Goal: Information Seeking & Learning: Check status

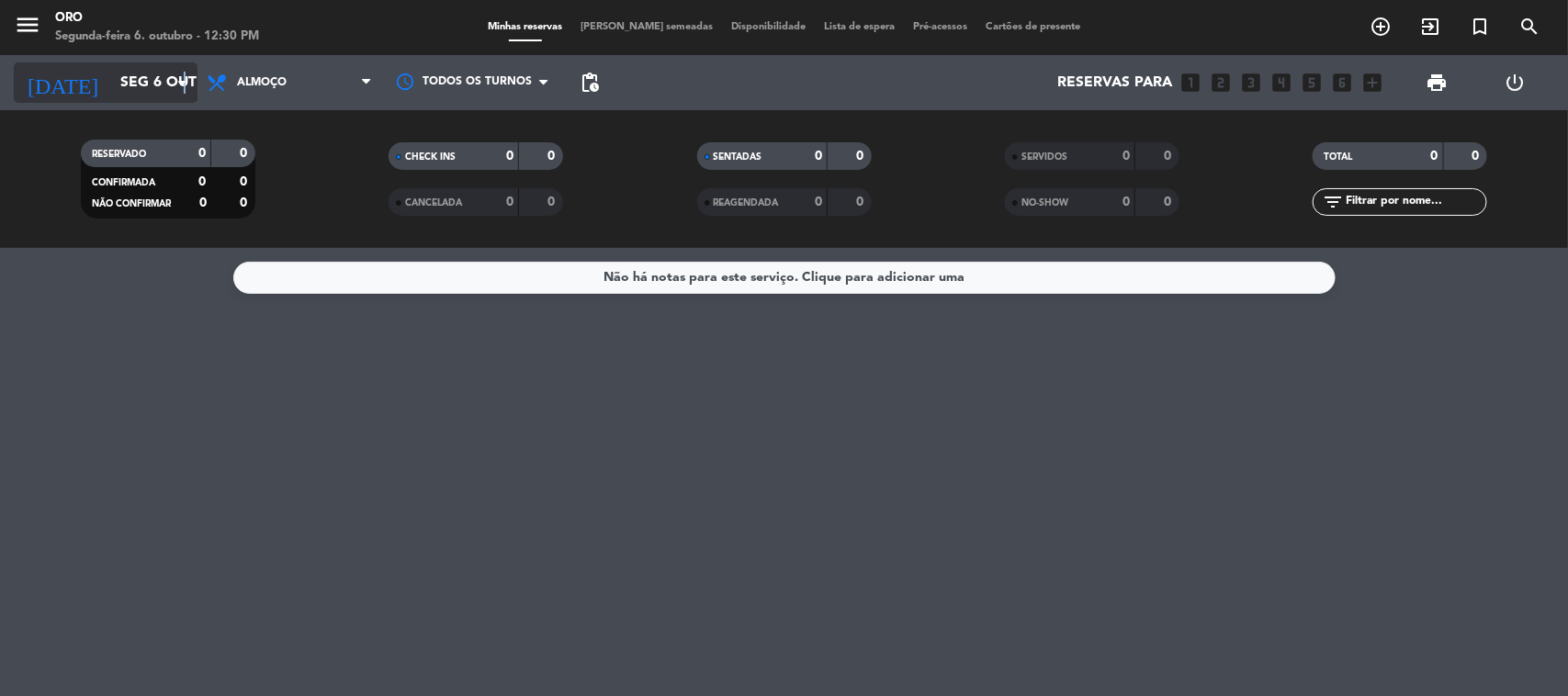
click at [184, 81] on icon "arrow_drop_down" at bounding box center [182, 82] width 22 height 22
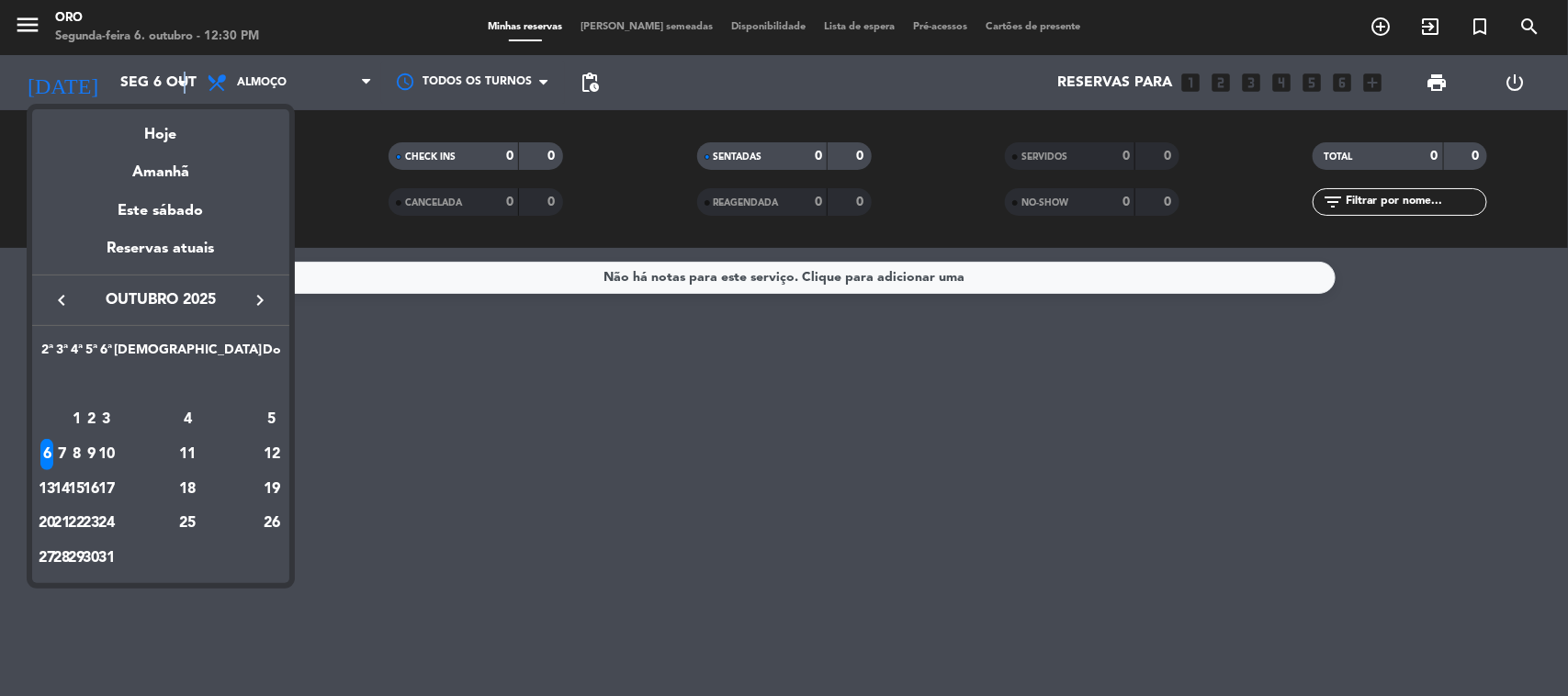
click at [258, 296] on icon "keyboard_arrow_right" at bounding box center [260, 300] width 22 height 22
click at [258, 298] on icon "keyboard_arrow_right" at bounding box center [260, 300] width 22 height 22
click at [263, 300] on icon "keyboard_arrow_right" at bounding box center [260, 300] width 22 height 22
click at [84, 405] on td "7" at bounding box center [76, 419] width 14 height 35
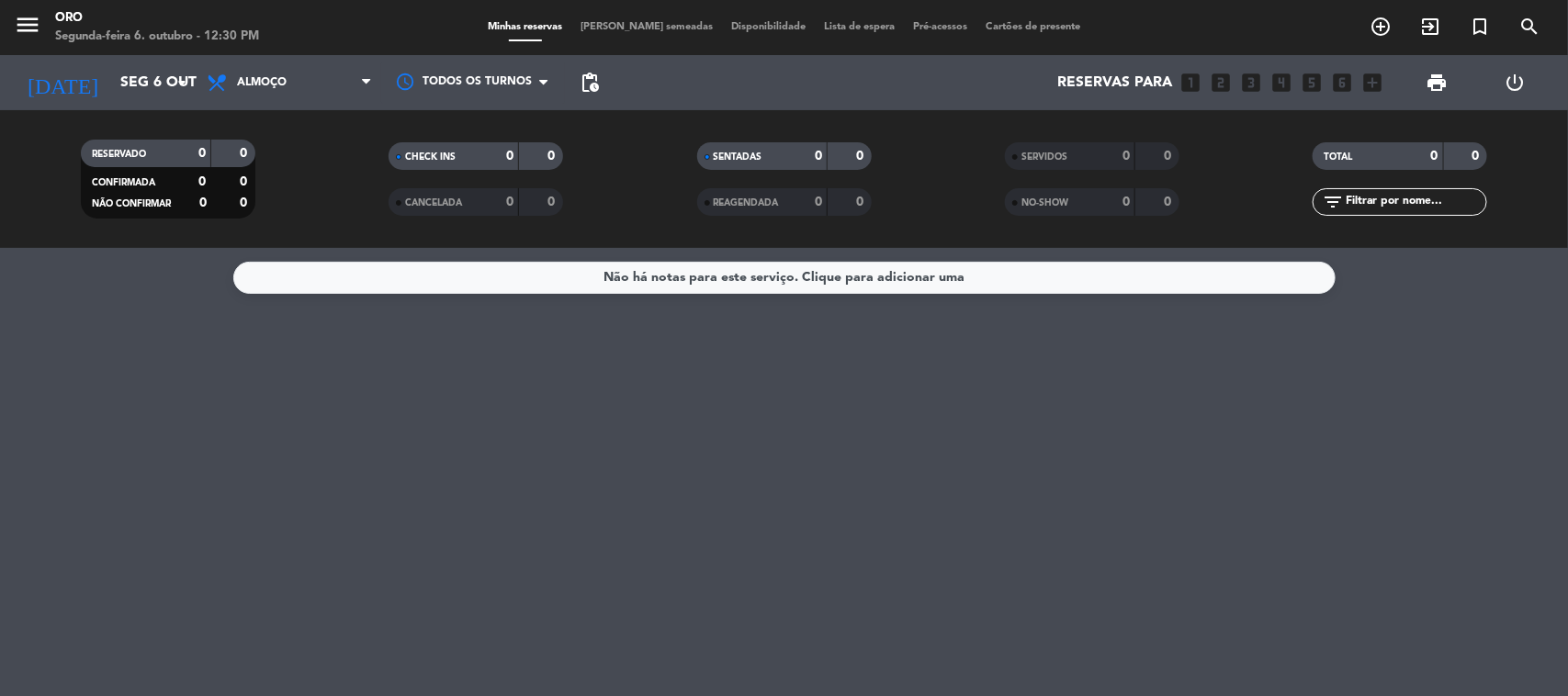
type input "Qua [DATE]"
click at [308, 103] on div "Todos os serviços Almoço Jantar Almoço Todos os serviços Almoço Jantar" at bounding box center [289, 82] width 184 height 55
click at [291, 98] on span "Almoço" at bounding box center [289, 83] width 184 height 40
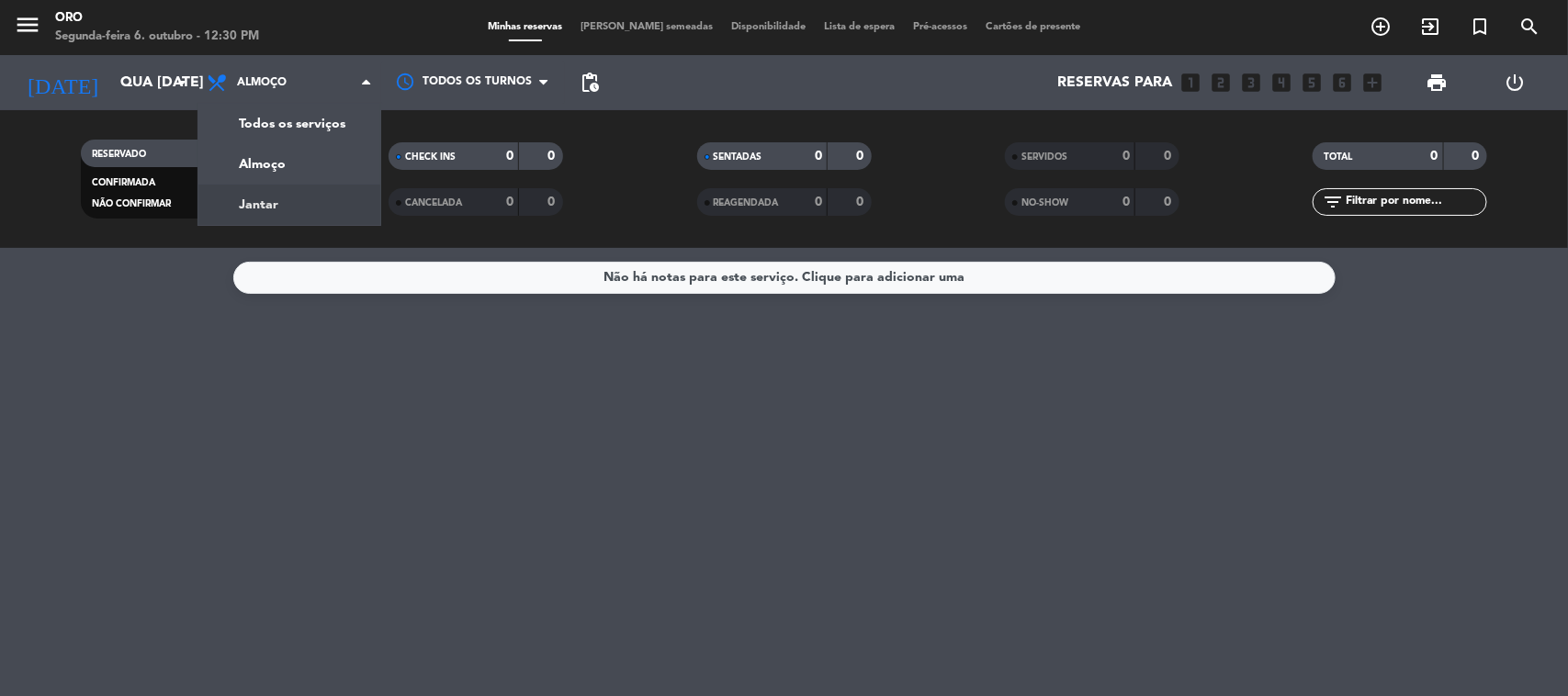
click at [290, 194] on div "menu Oro Segunda-feira 6. outubro - 12:30 PM Minhas reservas Mesas semeadas Dis…" at bounding box center [784, 124] width 1568 height 248
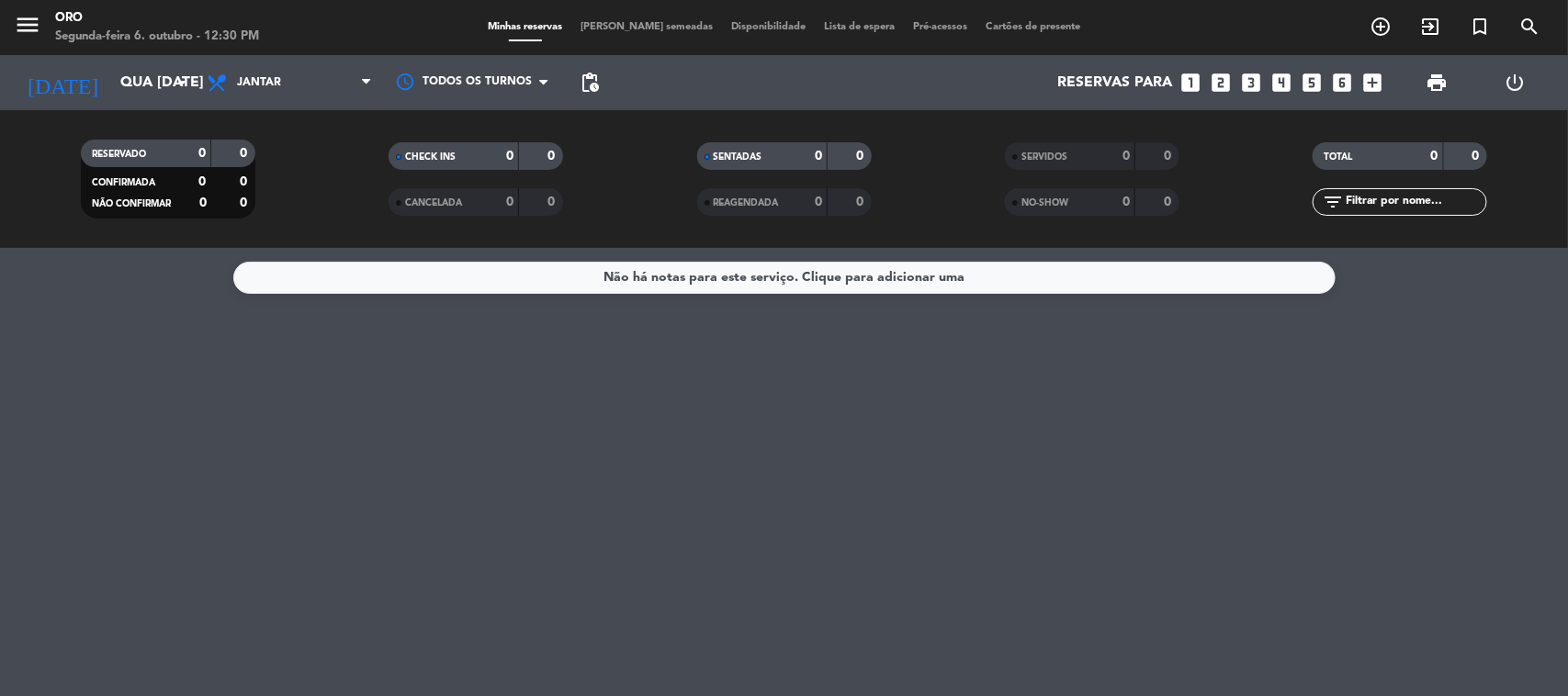
click at [1284, 90] on icon "looks_4" at bounding box center [1282, 83] width 24 height 24
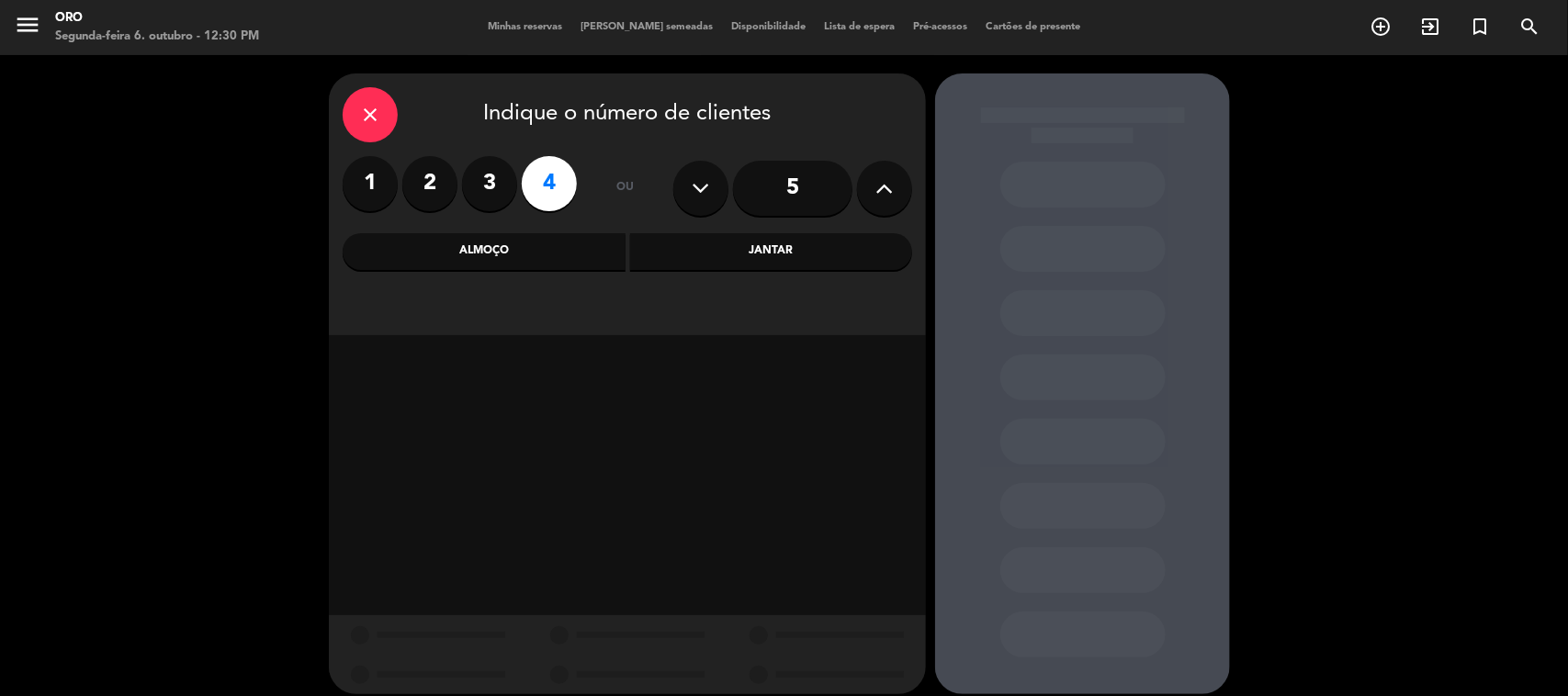
click at [809, 245] on div "Jantar" at bounding box center [771, 252] width 283 height 37
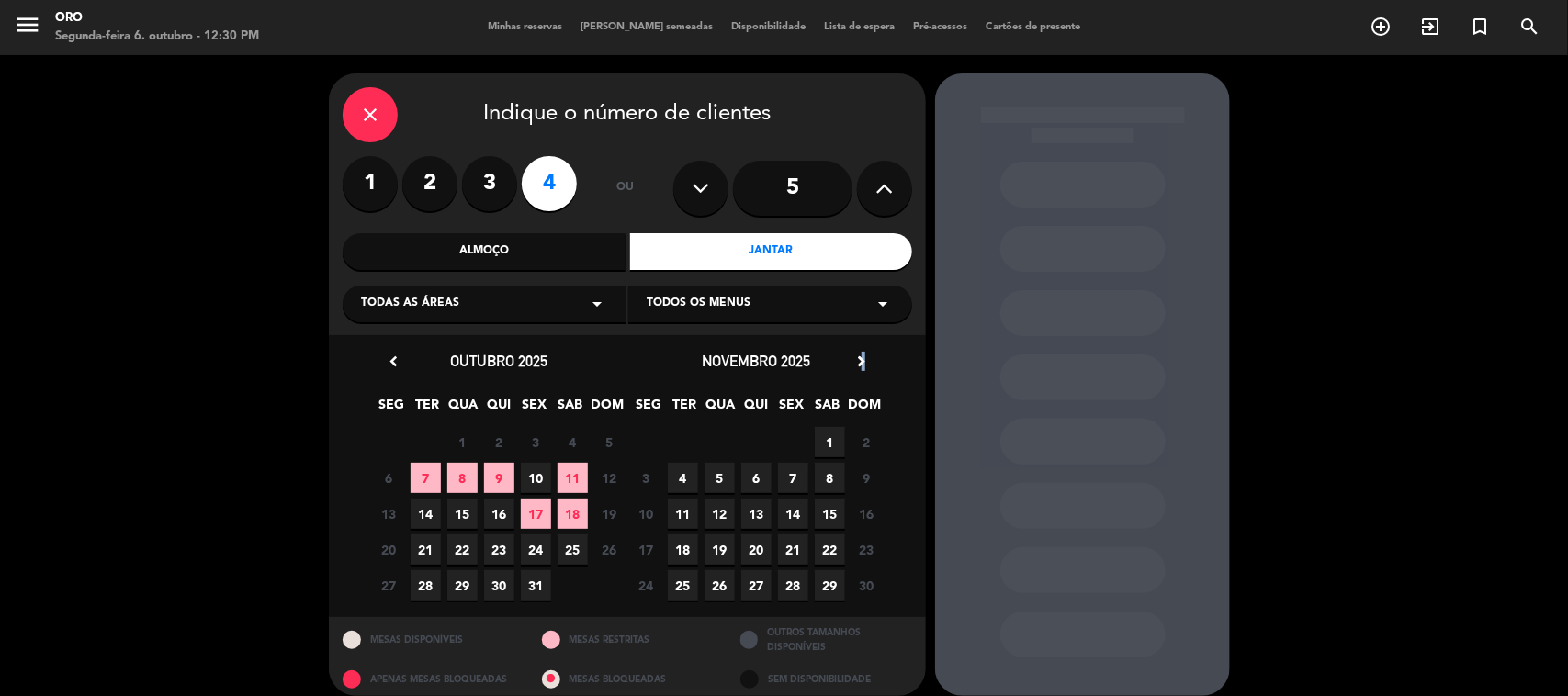
click at [865, 363] on icon "chevron_right" at bounding box center [861, 361] width 19 height 19
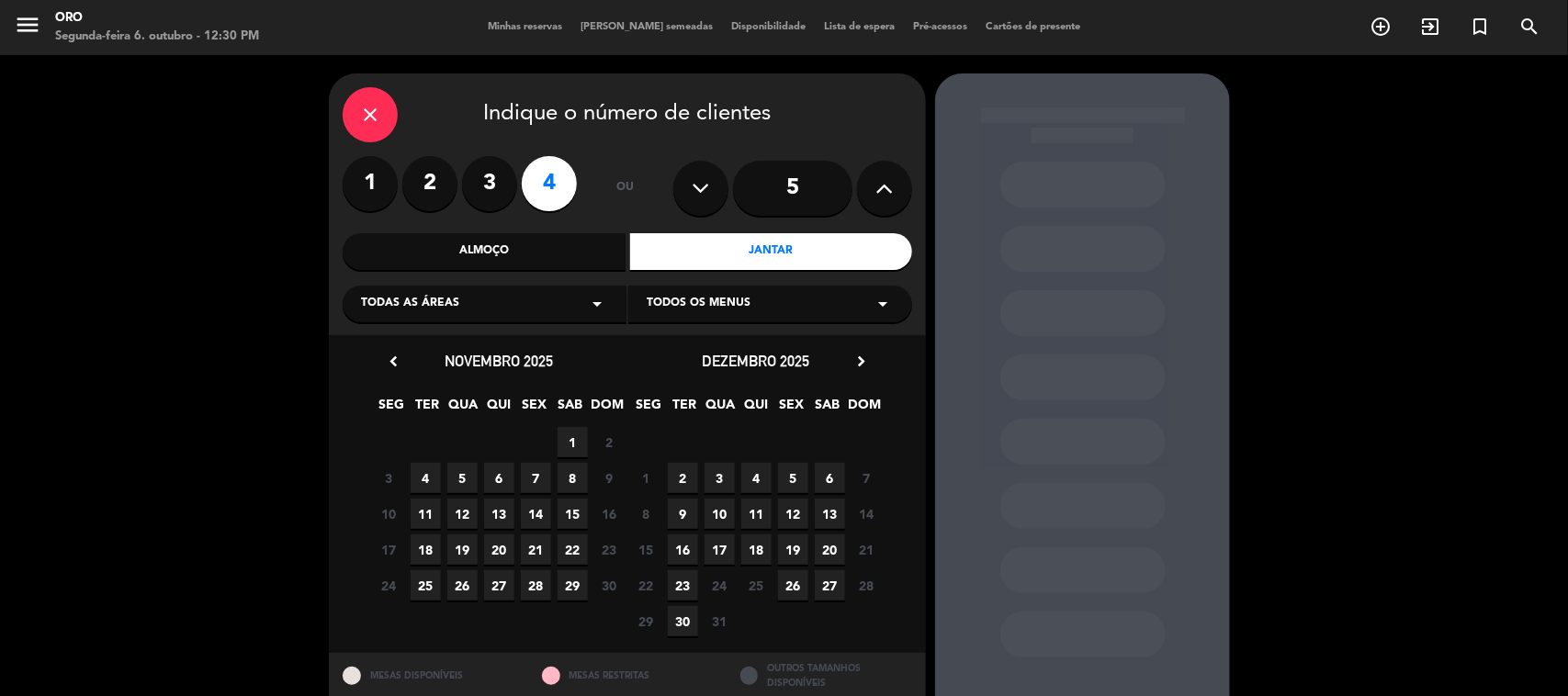
click at [866, 362] on icon "chevron_right" at bounding box center [861, 361] width 19 height 19
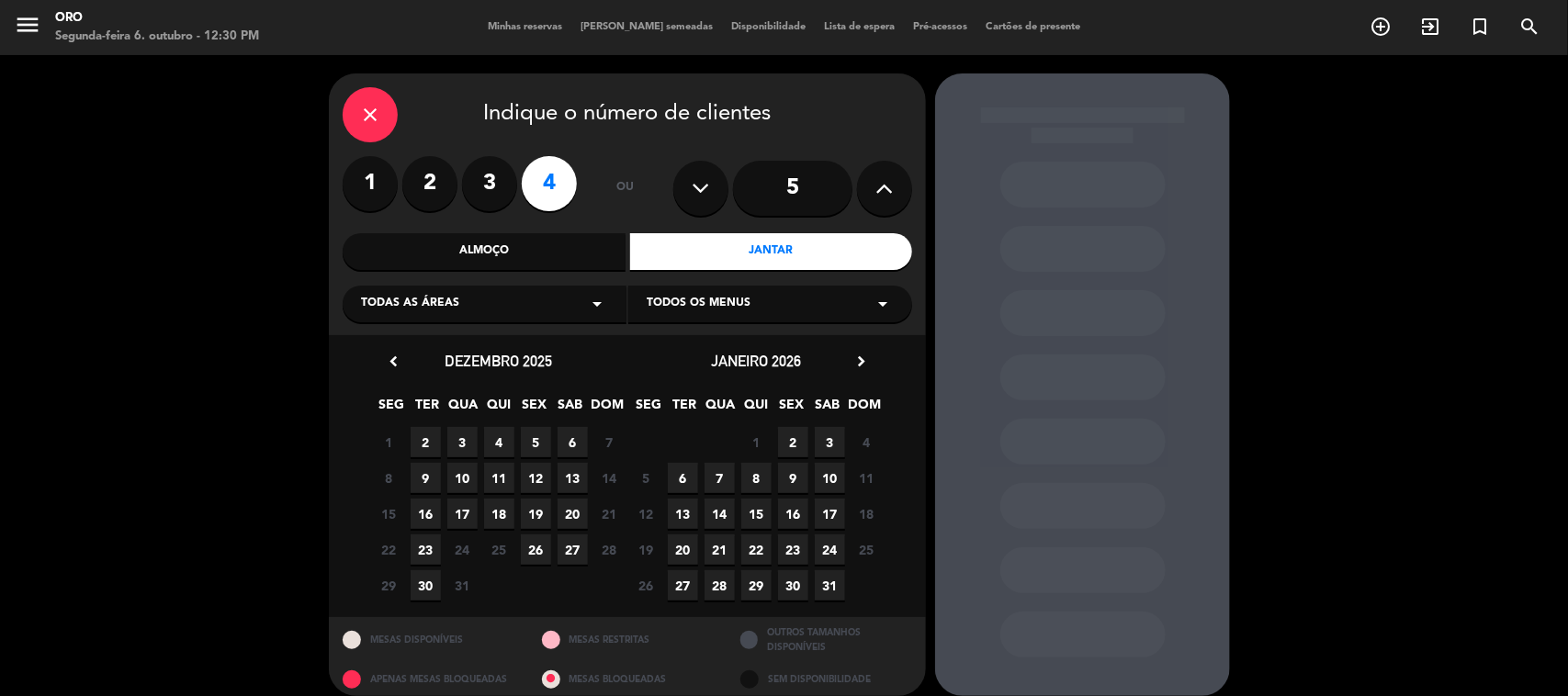
click at [715, 474] on span "7" at bounding box center [720, 478] width 31 height 31
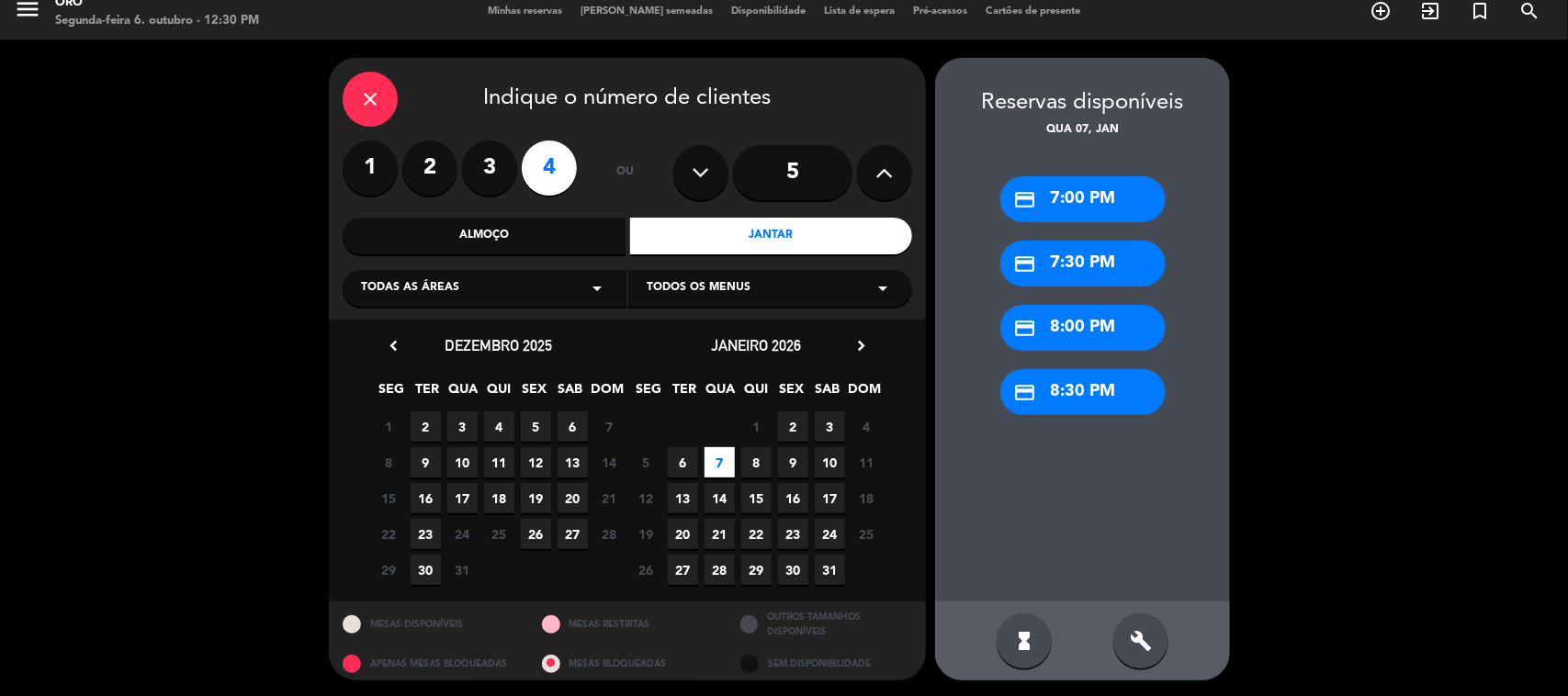
click at [1103, 266] on div "credit_card 7:30 PM" at bounding box center [1083, 263] width 165 height 46
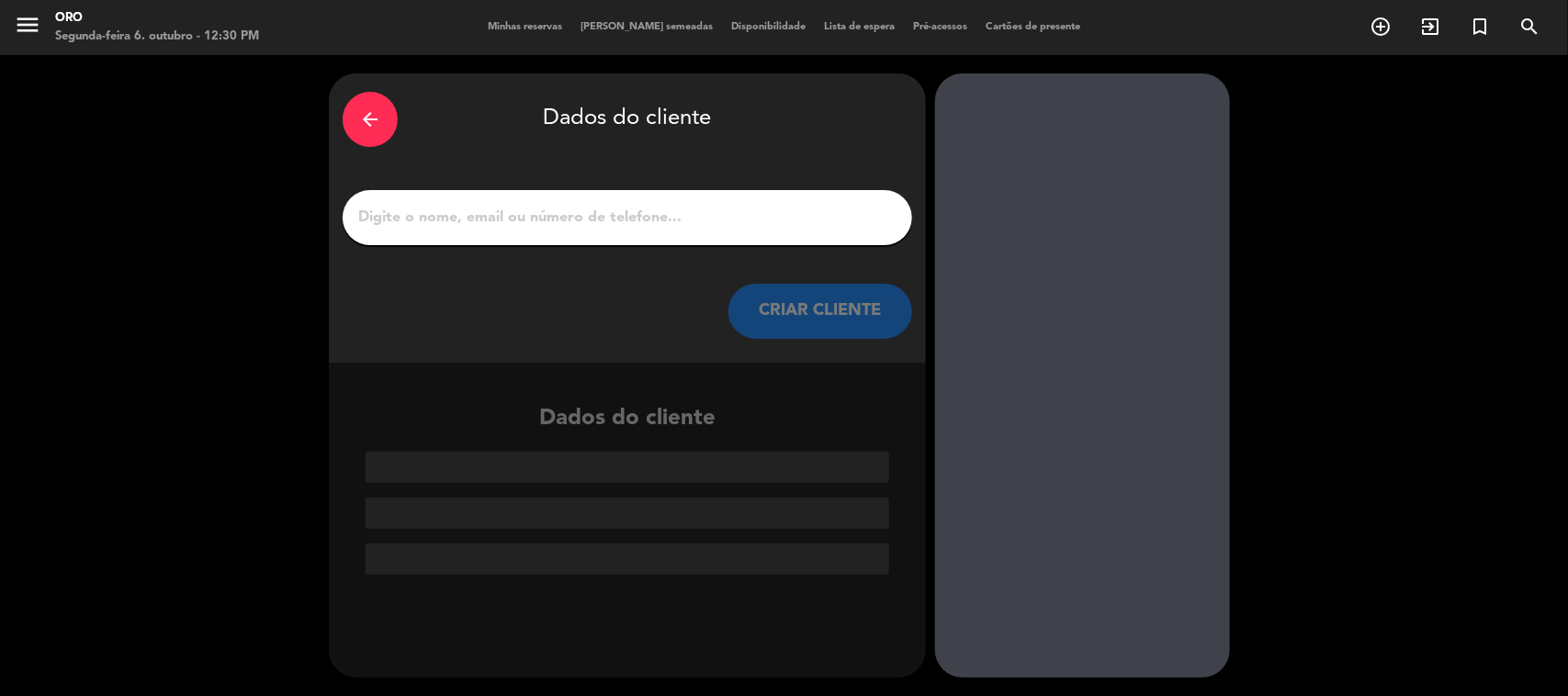
click at [589, 212] on input "1" at bounding box center [627, 217] width 542 height 26
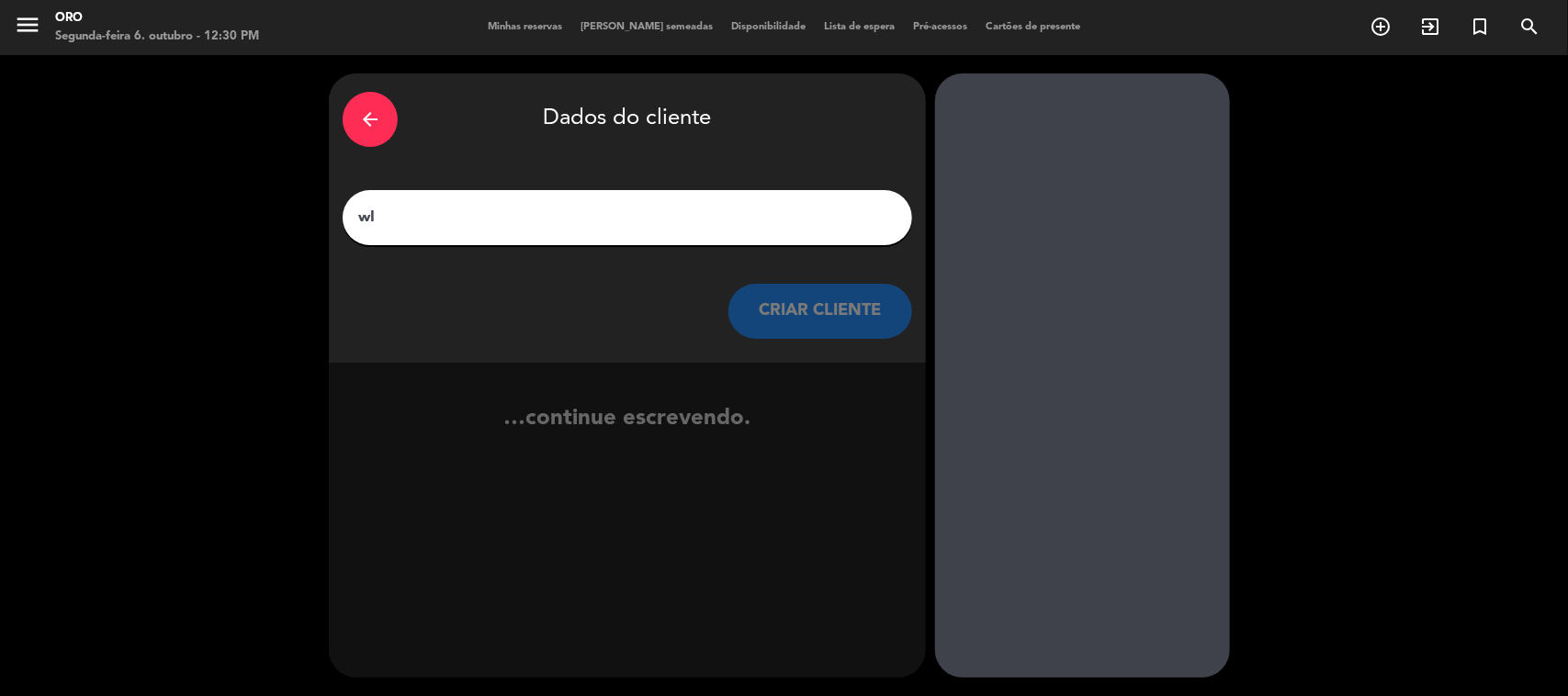
type input "w"
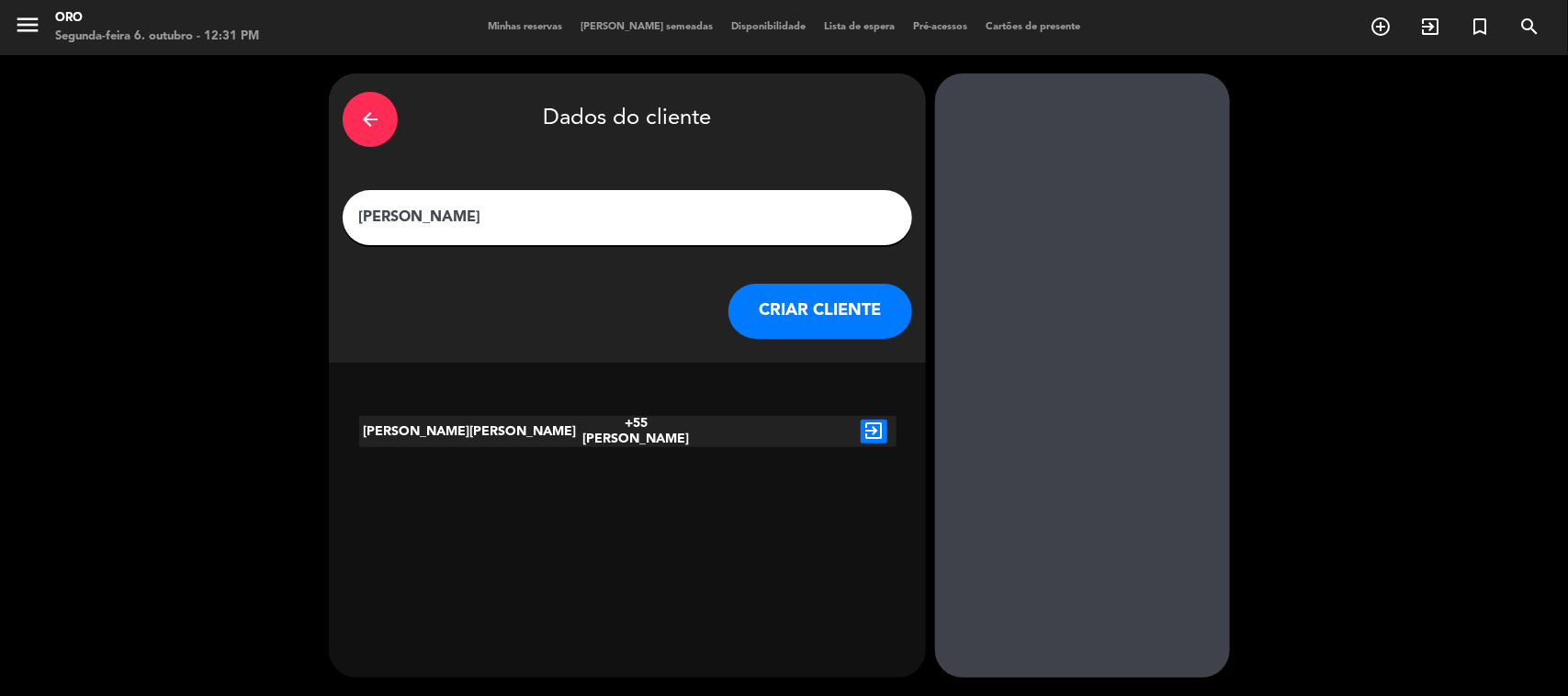
type input "[PERSON_NAME]"
click at [884, 434] on icon "exit_to_app" at bounding box center [874, 431] width 27 height 24
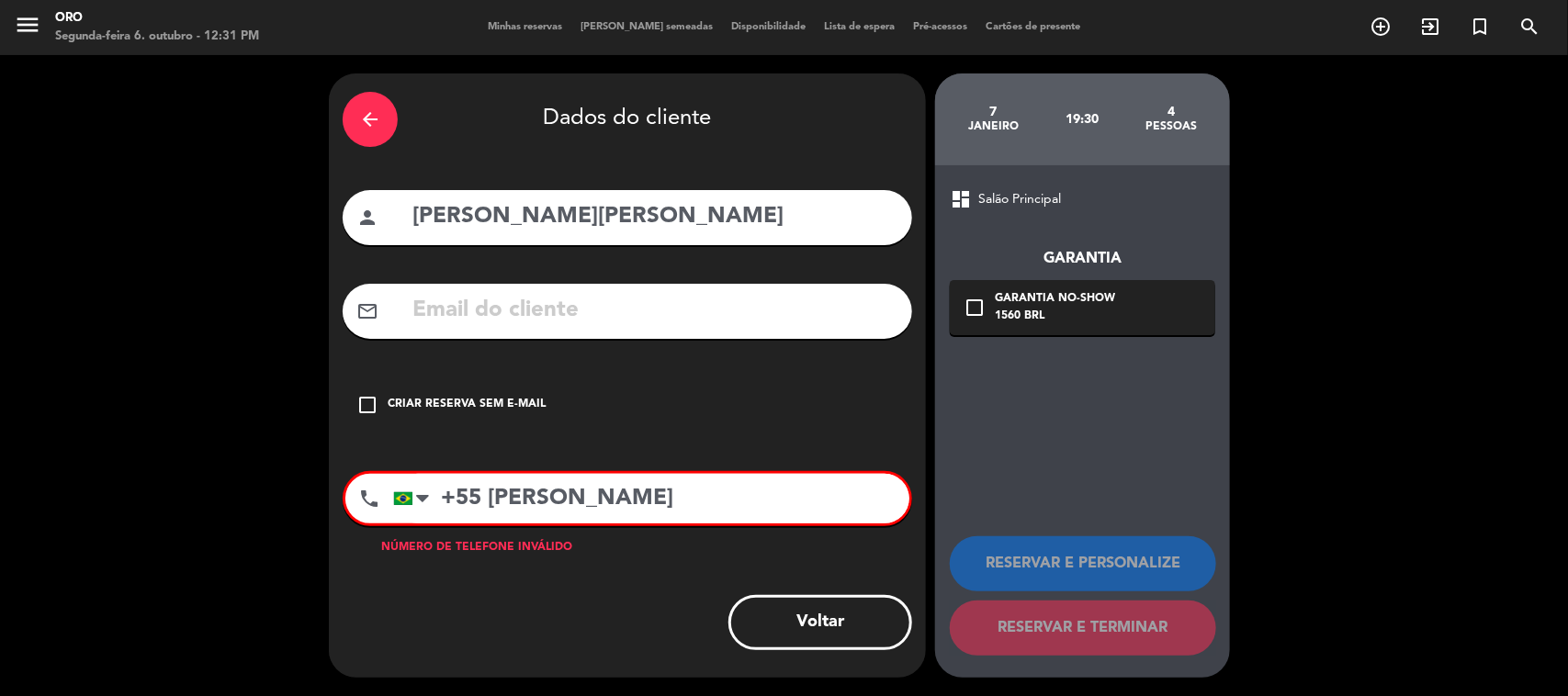
click at [664, 310] on input "text" at bounding box center [654, 311] width 488 height 37
drag, startPoint x: 1003, startPoint y: 306, endPoint x: 1031, endPoint y: 319, distance: 30.9
click at [1004, 309] on div "1560 BRL" at bounding box center [1054, 316] width 120 height 18
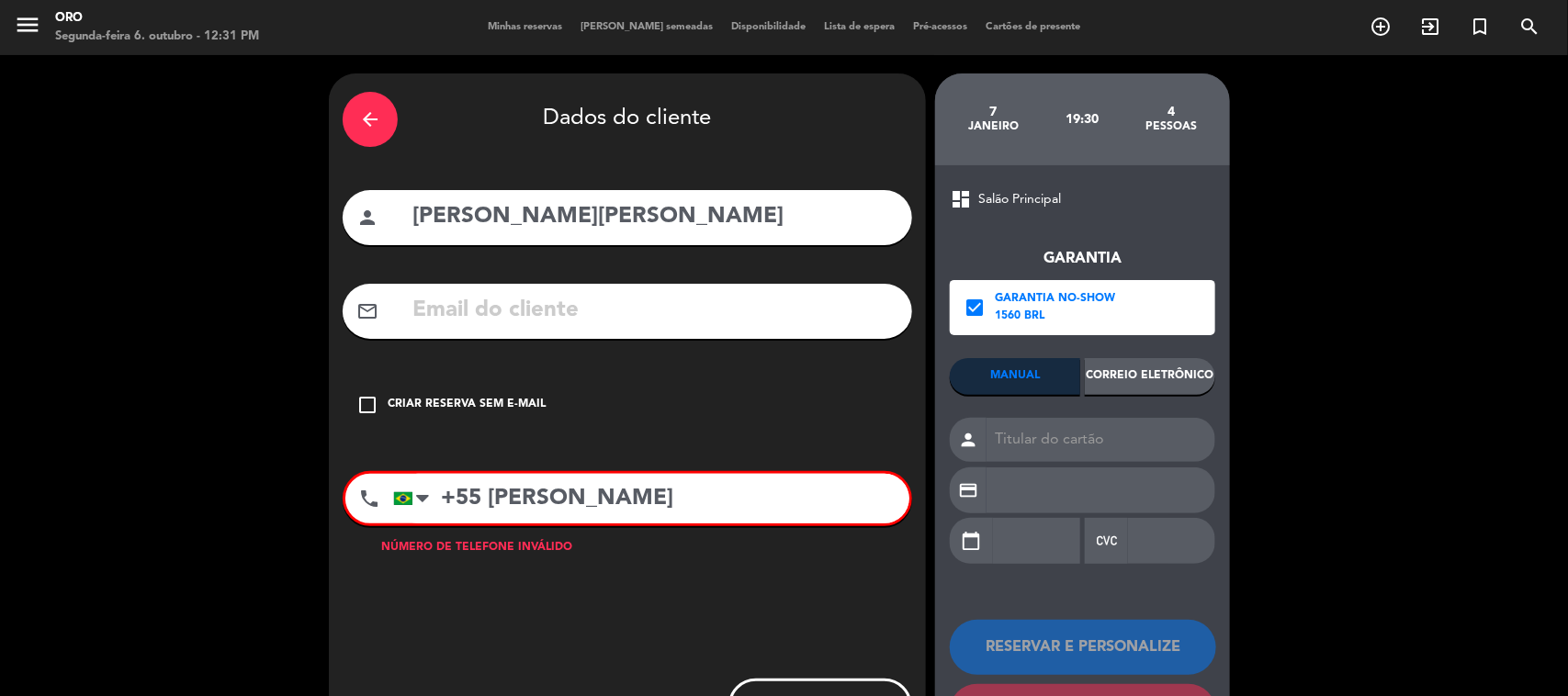
click at [1133, 391] on div "Correio eletrônico" at bounding box center [1151, 376] width 131 height 37
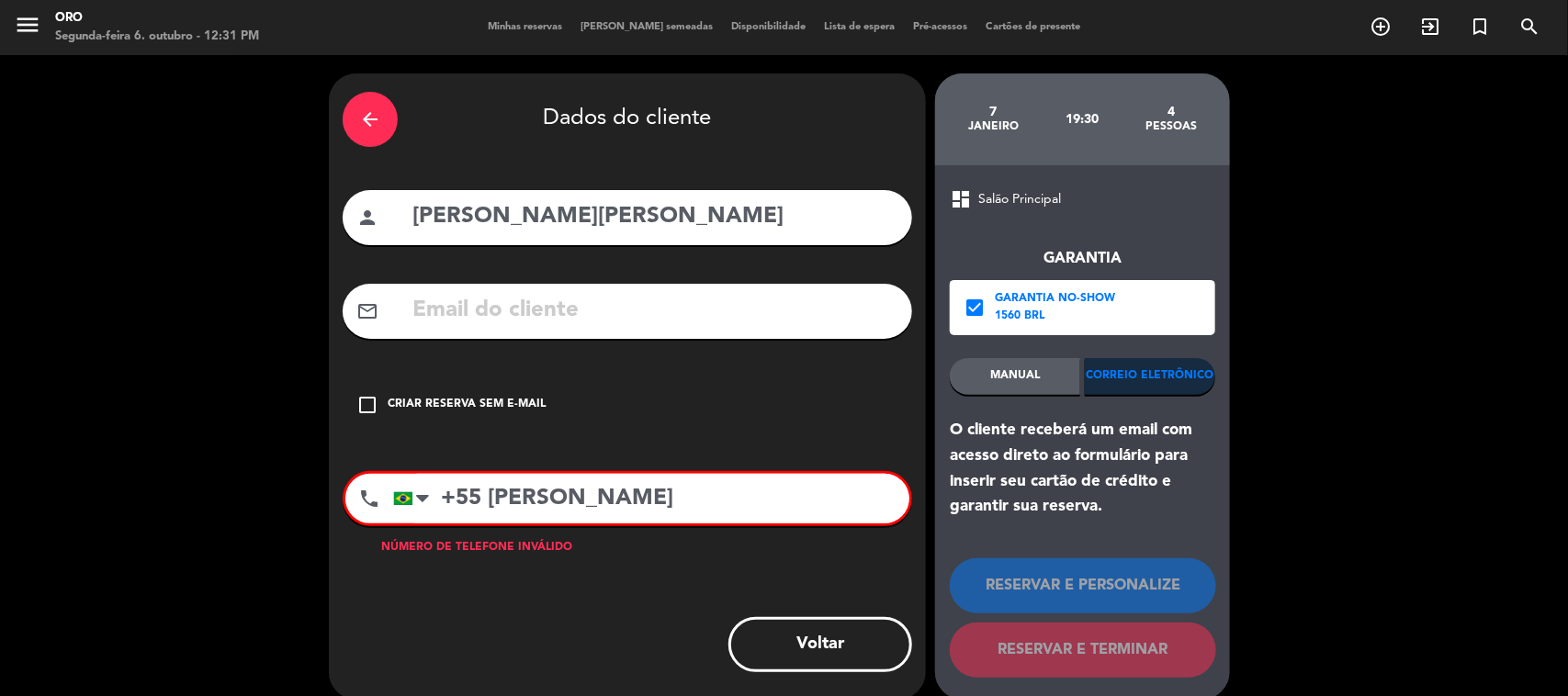
click at [530, 404] on div "Criar reserva sem e-mail" at bounding box center [467, 405] width 158 height 18
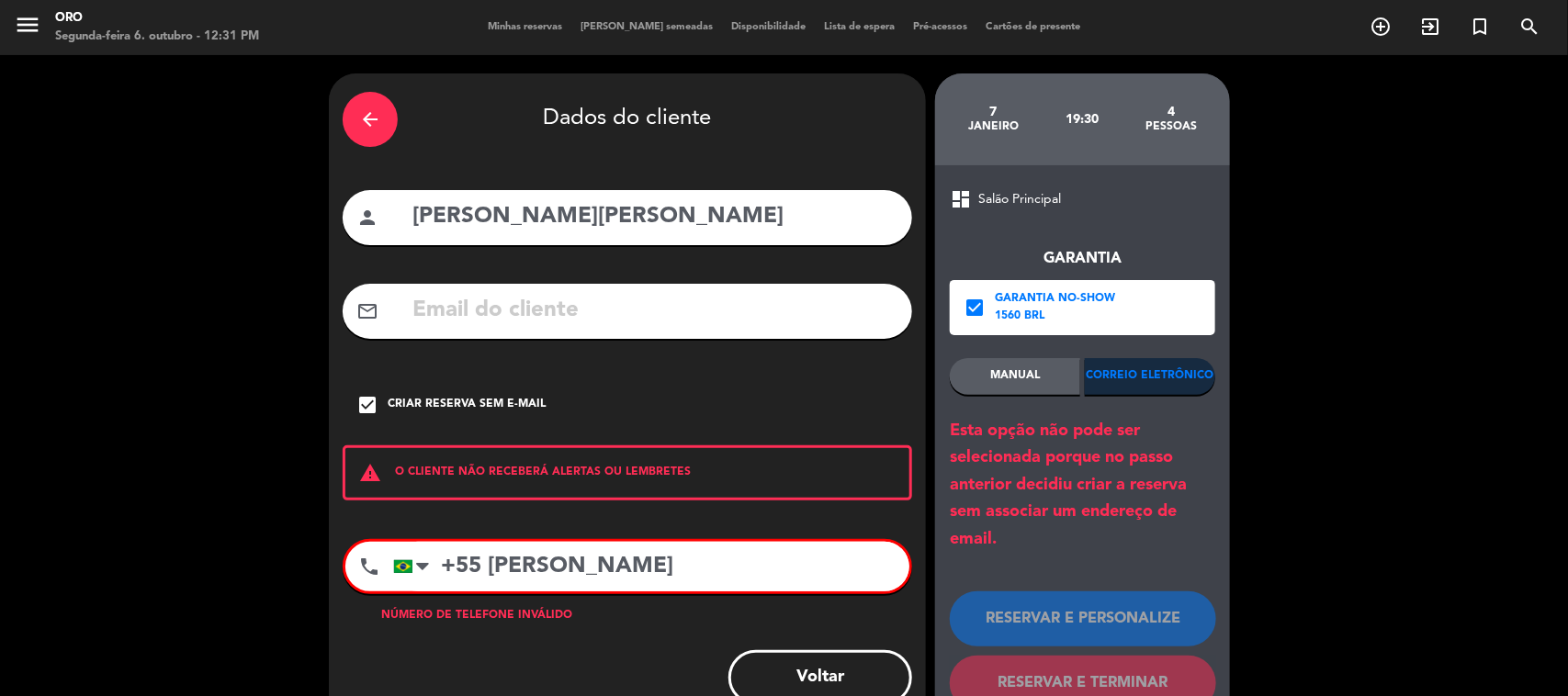
click at [530, 404] on div "Criar reserva sem e-mail" at bounding box center [467, 405] width 158 height 18
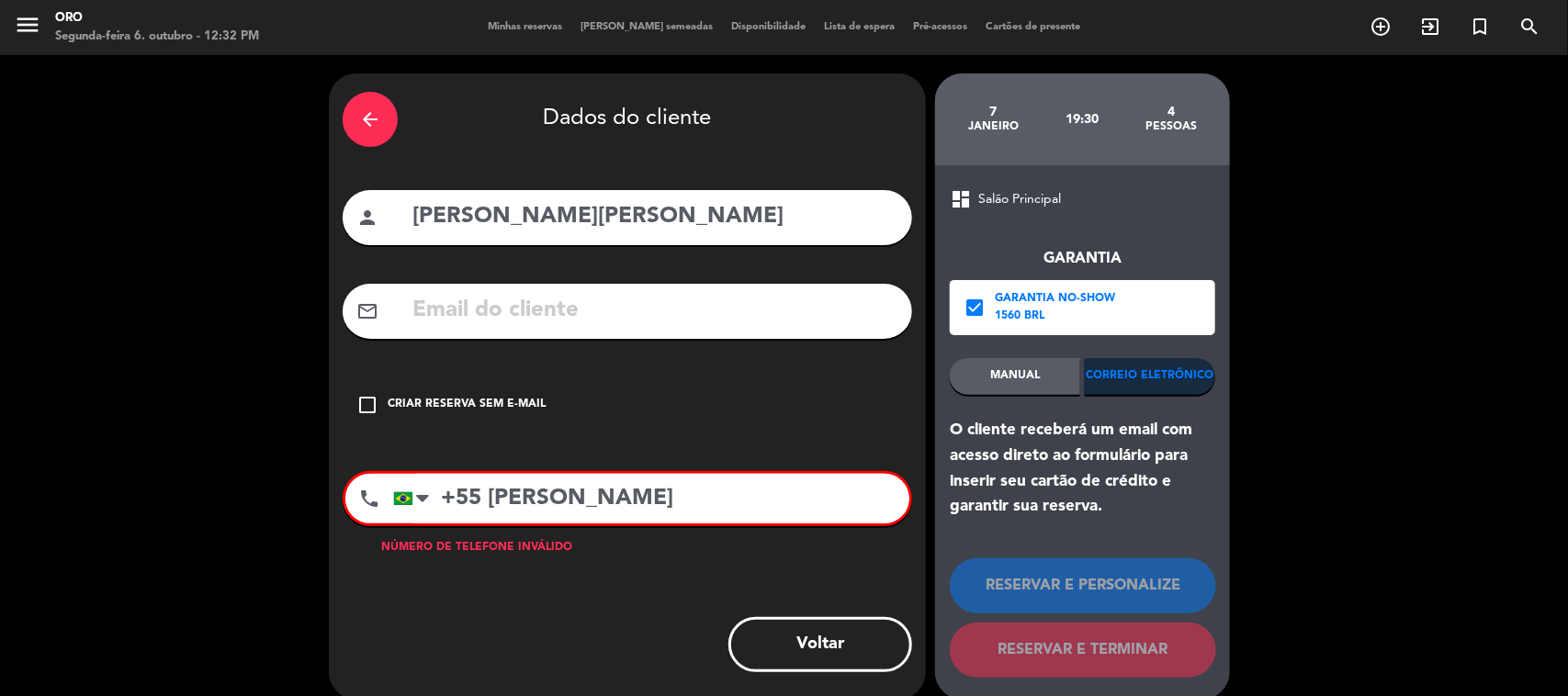
click at [579, 319] on input "text" at bounding box center [654, 311] width 488 height 37
type input "[EMAIL_ADDRESS][DOMAIN_NAME]"
click at [1053, 480] on div "O cliente receberá um email com acesso direto ao formulário para inserir seu ca…" at bounding box center [1082, 469] width 266 height 102
click at [645, 496] on input "+55 [PERSON_NAME]" at bounding box center [651, 499] width 517 height 50
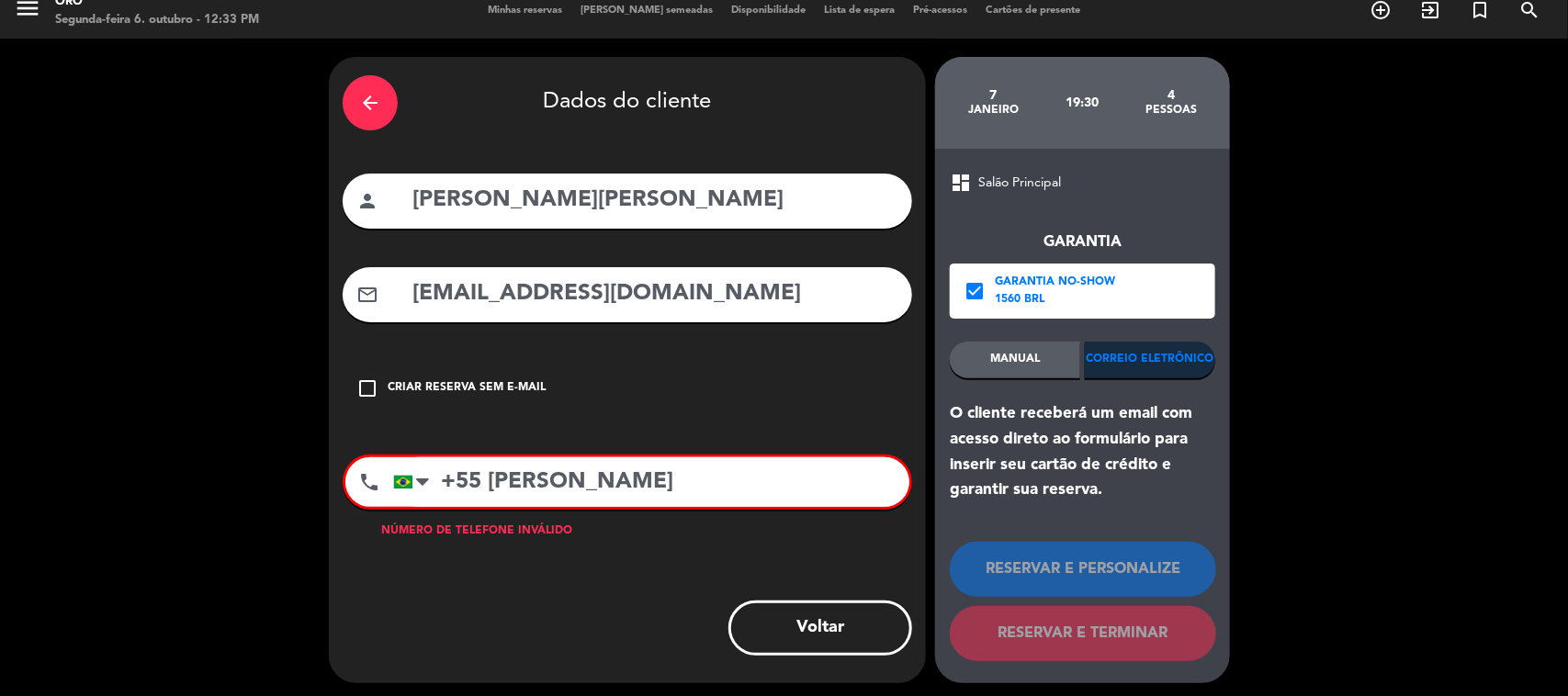
scroll to position [21, 0]
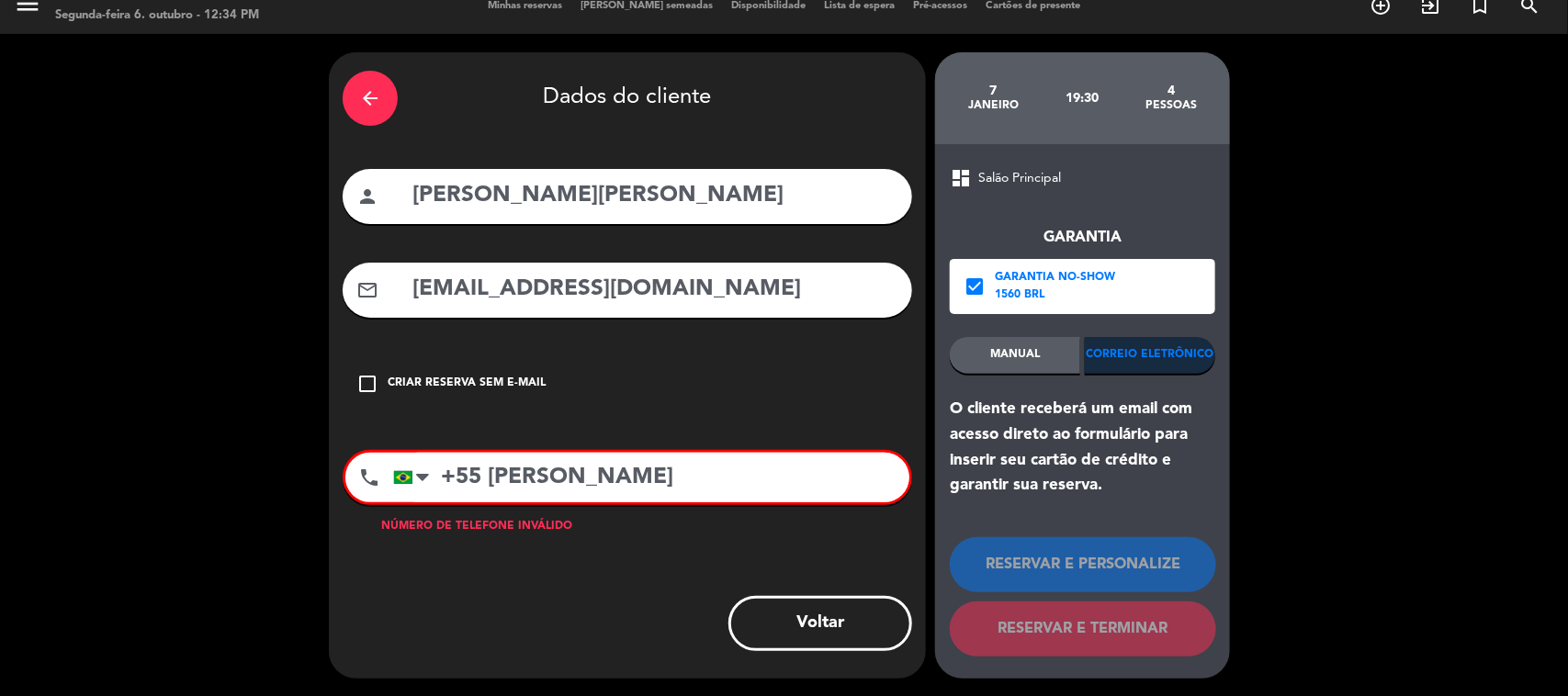
drag, startPoint x: 591, startPoint y: 468, endPoint x: 490, endPoint y: 466, distance: 101.0
click at [490, 466] on input "+55 [PERSON_NAME]" at bounding box center [651, 478] width 517 height 50
paste input "[PHONE_NUMBER]"
click at [533, 484] on input "+55 [PHONE_NUMBER]" at bounding box center [651, 478] width 517 height 50
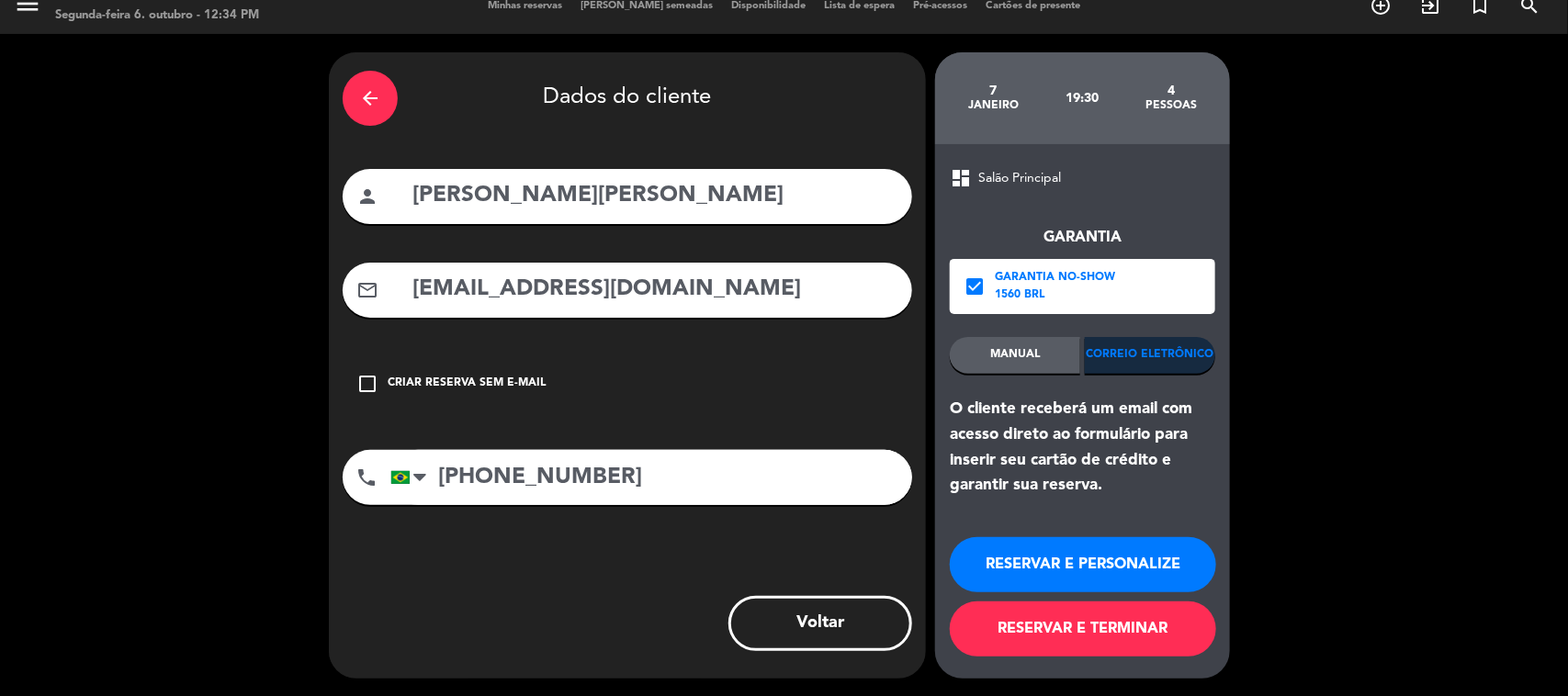
type input "[PHONE_NUMBER]"
click at [1045, 636] on button "RESERVAR E TERMINAR" at bounding box center [1082, 629] width 266 height 55
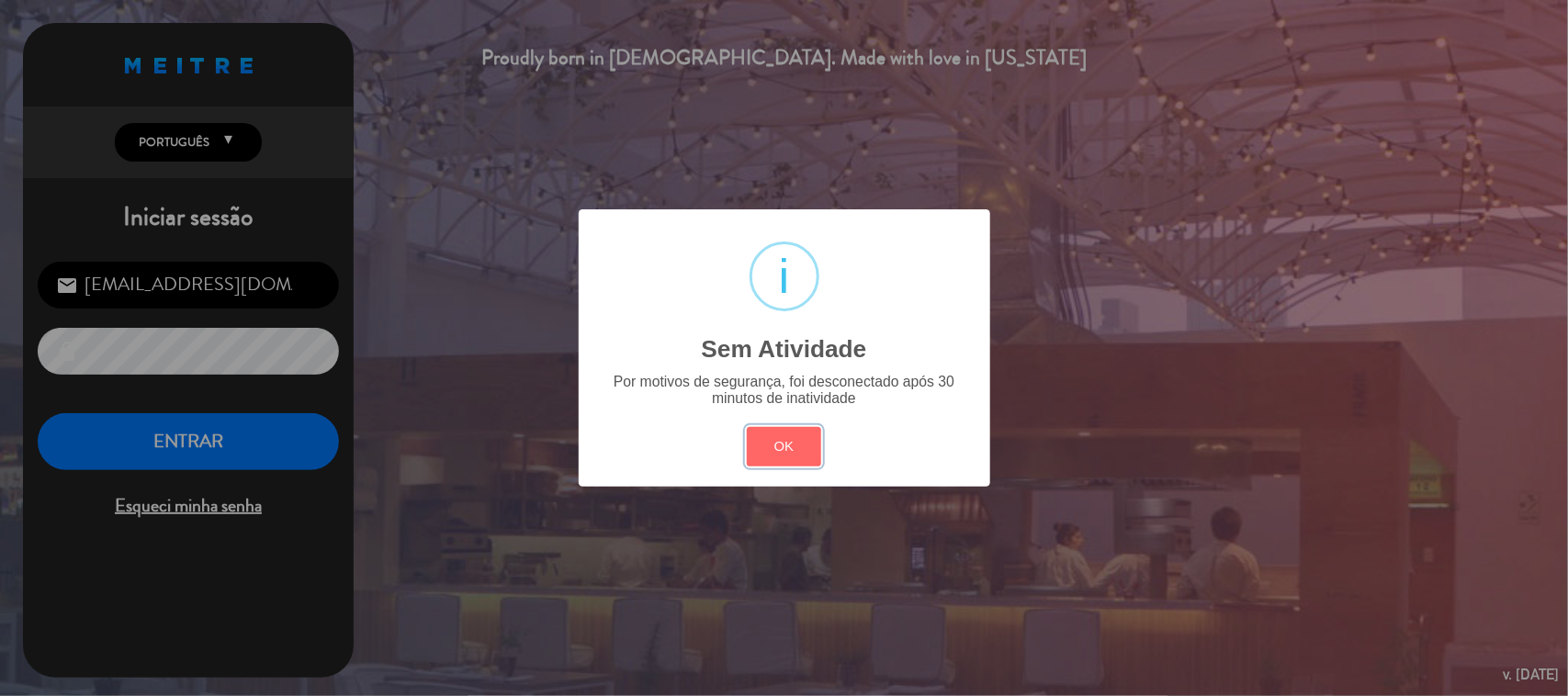
click at [815, 442] on button "OK" at bounding box center [783, 446] width 74 height 39
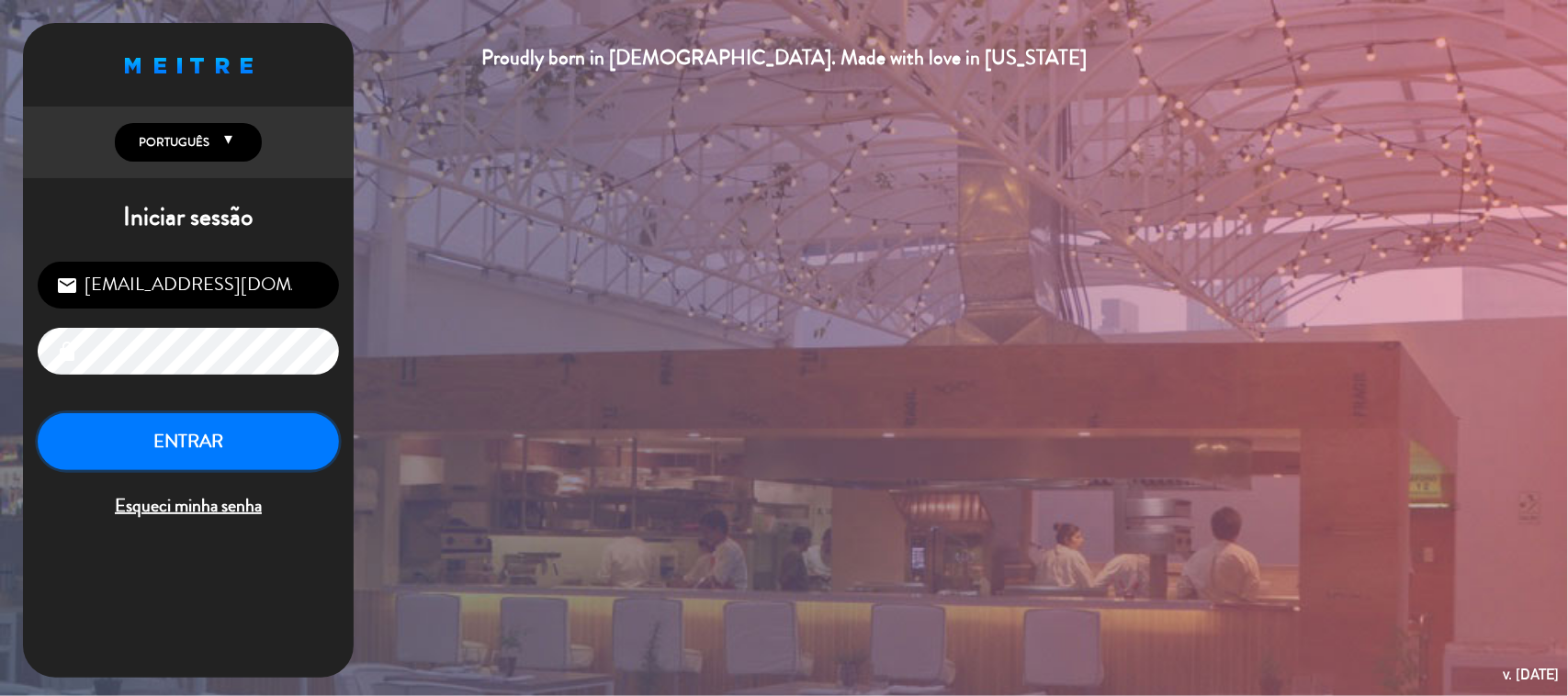
drag, startPoint x: 230, startPoint y: 453, endPoint x: 262, endPoint y: 493, distance: 51.2
click at [231, 455] on button "ENTRAR" at bounding box center [188, 442] width 301 height 58
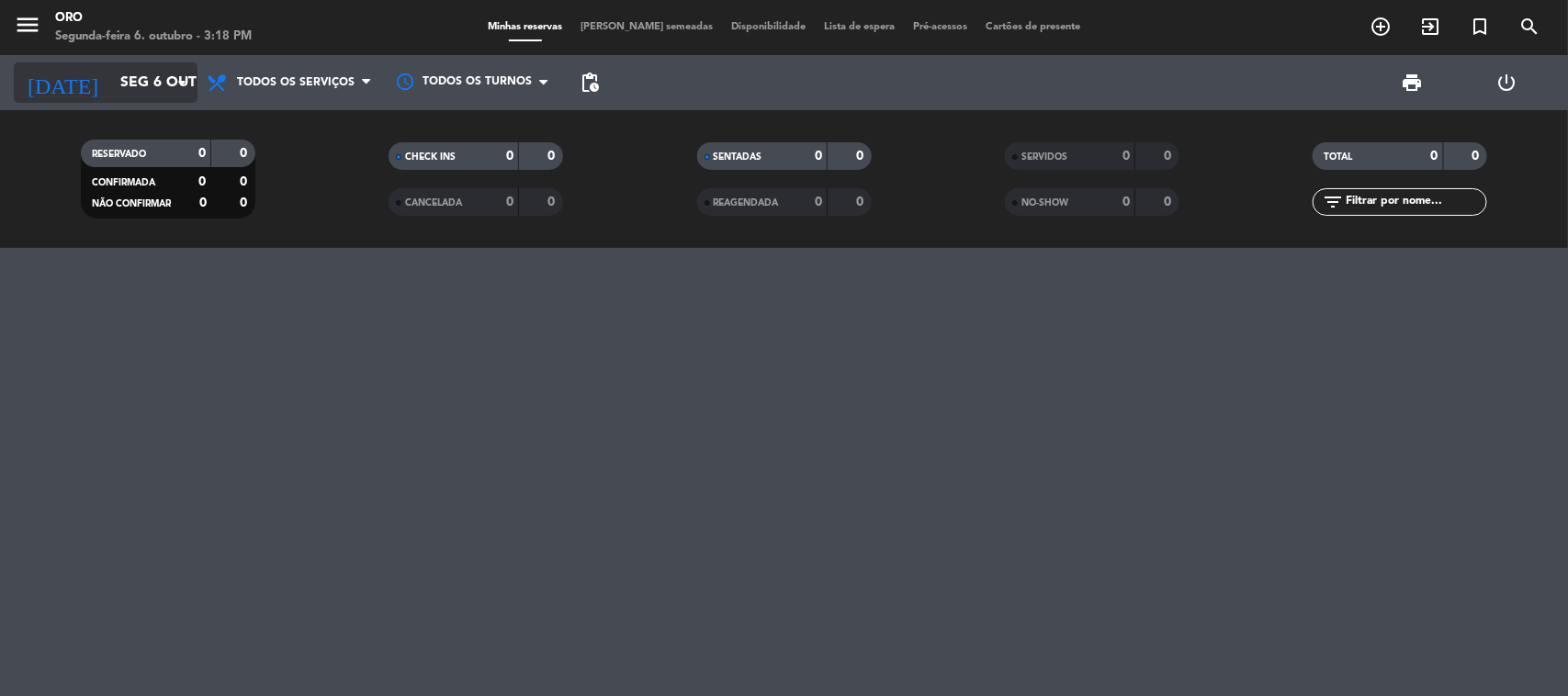
click at [116, 83] on input "Seg 6 out" at bounding box center [209, 83] width 194 height 36
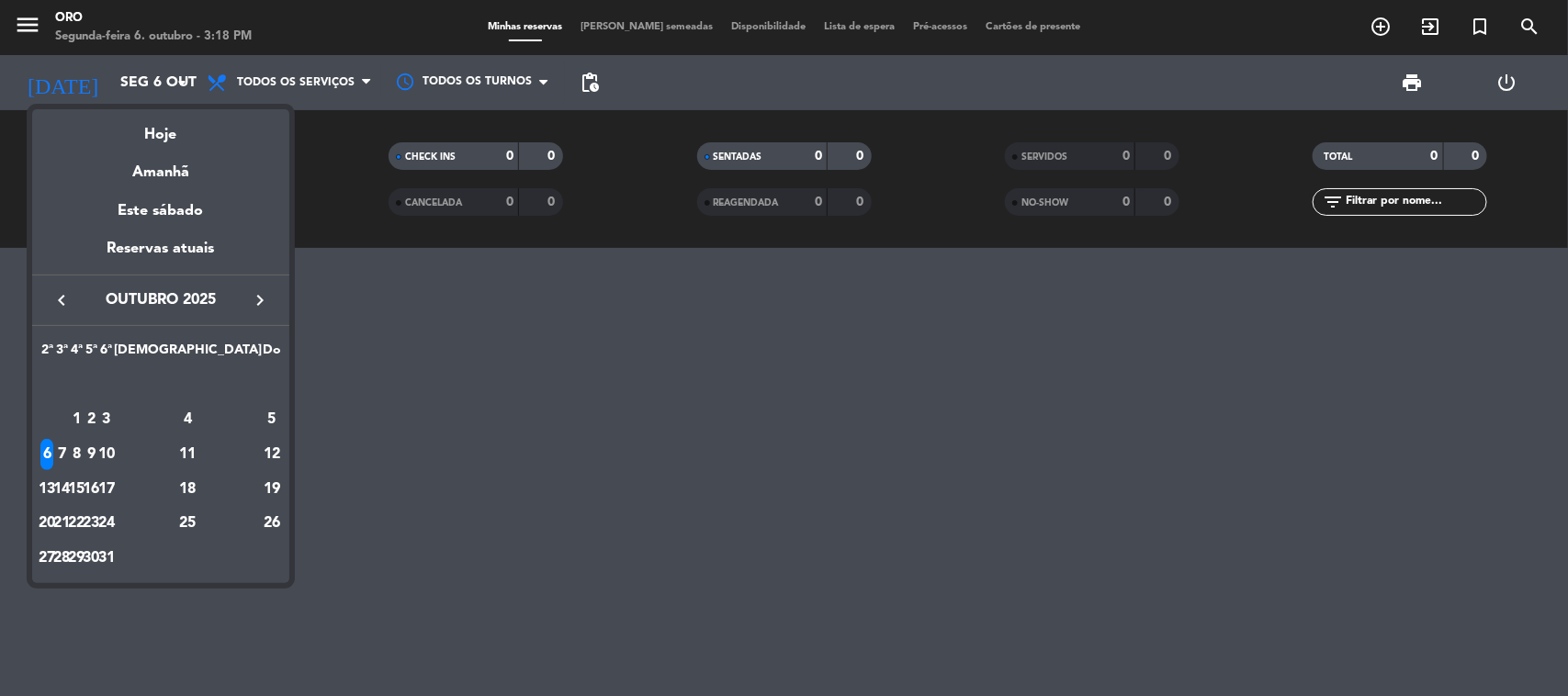
click at [324, 81] on div at bounding box center [784, 348] width 1568 height 696
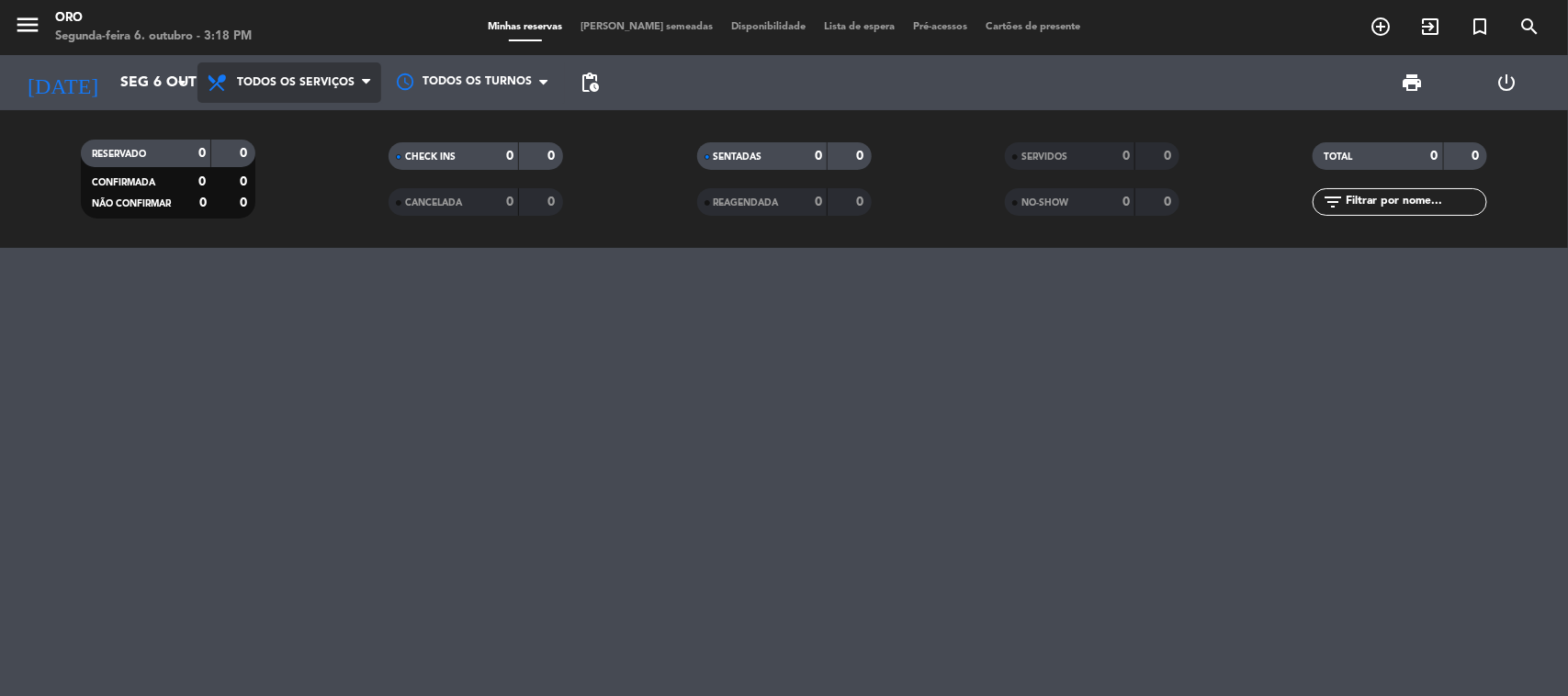
click at [327, 90] on span "Todos os serviços" at bounding box center [289, 83] width 184 height 40
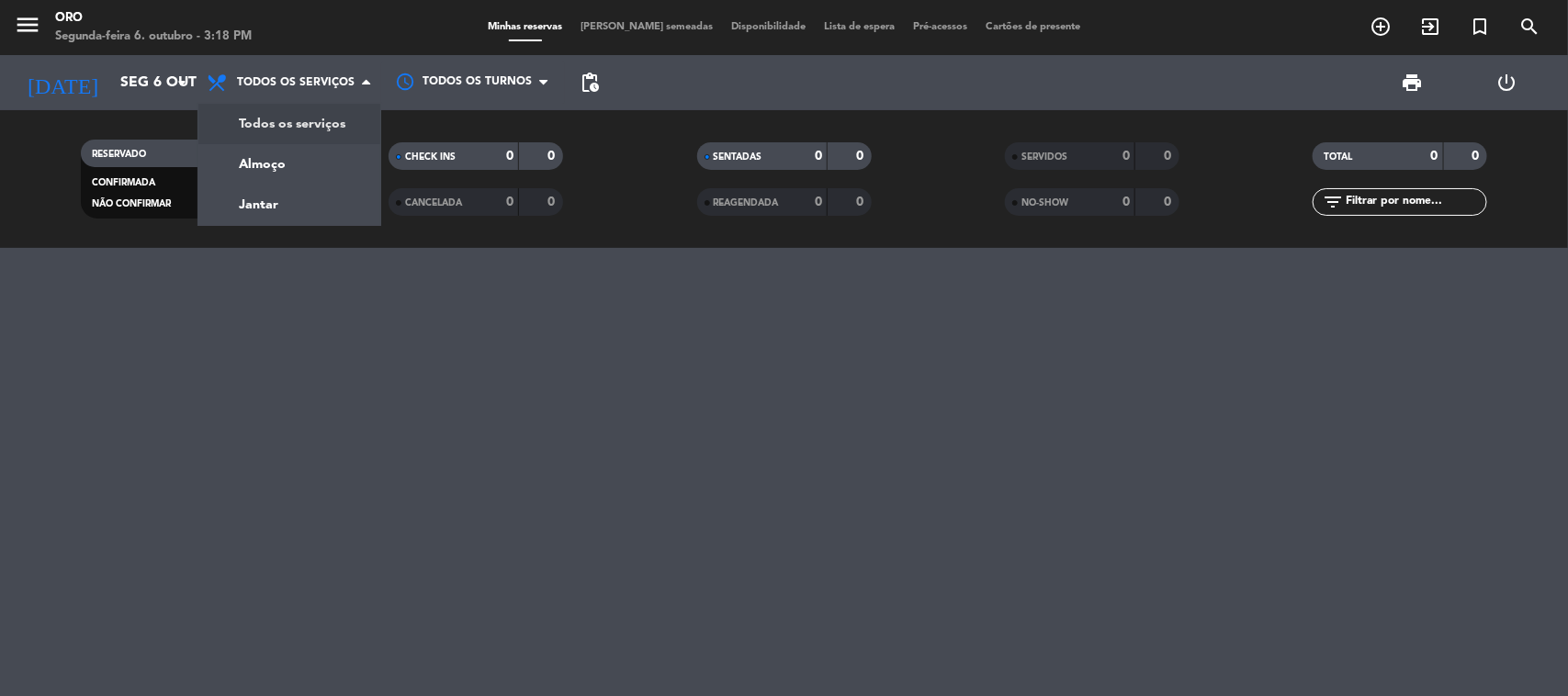
click at [542, 350] on div at bounding box center [784, 472] width 1568 height 448
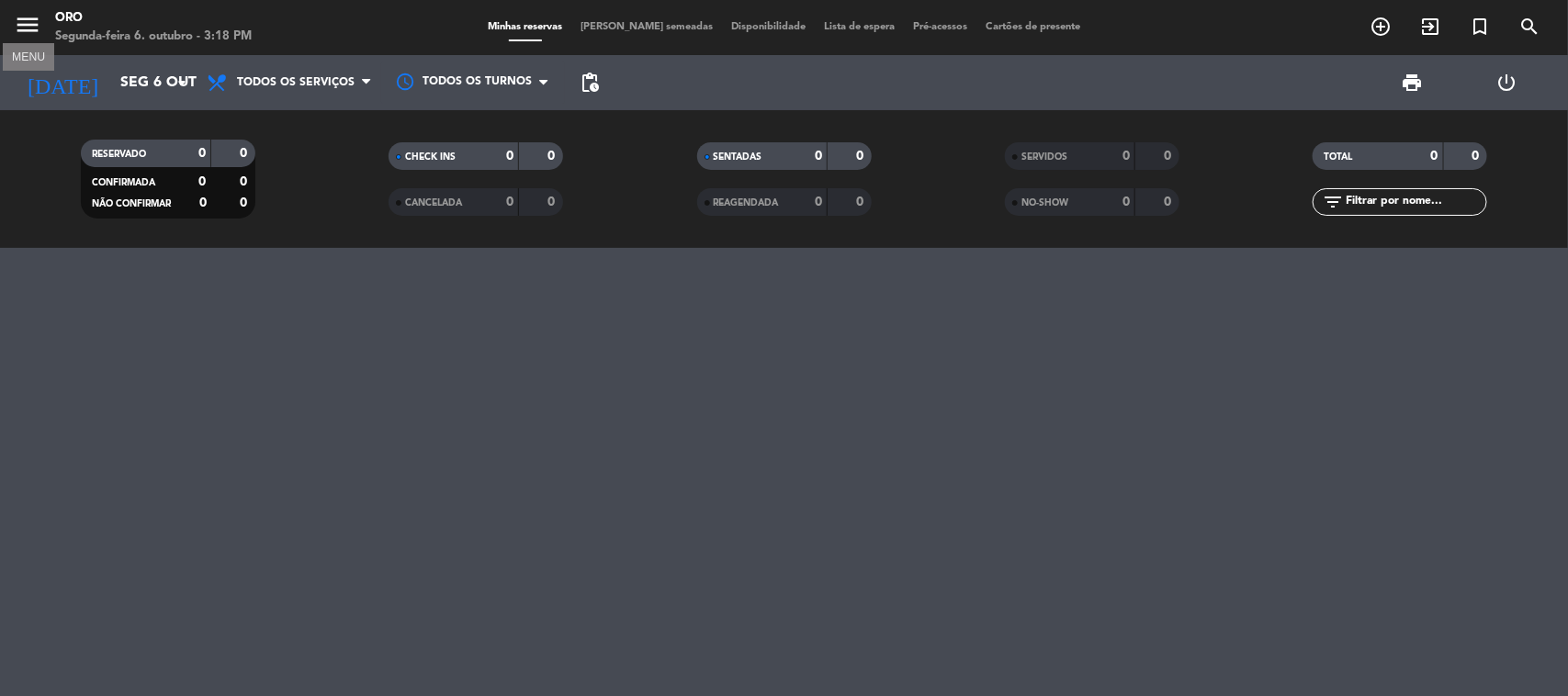
click at [30, 26] on icon "menu" at bounding box center [27, 24] width 28 height 28
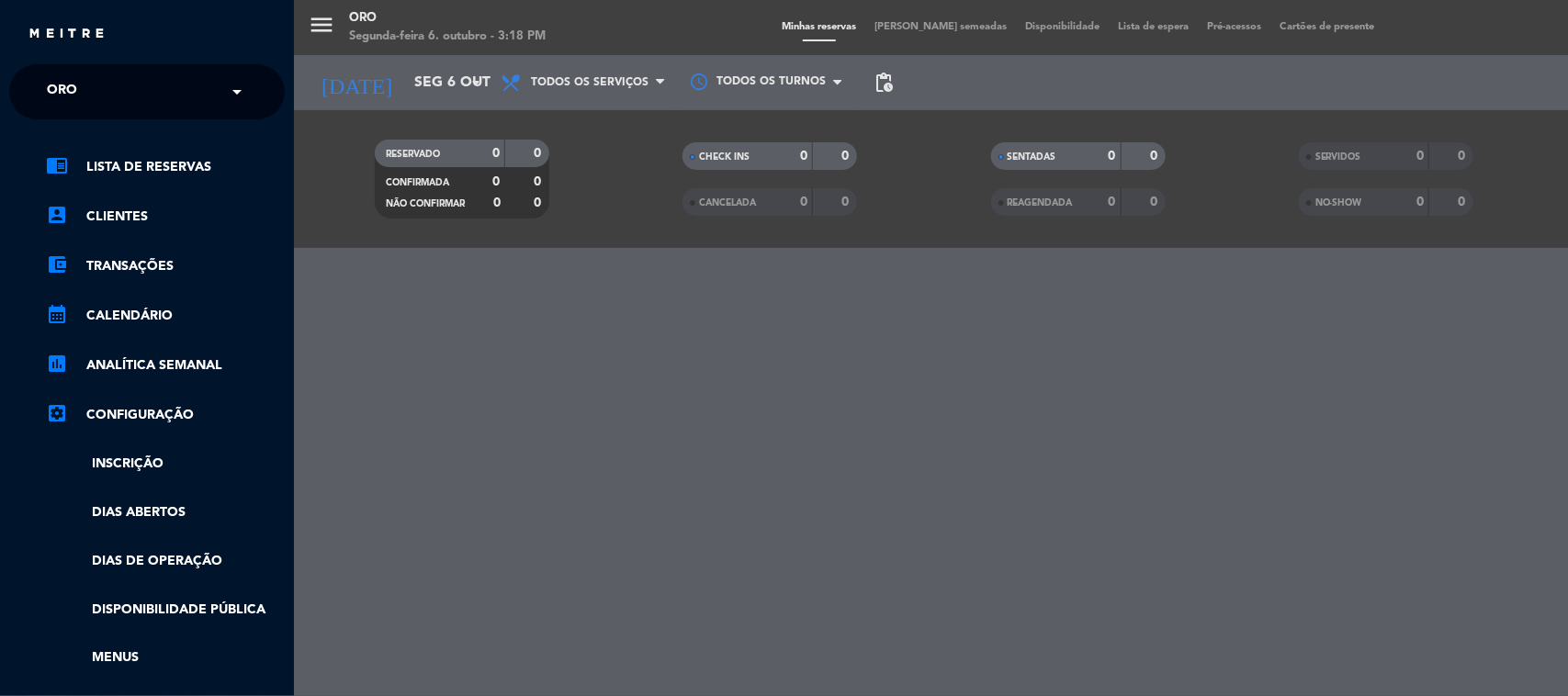
click at [582, 401] on div "menu Oro Segunda-feira 6. outubro - 3:18 PM Minhas reservas Mesas semeadas Disp…" at bounding box center [1078, 348] width 1568 height 696
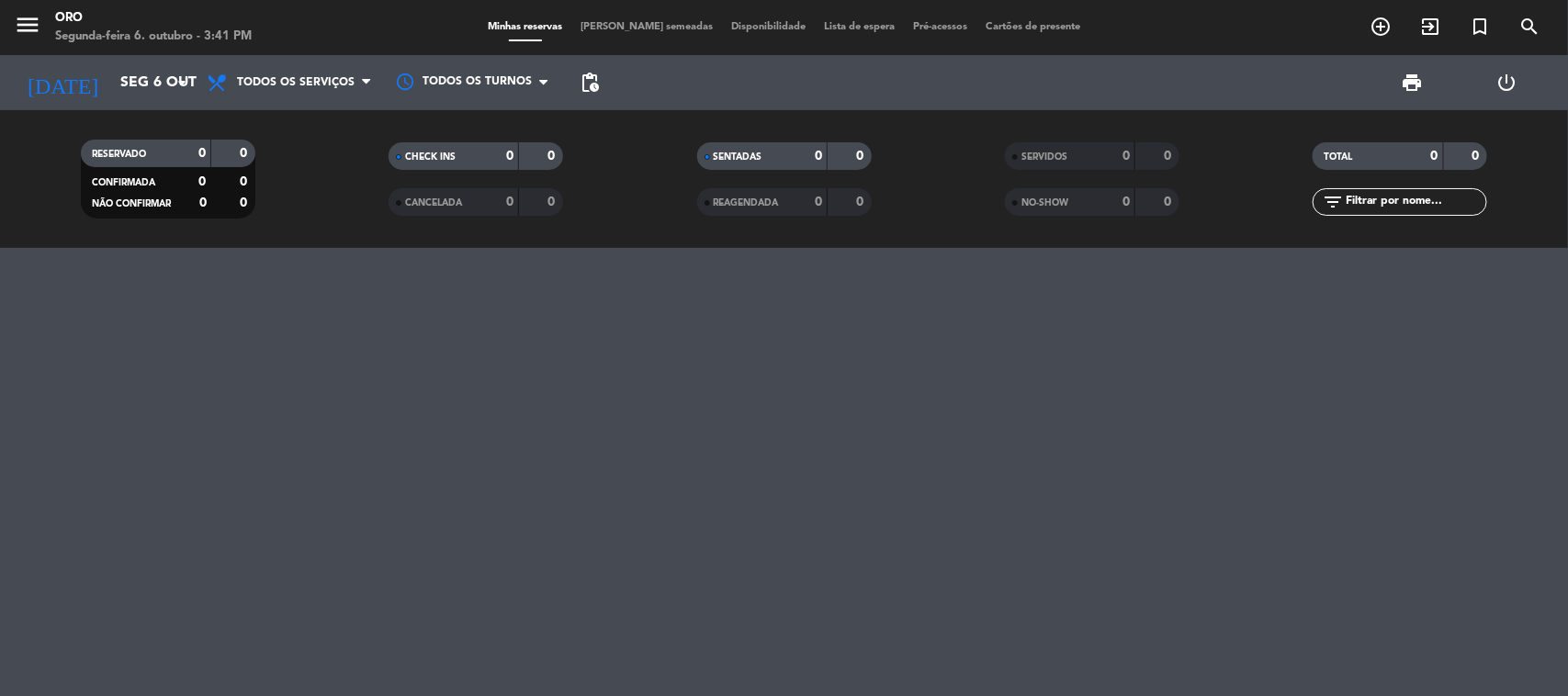
click at [462, 346] on div at bounding box center [784, 472] width 1568 height 448
click at [129, 71] on input "Seg 6 out" at bounding box center [209, 83] width 194 height 36
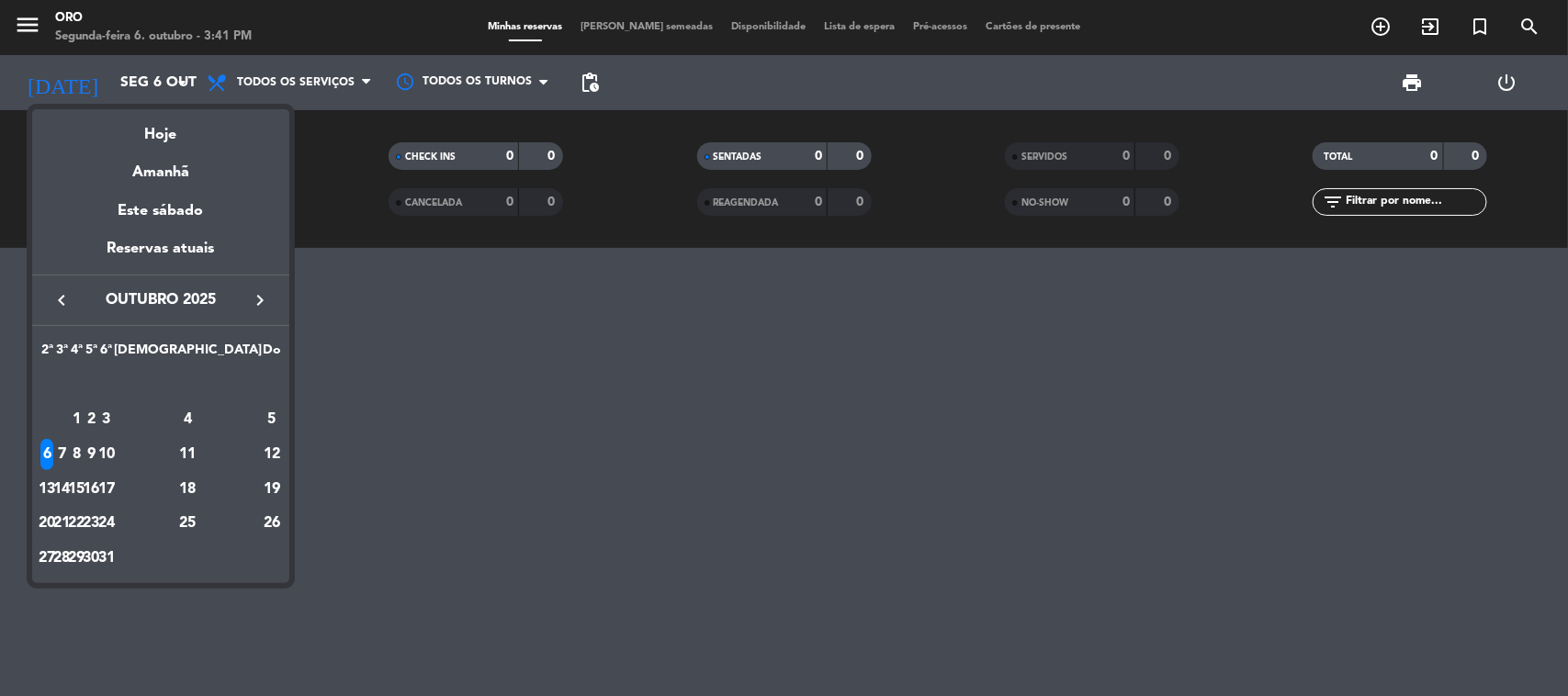
click at [57, 311] on icon "keyboard_arrow_left" at bounding box center [62, 300] width 22 height 22
click at [60, 310] on icon "keyboard_arrow_left" at bounding box center [62, 300] width 22 height 22
click at [62, 309] on icon "keyboard_arrow_left" at bounding box center [62, 300] width 22 height 22
click at [64, 304] on icon "keyboard_arrow_left" at bounding box center [62, 300] width 22 height 22
click at [65, 304] on icon "keyboard_arrow_left" at bounding box center [62, 300] width 22 height 22
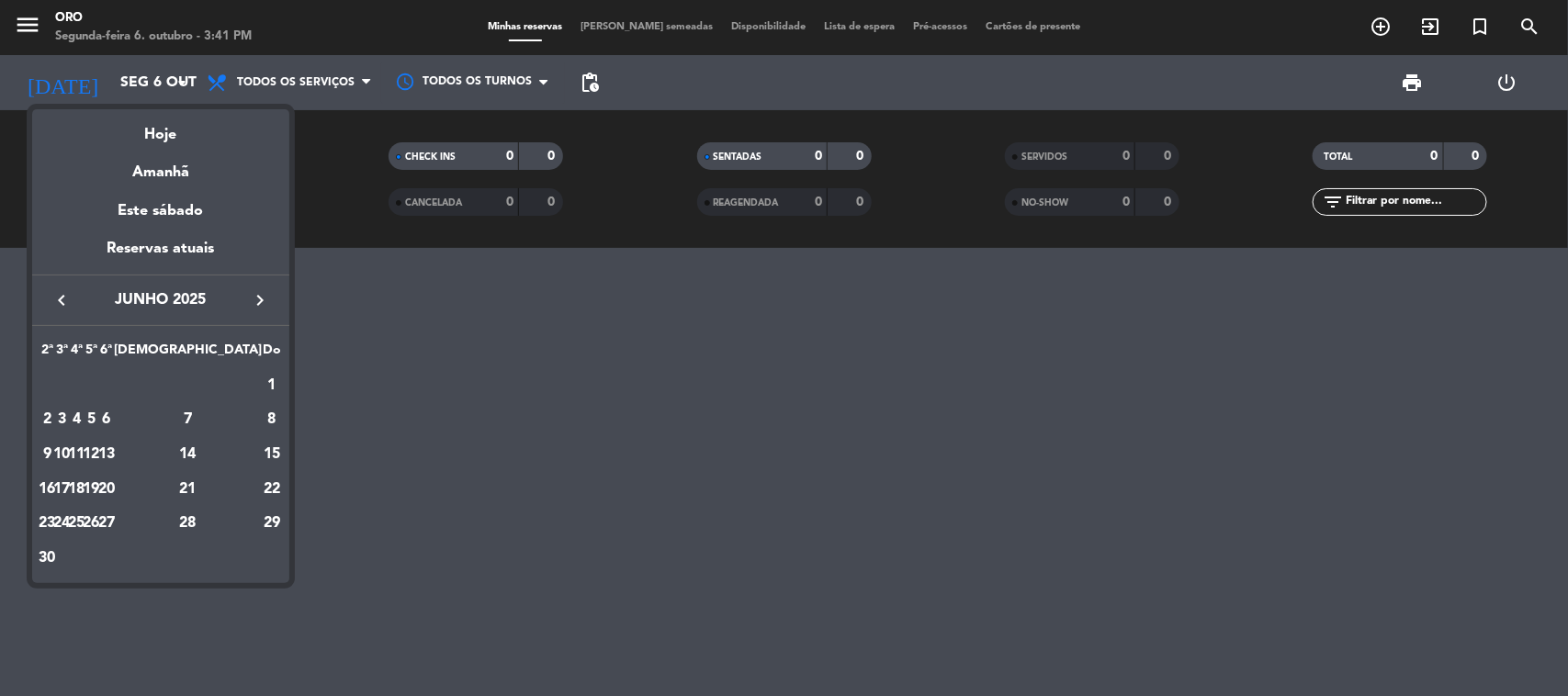
click at [65, 304] on icon "keyboard_arrow_left" at bounding box center [62, 300] width 22 height 22
click at [65, 303] on icon "keyboard_arrow_left" at bounding box center [62, 300] width 22 height 22
click at [65, 301] on icon "keyboard_arrow_left" at bounding box center [62, 300] width 22 height 22
click at [65, 304] on icon "keyboard_arrow_left" at bounding box center [62, 300] width 22 height 22
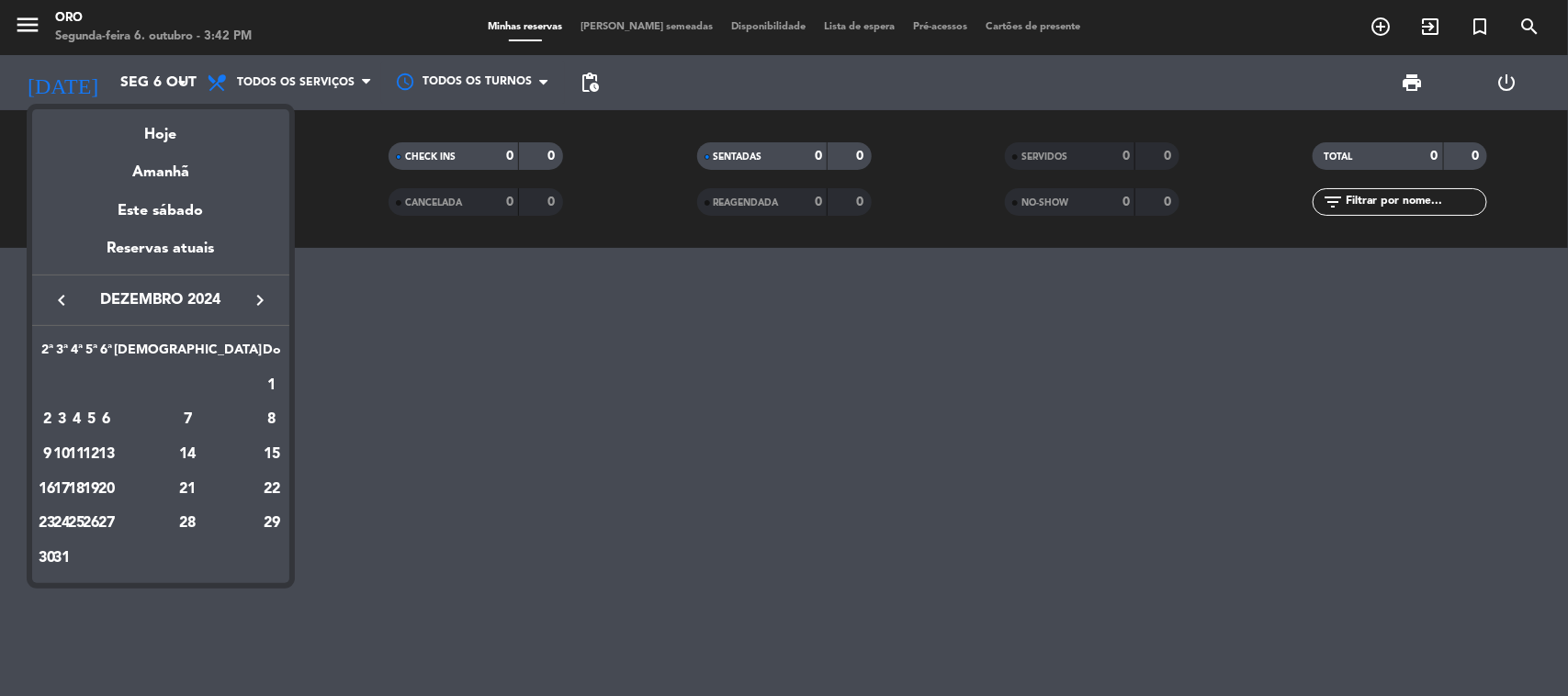
click at [65, 304] on icon "keyboard_arrow_left" at bounding box center [62, 300] width 22 height 22
click at [64, 303] on icon "keyboard_arrow_left" at bounding box center [62, 300] width 22 height 22
click at [64, 301] on icon "keyboard_arrow_left" at bounding box center [62, 300] width 22 height 22
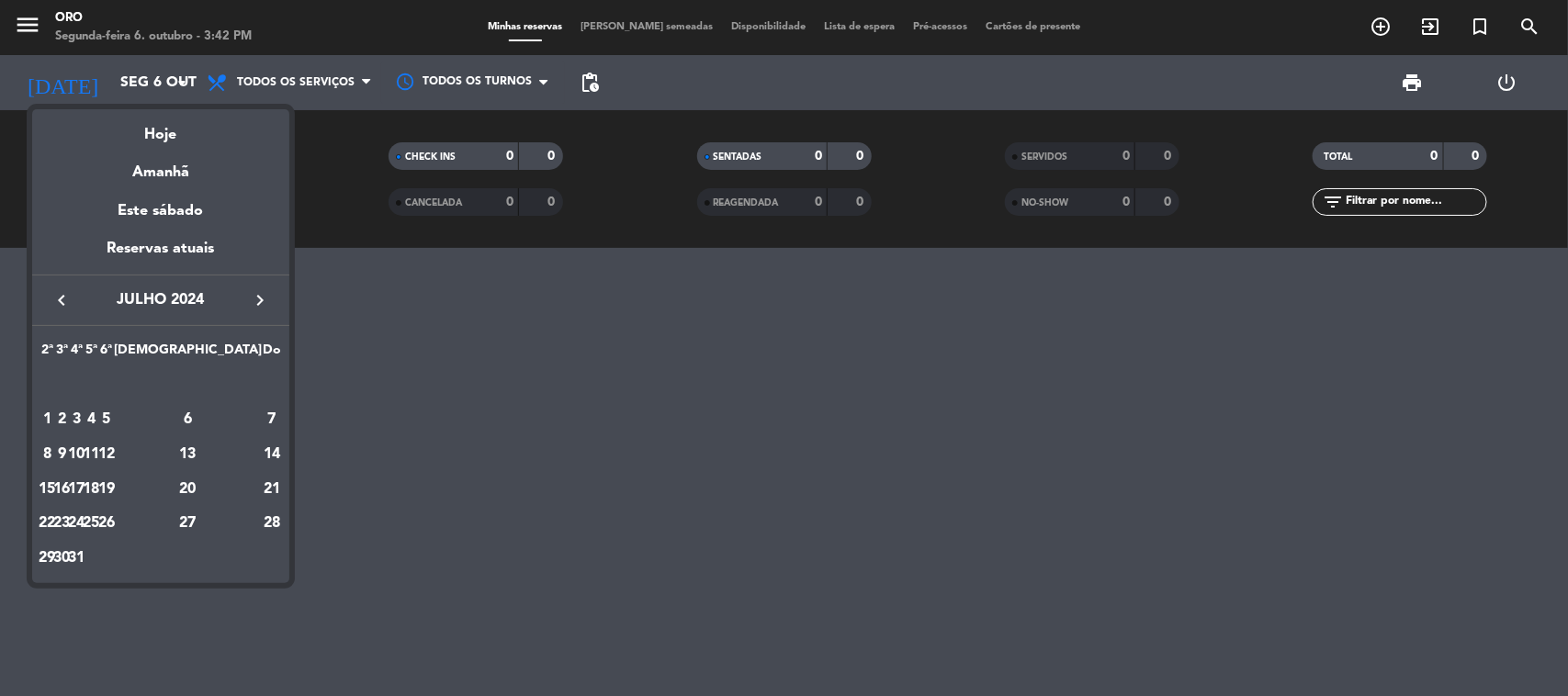
click at [64, 300] on icon "keyboard_arrow_left" at bounding box center [62, 300] width 22 height 22
click at [64, 299] on icon "keyboard_arrow_left" at bounding box center [62, 300] width 22 height 22
click at [64, 300] on icon "keyboard_arrow_left" at bounding box center [62, 300] width 22 height 22
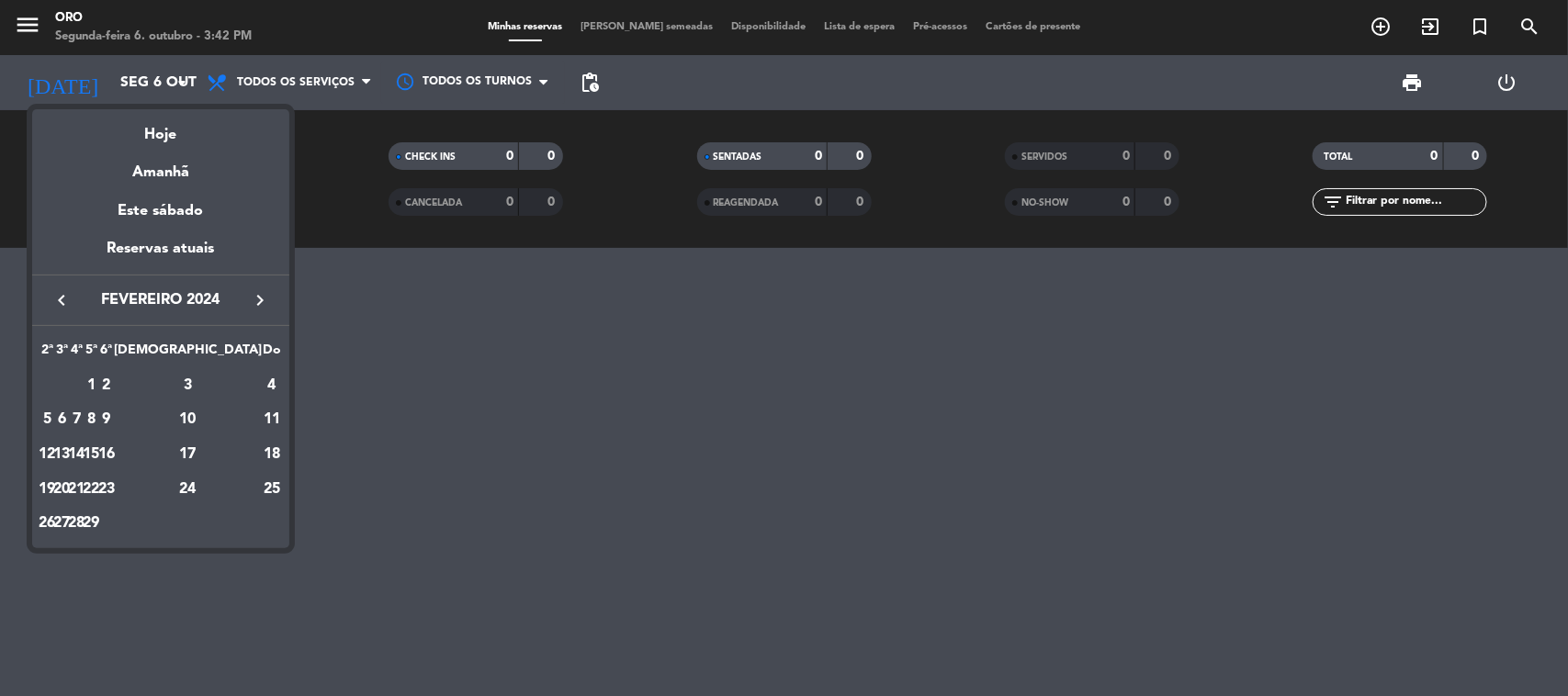
click at [64, 299] on icon "keyboard_arrow_left" at bounding box center [62, 300] width 22 height 22
click at [64, 298] on icon "keyboard_arrow_left" at bounding box center [62, 300] width 22 height 22
click at [64, 299] on icon "keyboard_arrow_left" at bounding box center [62, 300] width 22 height 22
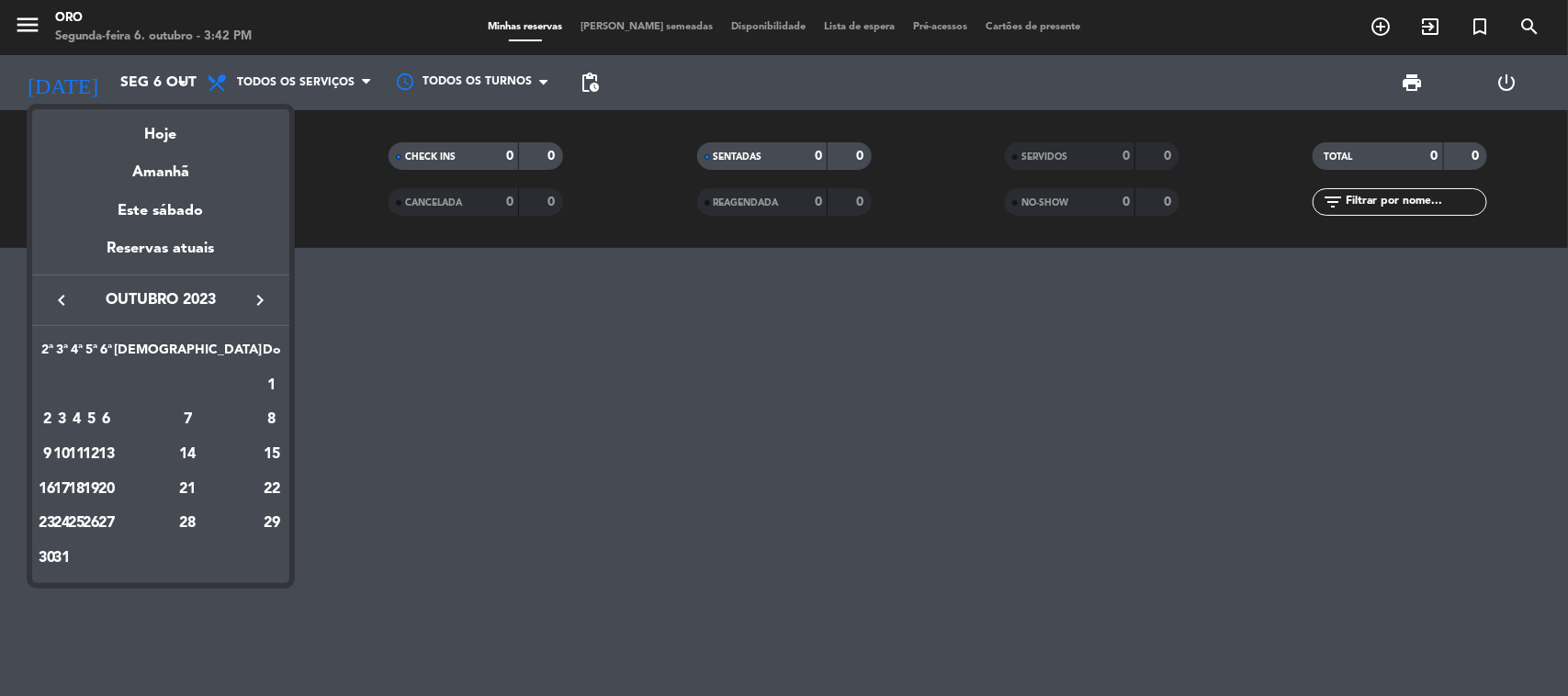
click at [64, 299] on icon "keyboard_arrow_left" at bounding box center [62, 300] width 22 height 22
click at [260, 295] on icon "keyboard_arrow_right" at bounding box center [260, 300] width 22 height 22
click at [255, 301] on icon "keyboard_arrow_right" at bounding box center [260, 300] width 22 height 22
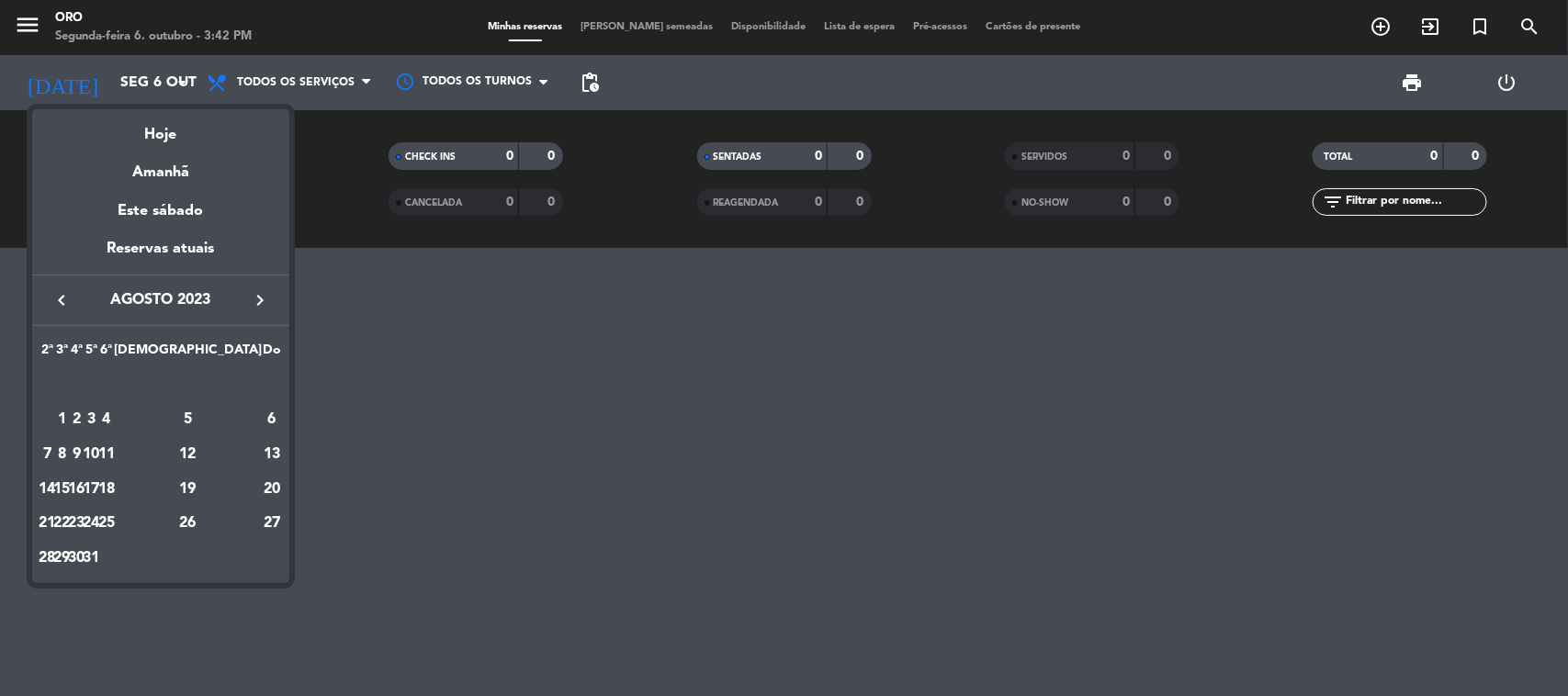
click at [254, 301] on icon "keyboard_arrow_right" at bounding box center [260, 300] width 22 height 22
click at [254, 303] on icon "keyboard_arrow_right" at bounding box center [260, 300] width 22 height 22
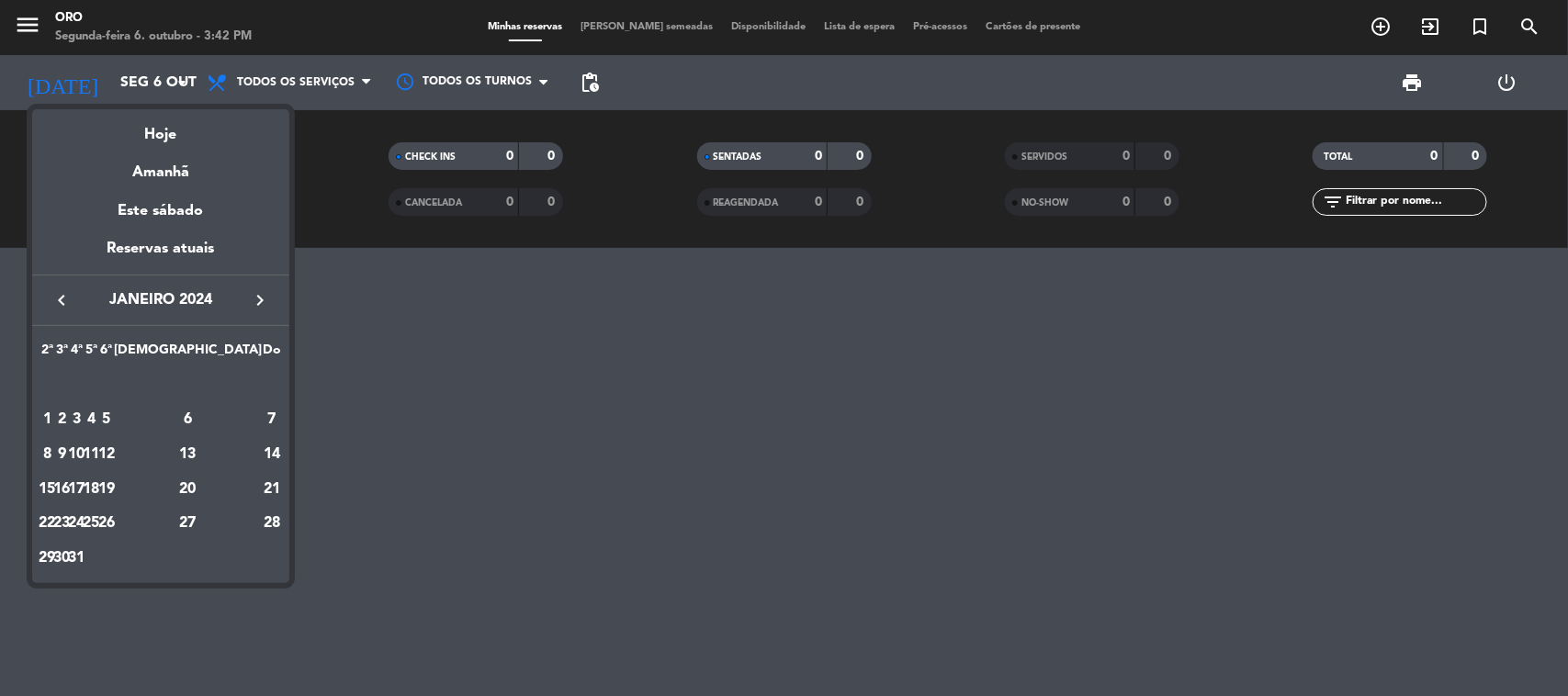
click at [254, 301] on icon "keyboard_arrow_right" at bounding box center [260, 300] width 22 height 22
click at [46, 303] on button "keyboard_arrow_left" at bounding box center [62, 300] width 33 height 24
click at [48, 299] on button "keyboard_arrow_left" at bounding box center [62, 300] width 33 height 24
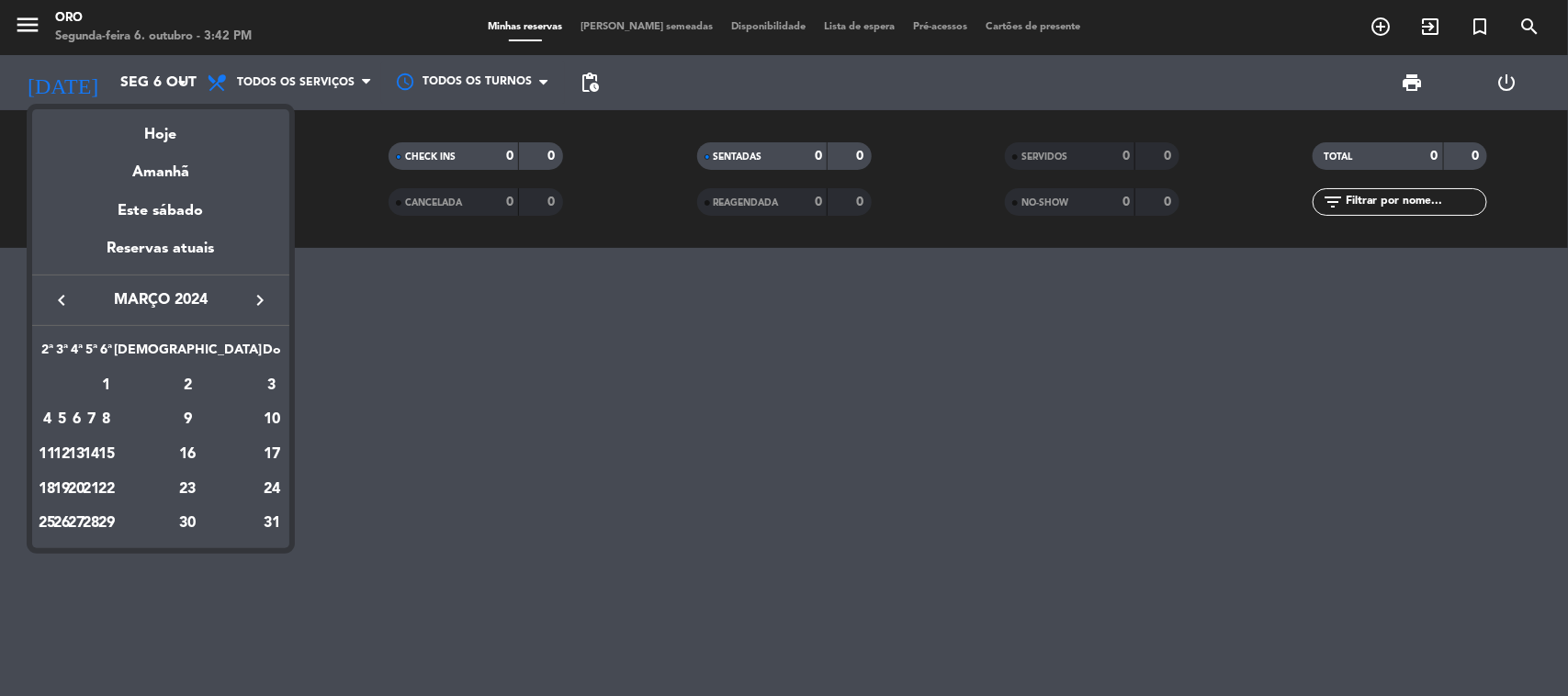
click at [48, 299] on button "keyboard_arrow_left" at bounding box center [62, 300] width 33 height 24
click at [48, 300] on button "keyboard_arrow_left" at bounding box center [62, 300] width 33 height 24
click at [244, 300] on button "keyboard_arrow_right" at bounding box center [260, 300] width 33 height 24
click at [54, 413] on div "1" at bounding box center [47, 419] width 13 height 31
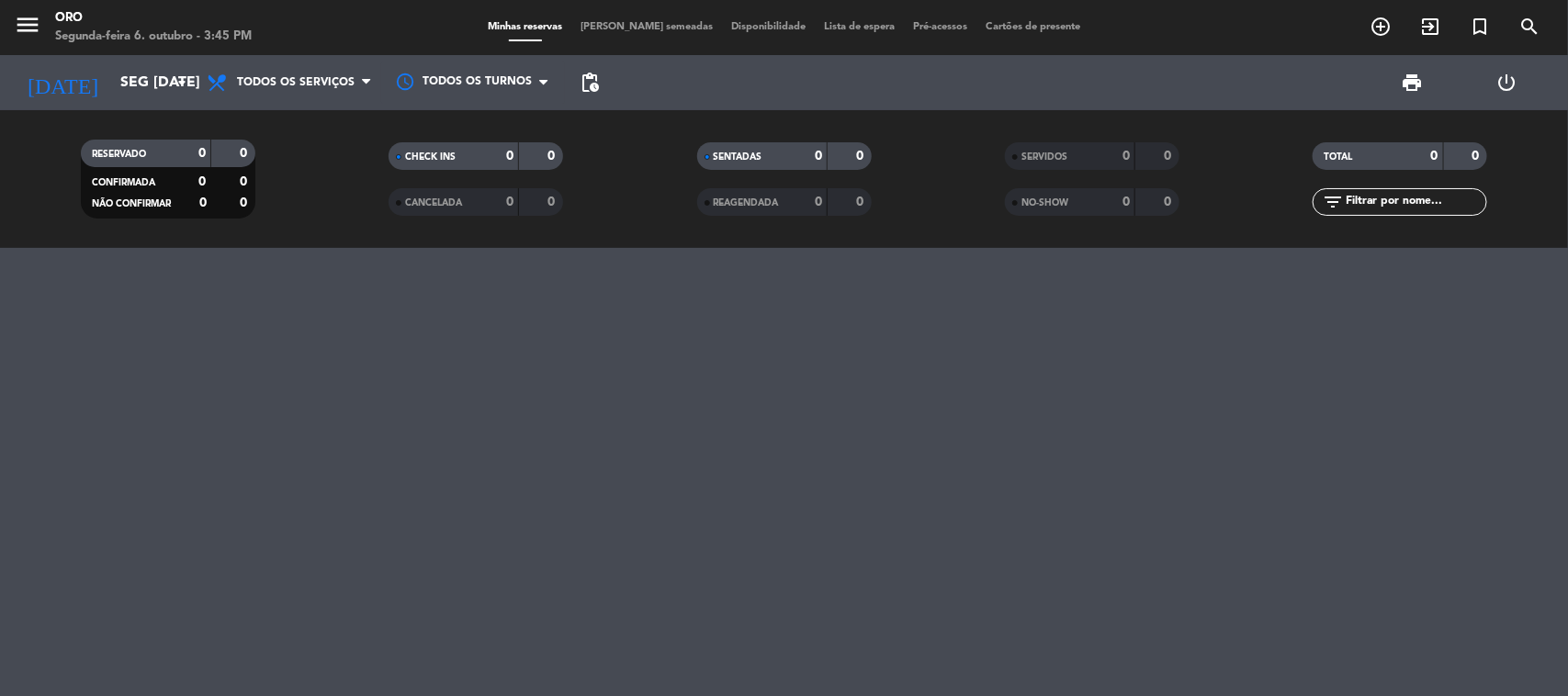
click at [595, 450] on div at bounding box center [784, 472] width 1568 height 448
click at [117, 75] on input "Seg [DATE]" at bounding box center [209, 83] width 194 height 36
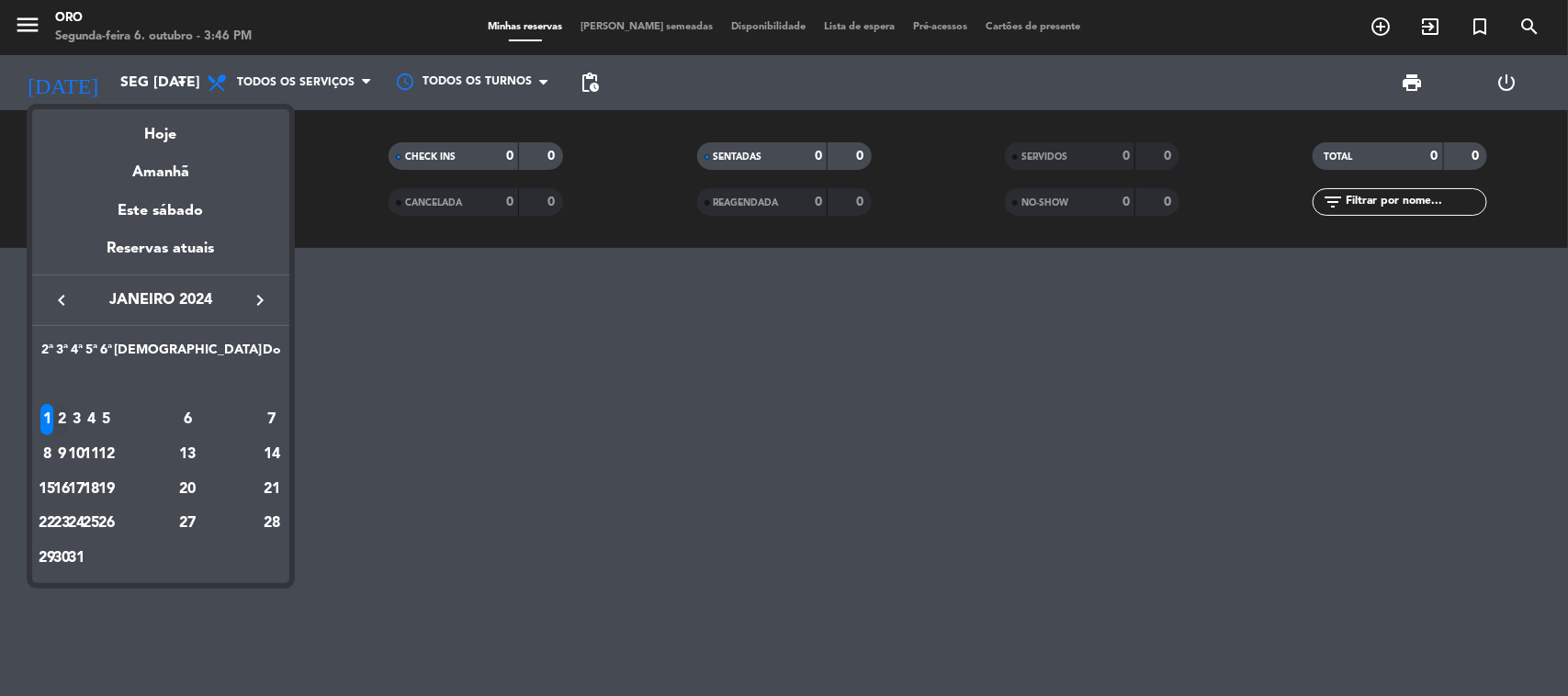
click at [69, 425] on div "2" at bounding box center [62, 419] width 13 height 31
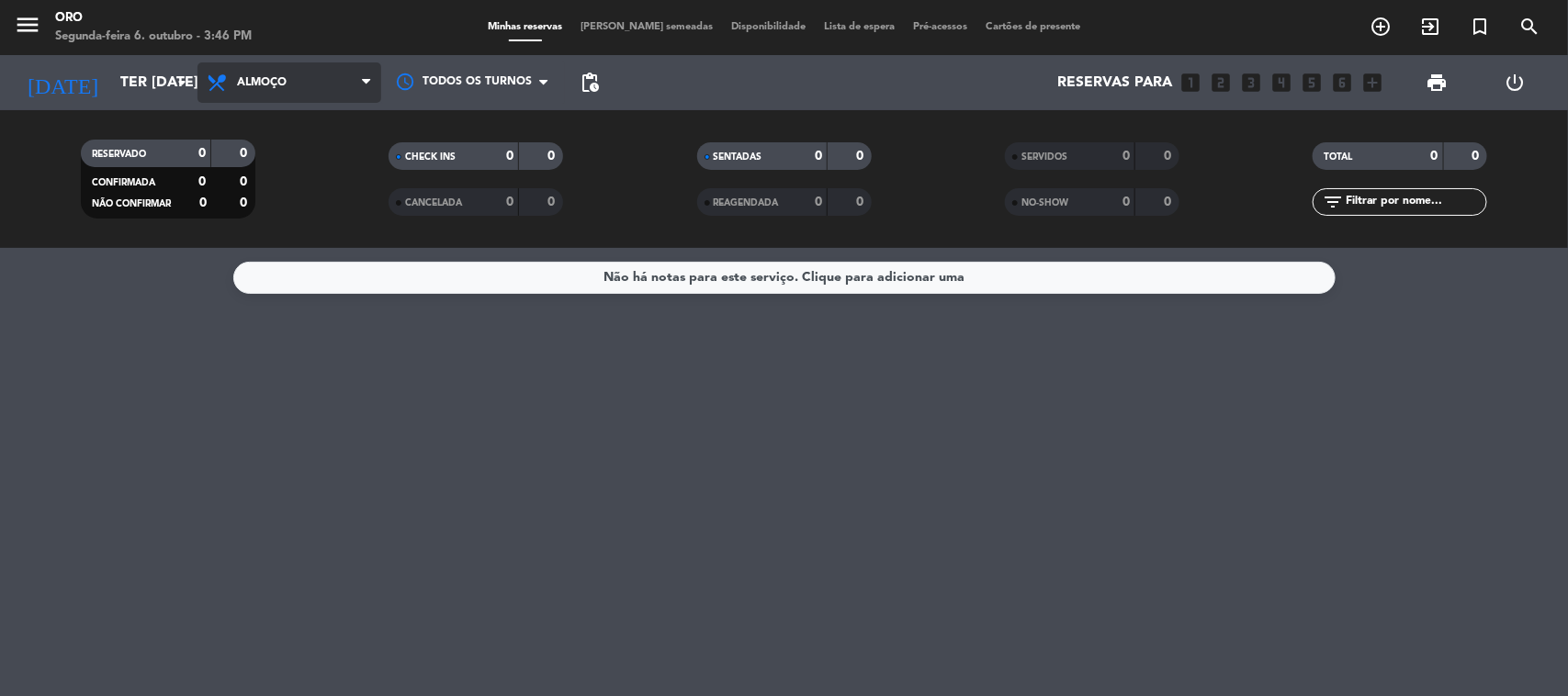
click at [294, 75] on span "Almoço" at bounding box center [289, 83] width 184 height 40
click at [291, 204] on div "menu Oro Segunda-feira 6. outubro - 3:46 PM Minhas reservas Mesas semeadas Disp…" at bounding box center [784, 124] width 1568 height 248
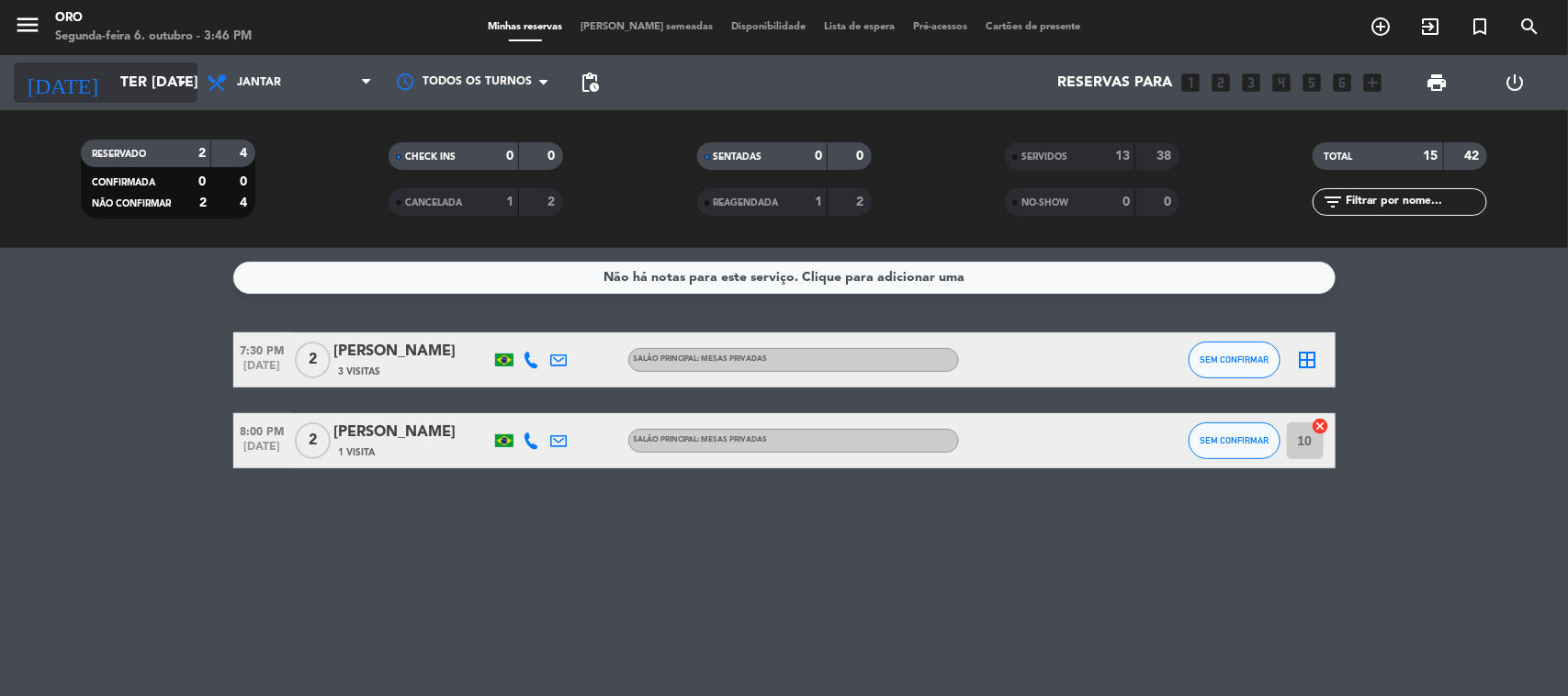
click at [184, 86] on icon "arrow_drop_down" at bounding box center [182, 82] width 22 height 22
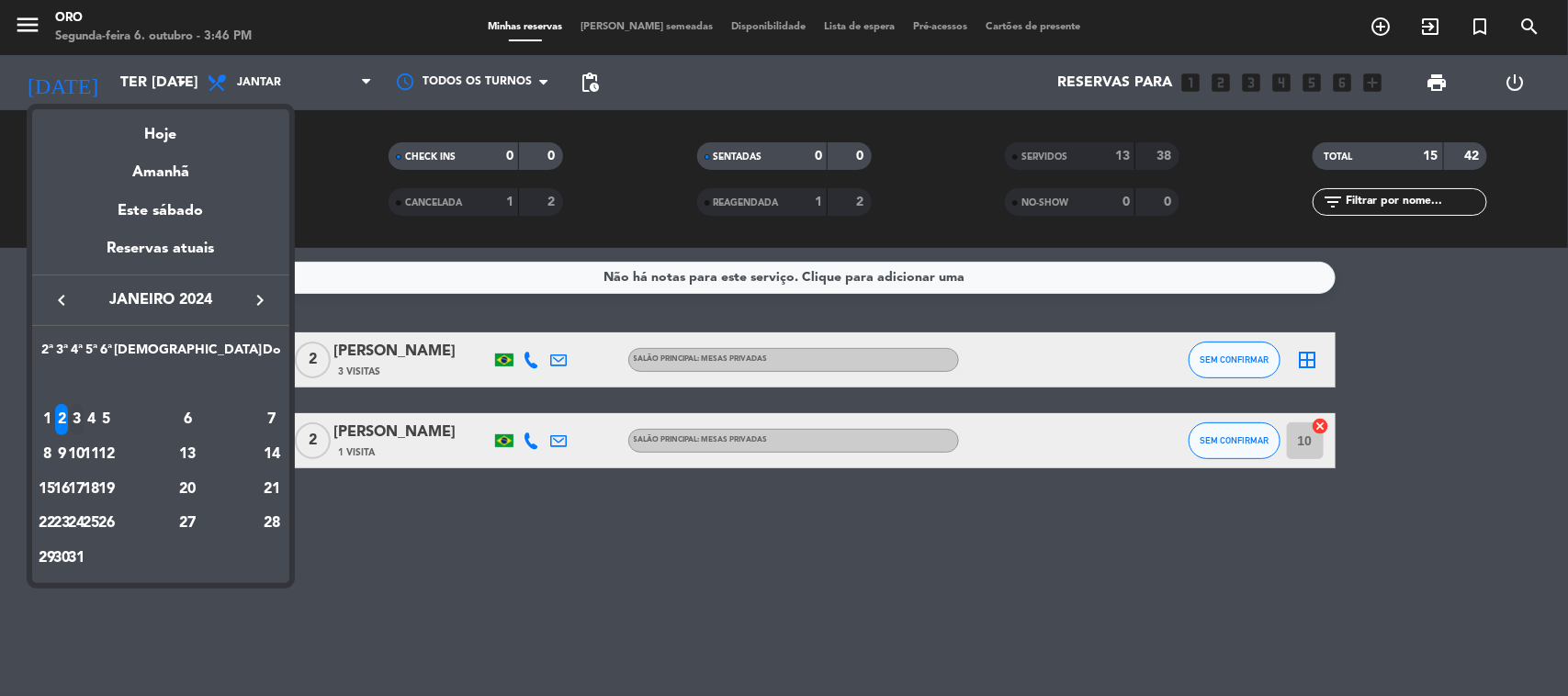
click at [84, 415] on div "3" at bounding box center [77, 419] width 13 height 31
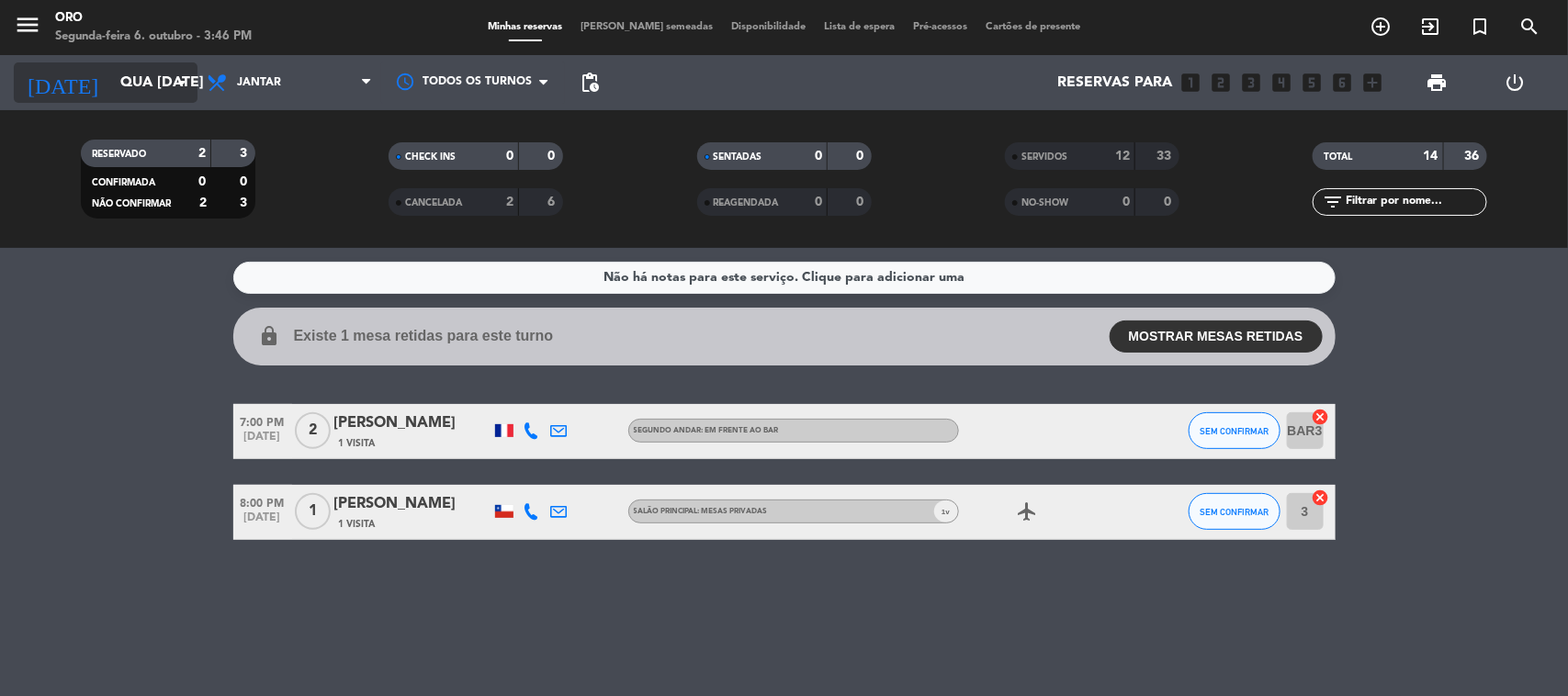
click at [135, 74] on input "Qua [DATE]" at bounding box center [209, 83] width 194 height 36
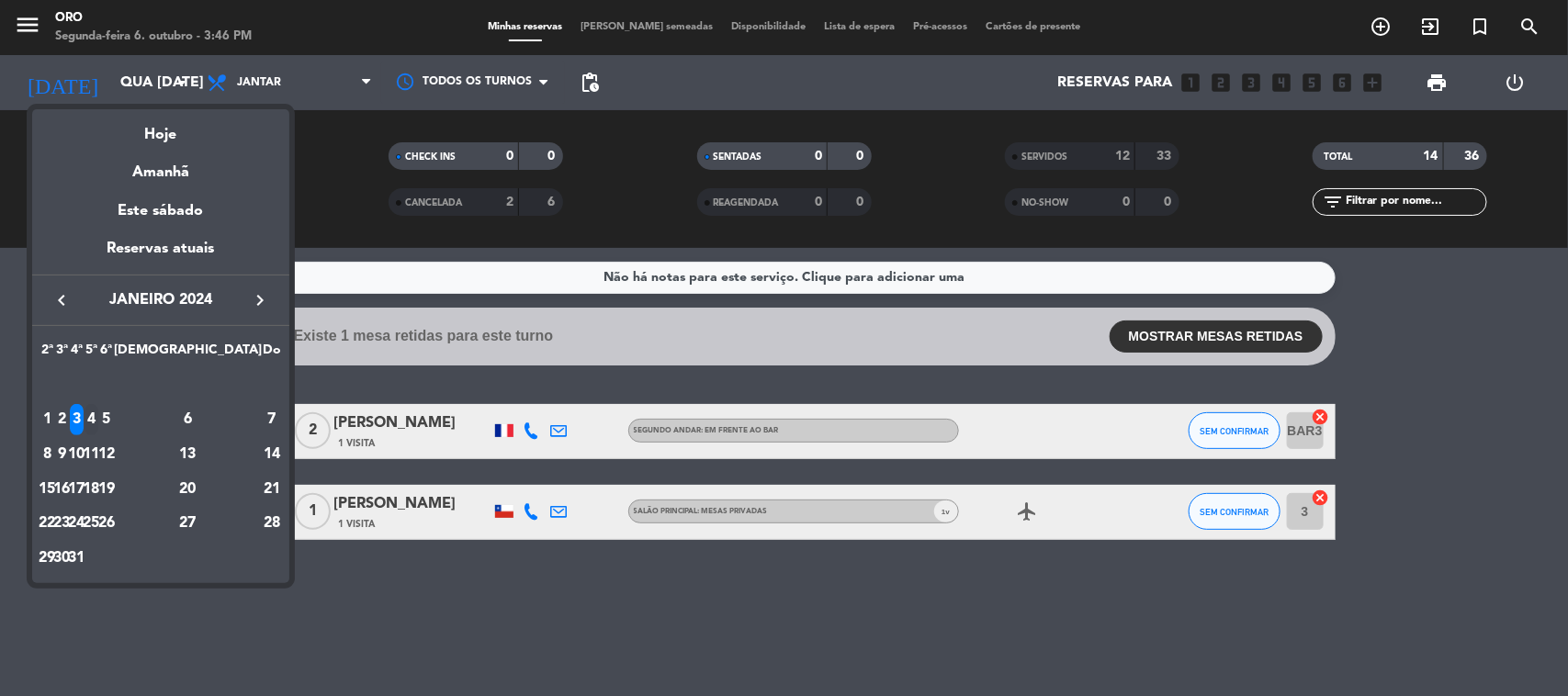
click at [98, 418] on div "4" at bounding box center [91, 419] width 13 height 31
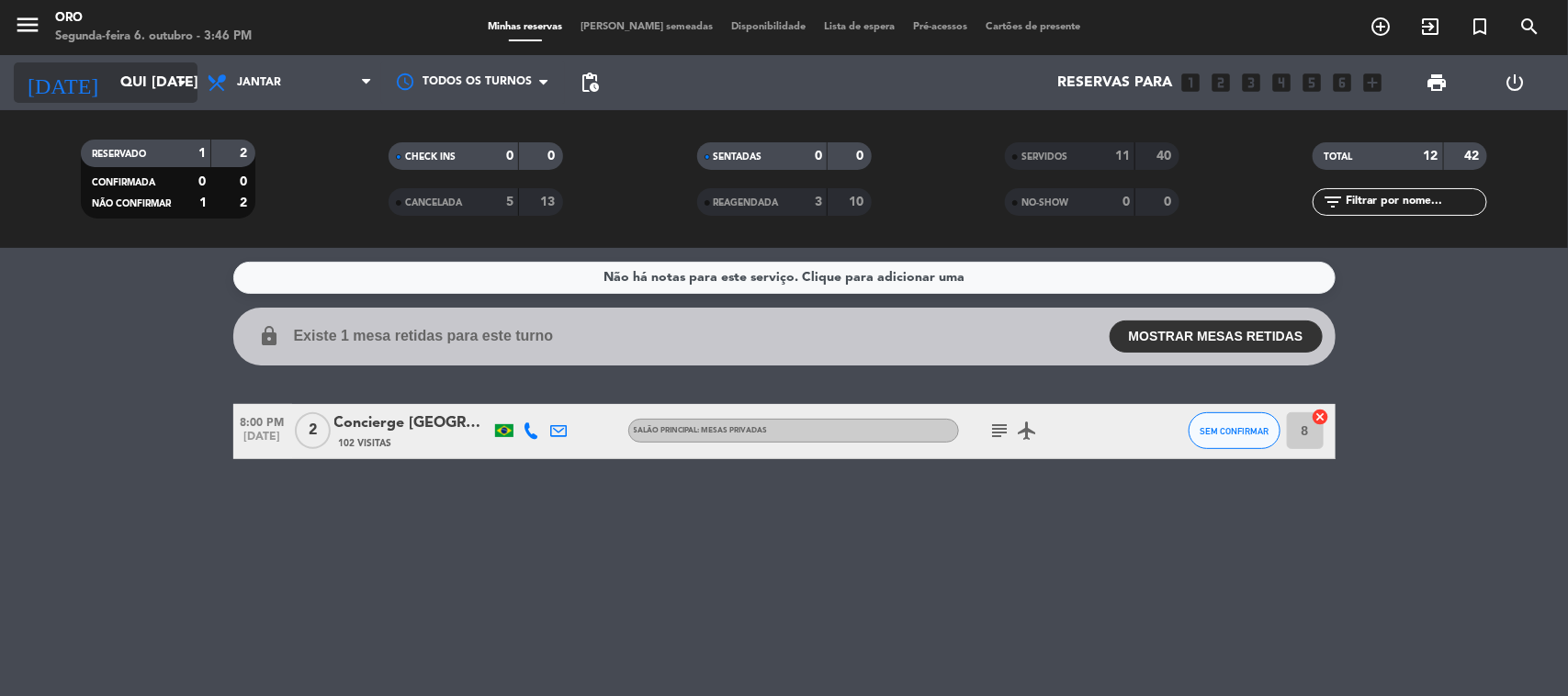
click at [112, 97] on input "Qui [DATE]" at bounding box center [209, 83] width 194 height 36
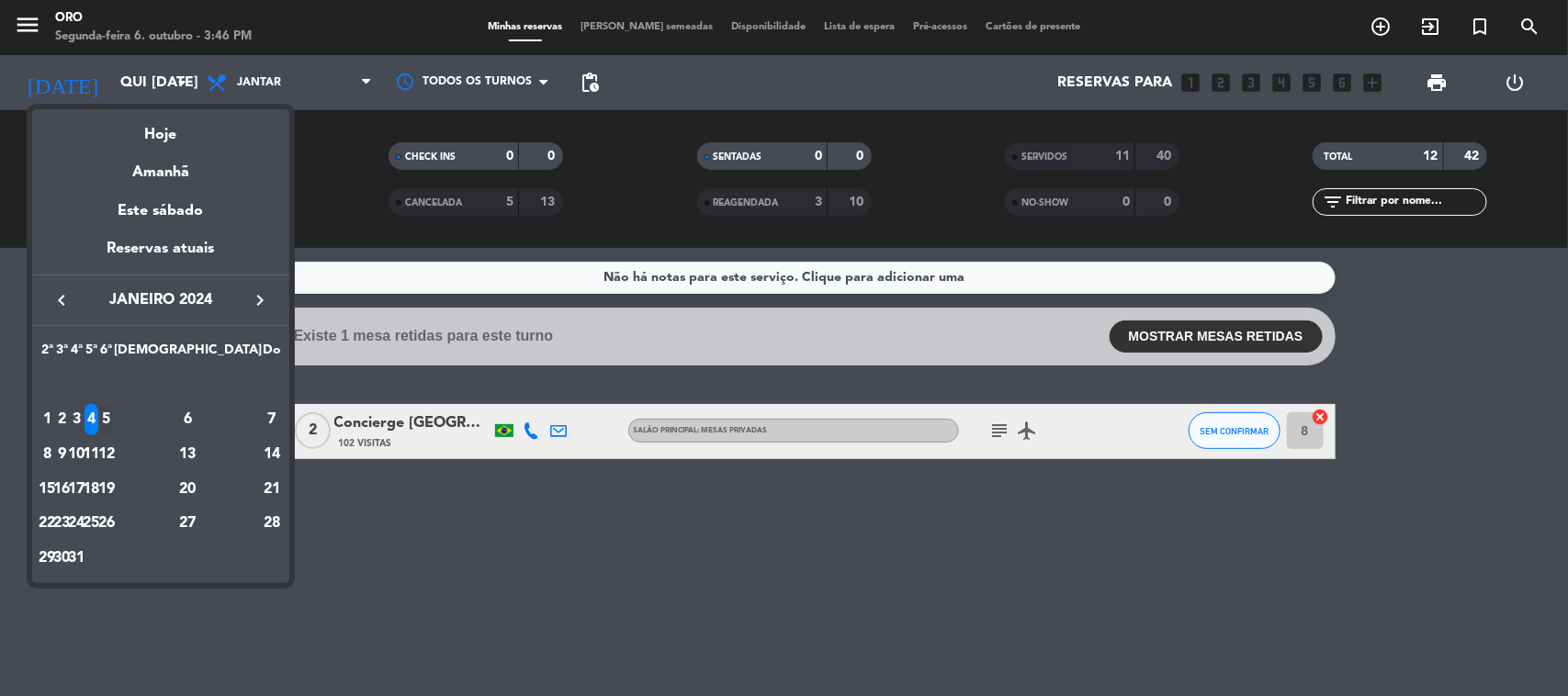
click at [113, 416] on div "5" at bounding box center [106, 419] width 13 height 31
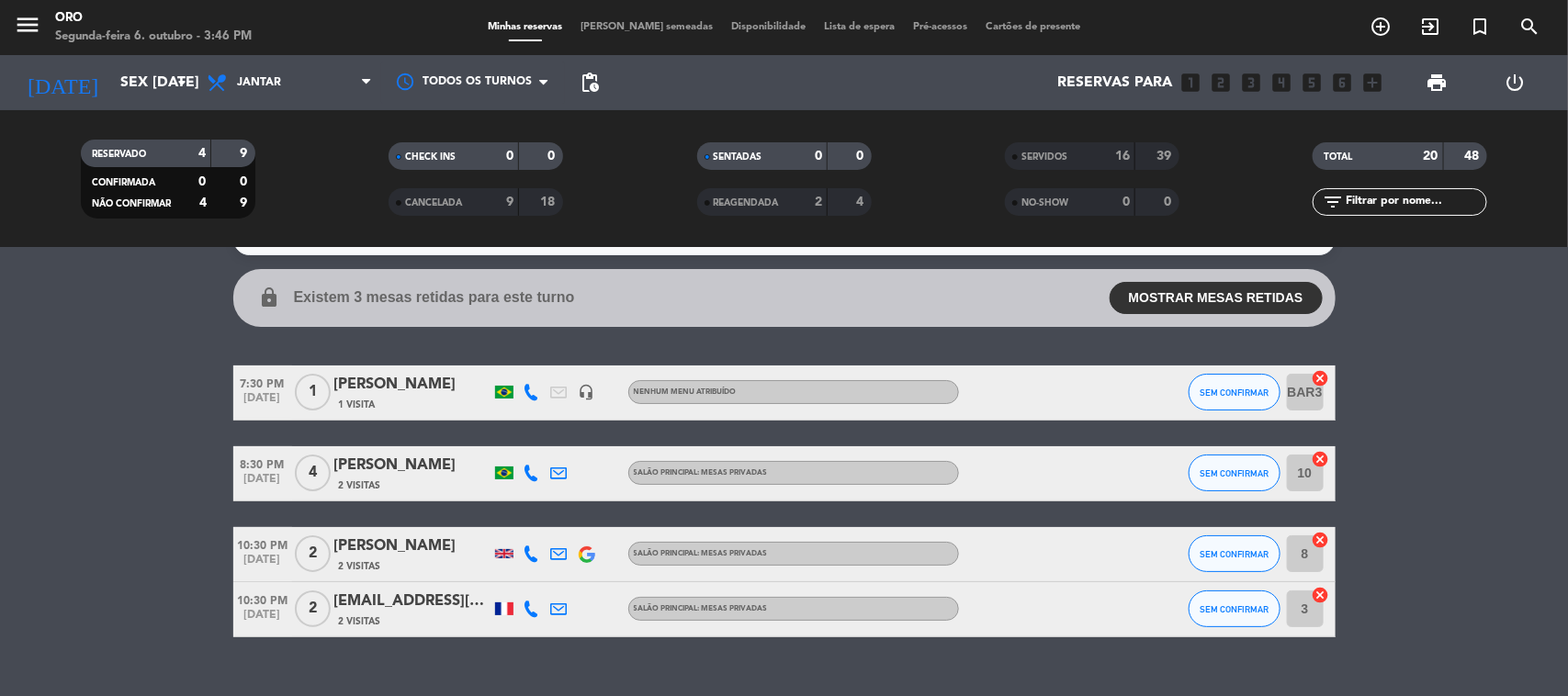
scroll to position [71, 0]
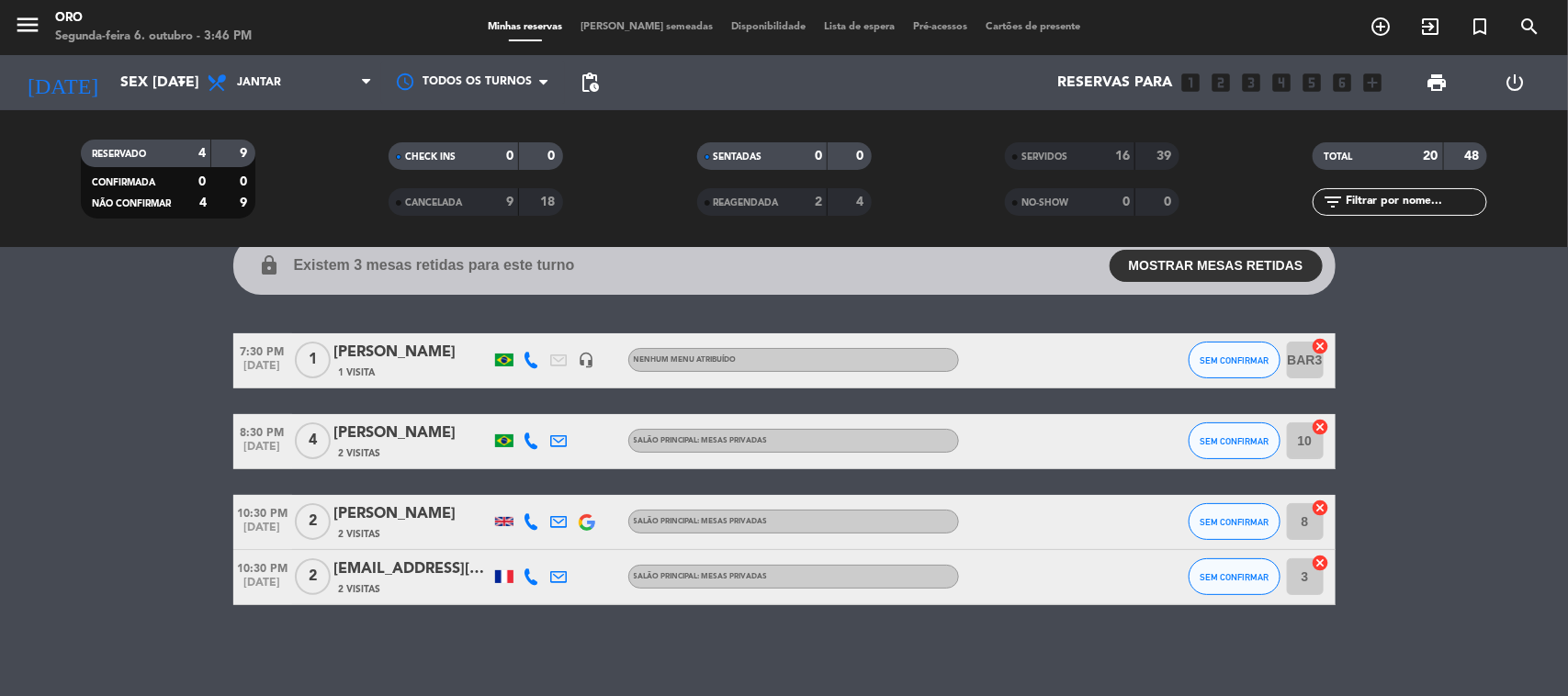
click at [401, 511] on div "[PERSON_NAME]" at bounding box center [413, 513] width 156 height 24
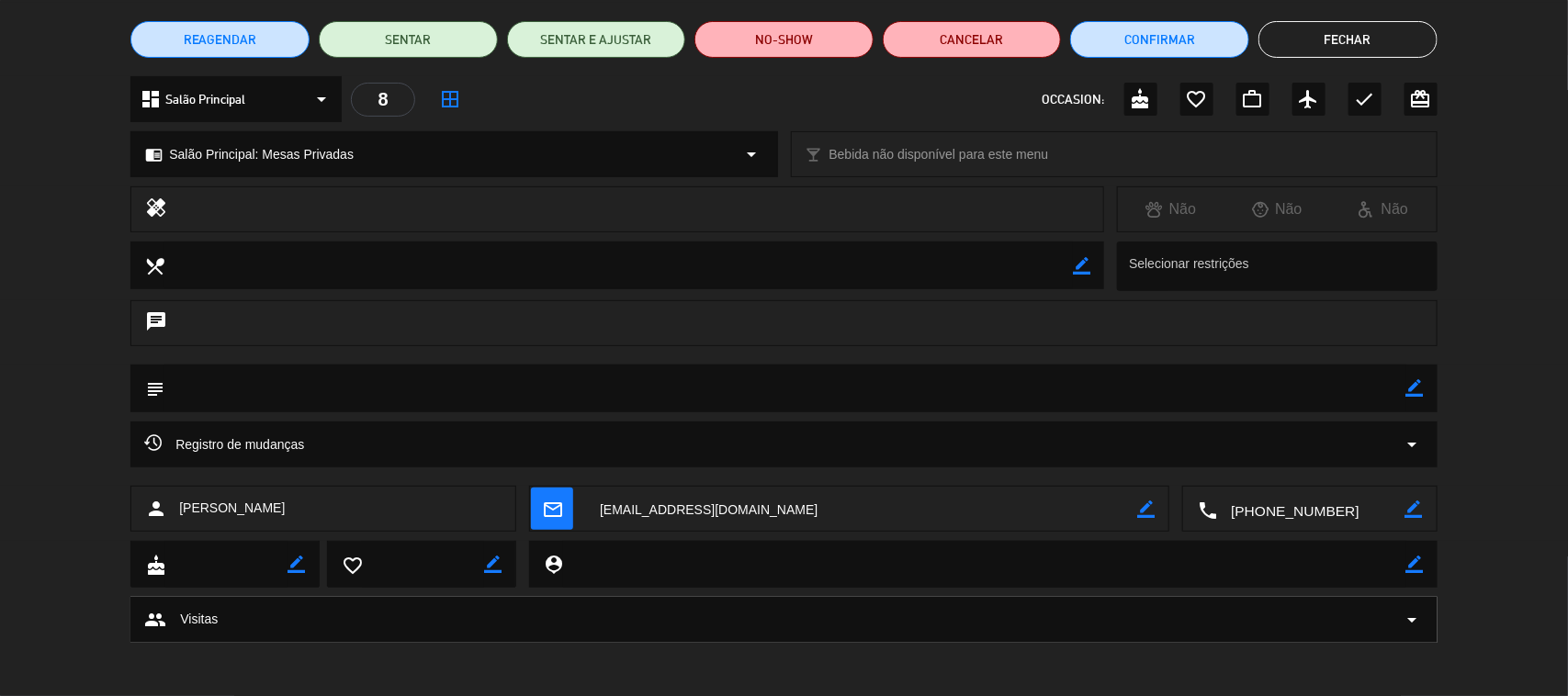
scroll to position [0, 0]
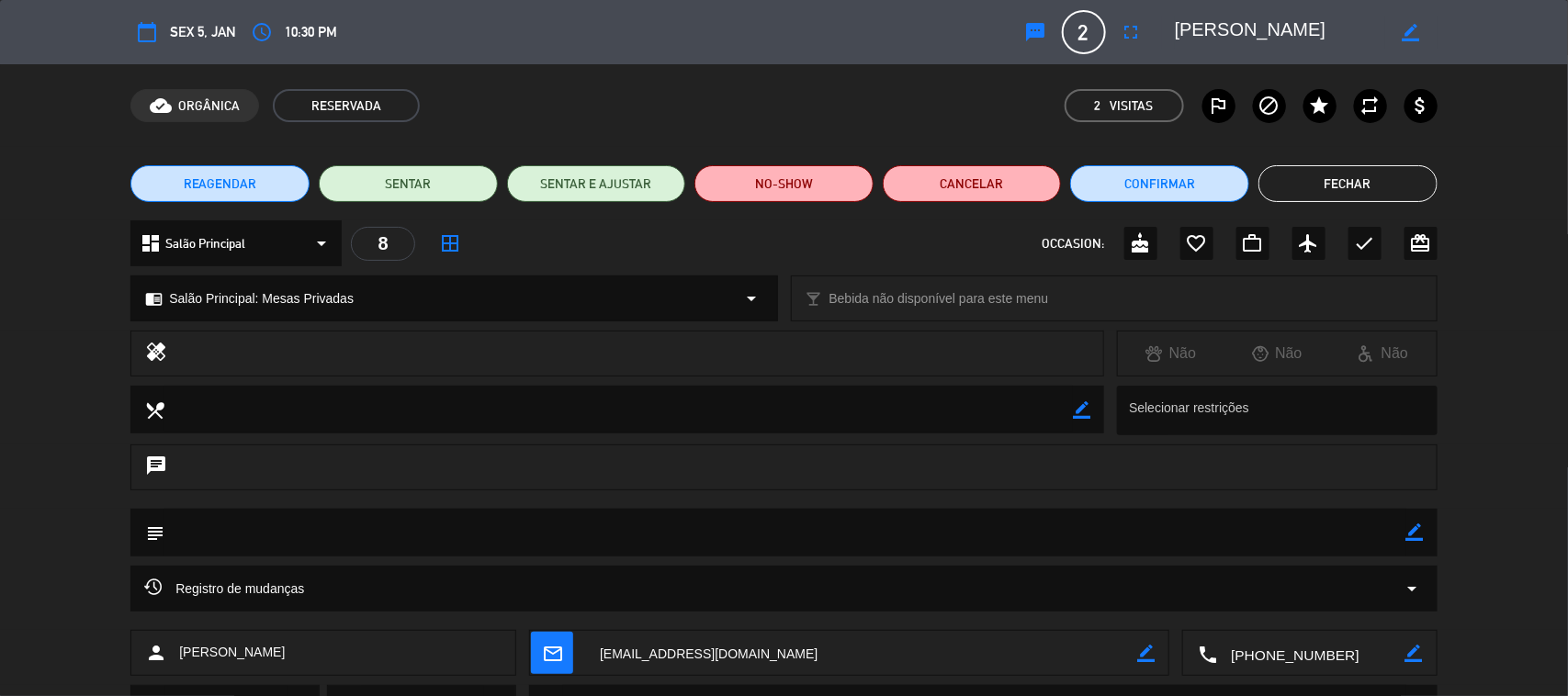
drag, startPoint x: 1378, startPoint y: 176, endPoint x: 1404, endPoint y: 244, distance: 72.8
click at [1379, 176] on button "Fechar" at bounding box center [1348, 184] width 179 height 37
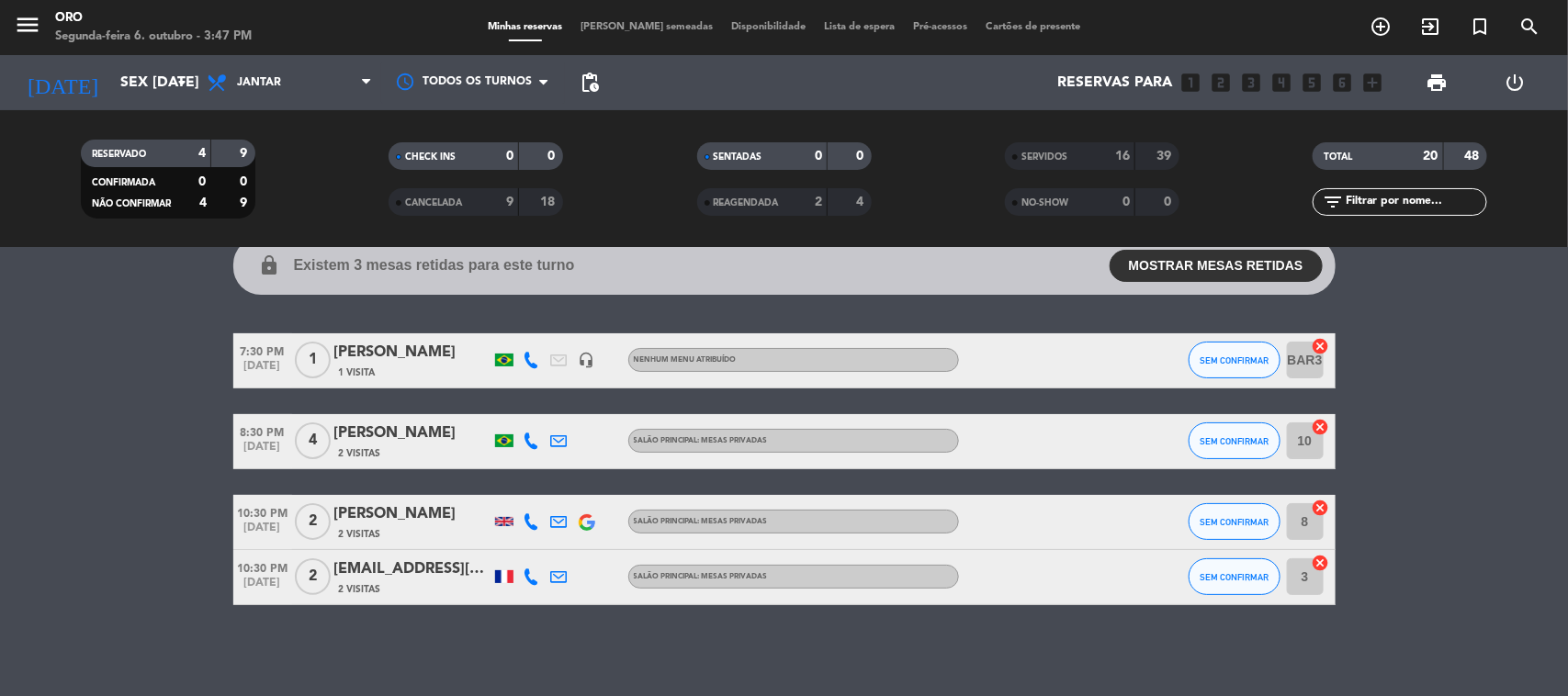
drag, startPoint x: 136, startPoint y: 96, endPoint x: 173, endPoint y: 153, distance: 68.0
click at [142, 106] on div "[DATE] Sex [DATE] arrow_drop_down" at bounding box center [105, 82] width 184 height 55
click at [174, 71] on div "[DATE] Sex [DATE] arrow_drop_down" at bounding box center [105, 83] width 184 height 40
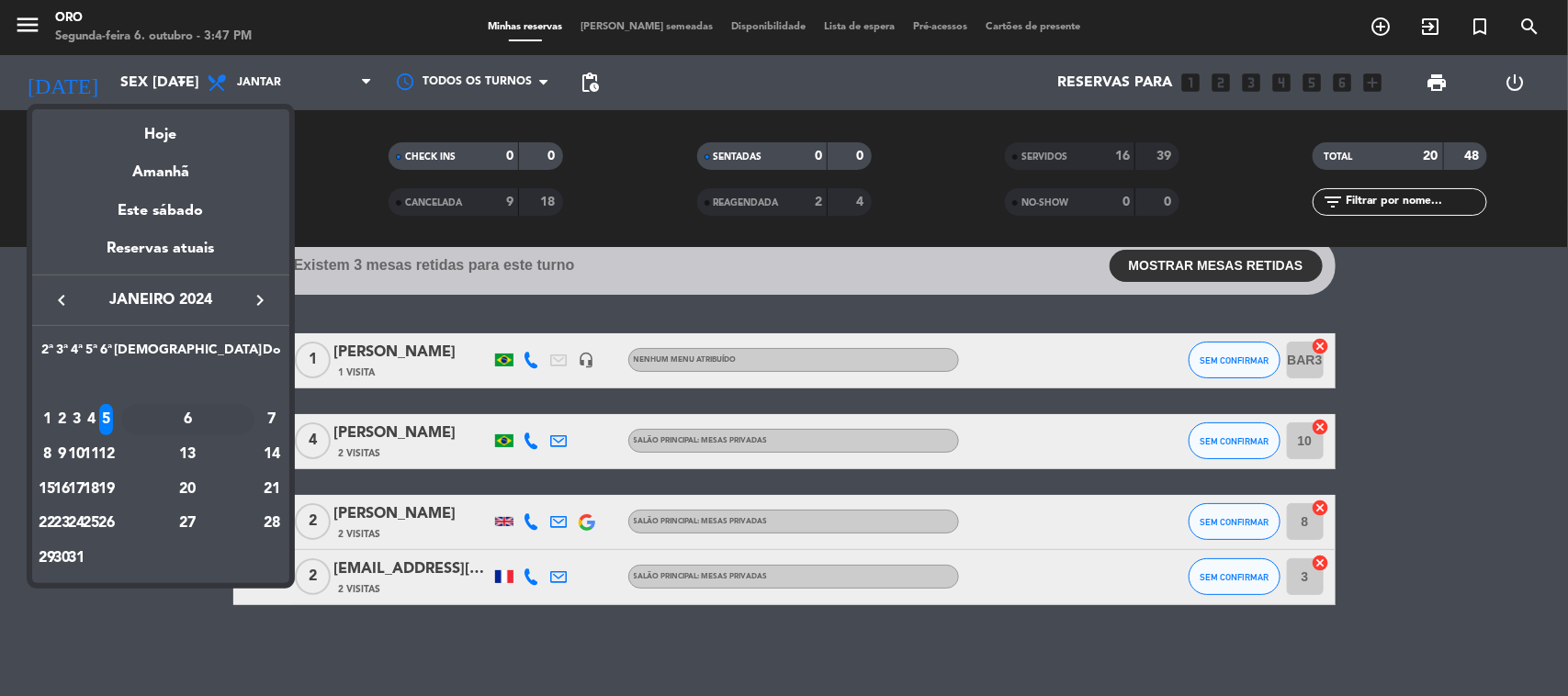
click at [227, 415] on div "6" at bounding box center [188, 419] width 133 height 31
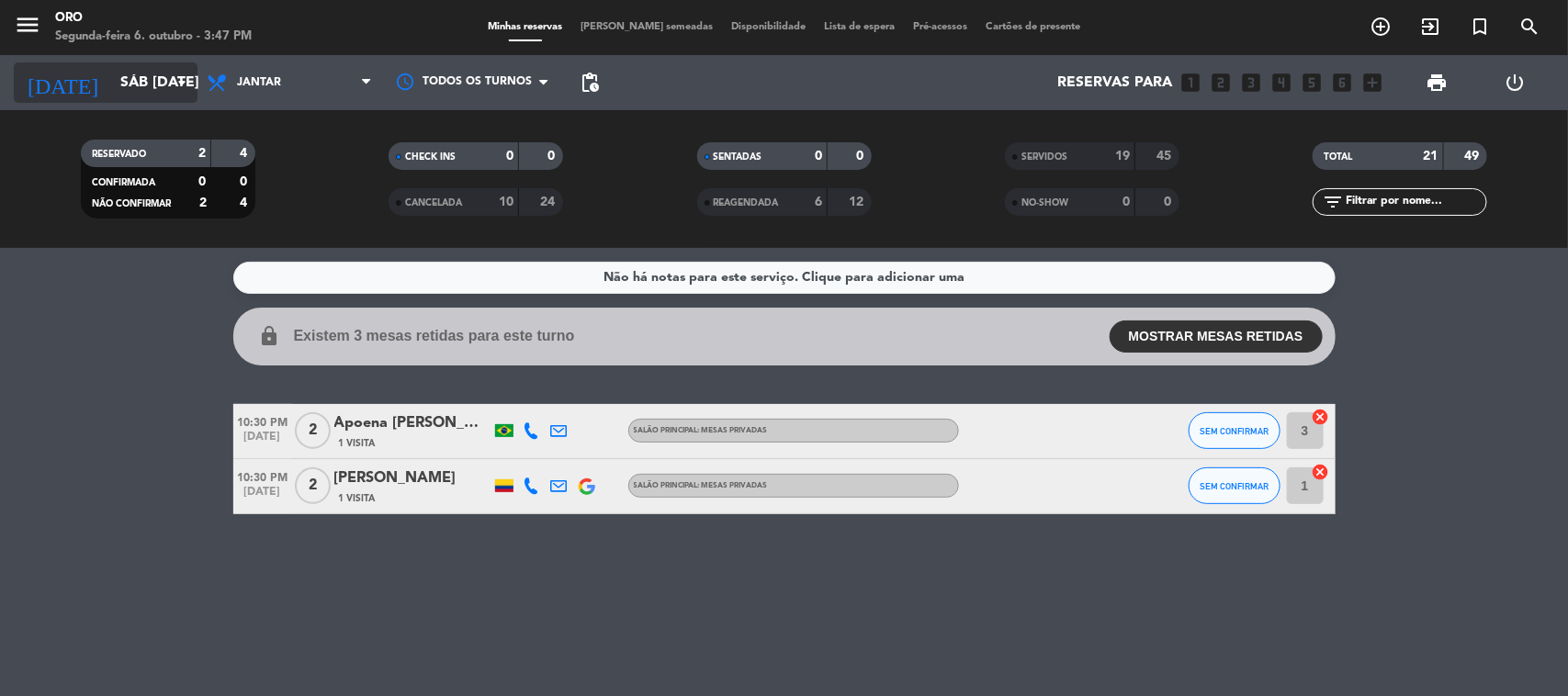
click at [127, 76] on input "Sáb [DATE]" at bounding box center [209, 83] width 194 height 36
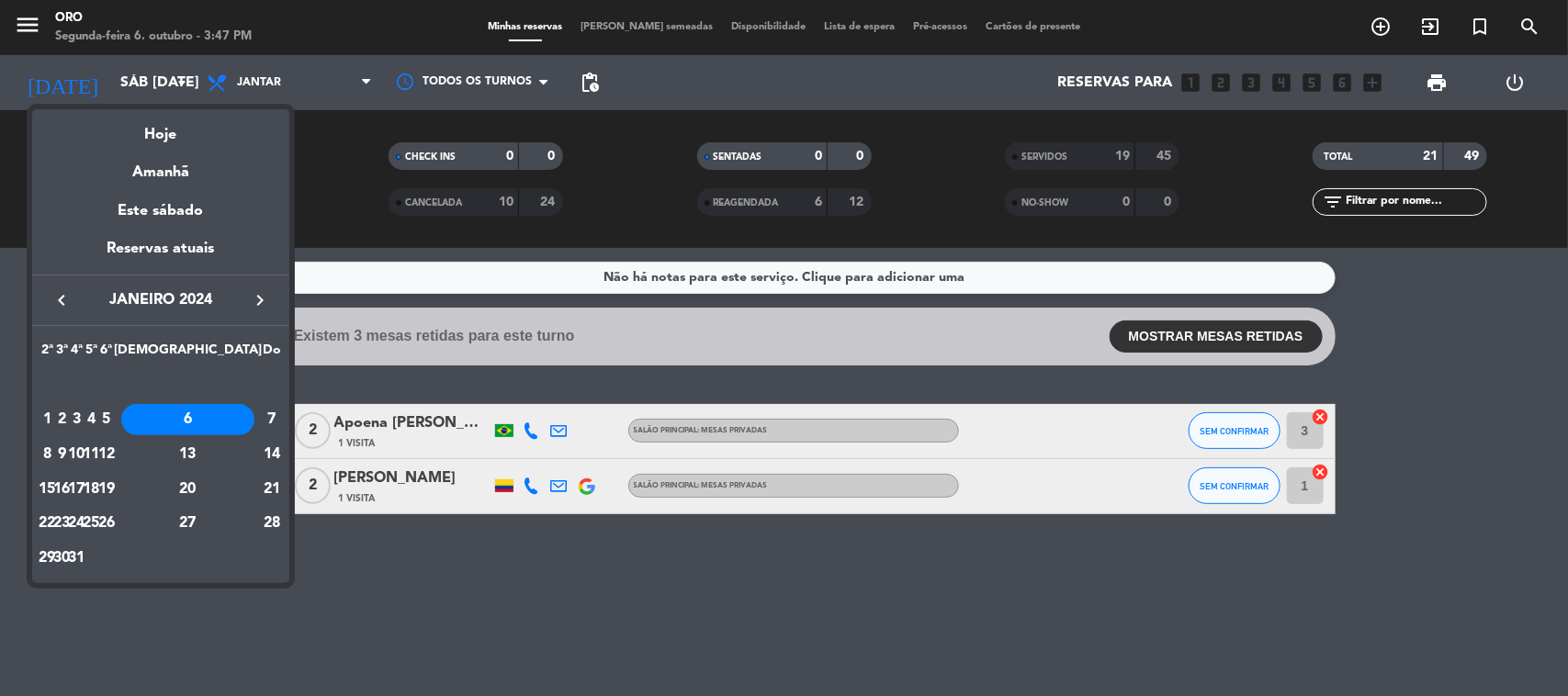
click at [84, 455] on div "10" at bounding box center [77, 454] width 13 height 31
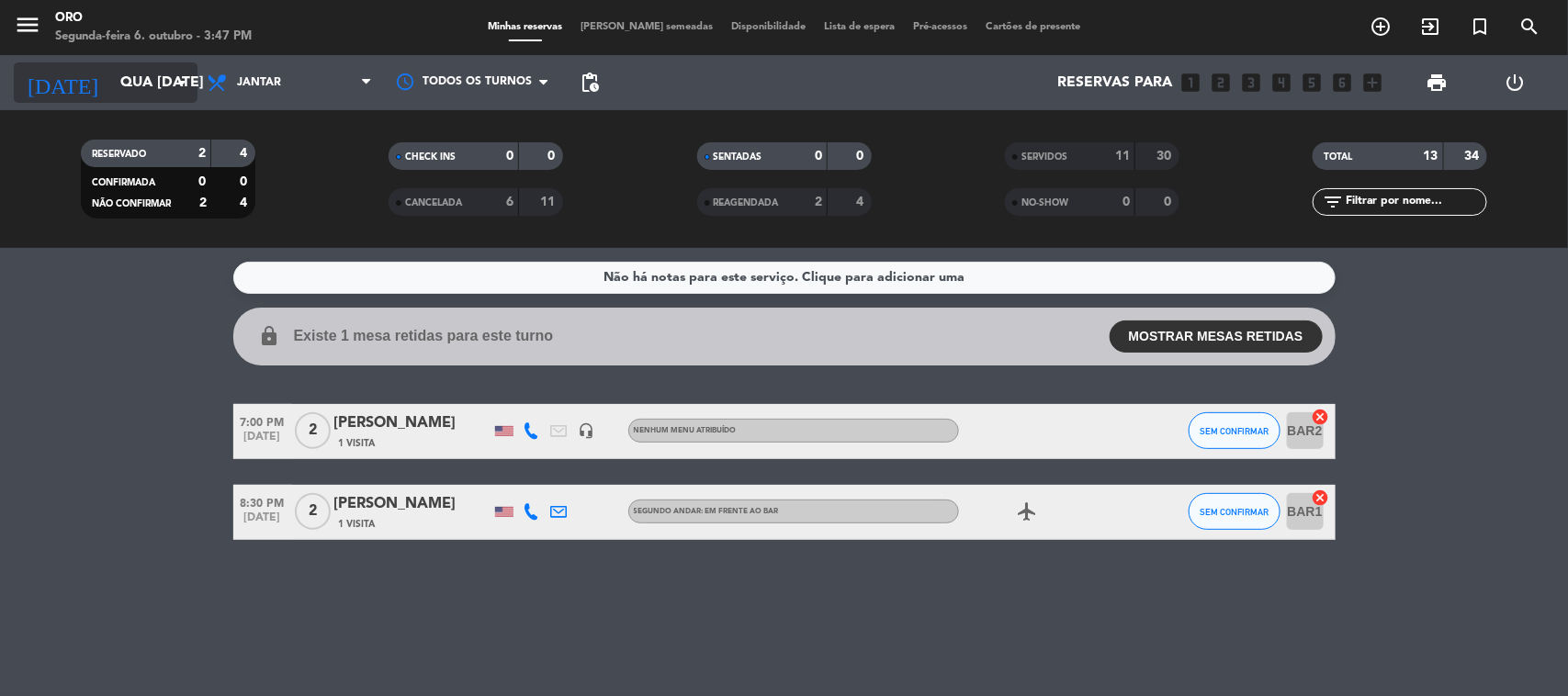
click at [159, 83] on input "Qua [DATE]" at bounding box center [209, 83] width 194 height 36
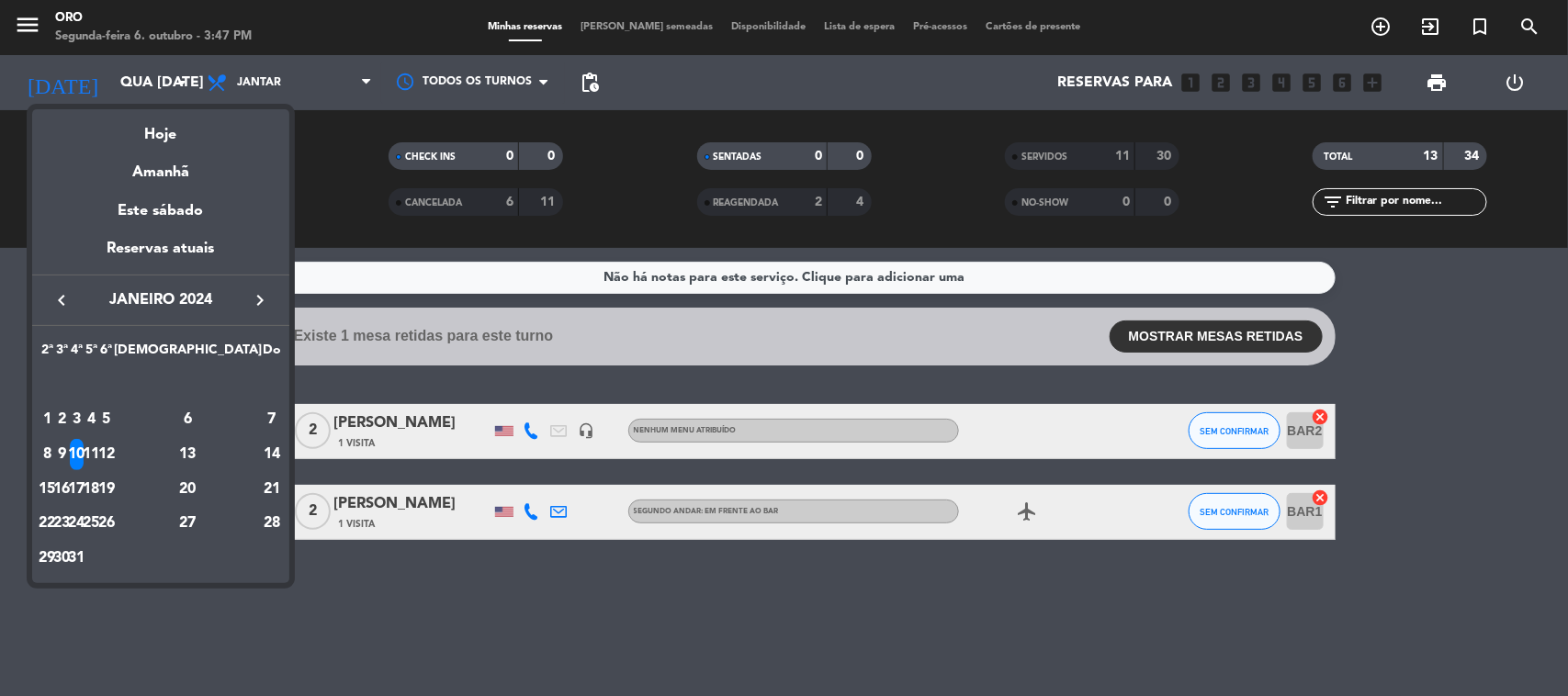
click at [98, 457] on div "11" at bounding box center [91, 454] width 13 height 31
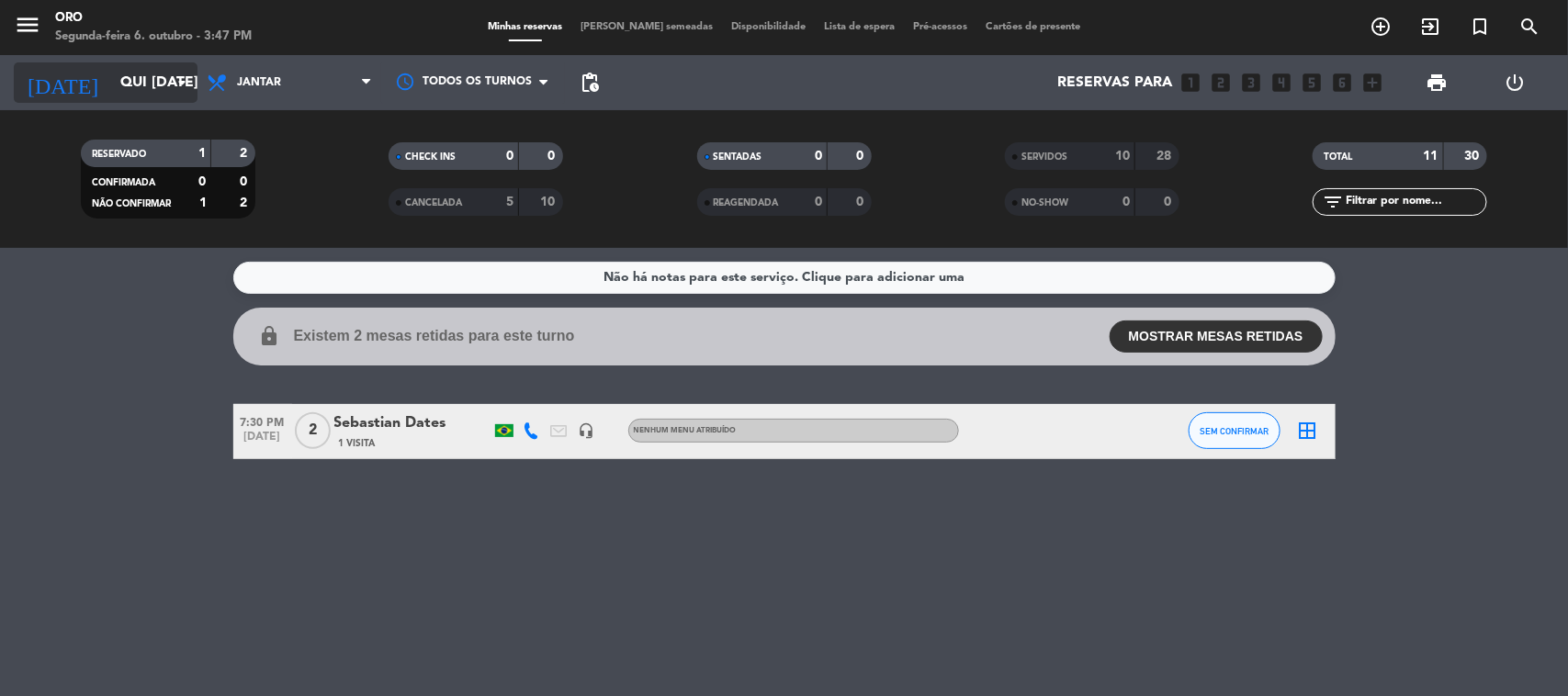
click at [162, 74] on input "Qui [DATE]" at bounding box center [209, 83] width 194 height 36
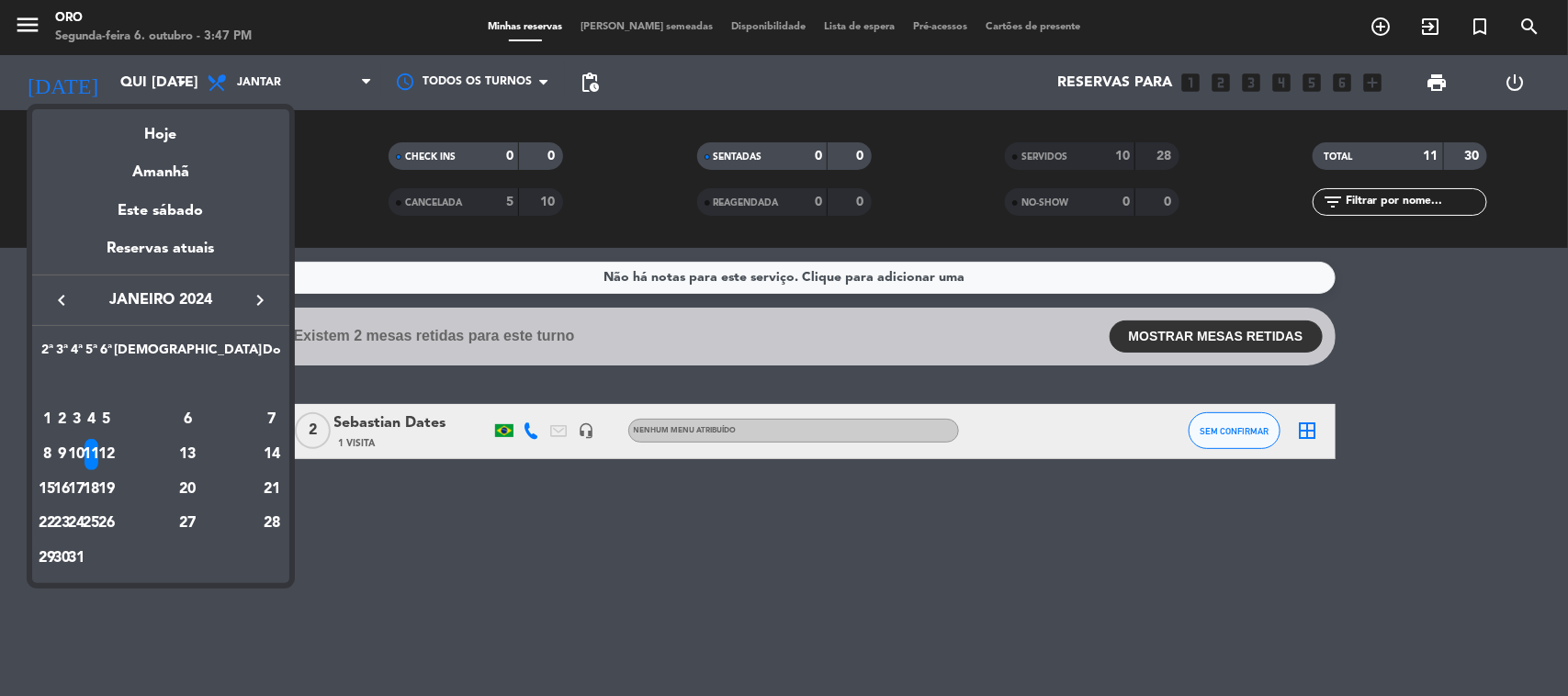
click at [113, 452] on div "12" at bounding box center [106, 454] width 13 height 31
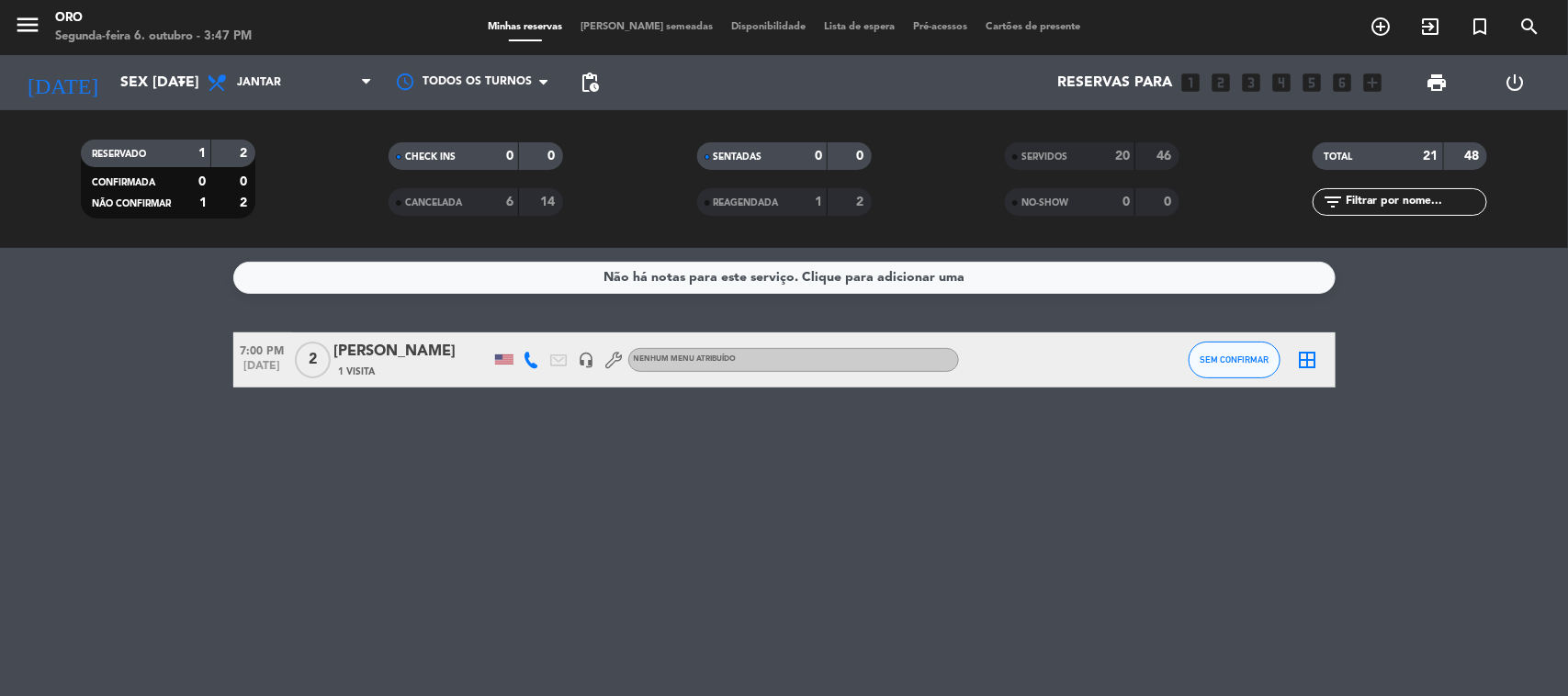
click at [1440, 150] on div "TOTAL 21 48" at bounding box center [1400, 156] width 174 height 28
click at [1477, 153] on strong "48" at bounding box center [1474, 156] width 18 height 12
click at [1380, 153] on div "TOTAL" at bounding box center [1359, 157] width 85 height 21
drag, startPoint x: 1461, startPoint y: 134, endPoint x: 1454, endPoint y: 140, distance: 9.2
click at [1461, 133] on div "TOTAL 21 48 filter_list" at bounding box center [1401, 179] width 308 height 101
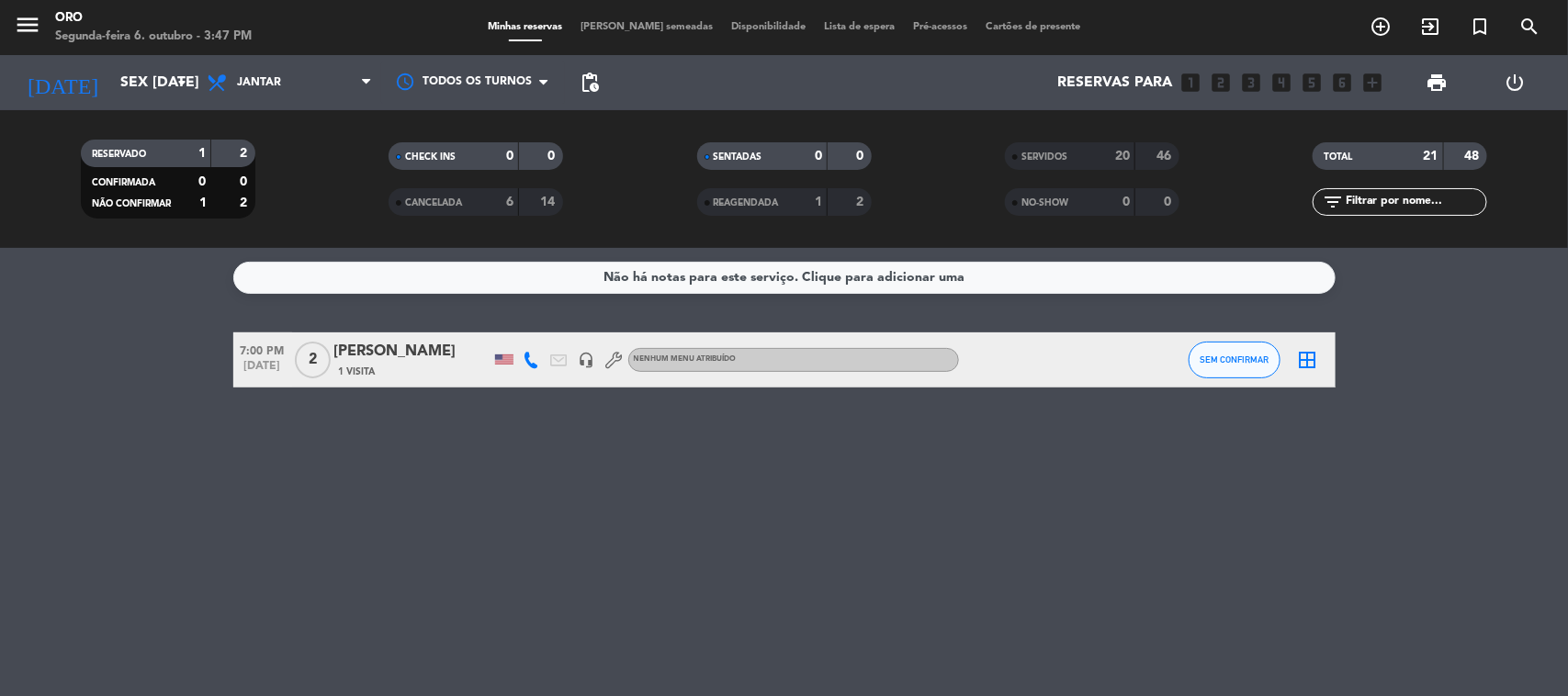
click at [1440, 153] on div "TOTAL 21 48" at bounding box center [1400, 156] width 174 height 28
click at [1470, 134] on div "TOTAL 21 48 filter_list" at bounding box center [1401, 179] width 308 height 101
click at [1473, 143] on div "TOTAL 21 48 filter_list" at bounding box center [1401, 179] width 308 height 101
click at [1459, 140] on div "TOTAL 21 48 filter_list" at bounding box center [1401, 179] width 308 height 101
click at [1416, 152] on div "21" at bounding box center [1420, 157] width 37 height 21
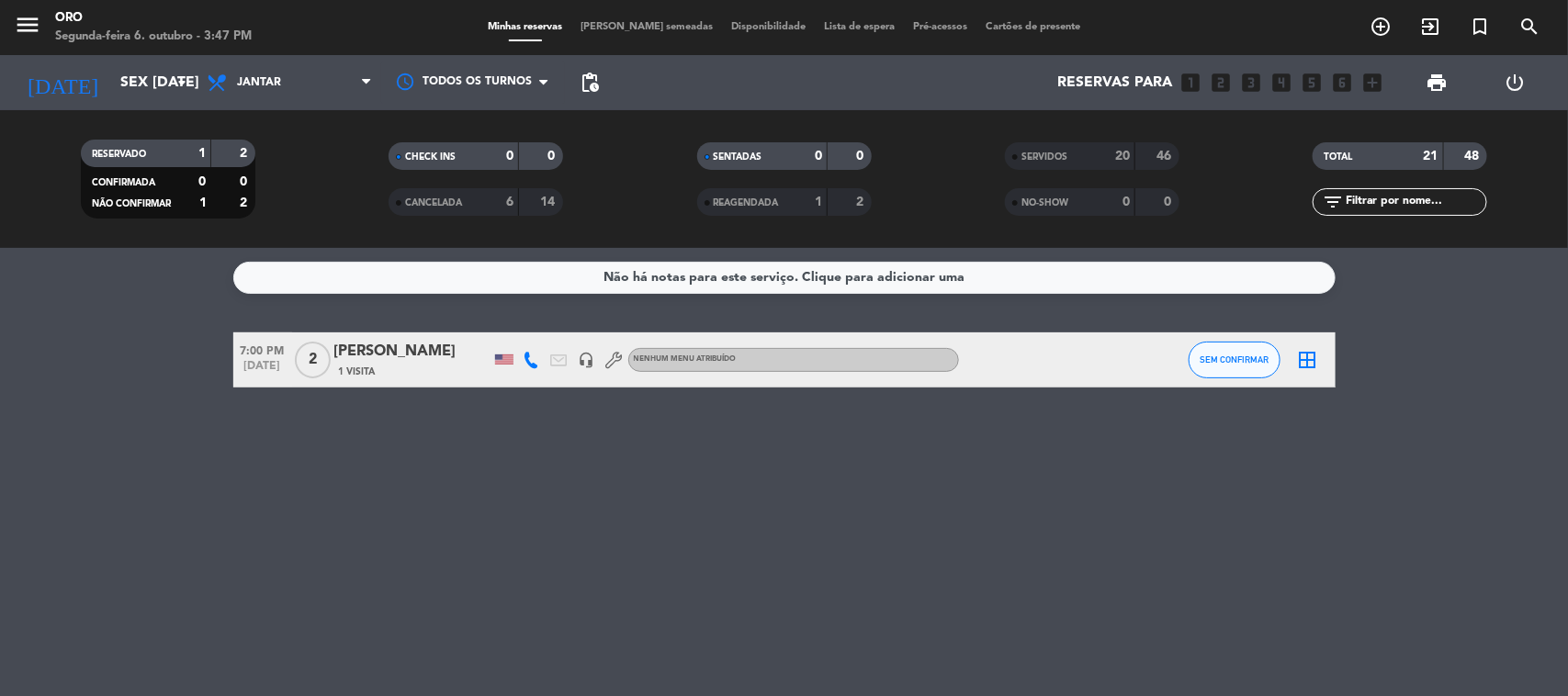
click at [764, 208] on span "REAGENDADA" at bounding box center [746, 203] width 65 height 10
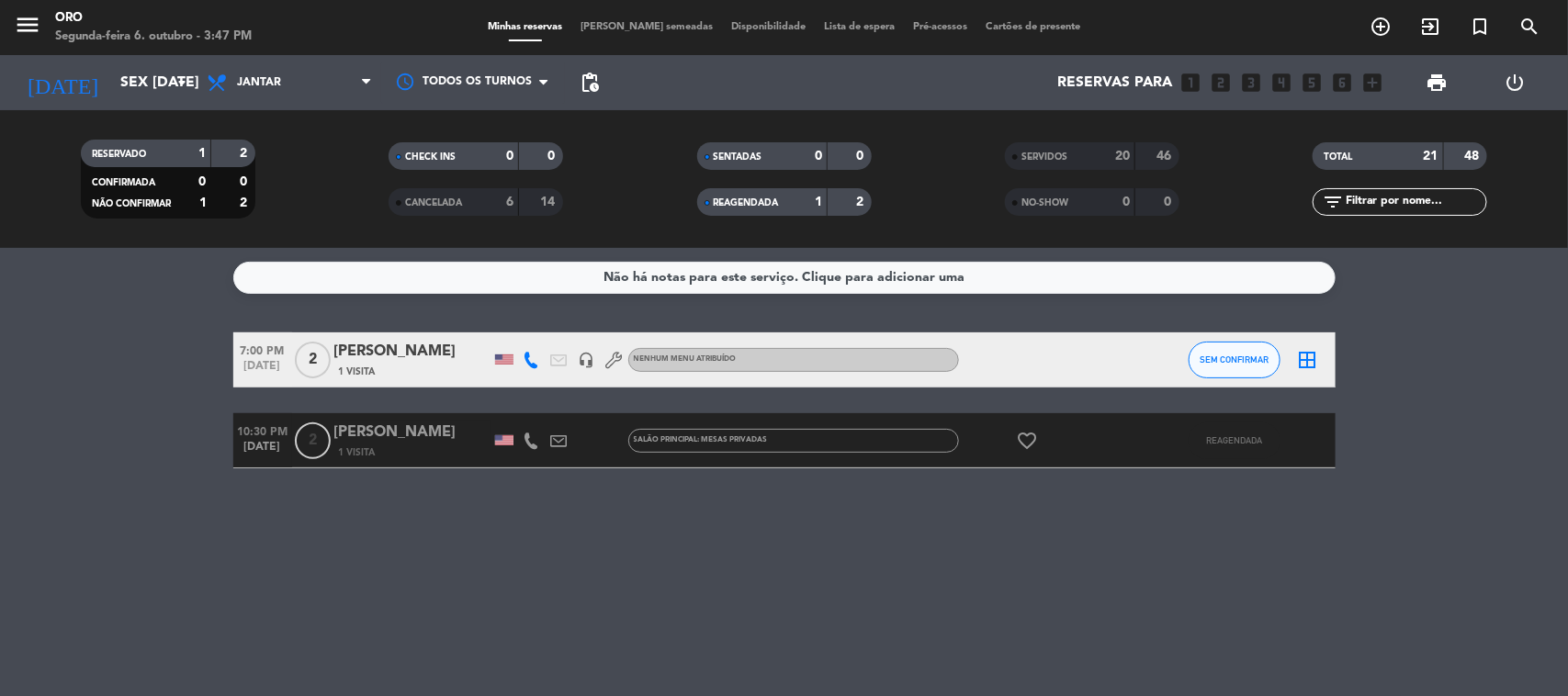
click at [1403, 146] on div "21" at bounding box center [1420, 157] width 37 height 21
drag, startPoint x: 1475, startPoint y: 138, endPoint x: 1476, endPoint y: 148, distance: 10.0
click at [1476, 140] on div "TOTAL 21 48 filter_list" at bounding box center [1401, 179] width 308 height 101
click at [1472, 153] on strong "48" at bounding box center [1474, 156] width 18 height 12
click at [1435, 159] on strong "21" at bounding box center [1430, 156] width 14 height 12
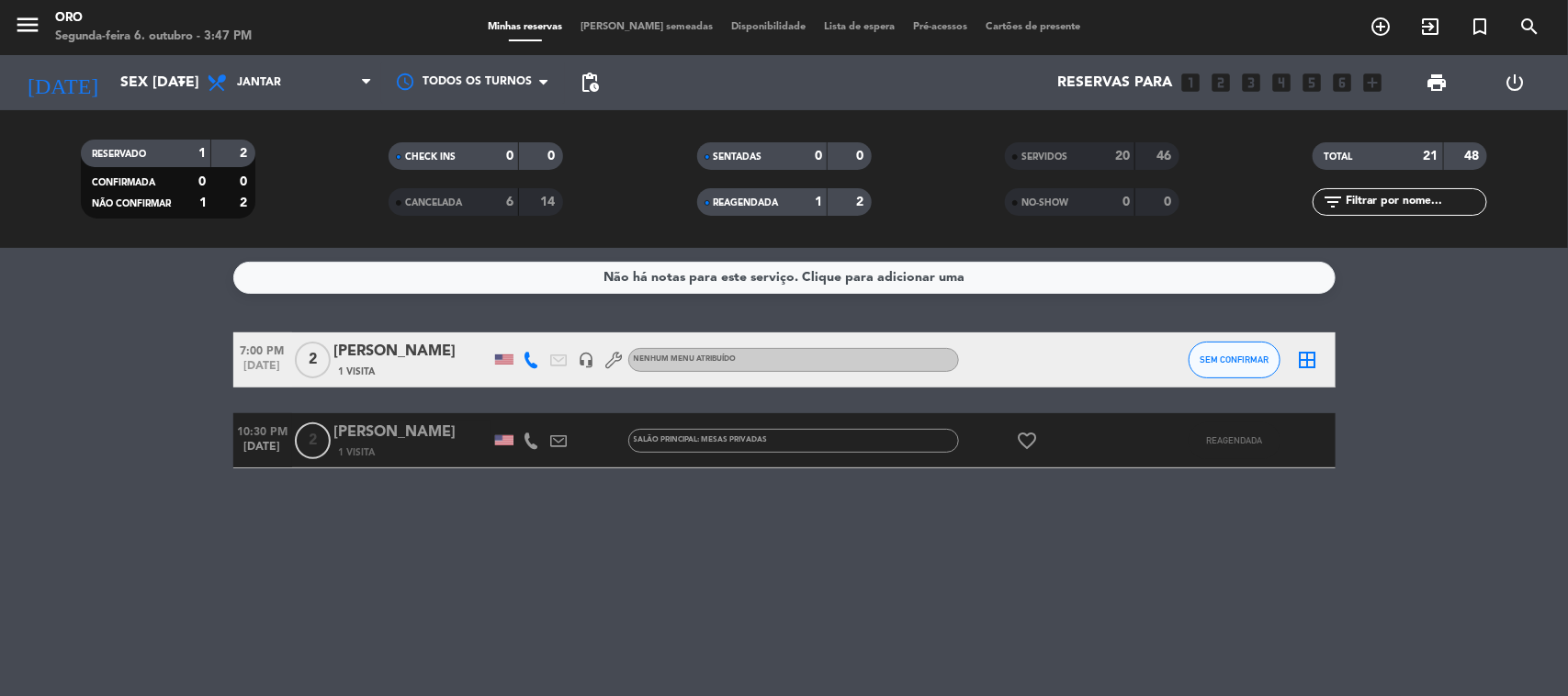
click at [1410, 180] on div "TOTAL 21 48" at bounding box center [1401, 165] width 308 height 46
click at [548, 195] on strong "14" at bounding box center [549, 201] width 18 height 12
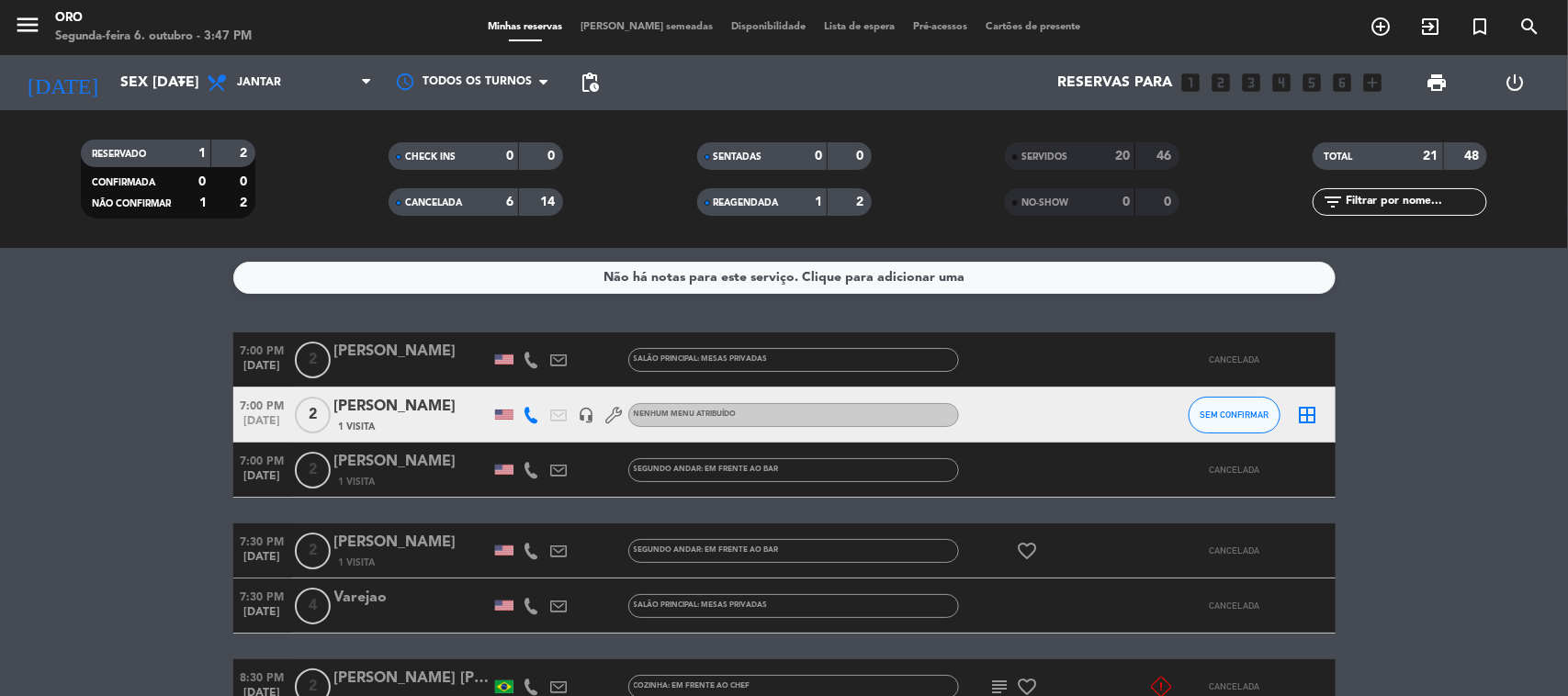
click at [1419, 153] on div "21" at bounding box center [1420, 157] width 37 height 21
click at [1476, 163] on div "48" at bounding box center [1466, 157] width 35 height 21
click at [149, 94] on input "Sex [DATE]" at bounding box center [209, 83] width 194 height 36
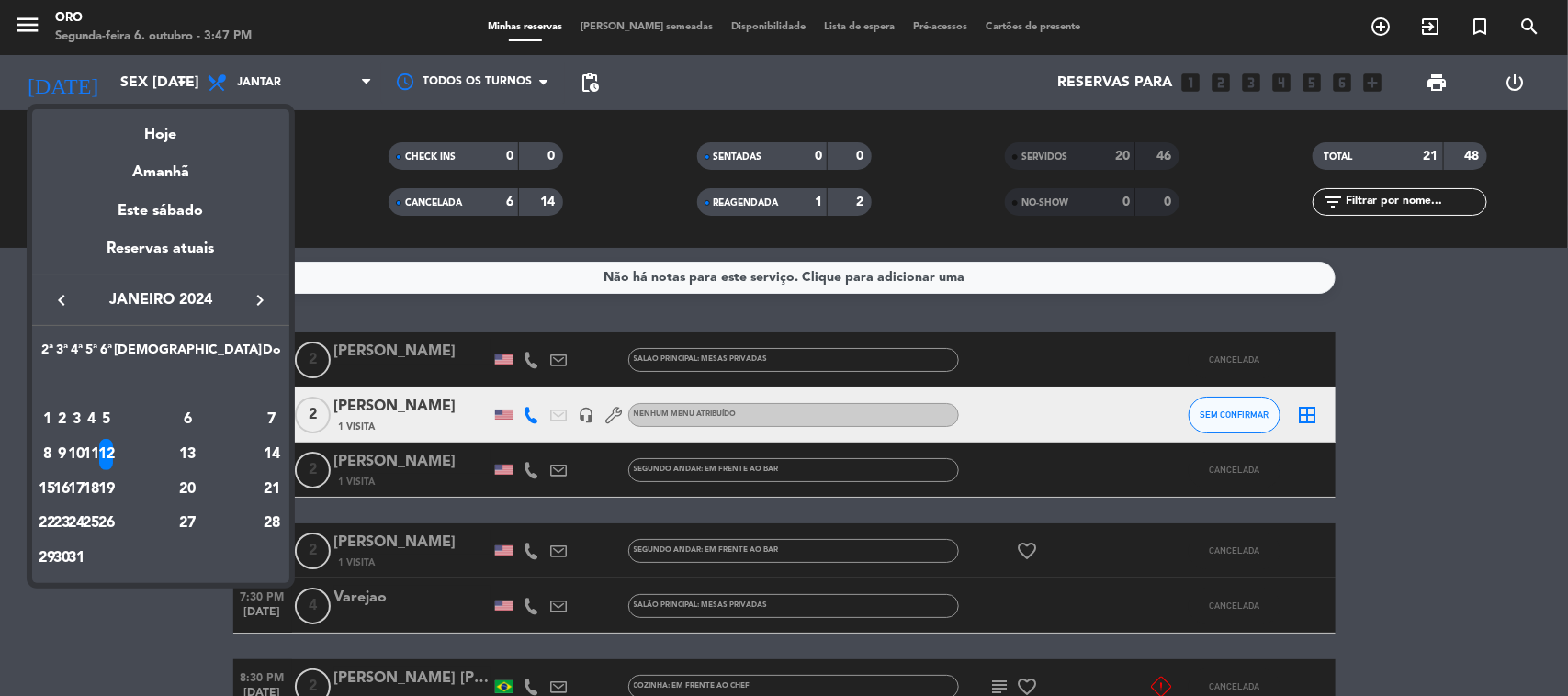
click at [230, 451] on div "13" at bounding box center [188, 454] width 133 height 31
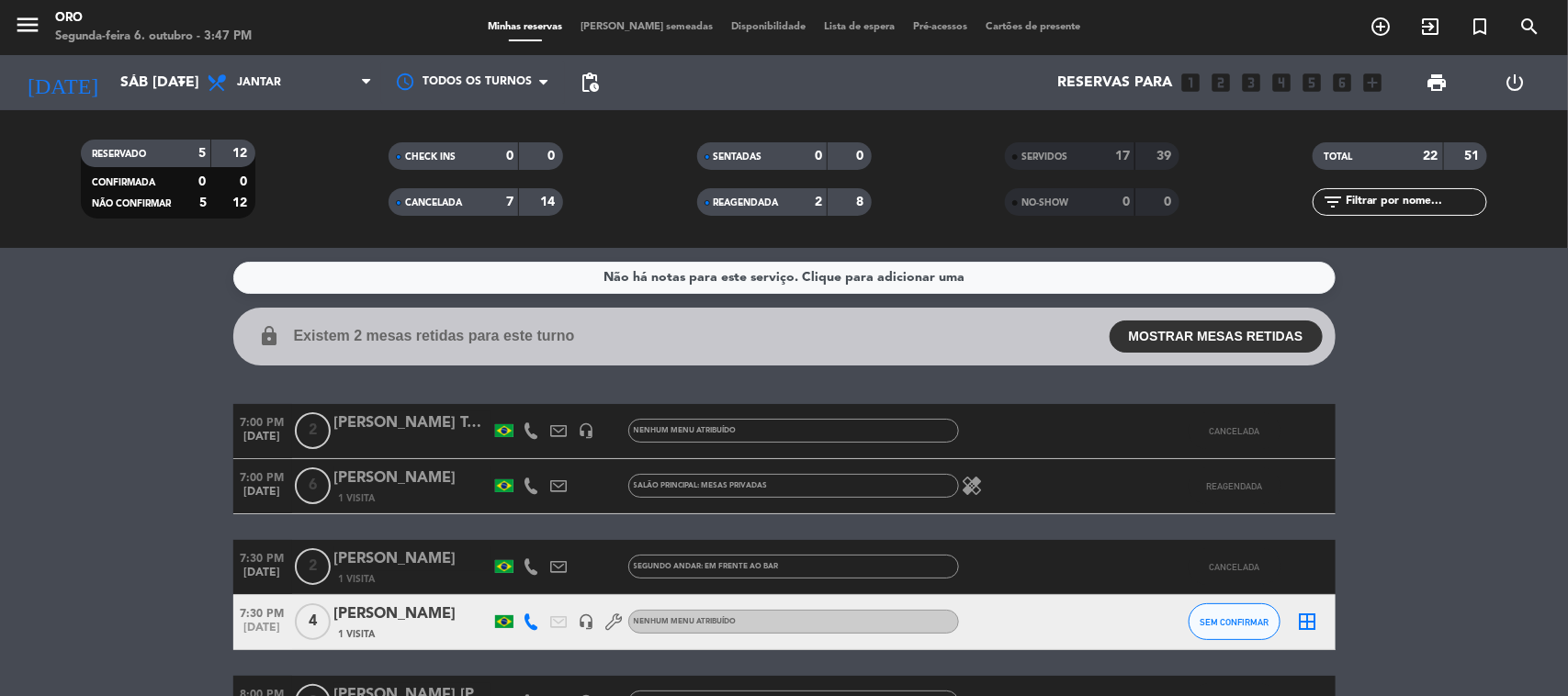
click at [1449, 154] on div "51" at bounding box center [1466, 157] width 35 height 21
click at [1490, 161] on filter-checkbox "TOTAL 22 51" at bounding box center [1401, 156] width 308 height 28
click at [1439, 165] on div "TOTAL 22 51" at bounding box center [1400, 156] width 174 height 28
click at [1424, 154] on strong "22" at bounding box center [1430, 156] width 14 height 12
click at [1424, 156] on strong "22" at bounding box center [1430, 156] width 14 height 12
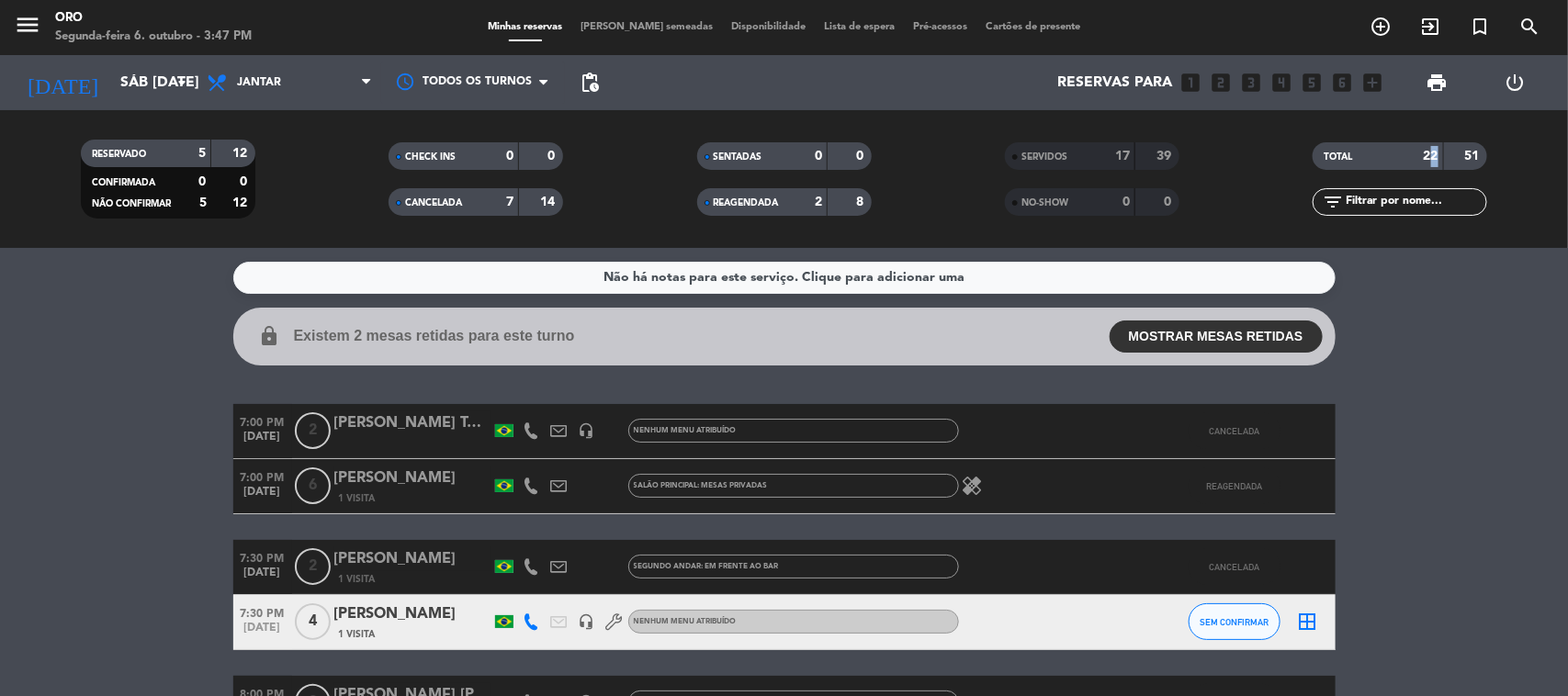
click at [1424, 156] on strong "22" at bounding box center [1430, 156] width 14 height 12
drag, startPoint x: 1054, startPoint y: 162, endPoint x: 1067, endPoint y: 180, distance: 22.2
click at [1054, 165] on div "SERVIDOS" at bounding box center [1052, 157] width 85 height 21
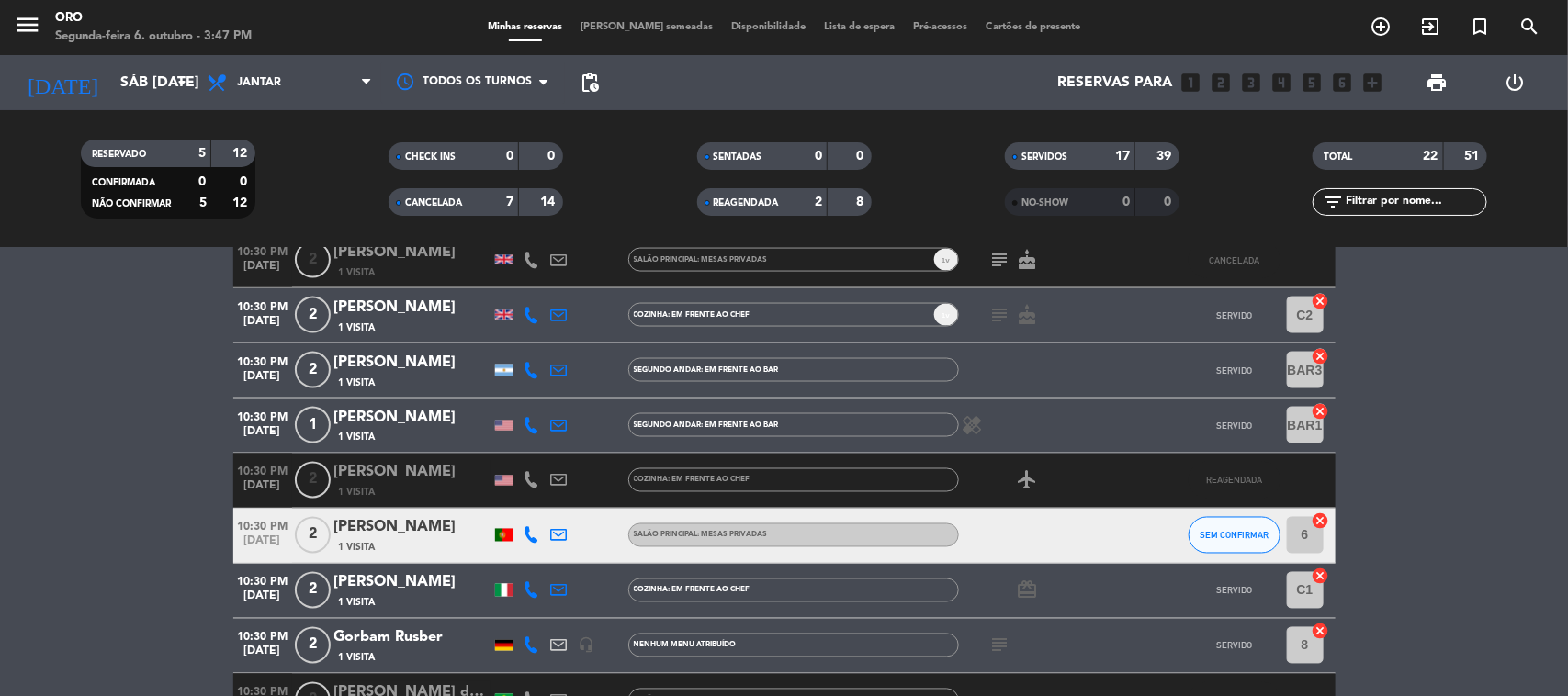
scroll to position [460, 0]
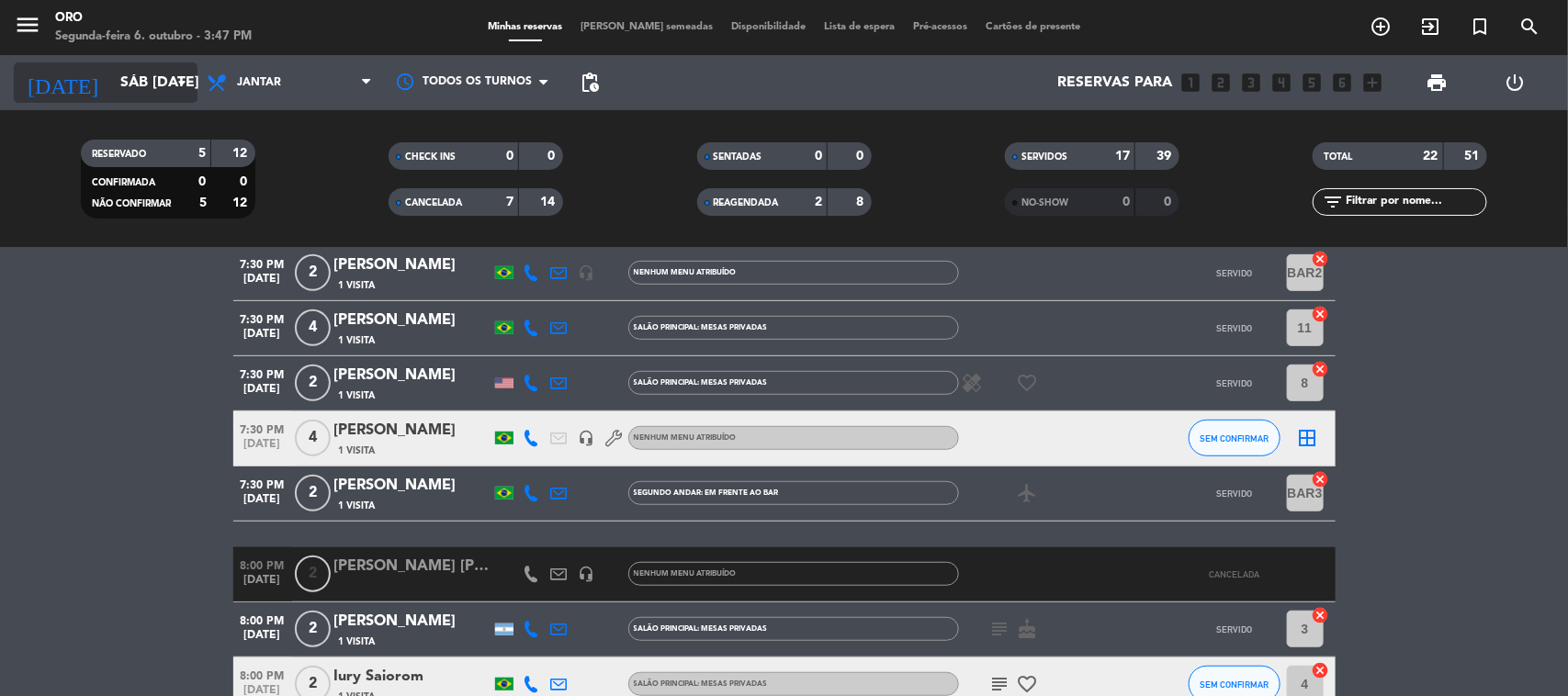
click at [112, 98] on input "Sáb [DATE]" at bounding box center [209, 83] width 194 height 36
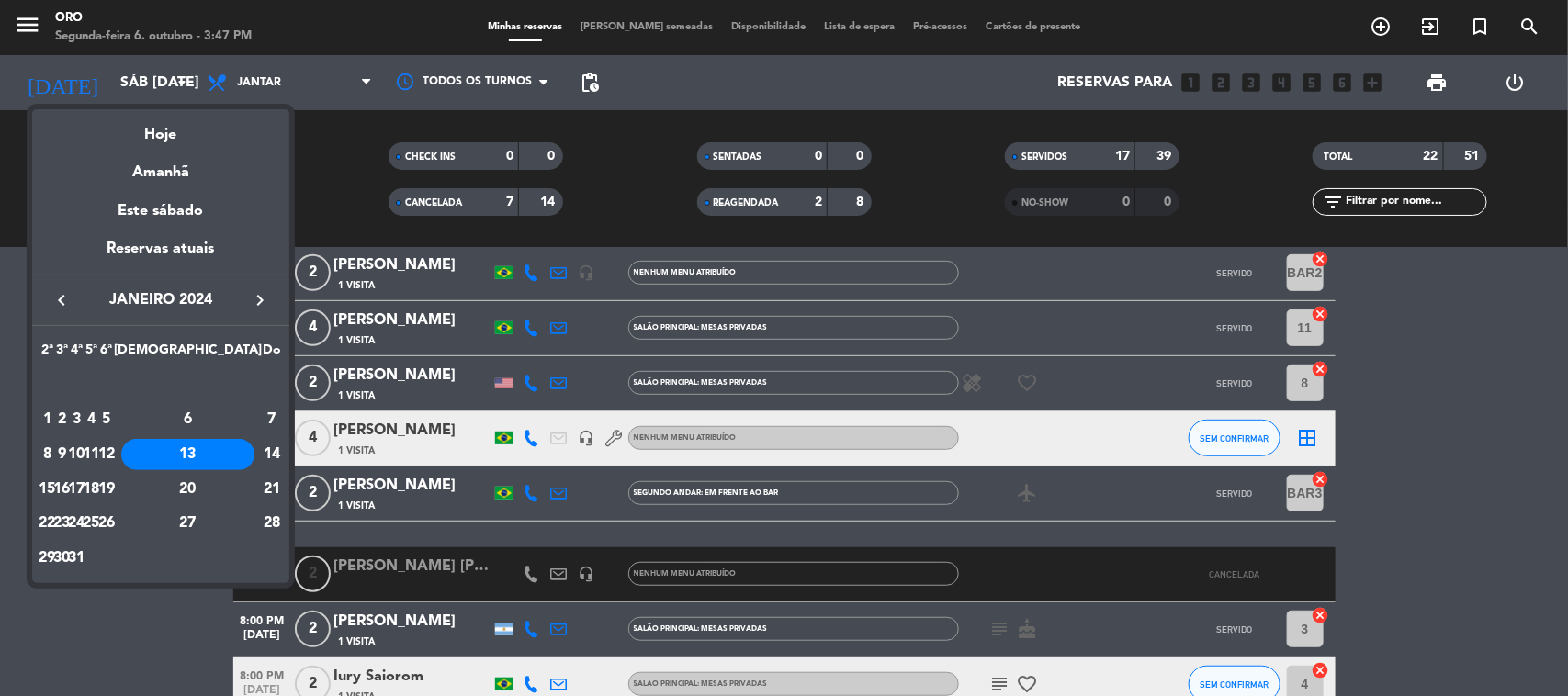
click at [69, 423] on div "2" at bounding box center [62, 419] width 13 height 31
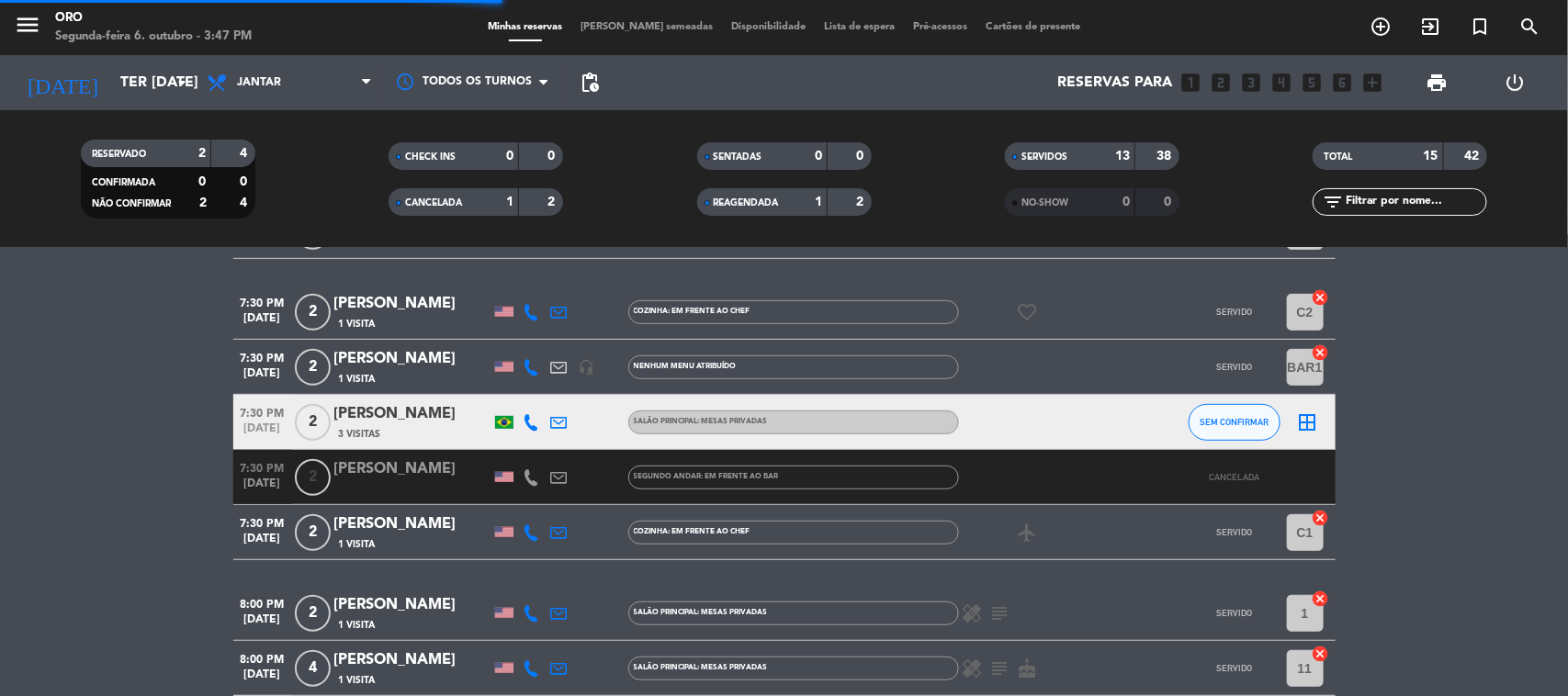
scroll to position [387, 0]
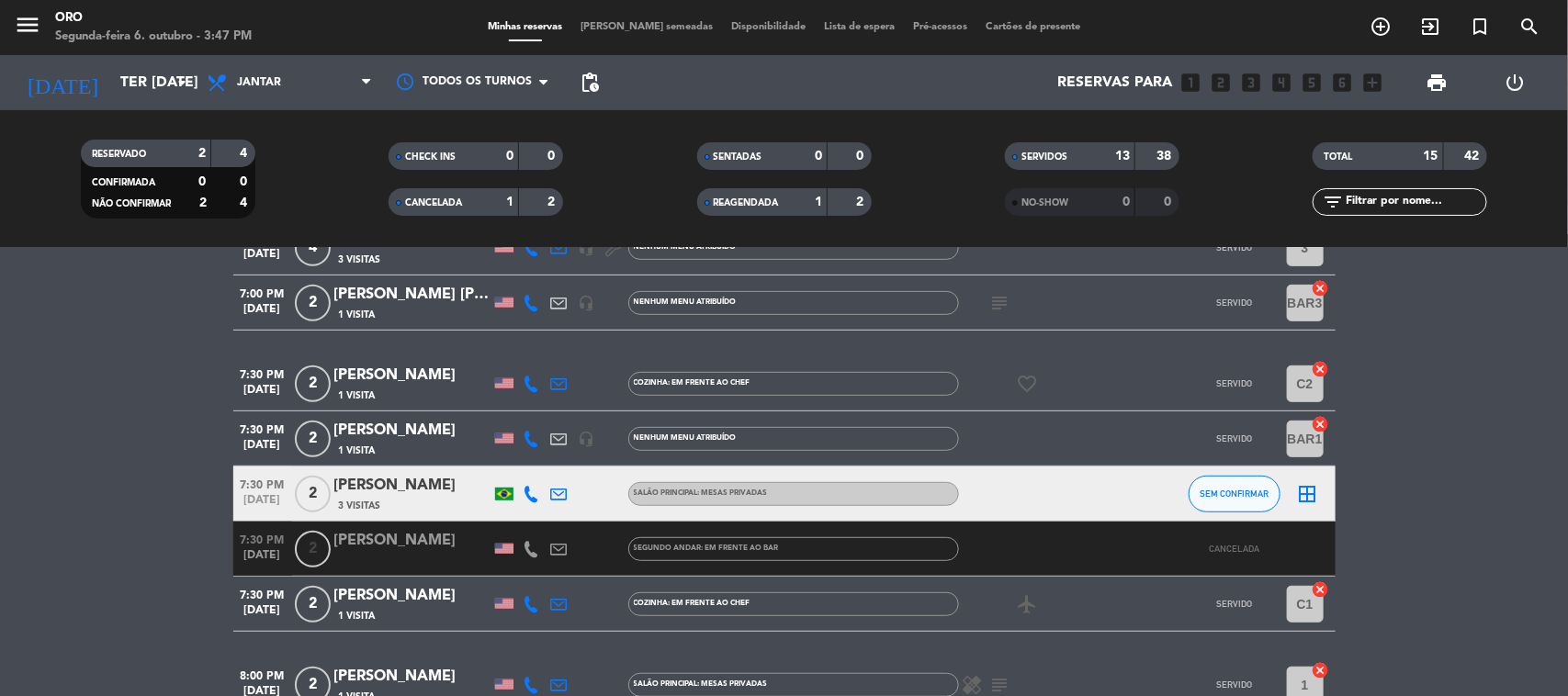
click at [1091, 153] on div "SERVIDOS" at bounding box center [1052, 157] width 85 height 21
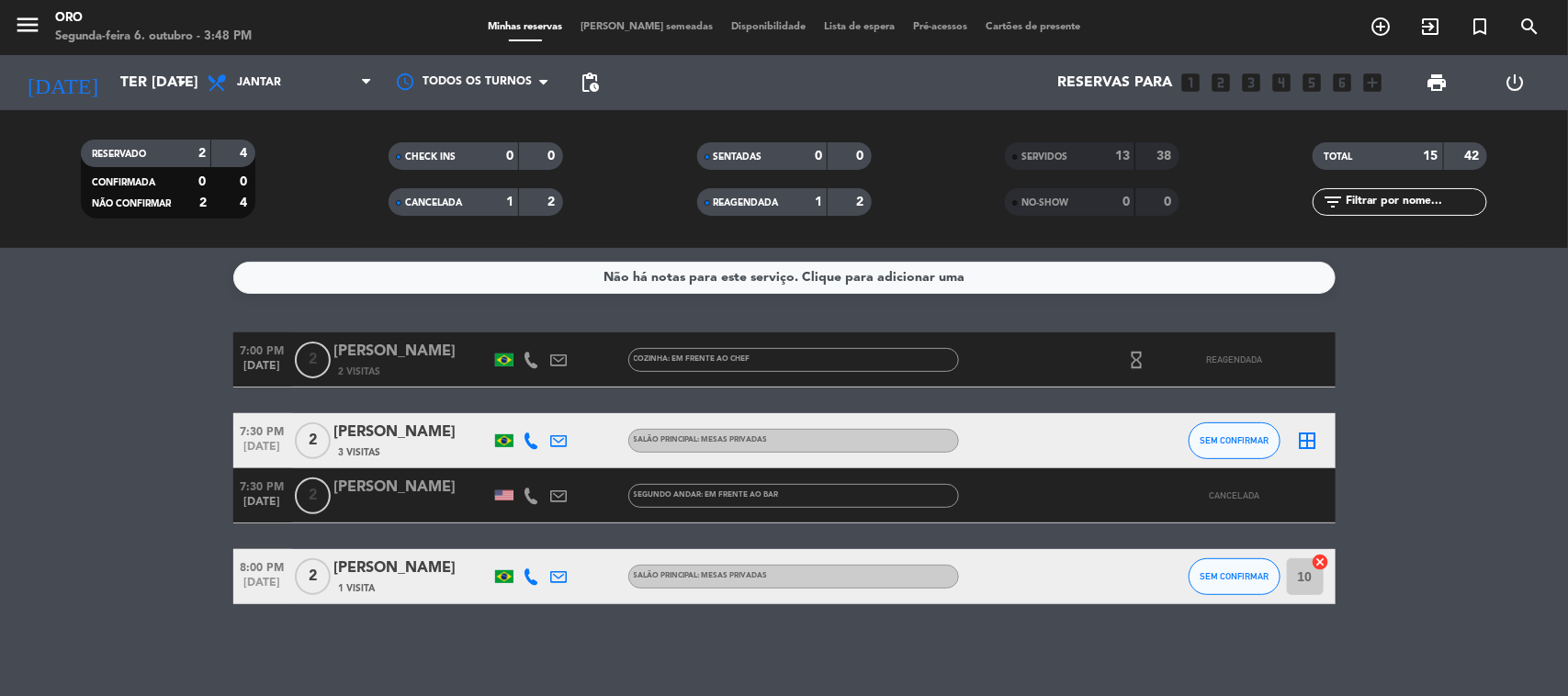
click at [1086, 159] on div "SERVIDOS" at bounding box center [1052, 157] width 85 height 21
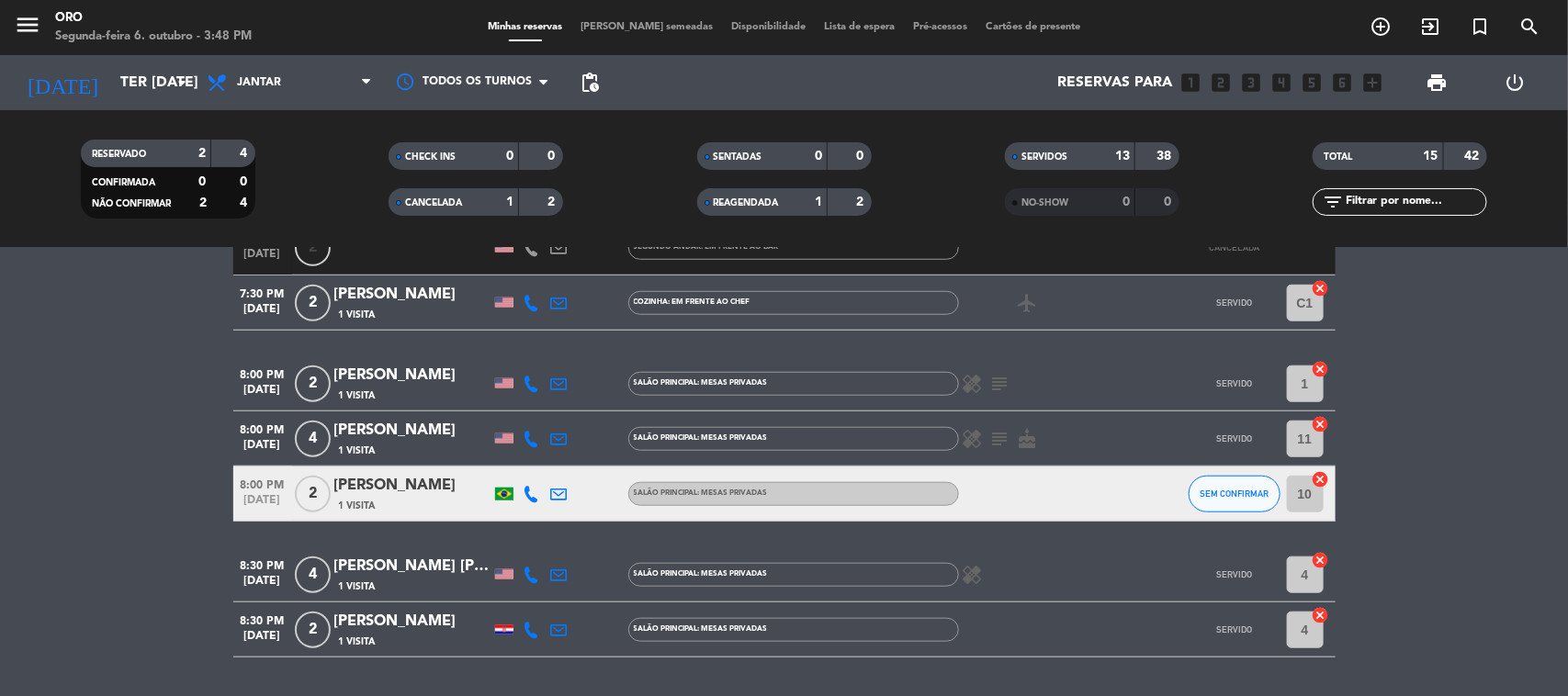
scroll to position [741, 0]
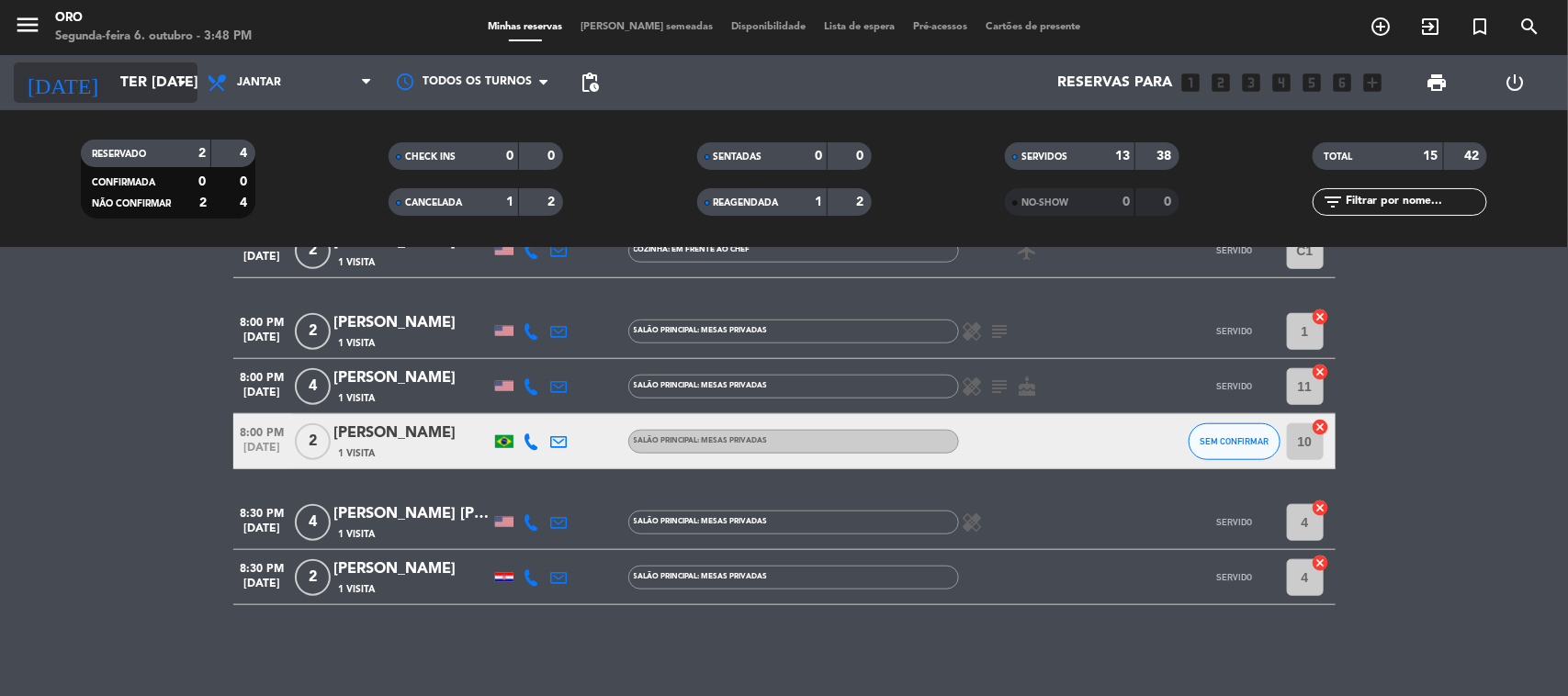
click at [177, 78] on icon "arrow_drop_down" at bounding box center [182, 82] width 22 height 22
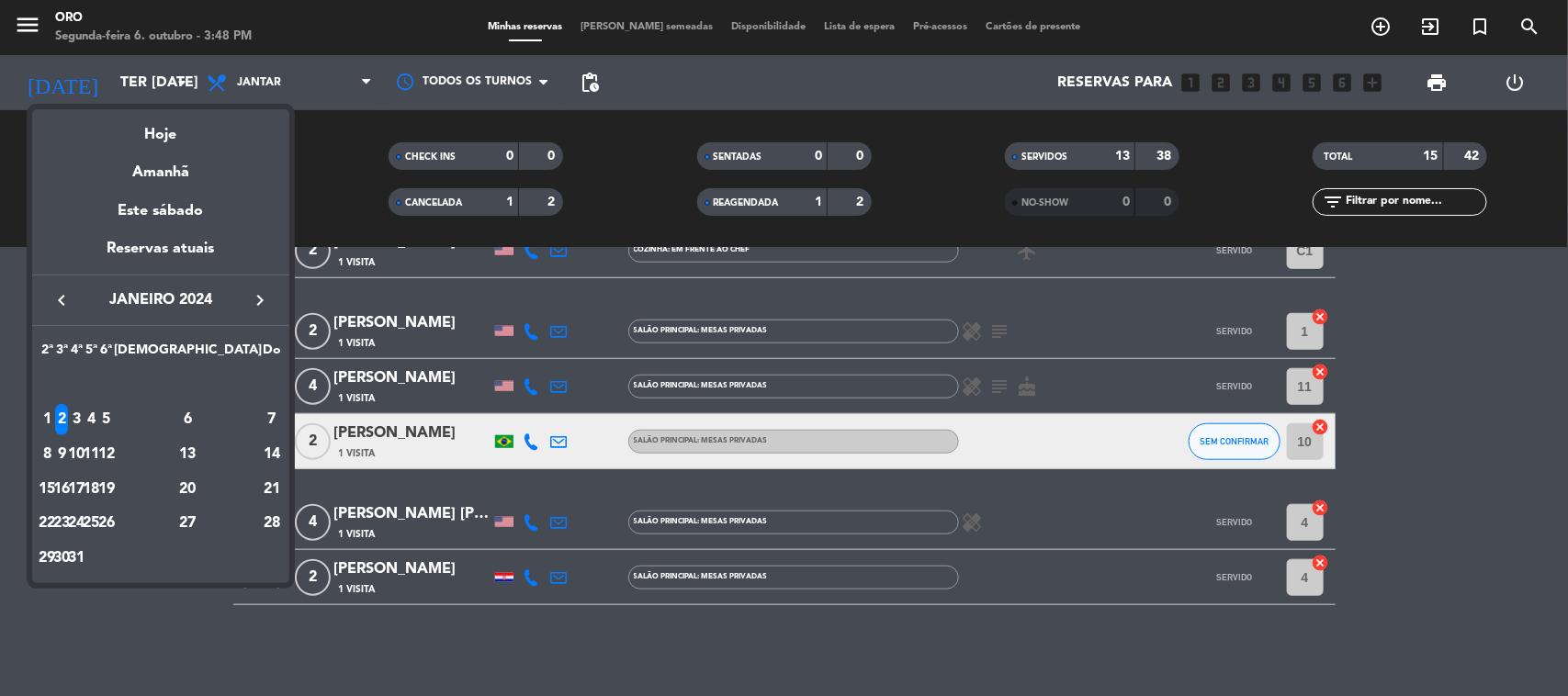
click at [84, 419] on div "3" at bounding box center [77, 419] width 13 height 31
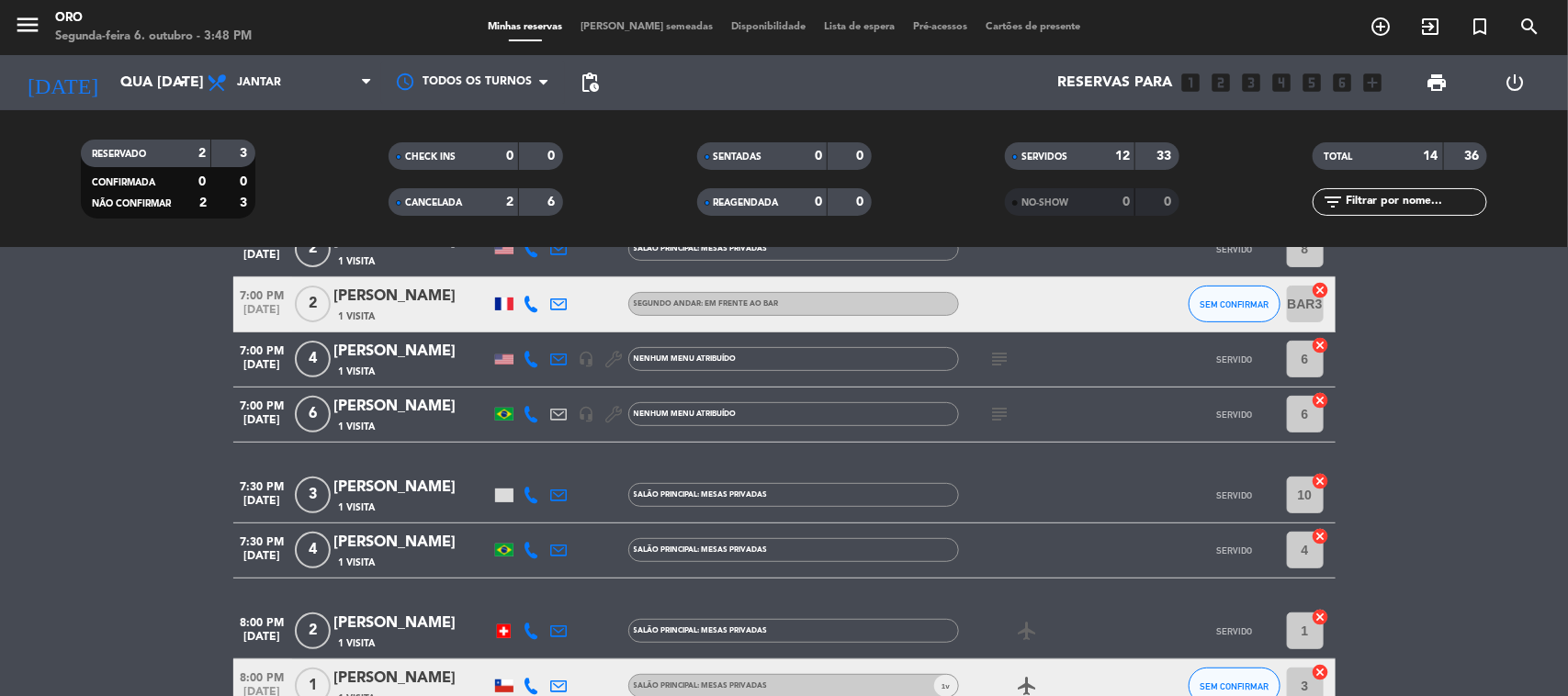
scroll to position [0, 0]
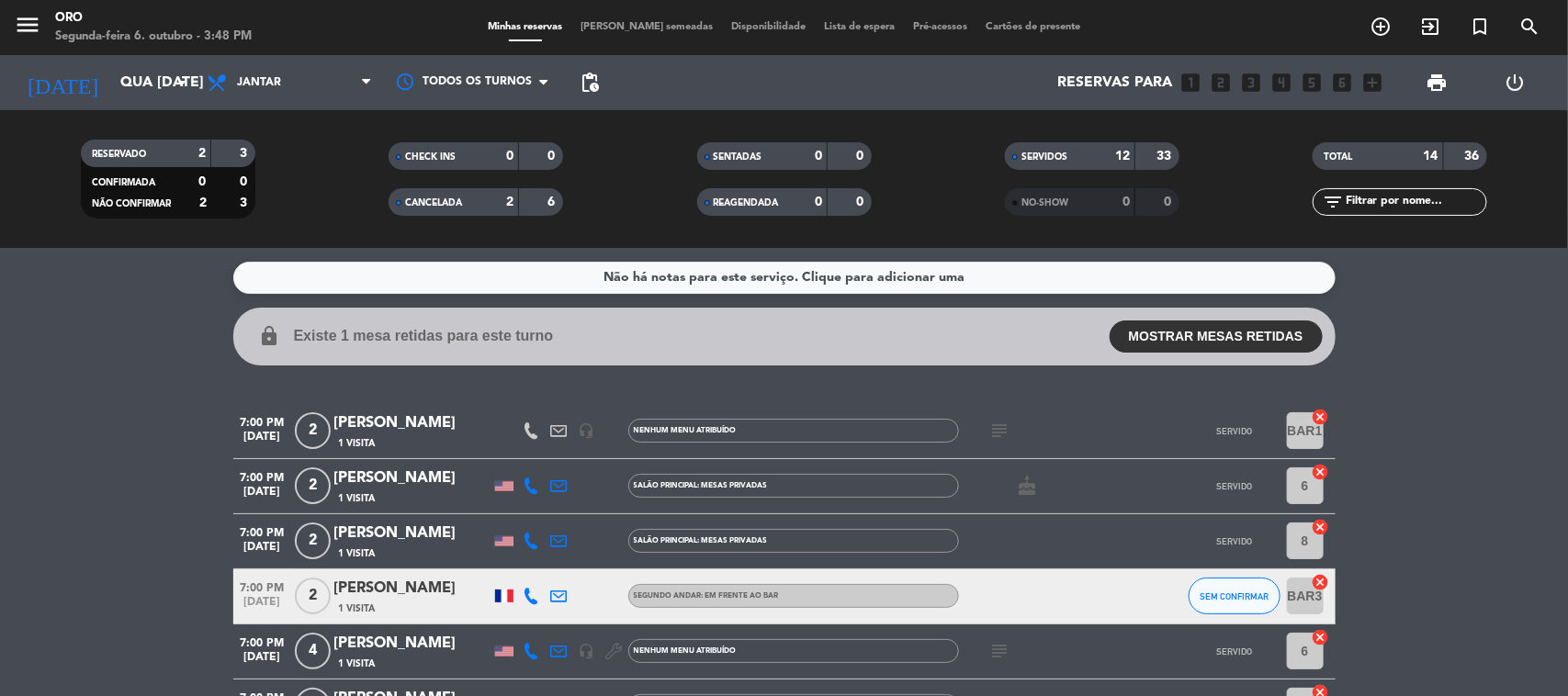
click at [1411, 150] on div "14" at bounding box center [1420, 157] width 37 height 21
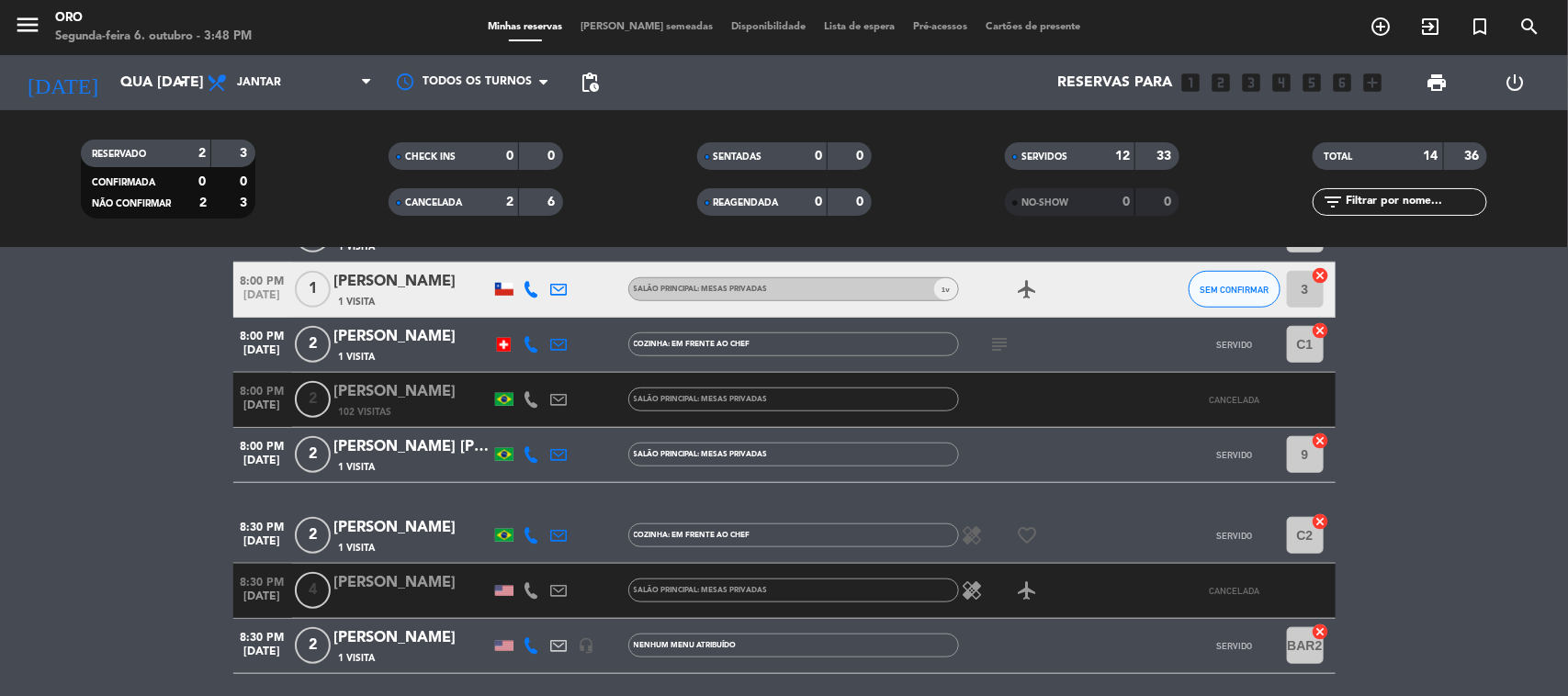
scroll to position [758, 0]
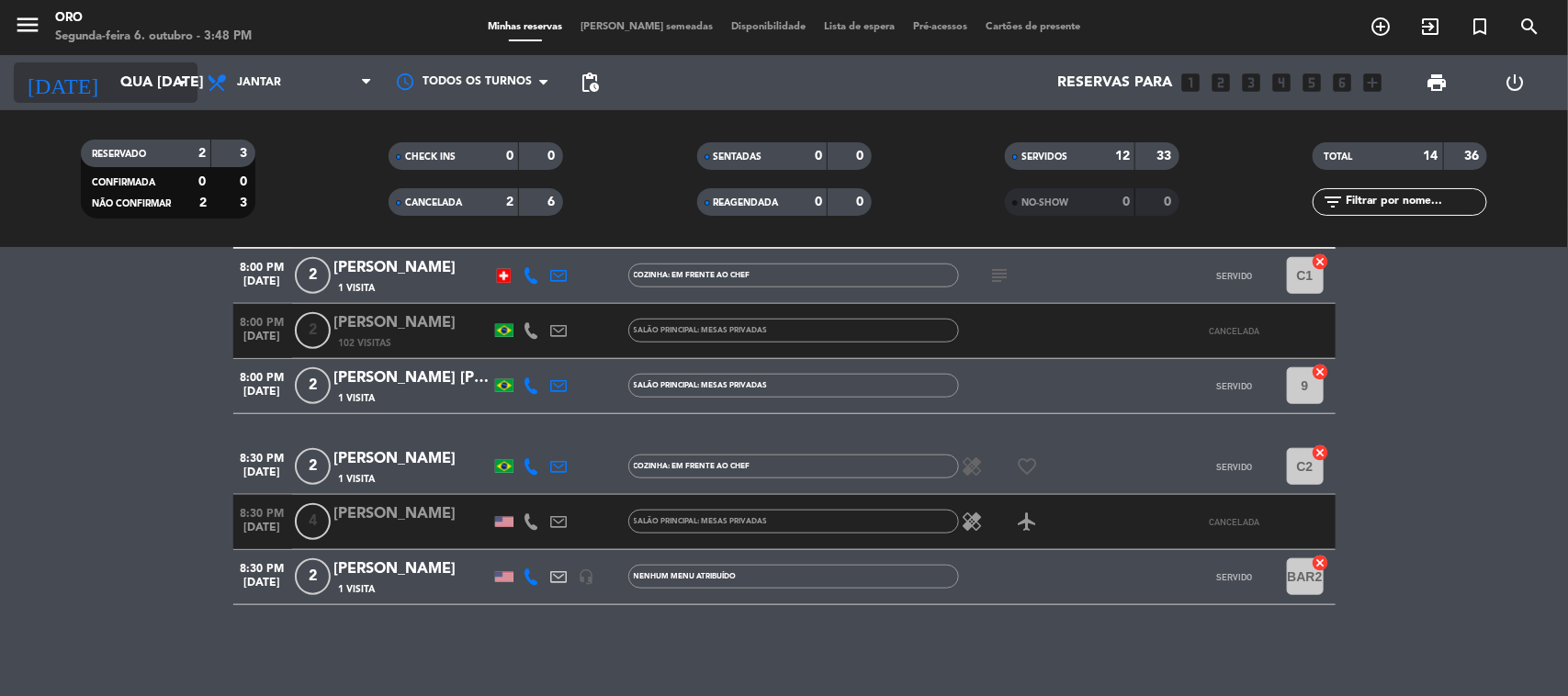
click at [165, 87] on input "Qua [DATE]" at bounding box center [209, 83] width 194 height 36
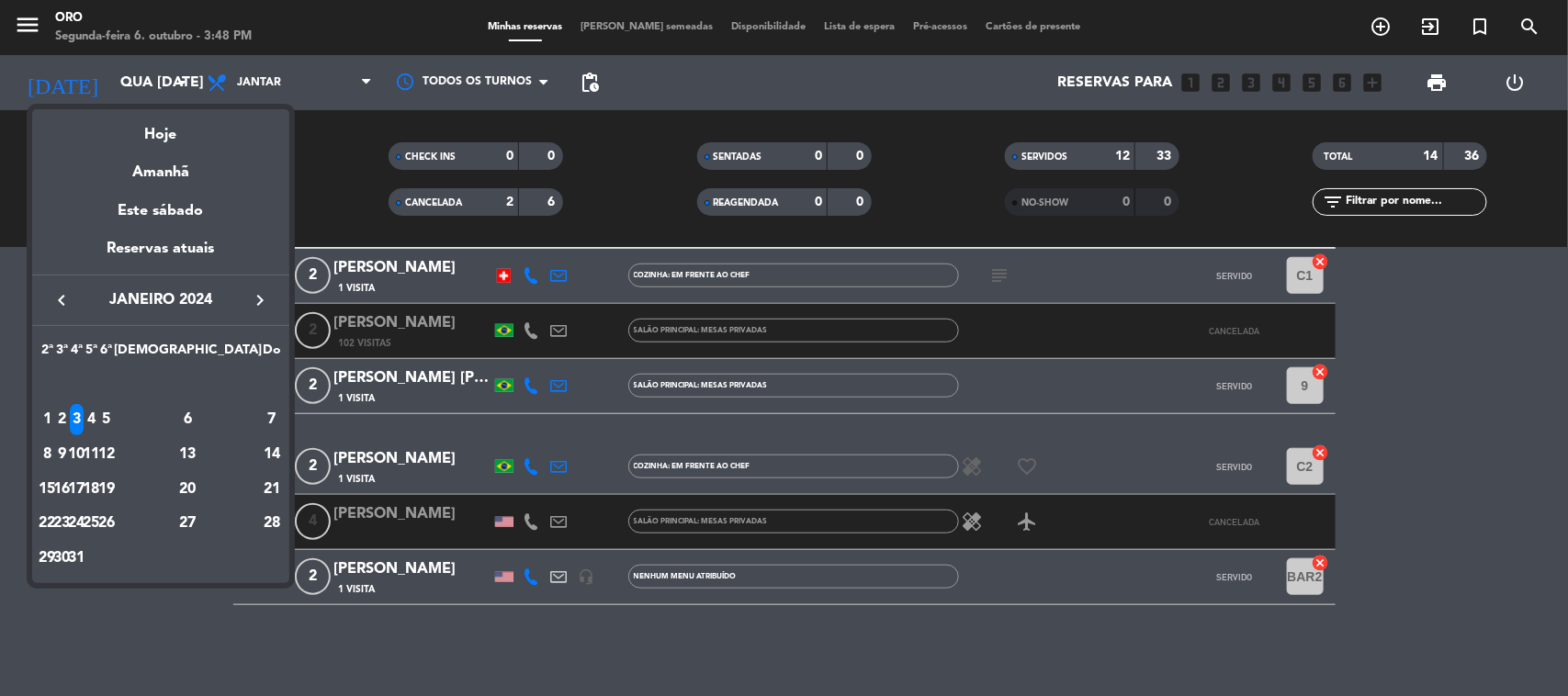
click at [98, 424] on div "4" at bounding box center [91, 419] width 13 height 31
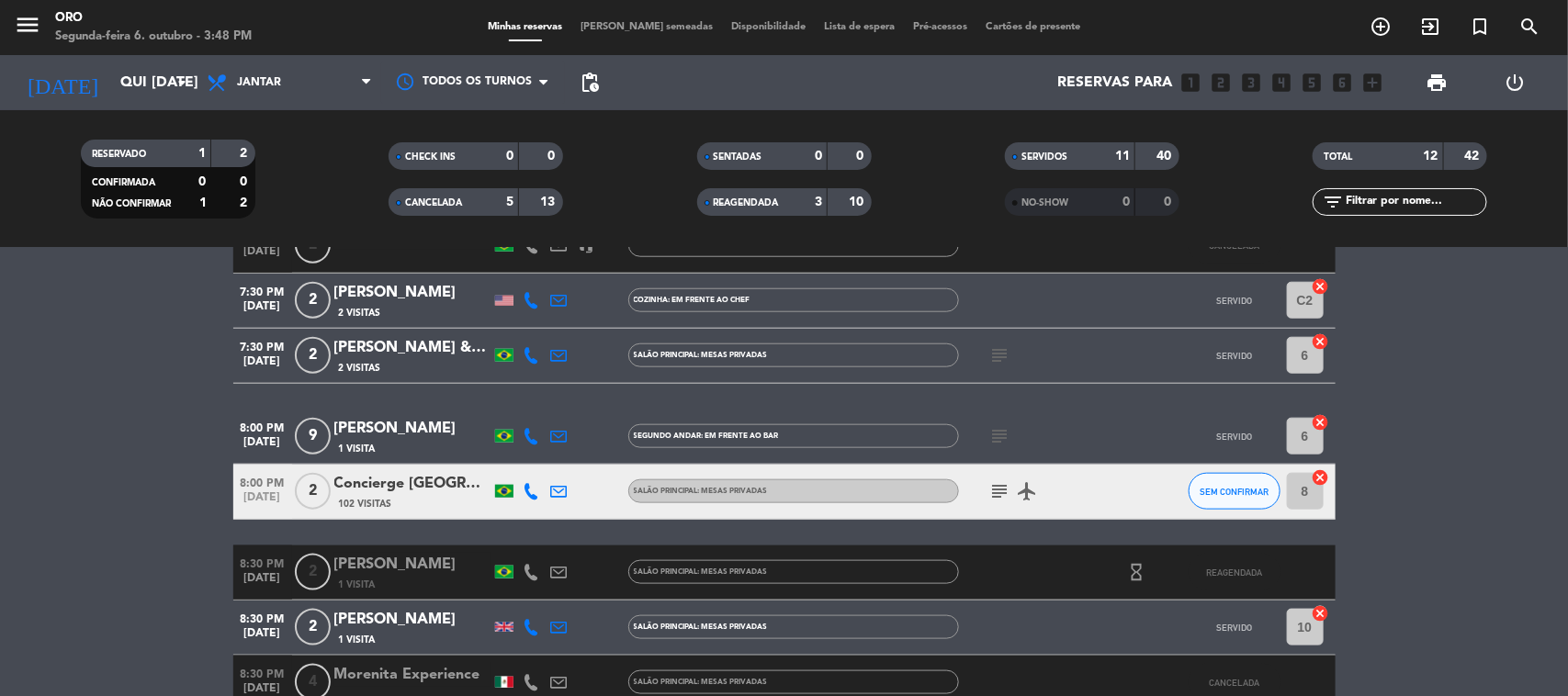
scroll to position [978, 0]
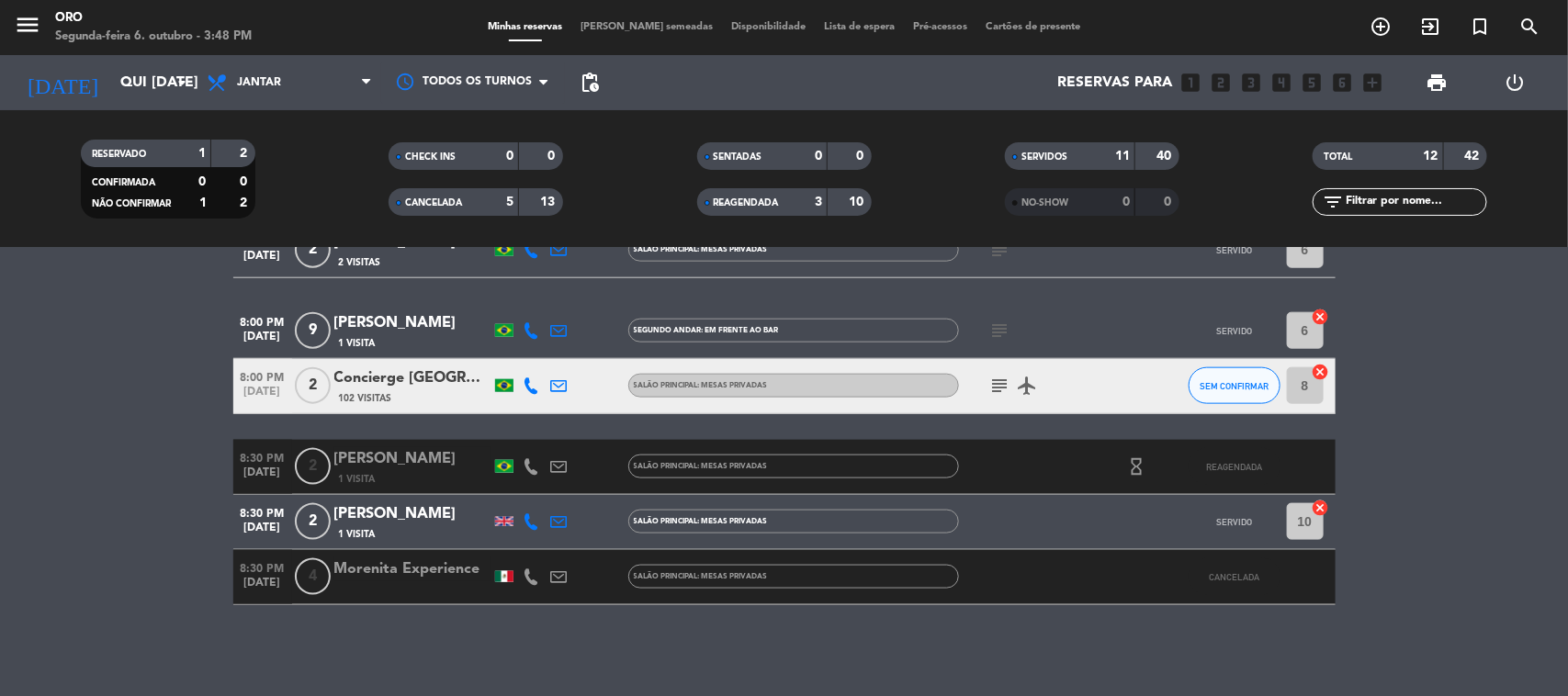
click at [792, 209] on div "3" at bounding box center [804, 203] width 37 height 21
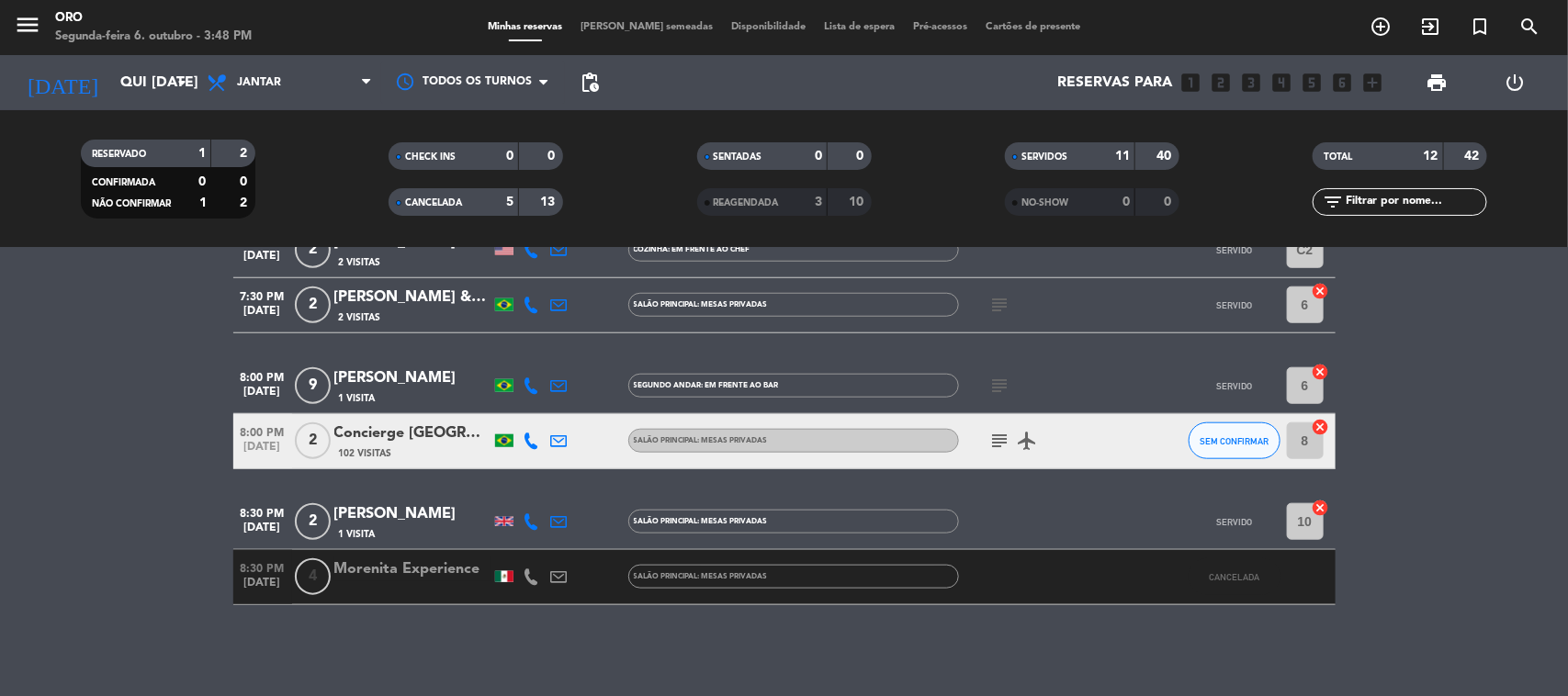
click at [438, 198] on span "CANCELADA" at bounding box center [433, 203] width 57 height 10
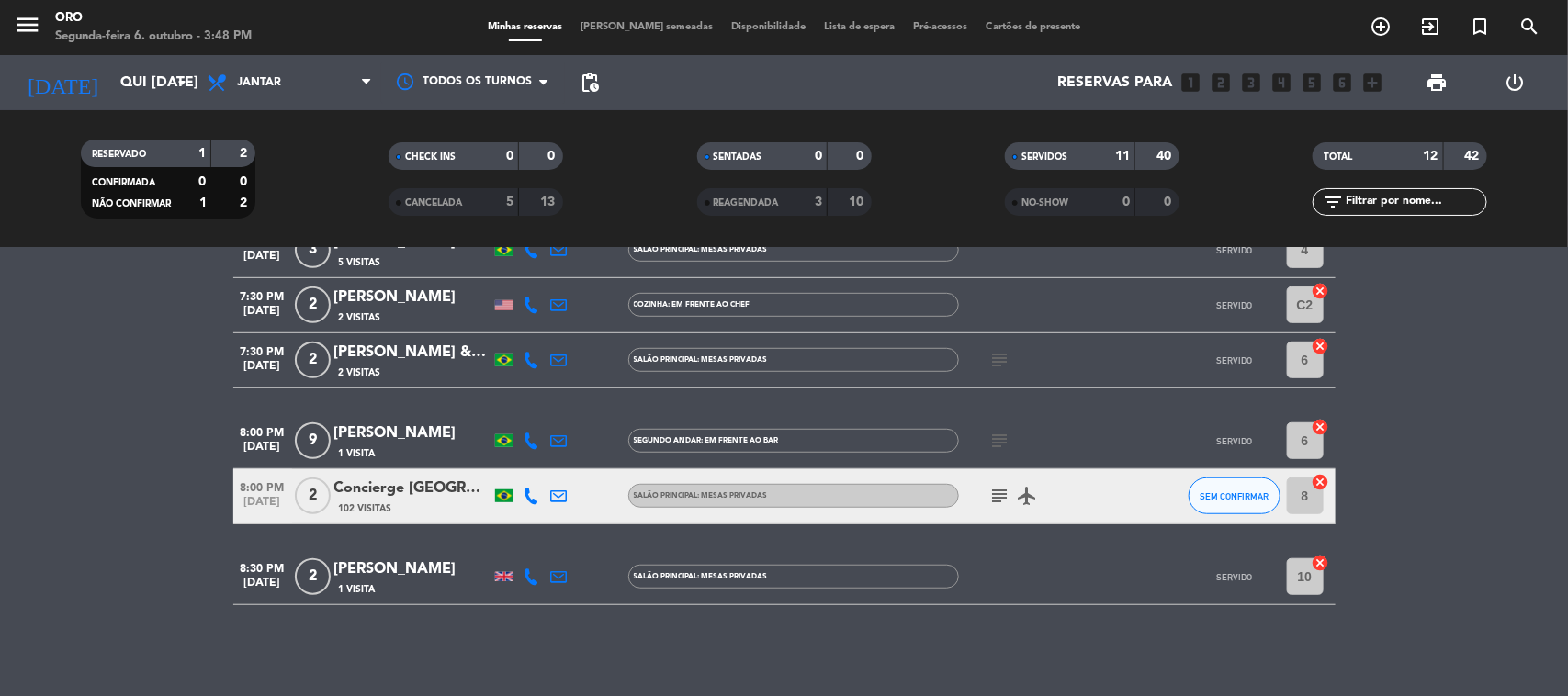
scroll to position [0, 0]
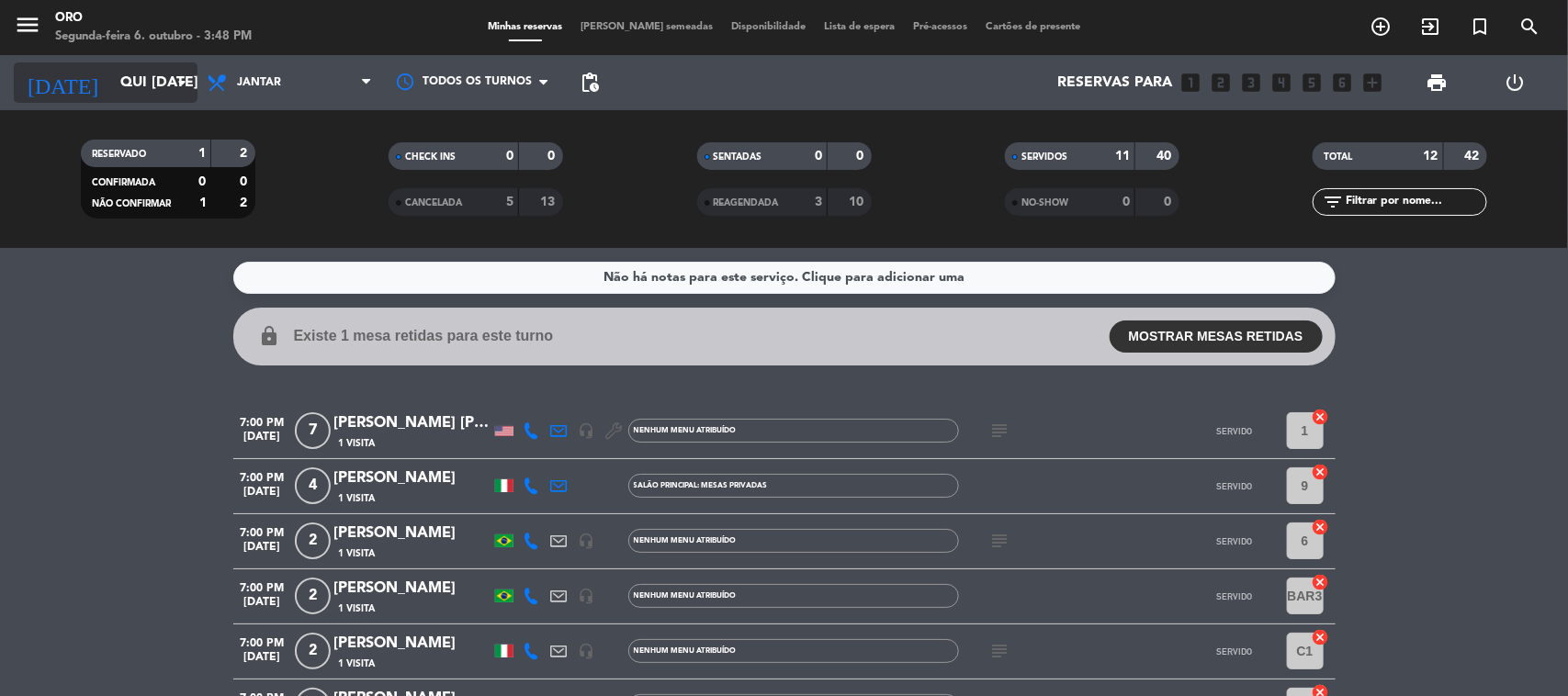
click at [158, 81] on input "Qui [DATE]" at bounding box center [209, 83] width 194 height 36
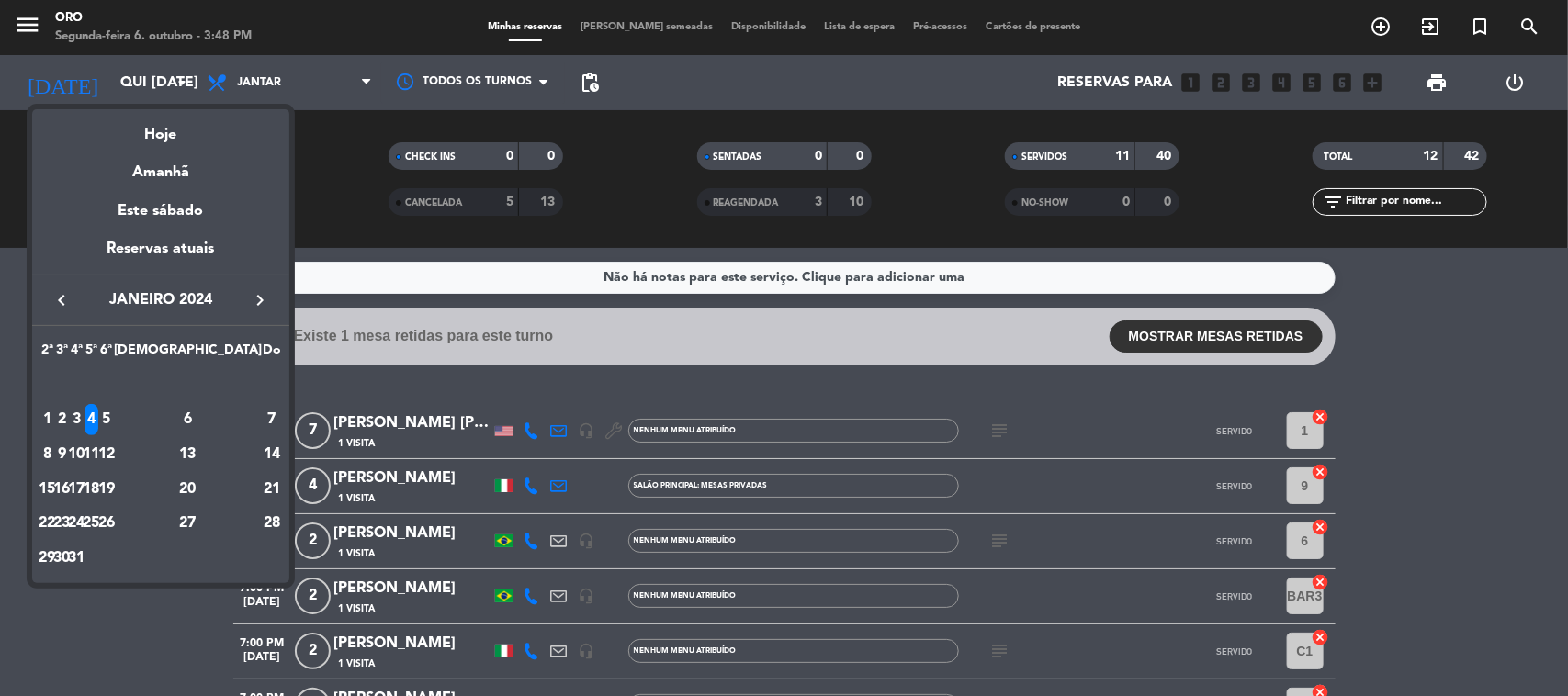
click at [113, 405] on div "5" at bounding box center [106, 419] width 13 height 31
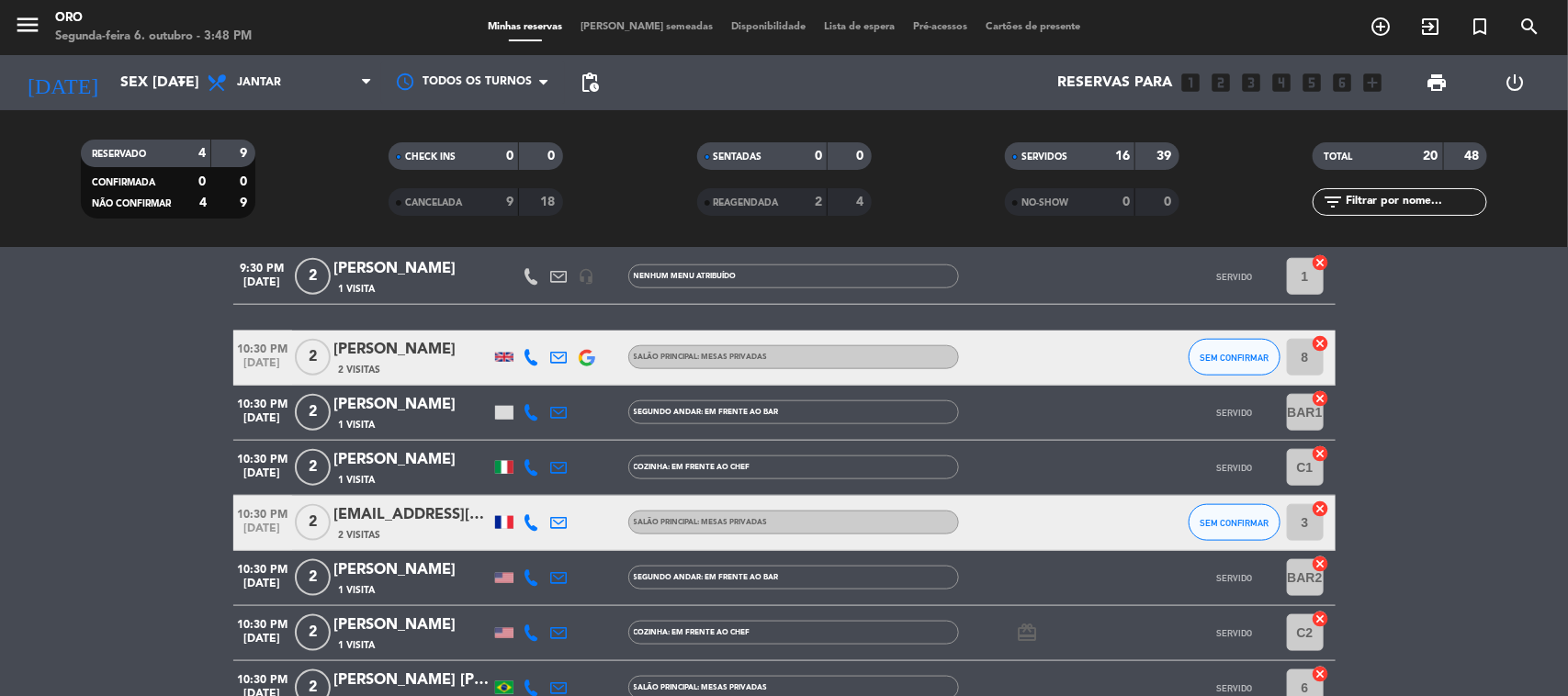
scroll to position [1030, 0]
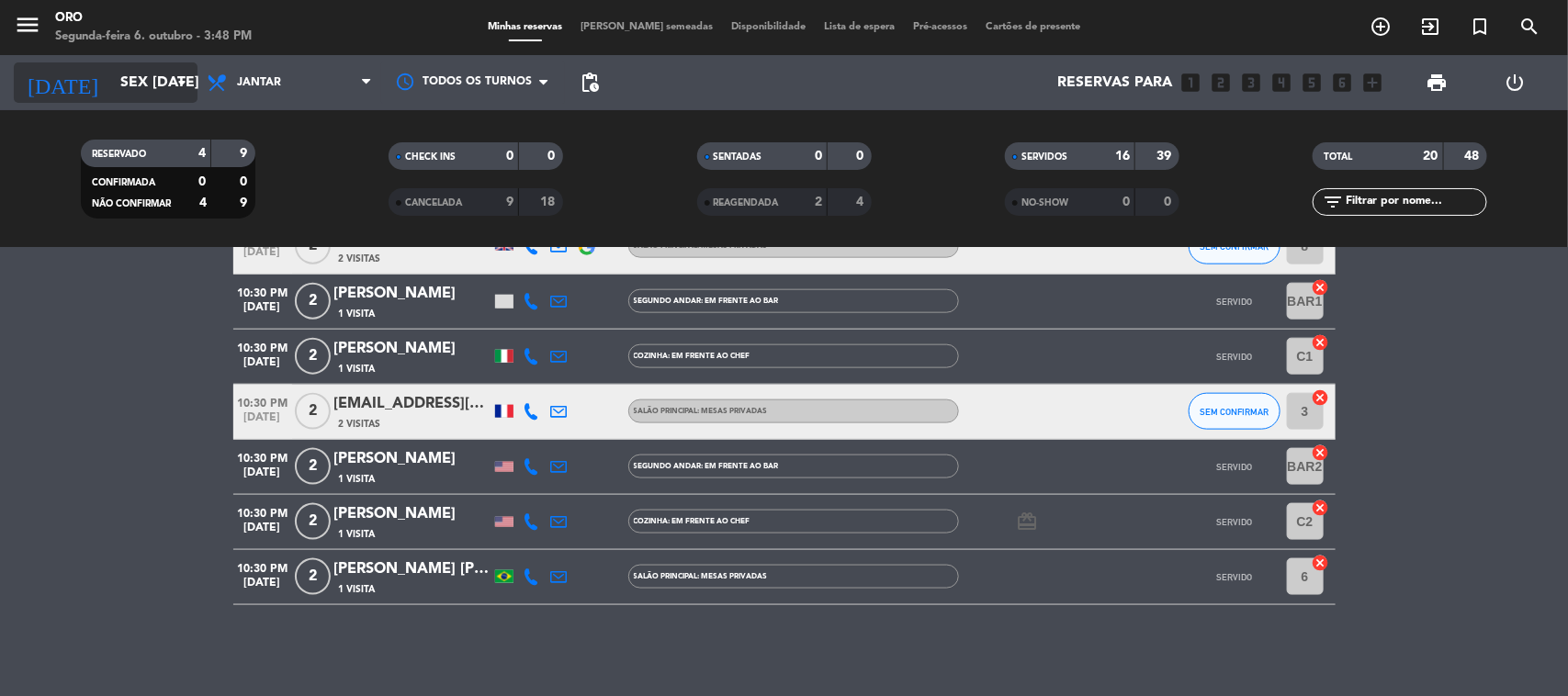
click at [176, 80] on icon "arrow_drop_down" at bounding box center [182, 82] width 22 height 22
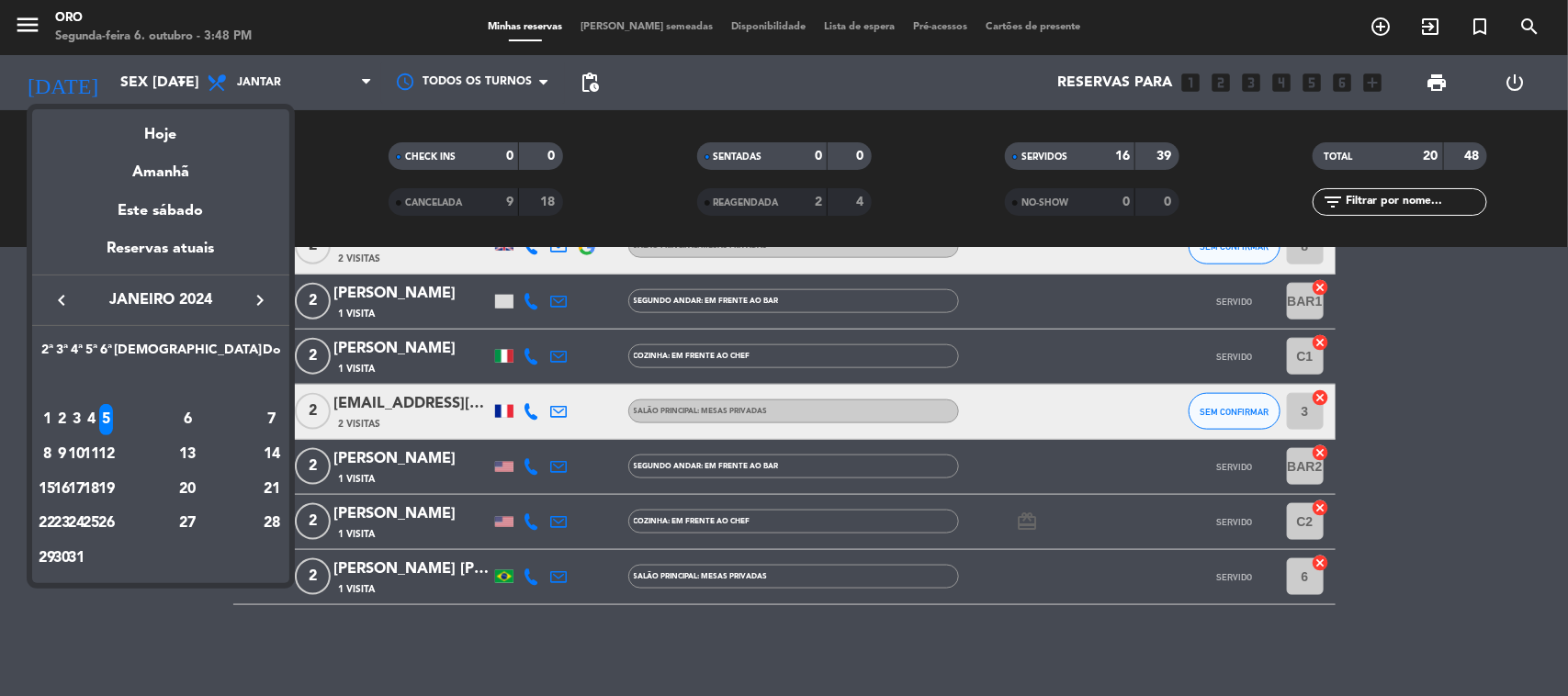
click at [215, 416] on div "6" at bounding box center [188, 419] width 133 height 31
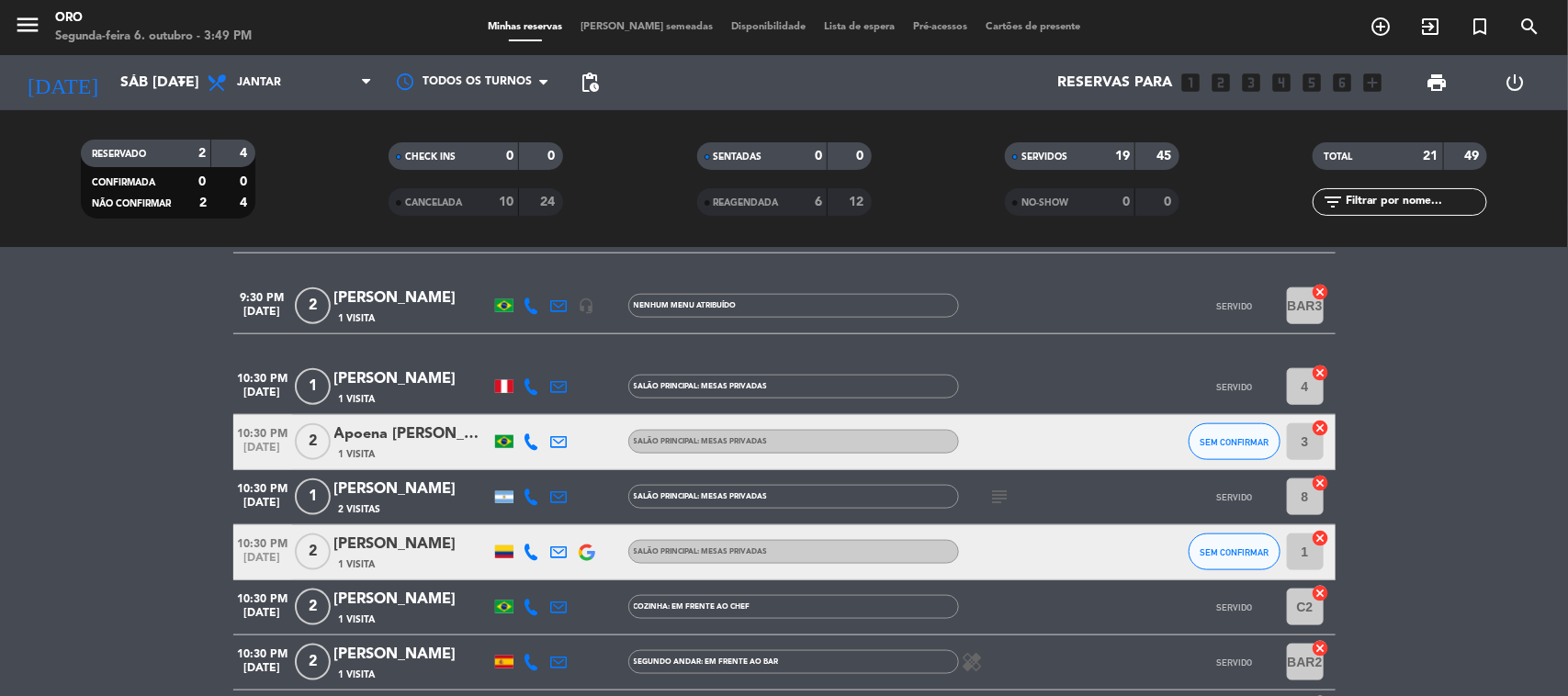
scroll to position [1032, 0]
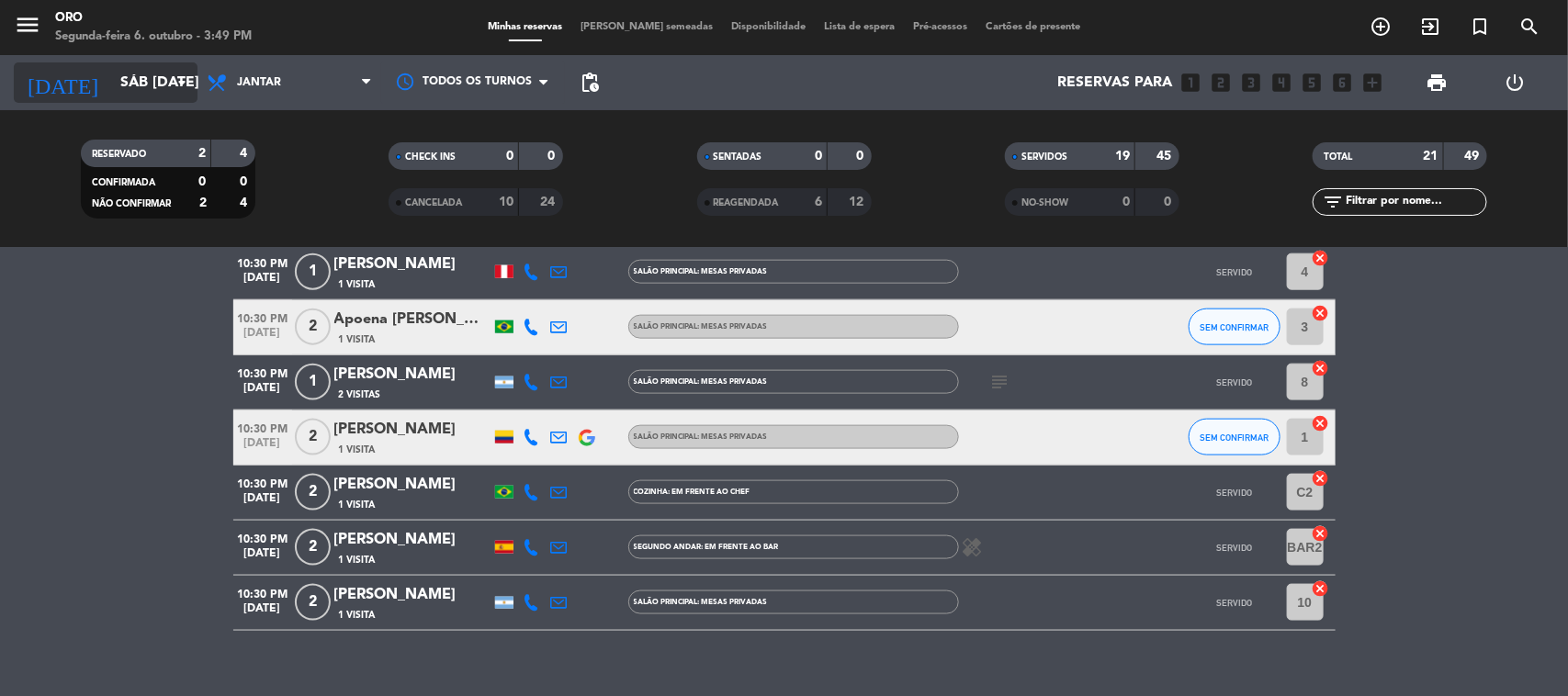
click at [152, 89] on input "Sáb [DATE]" at bounding box center [209, 83] width 194 height 36
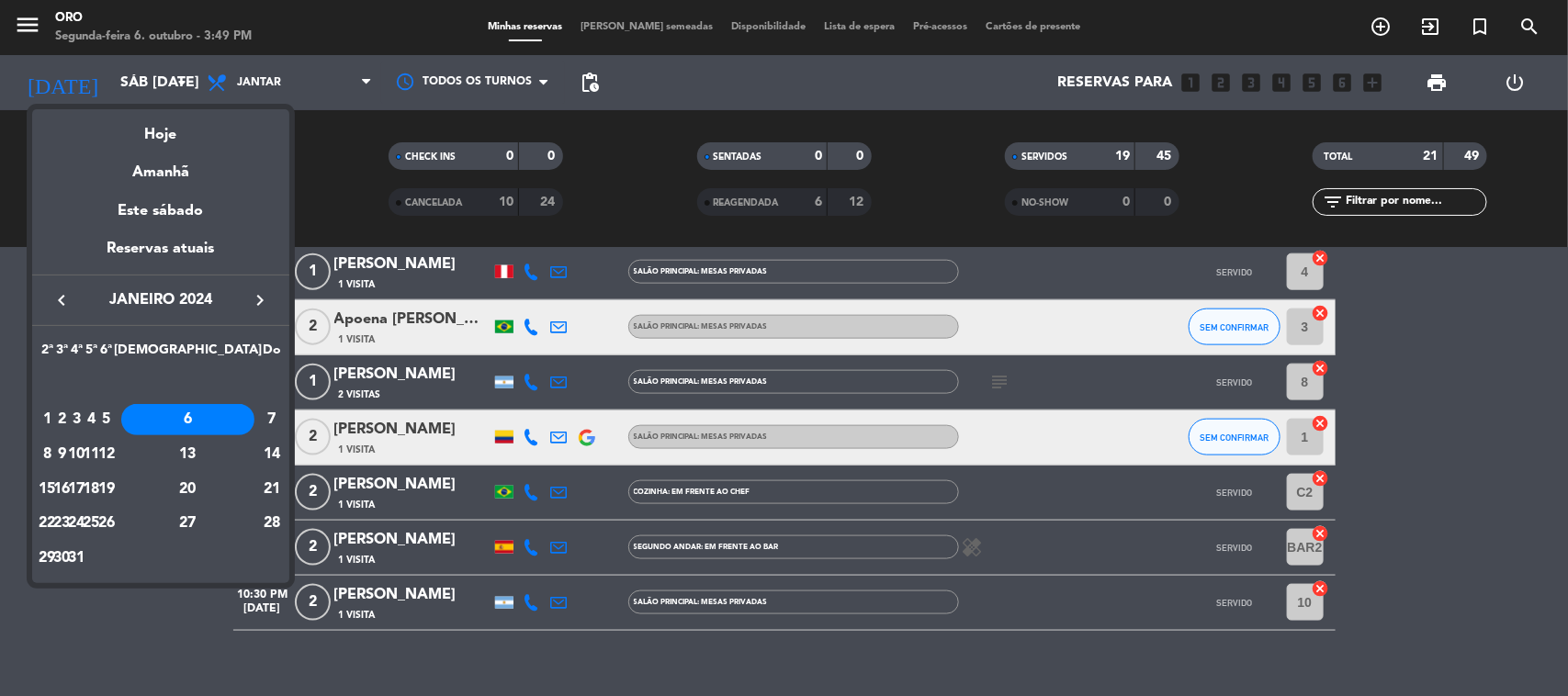
click at [69, 458] on div "9" at bounding box center [62, 454] width 13 height 31
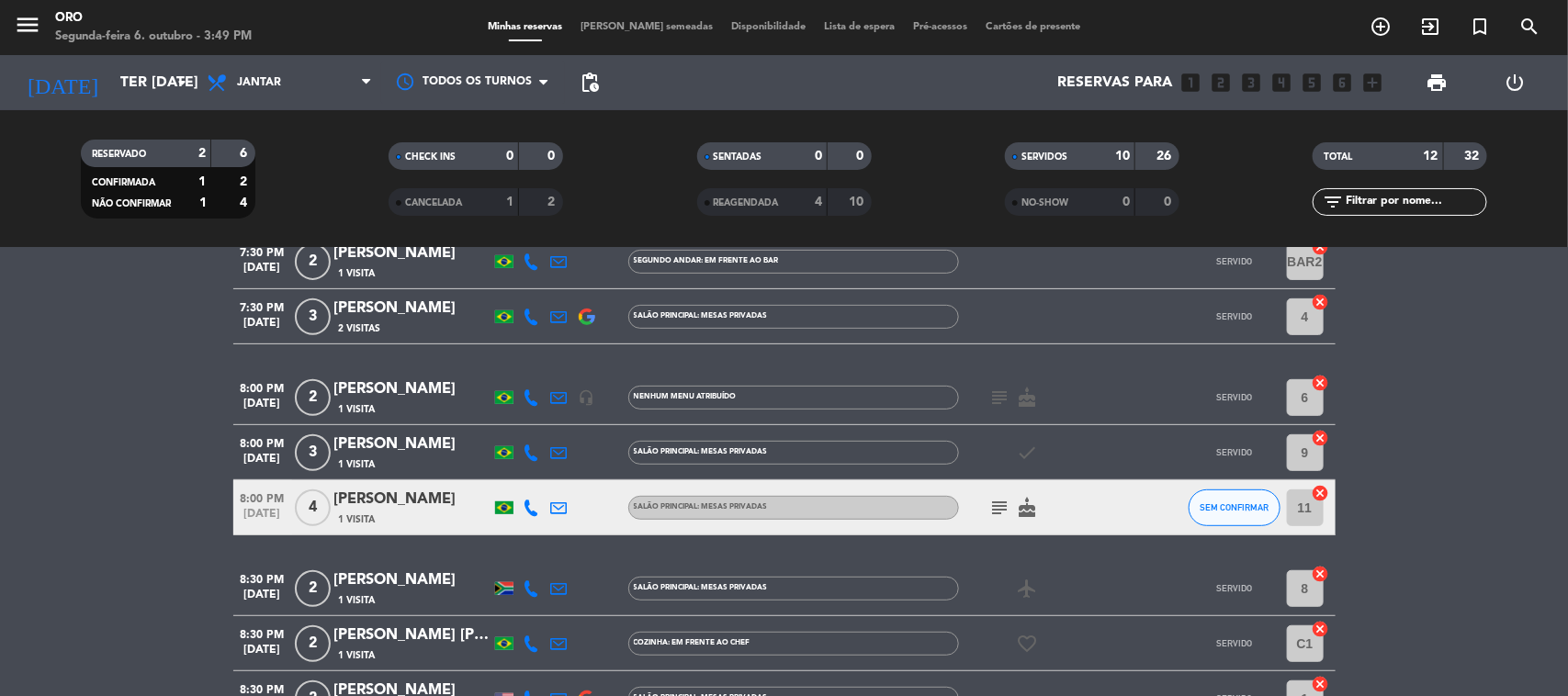
scroll to position [460, 0]
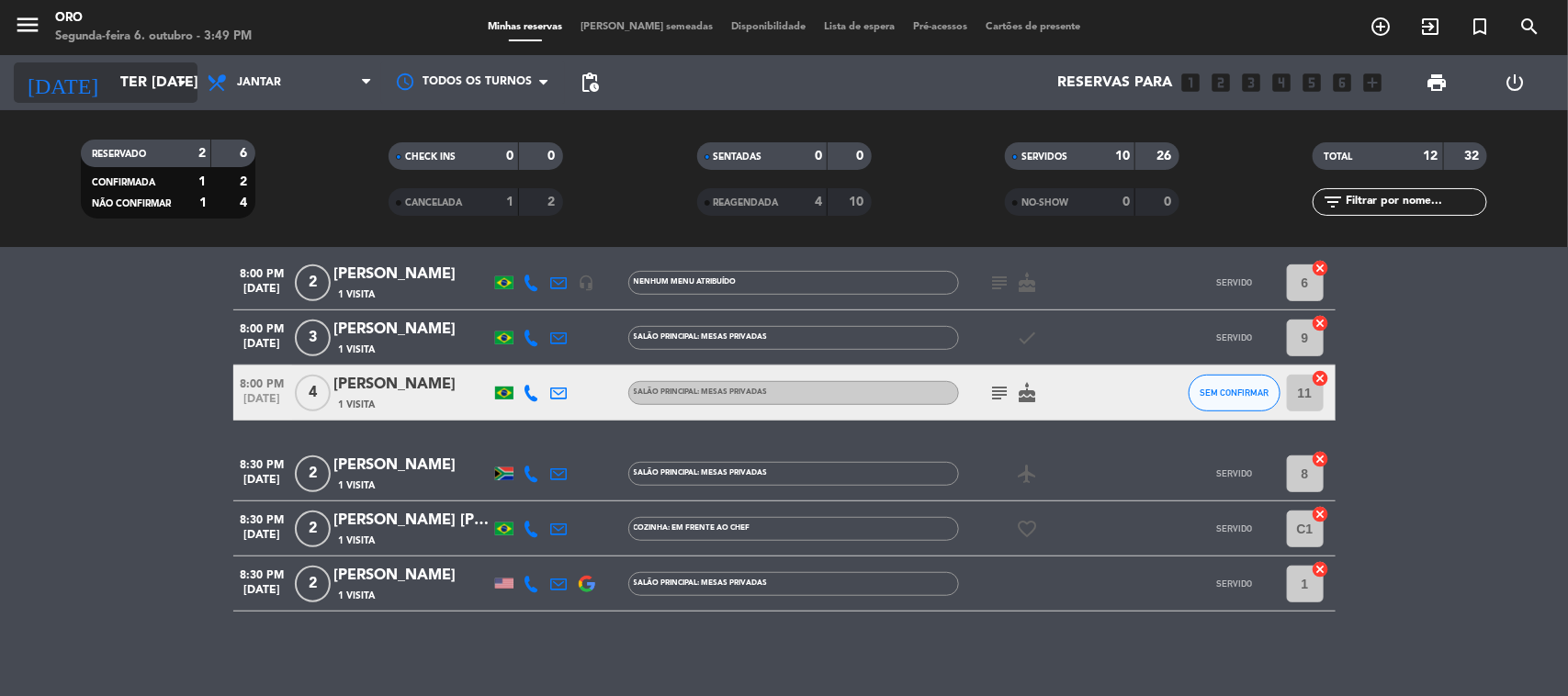
click at [134, 86] on input "Ter [DATE]" at bounding box center [209, 83] width 194 height 36
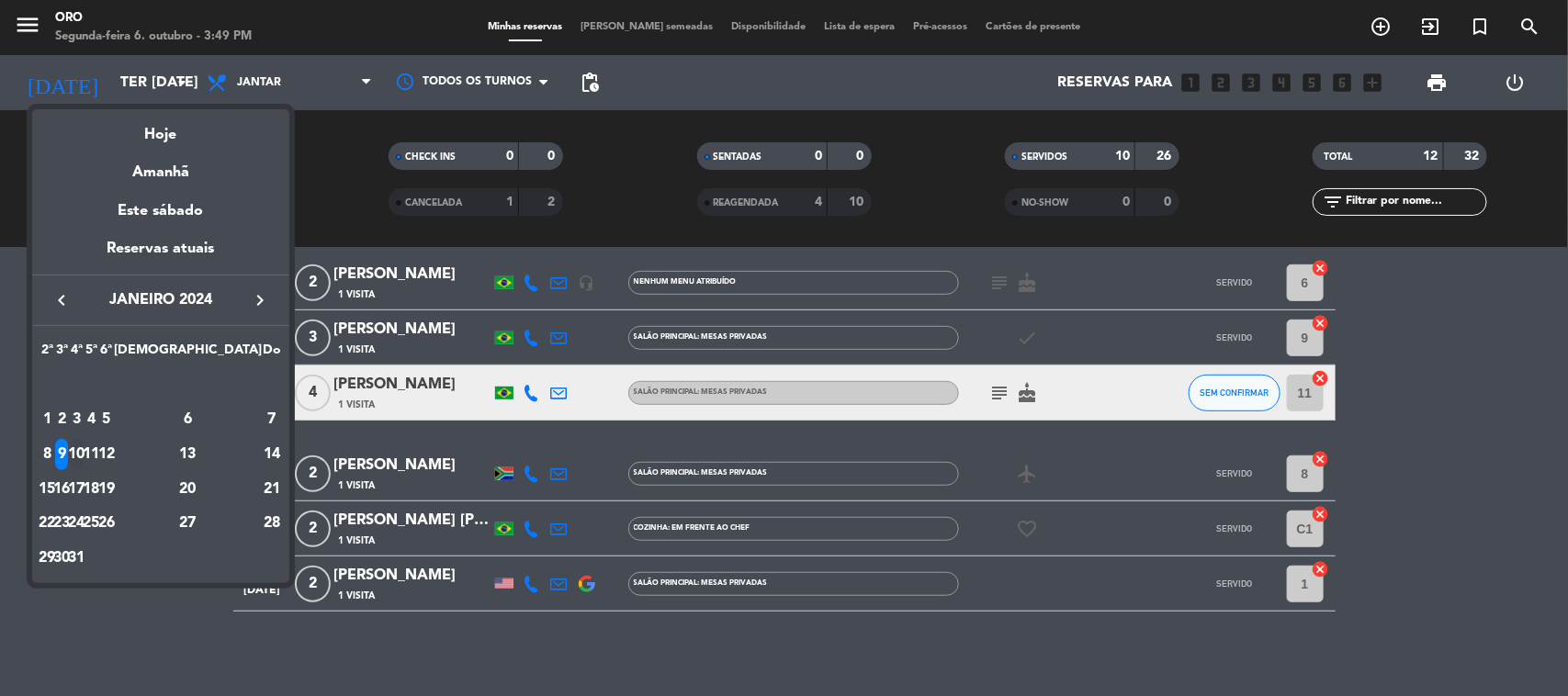
click at [84, 450] on div "10" at bounding box center [77, 454] width 13 height 31
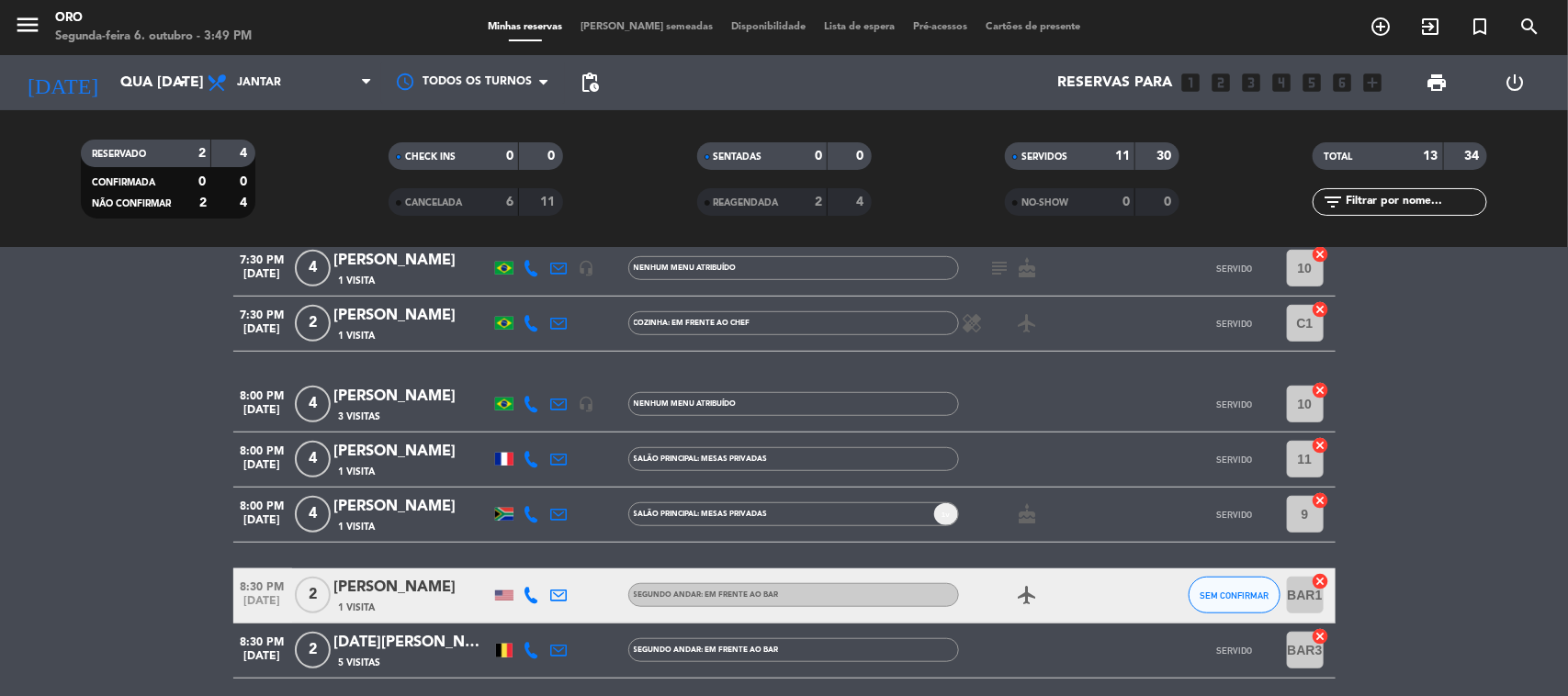
scroll to position [574, 0]
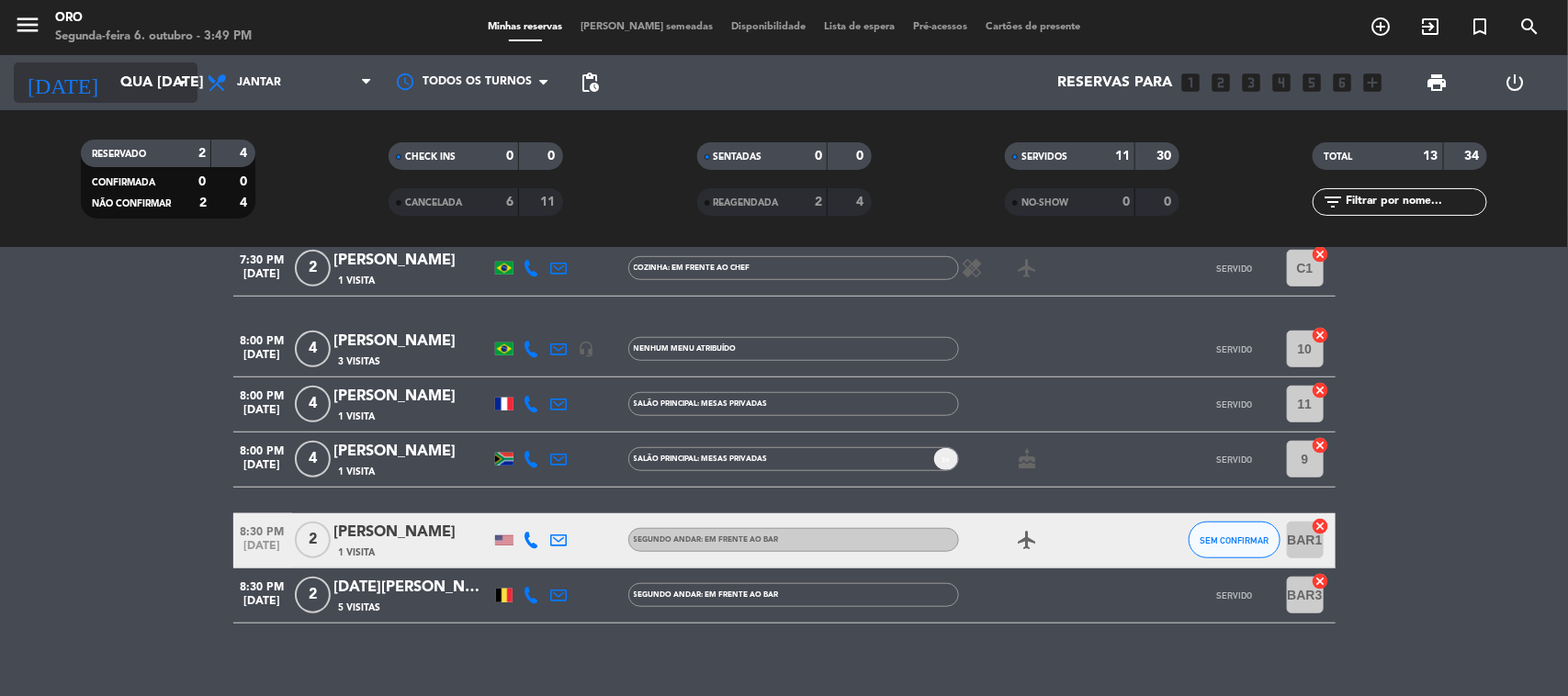
click at [139, 80] on input "Qua [DATE]" at bounding box center [209, 83] width 194 height 36
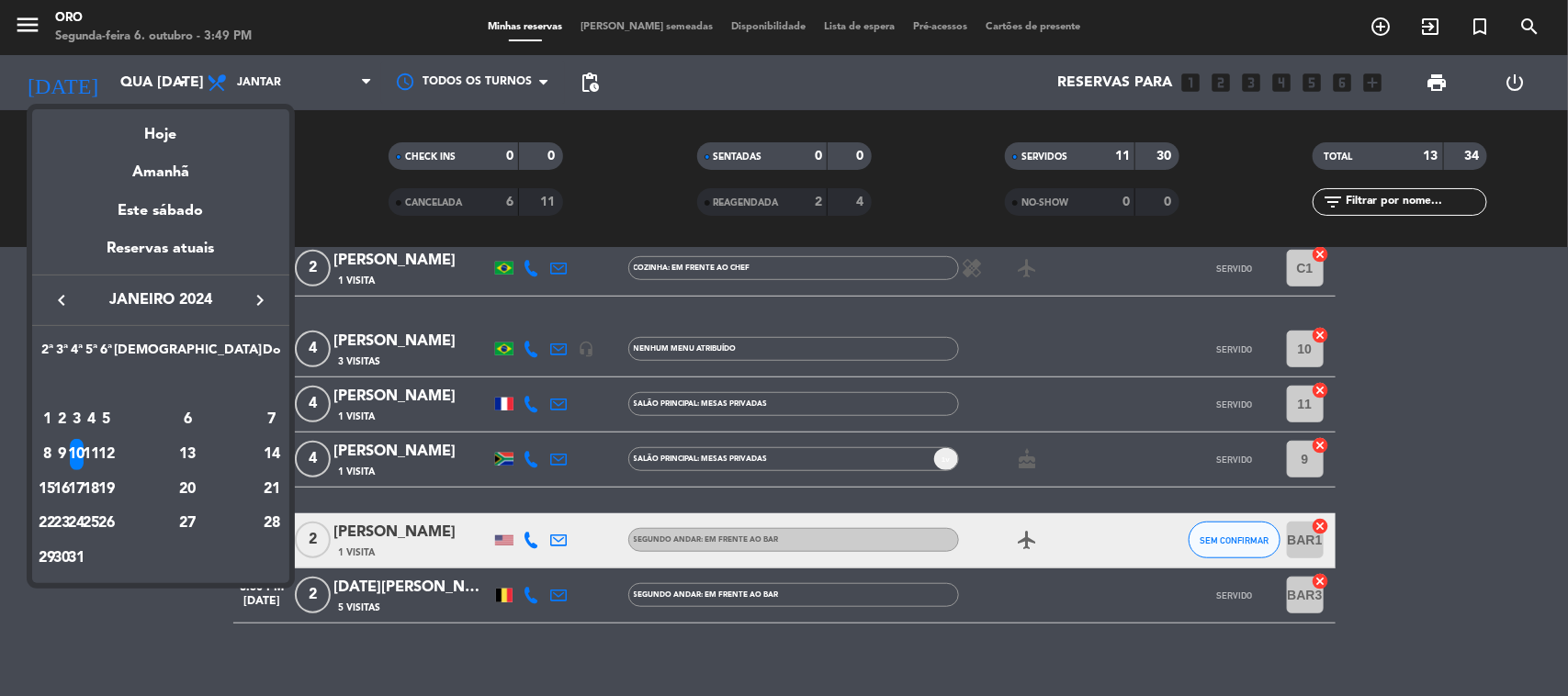
click at [98, 455] on div "11" at bounding box center [91, 454] width 13 height 31
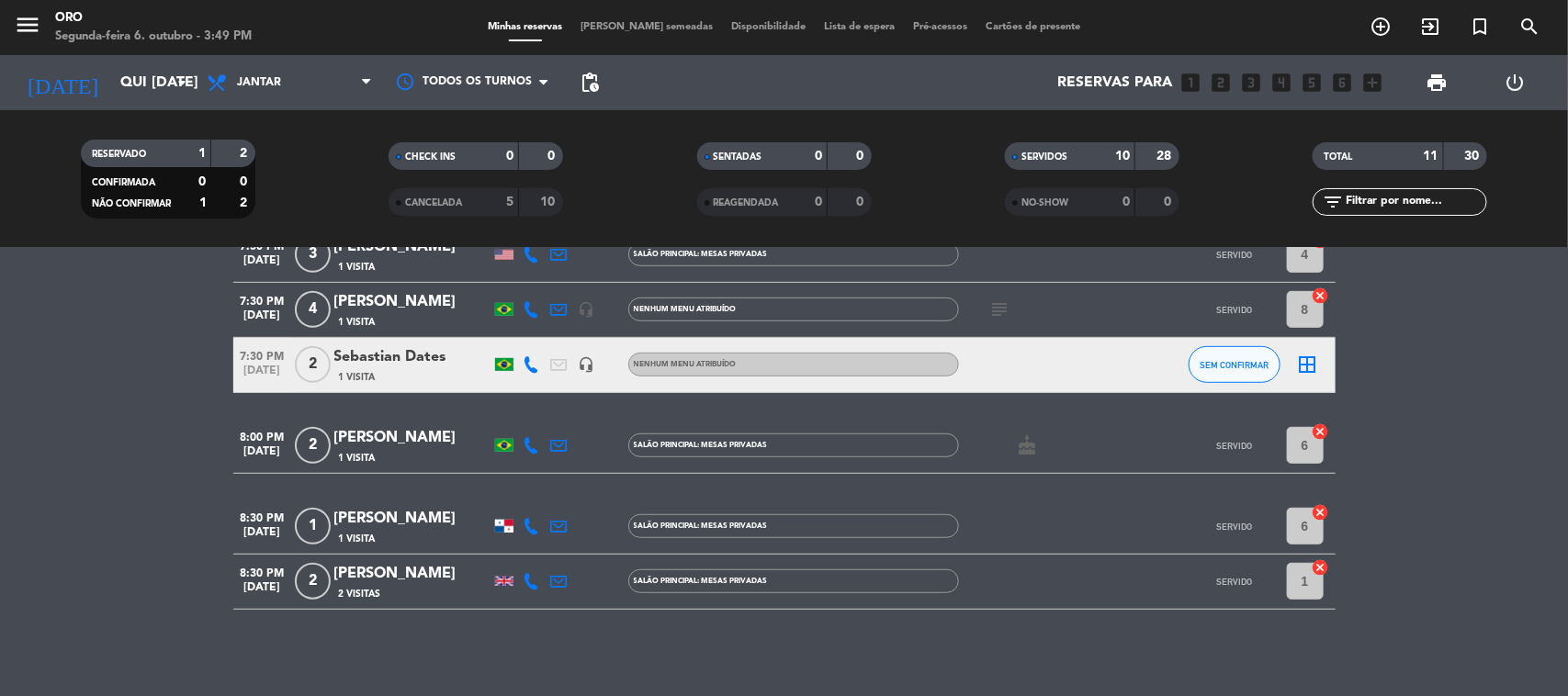
scroll to position [482, 0]
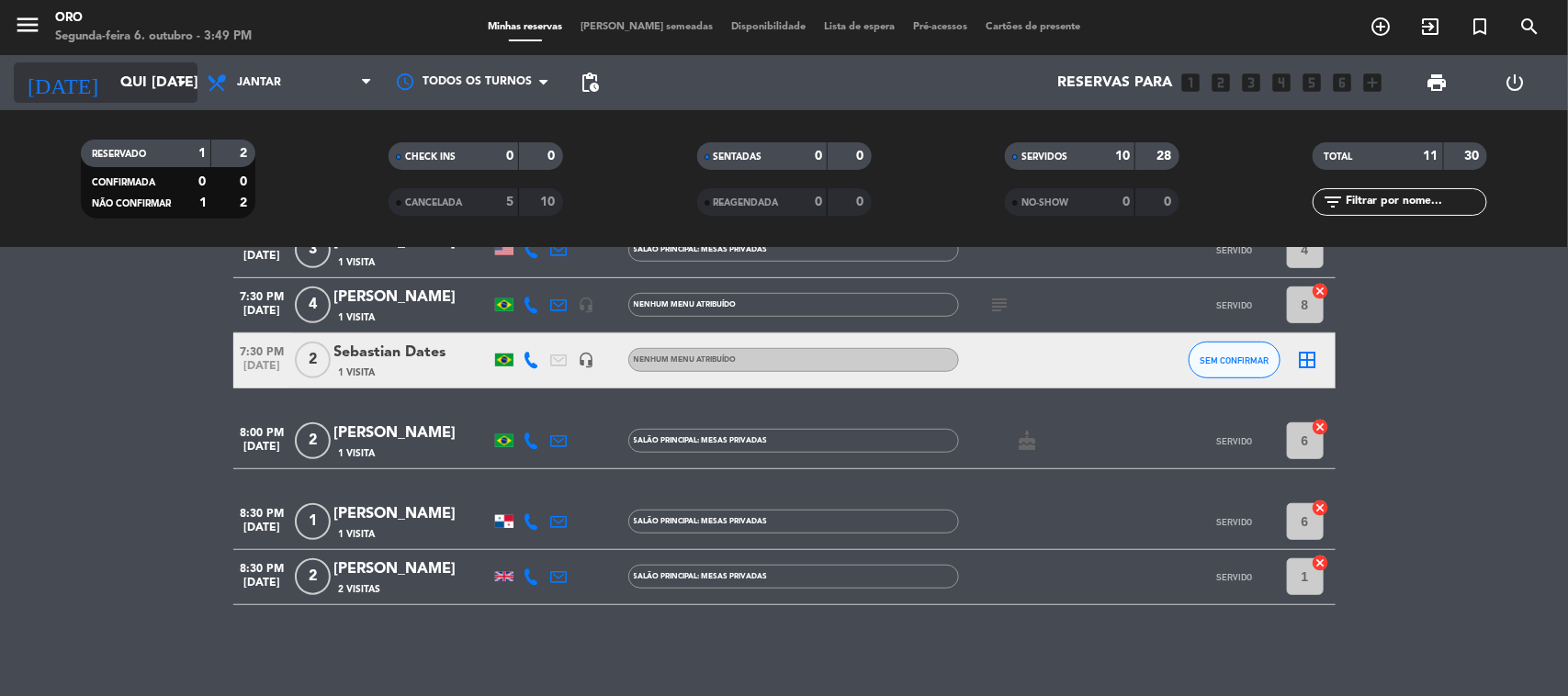
click at [176, 92] on icon "arrow_drop_down" at bounding box center [182, 82] width 22 height 22
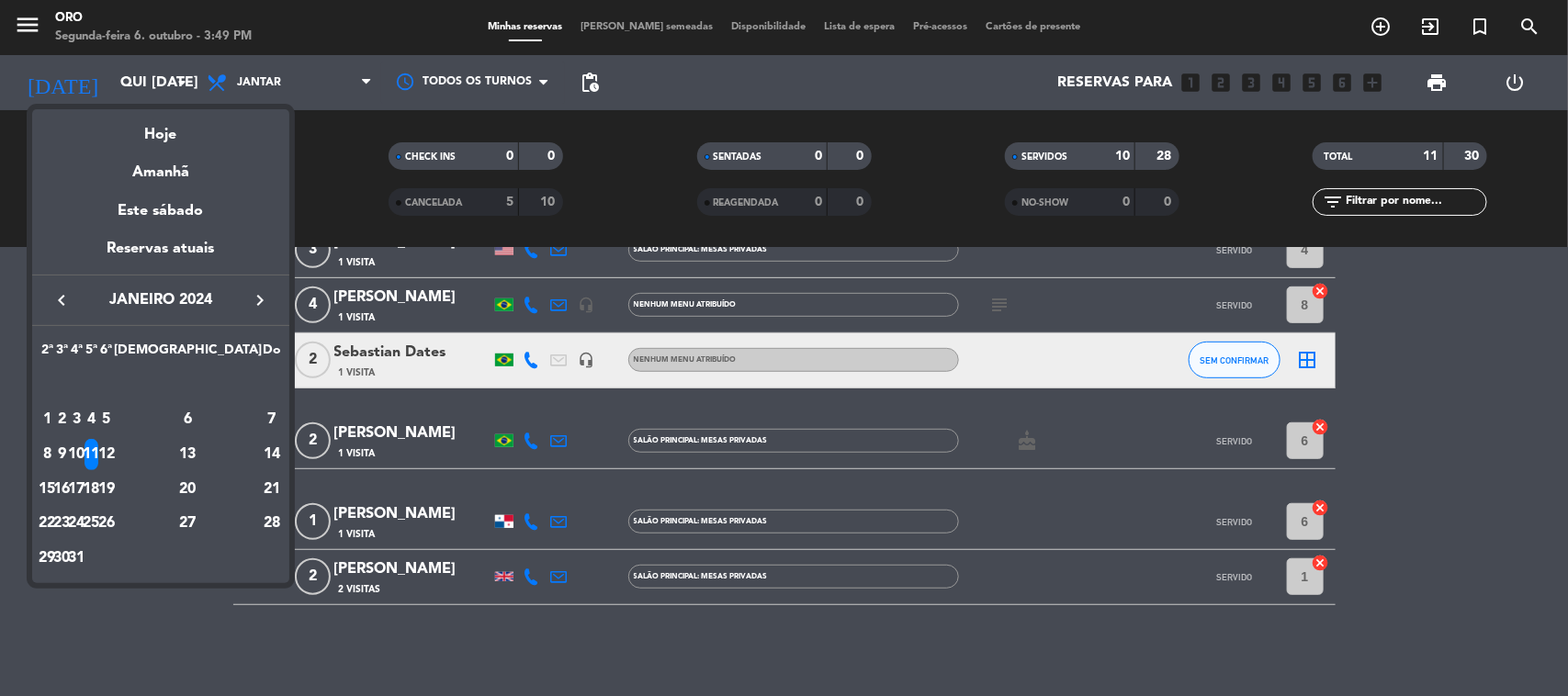
click at [113, 460] on div "12" at bounding box center [106, 454] width 13 height 31
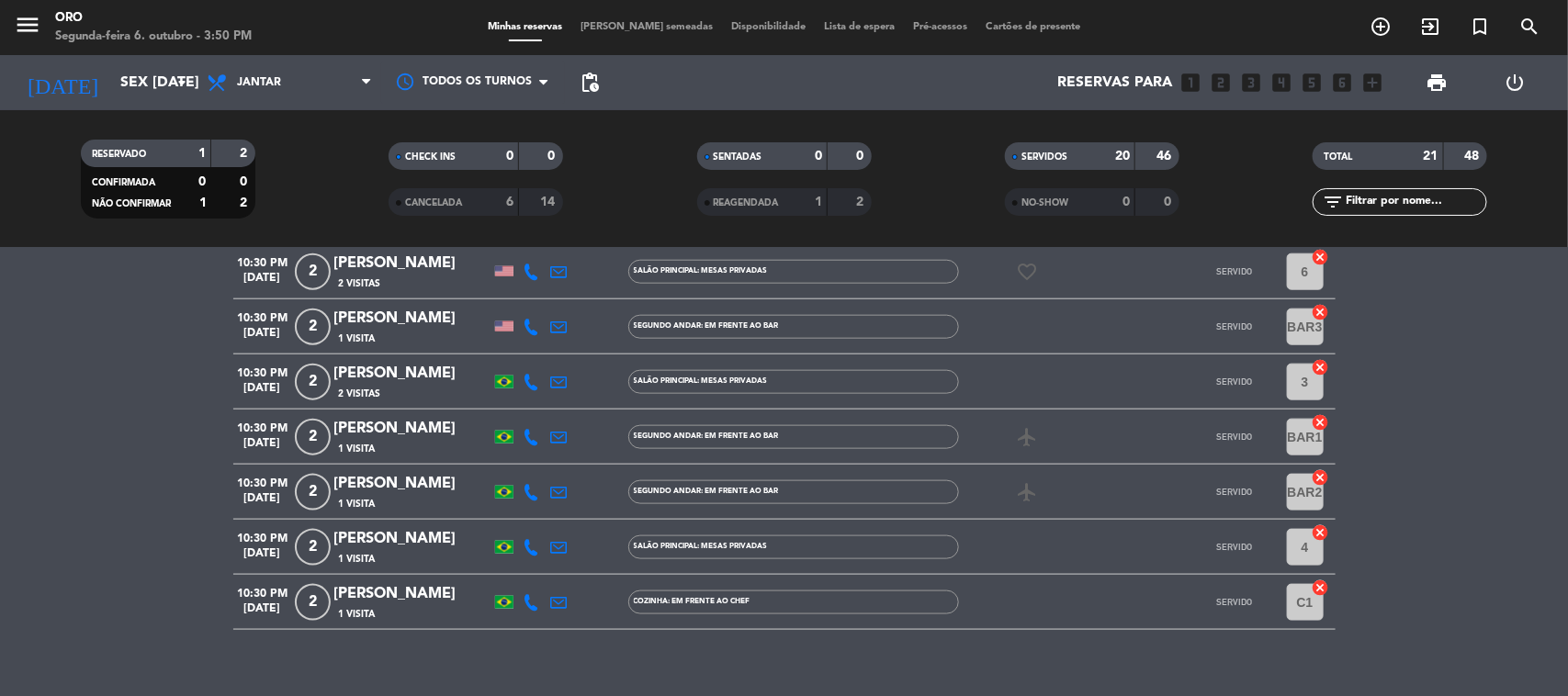
scroll to position [987, 0]
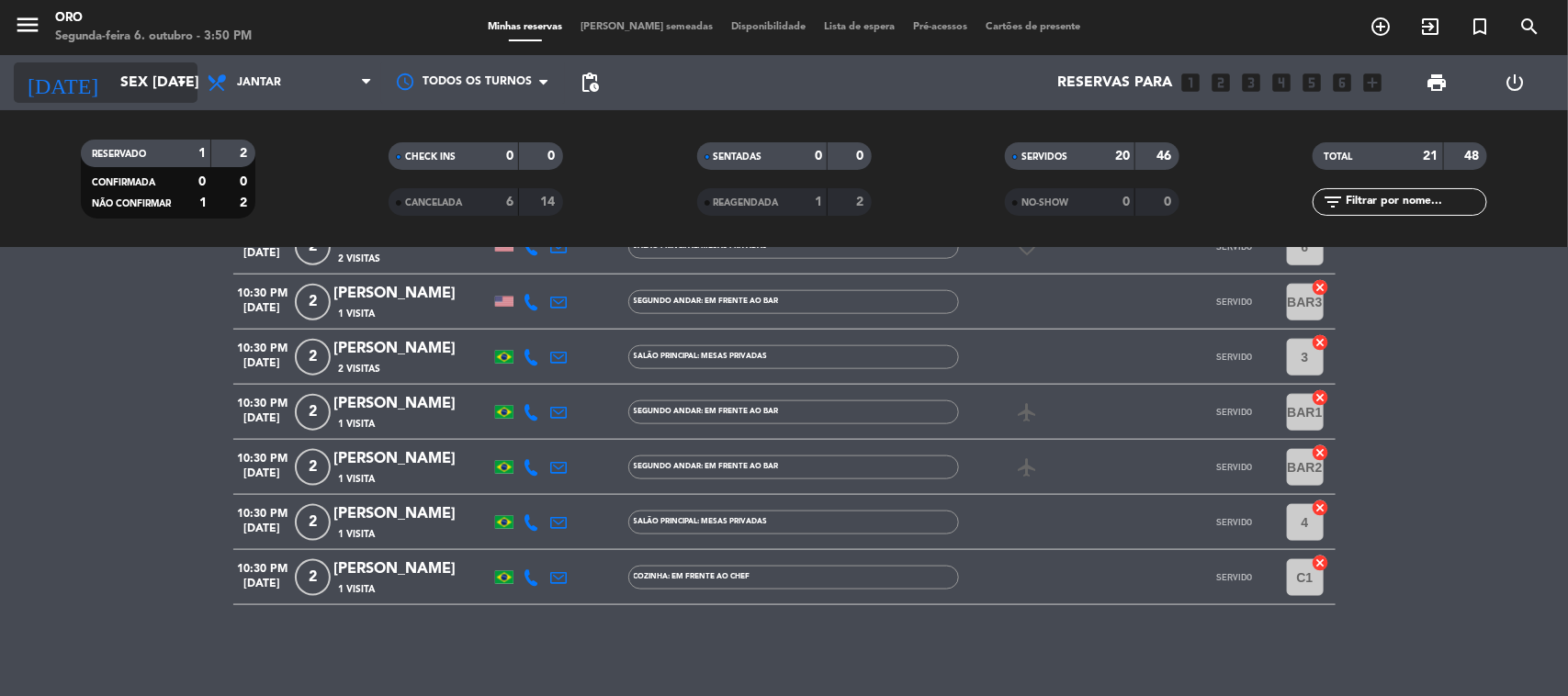
click at [176, 74] on icon "arrow_drop_down" at bounding box center [182, 82] width 22 height 22
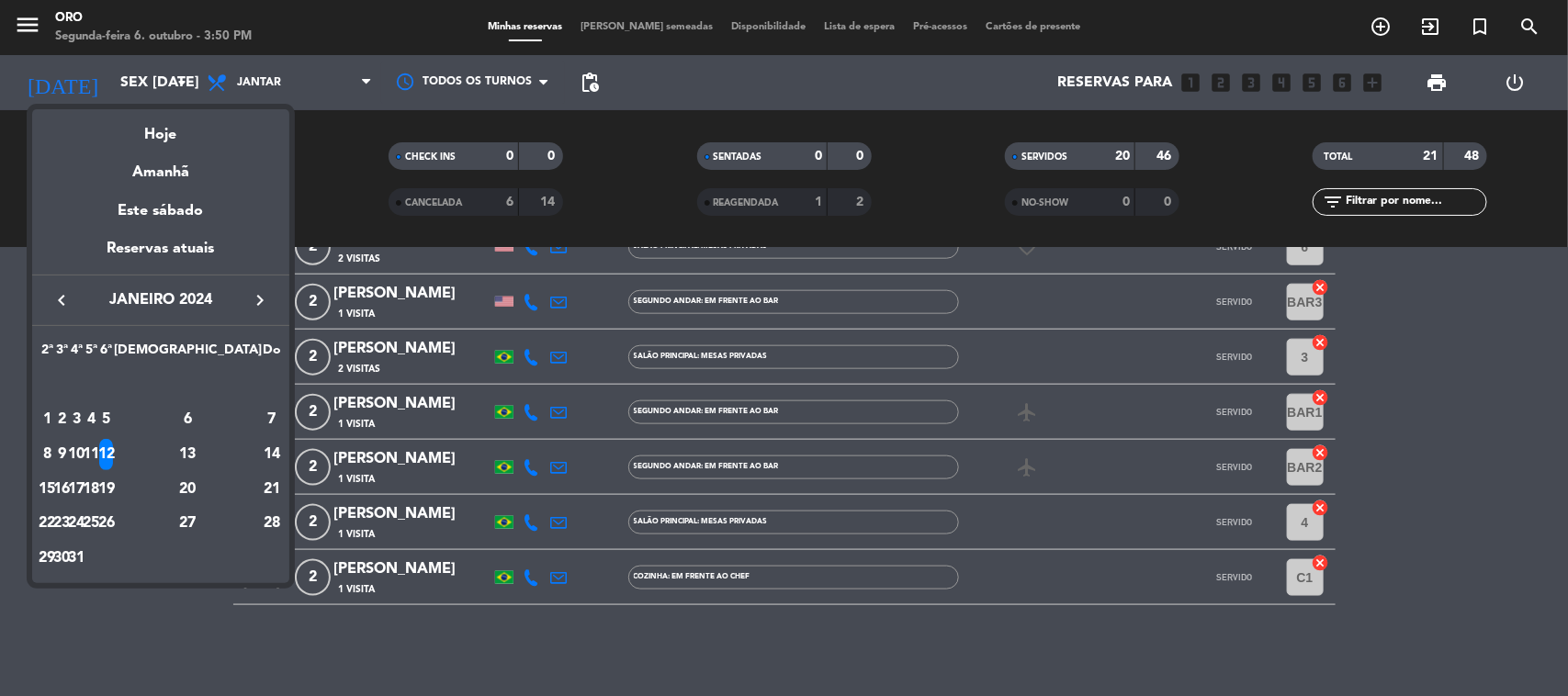
click at [235, 460] on div "13" at bounding box center [188, 454] width 133 height 31
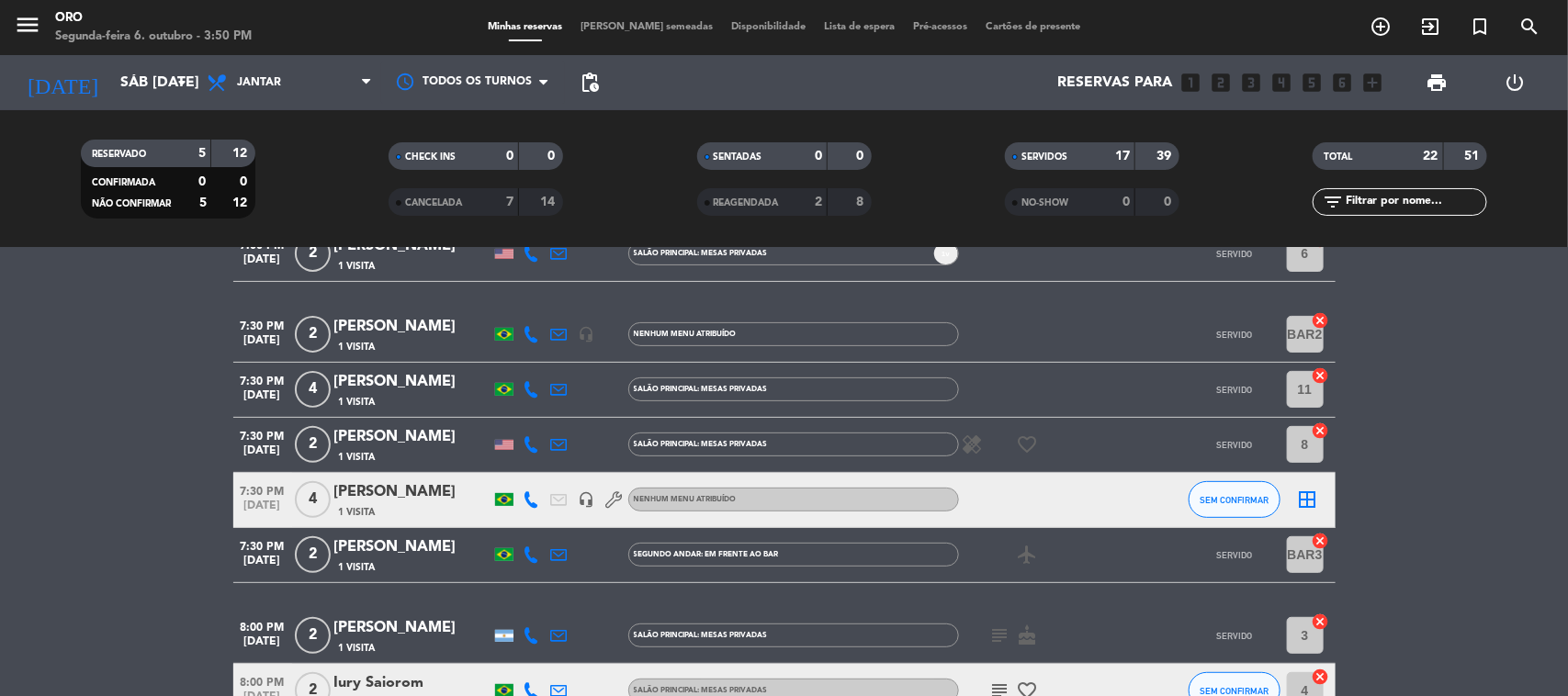
scroll to position [230, 0]
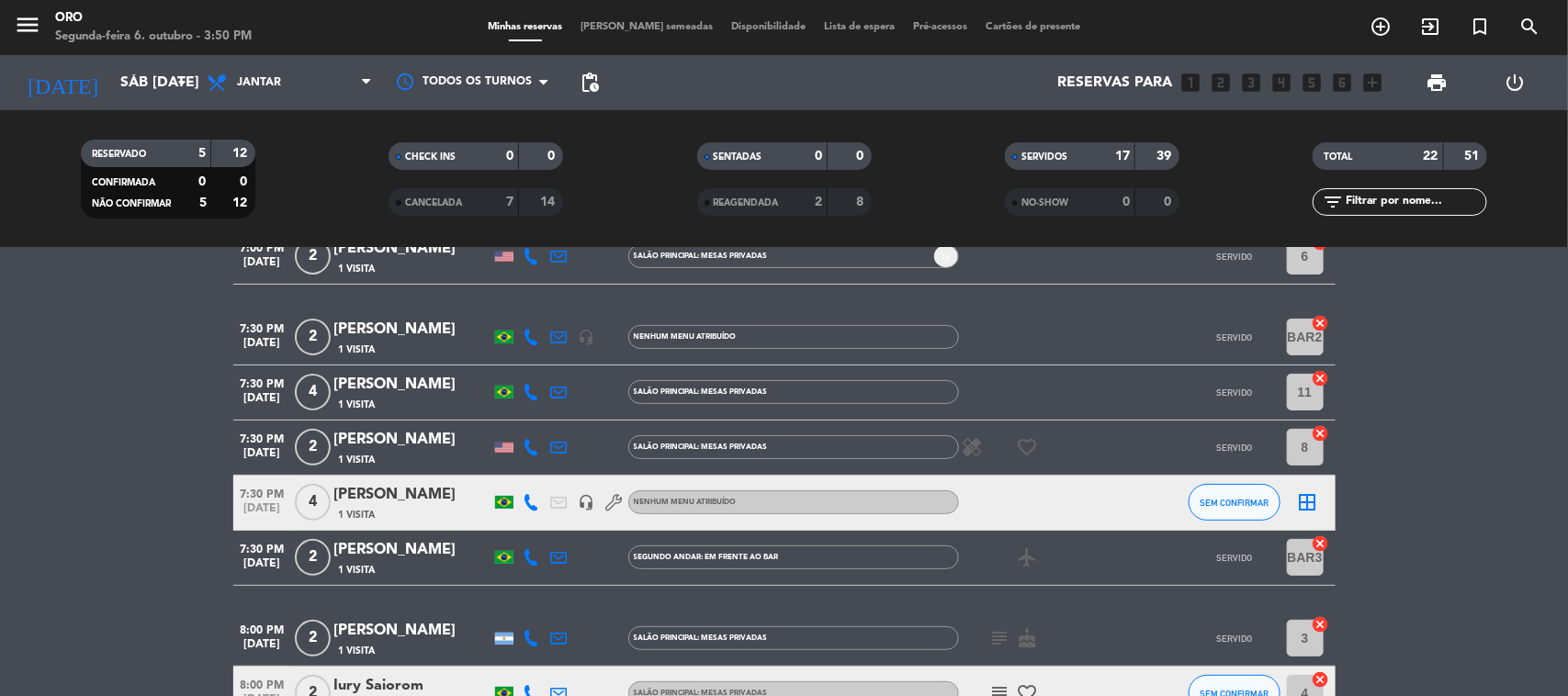
click at [337, 378] on div "[PERSON_NAME]" at bounding box center [413, 385] width 156 height 24
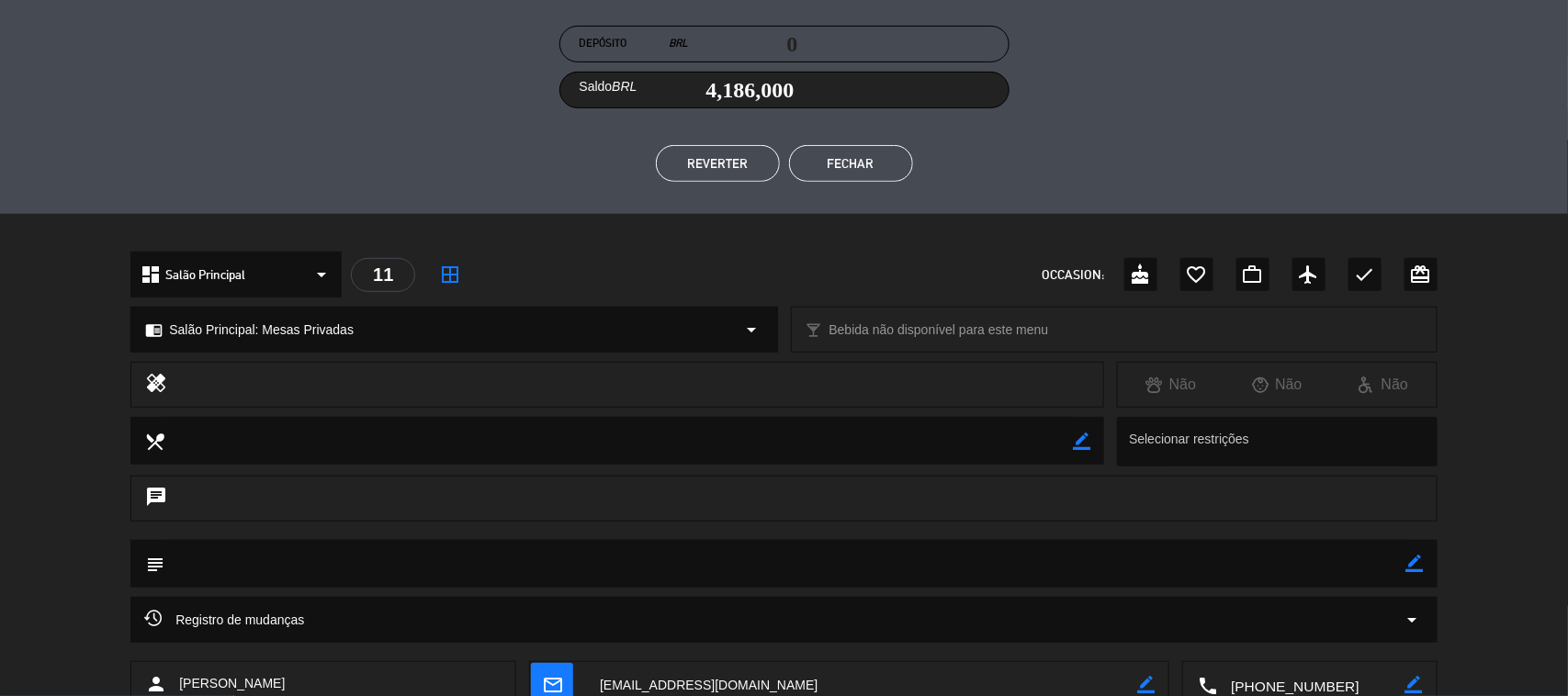
scroll to position [0, 0]
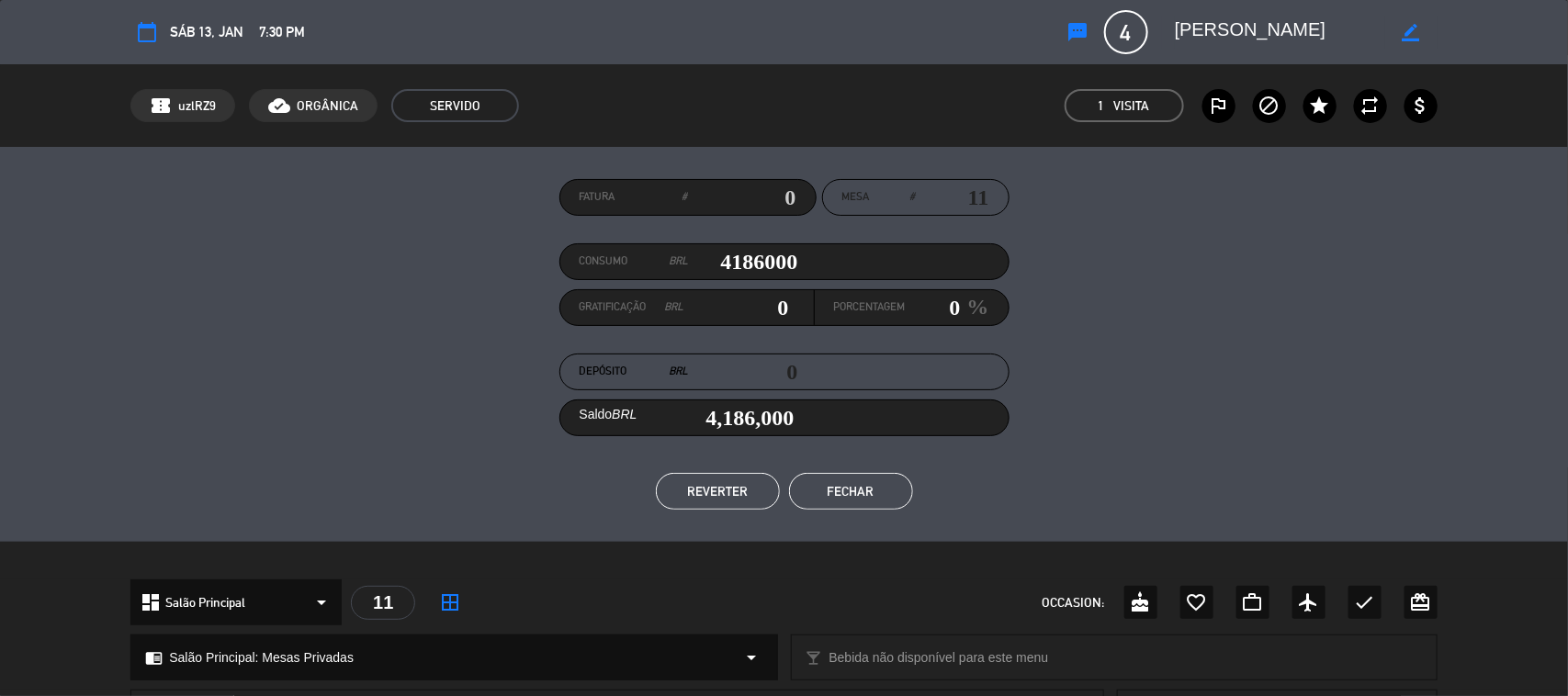
click at [823, 468] on div "Fatura # Mesa # 11 Consumo BRL 4186000 Gratificação BRL 0 Porcentagem 0 % Depós…" at bounding box center [784, 344] width 1307 height 331
click at [829, 485] on button "Fechar" at bounding box center [850, 491] width 124 height 37
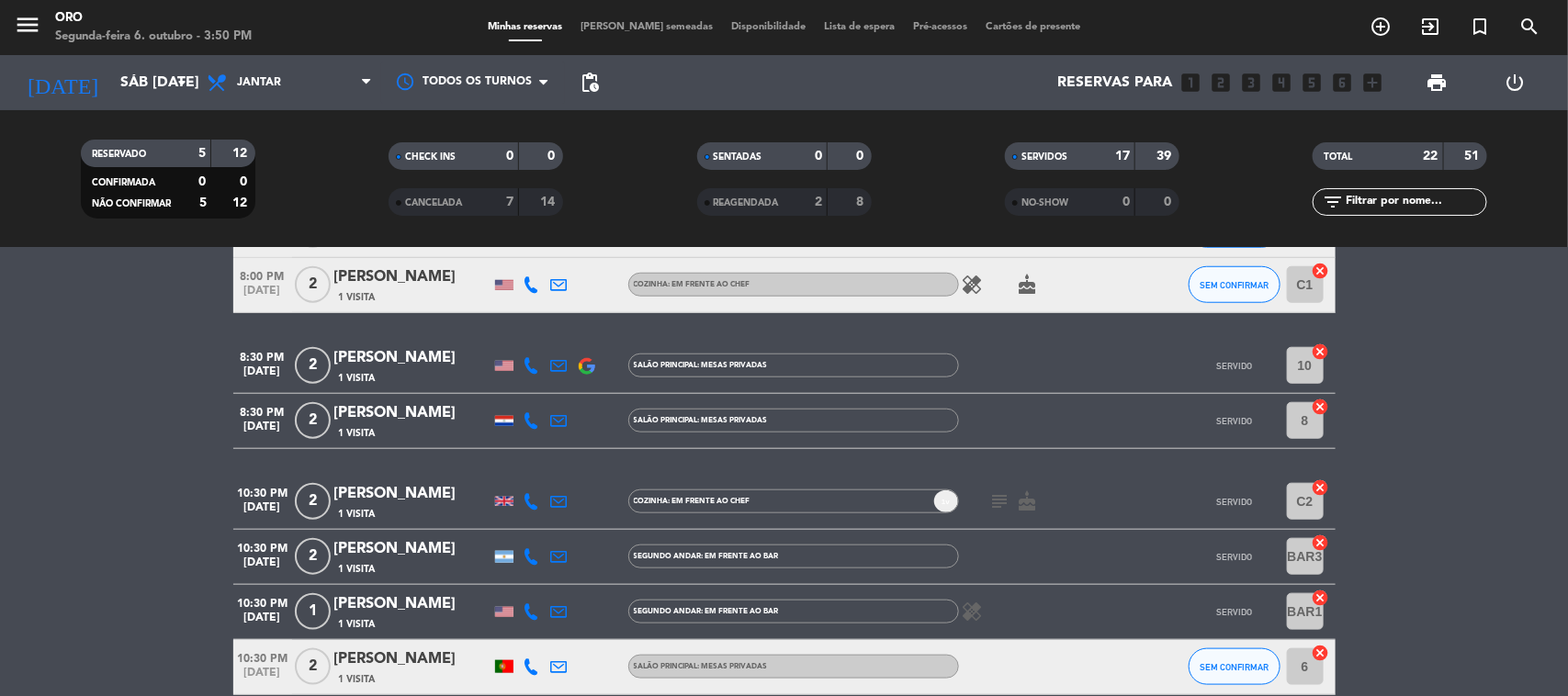
scroll to position [688, 0]
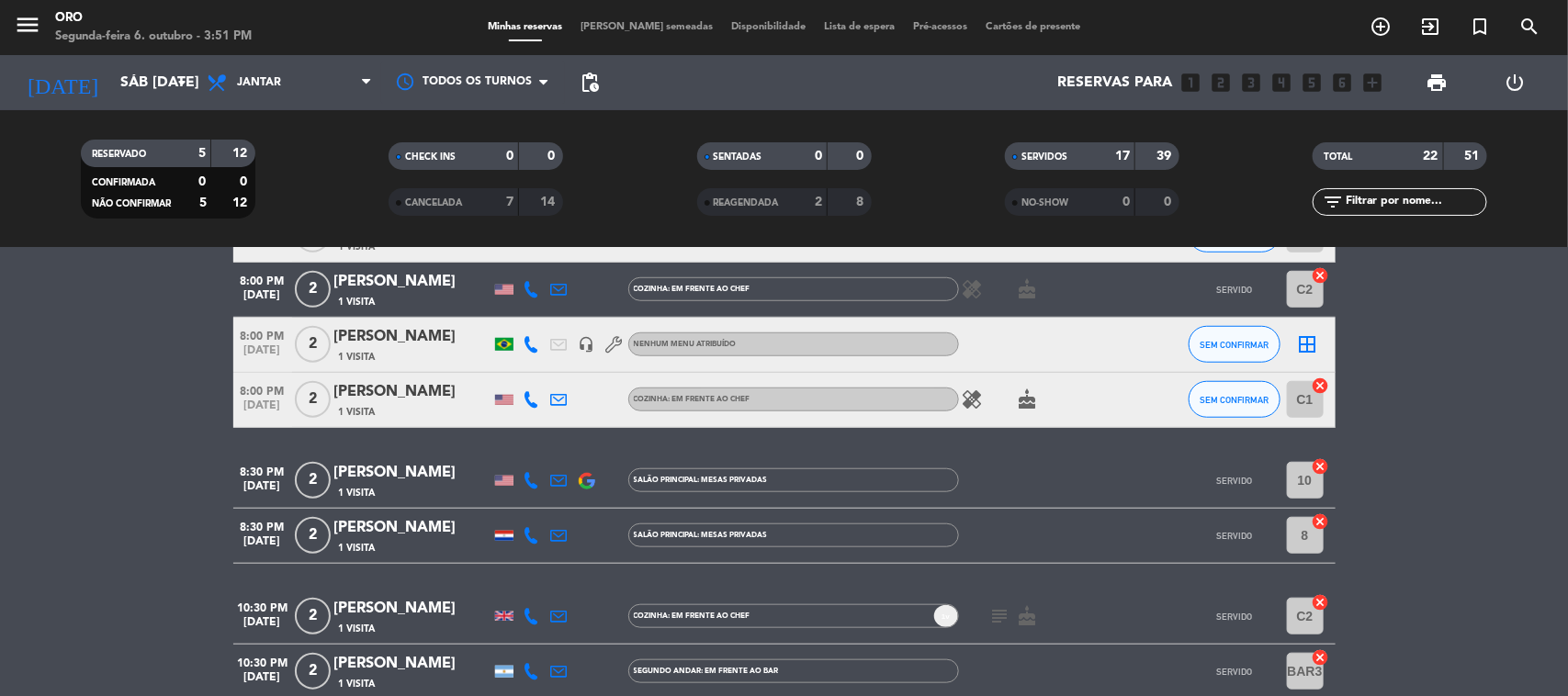
click at [357, 334] on div "[PERSON_NAME]" at bounding box center [413, 336] width 156 height 24
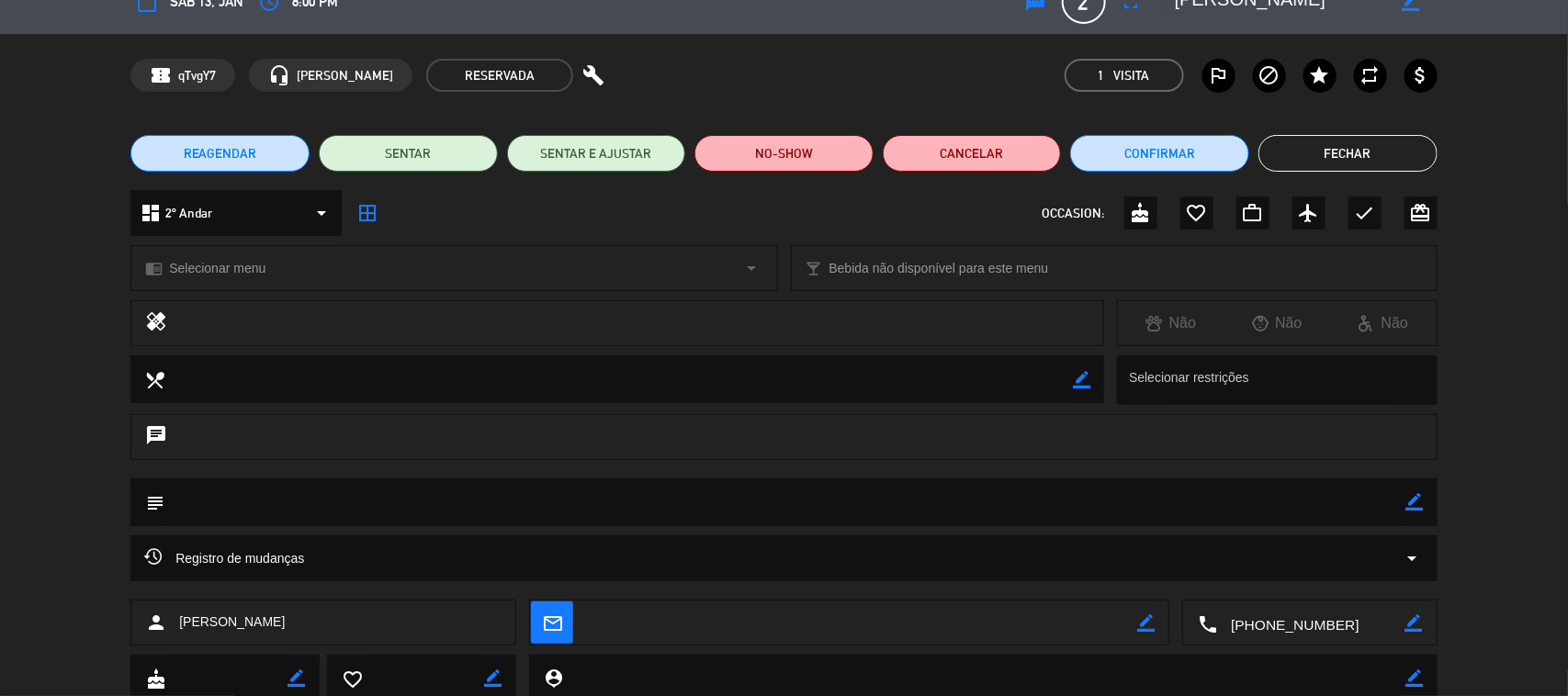
scroll to position [0, 0]
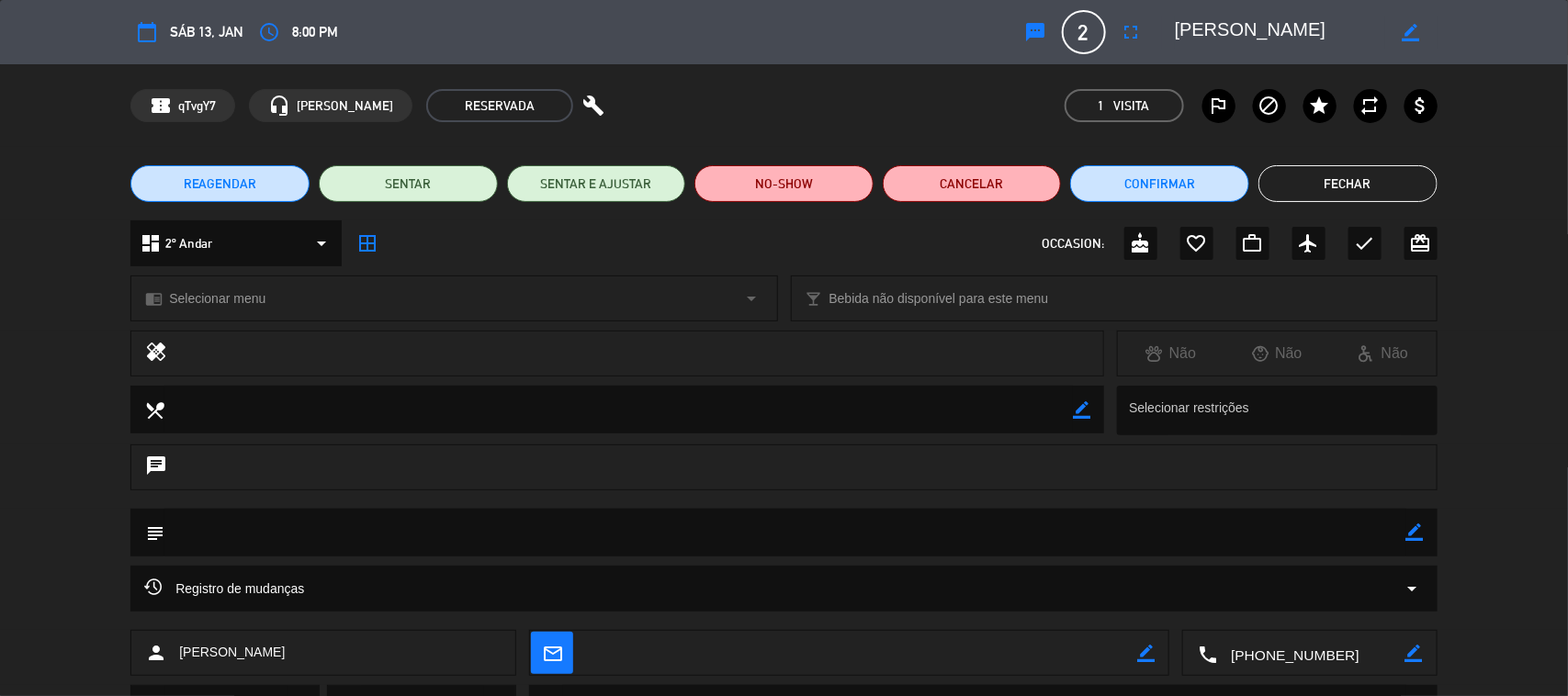
click at [582, 96] on icon "build" at bounding box center [593, 105] width 22 height 22
drag, startPoint x: 1330, startPoint y: 168, endPoint x: 1315, endPoint y: 185, distance: 22.7
click at [1330, 170] on button "Fechar" at bounding box center [1348, 184] width 179 height 37
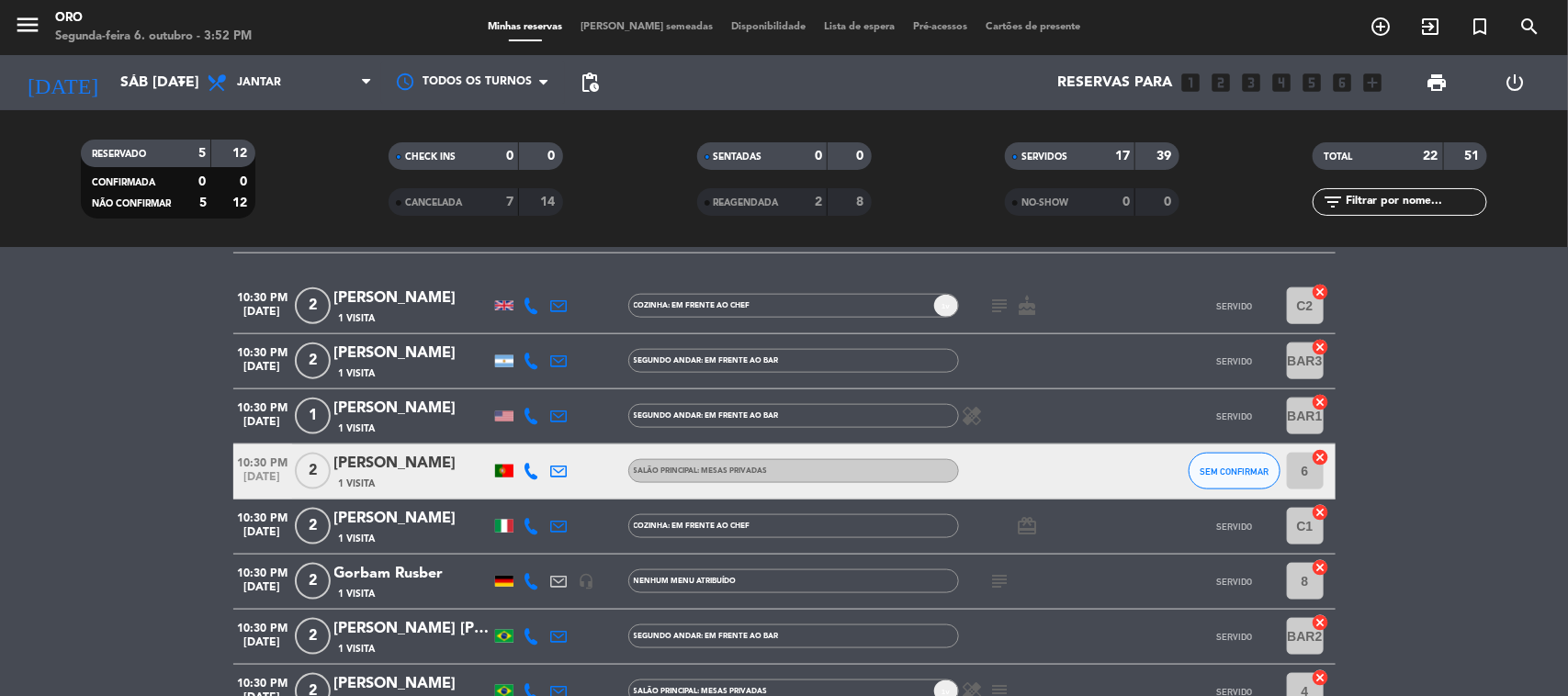
scroll to position [1113, 0]
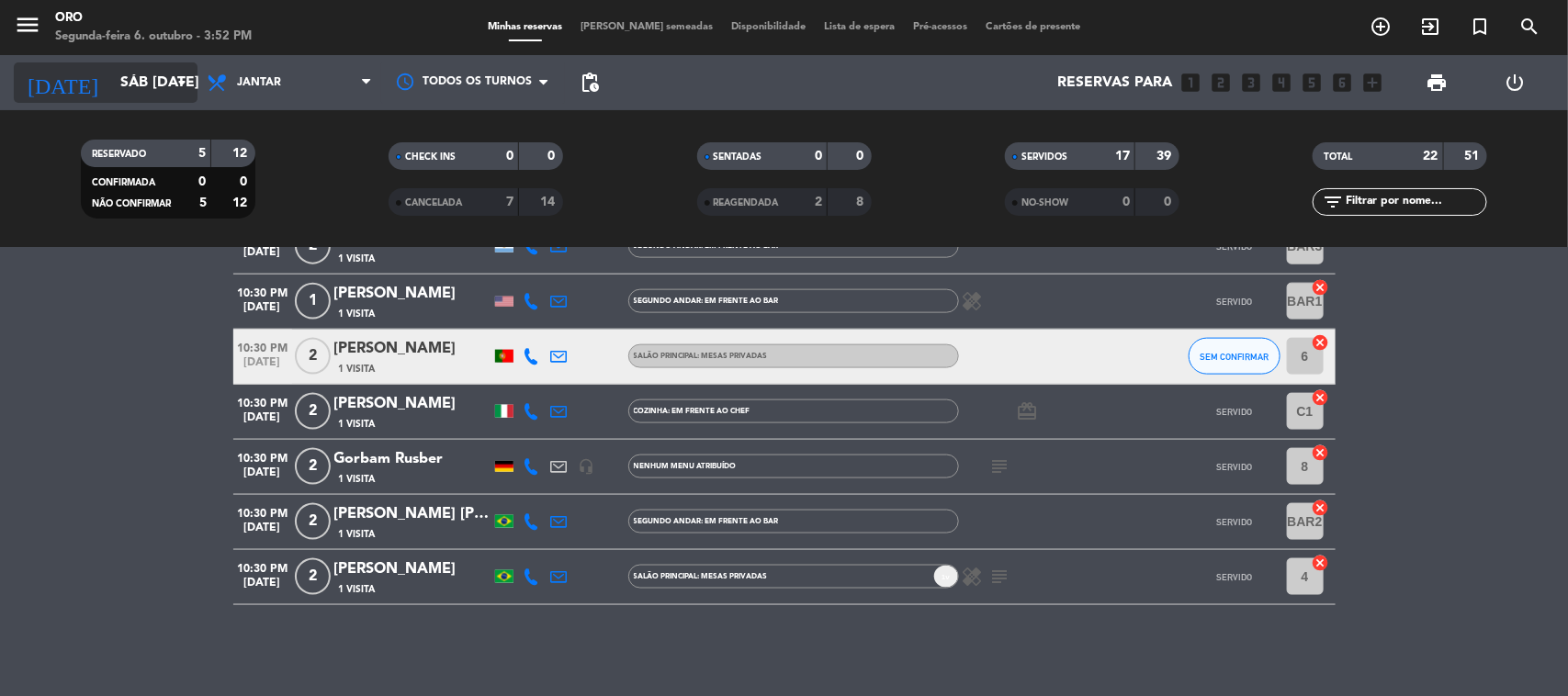
click at [140, 79] on input "Sáb [DATE]" at bounding box center [209, 83] width 194 height 36
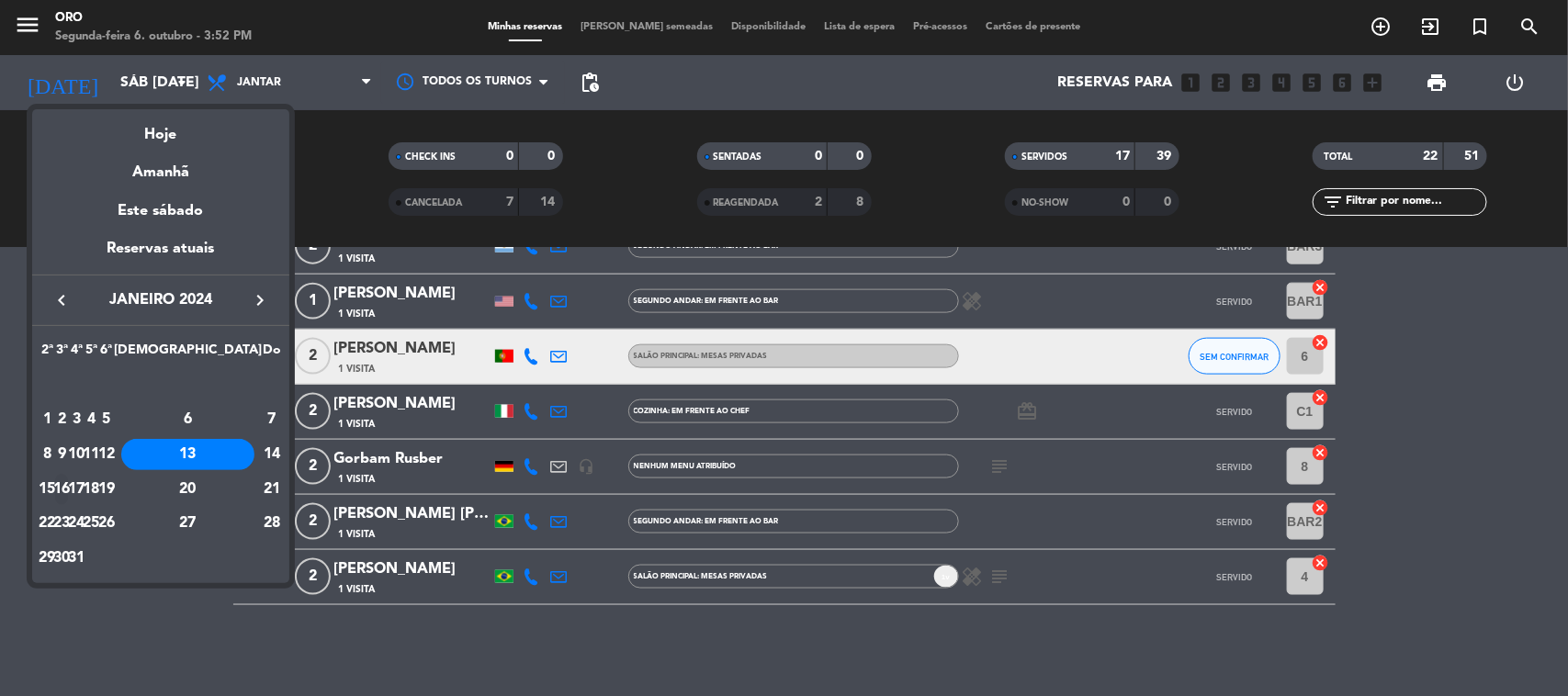
click at [69, 475] on div "16" at bounding box center [62, 489] width 13 height 31
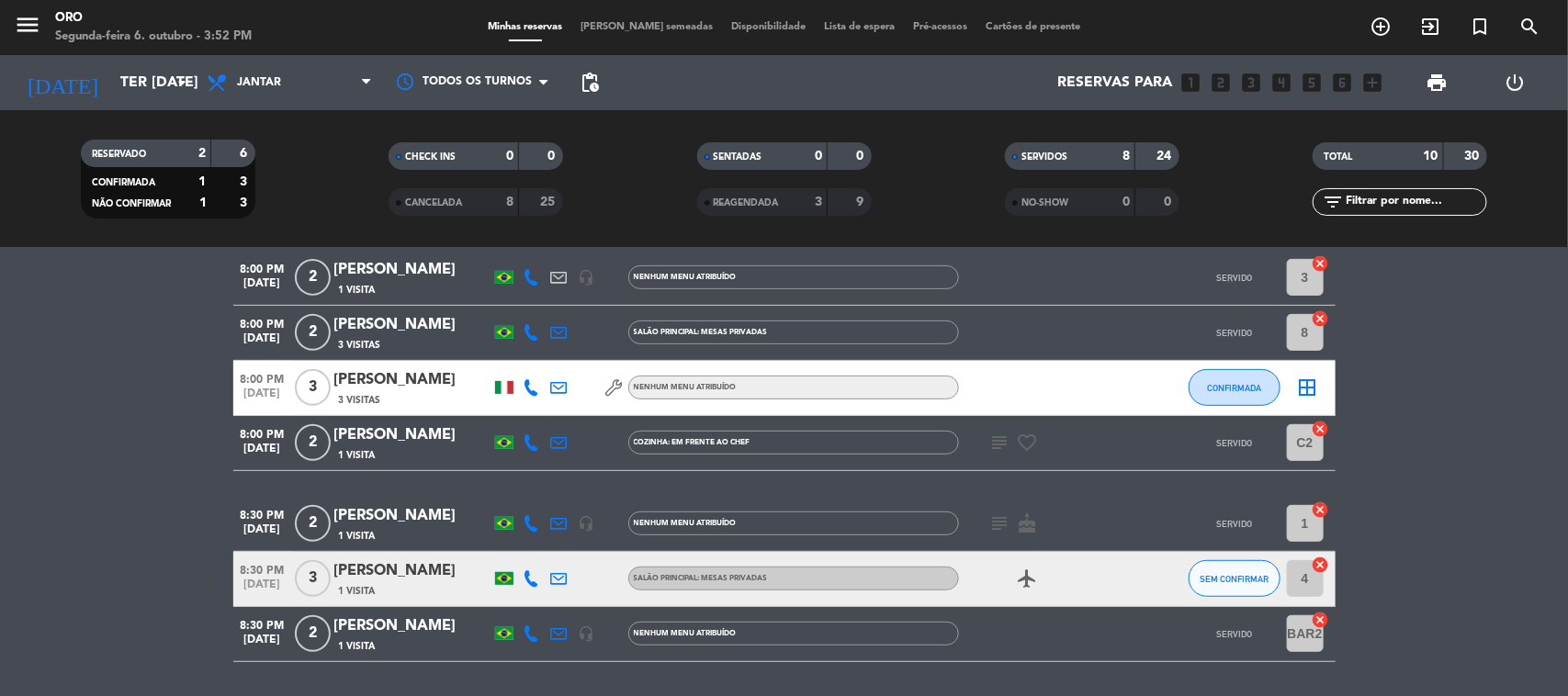
scroll to position [401, 0]
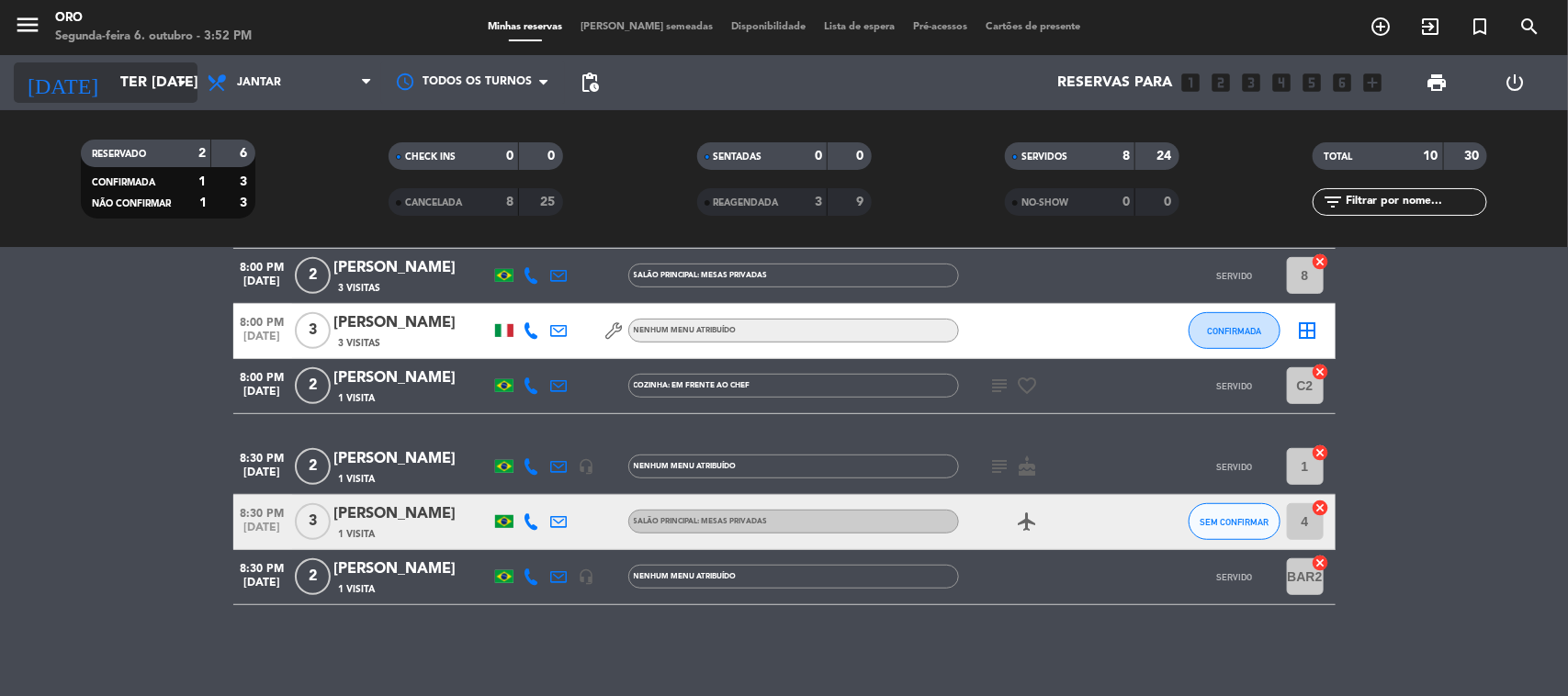
click at [147, 86] on input "Ter [DATE]" at bounding box center [209, 83] width 194 height 36
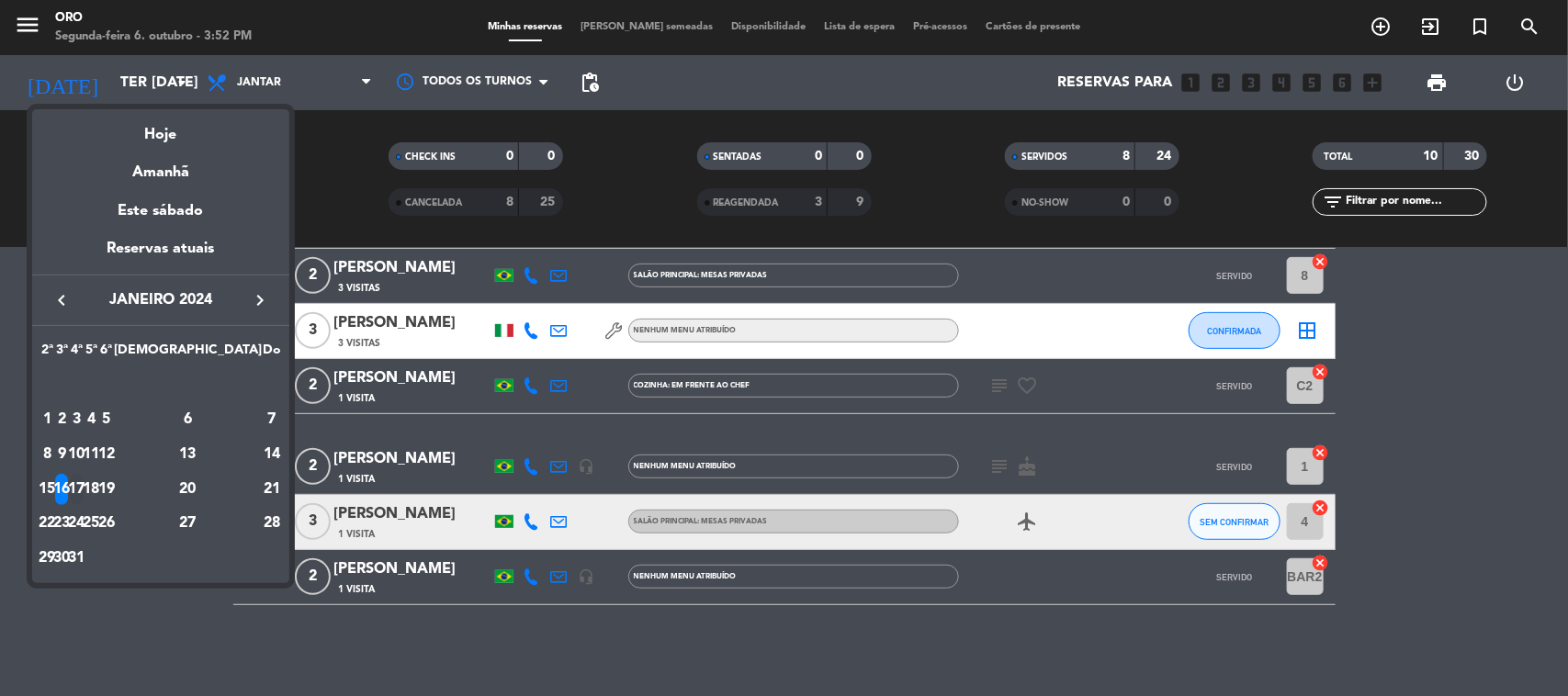
click at [84, 486] on div "17" at bounding box center [77, 489] width 13 height 31
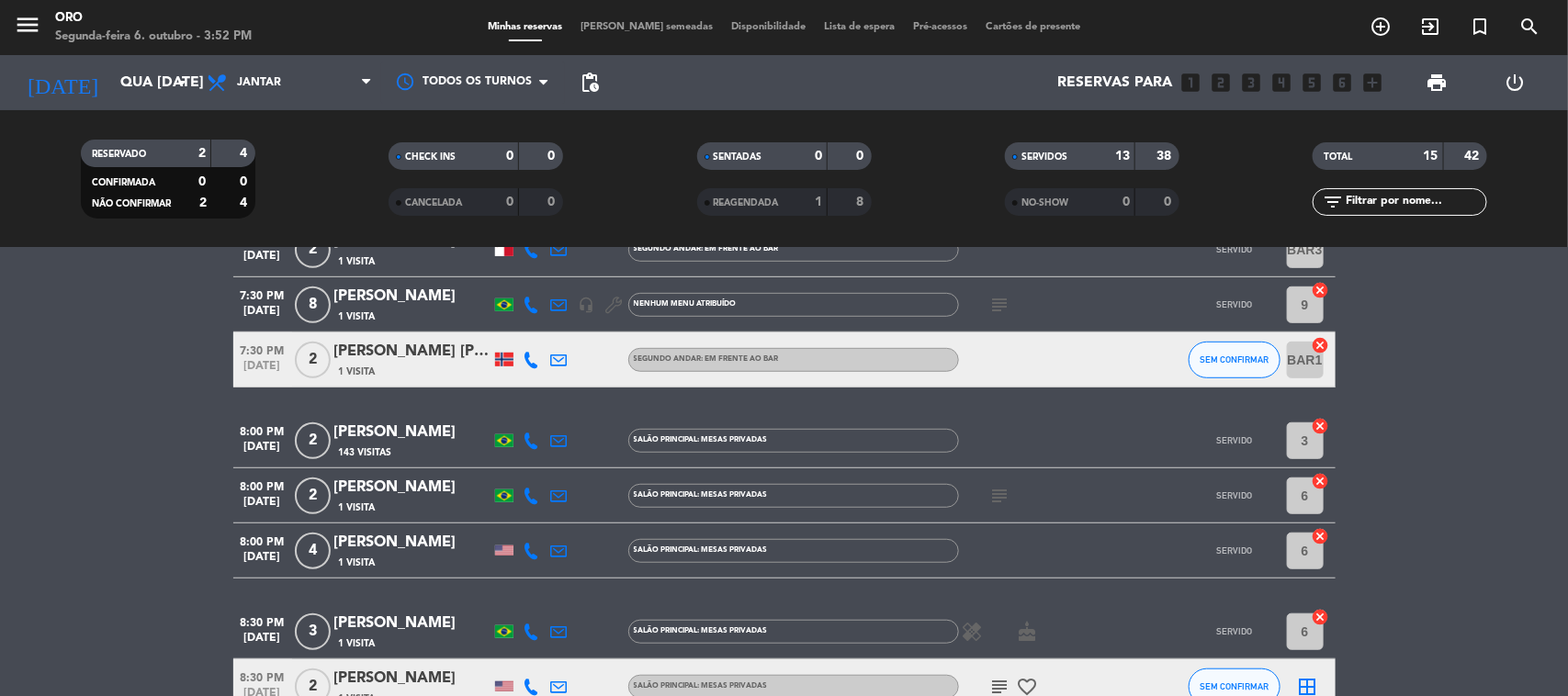
scroll to position [574, 0]
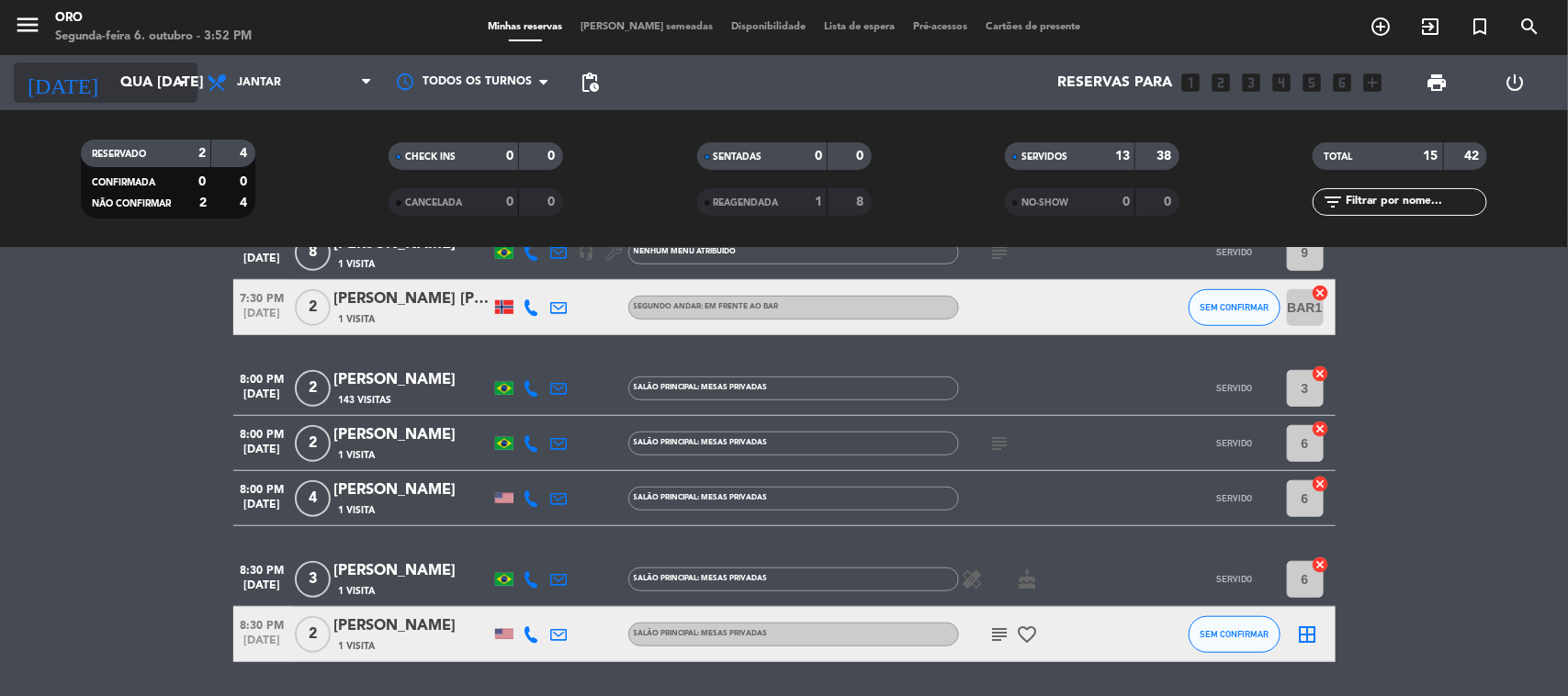
click at [112, 73] on input "Qua [DATE]" at bounding box center [209, 83] width 194 height 36
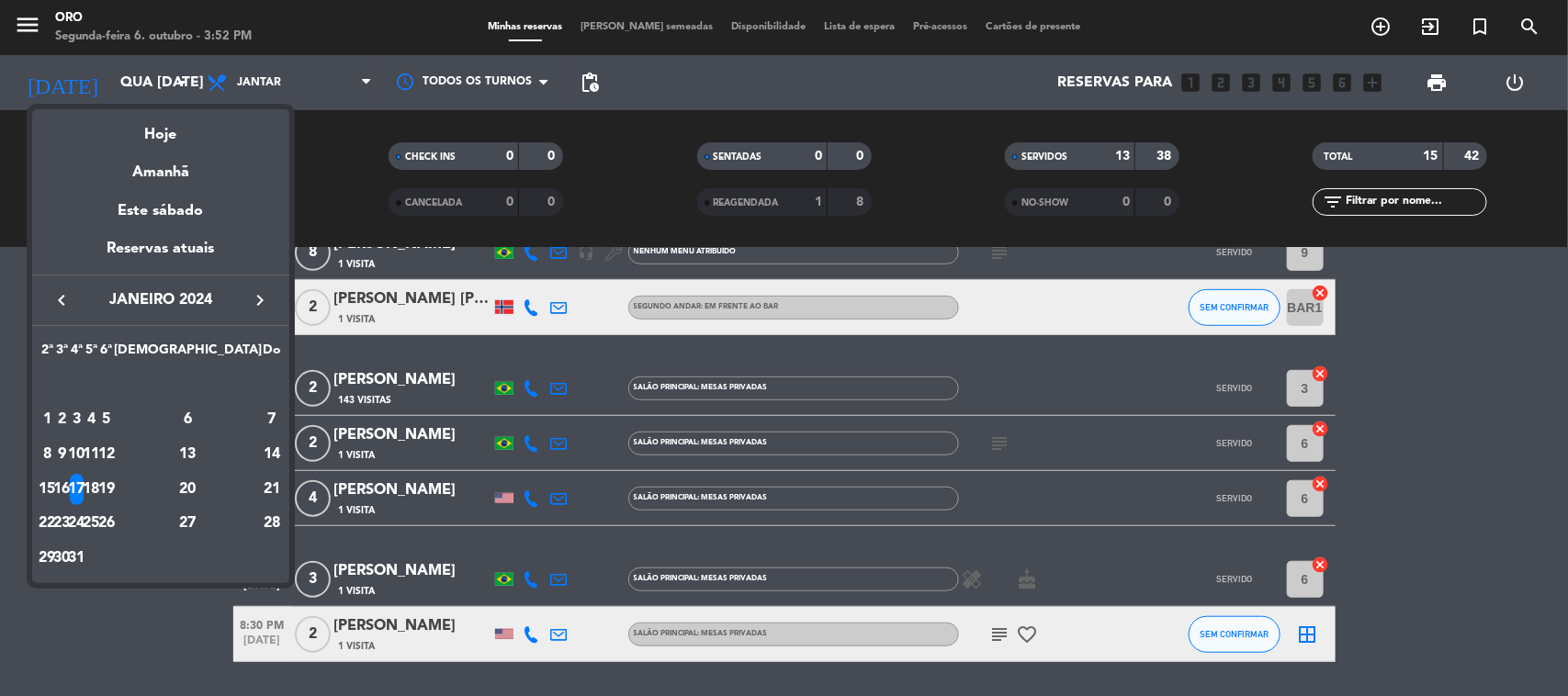
click at [98, 480] on div "18" at bounding box center [91, 489] width 13 height 31
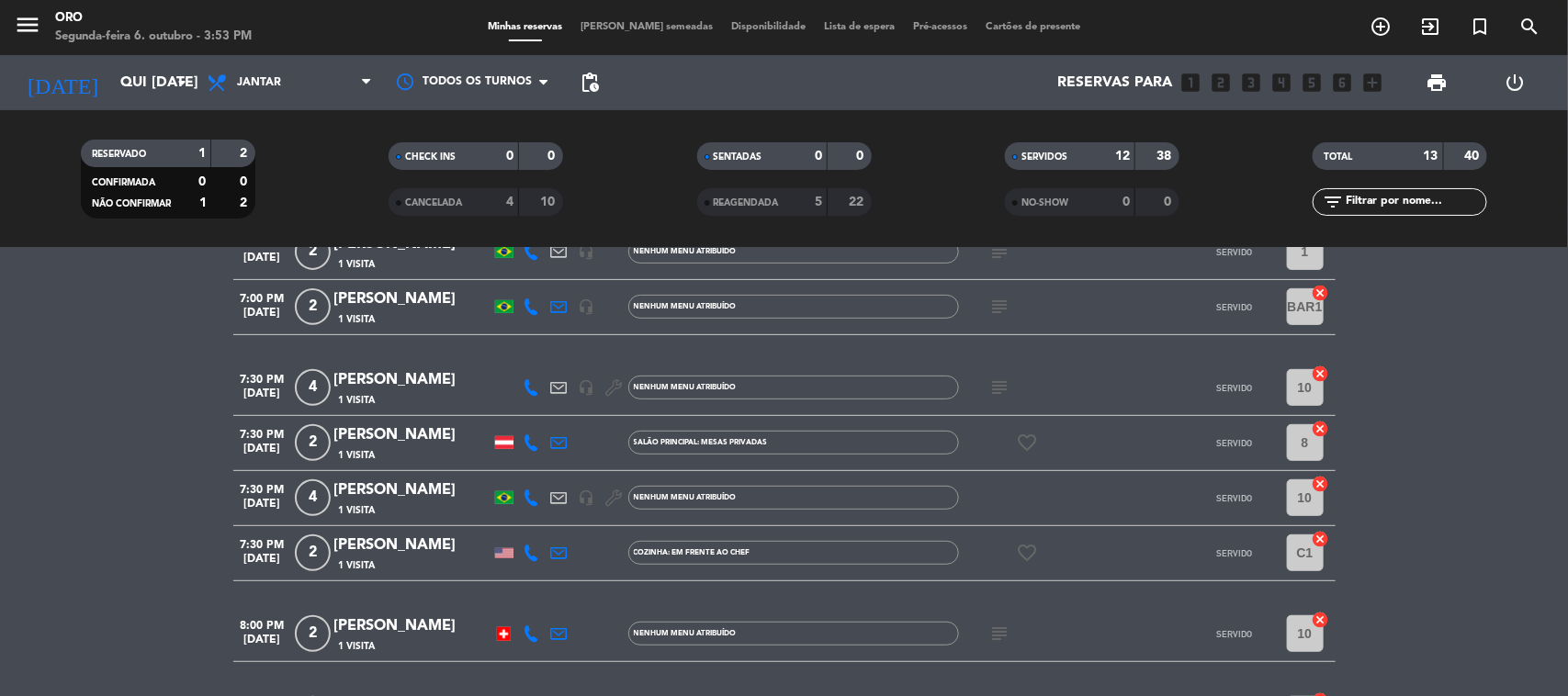
scroll to position [460, 0]
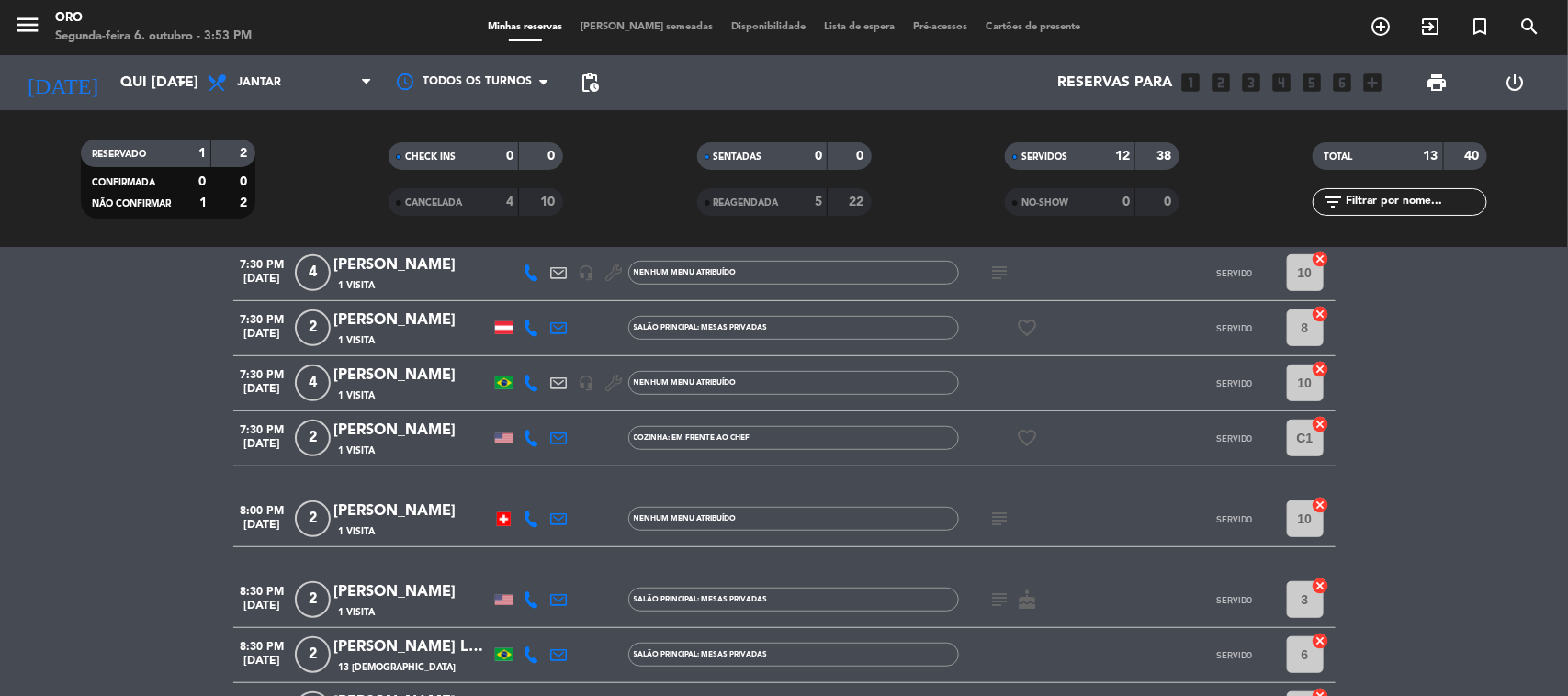
click at [355, 378] on div "[PERSON_NAME]" at bounding box center [413, 375] width 156 height 24
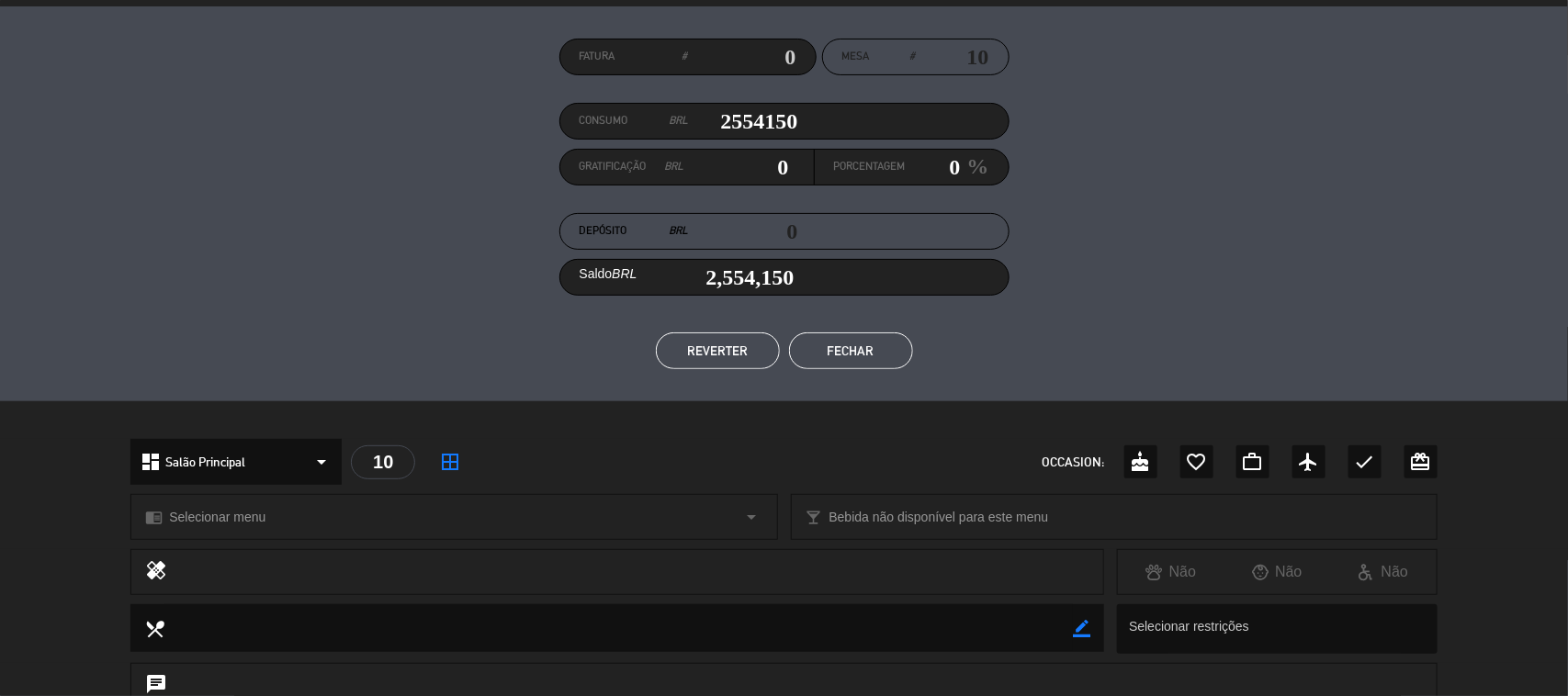
scroll to position [0, 0]
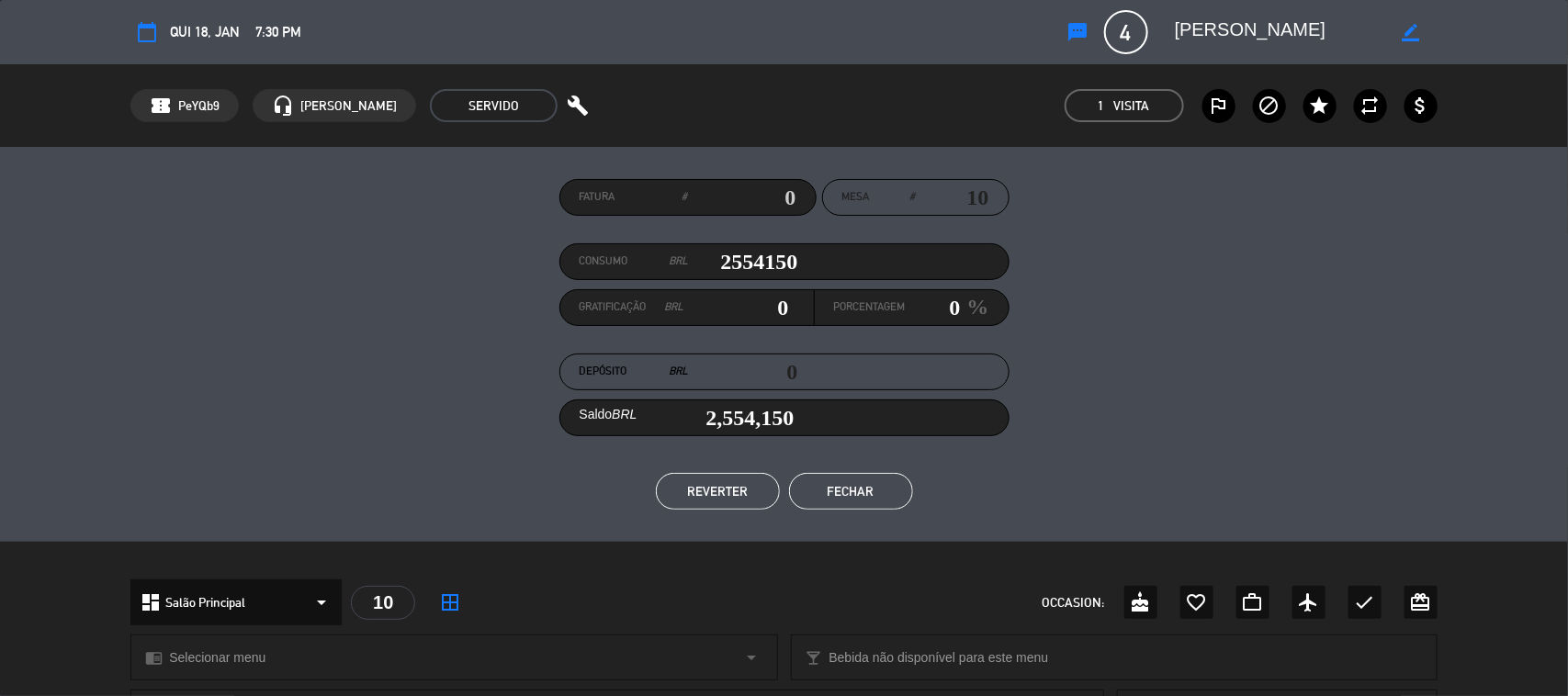
click at [448, 350] on div "Fatura # Mesa # 10 Consumo BRL 2554150 Gratificação BRL 0 Porcentagem 0 % Depós…" at bounding box center [784, 344] width 1307 height 331
click at [829, 506] on button "Fechar" at bounding box center [850, 491] width 124 height 37
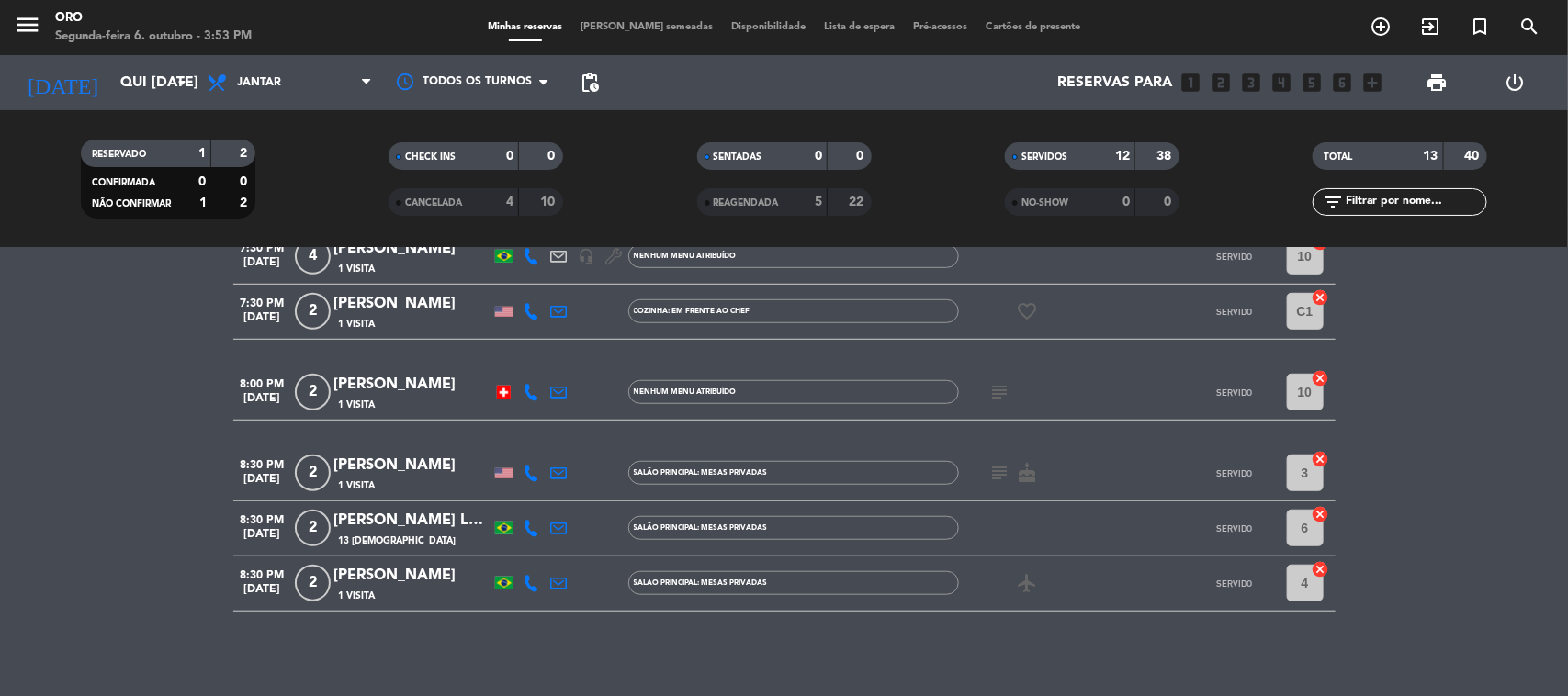
scroll to position [592, 0]
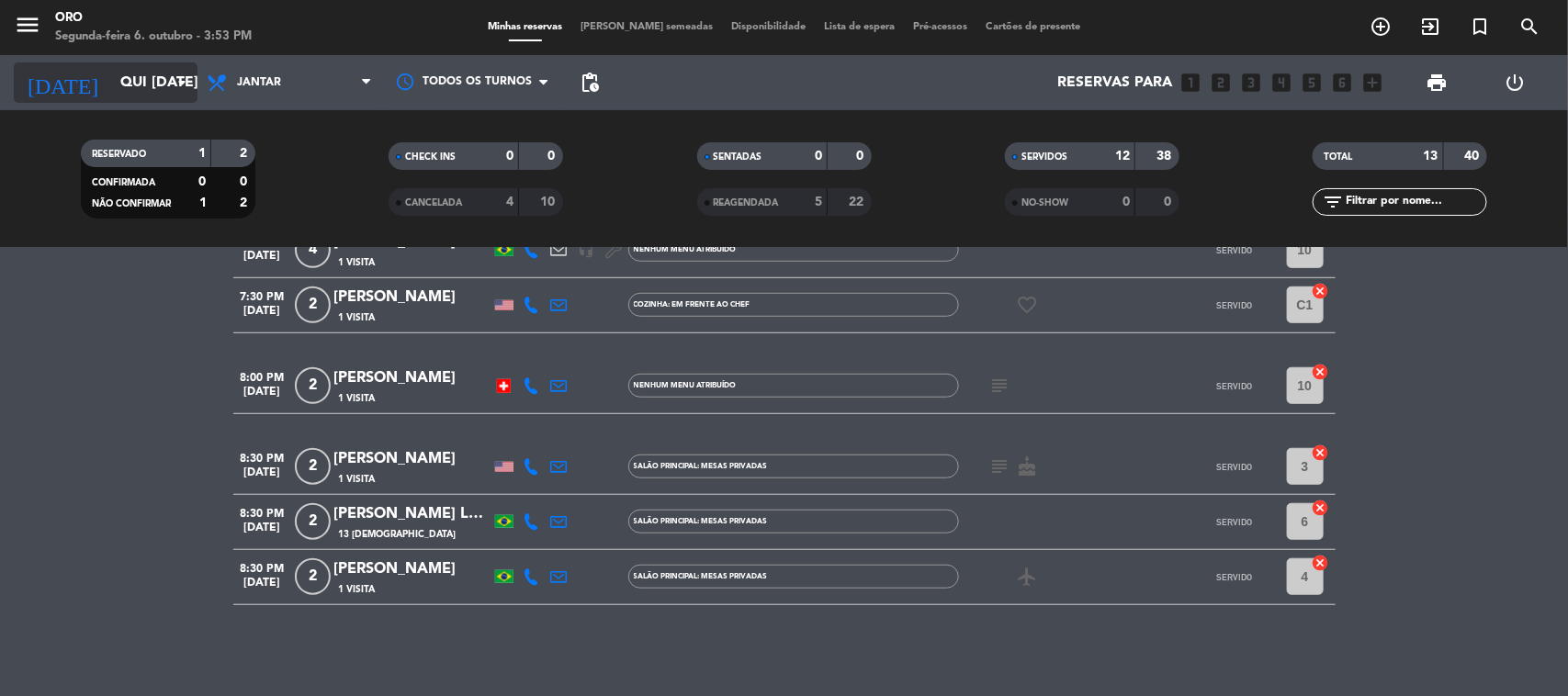
click at [176, 71] on icon "arrow_drop_down" at bounding box center [182, 82] width 22 height 22
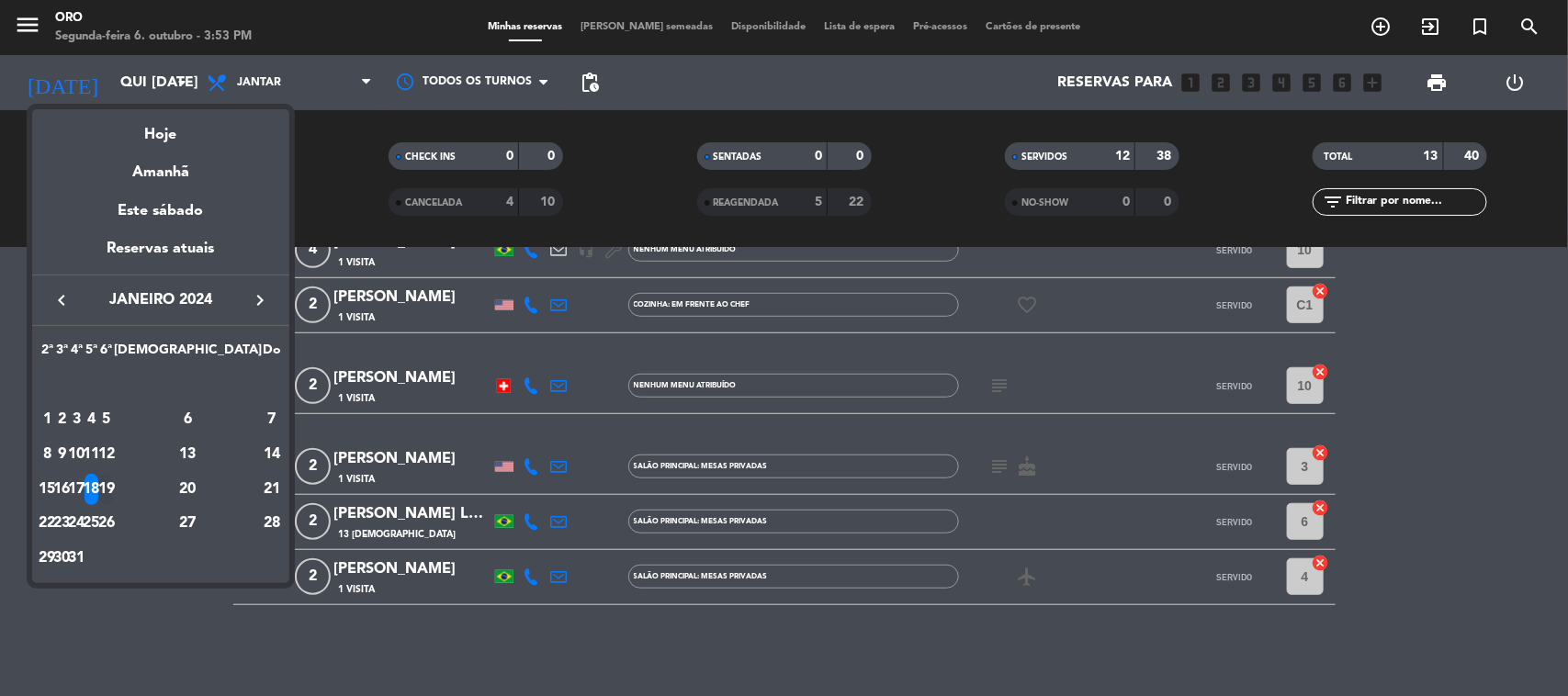
click at [113, 484] on div "19" at bounding box center [106, 489] width 13 height 31
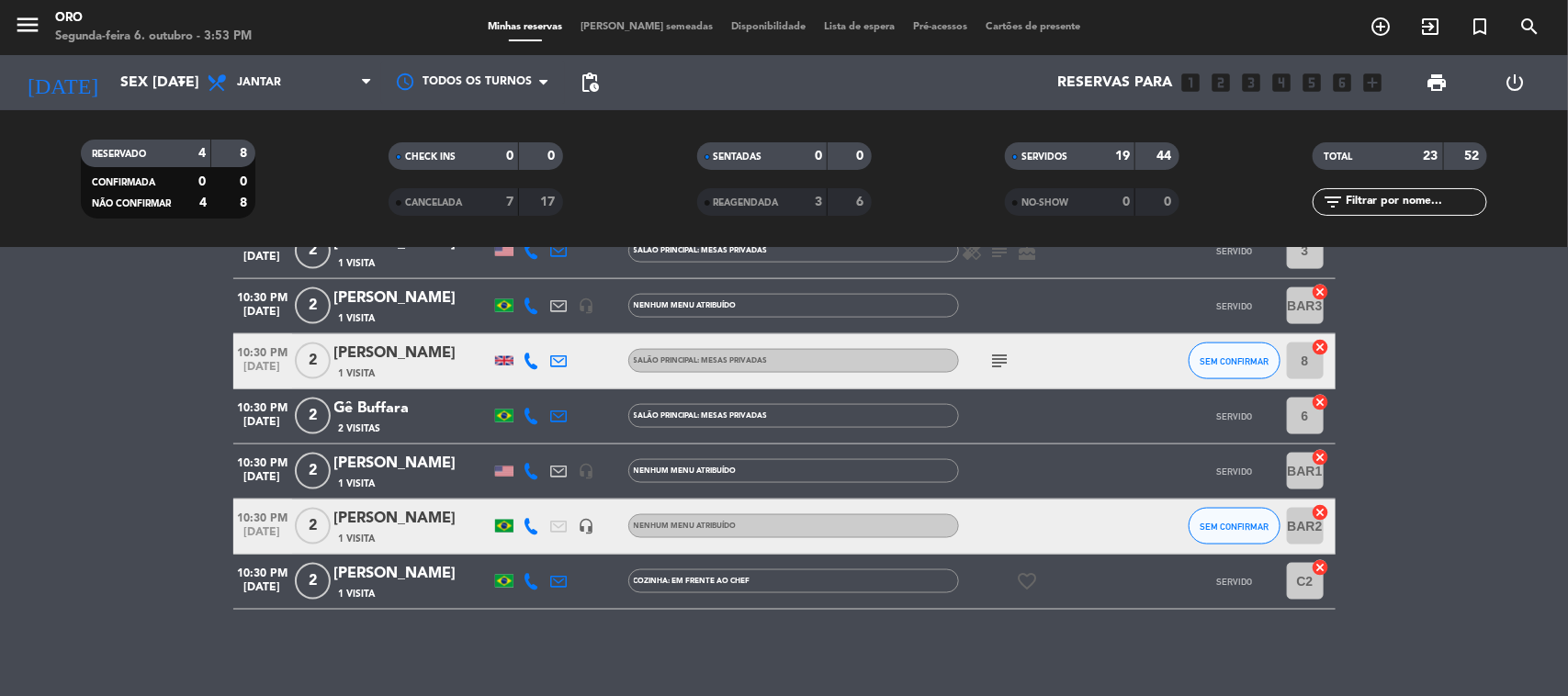
scroll to position [1169, 0]
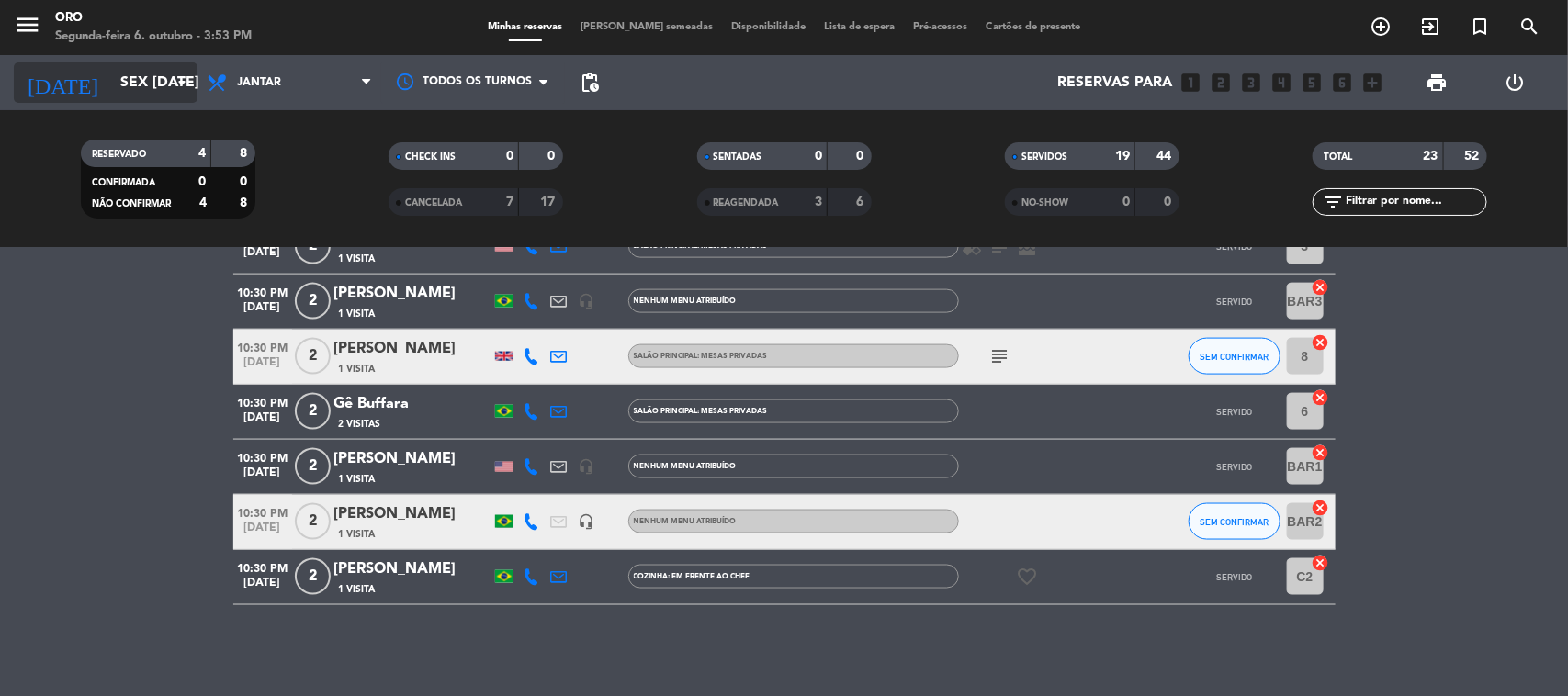
click at [159, 89] on input "Sex [DATE]" at bounding box center [209, 83] width 194 height 36
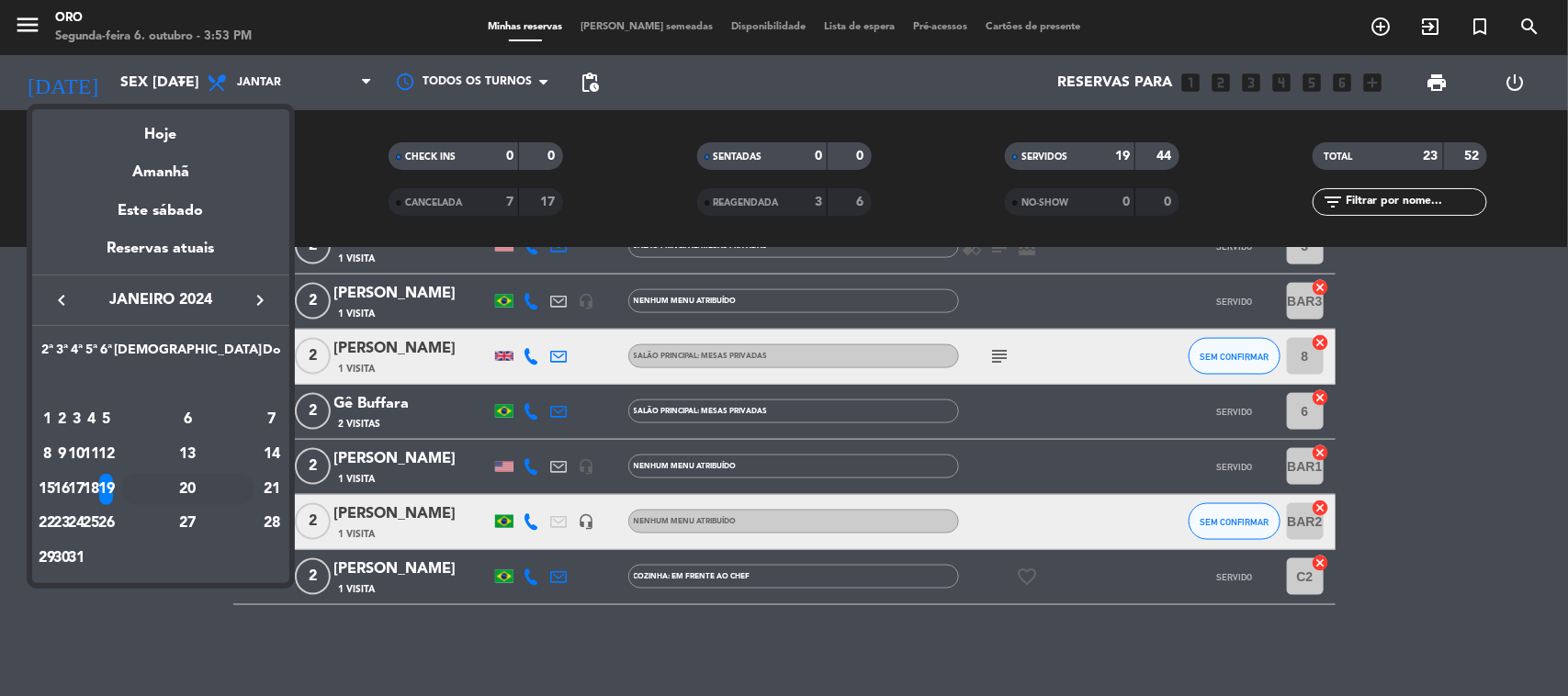
click at [222, 479] on div "20" at bounding box center [188, 489] width 133 height 31
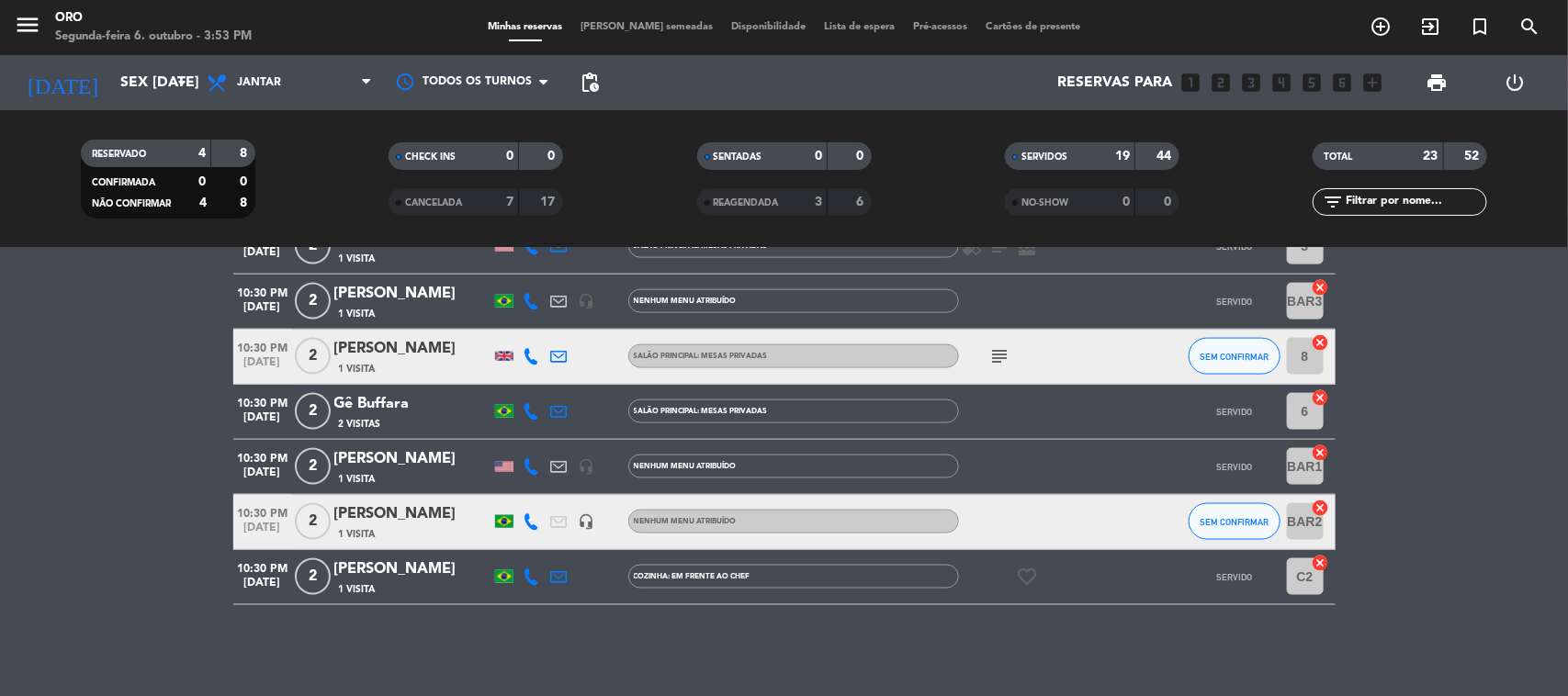
type input "Sáb [DATE]"
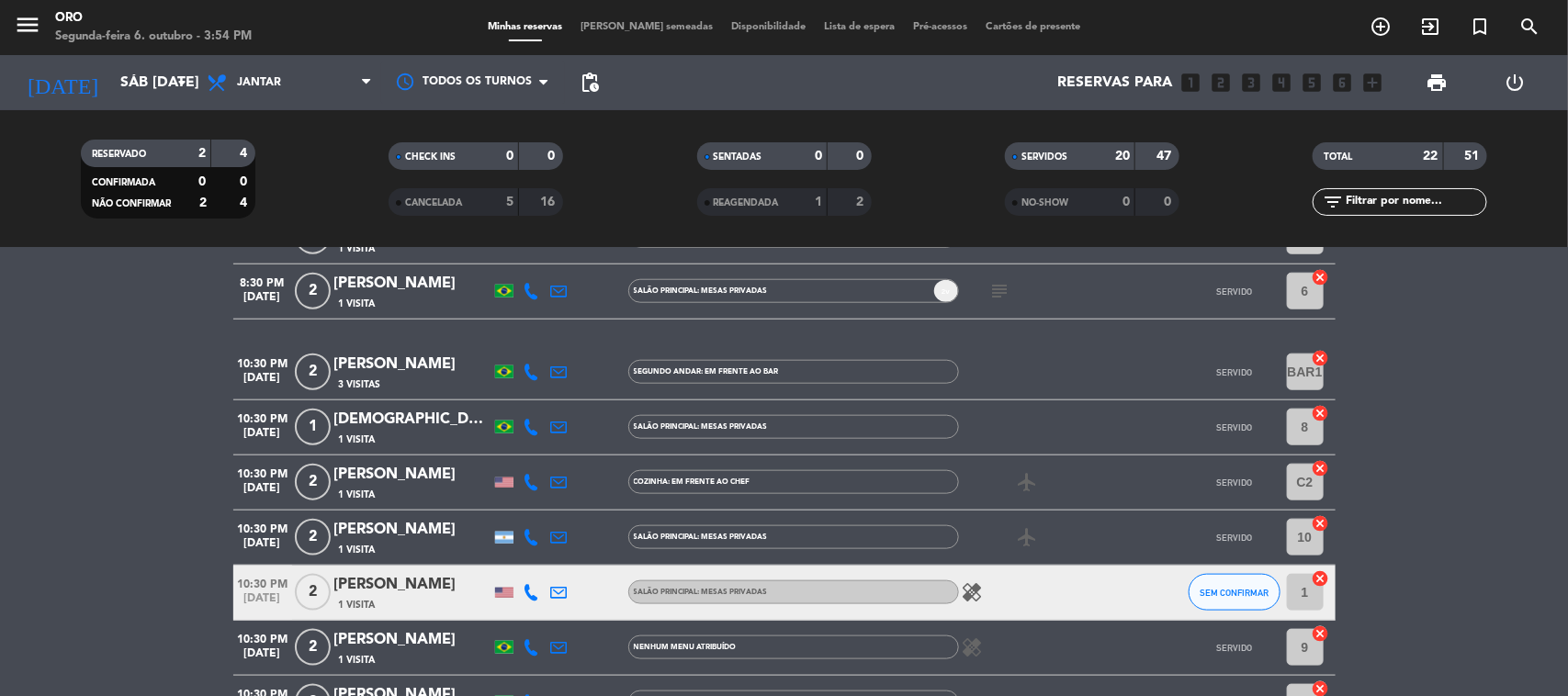
scroll to position [918, 0]
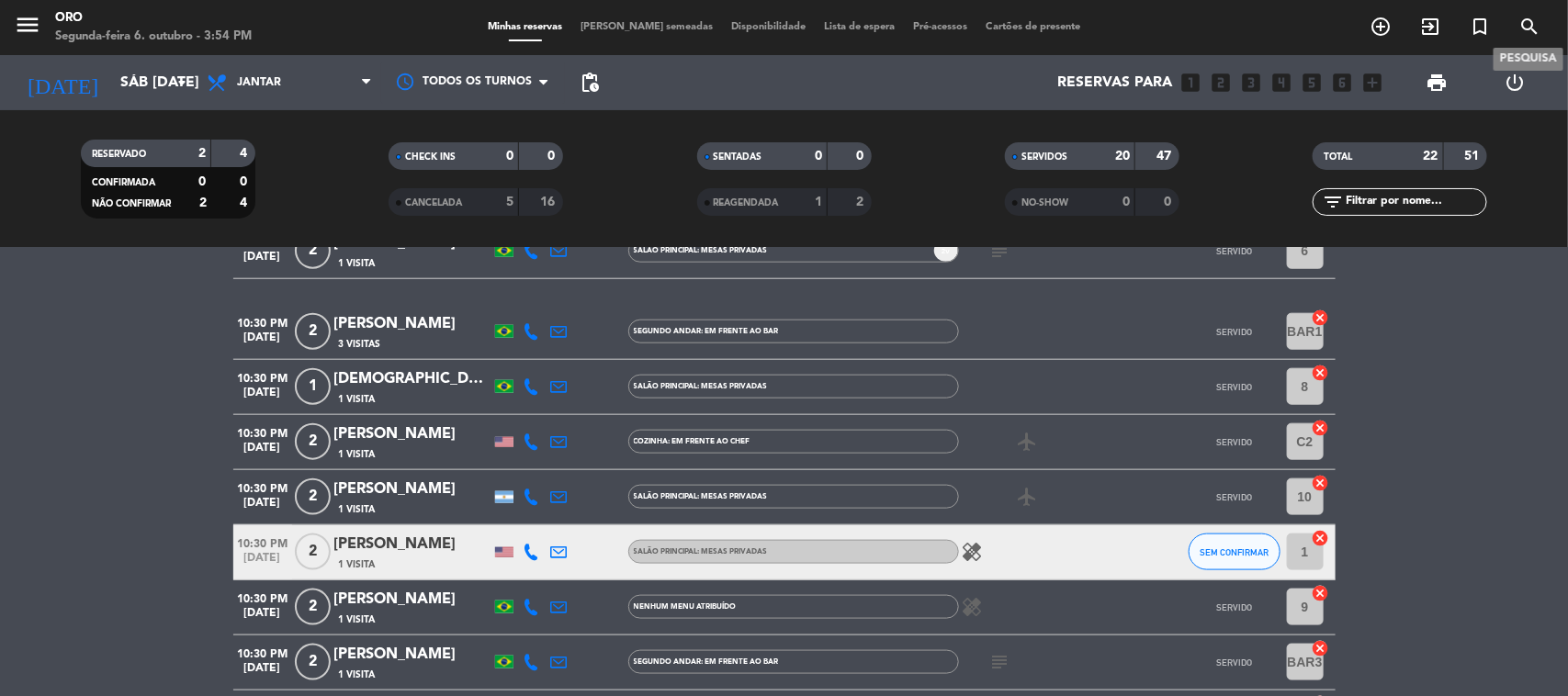
click at [1528, 31] on icon "search" at bounding box center [1530, 26] width 22 height 22
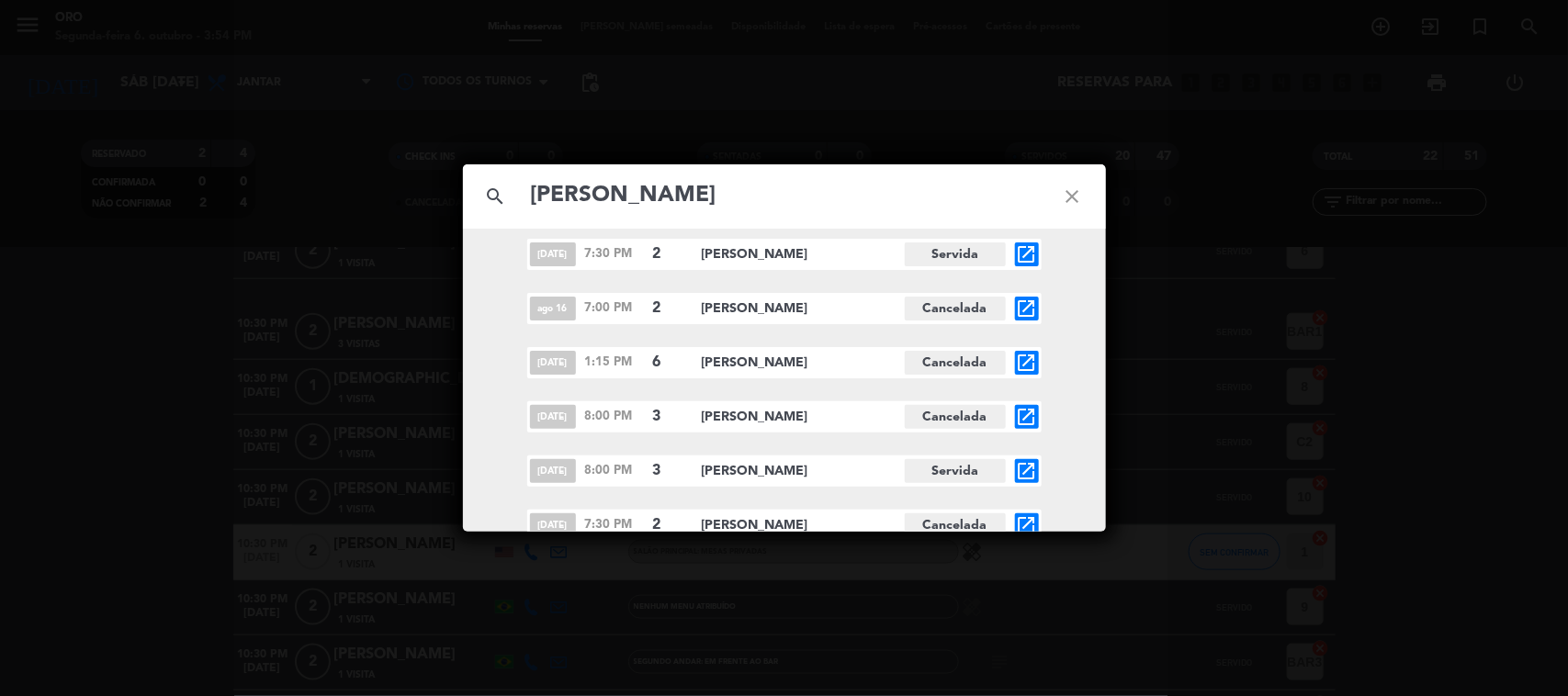
scroll to position [508, 0]
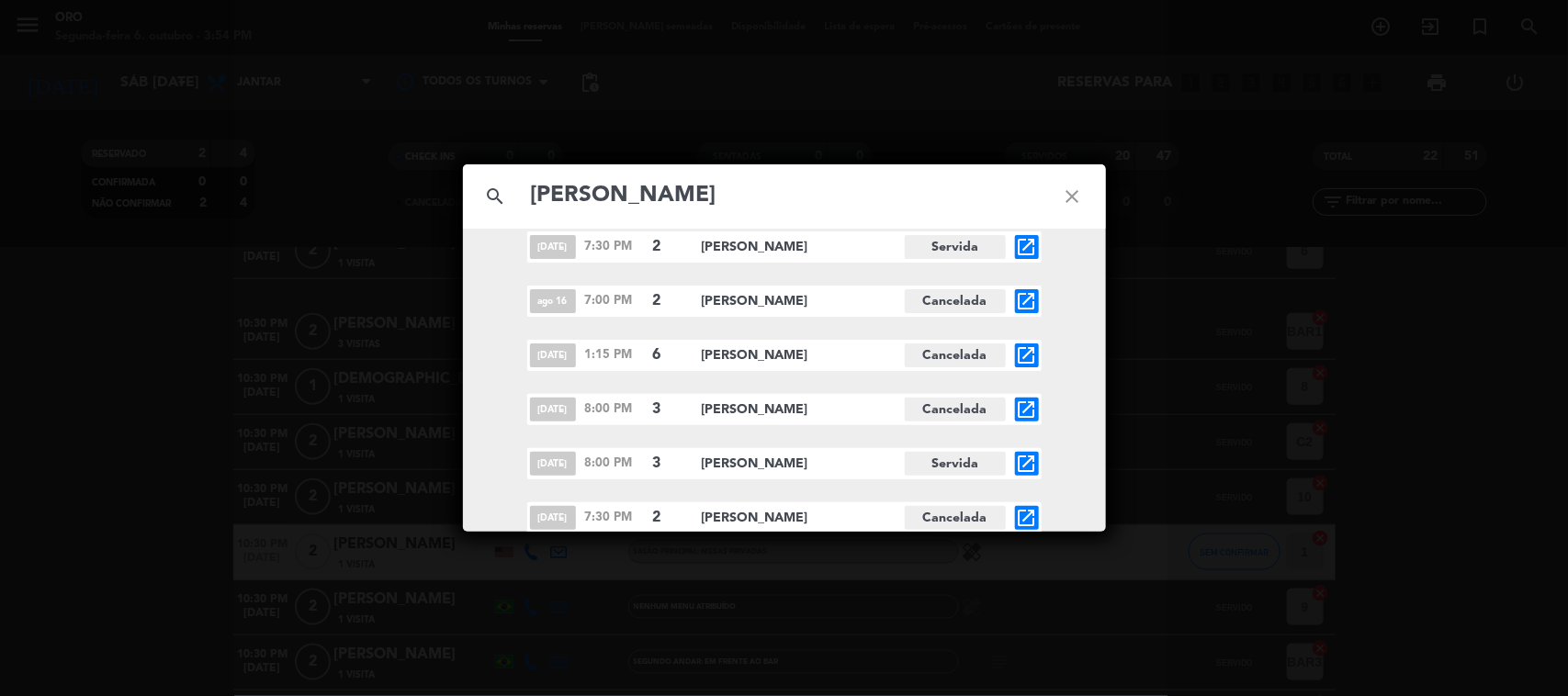
type input "[PERSON_NAME]"
click at [1031, 466] on icon "open_in_new" at bounding box center [1026, 463] width 22 height 22
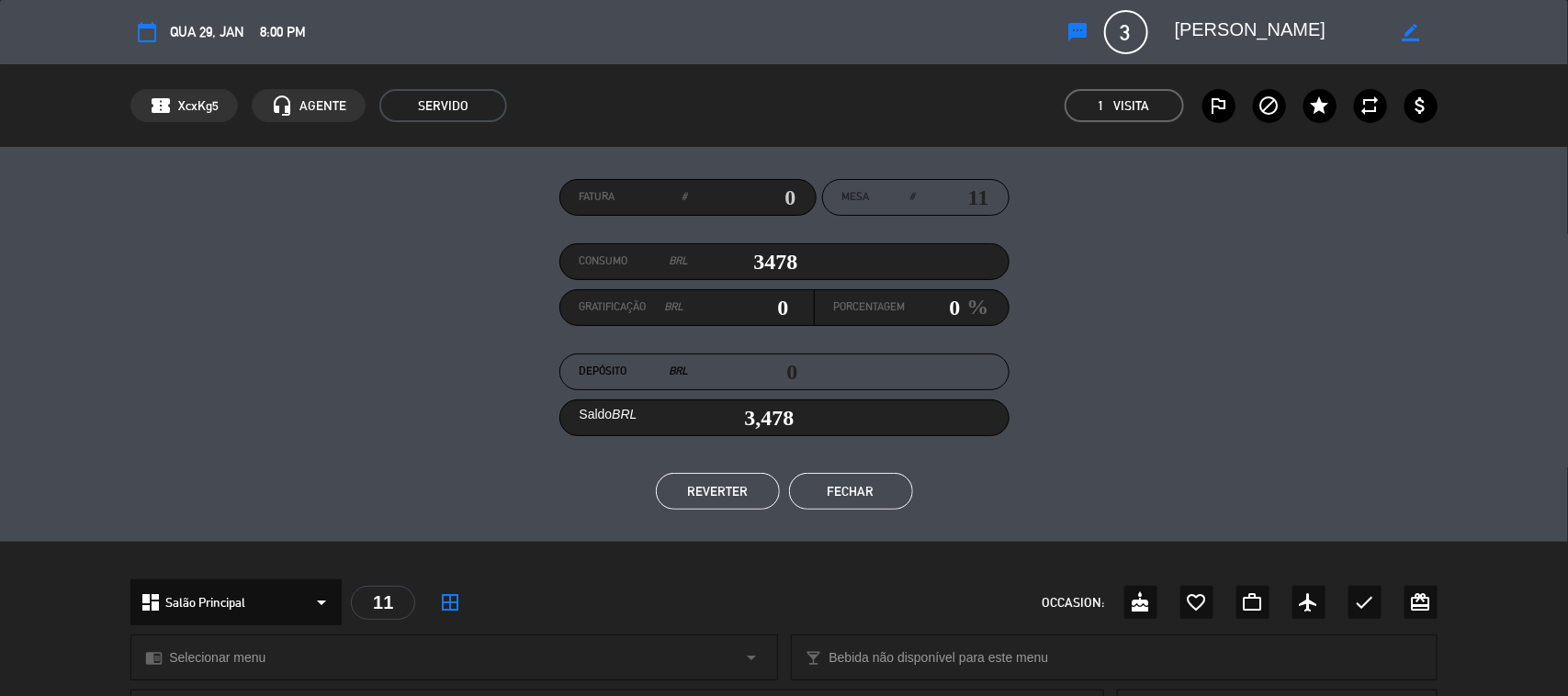
drag, startPoint x: 843, startPoint y: 489, endPoint x: 897, endPoint y: 460, distance: 61.3
click at [844, 485] on button "Fechar" at bounding box center [850, 491] width 124 height 37
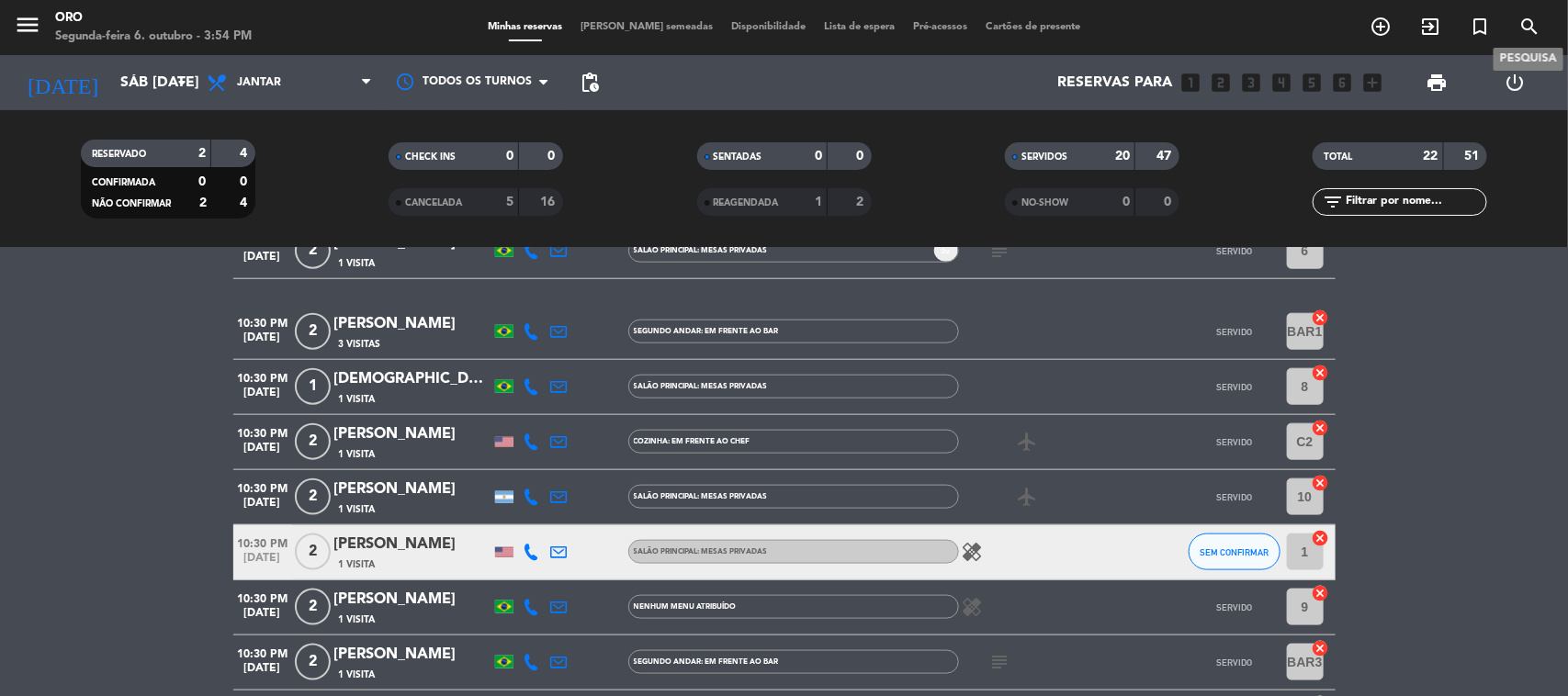
click at [1505, 37] on span "search" at bounding box center [1530, 26] width 50 height 31
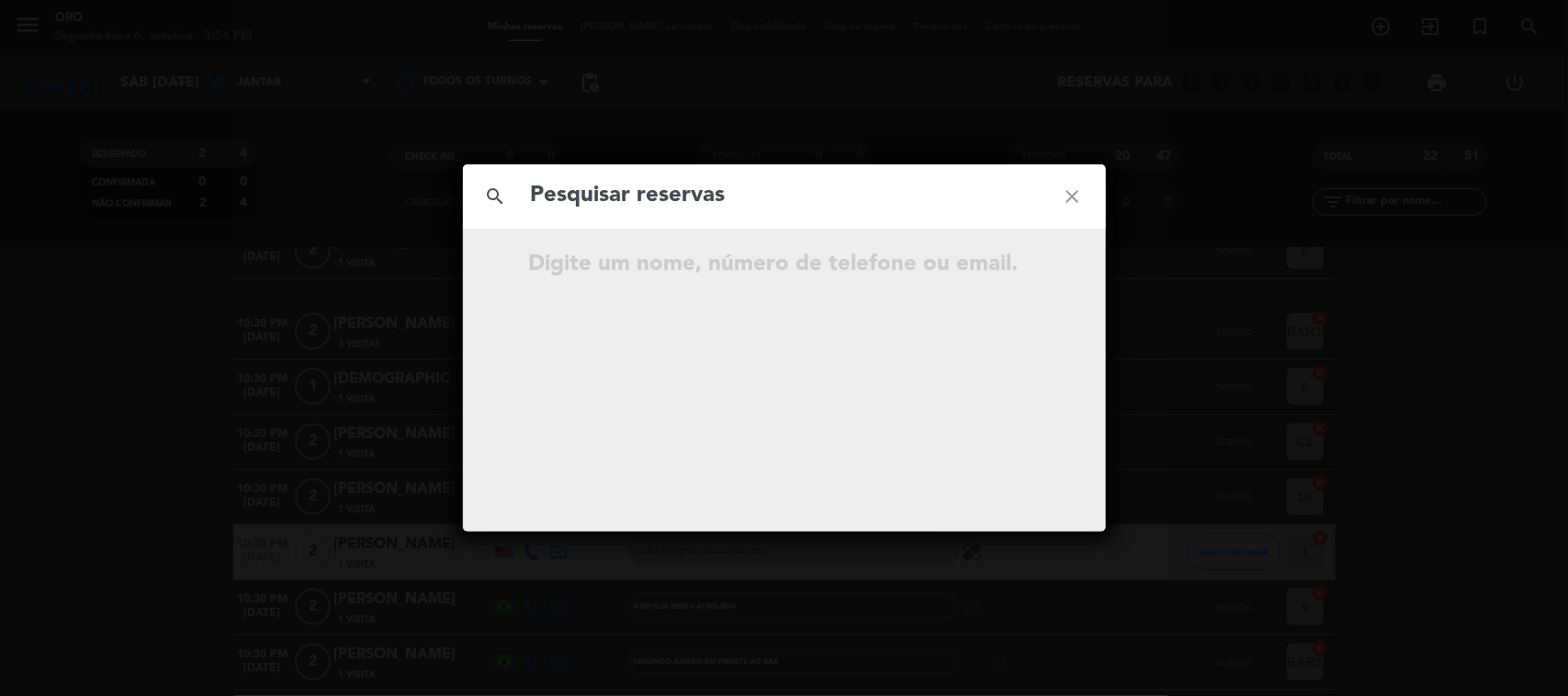
click at [1525, 14] on div "search close Digite um nome, número de telefone ou email." at bounding box center [784, 348] width 1568 height 696
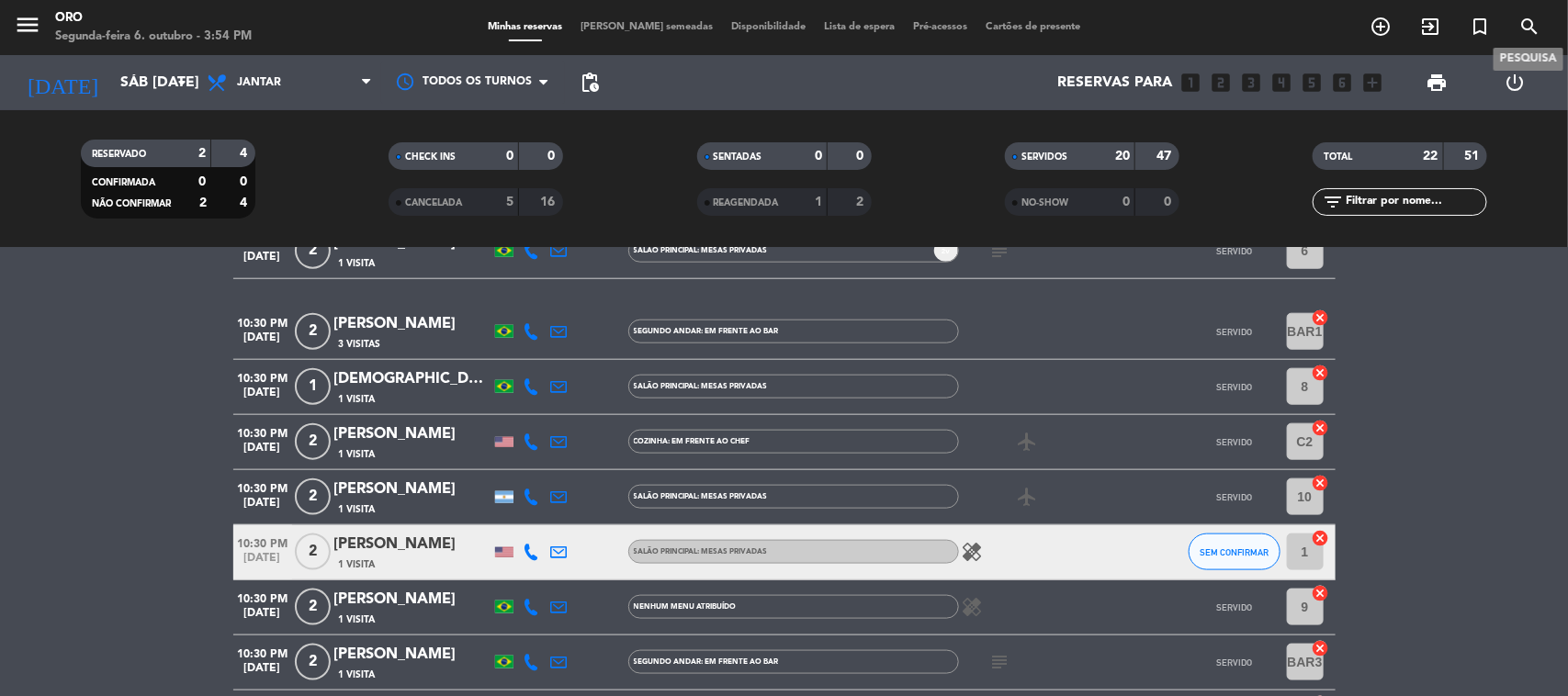
click at [1536, 18] on icon "search" at bounding box center [1530, 26] width 22 height 22
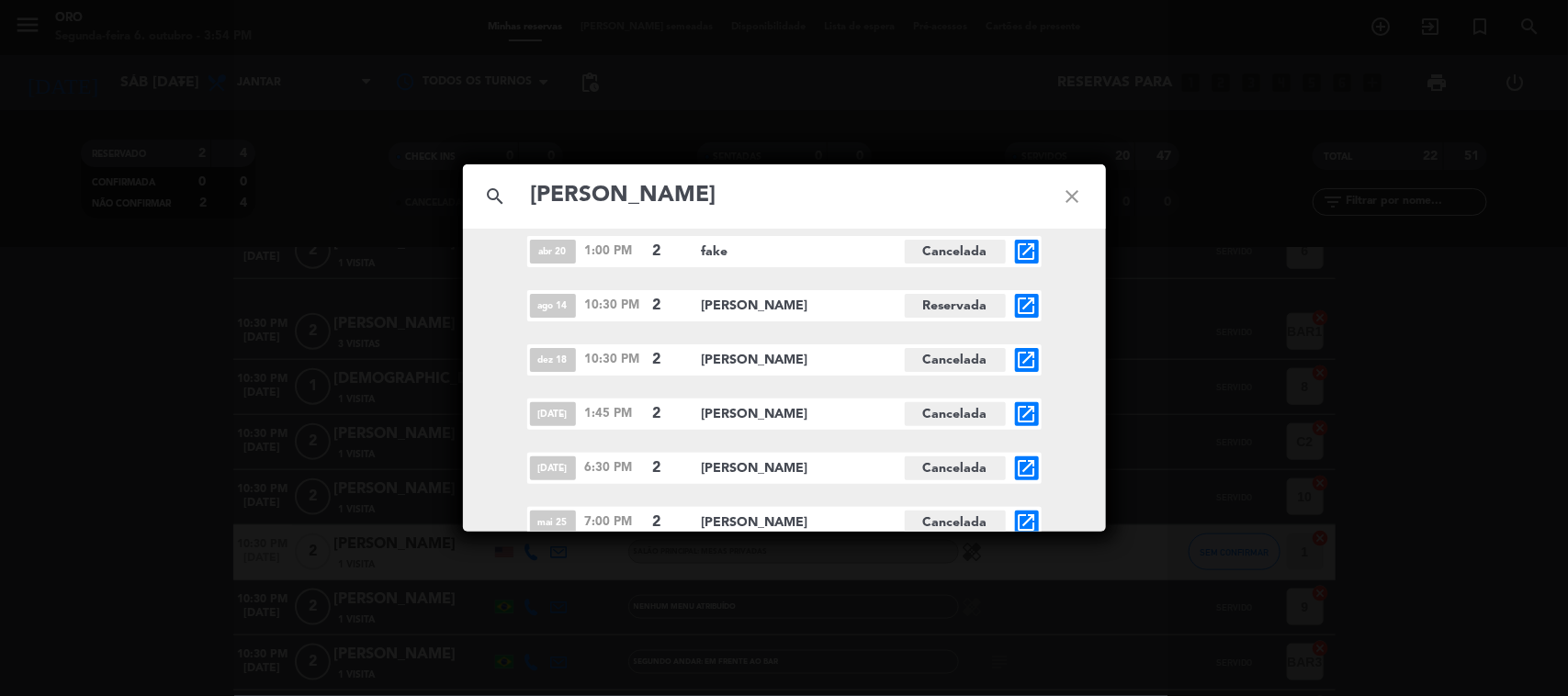
scroll to position [0, 0]
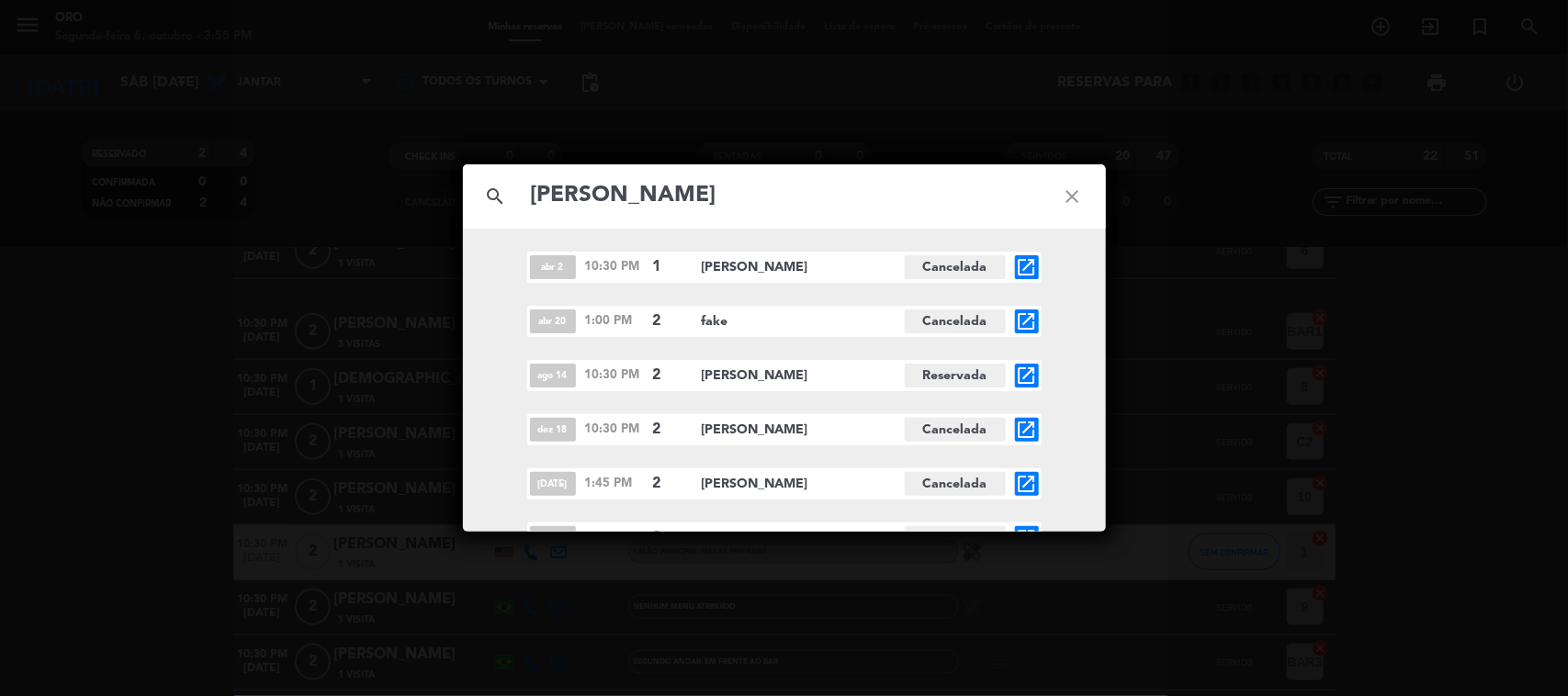
type input "[PERSON_NAME]"
click at [1023, 367] on icon "open_in_new" at bounding box center [1026, 375] width 22 height 22
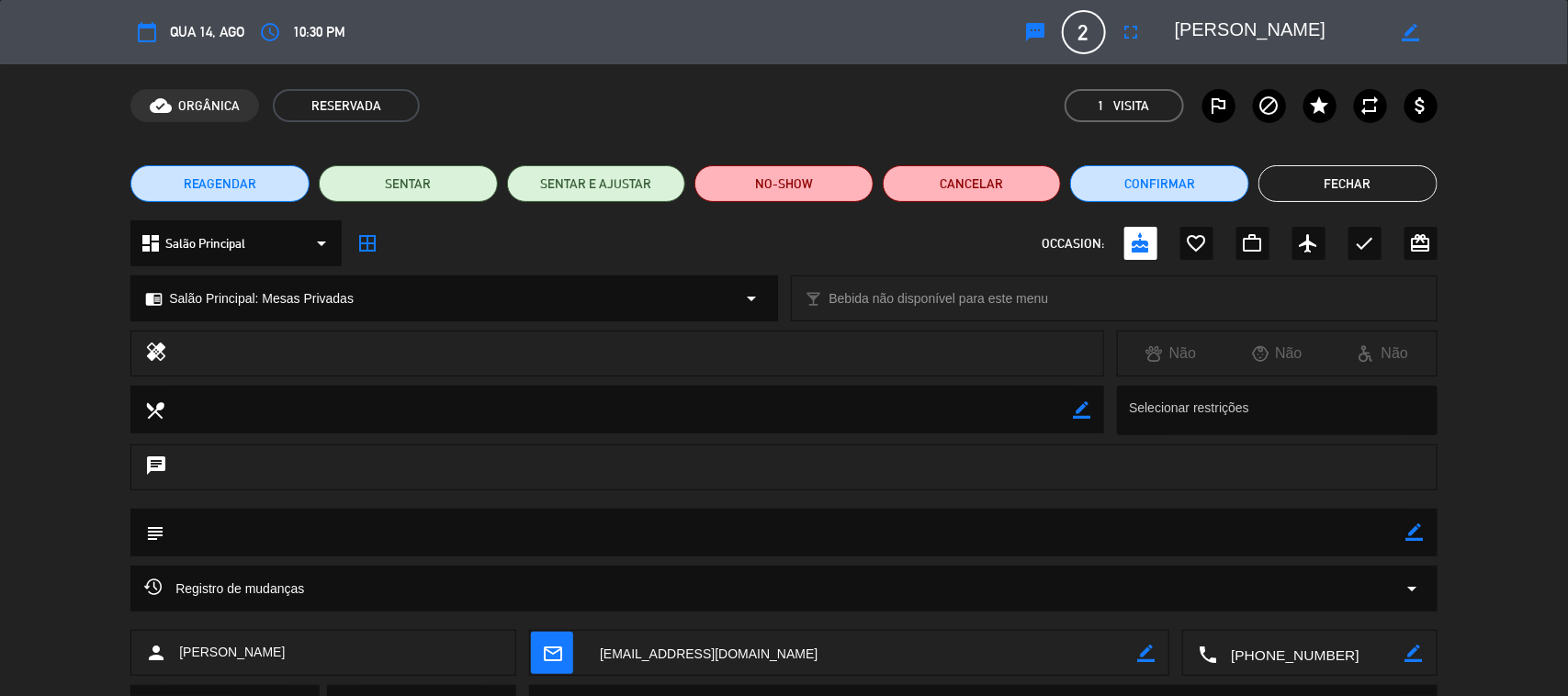
click at [1366, 177] on button "Fechar" at bounding box center [1348, 184] width 179 height 37
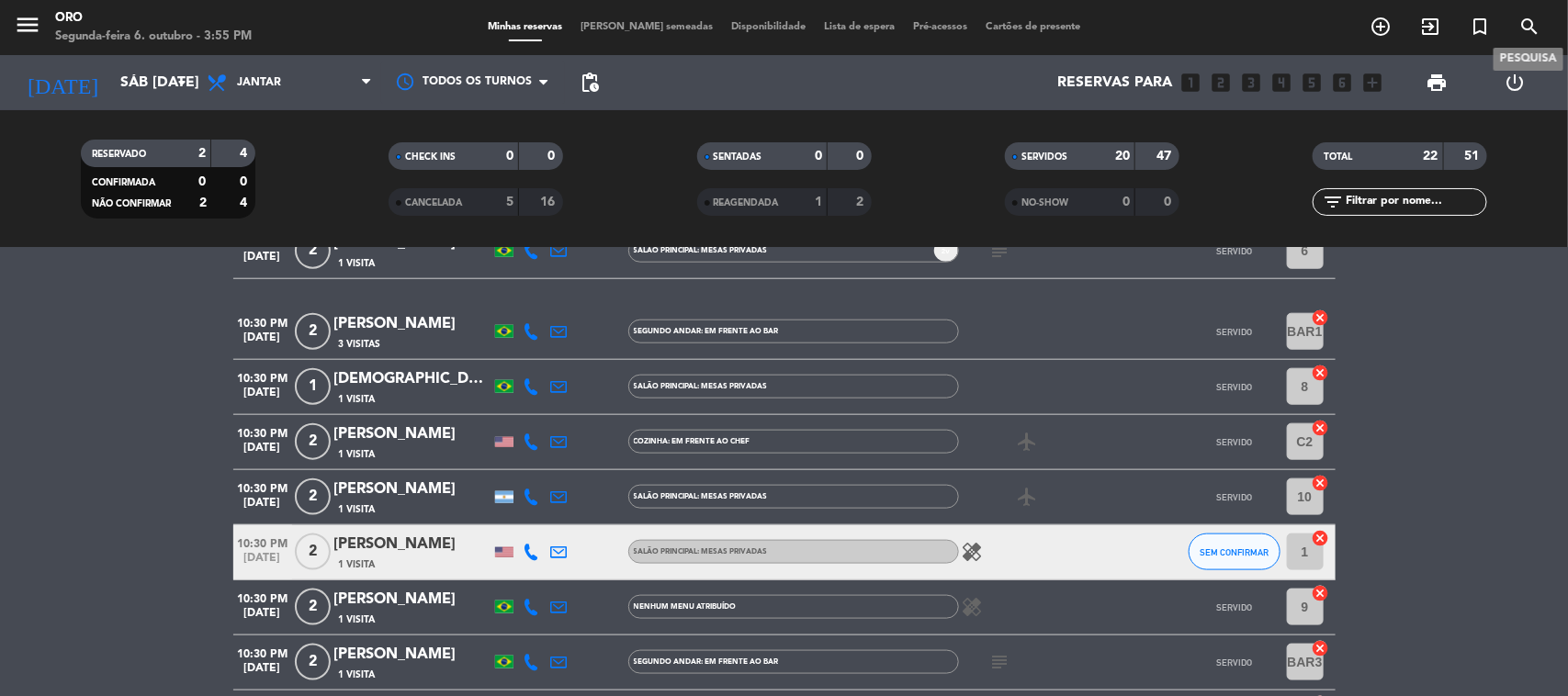
click at [1532, 26] on icon "search" at bounding box center [1530, 26] width 22 height 22
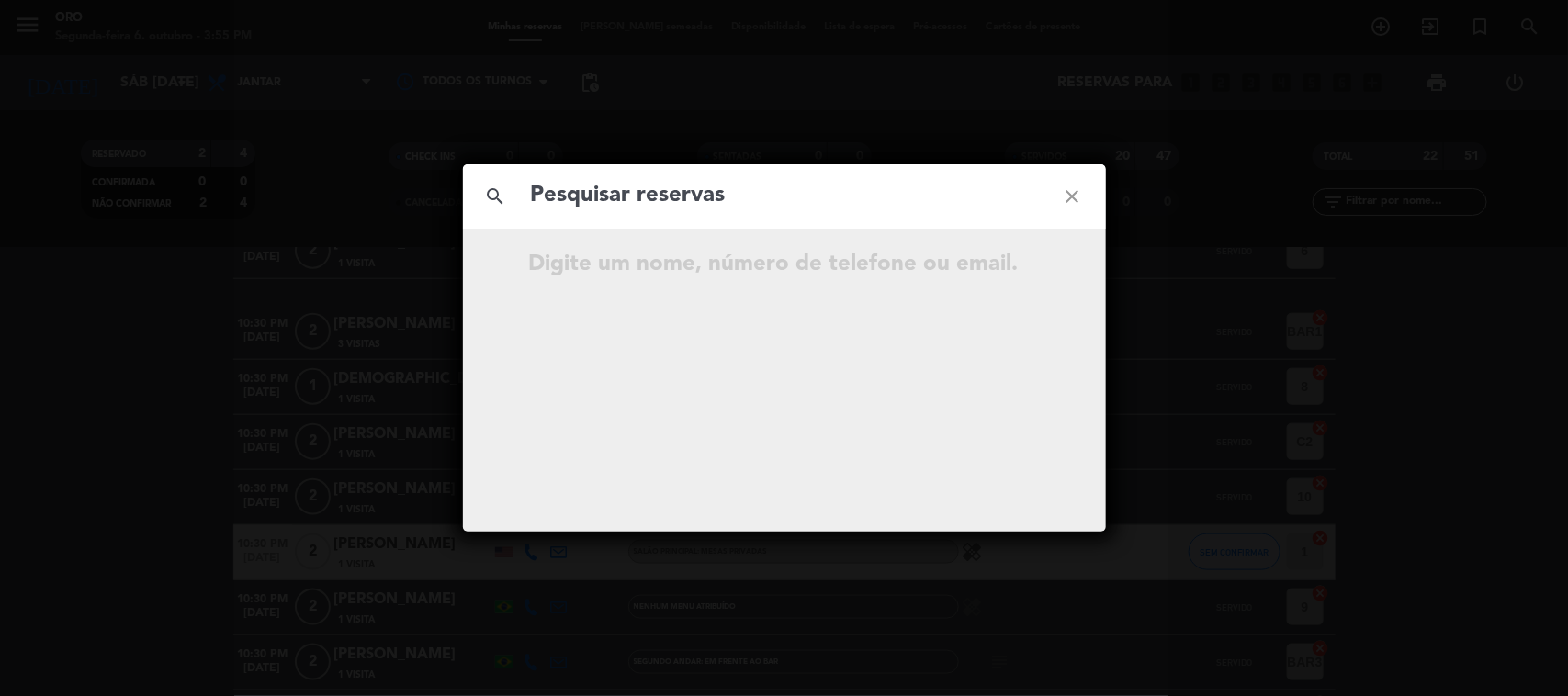
click at [790, 276] on div "Digite um nome, número de telefone ou email." at bounding box center [818, 264] width 577 height 36
click at [778, 194] on input "text" at bounding box center [784, 195] width 511 height 37
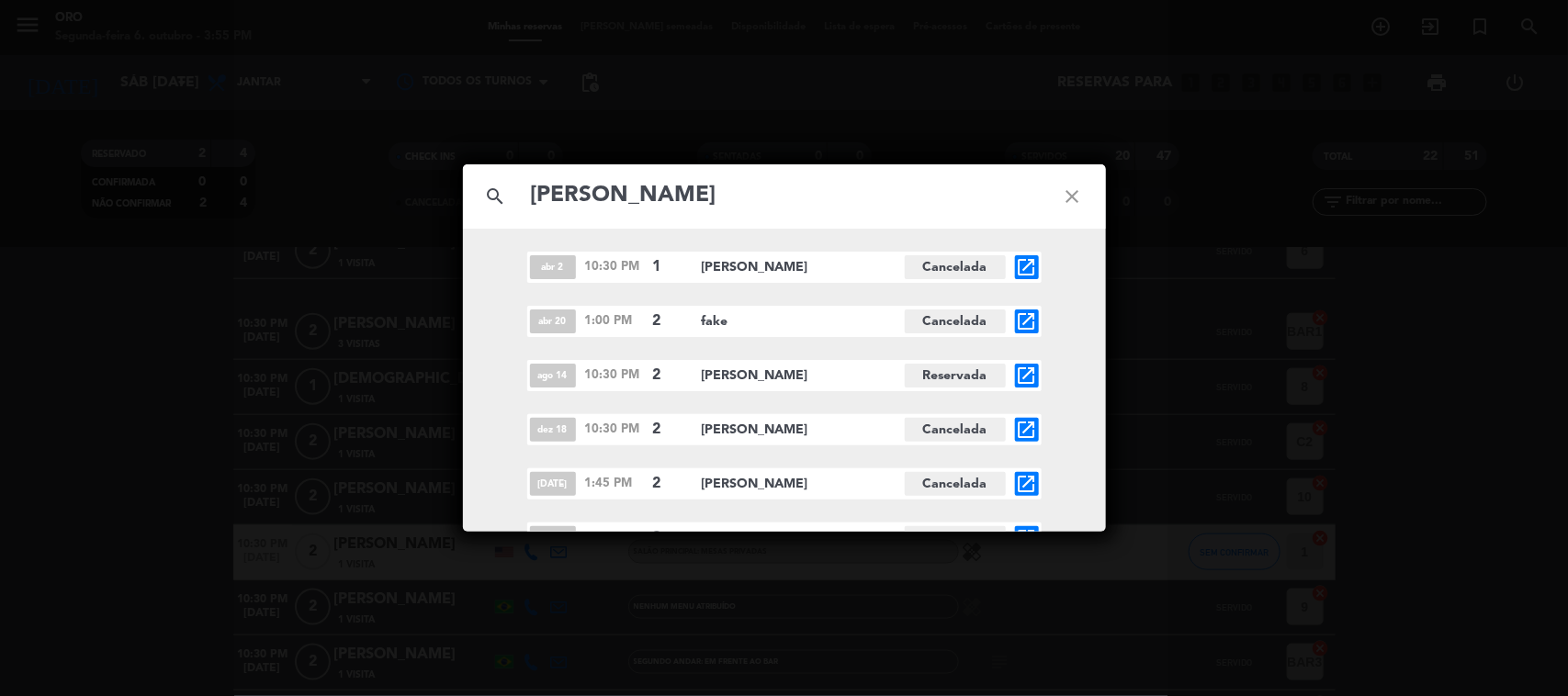
scroll to position [508, 0]
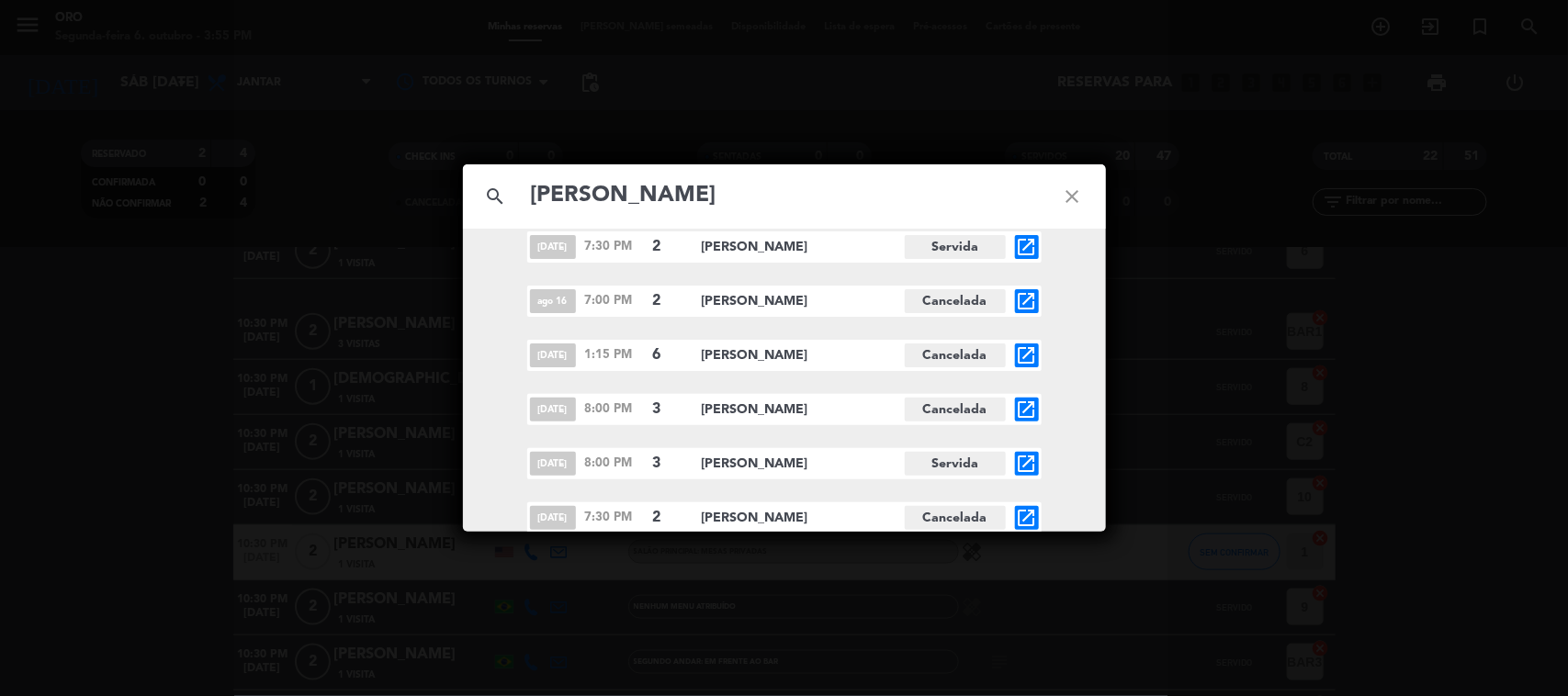
type input "[PERSON_NAME]"
click at [1027, 464] on icon "open_in_new" at bounding box center [1026, 463] width 22 height 22
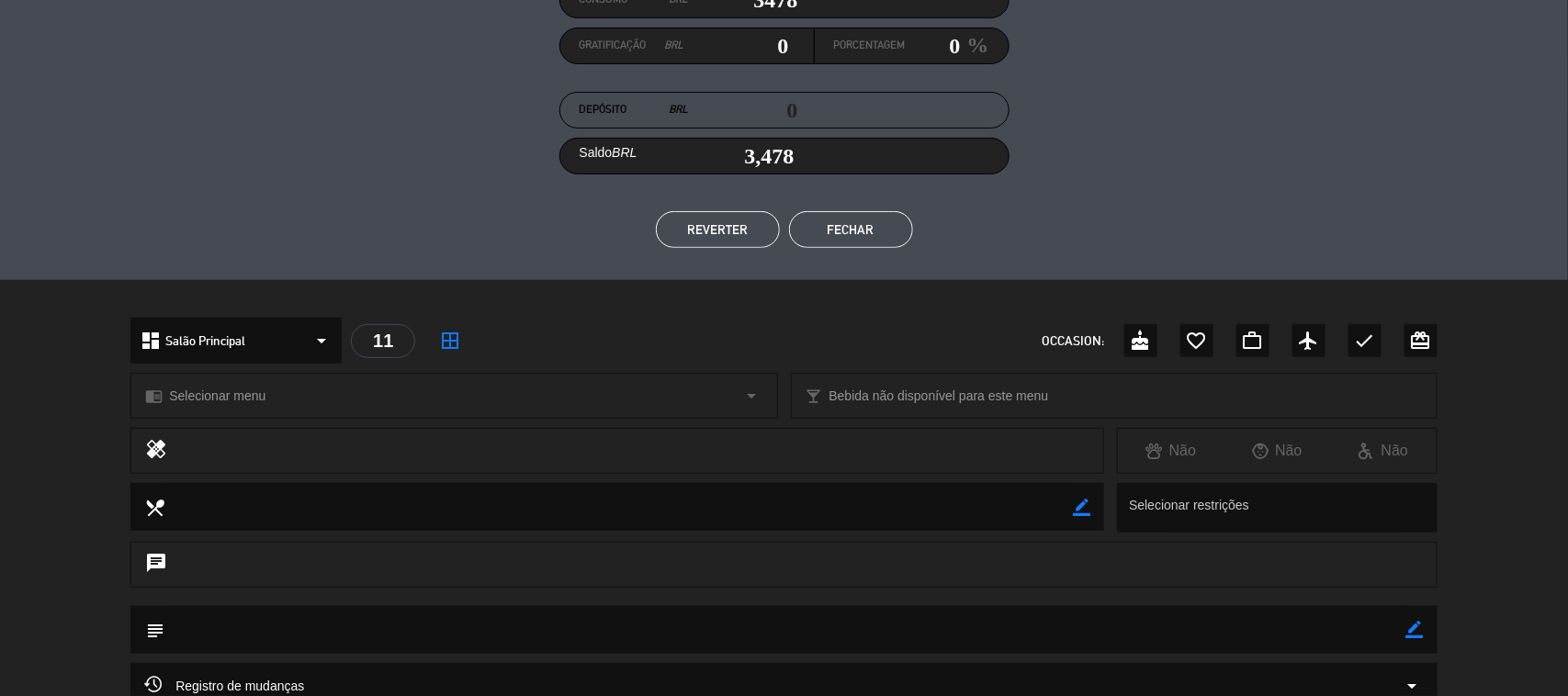
scroll to position [0, 0]
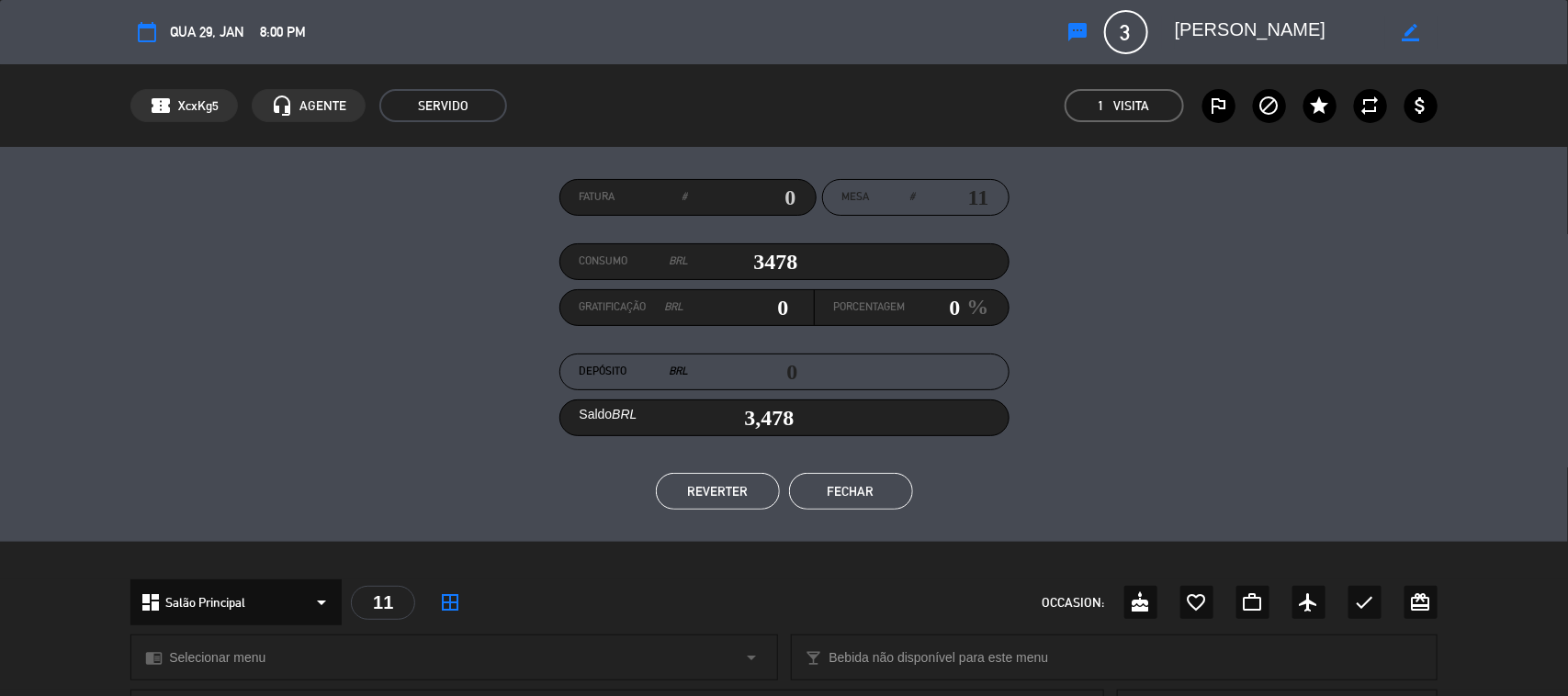
click at [220, 20] on span "Qua 29, jan" at bounding box center [207, 32] width 74 height 23
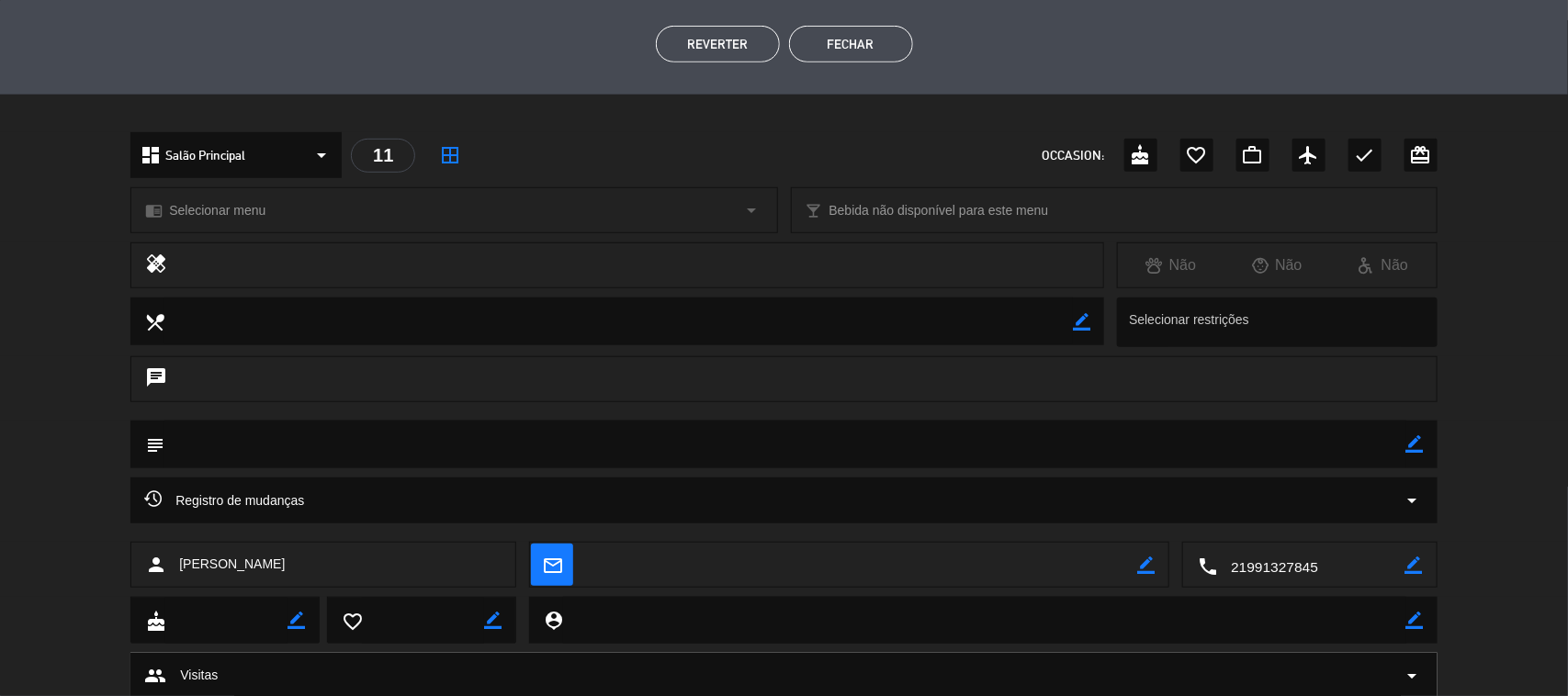
scroll to position [503, 0]
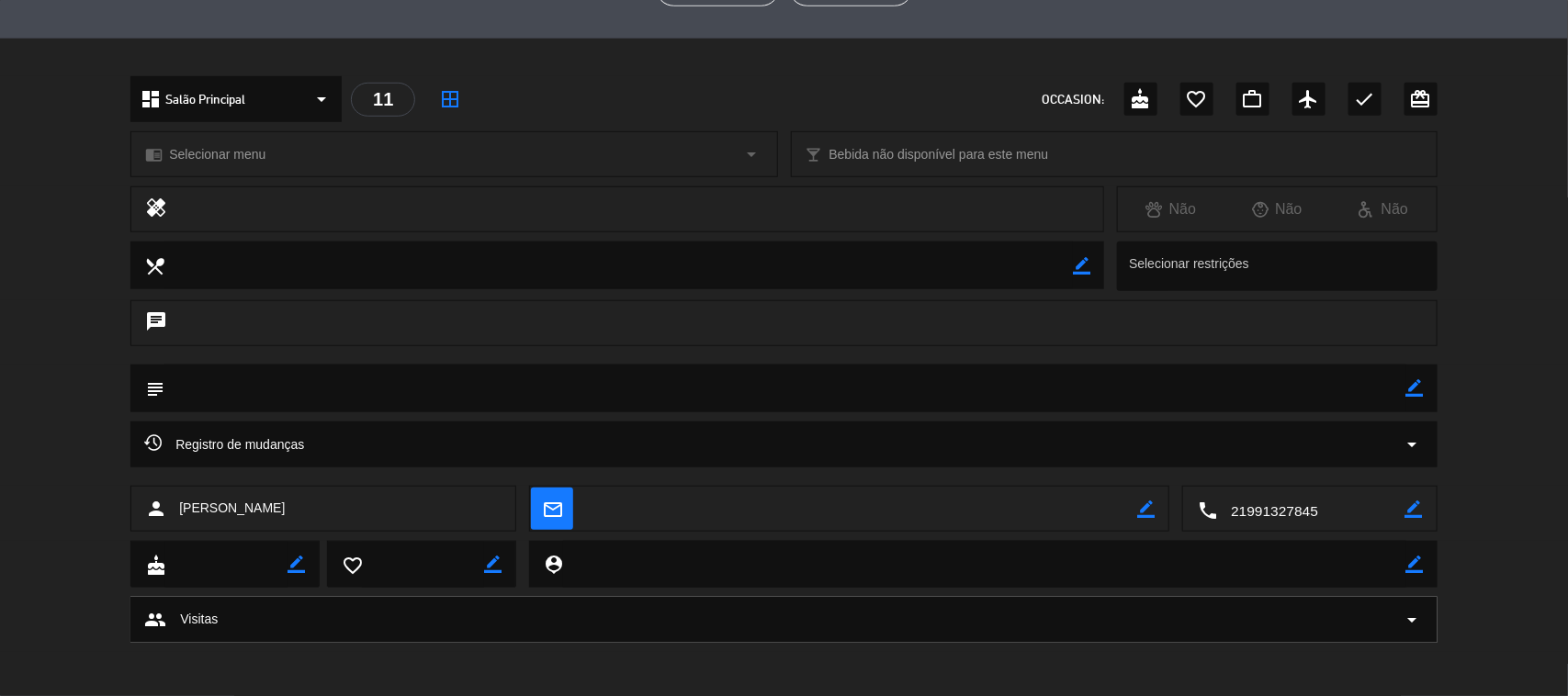
click at [1376, 625] on div "group Visitas arrow_drop_down" at bounding box center [784, 619] width 1279 height 22
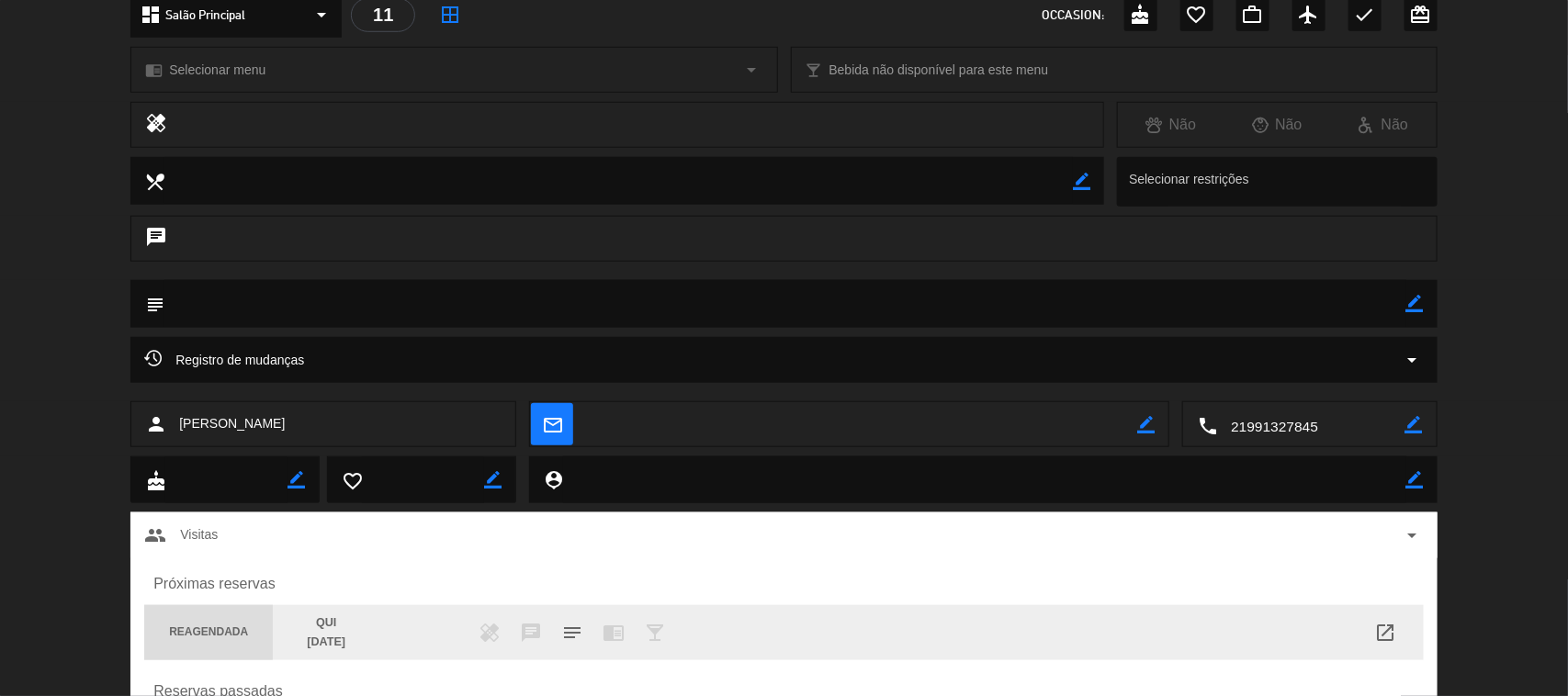
scroll to position [727, 0]
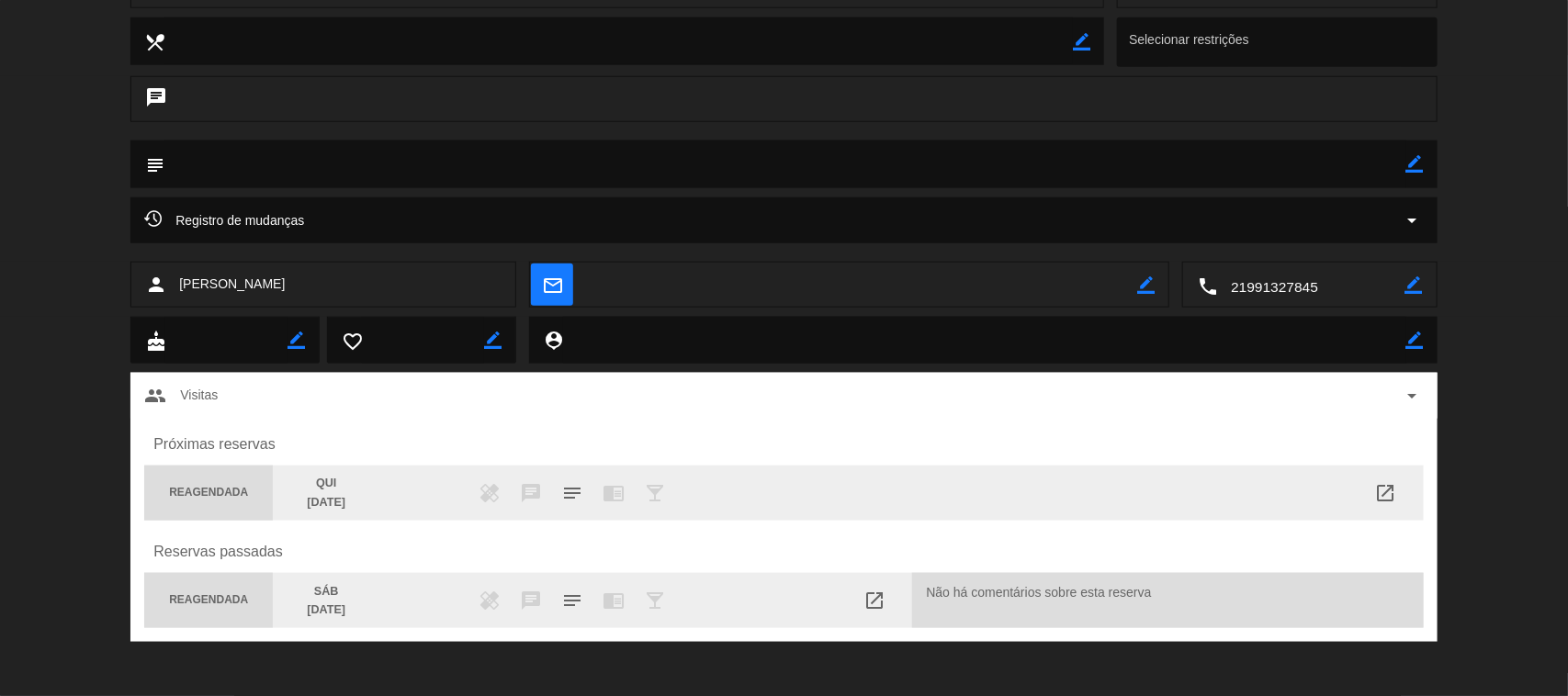
click at [1399, 388] on div "group Visitas arrow_drop_down" at bounding box center [784, 395] width 1279 height 22
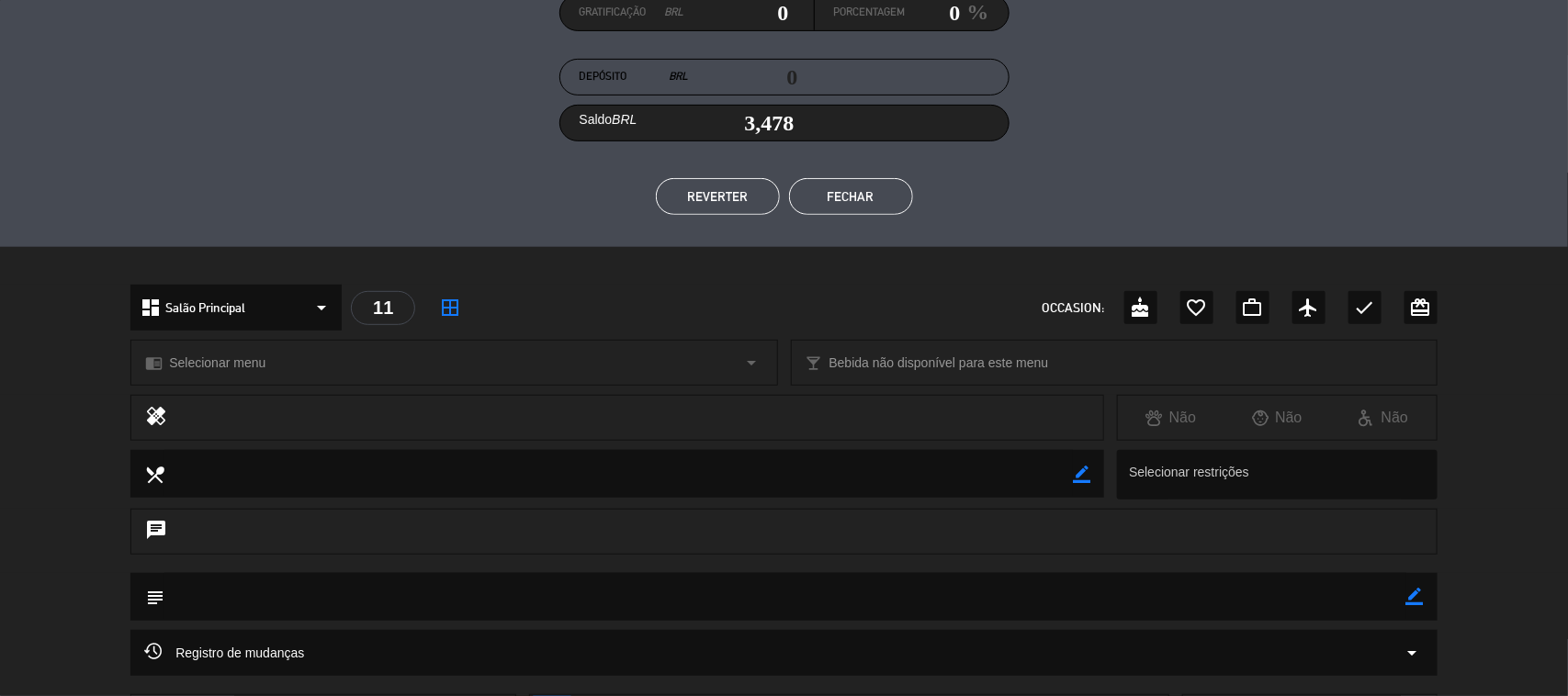
scroll to position [0, 0]
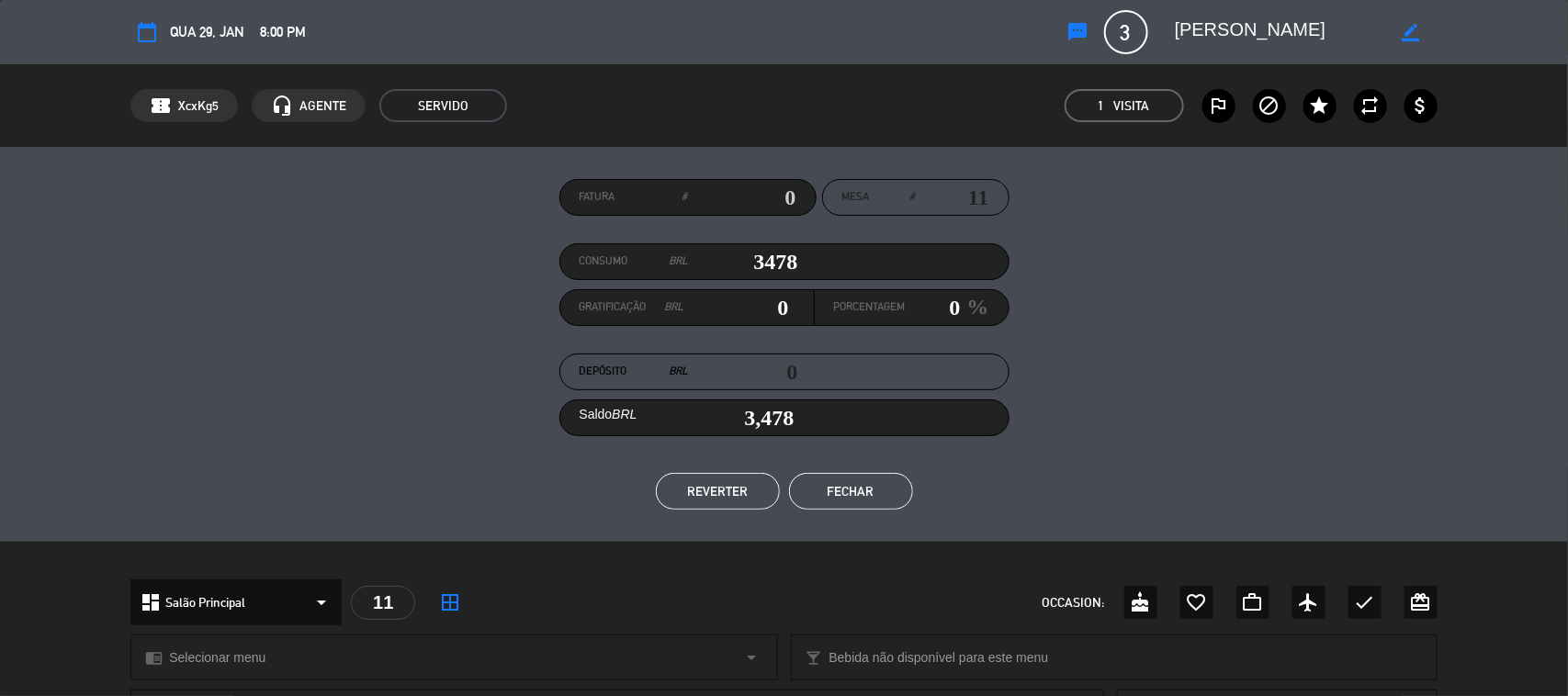
click at [831, 480] on button "Fechar" at bounding box center [850, 491] width 124 height 37
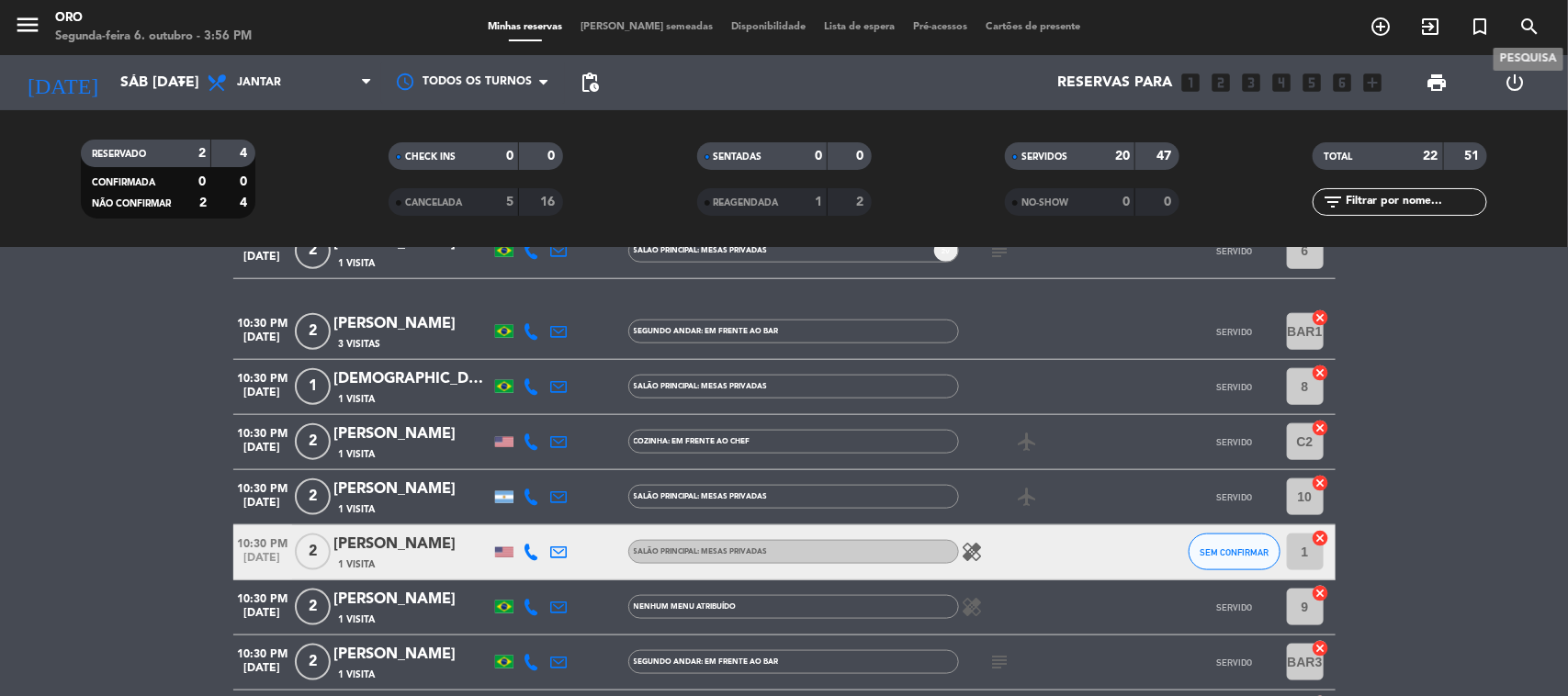
click at [1532, 29] on icon "search" at bounding box center [1530, 26] width 22 height 22
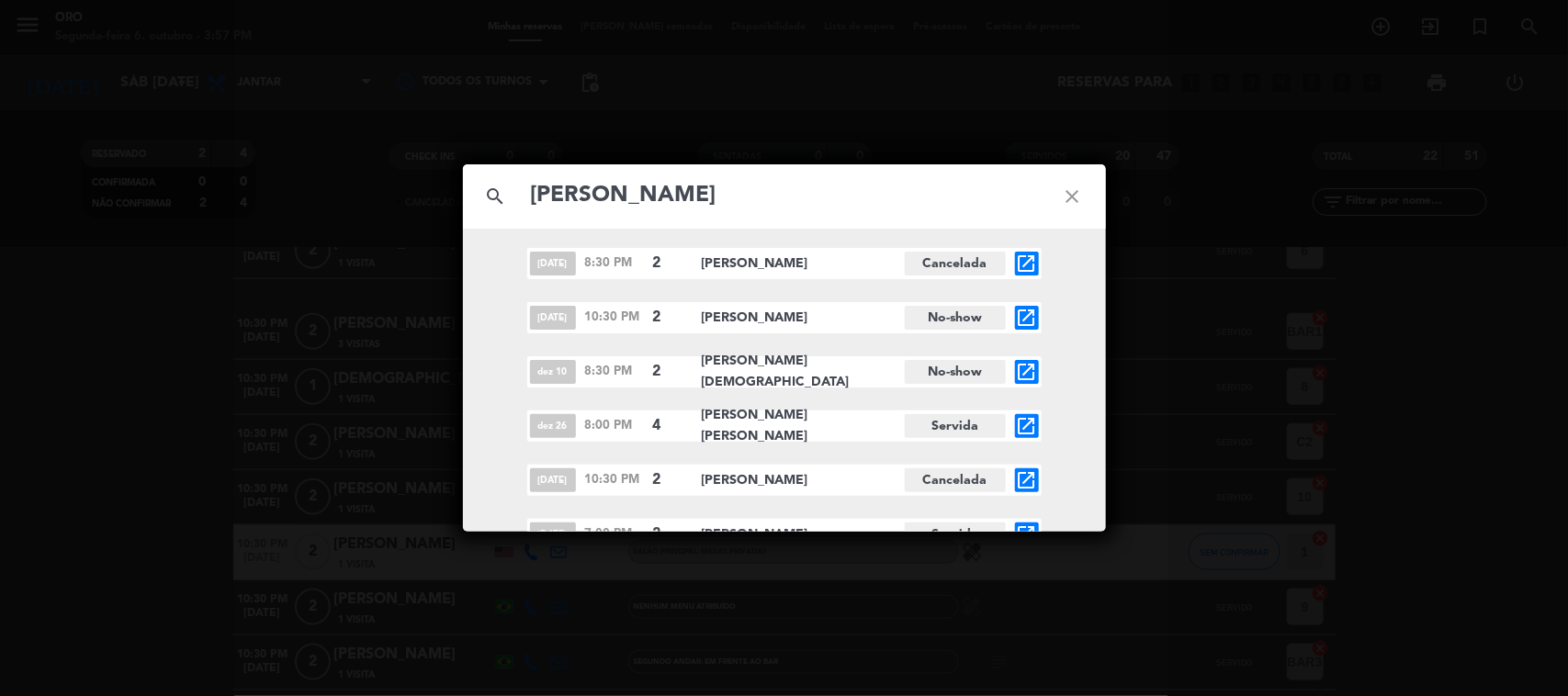
scroll to position [2296, 0]
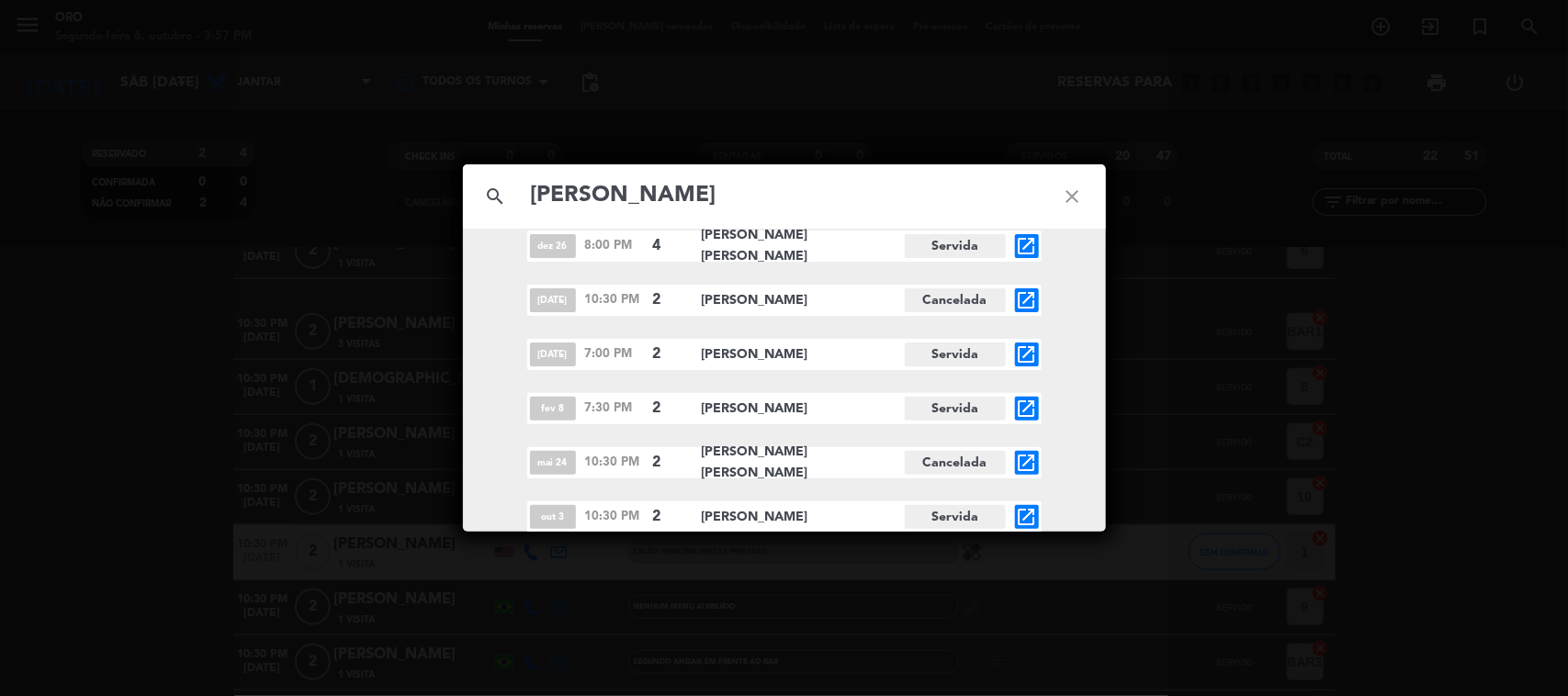
type input "[PERSON_NAME]"
click at [1021, 510] on icon "open_in_new" at bounding box center [1026, 516] width 22 height 22
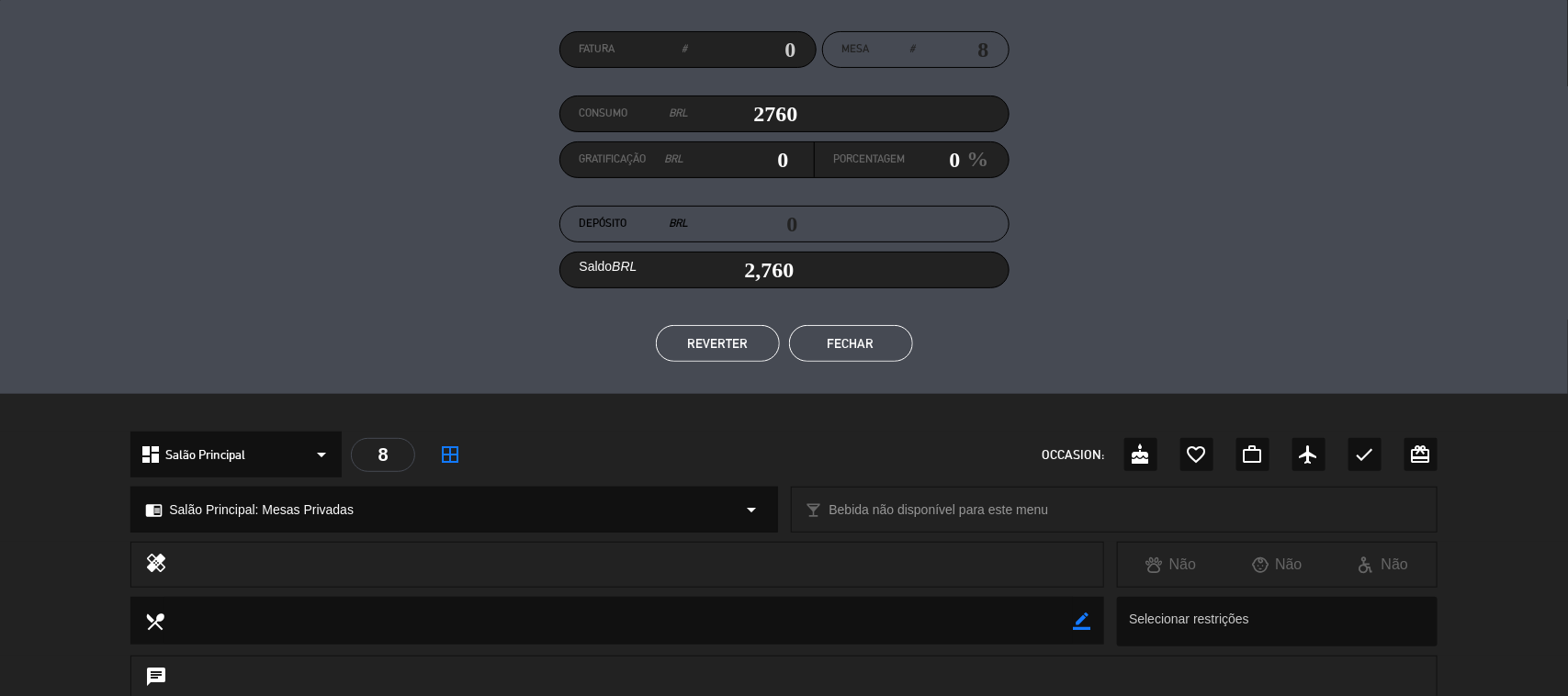
scroll to position [0, 0]
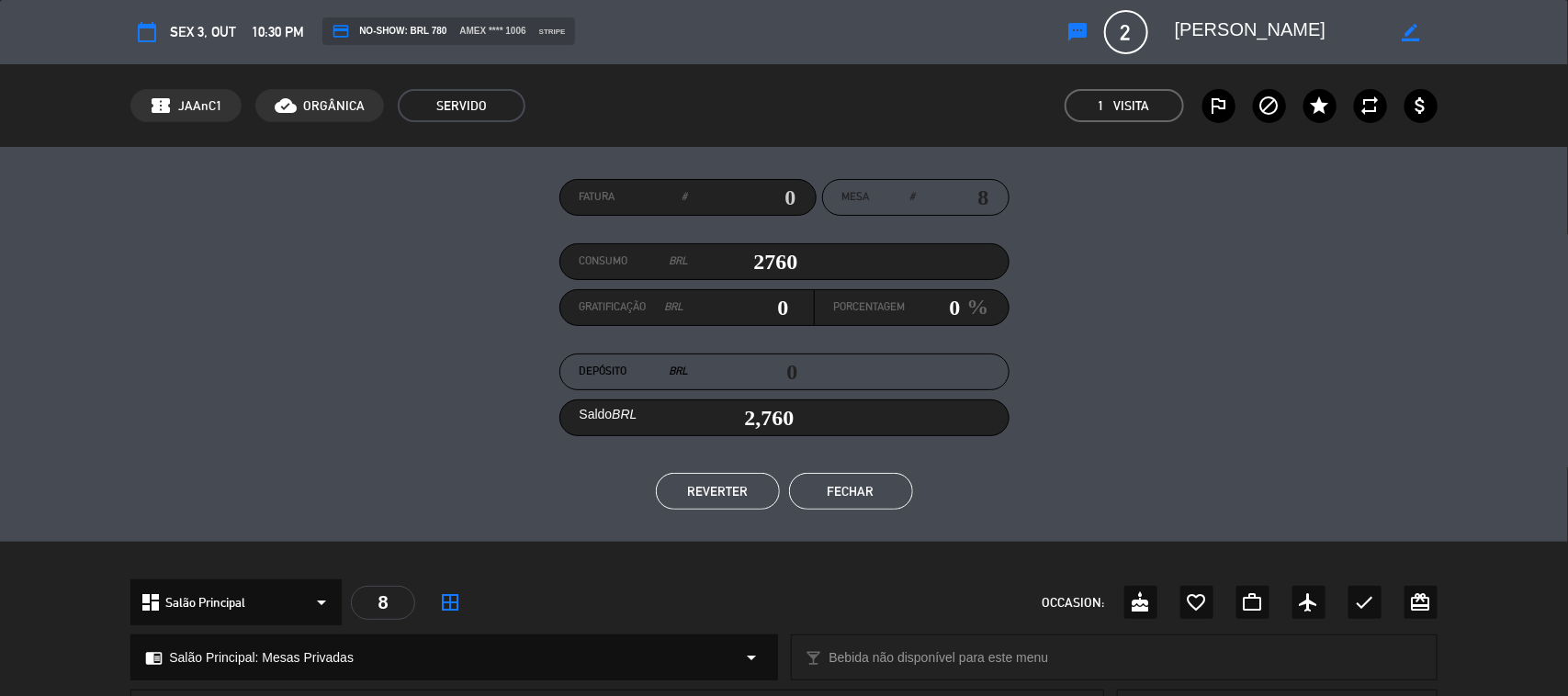
click at [873, 501] on button "Fechar" at bounding box center [850, 491] width 124 height 37
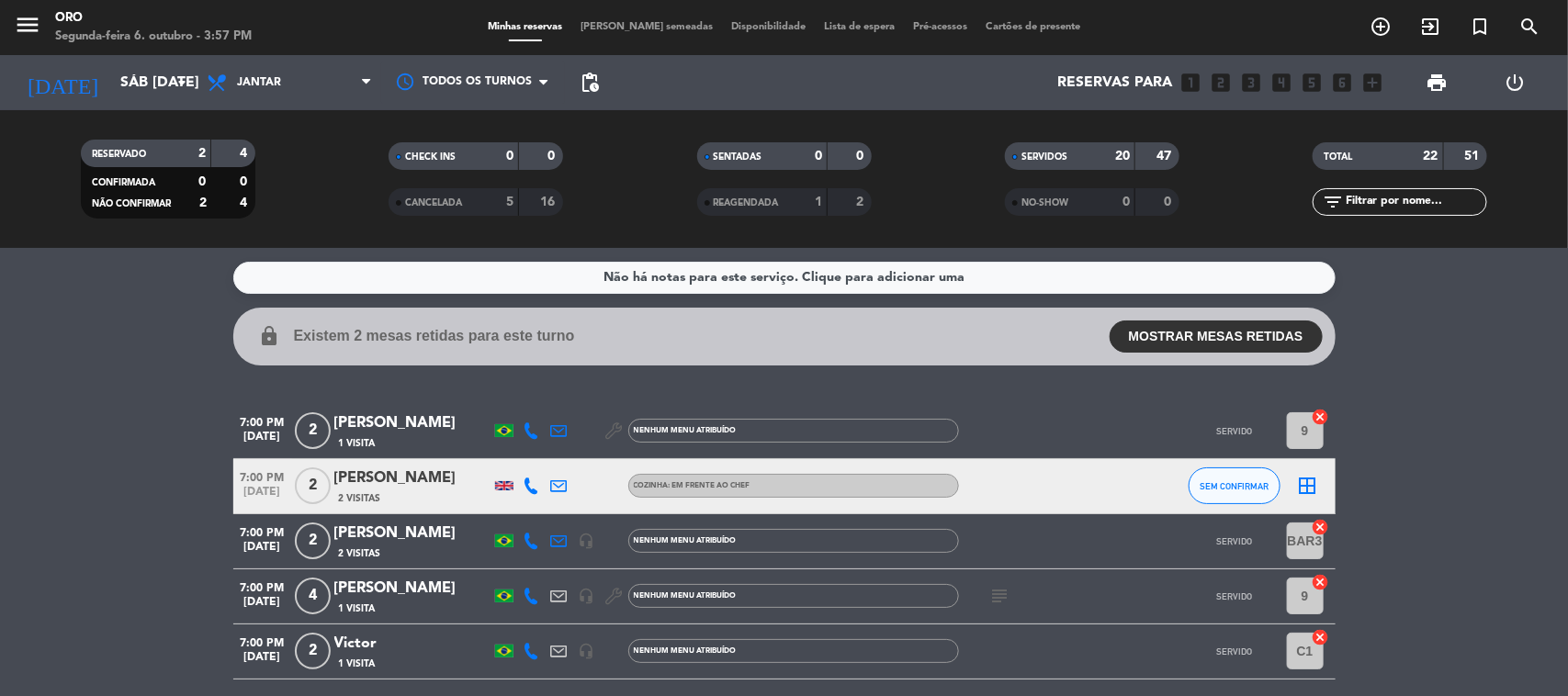
click at [1504, 90] on icon "power_settings_new" at bounding box center [1514, 82] width 22 height 22
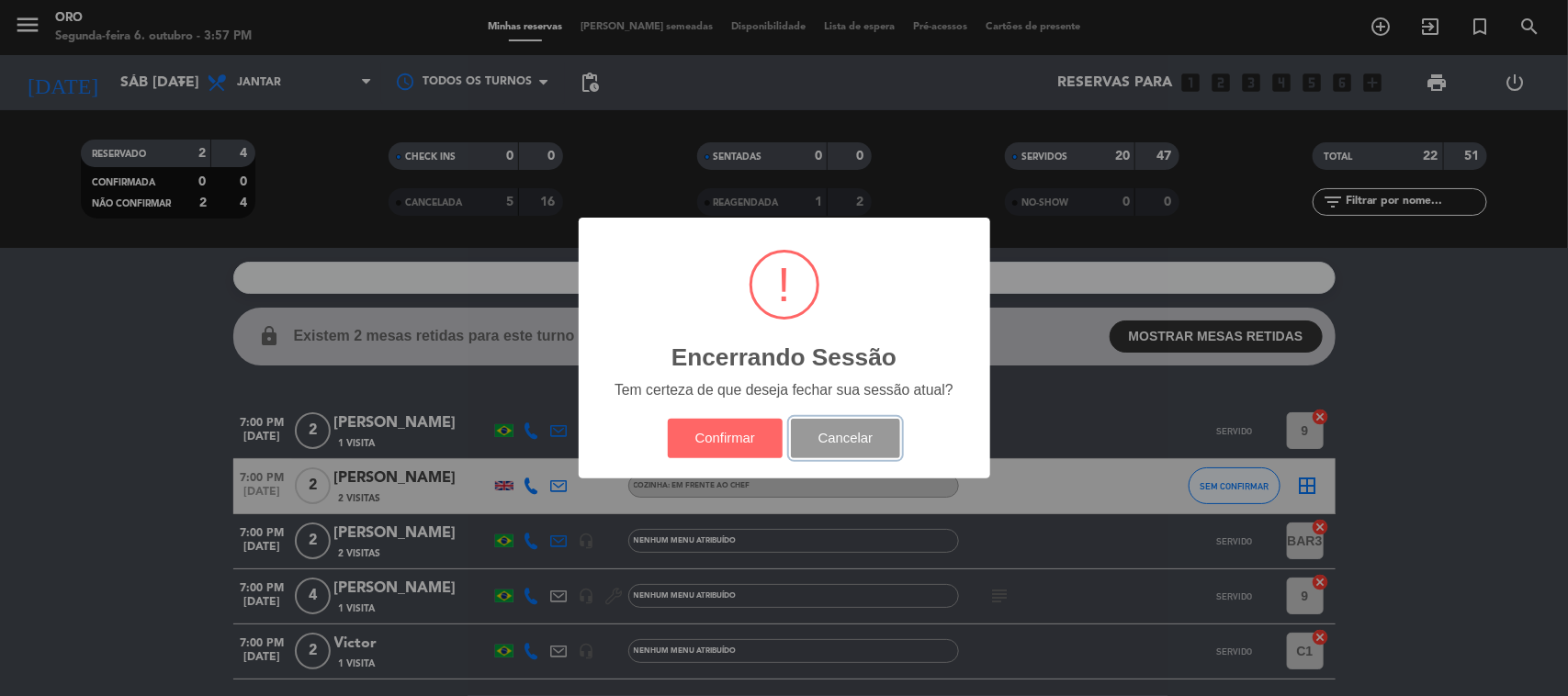
click at [862, 452] on button "Cancelar" at bounding box center [846, 437] width 110 height 39
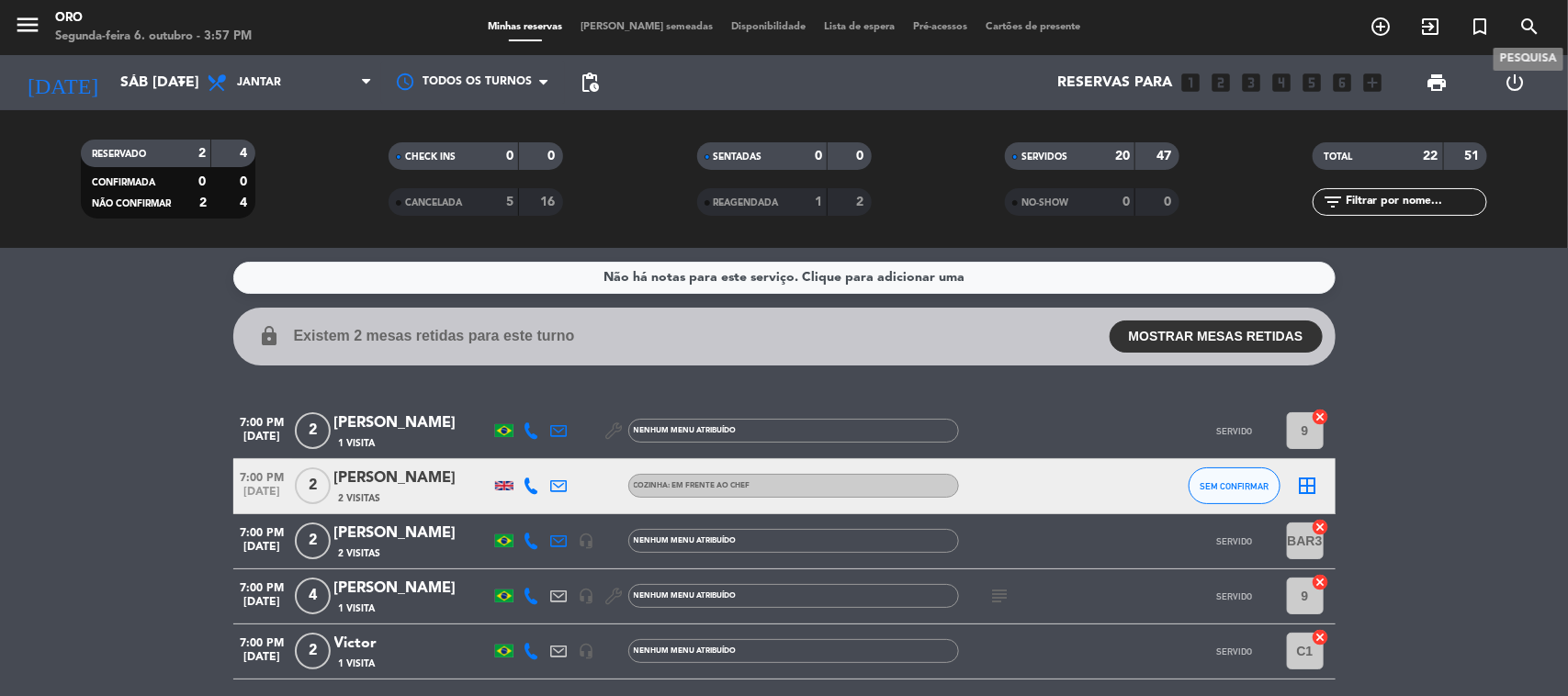
click at [1530, 26] on icon "search" at bounding box center [1530, 26] width 22 height 22
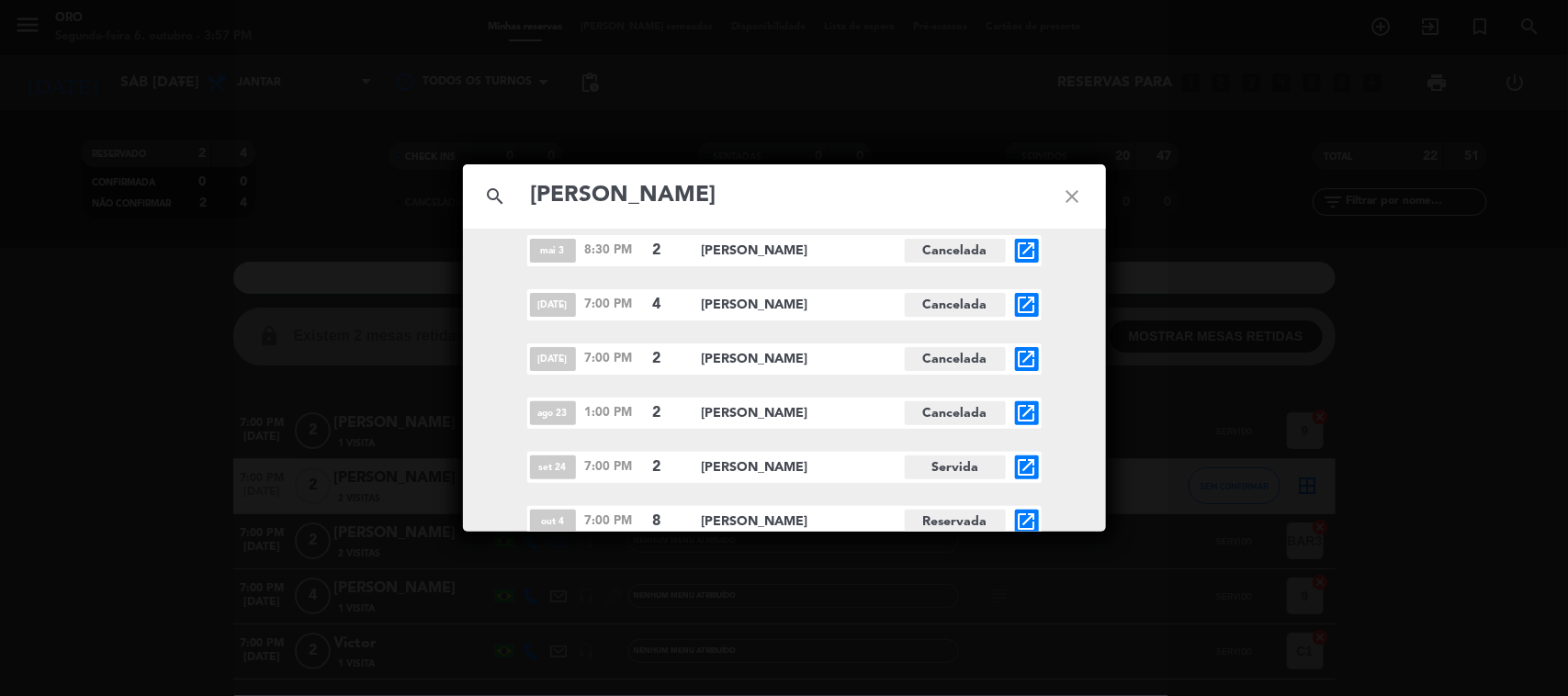
scroll to position [7061, 0]
type input "[PERSON_NAME]"
click at [1024, 468] on icon "open_in_new" at bounding box center [1026, 464] width 22 height 22
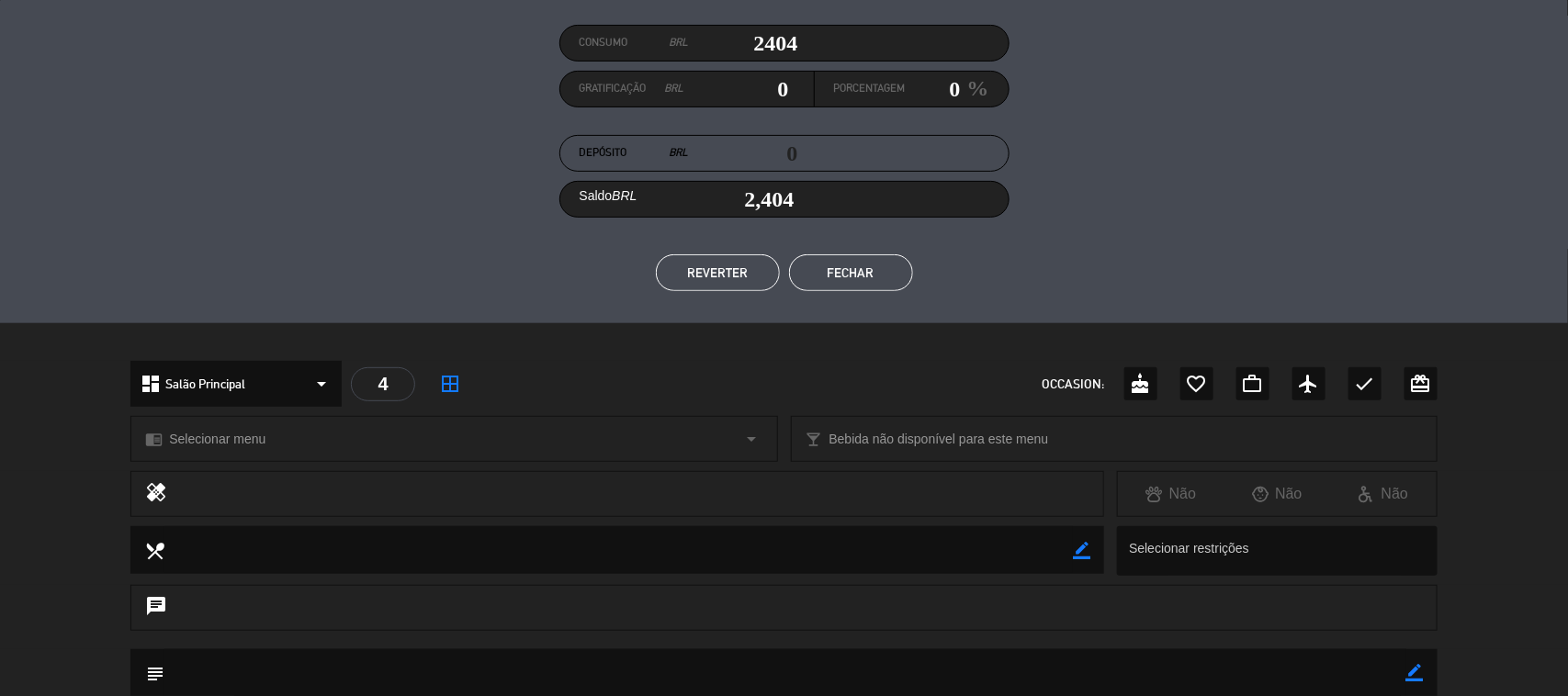
scroll to position [0, 0]
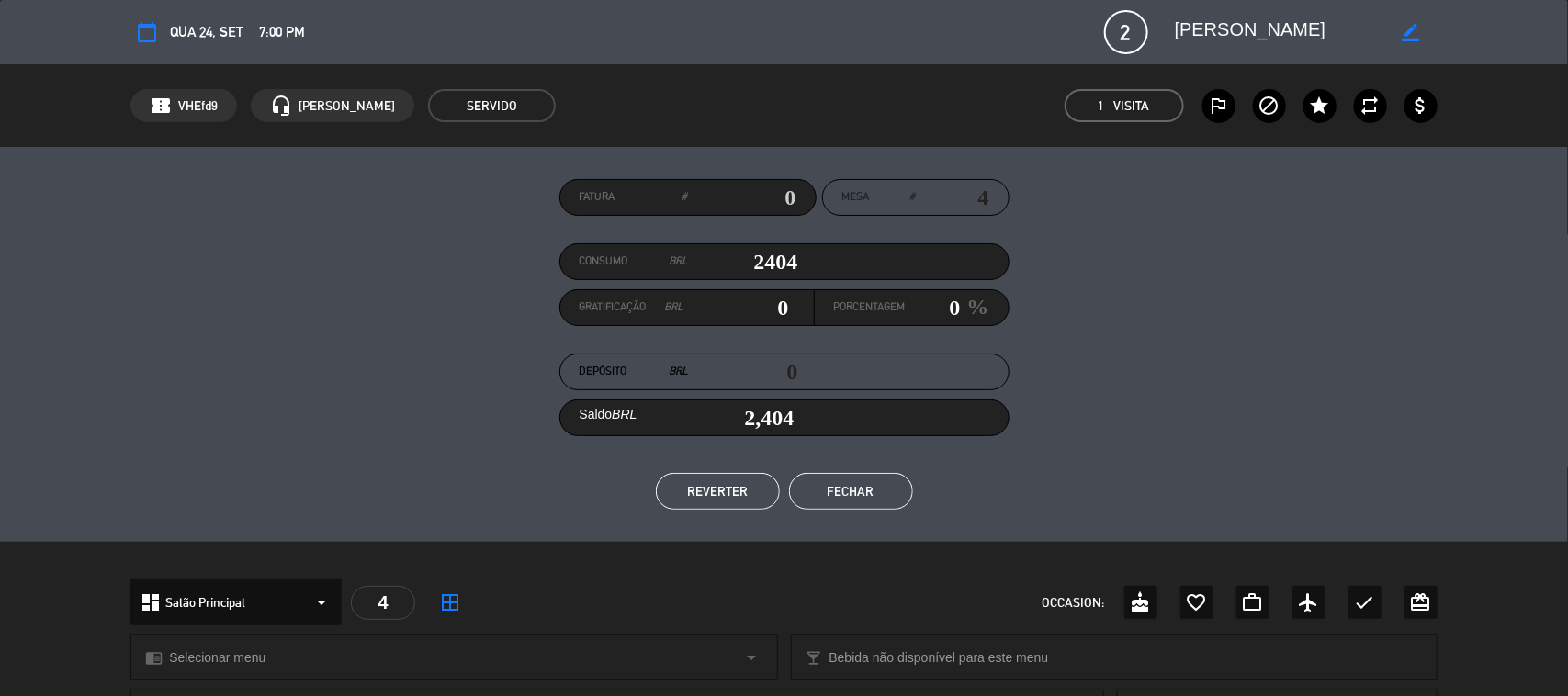
click at [829, 489] on button "Fechar" at bounding box center [850, 491] width 124 height 37
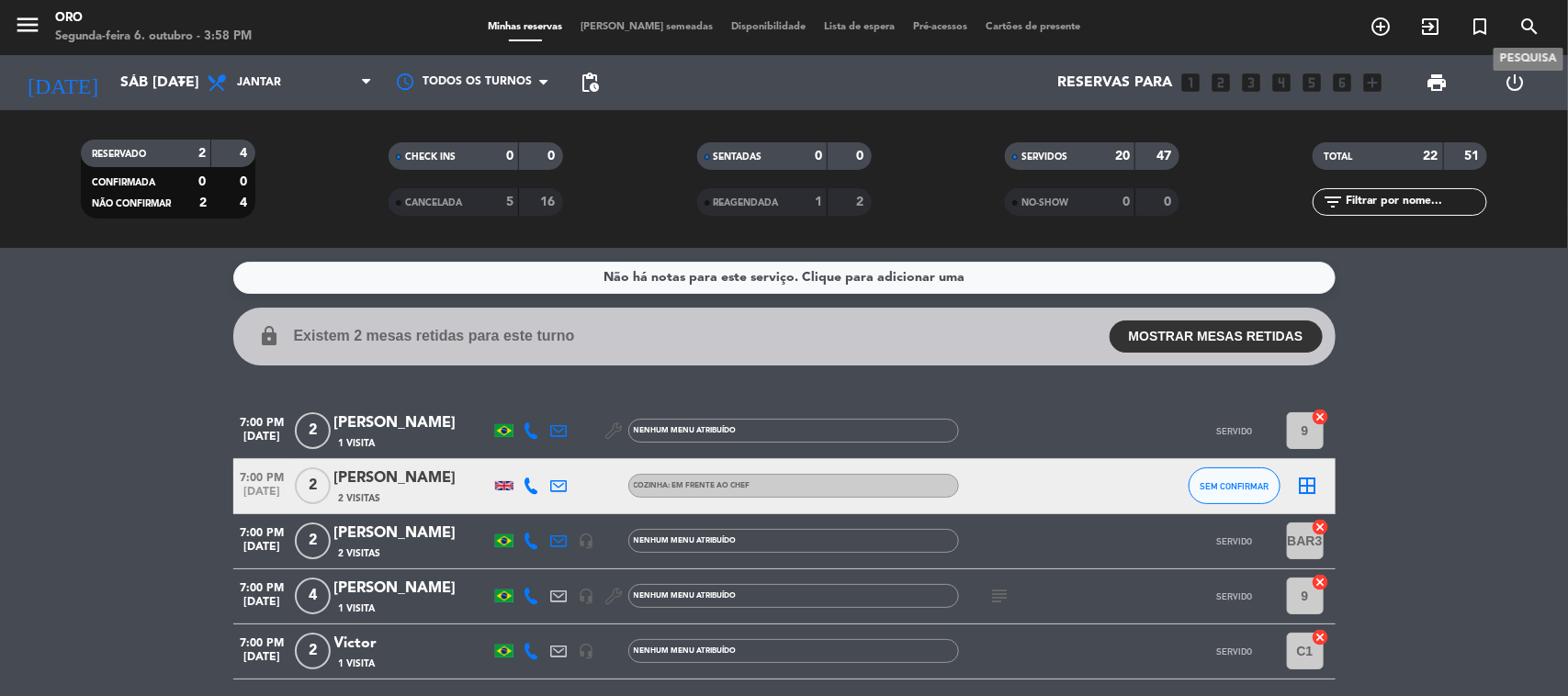
click at [1537, 20] on icon "search" at bounding box center [1530, 26] width 22 height 22
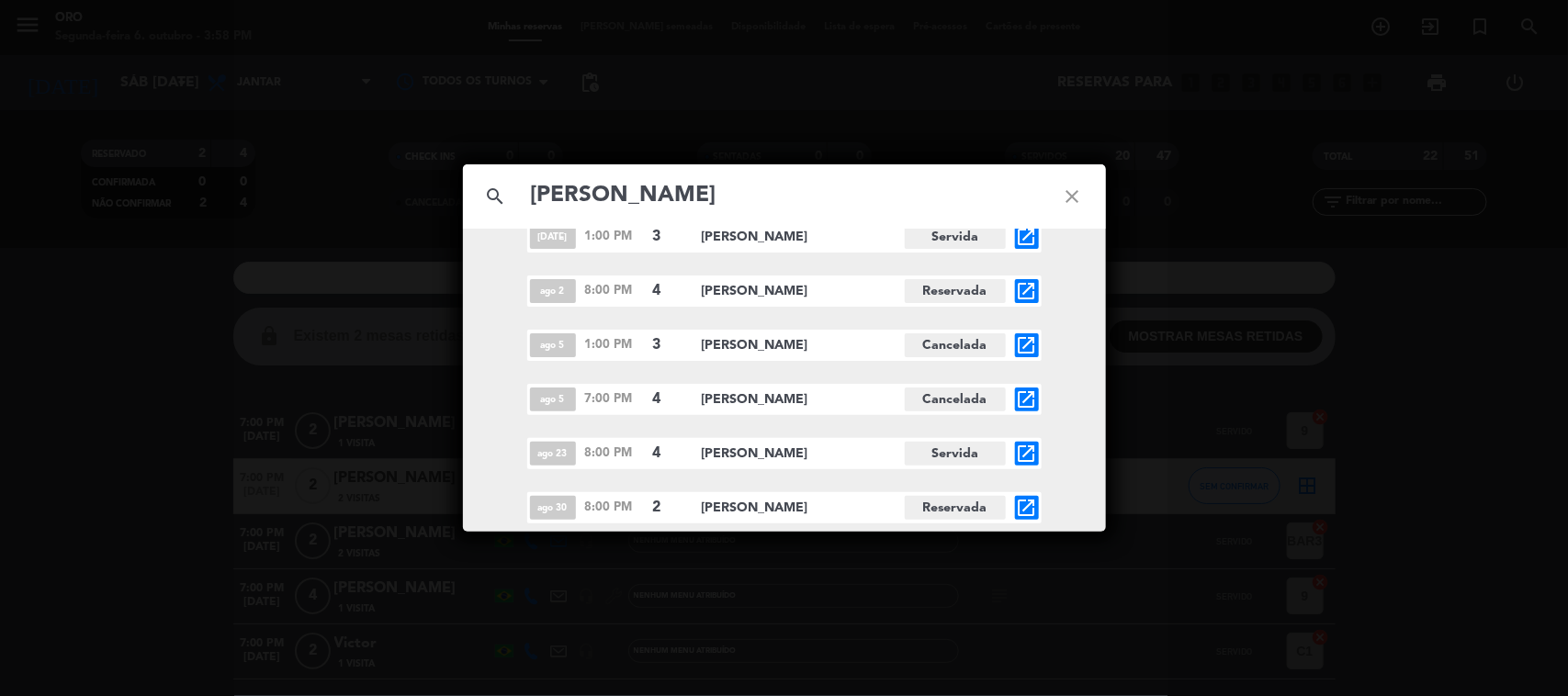
scroll to position [5569, 0]
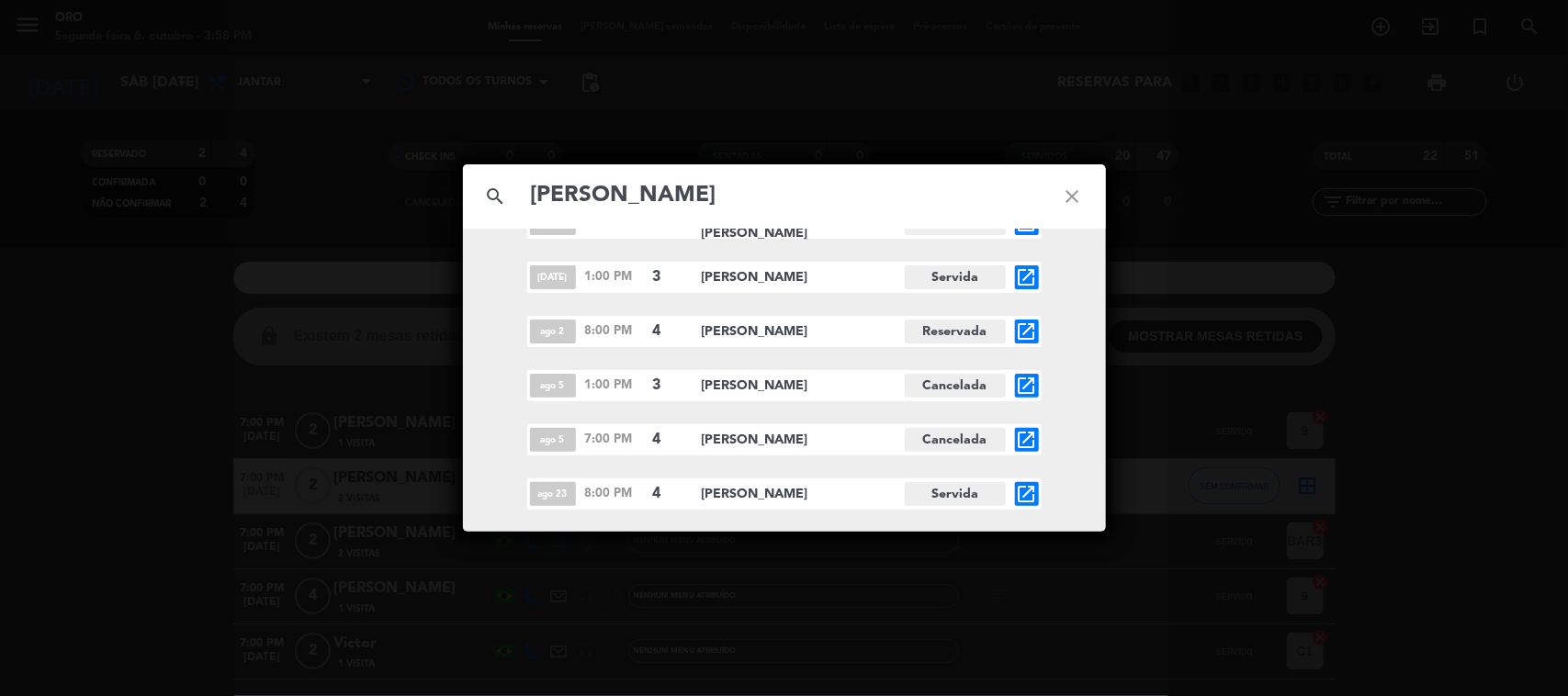
type input "[PERSON_NAME]"
click at [1213, 466] on div "search [PERSON_NAME] close out 19 8:45 PM 2 [PERSON_NAME][GEOGRAPHIC_DATA] open…" at bounding box center [784, 348] width 1568 height 696
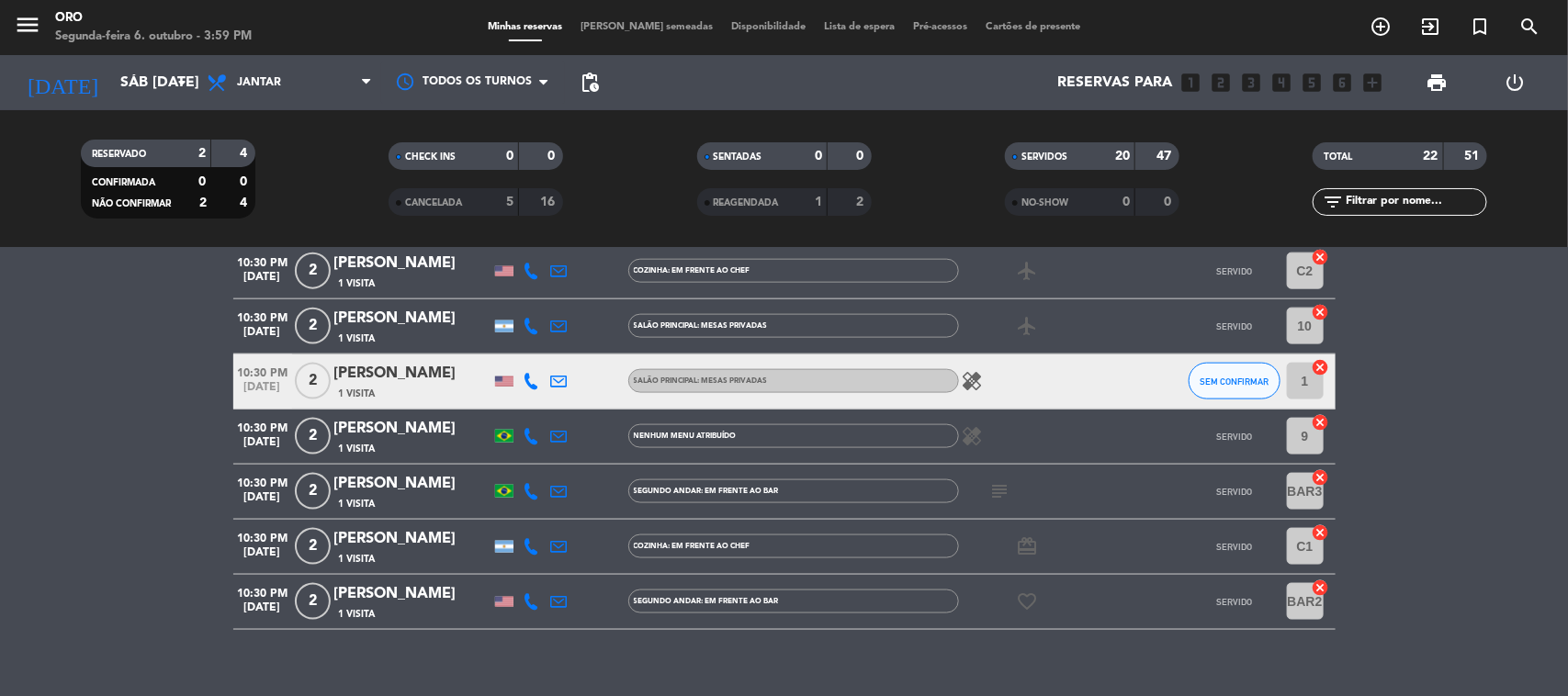
scroll to position [1113, 0]
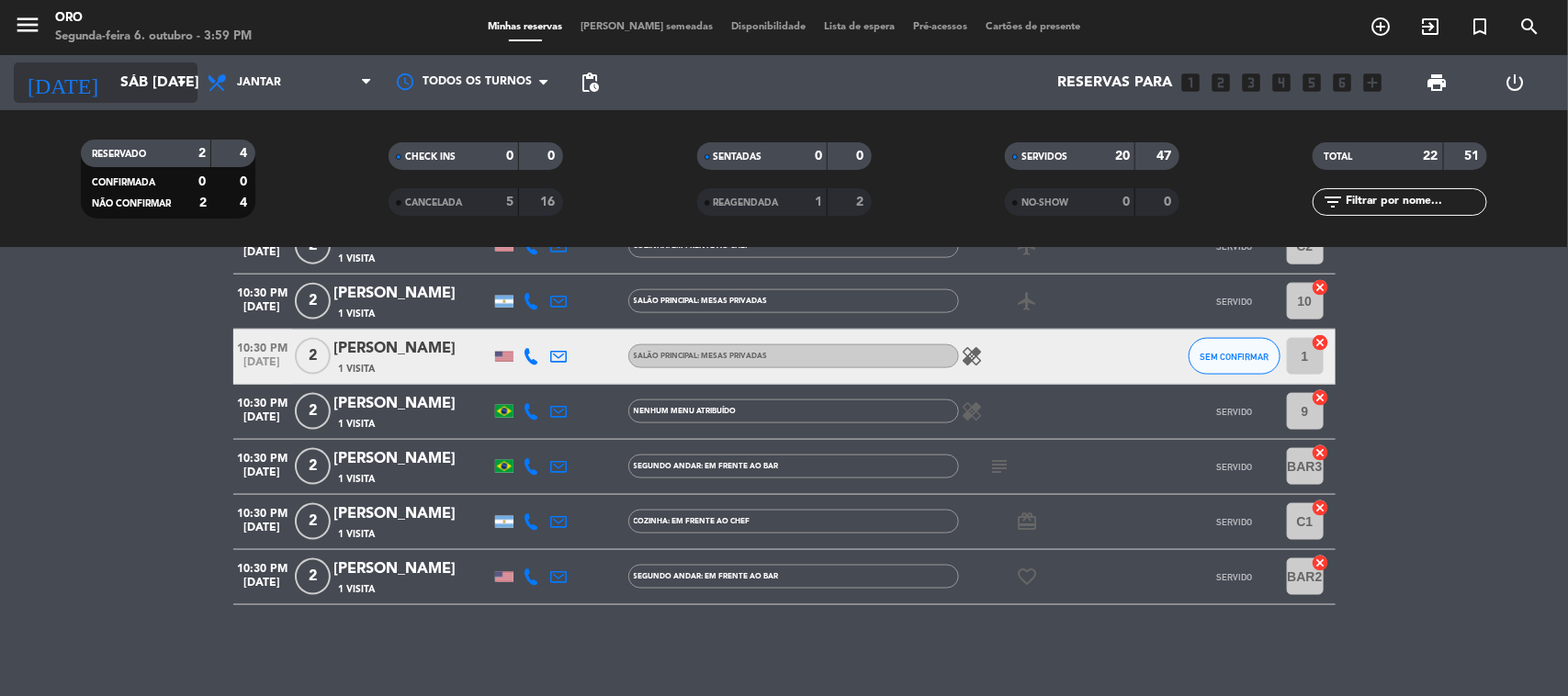
click at [171, 88] on icon "arrow_drop_down" at bounding box center [182, 82] width 22 height 22
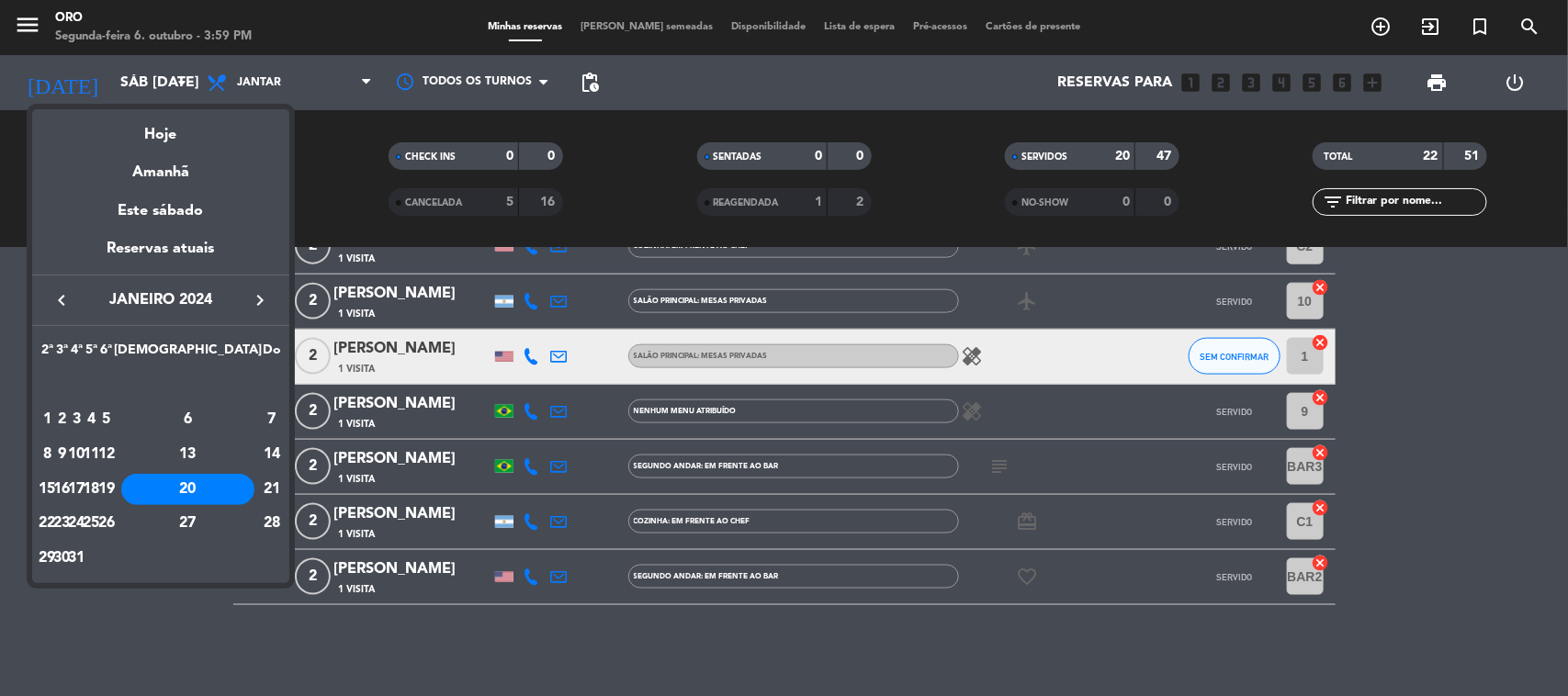
click at [69, 519] on div "23" at bounding box center [62, 523] width 13 height 31
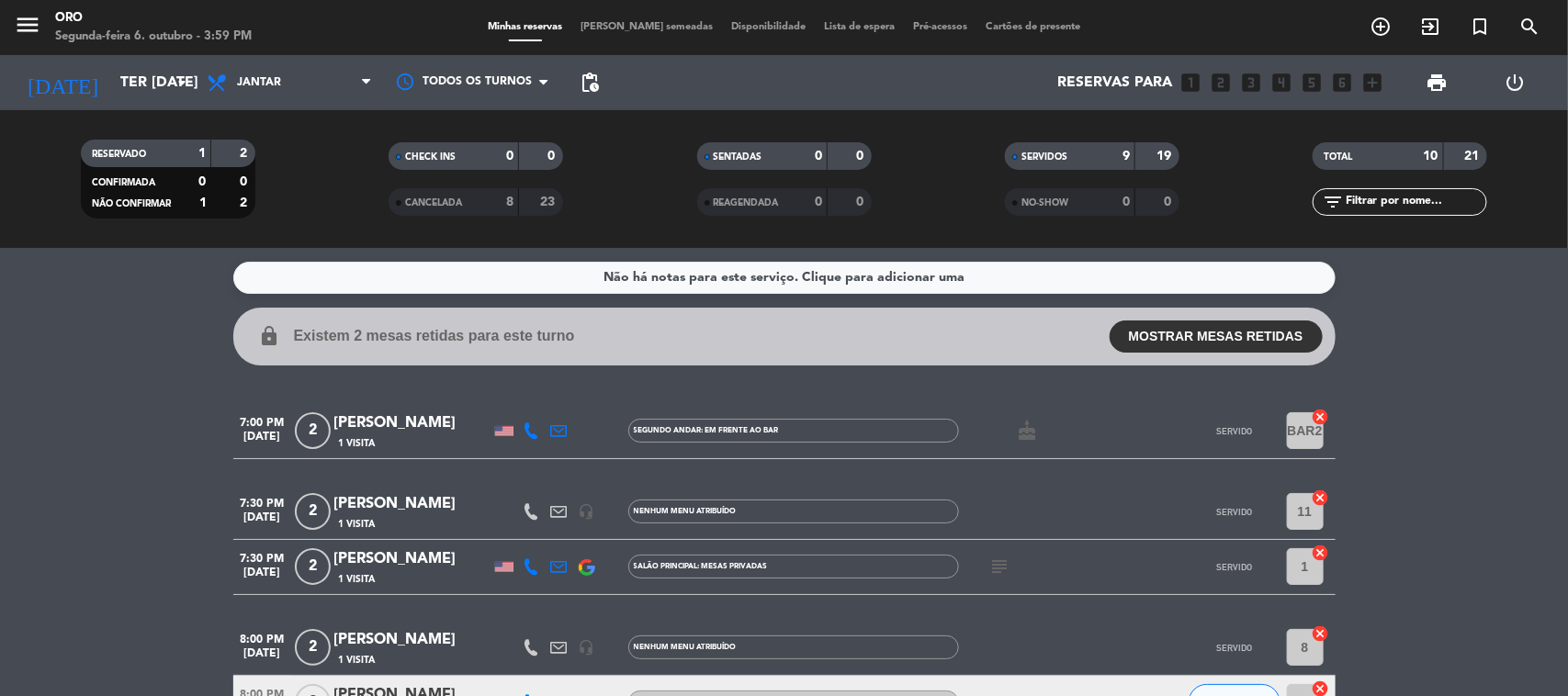
scroll to position [427, 0]
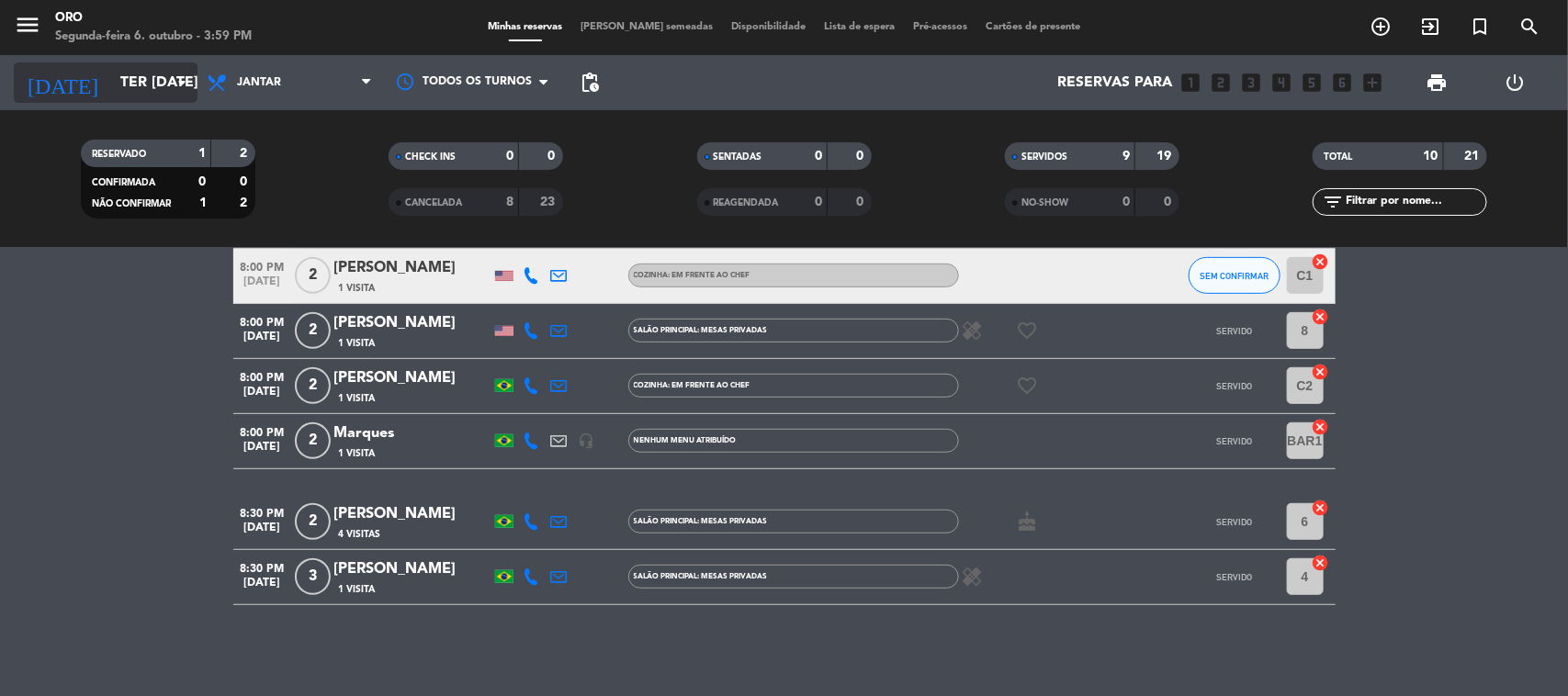
drag, startPoint x: 205, startPoint y: 99, endPoint x: 176, endPoint y: 87, distance: 31.4
click at [199, 99] on span "Jantar" at bounding box center [289, 83] width 184 height 40
click at [174, 86] on icon "arrow_drop_down" at bounding box center [182, 82] width 22 height 22
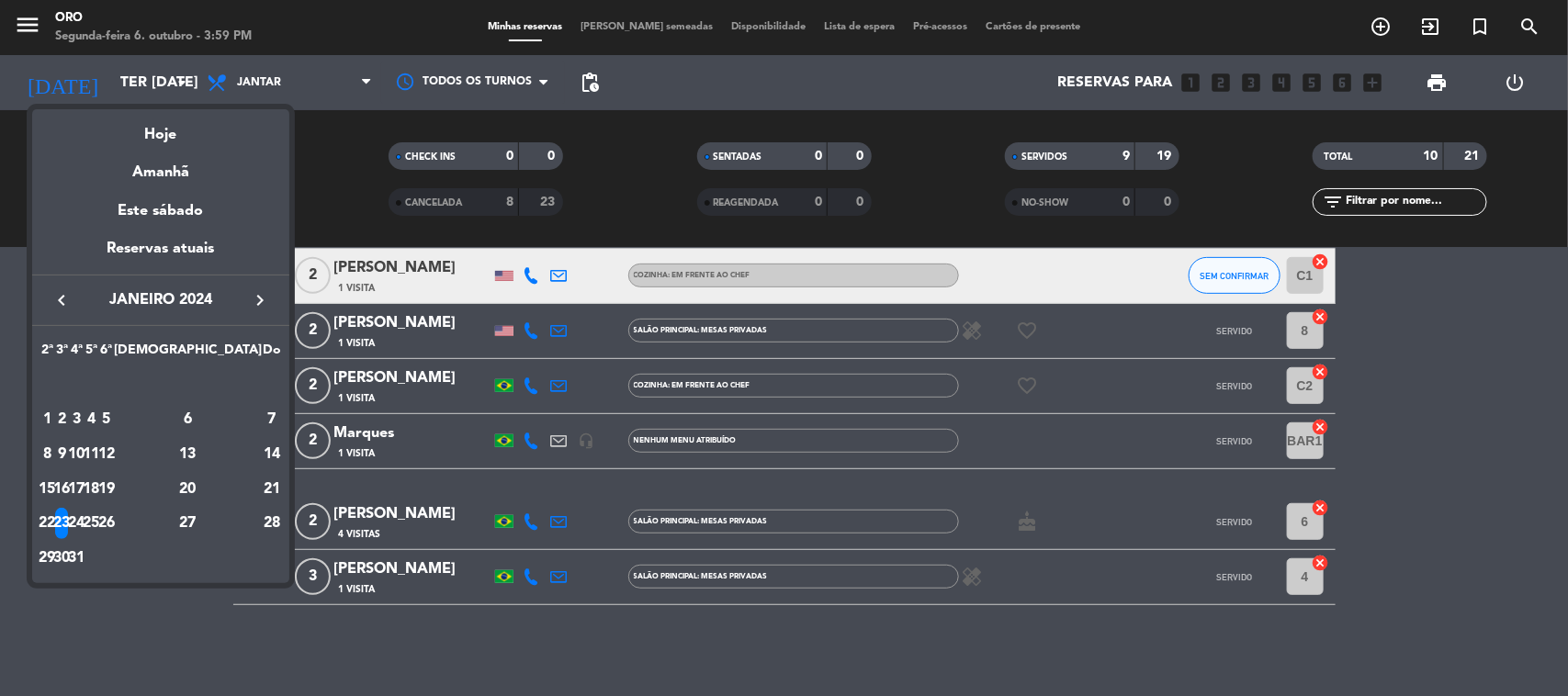
click at [84, 514] on div "24" at bounding box center [77, 523] width 13 height 31
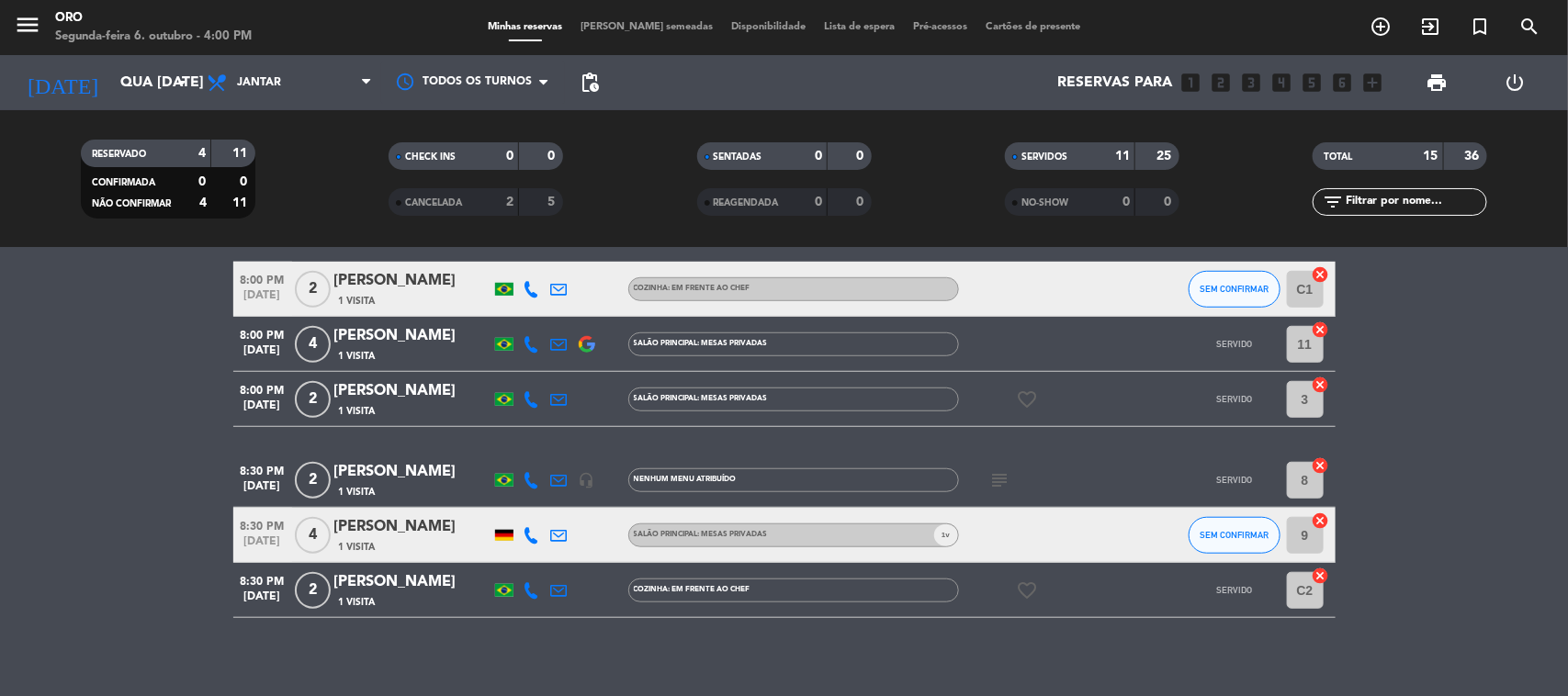
scroll to position [631, 0]
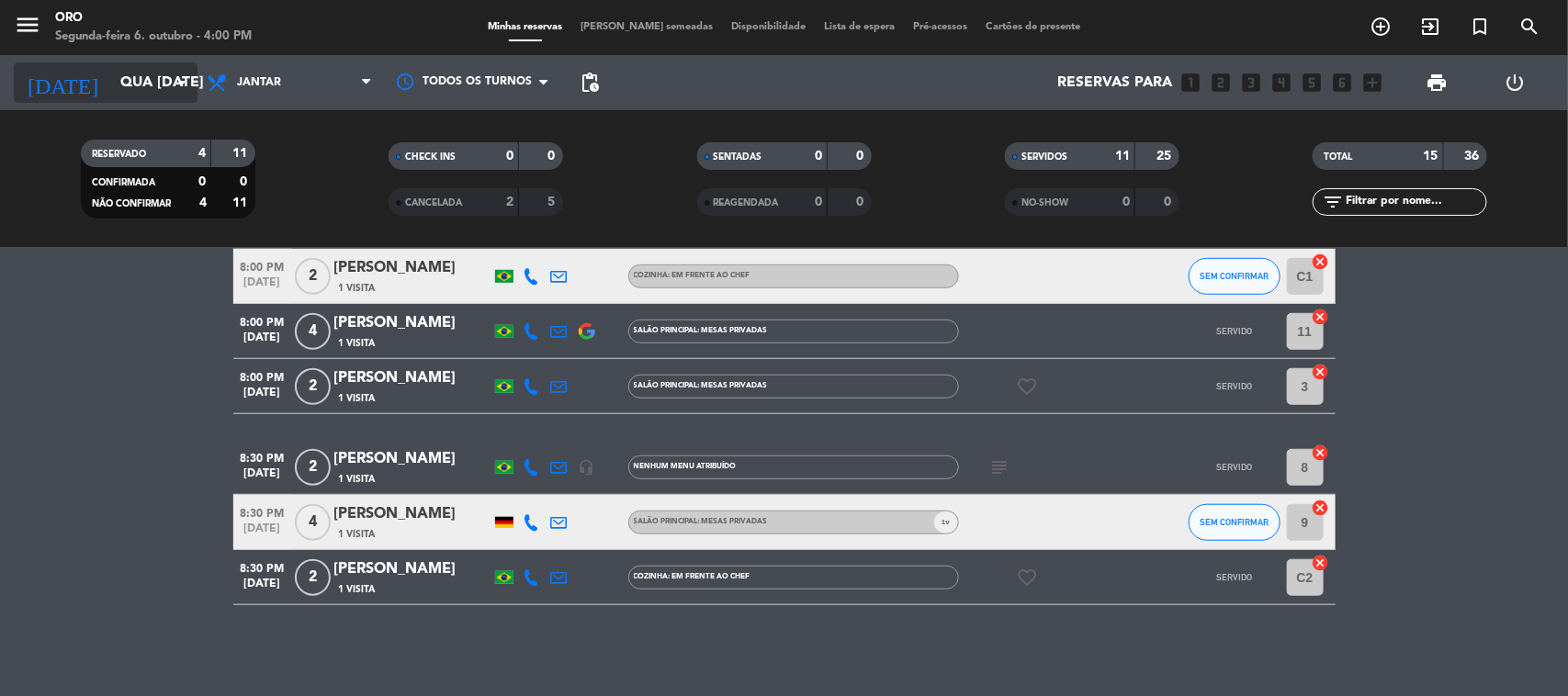
click at [112, 84] on input "Qua [DATE]" at bounding box center [209, 83] width 194 height 36
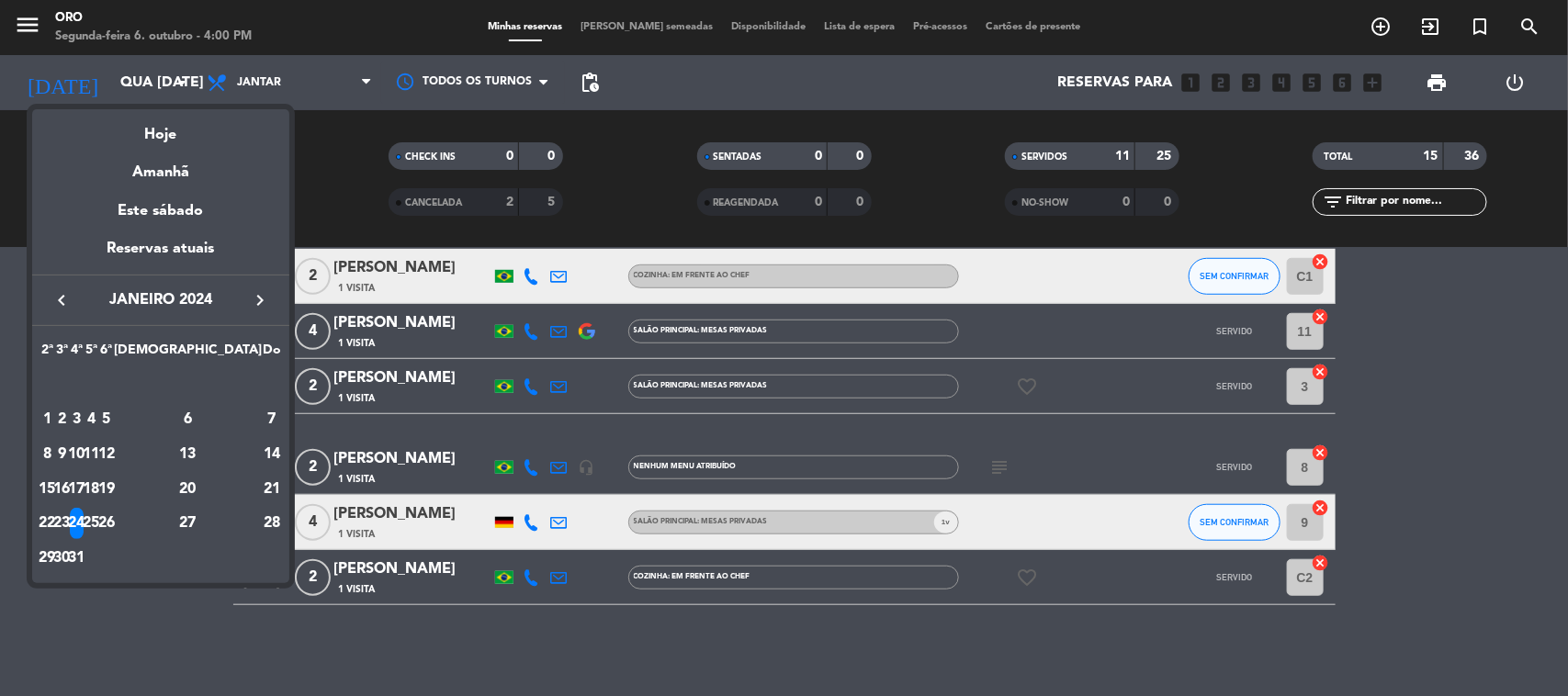
click at [98, 510] on div "25" at bounding box center [91, 523] width 13 height 31
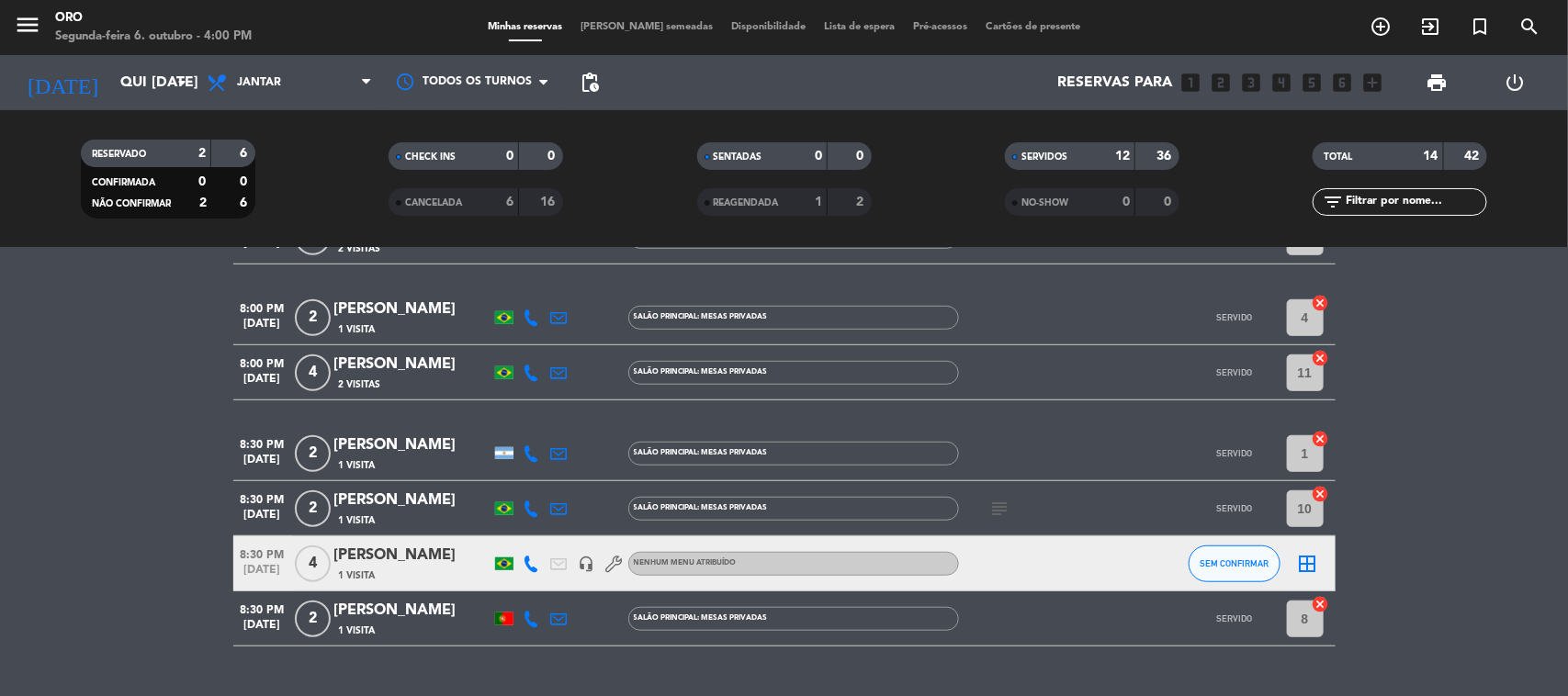
scroll to position [574, 0]
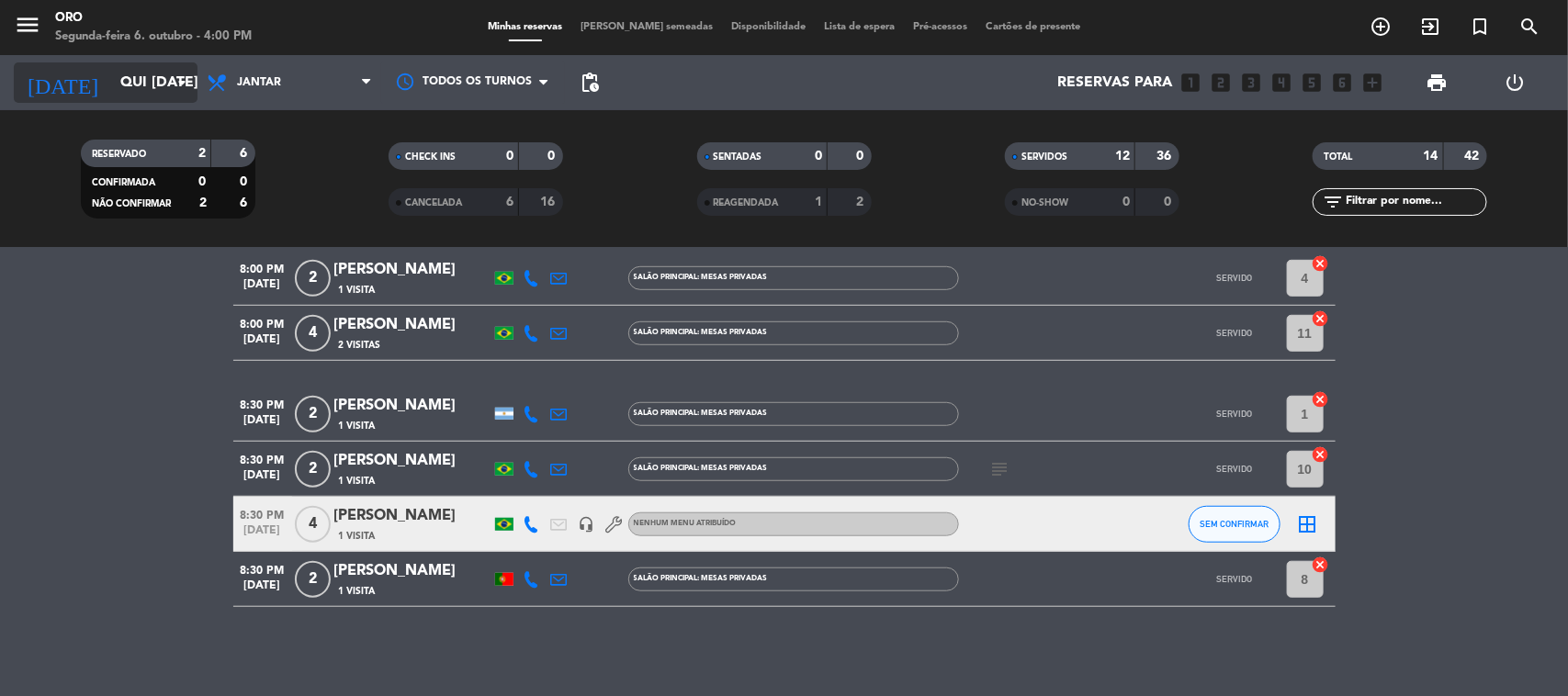
click at [174, 70] on input "Qui [DATE]" at bounding box center [209, 83] width 194 height 36
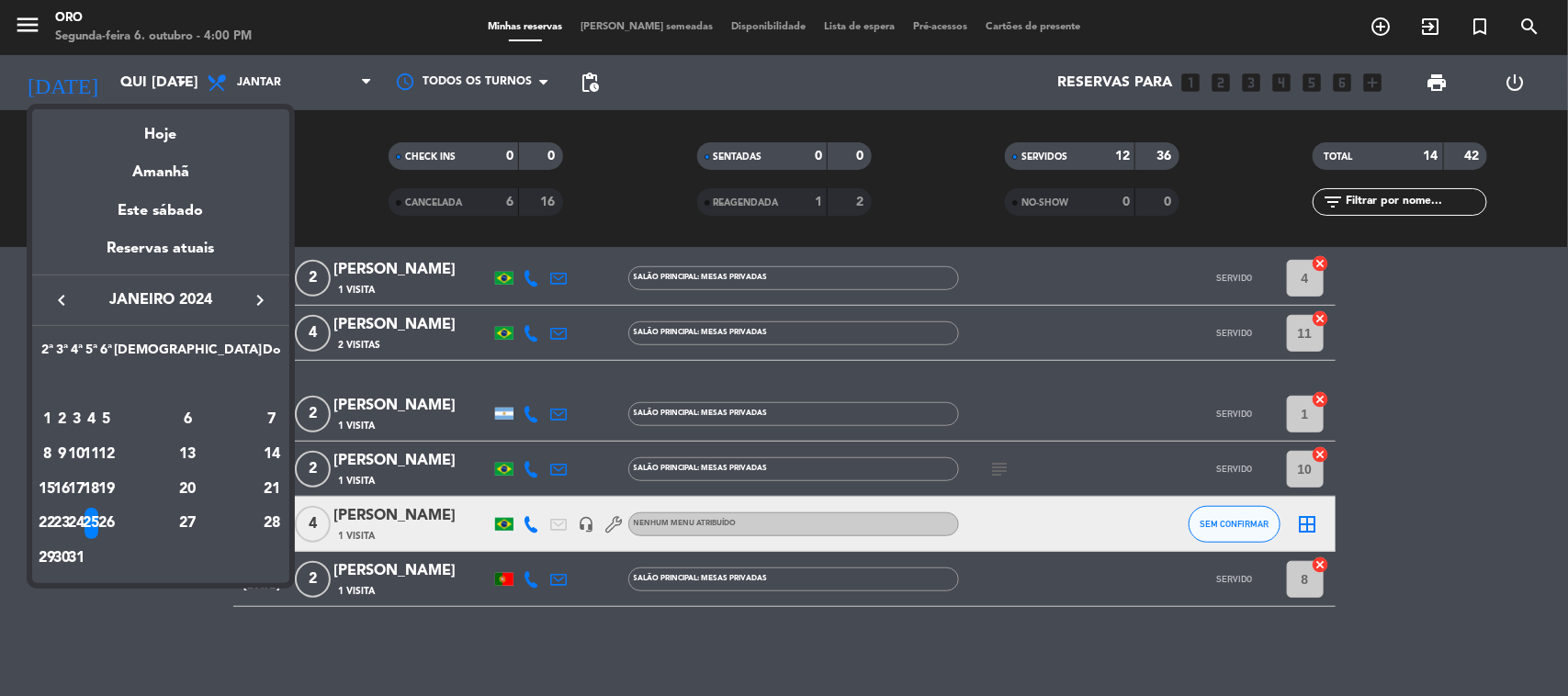
click at [113, 517] on div "26" at bounding box center [106, 523] width 13 height 31
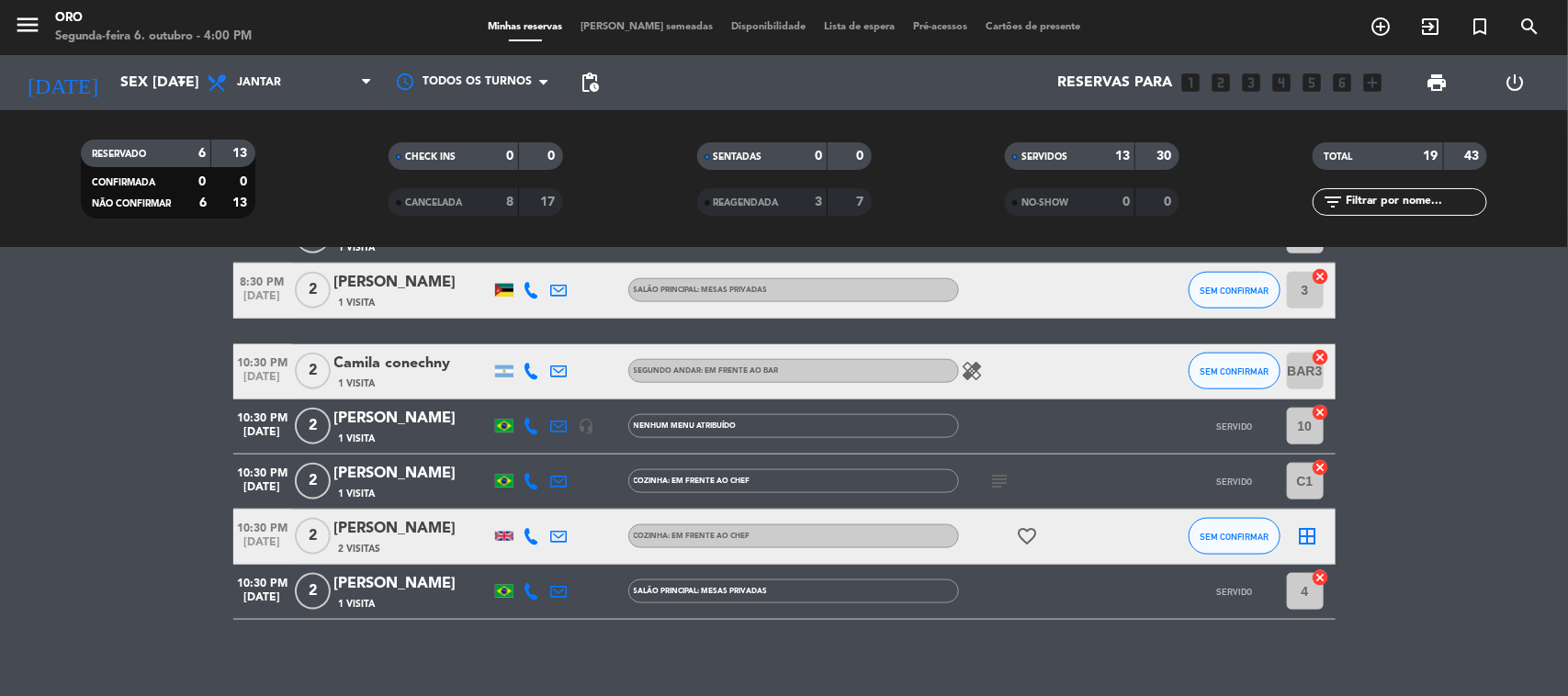
scroll to position [949, 0]
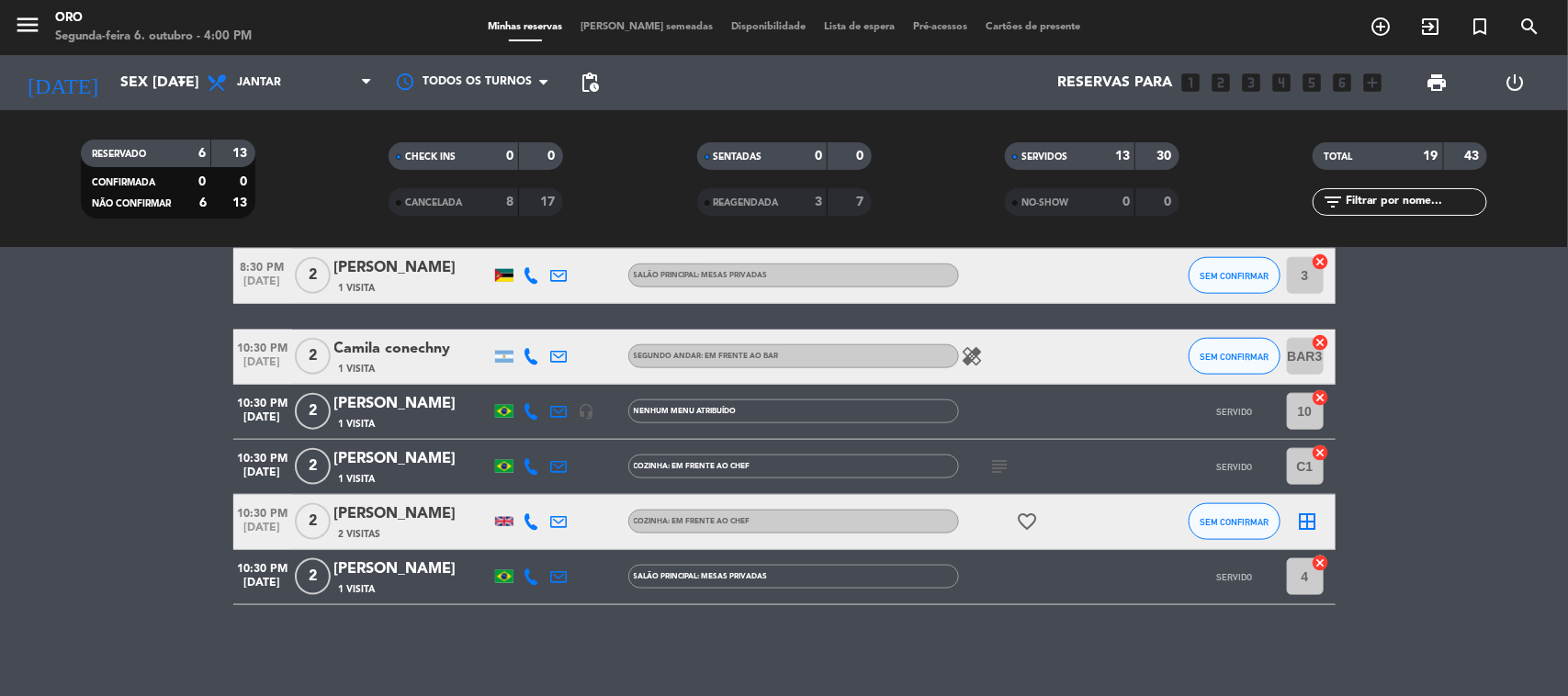
click at [171, 103] on div "[DATE] Sex [DATE][PERSON_NAME]" at bounding box center [105, 82] width 184 height 55
click at [149, 85] on input "Sex [DATE]" at bounding box center [209, 83] width 194 height 36
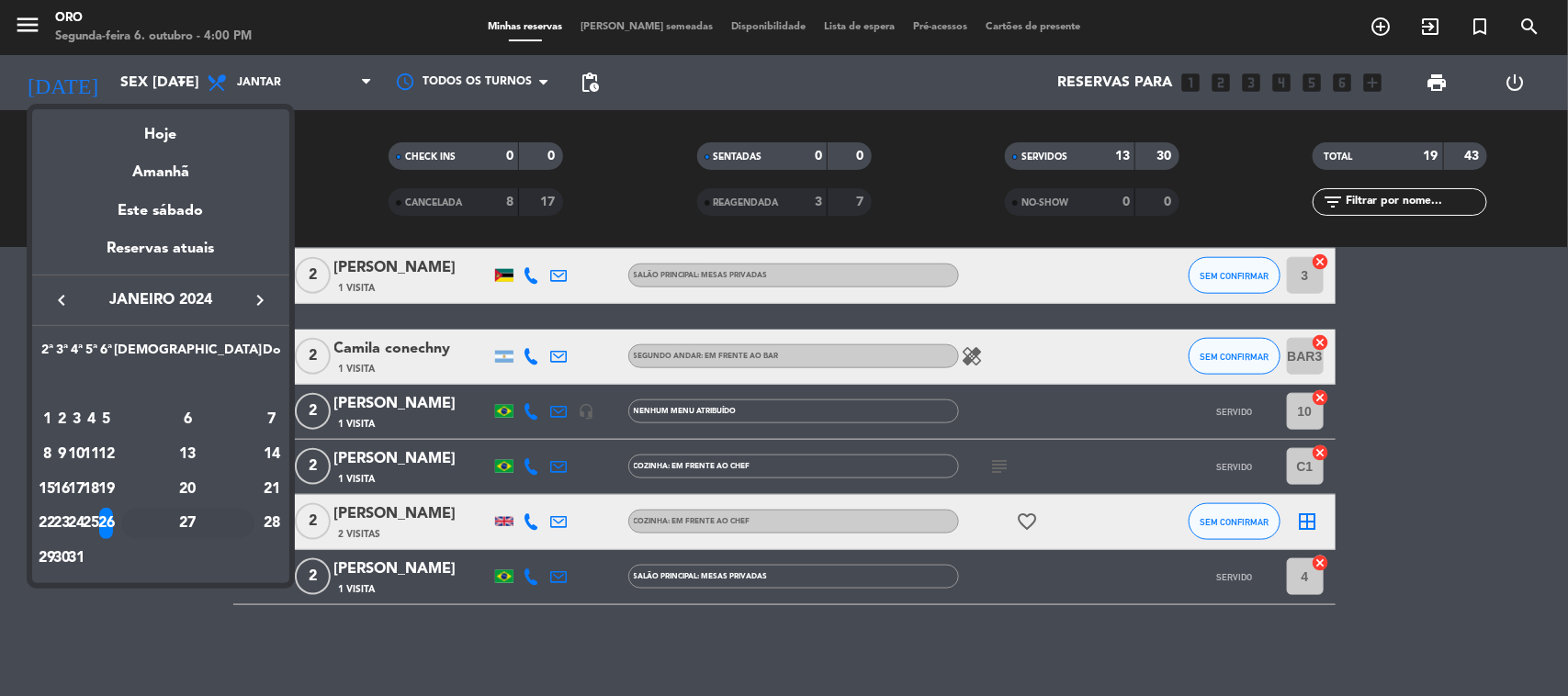
click at [233, 521] on div "27" at bounding box center [188, 523] width 133 height 31
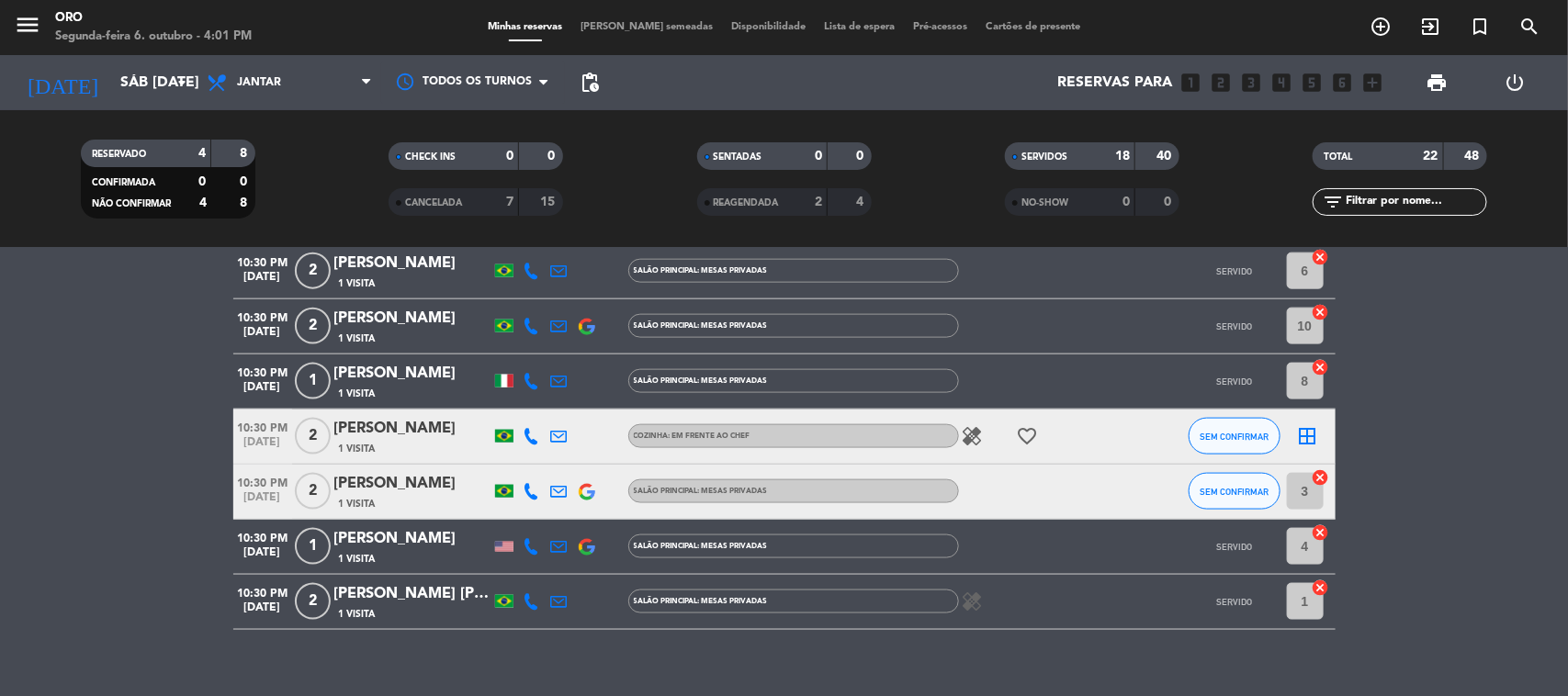
scroll to position [1113, 0]
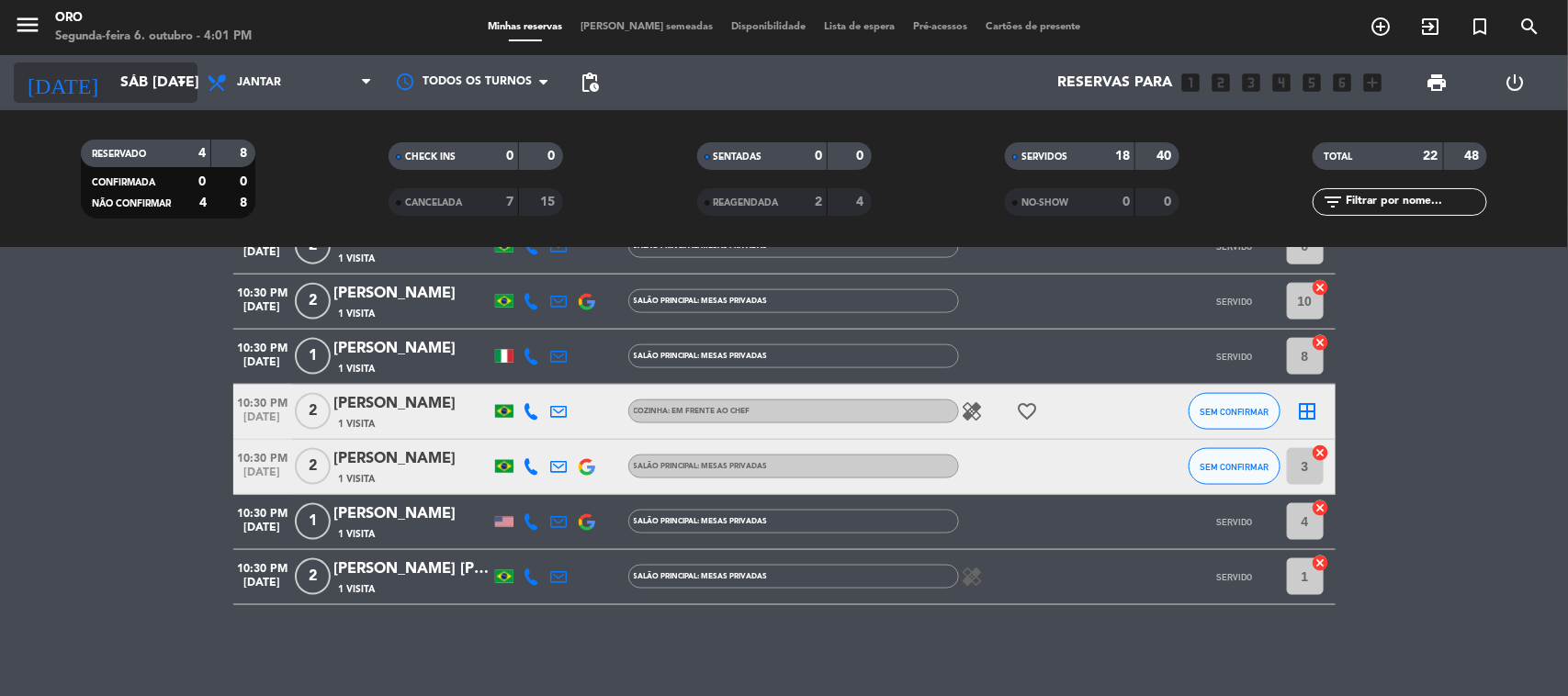
click at [112, 85] on input "Sáb [DATE]" at bounding box center [209, 83] width 194 height 36
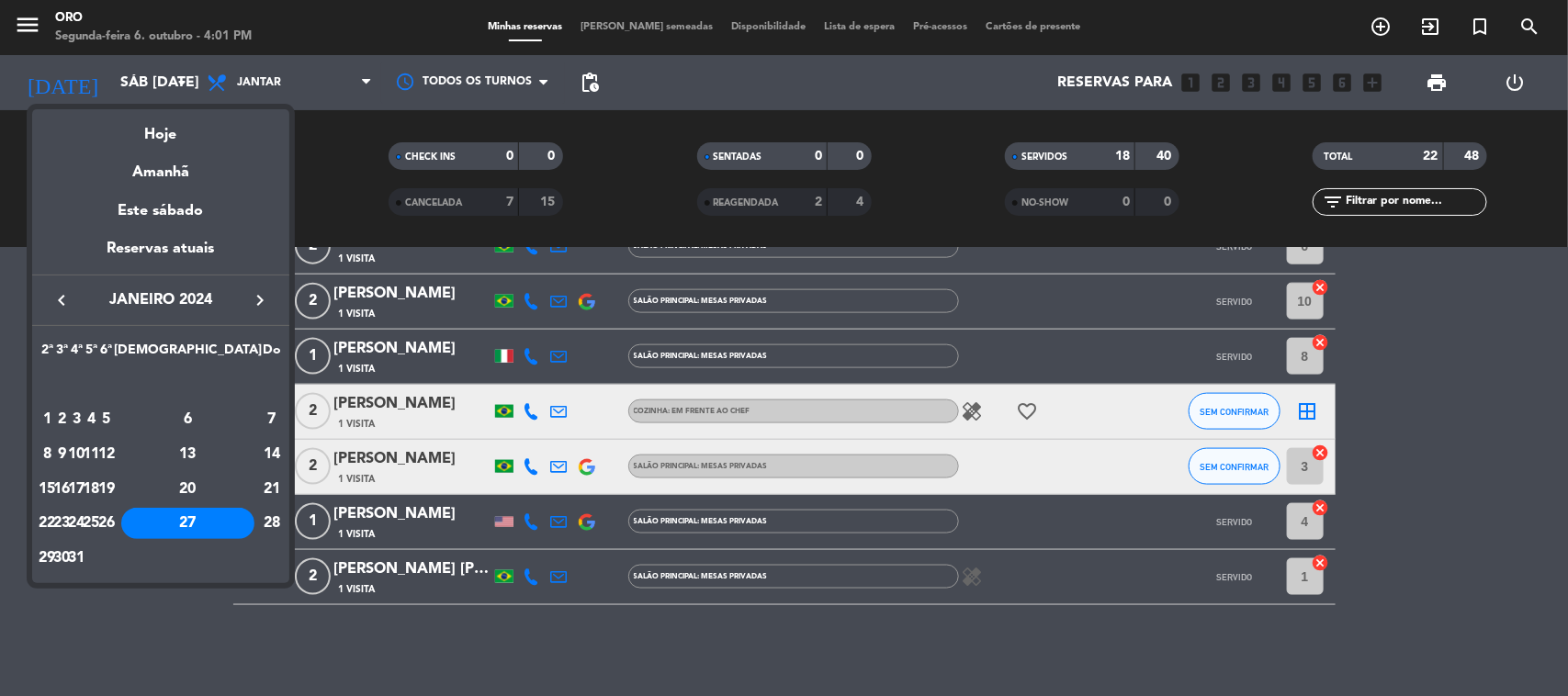
click at [69, 561] on div "30" at bounding box center [62, 558] width 13 height 31
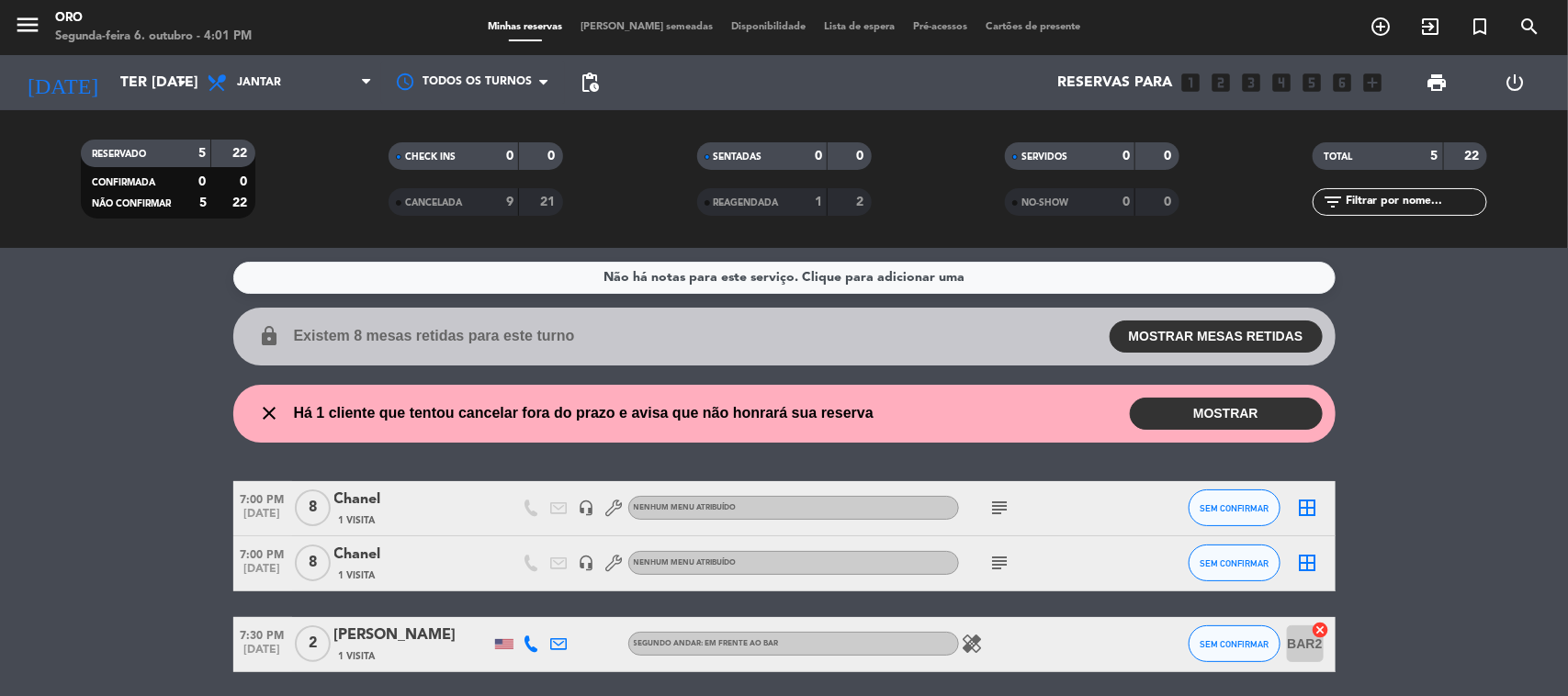
scroll to position [203, 0]
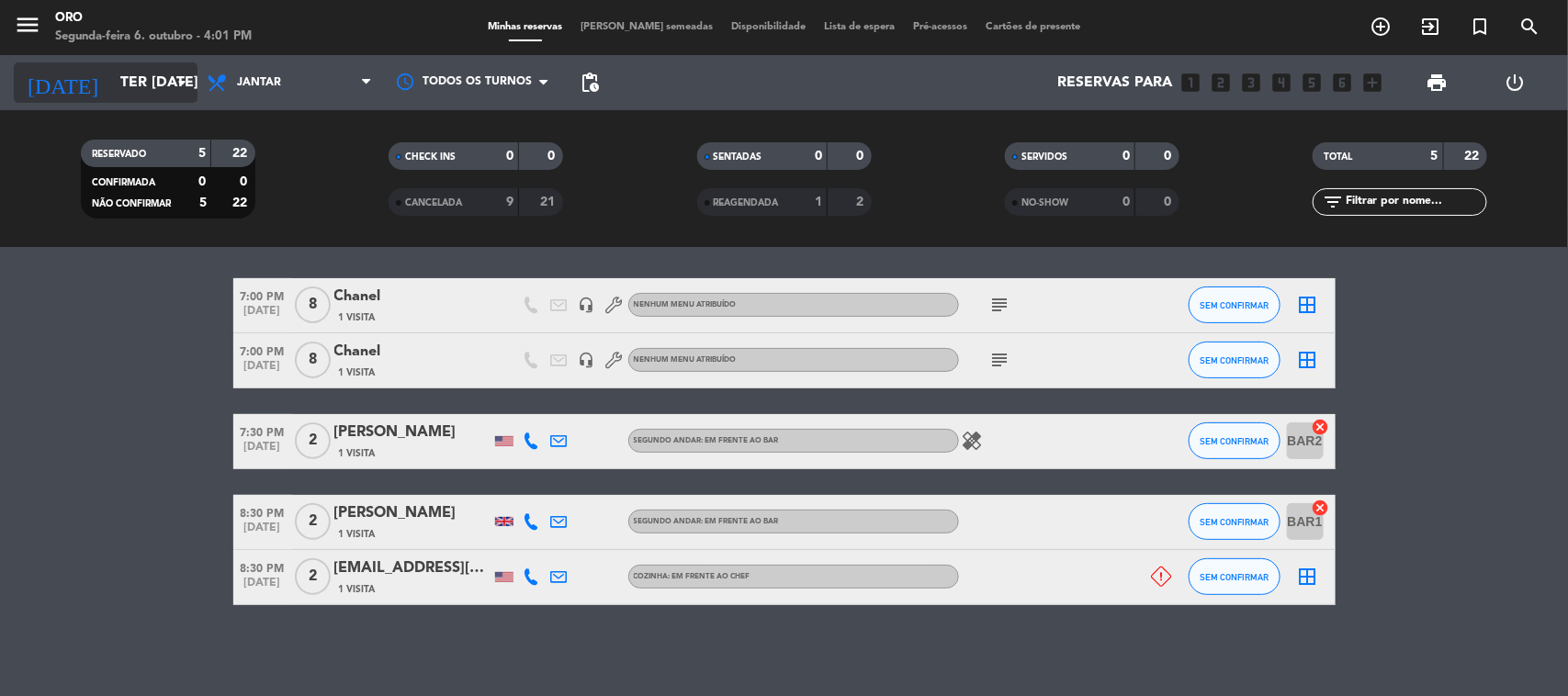
click at [140, 84] on input "Ter [DATE]" at bounding box center [209, 83] width 194 height 36
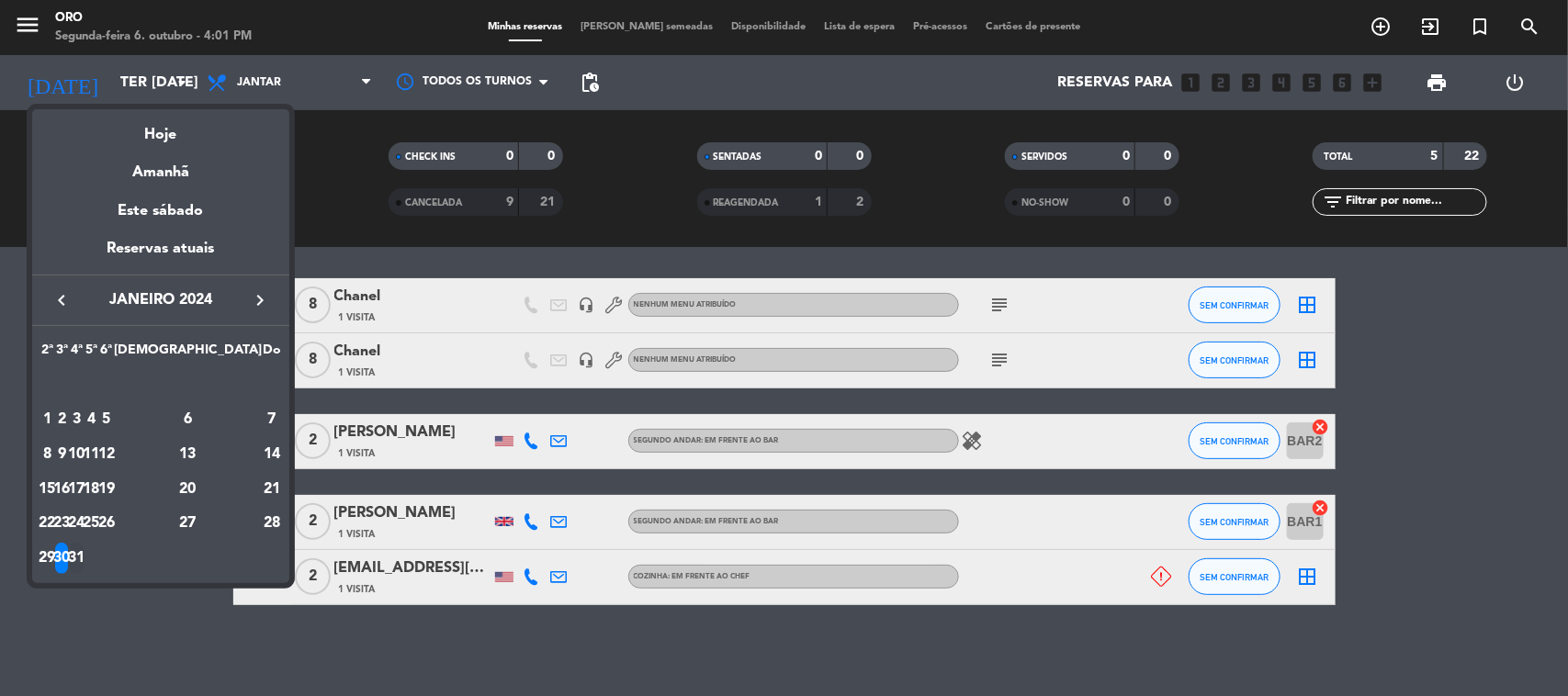
click at [84, 557] on div "31" at bounding box center [77, 558] width 13 height 31
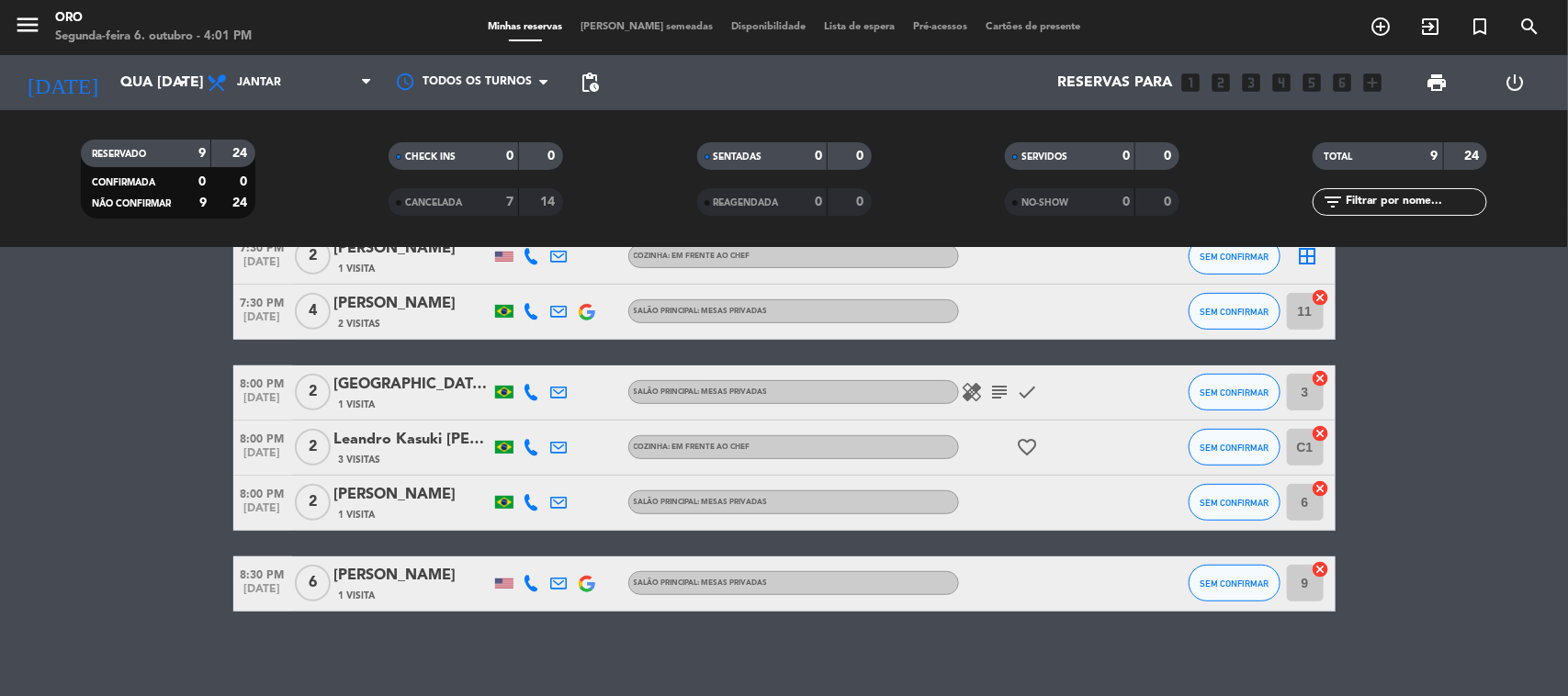
scroll to position [372, 0]
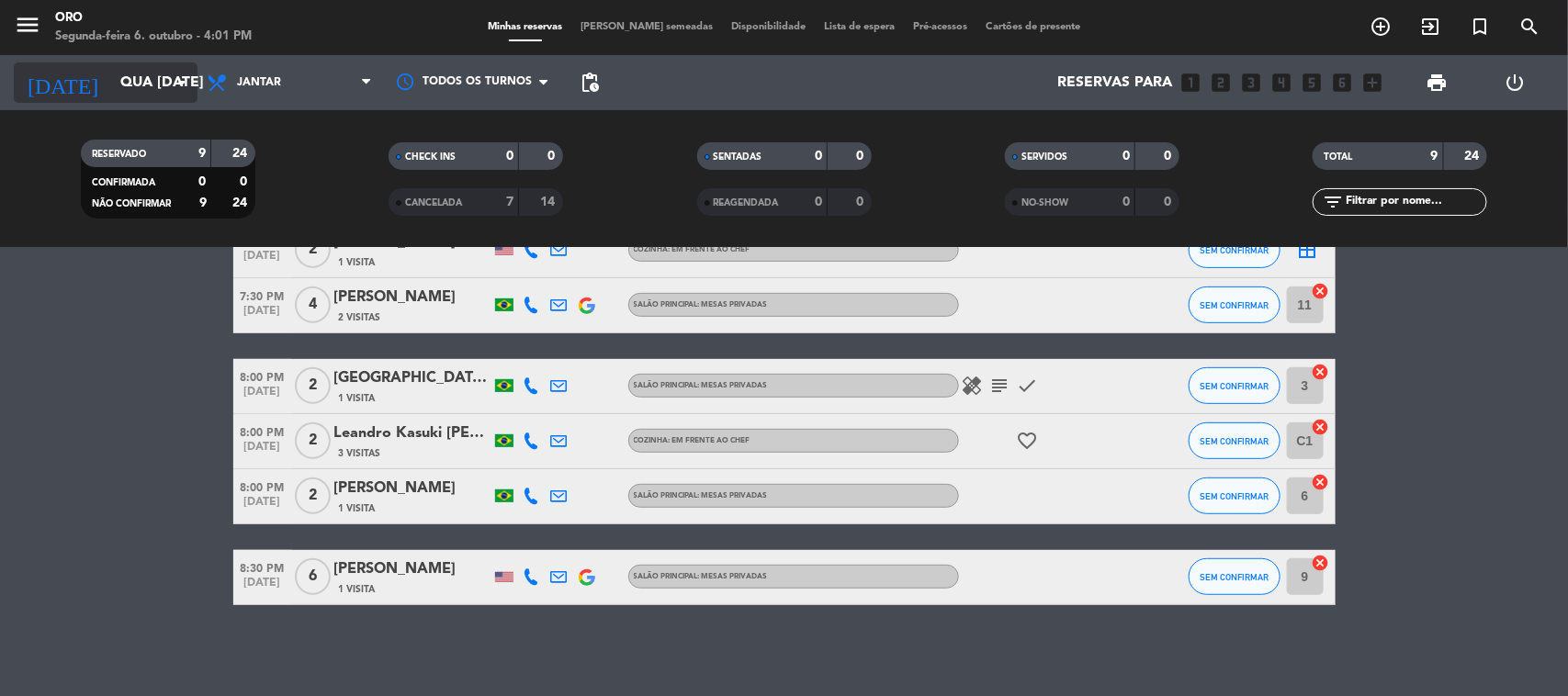
click at [159, 71] on input "Qua [DATE]" at bounding box center [209, 83] width 194 height 36
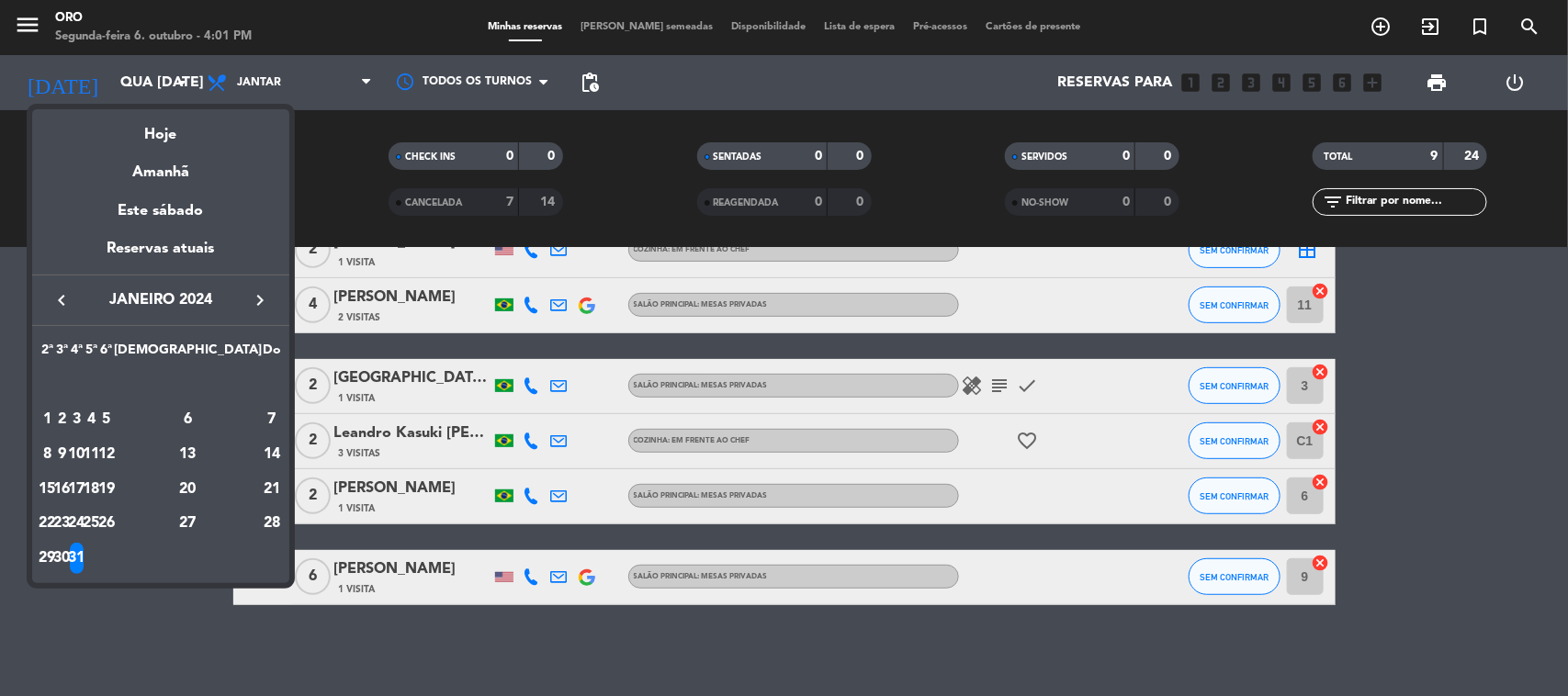
click at [265, 298] on icon "keyboard_arrow_right" at bounding box center [260, 300] width 22 height 22
click at [98, 378] on div "1" at bounding box center [91, 385] width 13 height 31
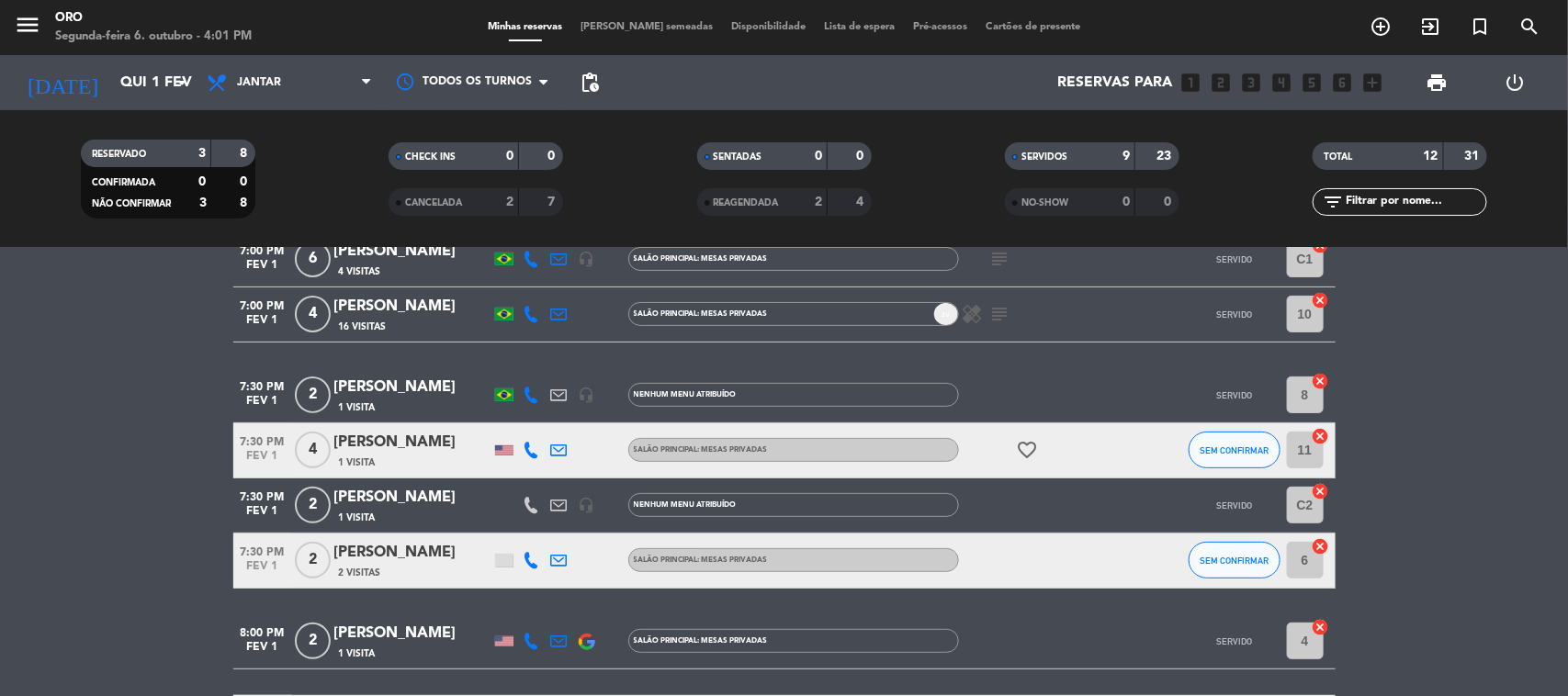
scroll to position [0, 0]
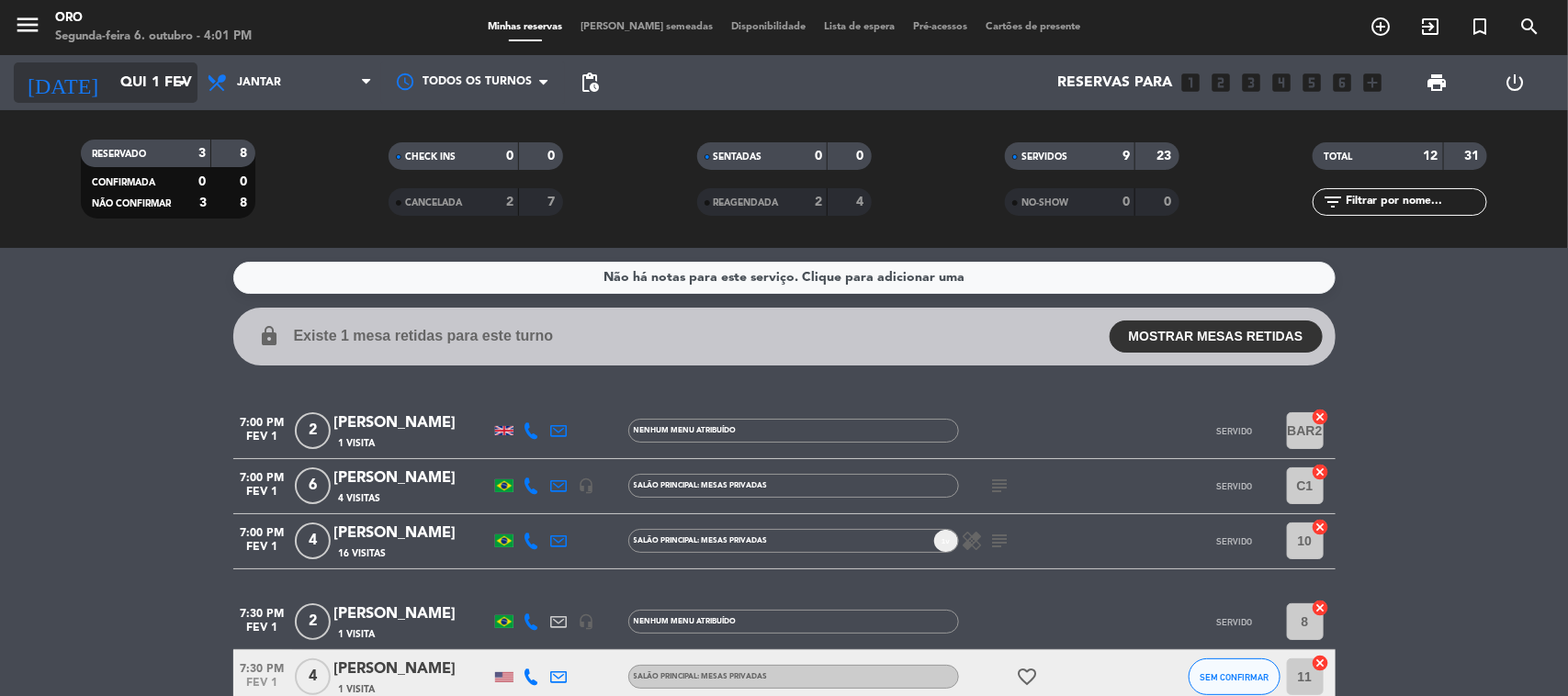
click at [124, 94] on input "Qui 1 fev" at bounding box center [209, 83] width 194 height 36
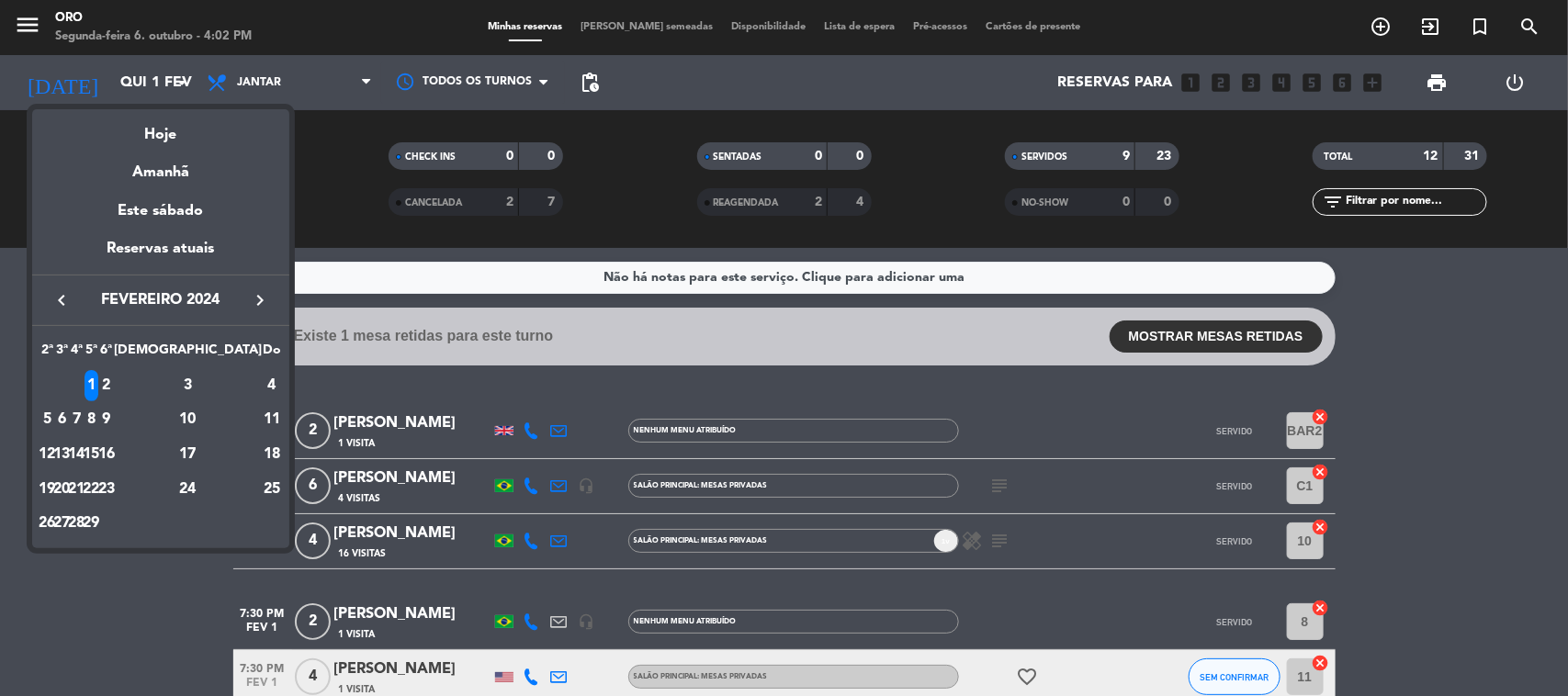
click at [113, 379] on div "2" at bounding box center [106, 385] width 13 height 31
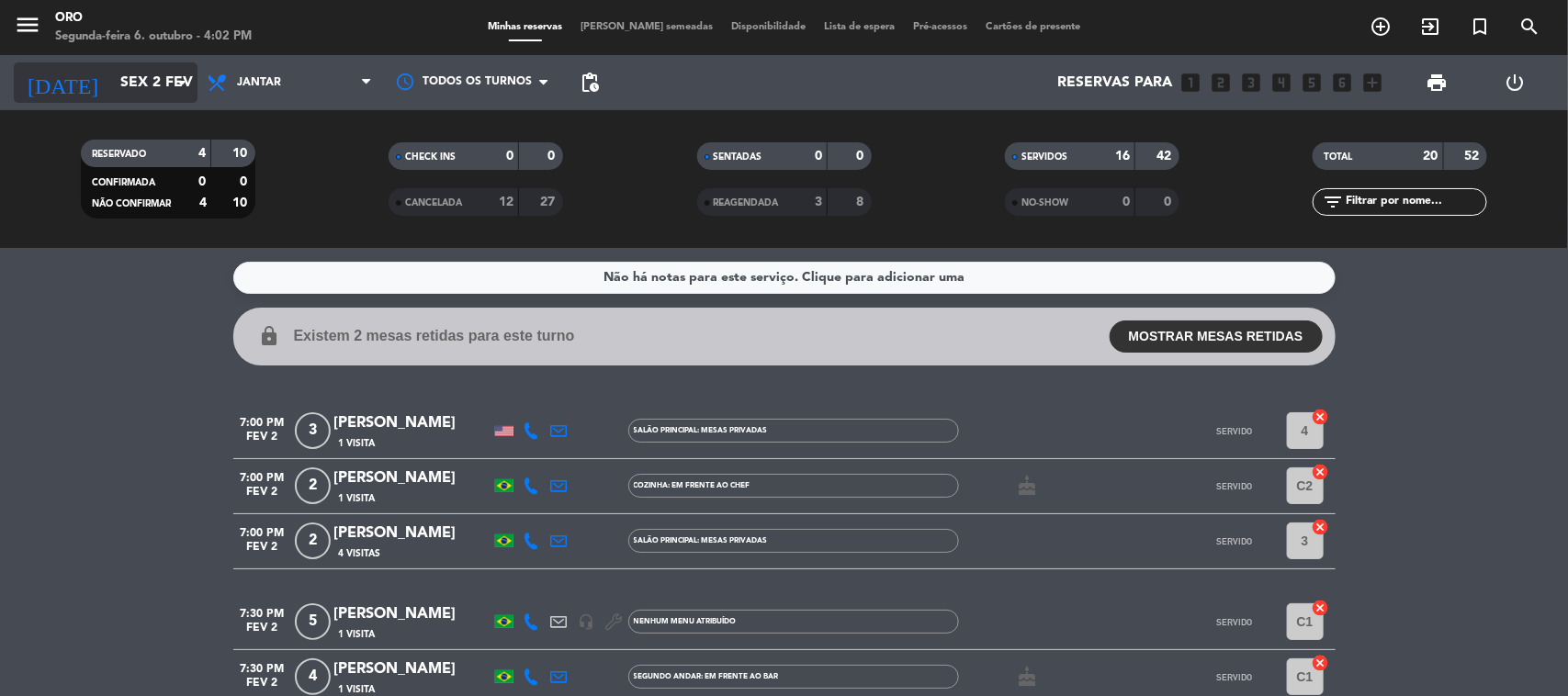
click at [138, 94] on input "Sex 2 fev" at bounding box center [209, 83] width 194 height 36
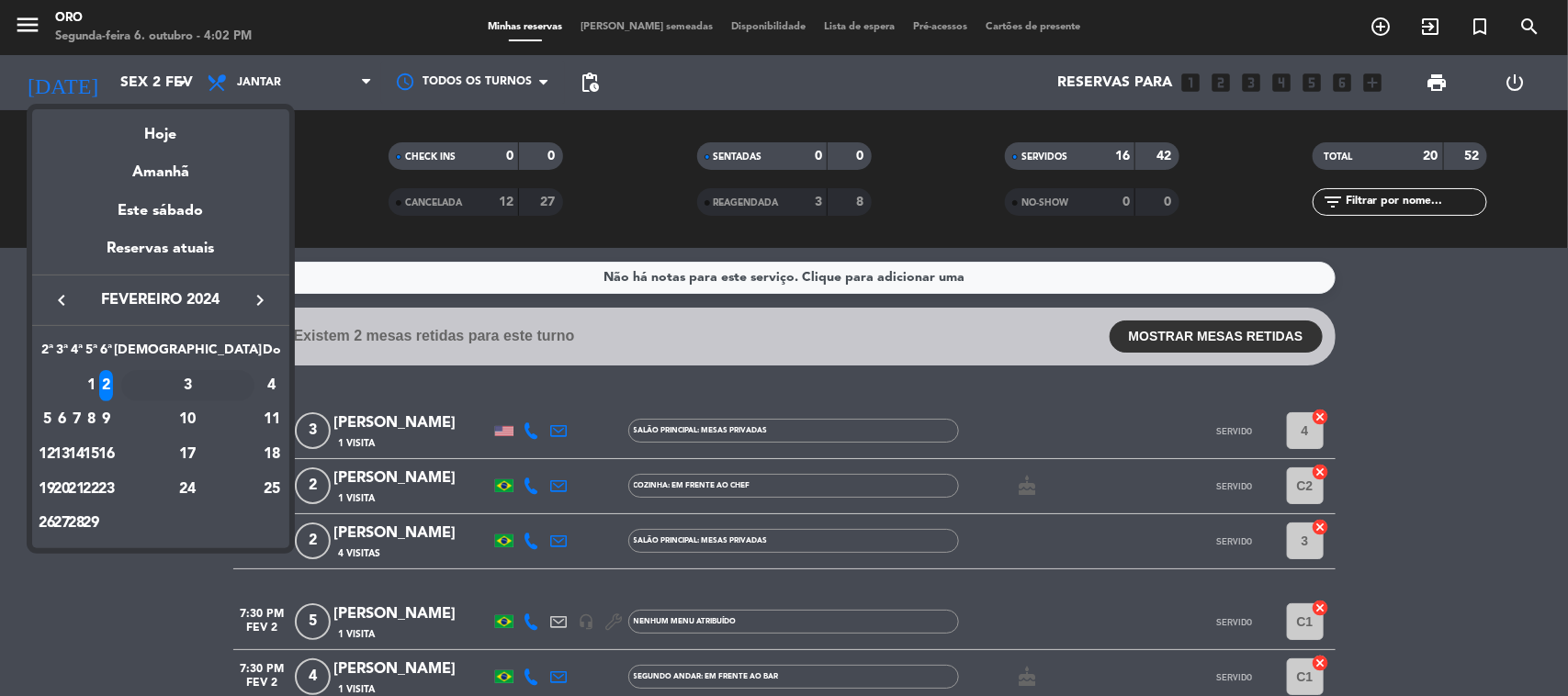
click at [223, 387] on div "3" at bounding box center [188, 385] width 133 height 31
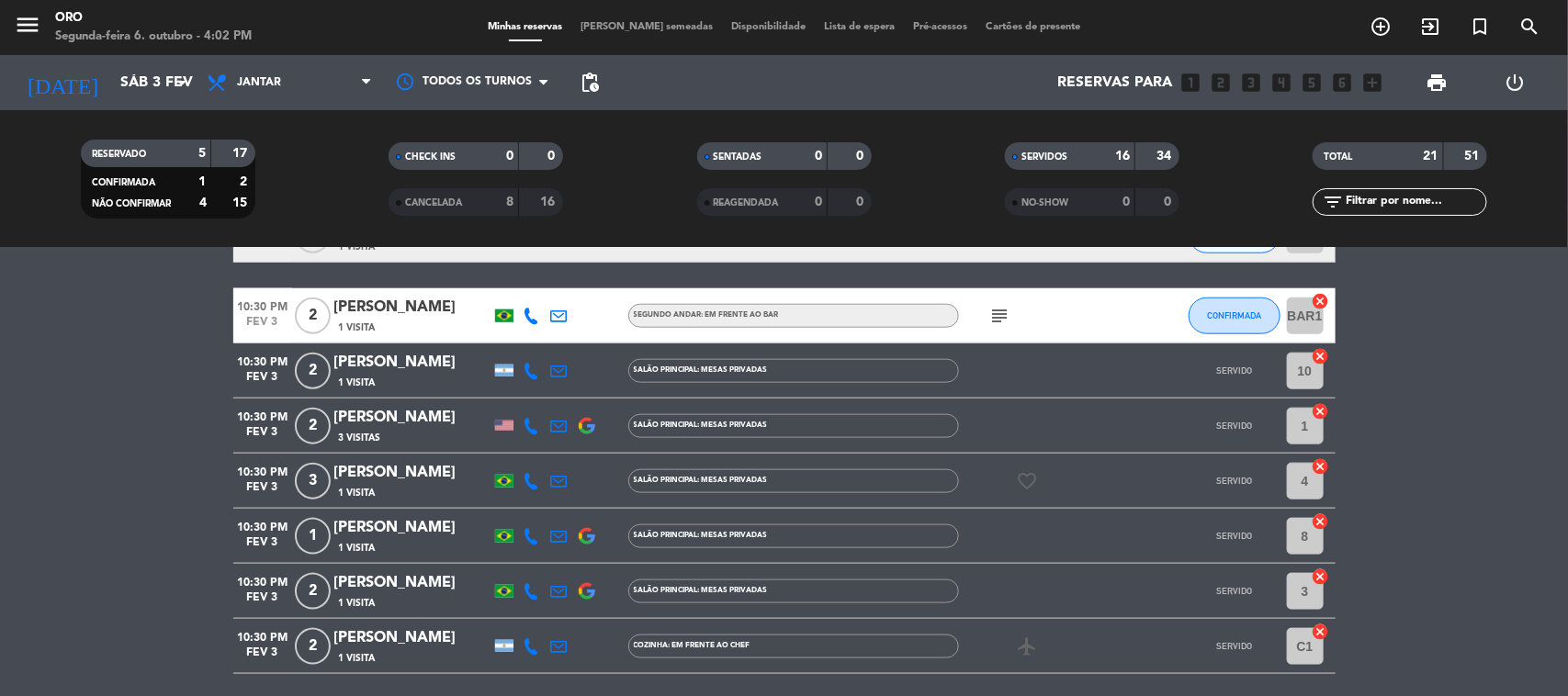
scroll to position [987, 0]
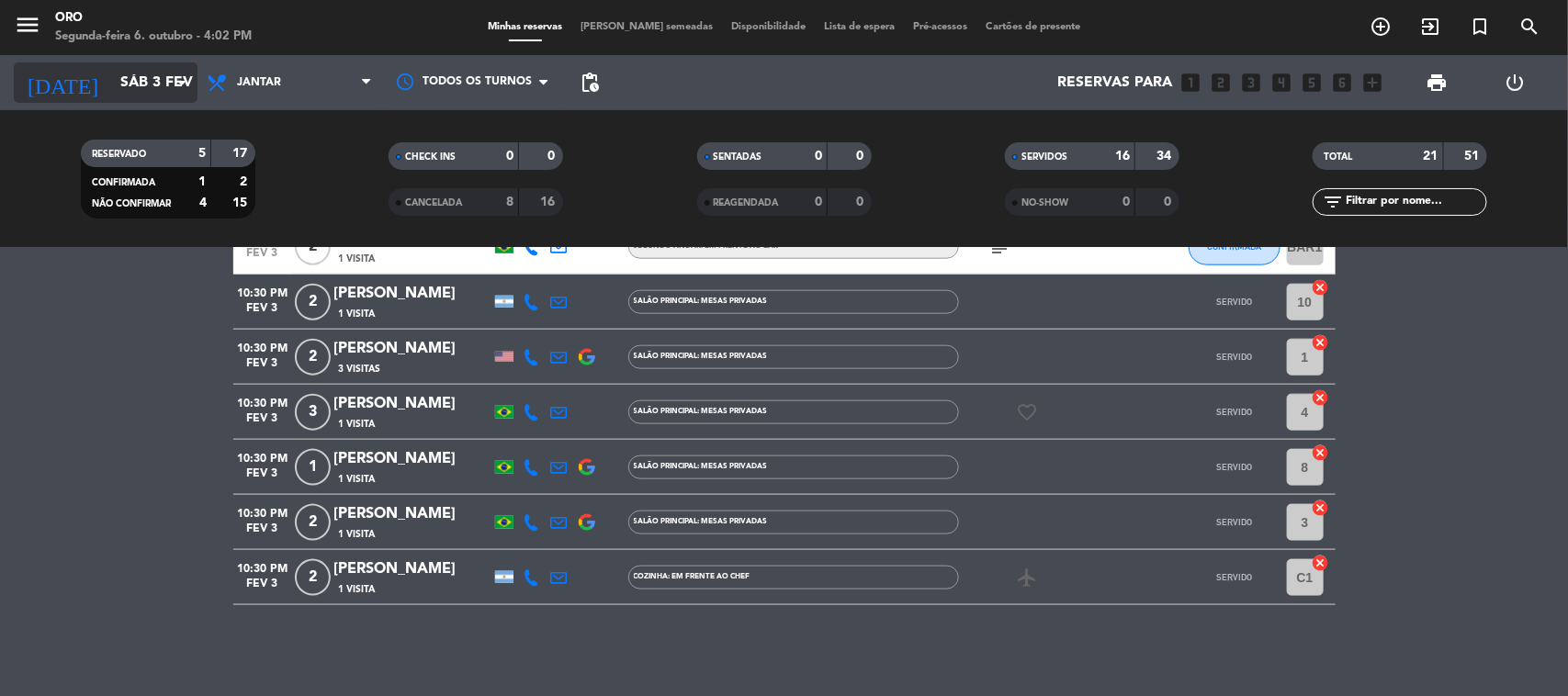
click at [131, 92] on input "Sáb 3 fev" at bounding box center [209, 83] width 194 height 36
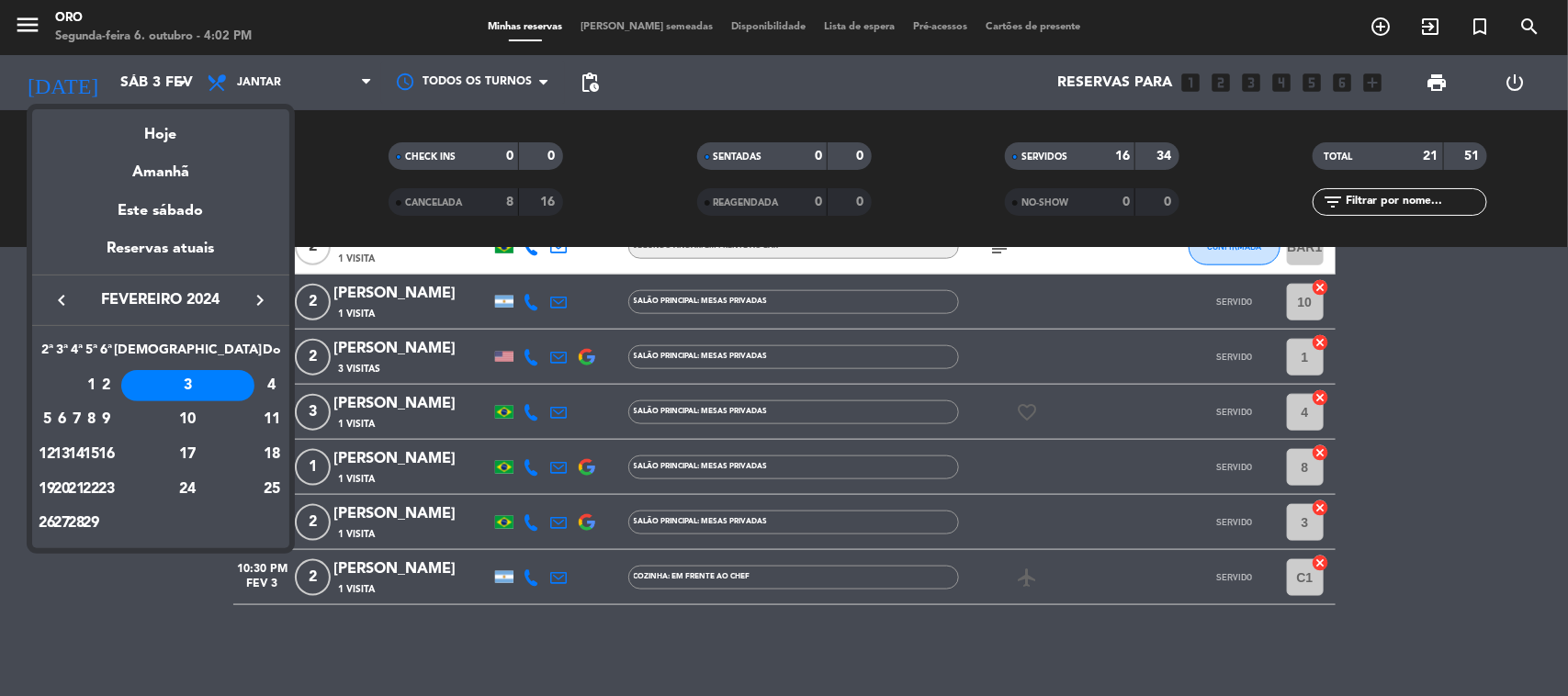
click at [69, 416] on div "6" at bounding box center [62, 419] width 13 height 31
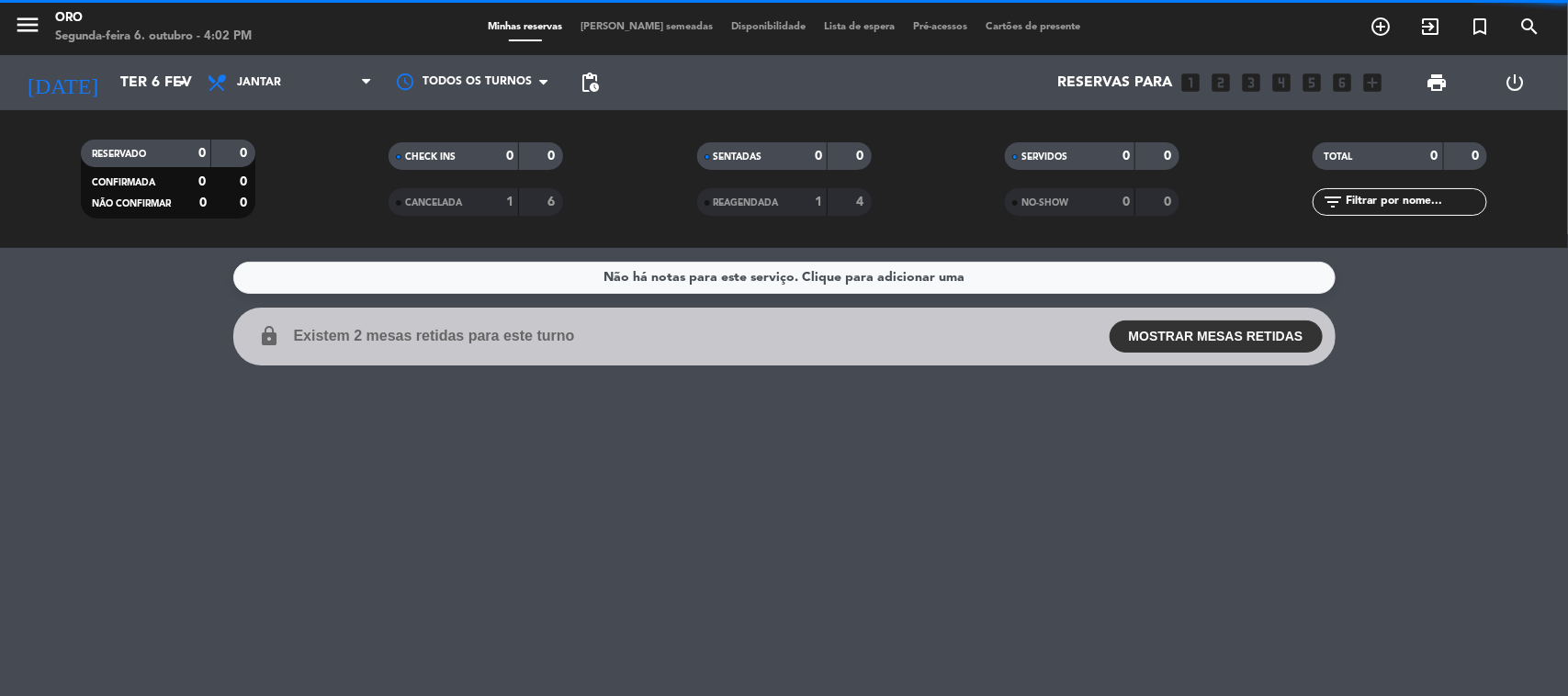
scroll to position [0, 0]
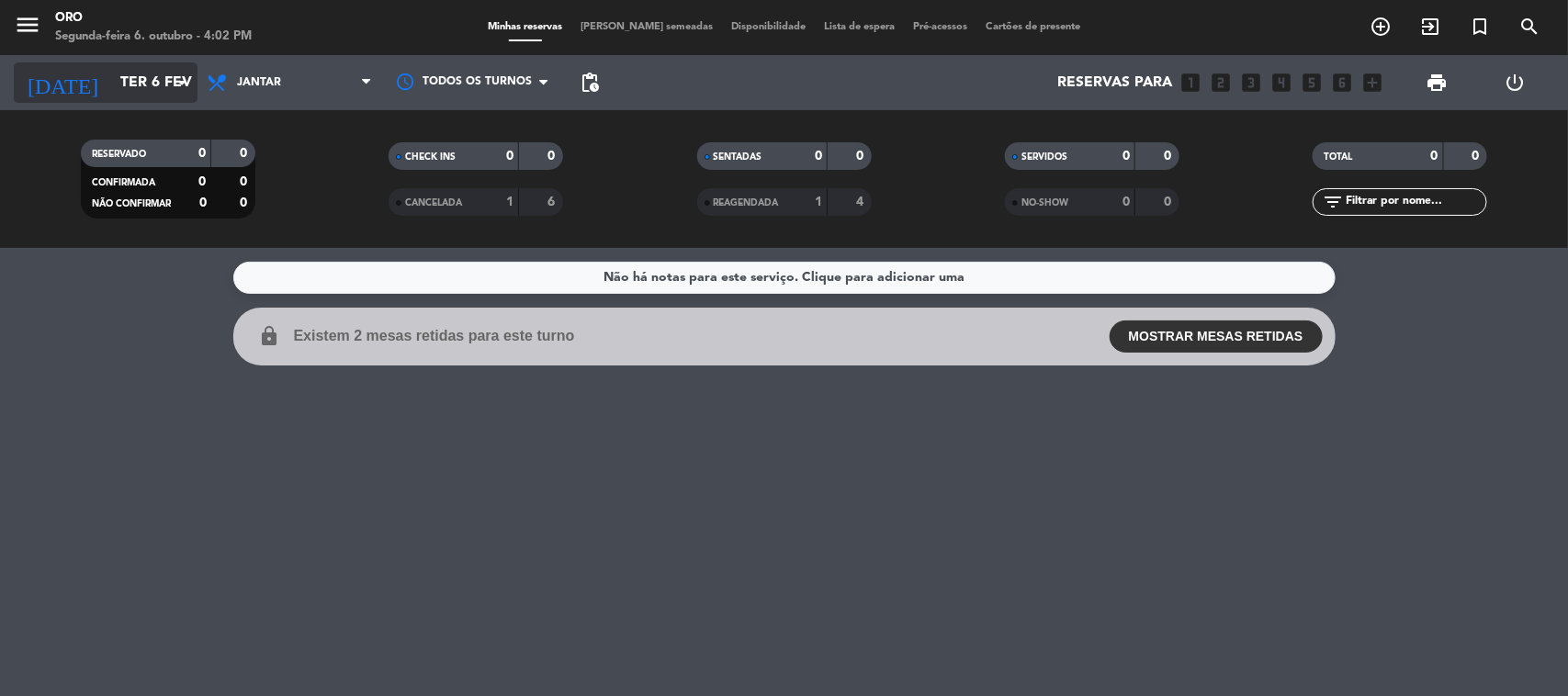
click at [152, 80] on input "Ter 6 fev" at bounding box center [209, 83] width 194 height 36
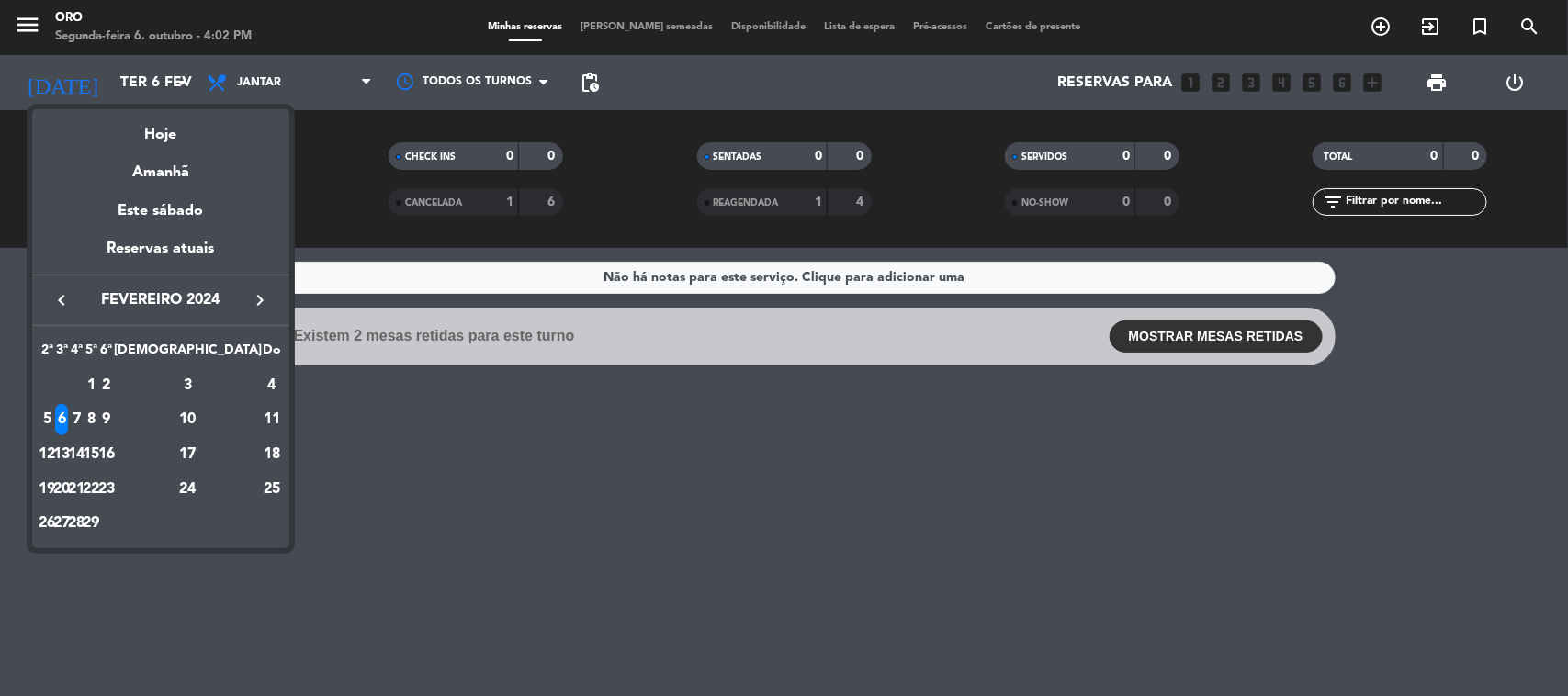
click at [84, 413] on div "7" at bounding box center [77, 419] width 13 height 31
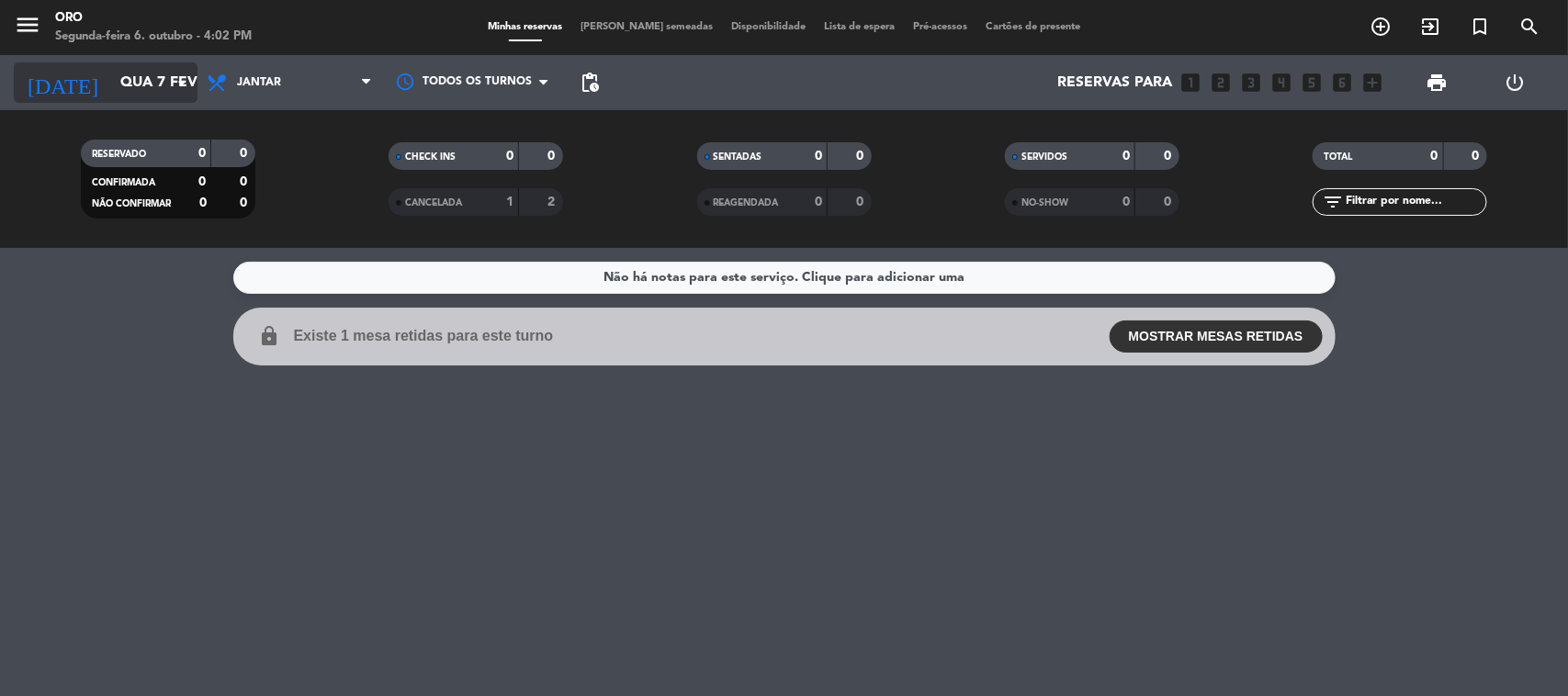
click at [113, 75] on input "Qua 7 fev" at bounding box center [209, 83] width 194 height 36
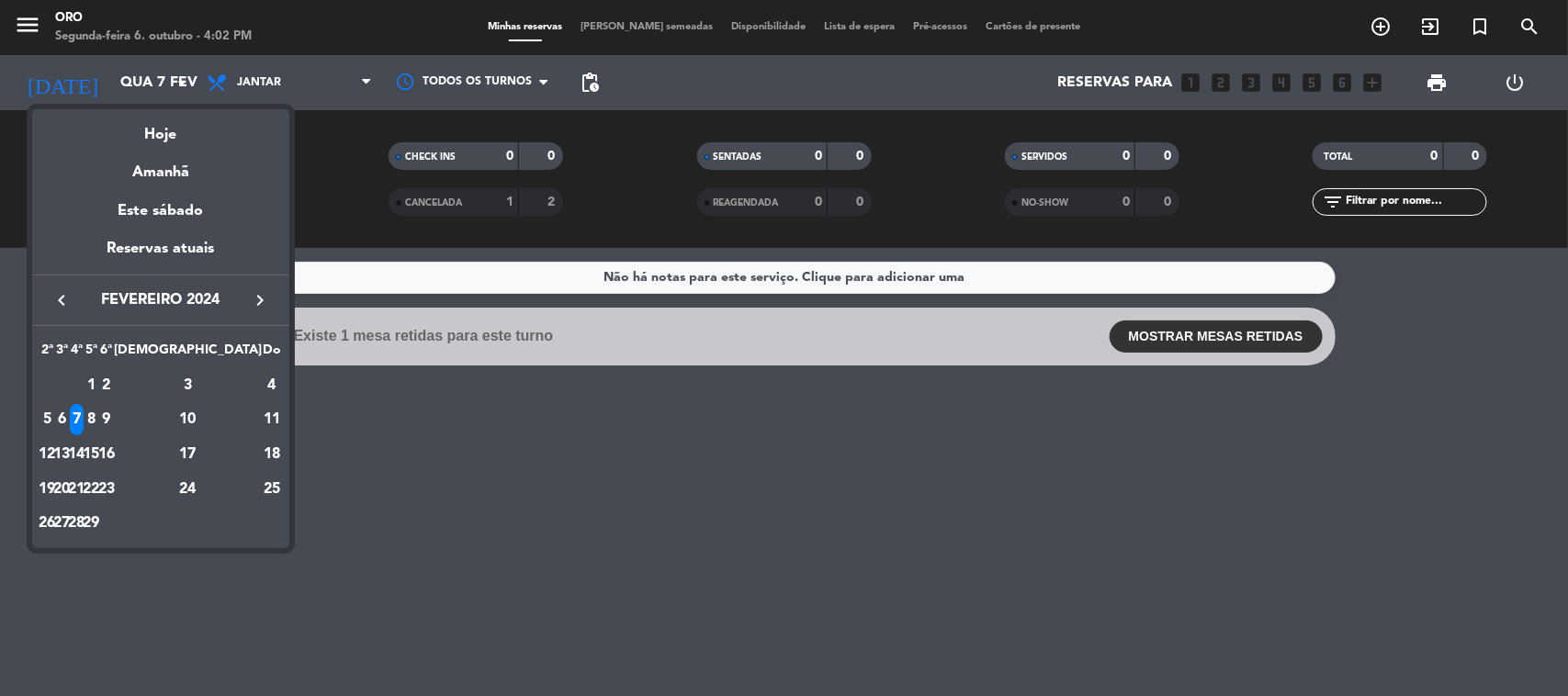
click at [98, 414] on div "8" at bounding box center [91, 419] width 13 height 31
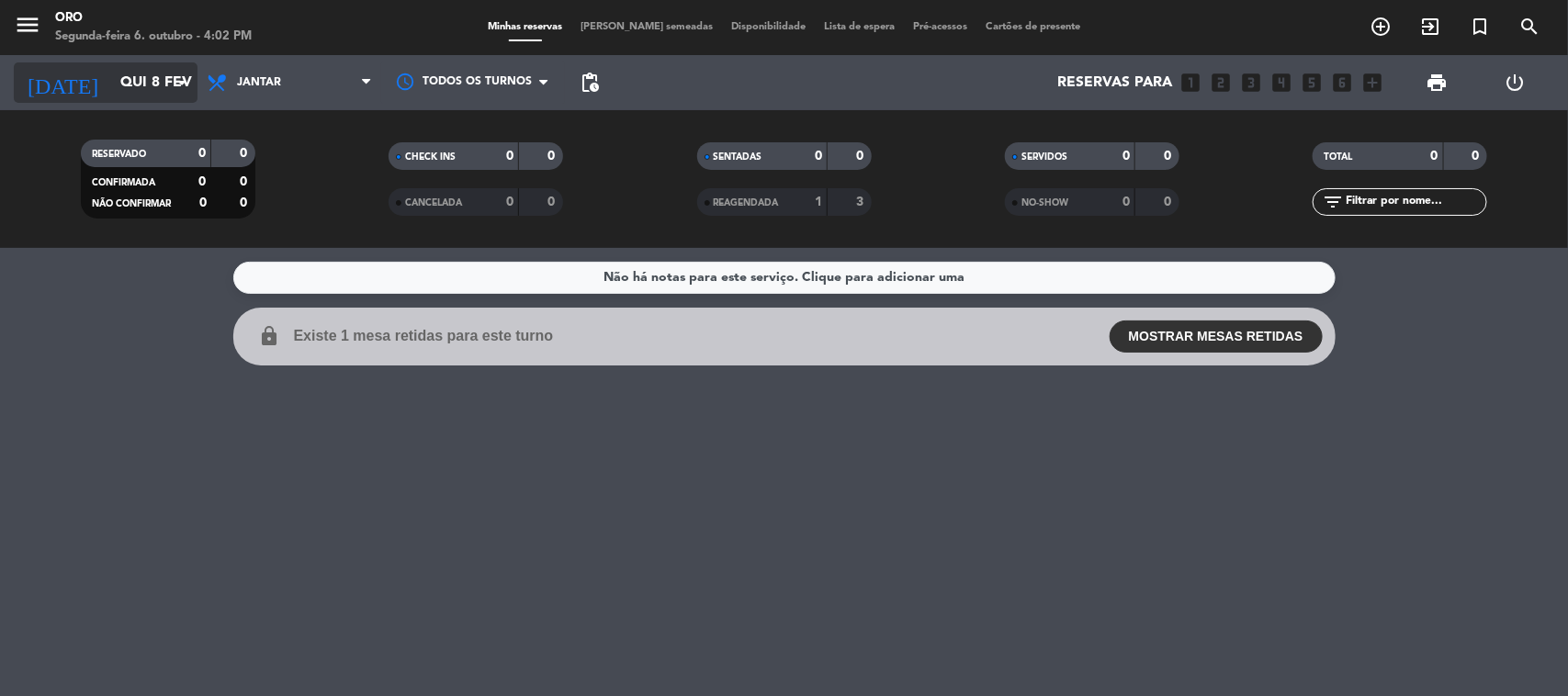
click at [135, 85] on input "Qui 8 fev" at bounding box center [209, 83] width 194 height 36
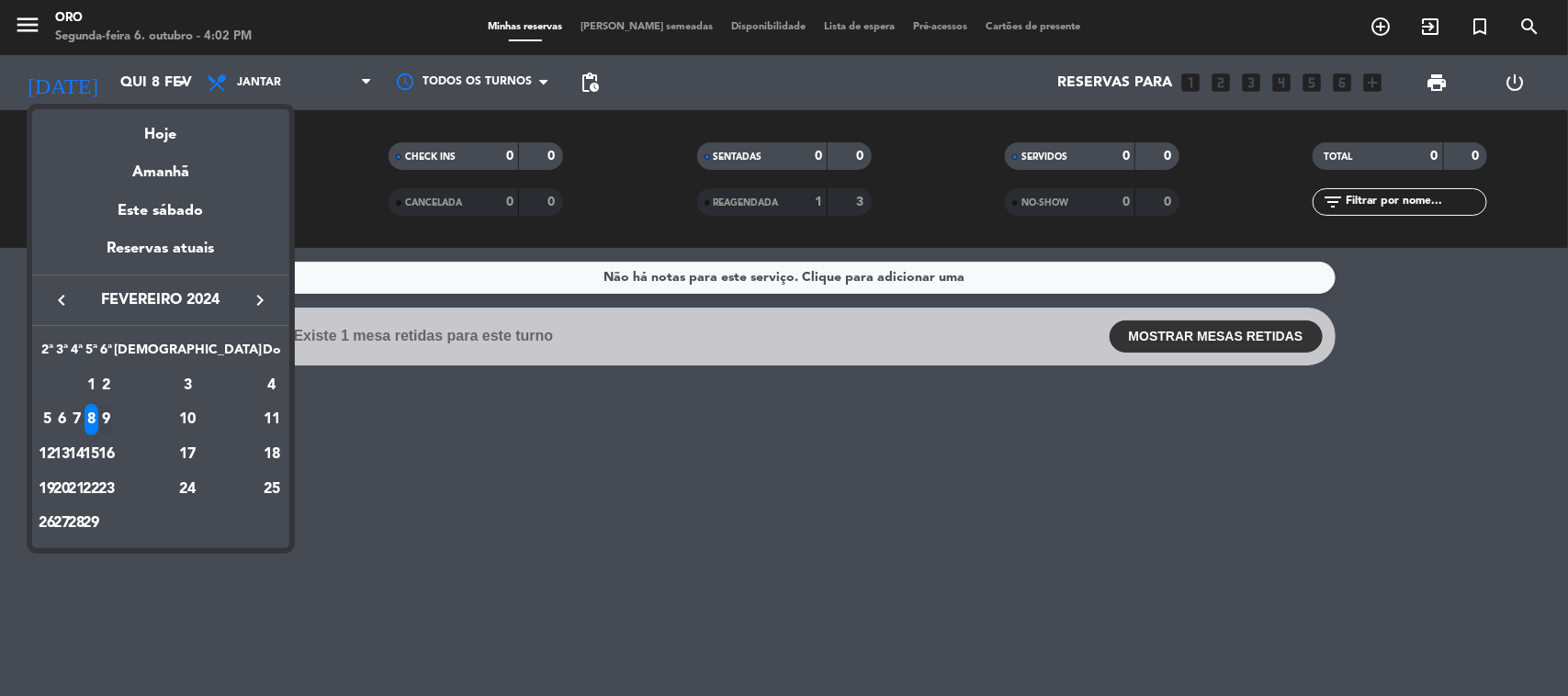
click at [113, 418] on div "9" at bounding box center [106, 419] width 13 height 31
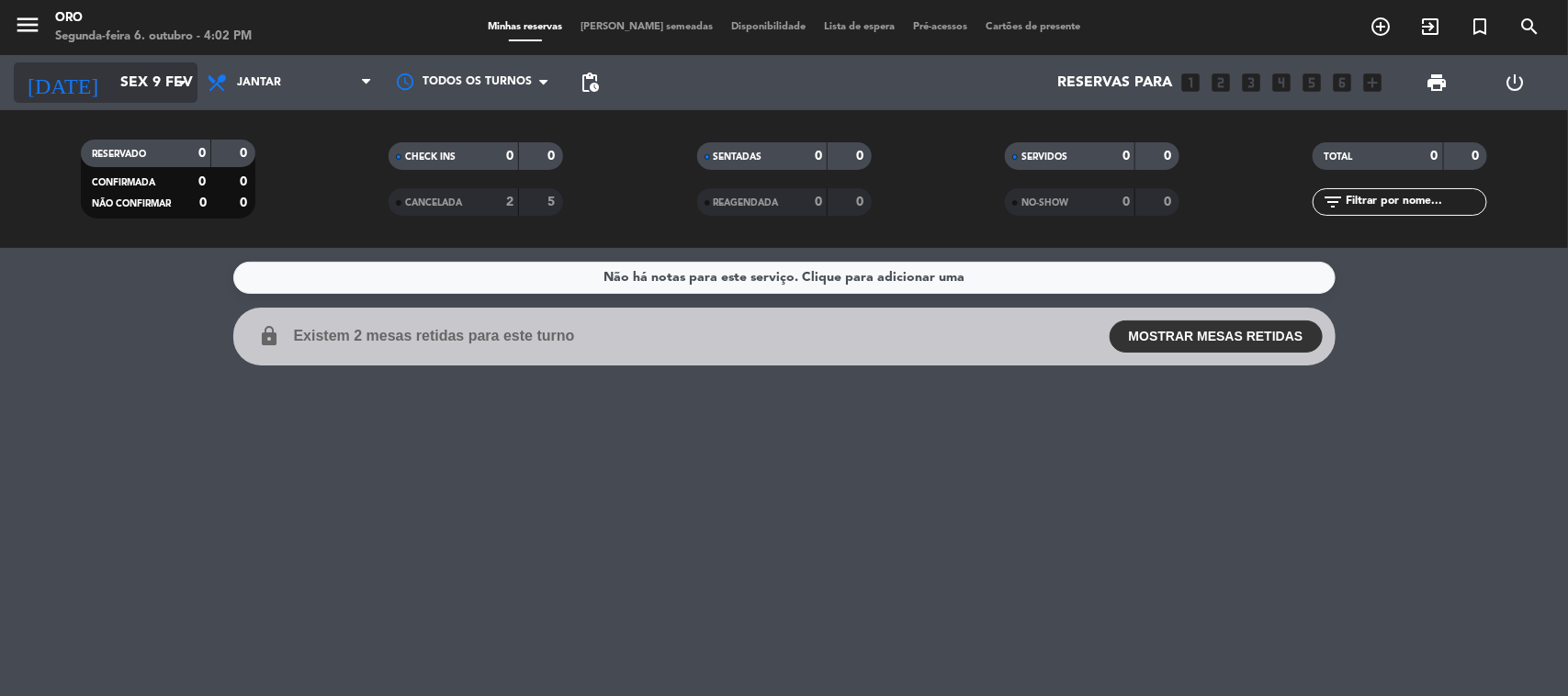
click at [112, 97] on input "Sex 9 fev" at bounding box center [209, 83] width 194 height 36
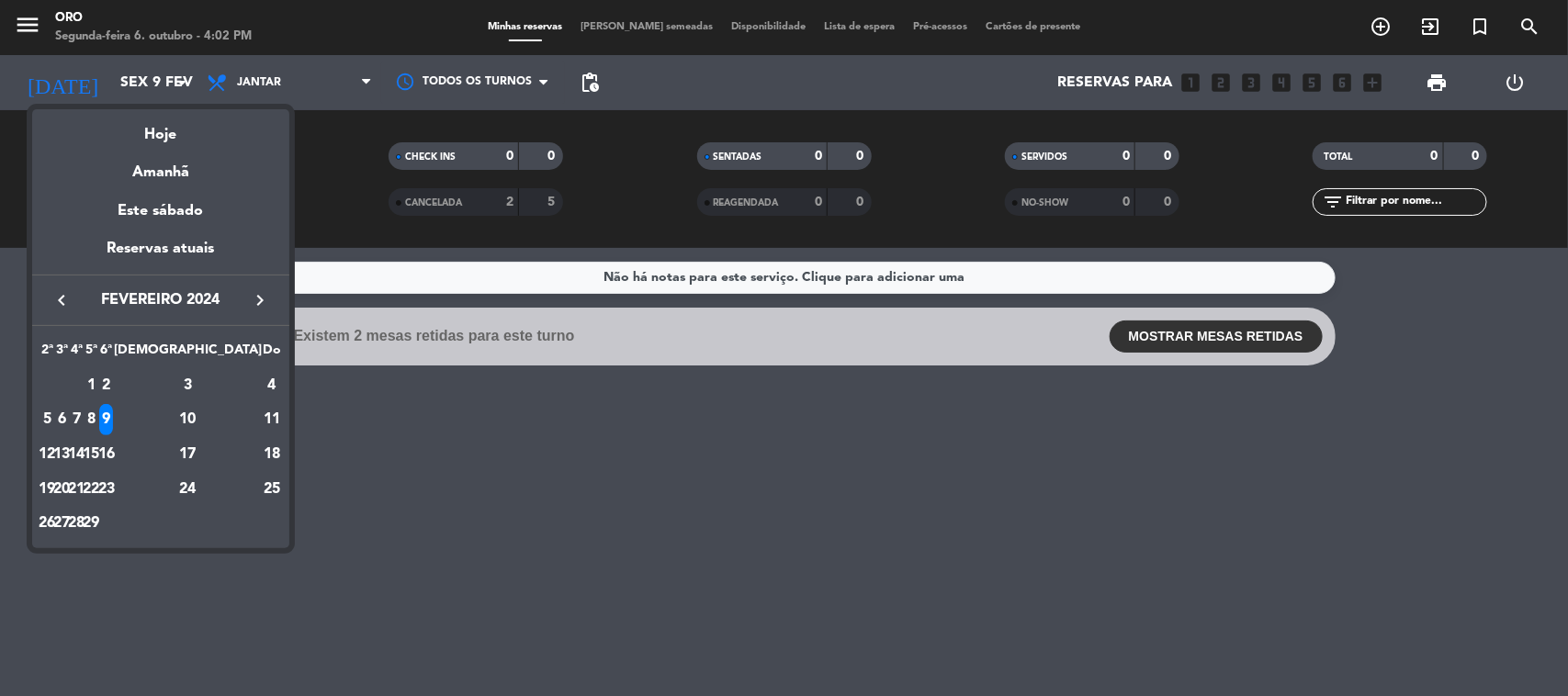
click at [233, 418] on div "10" at bounding box center [188, 419] width 133 height 31
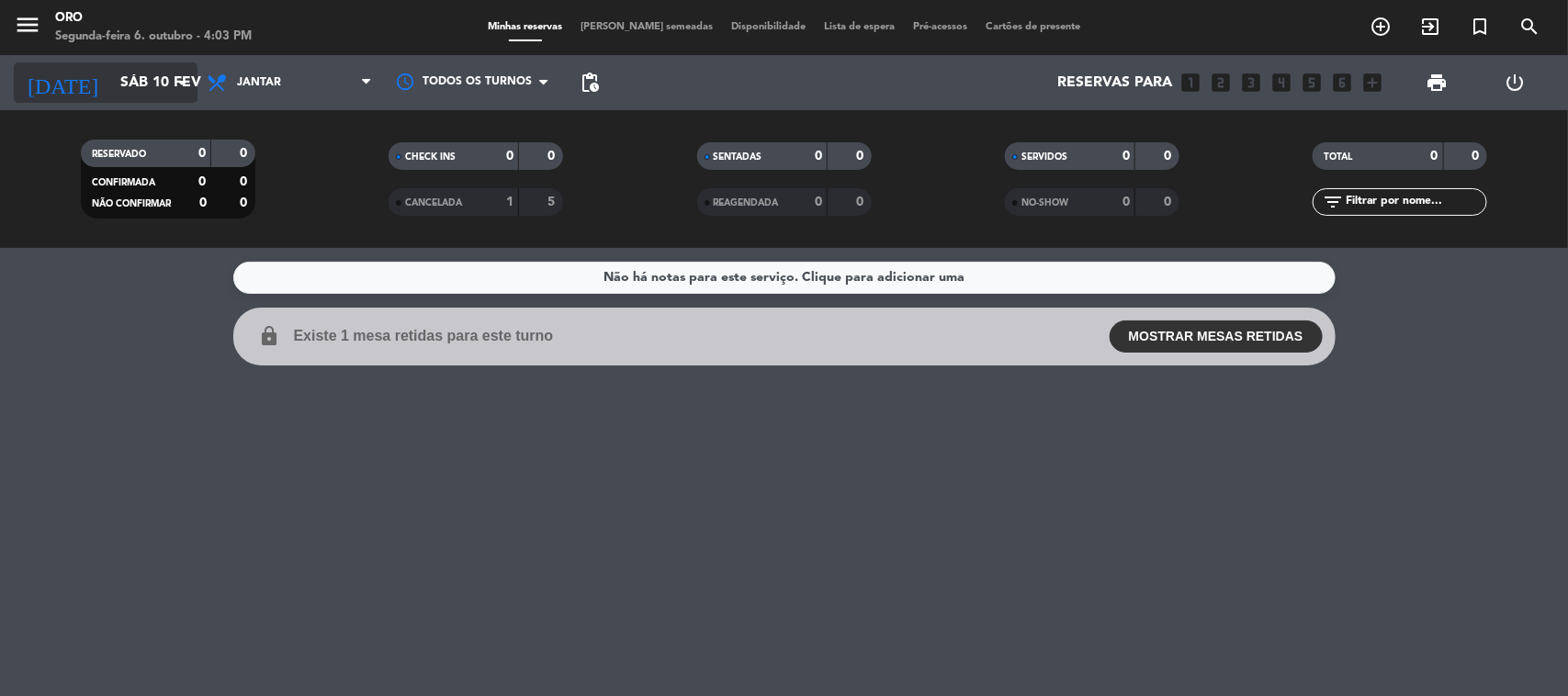
click at [122, 96] on input "Sáb 10 fev" at bounding box center [209, 83] width 194 height 36
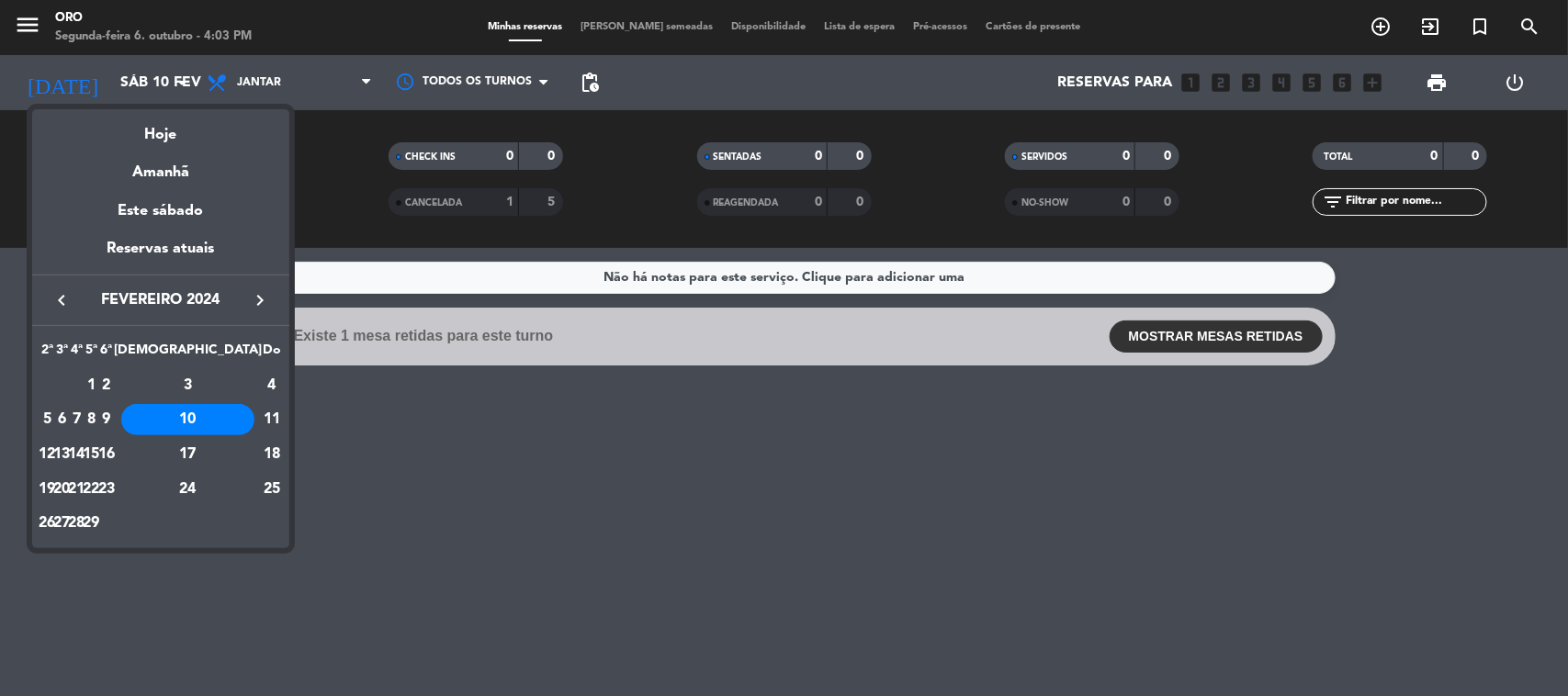
click at [69, 457] on div "13" at bounding box center [62, 454] width 13 height 31
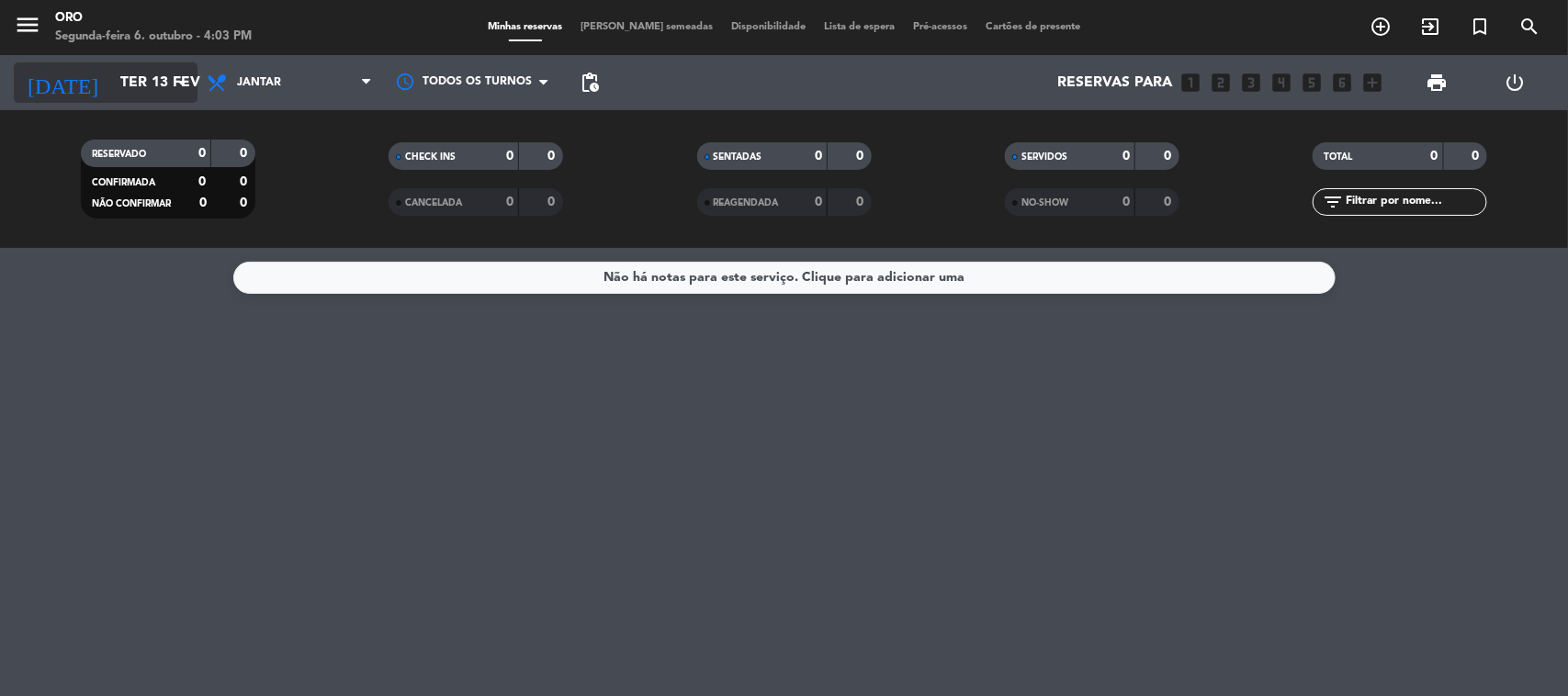
click at [134, 84] on input "Ter 13 fev" at bounding box center [209, 83] width 194 height 36
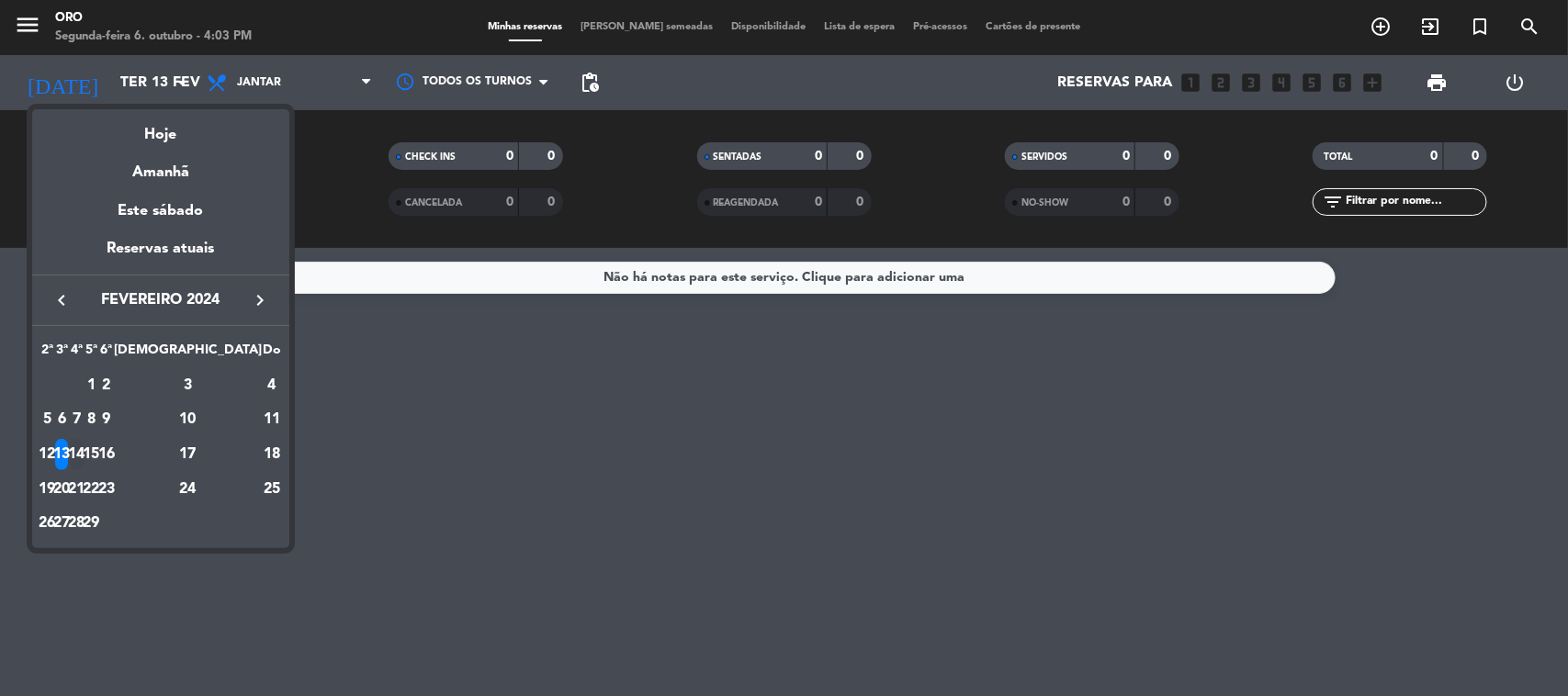
click at [84, 446] on div "14" at bounding box center [77, 454] width 13 height 31
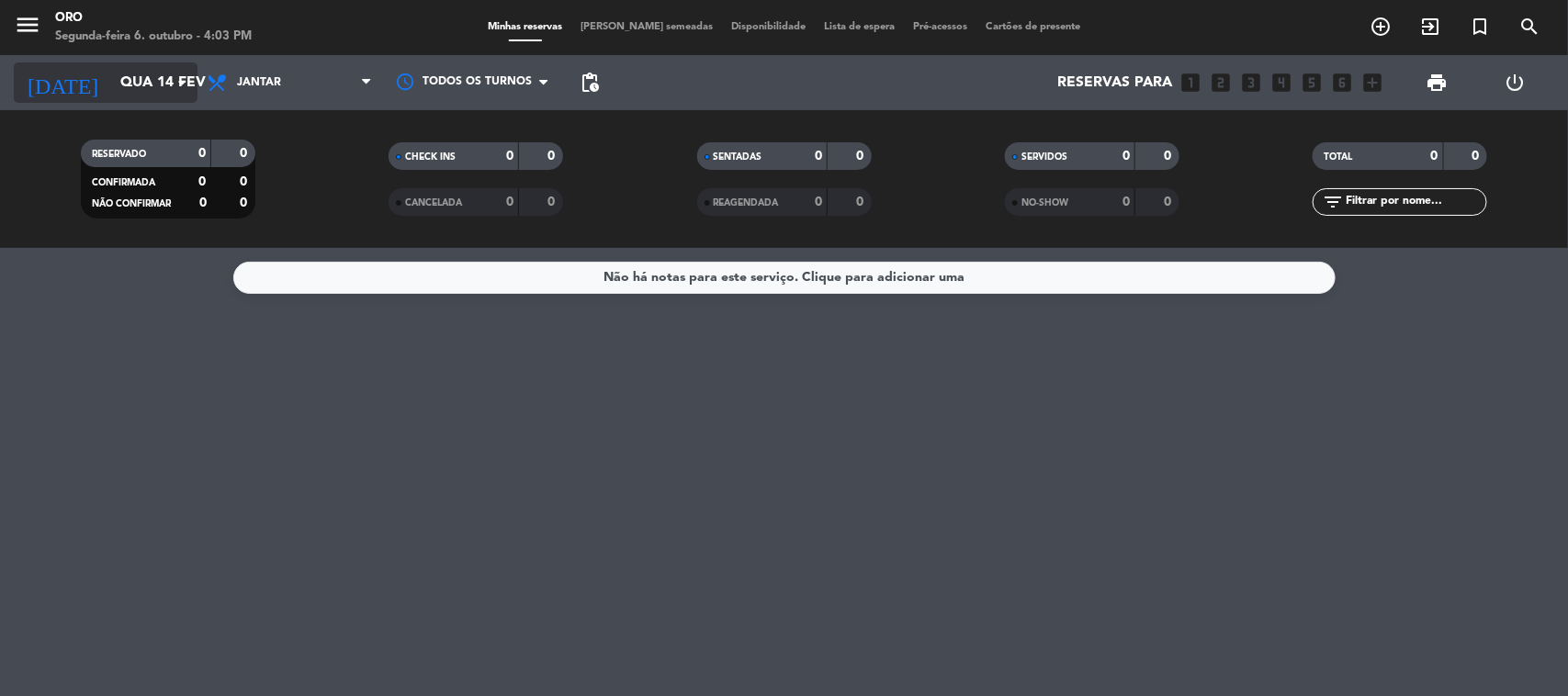
click at [120, 93] on input "Qua 14 fev" at bounding box center [209, 83] width 194 height 36
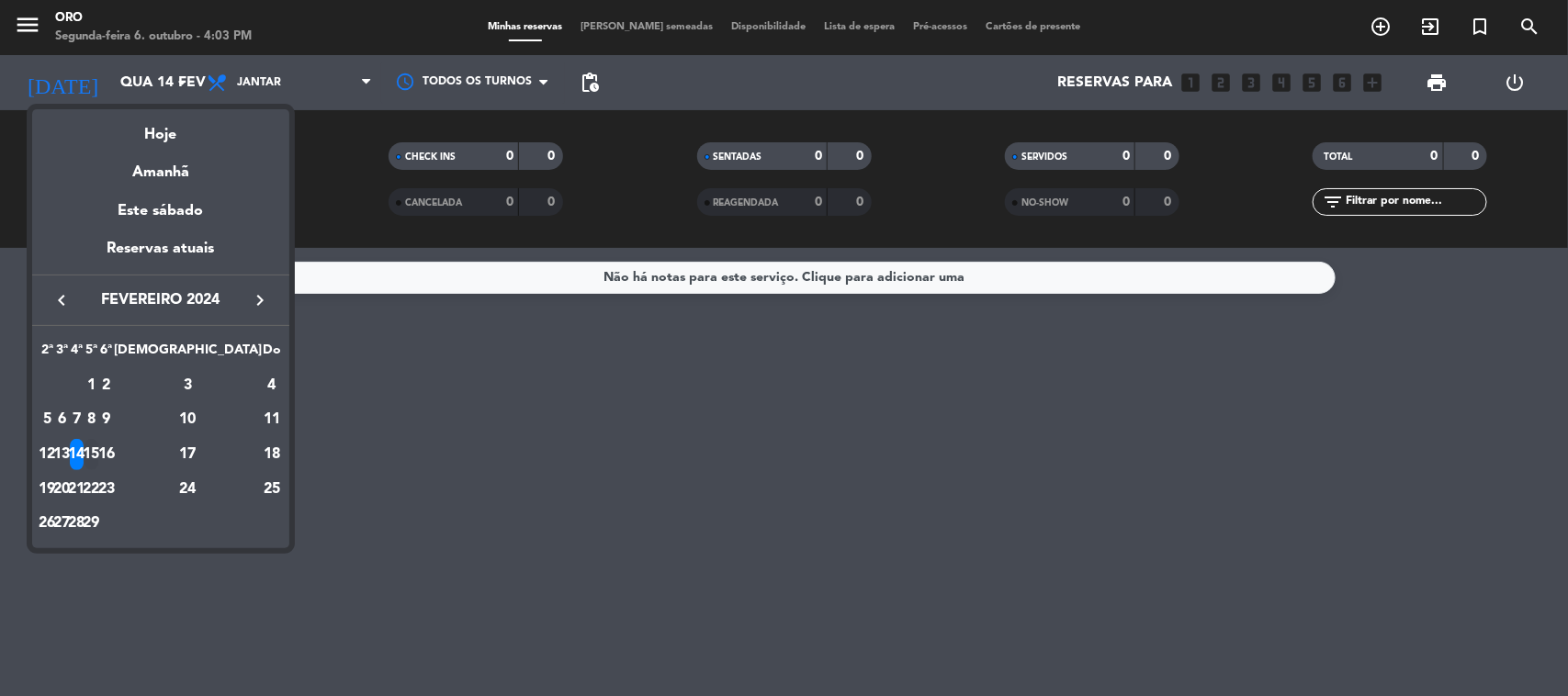
click at [98, 453] on div "15" at bounding box center [91, 454] width 13 height 31
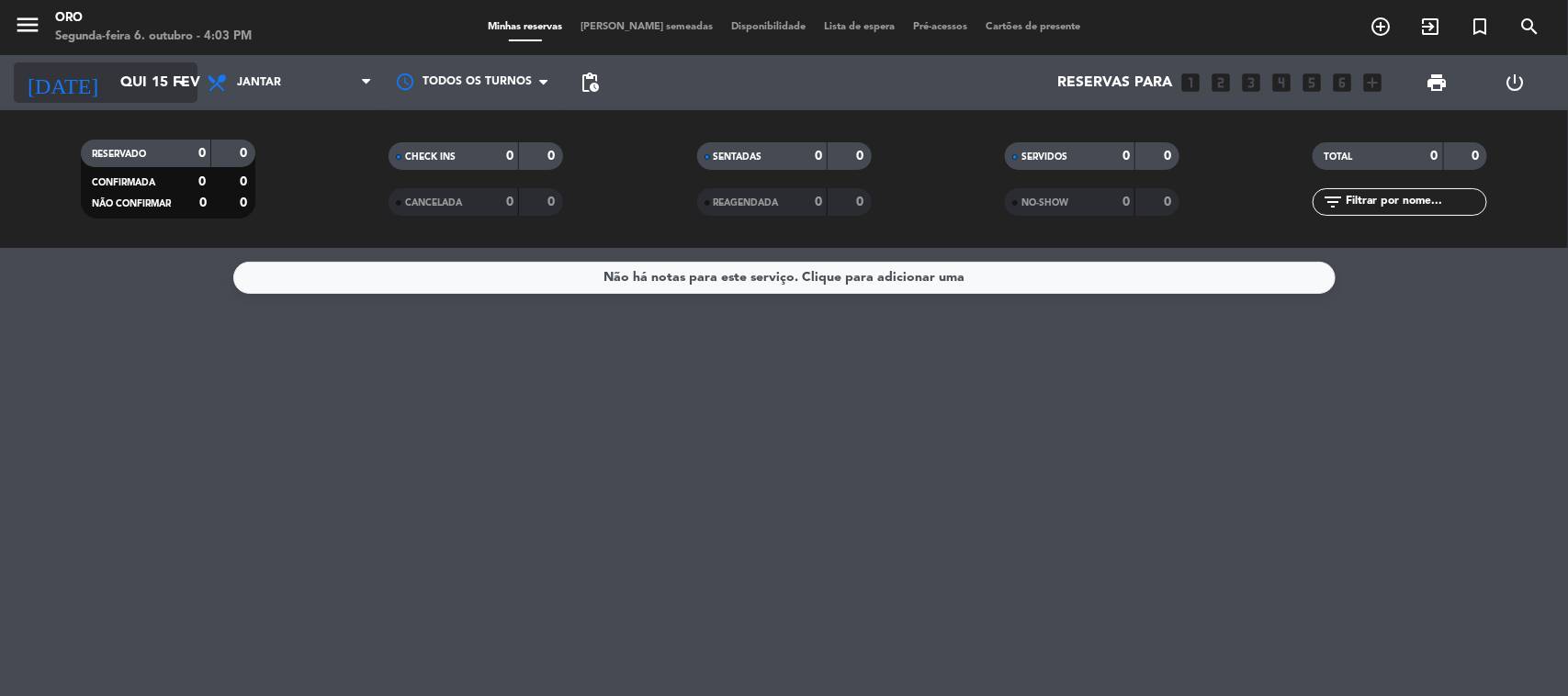
click at [193, 86] on input "Qui 15 fev" at bounding box center [209, 83] width 194 height 36
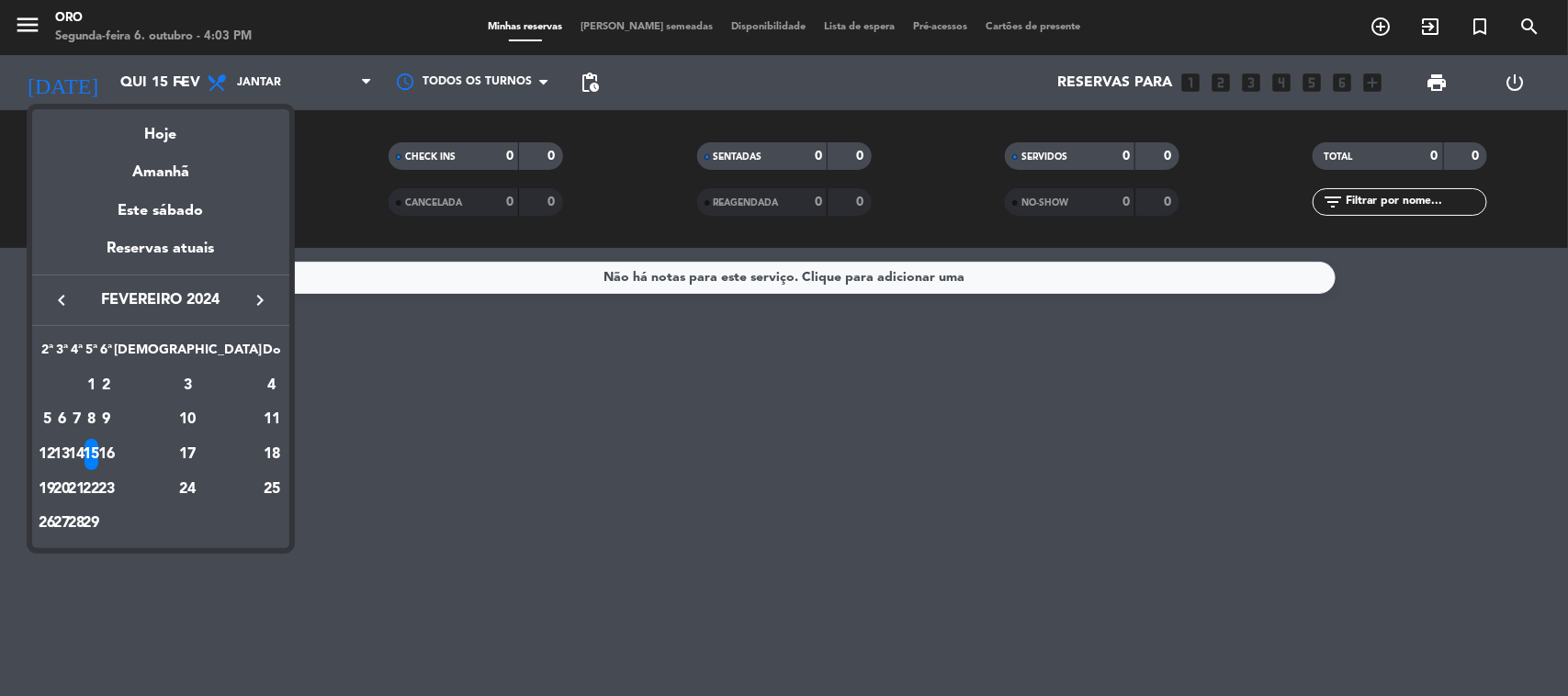
click at [69, 476] on td "20" at bounding box center [61, 489] width 14 height 35
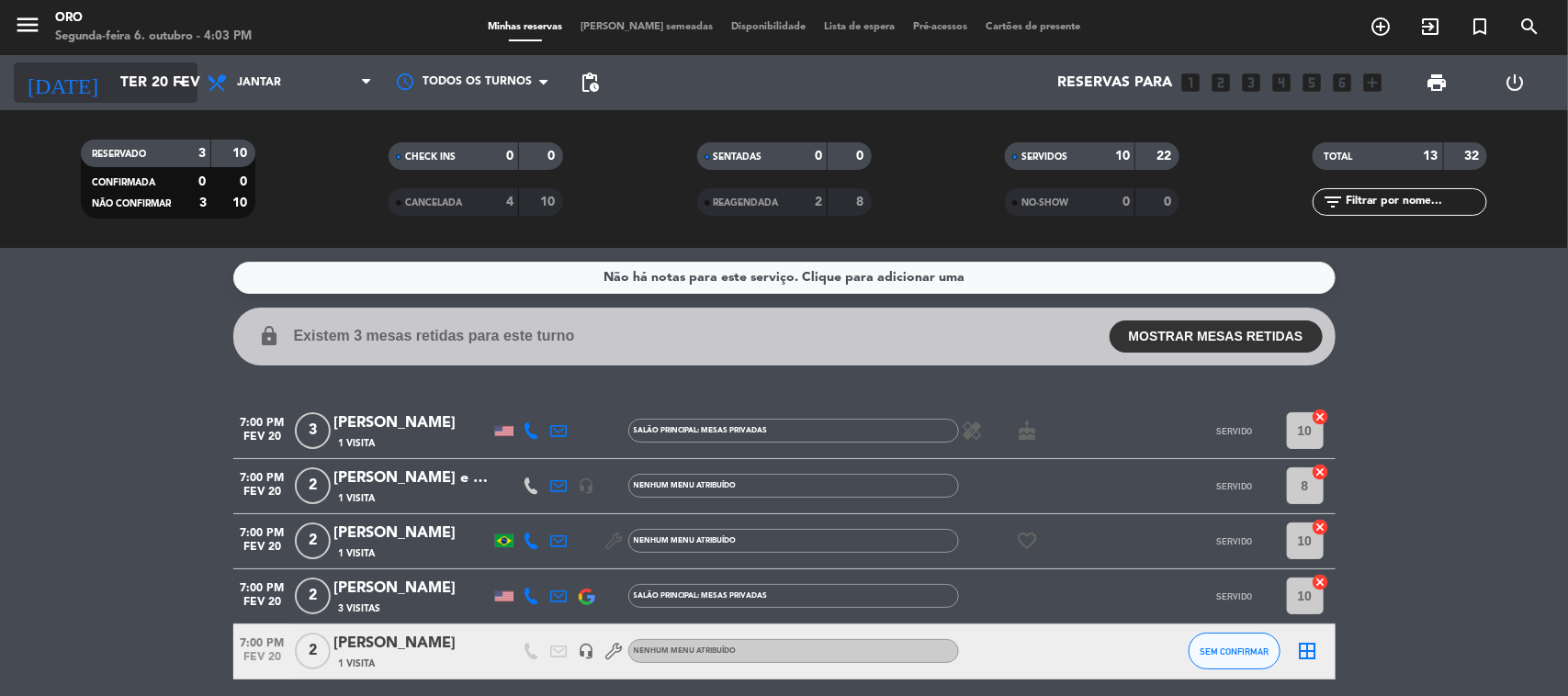
click at [167, 87] on input "Ter 20 fev" at bounding box center [209, 83] width 194 height 36
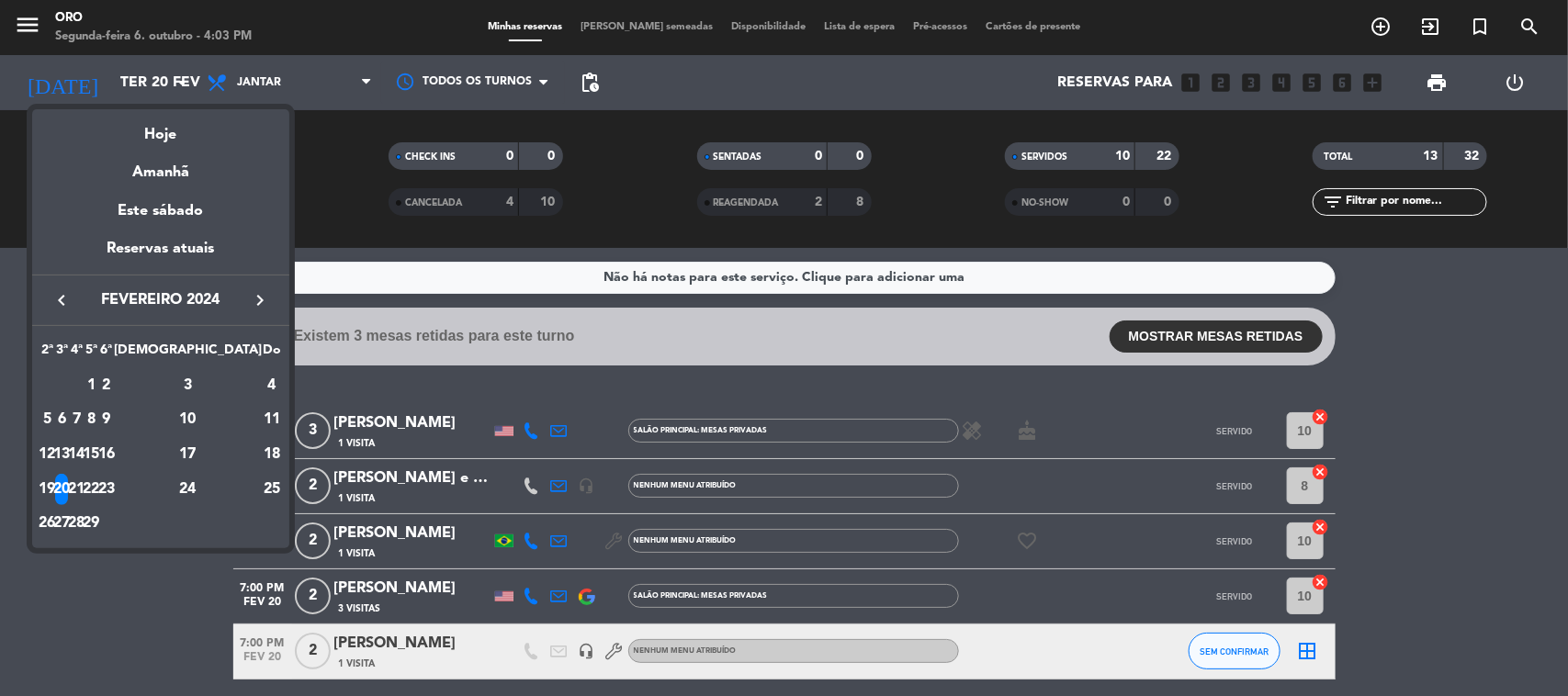
click at [113, 442] on div "16" at bounding box center [106, 454] width 13 height 31
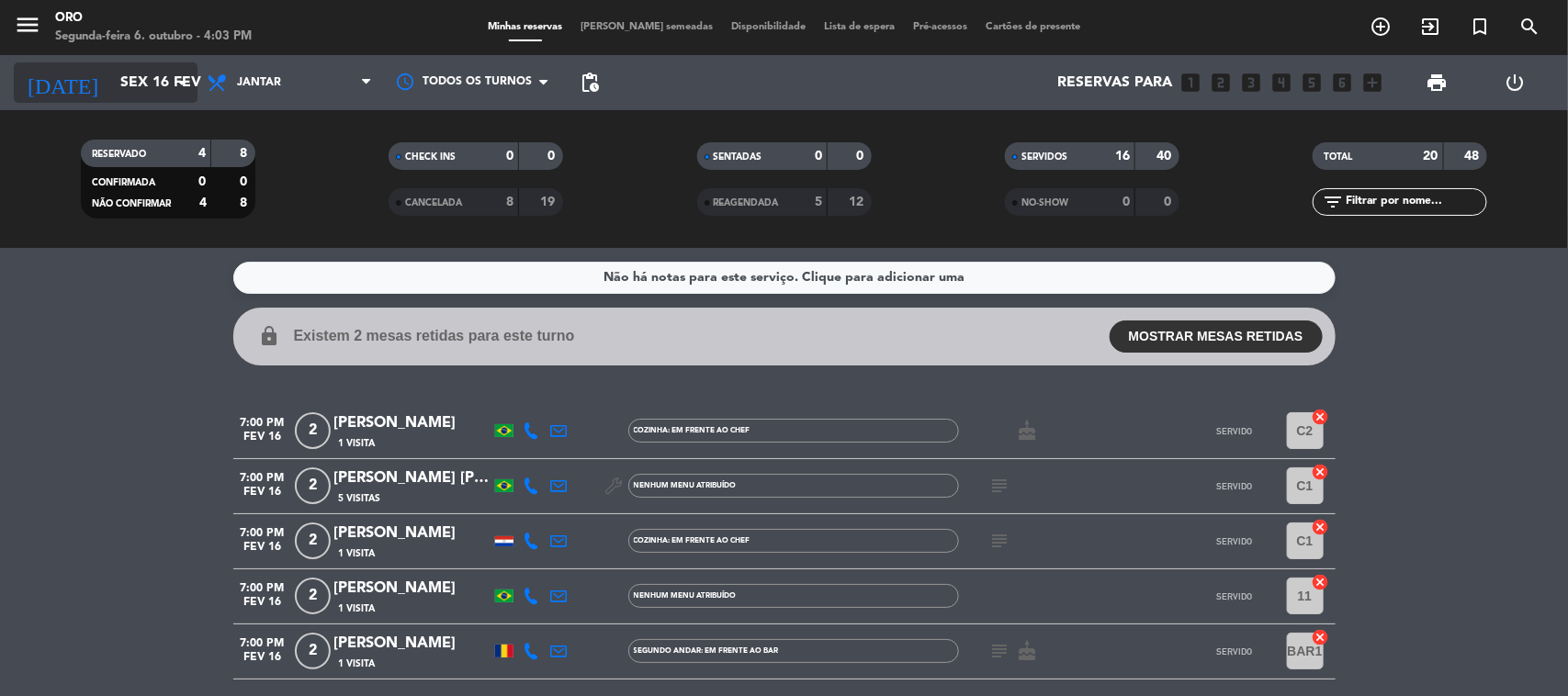
click at [171, 94] on input "Sex 16 fev" at bounding box center [209, 83] width 194 height 36
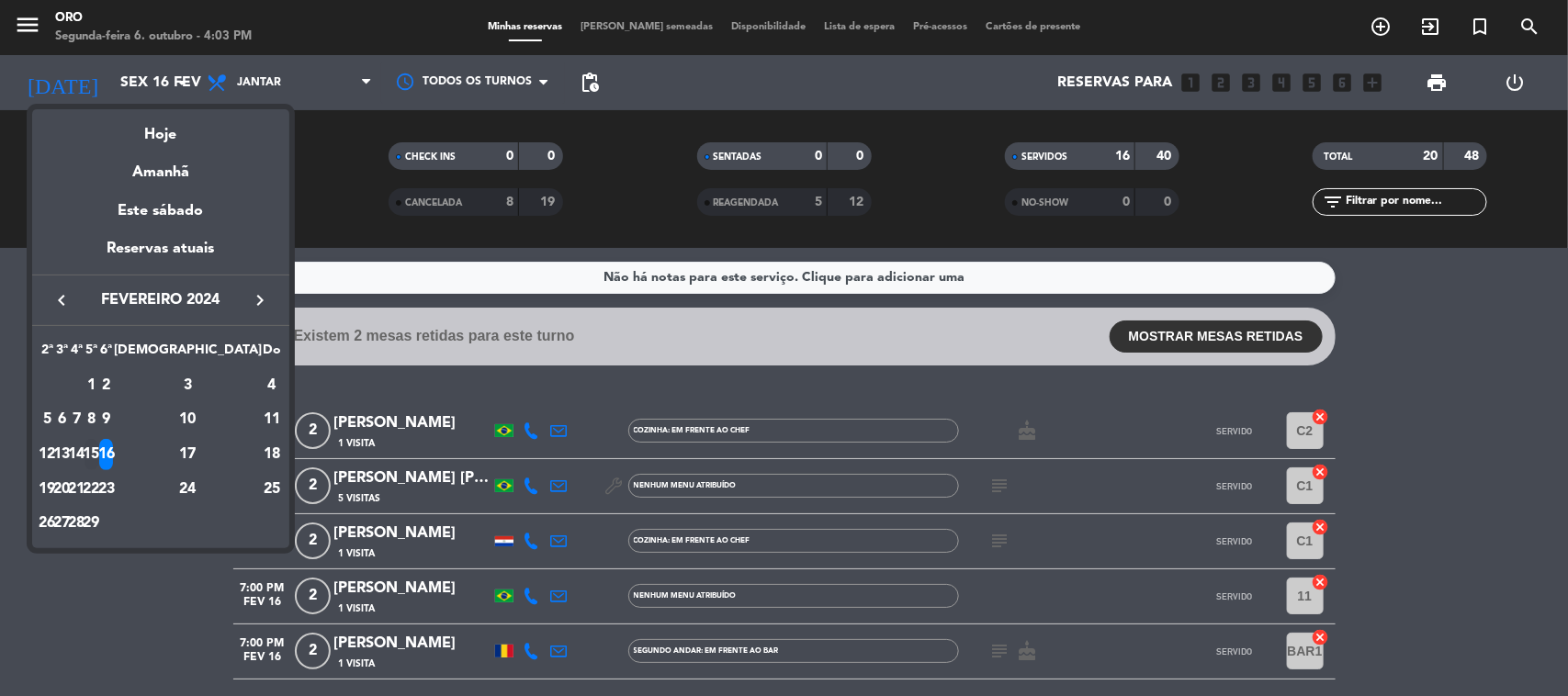
click at [98, 448] on div "15" at bounding box center [91, 454] width 13 height 31
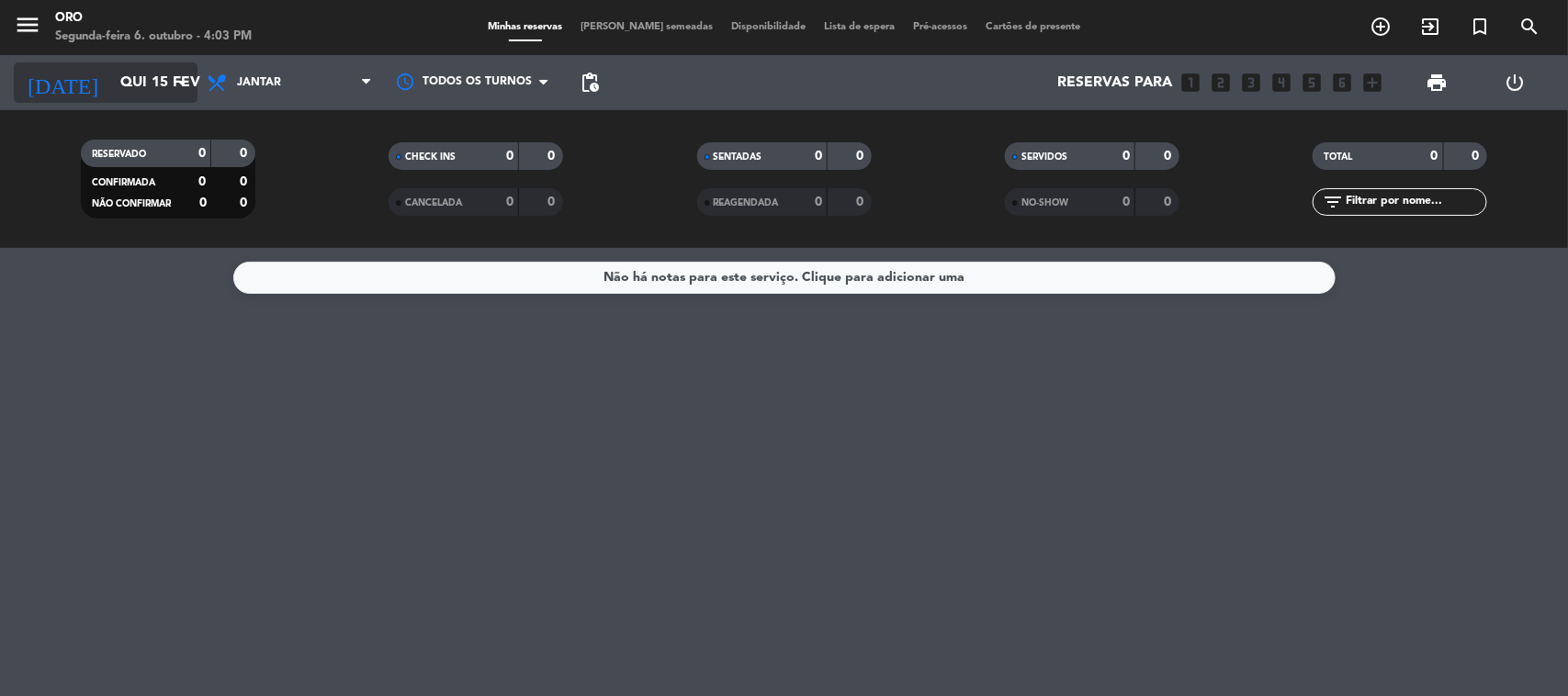
click at [153, 71] on input "Qui 15 fev" at bounding box center [209, 83] width 194 height 36
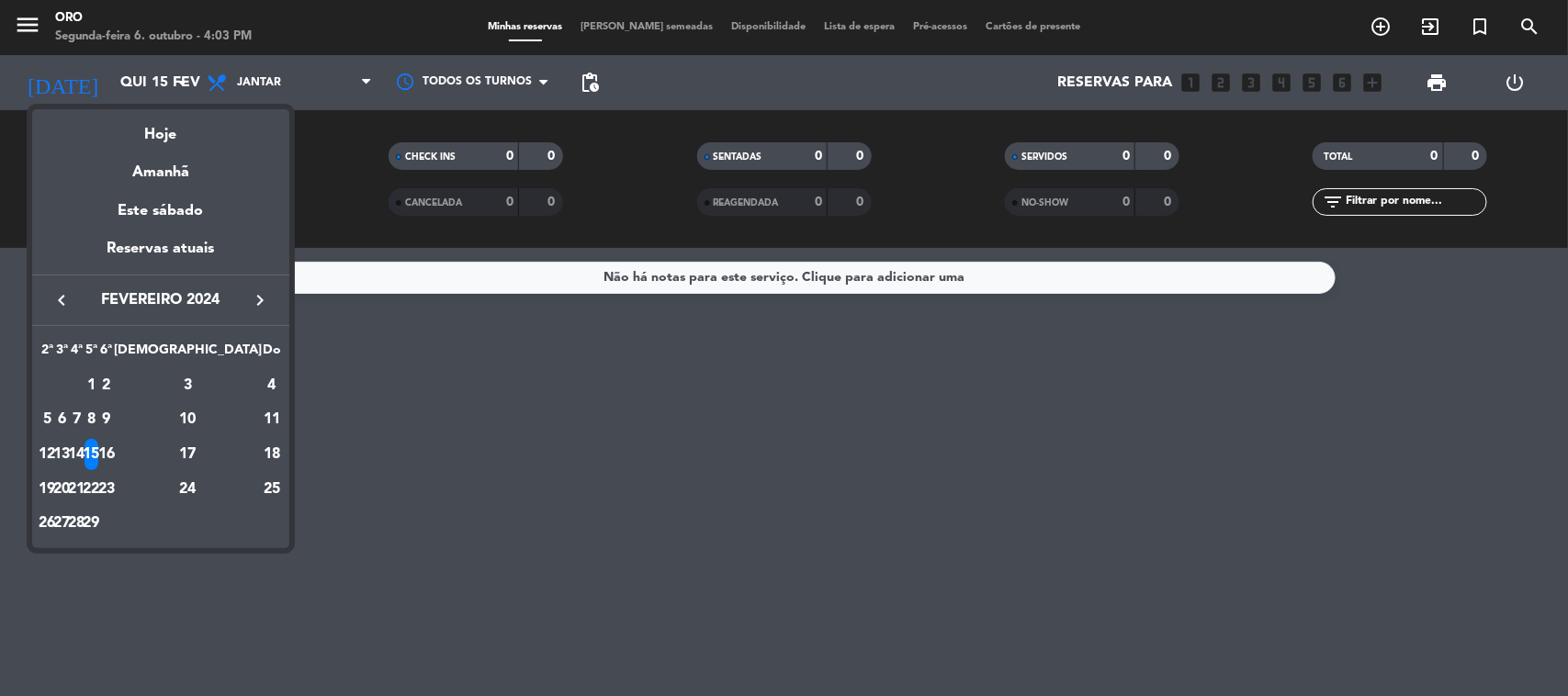
click at [113, 448] on div "16" at bounding box center [106, 454] width 13 height 31
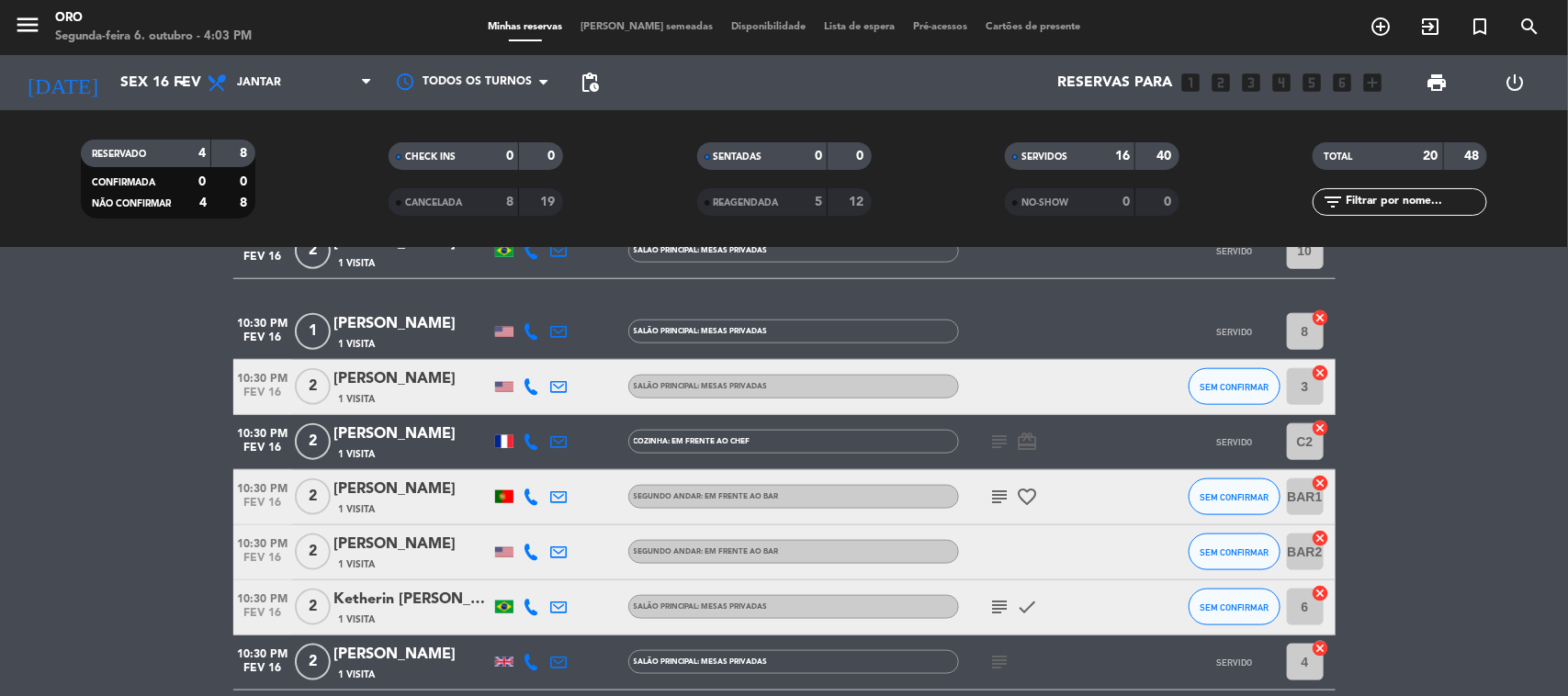
scroll to position [1004, 0]
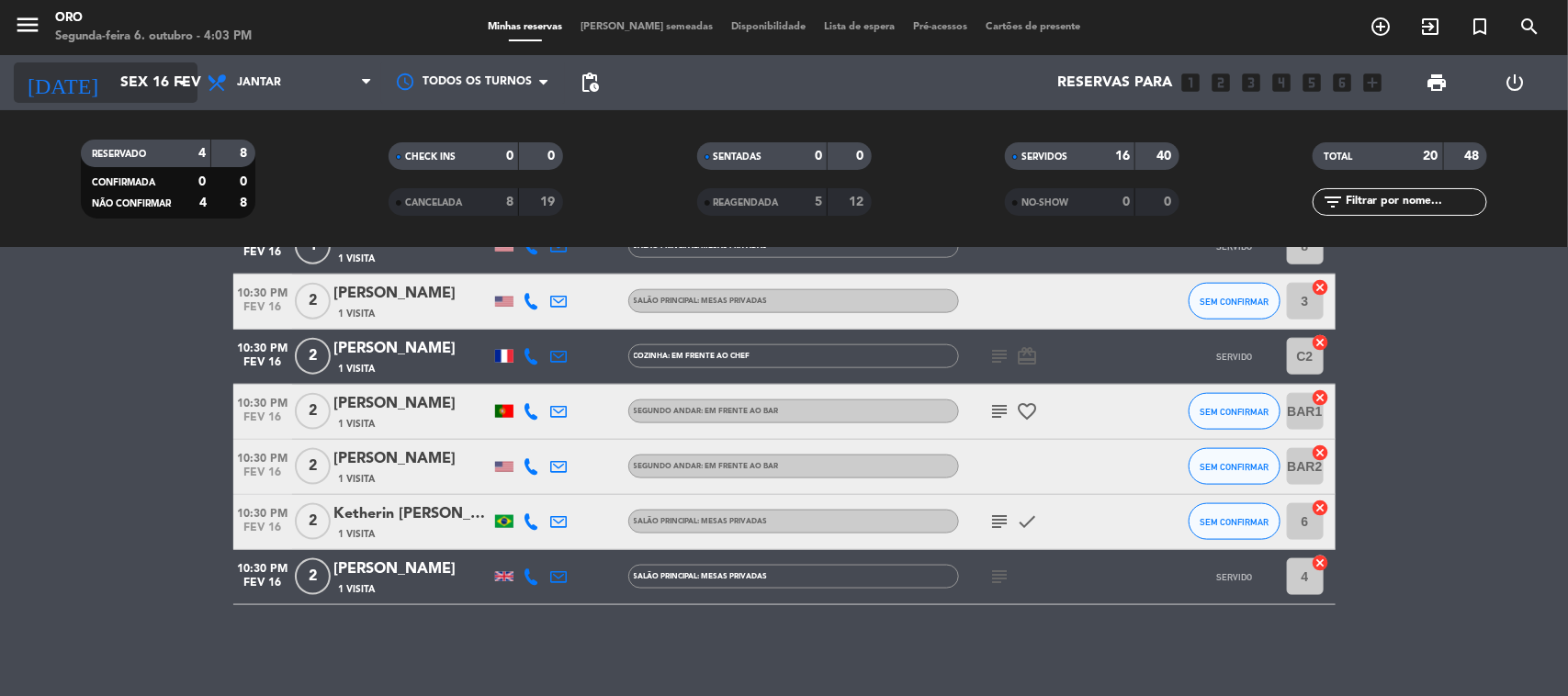
click at [150, 86] on input "Sex 16 fev" at bounding box center [209, 83] width 194 height 36
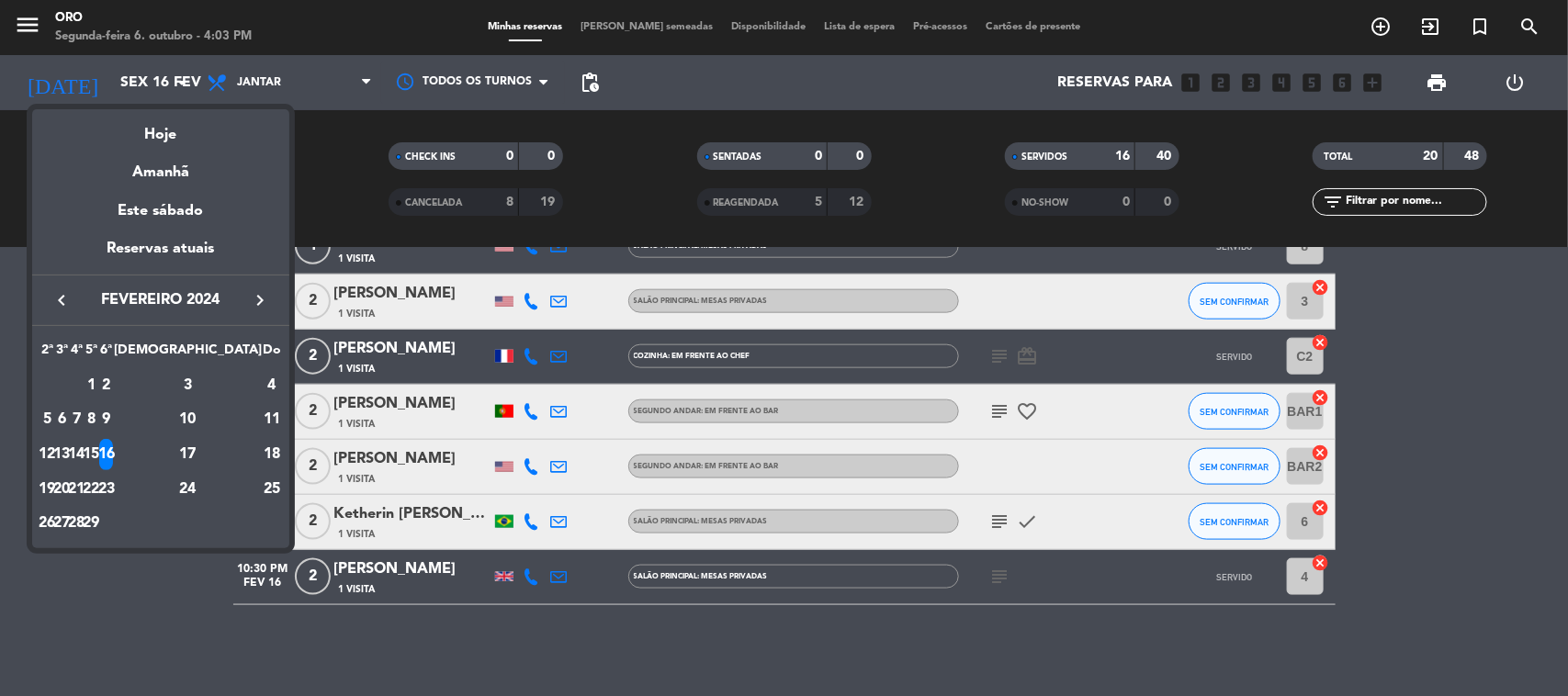
click at [225, 447] on div "17" at bounding box center [188, 454] width 133 height 31
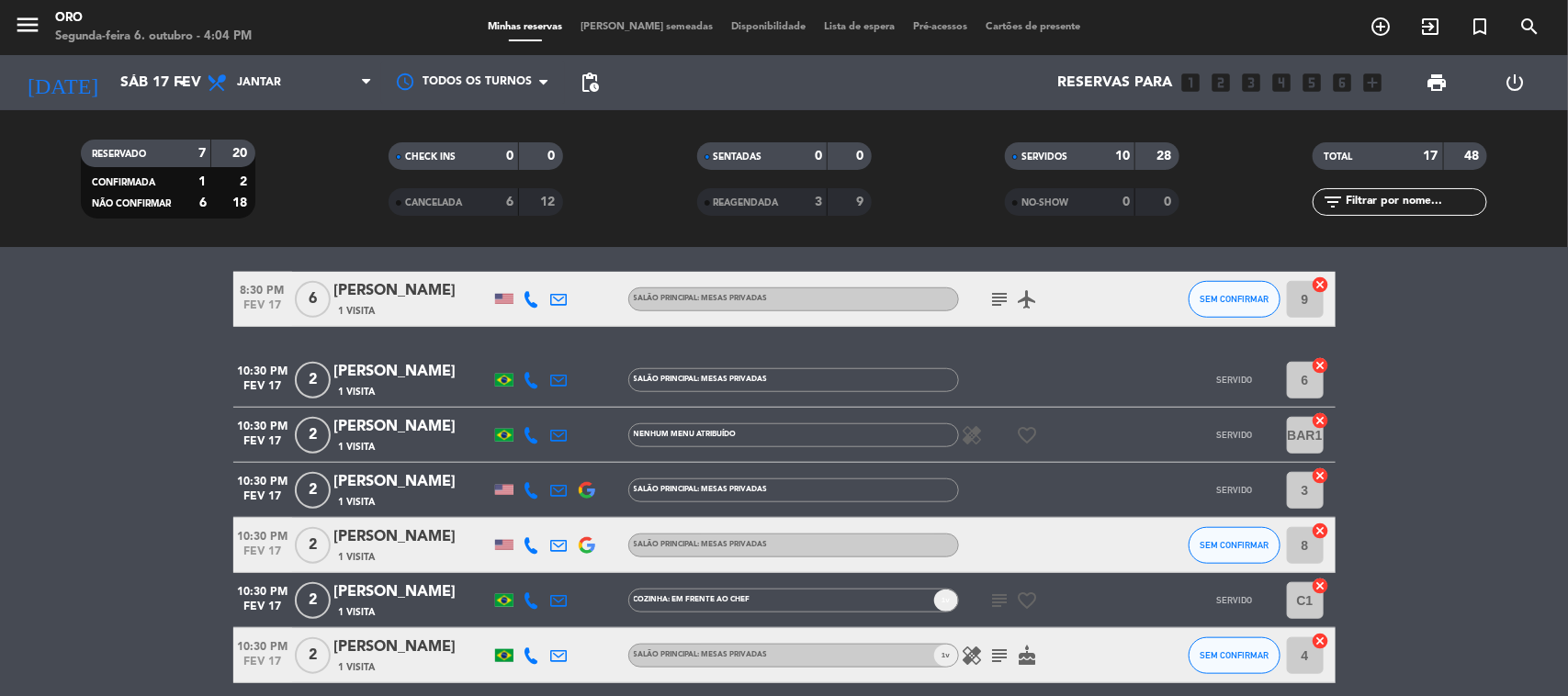
scroll to position [766, 0]
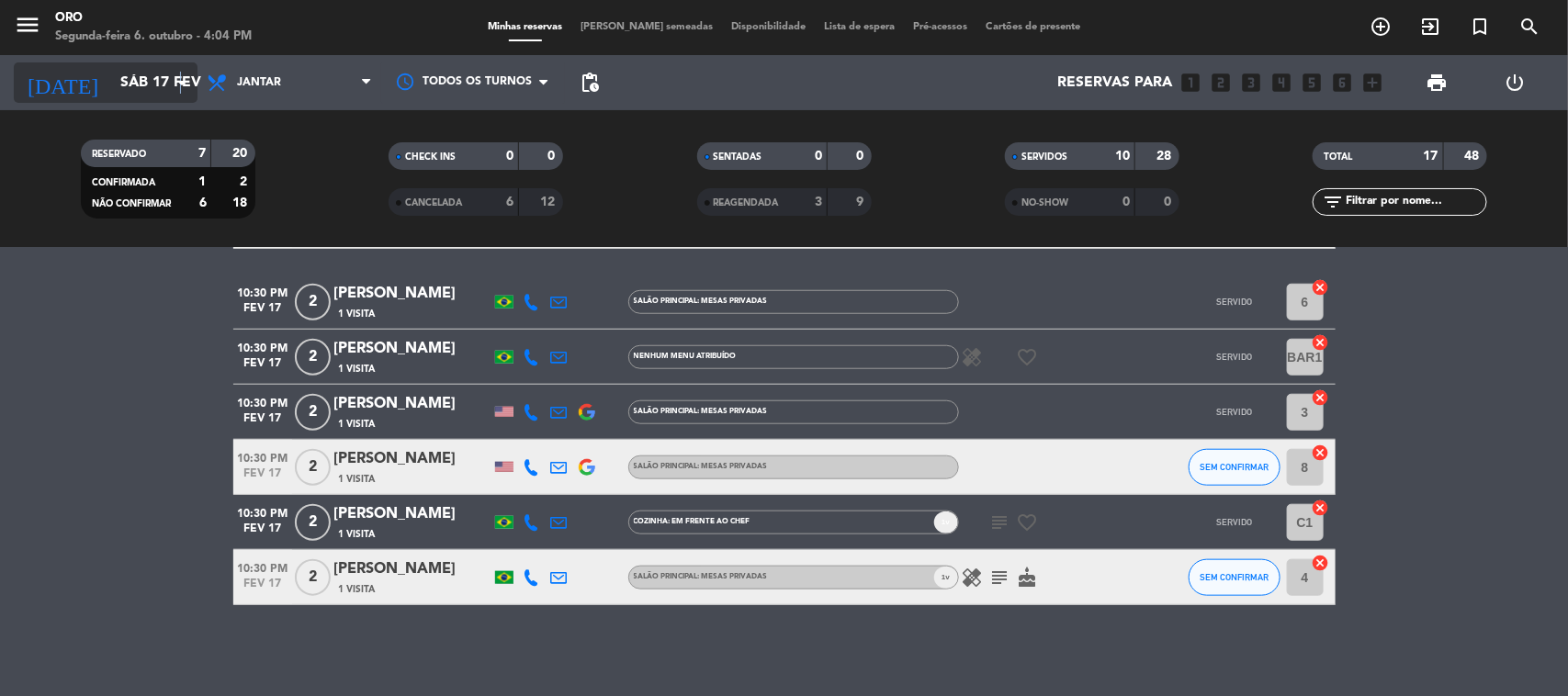
click at [180, 87] on icon "arrow_drop_down" at bounding box center [182, 82] width 22 height 22
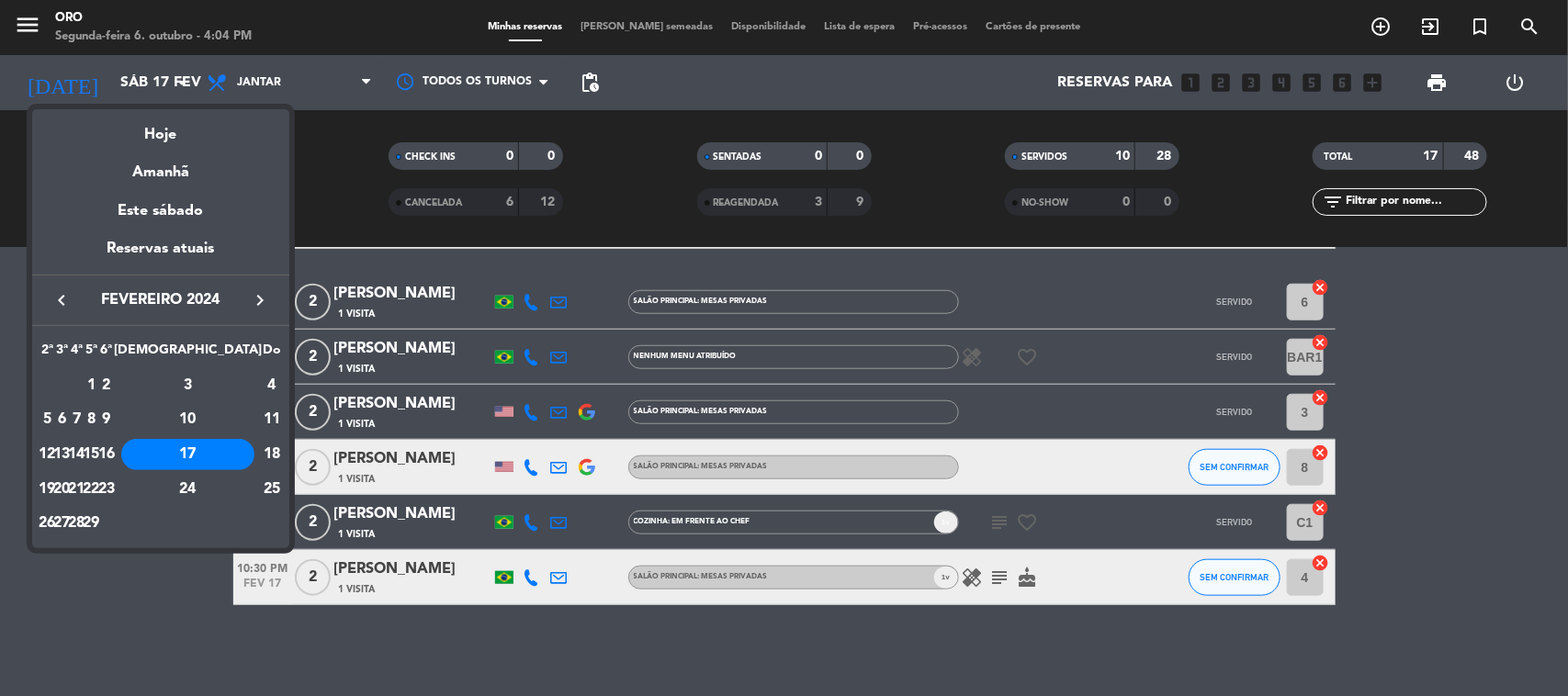
click at [69, 497] on div "20" at bounding box center [62, 489] width 13 height 31
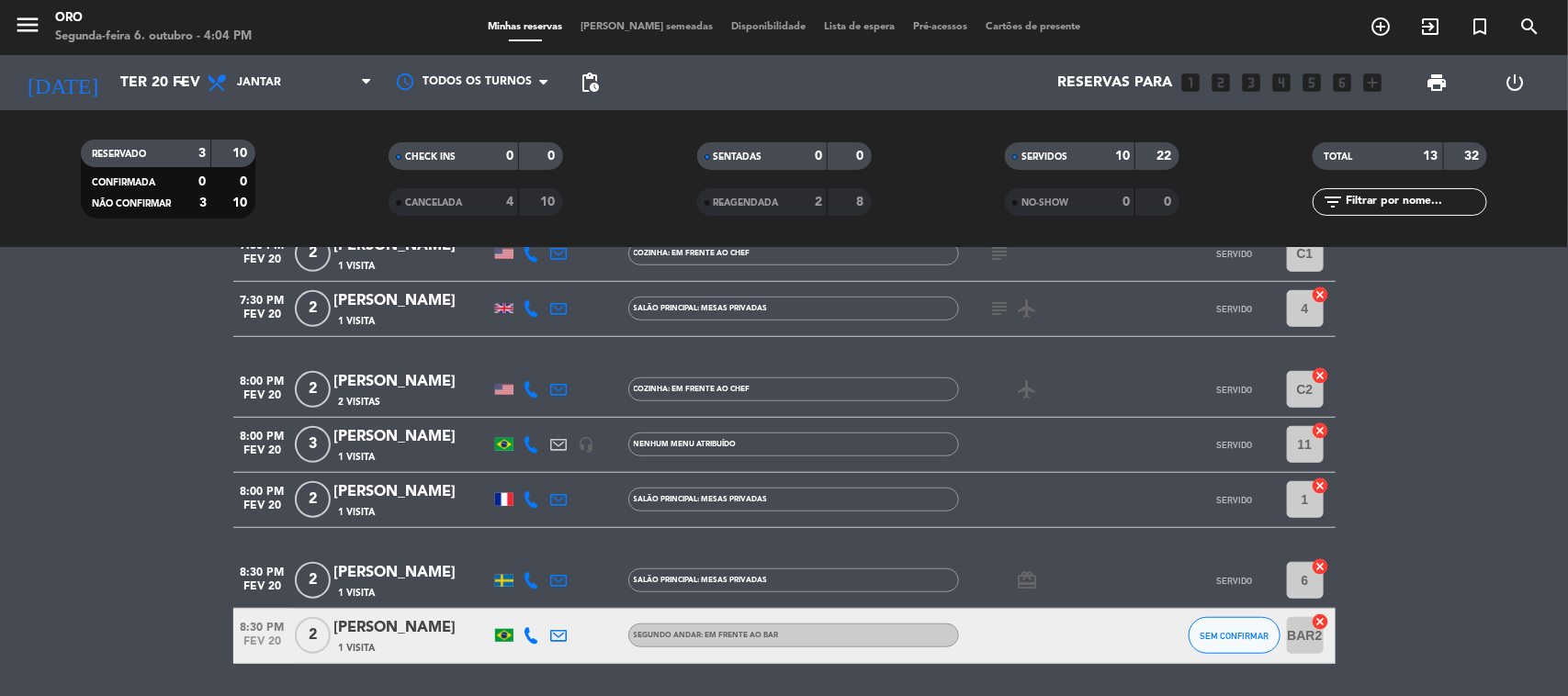
scroll to position [574, 0]
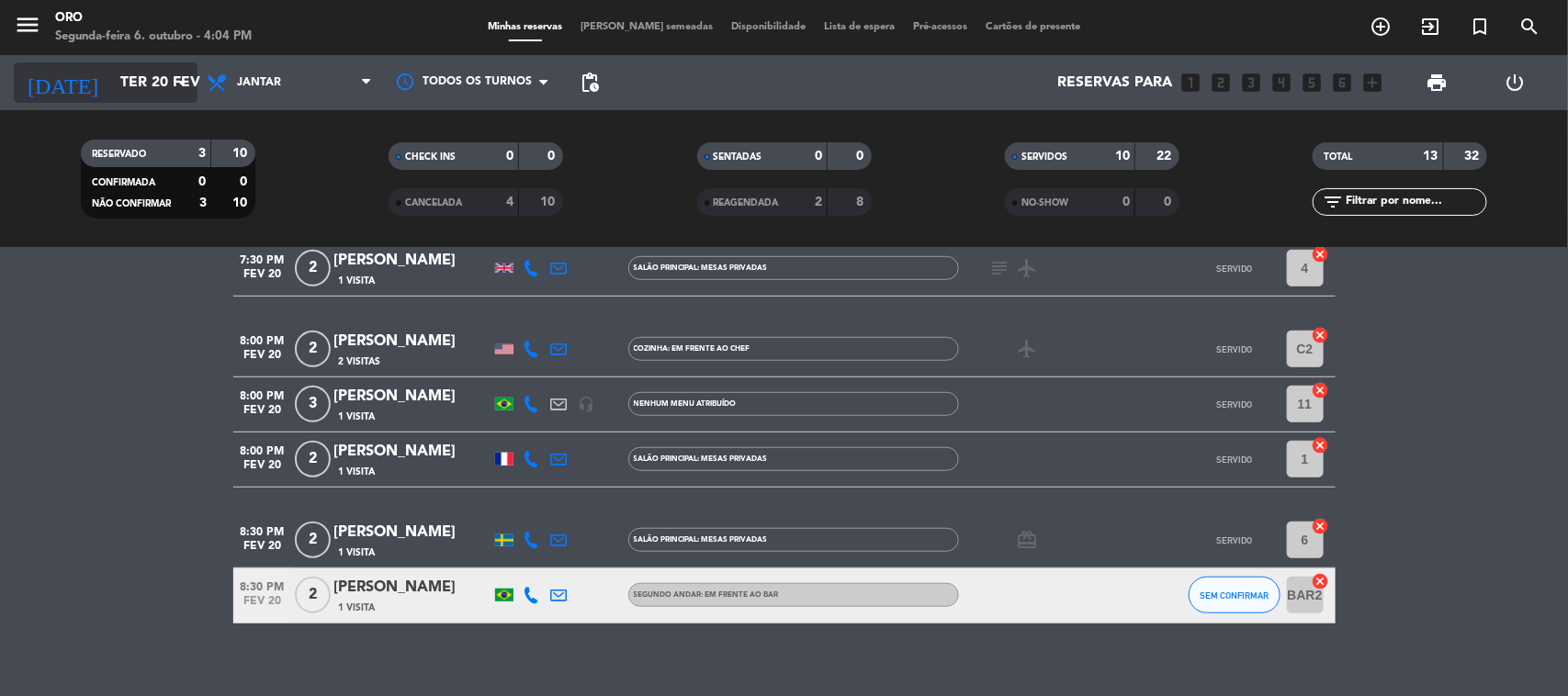
click at [153, 97] on input "Ter 20 fev" at bounding box center [209, 83] width 194 height 36
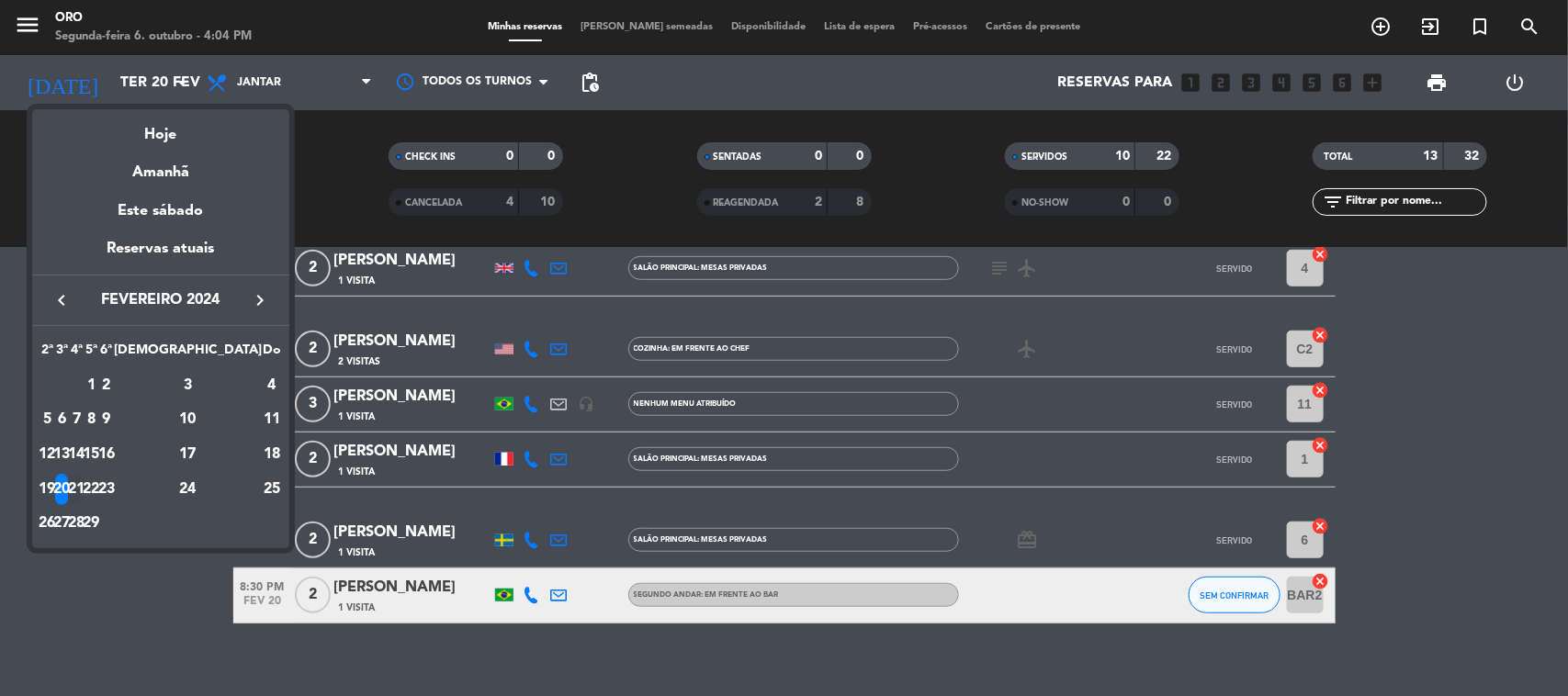
click at [84, 486] on div "21" at bounding box center [77, 489] width 13 height 31
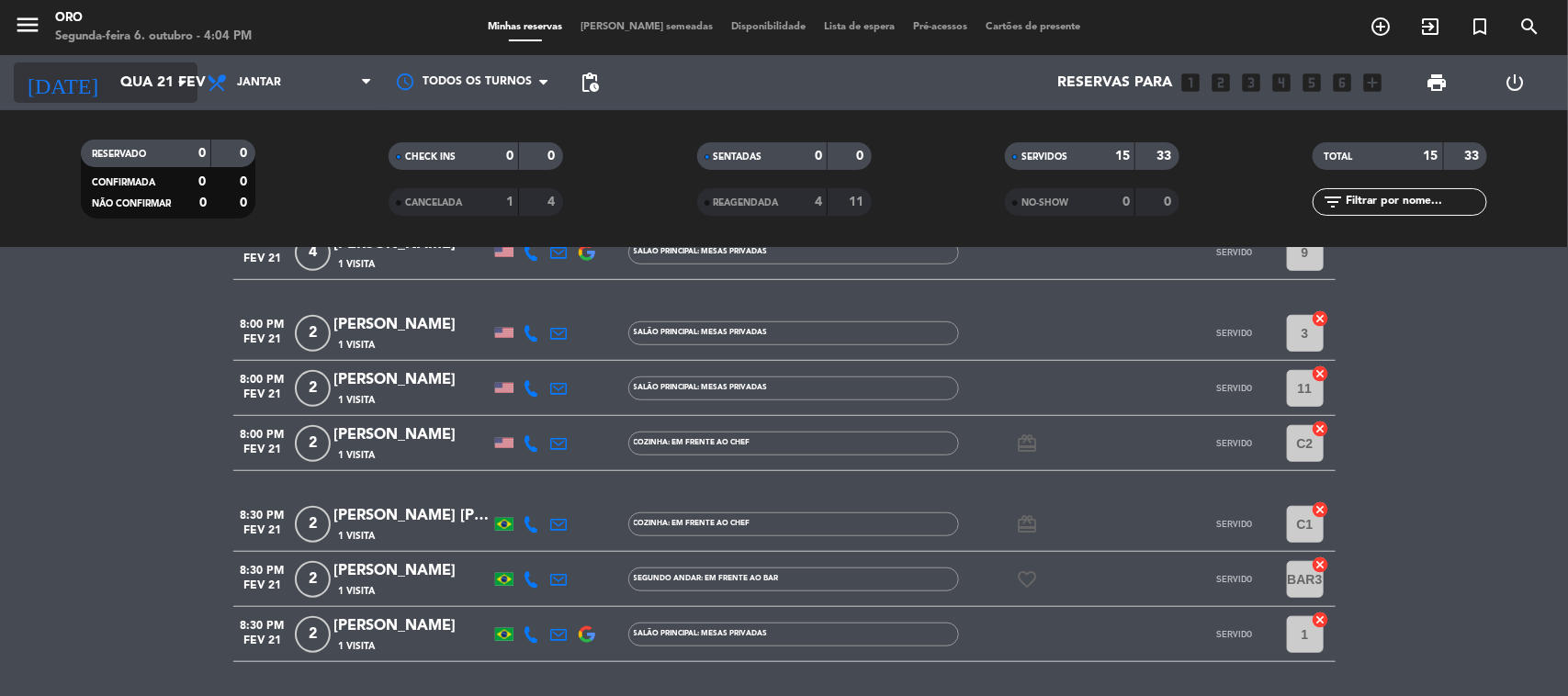
click at [144, 89] on input "Qua 21 fev" at bounding box center [209, 83] width 194 height 36
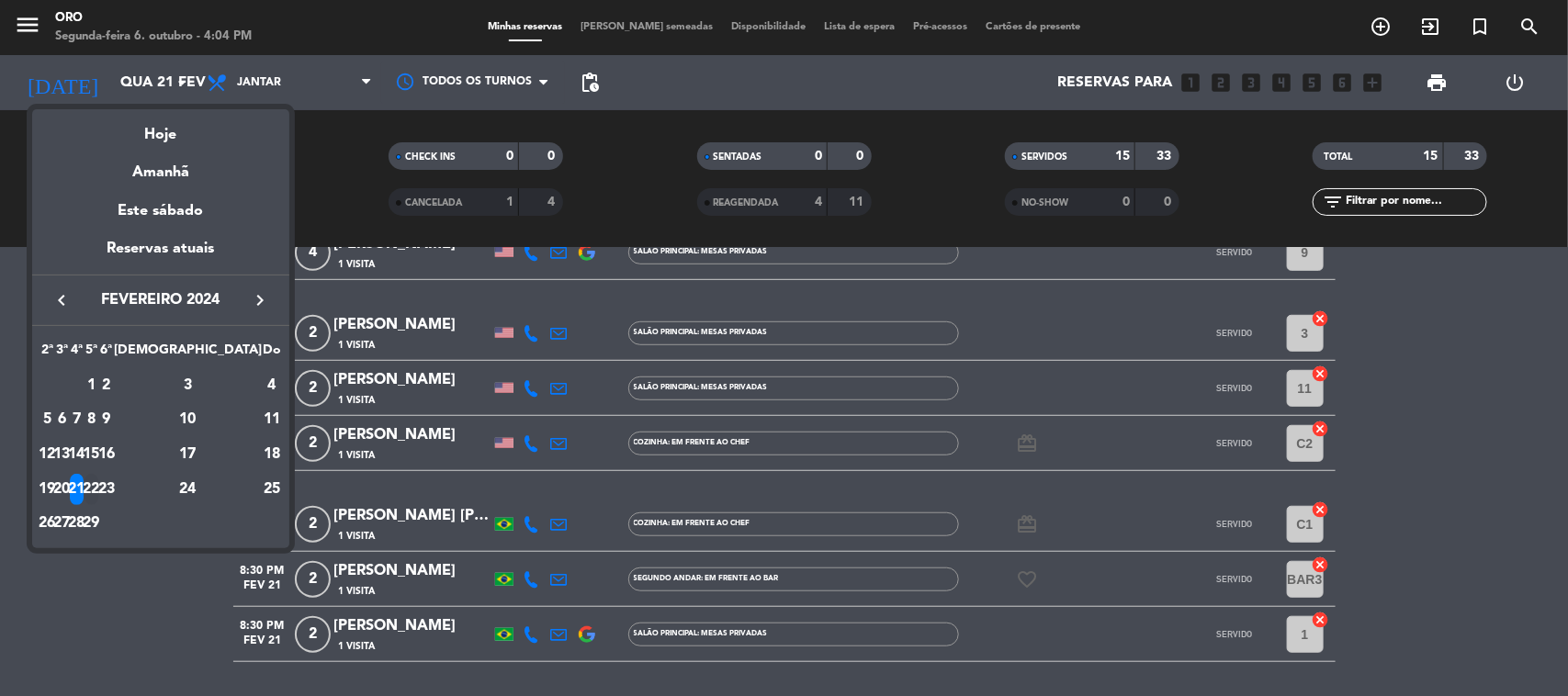
click at [98, 492] on div "22" at bounding box center [91, 489] width 13 height 31
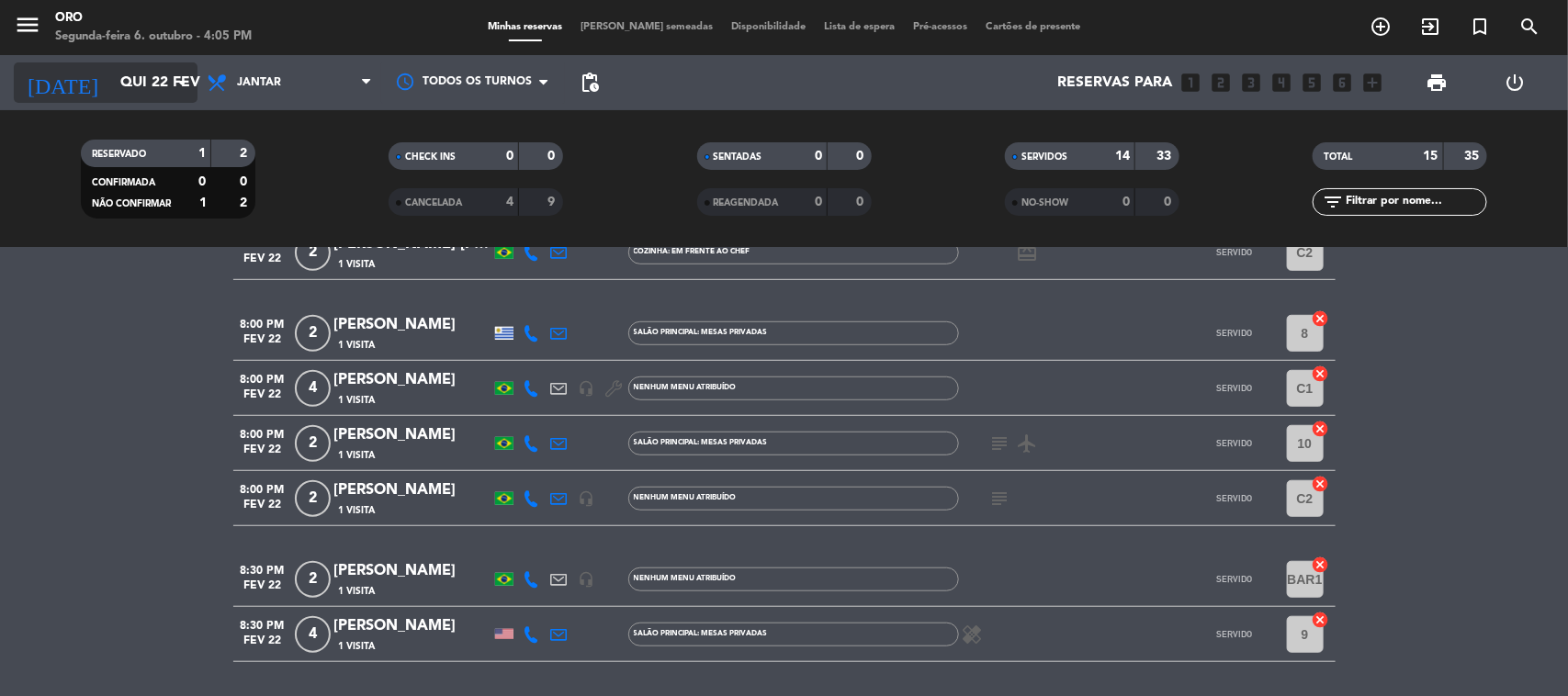
click at [112, 76] on input "Qui 22 fev" at bounding box center [209, 83] width 194 height 36
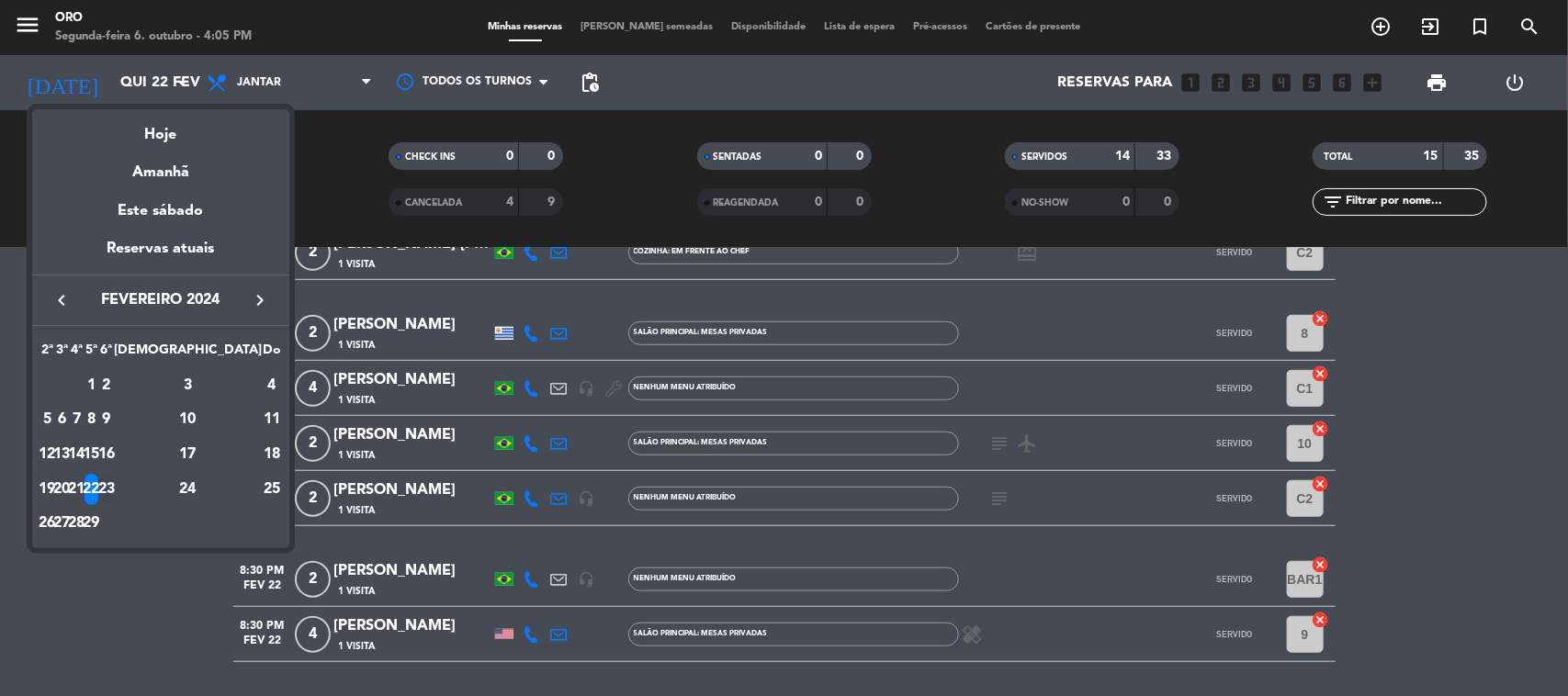
click at [113, 483] on div "23" at bounding box center [106, 489] width 13 height 31
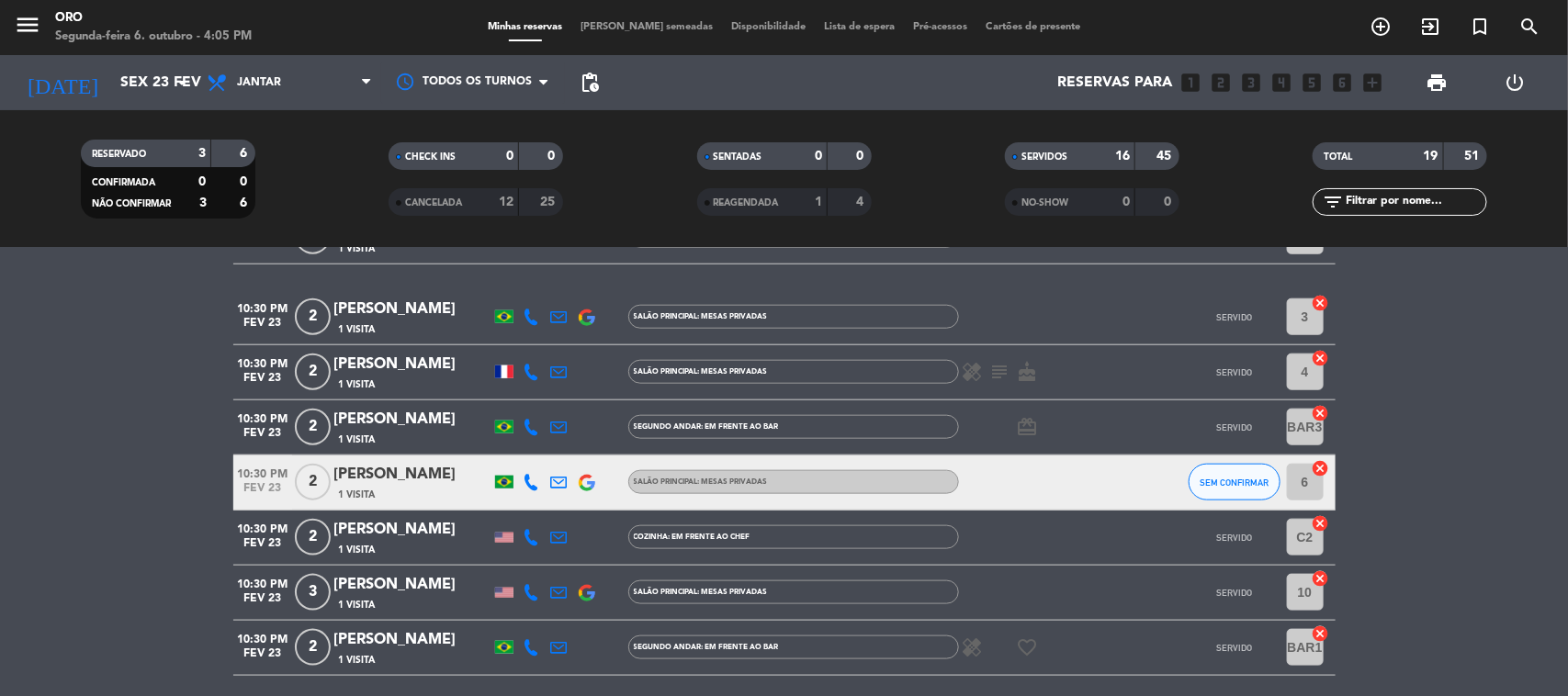
scroll to position [918, 0]
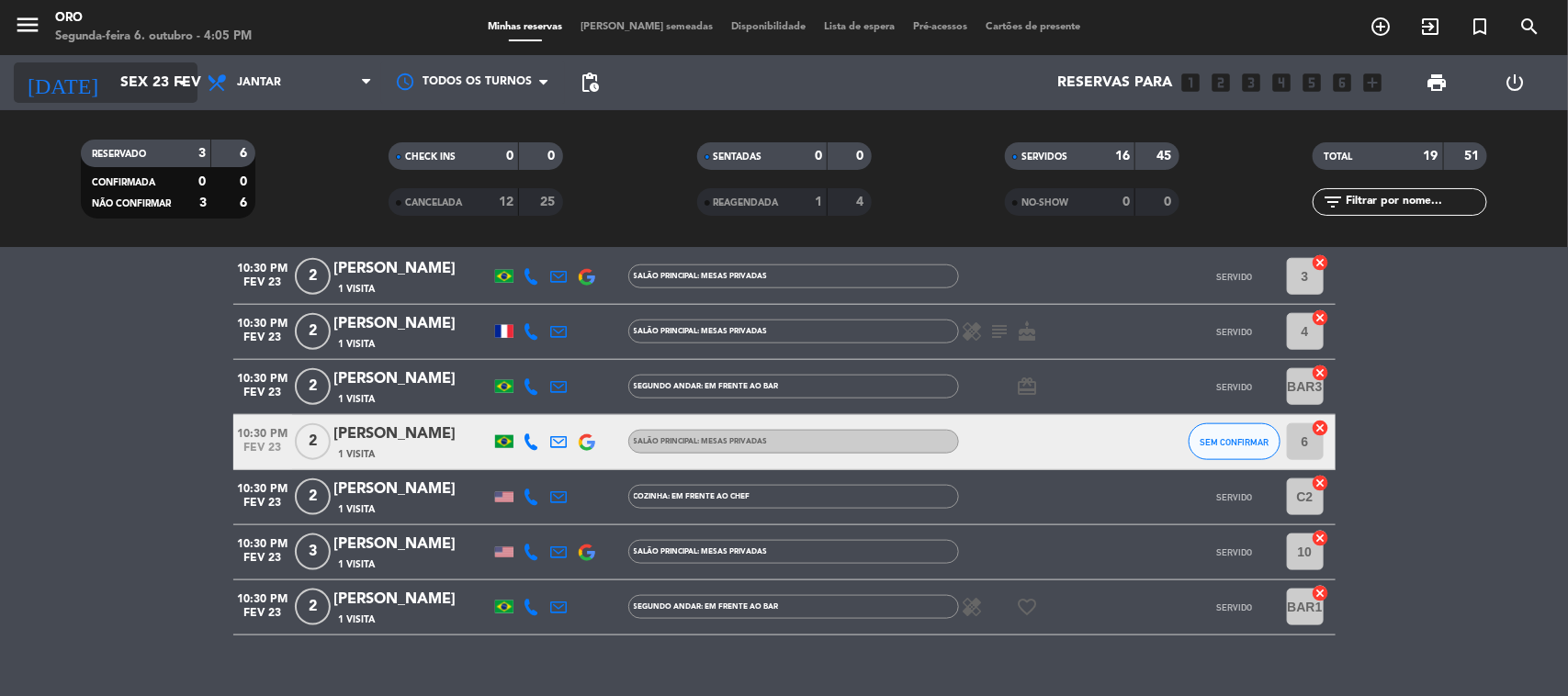
click at [132, 74] on input "Sex 23 fev" at bounding box center [209, 83] width 194 height 36
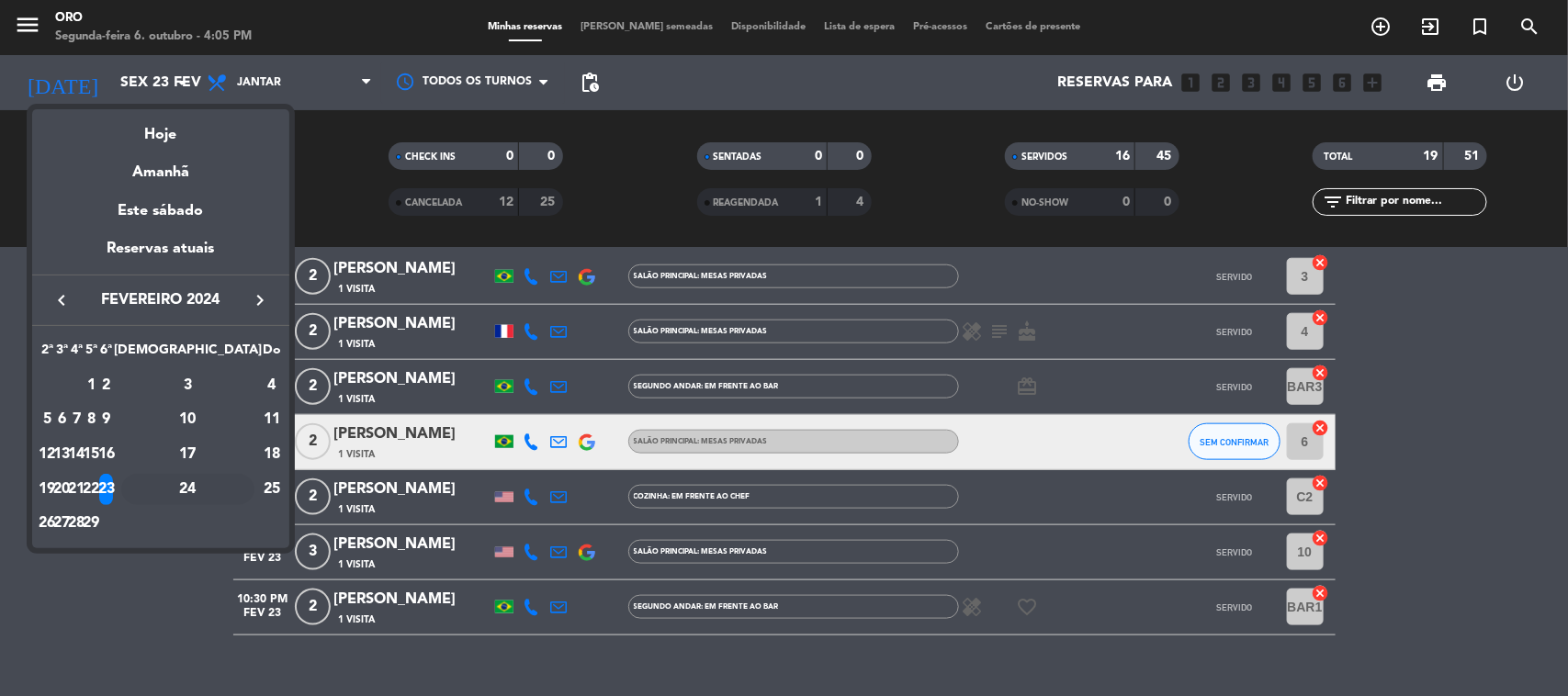
click at [223, 487] on div "24" at bounding box center [188, 489] width 133 height 31
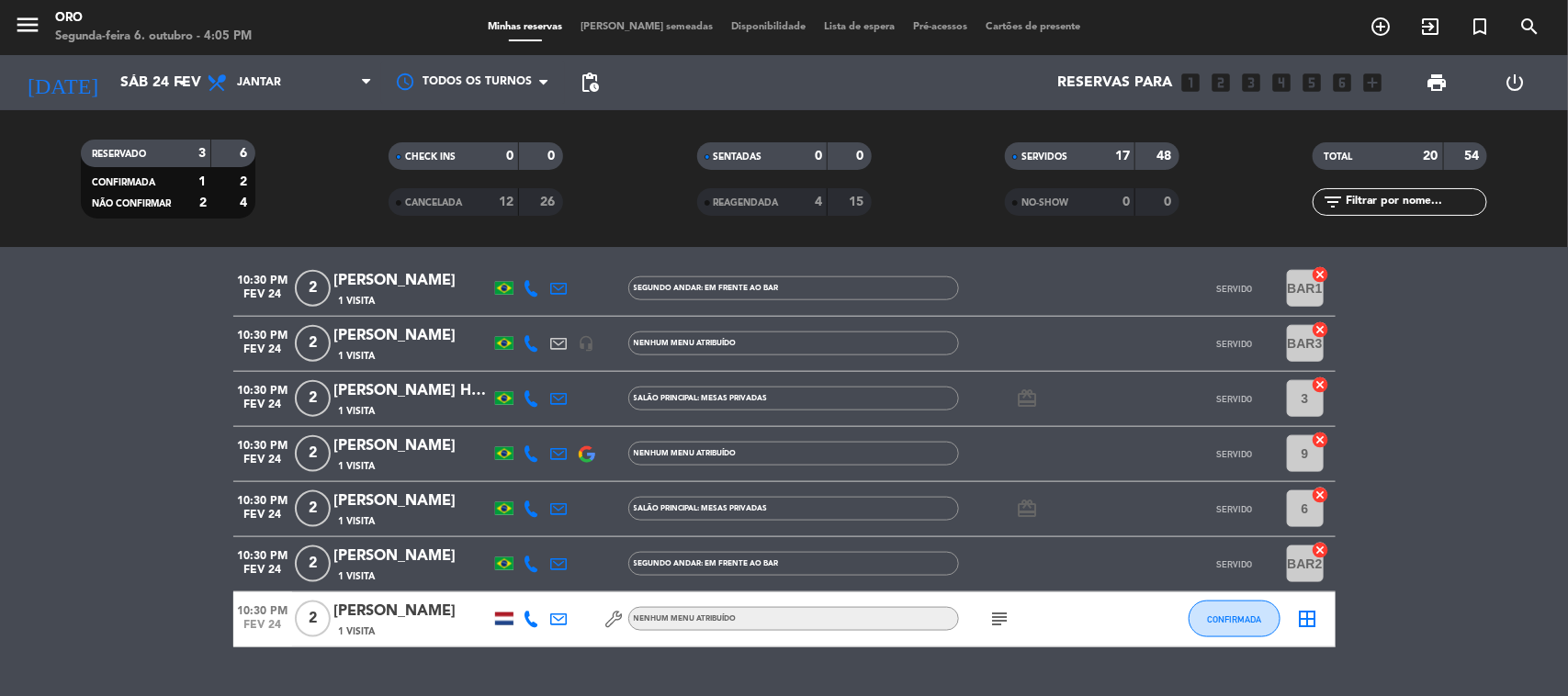
scroll to position [1004, 0]
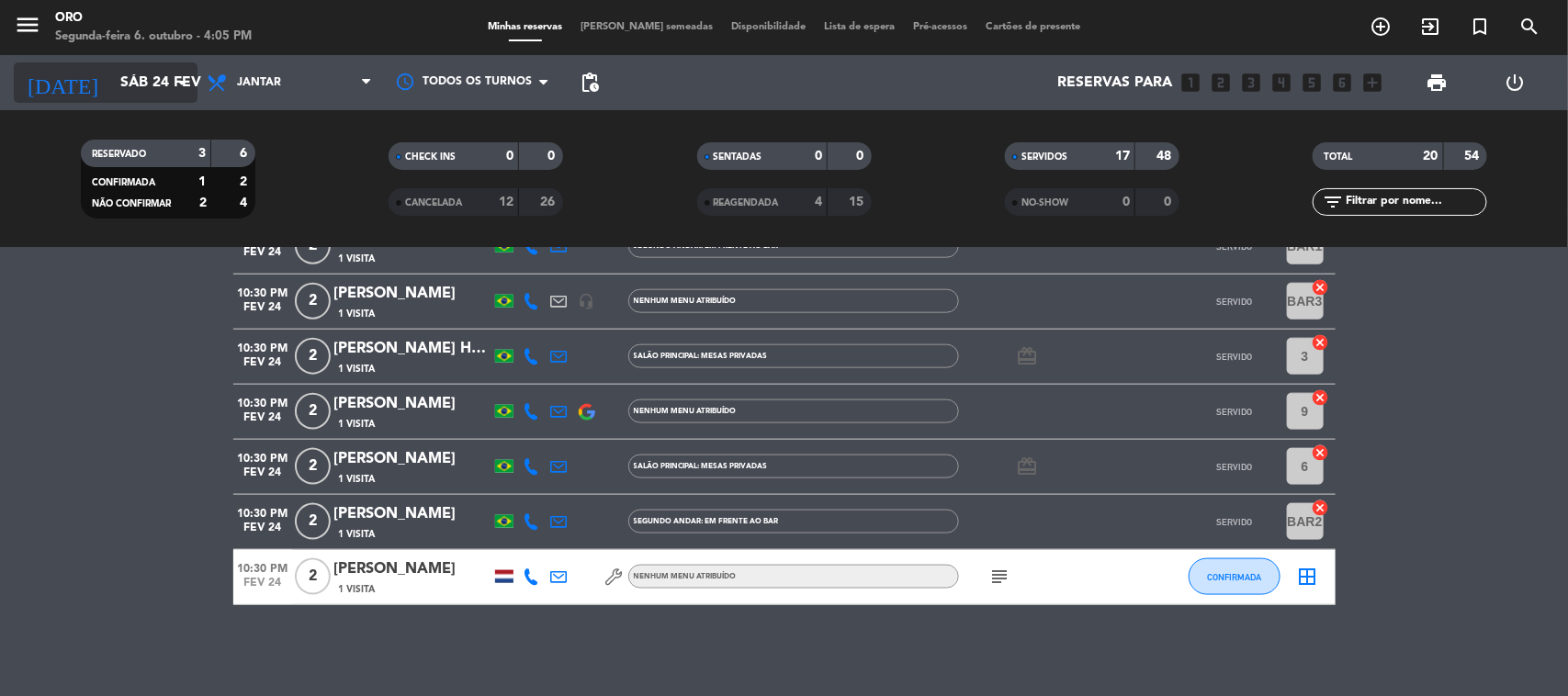
click at [125, 89] on input "Sáb 24 fev" at bounding box center [209, 83] width 194 height 36
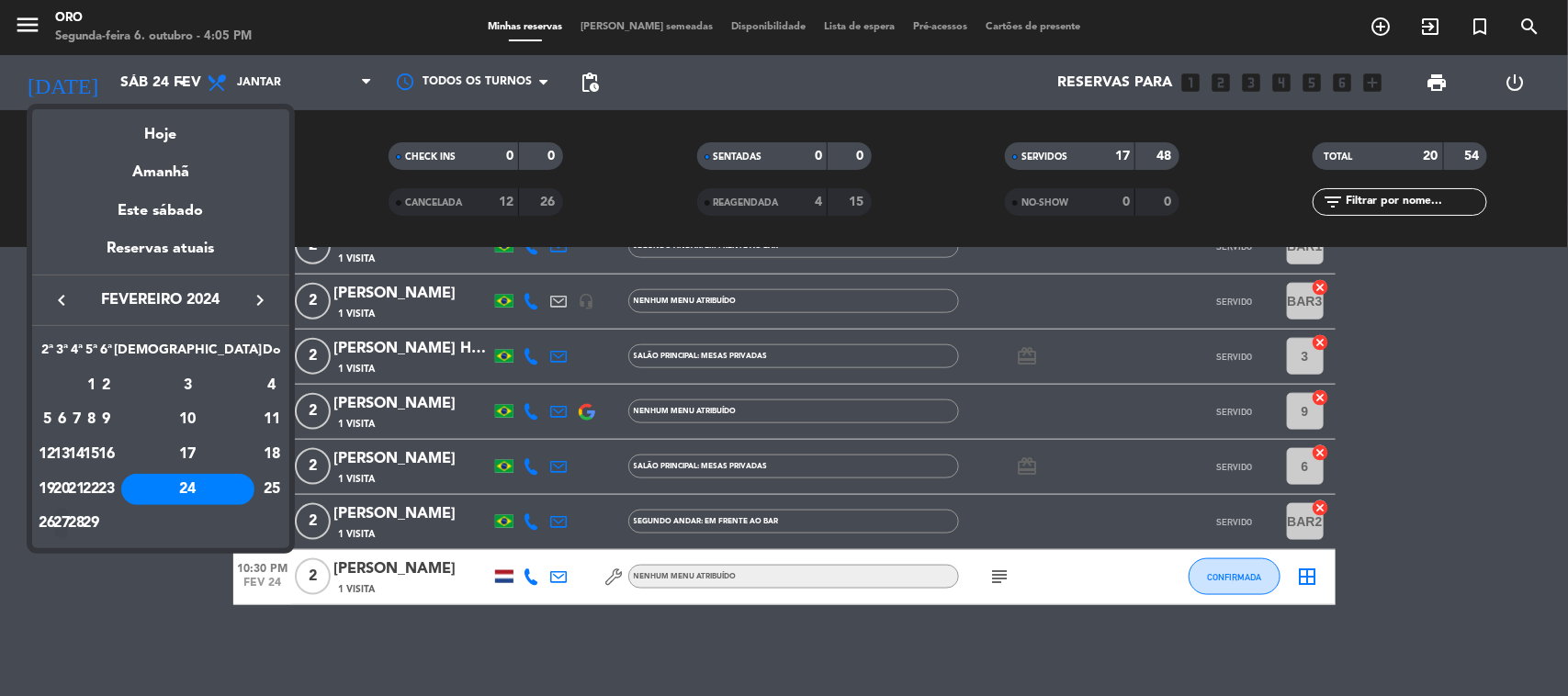
click at [69, 519] on div "27" at bounding box center [62, 523] width 13 height 31
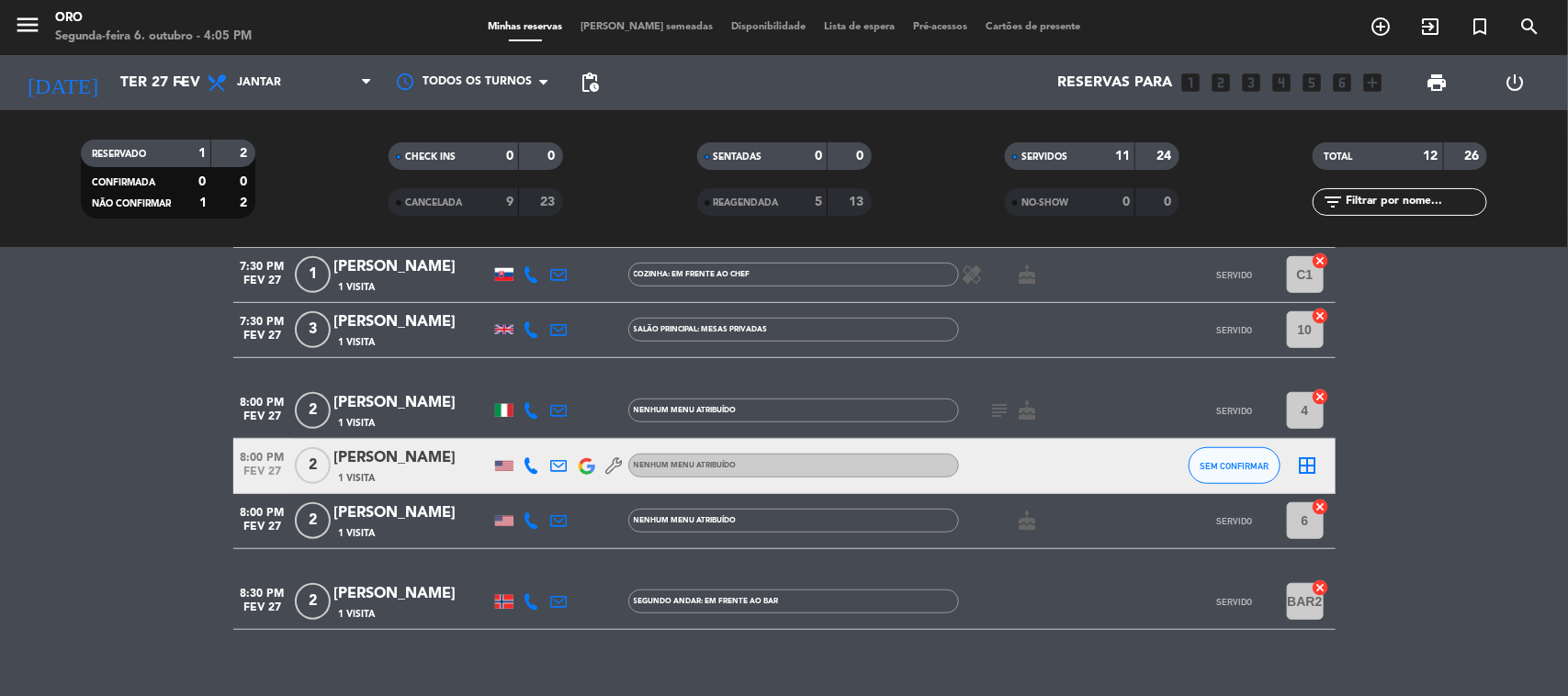
scroll to position [537, 0]
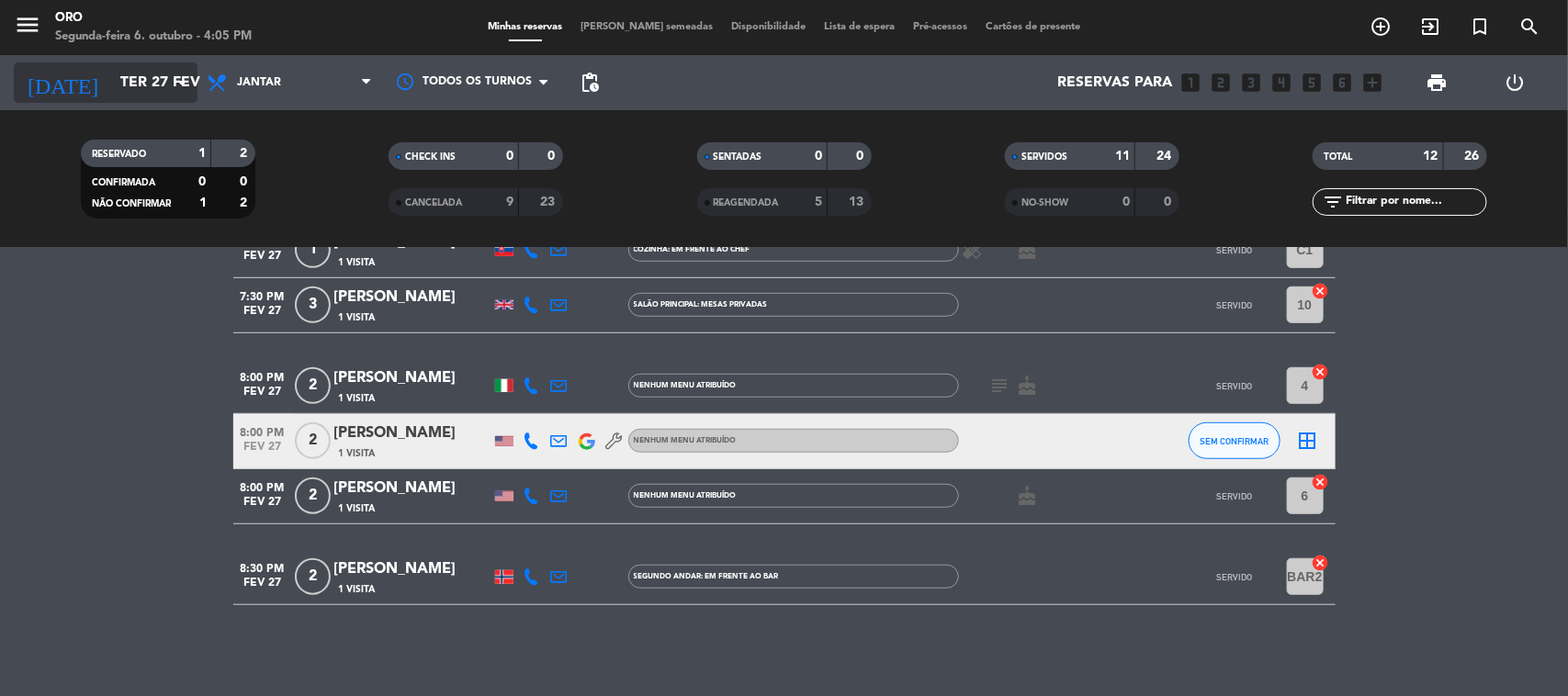
click at [157, 89] on input "Ter 27 fev" at bounding box center [209, 83] width 194 height 36
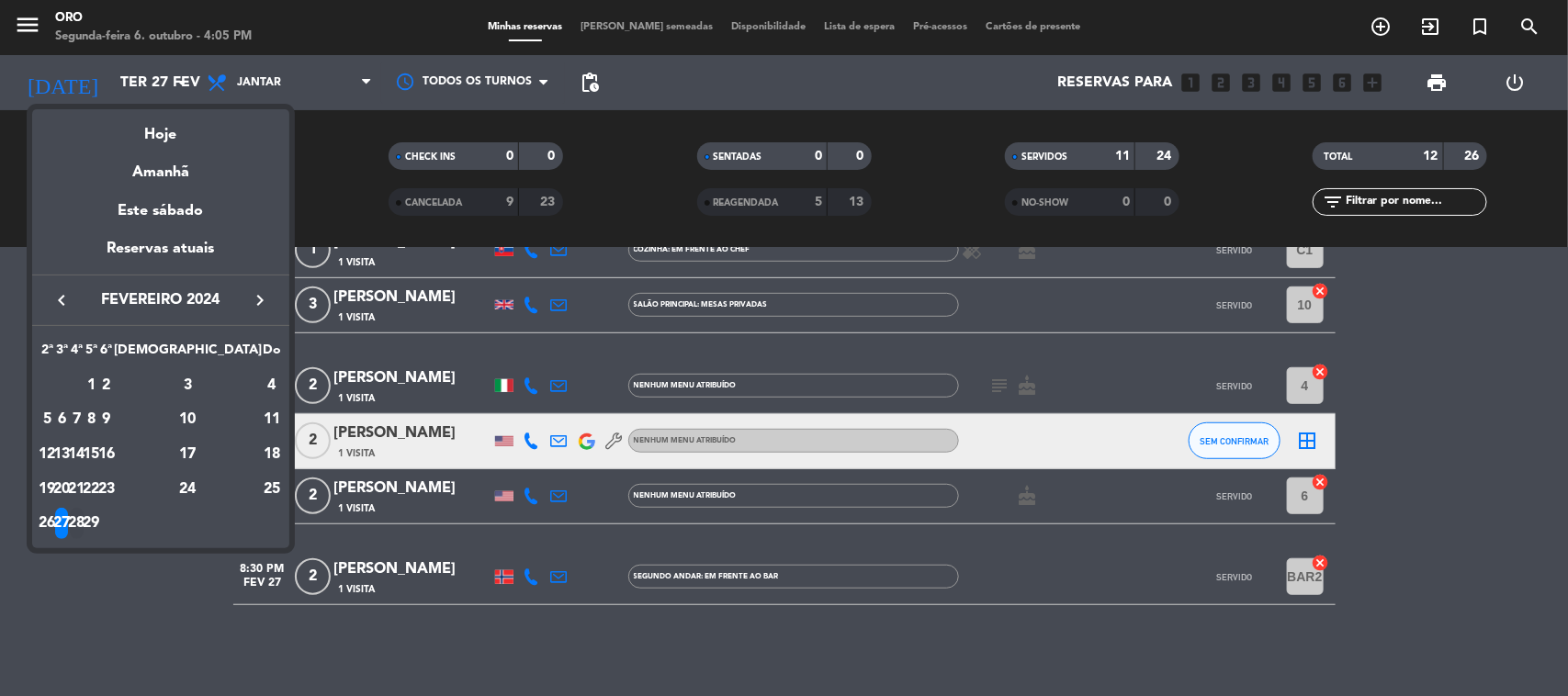
click at [84, 530] on div "28" at bounding box center [77, 523] width 13 height 31
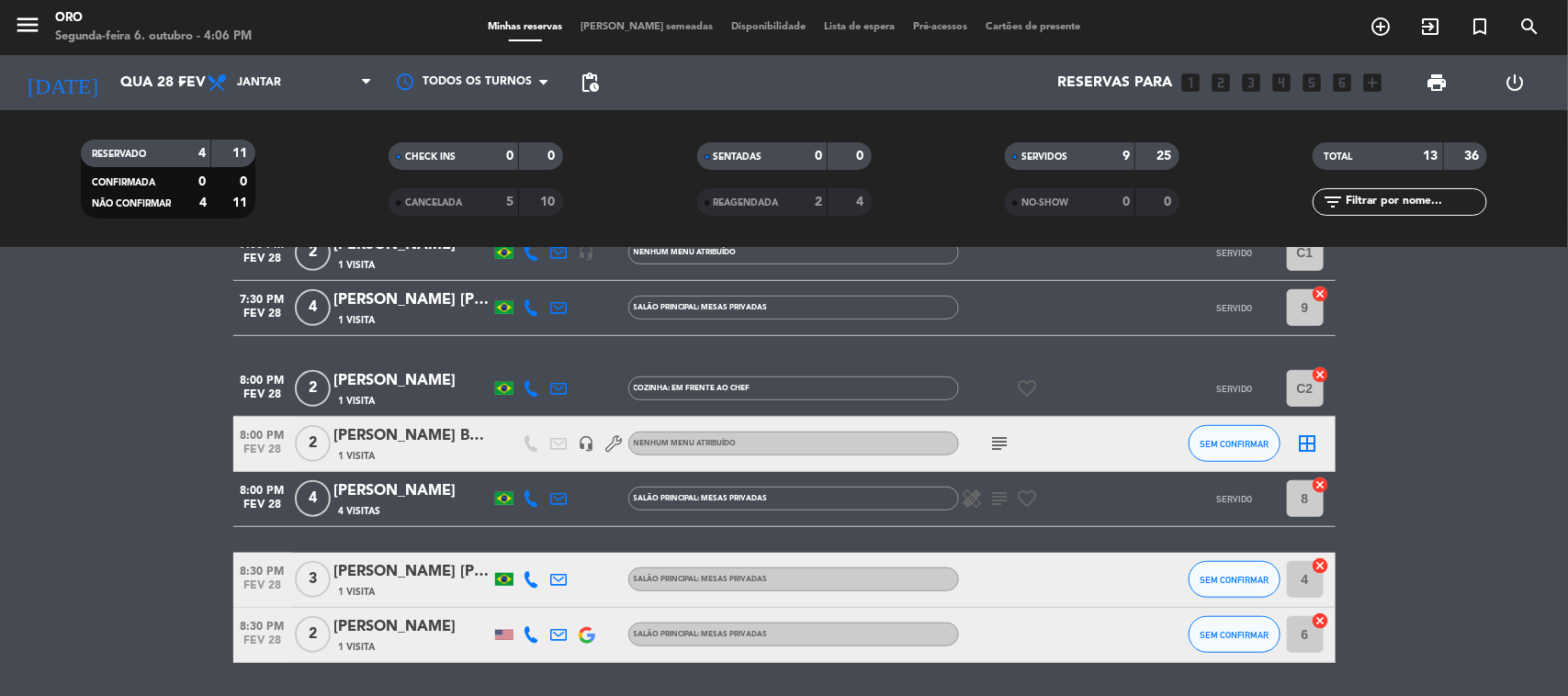
scroll to position [574, 0]
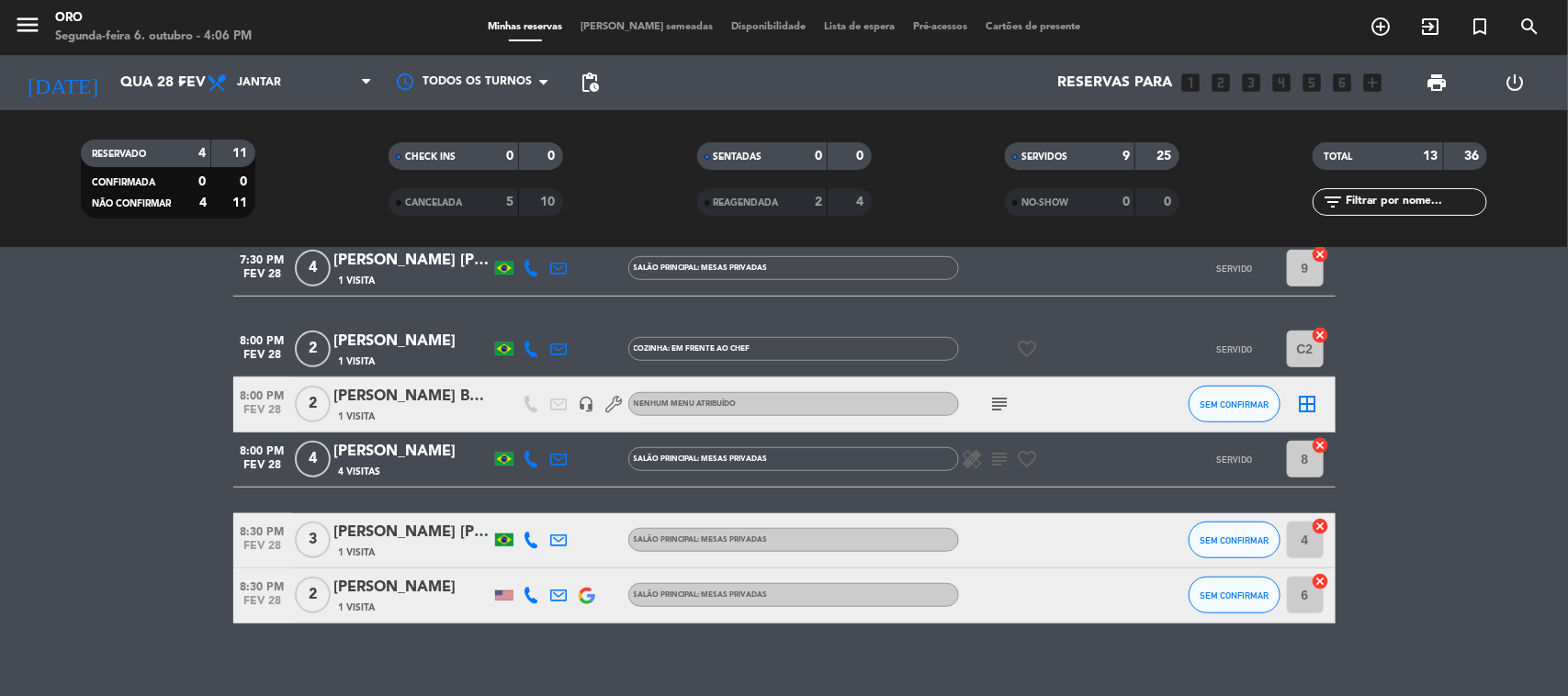
click at [153, 115] on div "RESERVADO 4 11 CONFIRMADA 0 0 NÃO CONFIRMAR 4 11 CHECK INS 0 0 CANCELADA 5 10 S…" at bounding box center [784, 179] width 1568 height 137
click at [156, 98] on input "Qua 28 fev" at bounding box center [209, 83] width 194 height 36
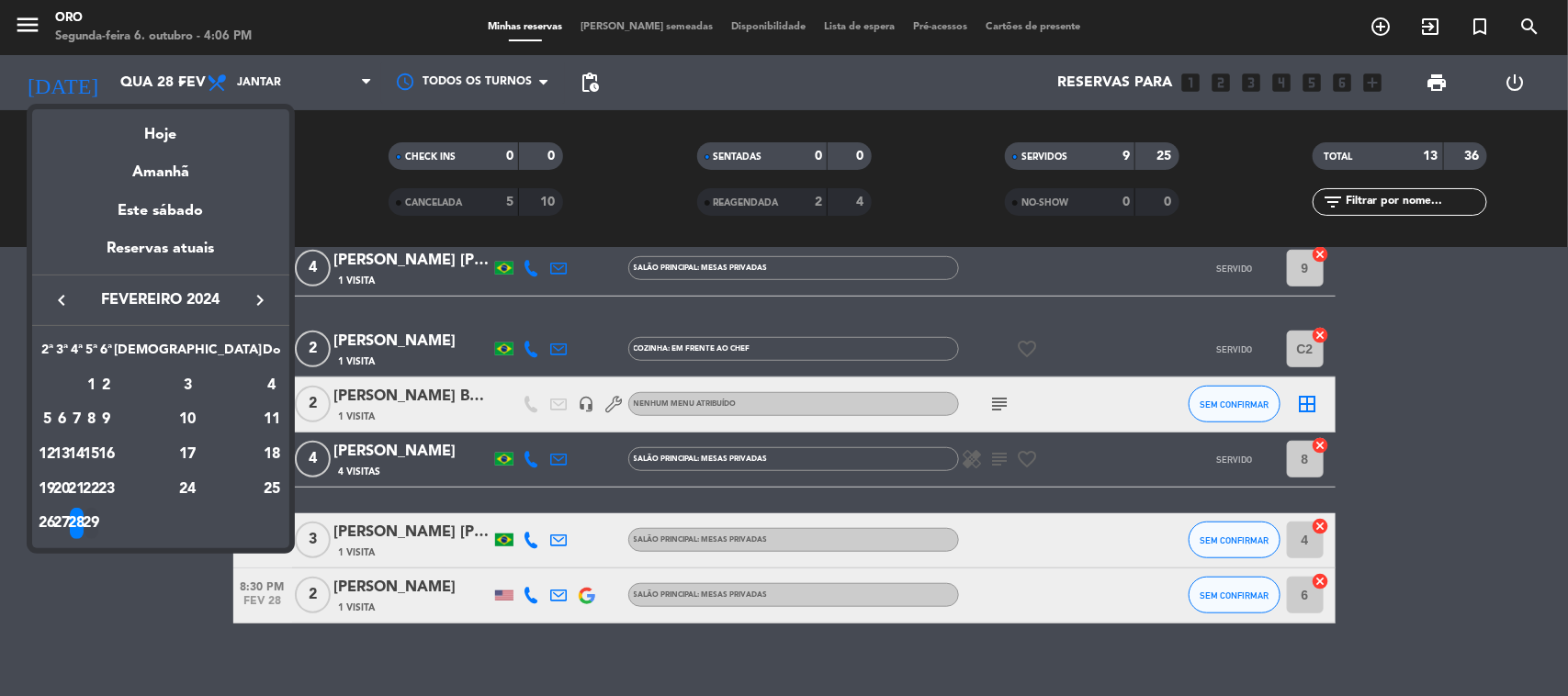
click at [142, 511] on tr "26 27 28 29" at bounding box center [161, 524] width 242 height 35
click at [98, 519] on div "29" at bounding box center [91, 523] width 13 height 31
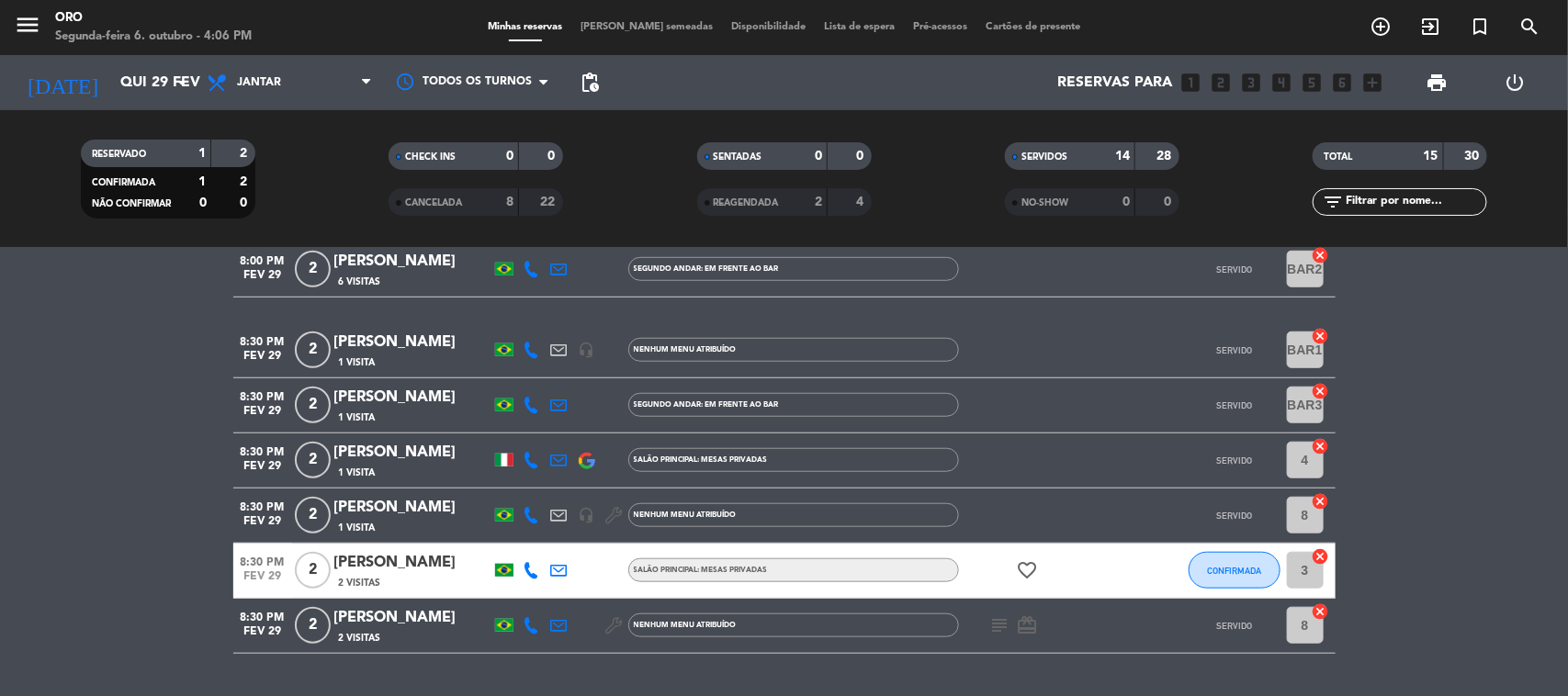
scroll to position [688, 0]
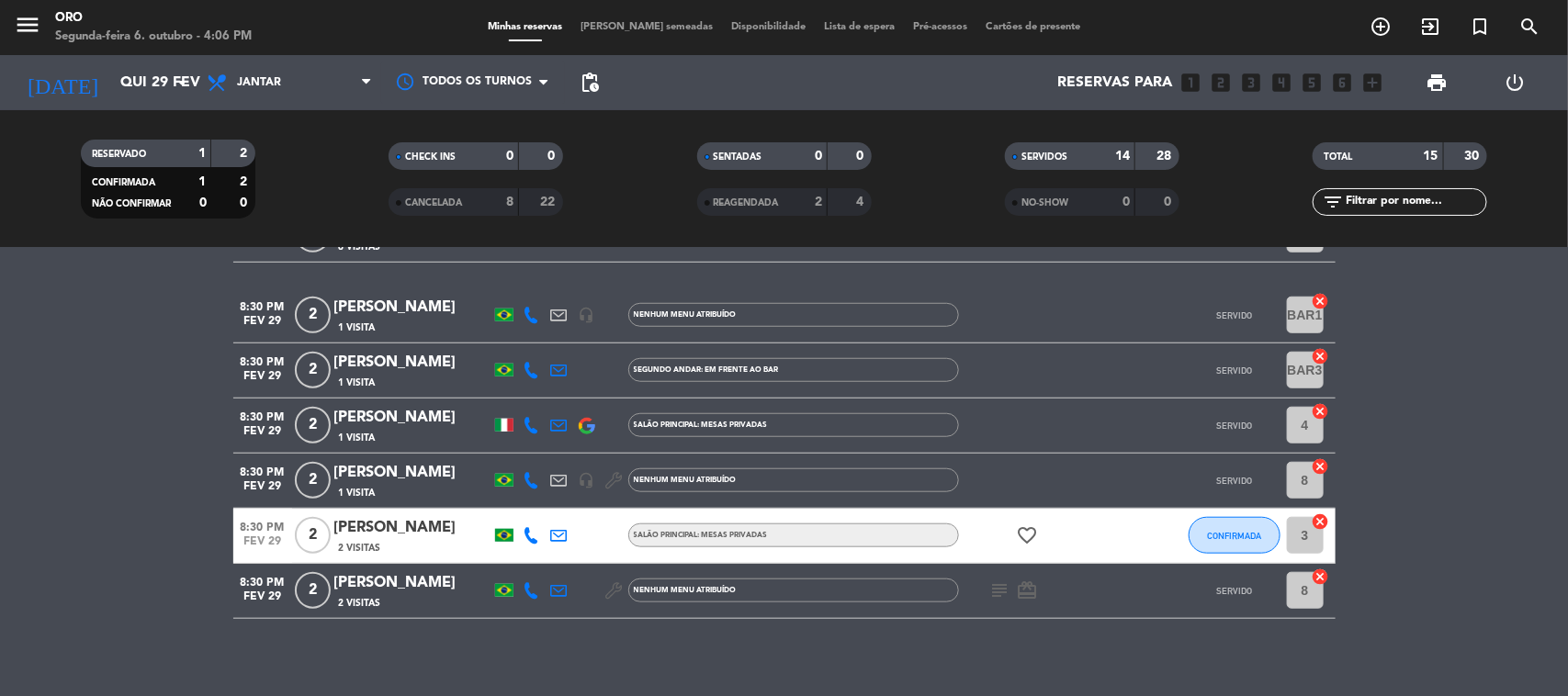
click at [143, 57] on div "[DATE] Qui 29 fev arrow_drop_down" at bounding box center [105, 82] width 184 height 55
click at [150, 75] on input "Qui 29 fev" at bounding box center [209, 83] width 194 height 36
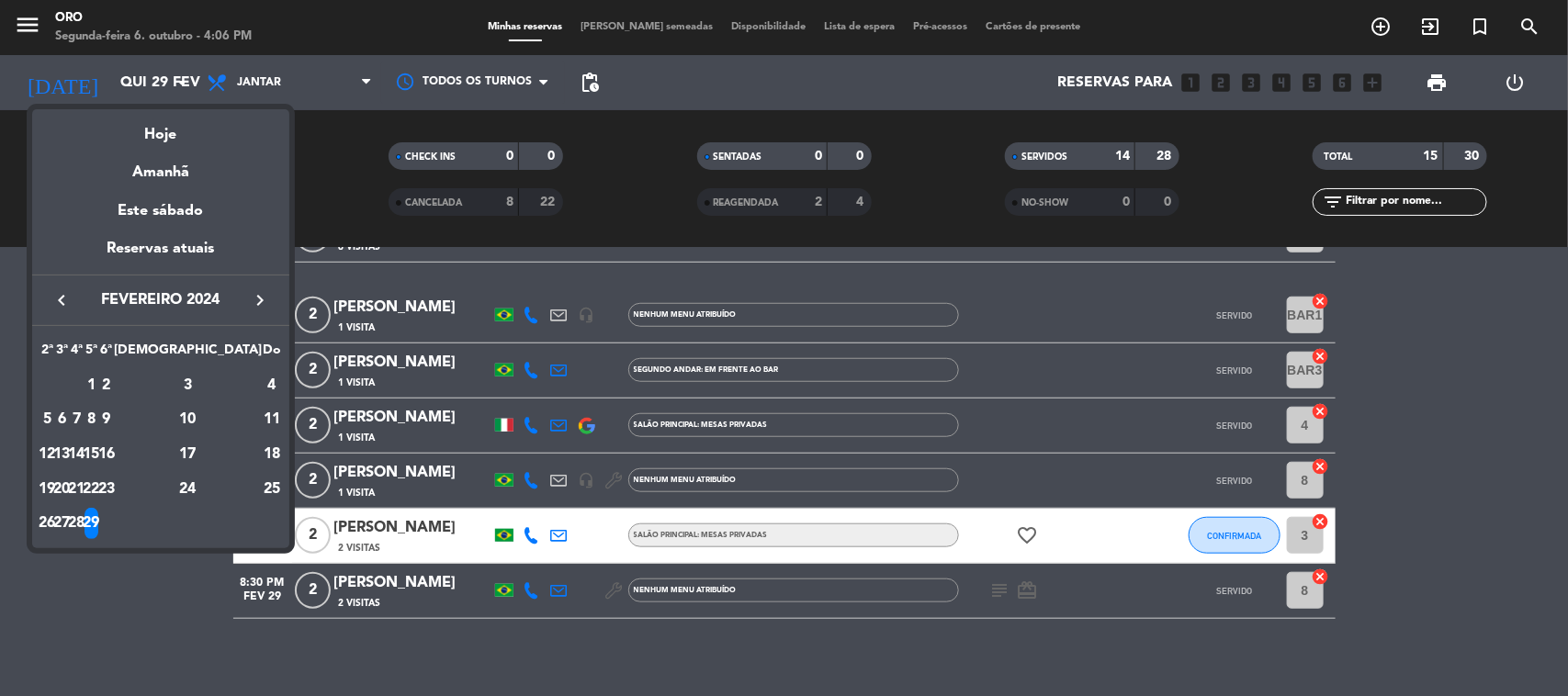
click at [239, 289] on span "fevereiro 2024" at bounding box center [161, 300] width 165 height 24
click at [239, 291] on span "fevereiro 2024" at bounding box center [161, 300] width 165 height 24
click at [245, 291] on button "keyboard_arrow_right" at bounding box center [260, 300] width 33 height 24
click at [113, 388] on div "1" at bounding box center [106, 385] width 13 height 31
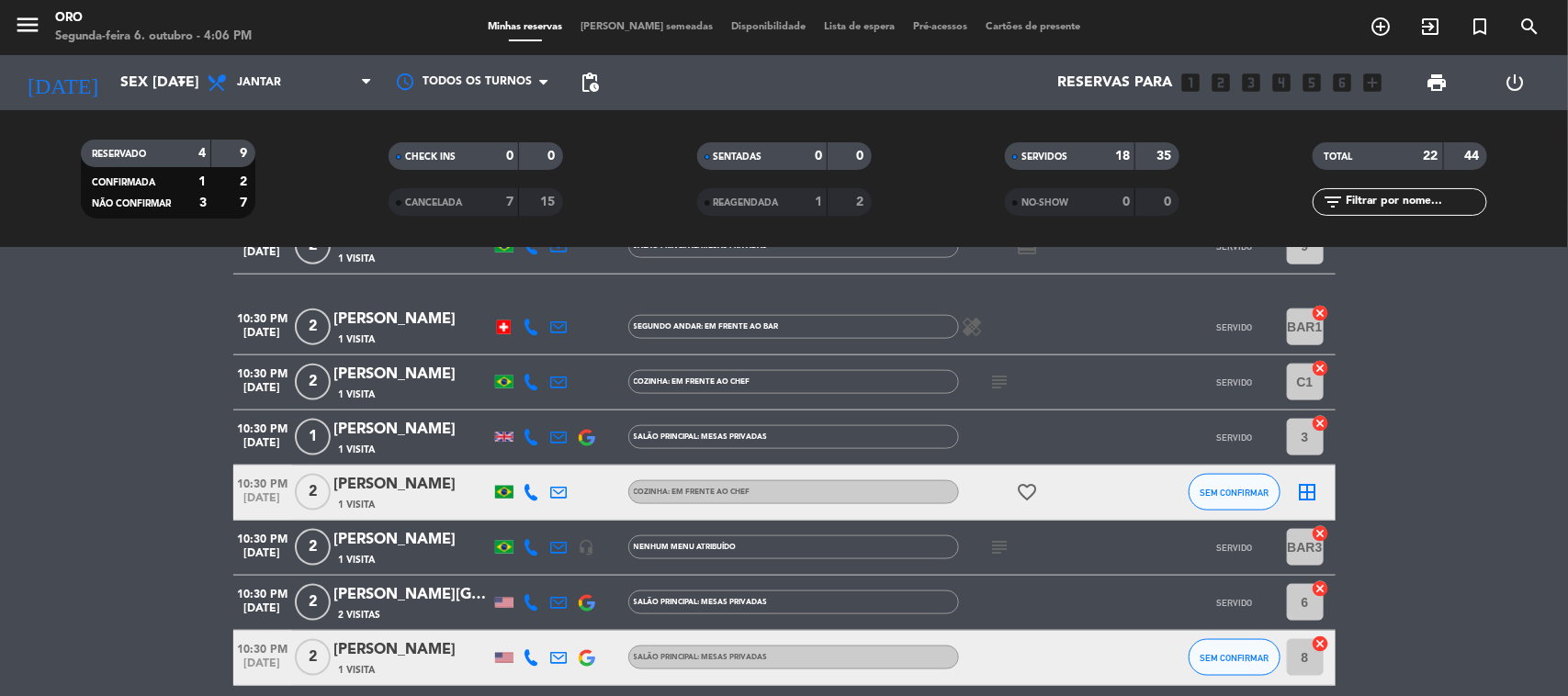
scroll to position [1113, 0]
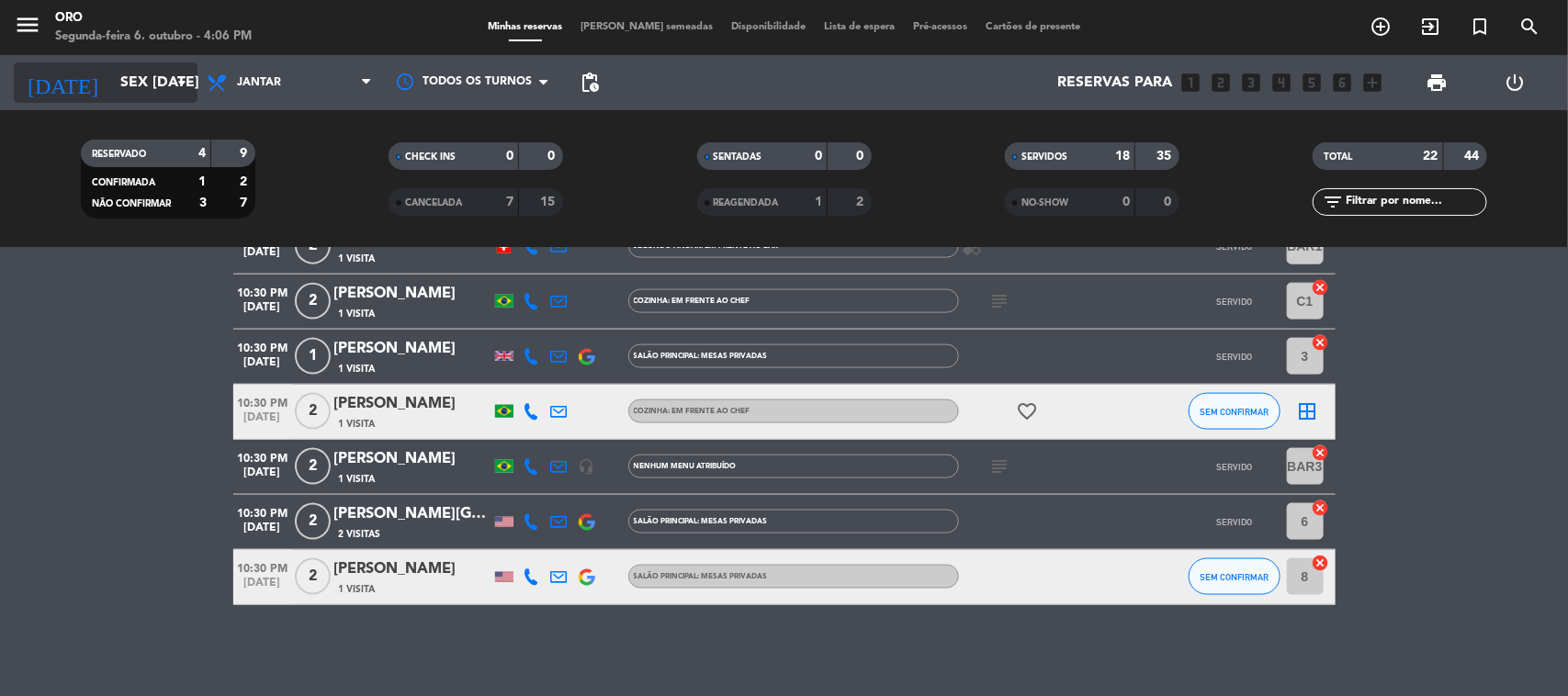
click at [112, 71] on input "Sex [DATE]" at bounding box center [209, 83] width 194 height 36
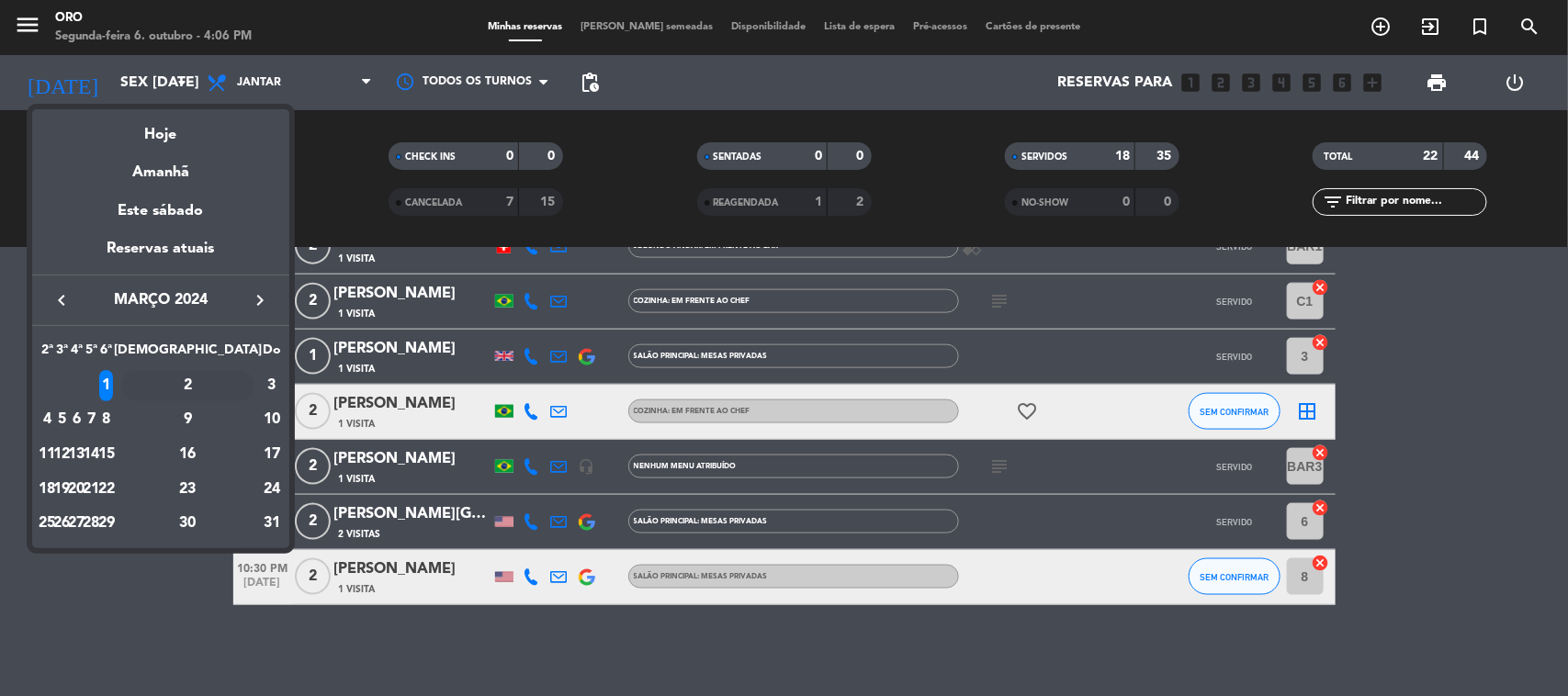
click at [237, 383] on div "2" at bounding box center [188, 385] width 133 height 31
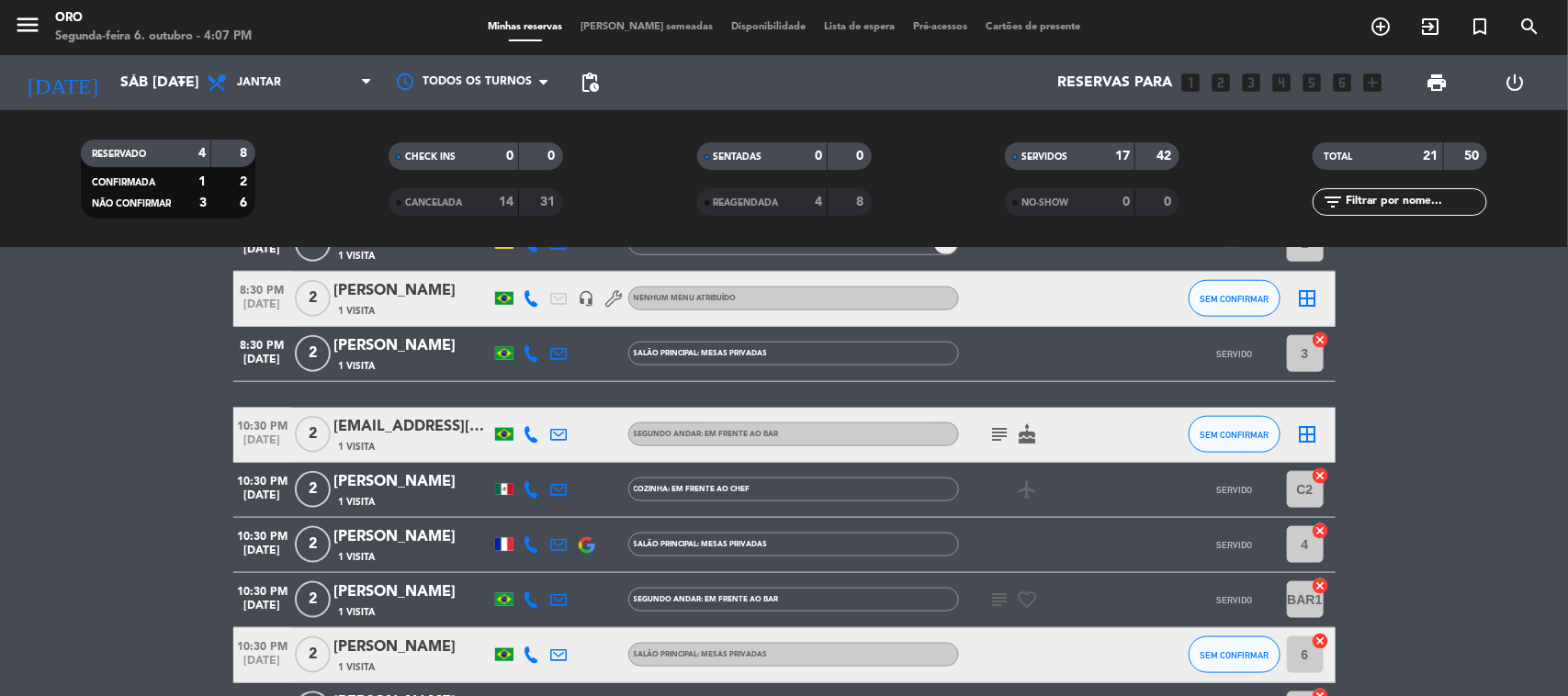
scroll to position [1032, 0]
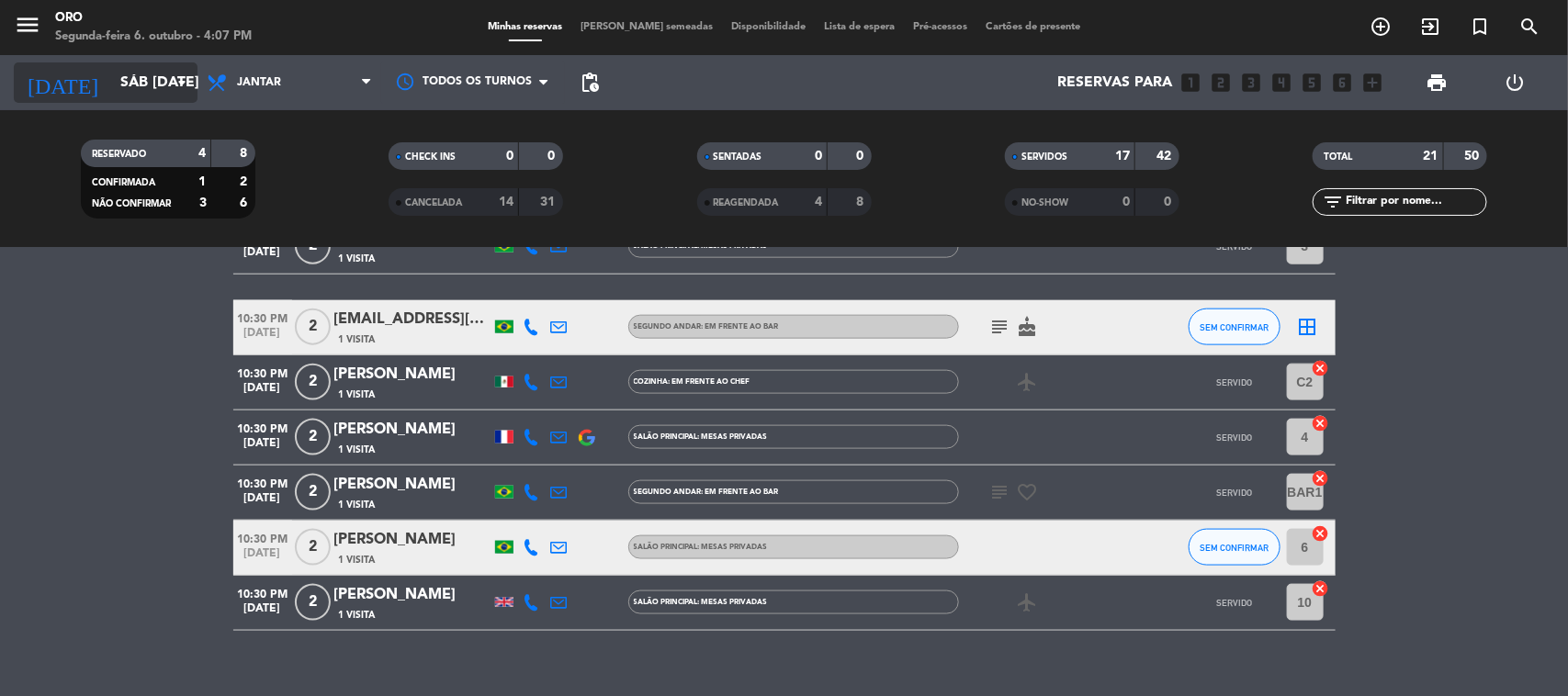
click at [171, 92] on icon "arrow_drop_down" at bounding box center [182, 82] width 22 height 22
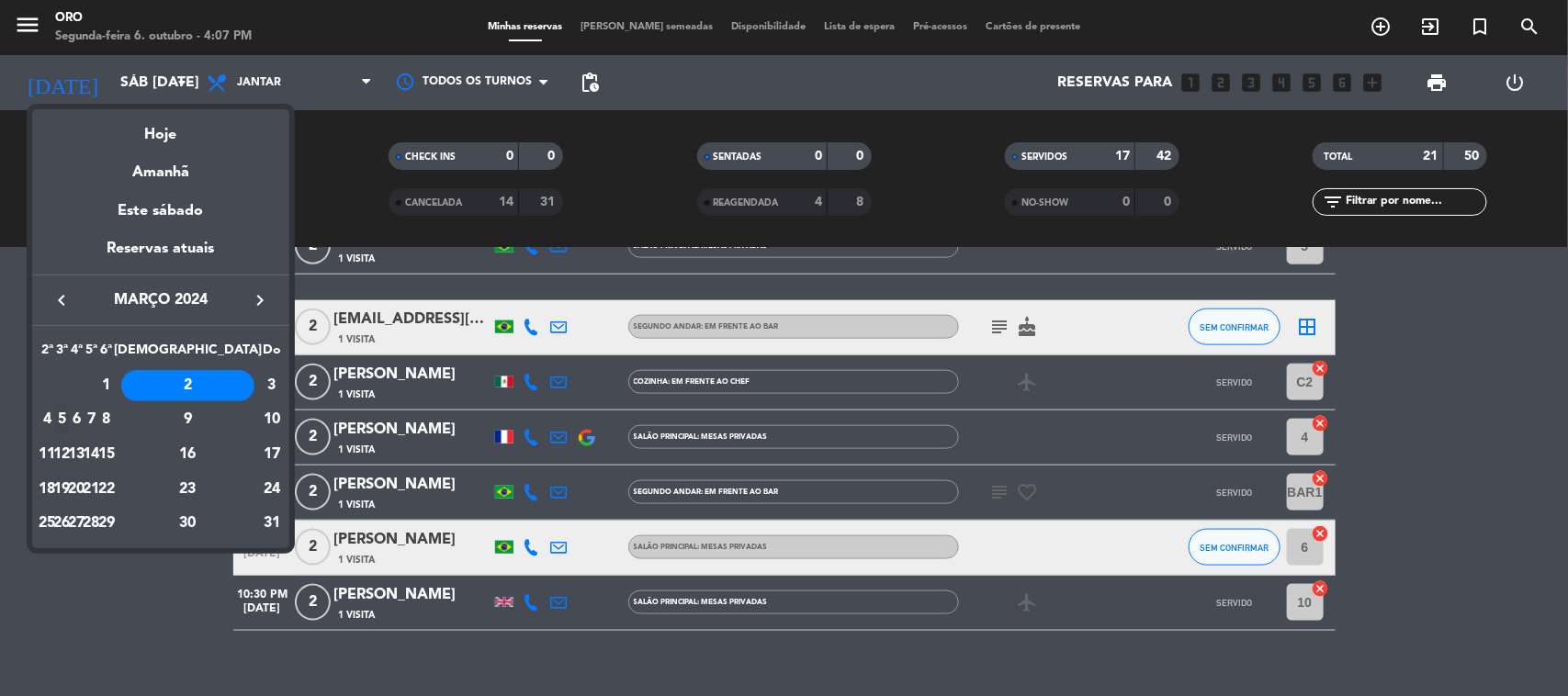
click at [69, 422] on div "5" at bounding box center [62, 419] width 13 height 31
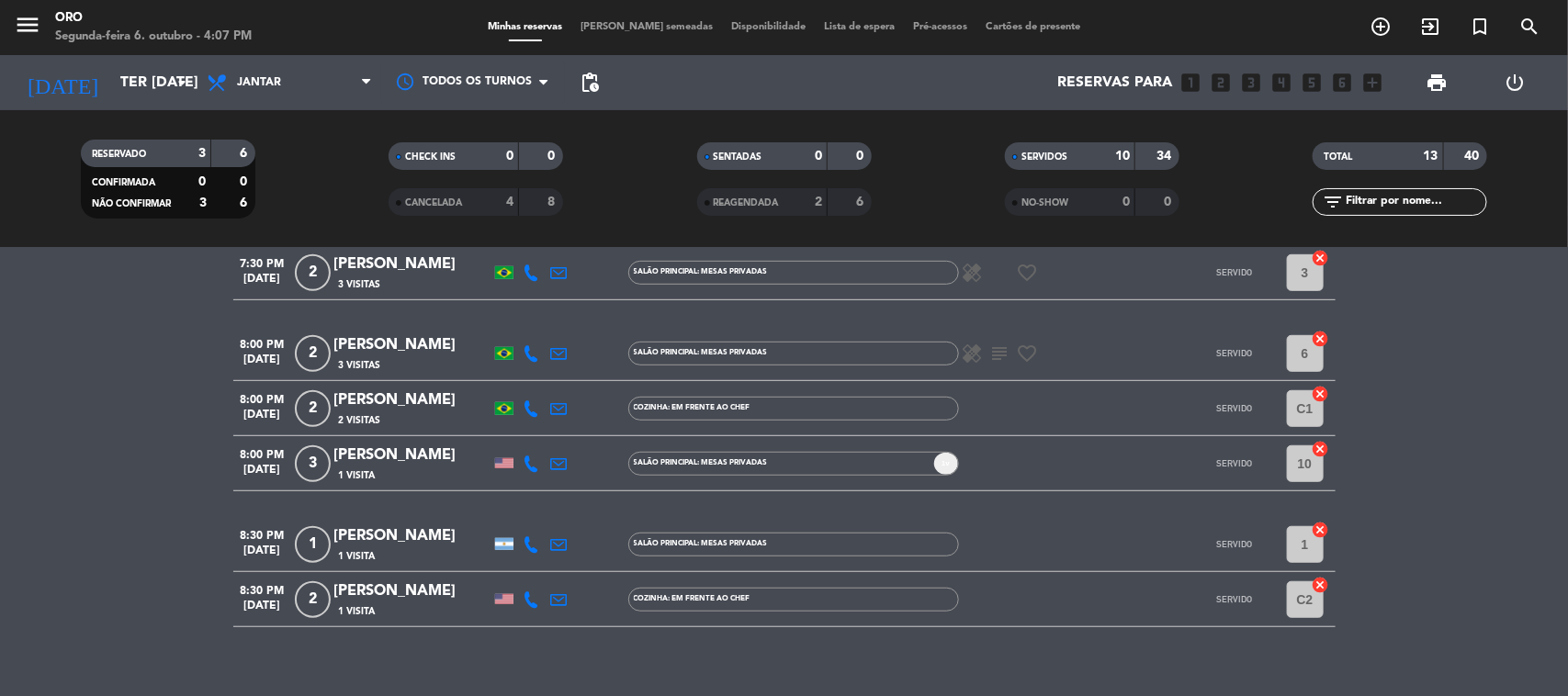
scroll to position [520, 0]
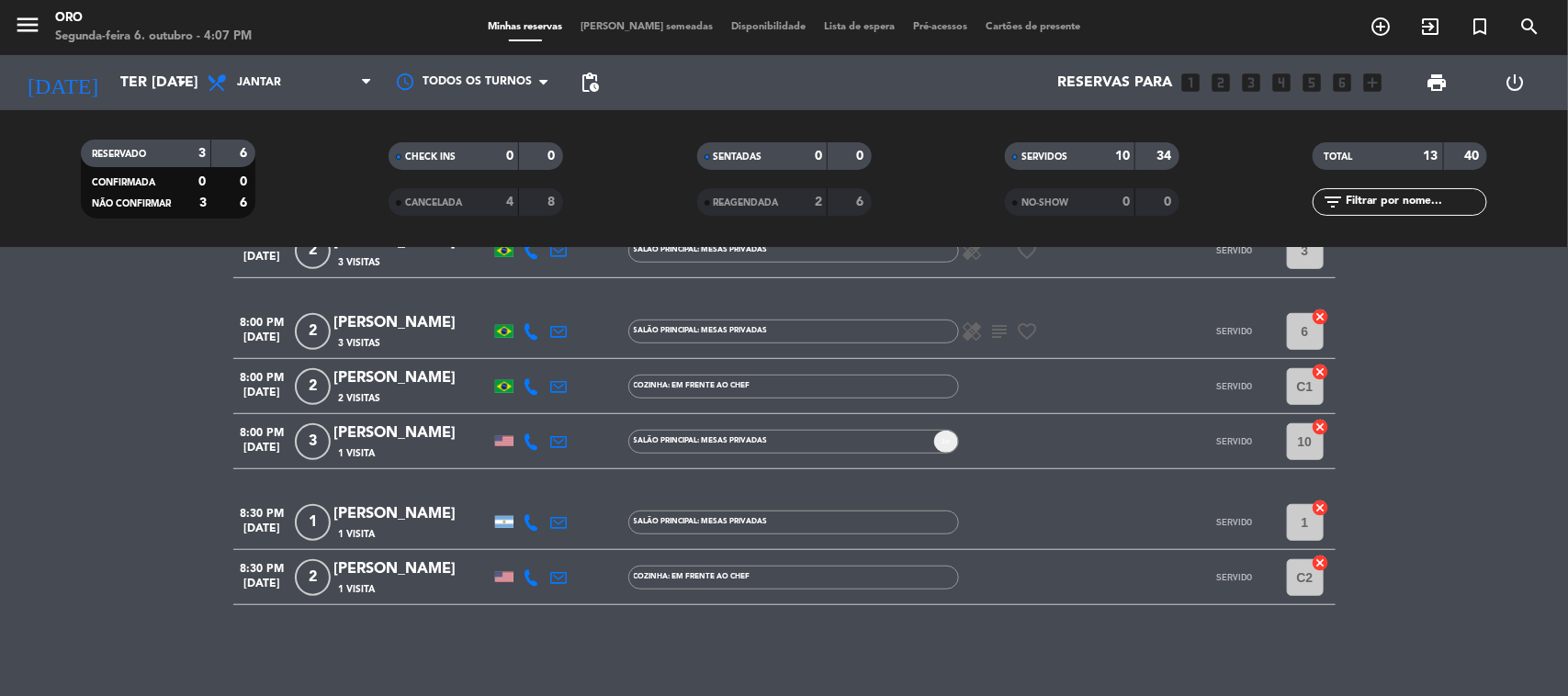
click at [158, 51] on div "menu Oro Segunda-feira 6. outubro - 4:07 PM Minhas reservas Mesas semeadas Disp…" at bounding box center [784, 27] width 1568 height 55
click at [162, 65] on input "Ter [DATE]" at bounding box center [209, 83] width 194 height 36
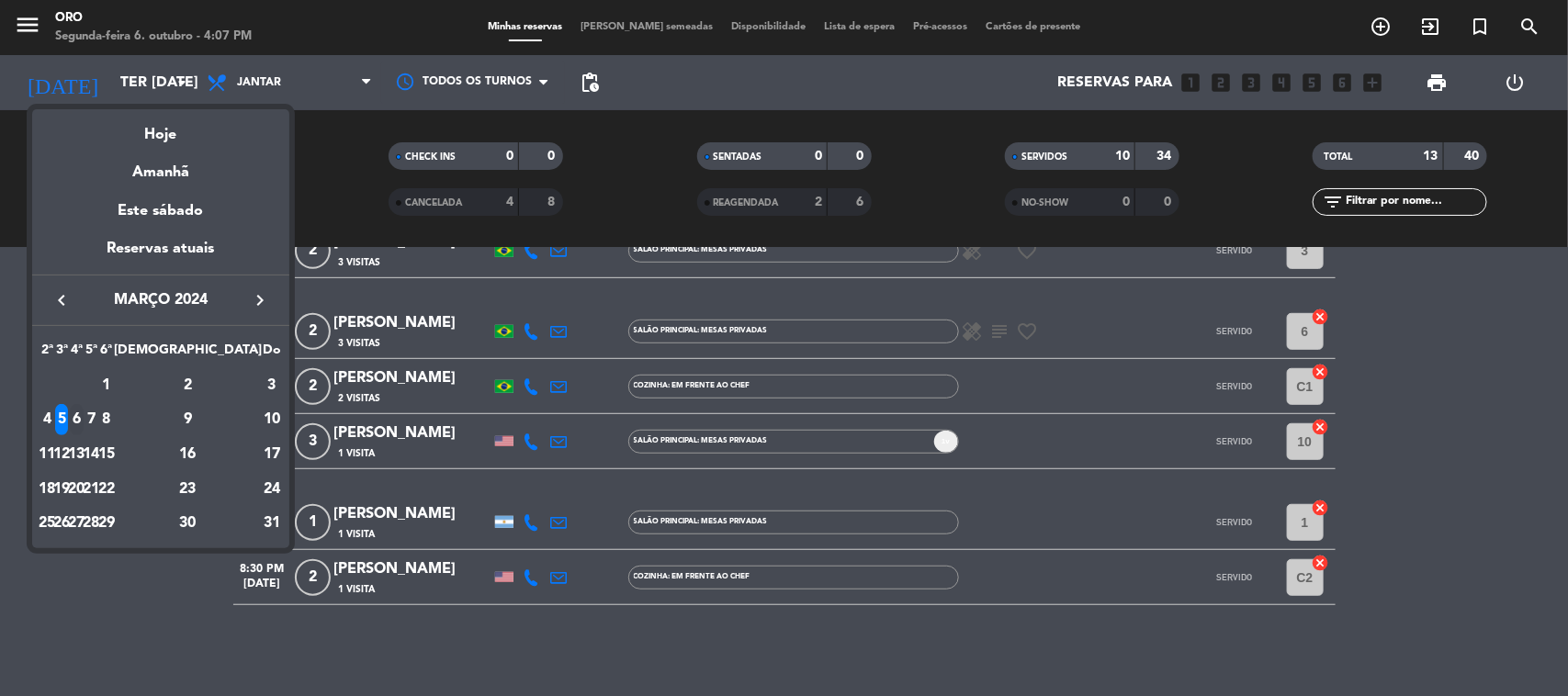
click at [84, 419] on div "6" at bounding box center [77, 419] width 13 height 31
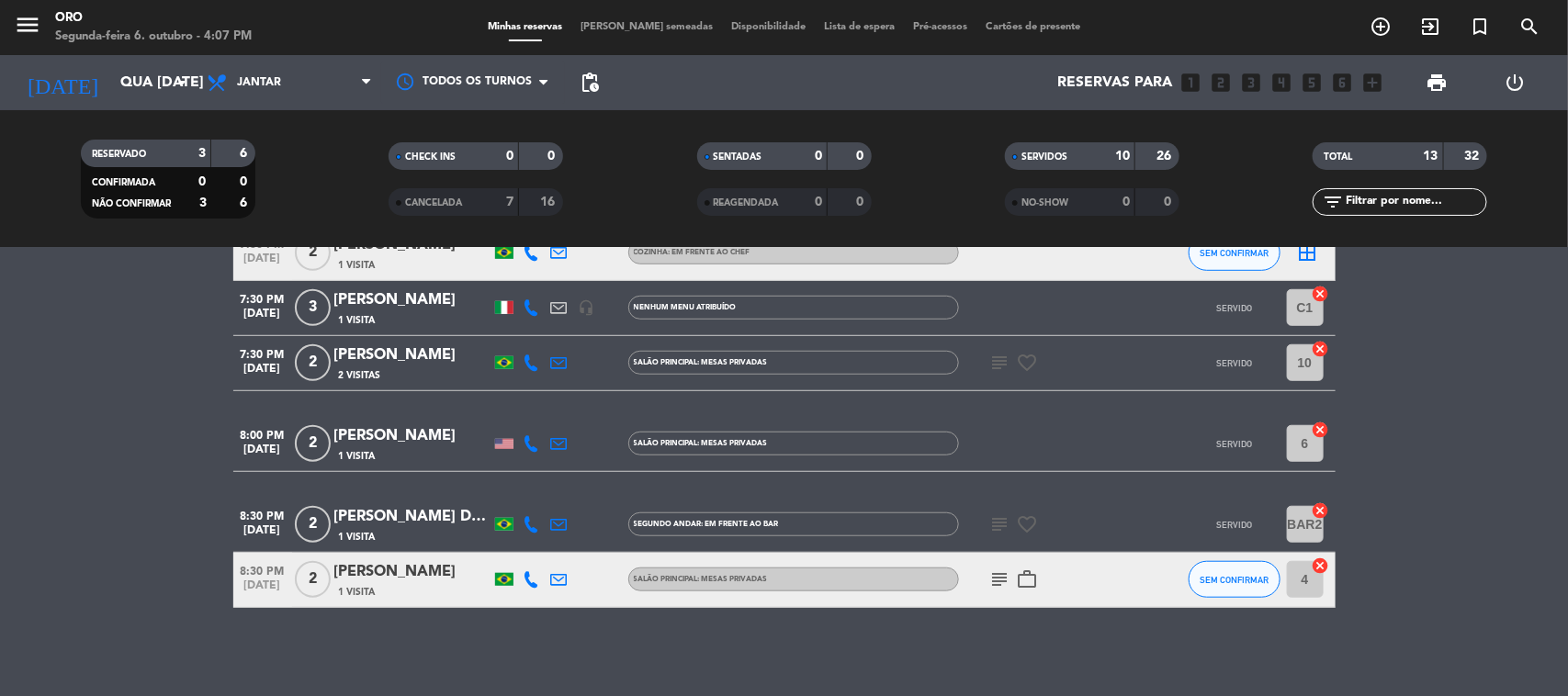
scroll to position [592, 0]
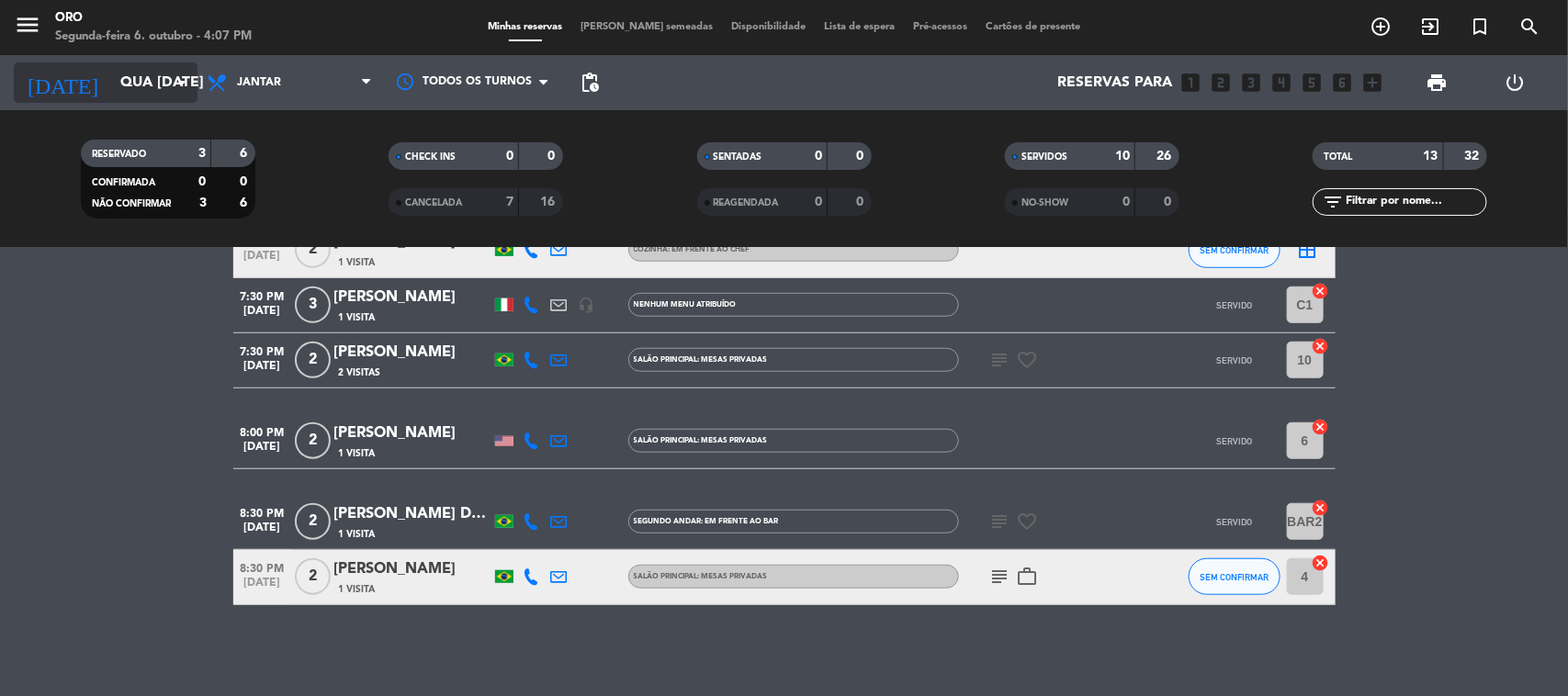
click at [136, 78] on input "Qua [DATE]" at bounding box center [209, 83] width 194 height 36
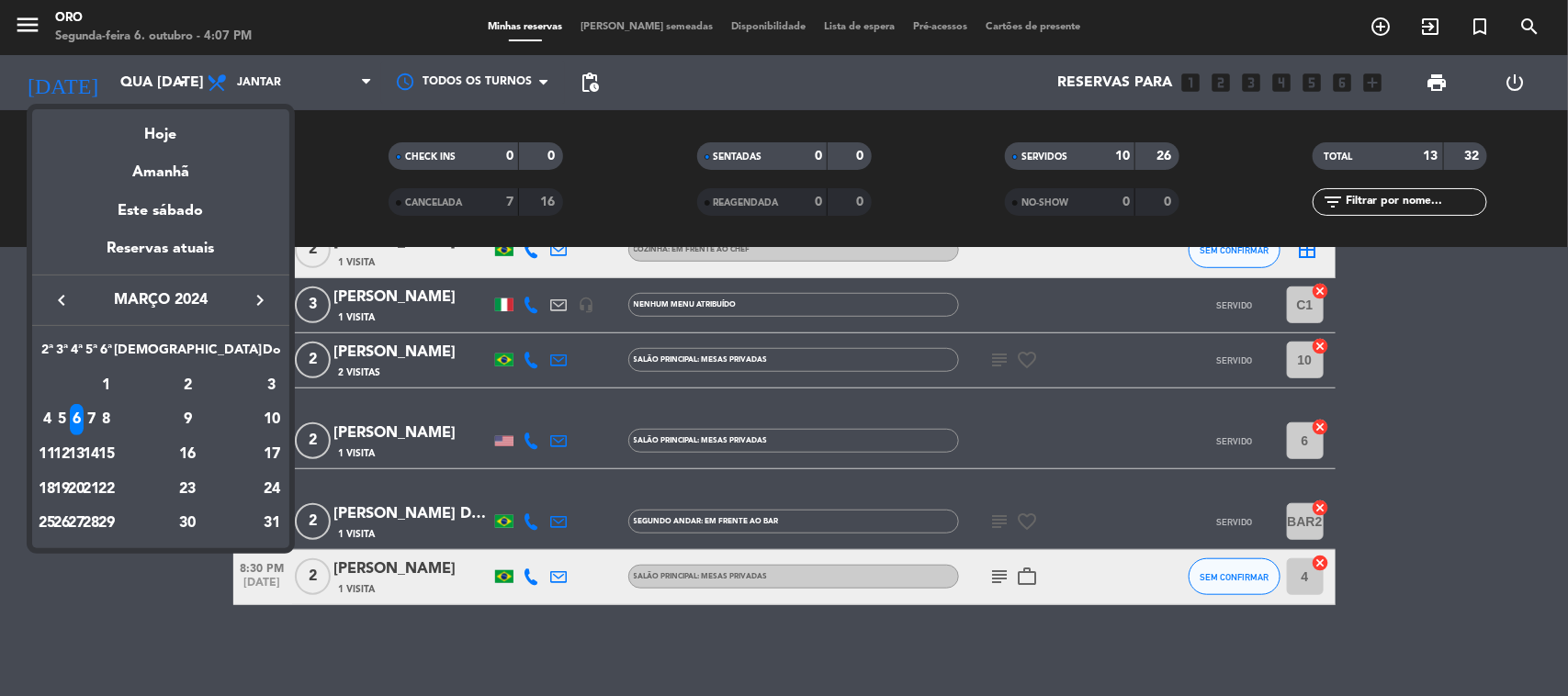
click at [98, 404] on td "7" at bounding box center [90, 419] width 14 height 35
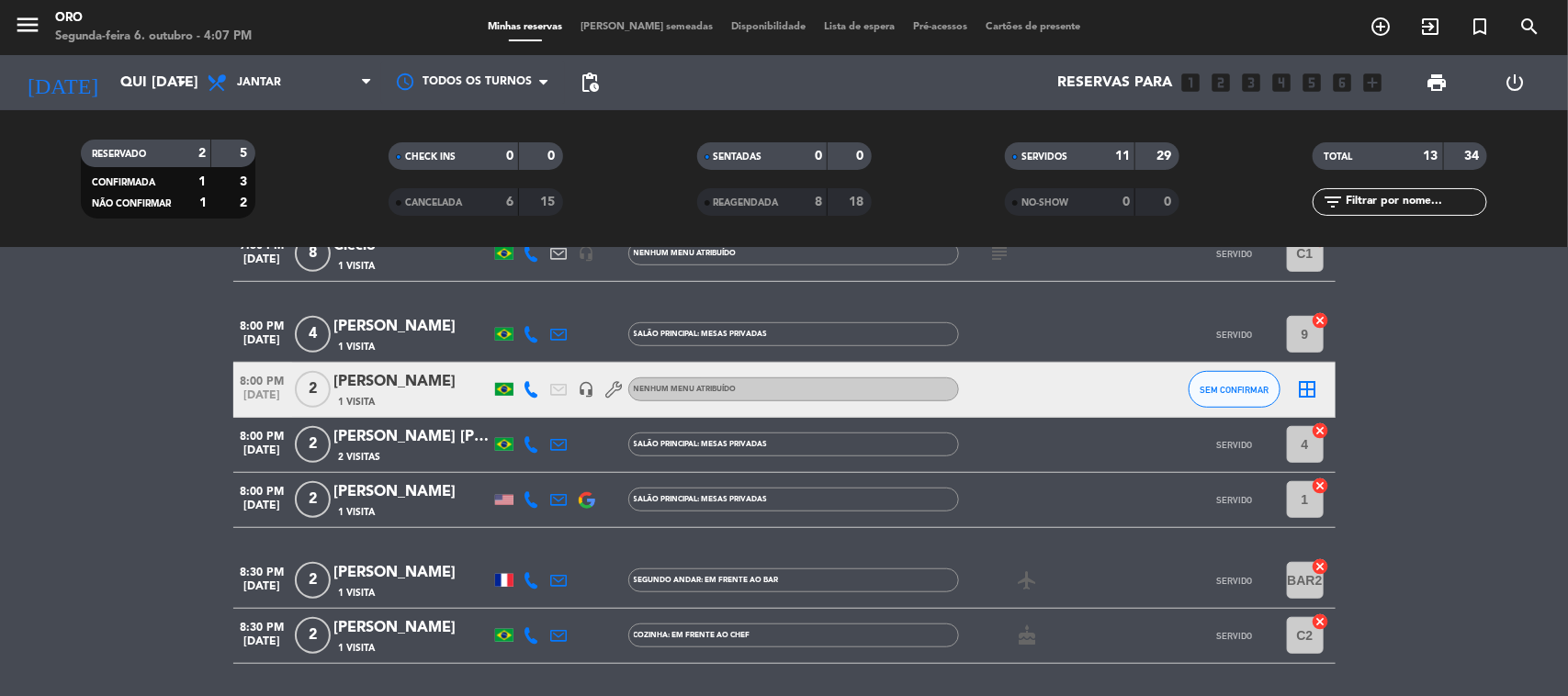
scroll to position [574, 0]
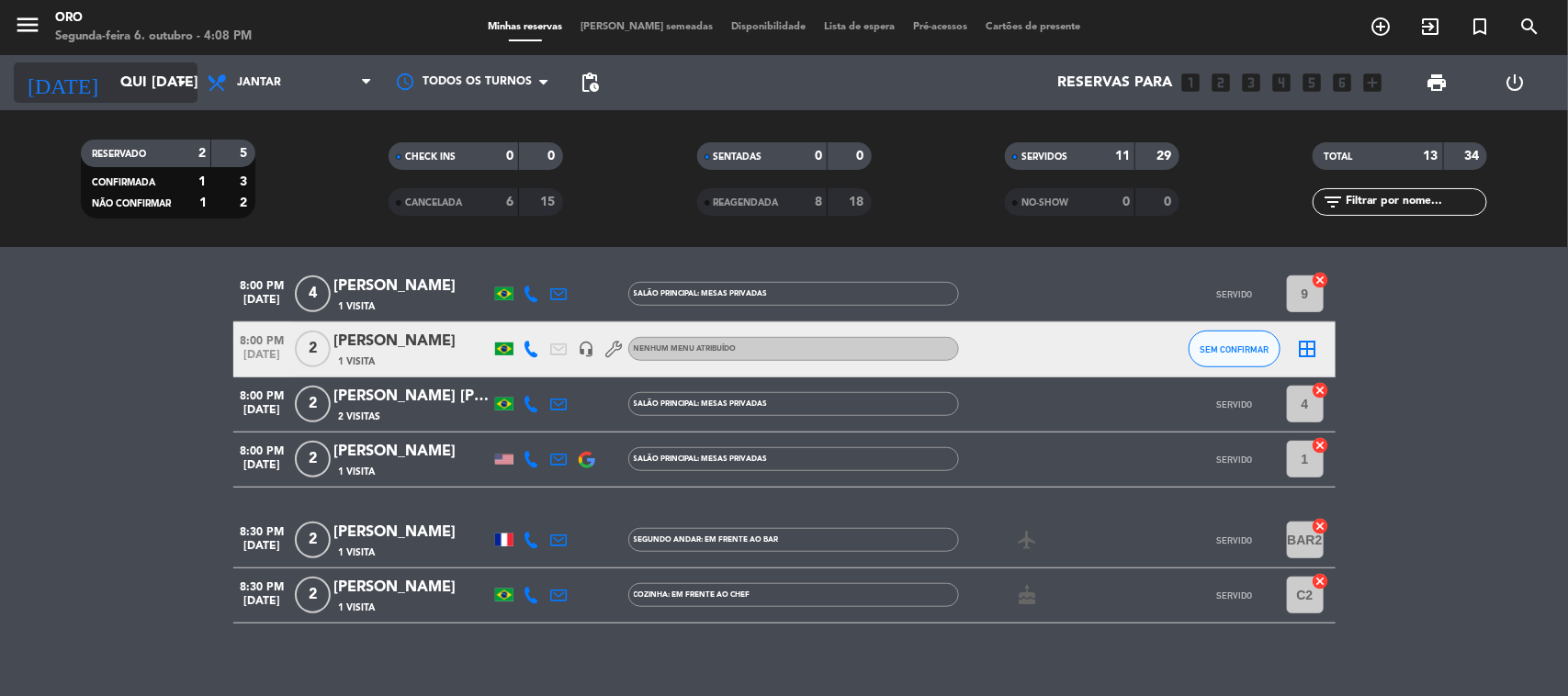
click at [139, 98] on input "Qui [DATE]" at bounding box center [209, 83] width 194 height 36
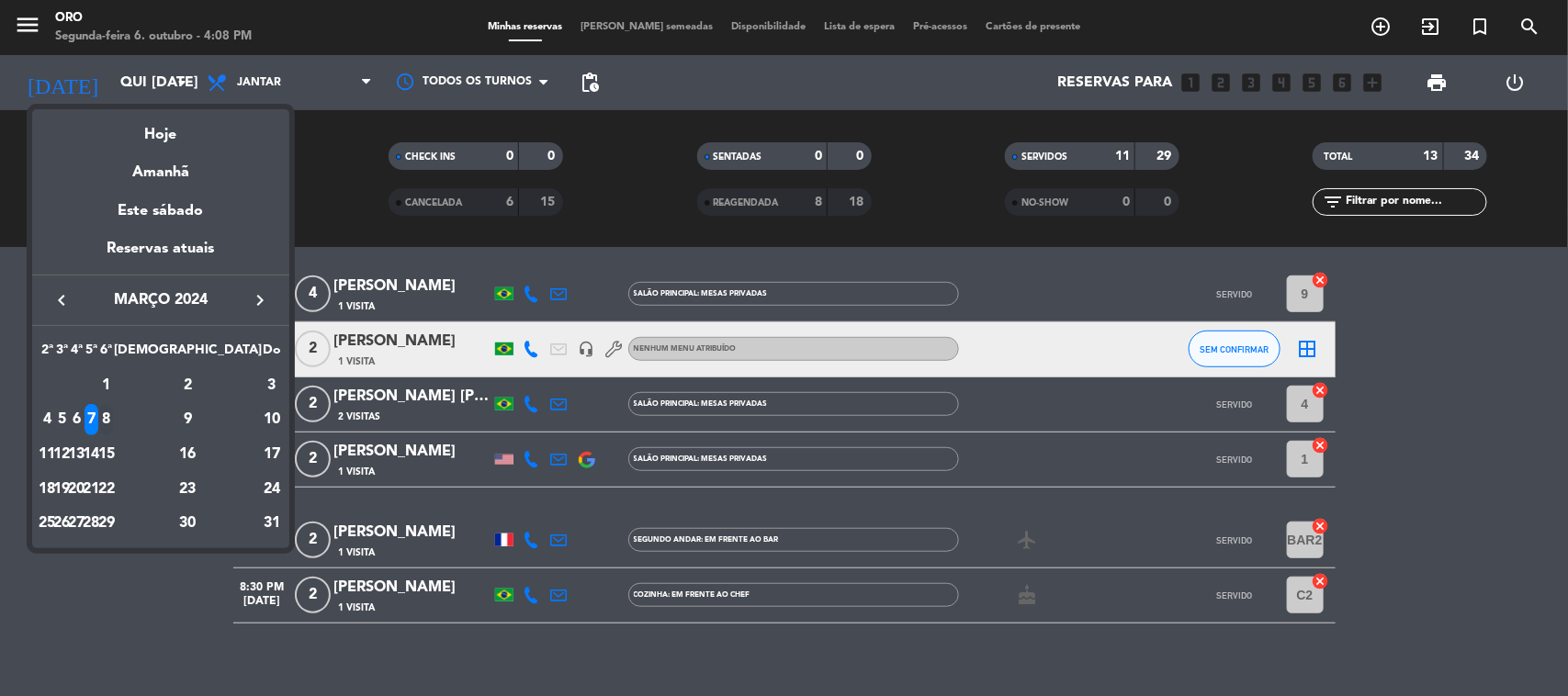
click at [113, 416] on div "8" at bounding box center [106, 419] width 13 height 31
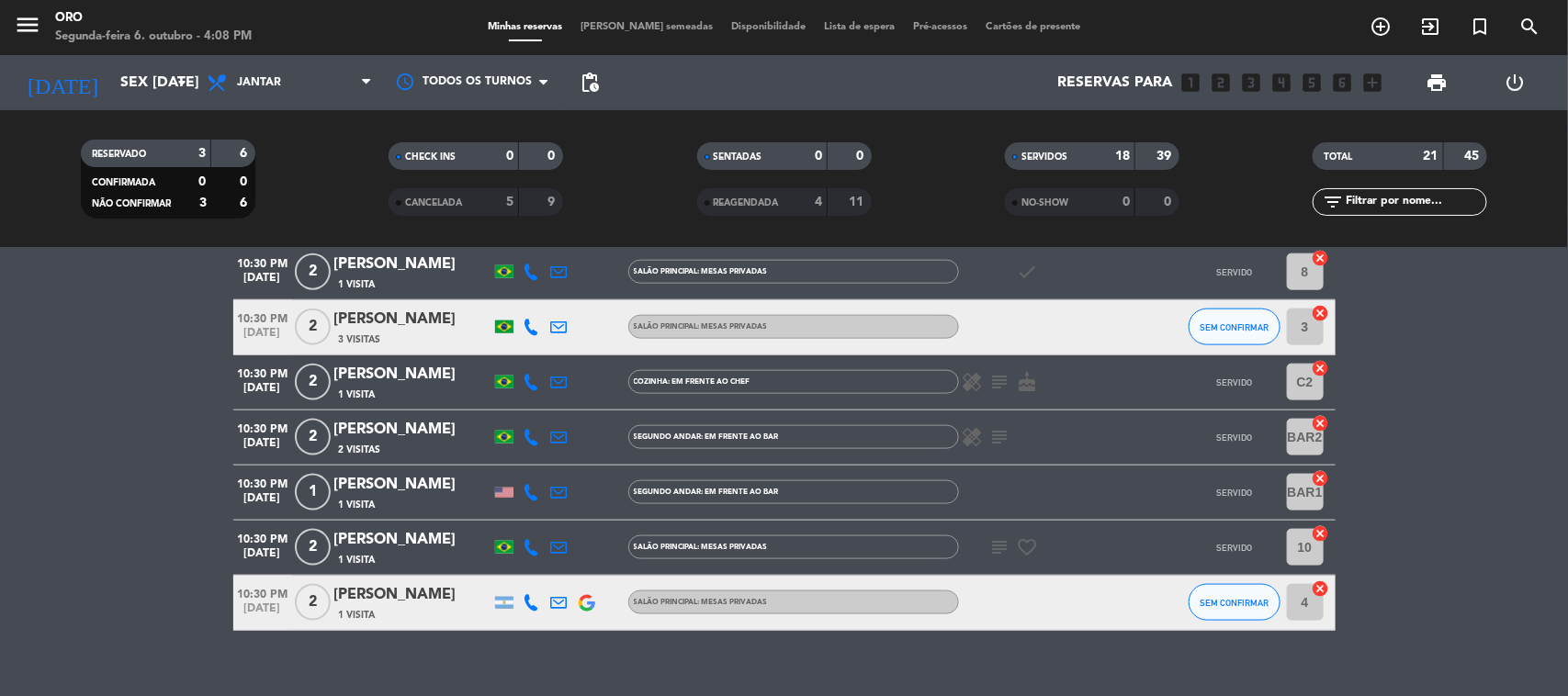
scroll to position [1058, 0]
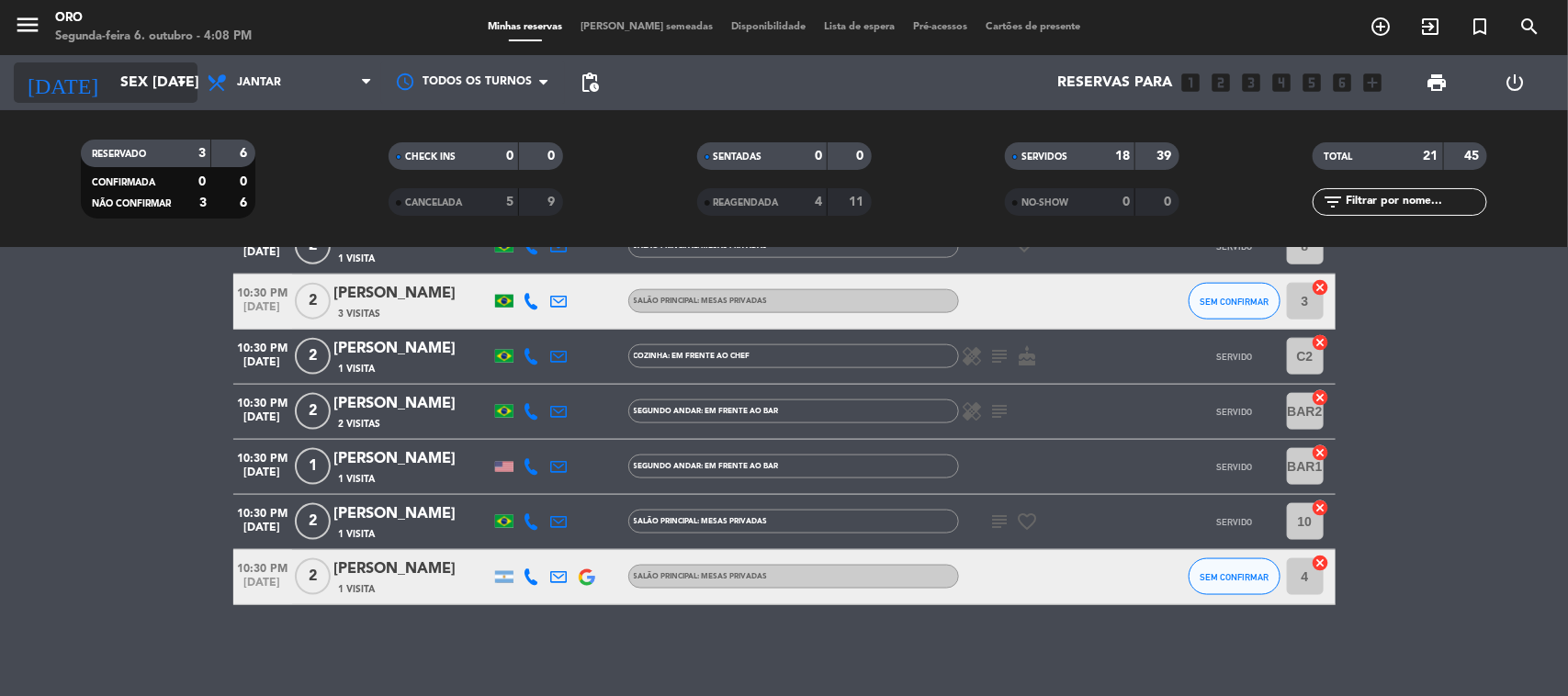
click at [112, 92] on input "Sex [DATE]" at bounding box center [209, 83] width 194 height 36
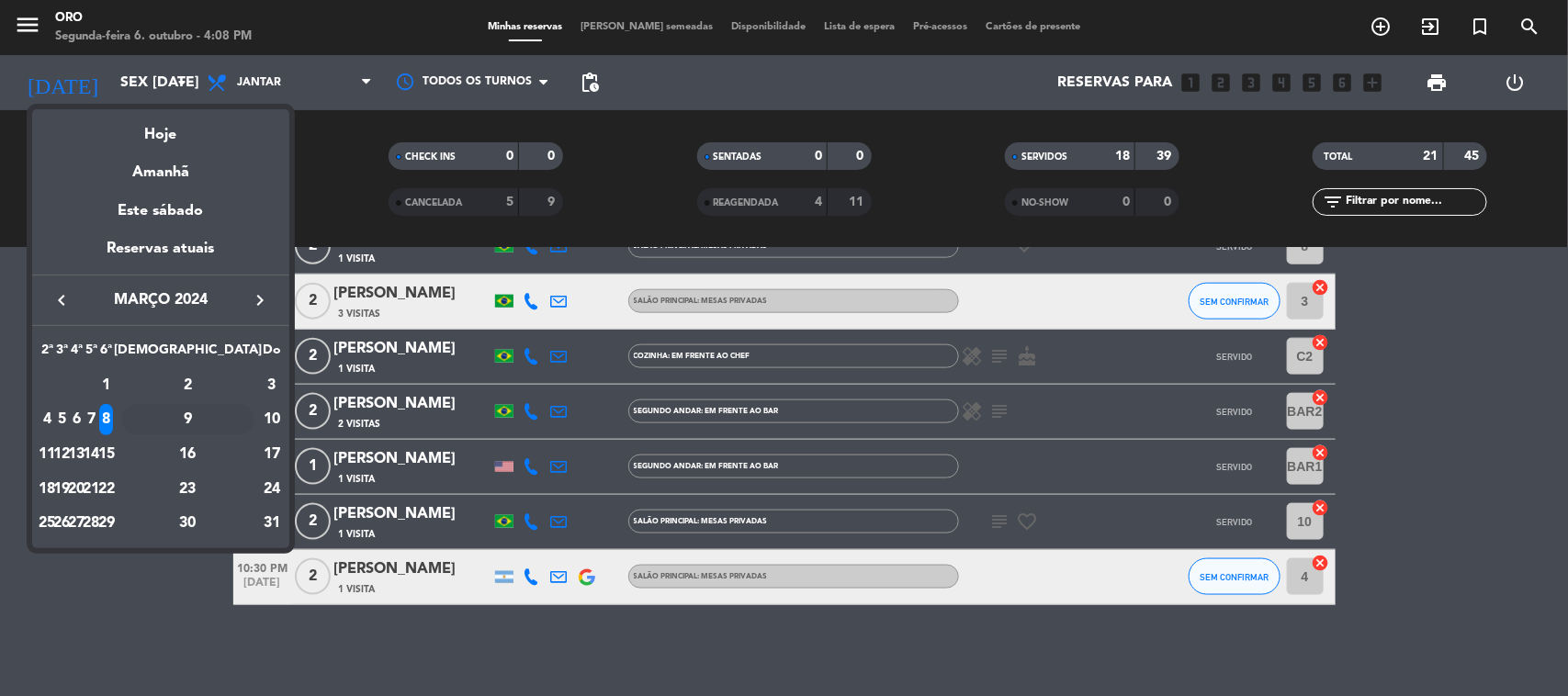
click at [233, 420] on div "9" at bounding box center [188, 419] width 133 height 31
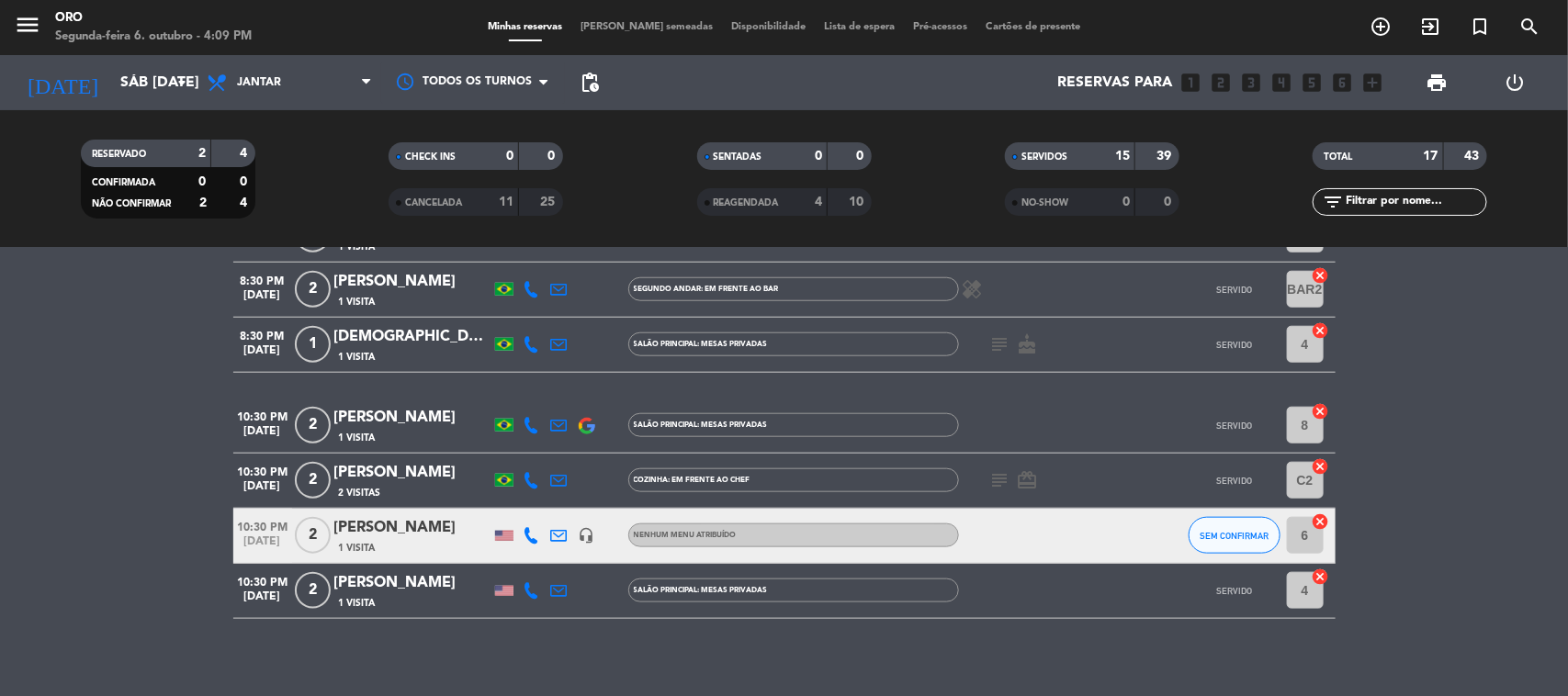
scroll to position [838, 0]
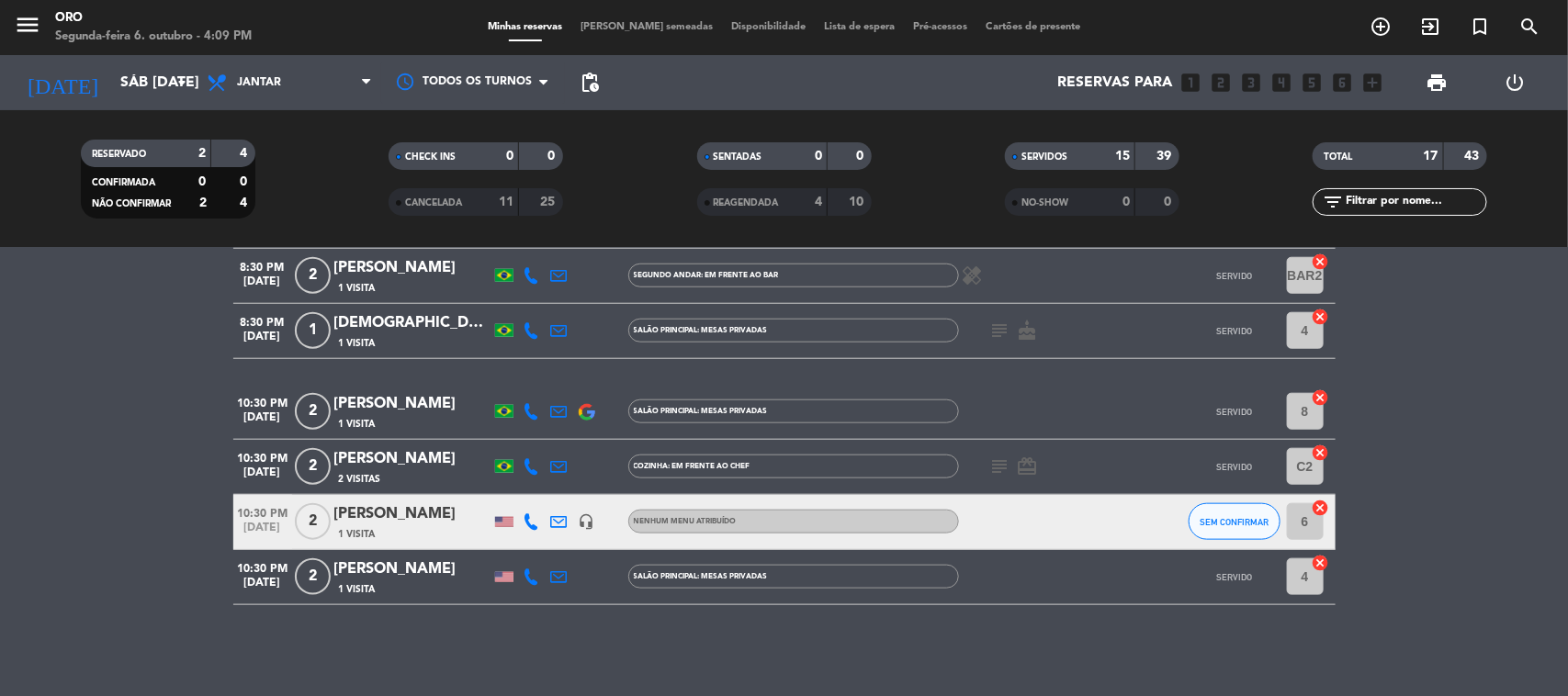
click at [113, 58] on div "[DATE] Sáb [DATE] arrow_drop_down" at bounding box center [105, 82] width 184 height 55
click at [119, 84] on input "Sáb [DATE]" at bounding box center [209, 83] width 194 height 36
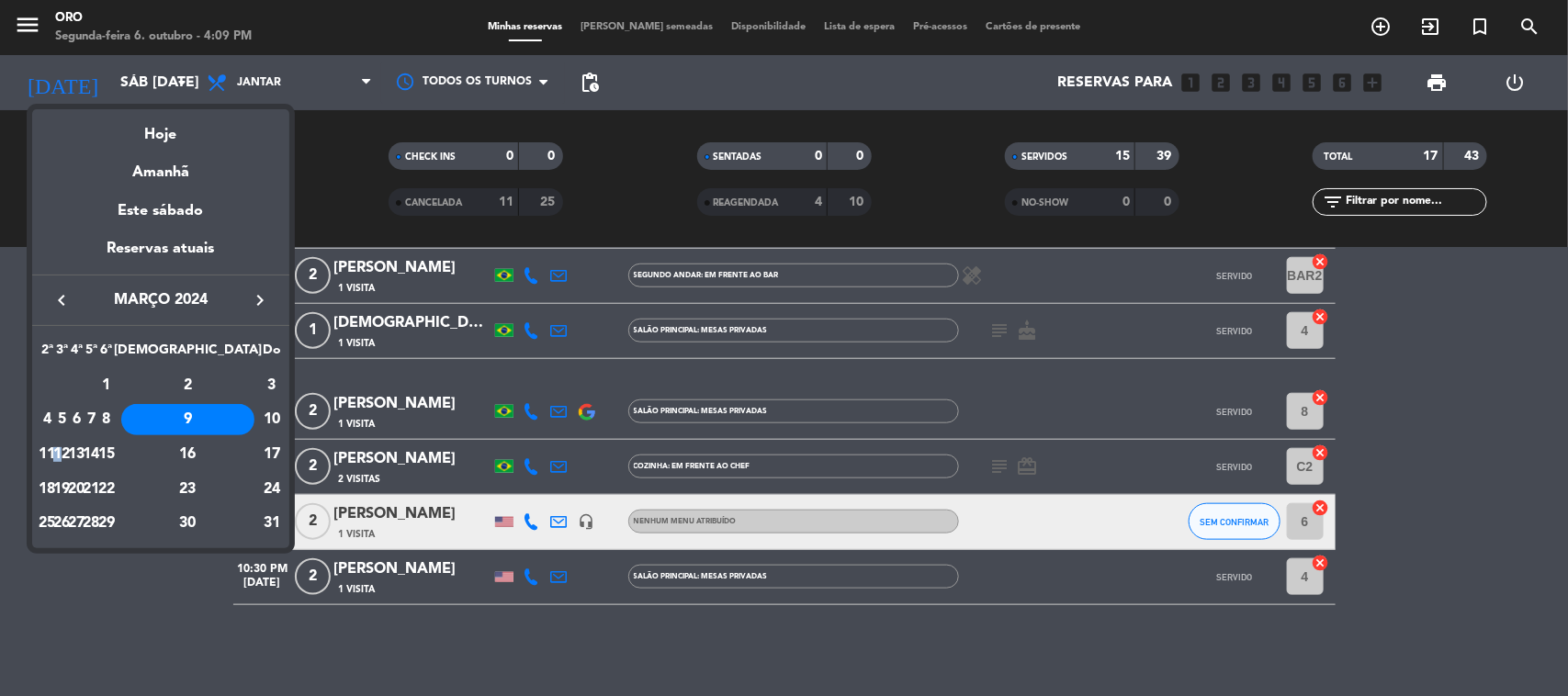
click at [69, 438] on td "12" at bounding box center [61, 455] width 14 height 35
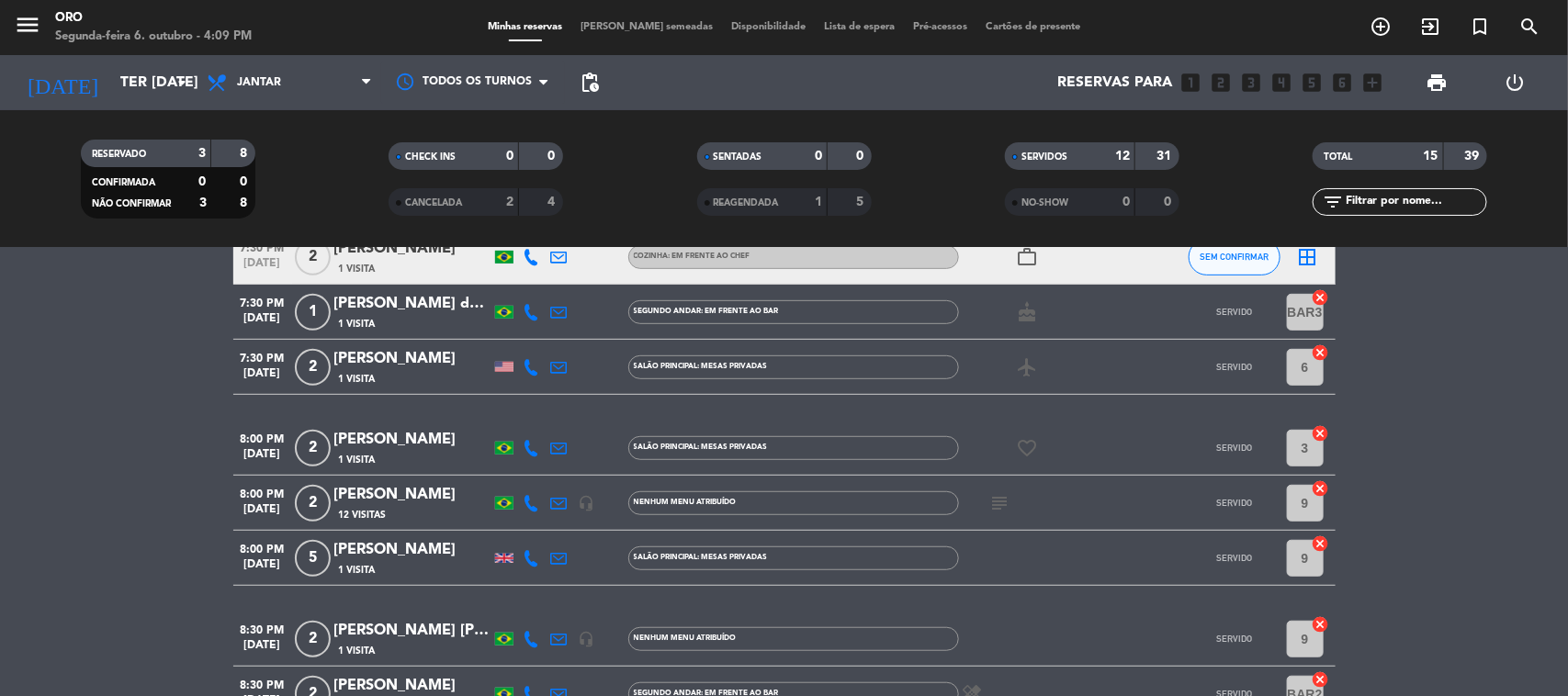
scroll to position [574, 0]
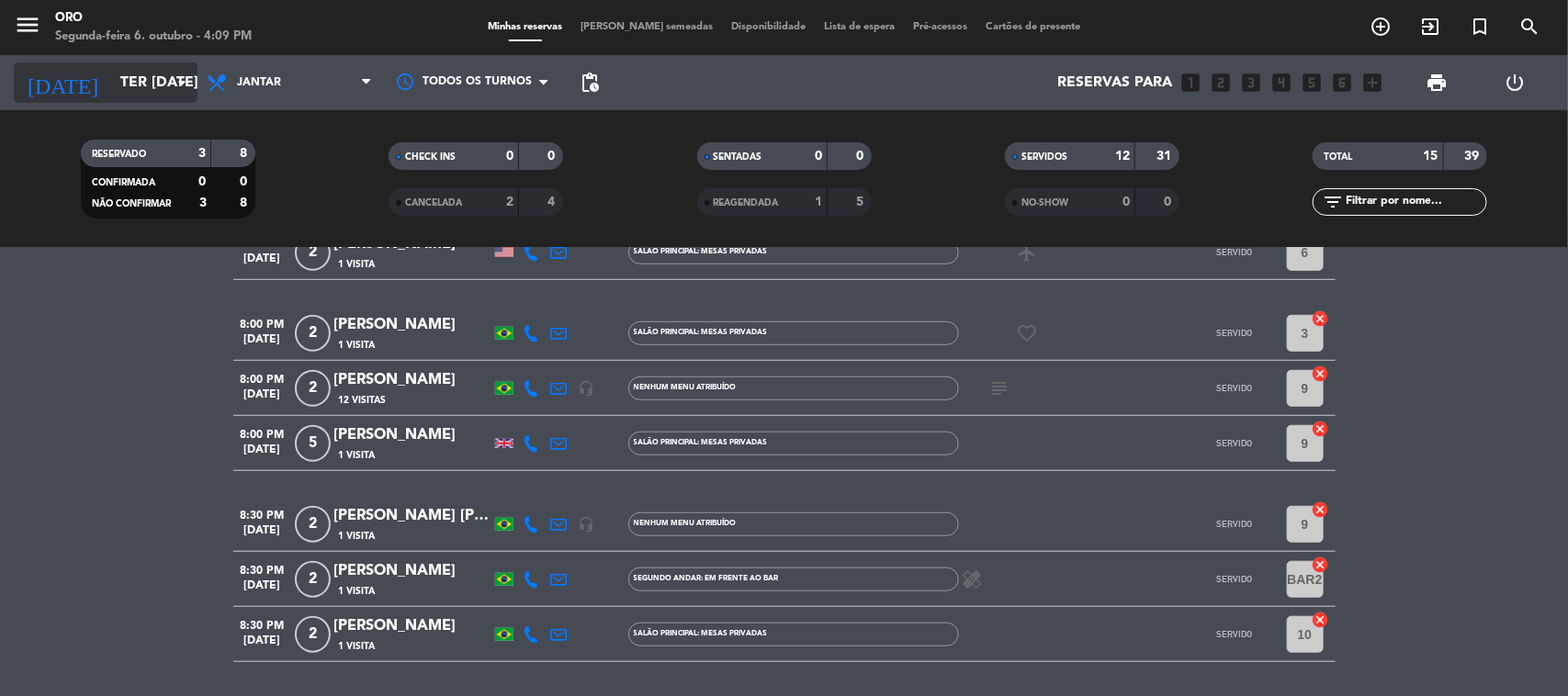
click at [112, 81] on input "Ter [DATE]" at bounding box center [209, 83] width 194 height 36
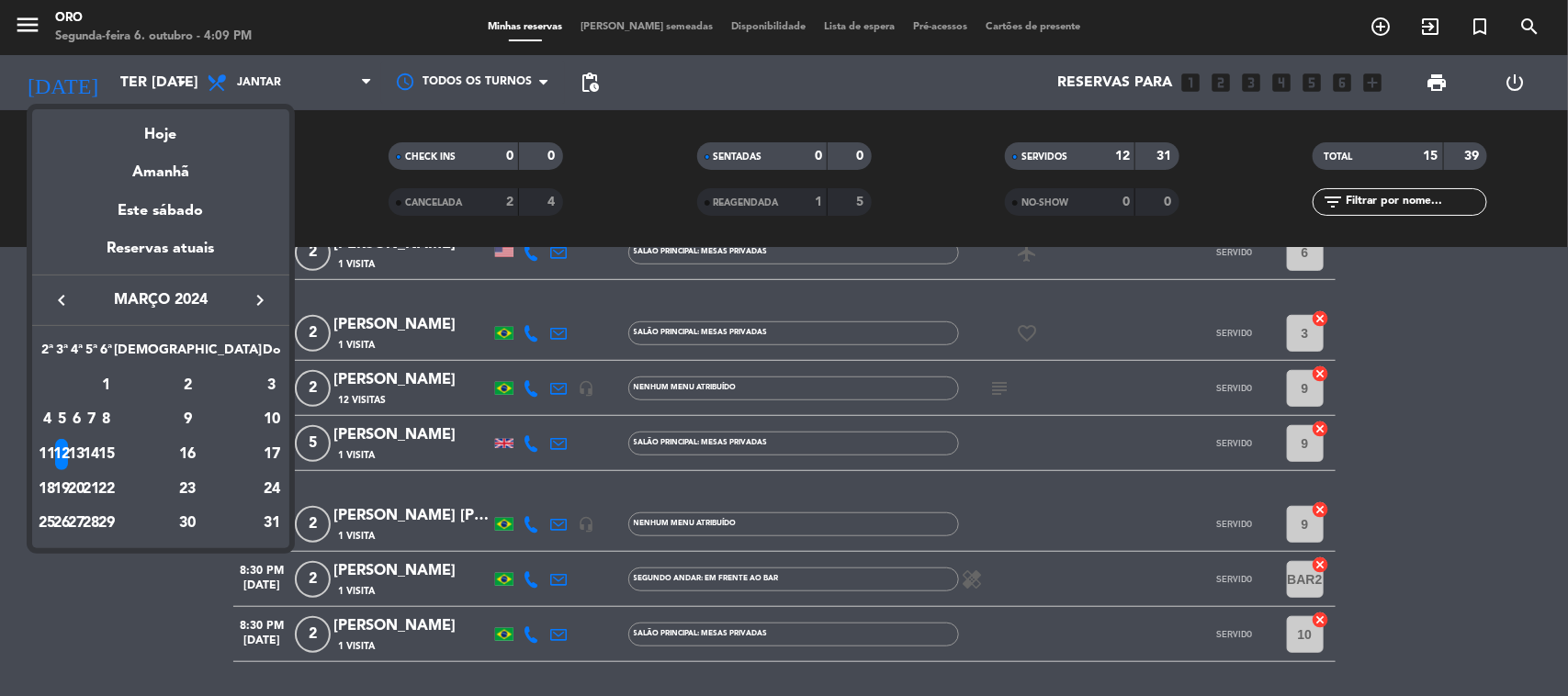
click at [84, 440] on div "13" at bounding box center [77, 454] width 13 height 31
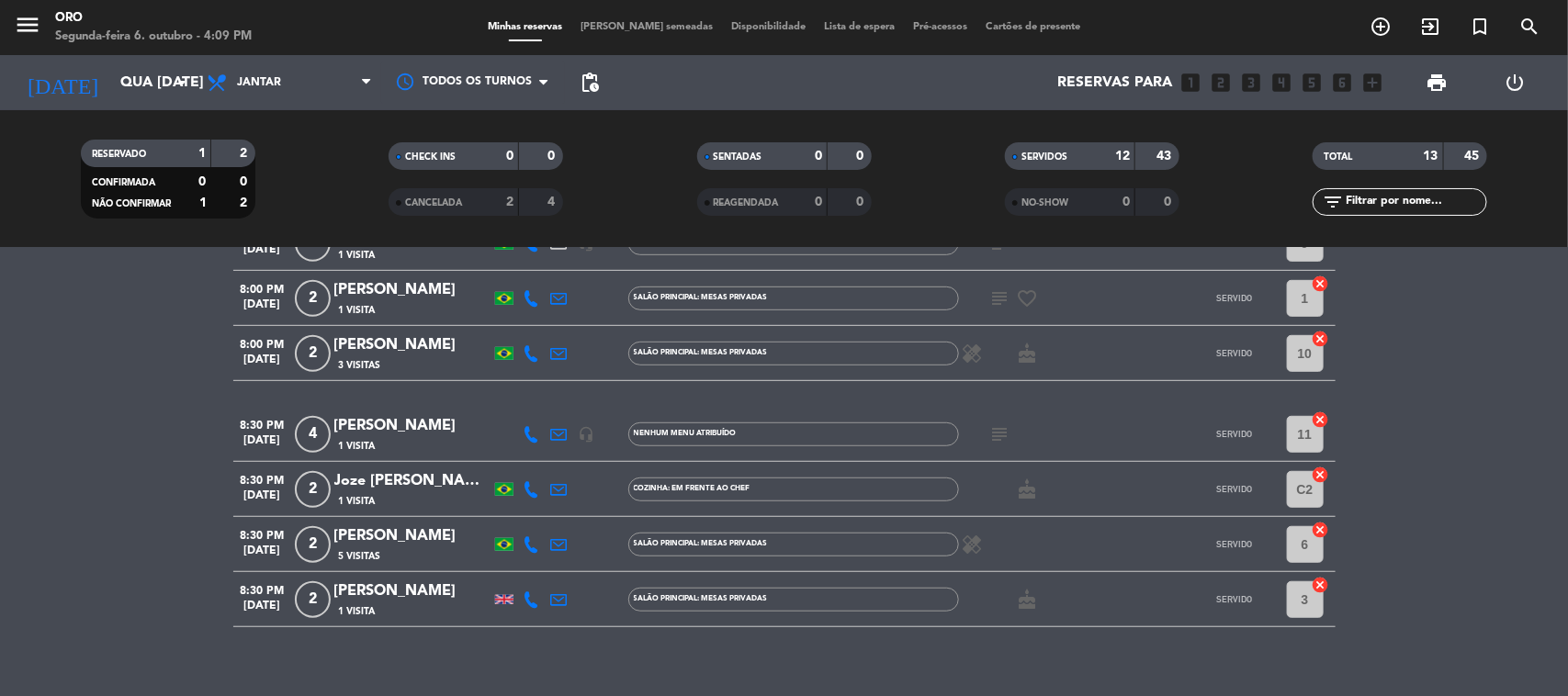
scroll to position [520, 0]
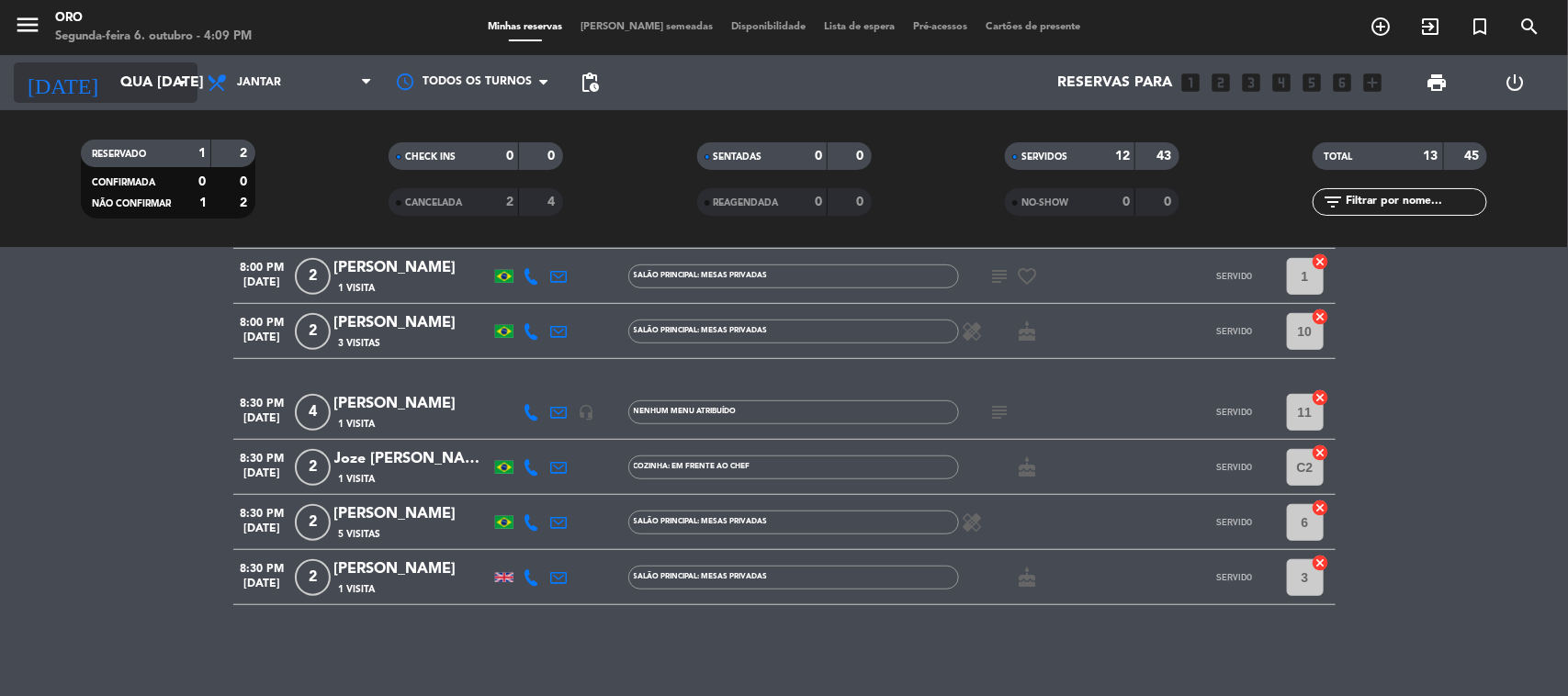
click at [112, 85] on input "Qua [DATE]" at bounding box center [209, 83] width 194 height 36
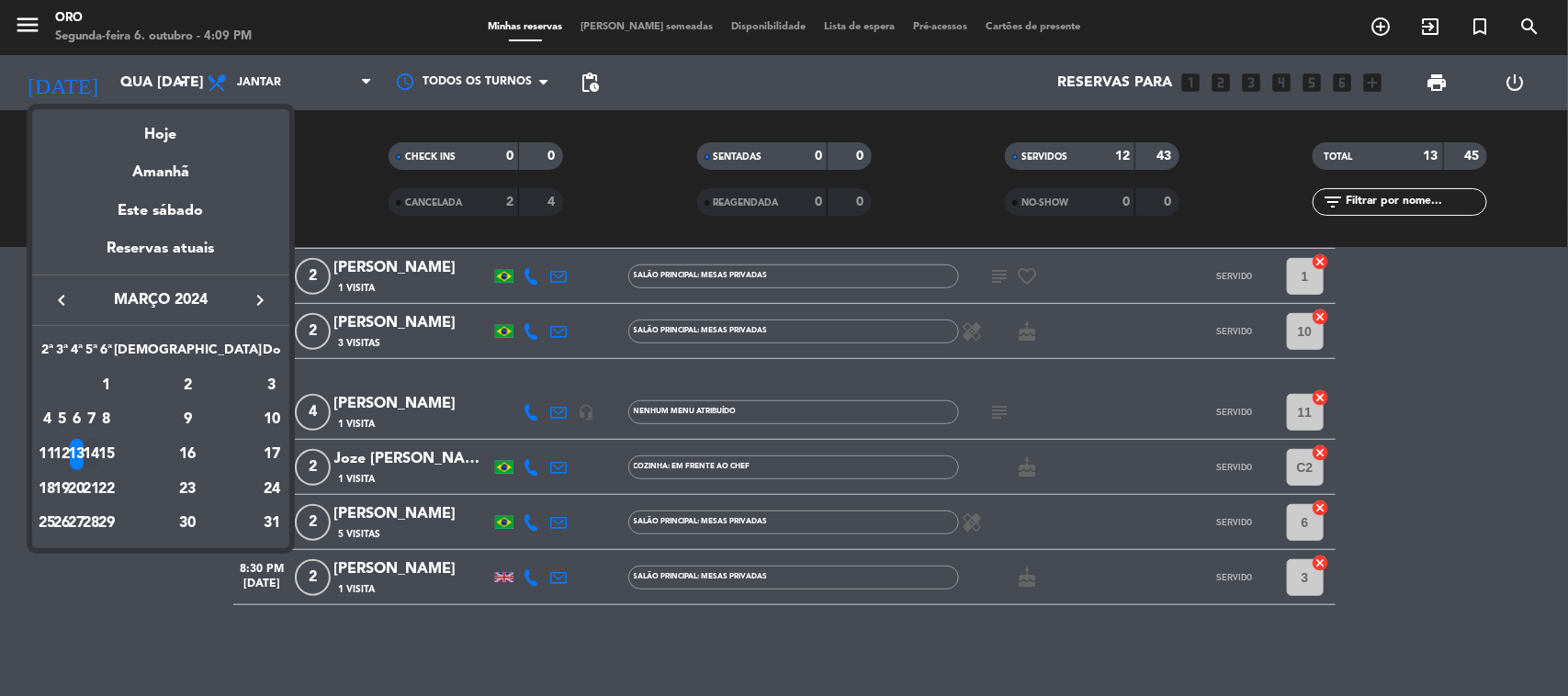
click at [98, 448] on div "14" at bounding box center [91, 454] width 13 height 31
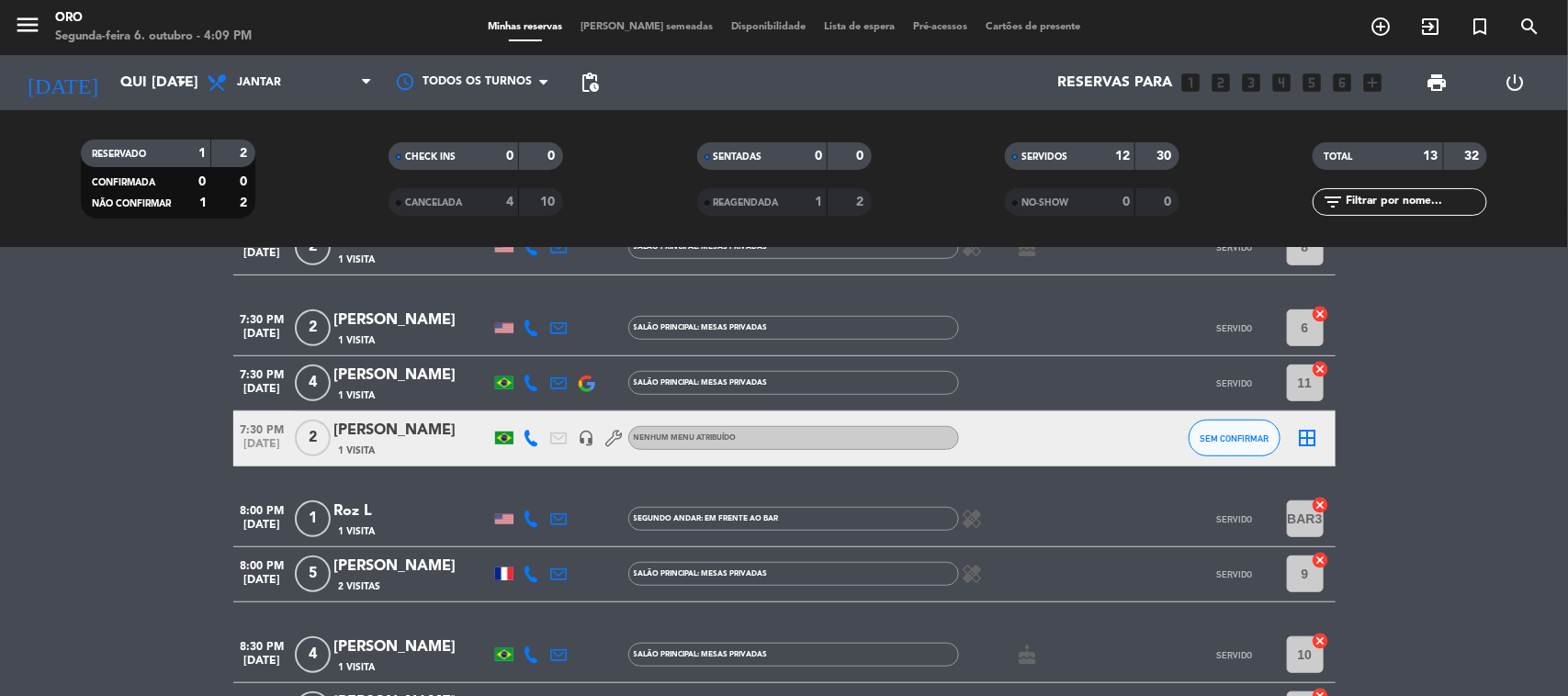
scroll to position [574, 0]
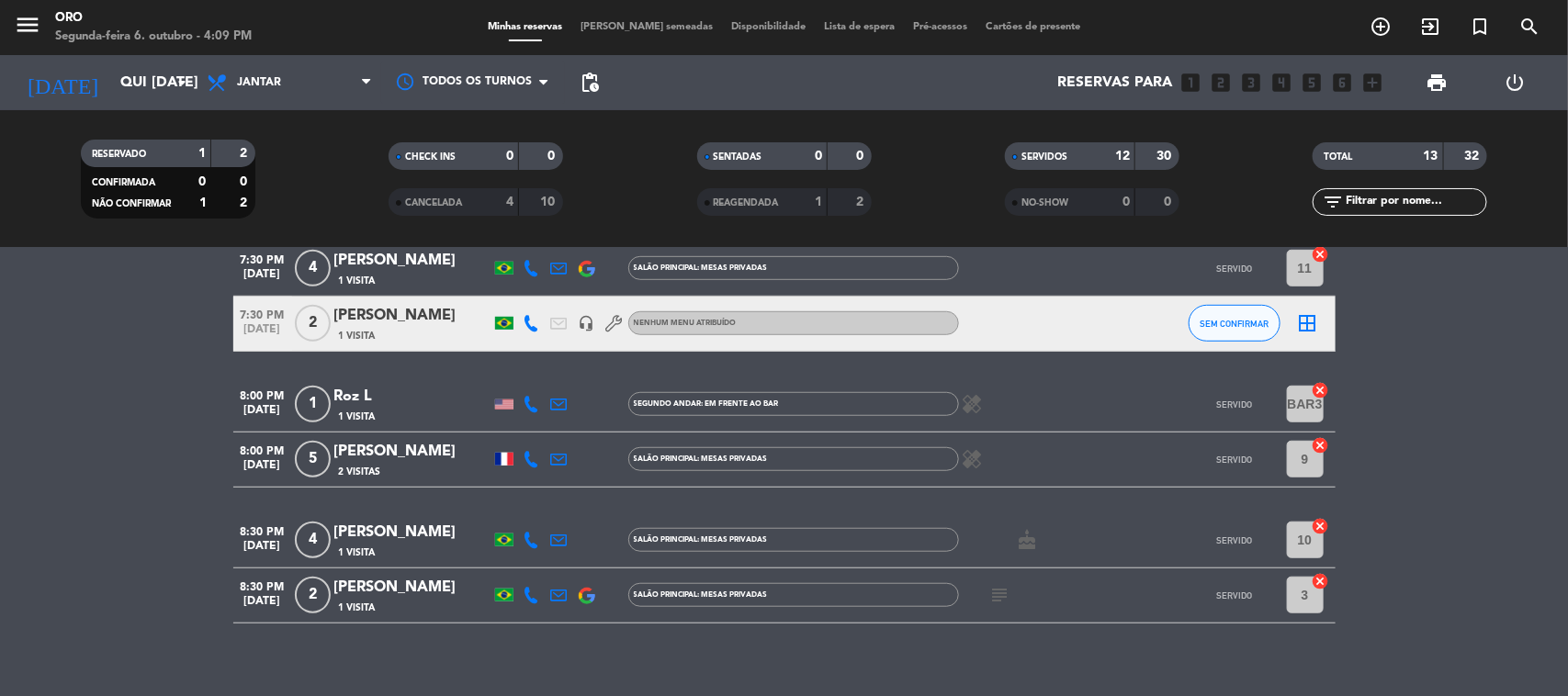
click at [103, 111] on div "menu Oro Segunda-feira 6. outubro - 4:09 PM Minhas reservas Mesas semeadas Disp…" at bounding box center [784, 124] width 1568 height 248
click at [112, 96] on input "Qui [DATE]" at bounding box center [209, 83] width 194 height 36
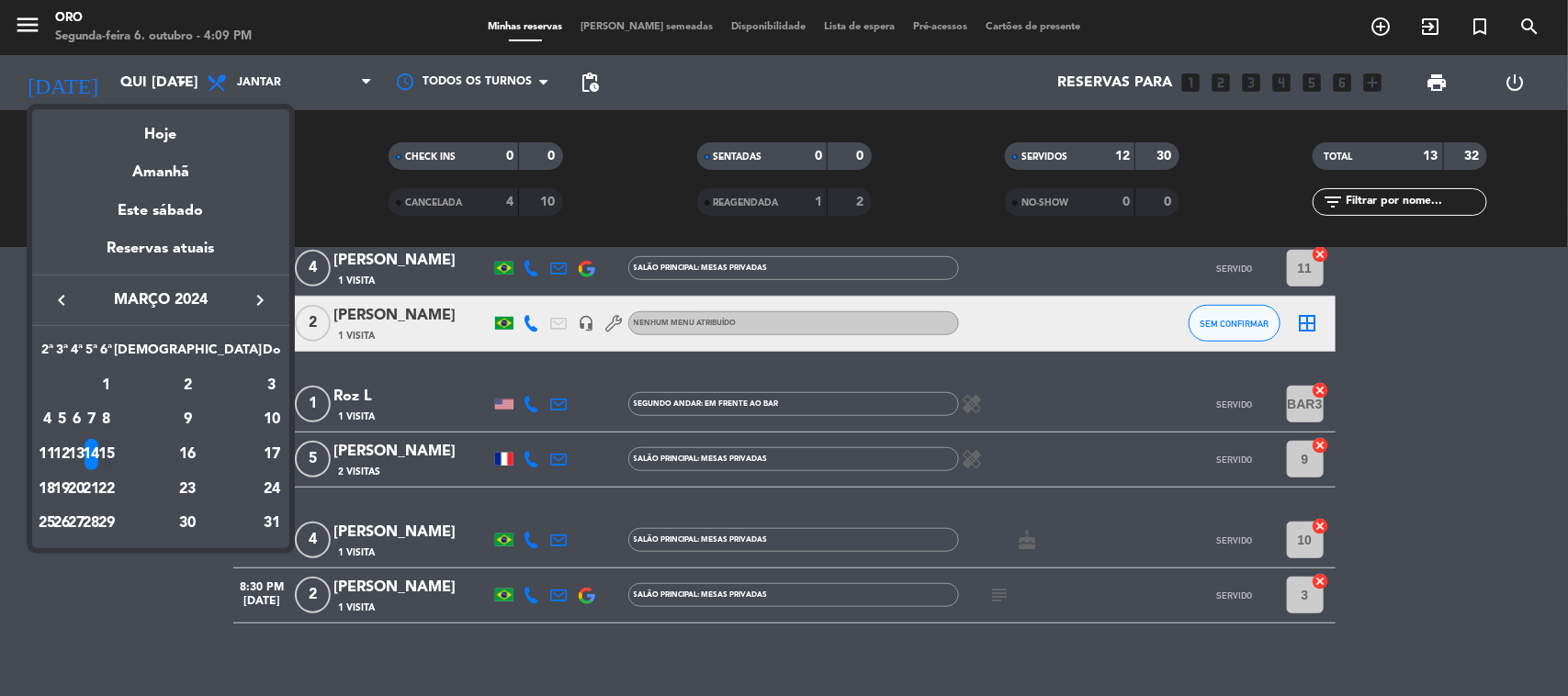
click at [113, 445] on div "15" at bounding box center [106, 454] width 13 height 31
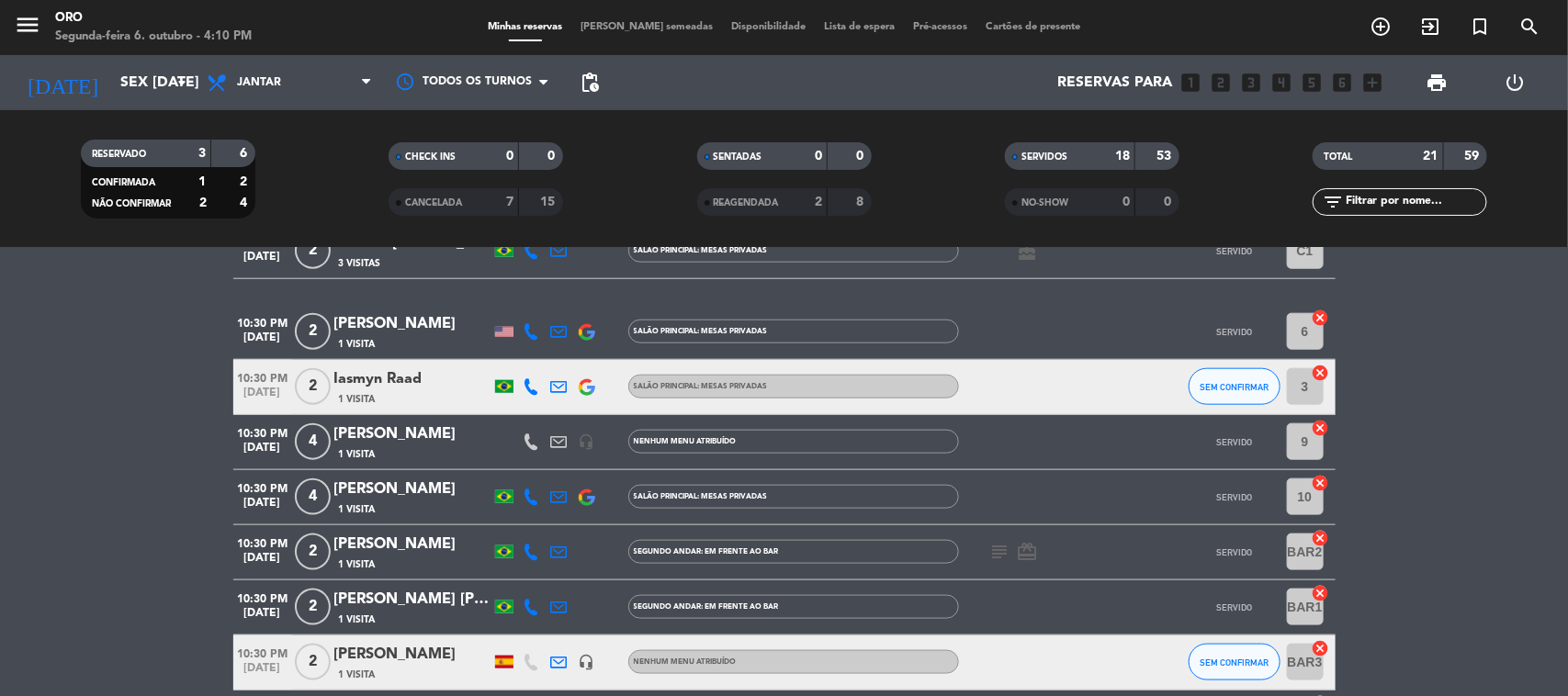
scroll to position [1032, 0]
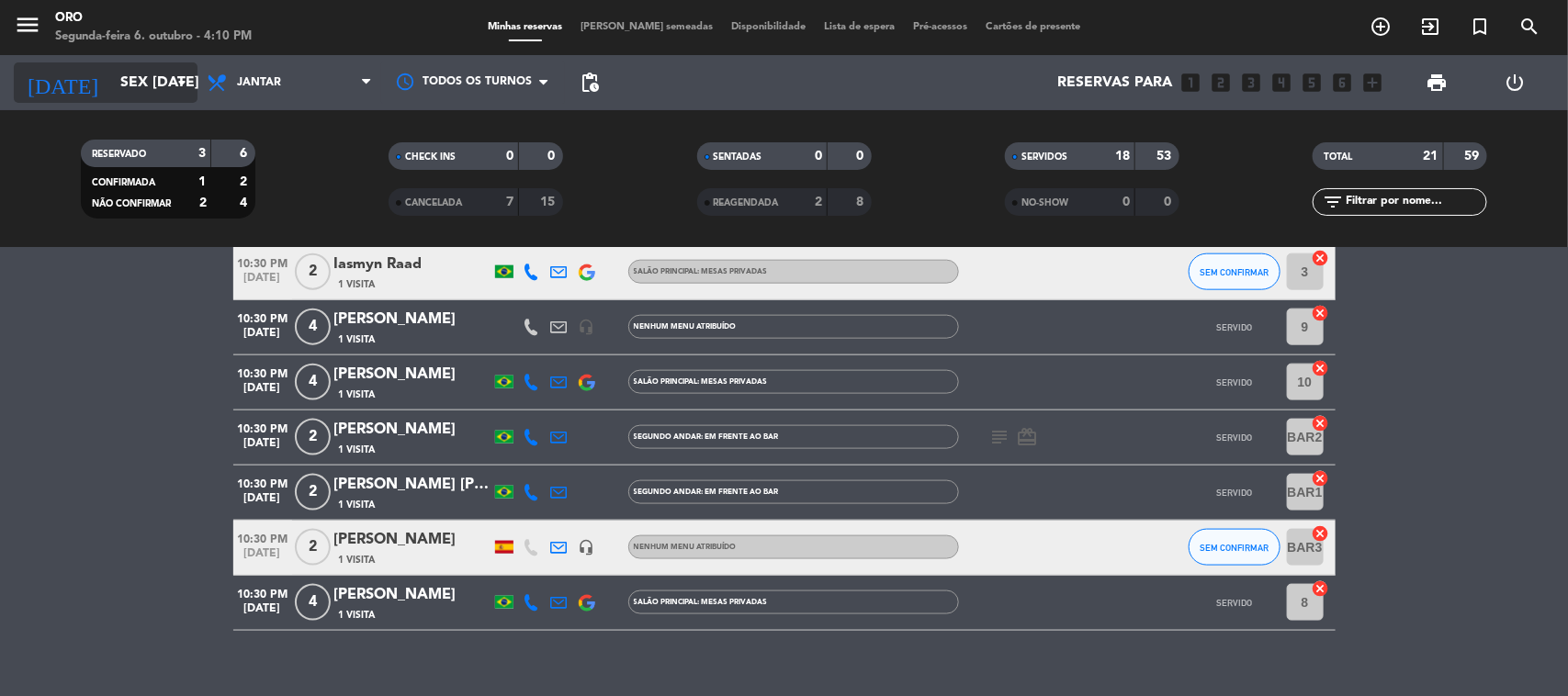
drag, startPoint x: 197, startPoint y: 64, endPoint x: 195, endPoint y: 75, distance: 11.2
click at [197, 67] on span "Jantar" at bounding box center [289, 83] width 184 height 40
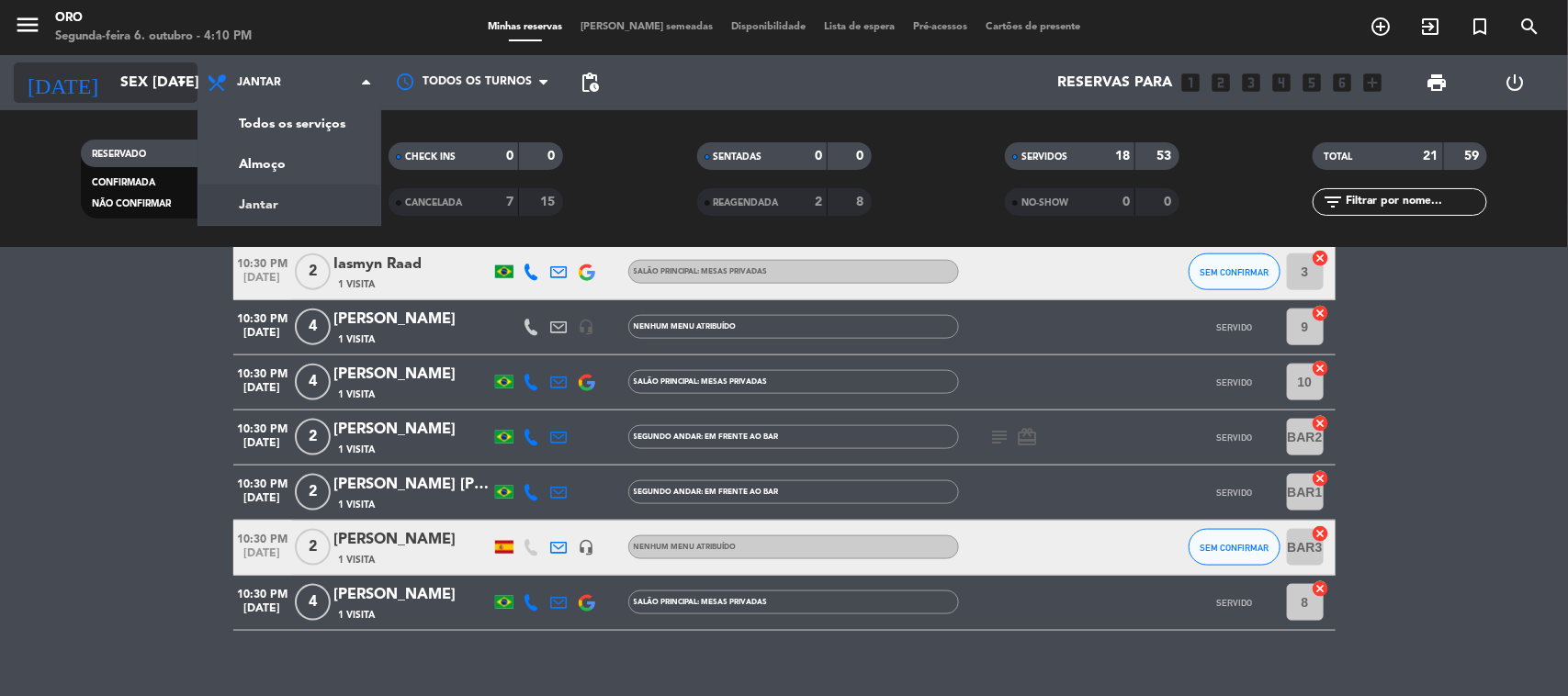
click at [180, 74] on icon "arrow_drop_down" at bounding box center [182, 82] width 22 height 22
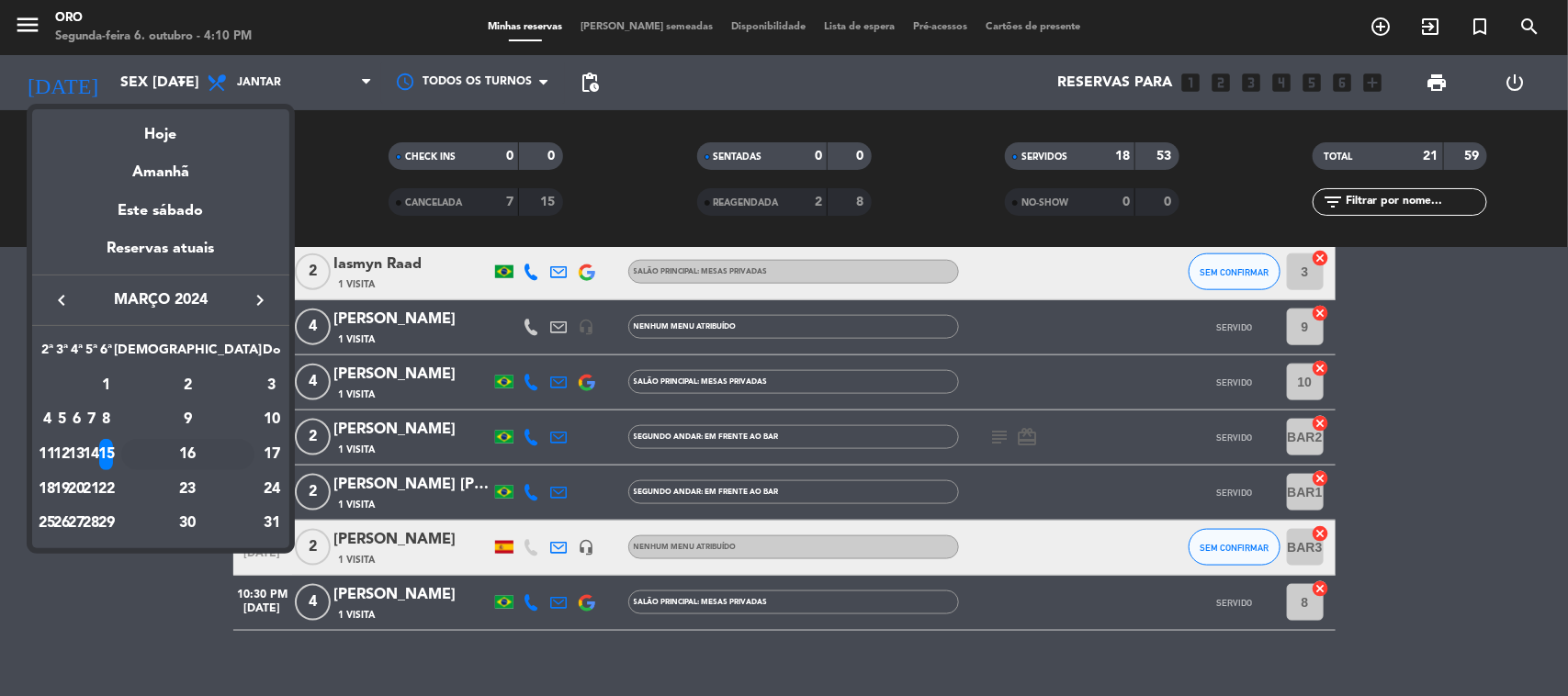
click at [232, 447] on div "16" at bounding box center [188, 454] width 133 height 31
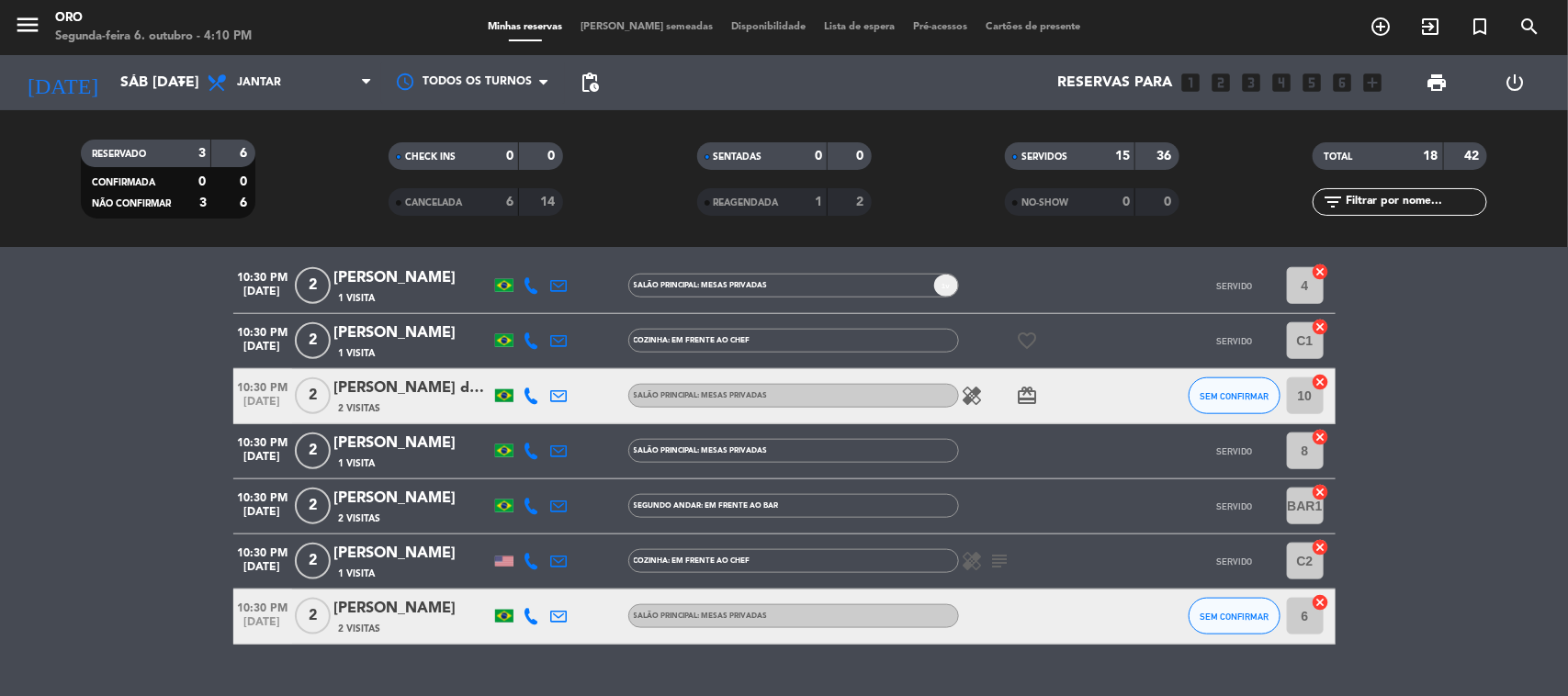
scroll to position [893, 0]
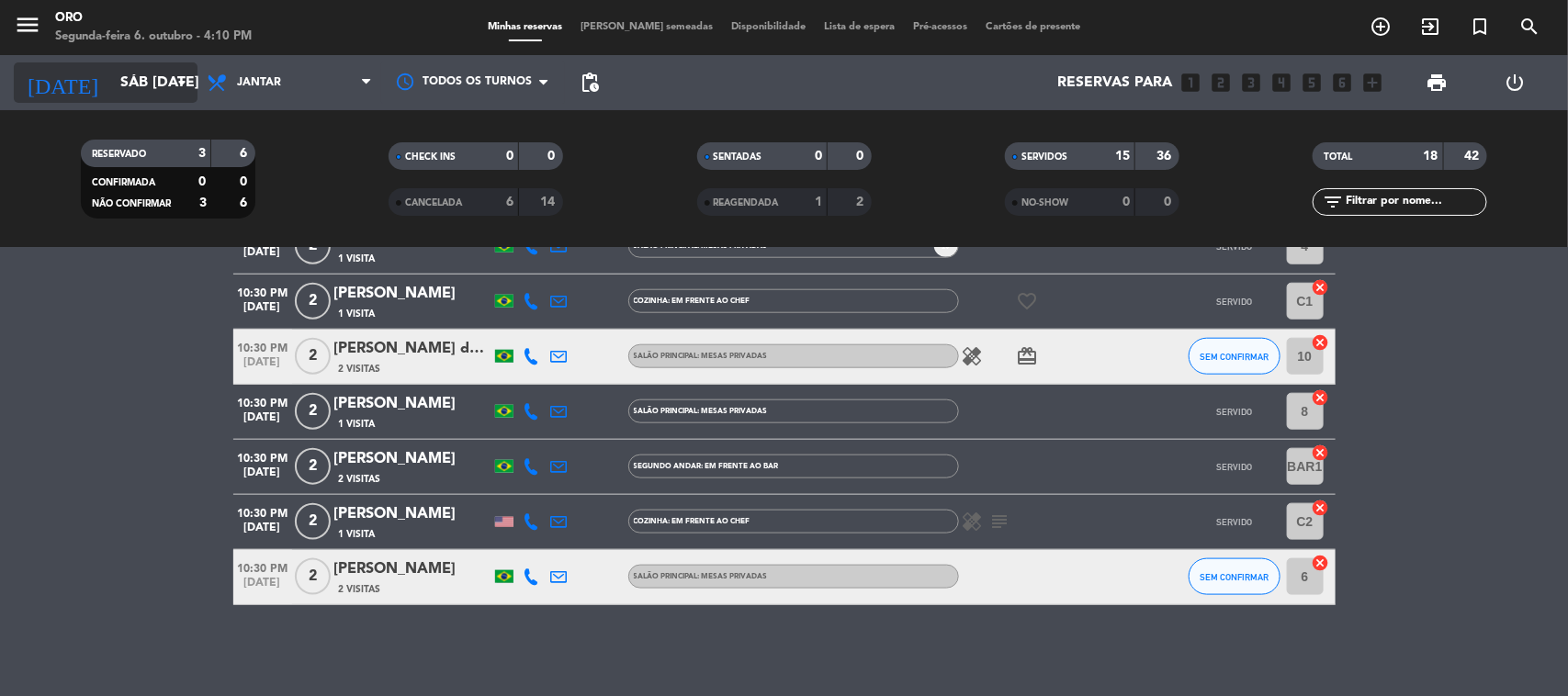
click at [135, 85] on input "Sáb [DATE]" at bounding box center [209, 83] width 194 height 36
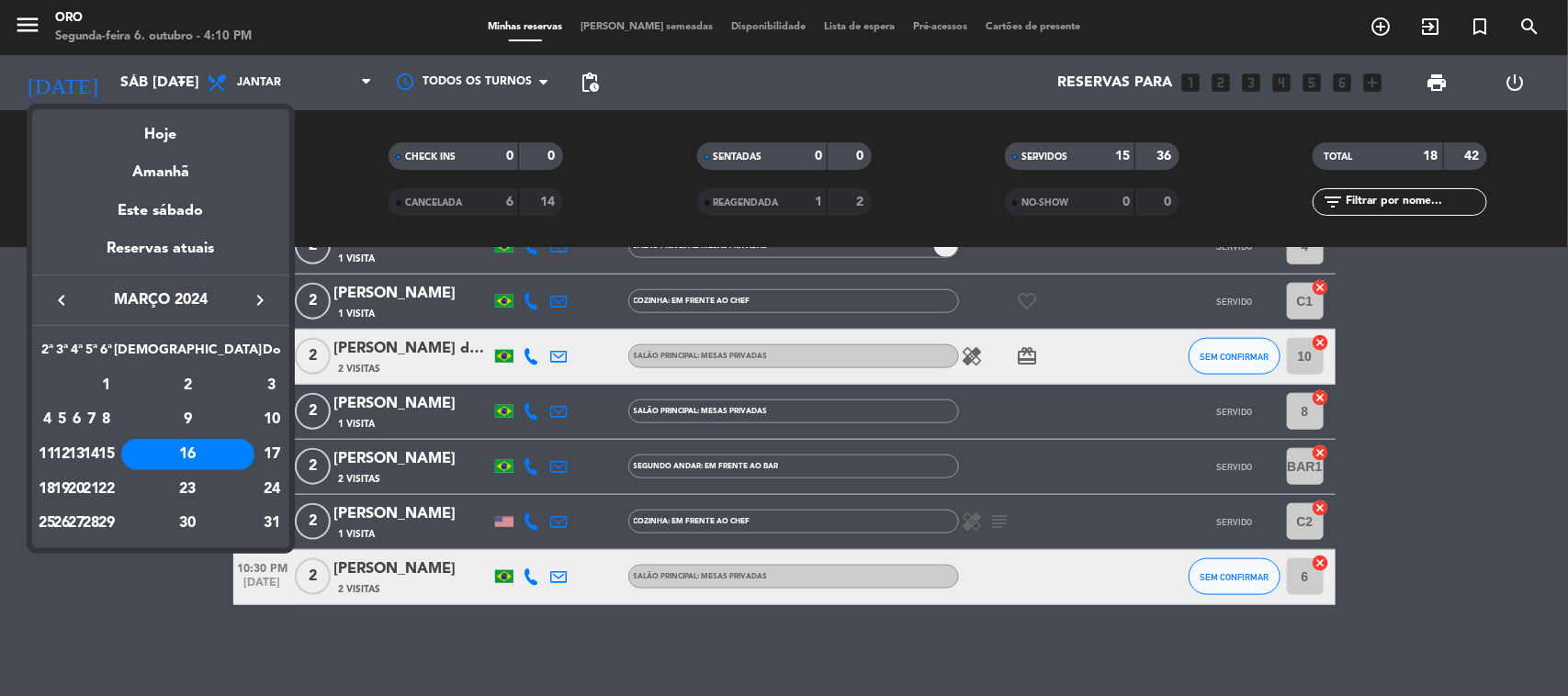
click at [69, 497] on div "19" at bounding box center [62, 489] width 13 height 31
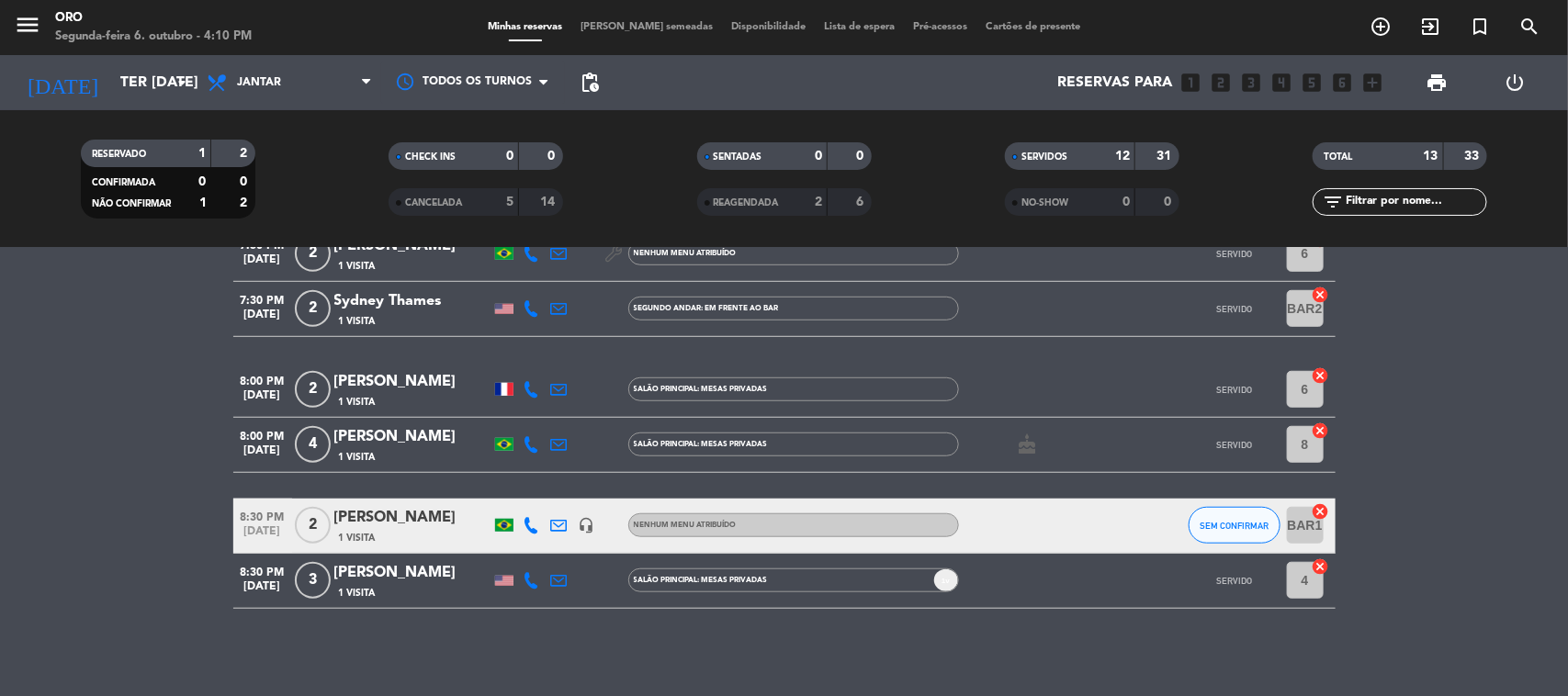
scroll to position [592, 0]
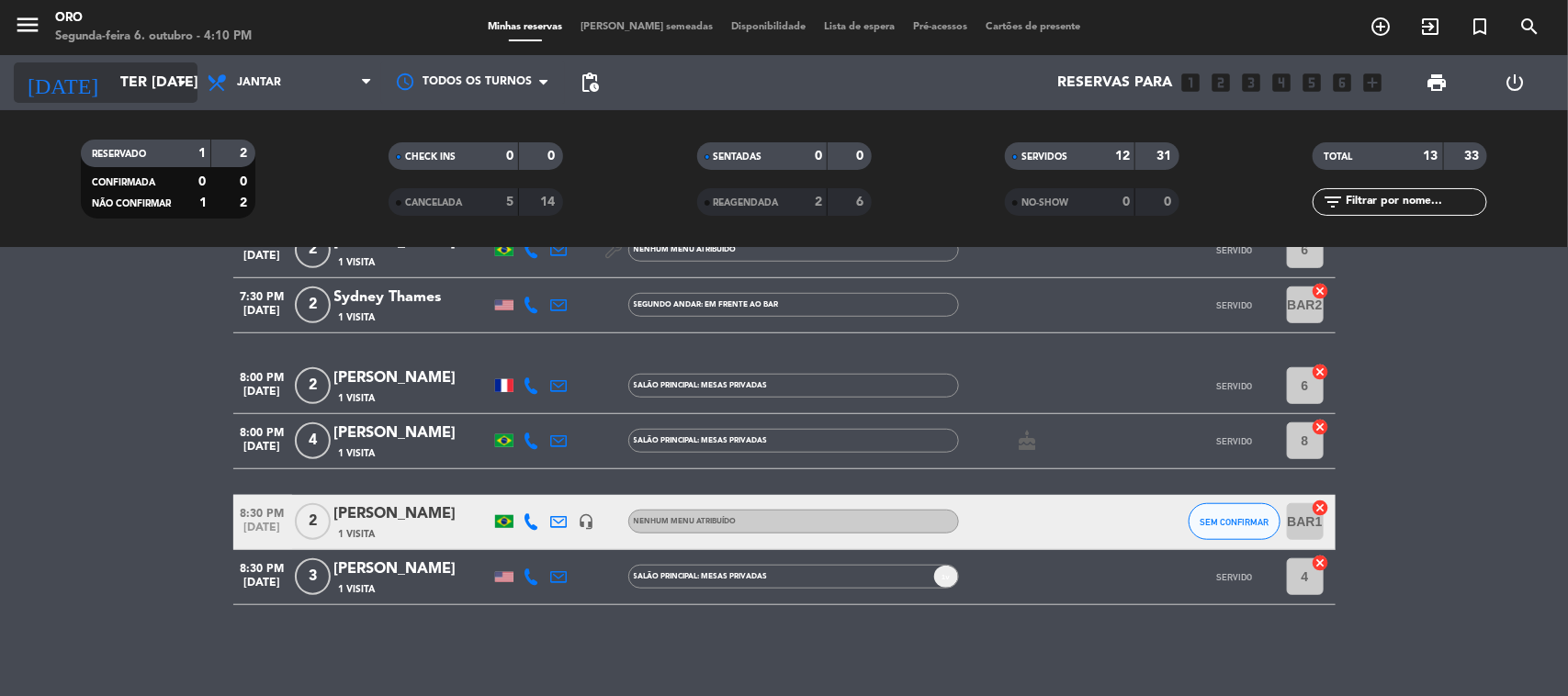
click at [112, 74] on input "Ter [DATE]" at bounding box center [209, 83] width 194 height 36
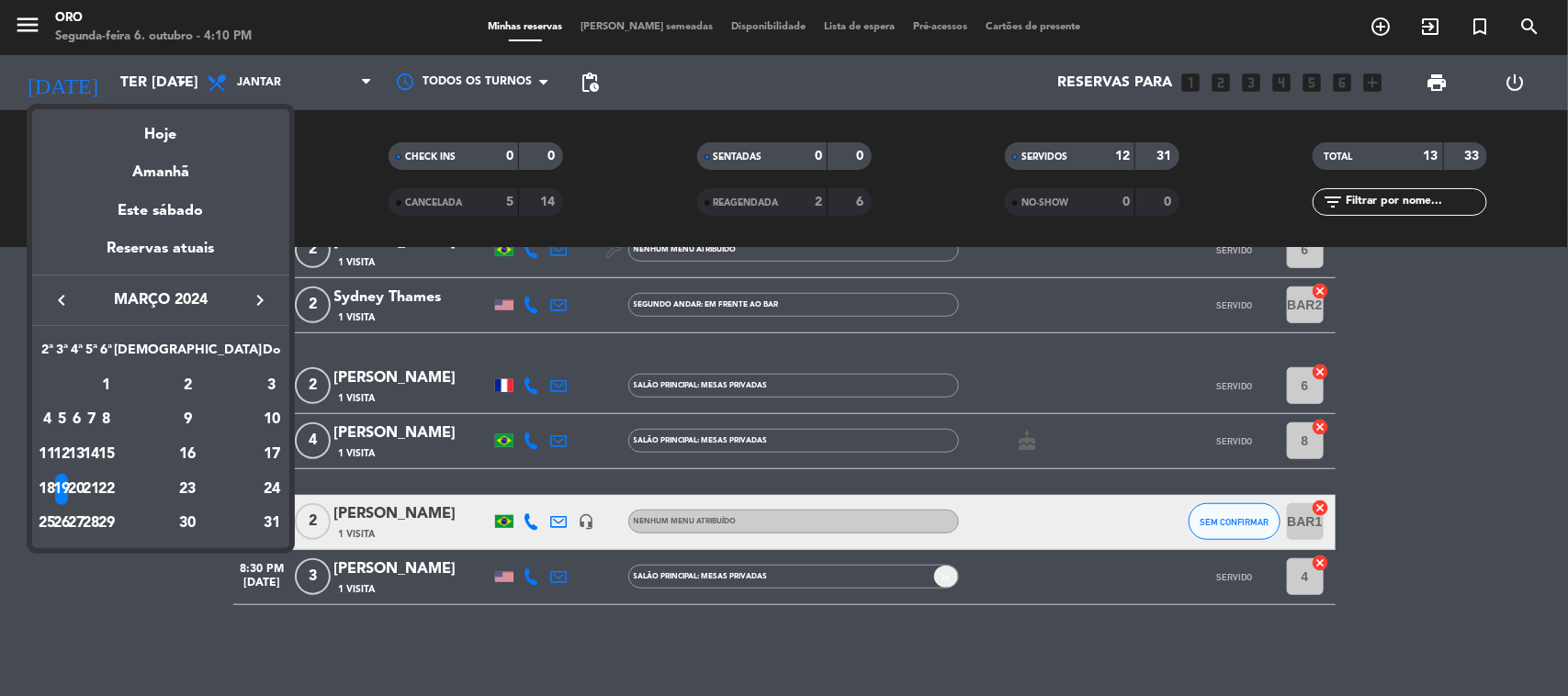
click at [84, 493] on div "20" at bounding box center [77, 489] width 13 height 31
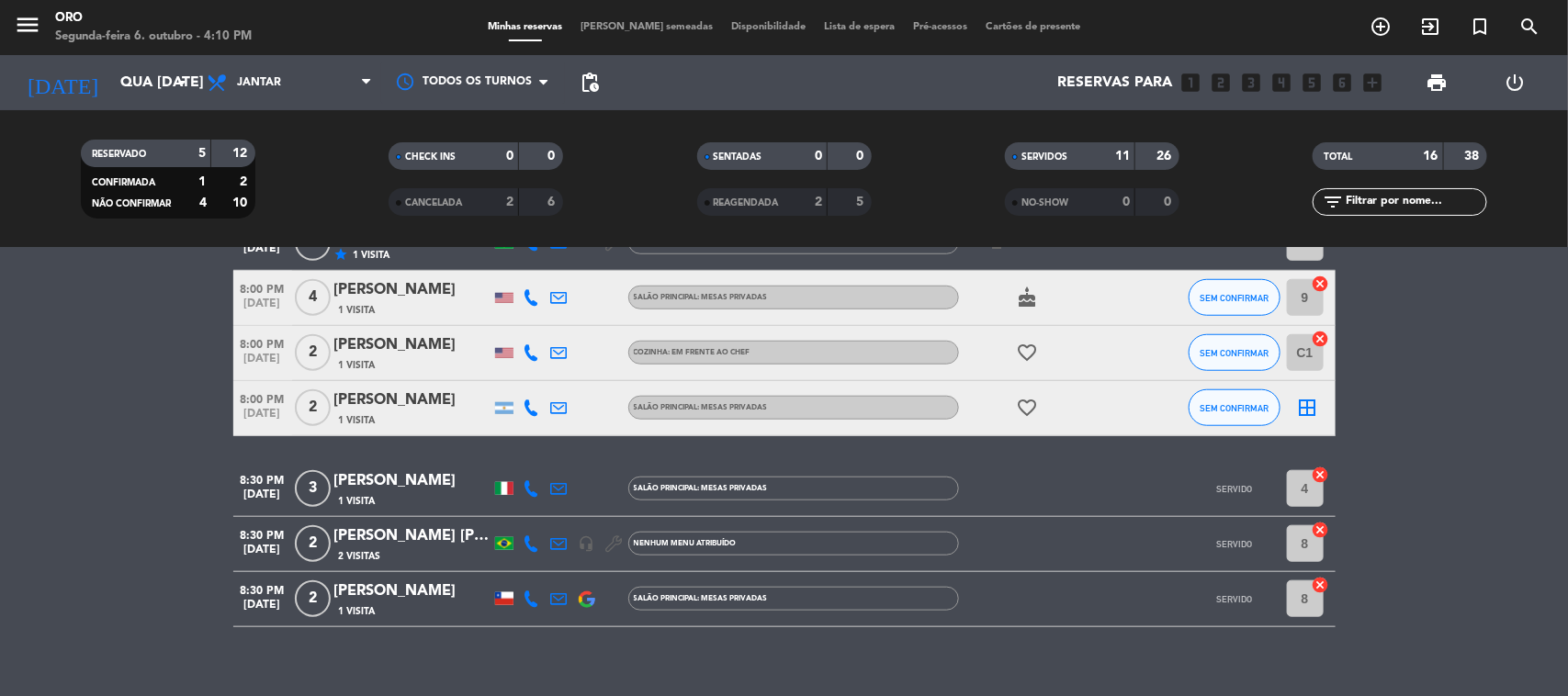
scroll to position [758, 0]
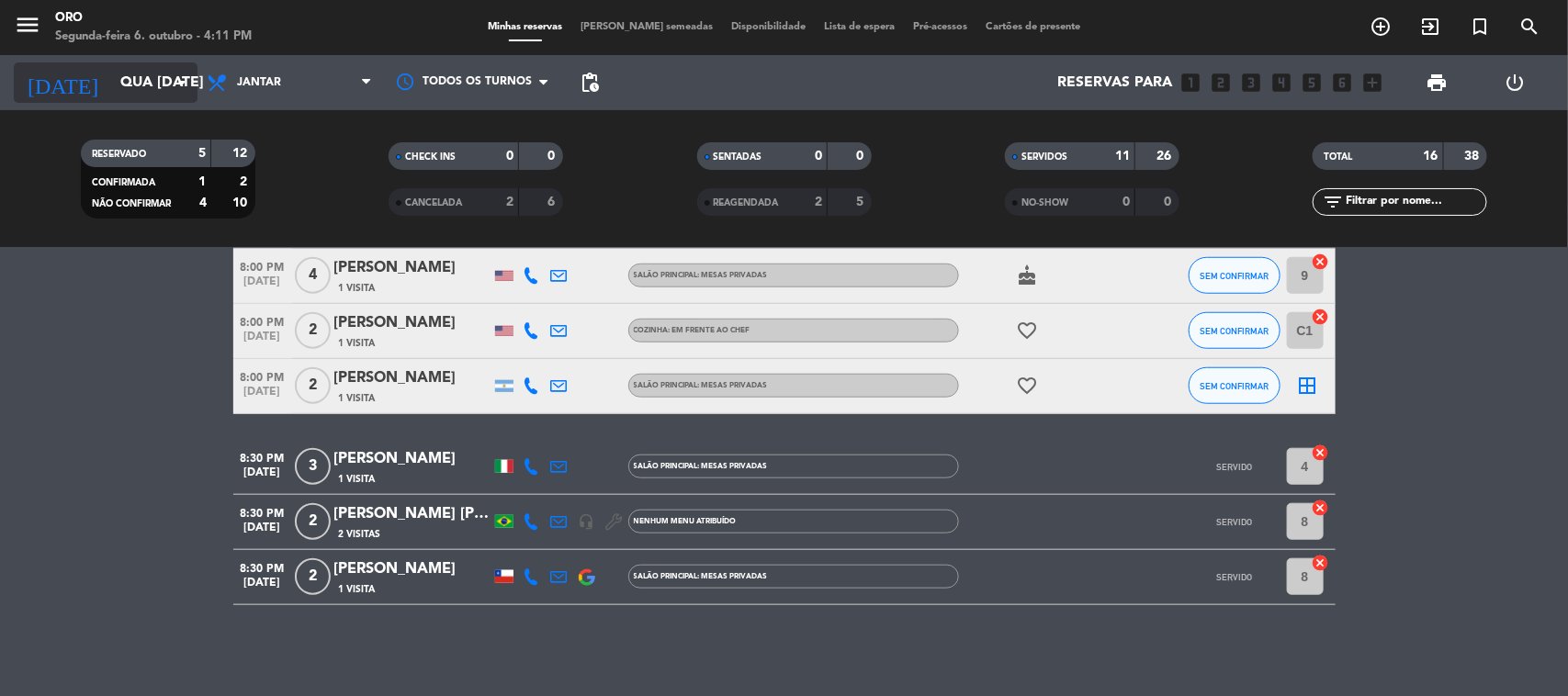
click at [173, 96] on input "Qua [DATE]" at bounding box center [209, 83] width 194 height 36
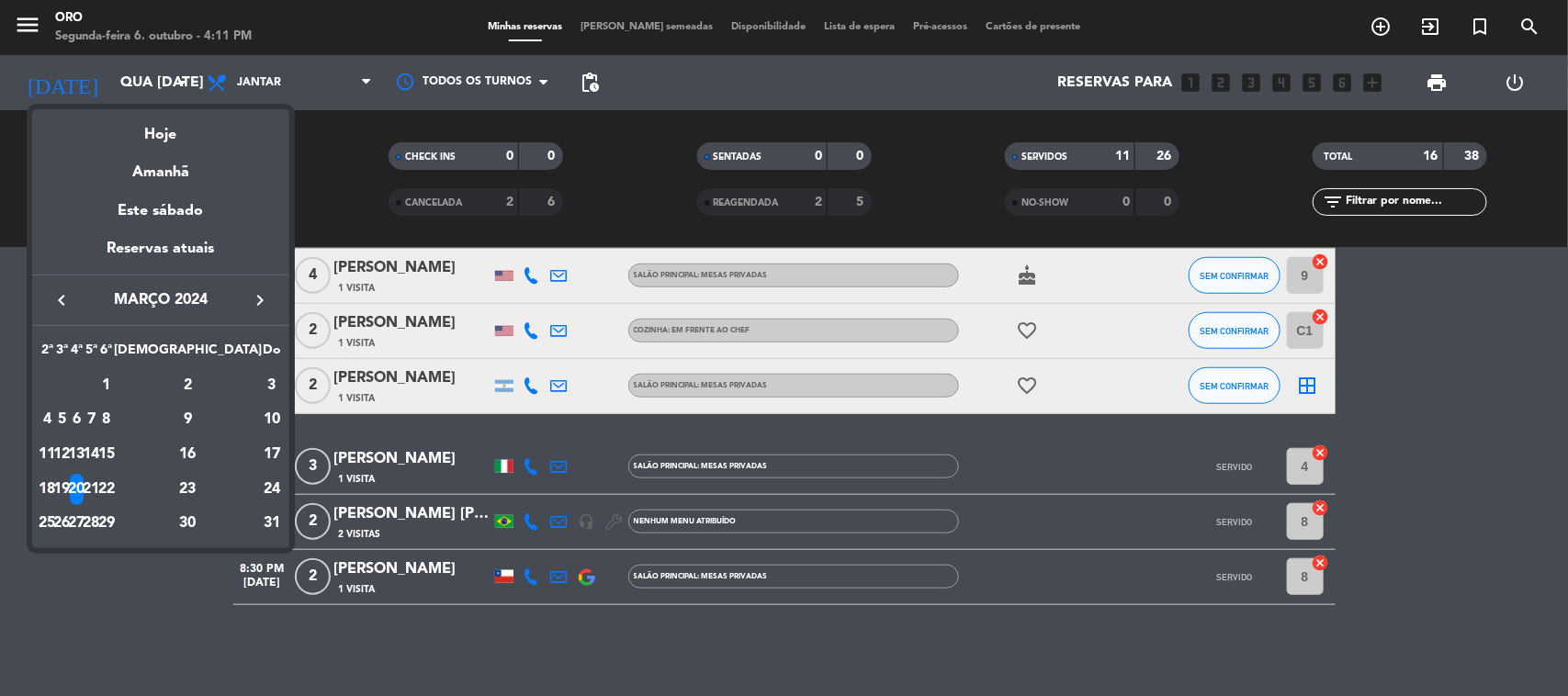
click at [98, 480] on div "21" at bounding box center [91, 489] width 13 height 31
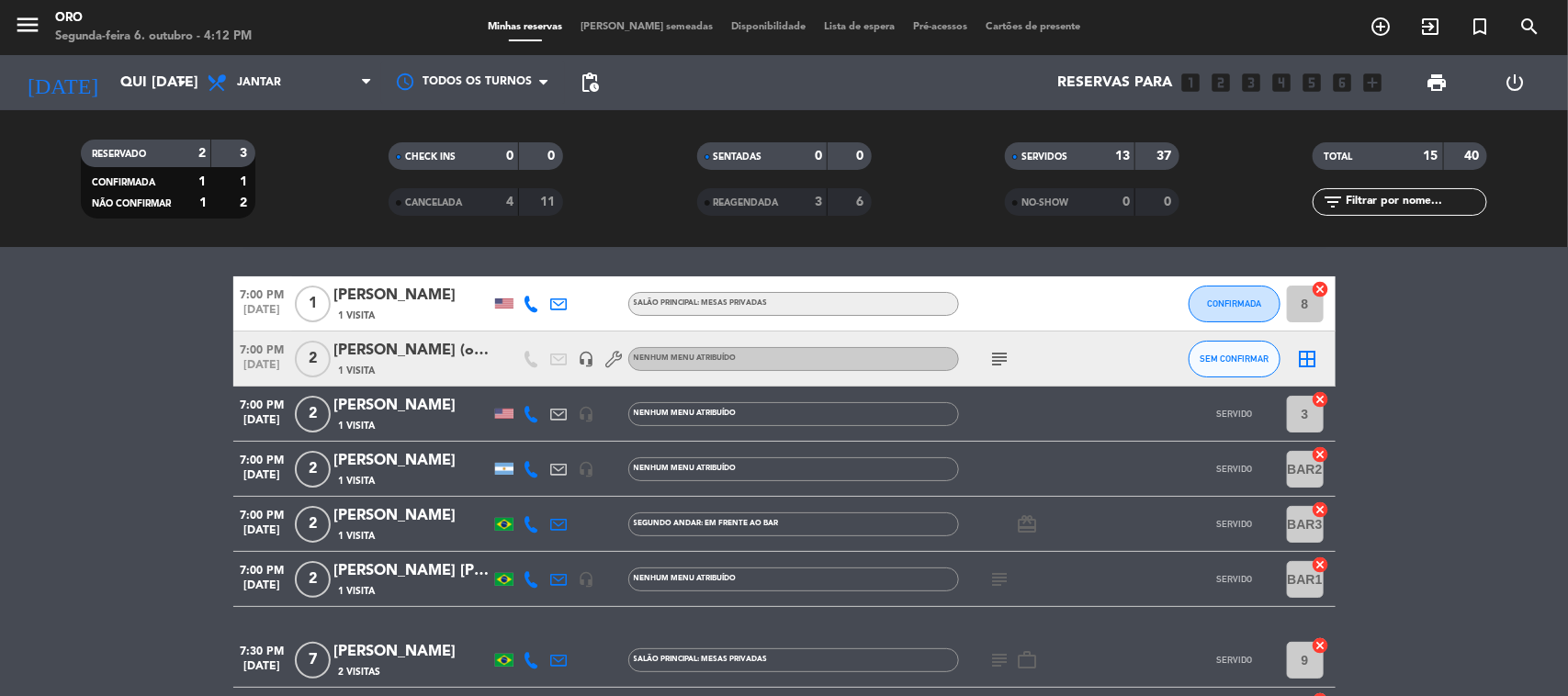
scroll to position [0, 0]
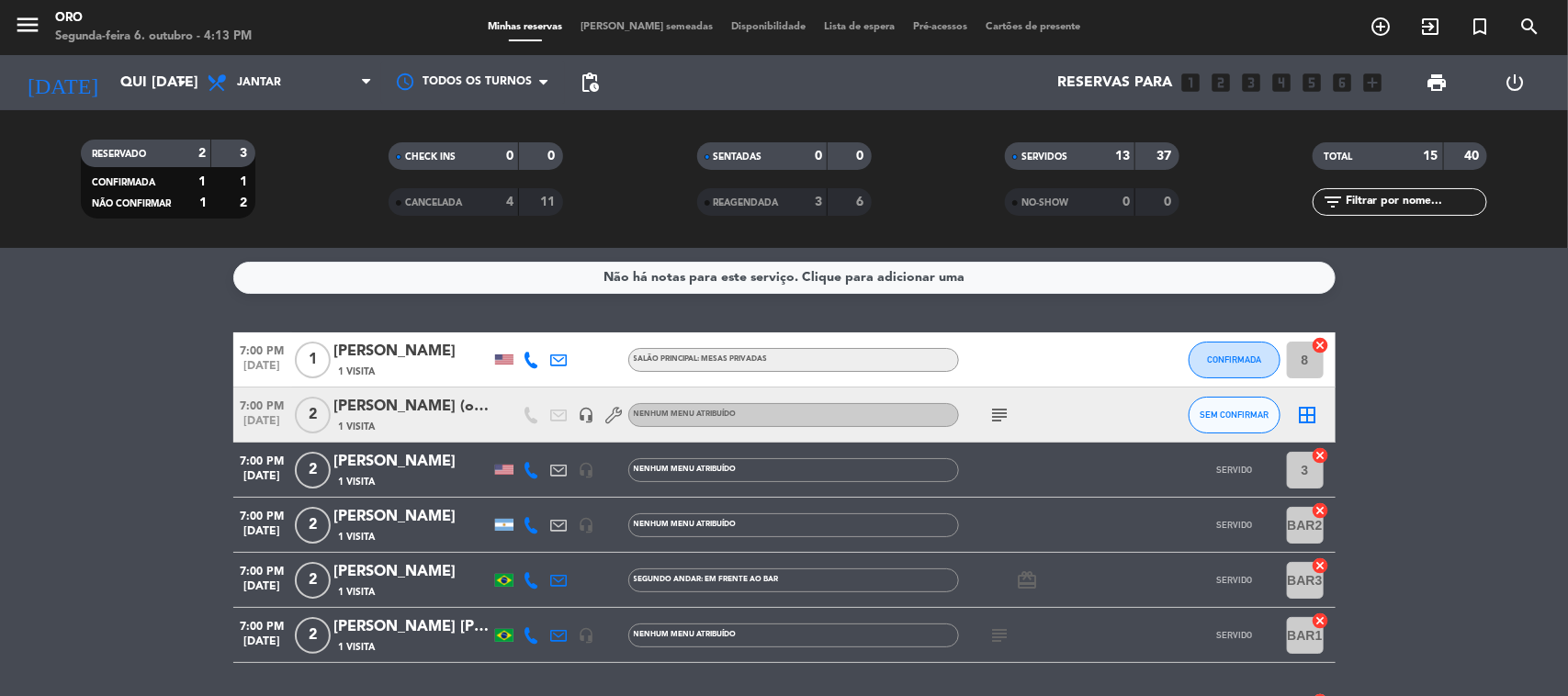
click at [402, 399] on div "[PERSON_NAME] (o artista)" at bounding box center [413, 407] width 156 height 24
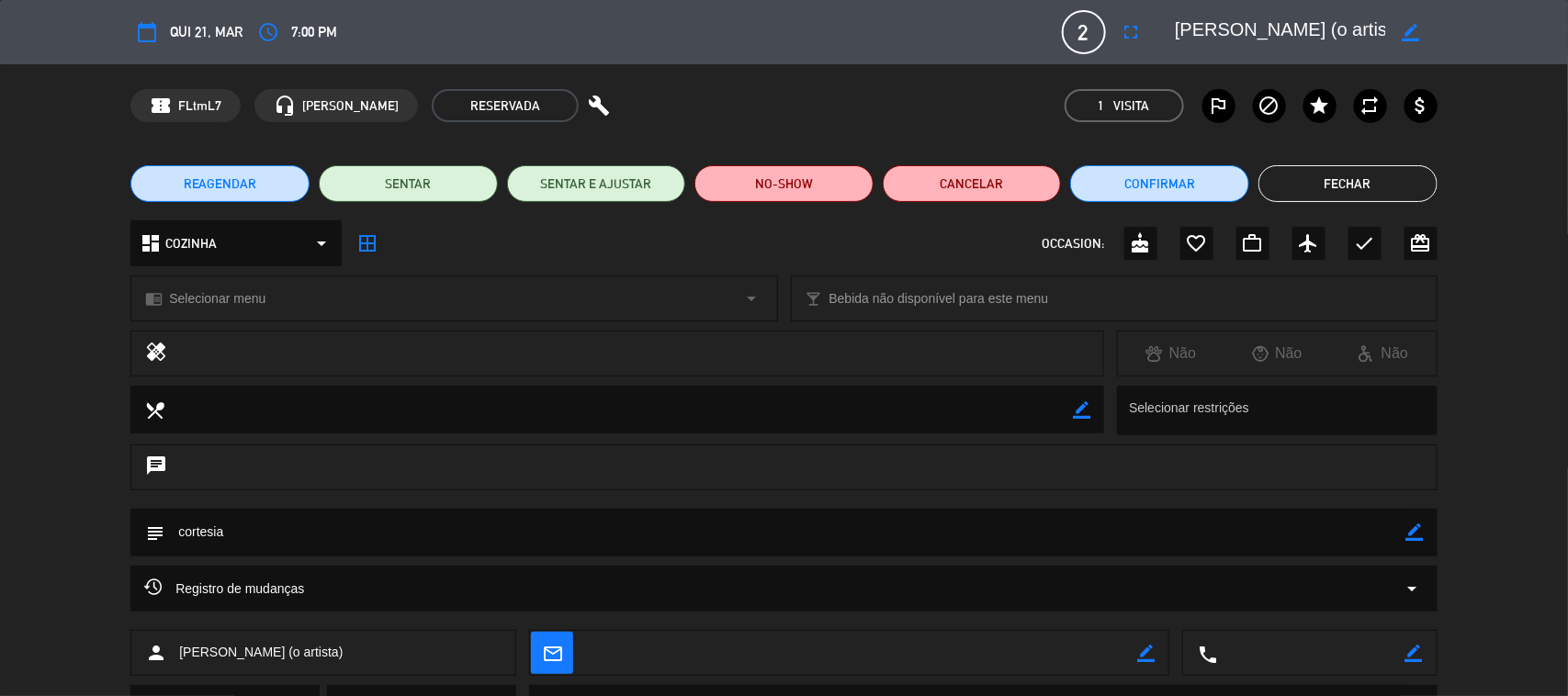
click at [1307, 174] on button "Fechar" at bounding box center [1348, 184] width 179 height 37
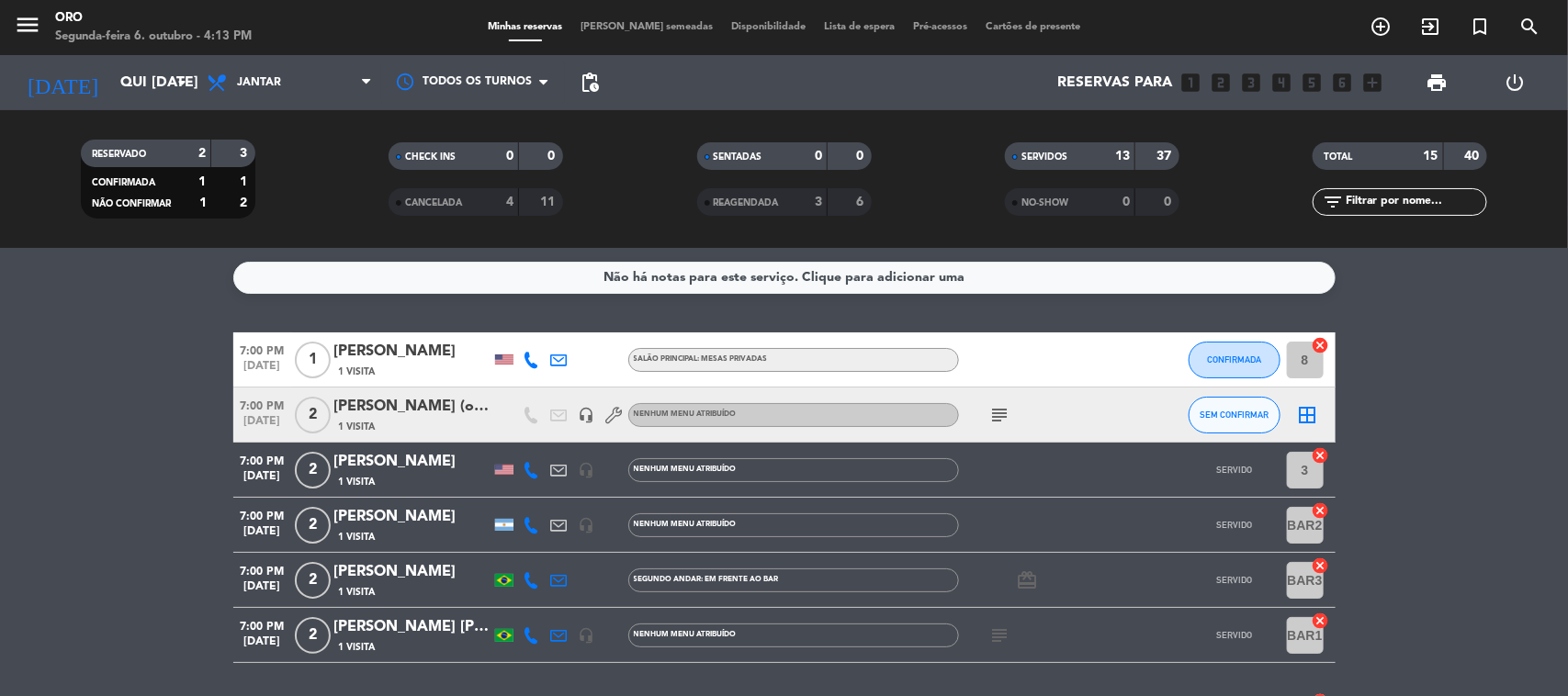
click at [414, 407] on div "[PERSON_NAME] (o artista)" at bounding box center [413, 407] width 156 height 24
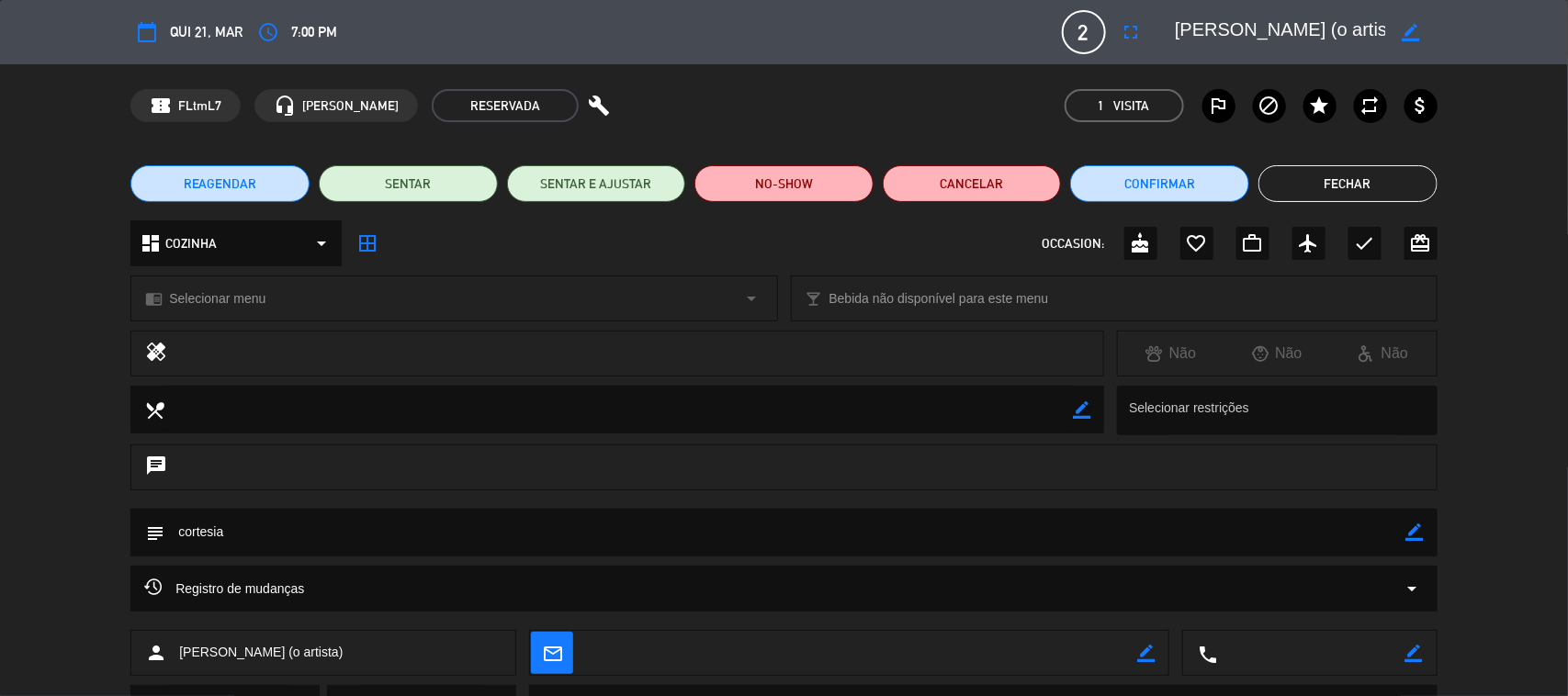
scroll to position [89, 0]
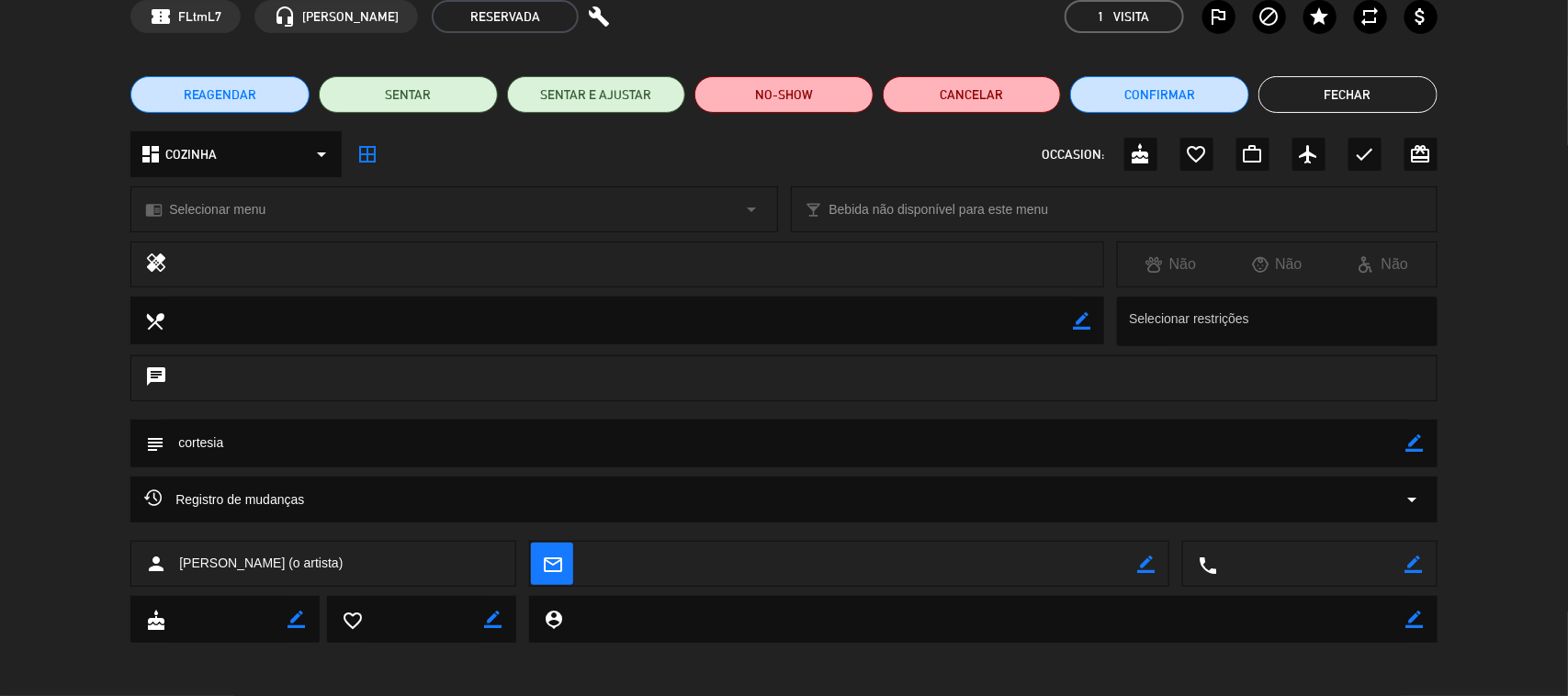
click at [359, 494] on div "Registro de mudanças arrow_drop_down" at bounding box center [784, 499] width 1279 height 22
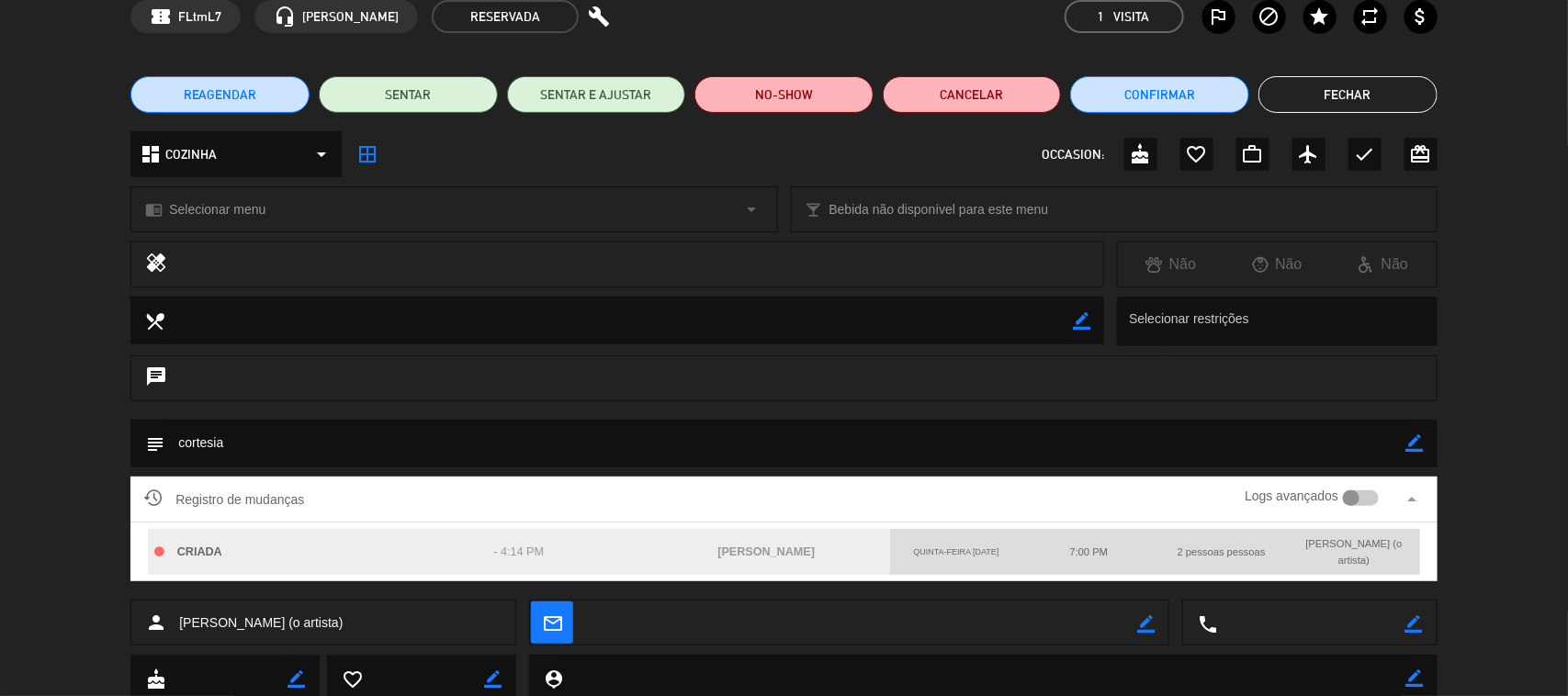
click at [359, 494] on div "Registro de mudanças Logs avançados arrow_drop_up" at bounding box center [784, 499] width 1279 height 28
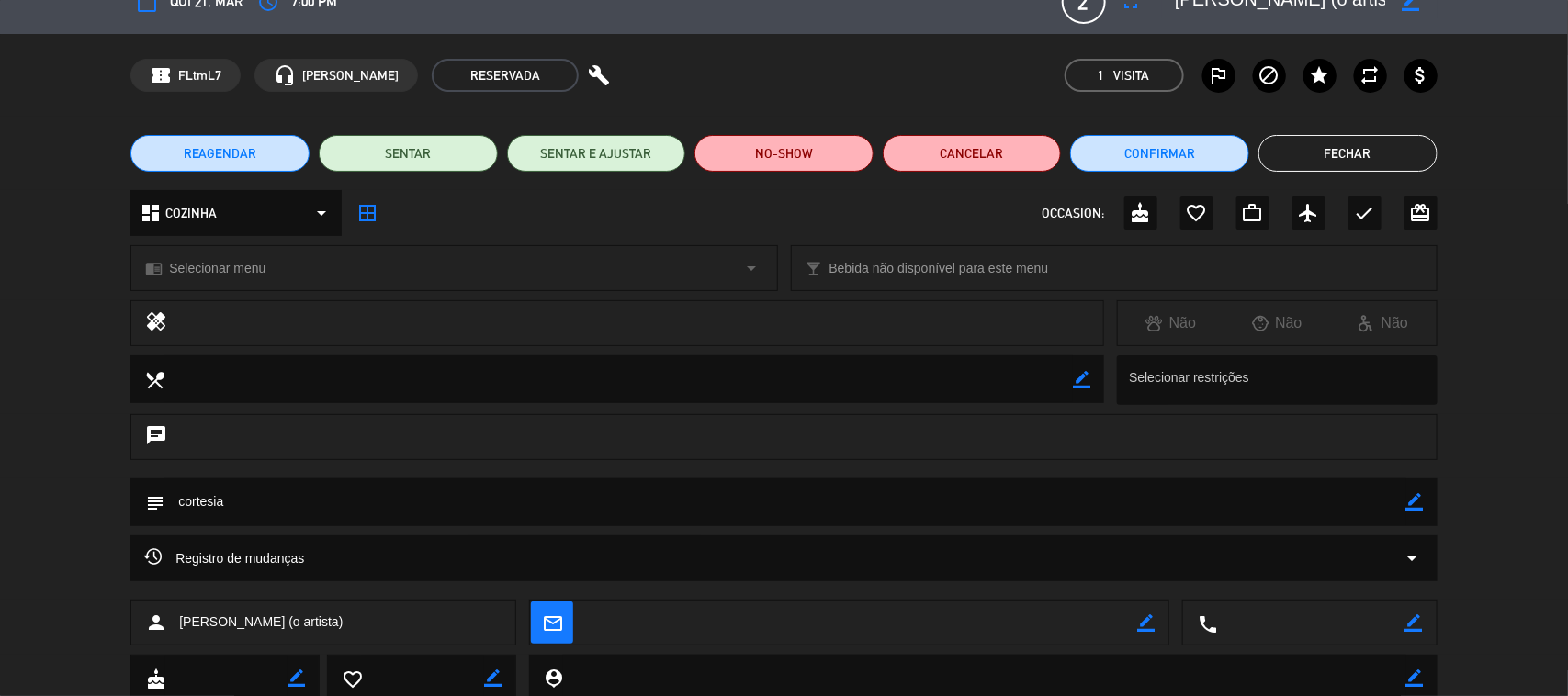
scroll to position [0, 0]
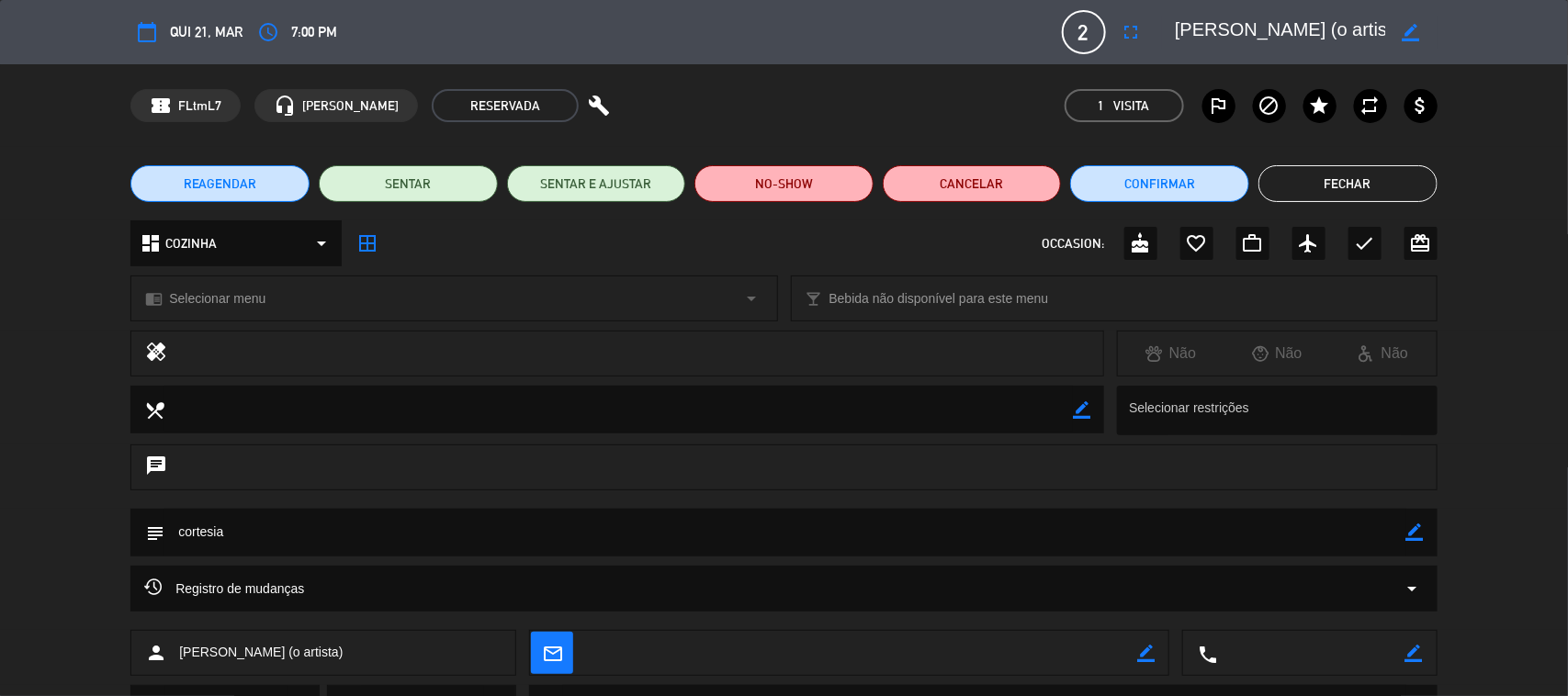
drag, startPoint x: 511, startPoint y: 83, endPoint x: 521, endPoint y: 93, distance: 14.1
click at [511, 84] on div "confirmation_number FLtmL7 headset_mic [PERSON_NAME] RESERVADA build 1 Visita o…" at bounding box center [784, 106] width 1568 height 83
click at [588, 94] on icon "build" at bounding box center [598, 105] width 22 height 22
click at [406, 134] on div "confirmation_number FLtmL7 headset_mic [PERSON_NAME] RESERVADA build 1 Visita o…" at bounding box center [784, 106] width 1568 height 83
click at [432, 119] on span "RESERVADA" at bounding box center [505, 106] width 147 height 33
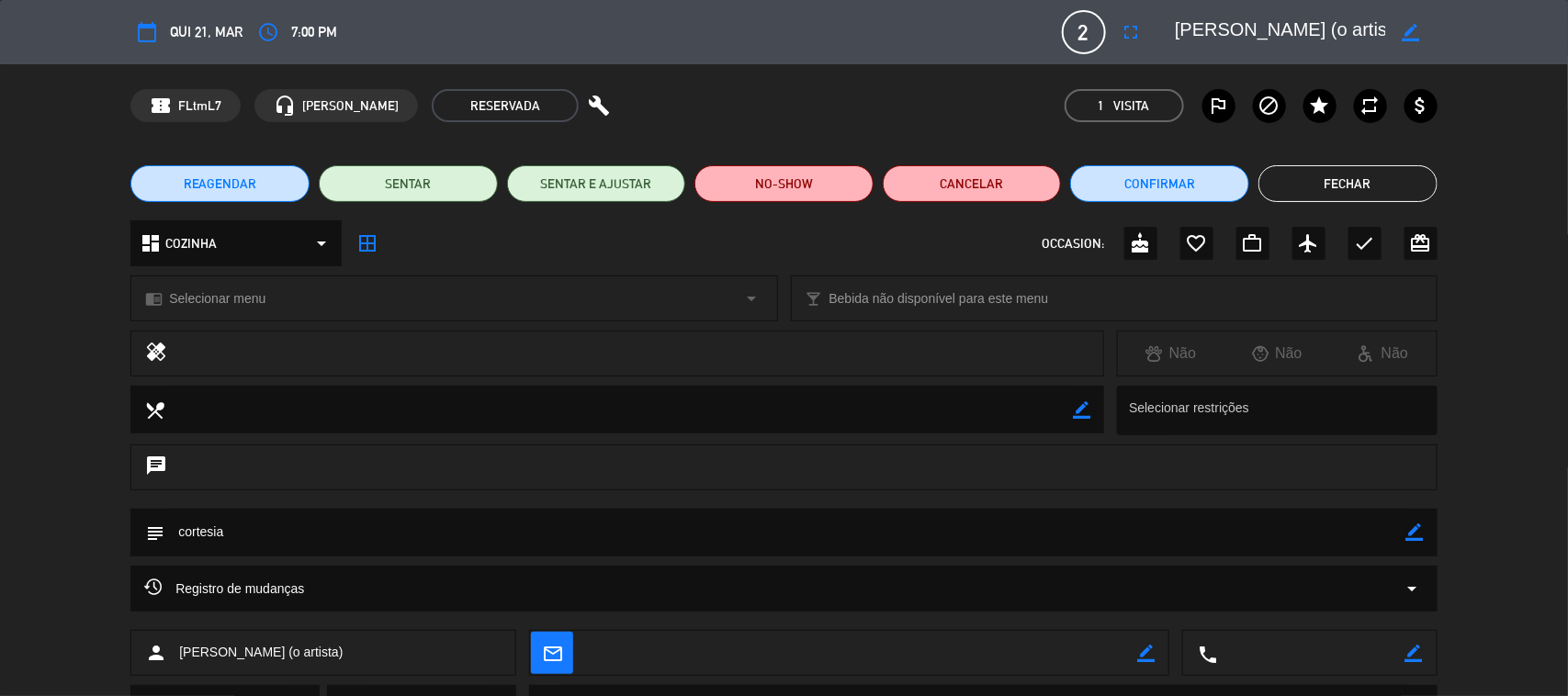
click at [432, 99] on span "RESERVADA" at bounding box center [505, 106] width 147 height 33
click at [1362, 181] on button "Fechar" at bounding box center [1348, 184] width 179 height 37
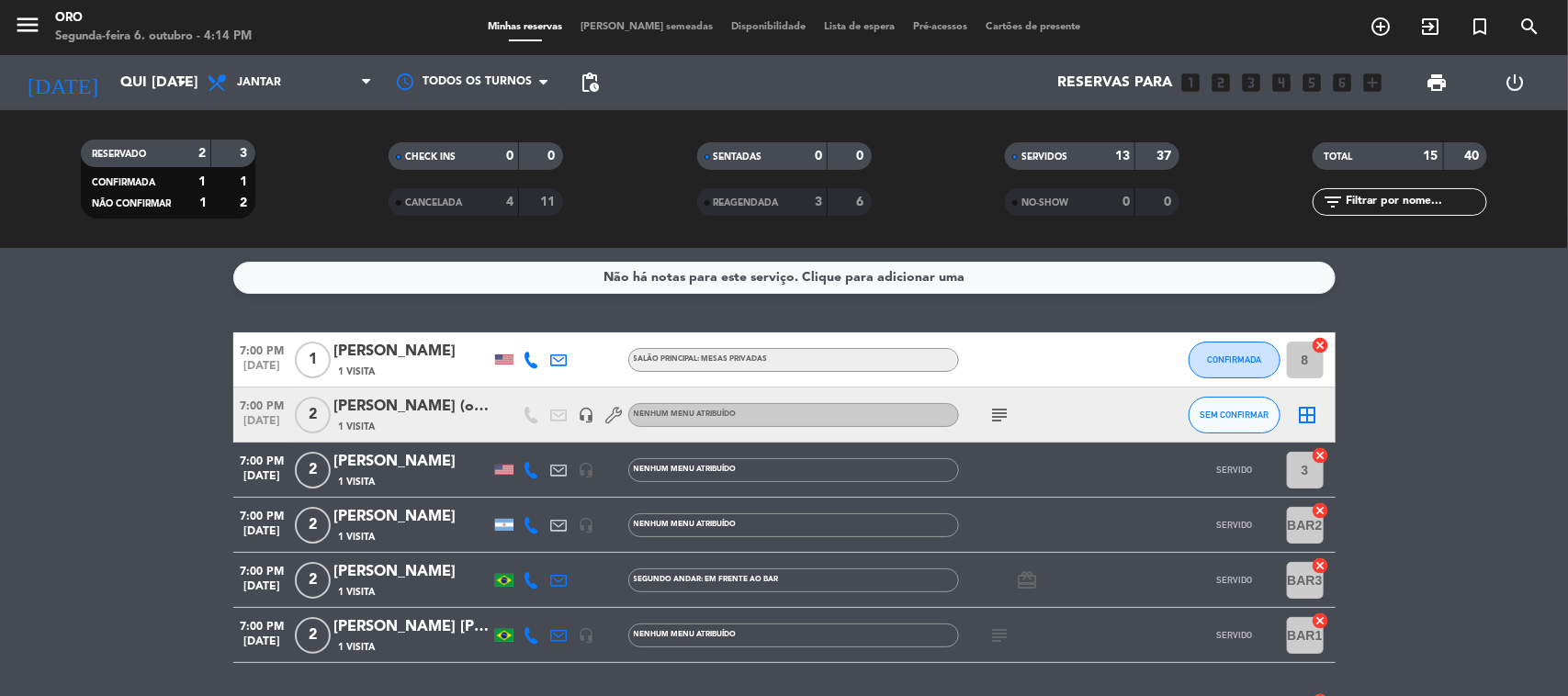
click at [381, 396] on div "[PERSON_NAME] (o artista)" at bounding box center [413, 407] width 156 height 24
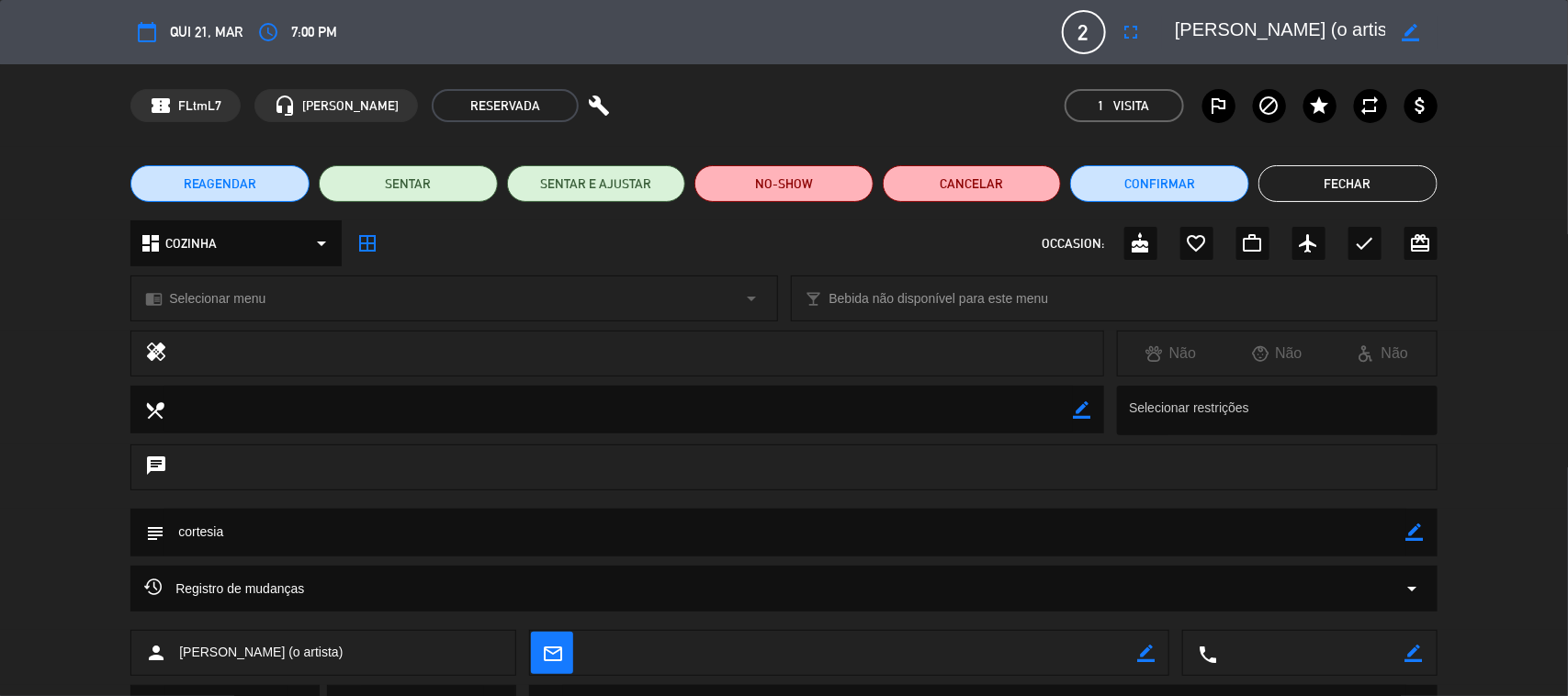
click at [1372, 189] on button "Fechar" at bounding box center [1348, 184] width 179 height 37
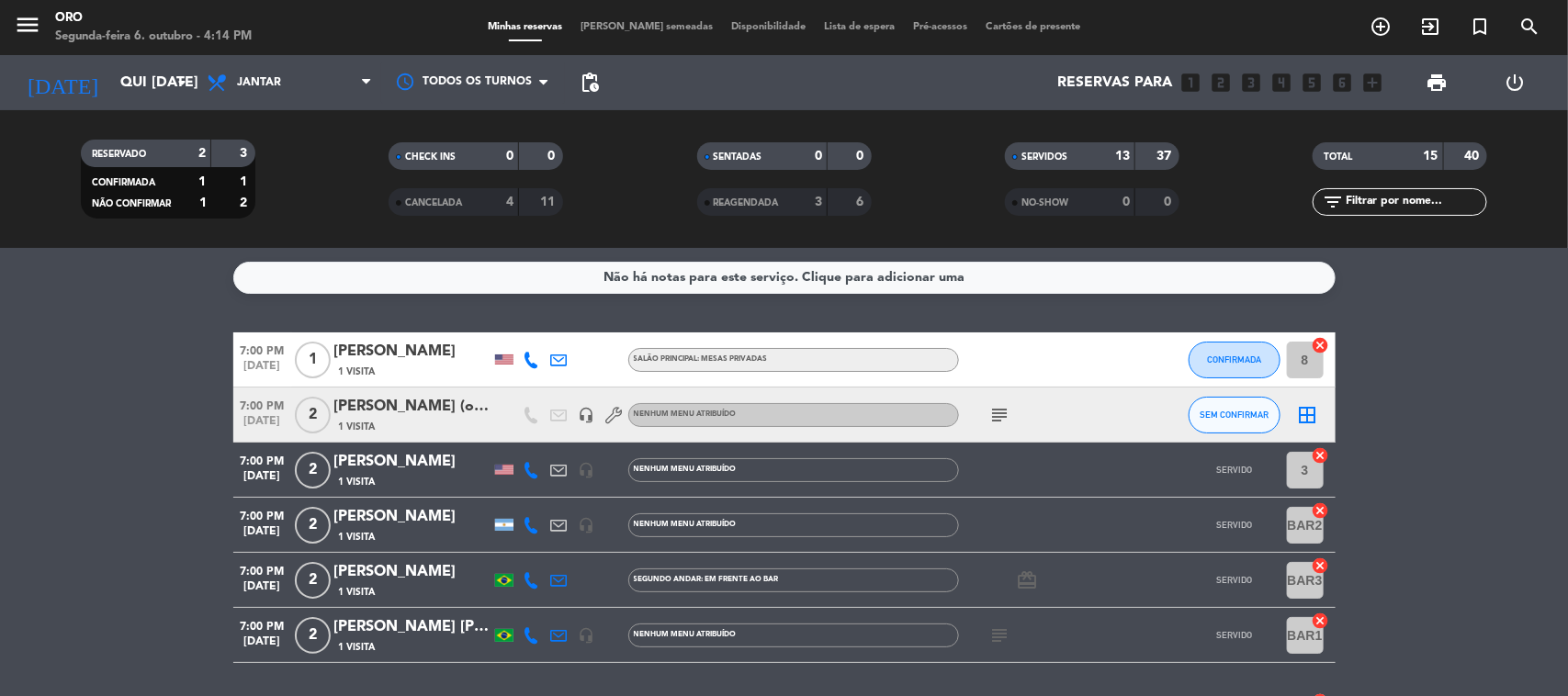
click at [366, 399] on div "[PERSON_NAME] (o artista)" at bounding box center [413, 407] width 156 height 24
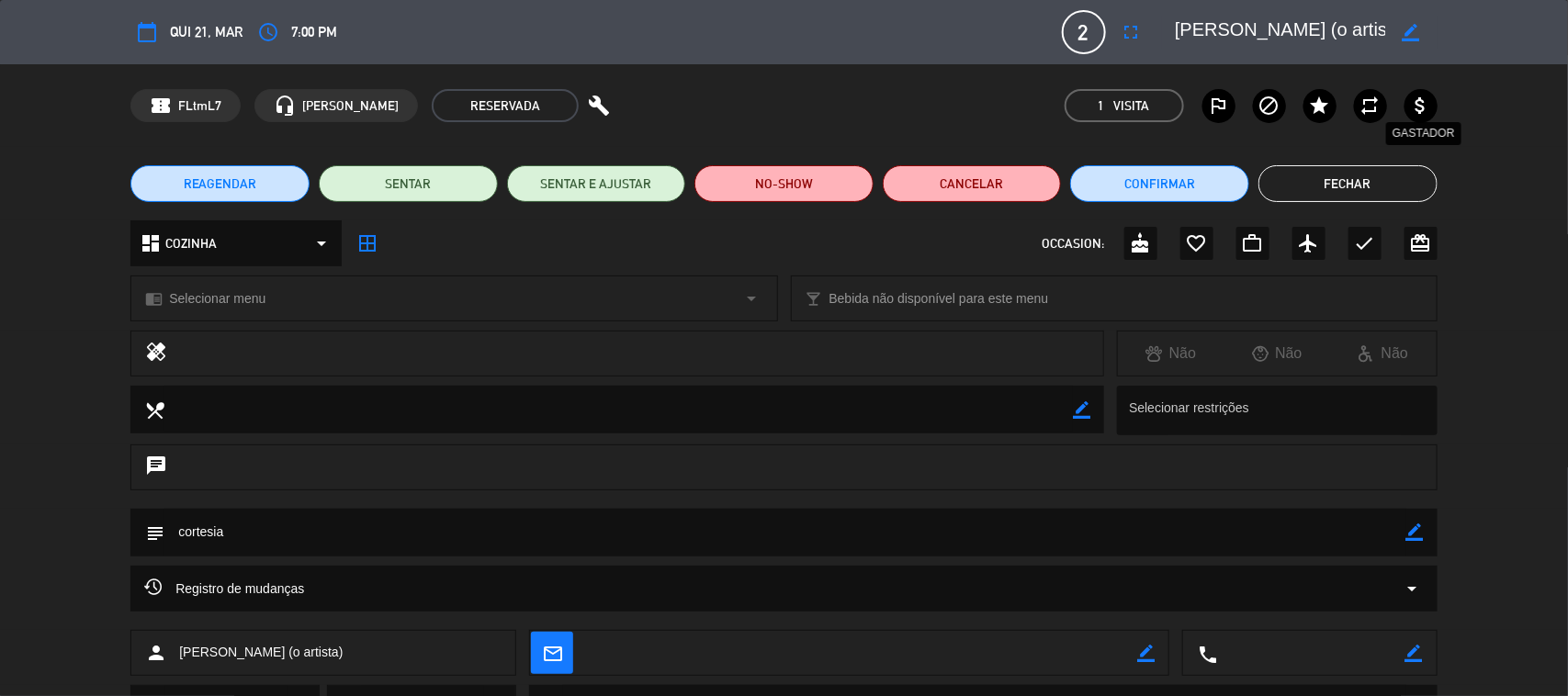
click at [1413, 99] on icon "attach_money" at bounding box center [1421, 105] width 22 height 22
drag, startPoint x: 1425, startPoint y: 121, endPoint x: 1424, endPoint y: 107, distance: 14.0
click at [1425, 120] on div "outlined_flag block star repeat attach_money" at bounding box center [1320, 106] width 235 height 33
click at [1424, 97] on icon "attach_money" at bounding box center [1421, 105] width 22 height 22
click at [1329, 162] on div "REAGENDAR SENTAR SENTAR E AJUSTAR NO-SHOW Cancelar Confirmar Fechar" at bounding box center [784, 184] width 1568 height 73
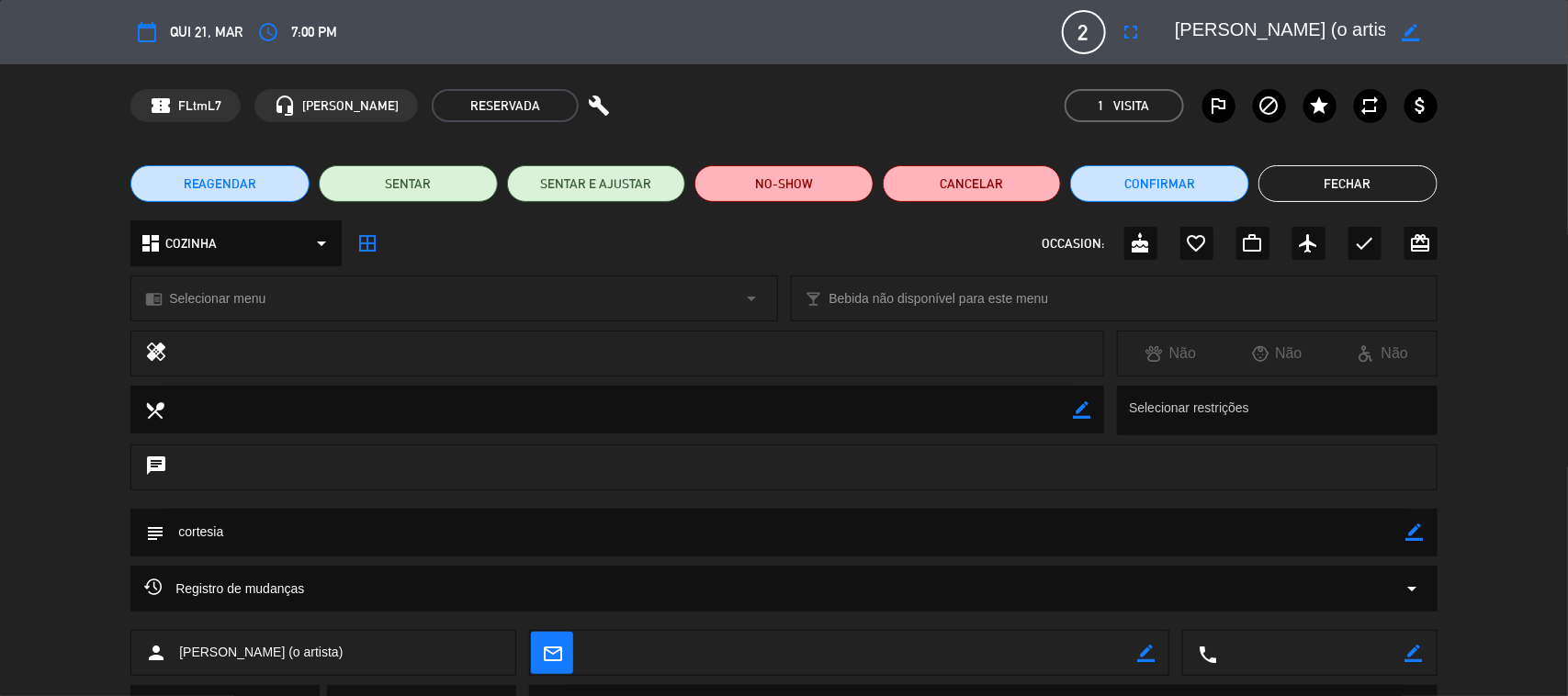
click at [1349, 184] on button "Fechar" at bounding box center [1348, 184] width 179 height 37
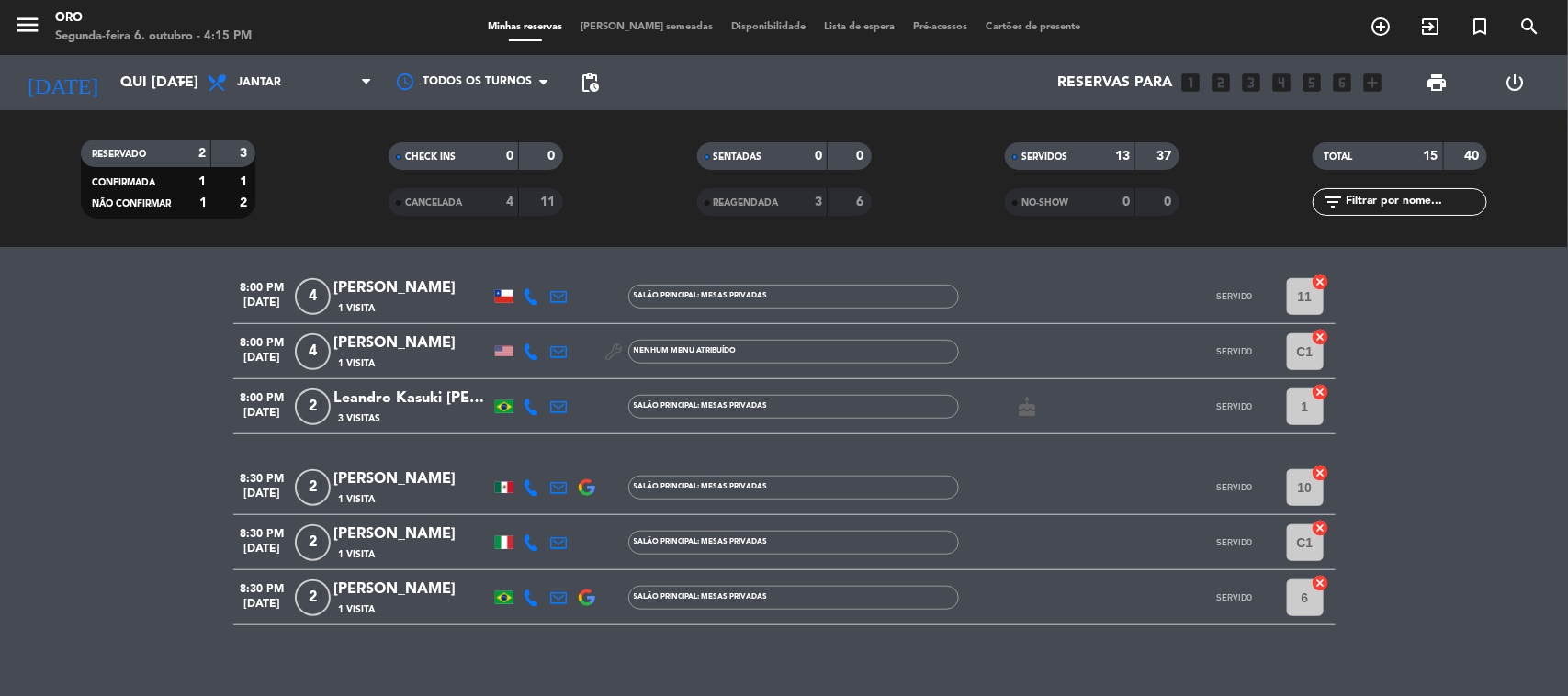
scroll to position [631, 0]
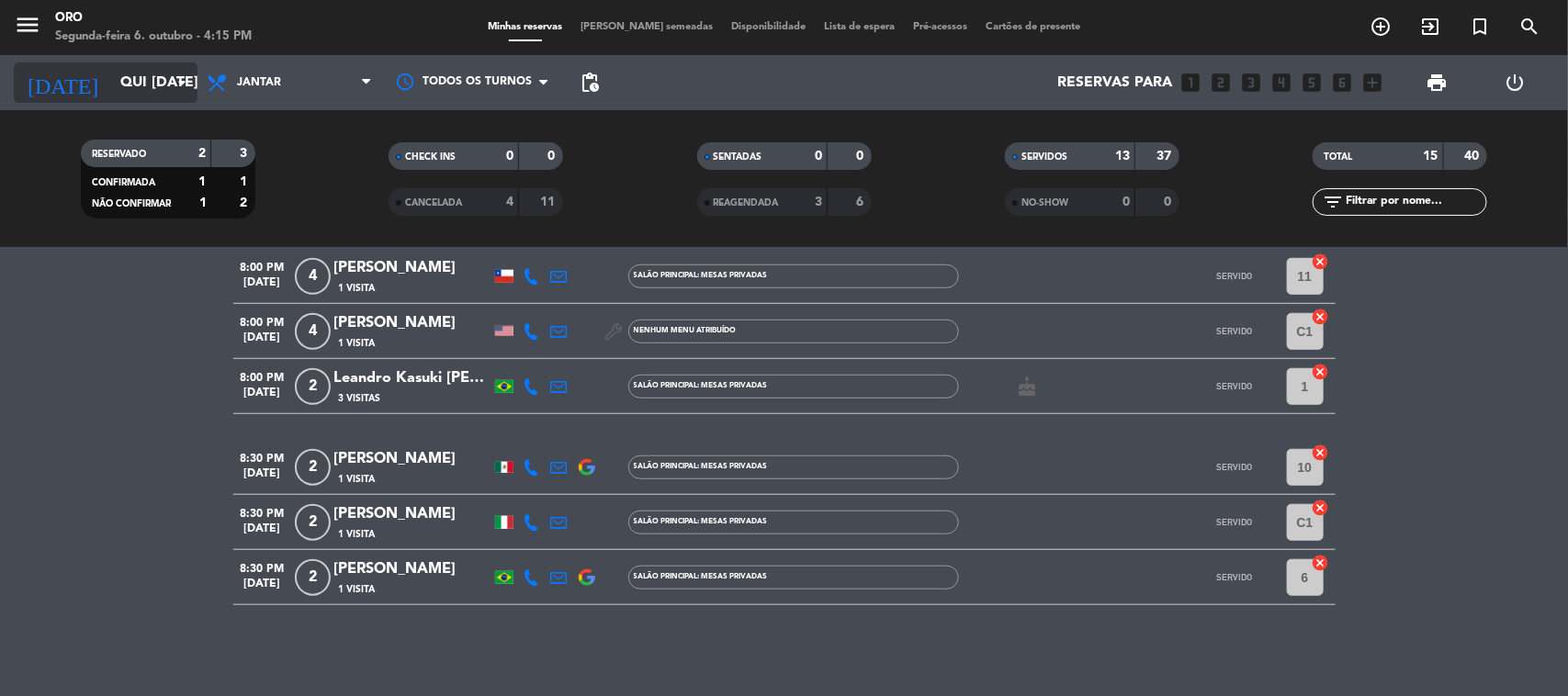
click at [140, 90] on input "Qui [DATE]" at bounding box center [209, 83] width 194 height 36
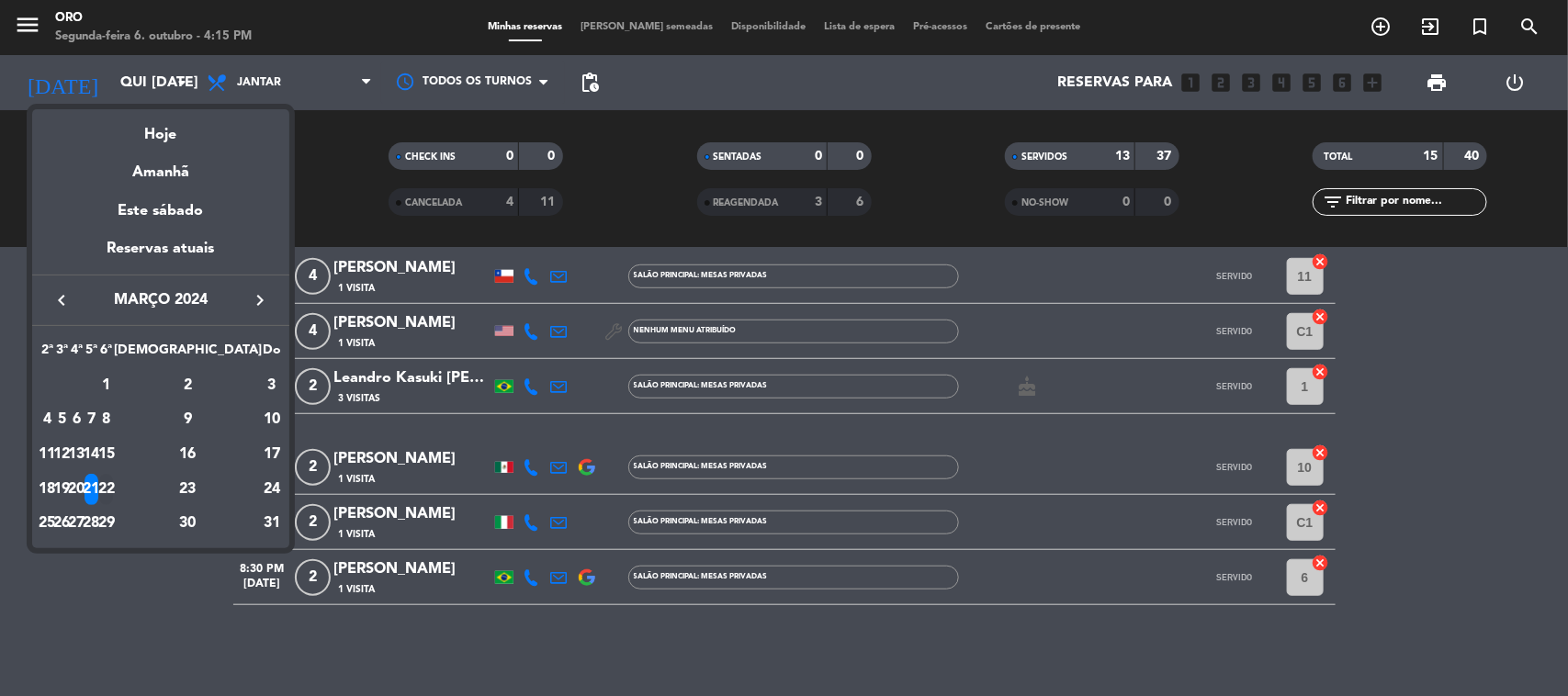
click at [113, 483] on div "22" at bounding box center [106, 489] width 13 height 31
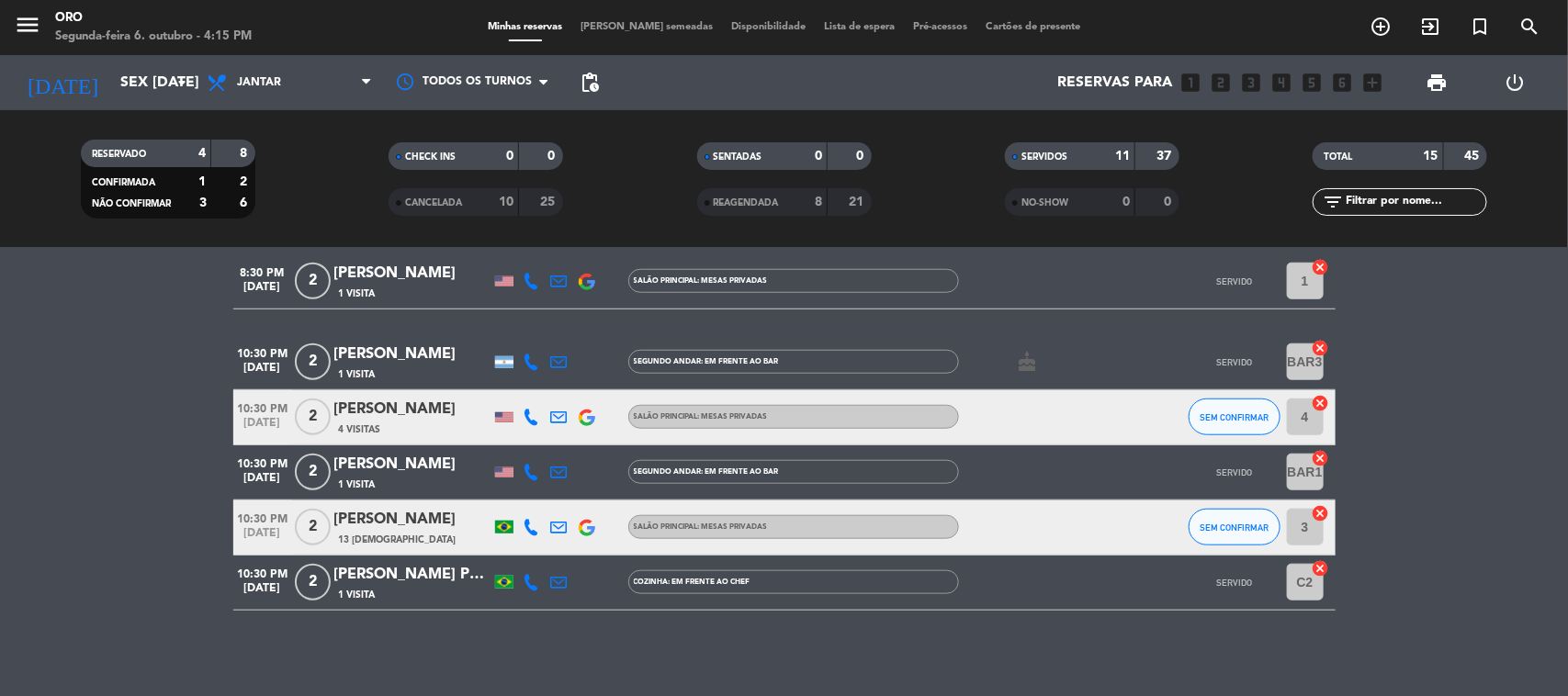
scroll to position [728, 0]
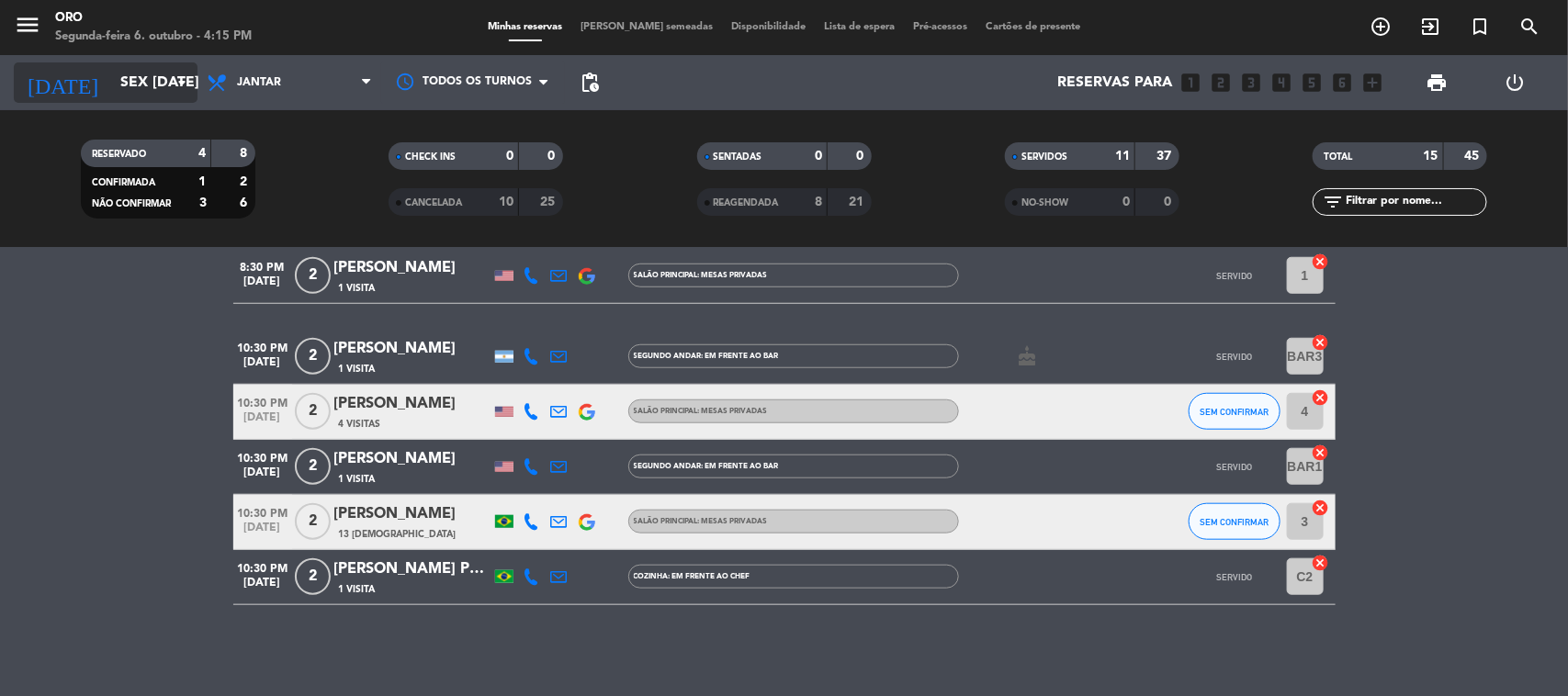
click at [158, 86] on input "Sex [DATE]" at bounding box center [209, 83] width 194 height 36
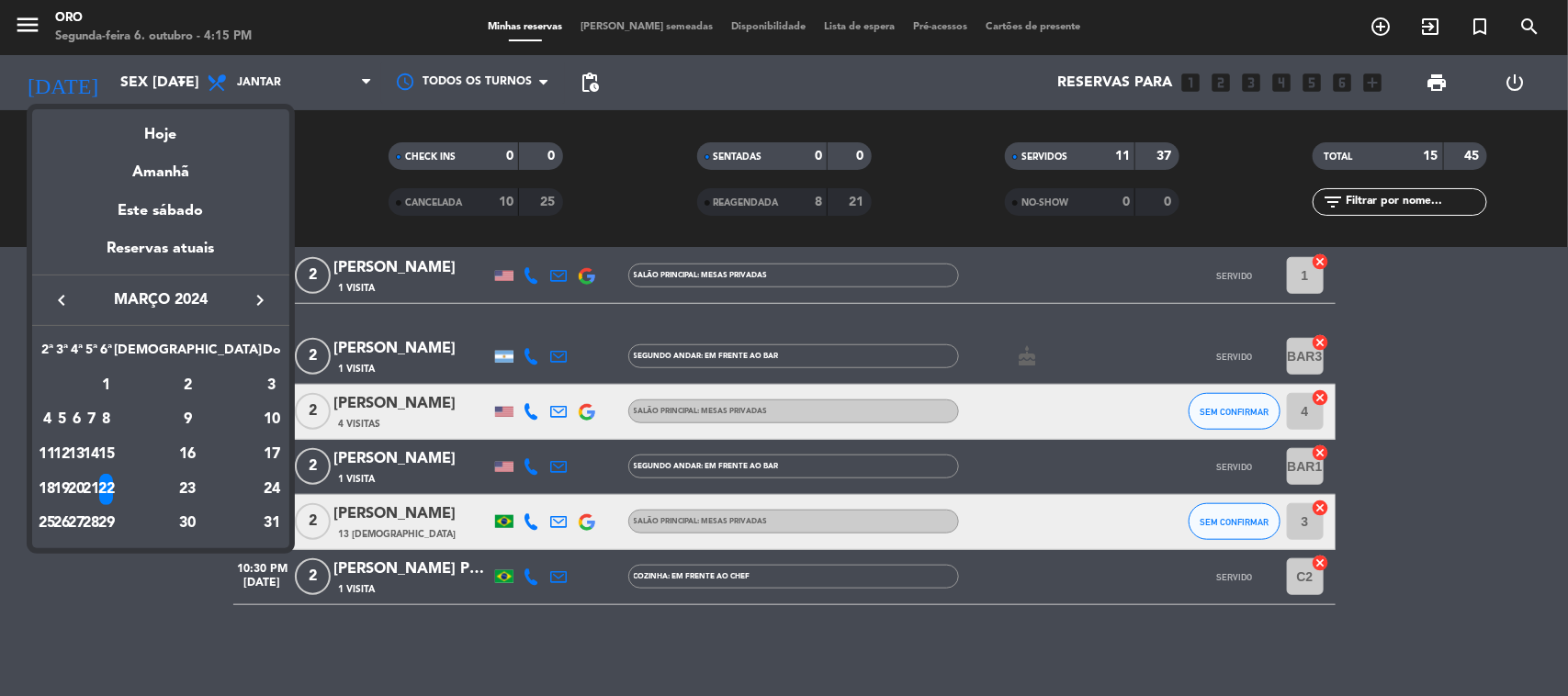
click at [235, 482] on div "23" at bounding box center [188, 489] width 133 height 31
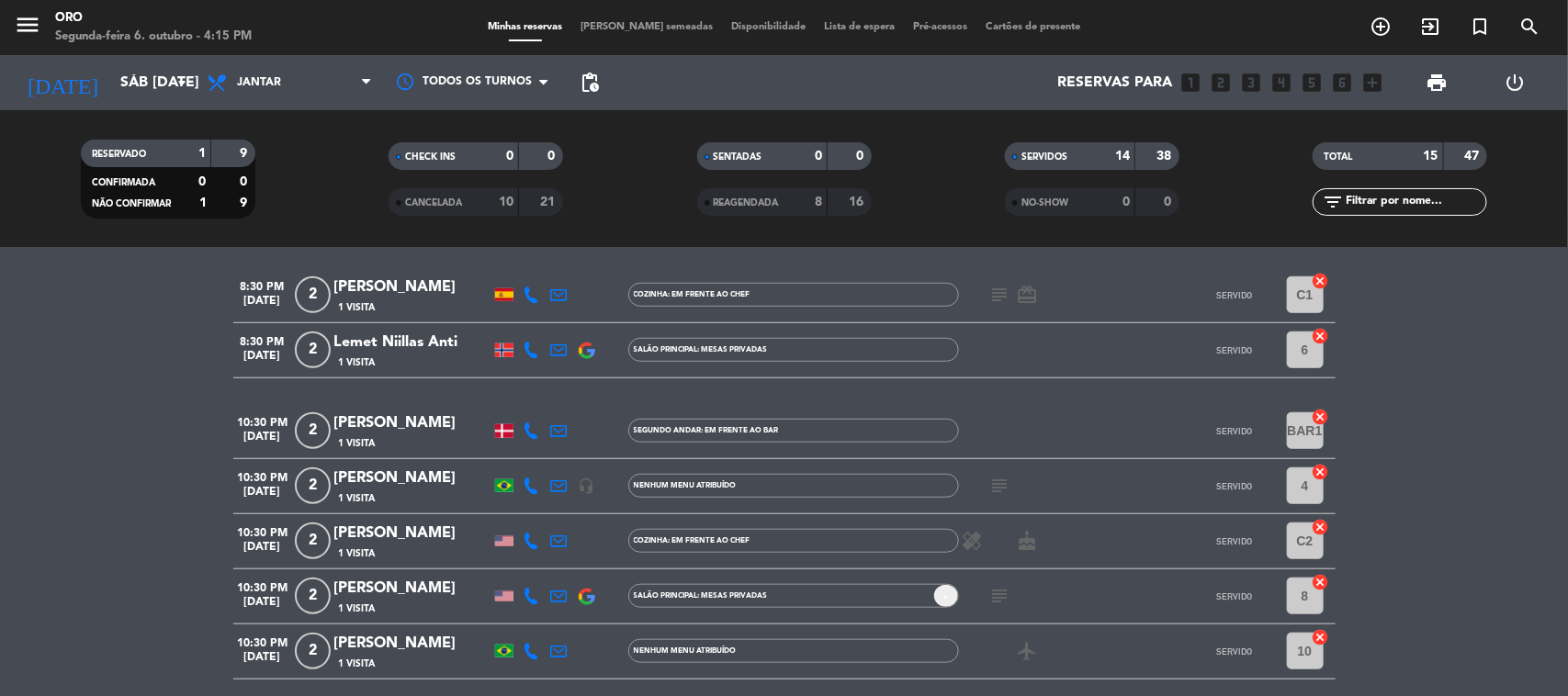
scroll to position [688, 0]
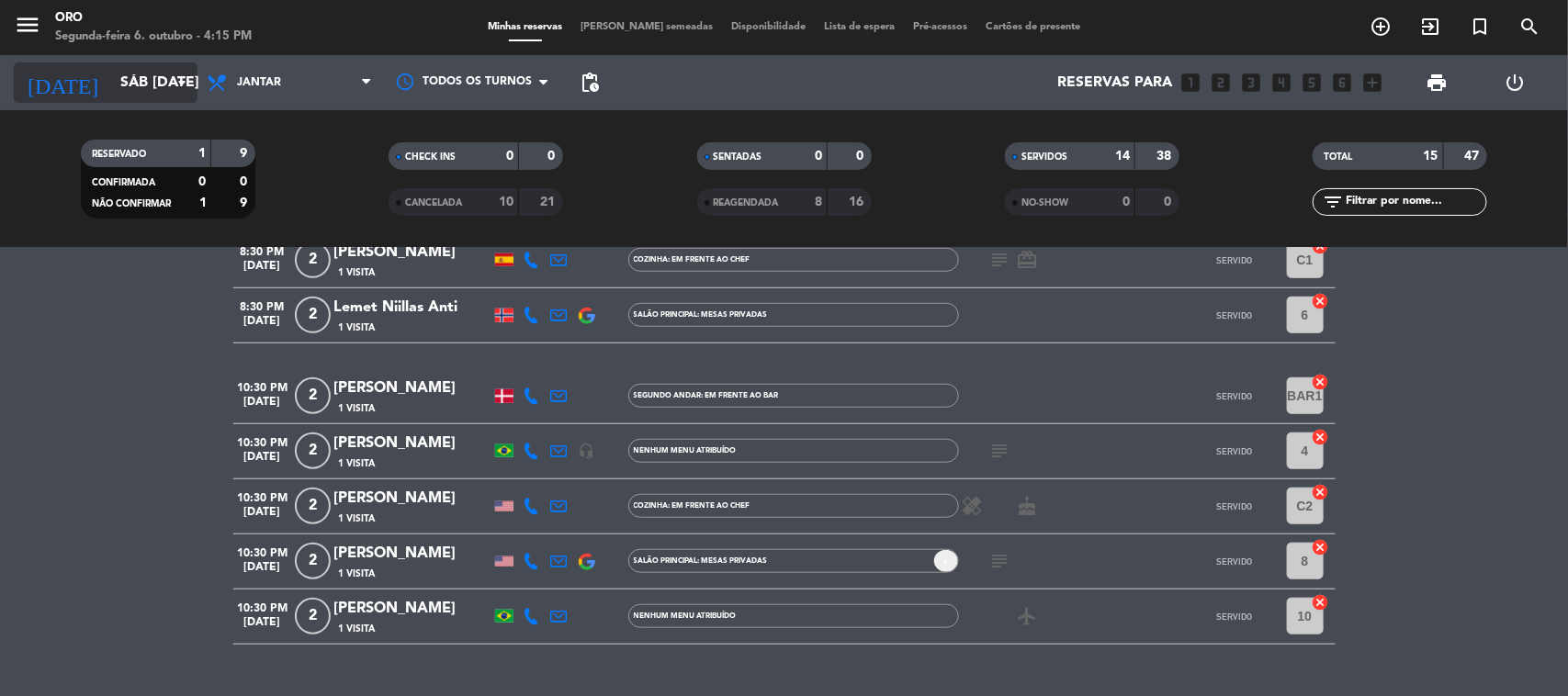
click at [143, 73] on input "Sáb [DATE]" at bounding box center [209, 83] width 194 height 36
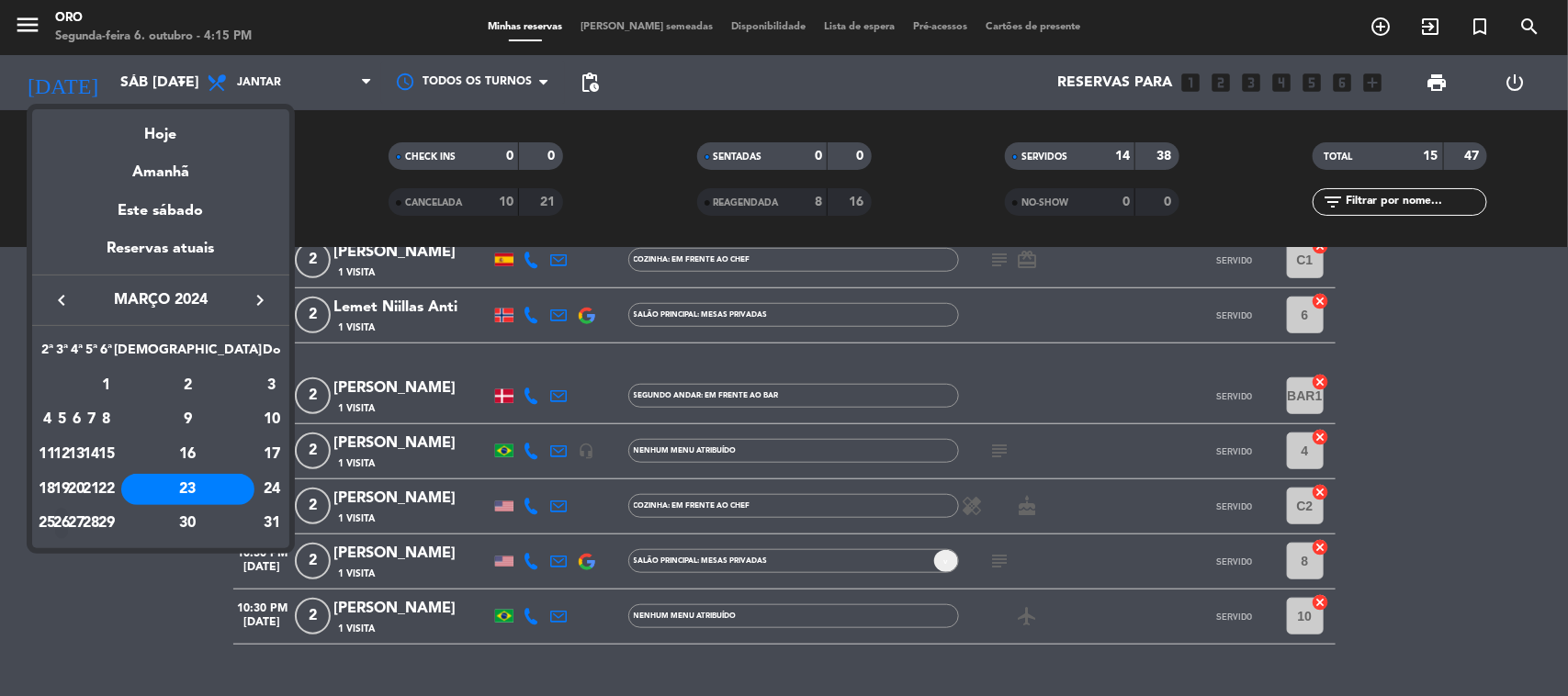
click at [69, 517] on div "26" at bounding box center [62, 523] width 13 height 31
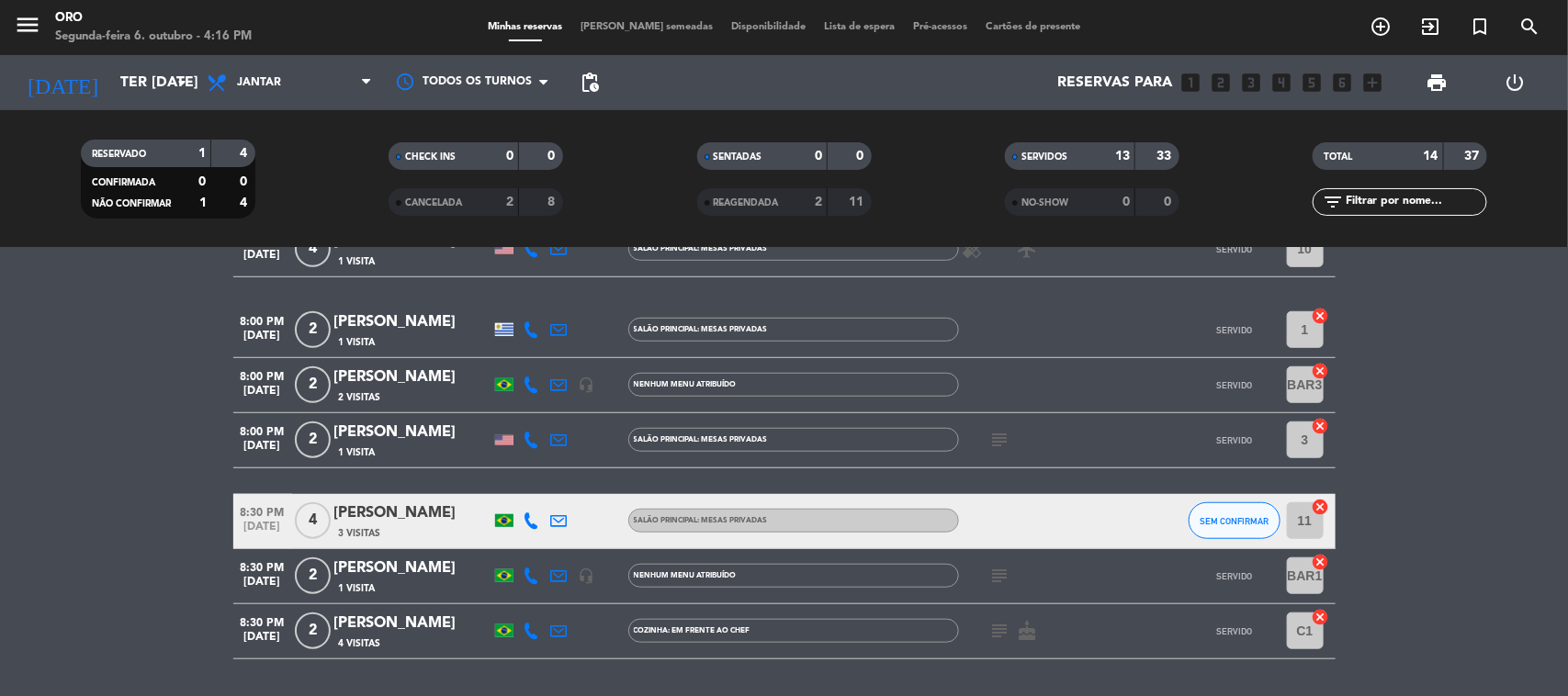
scroll to position [647, 0]
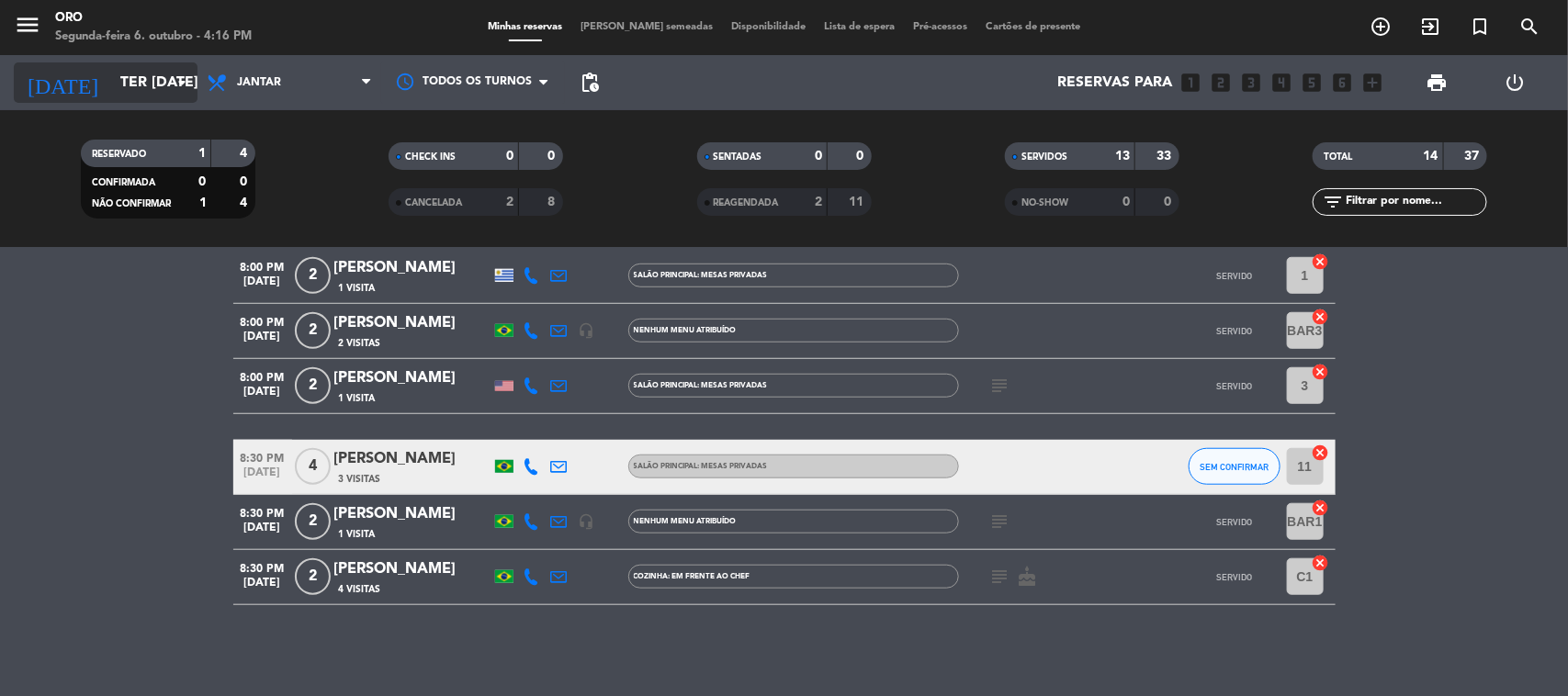
click at [129, 89] on input "Ter [DATE]" at bounding box center [209, 83] width 194 height 36
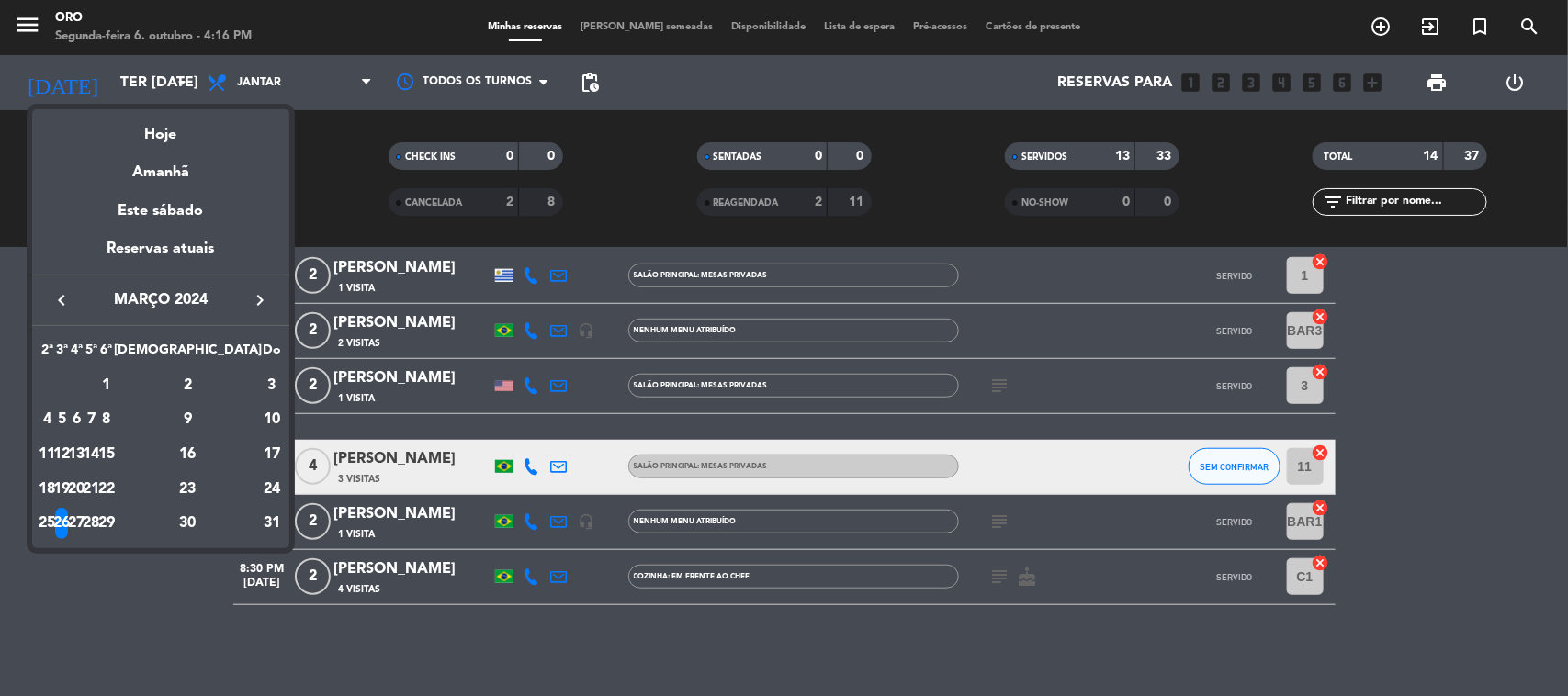
click at [84, 514] on div "27" at bounding box center [77, 523] width 13 height 31
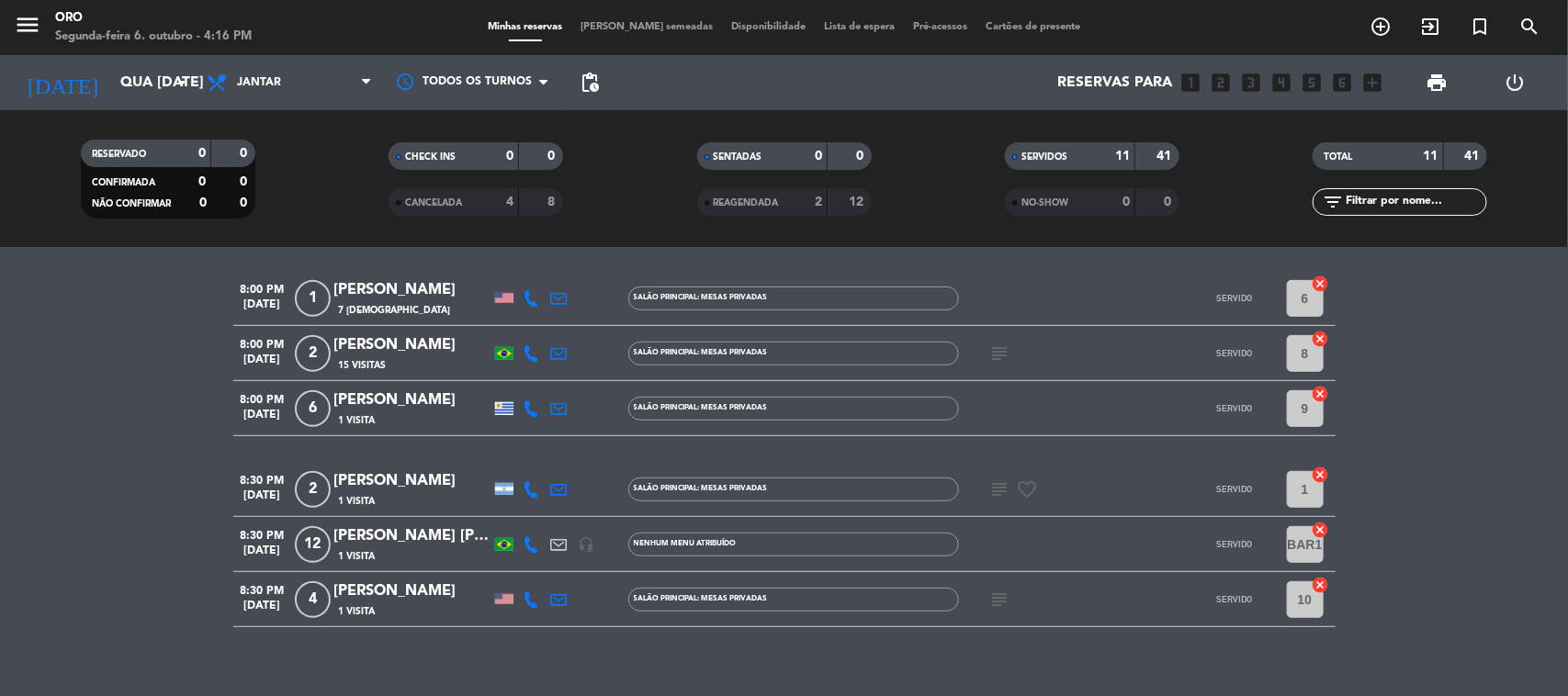
scroll to position [410, 0]
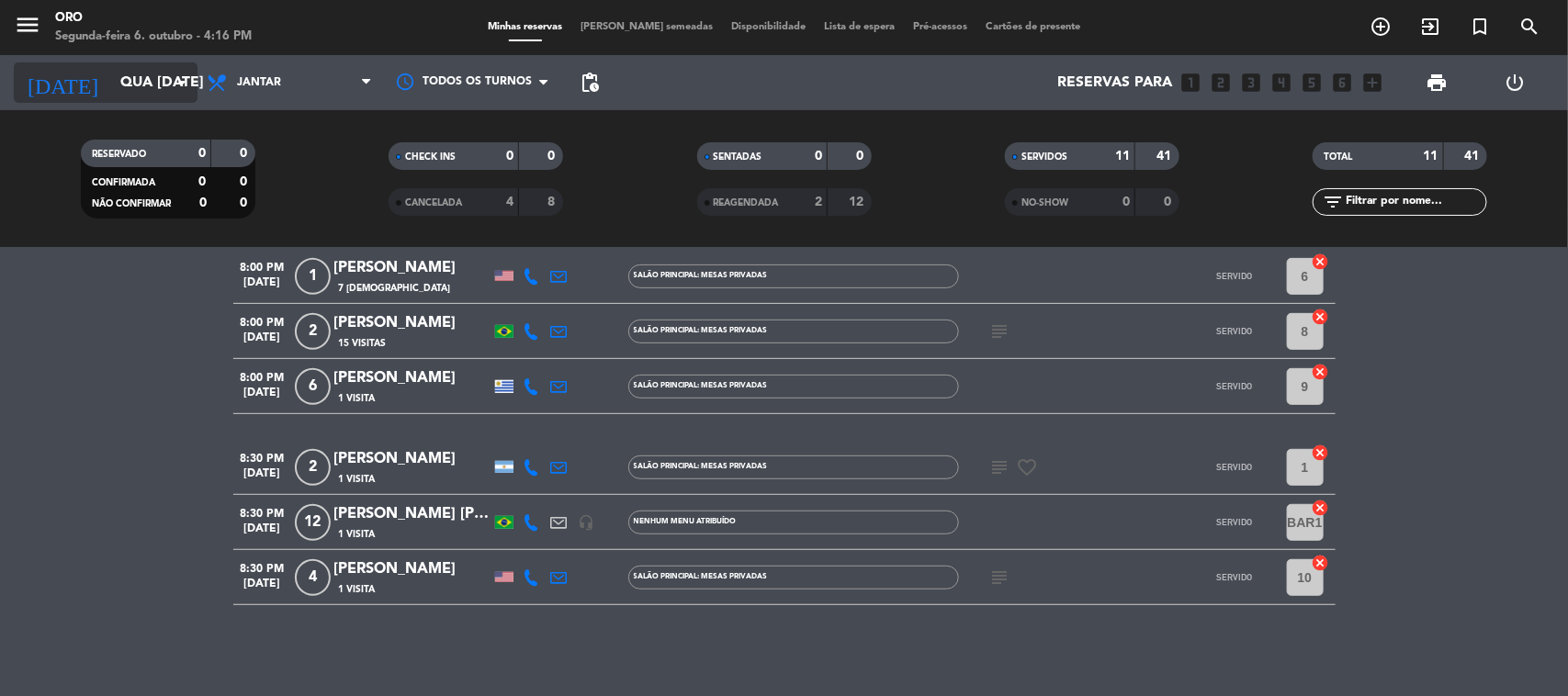
click at [132, 90] on input "Qua [DATE]" at bounding box center [209, 83] width 194 height 36
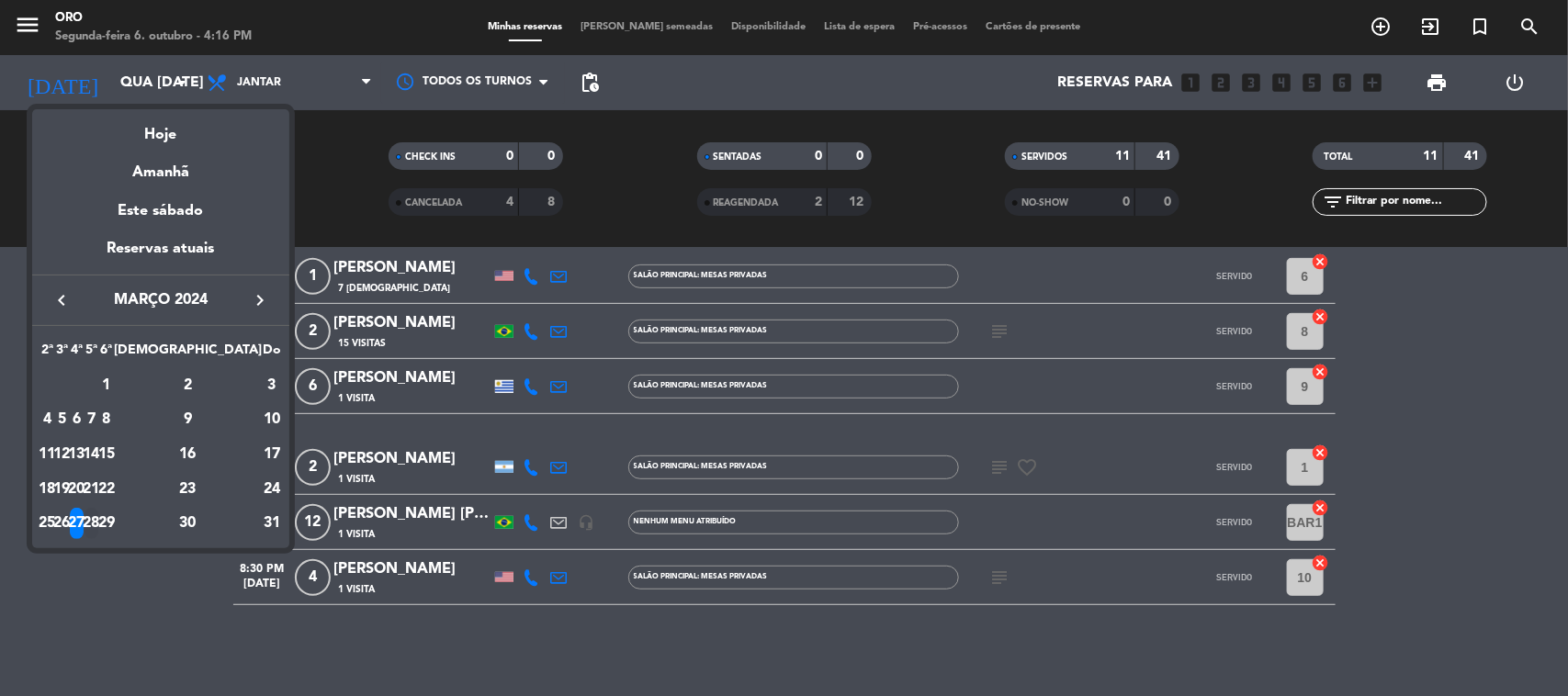
click at [98, 515] on div "28" at bounding box center [91, 523] width 13 height 31
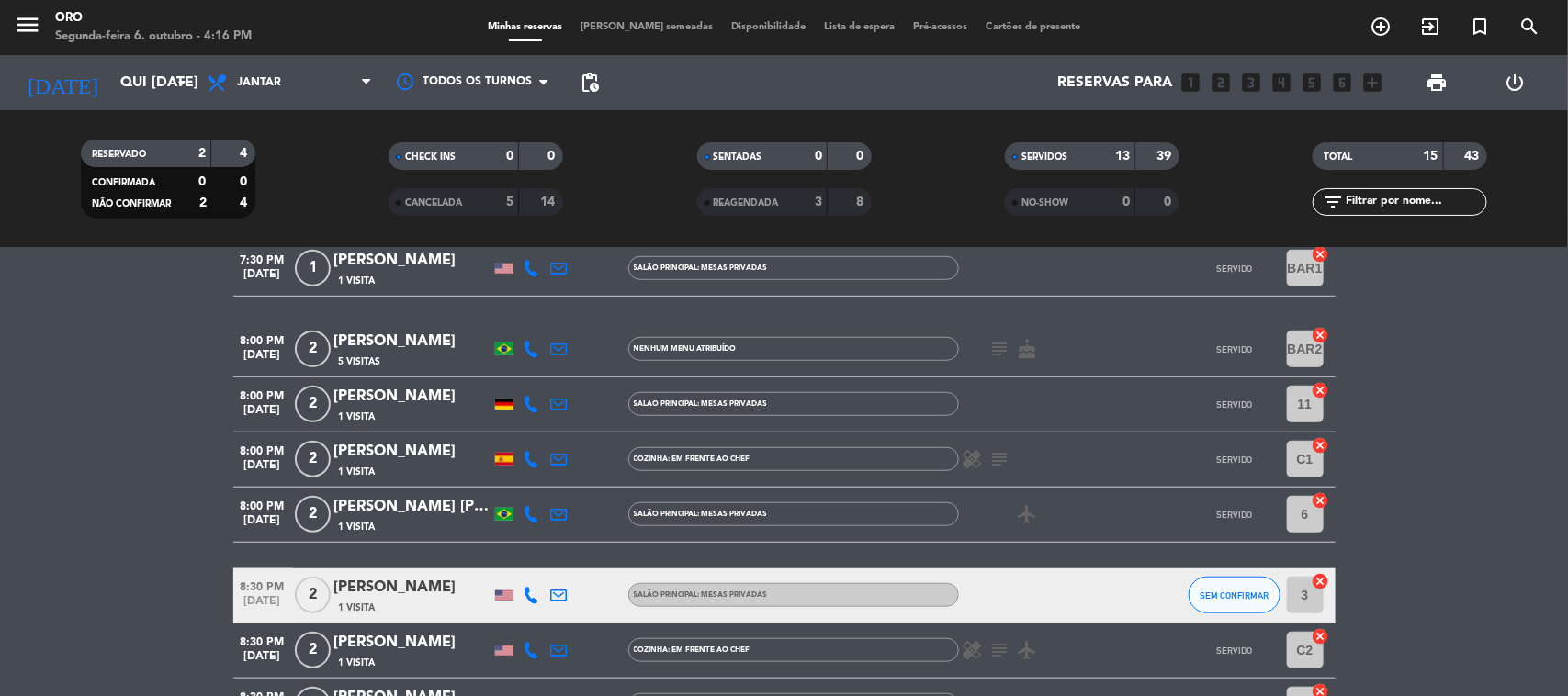
scroll to position [688, 0]
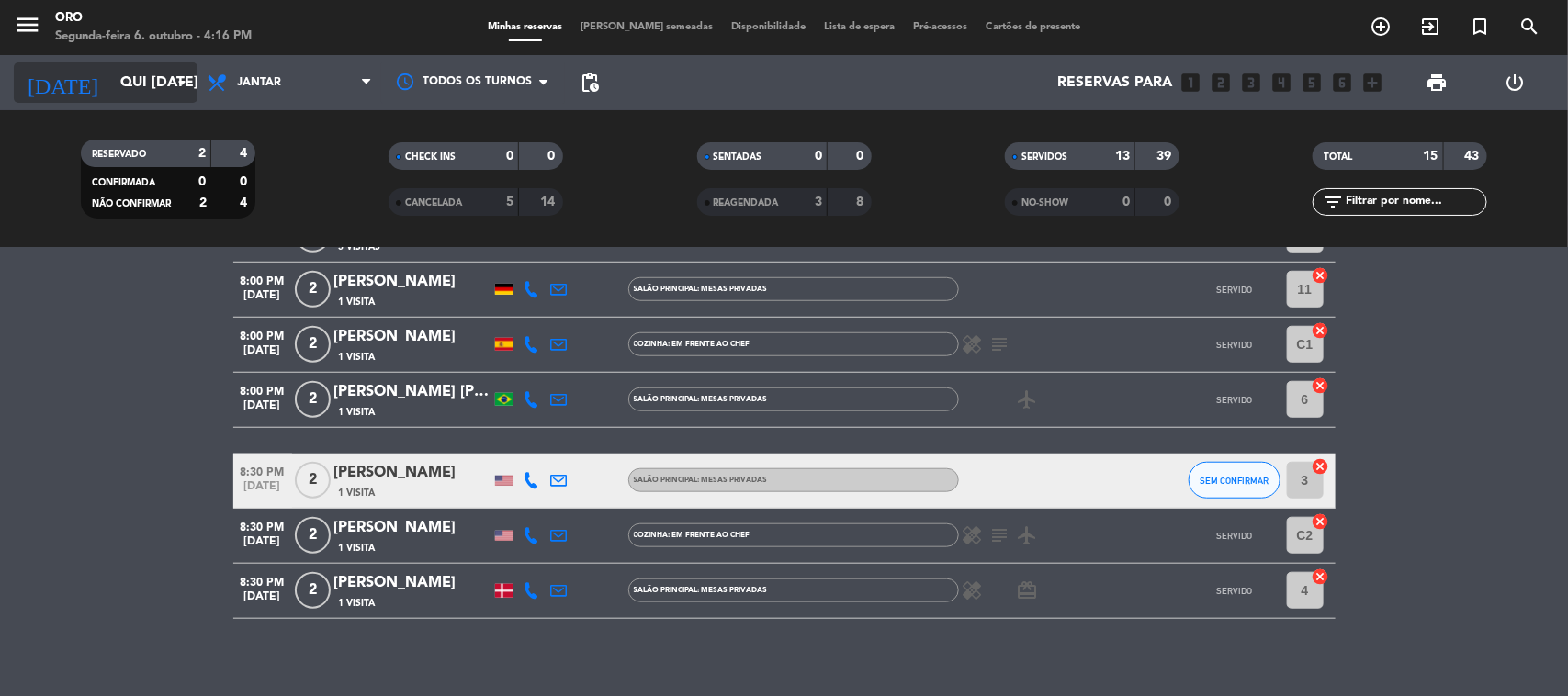
click at [139, 71] on input "Qui [DATE]" at bounding box center [209, 83] width 194 height 36
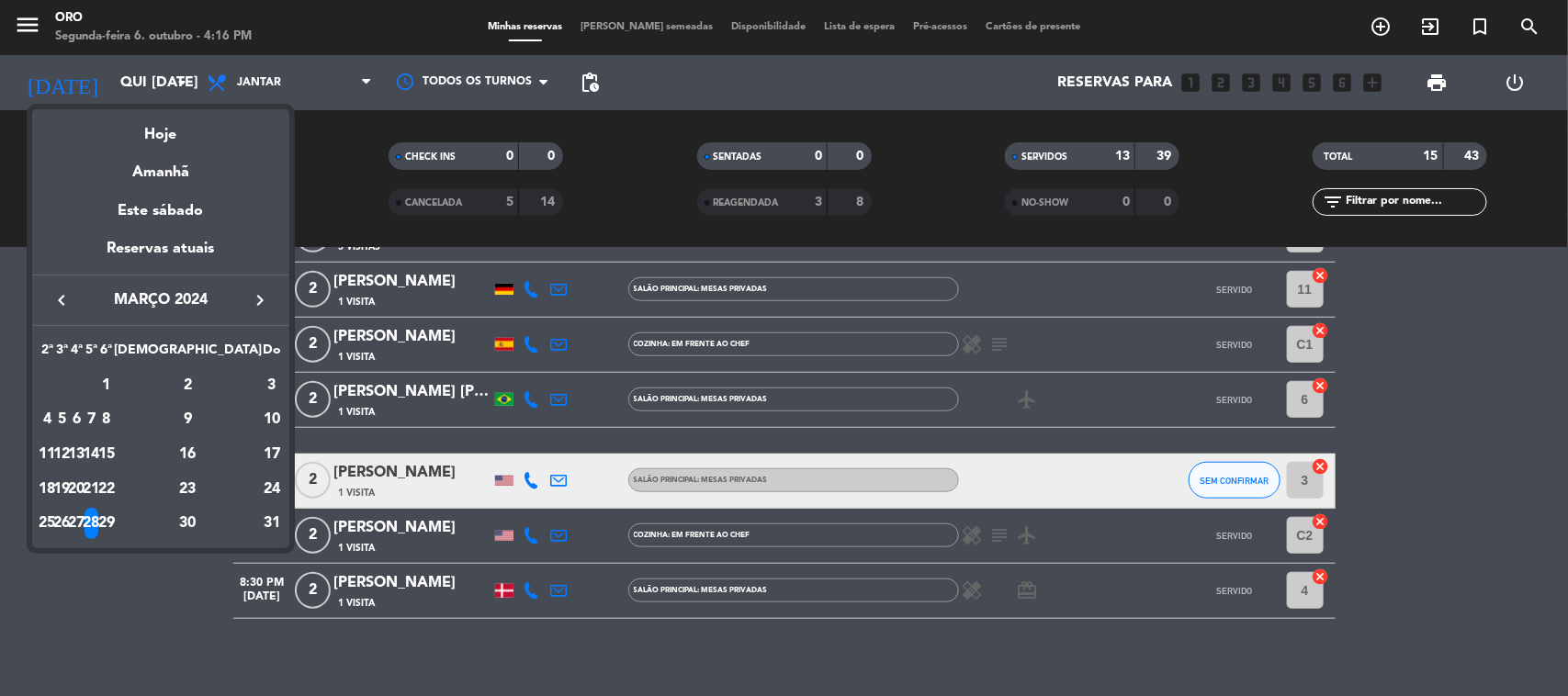
click at [113, 524] on div "29" at bounding box center [106, 523] width 13 height 31
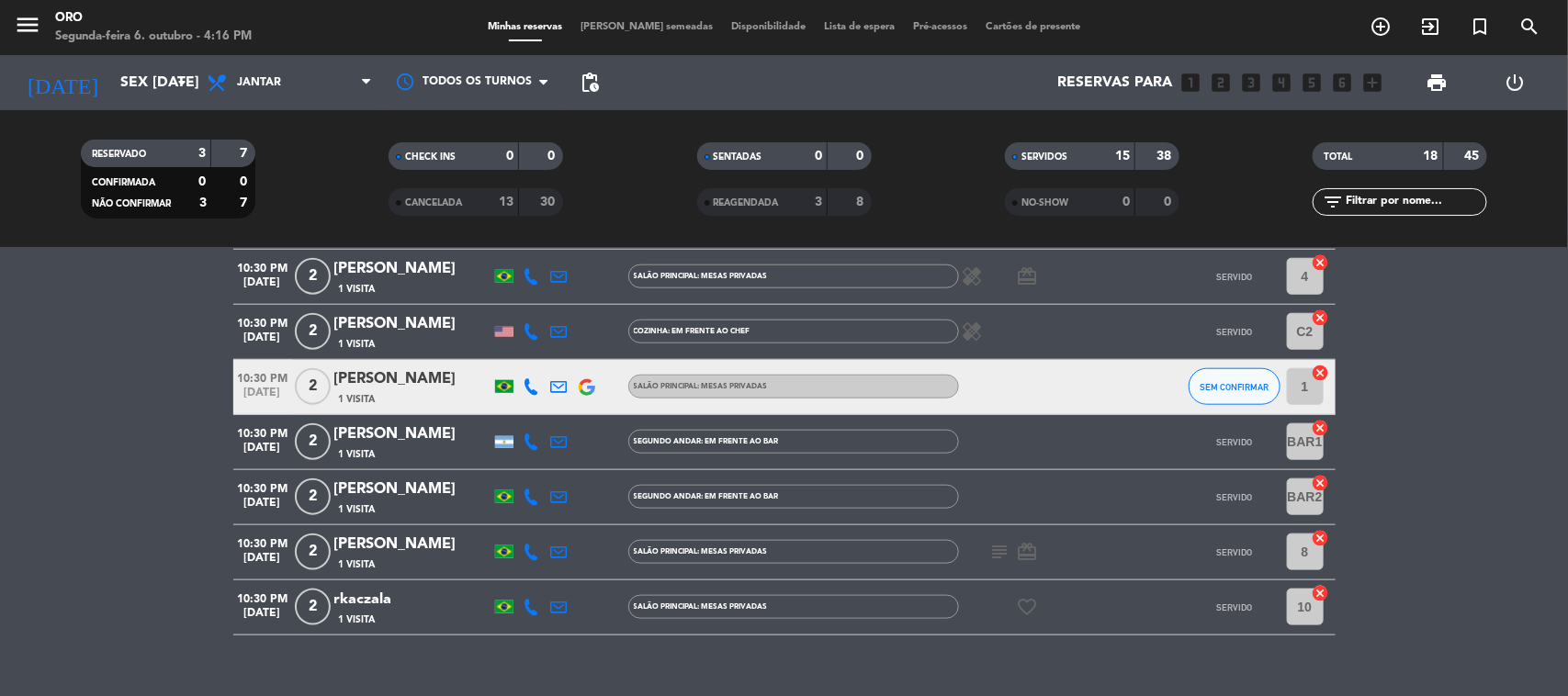
scroll to position [893, 0]
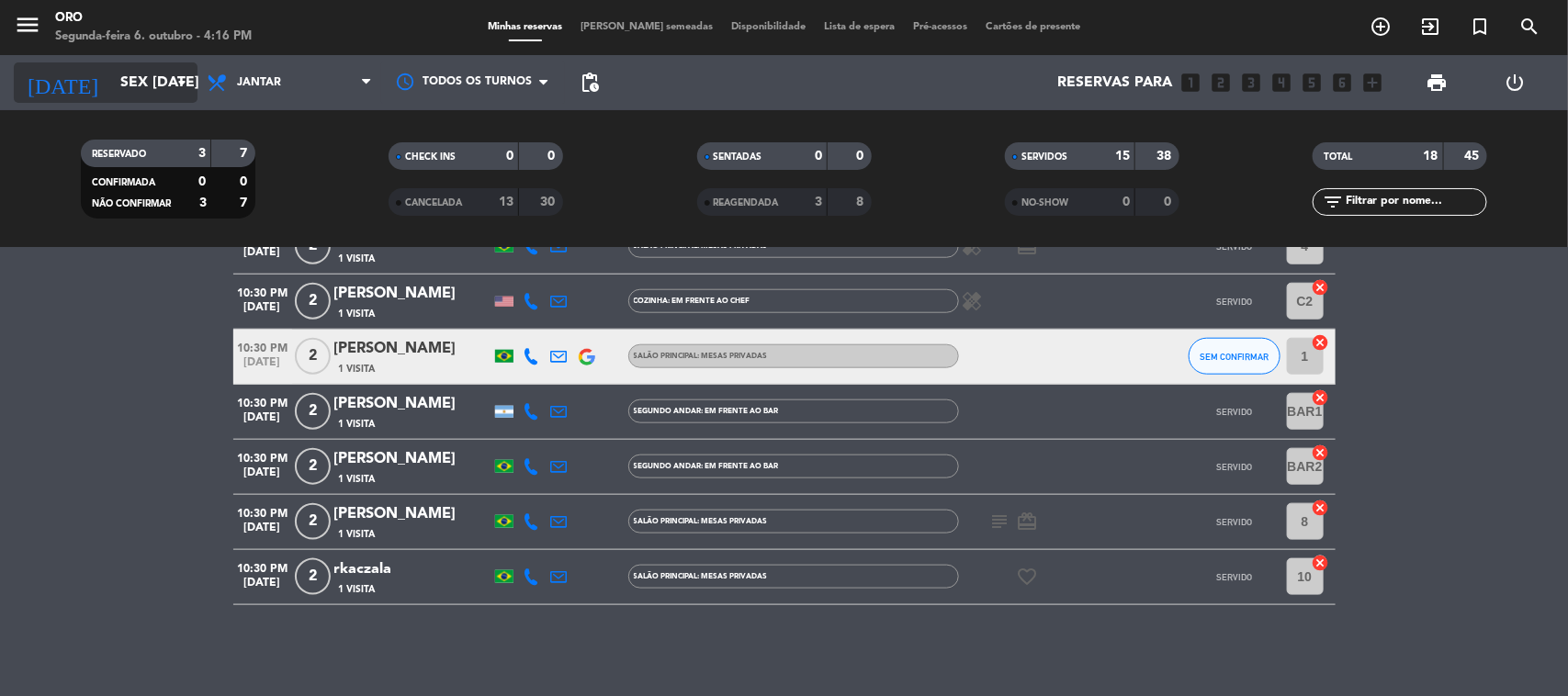
click at [162, 88] on input "Sex [DATE]" at bounding box center [209, 83] width 194 height 36
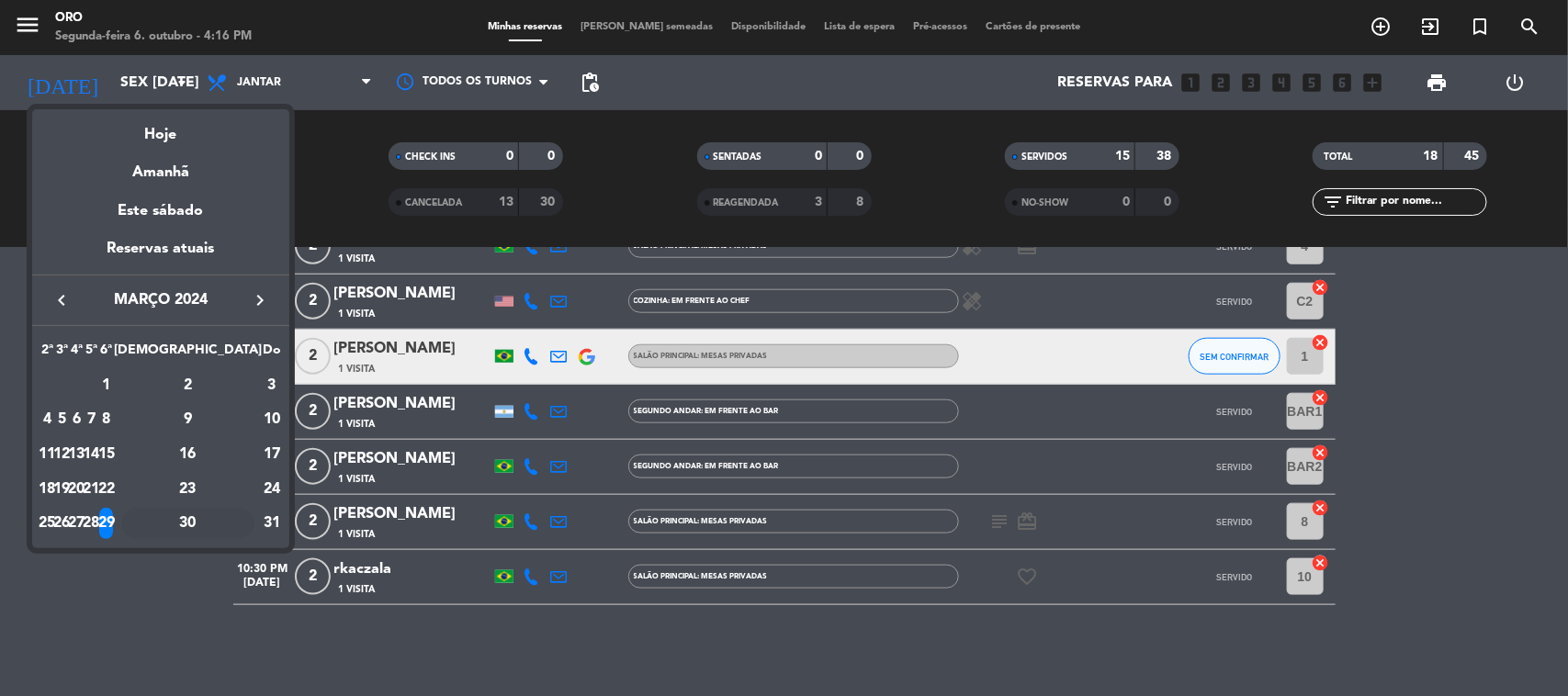
click at [225, 528] on div "30" at bounding box center [188, 523] width 133 height 31
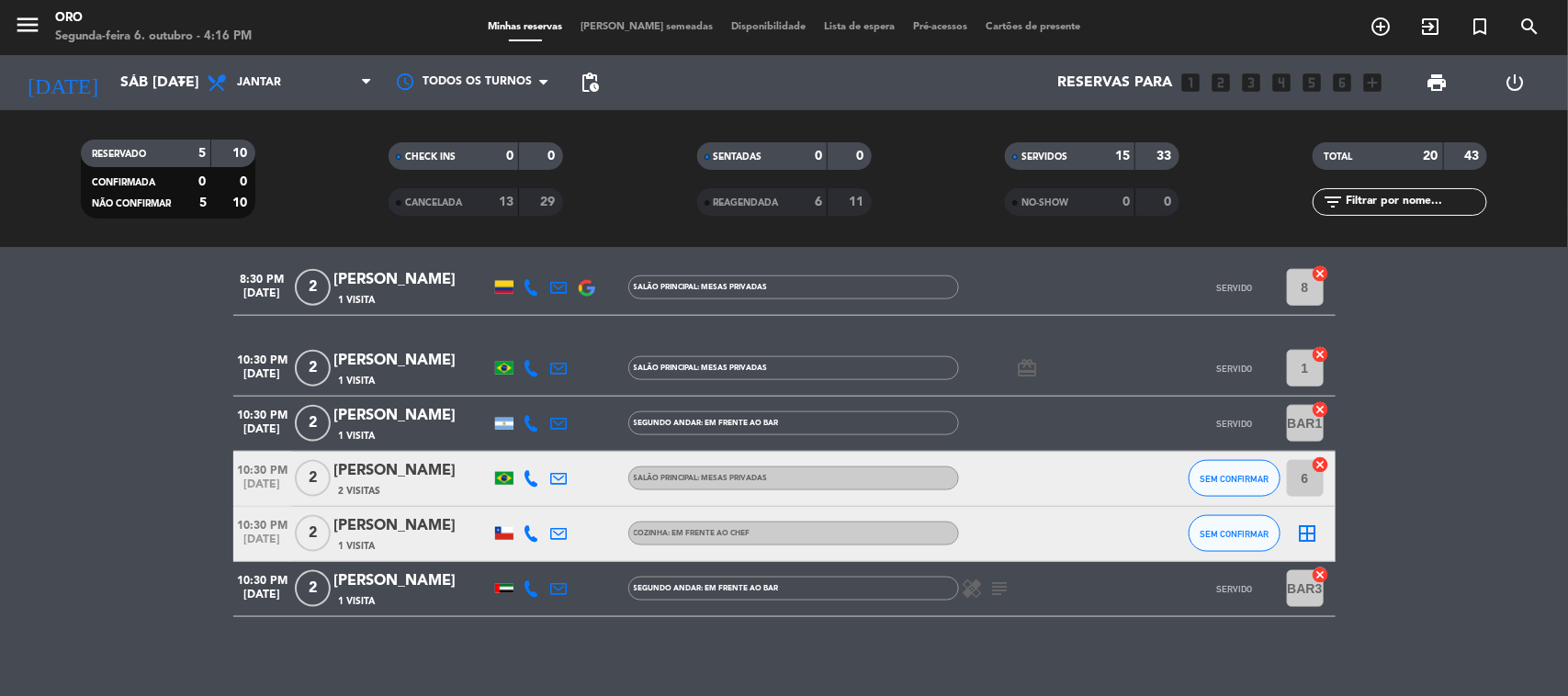
scroll to position [1004, 0]
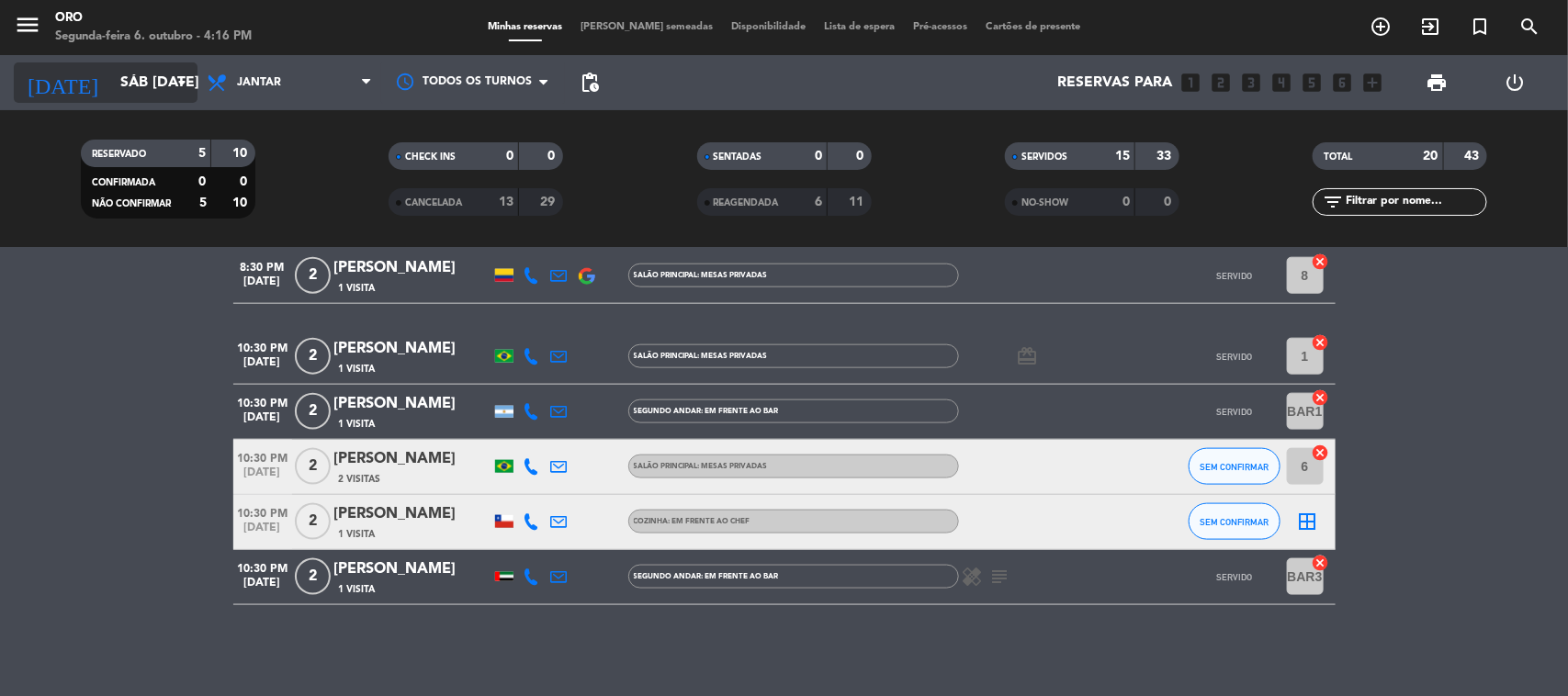
click at [175, 83] on icon "arrow_drop_down" at bounding box center [182, 82] width 22 height 22
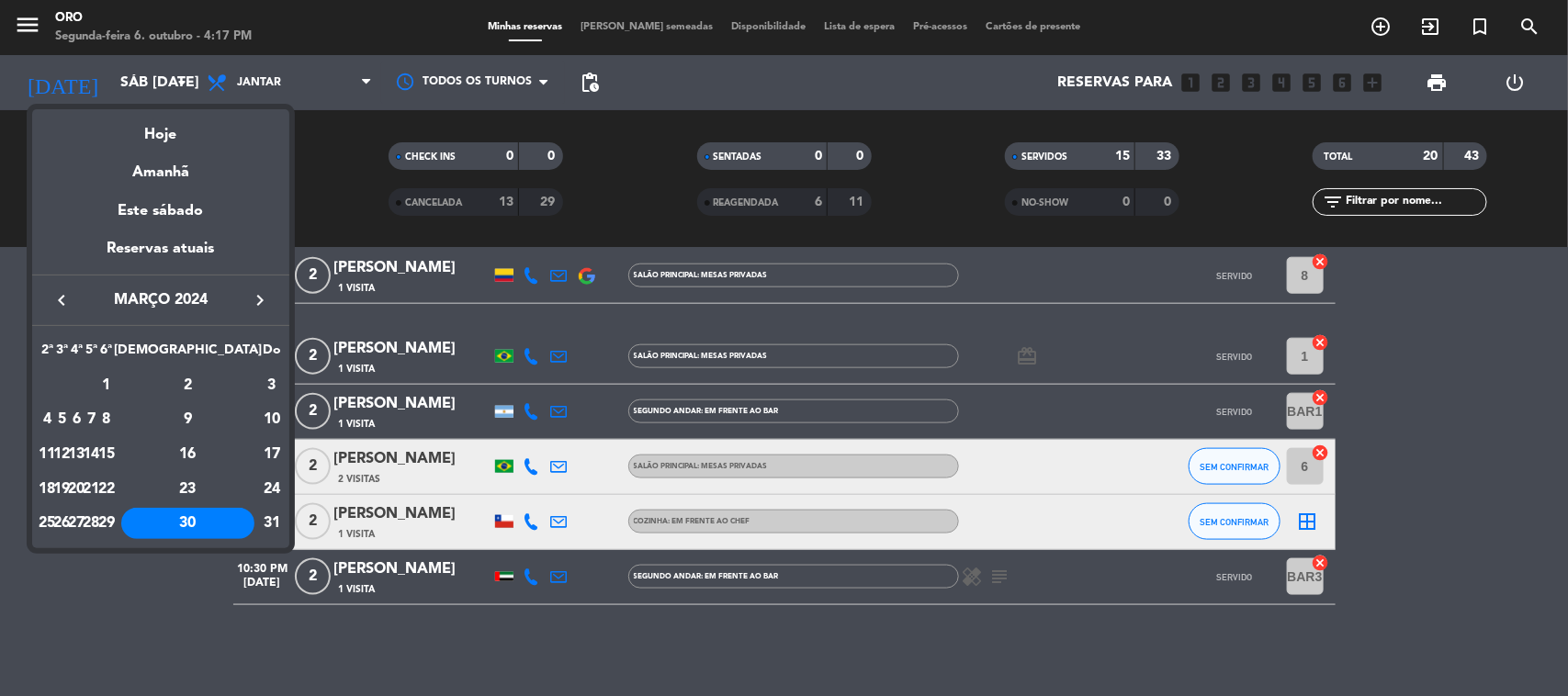
click at [243, 298] on button "keyboard_arrow_right" at bounding box center [260, 300] width 33 height 24
click at [69, 411] on div "2" at bounding box center [62, 419] width 13 height 31
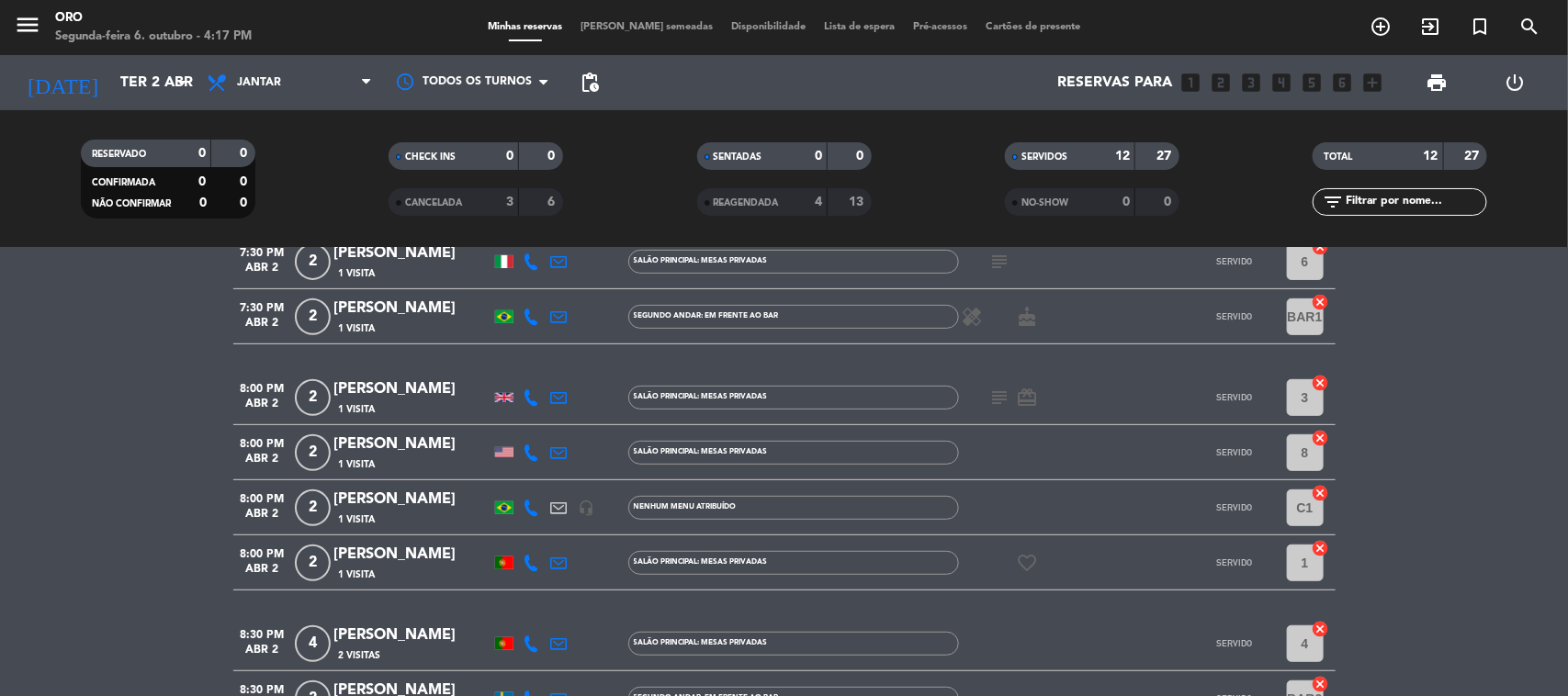
scroll to position [460, 0]
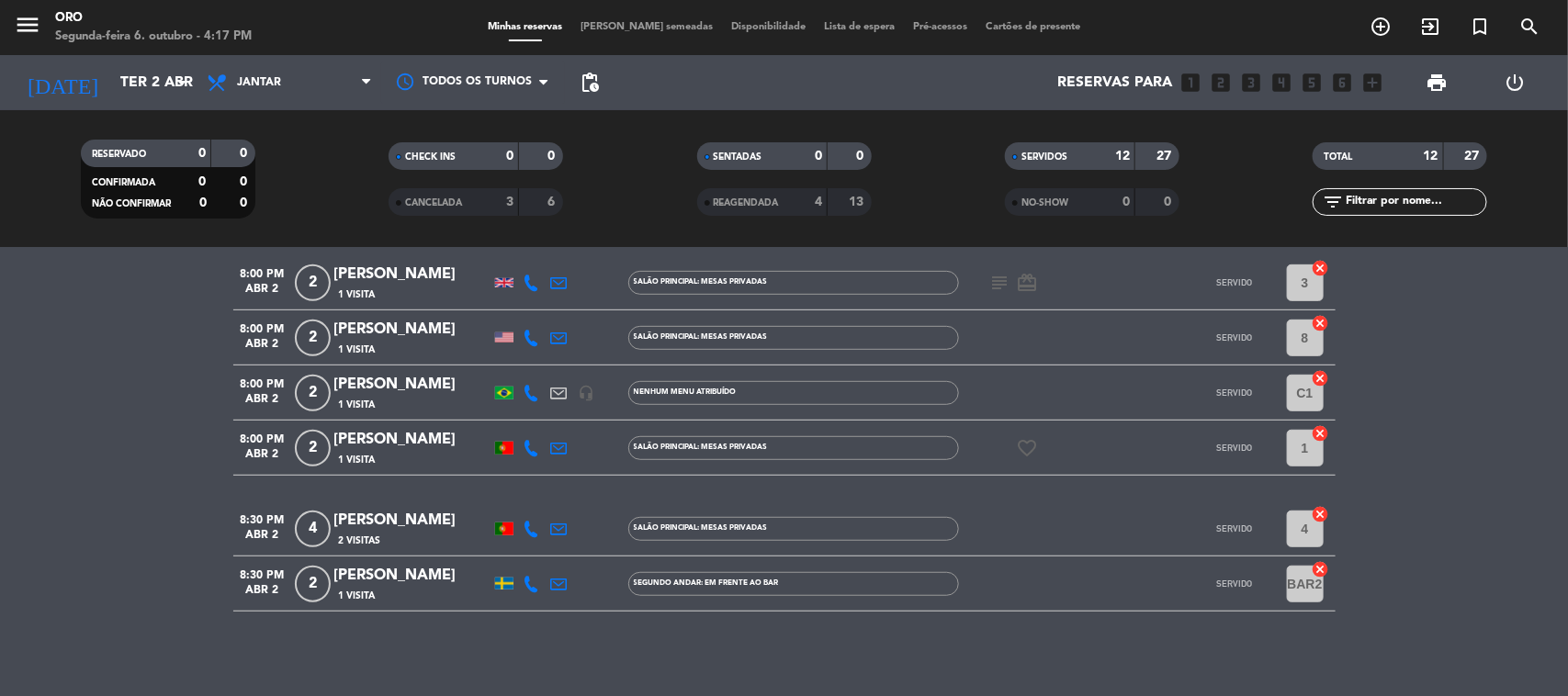
click at [510, 584] on div at bounding box center [504, 584] width 18 height 12
drag, startPoint x: 399, startPoint y: 581, endPoint x: 336, endPoint y: 581, distance: 63.0
click at [336, 581] on div "[PERSON_NAME]" at bounding box center [413, 575] width 156 height 24
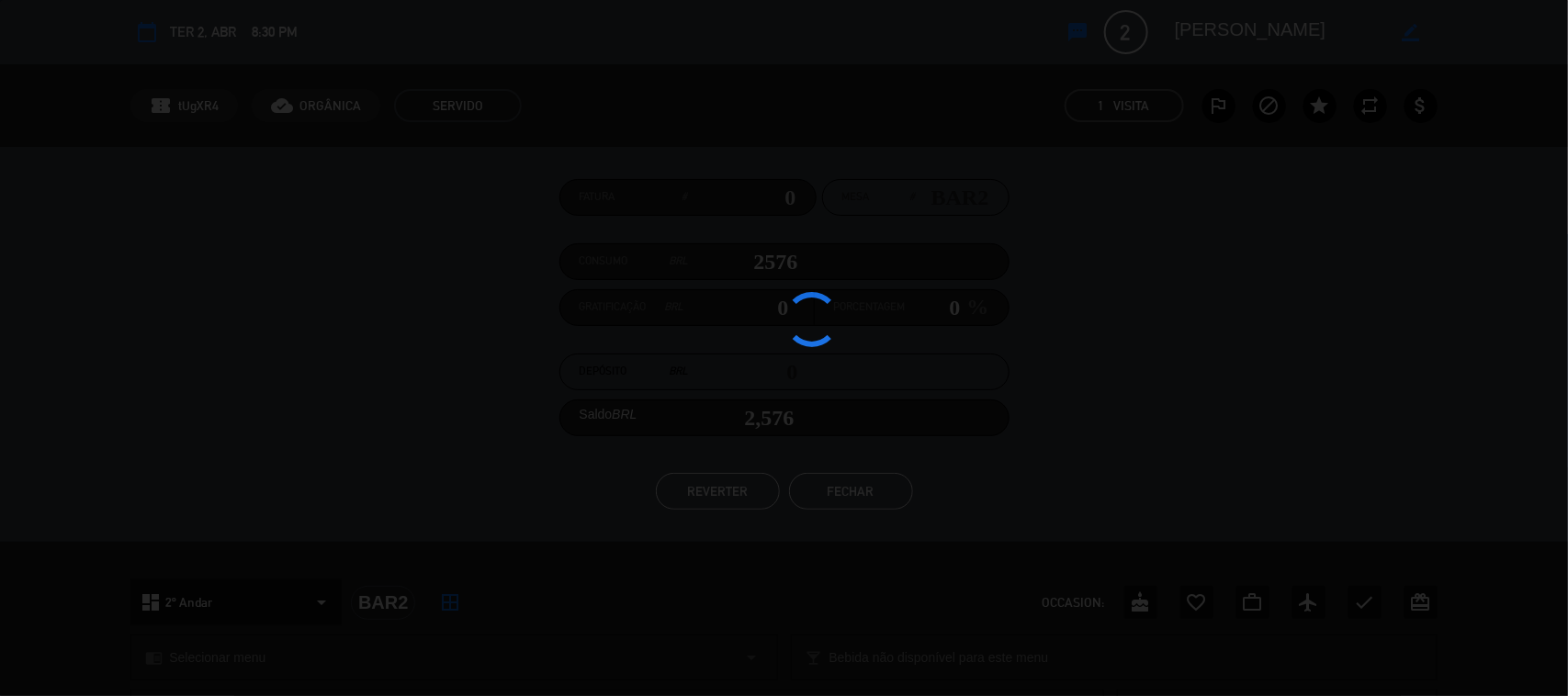
click at [126, 547] on div at bounding box center [784, 348] width 1568 height 696
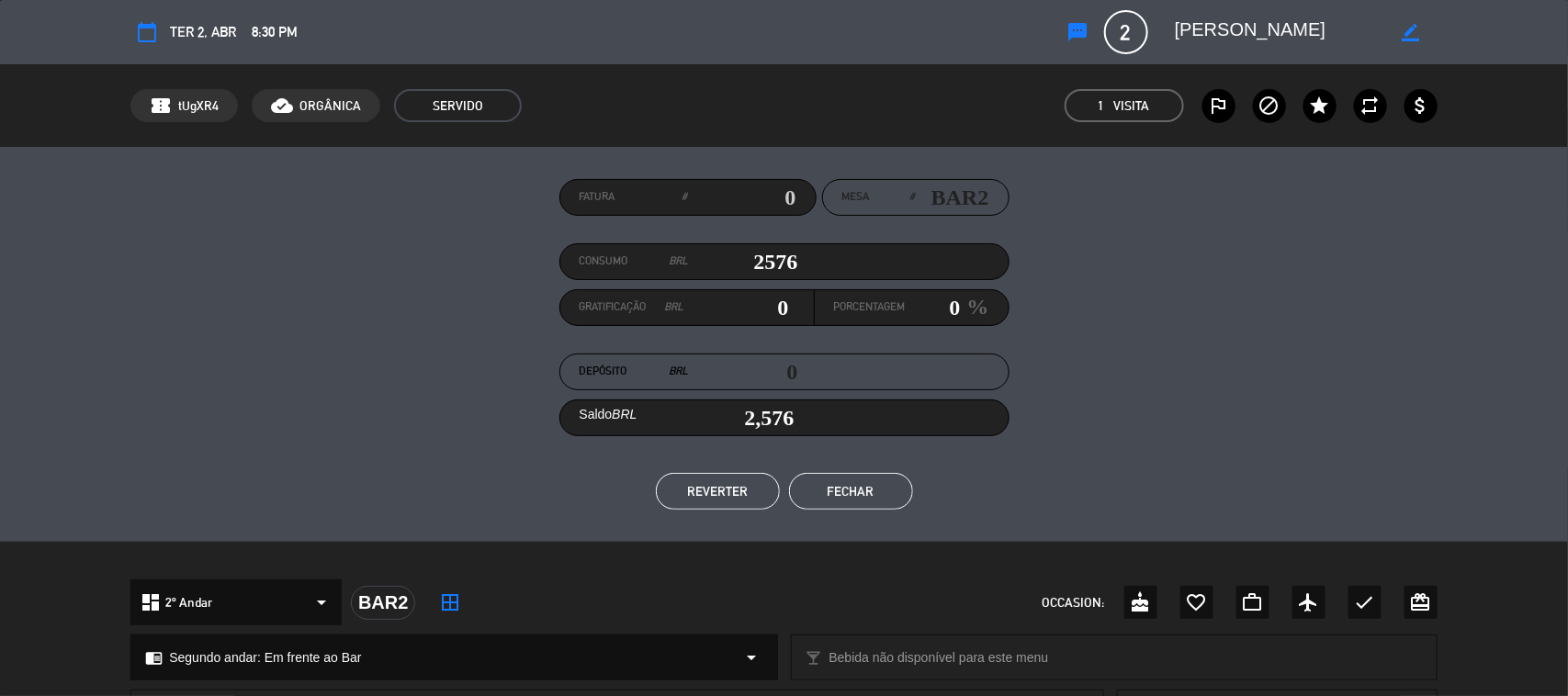
click at [859, 484] on button "Fechar" at bounding box center [850, 491] width 124 height 37
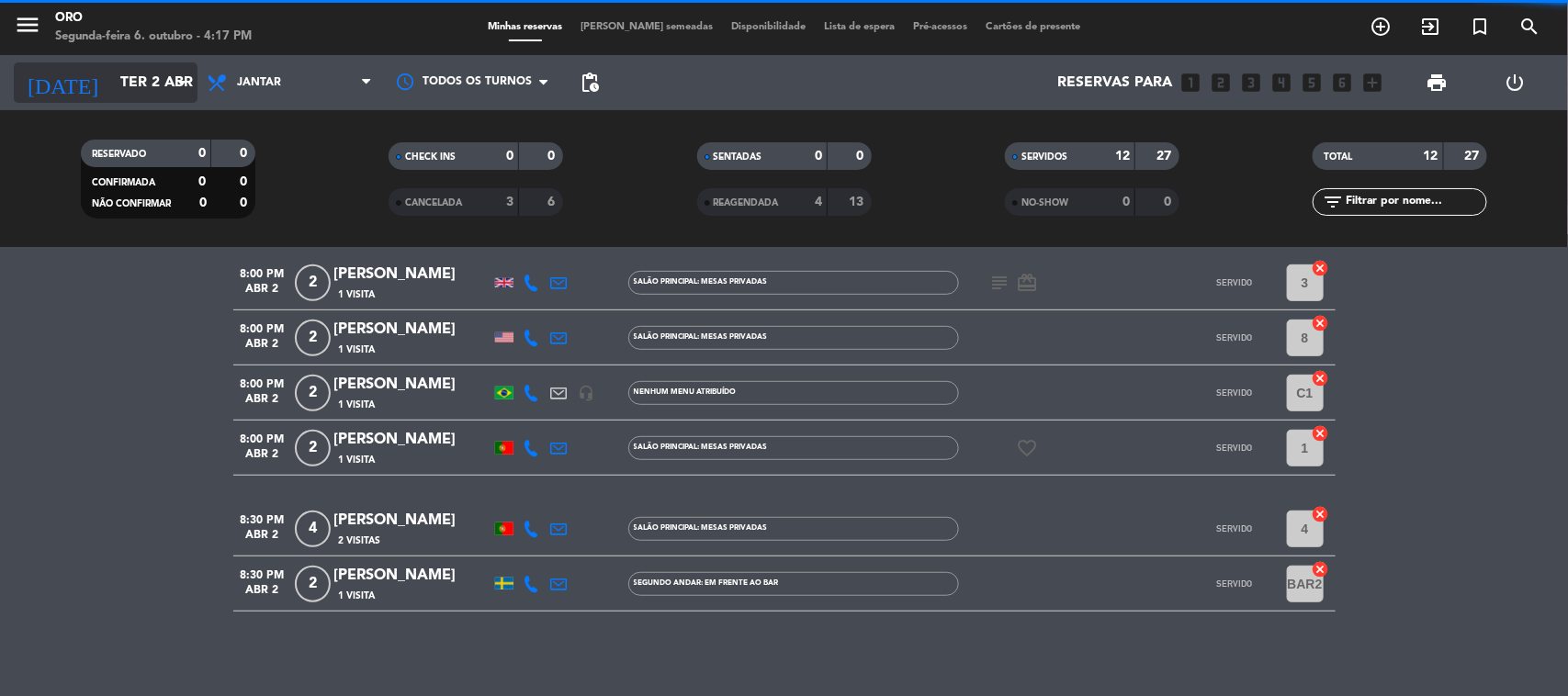
click at [136, 90] on input "Ter 2 abr" at bounding box center [209, 83] width 194 height 36
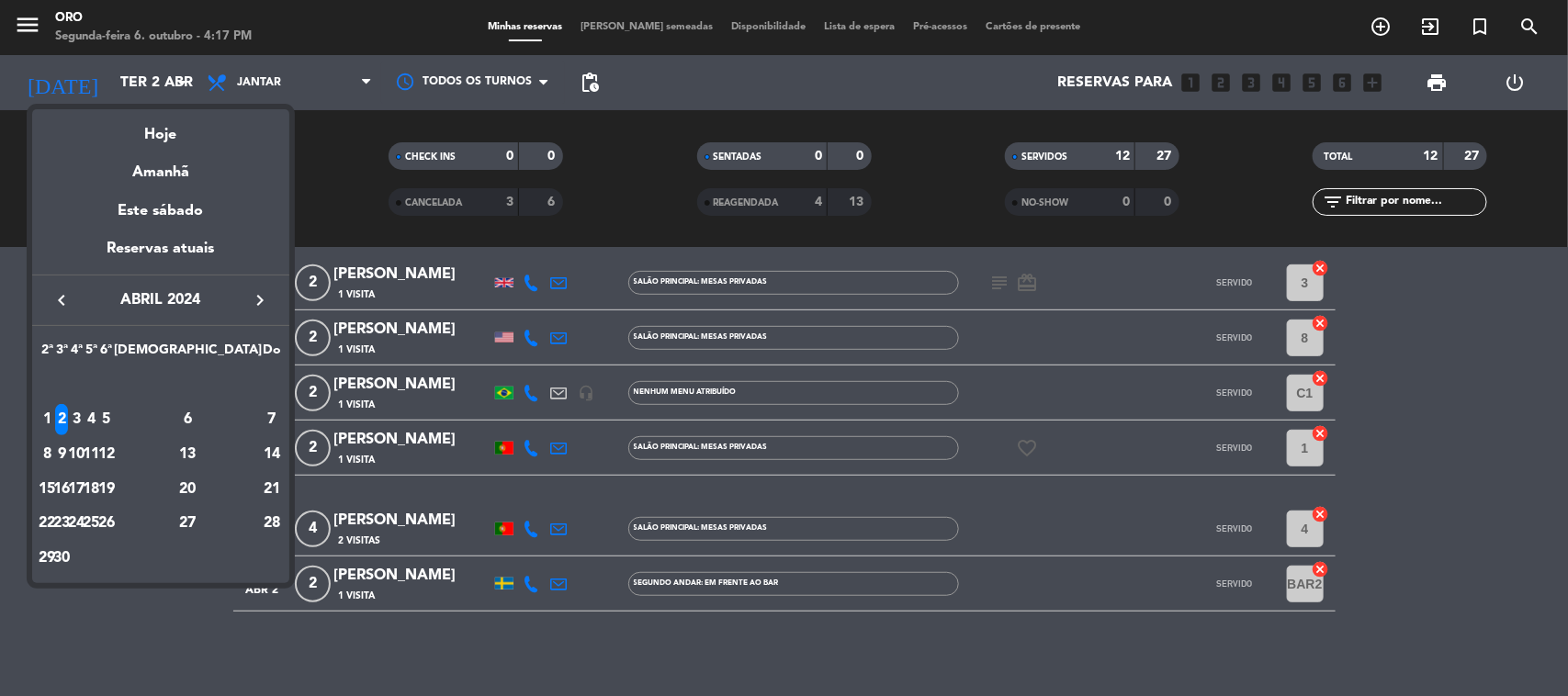
click at [84, 425] on div "3" at bounding box center [77, 419] width 13 height 31
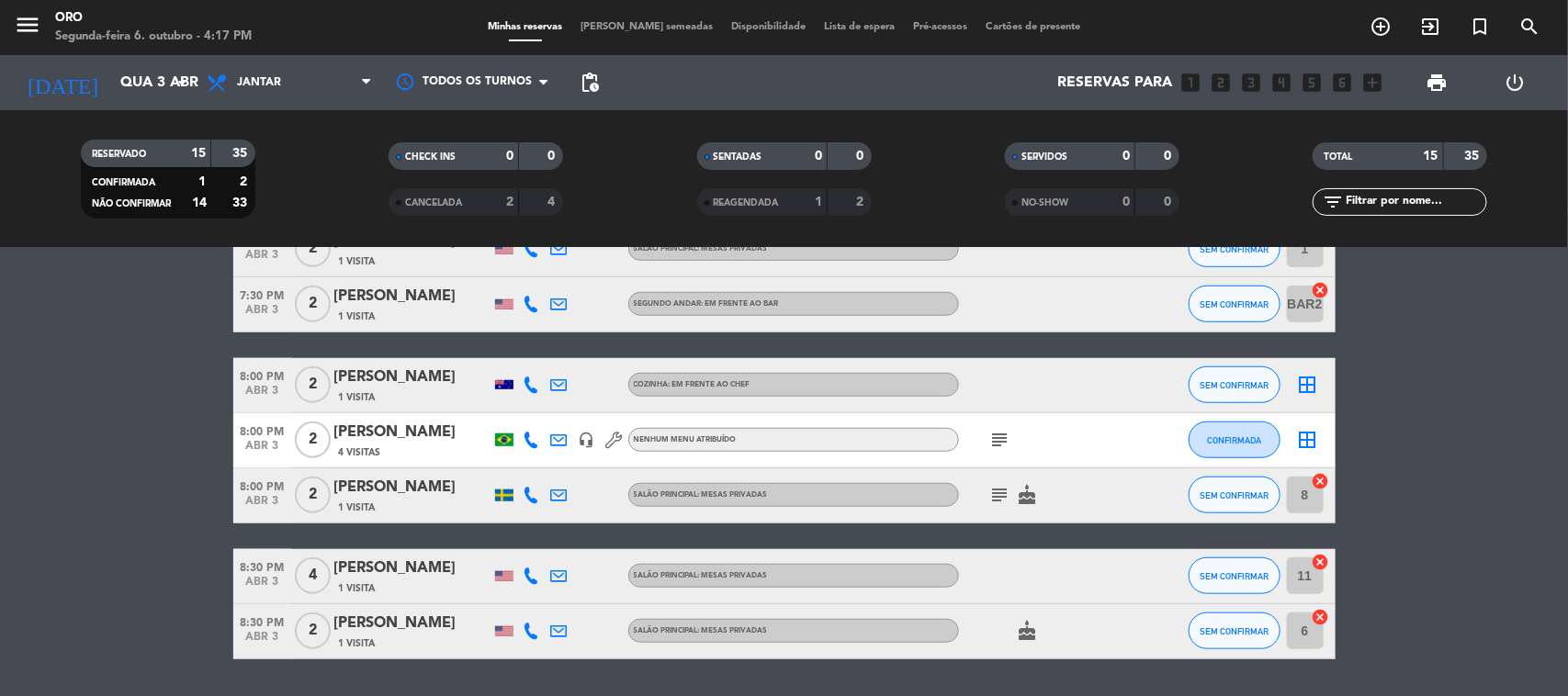
scroll to position [688, 0]
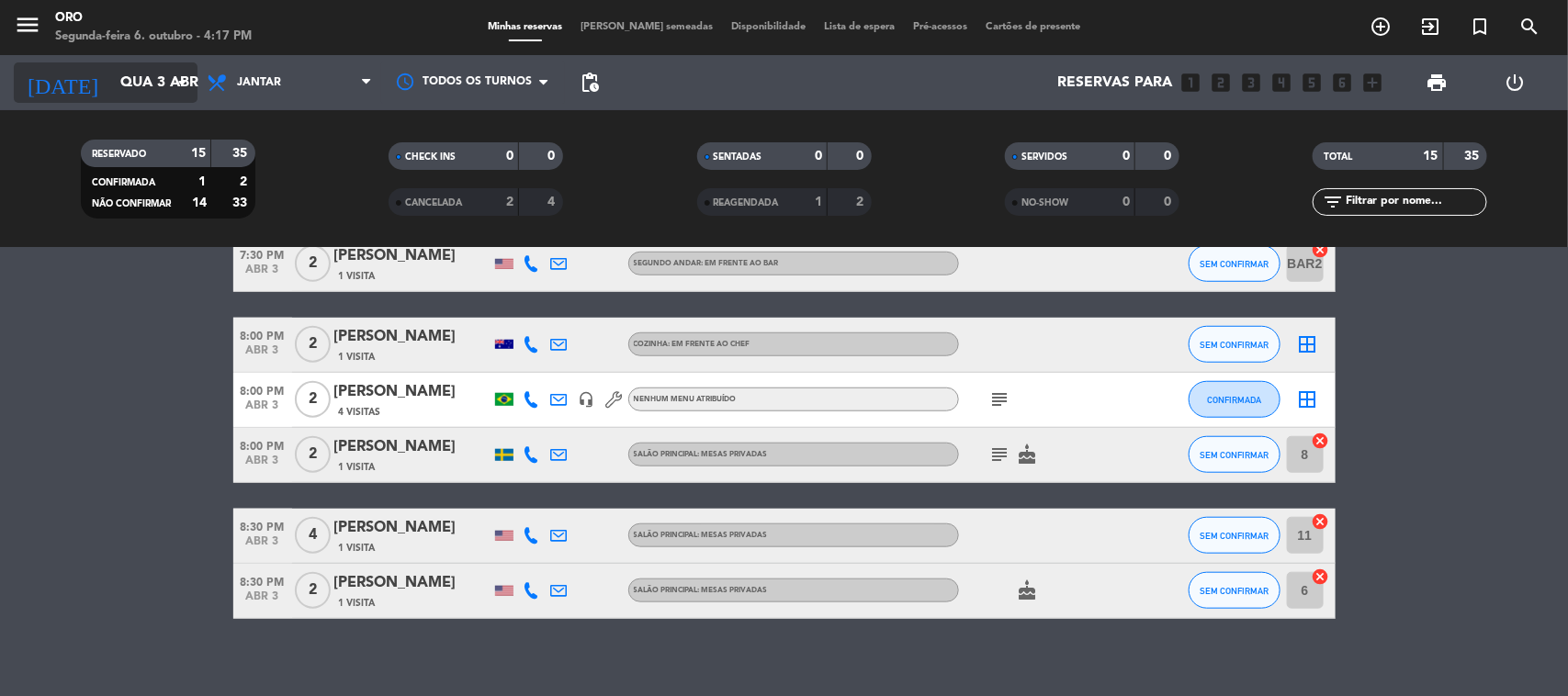
click at [139, 73] on input "Qua 3 abr" at bounding box center [209, 83] width 194 height 36
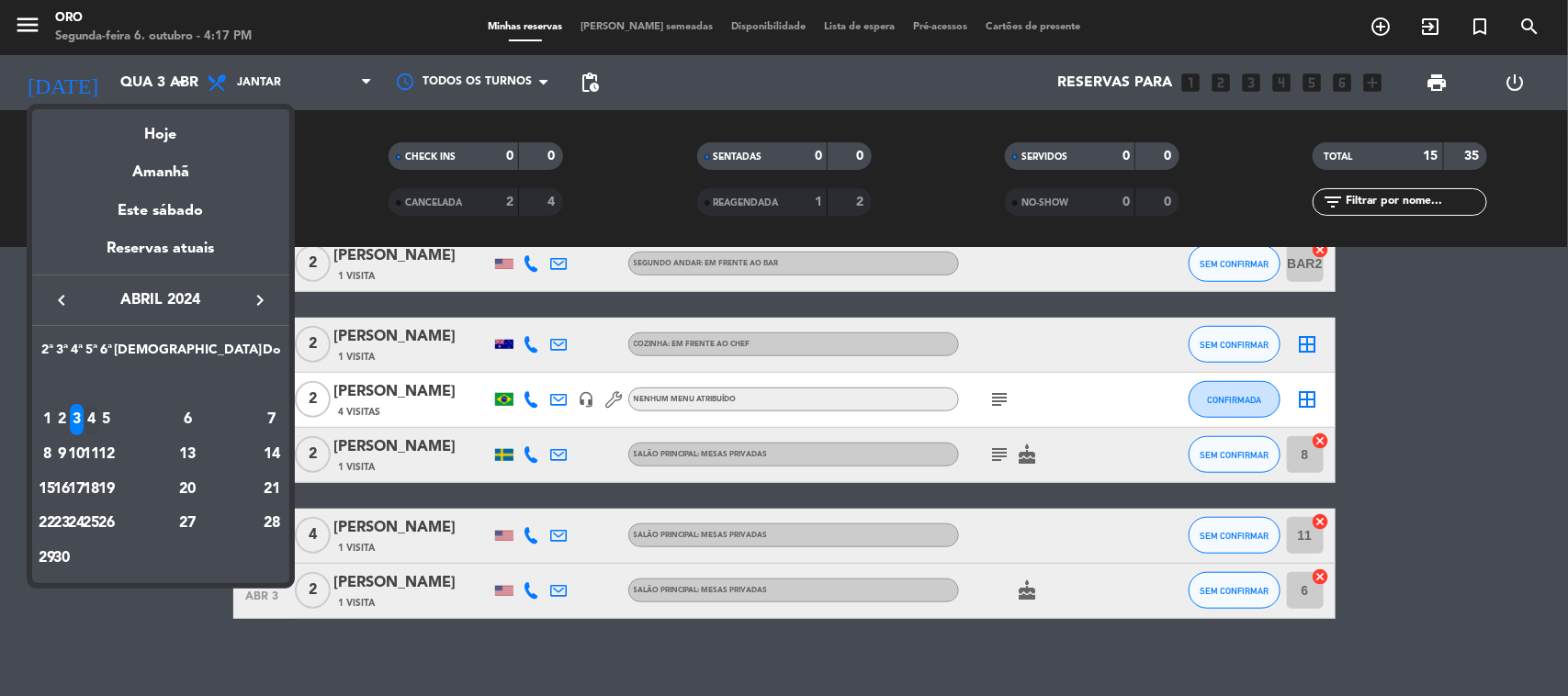
click at [98, 423] on div "4" at bounding box center [91, 419] width 13 height 31
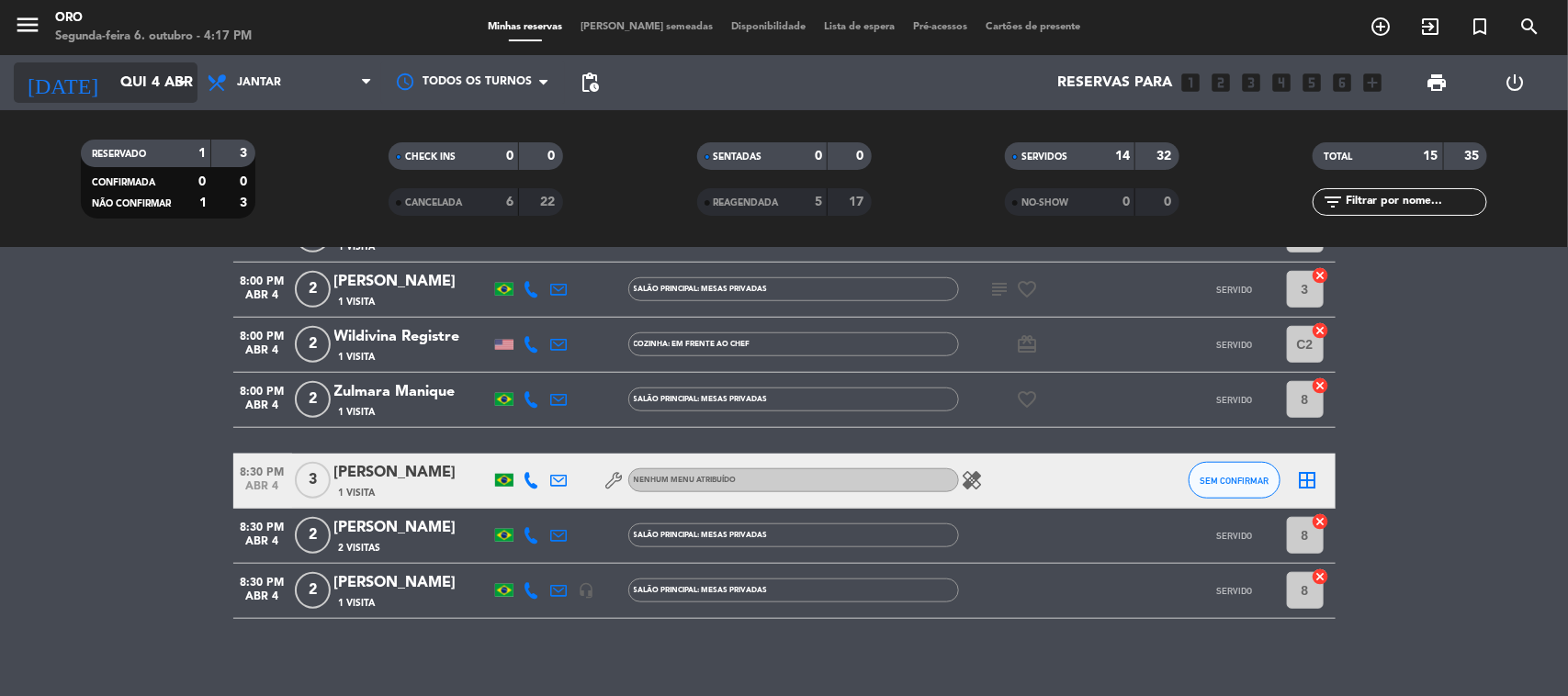
click at [161, 94] on input "Qui 4 abr" at bounding box center [209, 83] width 194 height 36
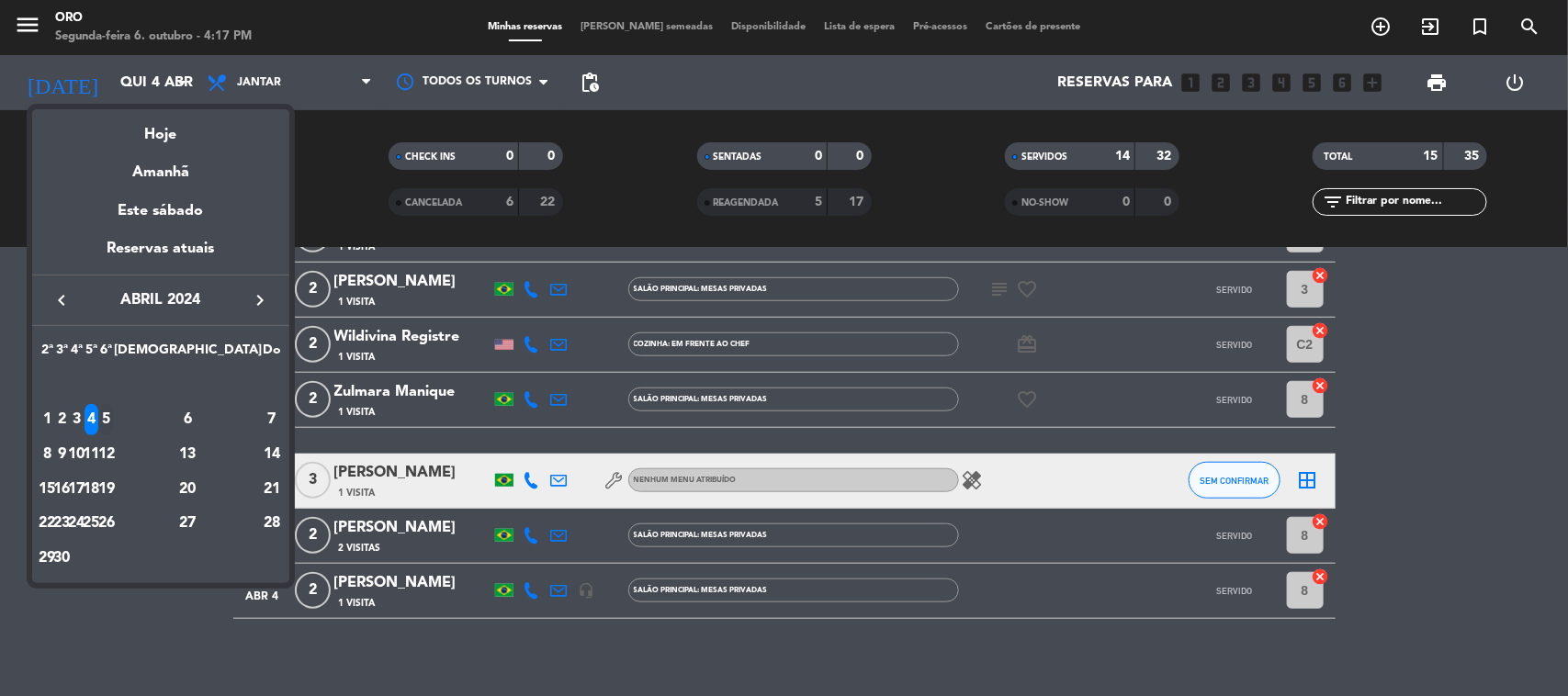
click at [113, 413] on div "5" at bounding box center [106, 419] width 13 height 31
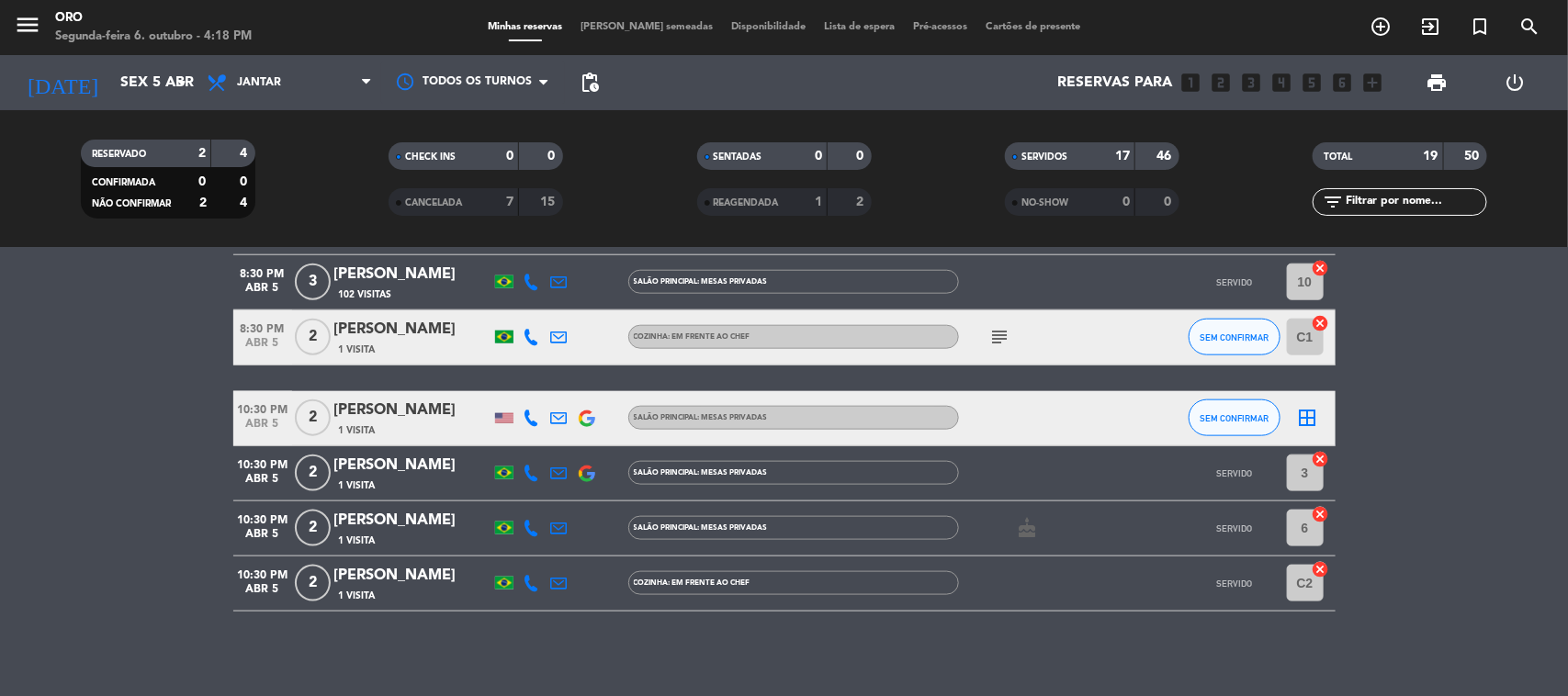
scroll to position [949, 0]
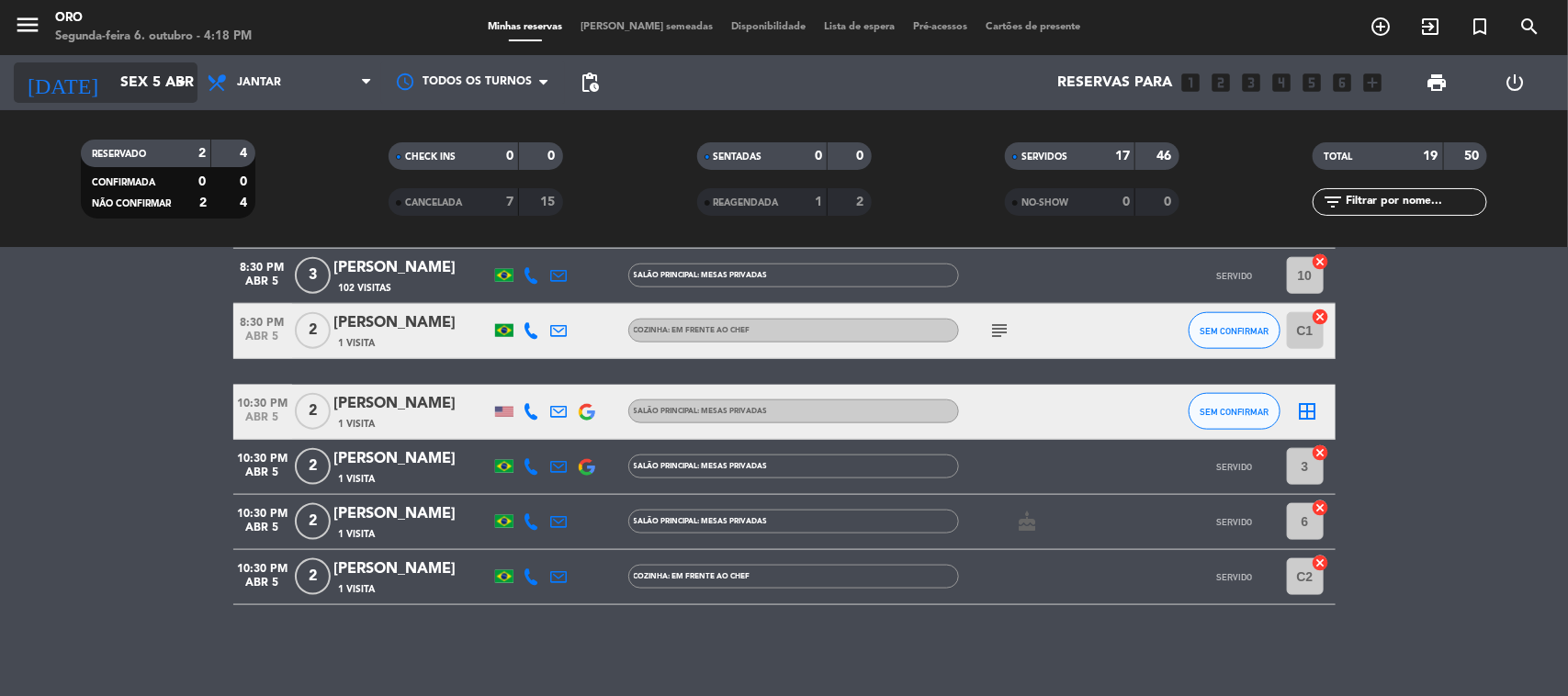
click at [176, 87] on icon "arrow_drop_down" at bounding box center [182, 82] width 22 height 22
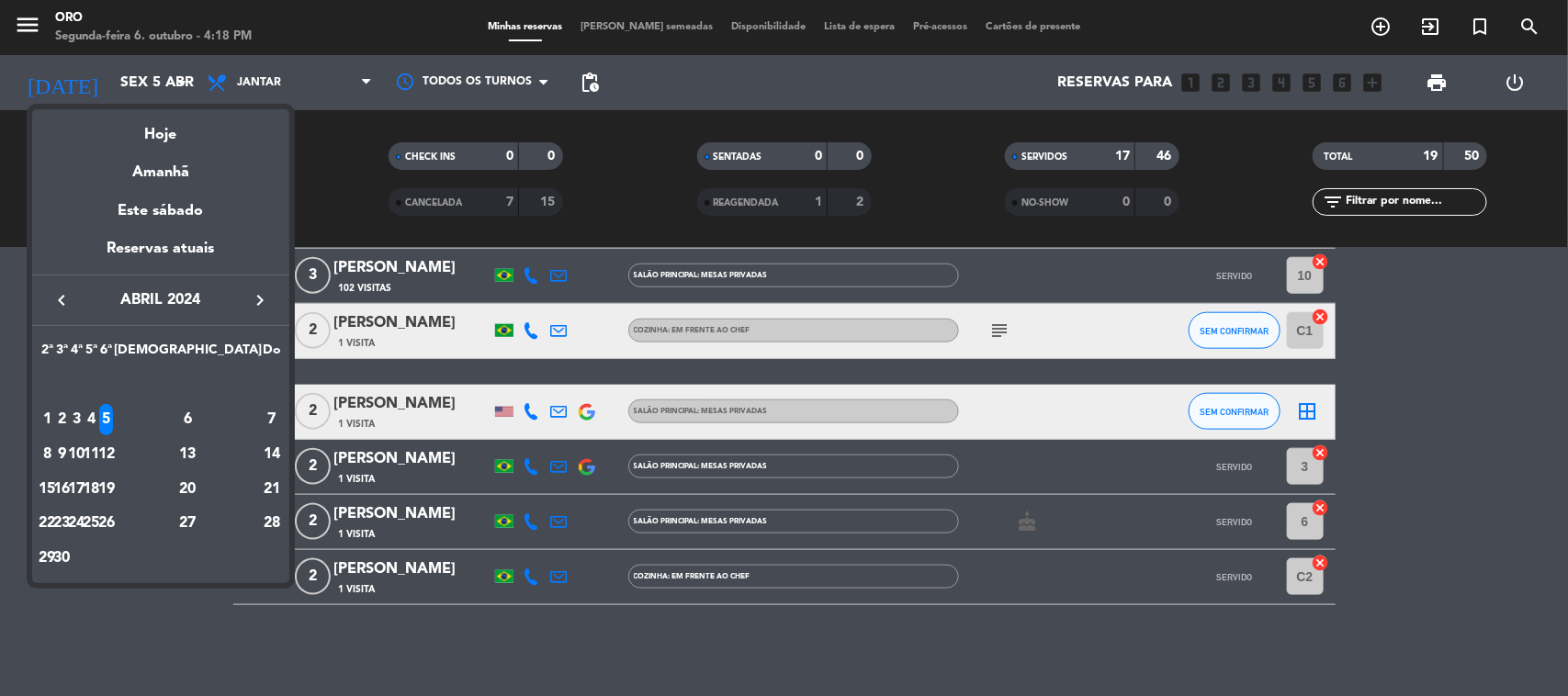
click at [227, 415] on div "6" at bounding box center [188, 419] width 133 height 31
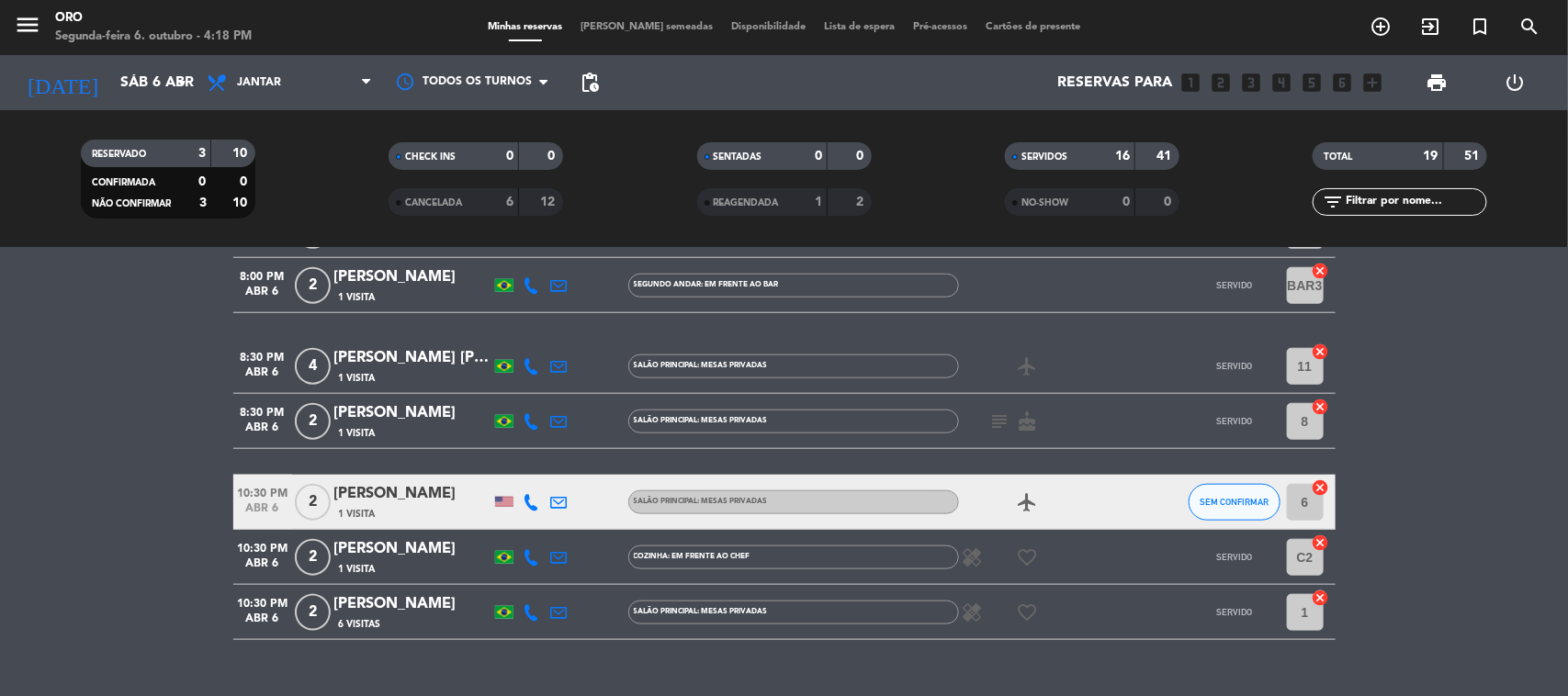
scroll to position [877, 0]
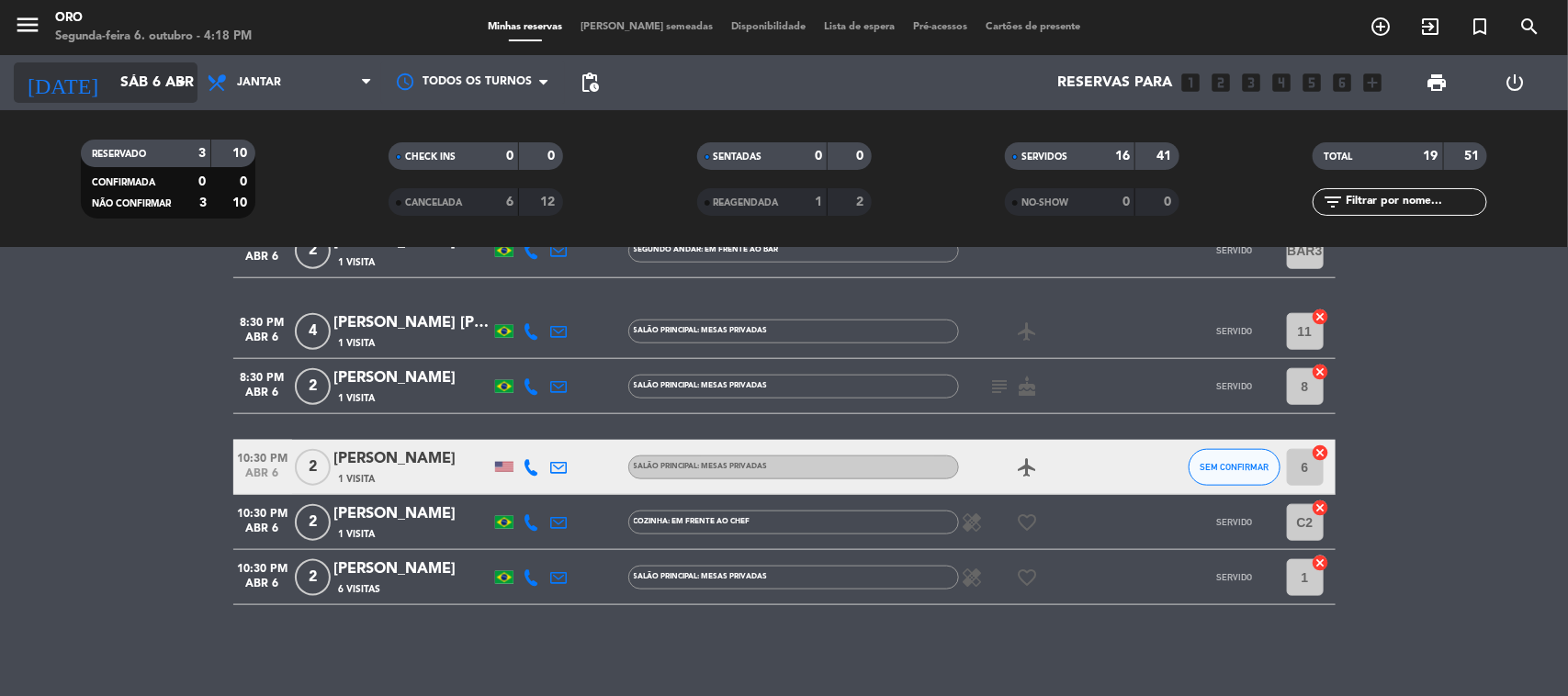
click at [148, 87] on input "Sáb 6 abr" at bounding box center [209, 83] width 194 height 36
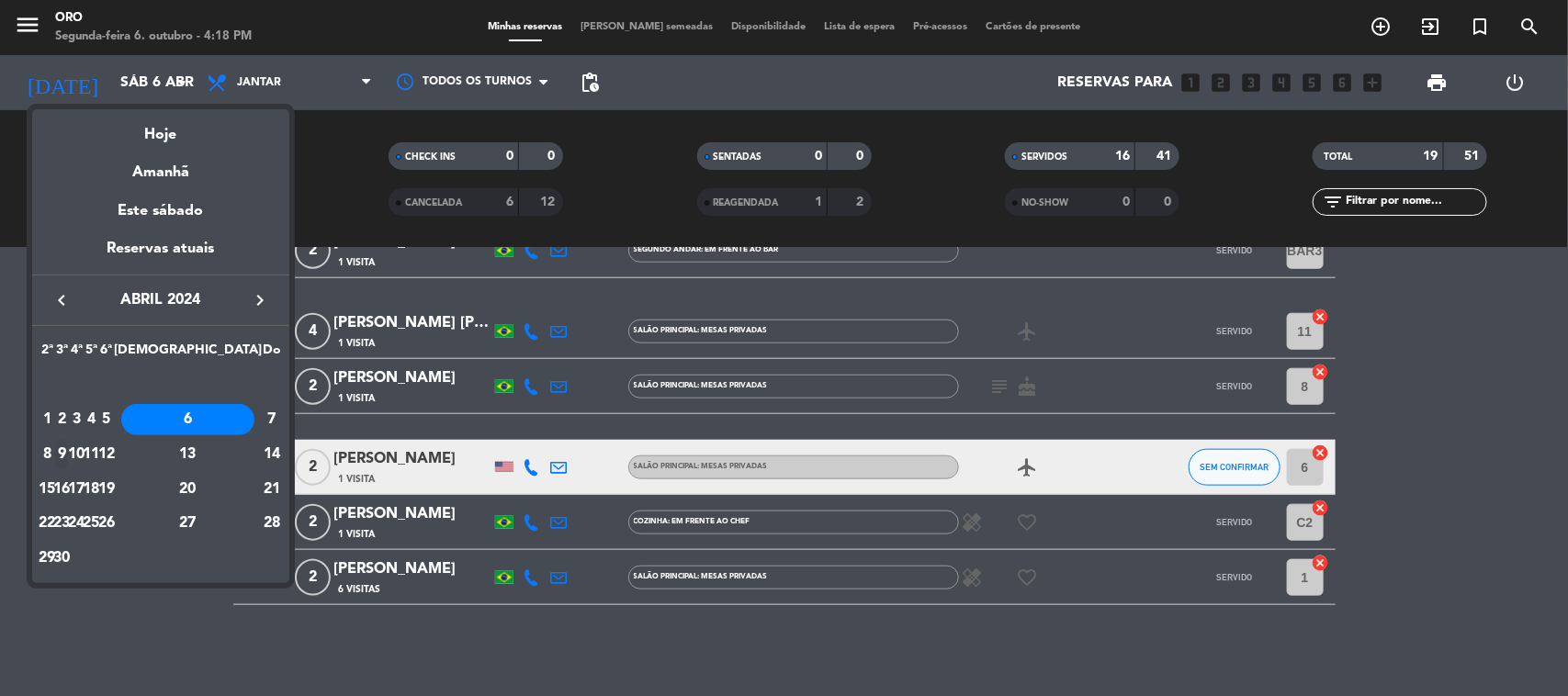
click at [69, 461] on div "9" at bounding box center [62, 454] width 13 height 31
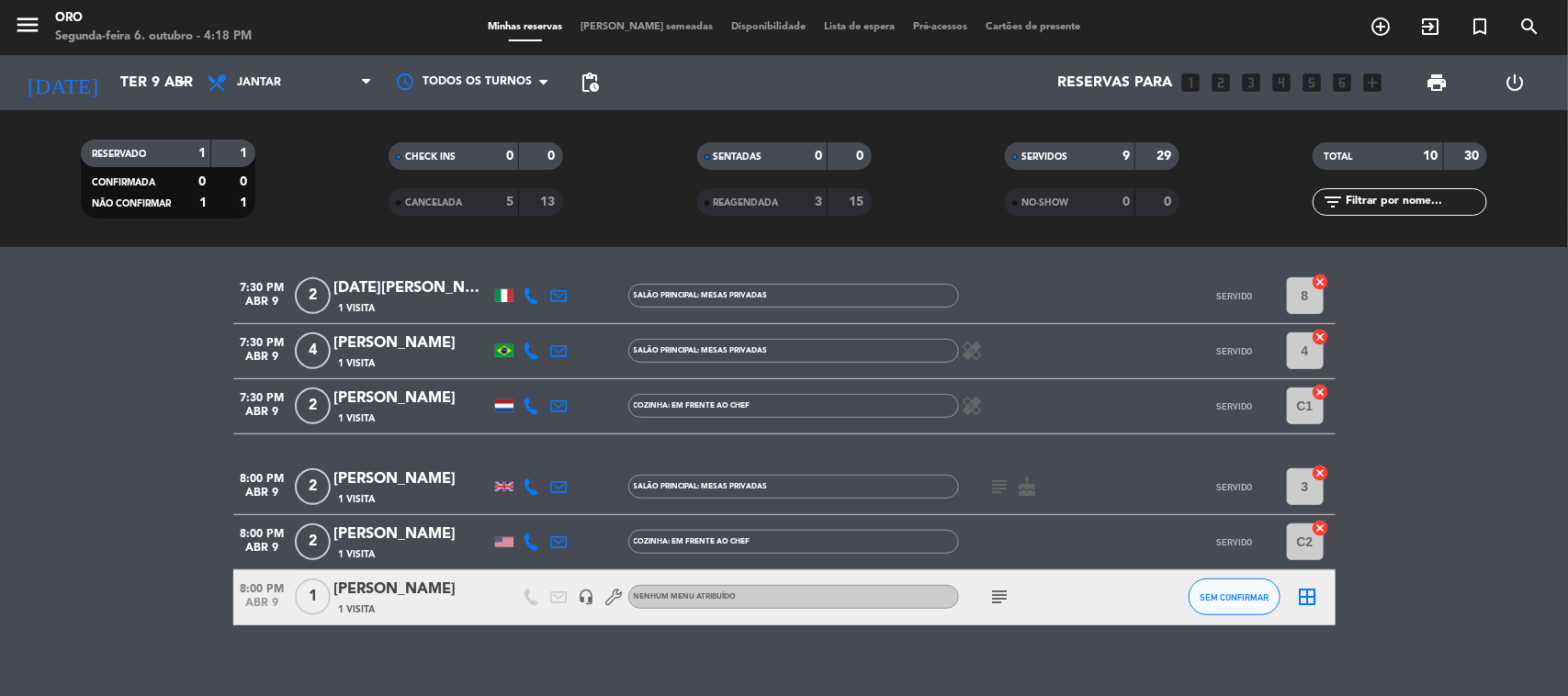
scroll to position [401, 0]
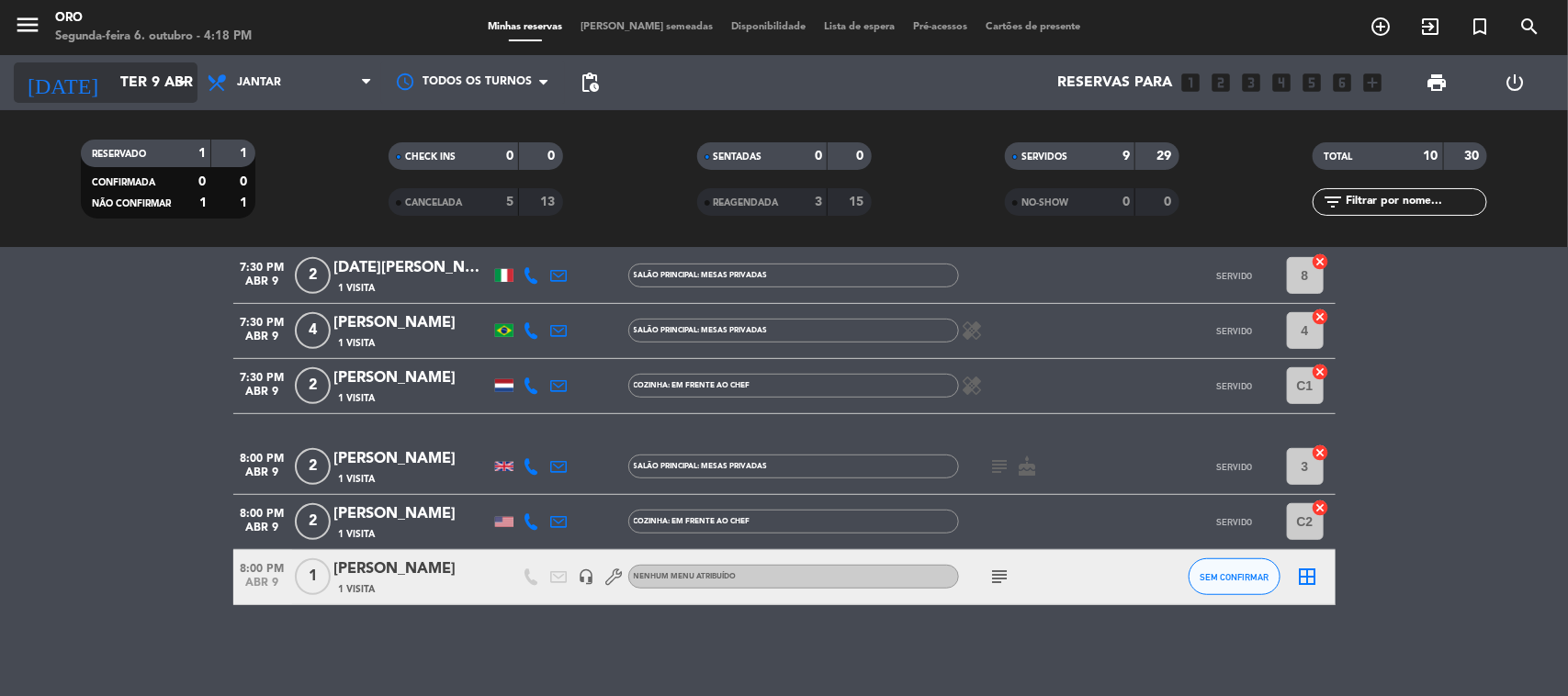
click at [153, 80] on input "Ter 9 abr" at bounding box center [209, 83] width 194 height 36
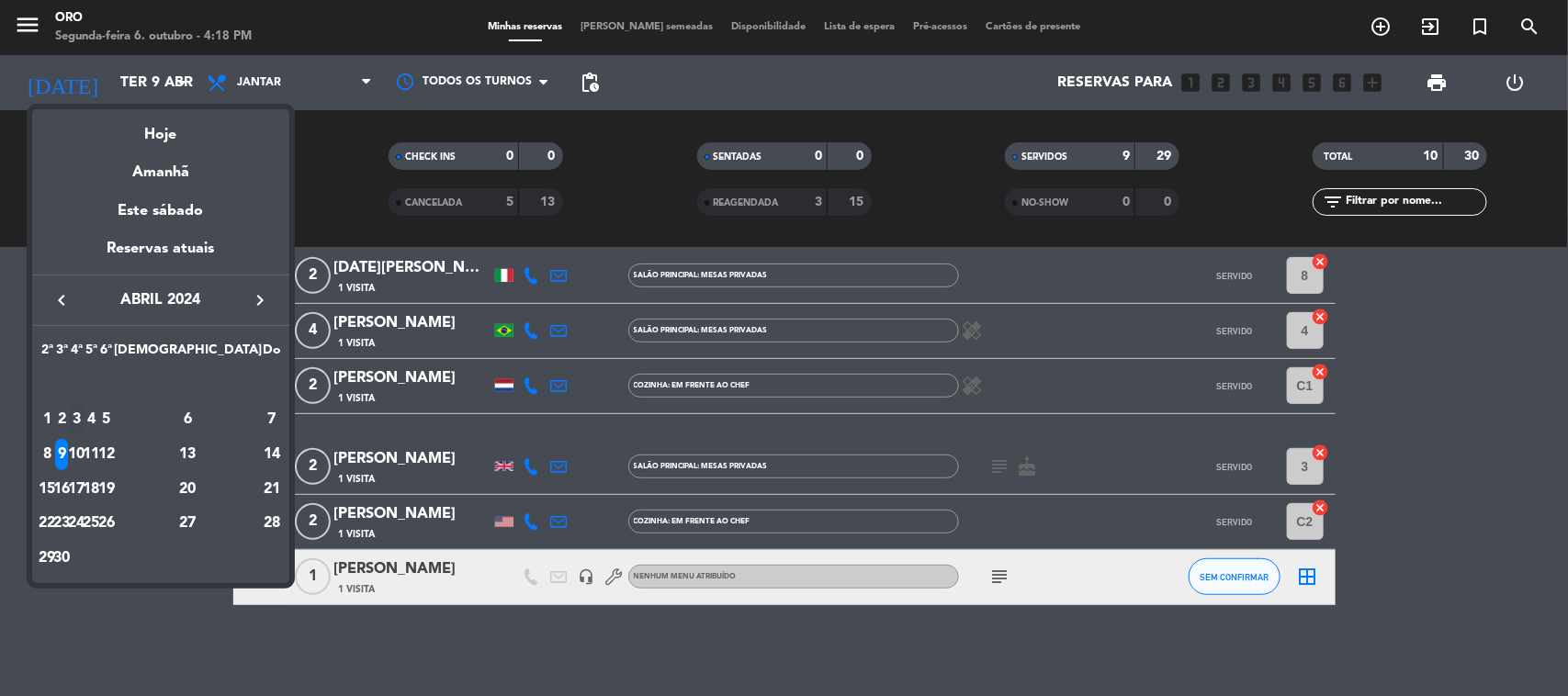
click at [84, 436] on td "3" at bounding box center [76, 419] width 14 height 35
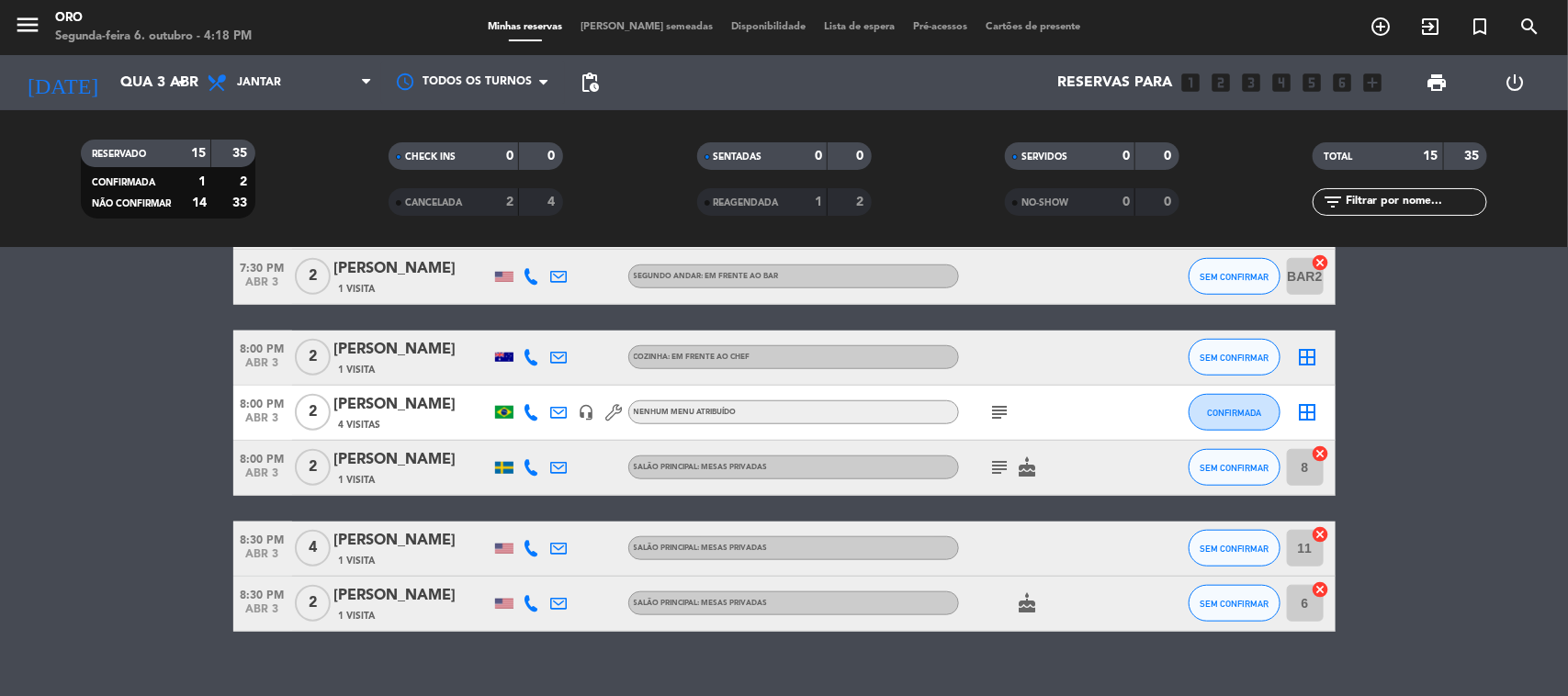
scroll to position [688, 0]
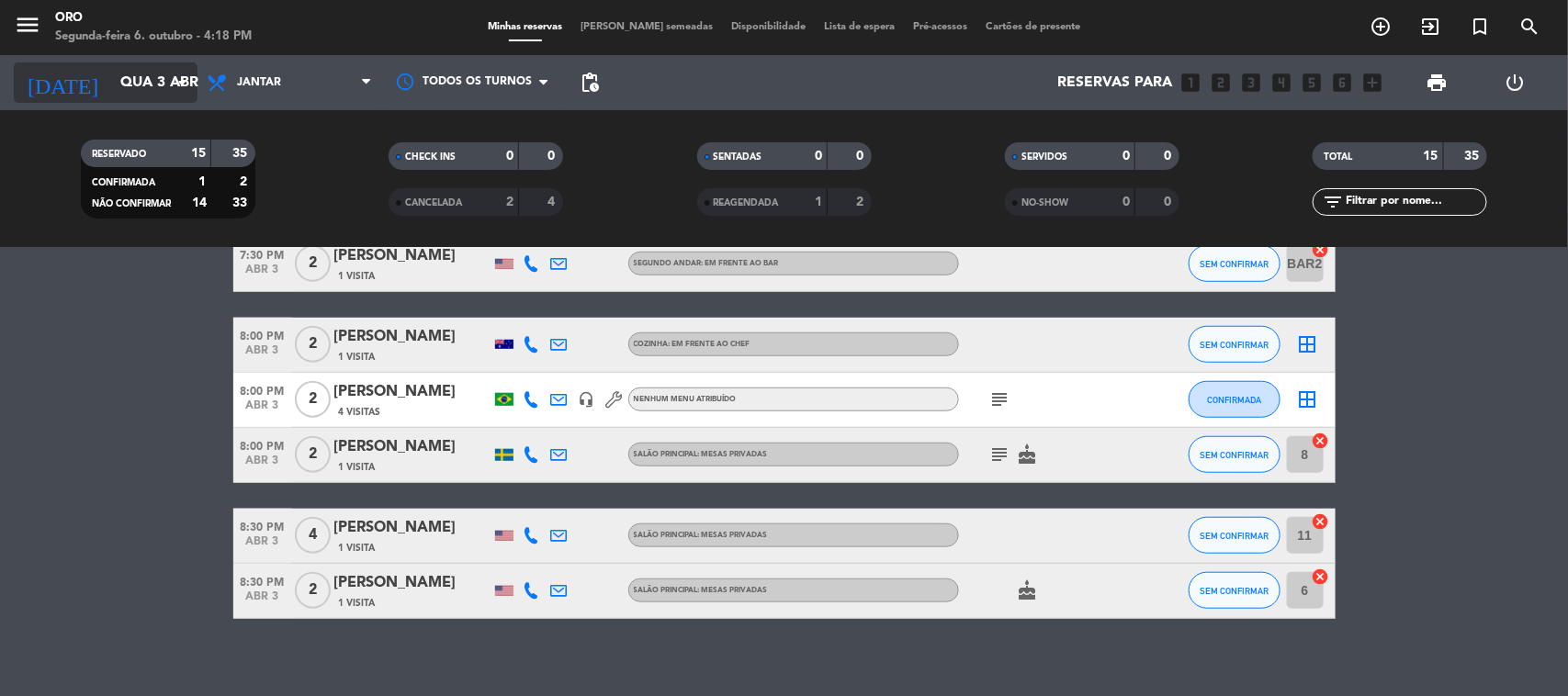
click at [180, 75] on icon "arrow_drop_down" at bounding box center [182, 82] width 22 height 22
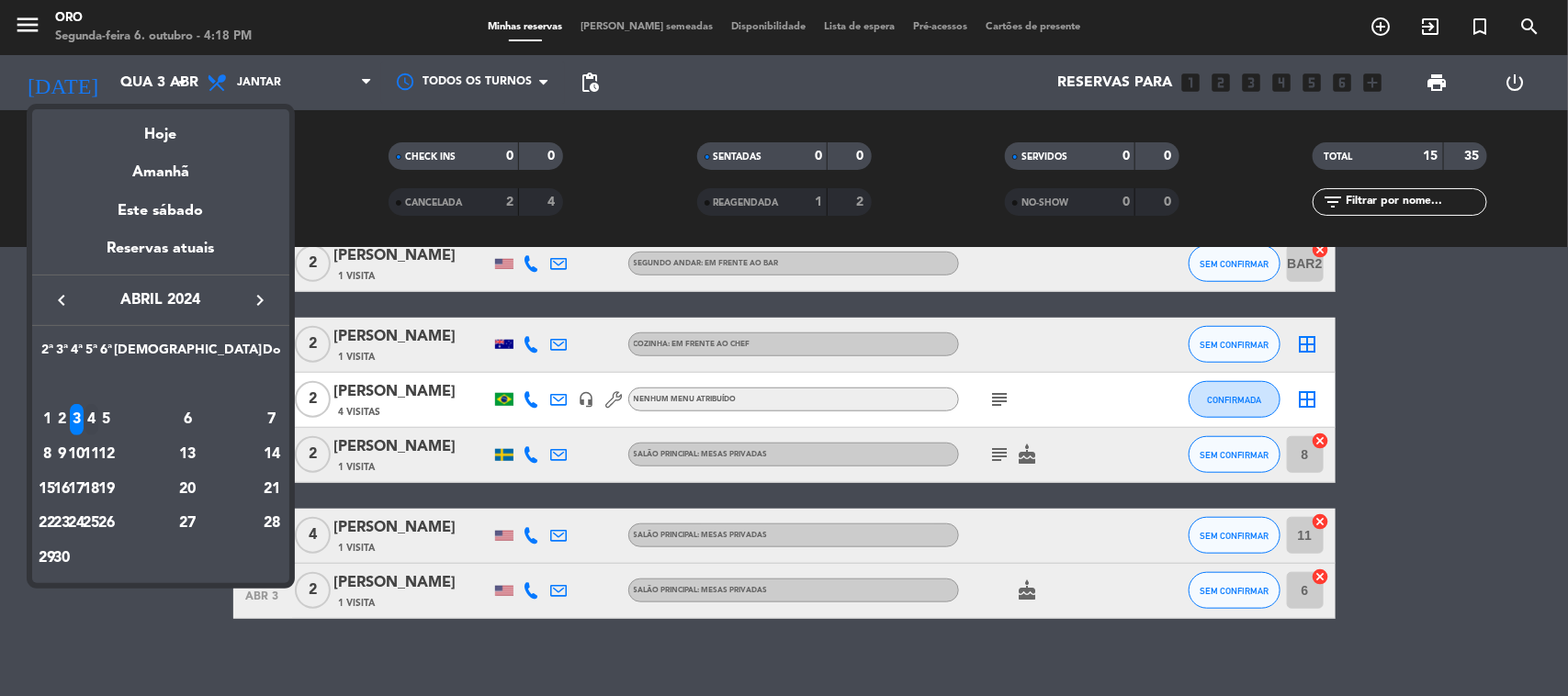
click at [98, 419] on div "4" at bounding box center [91, 419] width 13 height 31
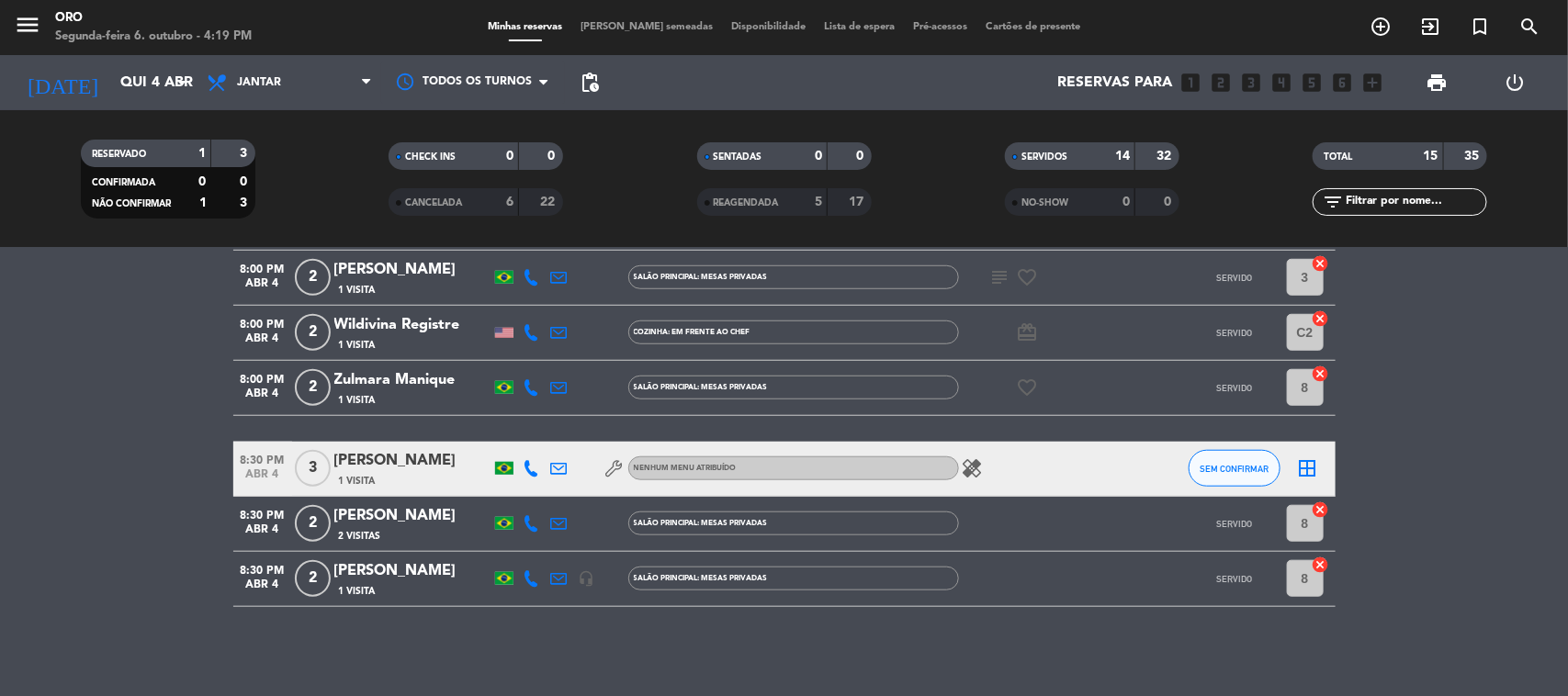
scroll to position [703, 0]
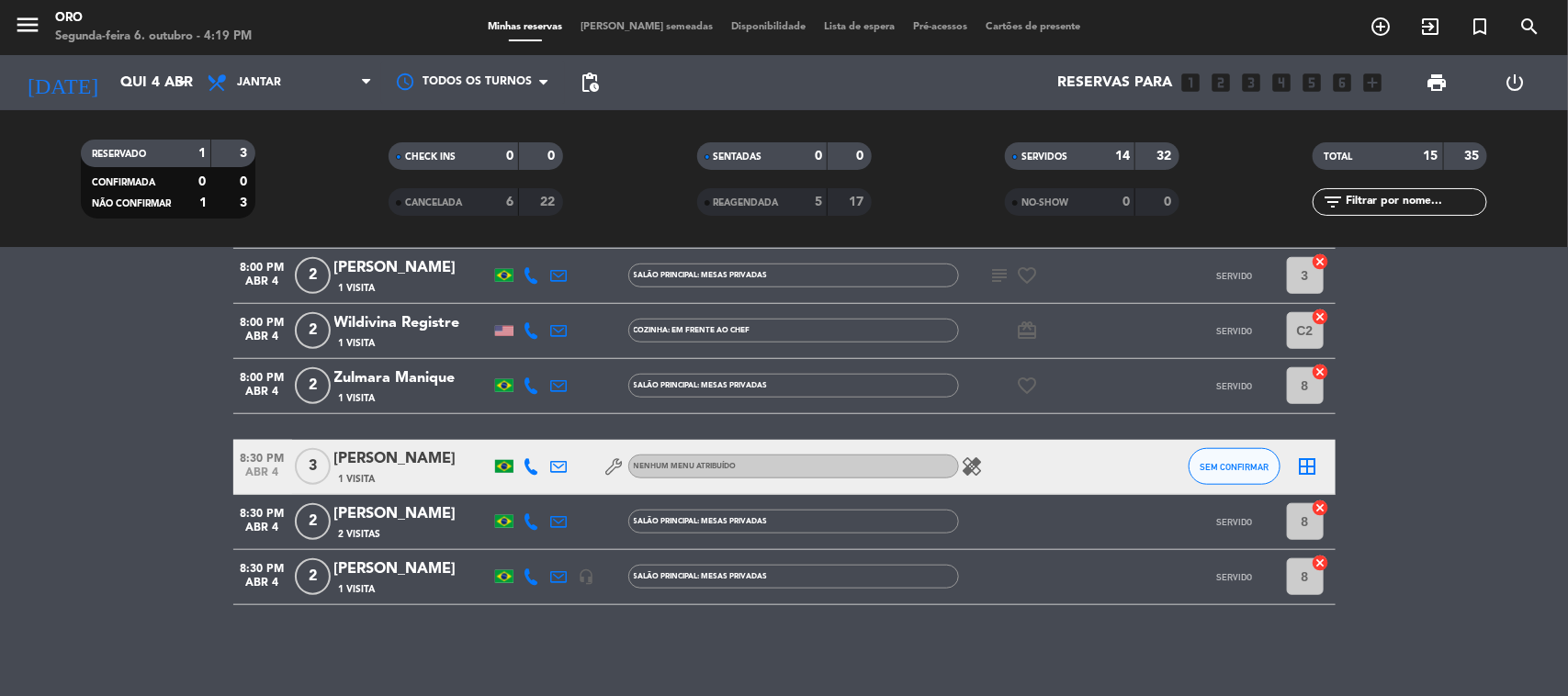
click at [162, 108] on div "[DATE] Qui 4 abr arrow_drop_down" at bounding box center [105, 82] width 184 height 55
click at [153, 98] on div "[DATE] Qui 4 abr arrow_drop_down" at bounding box center [105, 83] width 184 height 40
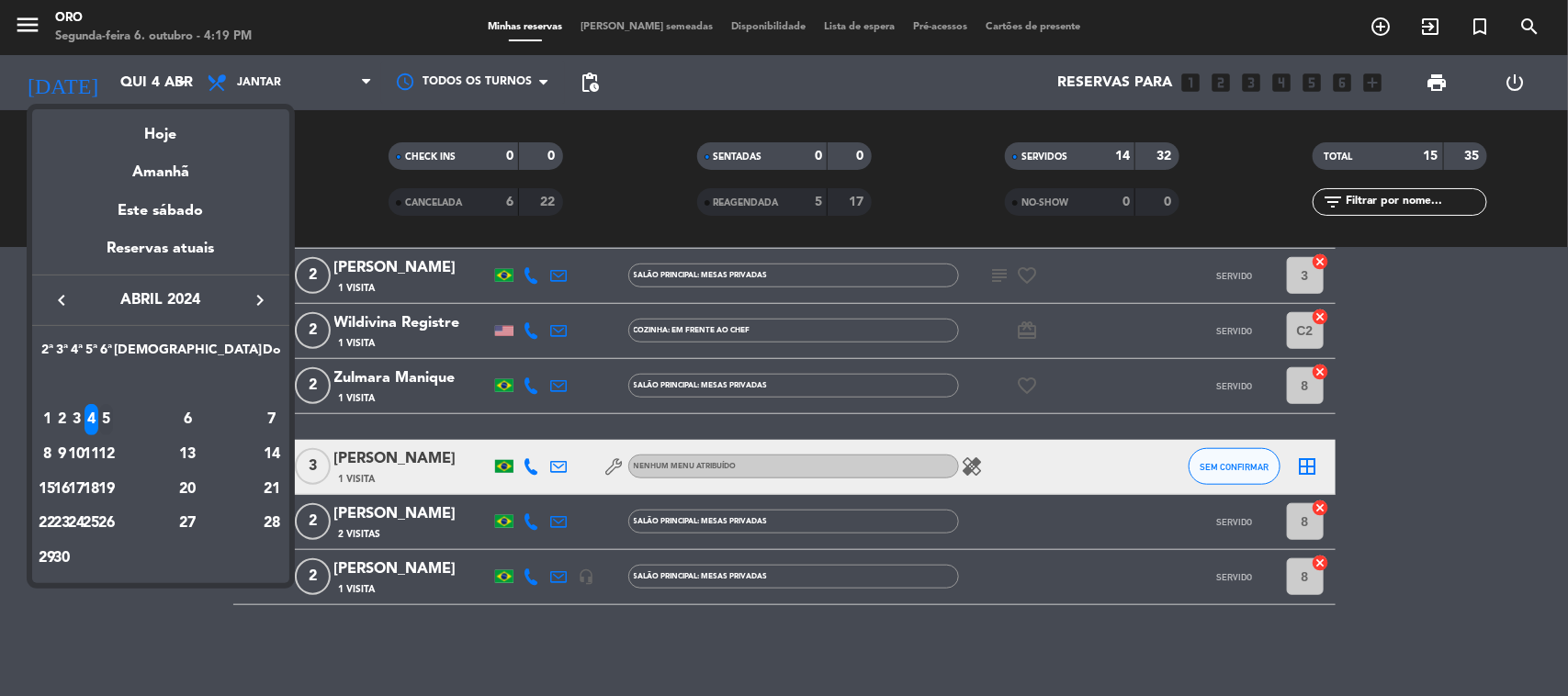
click at [113, 422] on div "5" at bounding box center [106, 419] width 13 height 31
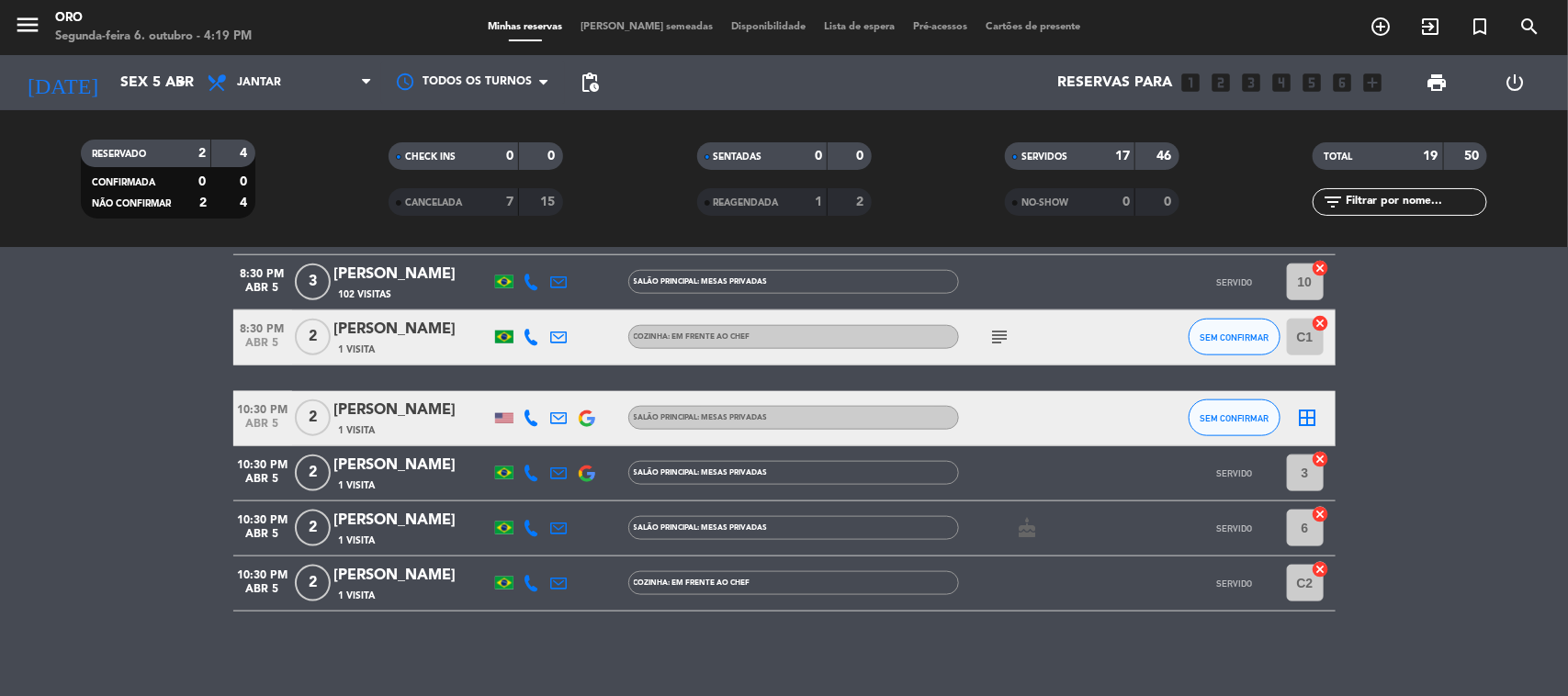
scroll to position [949, 0]
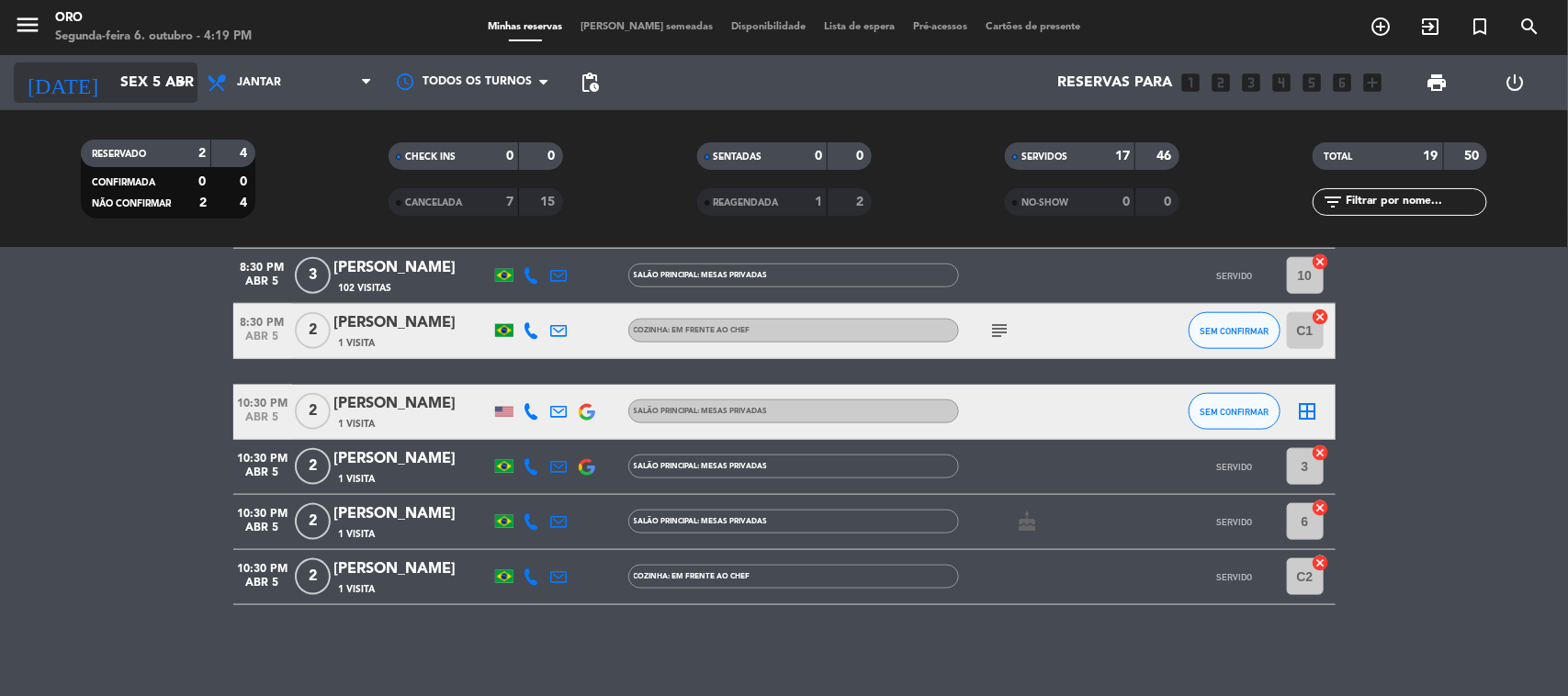
click at [161, 76] on input "Sex 5 abr" at bounding box center [209, 83] width 194 height 36
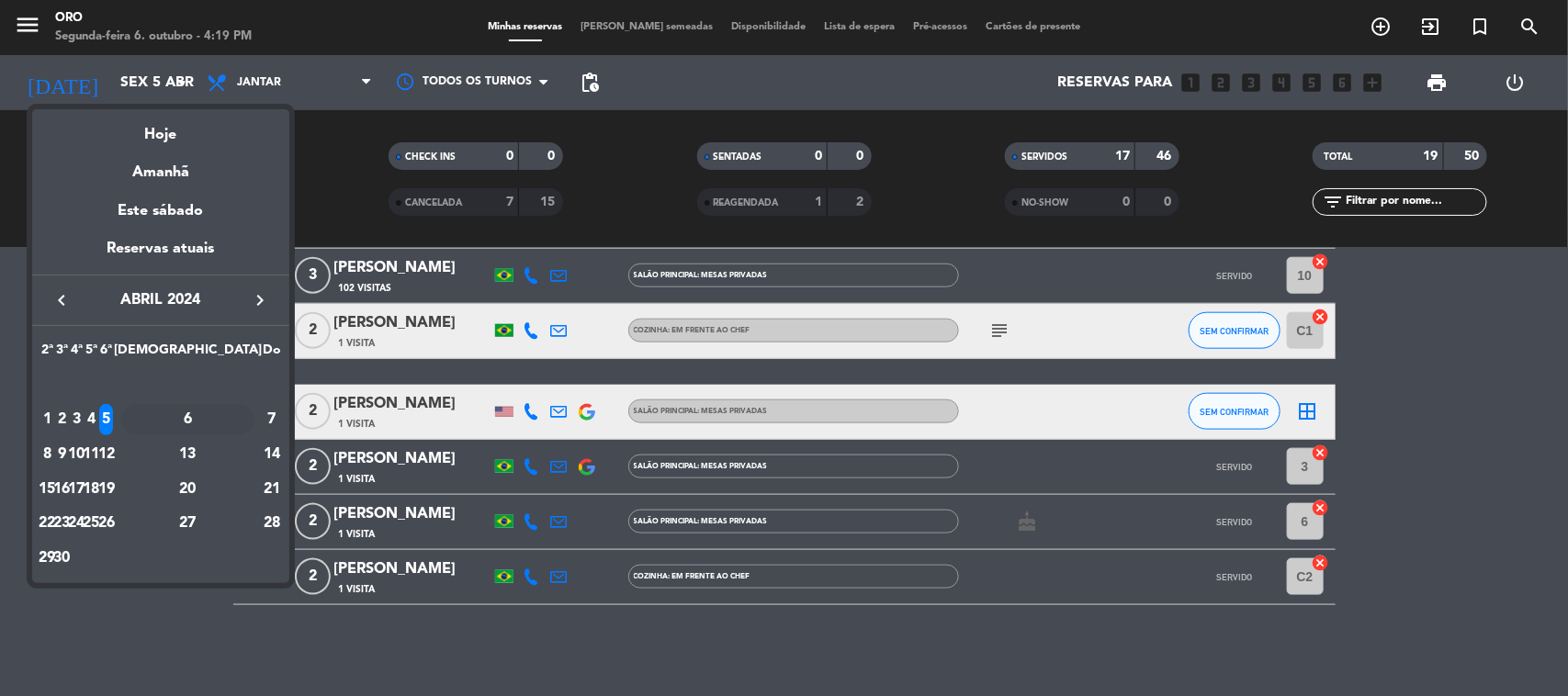
click at [240, 422] on div "6" at bounding box center [188, 419] width 133 height 31
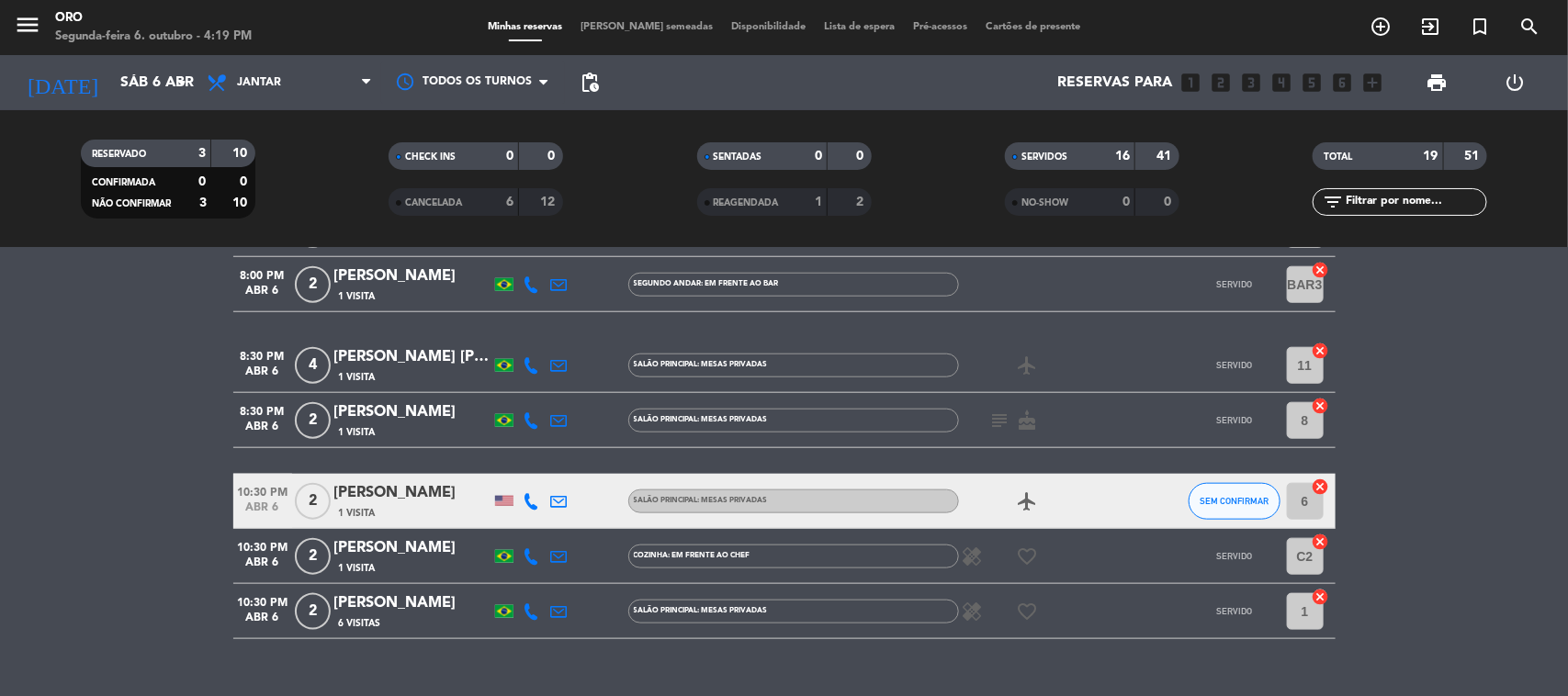
scroll to position [877, 0]
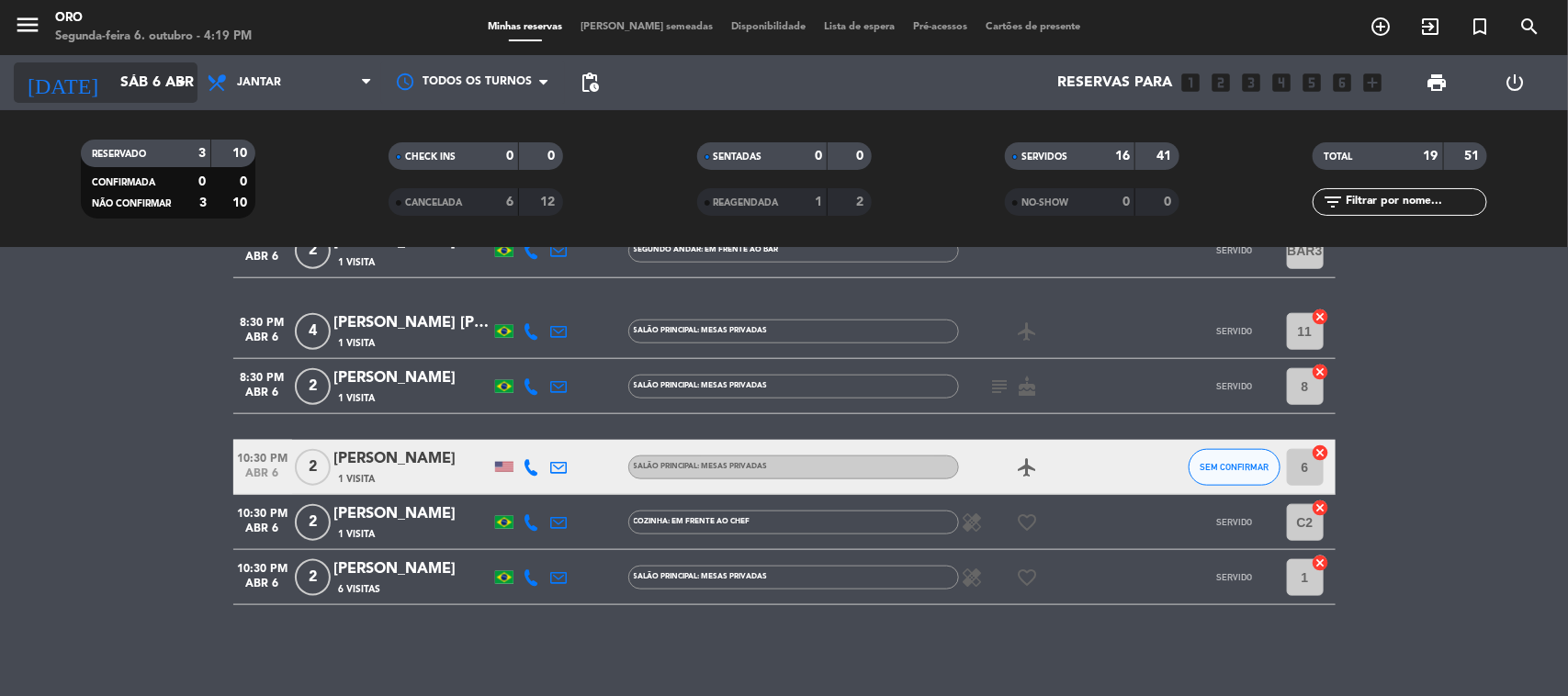
click at [152, 75] on input "Sáb 6 abr" at bounding box center [209, 83] width 194 height 36
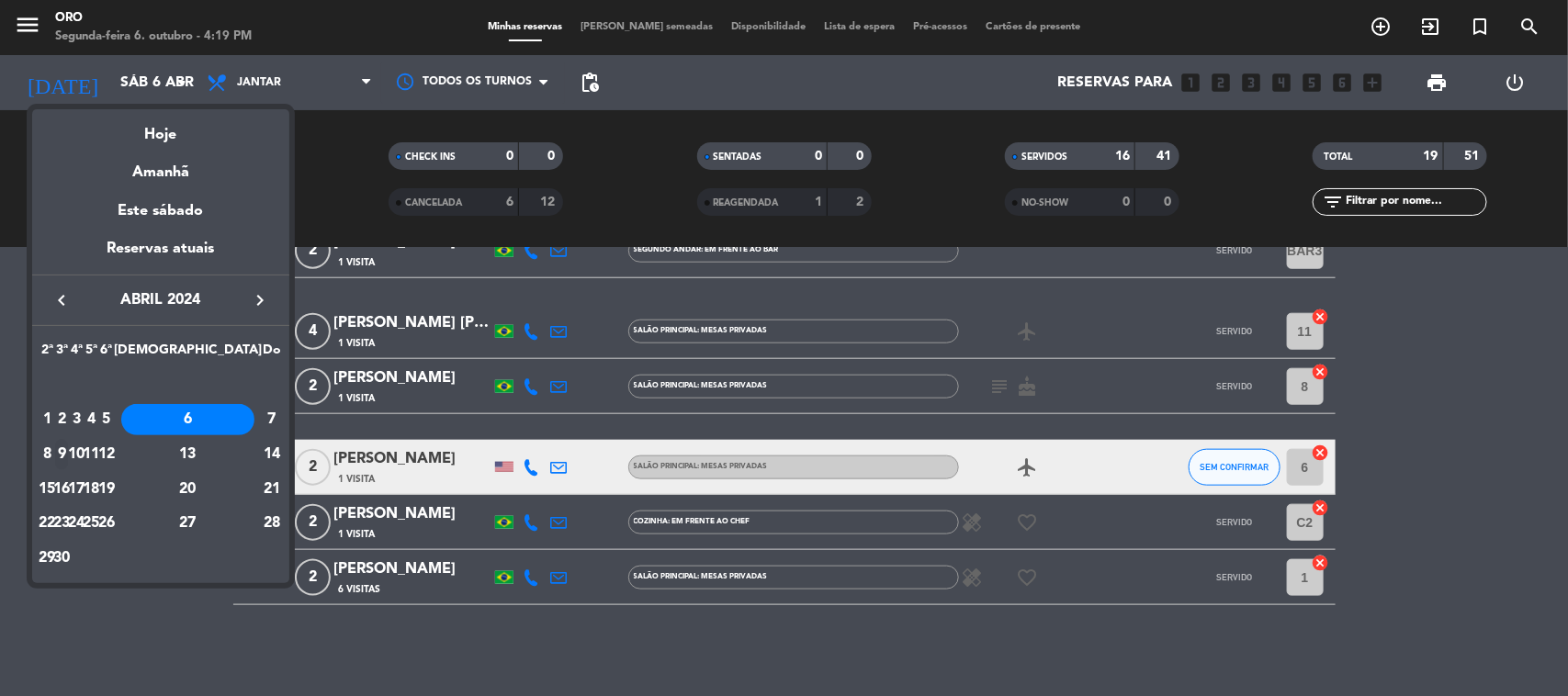
click at [69, 458] on div "9" at bounding box center [62, 454] width 13 height 31
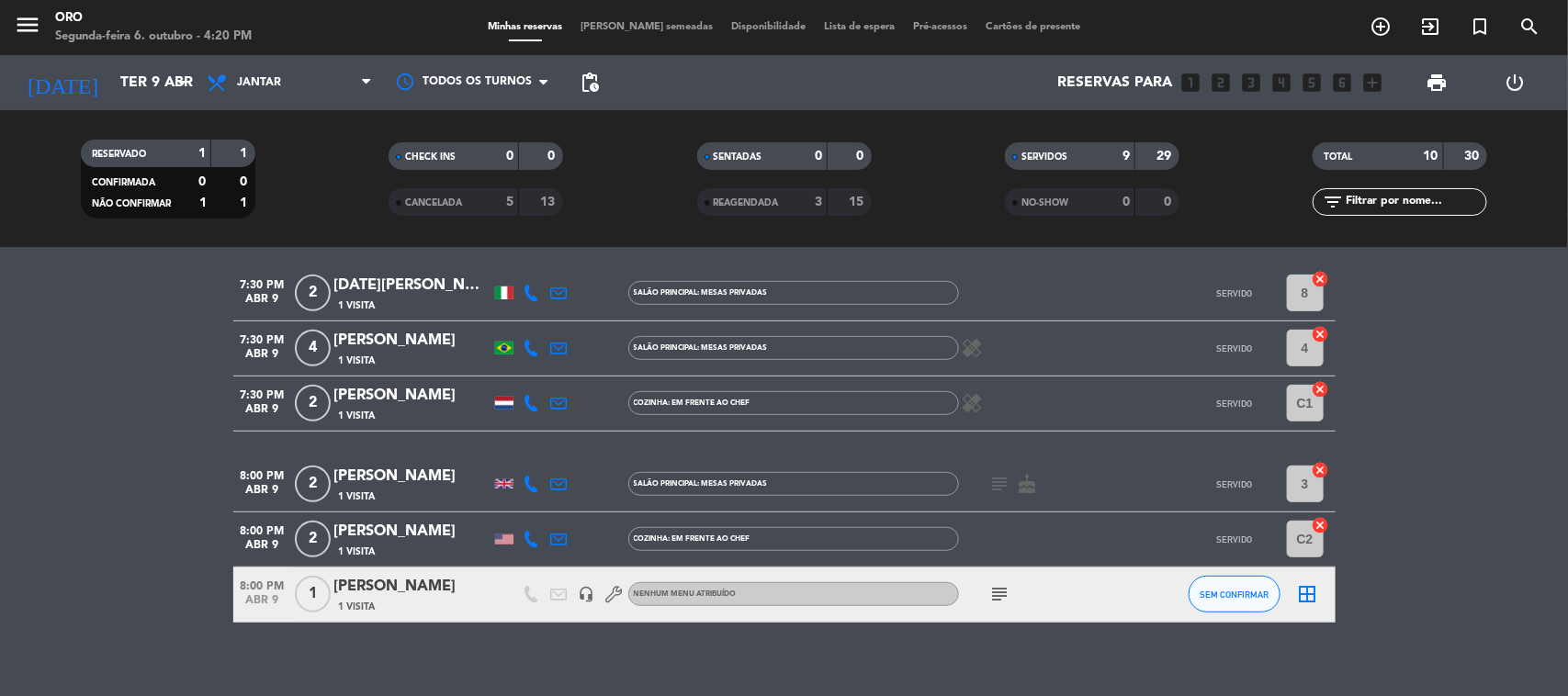
scroll to position [401, 0]
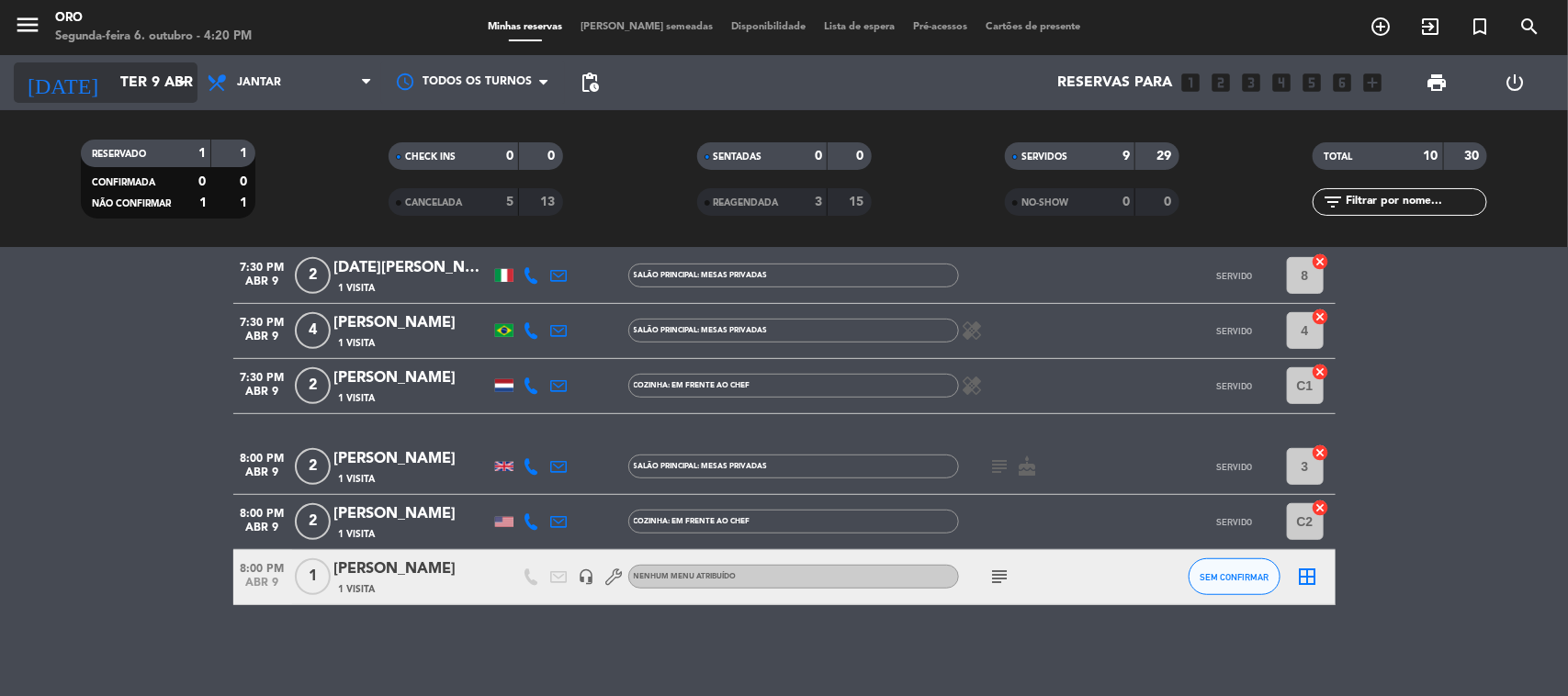
click at [139, 62] on div "[DATE] Ter 9 abr arrow_drop_down" at bounding box center [105, 83] width 184 height 40
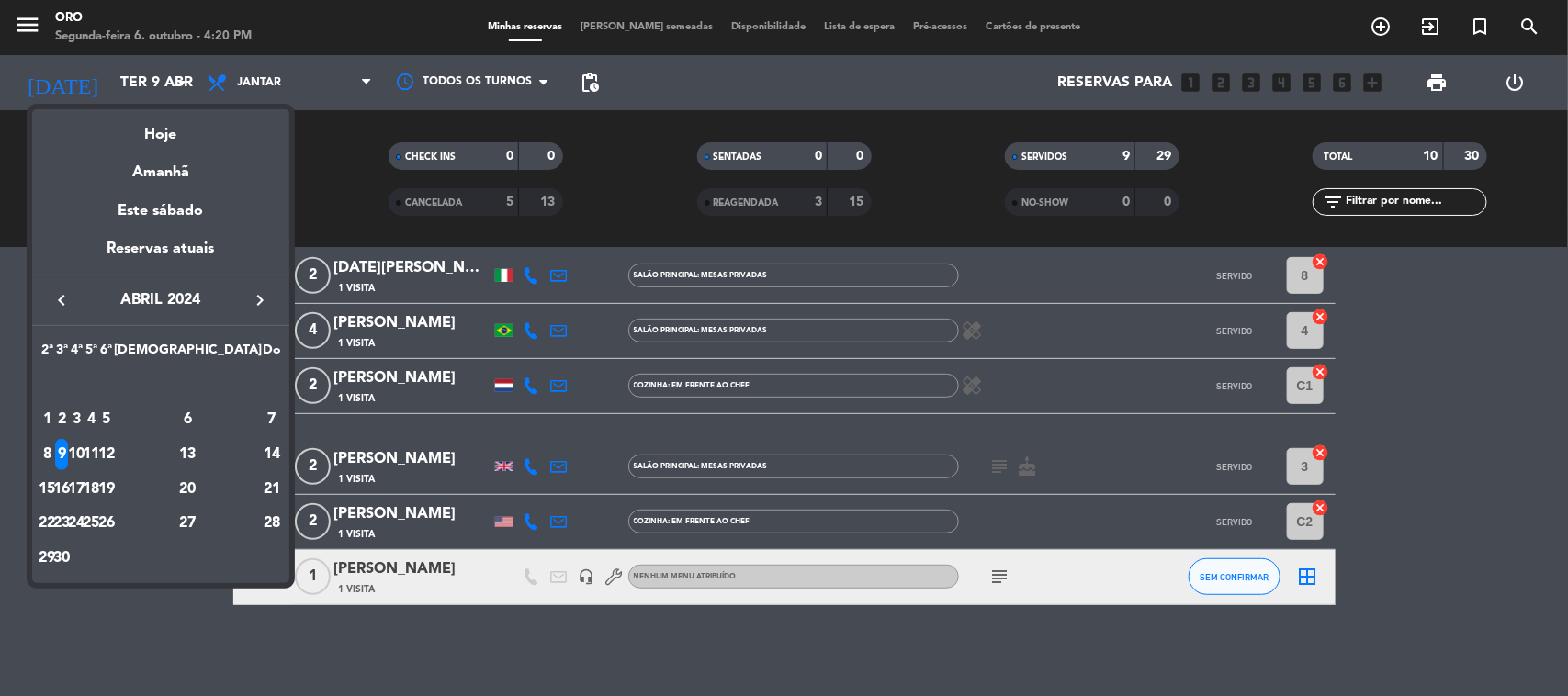
click at [84, 455] on div "10" at bounding box center [77, 454] width 13 height 31
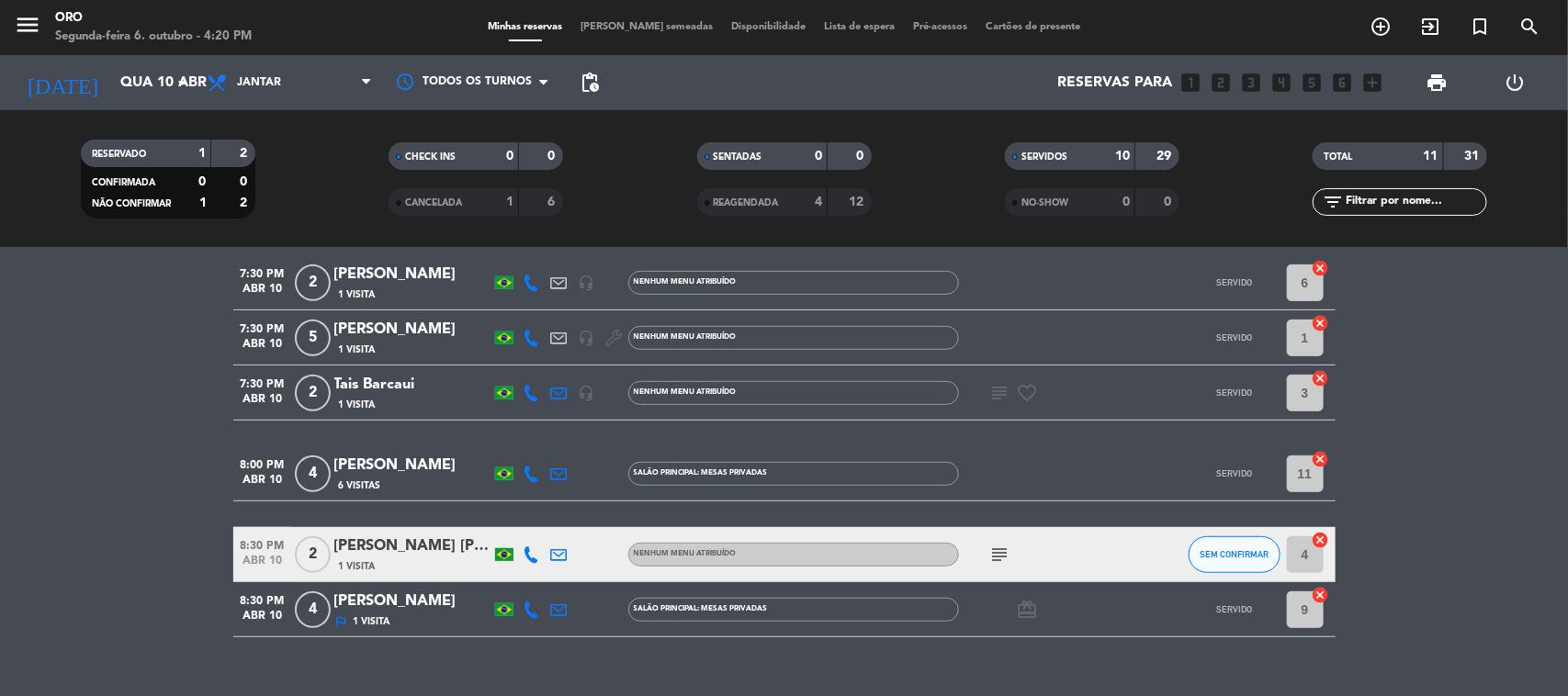
scroll to position [410, 0]
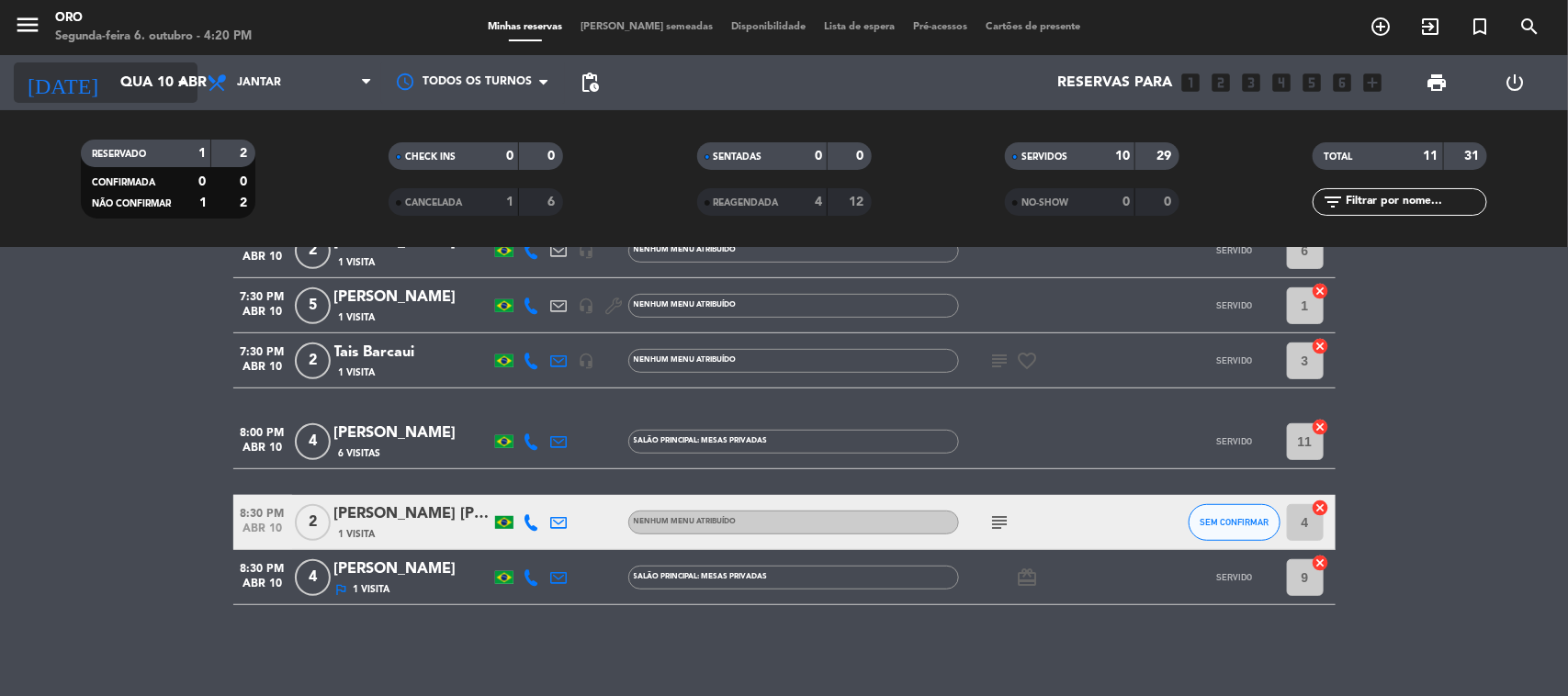
click at [143, 84] on input "Qua 10 abr" at bounding box center [209, 83] width 194 height 36
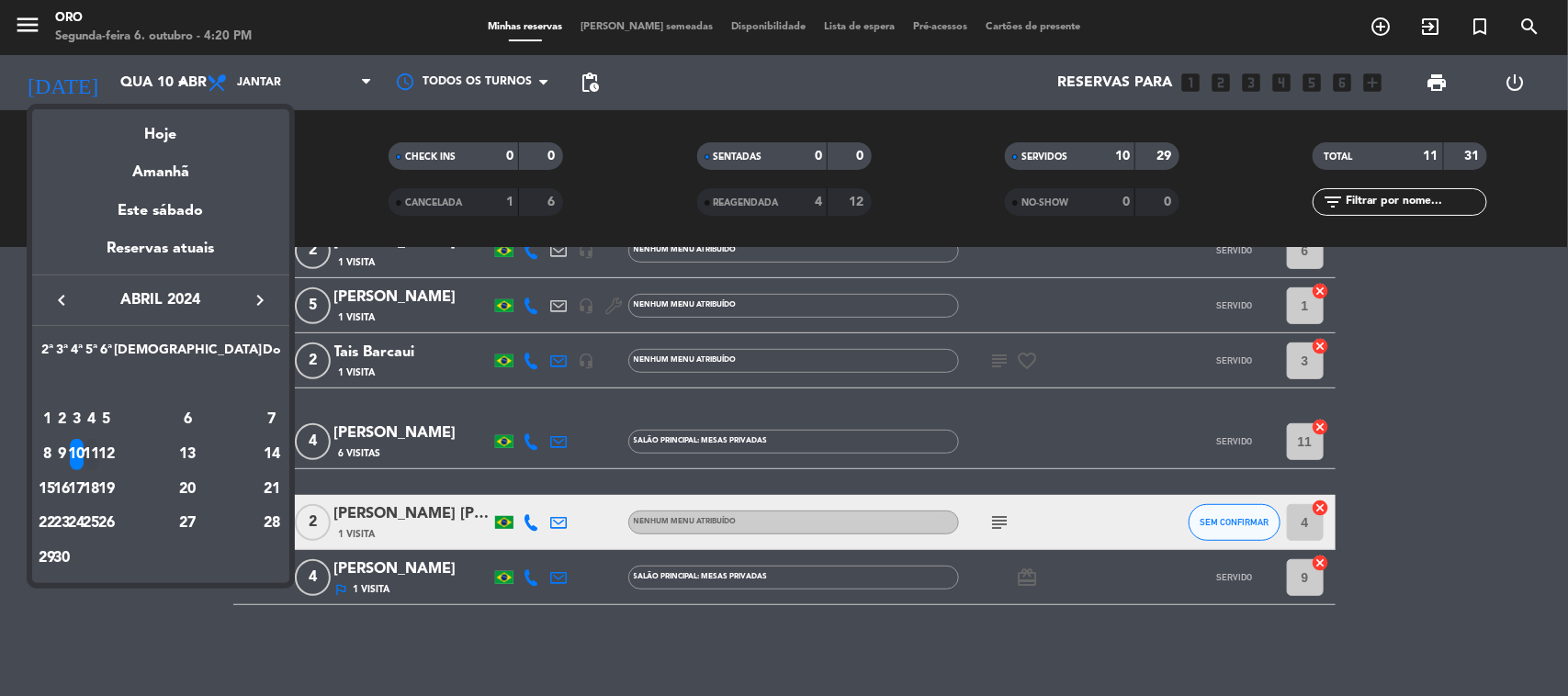
click at [98, 450] on div "11" at bounding box center [91, 454] width 13 height 31
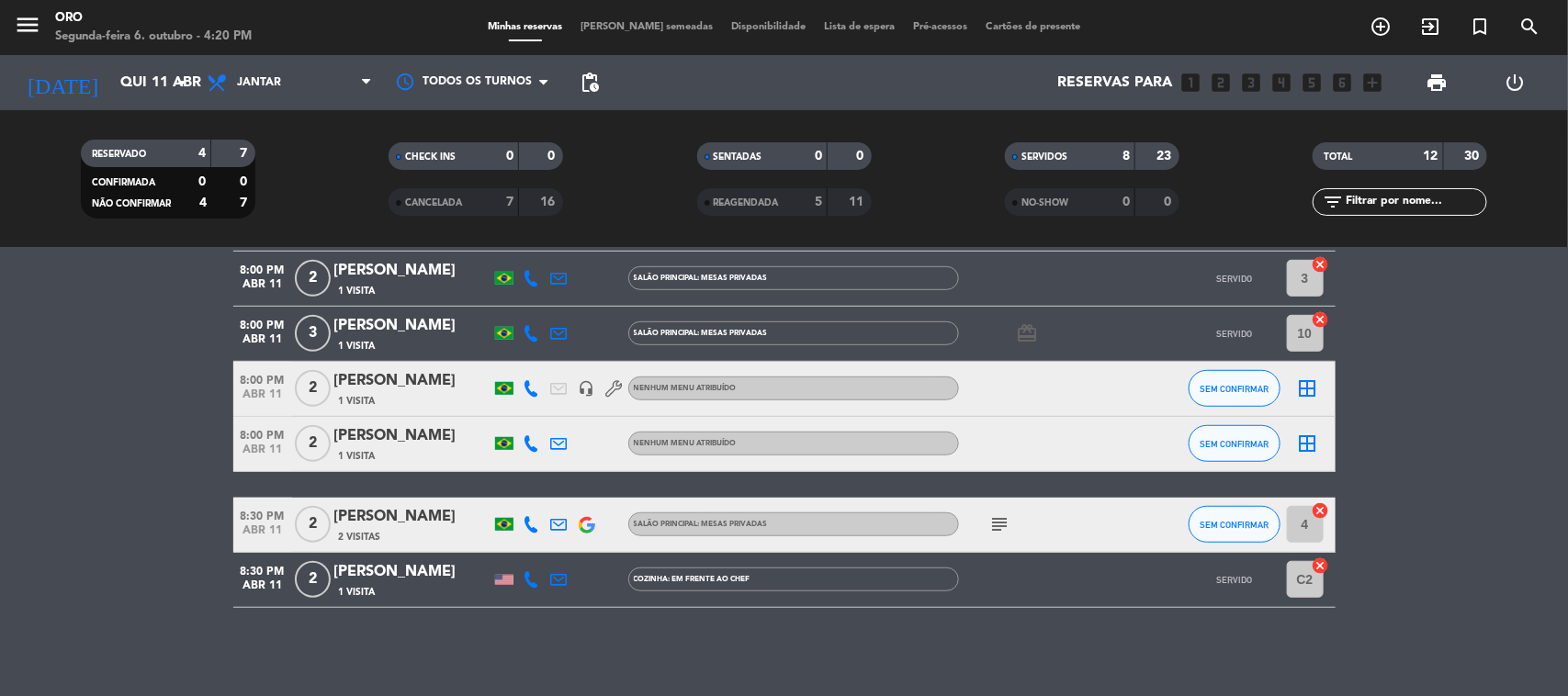
scroll to position [537, 0]
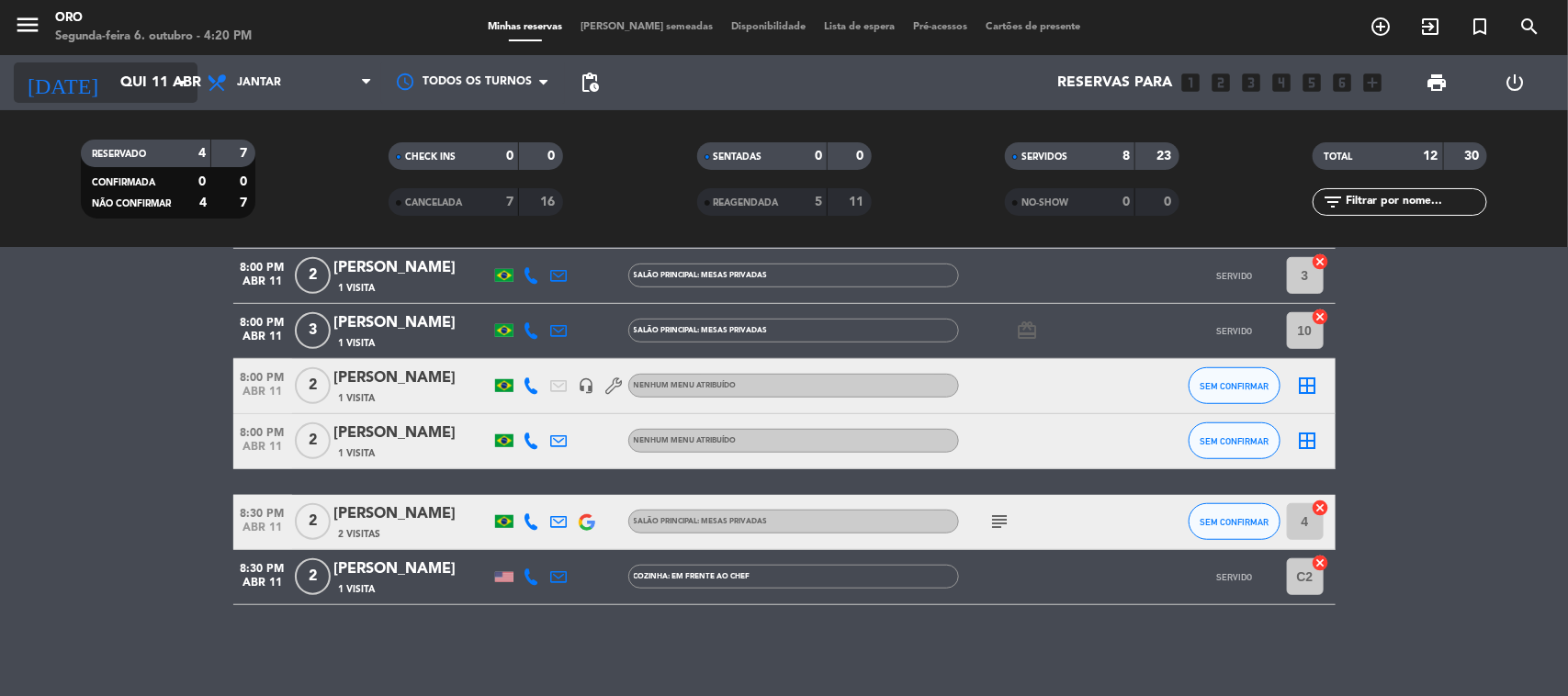
click at [112, 78] on input "Qui 11 abr" at bounding box center [209, 83] width 194 height 36
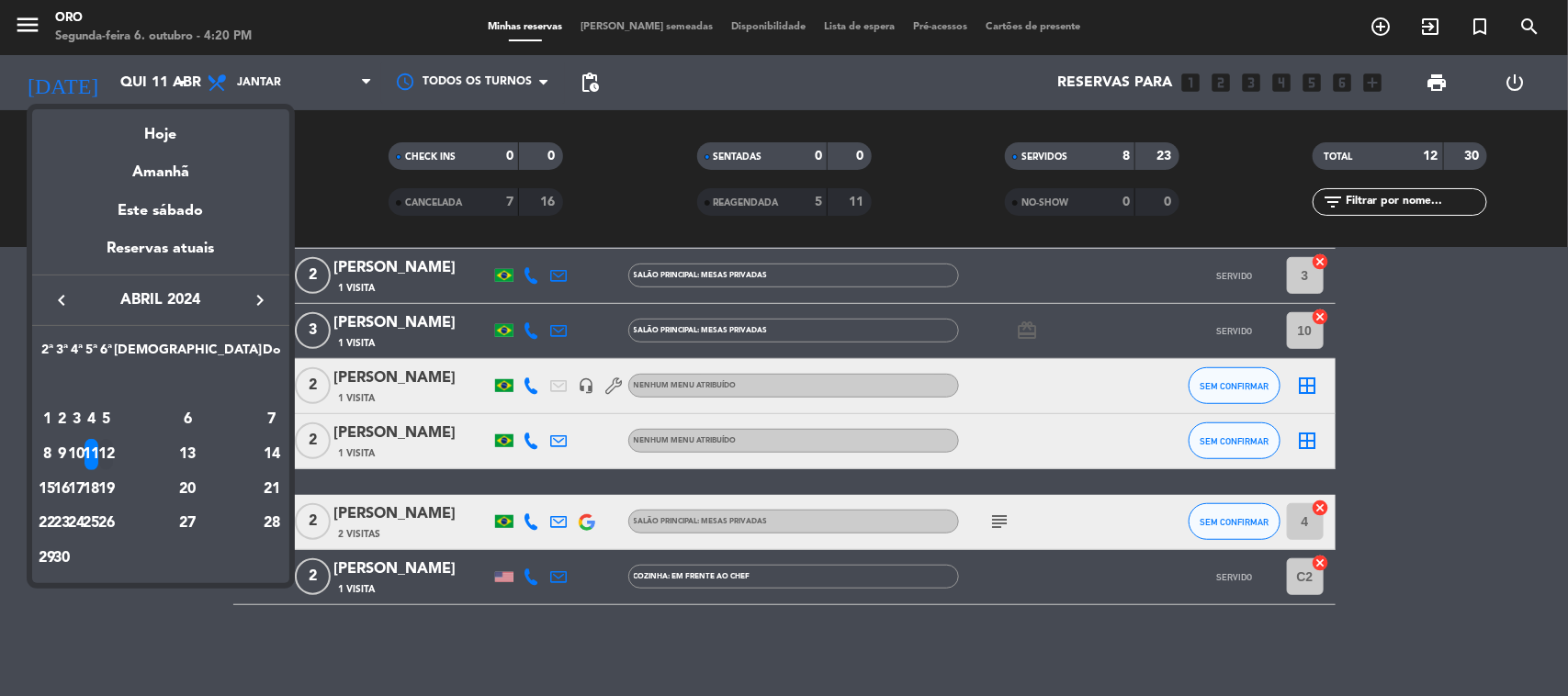
click at [113, 450] on div "12" at bounding box center [106, 454] width 13 height 31
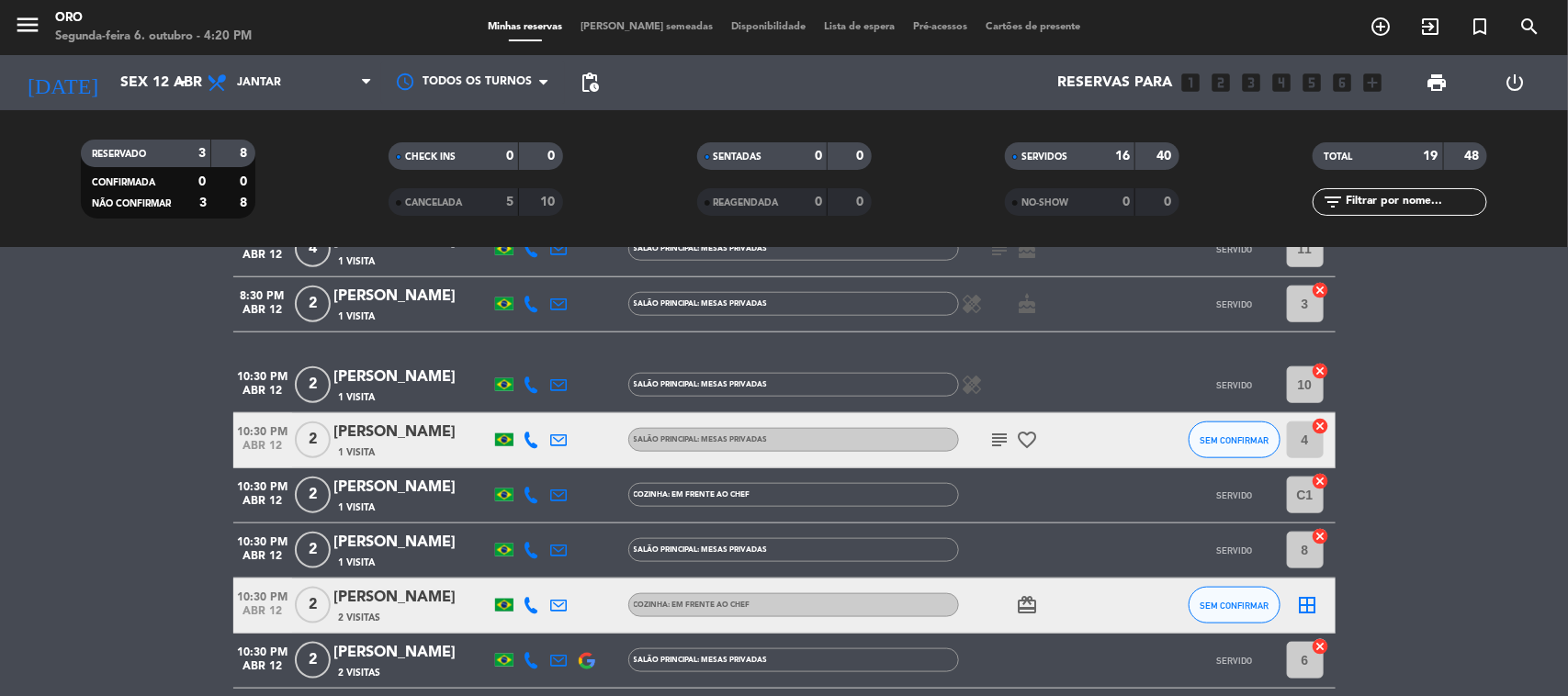
scroll to position [918, 0]
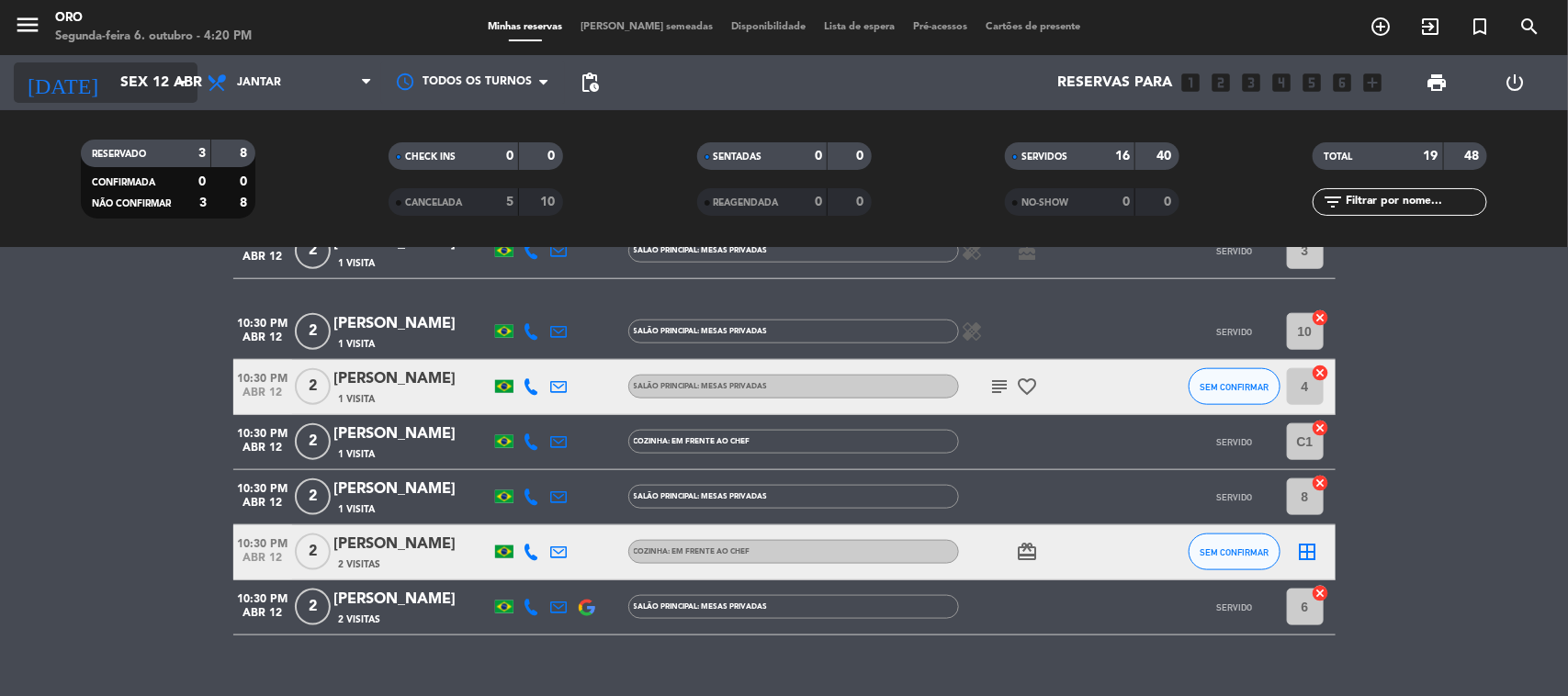
click at [112, 65] on input "Sex 12 abr" at bounding box center [209, 83] width 194 height 36
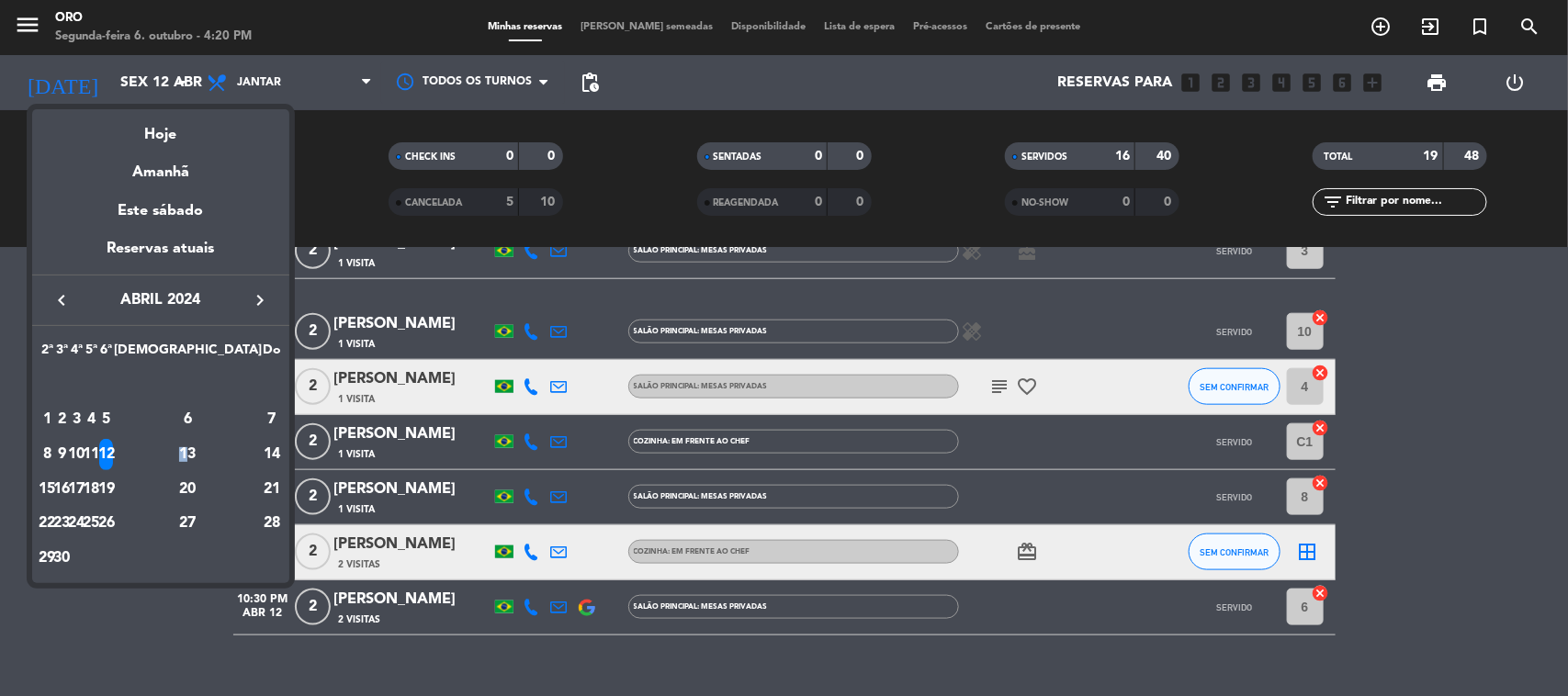
click at [235, 442] on td "13" at bounding box center [188, 455] width 148 height 35
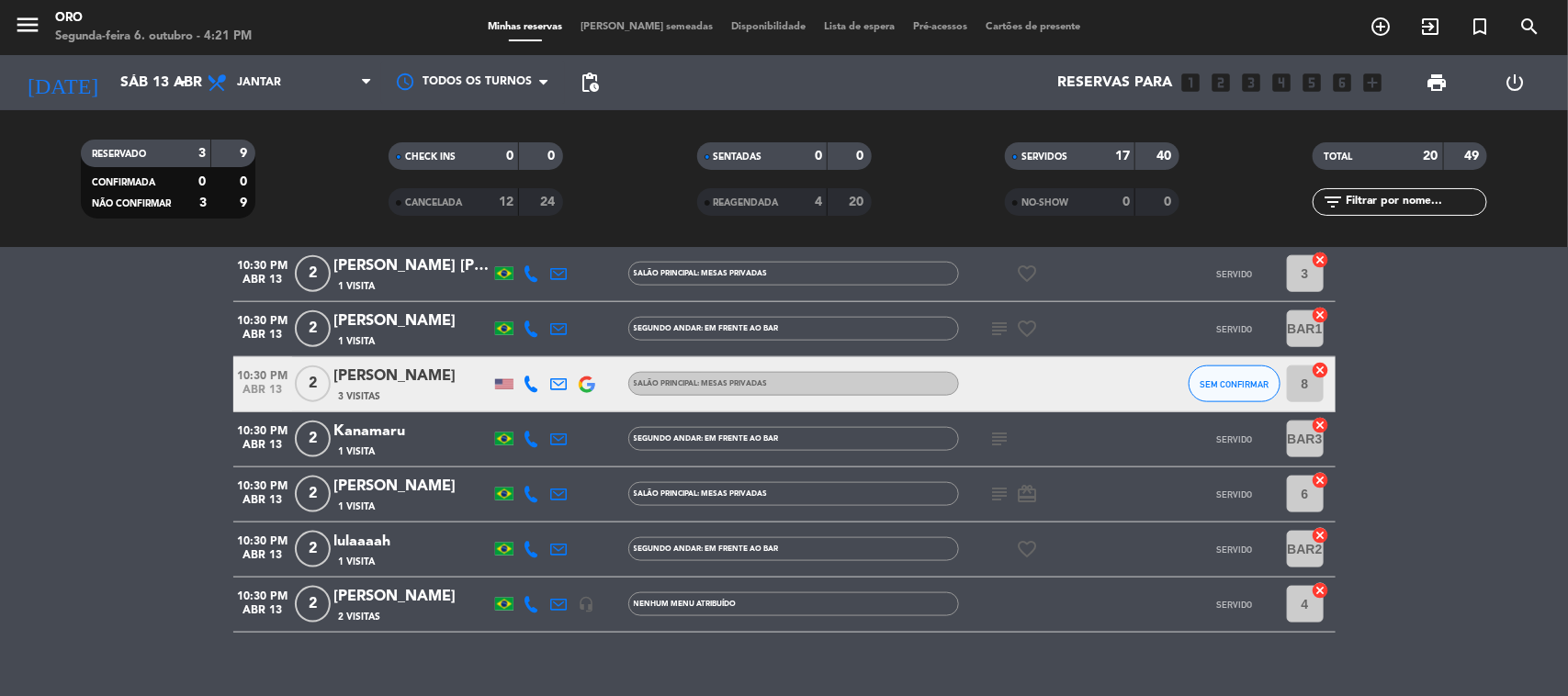
scroll to position [1004, 0]
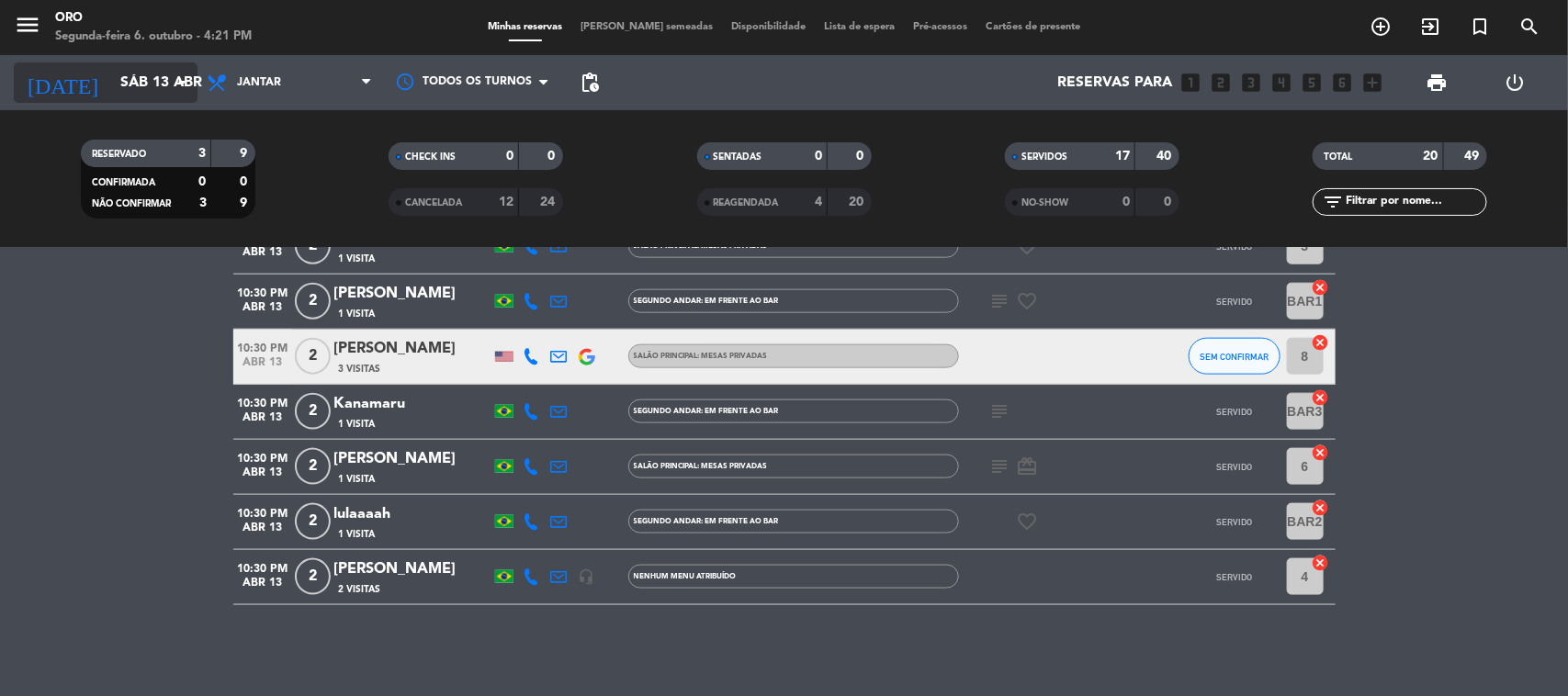
click at [112, 85] on input "Sáb 13 abr" at bounding box center [209, 83] width 194 height 36
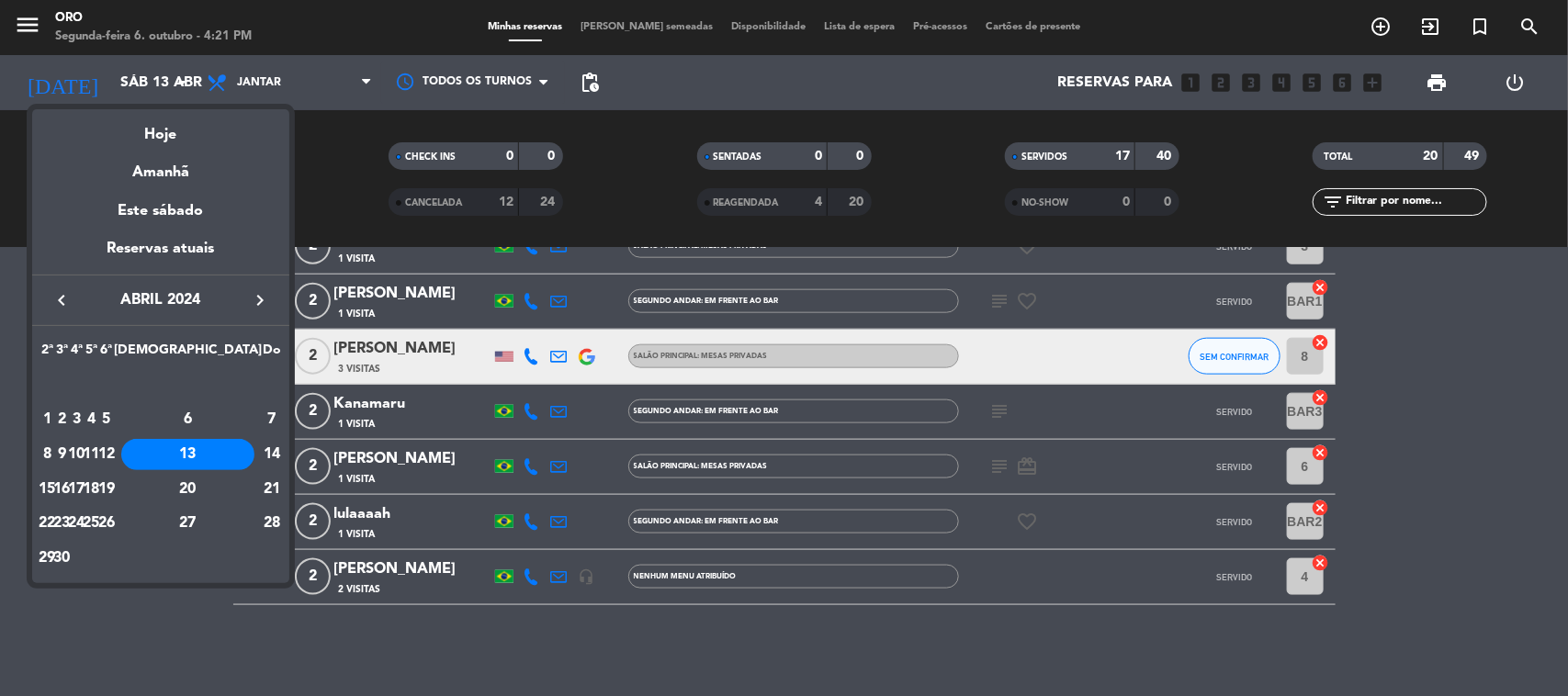
click at [69, 494] on div "16" at bounding box center [62, 489] width 13 height 31
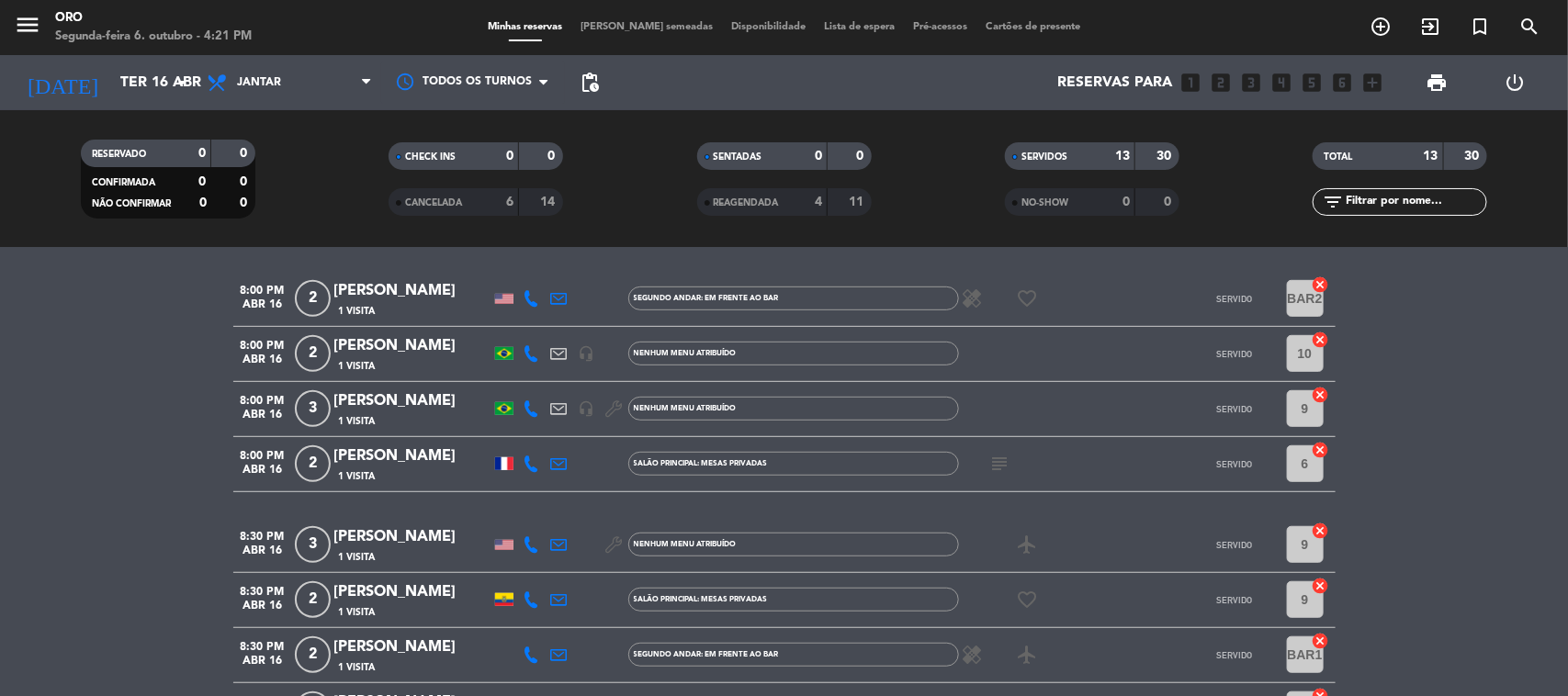
scroll to position [574, 0]
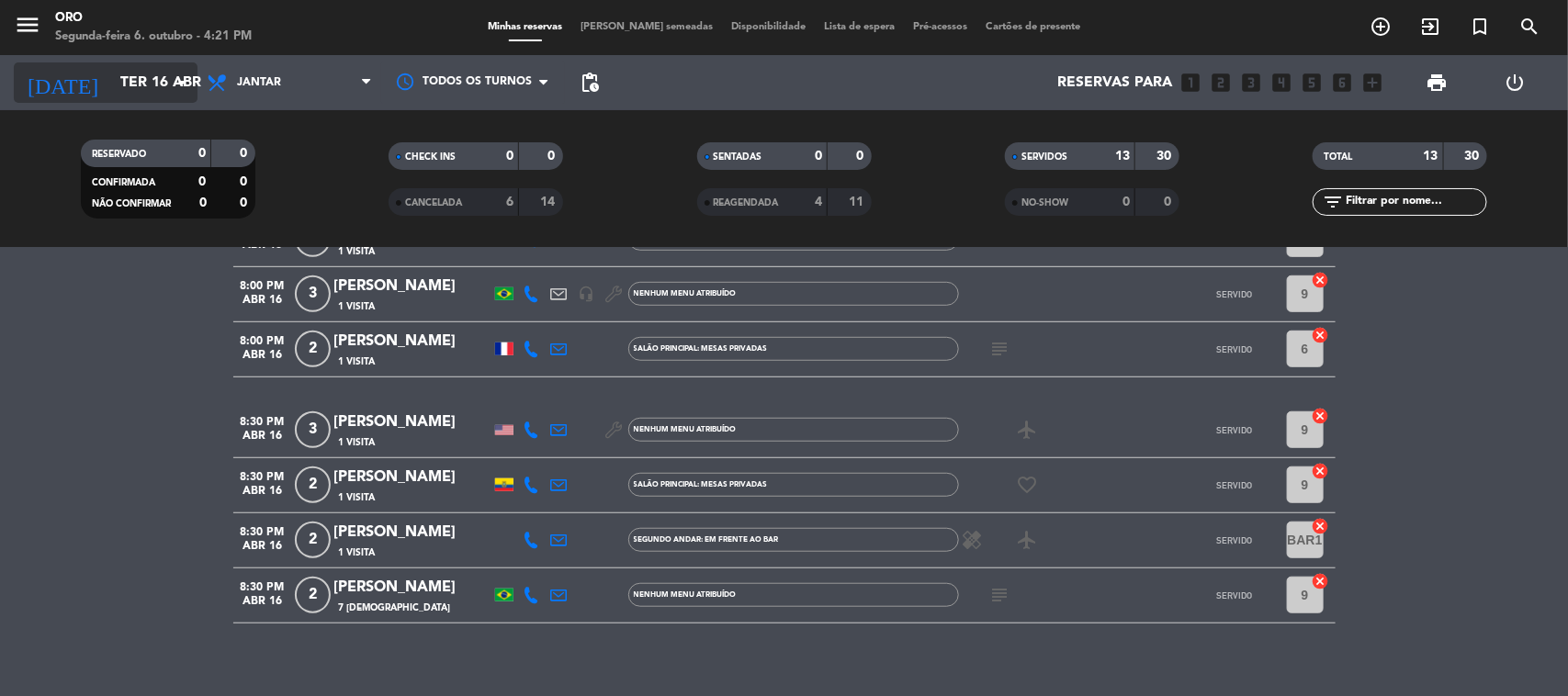
click at [112, 92] on input "Ter 16 abr" at bounding box center [209, 83] width 194 height 36
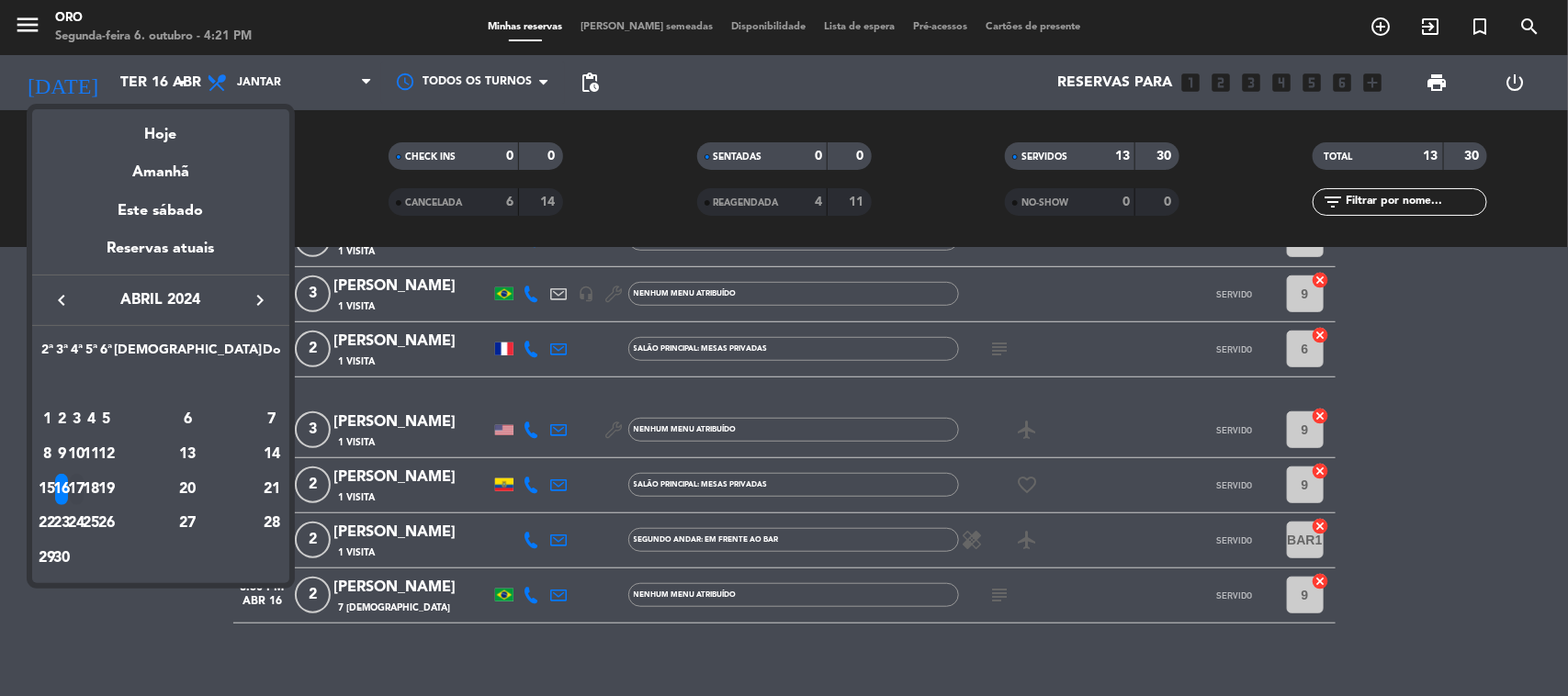
click at [84, 478] on div "17" at bounding box center [77, 489] width 13 height 31
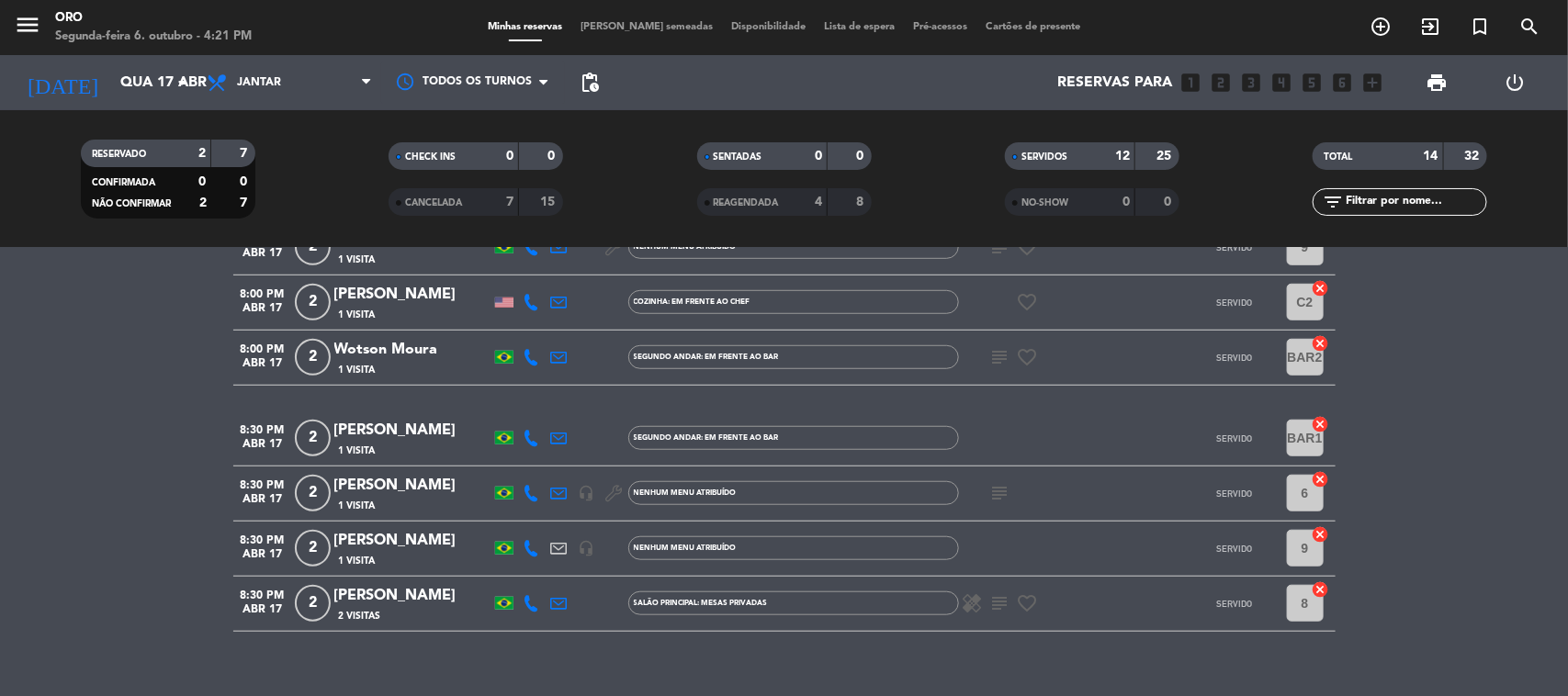
scroll to position [647, 0]
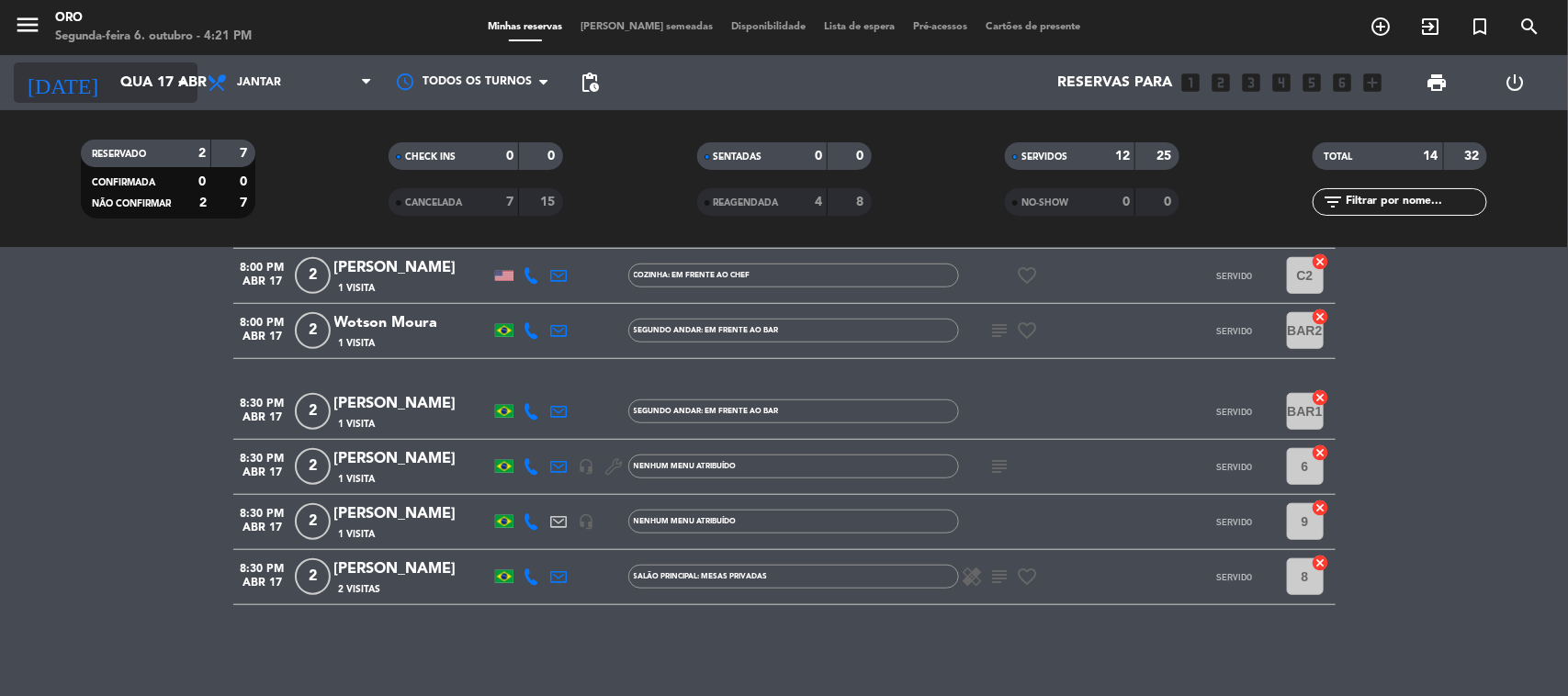
click at [112, 65] on input "Qua 17 abr" at bounding box center [209, 83] width 194 height 36
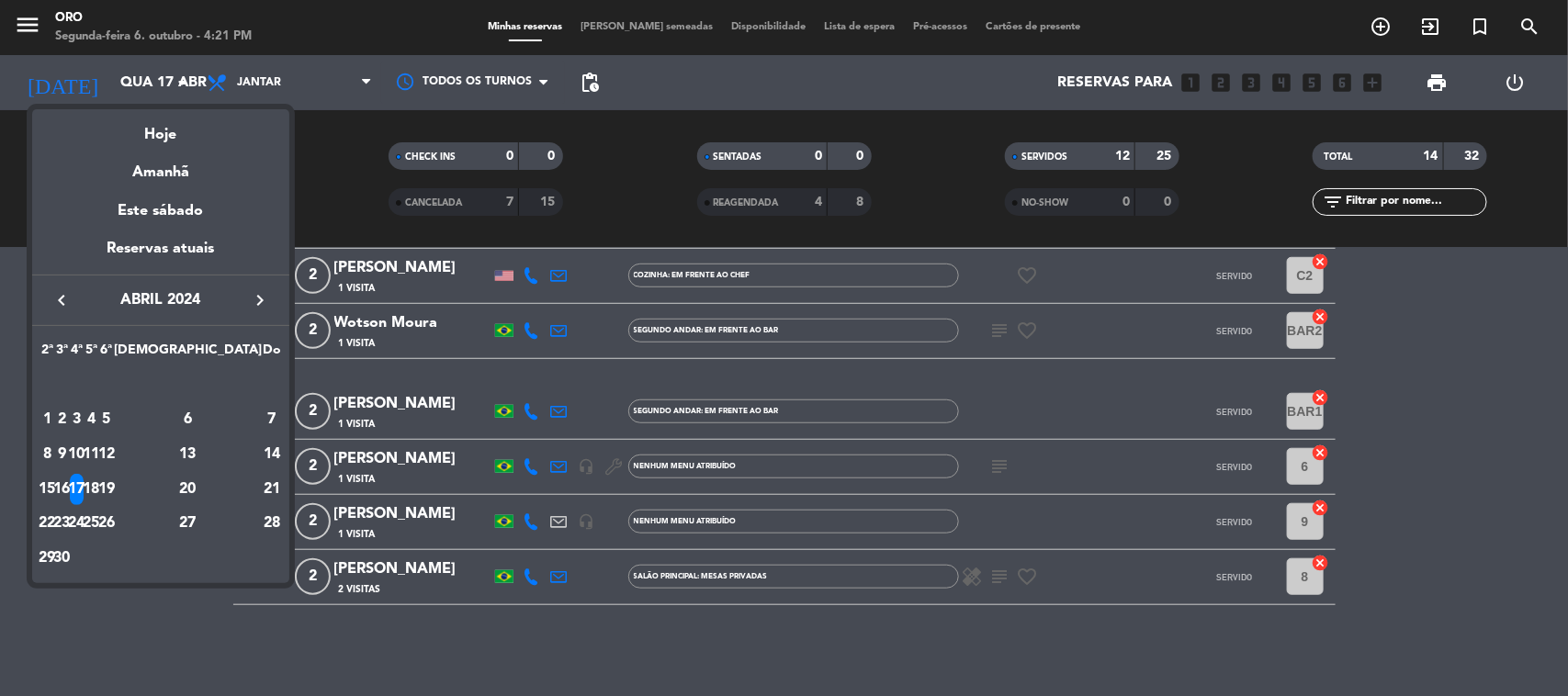
click at [98, 482] on div "18" at bounding box center [91, 489] width 13 height 31
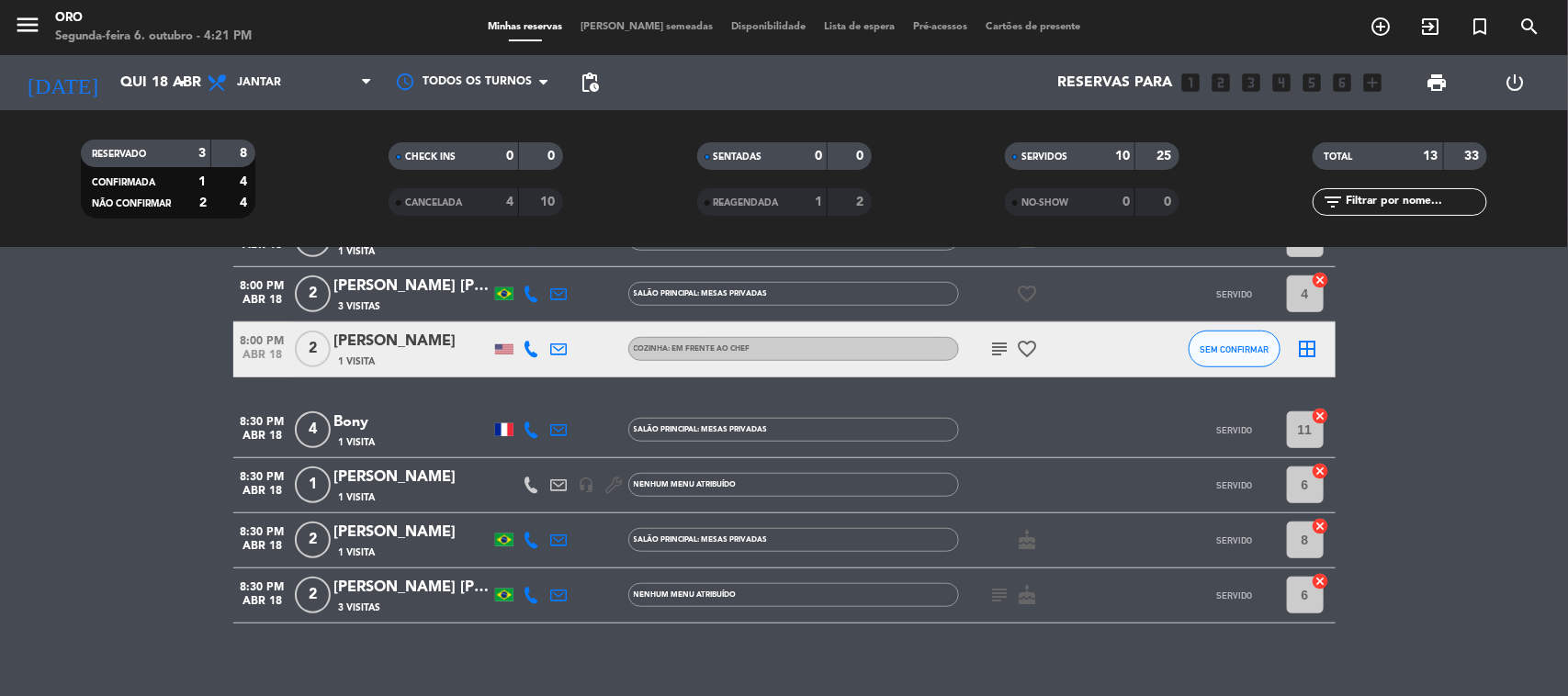
scroll to position [592, 0]
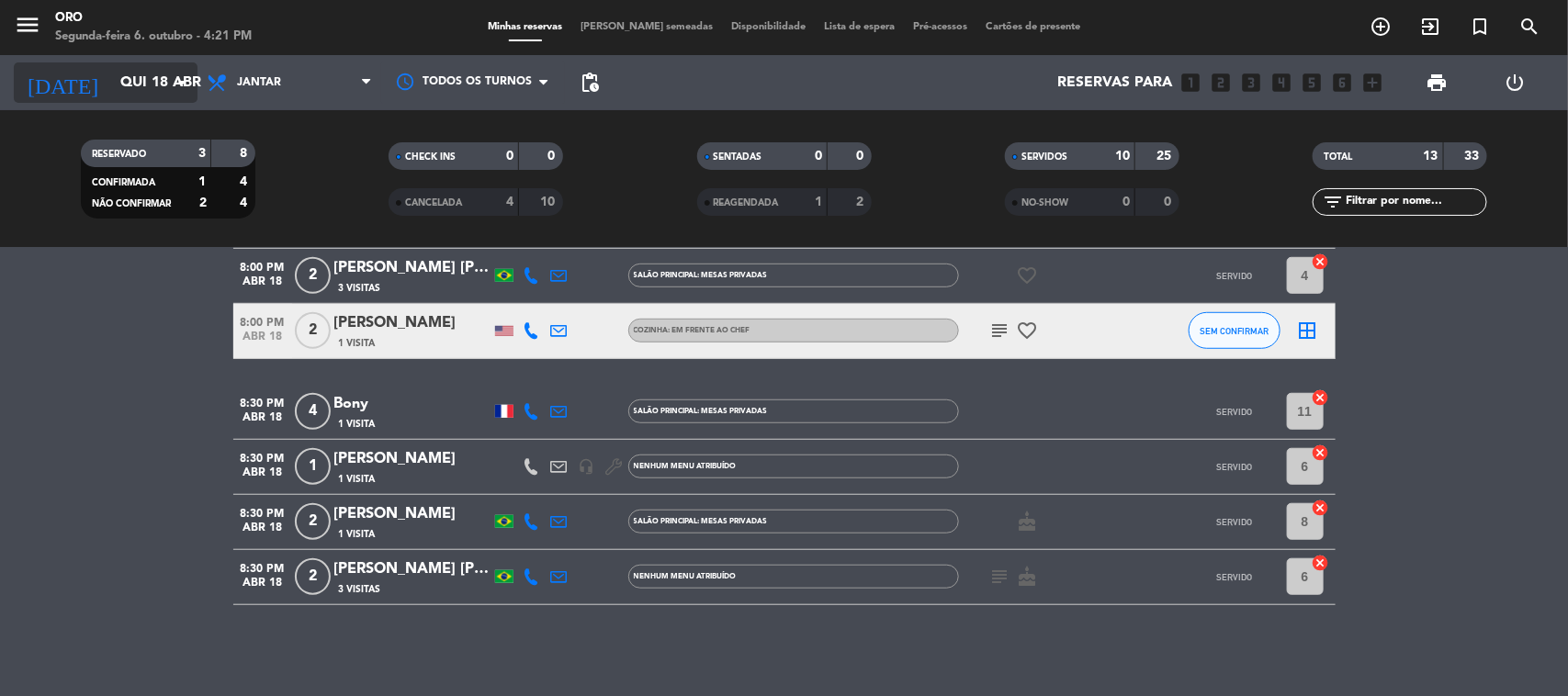
click at [159, 92] on input "Qui 18 abr" at bounding box center [209, 83] width 194 height 36
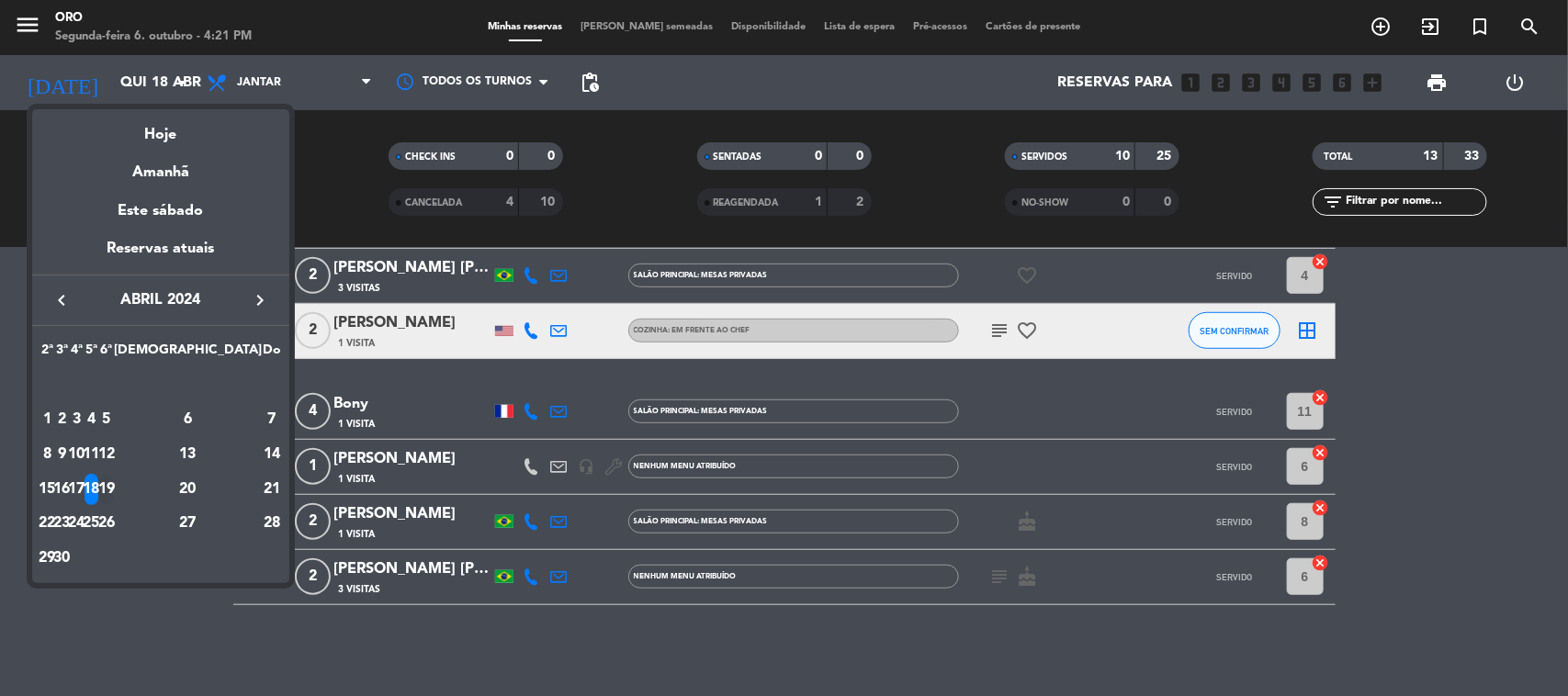
click at [113, 483] on div "19" at bounding box center [106, 489] width 13 height 31
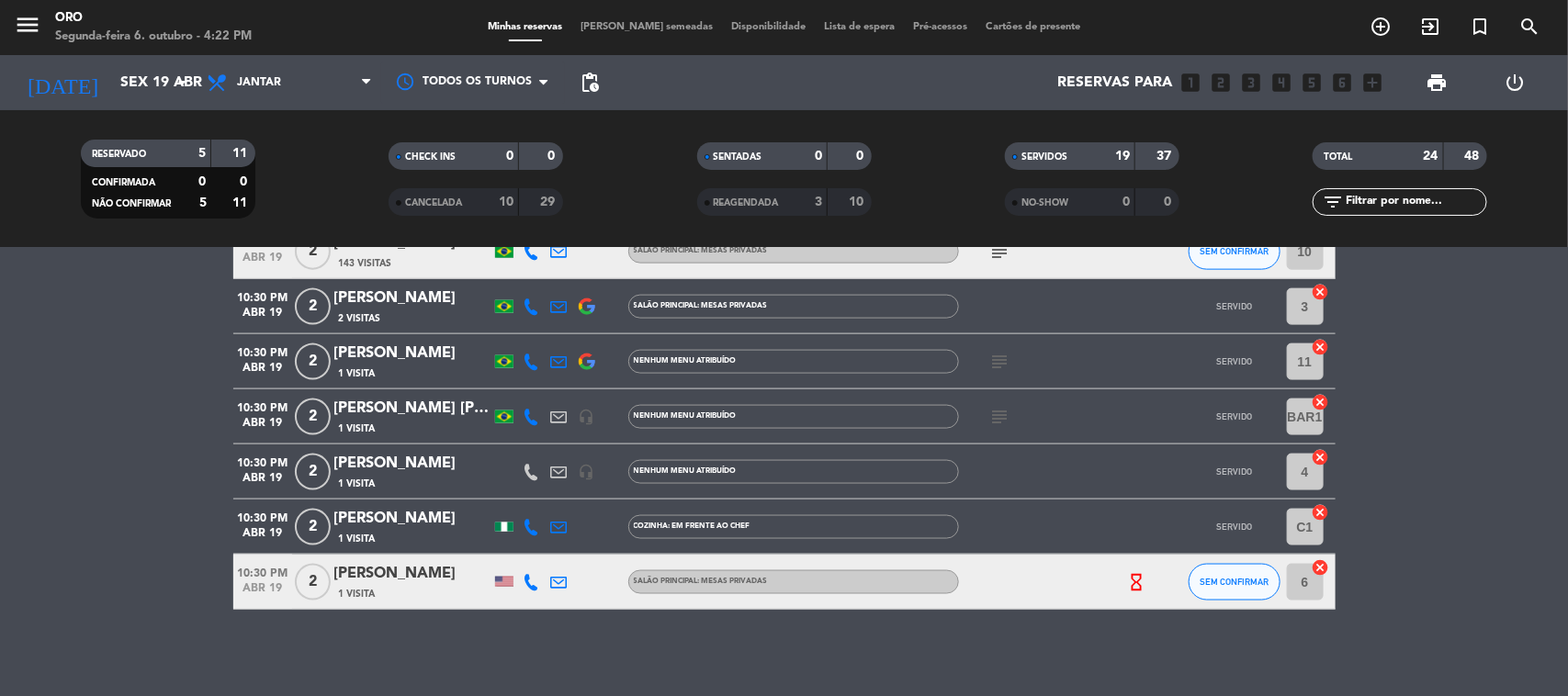
scroll to position [1153, 0]
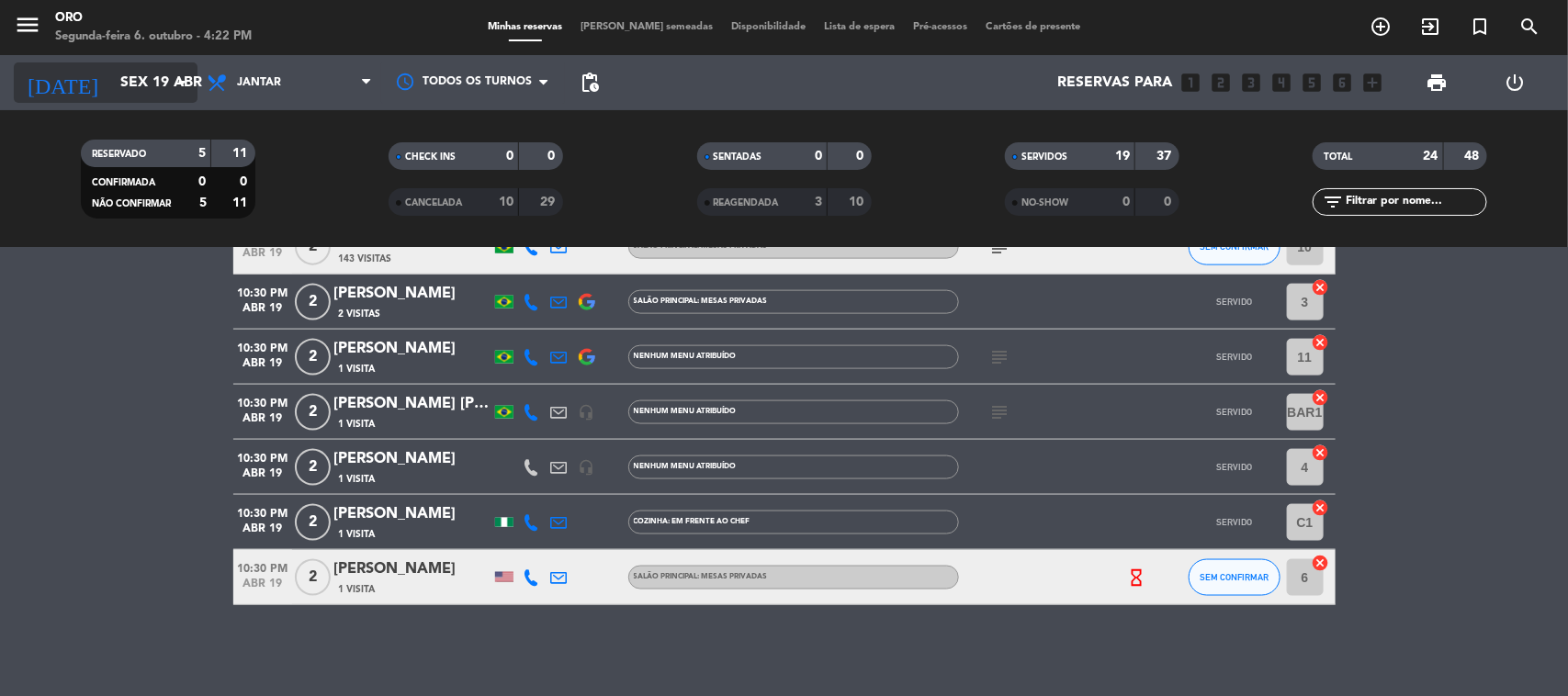
click at [142, 84] on input "Sex 19 abr" at bounding box center [209, 83] width 194 height 36
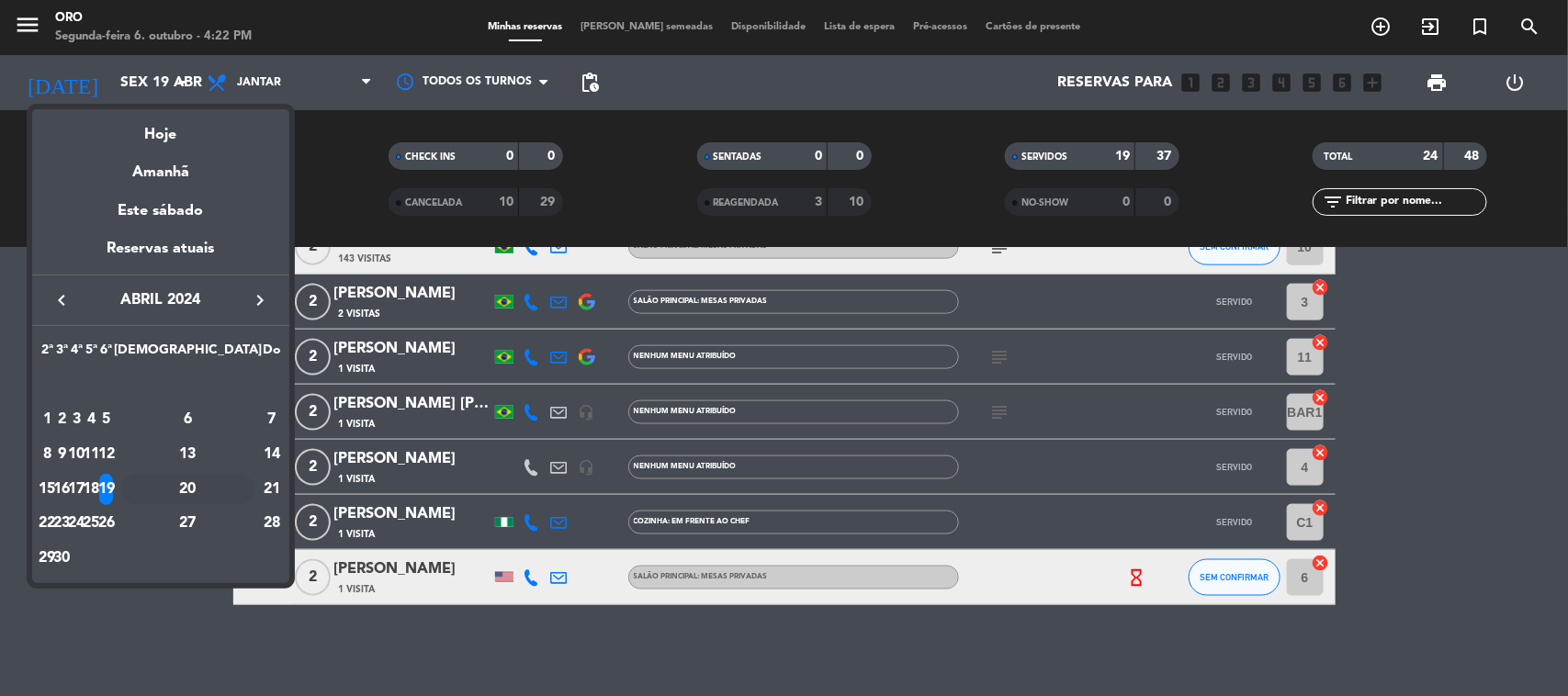
click at [225, 497] on div "20" at bounding box center [188, 489] width 133 height 31
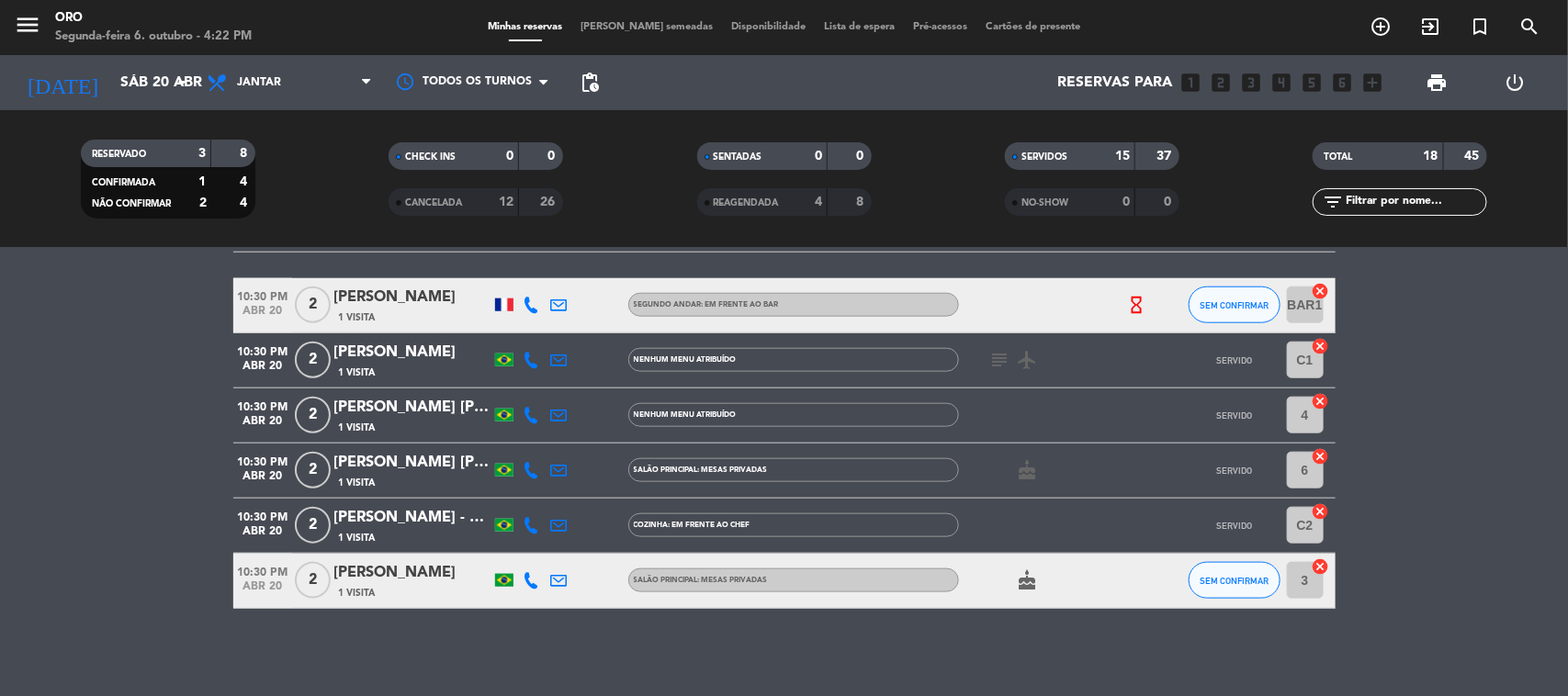
scroll to position [867, 0]
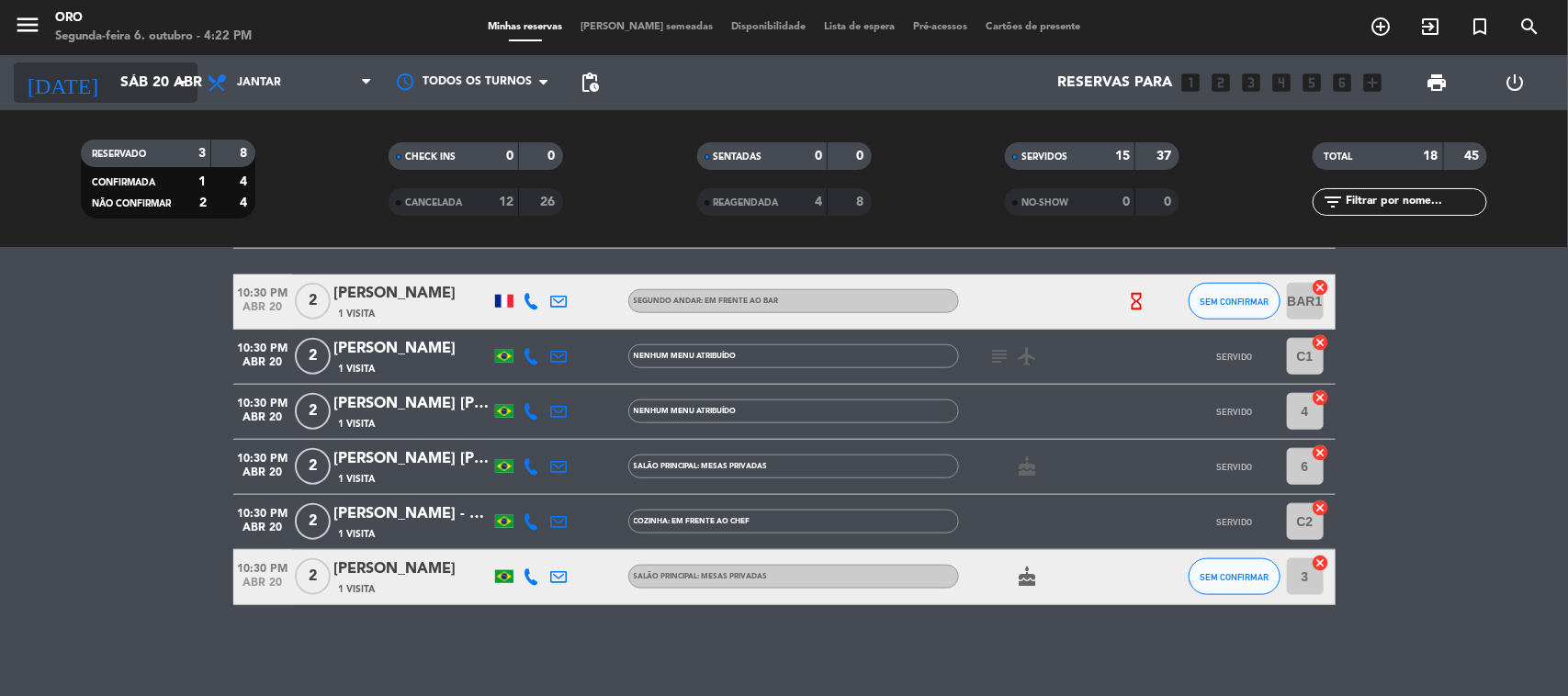
click at [112, 79] on input "Sáb 20 abr" at bounding box center [209, 83] width 194 height 36
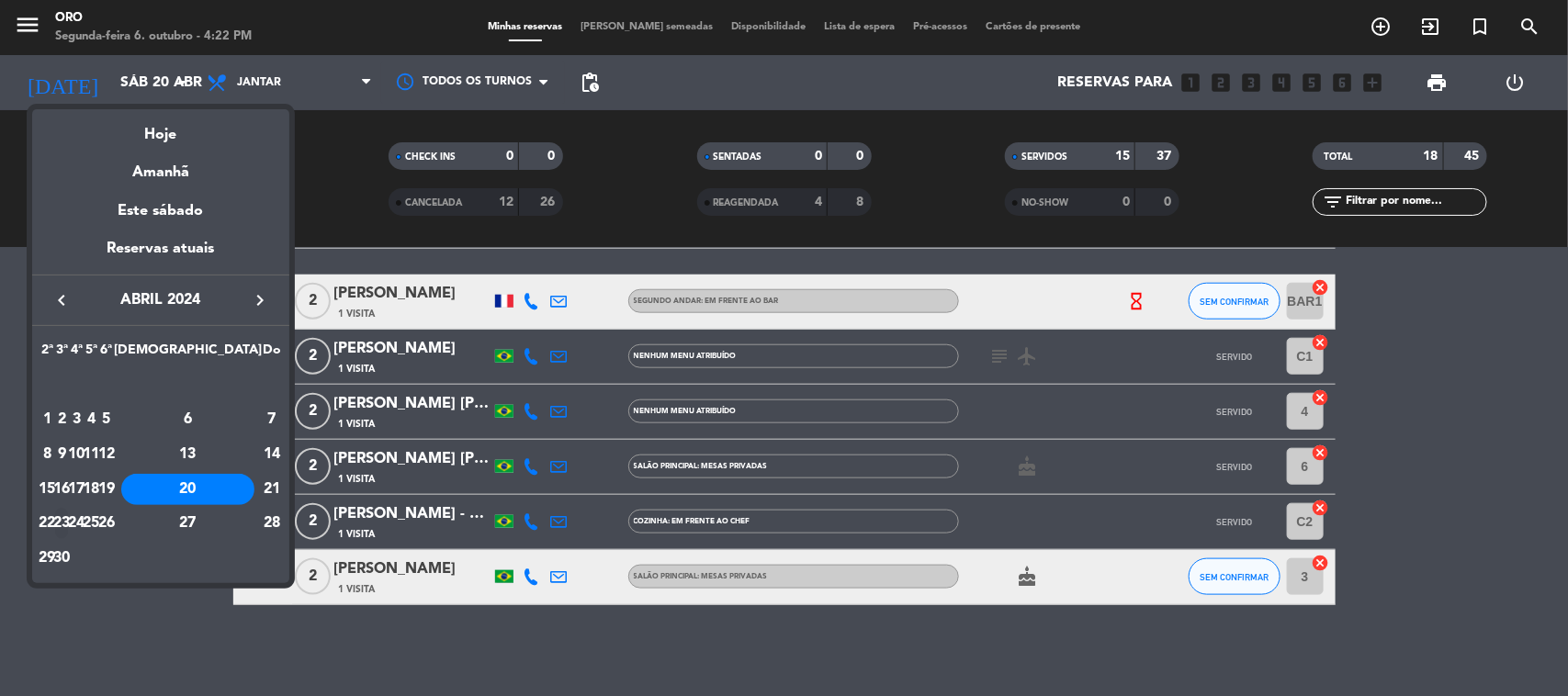
click at [69, 520] on div "23" at bounding box center [62, 523] width 13 height 31
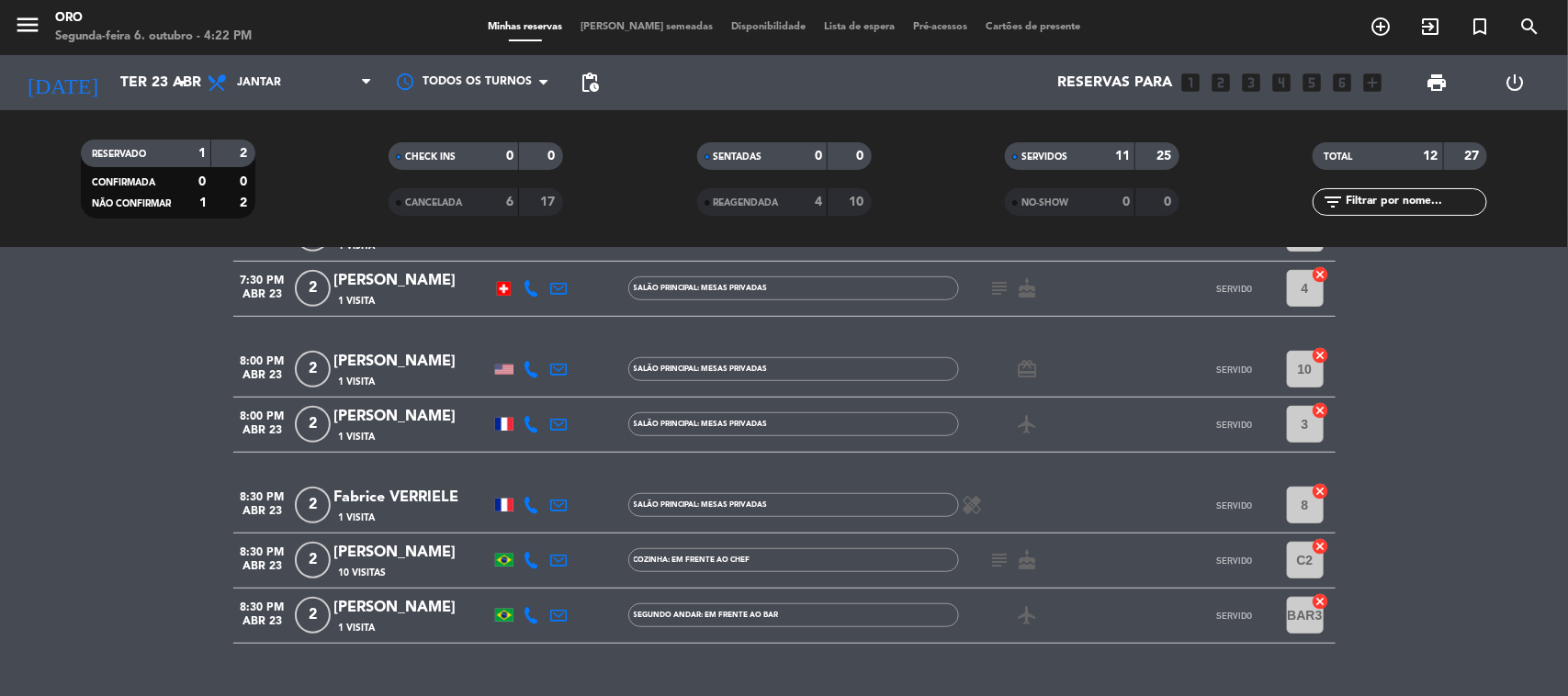
scroll to position [537, 0]
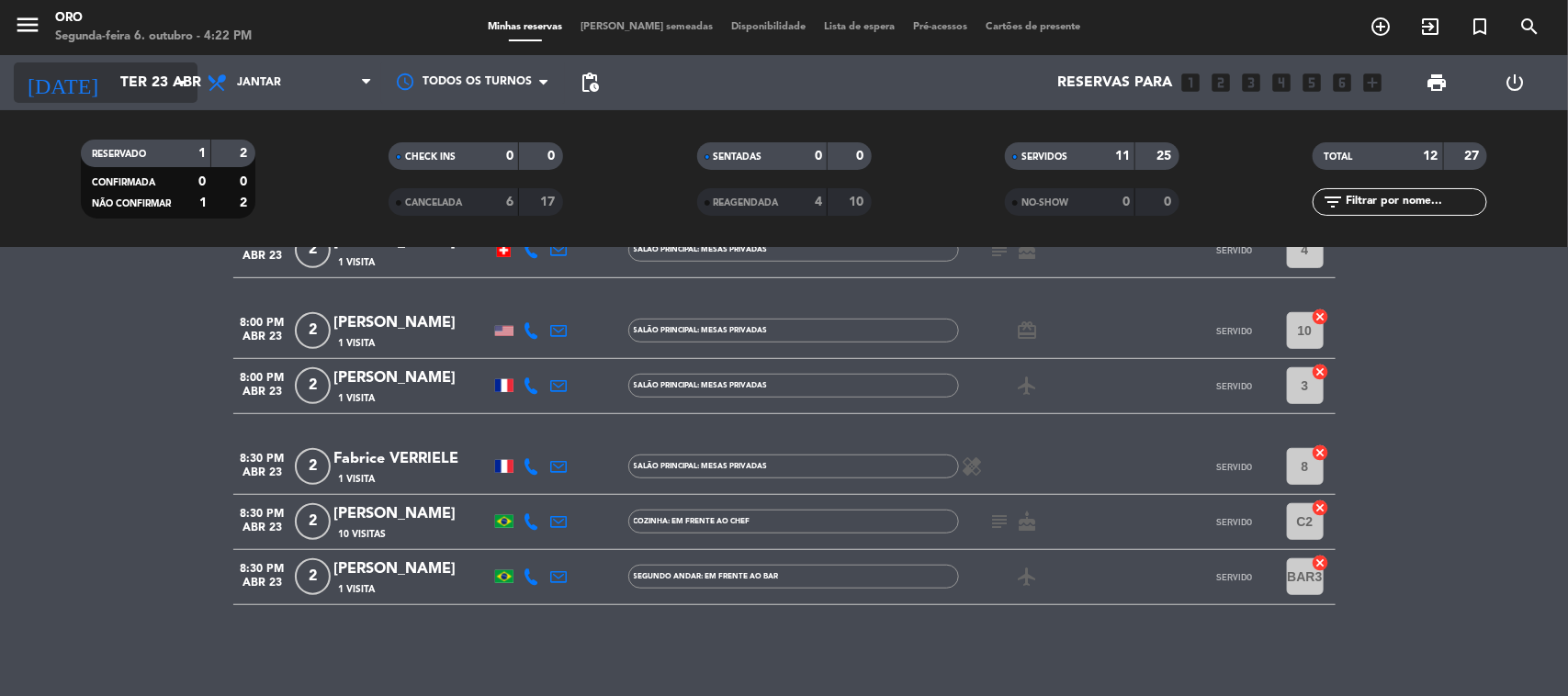
click at [44, 83] on icon "[DATE]" at bounding box center [62, 83] width 97 height 40
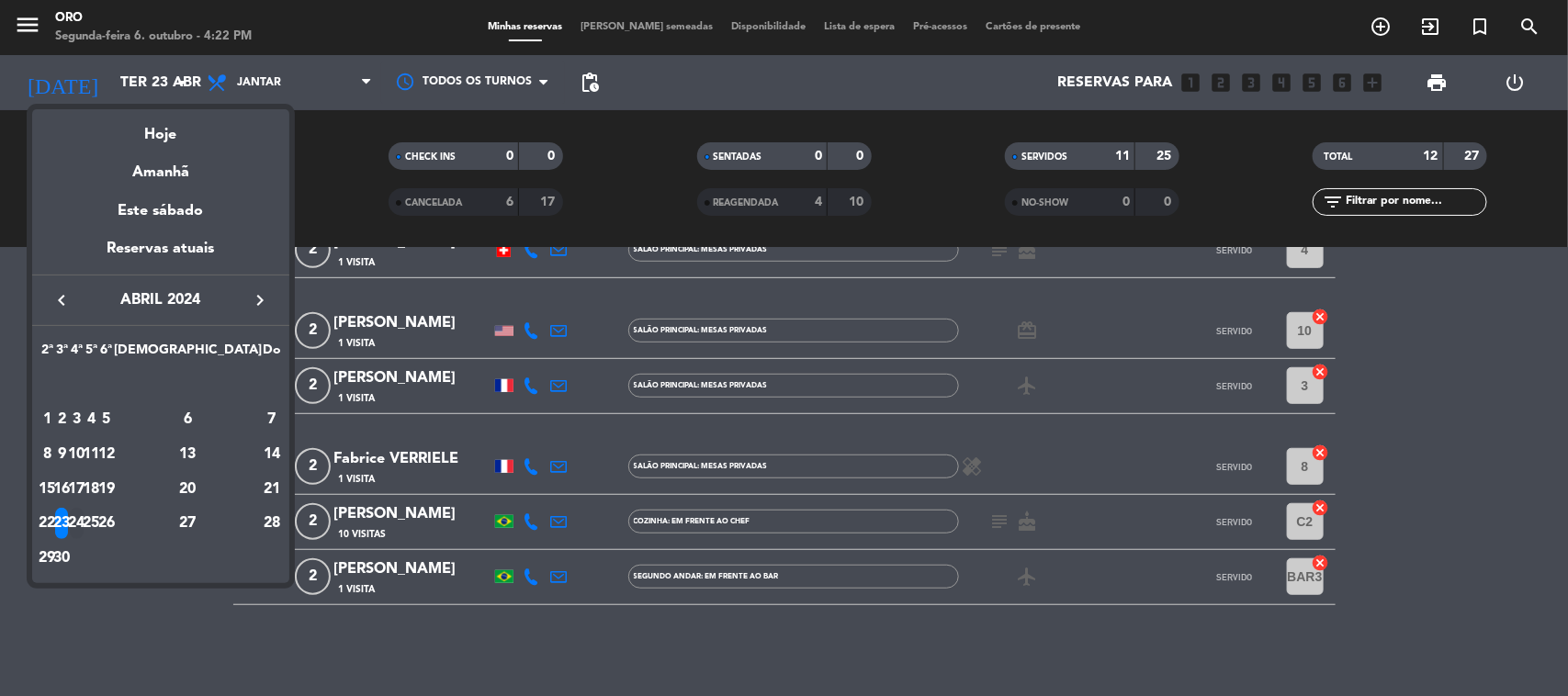
click at [84, 529] on div "24" at bounding box center [77, 523] width 13 height 31
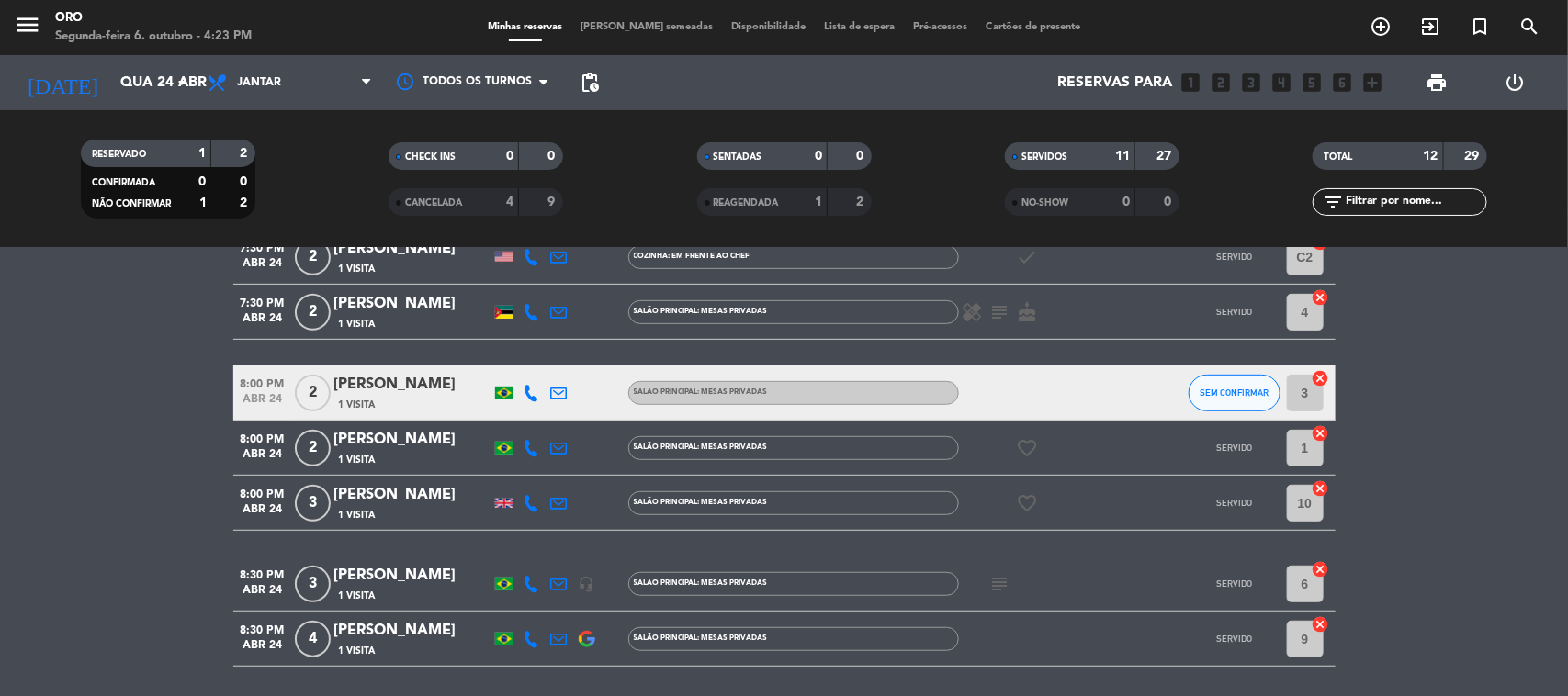
scroll to position [460, 0]
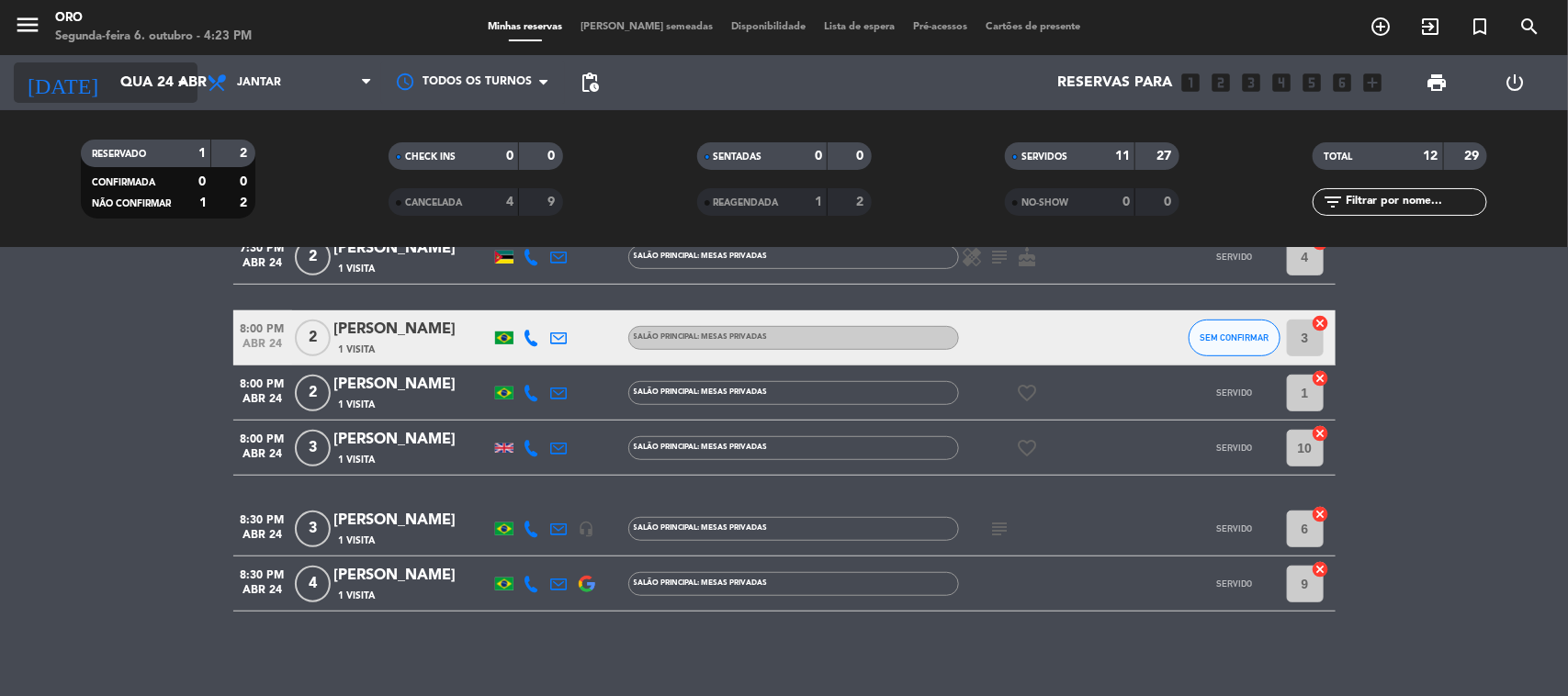
click at [150, 92] on input "Qua 24 abr" at bounding box center [209, 83] width 194 height 36
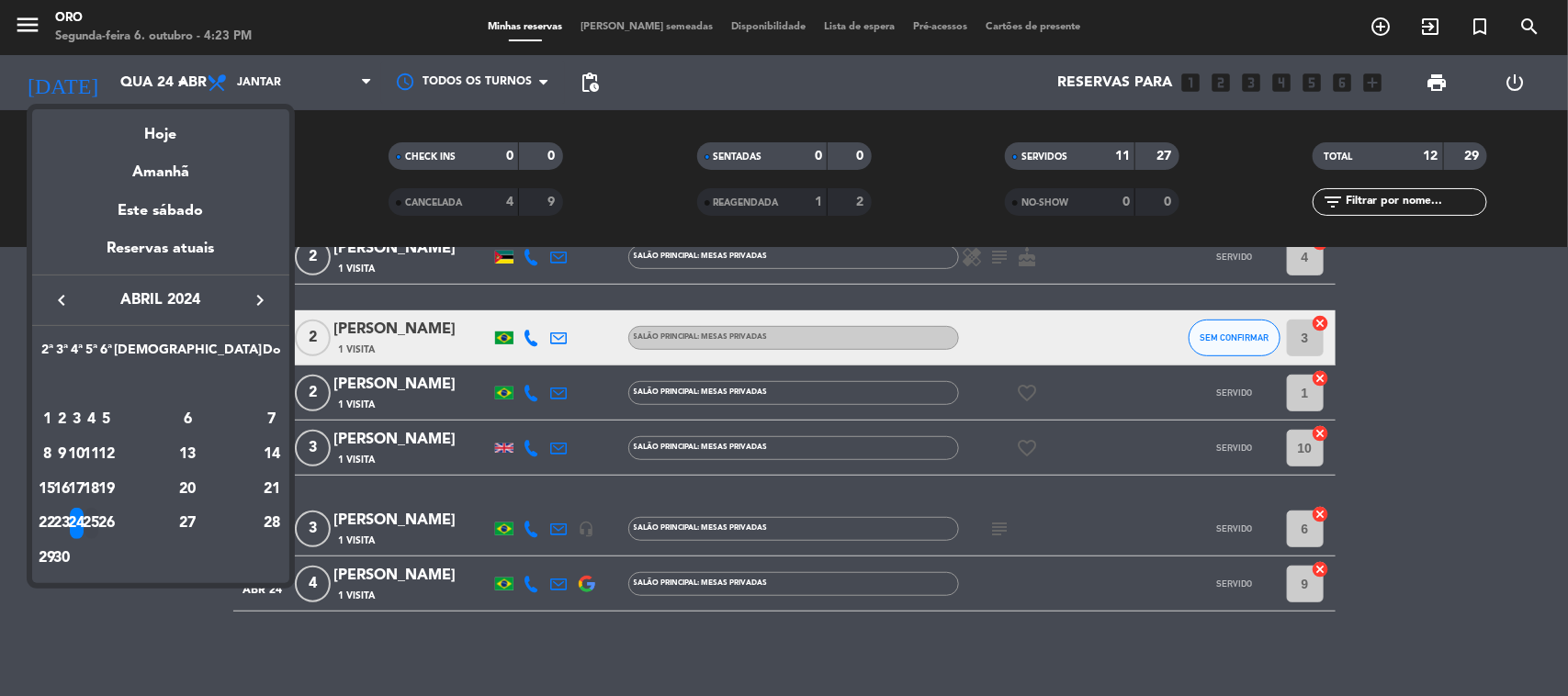
click at [98, 538] on div "25" at bounding box center [91, 523] width 13 height 31
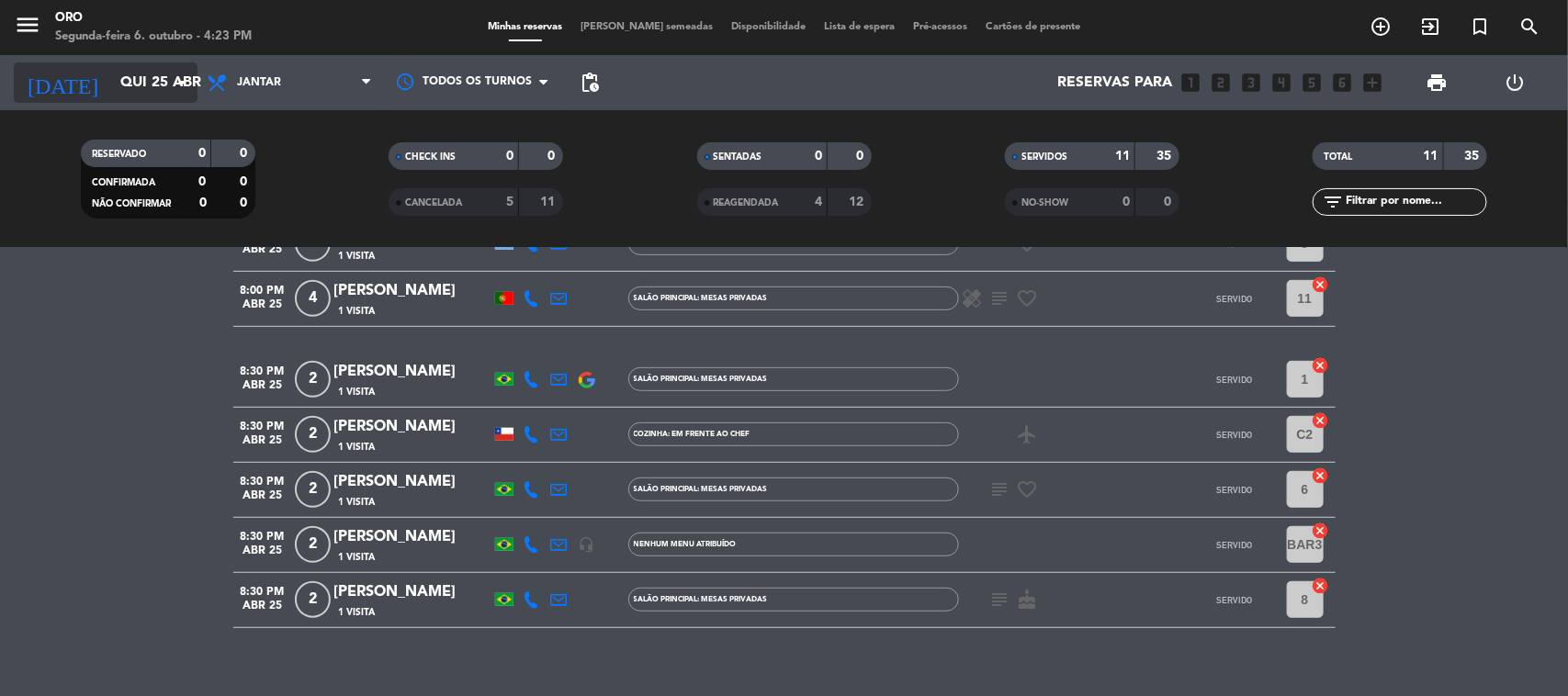
click at [152, 84] on input "Qui 25 abr" at bounding box center [209, 83] width 194 height 36
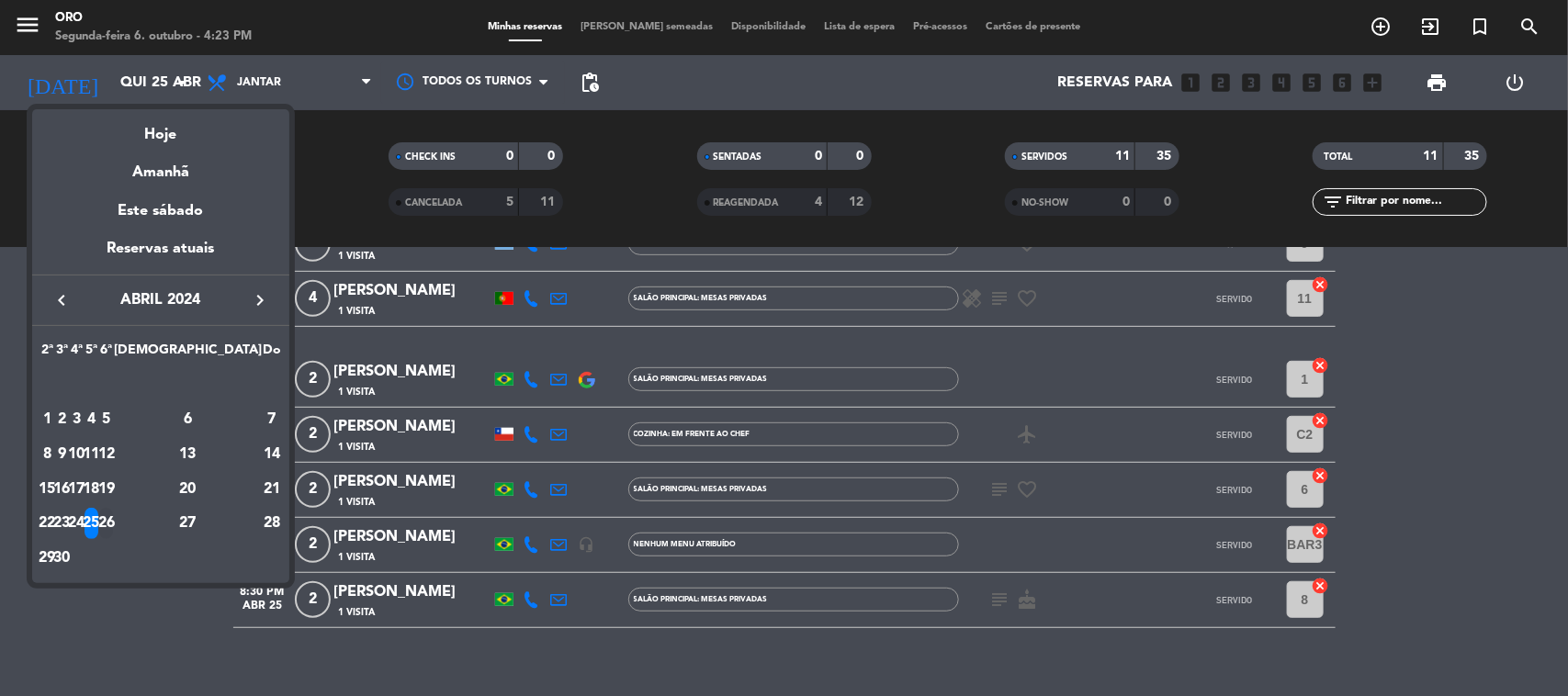
click at [113, 515] on div "26" at bounding box center [106, 523] width 13 height 31
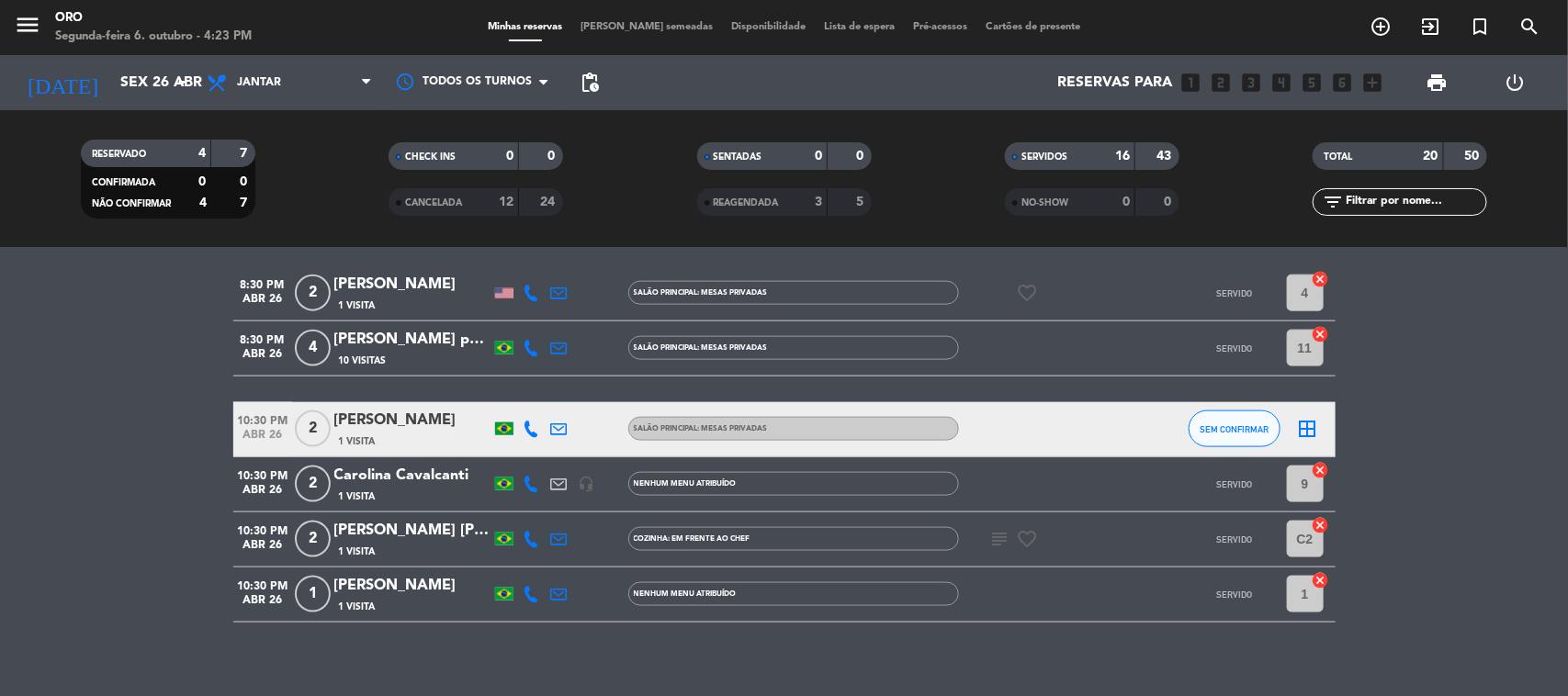
scroll to position [1081, 0]
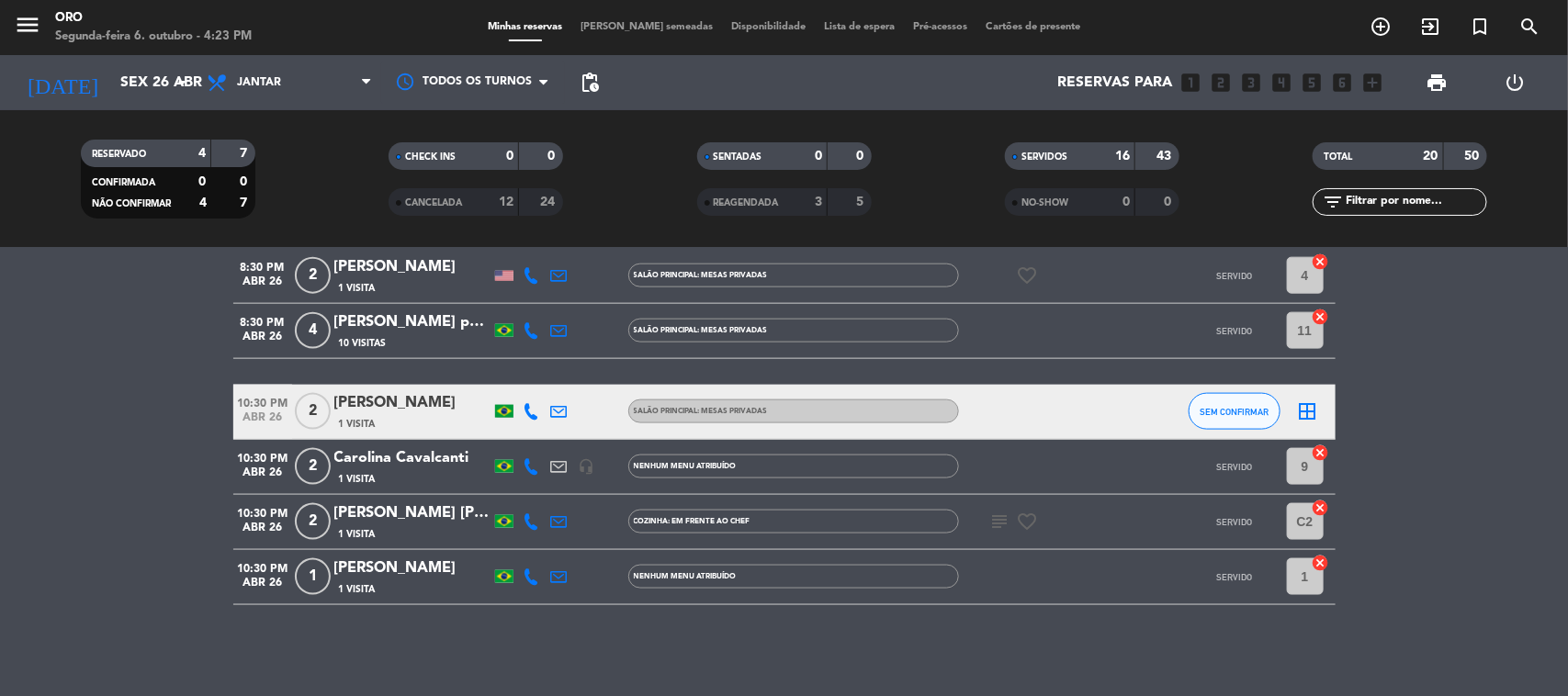
click at [163, 55] on div "[DATE] Sex 26 abr arrow_drop_down" at bounding box center [105, 82] width 184 height 55
click at [158, 78] on input "Sex 26 abr" at bounding box center [209, 83] width 194 height 36
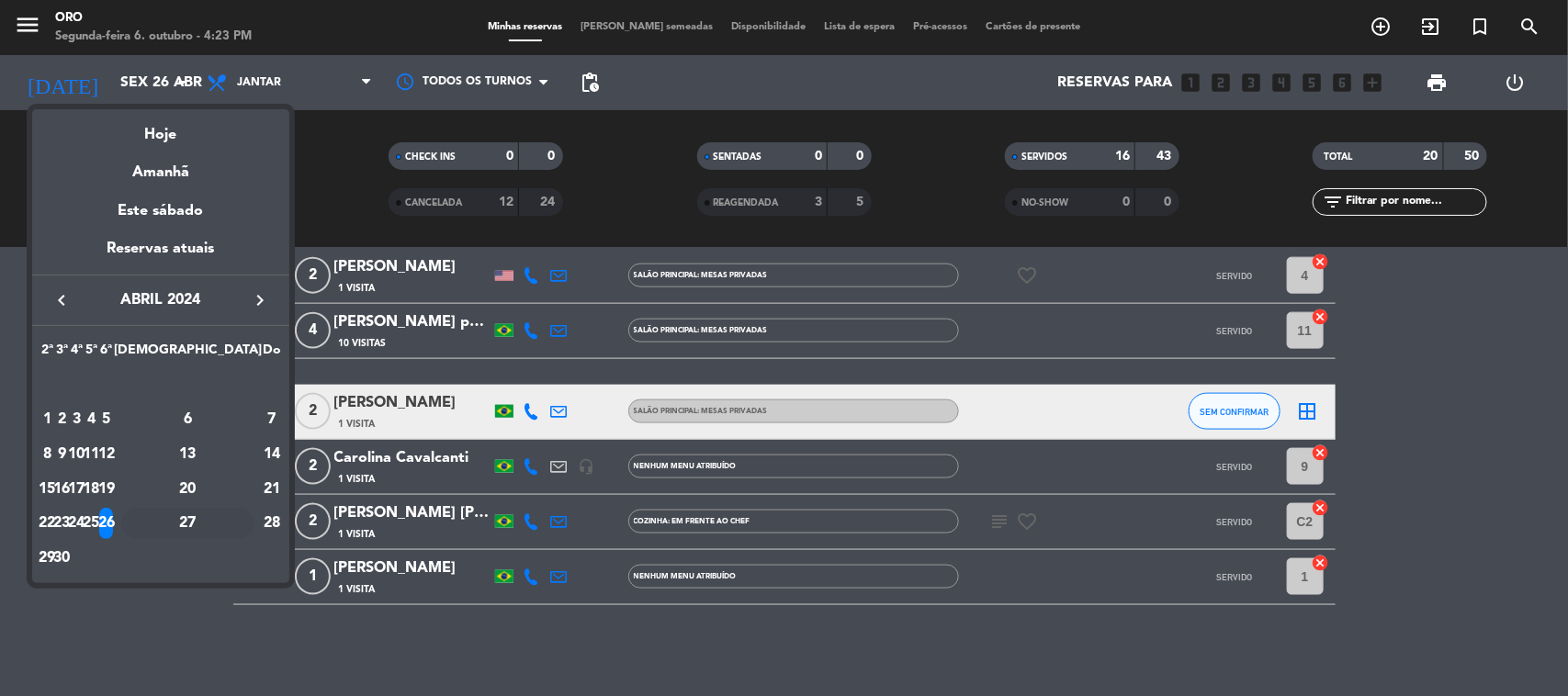
click at [215, 511] on td "27" at bounding box center [188, 524] width 148 height 35
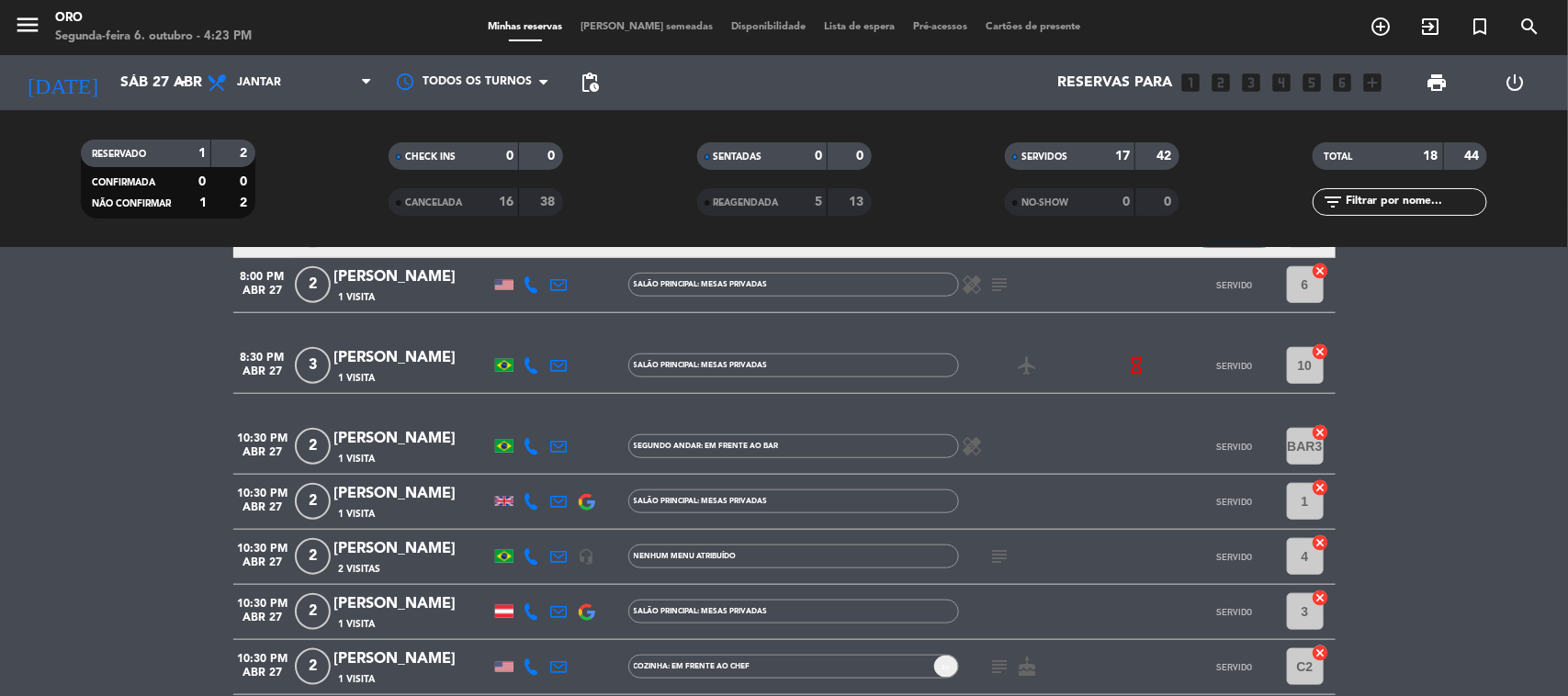
scroll to position [893, 0]
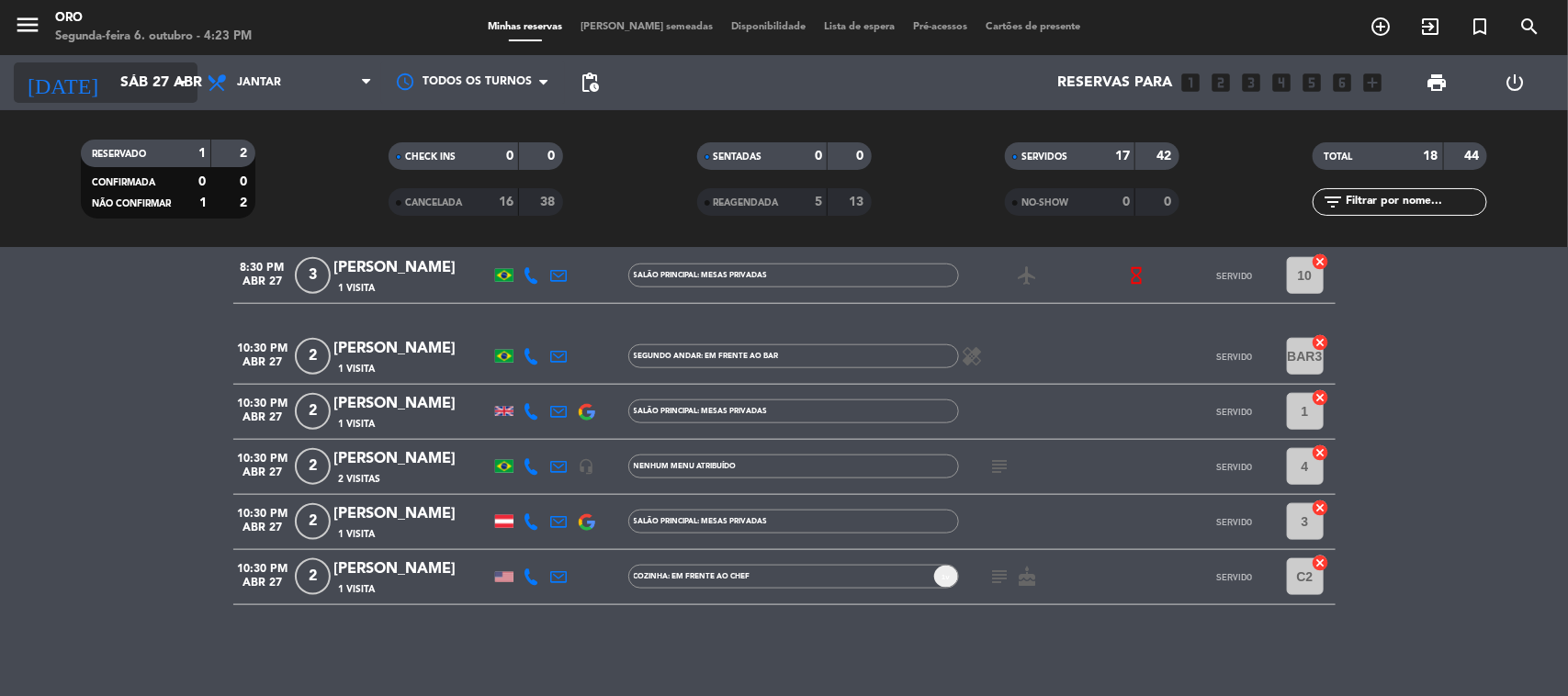
click at [164, 92] on input "Sáb 27 abr" at bounding box center [209, 83] width 194 height 36
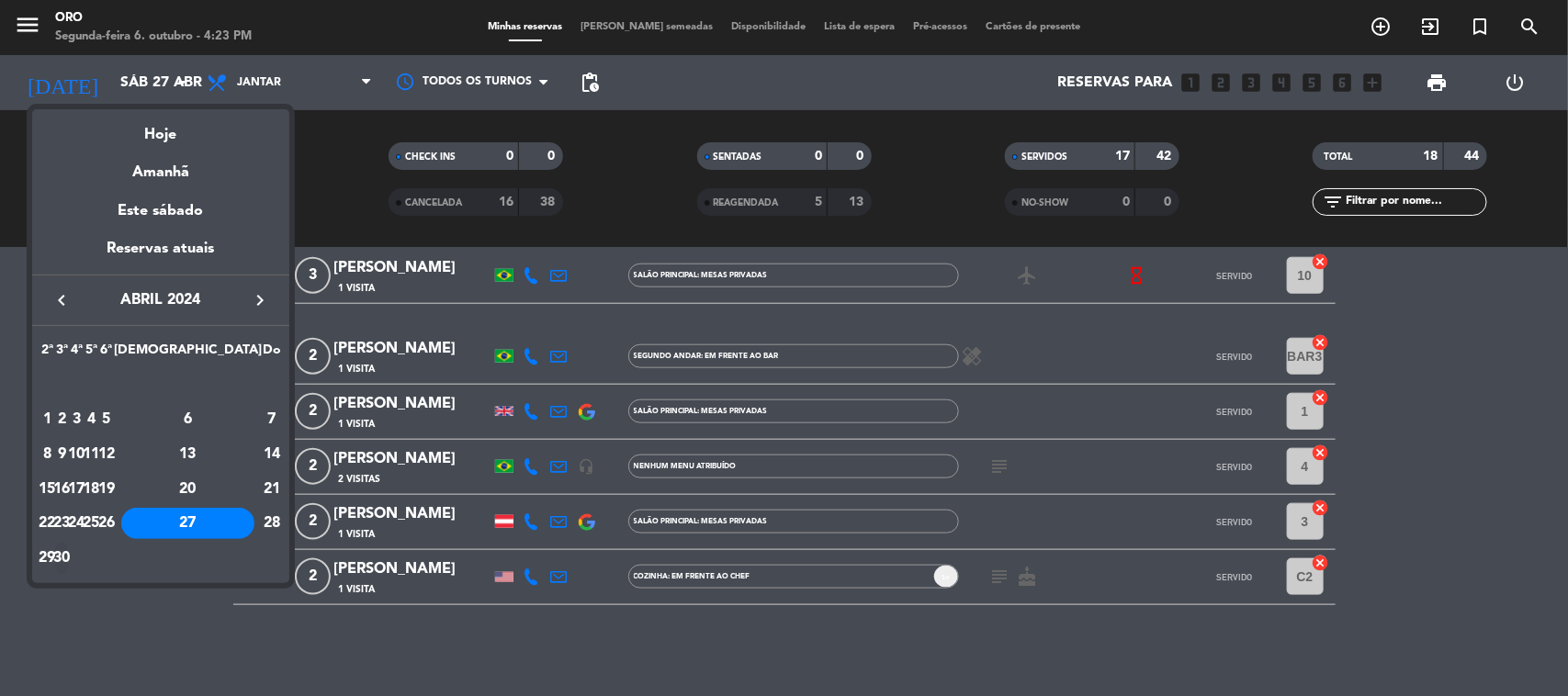
click at [69, 564] on div "30" at bounding box center [62, 558] width 13 height 31
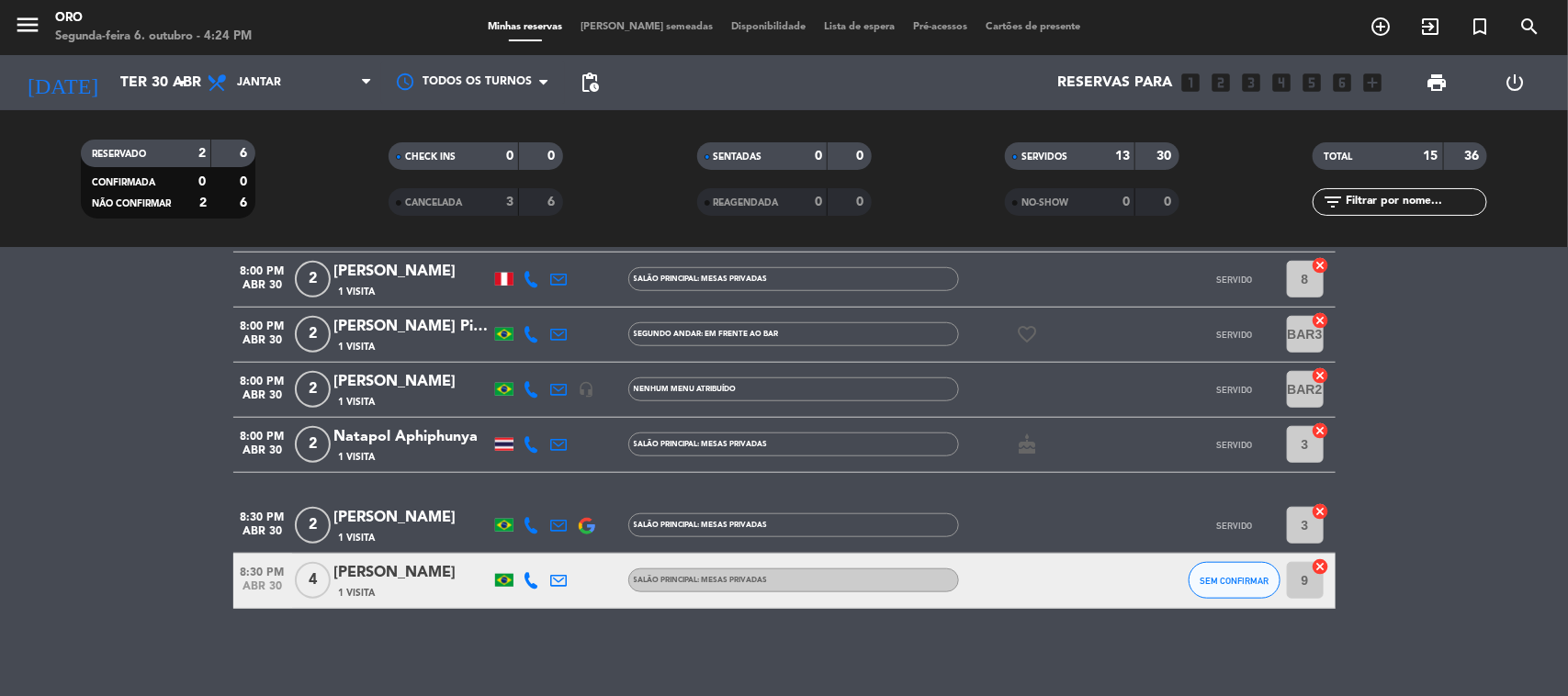
scroll to position [703, 0]
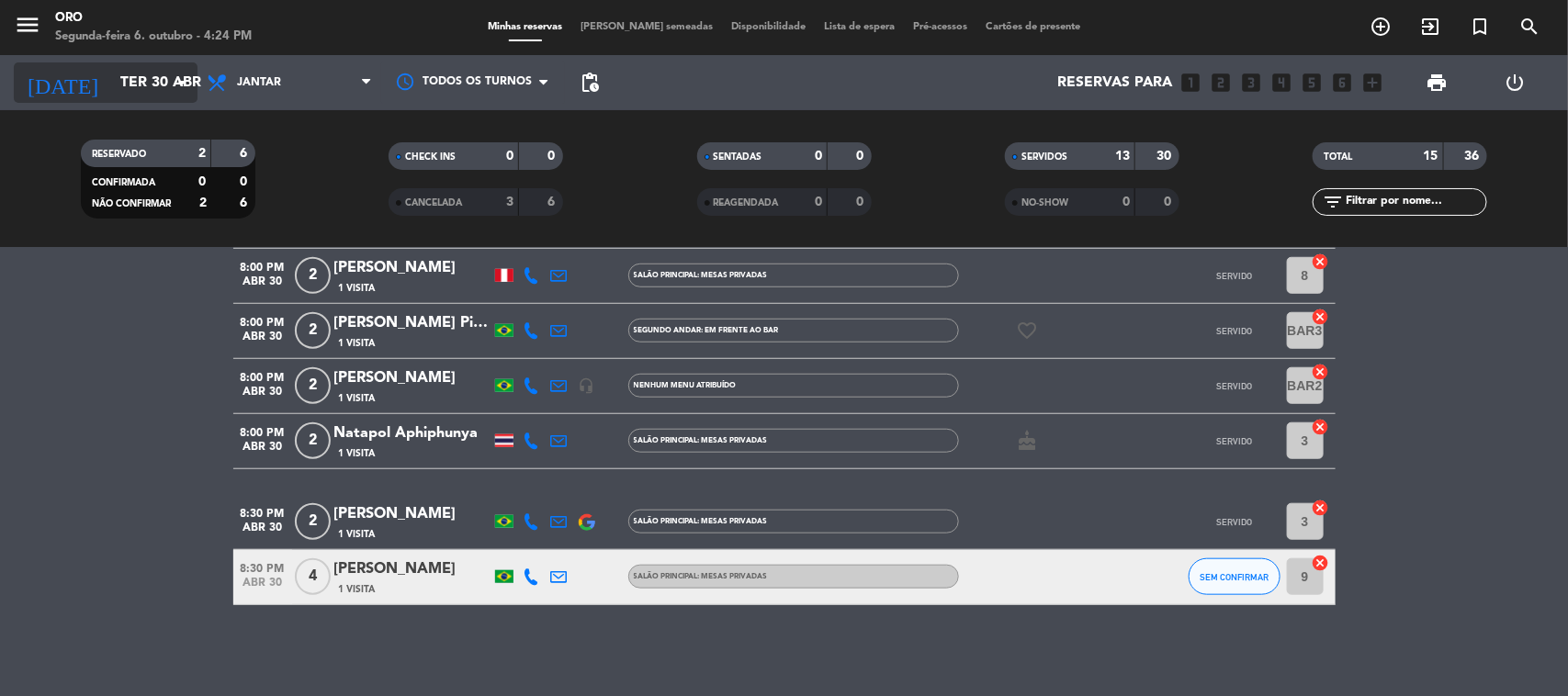
click at [156, 89] on input "Ter 30 abr" at bounding box center [209, 83] width 194 height 36
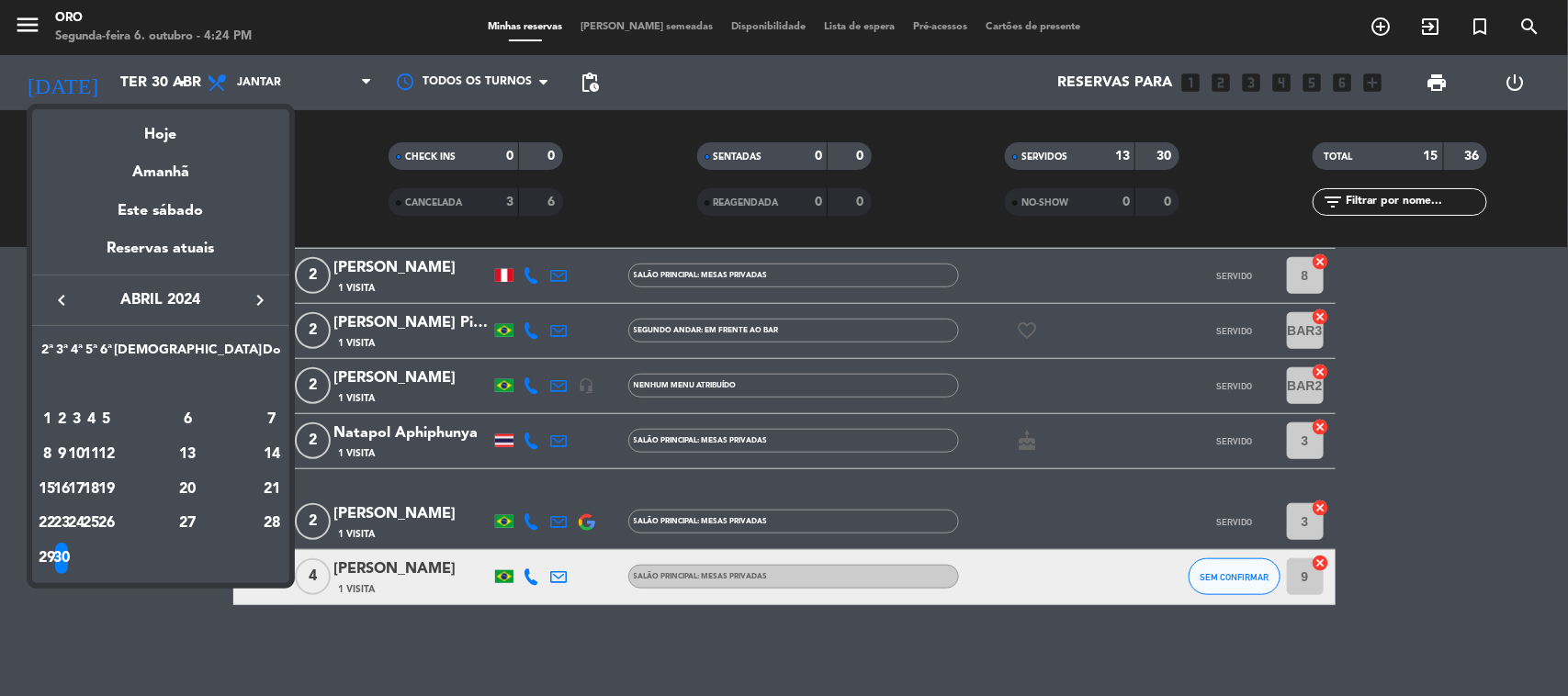
click at [249, 286] on div "keyboard_arrow_left abril 2024 keyboard_arrow_right" at bounding box center [160, 300] width 257 height 51
click at [258, 299] on icon "keyboard_arrow_right" at bounding box center [260, 300] width 22 height 22
click at [84, 419] on div "1" at bounding box center [77, 419] width 13 height 31
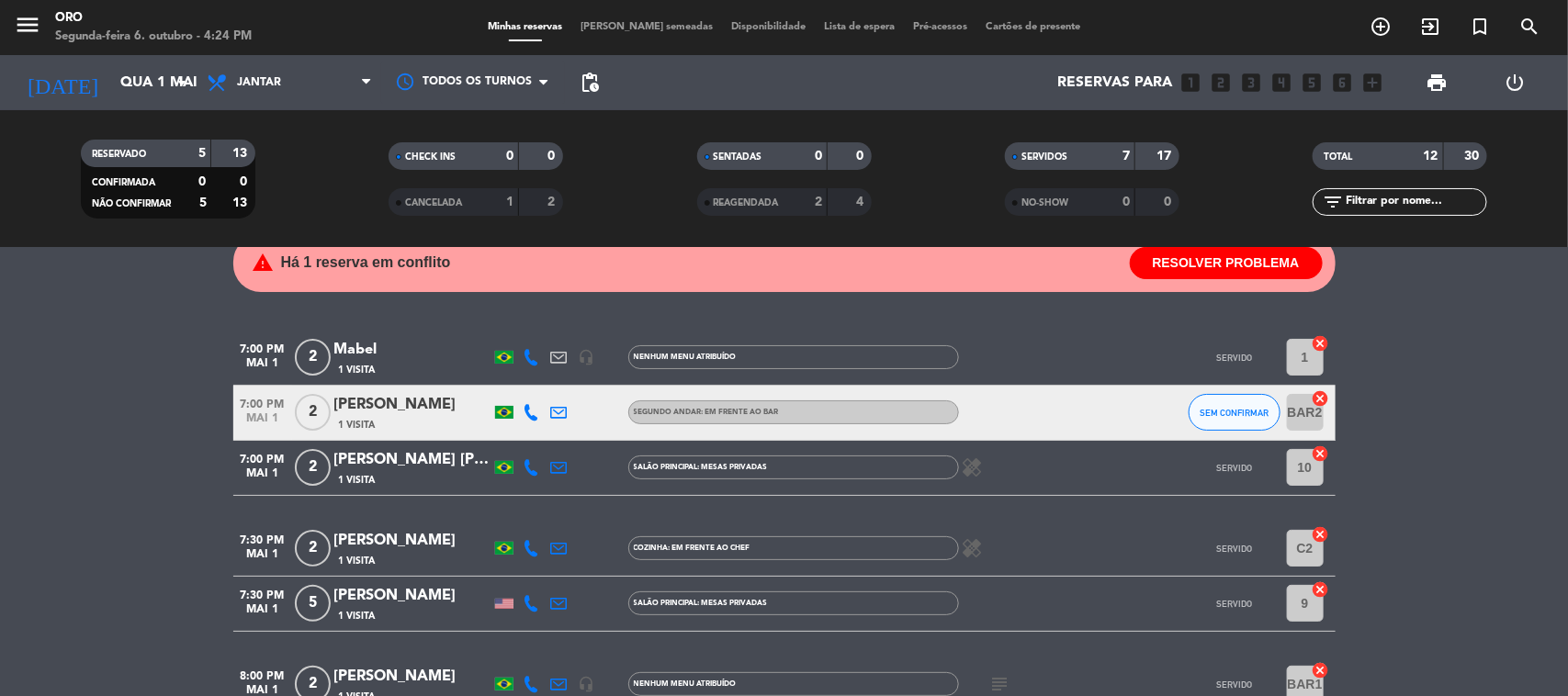
scroll to position [0, 0]
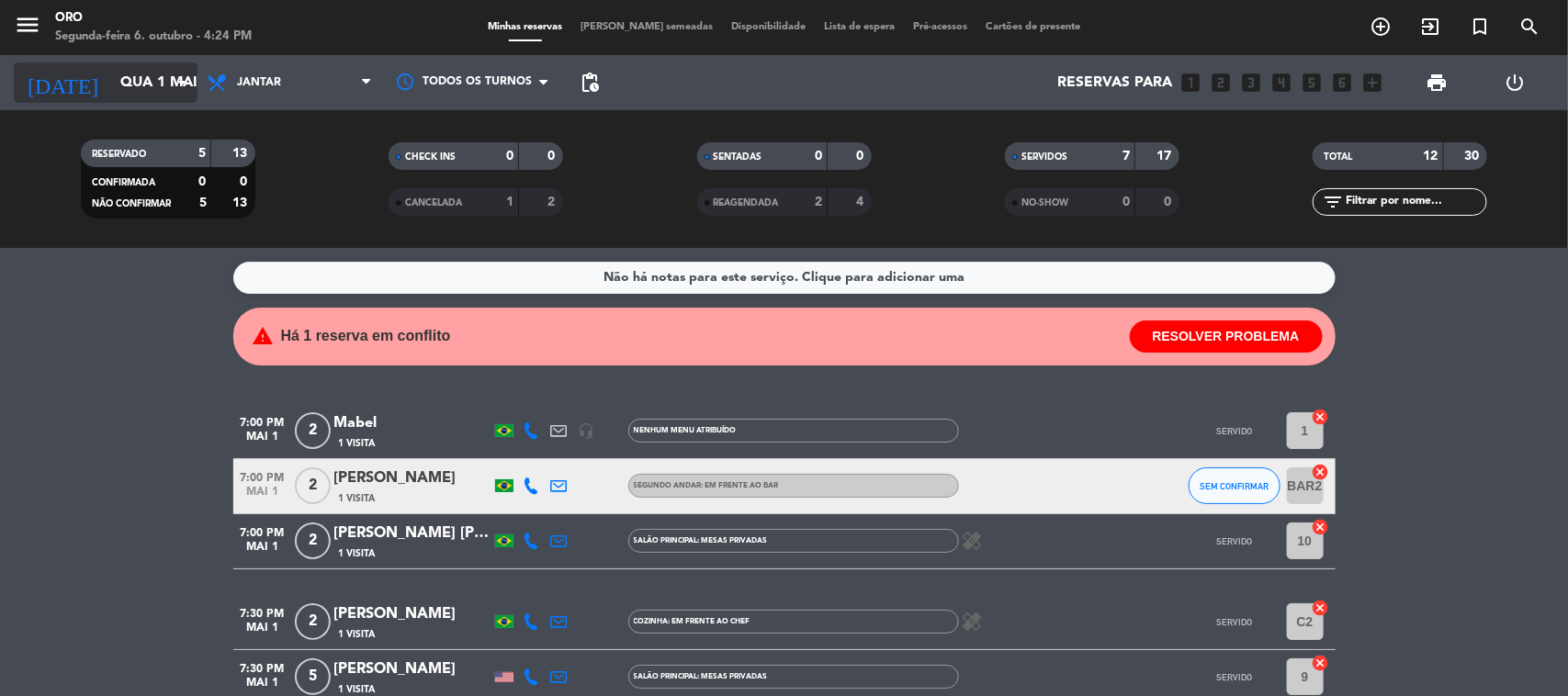
click at [161, 92] on input "Qua 1 mai" at bounding box center [209, 83] width 194 height 36
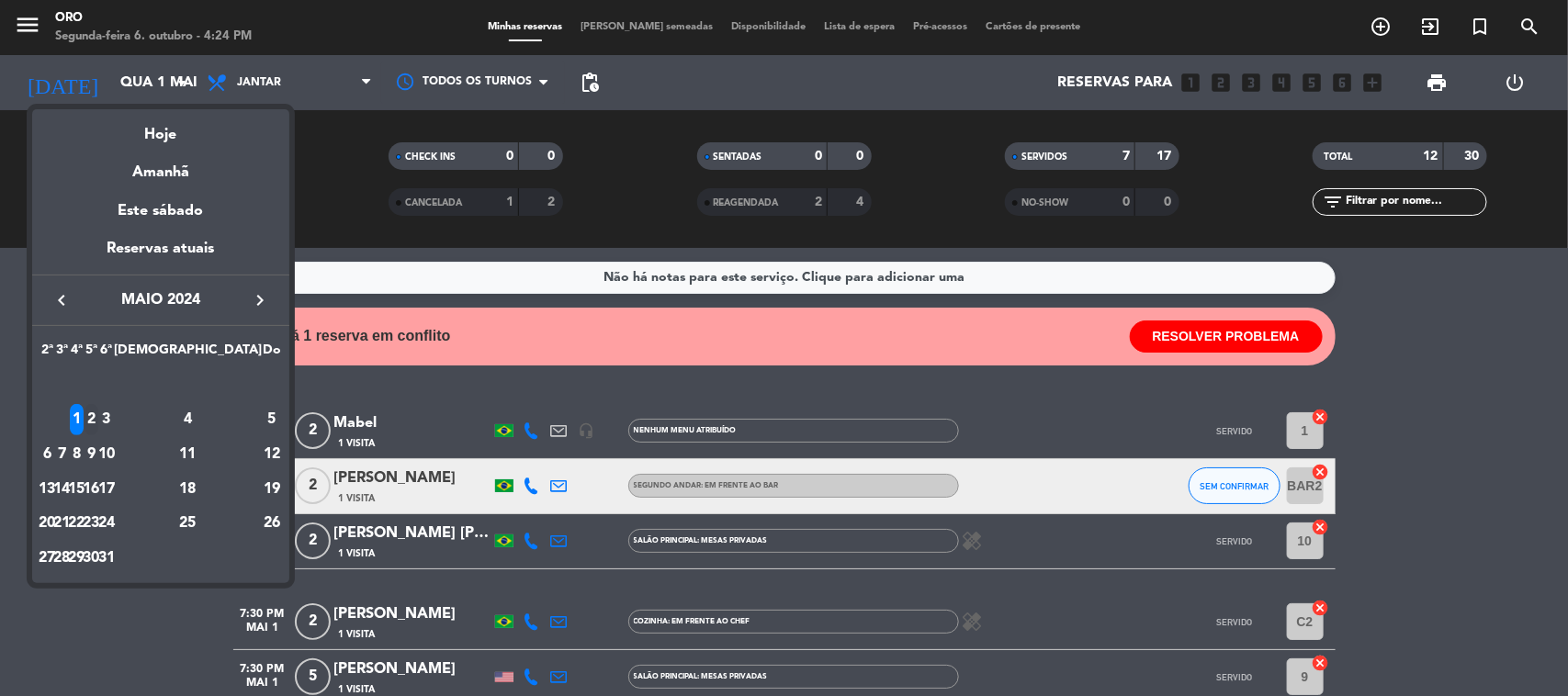
click at [98, 418] on div "2" at bounding box center [91, 419] width 13 height 31
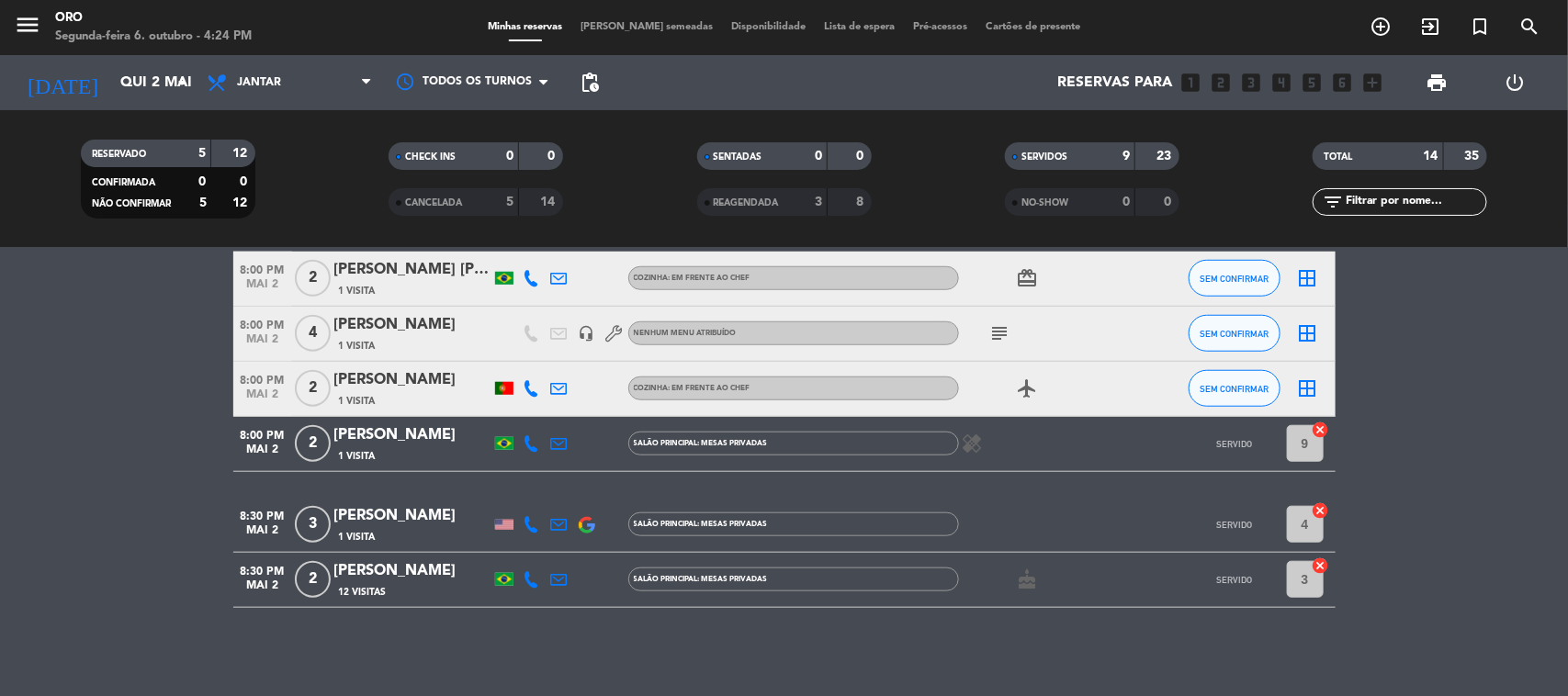
scroll to position [725, 0]
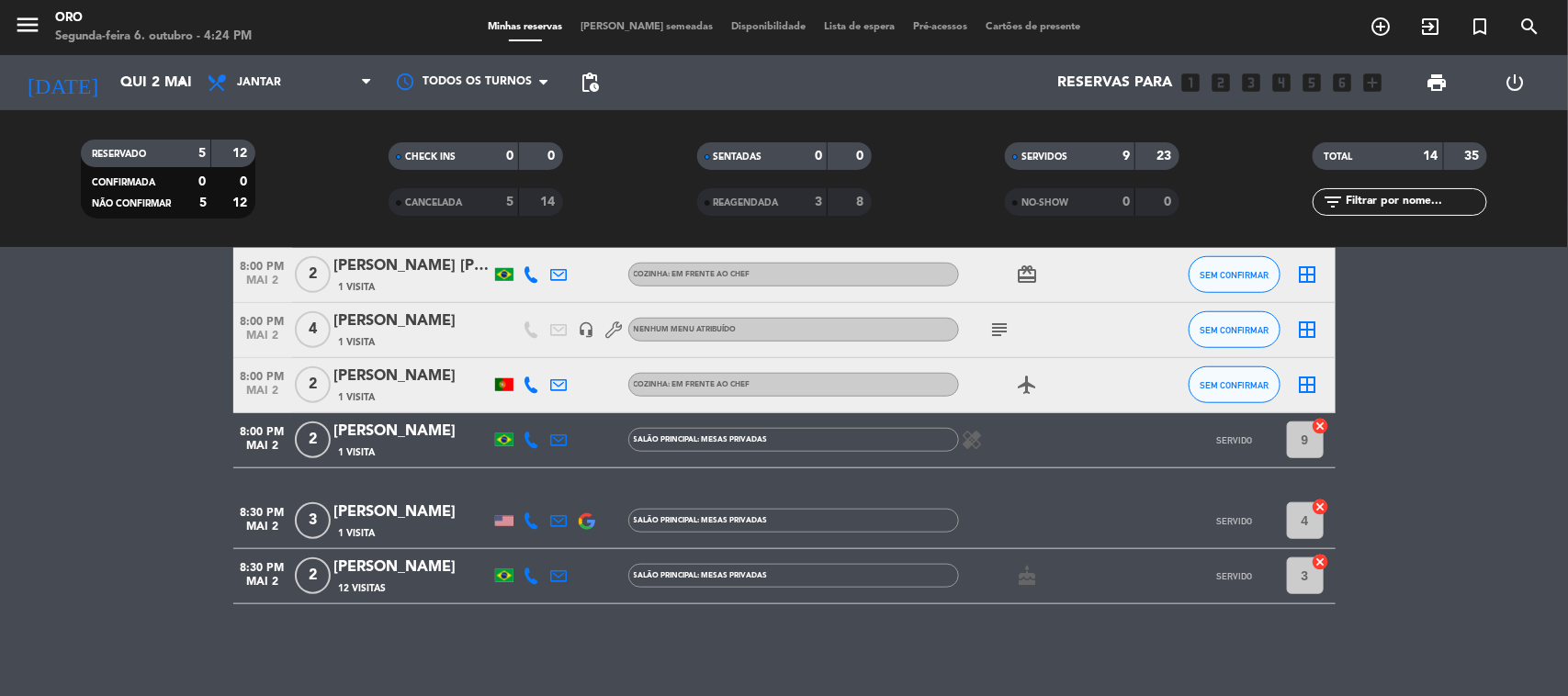
click at [1397, 154] on div "TOTAL" at bounding box center [1359, 157] width 85 height 21
click at [1481, 153] on strong "35" at bounding box center [1474, 156] width 18 height 12
click at [142, 94] on input "Qui 2 mai" at bounding box center [209, 83] width 194 height 36
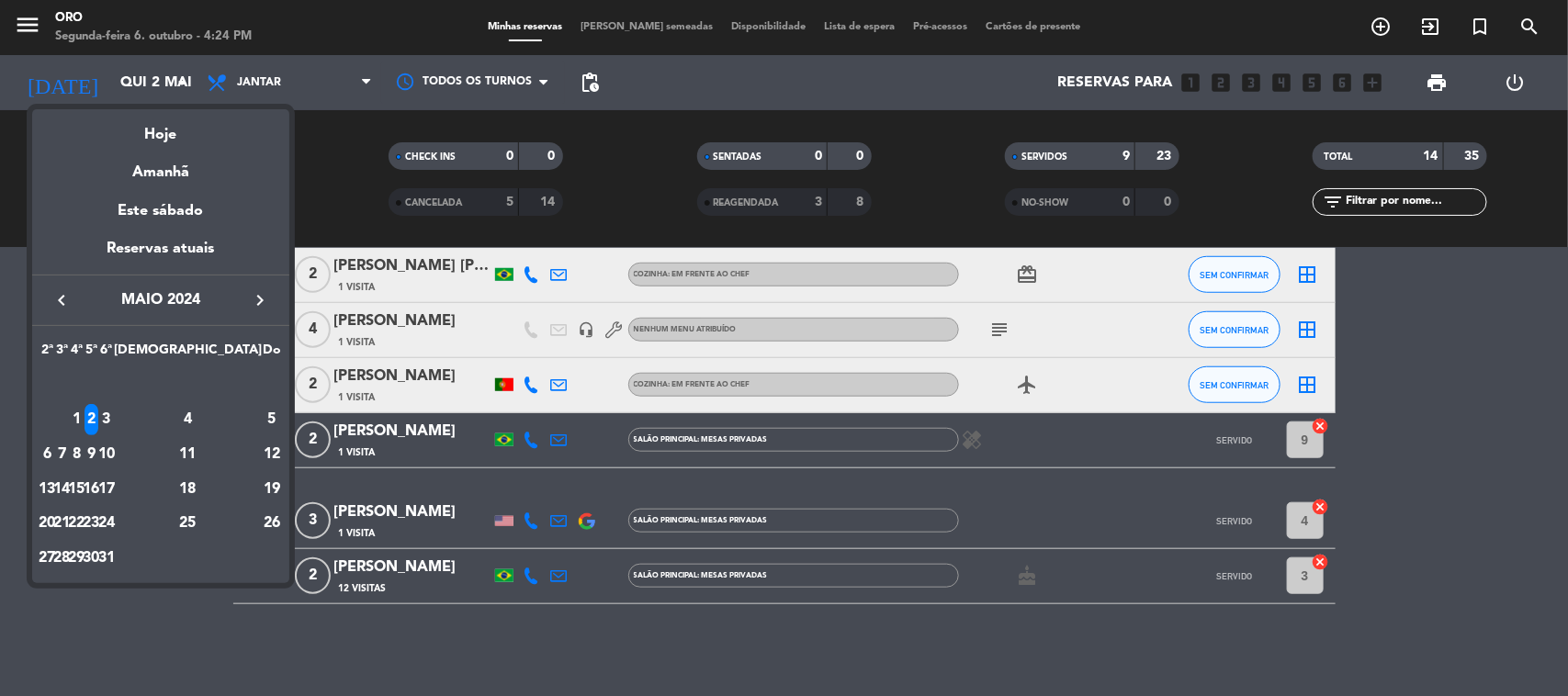
click at [114, 402] on td "3" at bounding box center [106, 419] width 14 height 35
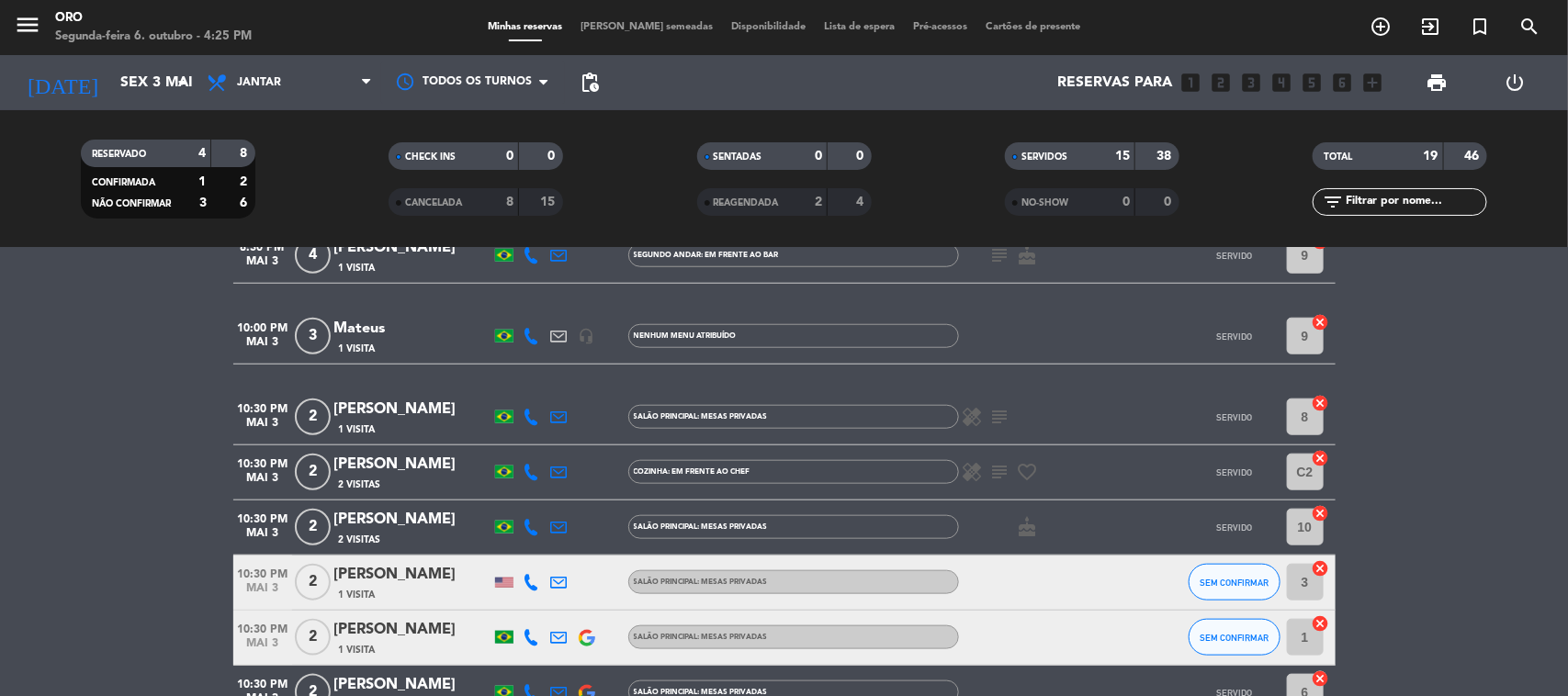
scroll to position [918, 0]
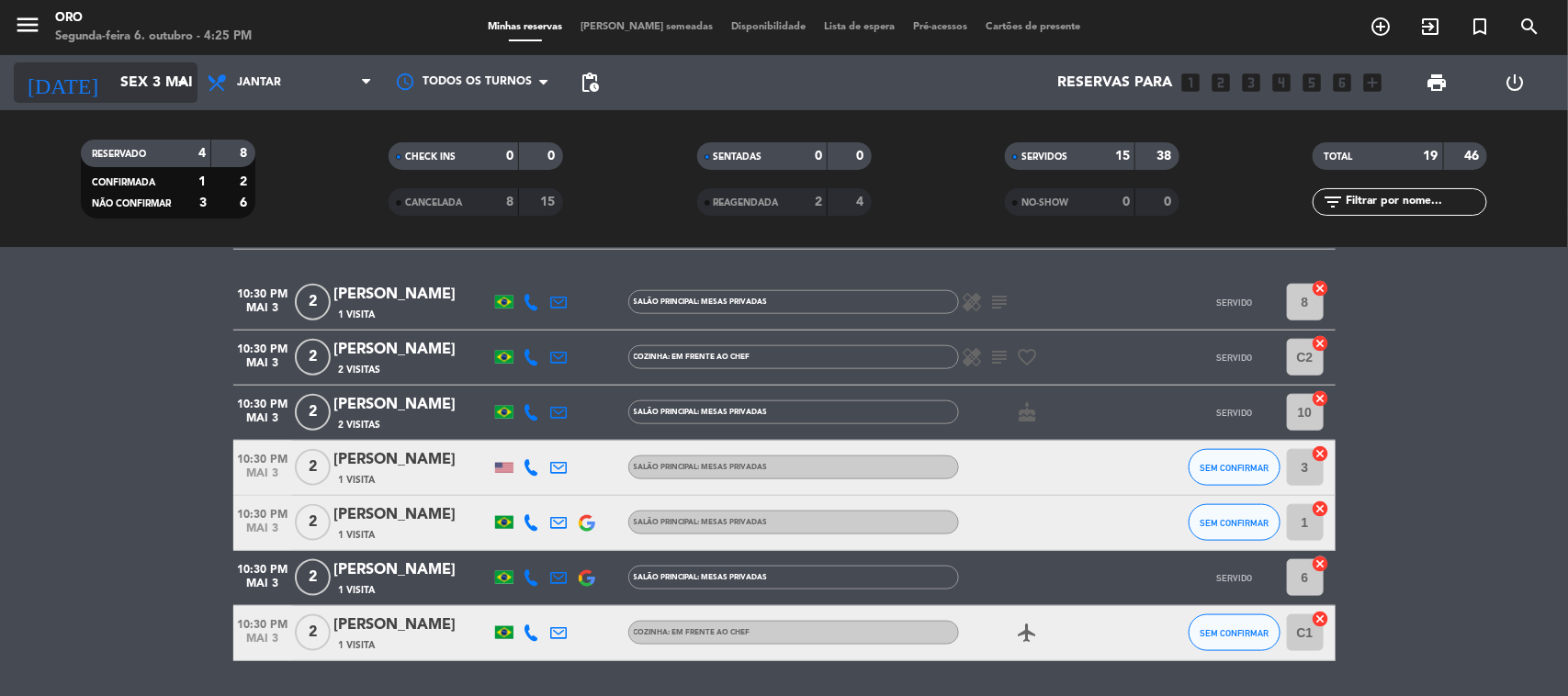
click at [147, 89] on input "Sex 3 mai" at bounding box center [209, 83] width 194 height 36
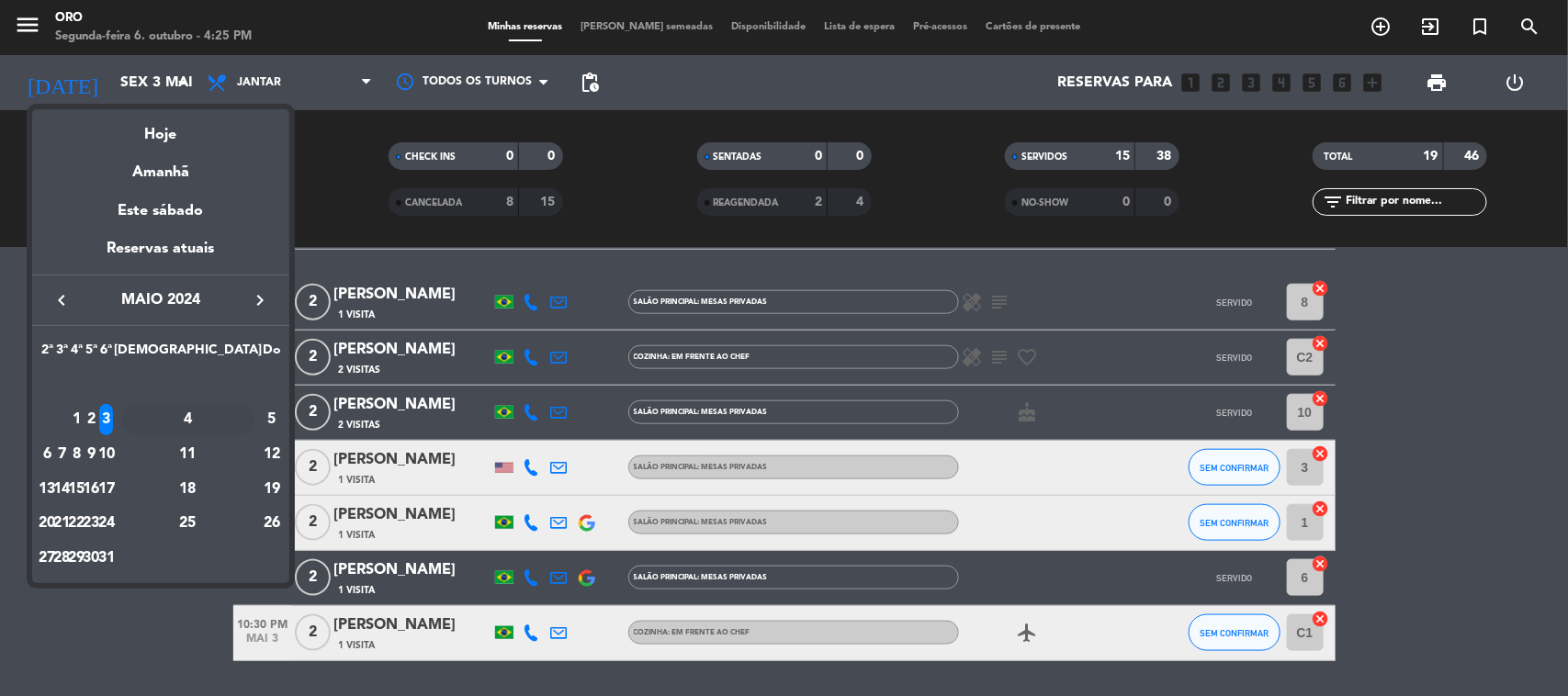
click at [217, 420] on div "4" at bounding box center [188, 419] width 133 height 31
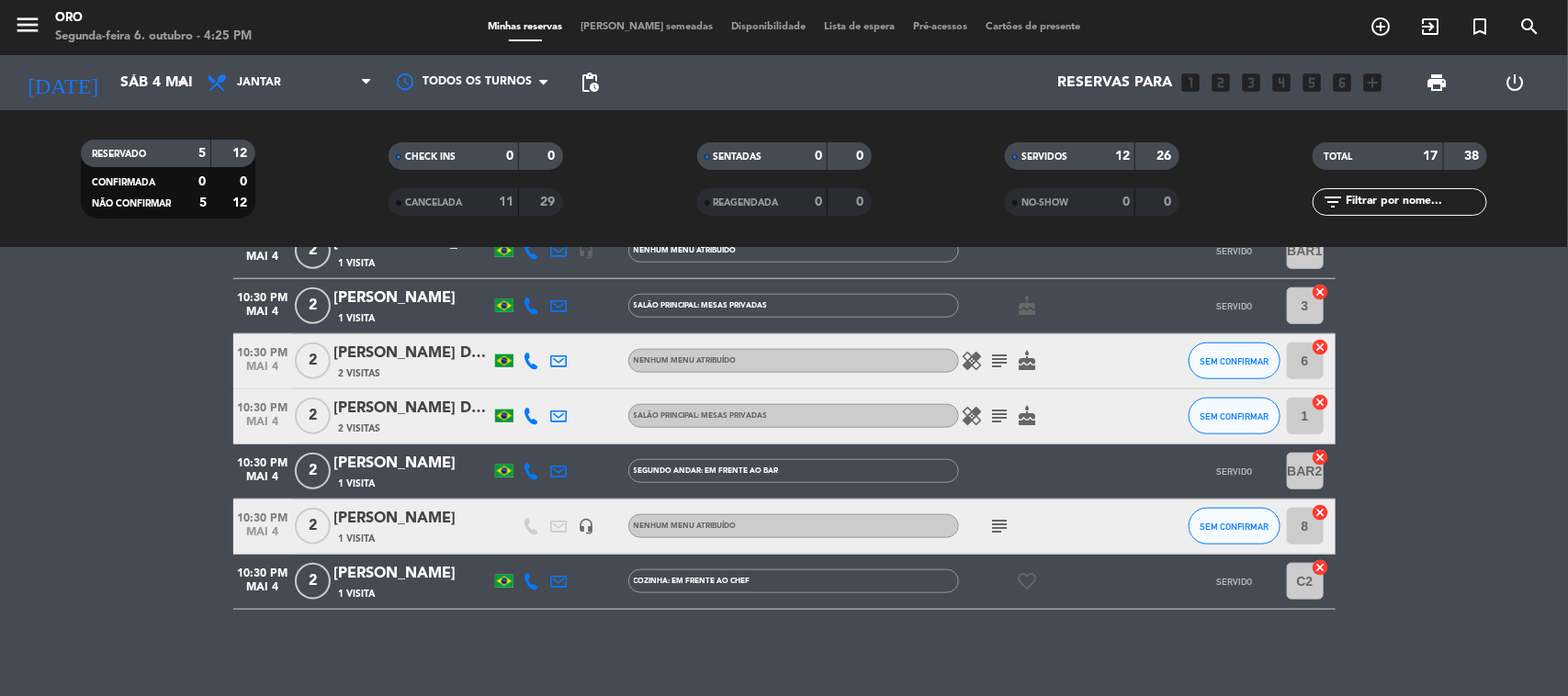
scroll to position [838, 0]
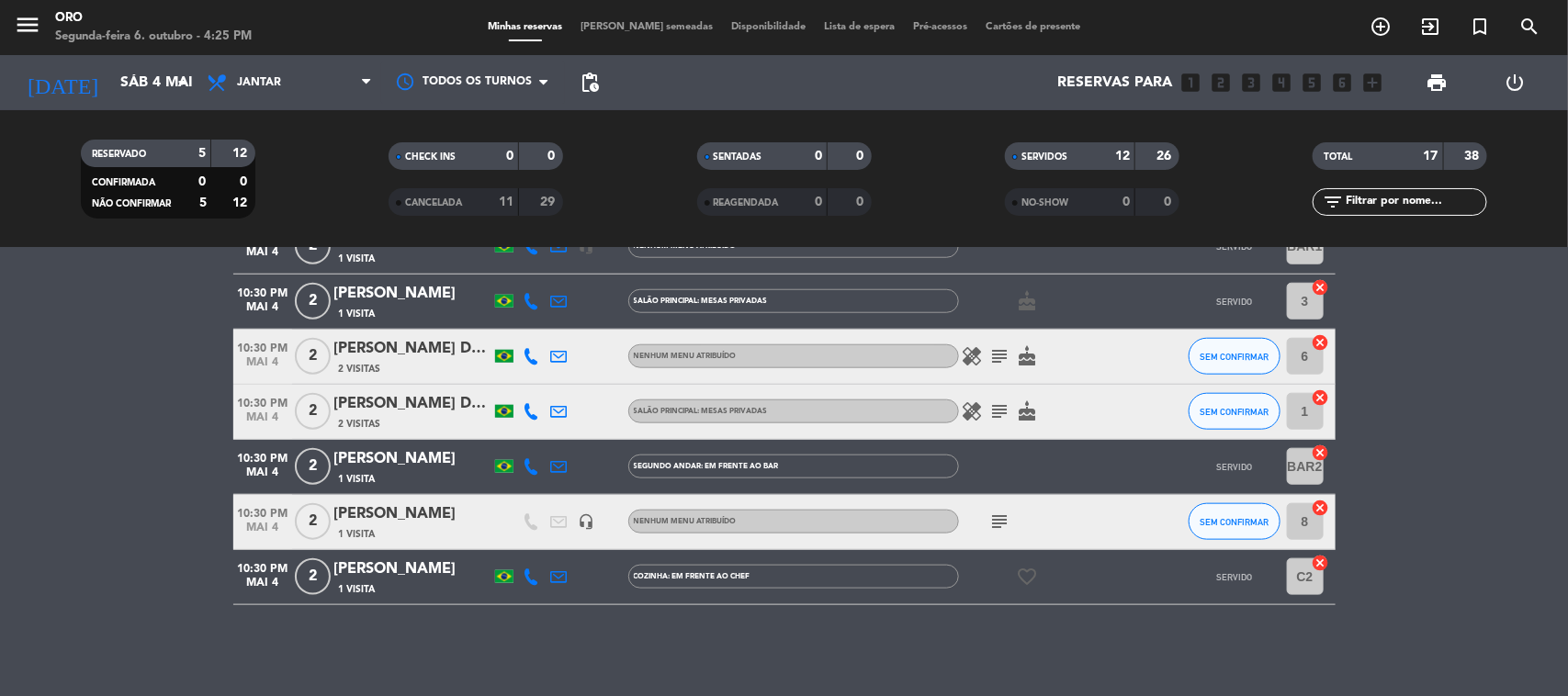
click at [383, 511] on div "[PERSON_NAME]" at bounding box center [413, 513] width 156 height 24
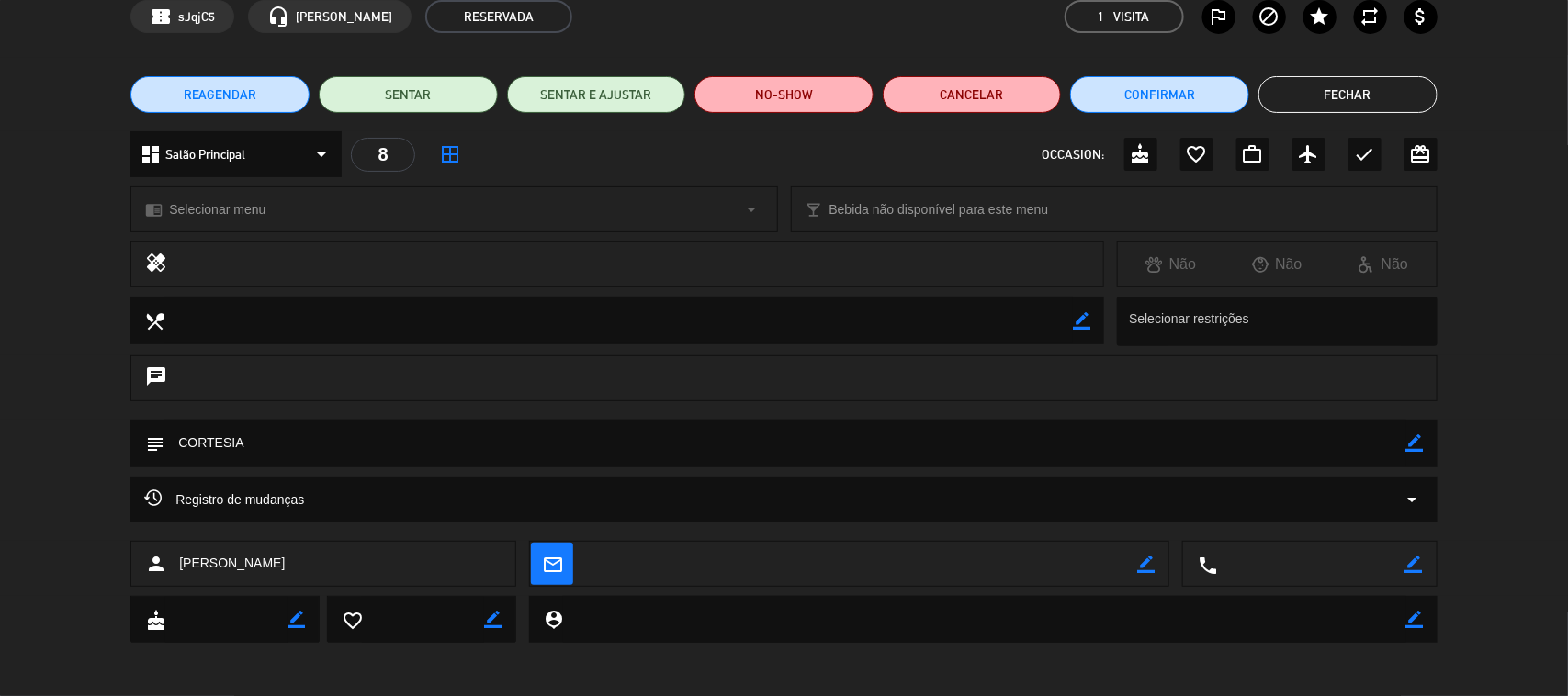
scroll to position [0, 0]
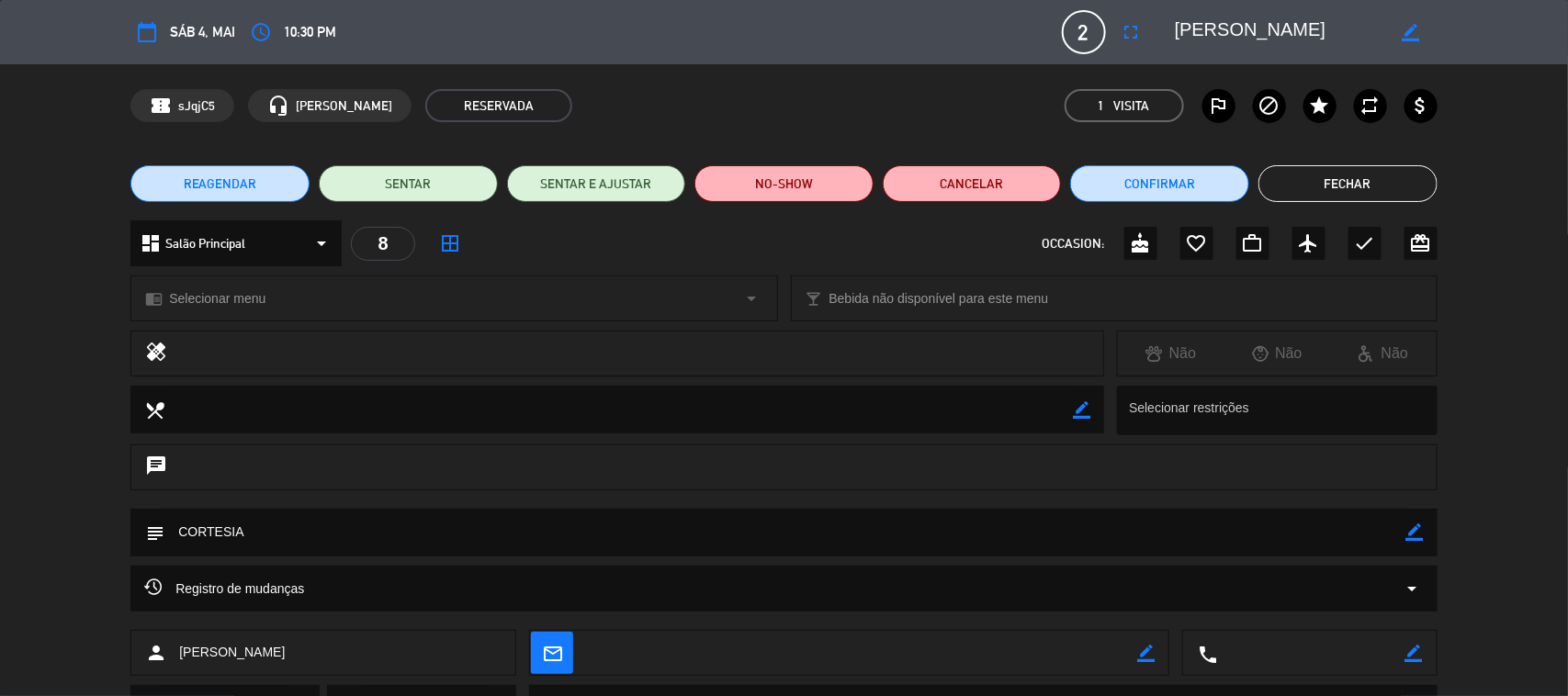
drag, startPoint x: 1435, startPoint y: 145, endPoint x: 1405, endPoint y: 171, distance: 39.7
click at [1431, 149] on div "calendar_today Sáb 4, mai access_time 10:30 PM 2 [PERSON_NAME] fullscreen borde…" at bounding box center [784, 348] width 1568 height 696
click at [1399, 177] on button "Fechar" at bounding box center [1348, 184] width 179 height 37
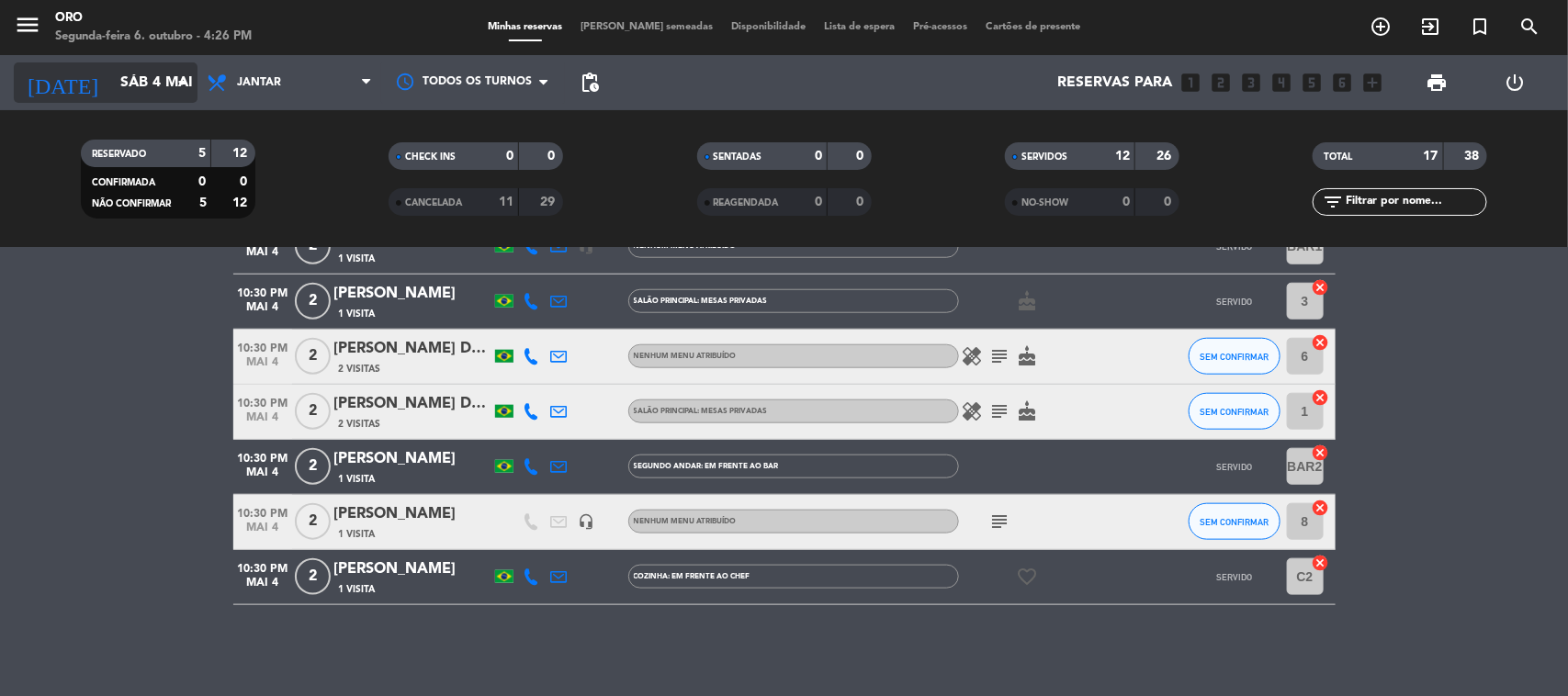
click at [125, 93] on input "Sáb 4 mai" at bounding box center [209, 83] width 194 height 36
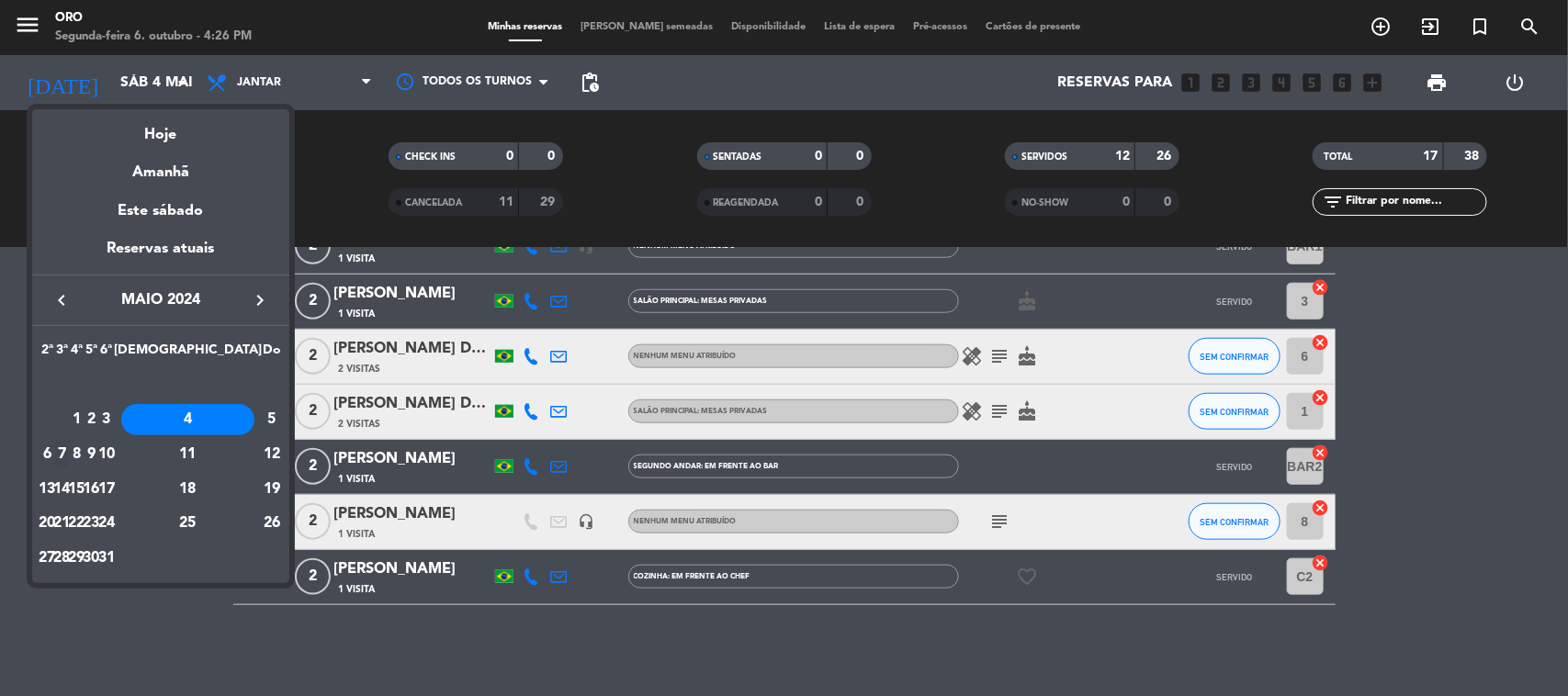
click at [69, 443] on div "7" at bounding box center [62, 454] width 13 height 31
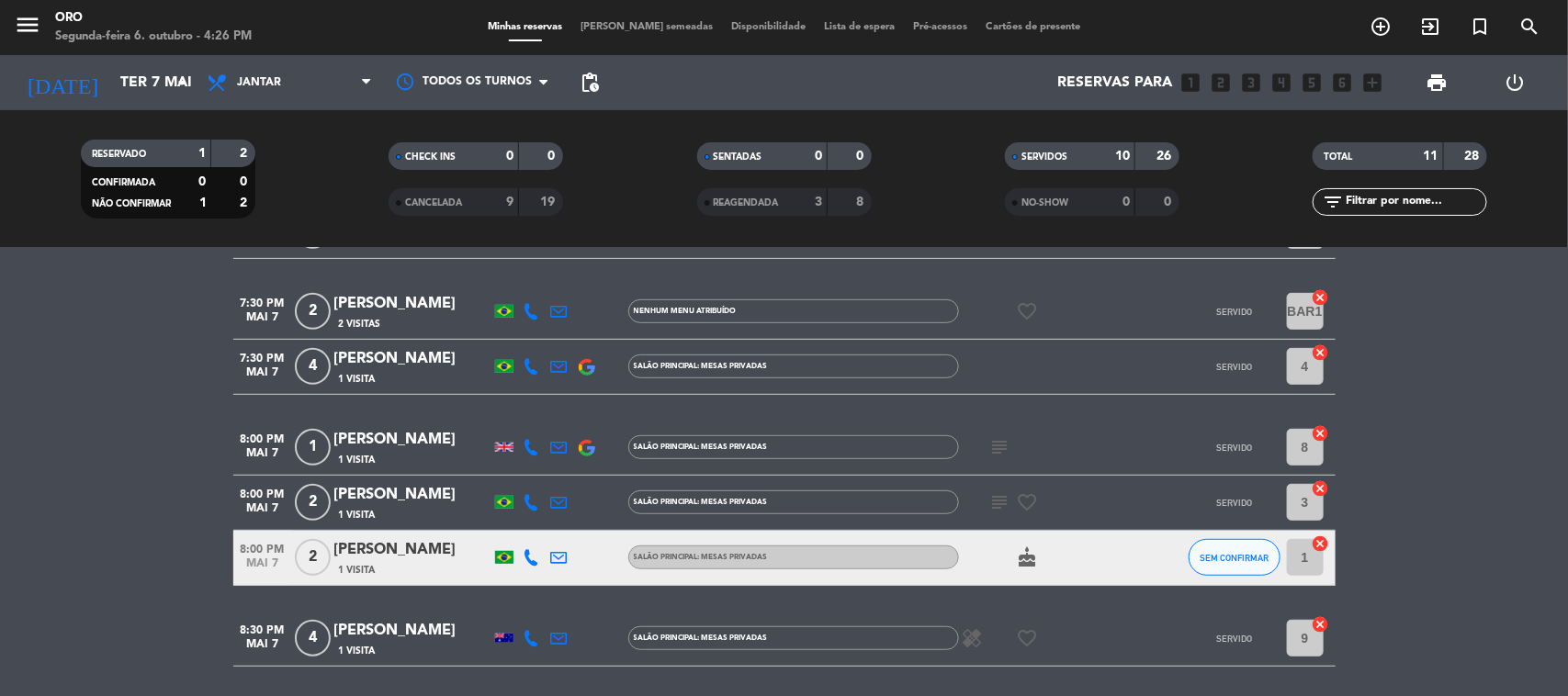
scroll to position [460, 0]
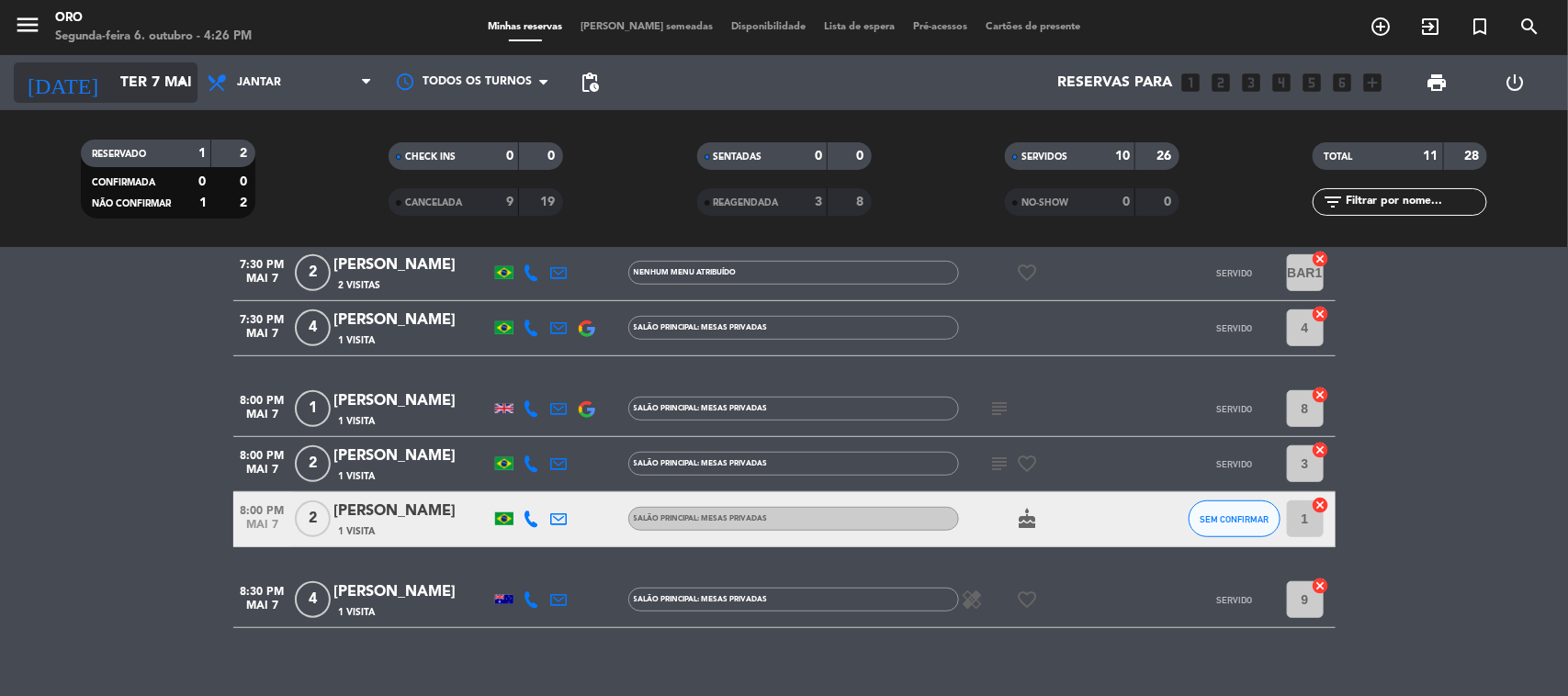
click at [149, 92] on input "Ter 7 mai" at bounding box center [209, 83] width 194 height 36
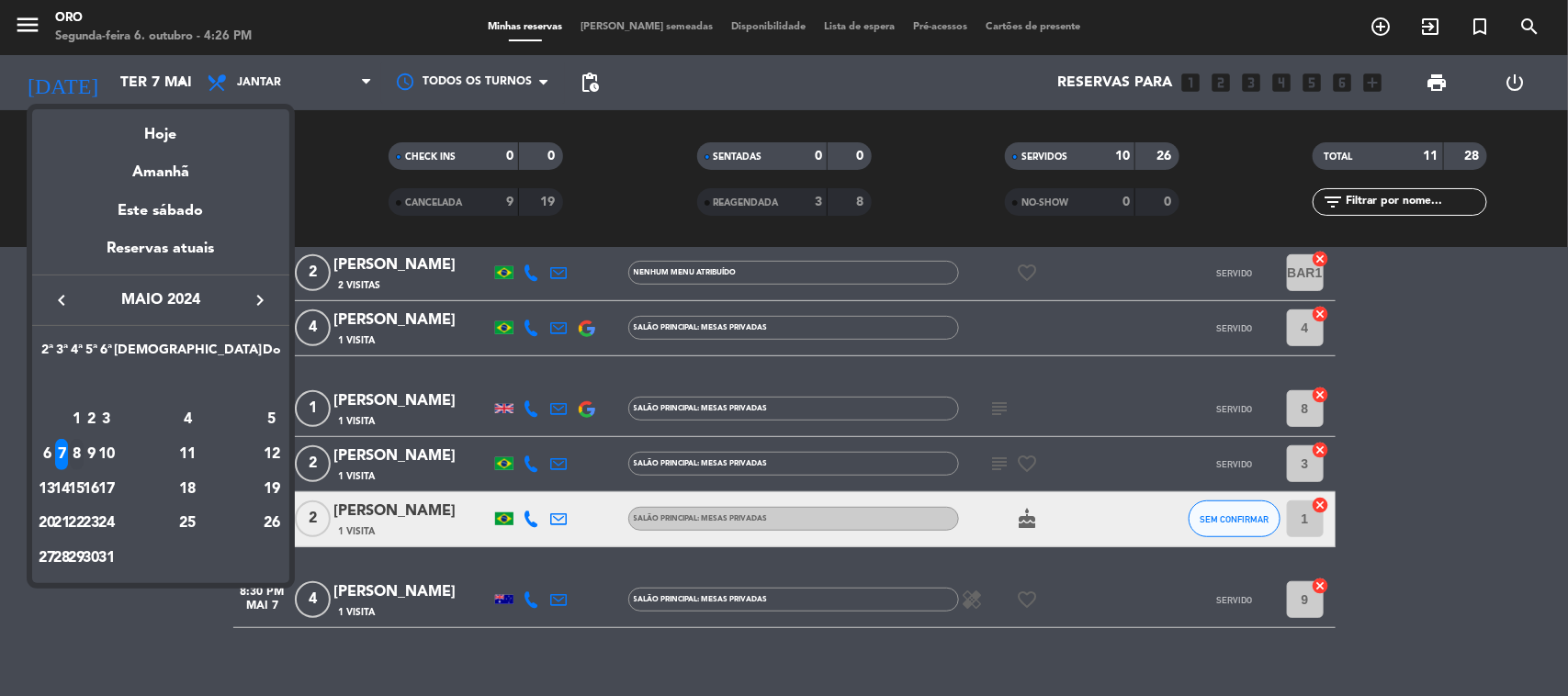
drag, startPoint x: 106, startPoint y: 446, endPoint x: 115, endPoint y: 446, distance: 9.0
click at [112, 446] on tr "6 7 8 9 10 11 12" at bounding box center [161, 455] width 242 height 35
click at [84, 446] on div "8" at bounding box center [77, 454] width 13 height 31
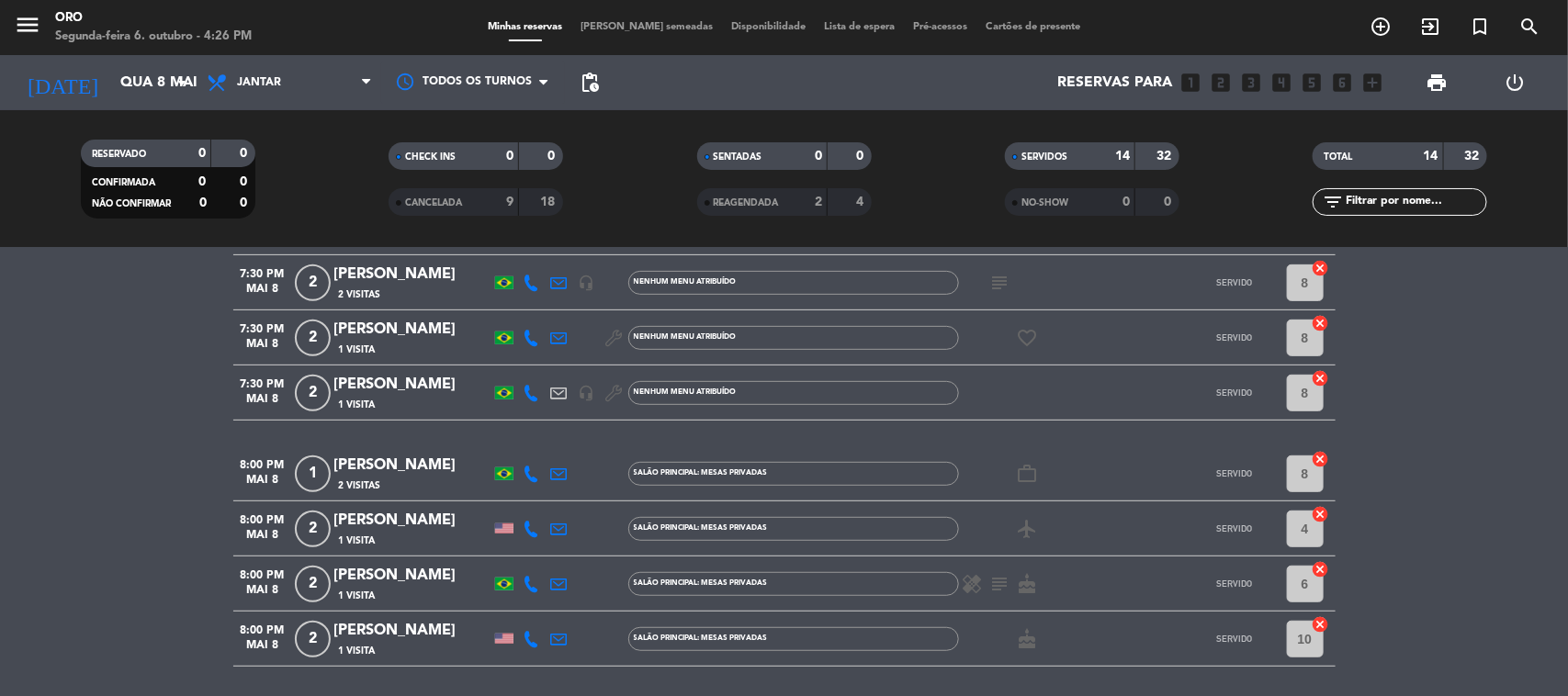
scroll to position [344, 0]
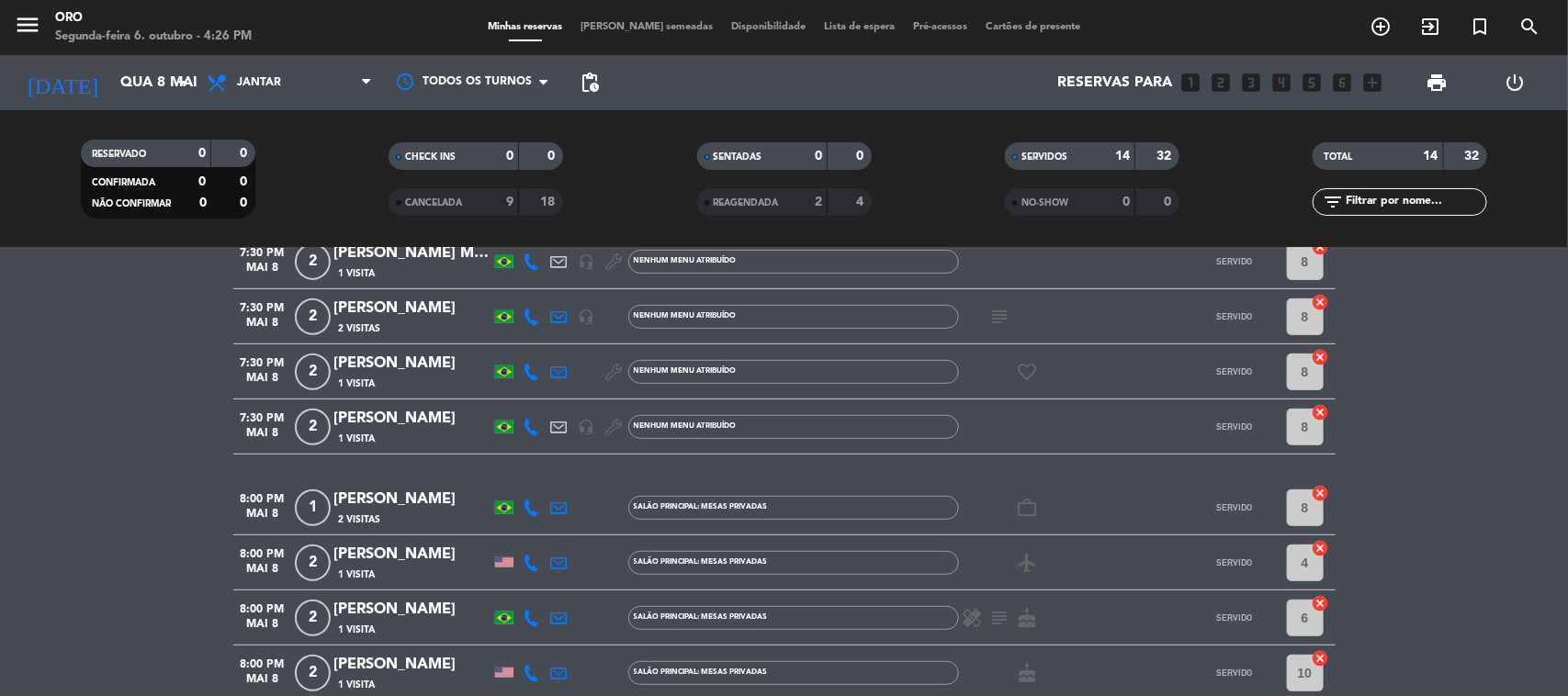
click at [411, 411] on div "[PERSON_NAME]" at bounding box center [413, 418] width 156 height 24
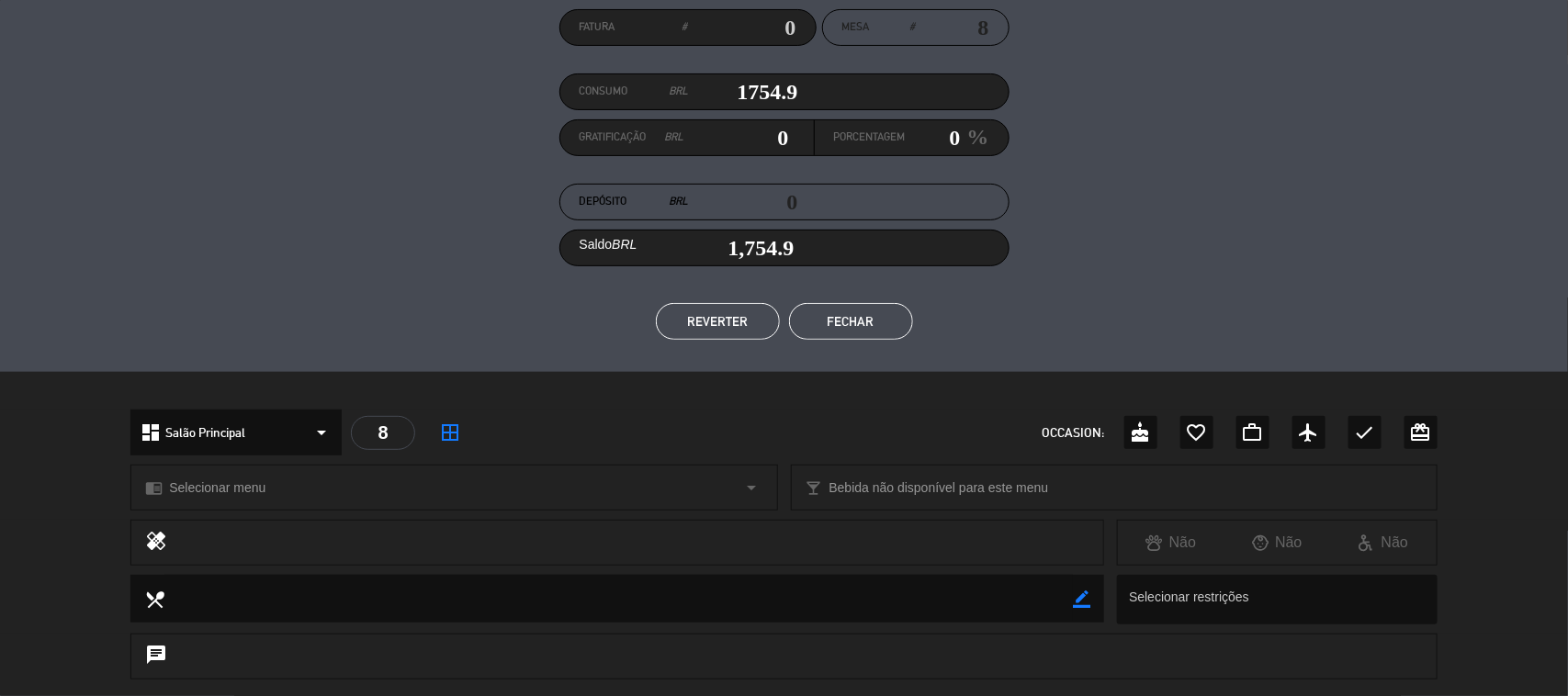
scroll to position [0, 0]
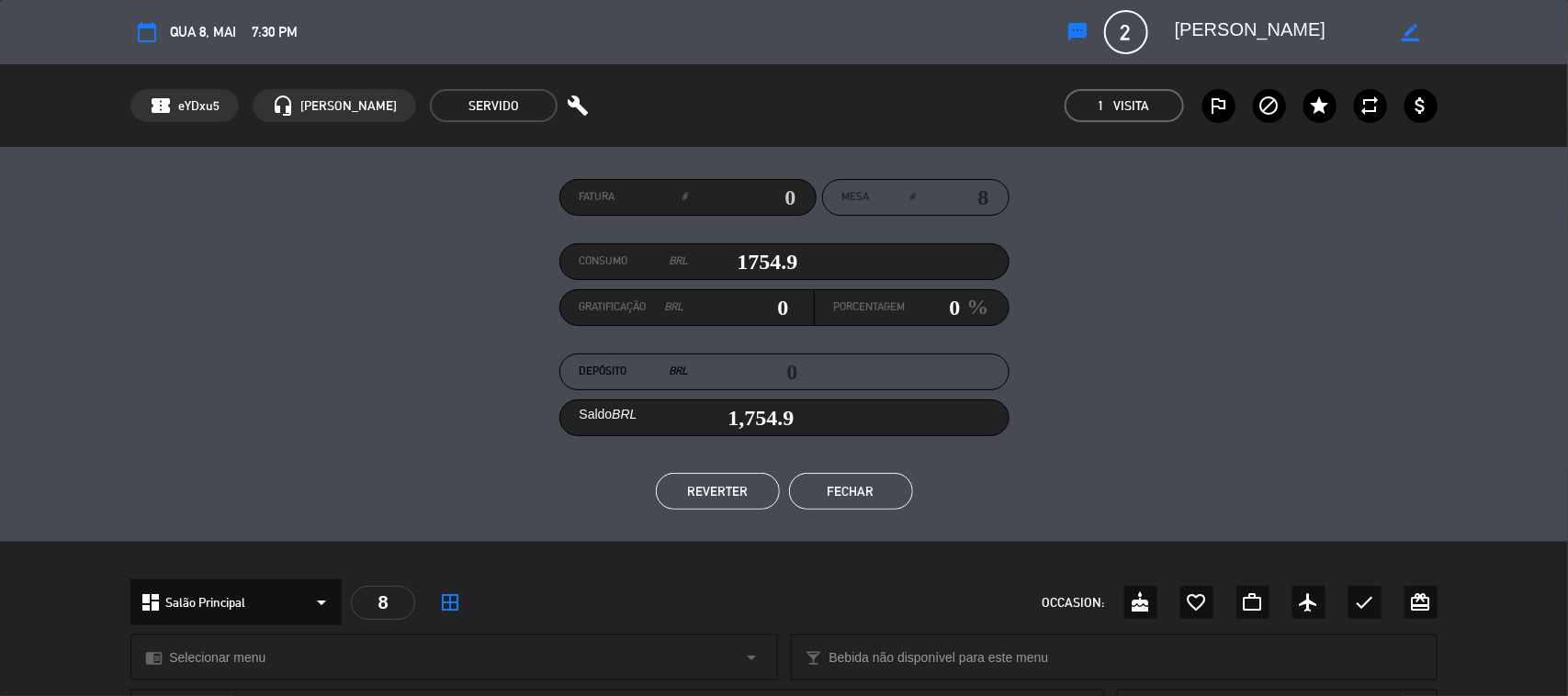
click at [880, 480] on button "Fechar" at bounding box center [850, 491] width 124 height 37
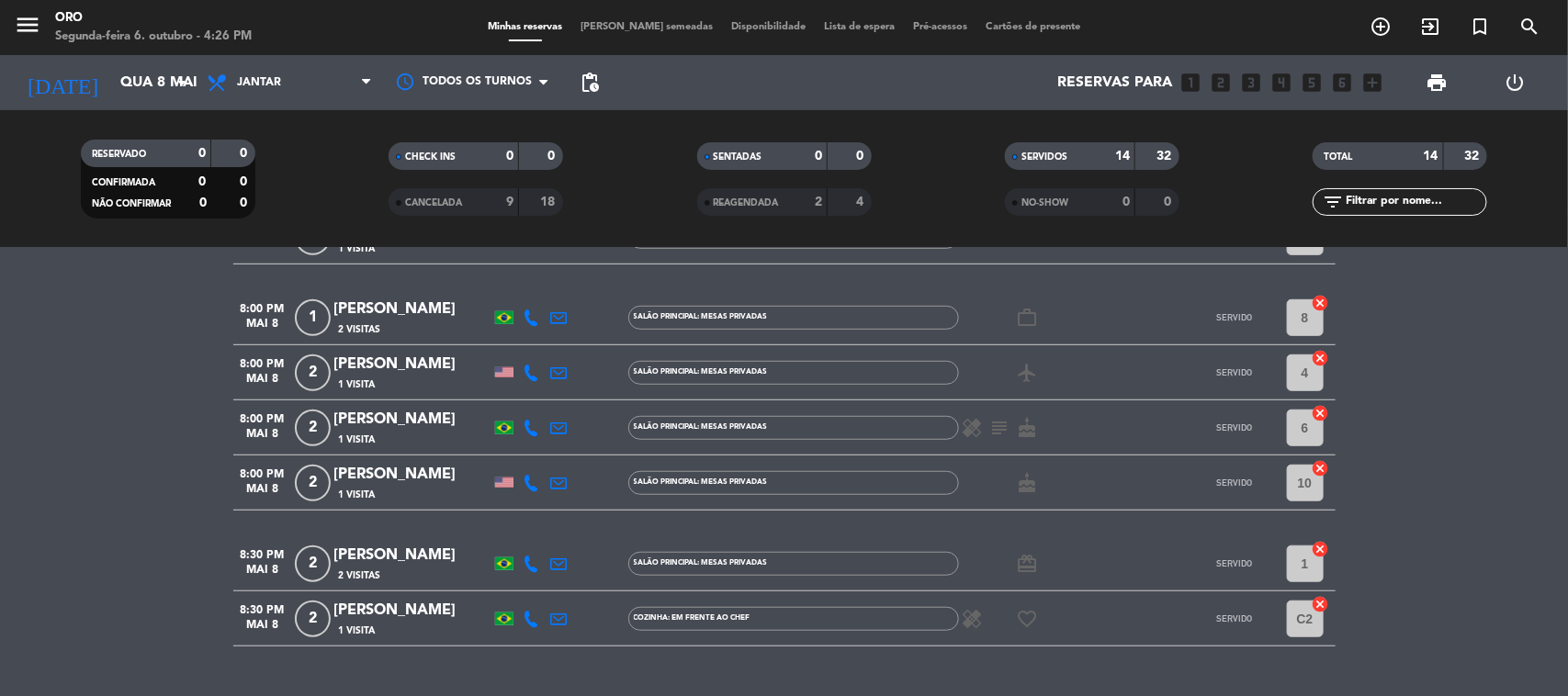
scroll to position [574, 0]
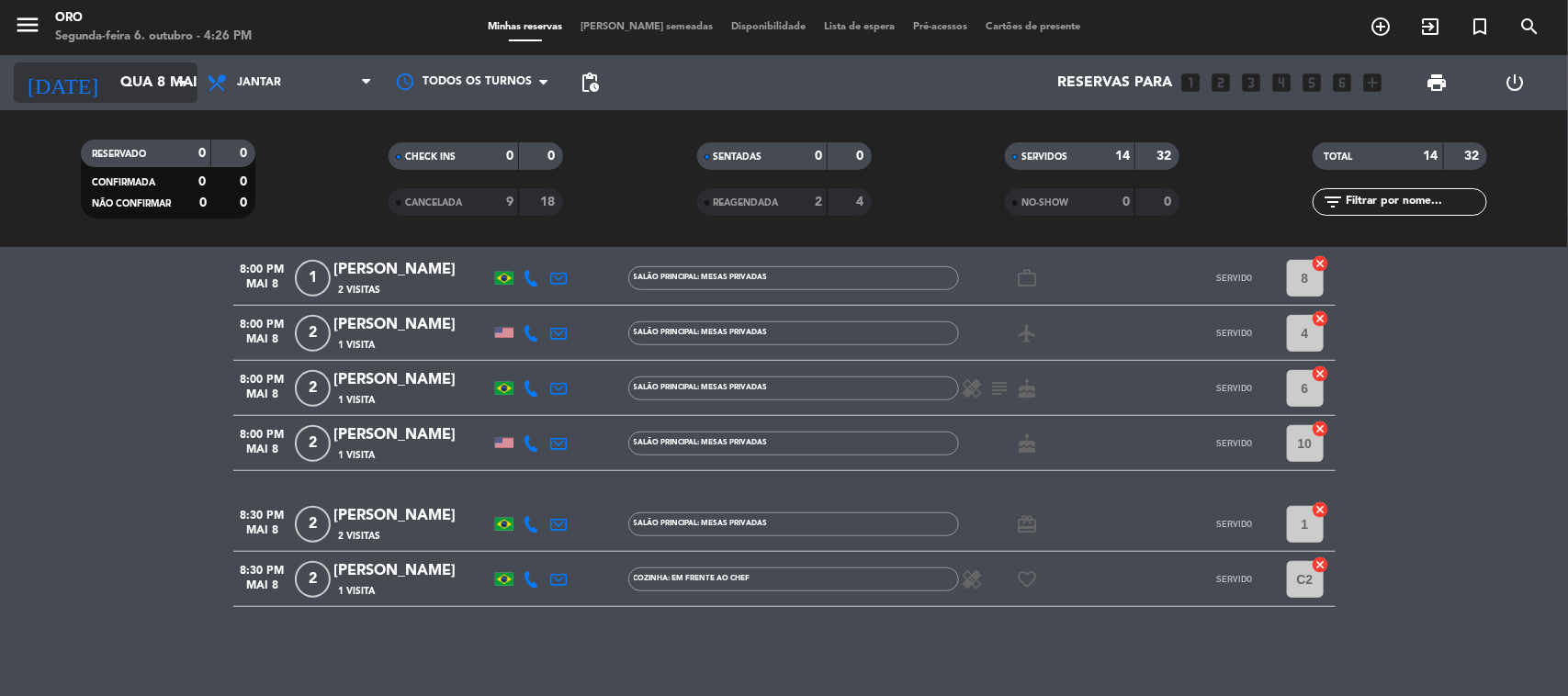
click at [147, 94] on input "Qua 8 mai" at bounding box center [209, 83] width 194 height 36
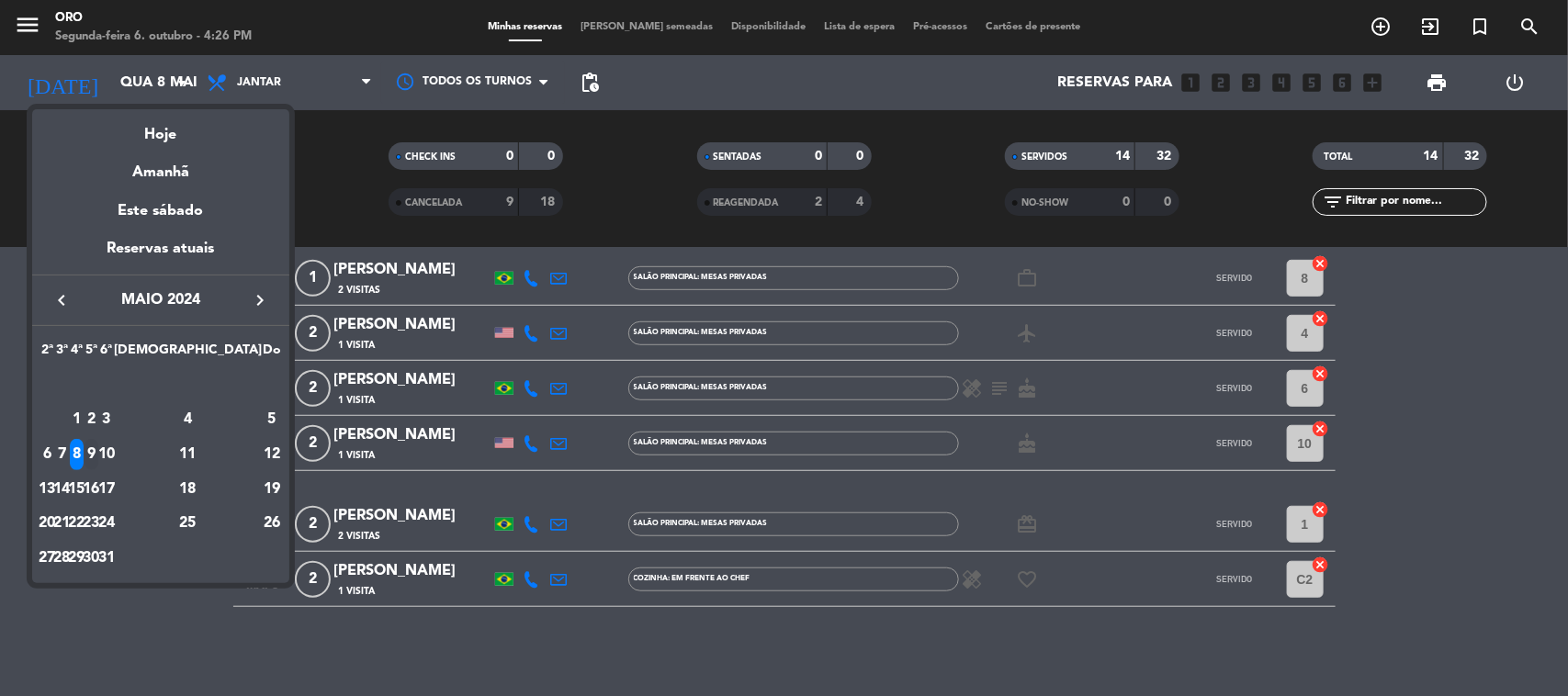
click at [98, 440] on div "9" at bounding box center [91, 454] width 13 height 31
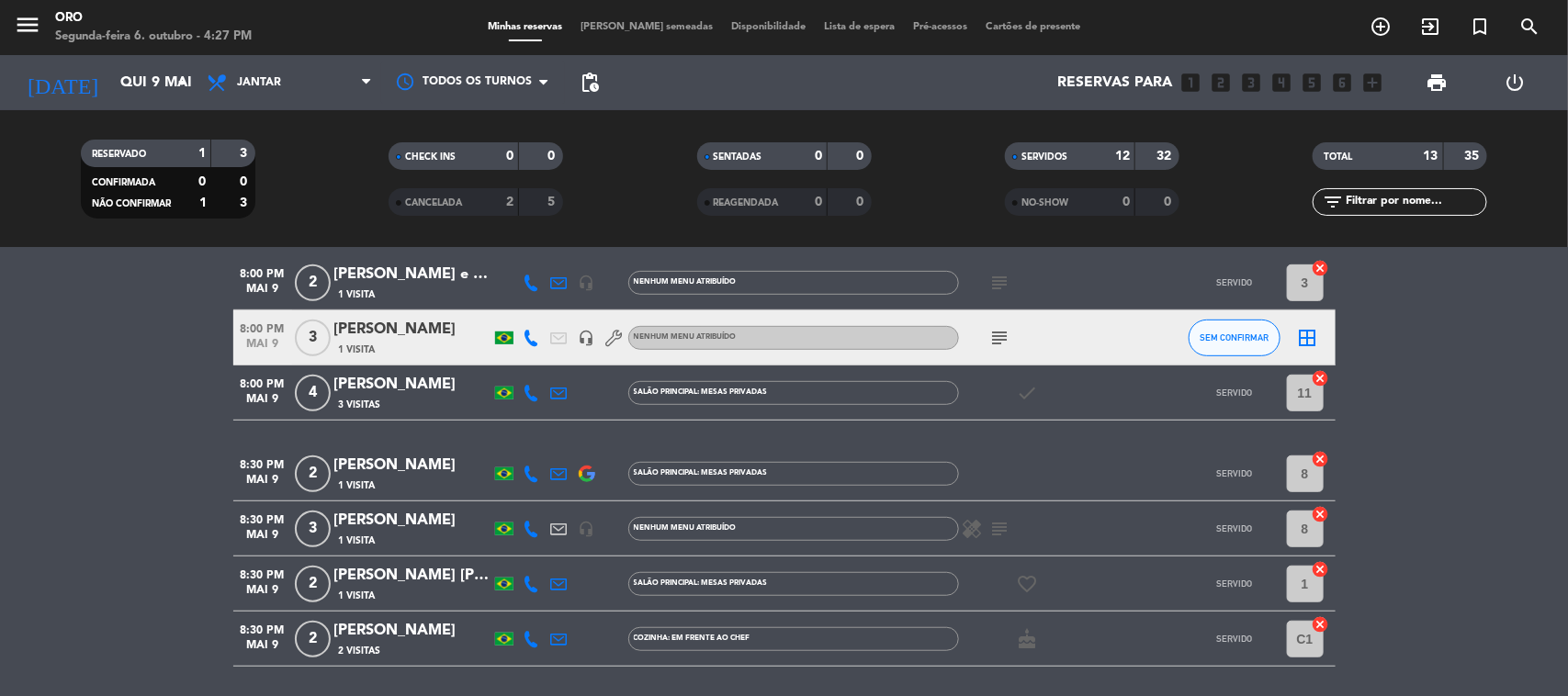
scroll to position [520, 0]
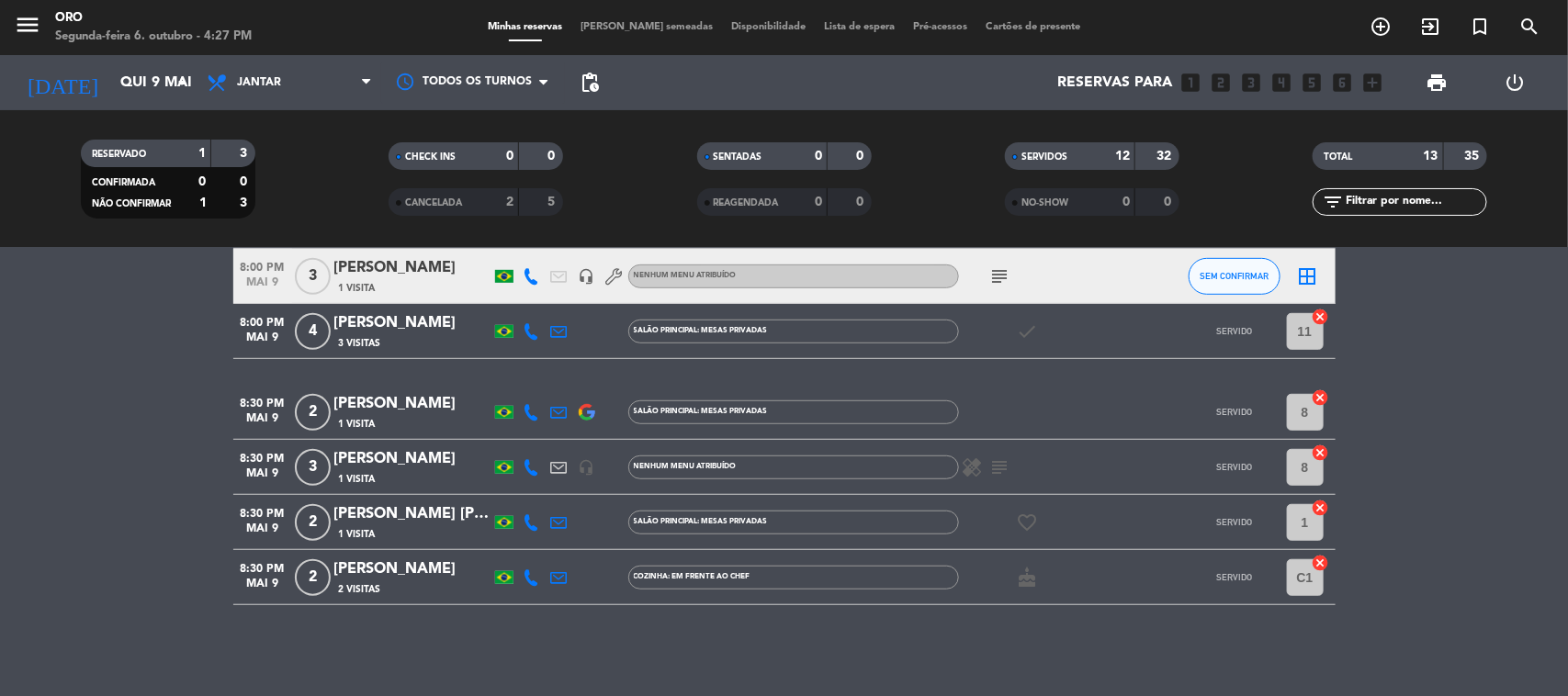
click at [158, 107] on div "[DATE] Qui 9 mai arrow_drop_down" at bounding box center [105, 82] width 184 height 55
click at [161, 97] on input "Qui 9 mai" at bounding box center [209, 83] width 194 height 36
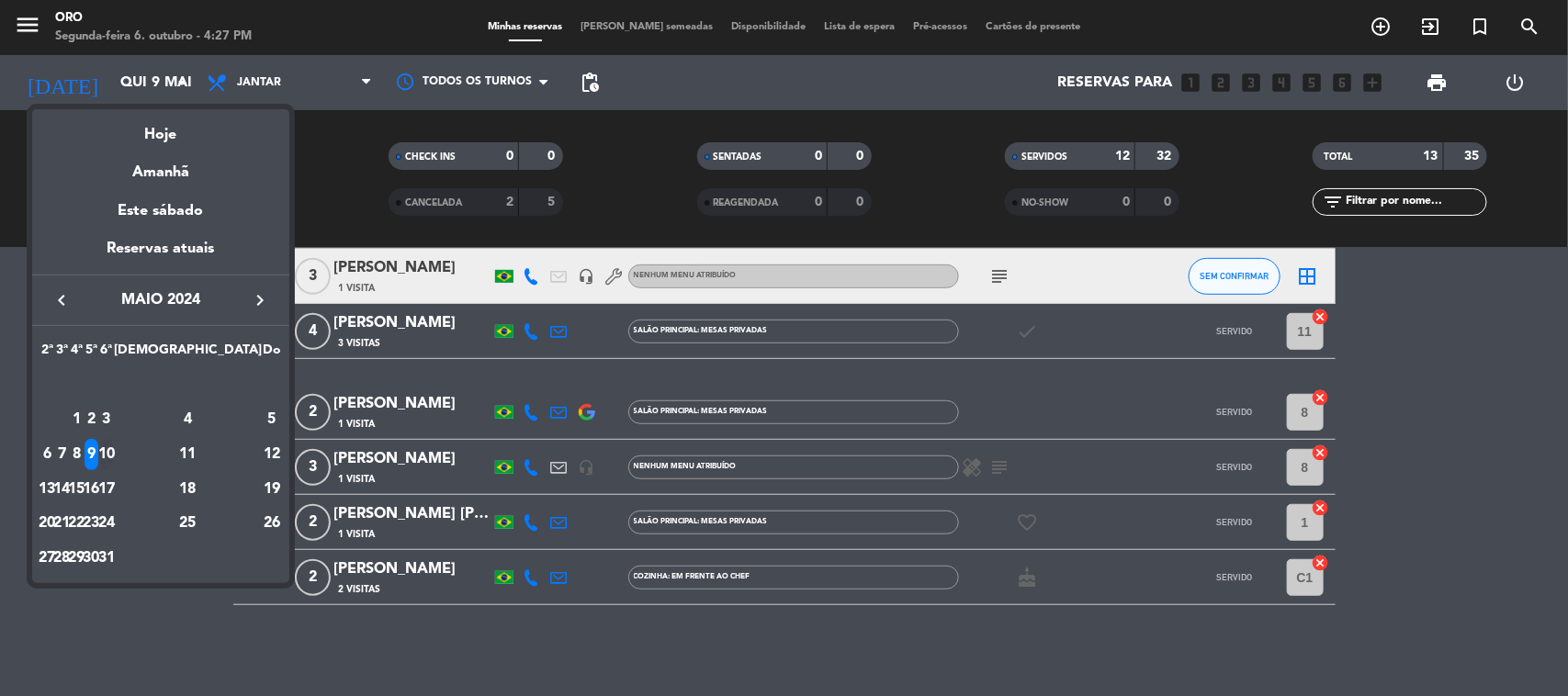
click at [113, 443] on div "10" at bounding box center [106, 454] width 13 height 31
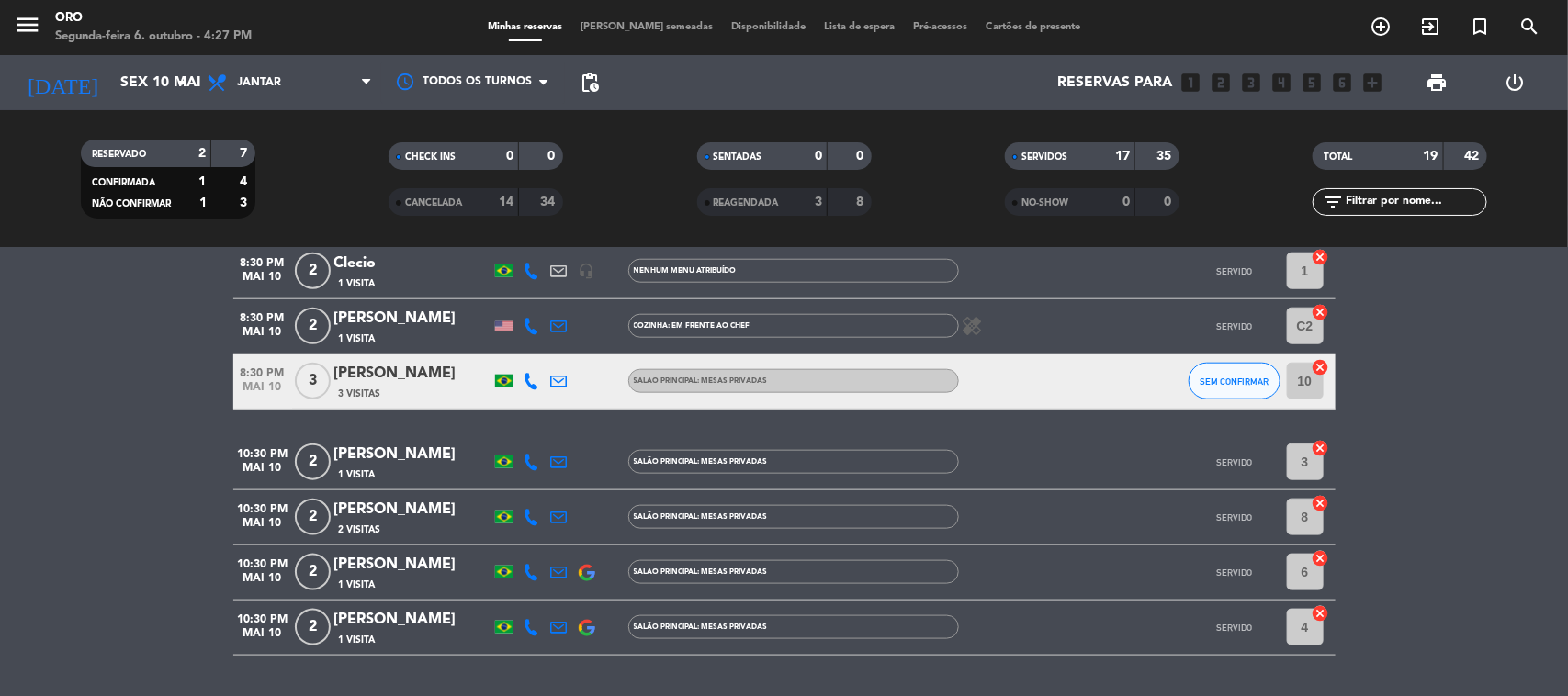
scroll to position [936, 0]
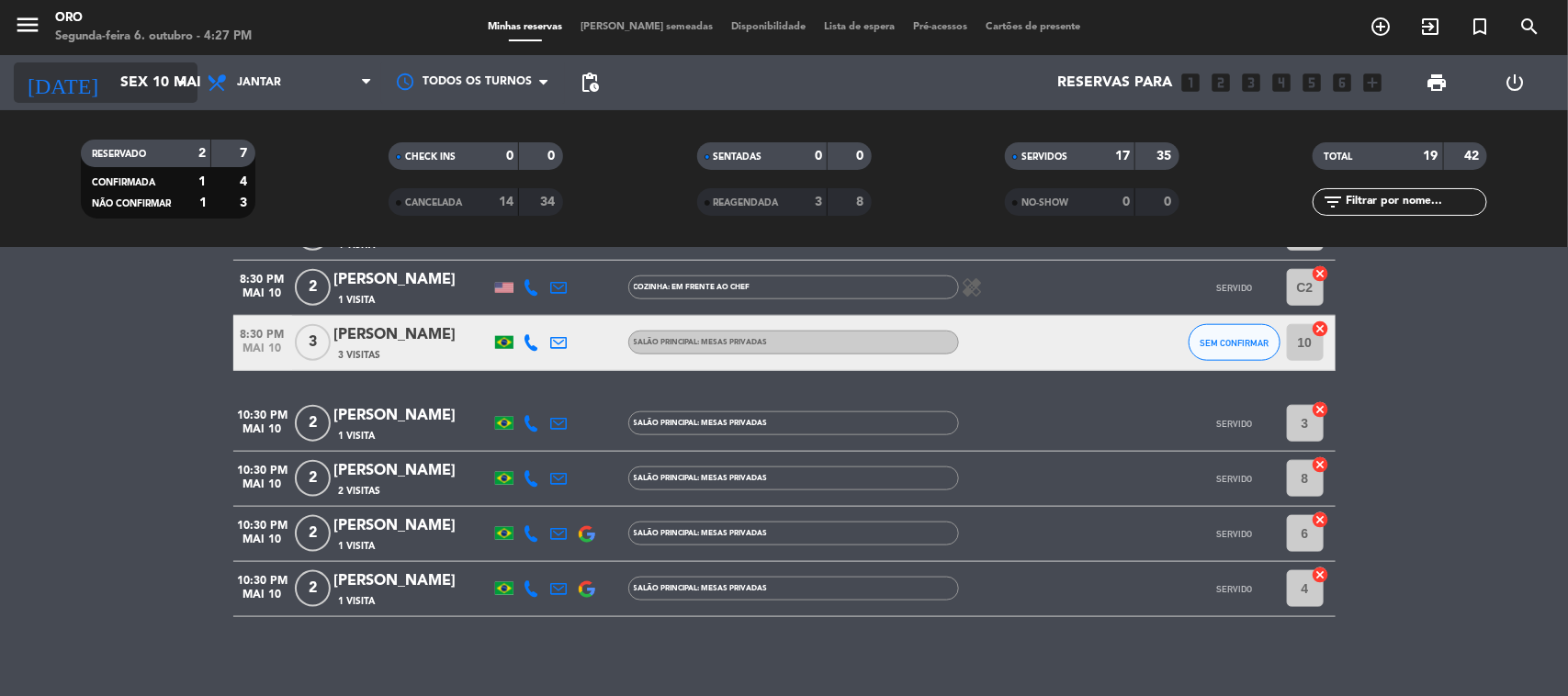
click at [180, 75] on icon "arrow_drop_down" at bounding box center [182, 82] width 22 height 22
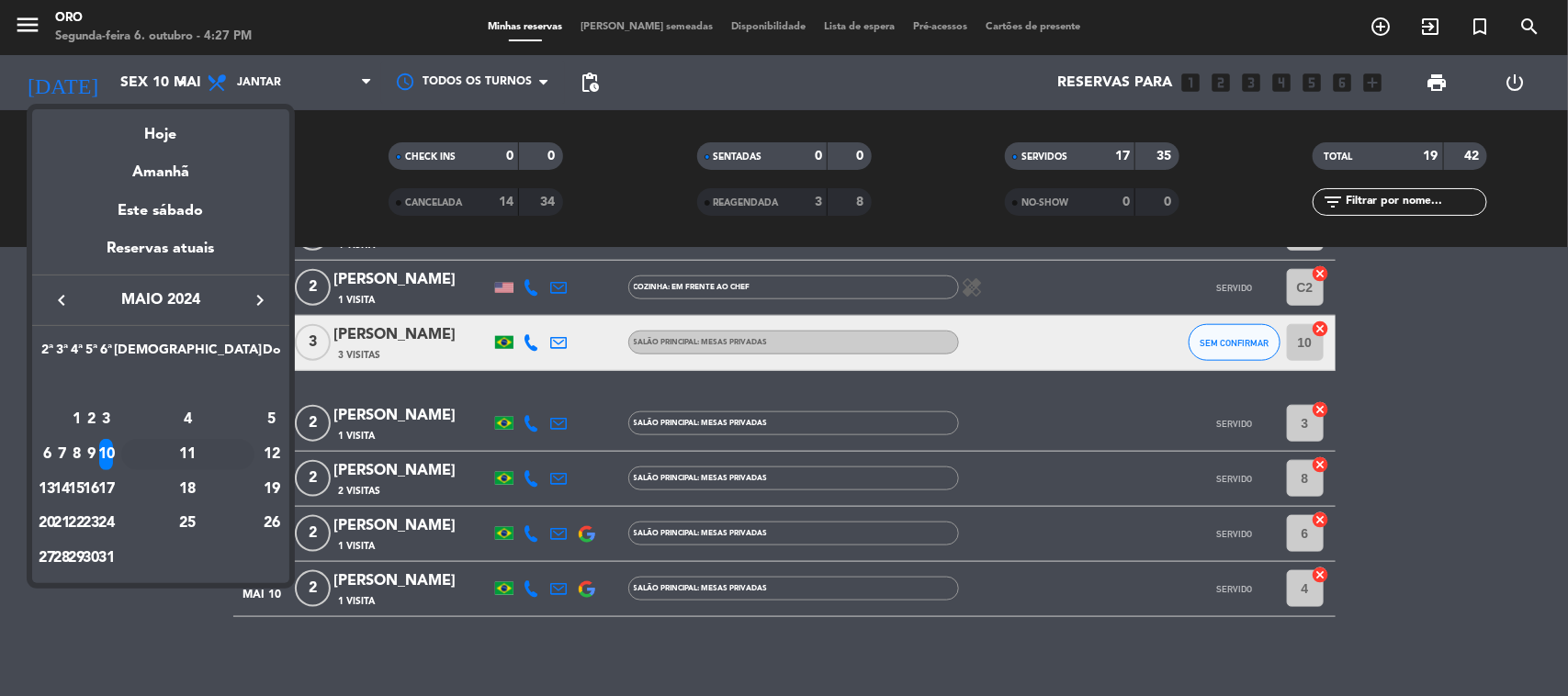
click at [225, 458] on div "11" at bounding box center [188, 454] width 133 height 31
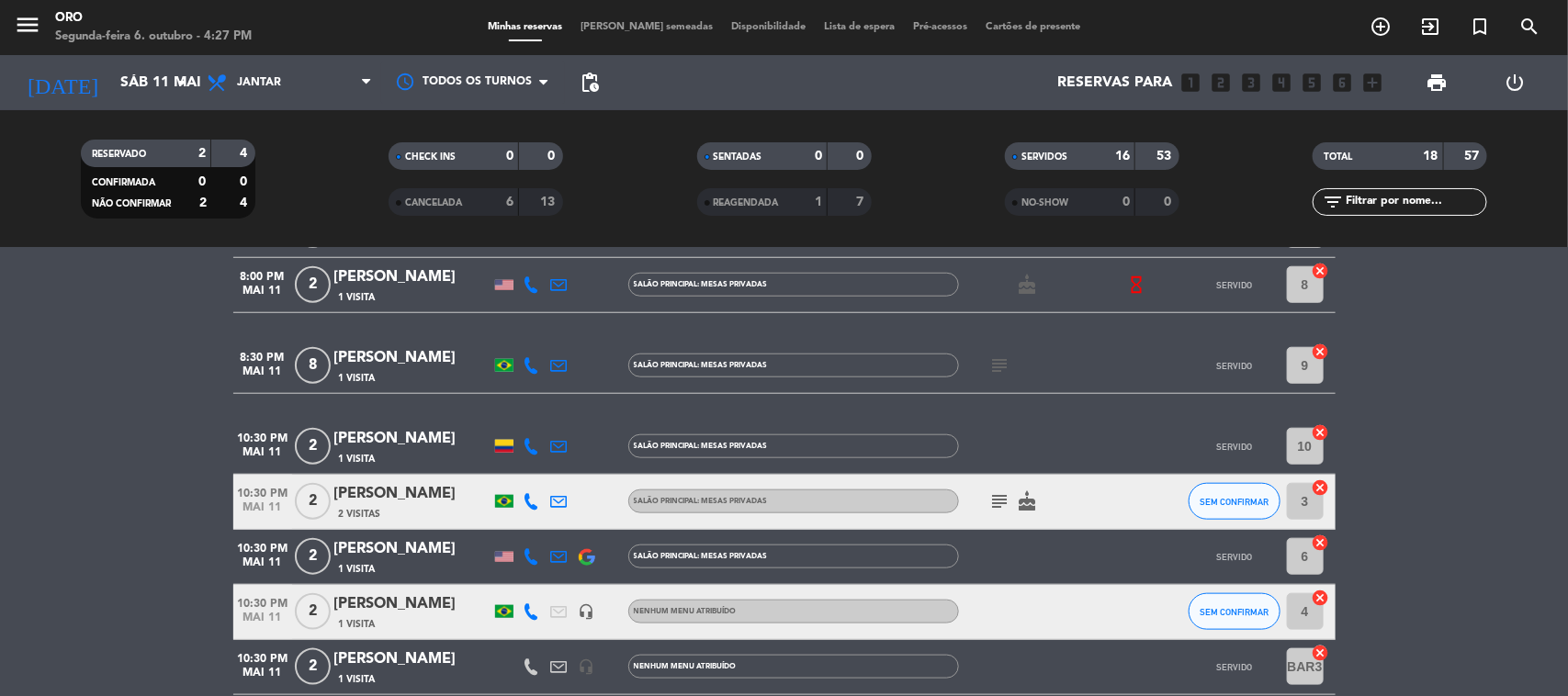
scroll to position [893, 0]
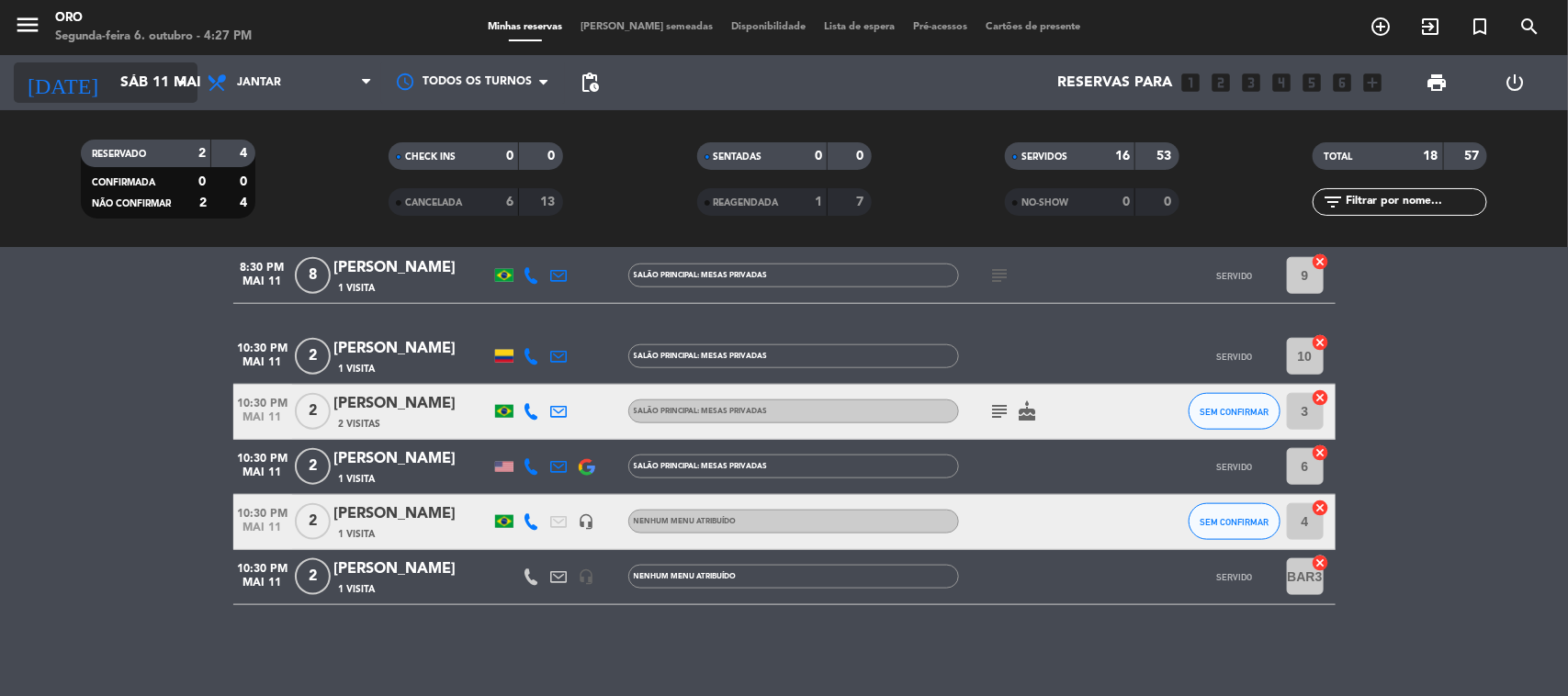
click at [164, 87] on input "Sáb 11 mai" at bounding box center [209, 83] width 194 height 36
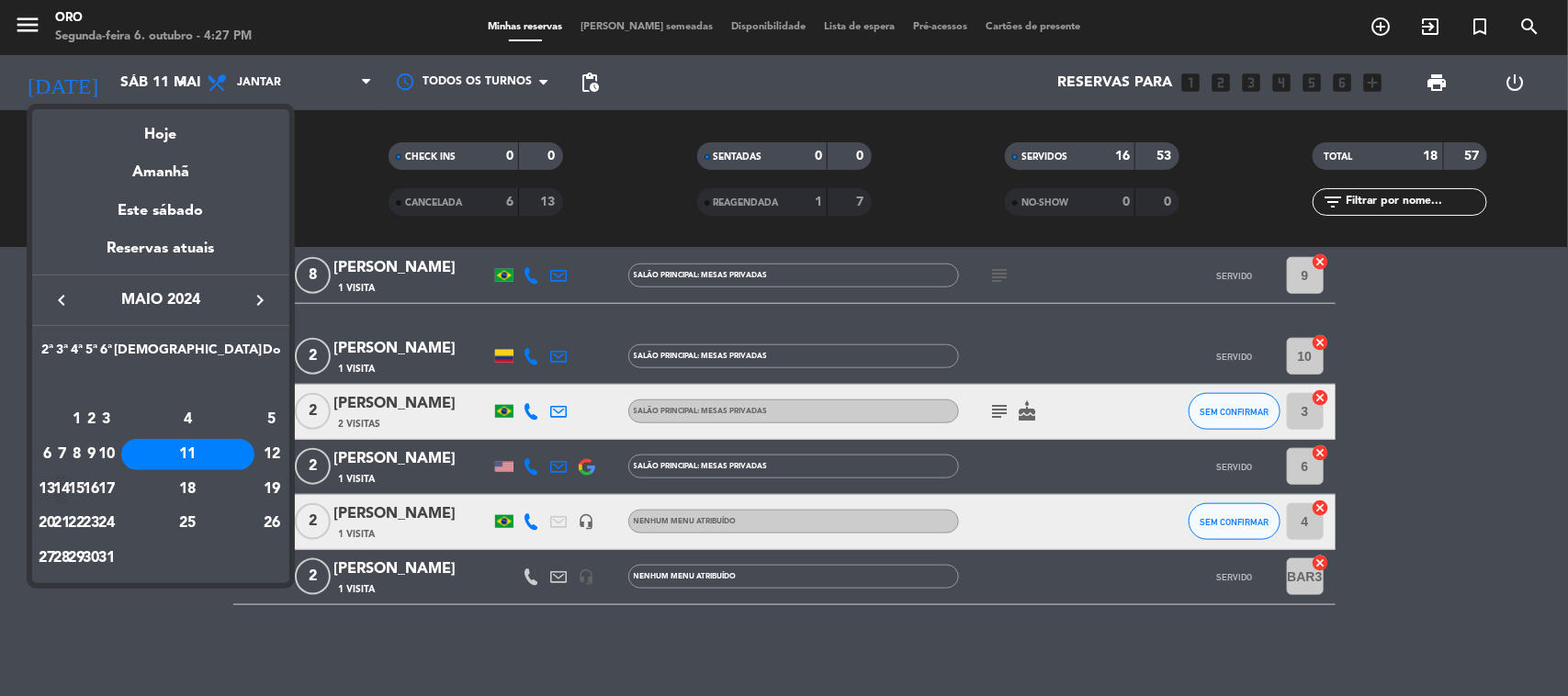
click at [69, 480] on div "14" at bounding box center [62, 489] width 13 height 31
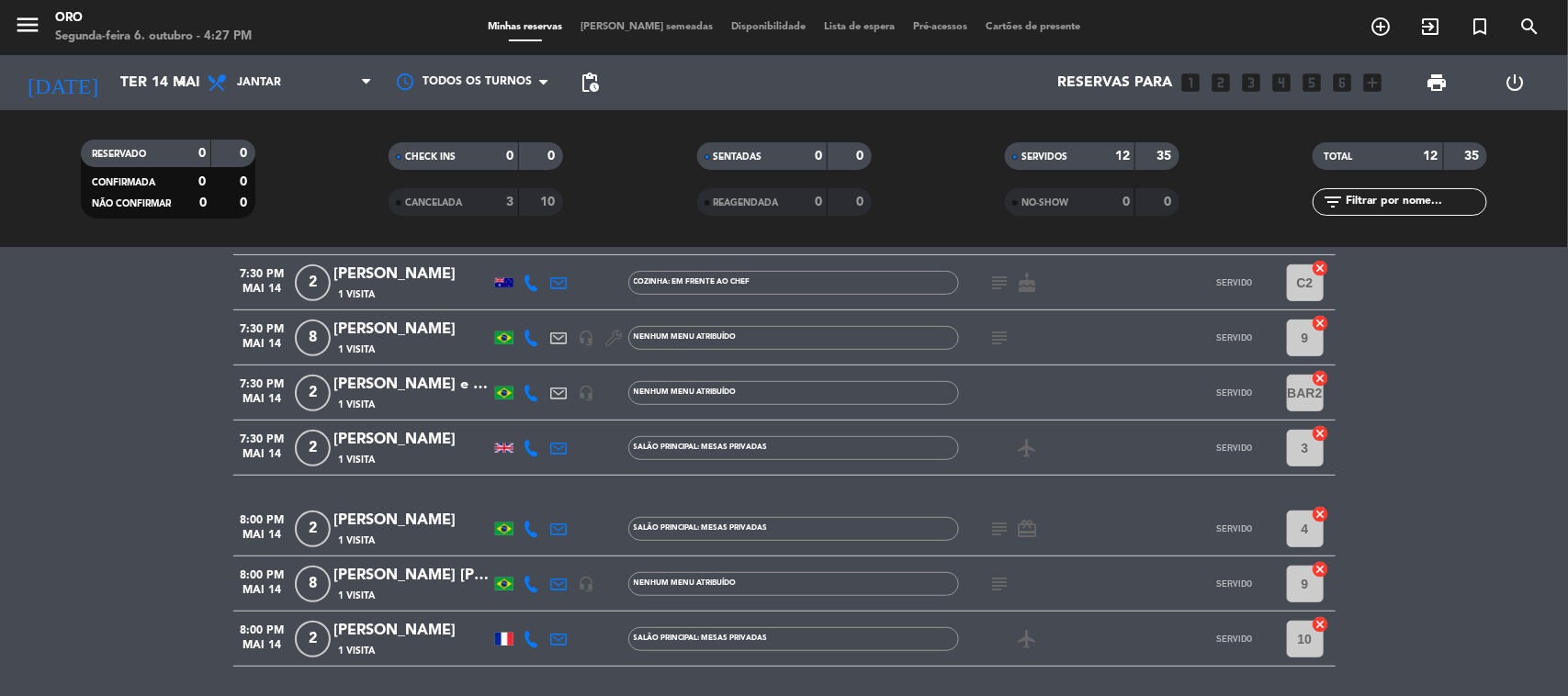
scroll to position [438, 0]
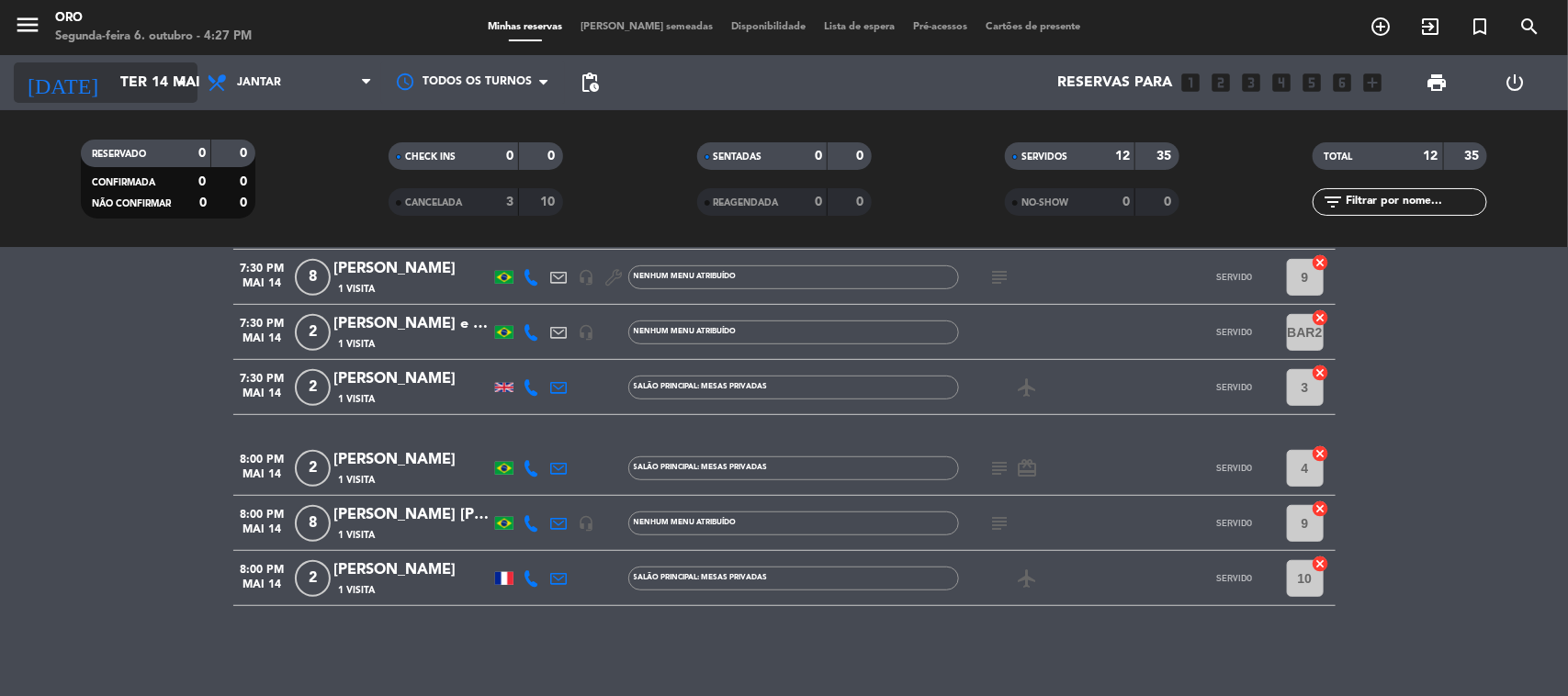
click at [176, 92] on icon "arrow_drop_down" at bounding box center [182, 82] width 22 height 22
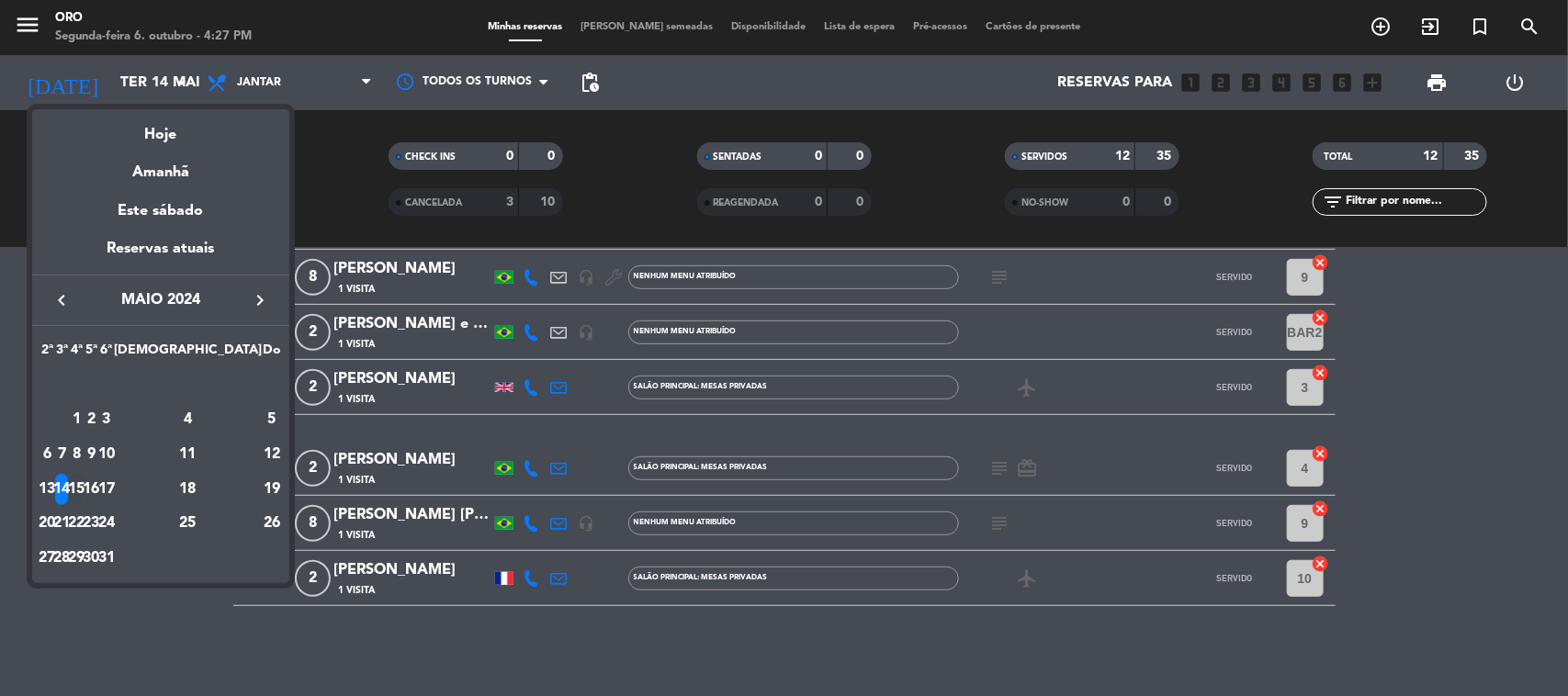
click at [84, 480] on div "15" at bounding box center [77, 489] width 13 height 31
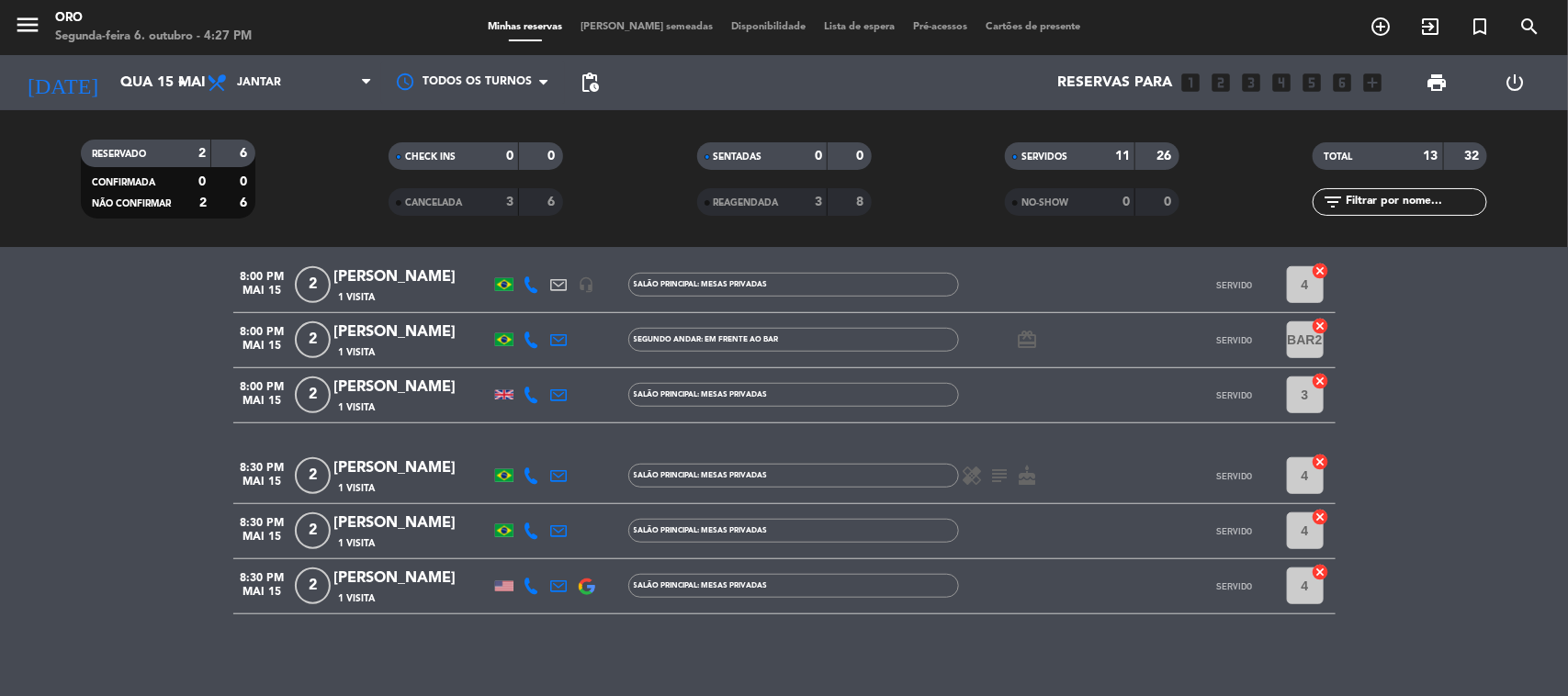
scroll to position [592, 0]
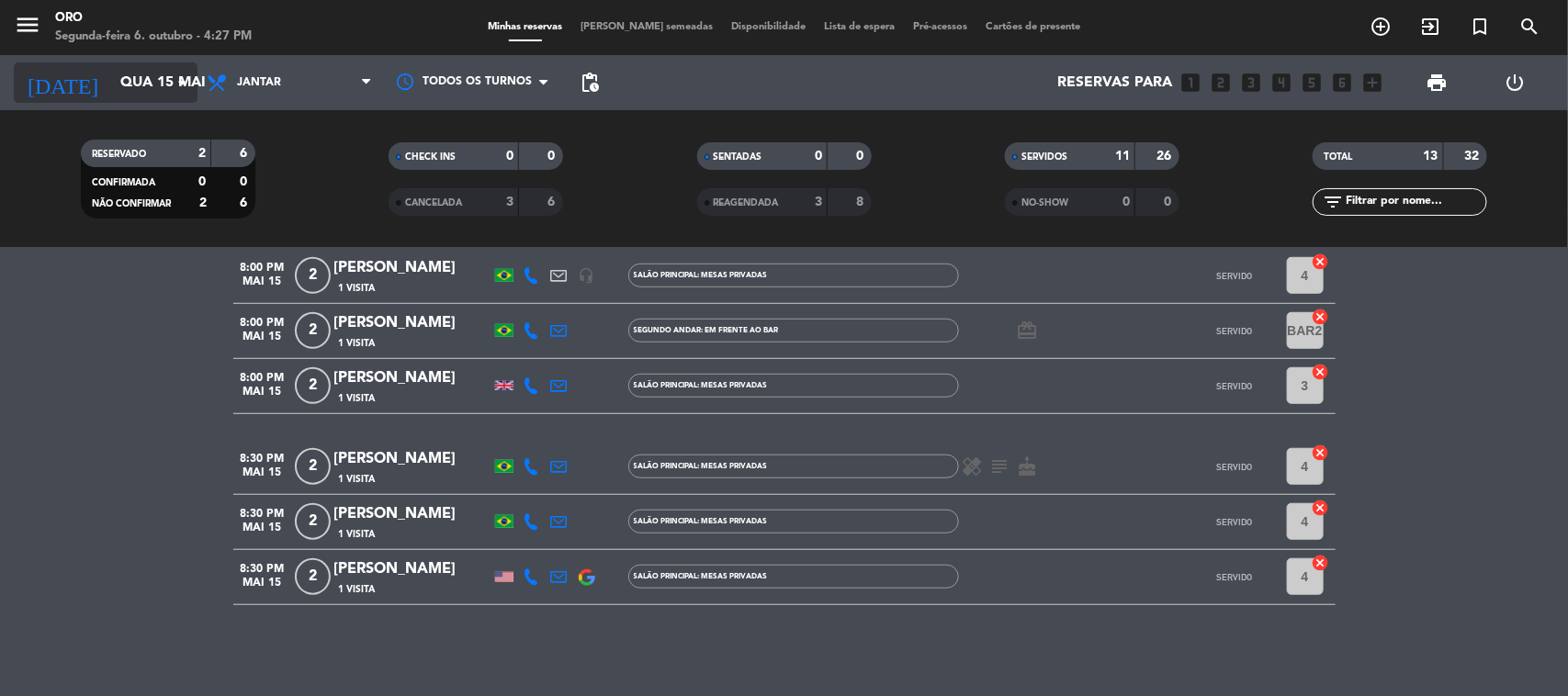
click at [153, 71] on input "Qua 15 mai" at bounding box center [209, 83] width 194 height 36
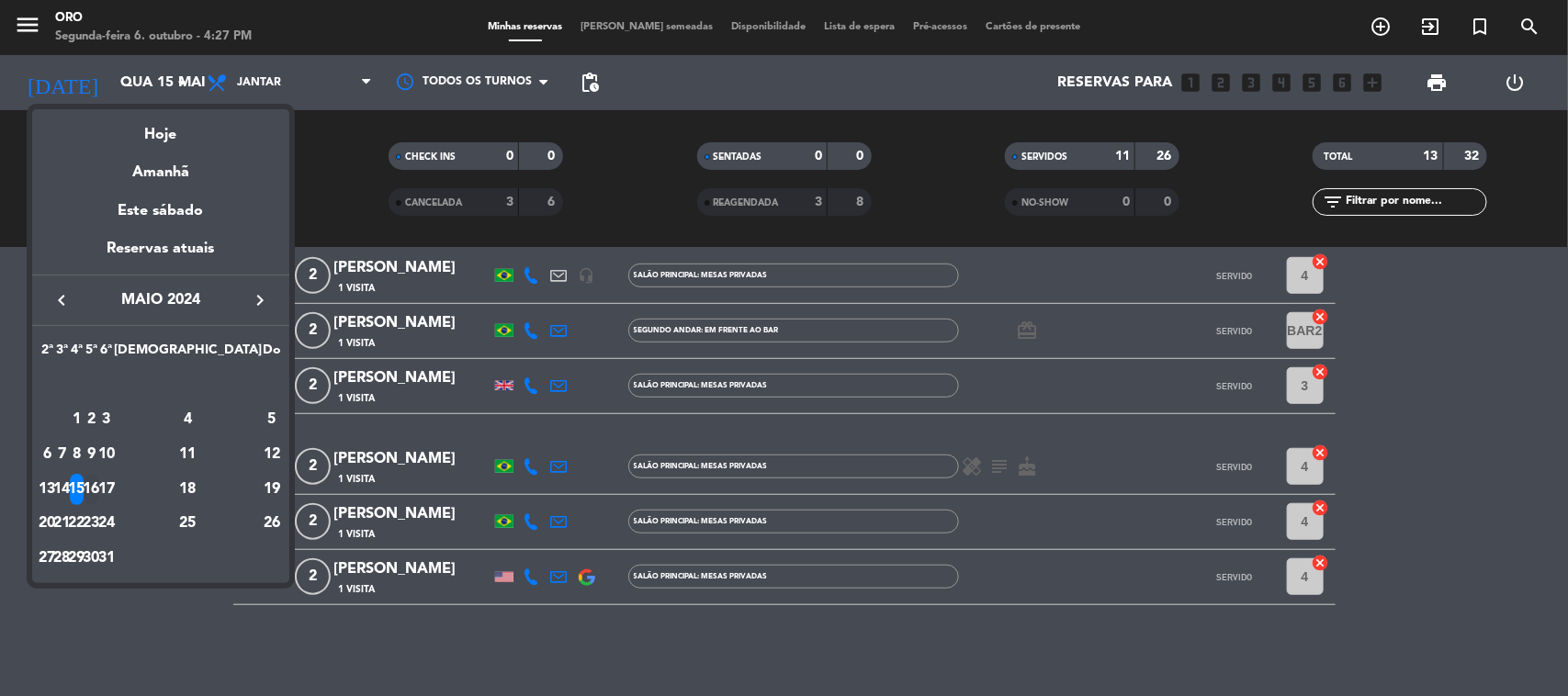
click at [98, 494] on div "16" at bounding box center [91, 489] width 13 height 31
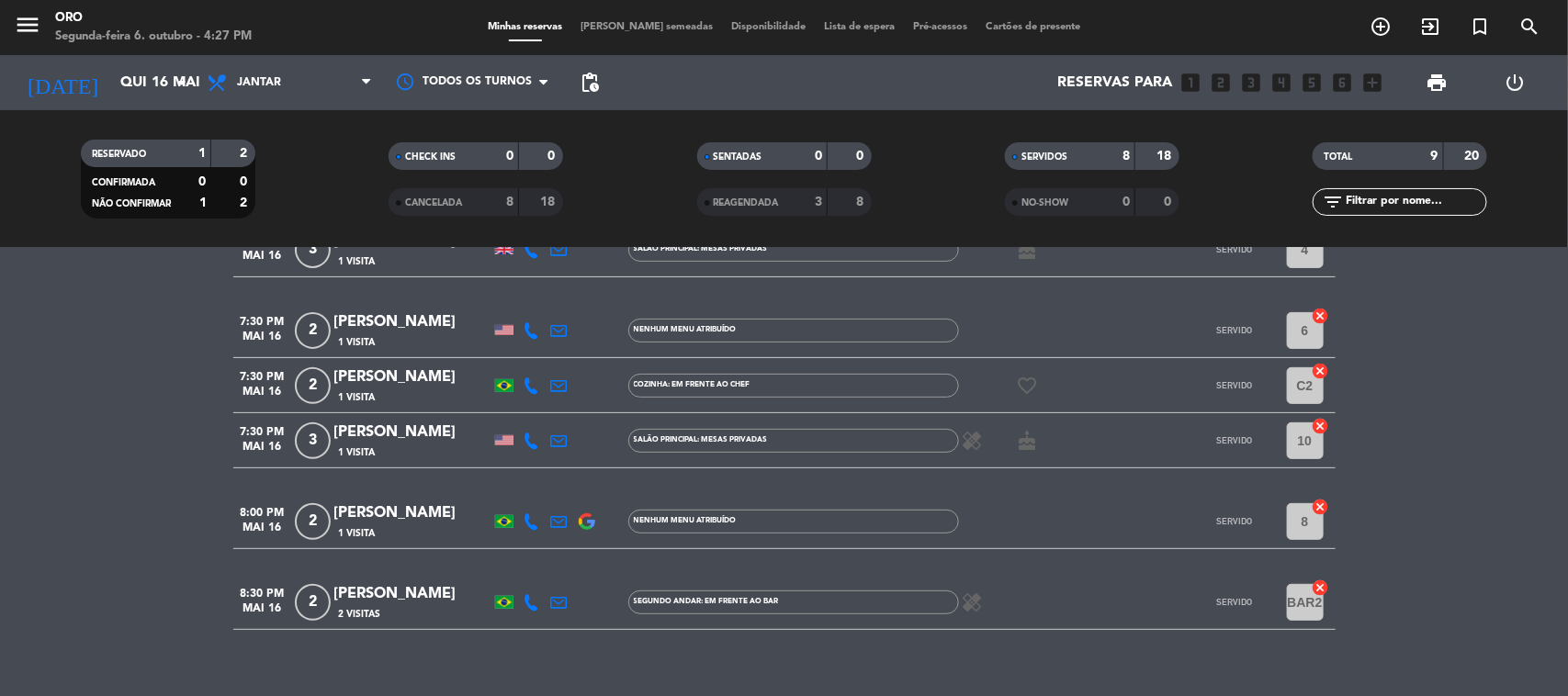
scroll to position [300, 0]
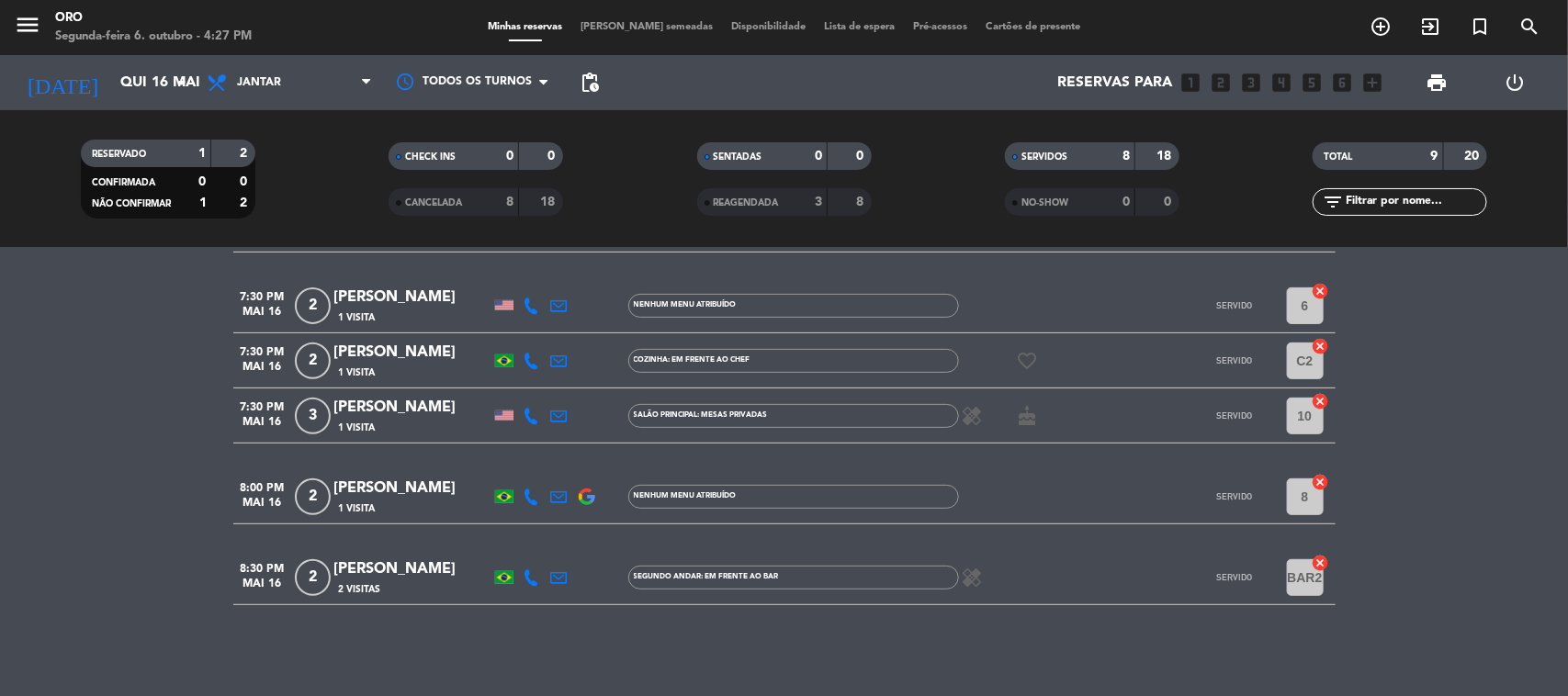
click at [139, 104] on div "[DATE] Qui 16 mai arrow_drop_down" at bounding box center [105, 82] width 184 height 55
click at [136, 73] on input "Qui 16 mai" at bounding box center [209, 83] width 194 height 36
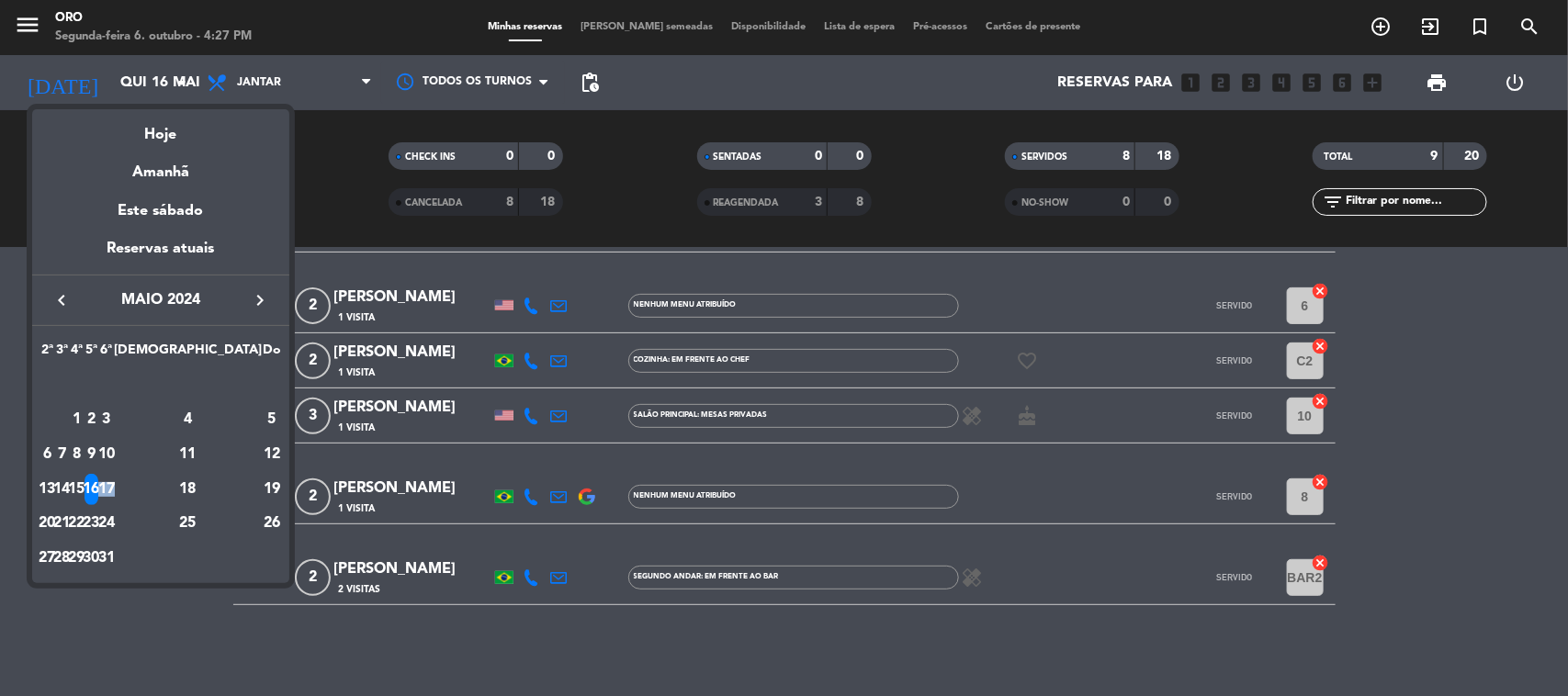
click at [114, 483] on td "17" at bounding box center [106, 489] width 14 height 35
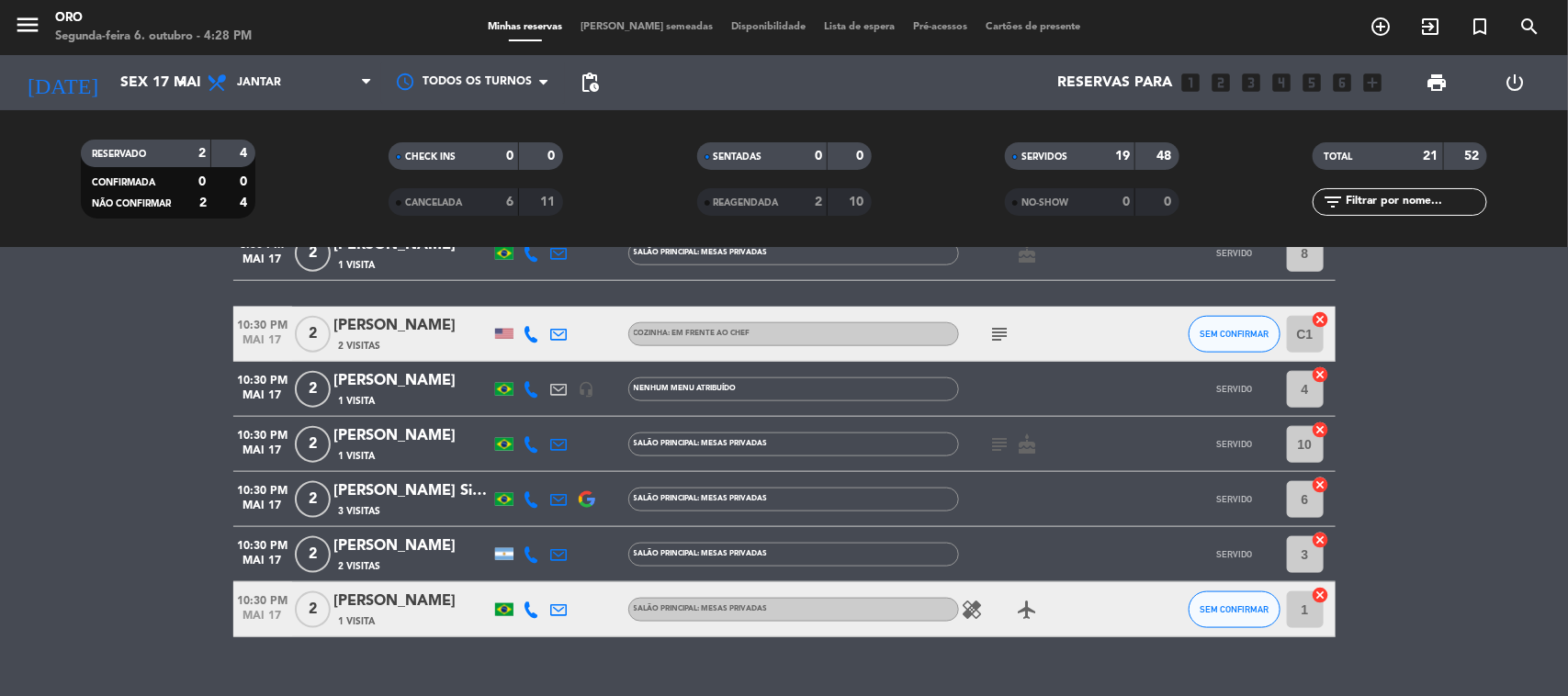
scroll to position [987, 0]
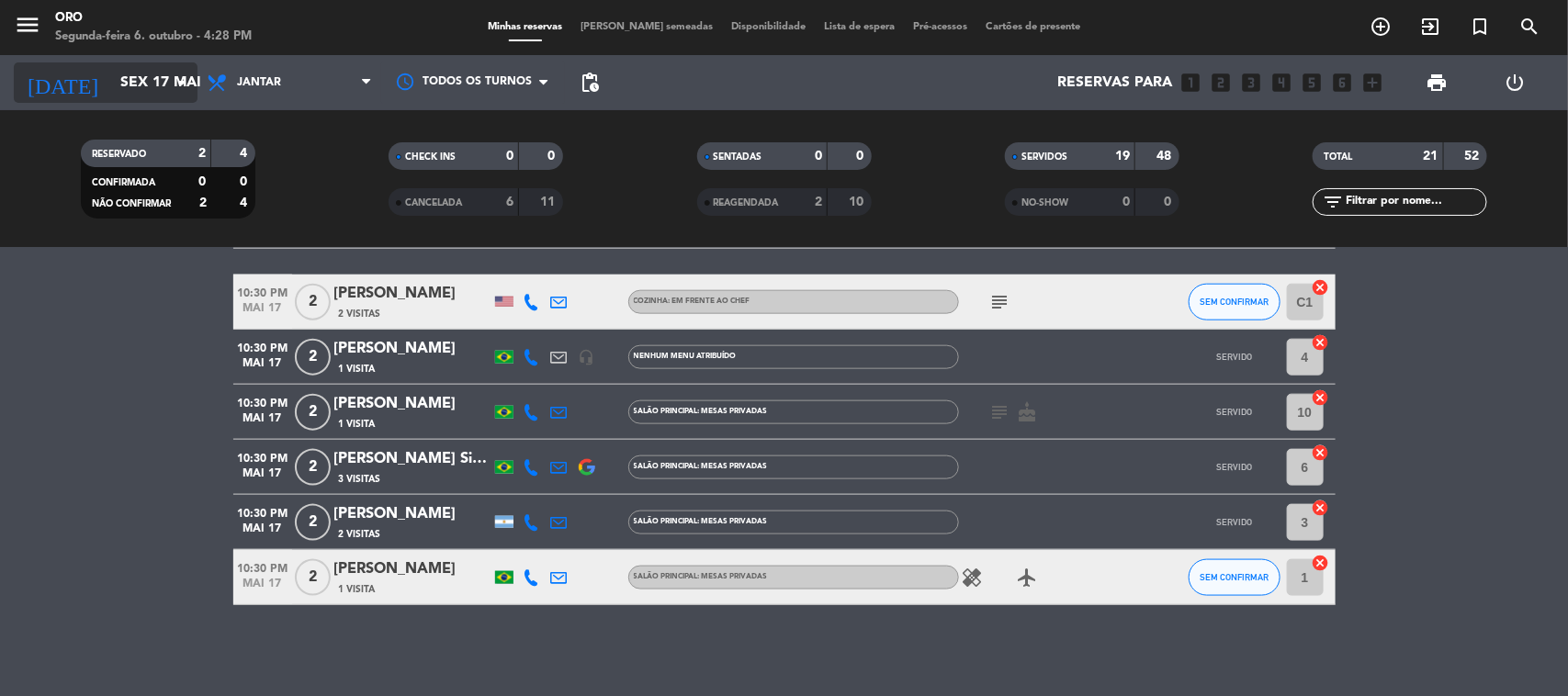
click at [180, 99] on input "Sex 17 mai" at bounding box center [209, 83] width 194 height 36
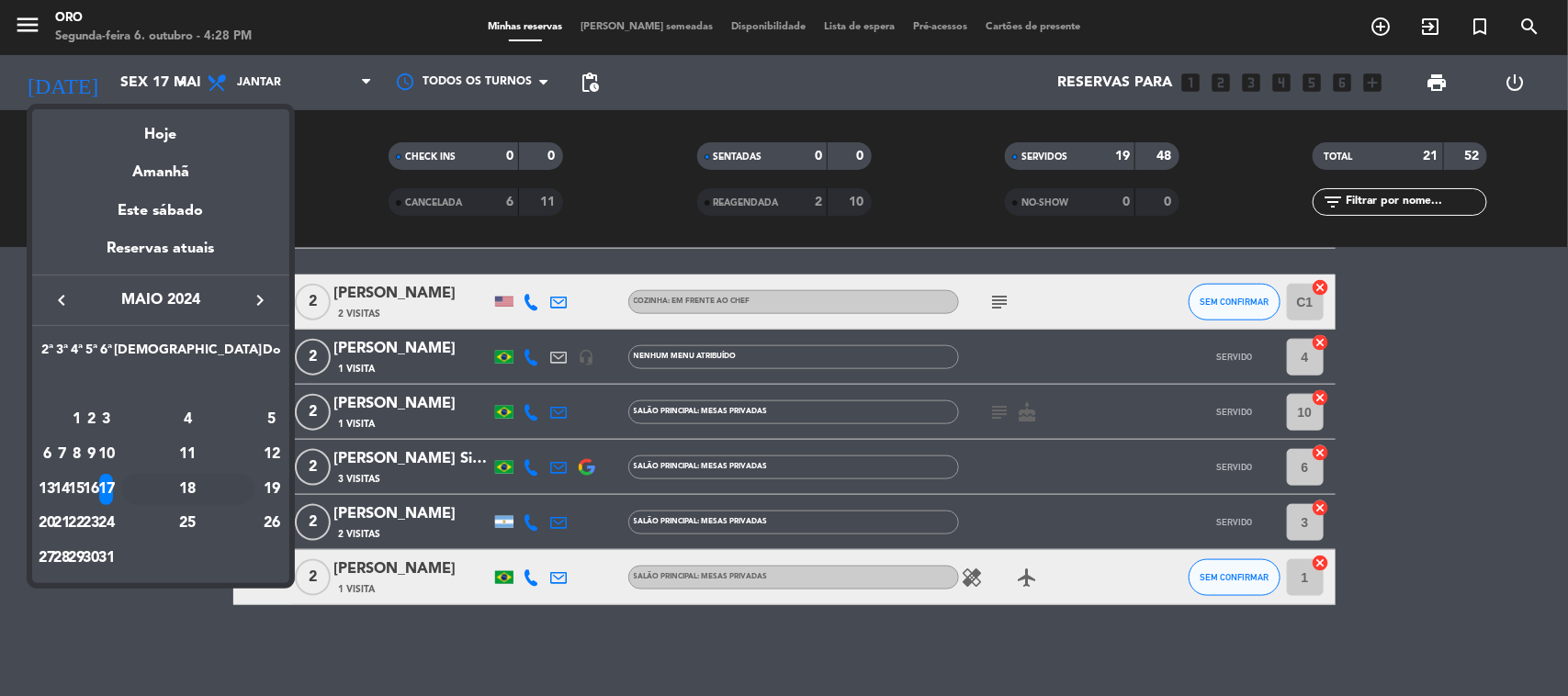
click at [230, 502] on div "18" at bounding box center [188, 489] width 133 height 31
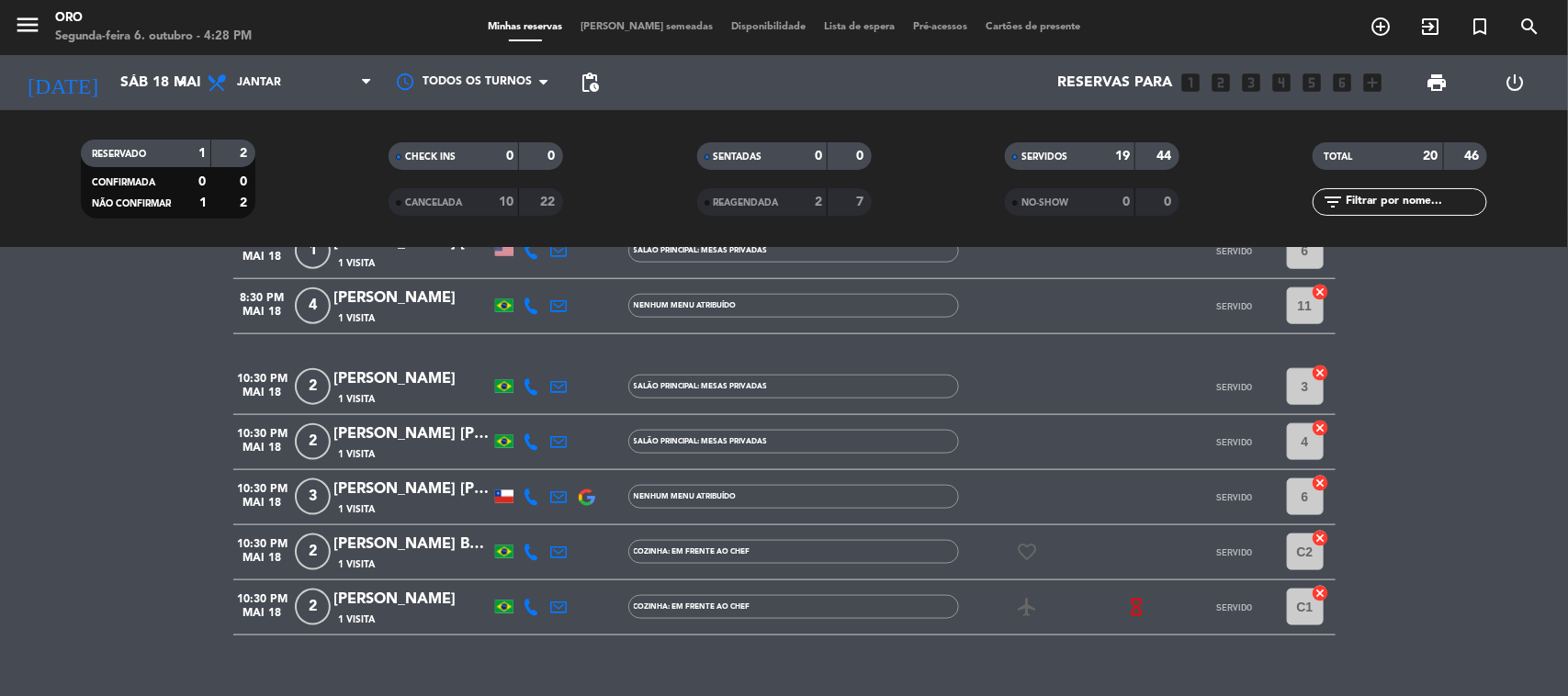
scroll to position [1004, 0]
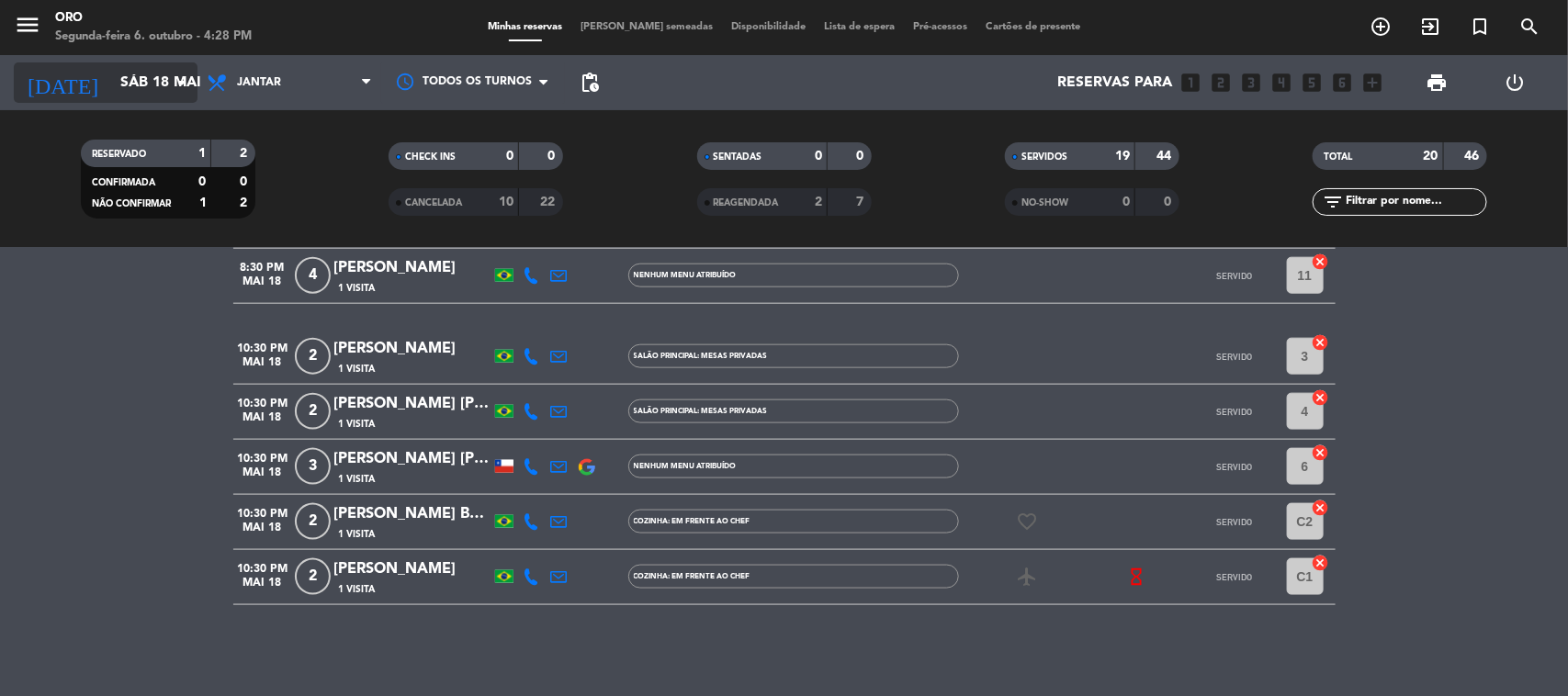
click at [171, 71] on icon "arrow_drop_down" at bounding box center [182, 82] width 22 height 22
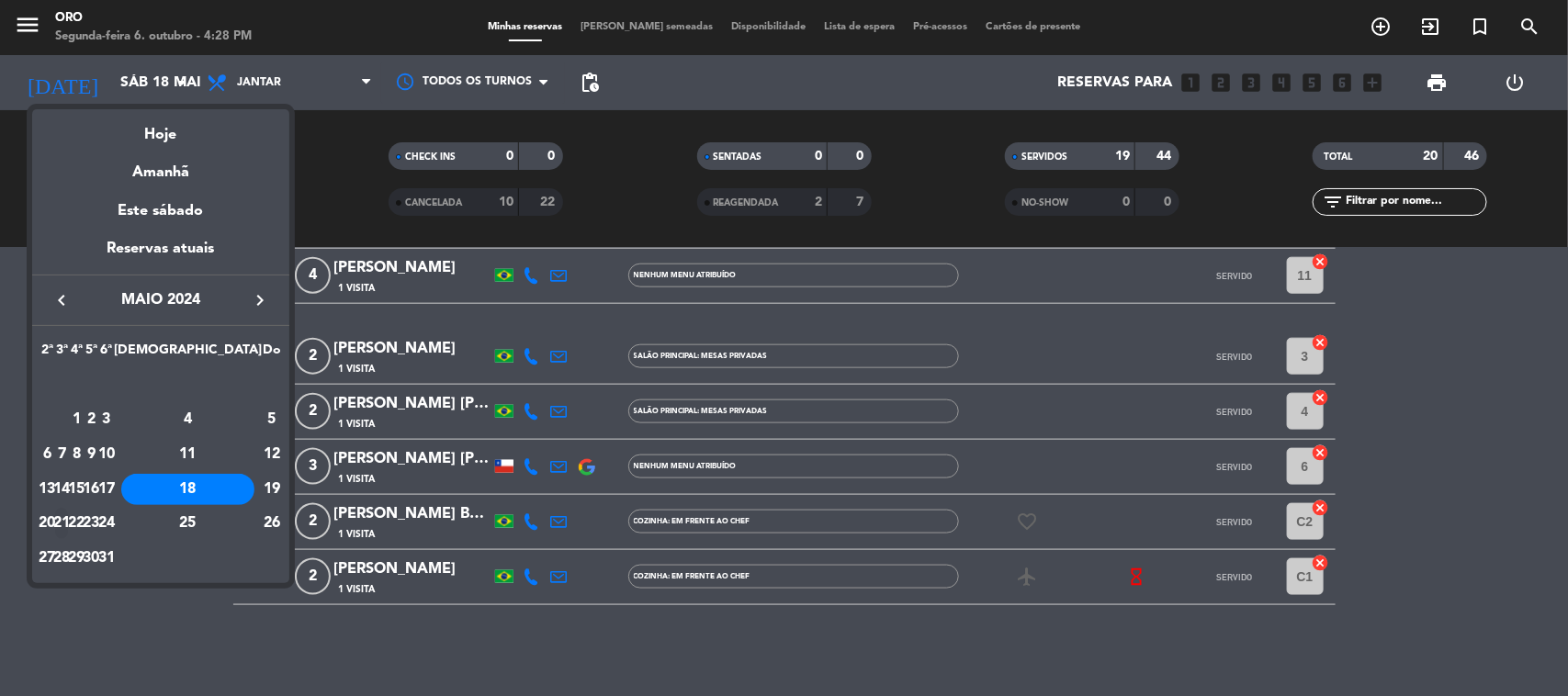
click at [69, 525] on div "21" at bounding box center [62, 523] width 13 height 31
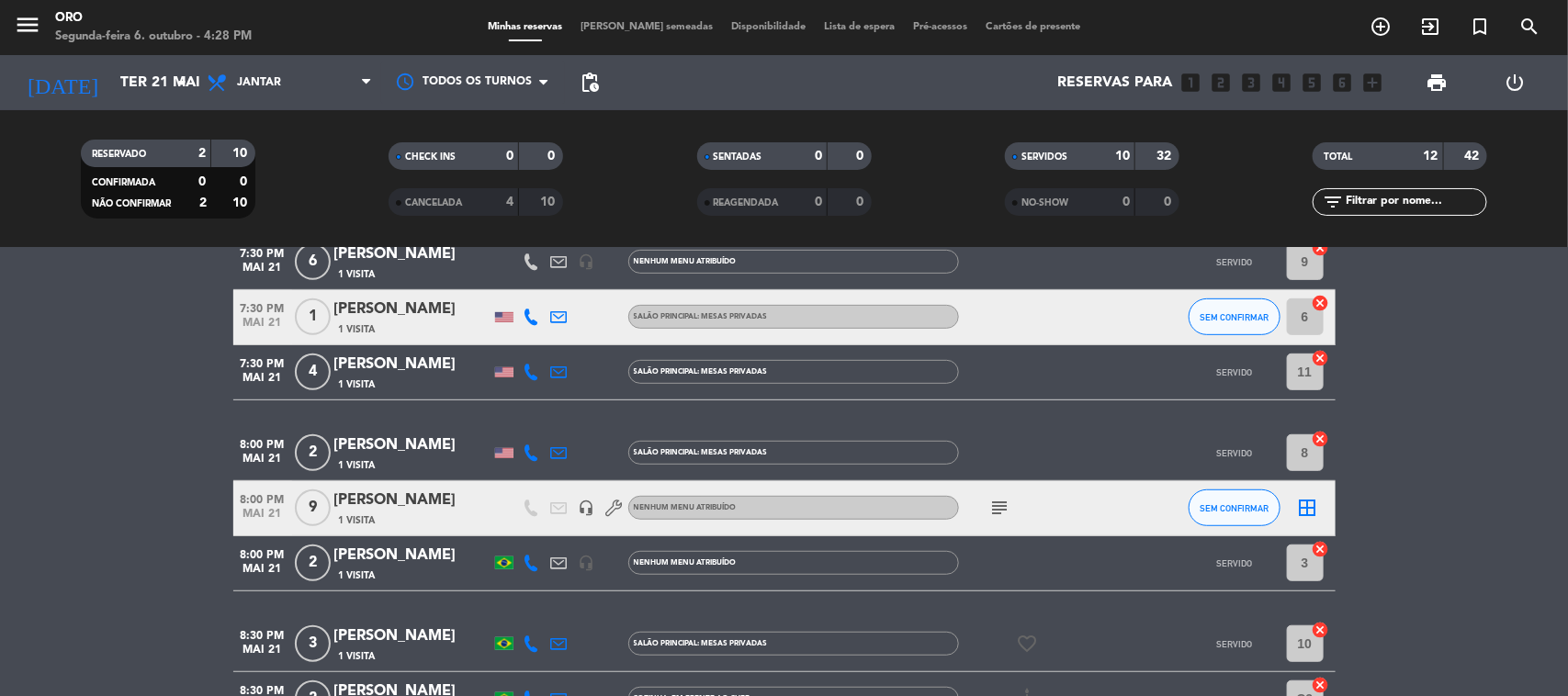
scroll to position [537, 0]
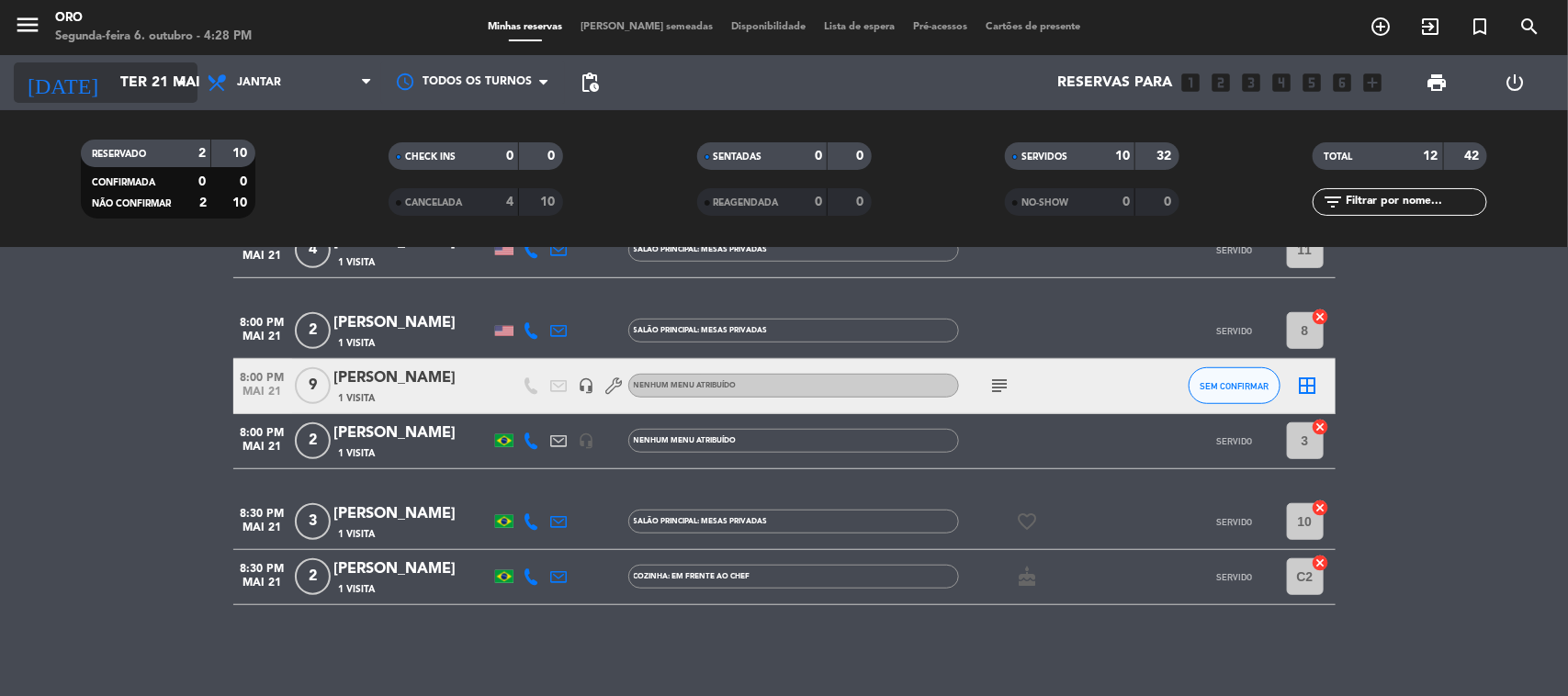
click at [129, 92] on input "Ter 21 mai" at bounding box center [209, 83] width 194 height 36
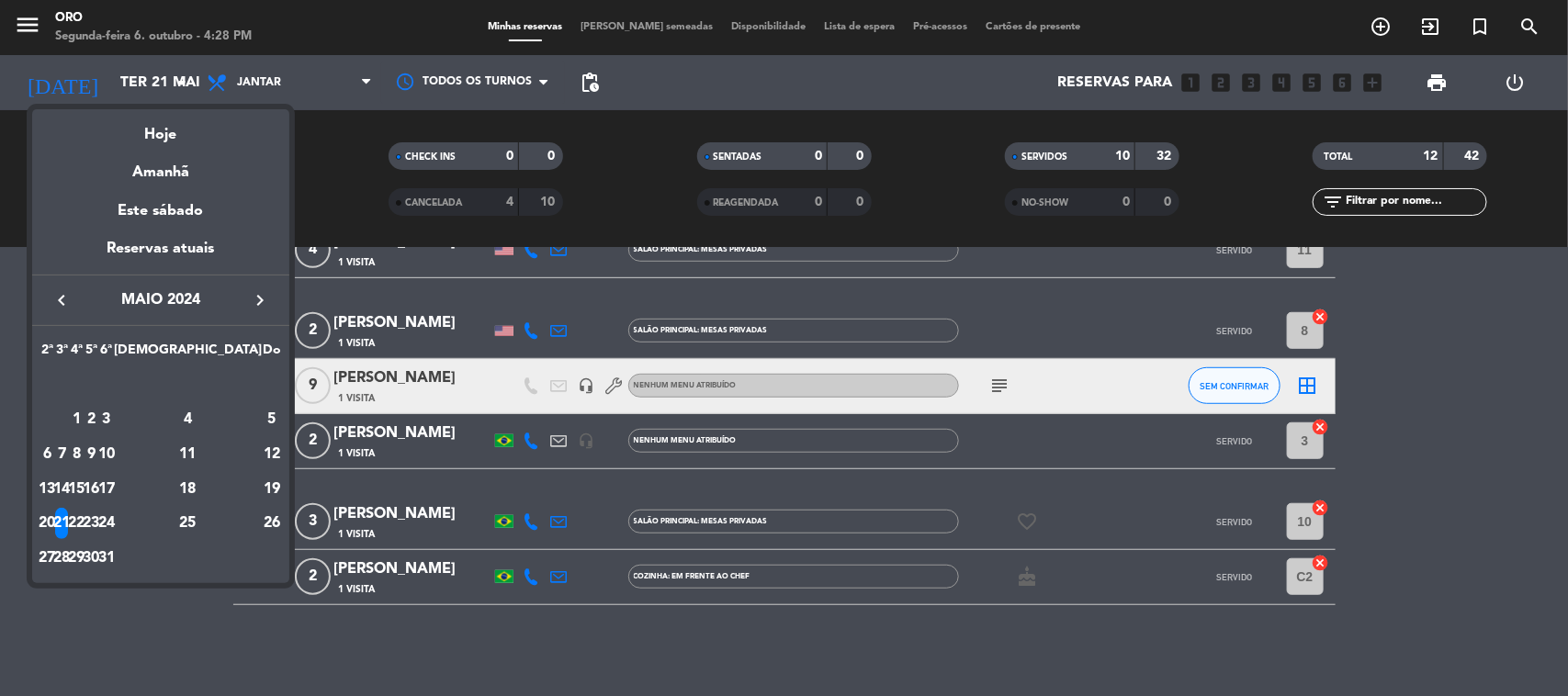
click at [84, 519] on div "22" at bounding box center [77, 523] width 13 height 31
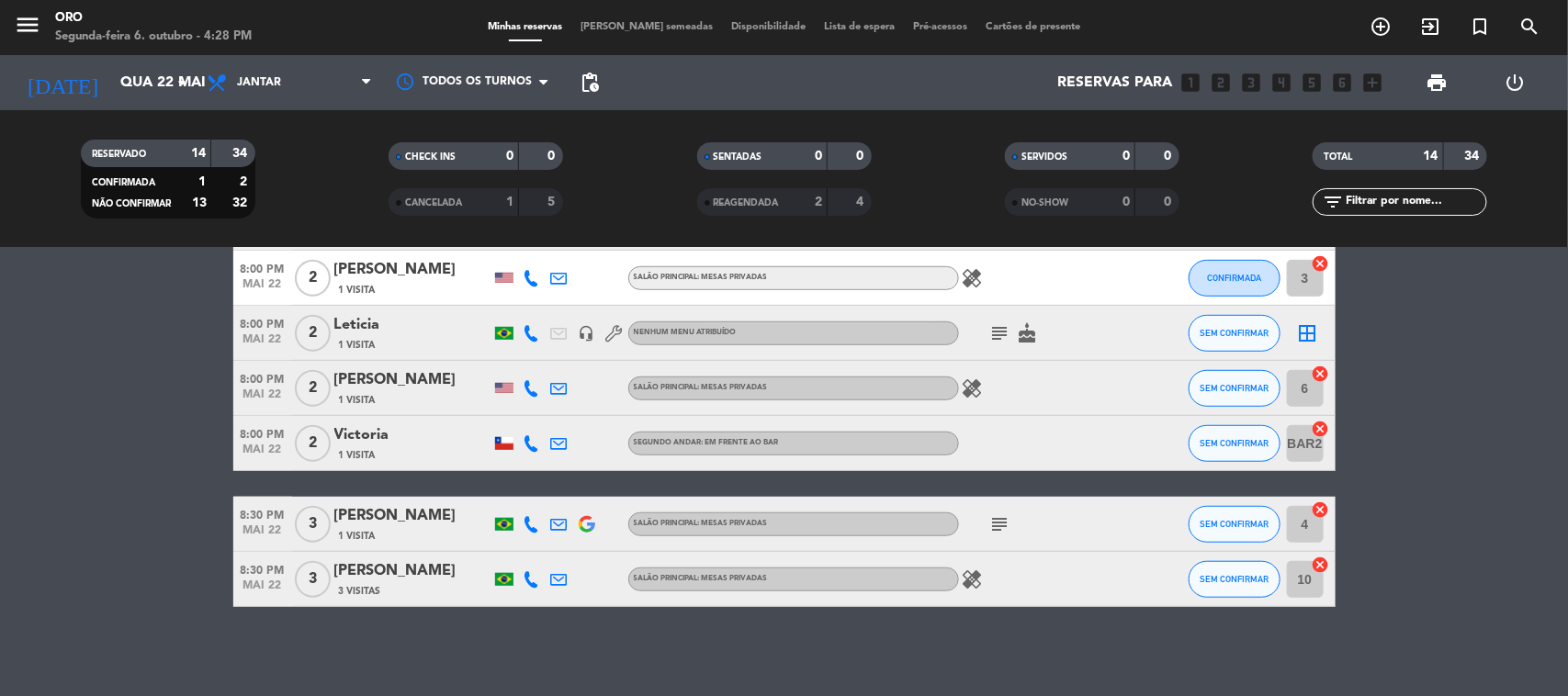
scroll to position [0, 0]
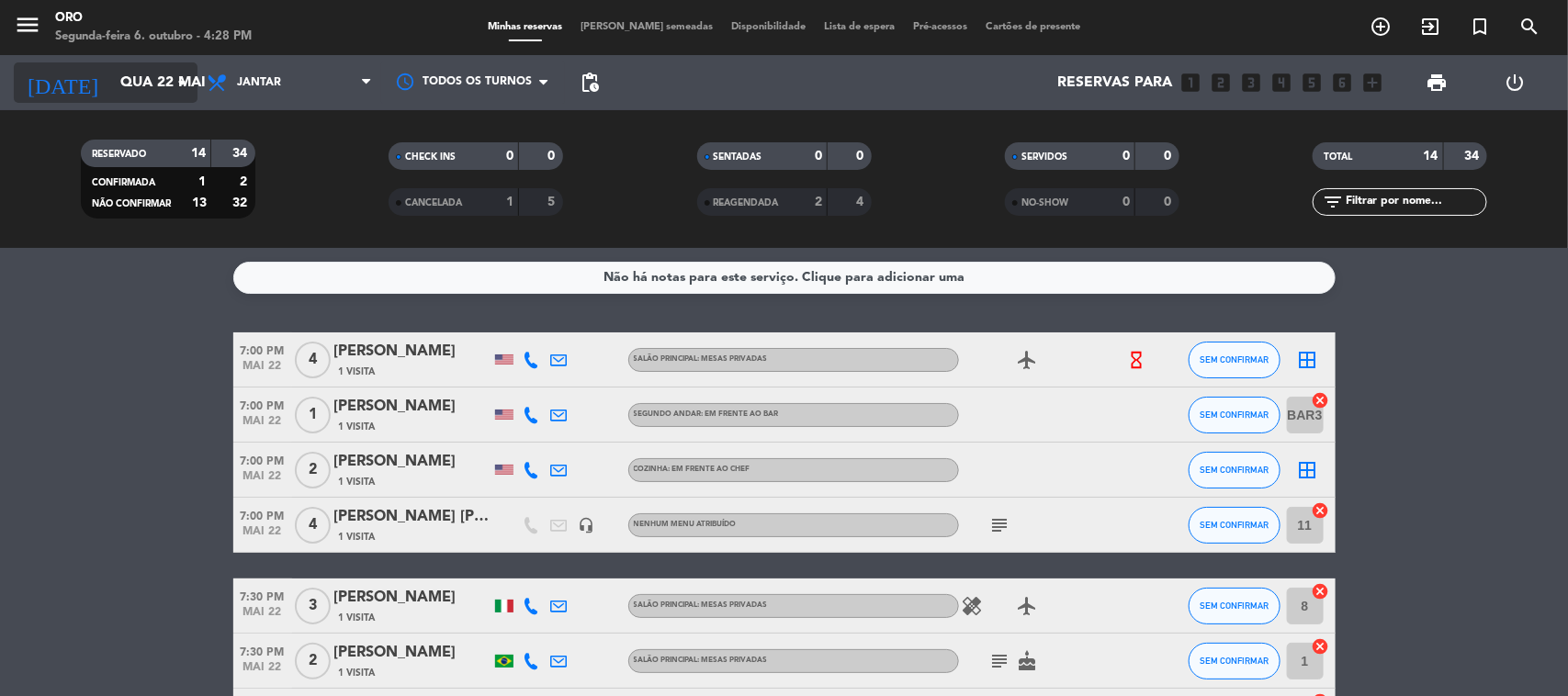
click at [112, 78] on input "Qua 22 mai" at bounding box center [209, 83] width 194 height 36
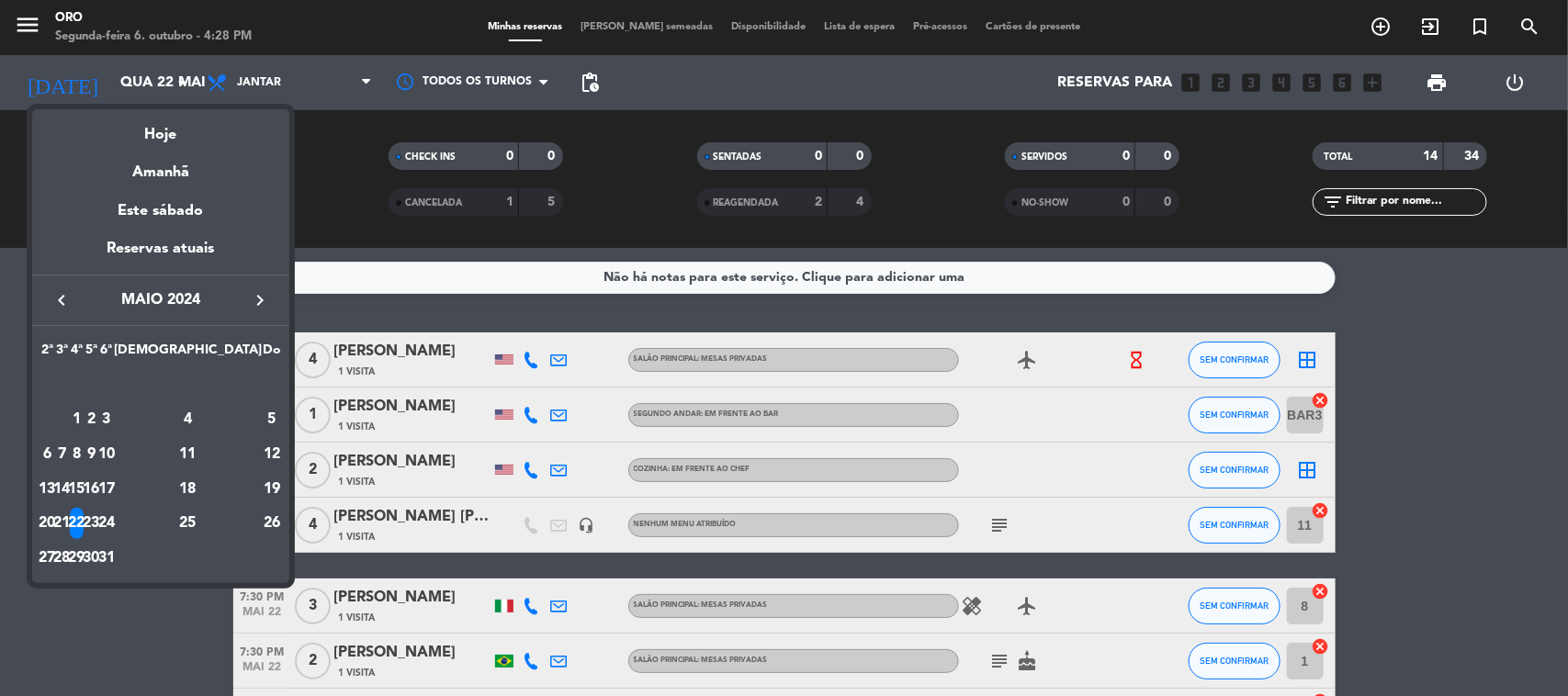
click at [98, 521] on div "23" at bounding box center [91, 523] width 13 height 31
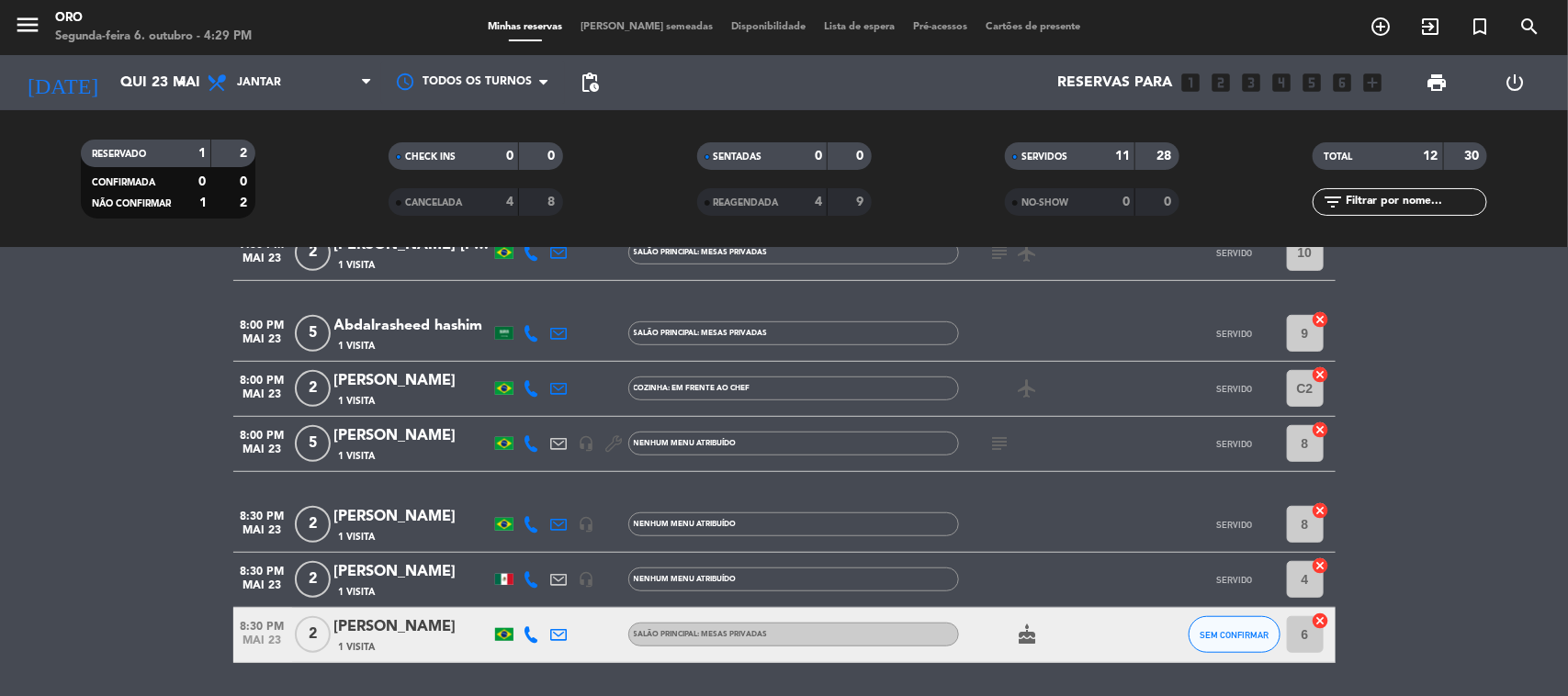
scroll to position [537, 0]
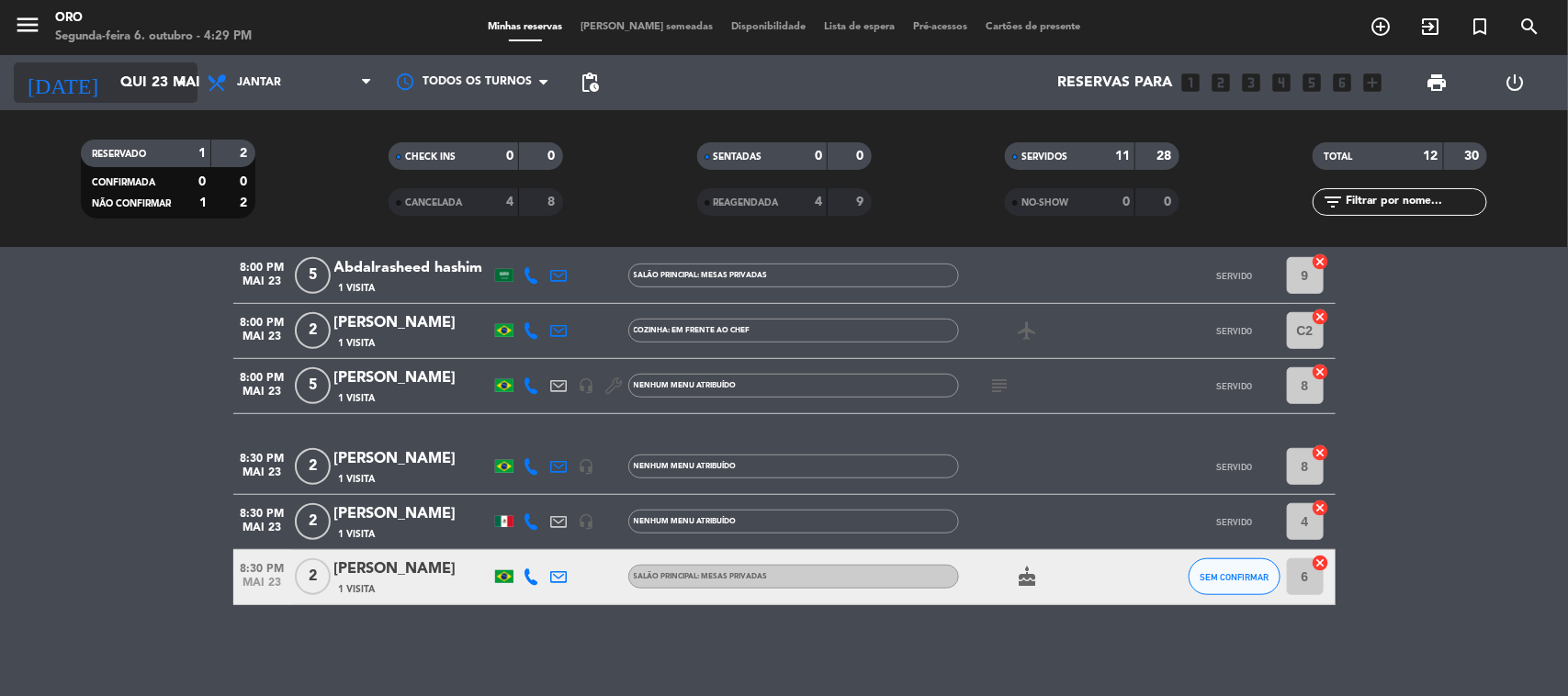
click at [153, 94] on input "Qui 23 mai" at bounding box center [209, 83] width 194 height 36
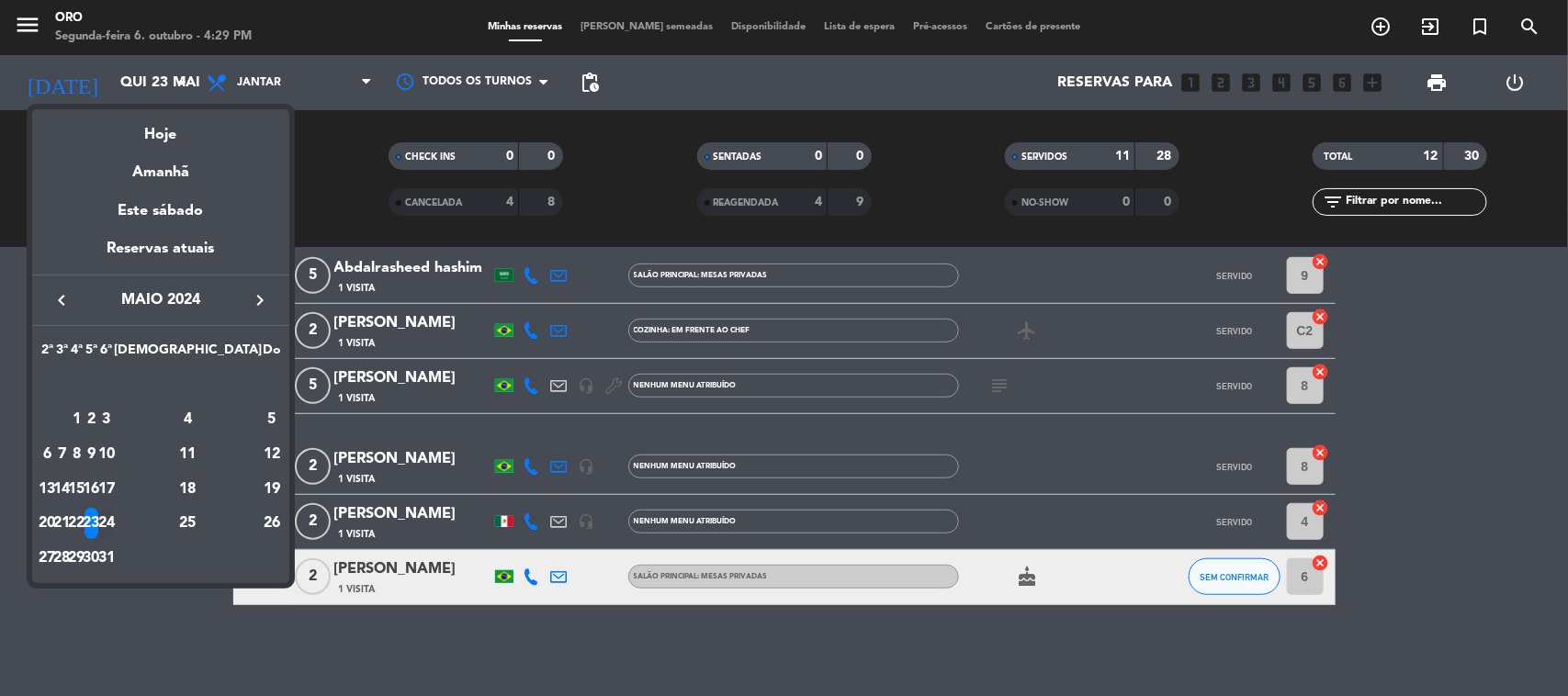
click at [113, 528] on div "24" at bounding box center [106, 523] width 13 height 31
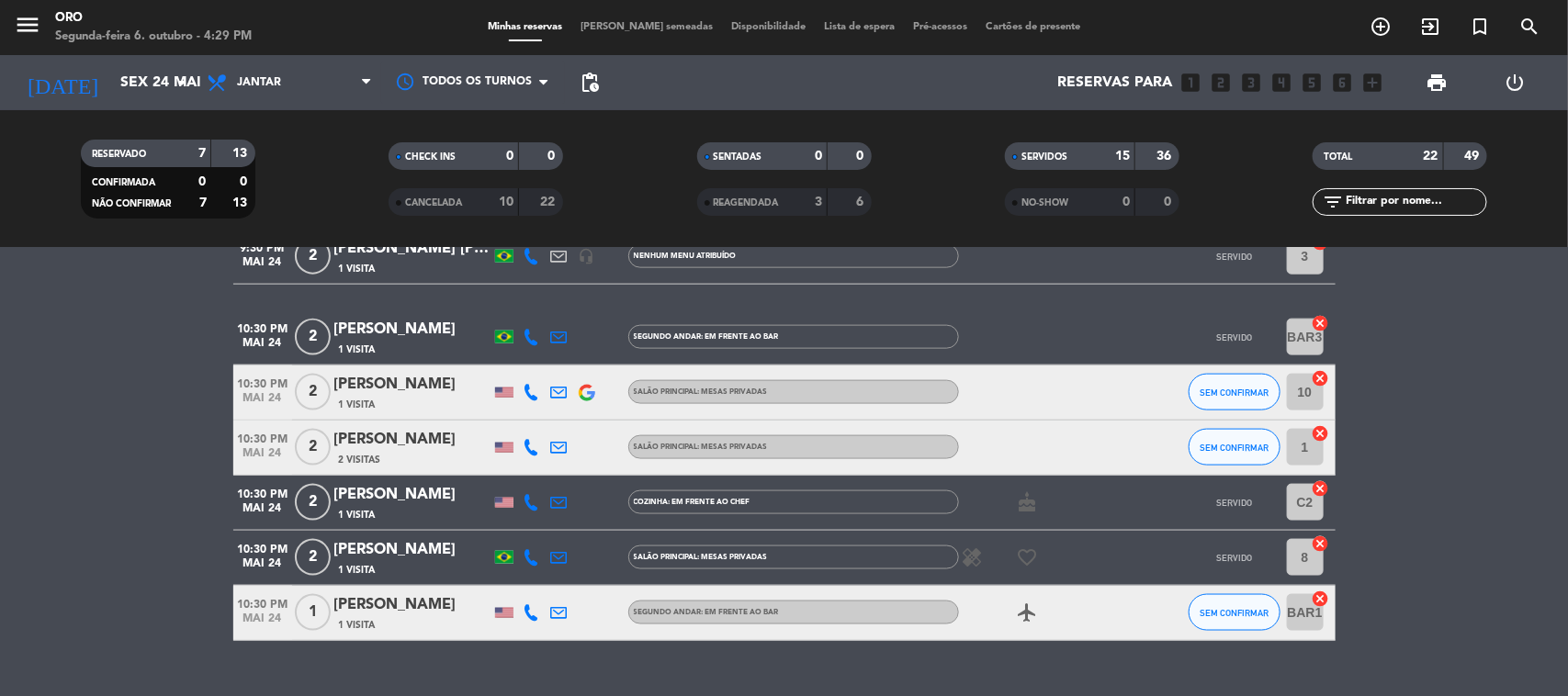
scroll to position [1139, 0]
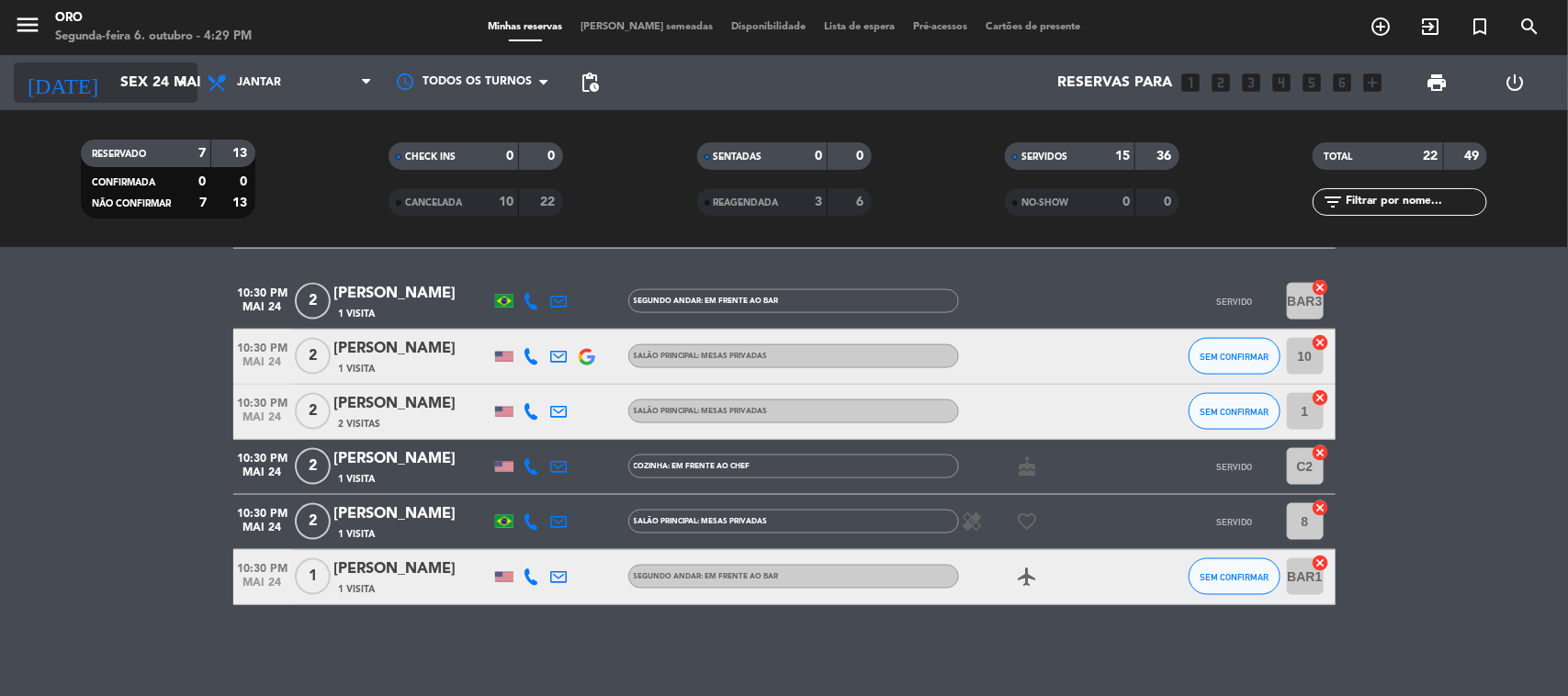
click at [147, 81] on input "Sex 24 mai" at bounding box center [209, 83] width 194 height 36
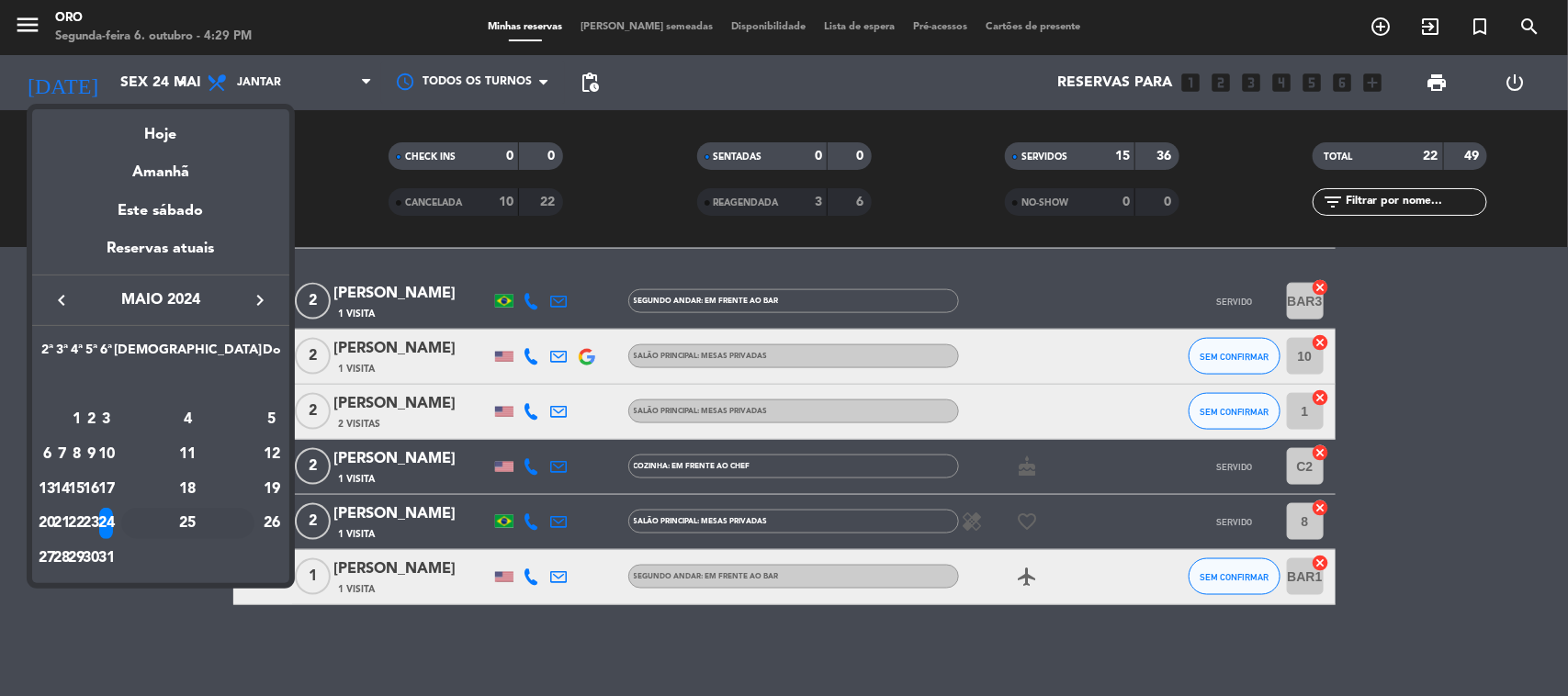
click at [230, 520] on div "25" at bounding box center [188, 523] width 133 height 31
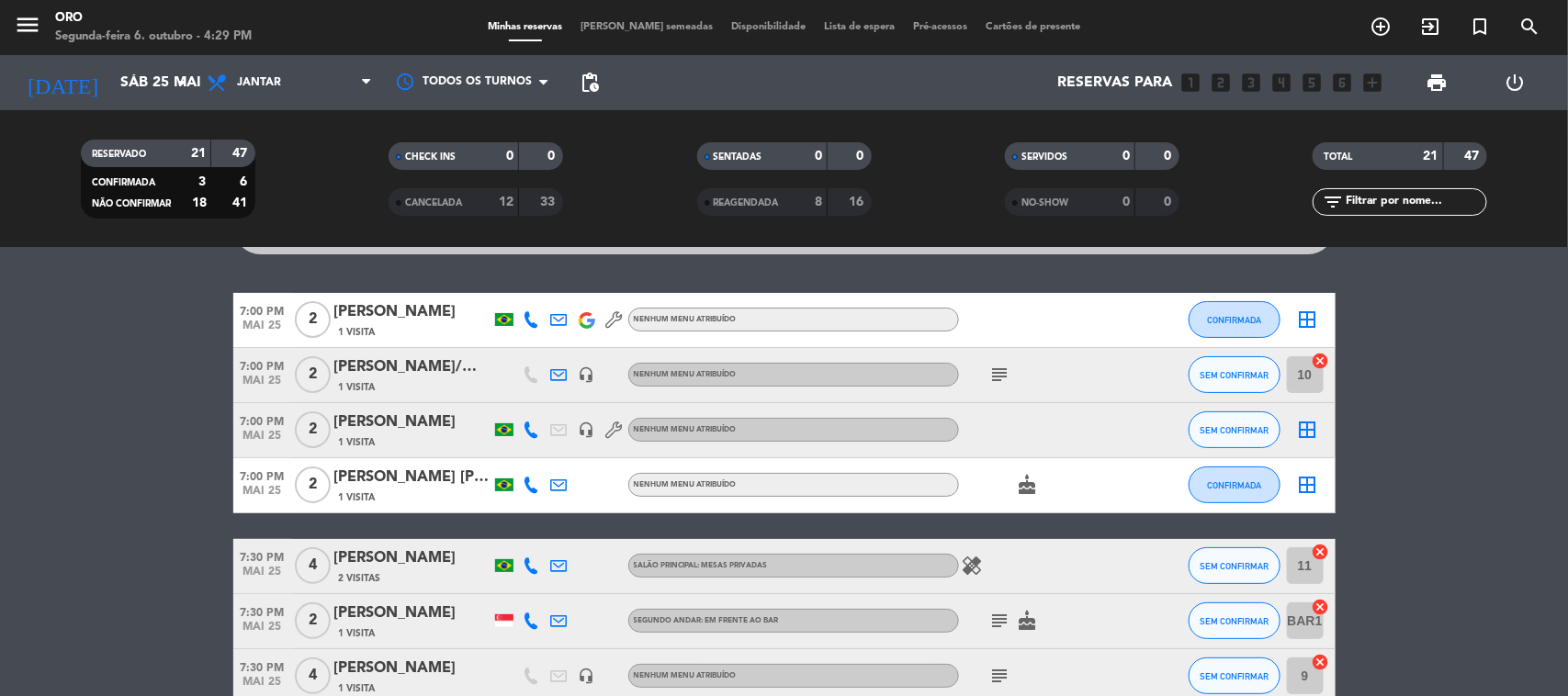
scroll to position [0, 0]
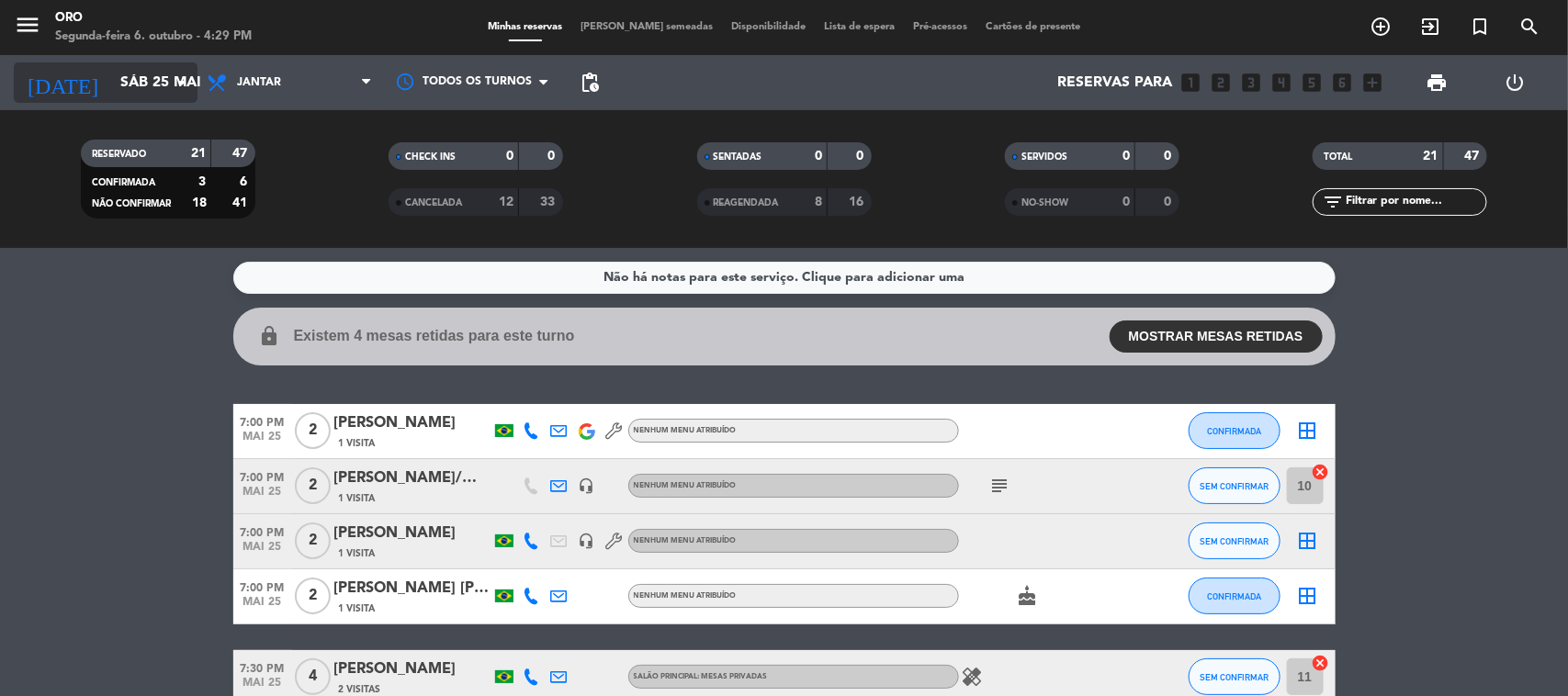
click at [132, 84] on input "Sáb 25 mai" at bounding box center [209, 83] width 194 height 36
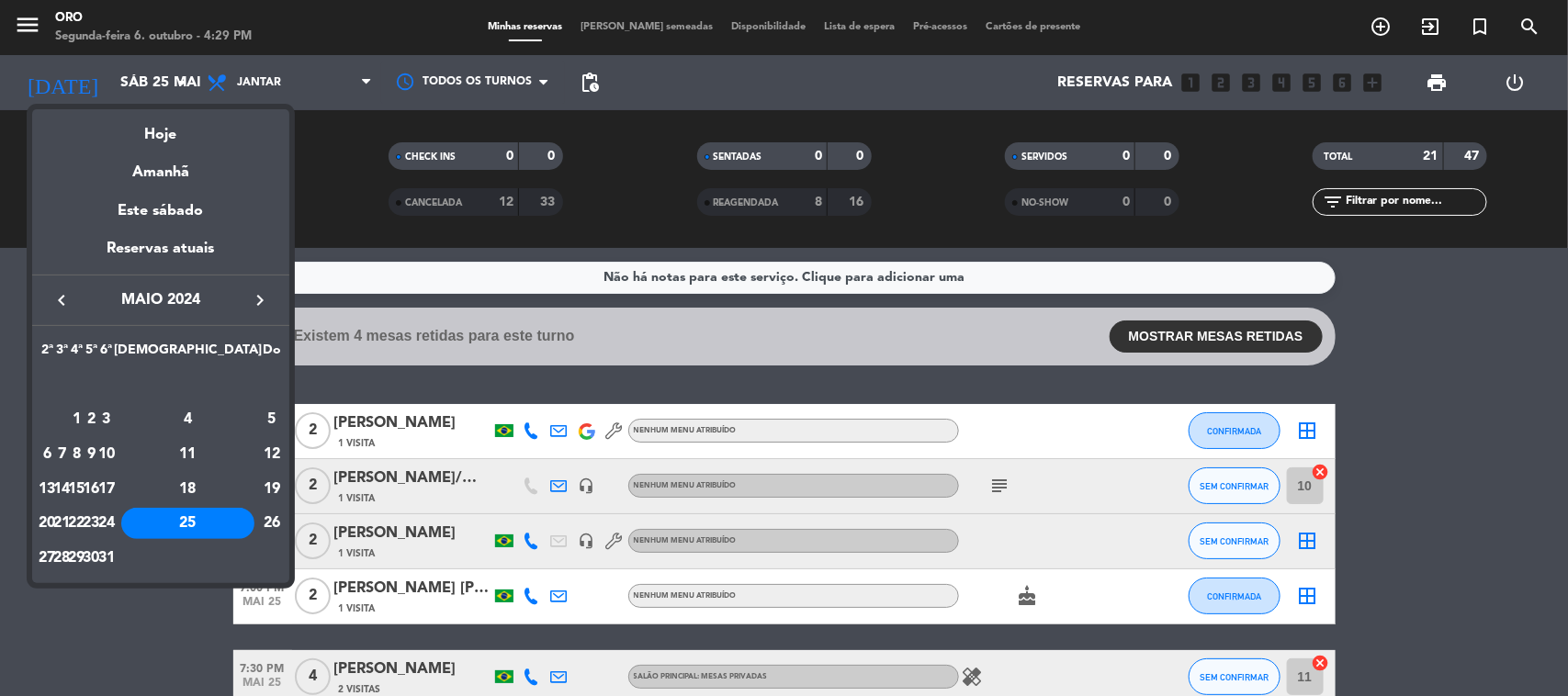
click at [69, 569] on div "28" at bounding box center [62, 558] width 13 height 31
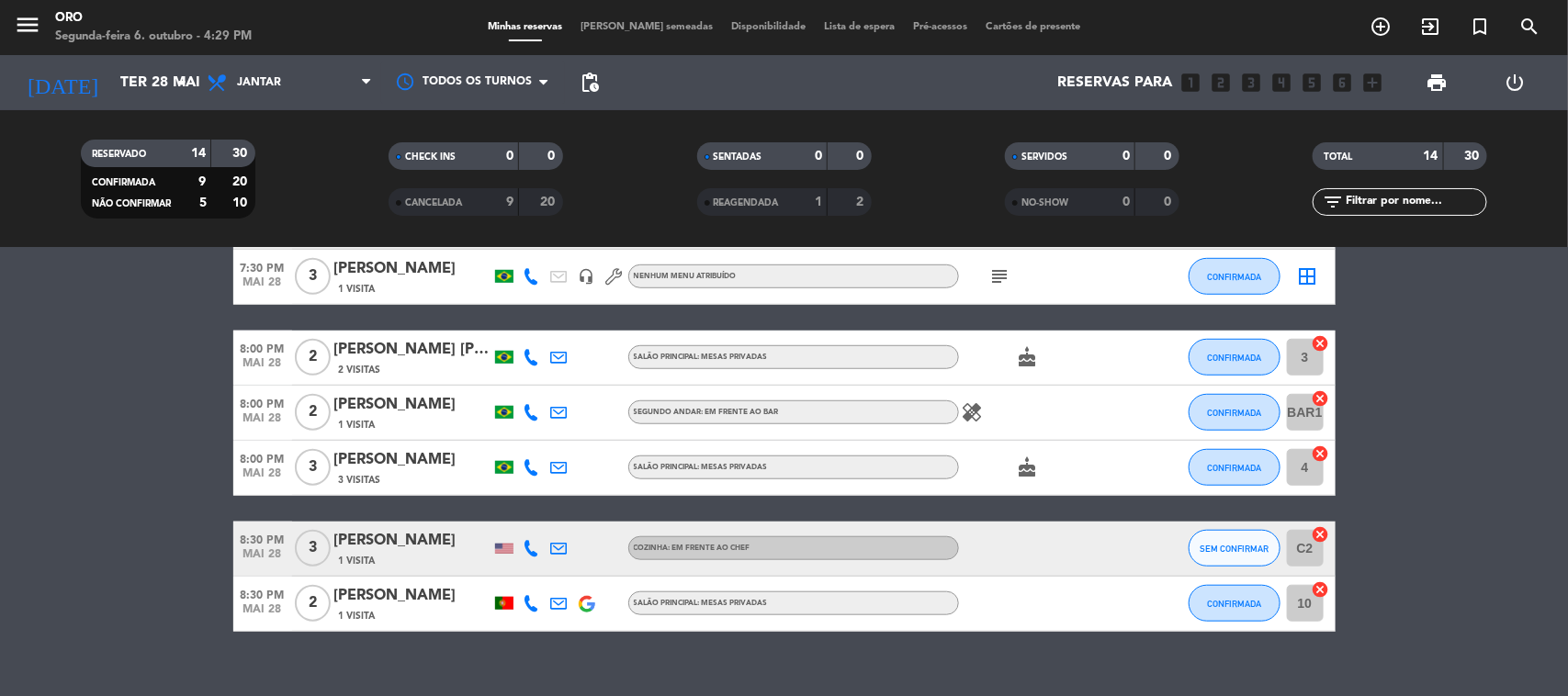
scroll to position [647, 0]
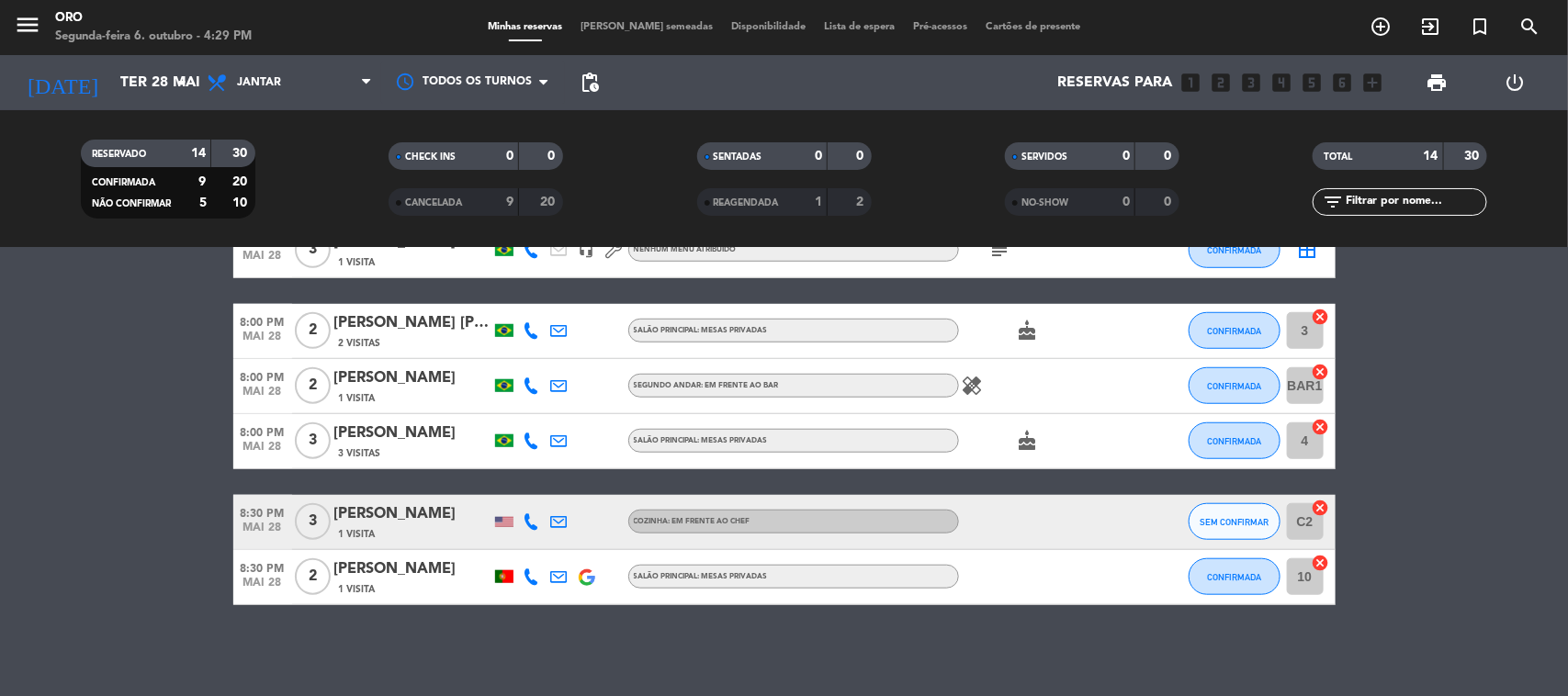
click at [150, 106] on div "[DATE] Ter 28 mai arrow_drop_down" at bounding box center [105, 82] width 184 height 55
click at [150, 99] on input "Ter 28 mai" at bounding box center [209, 83] width 194 height 36
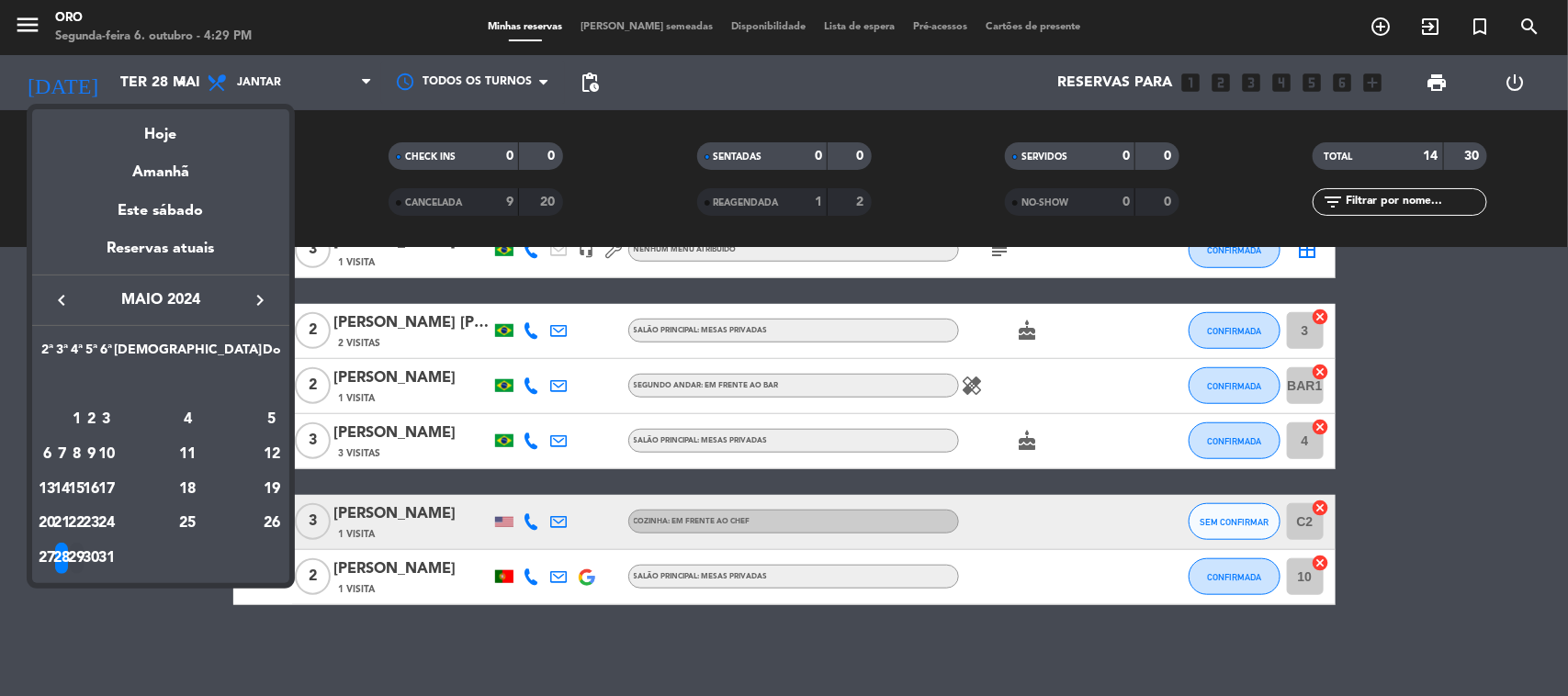
click at [84, 548] on div "29" at bounding box center [77, 558] width 13 height 31
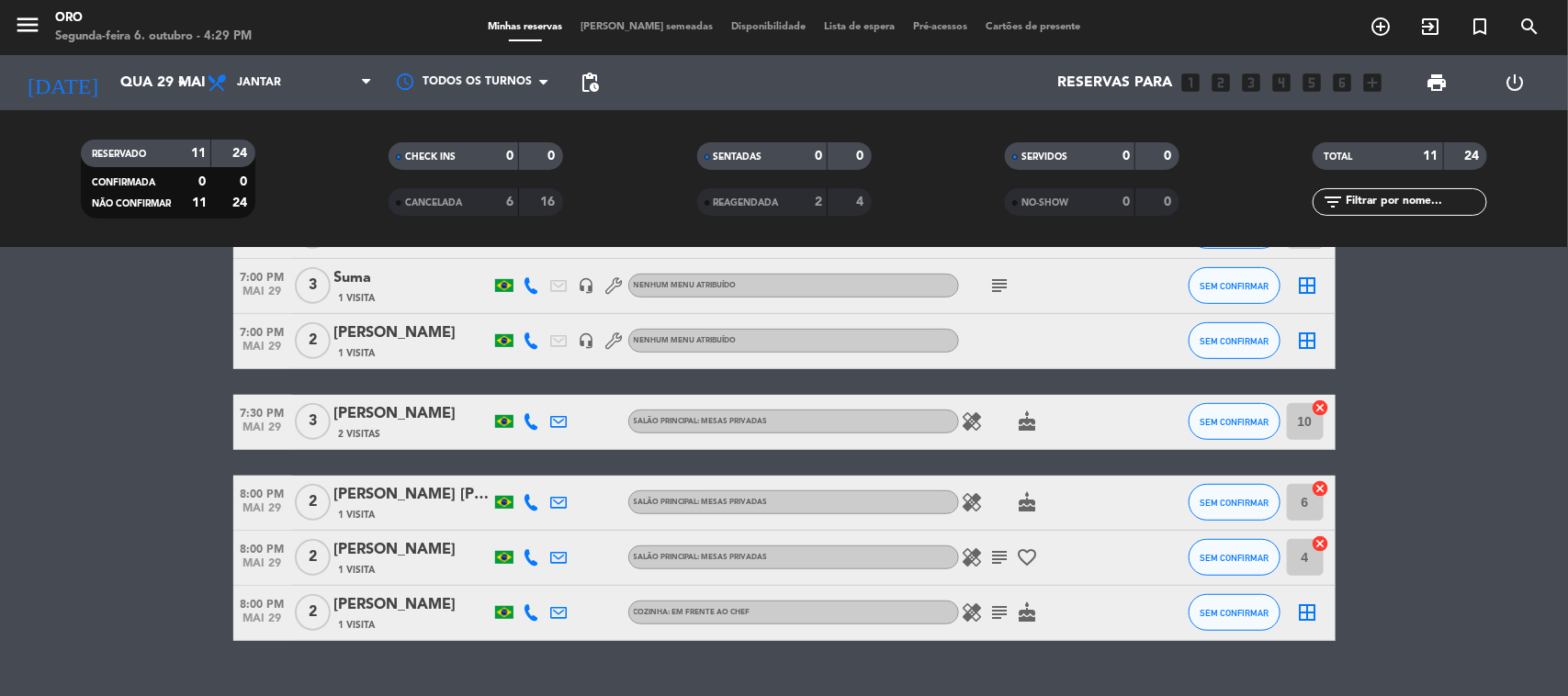
scroll to position [457, 0]
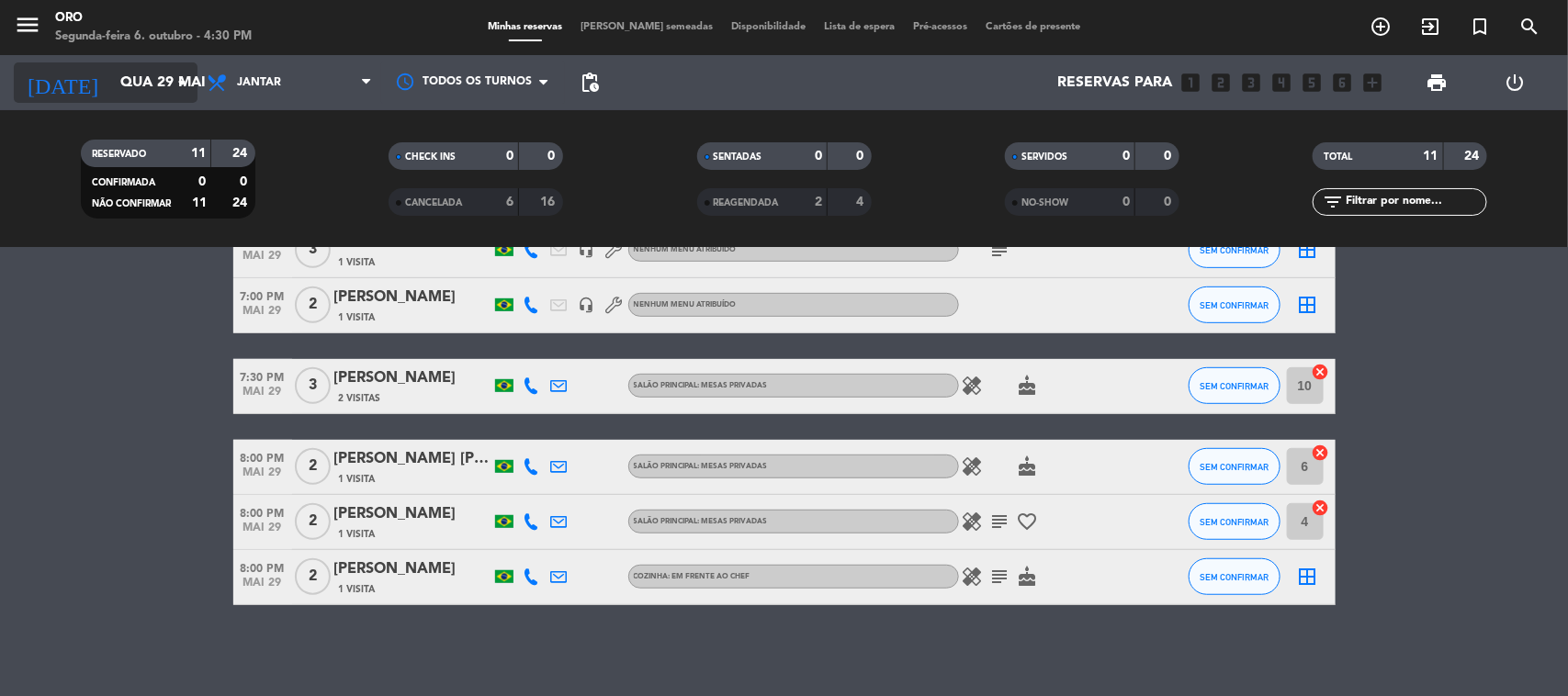
click at [157, 80] on input "Qua 29 mai" at bounding box center [209, 83] width 194 height 36
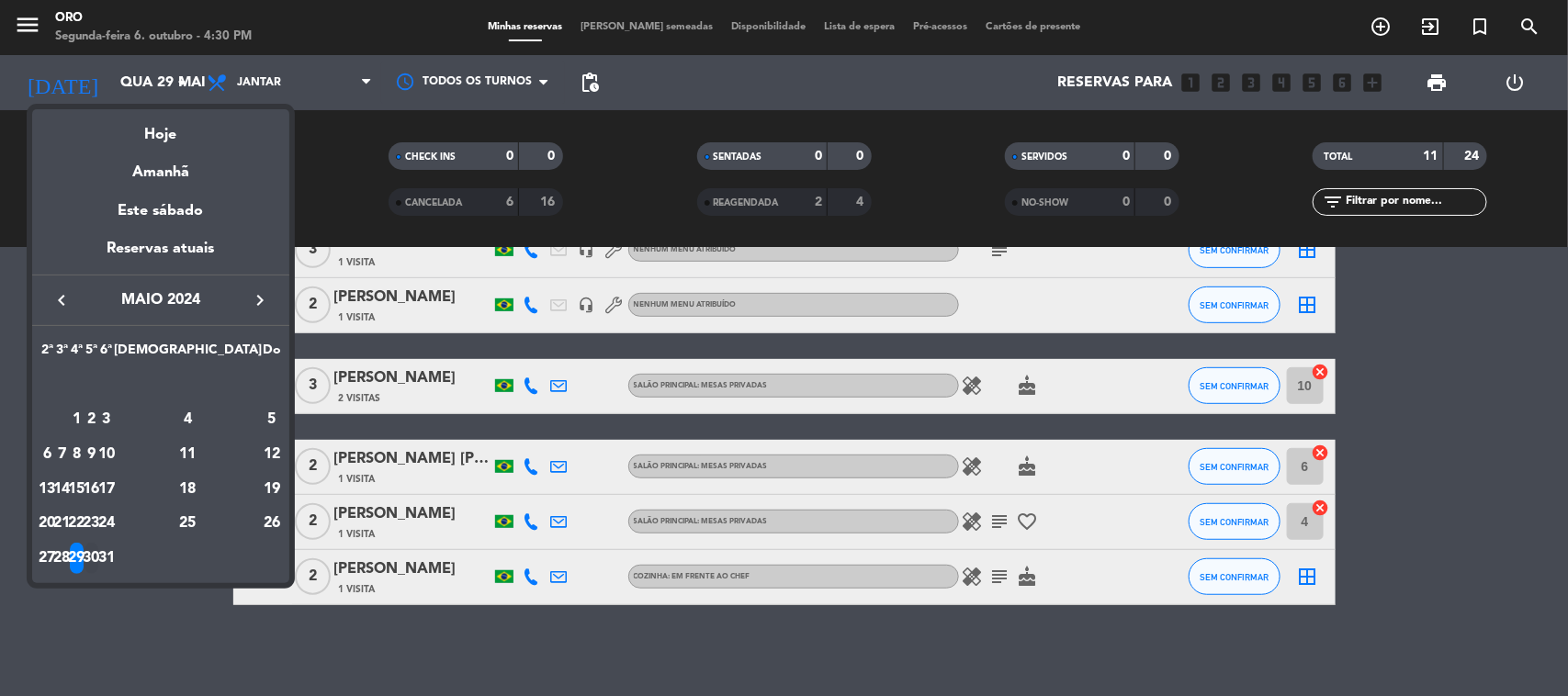
click at [98, 562] on div "30" at bounding box center [91, 558] width 13 height 31
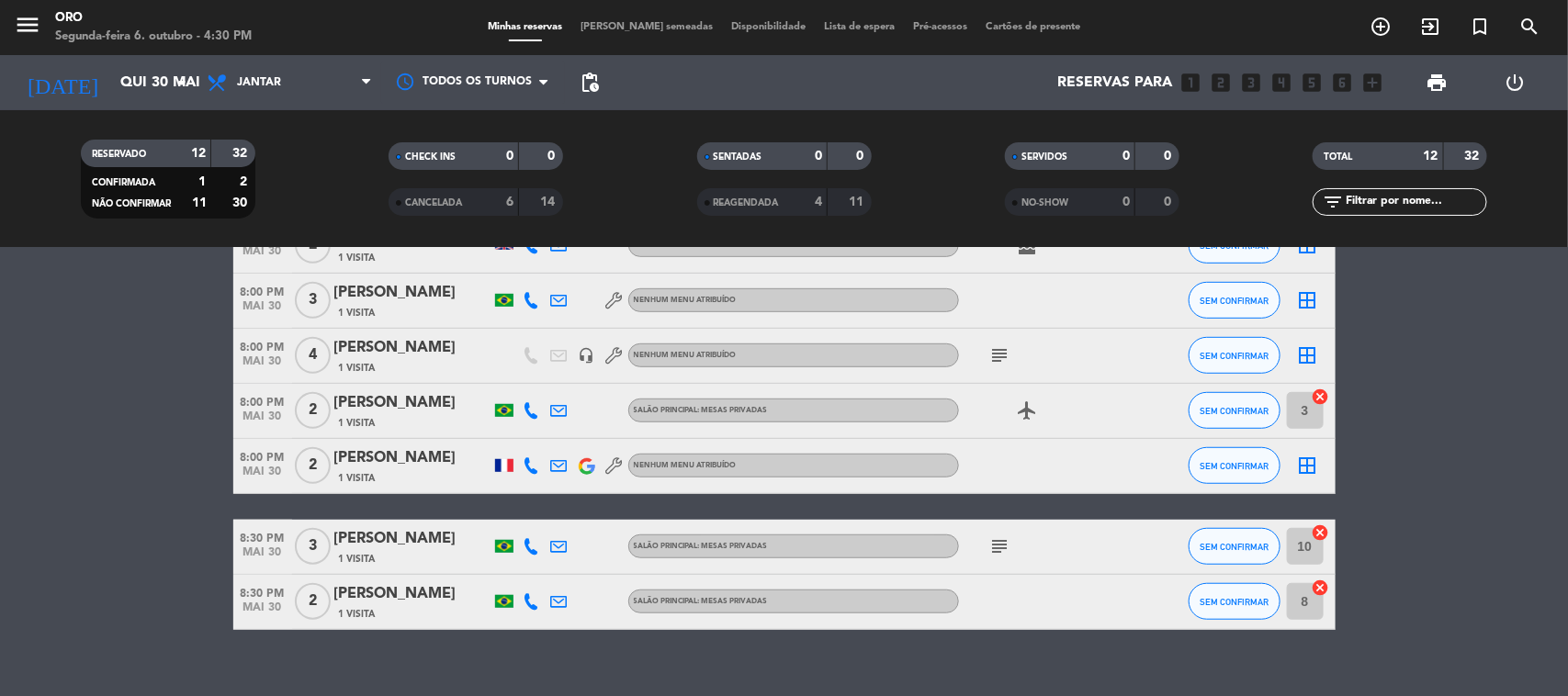
scroll to position [537, 0]
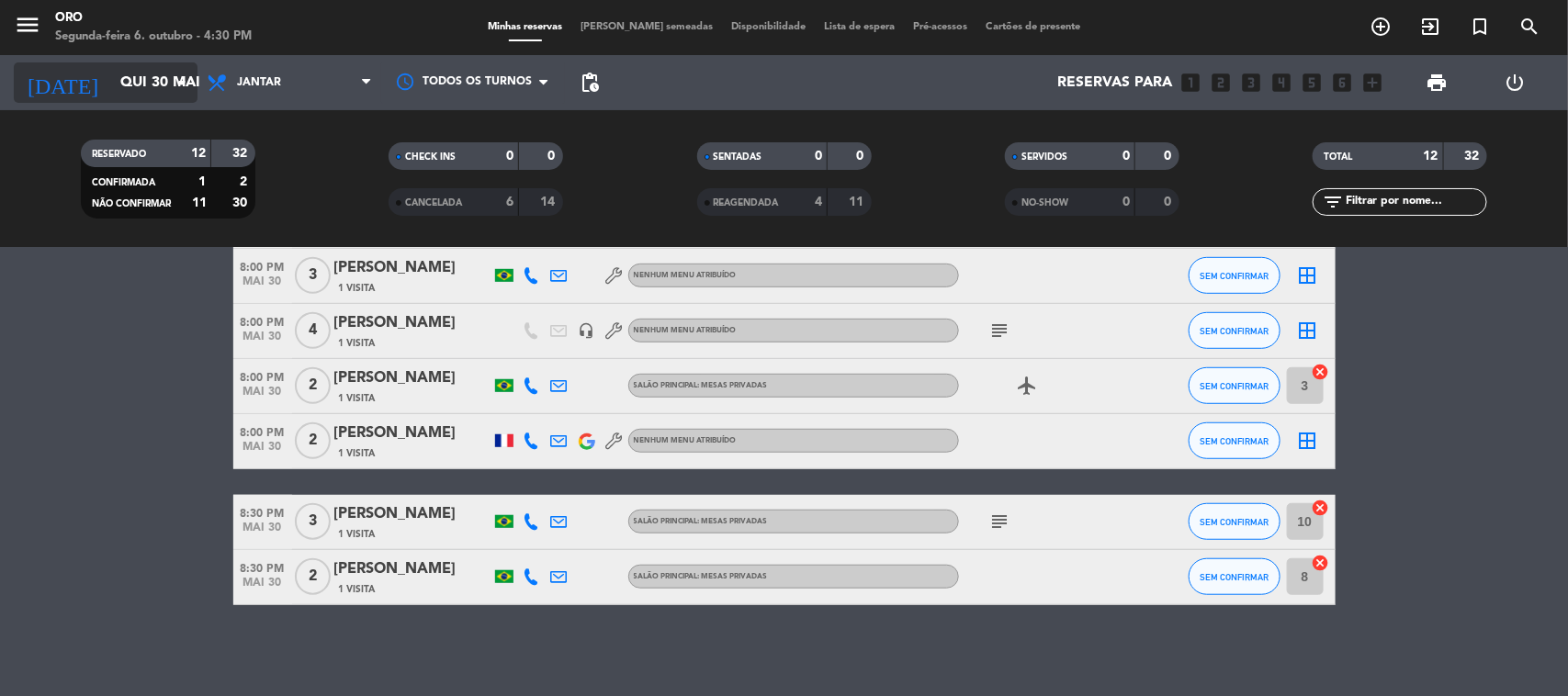
click at [135, 81] on input "Qui 30 mai" at bounding box center [209, 83] width 194 height 36
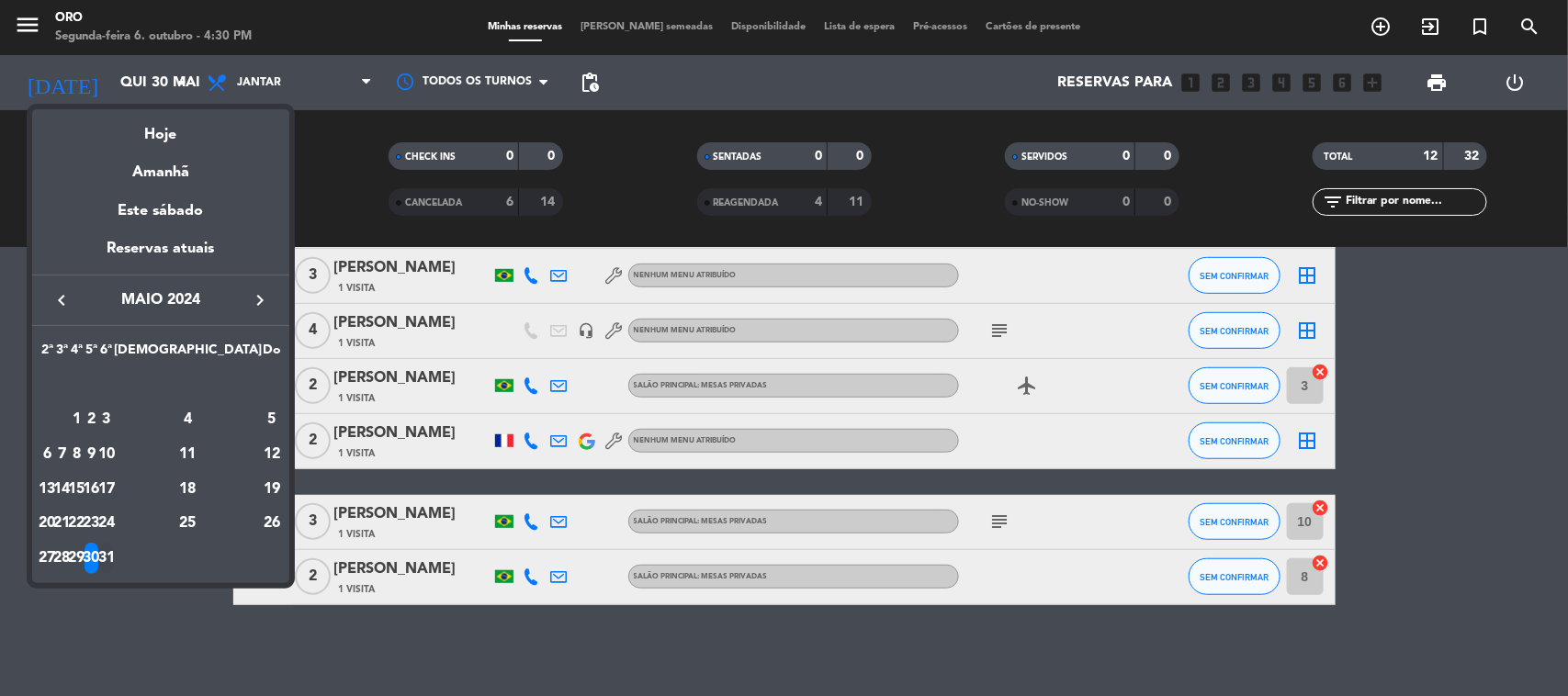
click at [113, 548] on div "31" at bounding box center [106, 558] width 13 height 31
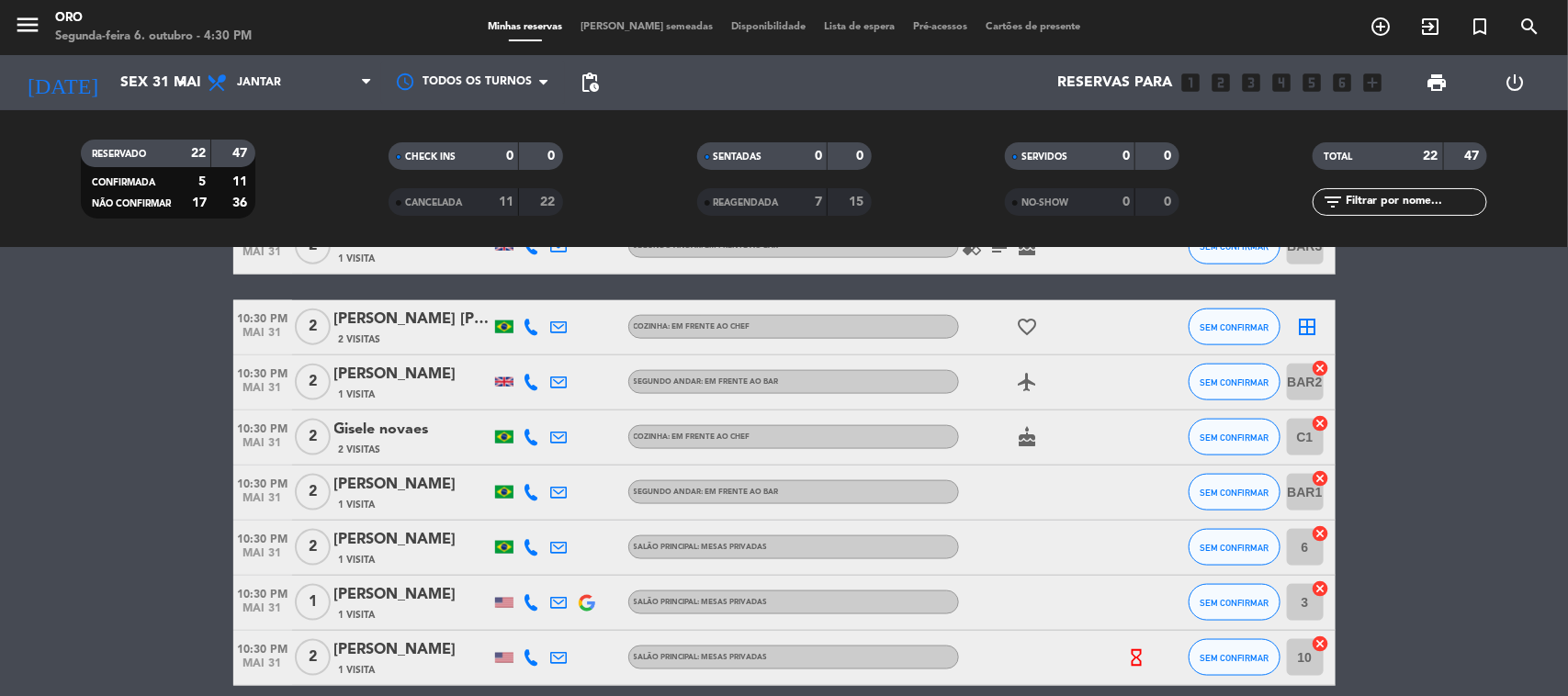
scroll to position [1113, 0]
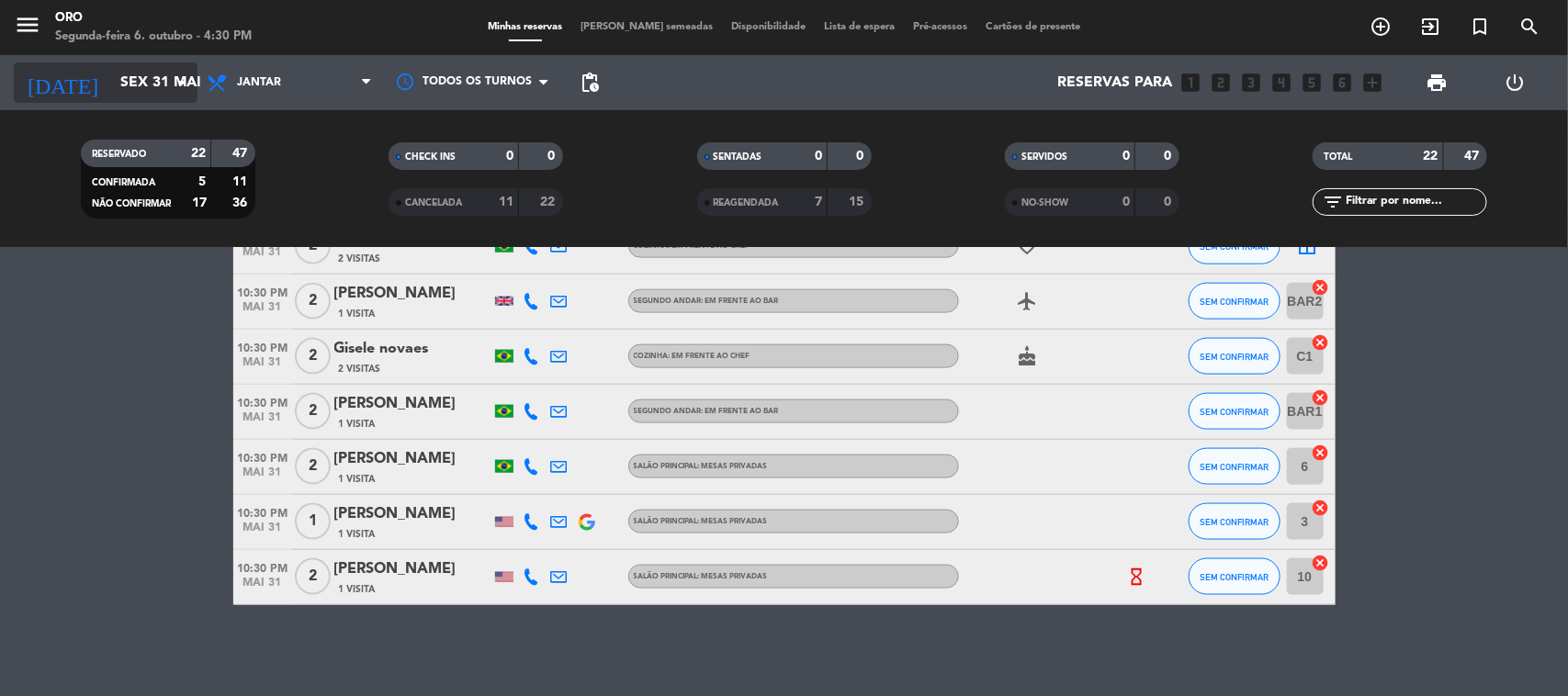
click at [157, 83] on input "Sex 31 mai" at bounding box center [209, 83] width 194 height 36
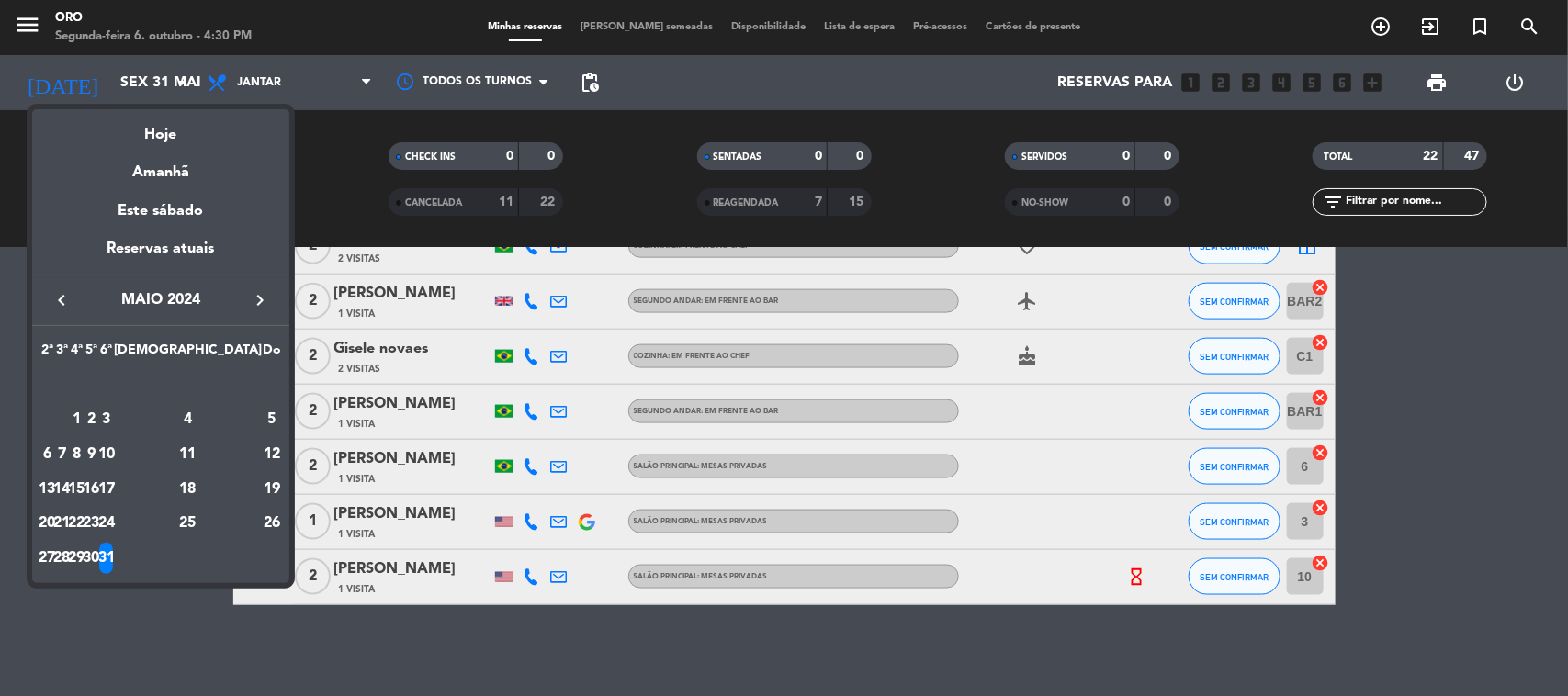
click at [278, 292] on div "keyboard_arrow_left maio 2024 keyboard_arrow_right" at bounding box center [160, 300] width 257 height 51
click at [265, 298] on icon "keyboard_arrow_right" at bounding box center [260, 300] width 22 height 22
click at [228, 381] on div "1" at bounding box center [188, 385] width 133 height 31
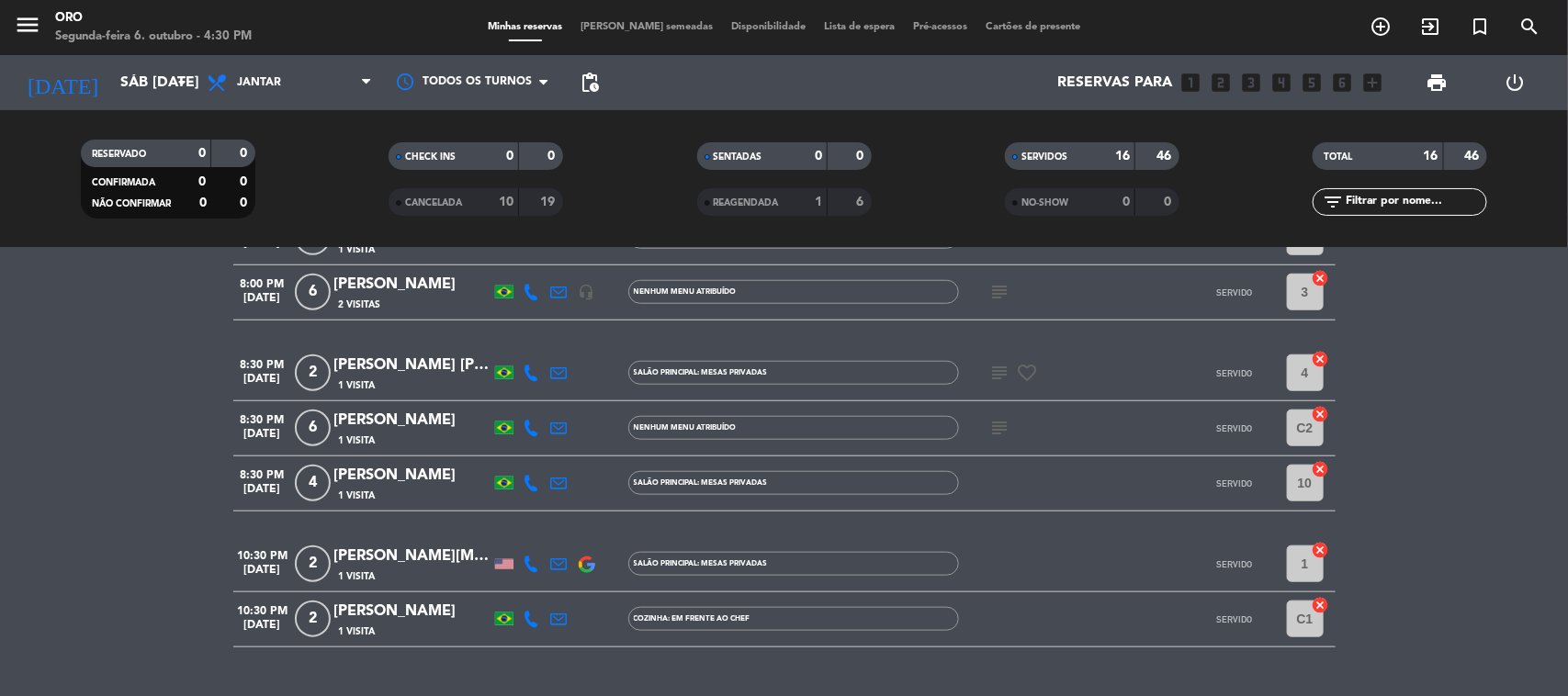
scroll to position [783, 0]
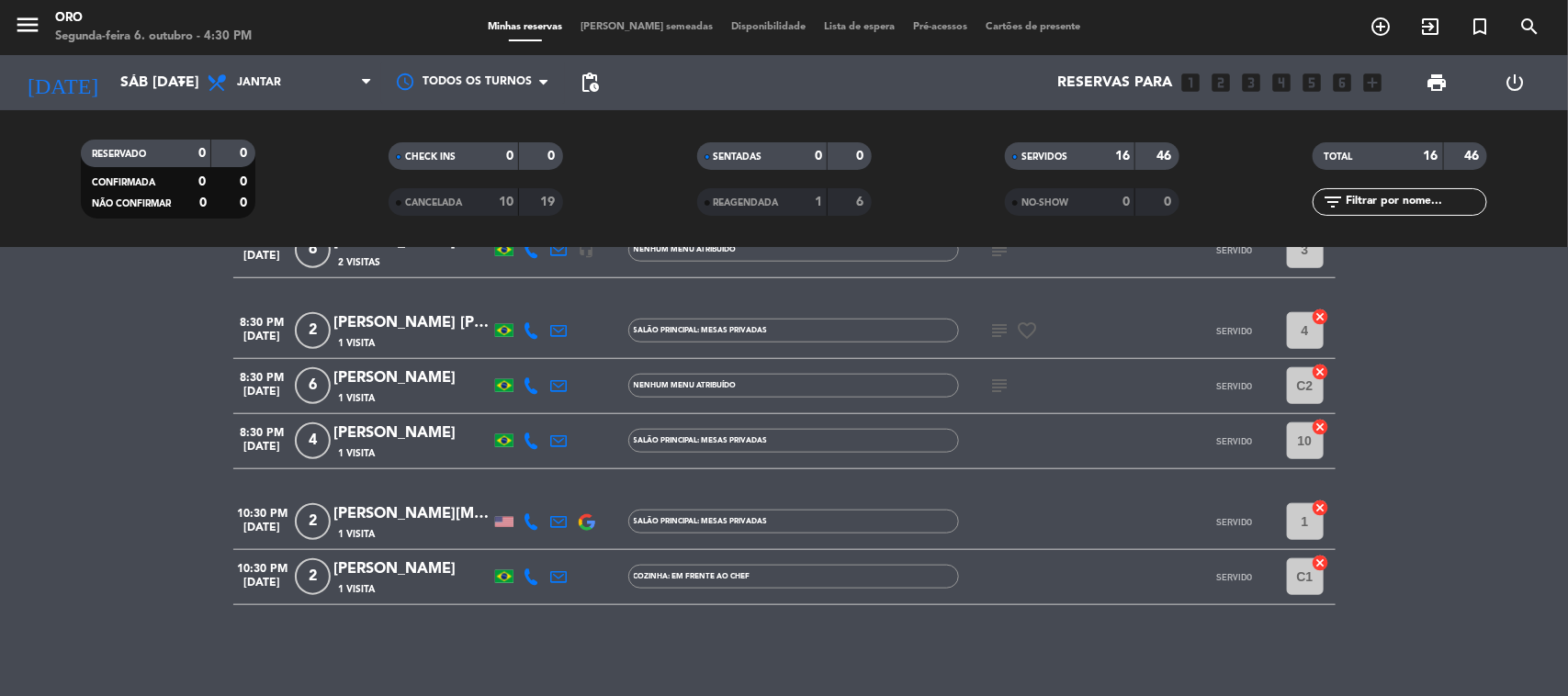
click at [157, 103] on div "[DATE] Sáb [DATE] arrow_drop_down" at bounding box center [105, 82] width 184 height 55
click at [157, 97] on input "Sáb [DATE]" at bounding box center [209, 83] width 194 height 36
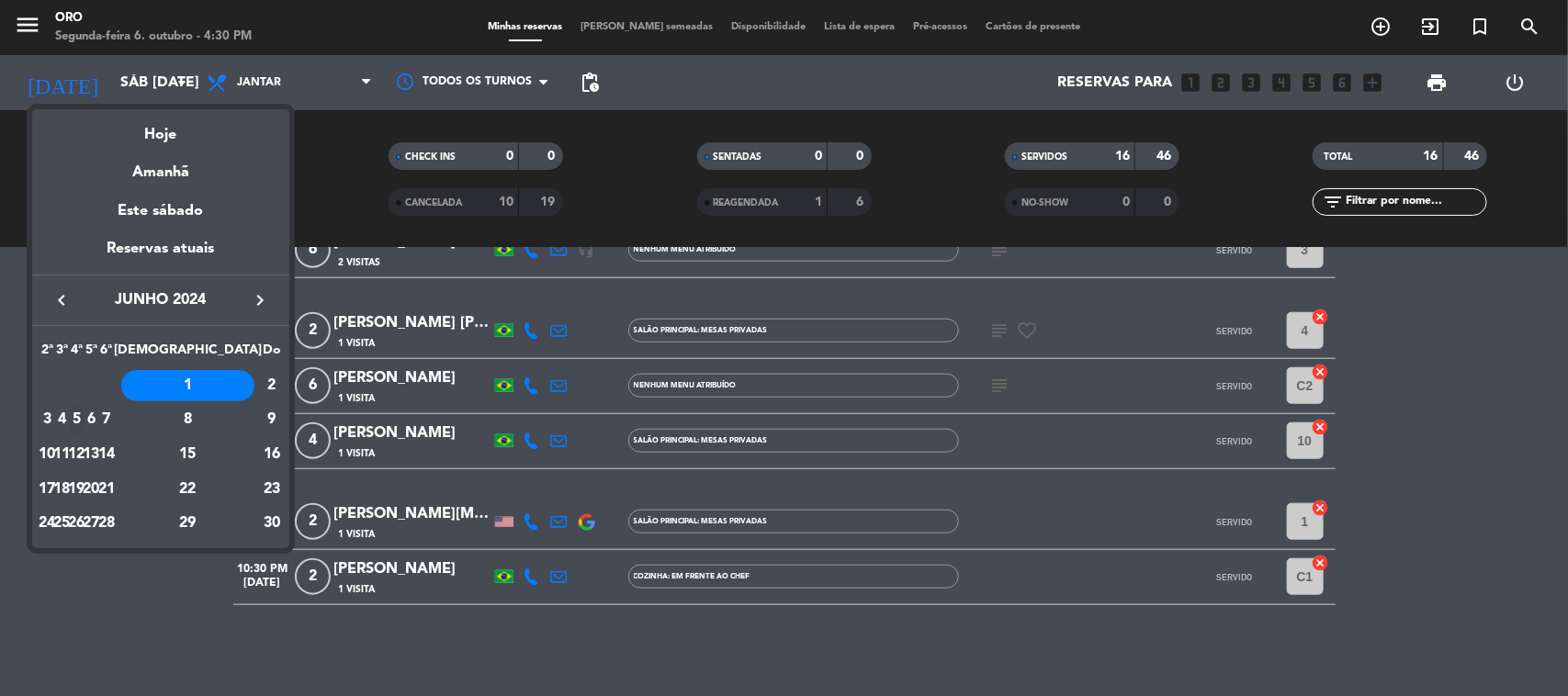
click at [84, 413] on td "5" at bounding box center [76, 419] width 14 height 35
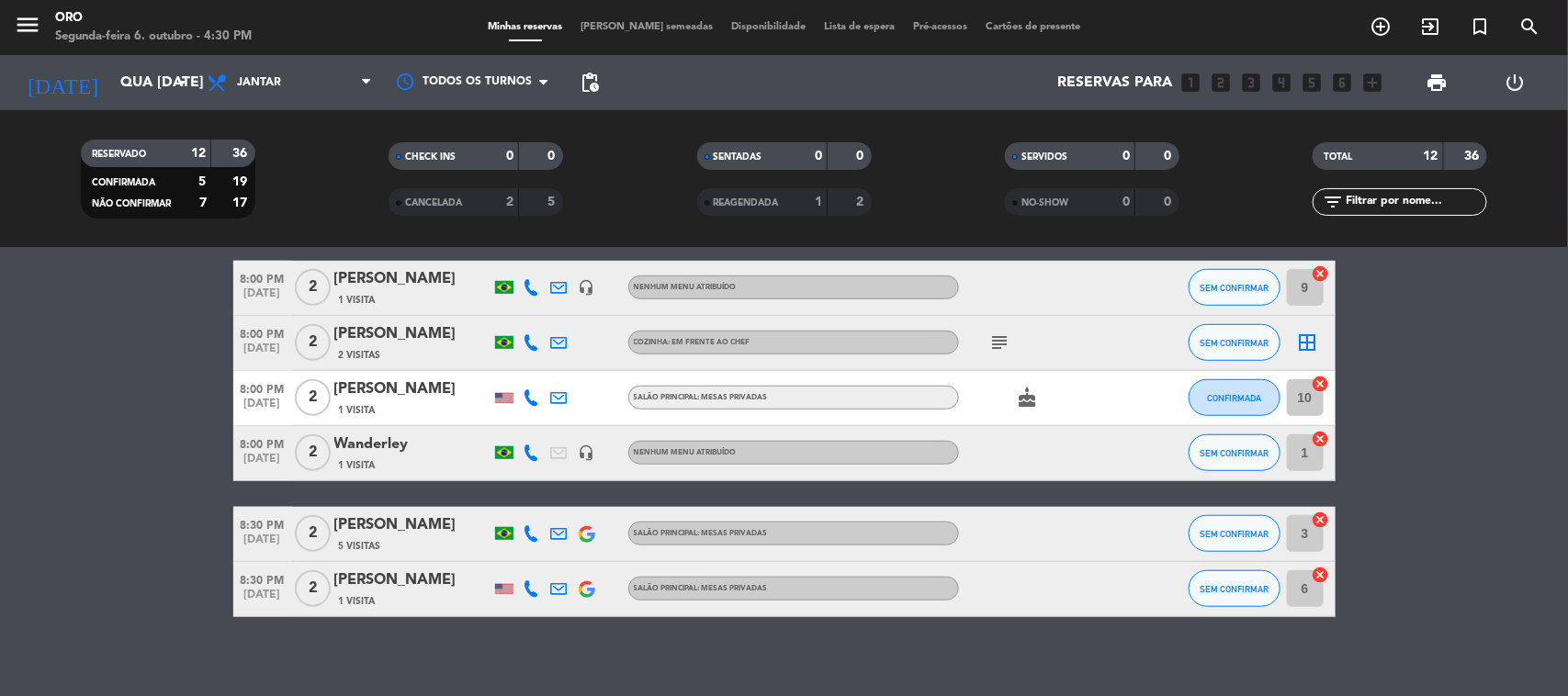
scroll to position [615, 0]
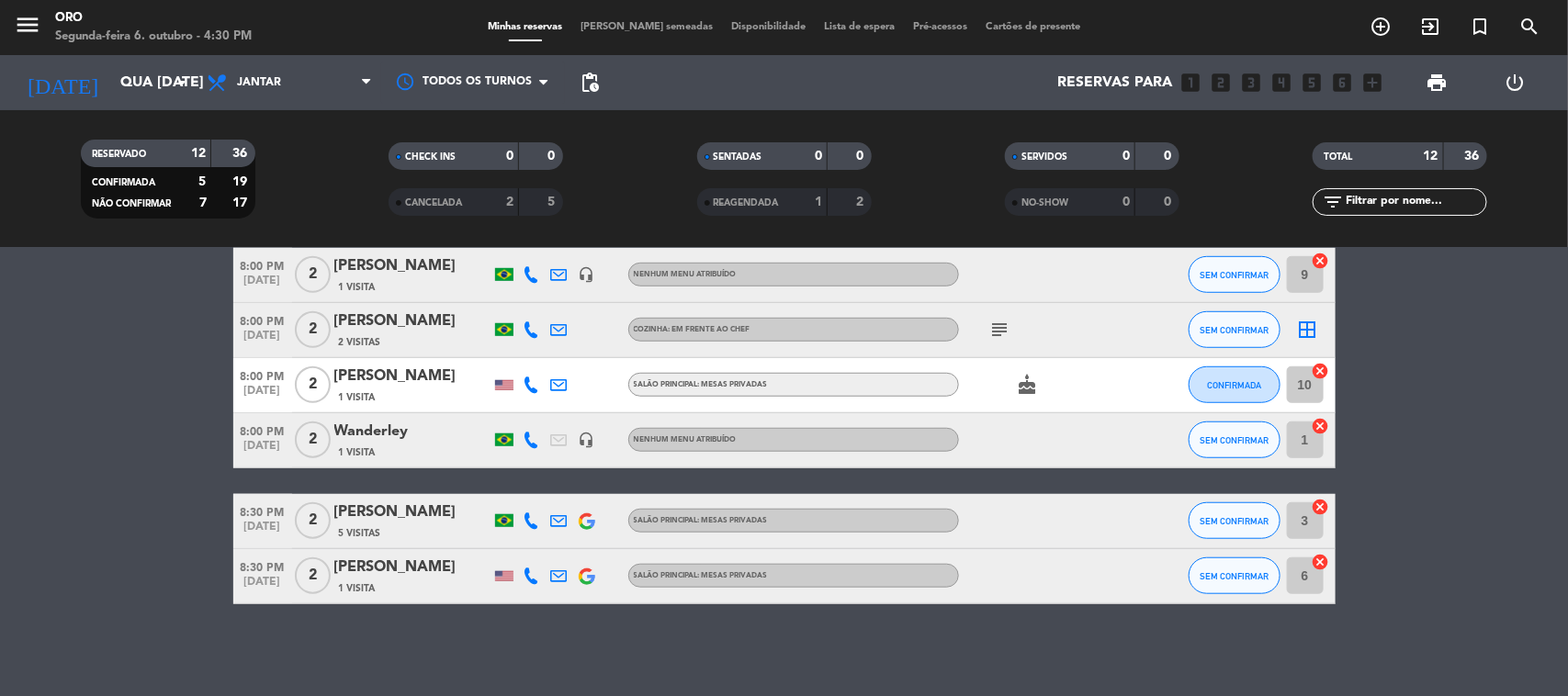
drag, startPoint x: 165, startPoint y: 135, endPoint x: 164, endPoint y: 114, distance: 21.0
click at [165, 126] on div "RESERVADO 12 36 CONFIRMADA 5 19 NÃO CONFIRMAR 7 17 CHECK INS 0 0 CANCELADA 2 5 …" at bounding box center [784, 179] width 1568 height 137
click at [163, 103] on div "[DATE] Qua [DATE] arrow_drop_down" at bounding box center [105, 82] width 184 height 55
click at [162, 85] on input "Qua [DATE]" at bounding box center [209, 83] width 194 height 36
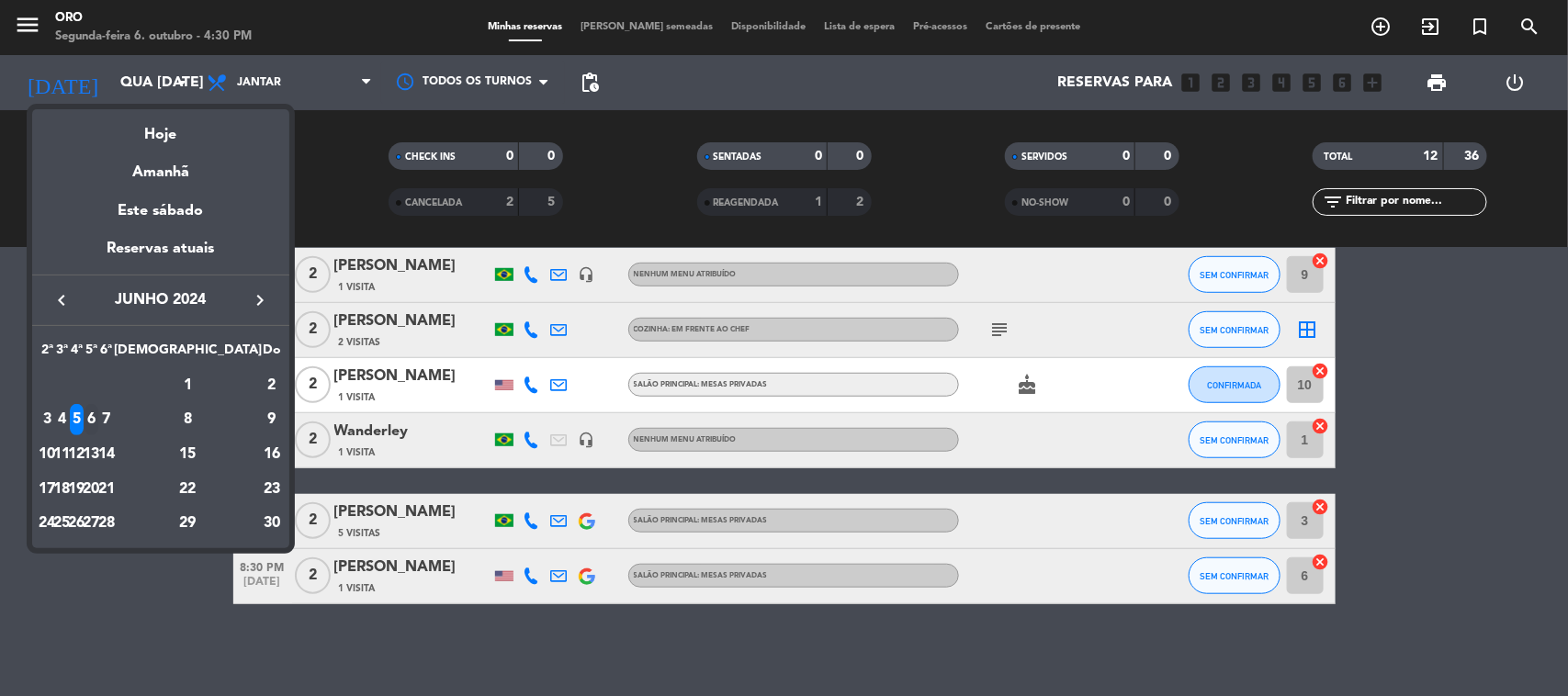
click at [98, 414] on div "6" at bounding box center [91, 419] width 13 height 31
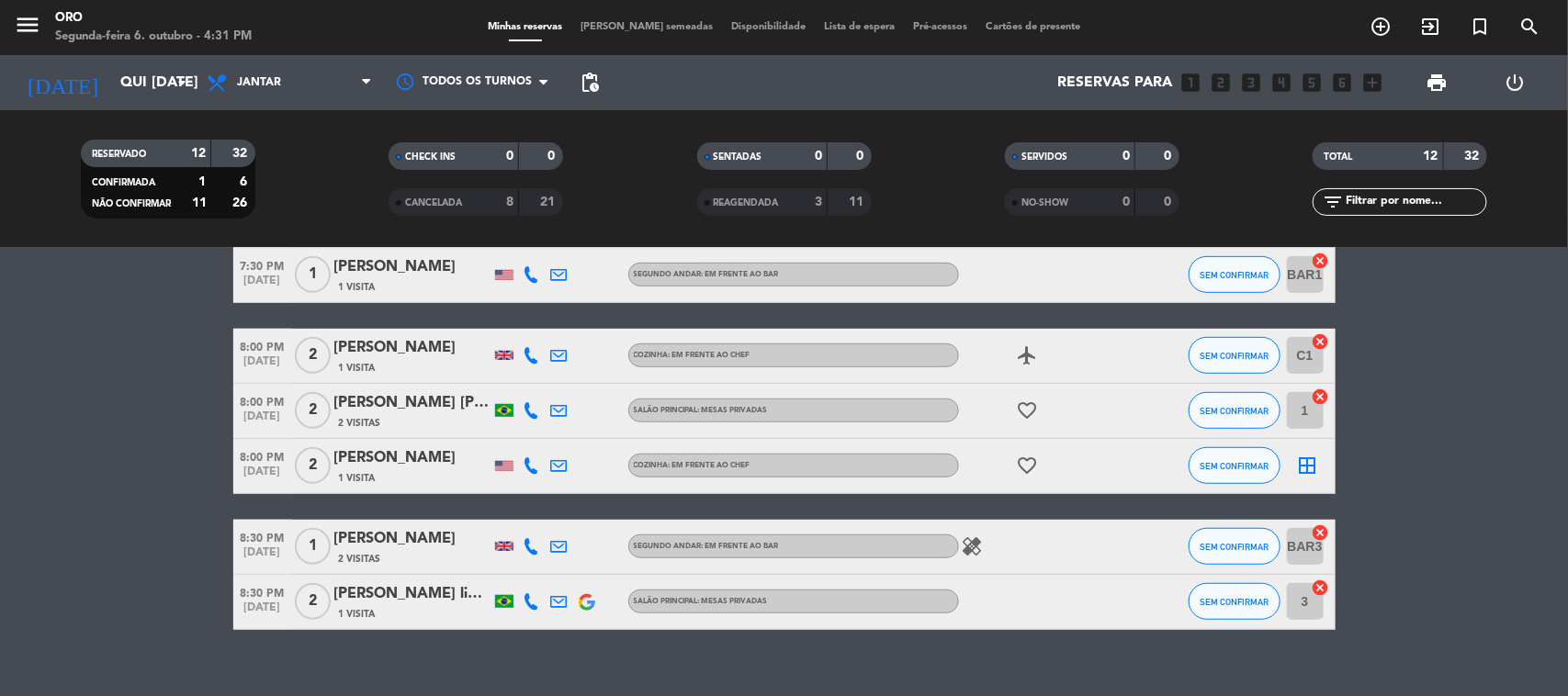
scroll to position [537, 0]
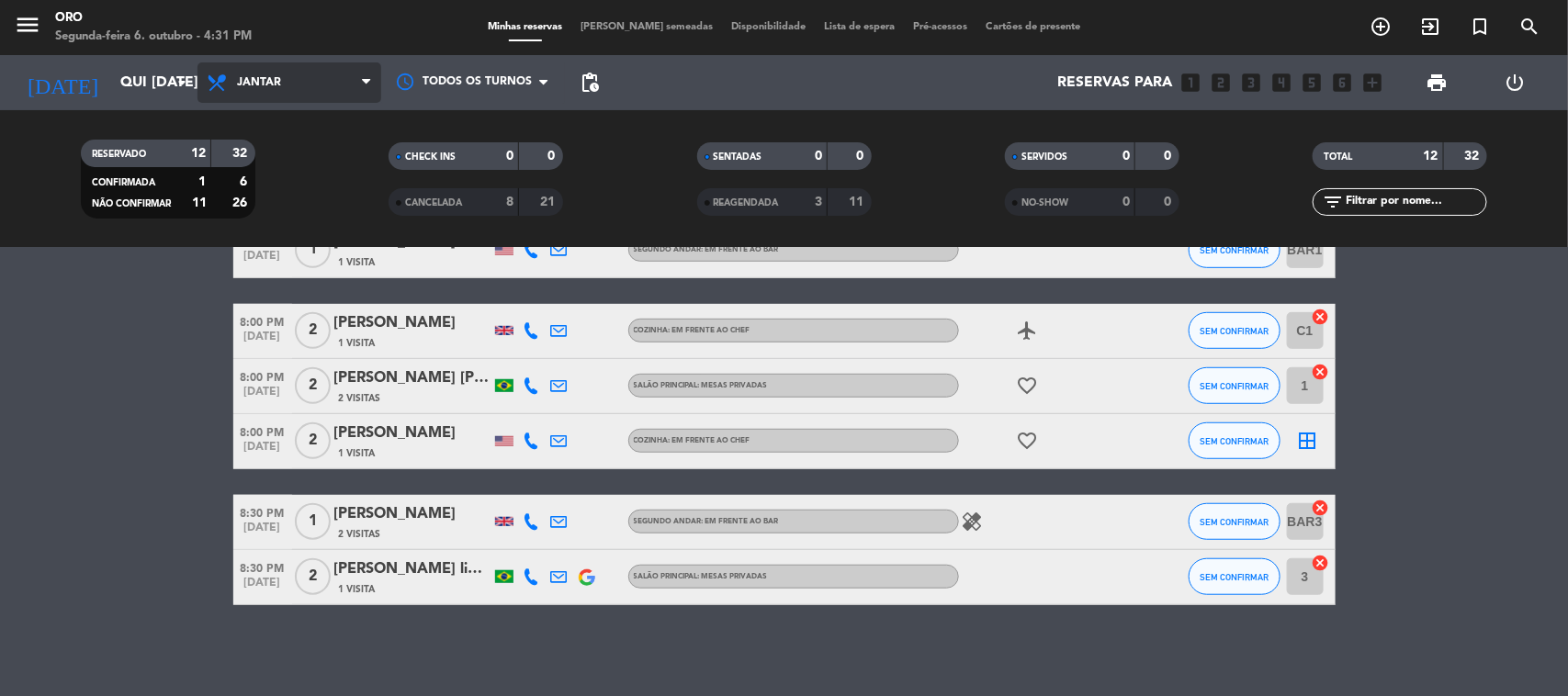
click at [202, 96] on span "Jantar" at bounding box center [289, 83] width 184 height 40
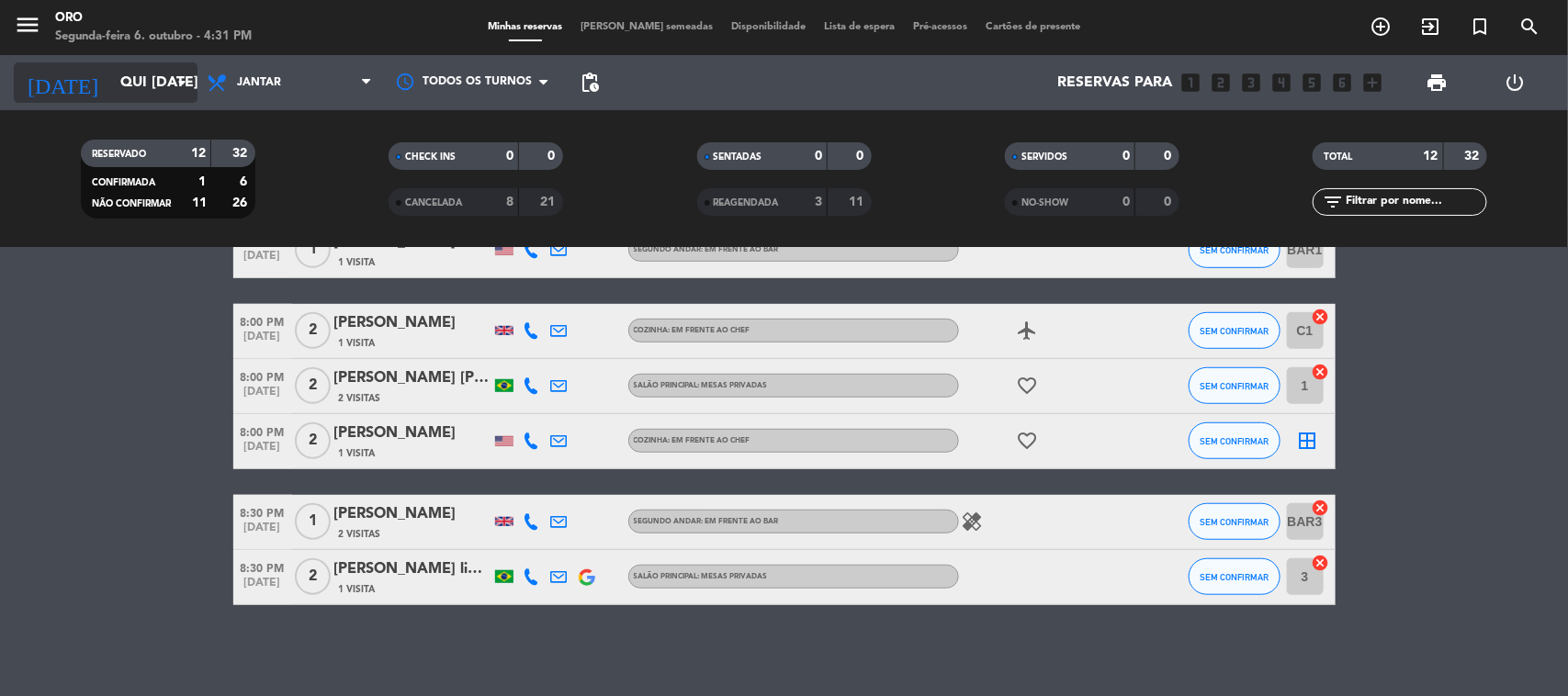
click at [180, 81] on icon "arrow_drop_down" at bounding box center [182, 82] width 22 height 22
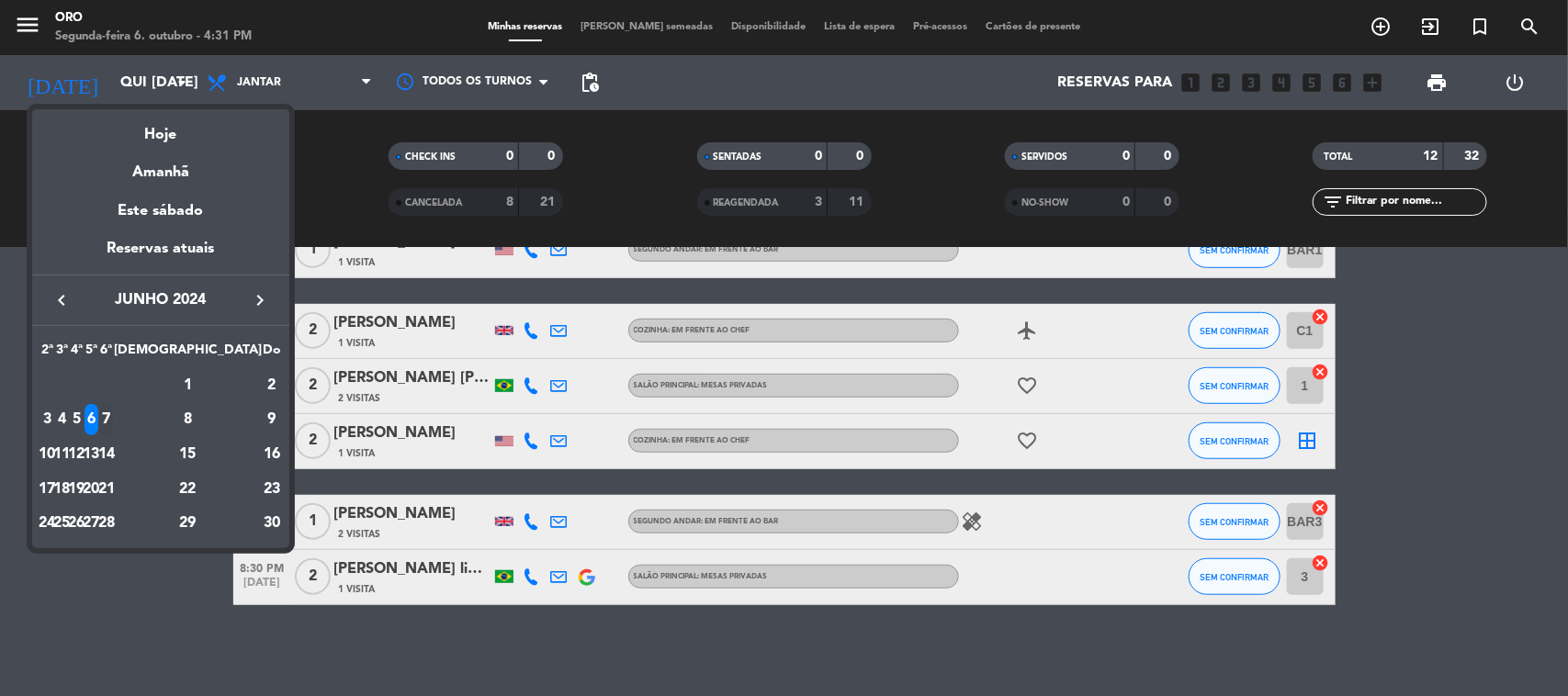
click at [113, 411] on div "7" at bounding box center [106, 419] width 13 height 31
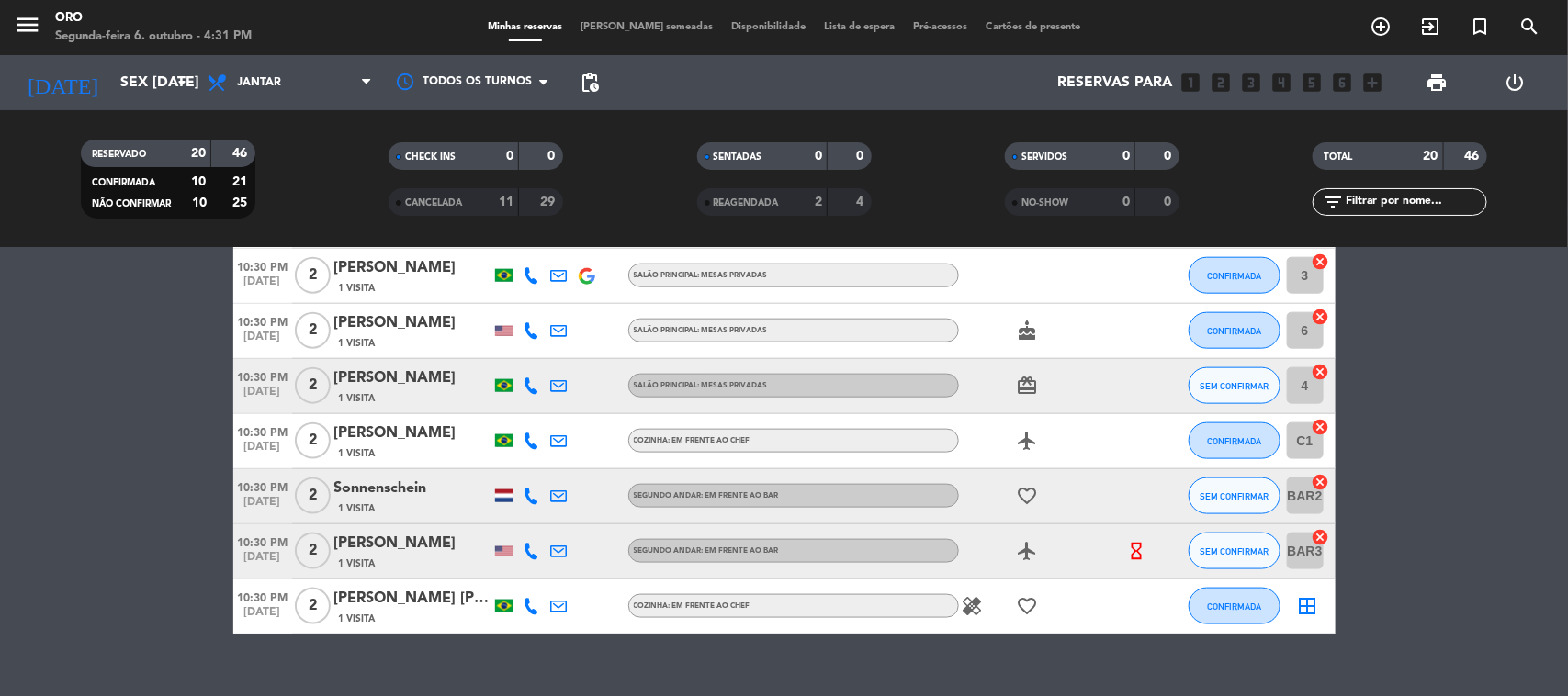
scroll to position [1004, 0]
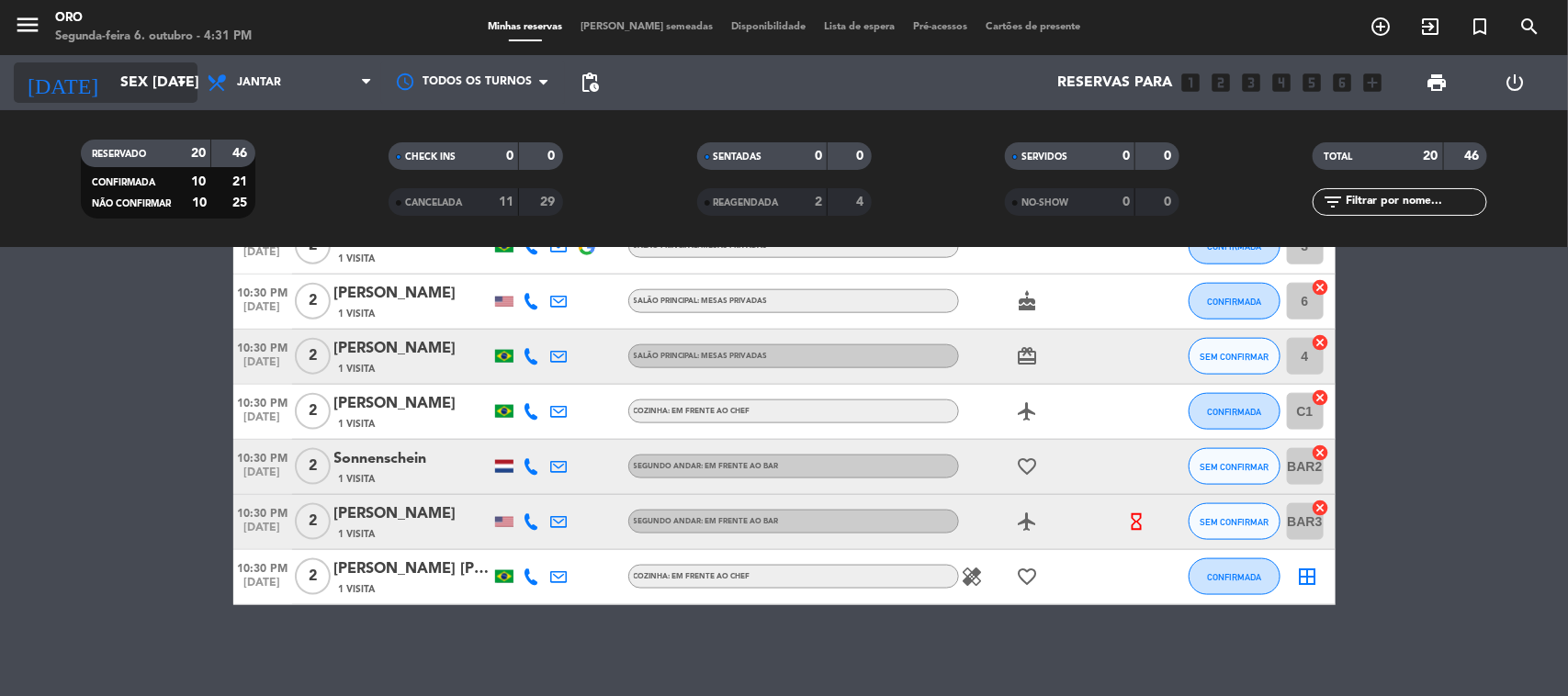
click at [153, 86] on input "Sex [DATE]" at bounding box center [209, 83] width 194 height 36
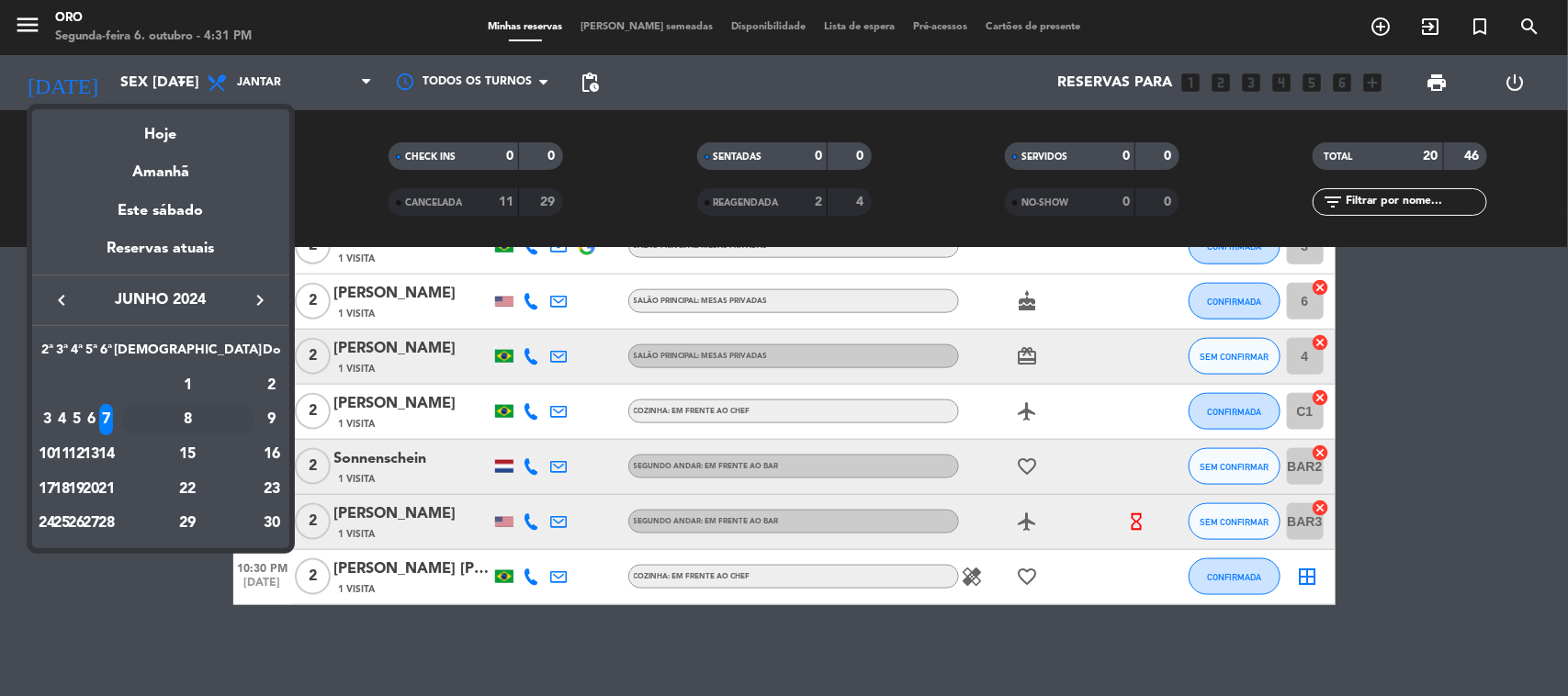
click at [230, 410] on div "8" at bounding box center [188, 419] width 133 height 31
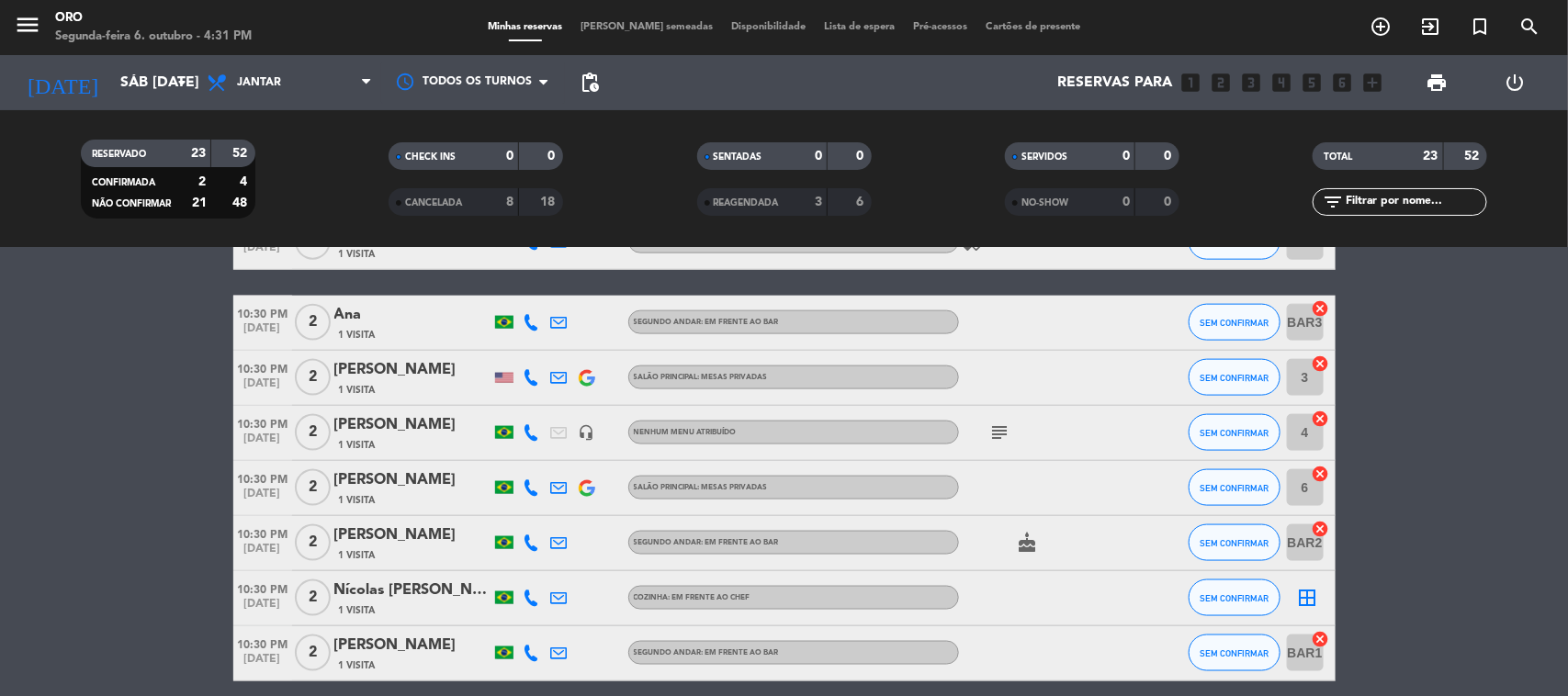
scroll to position [1148, 0]
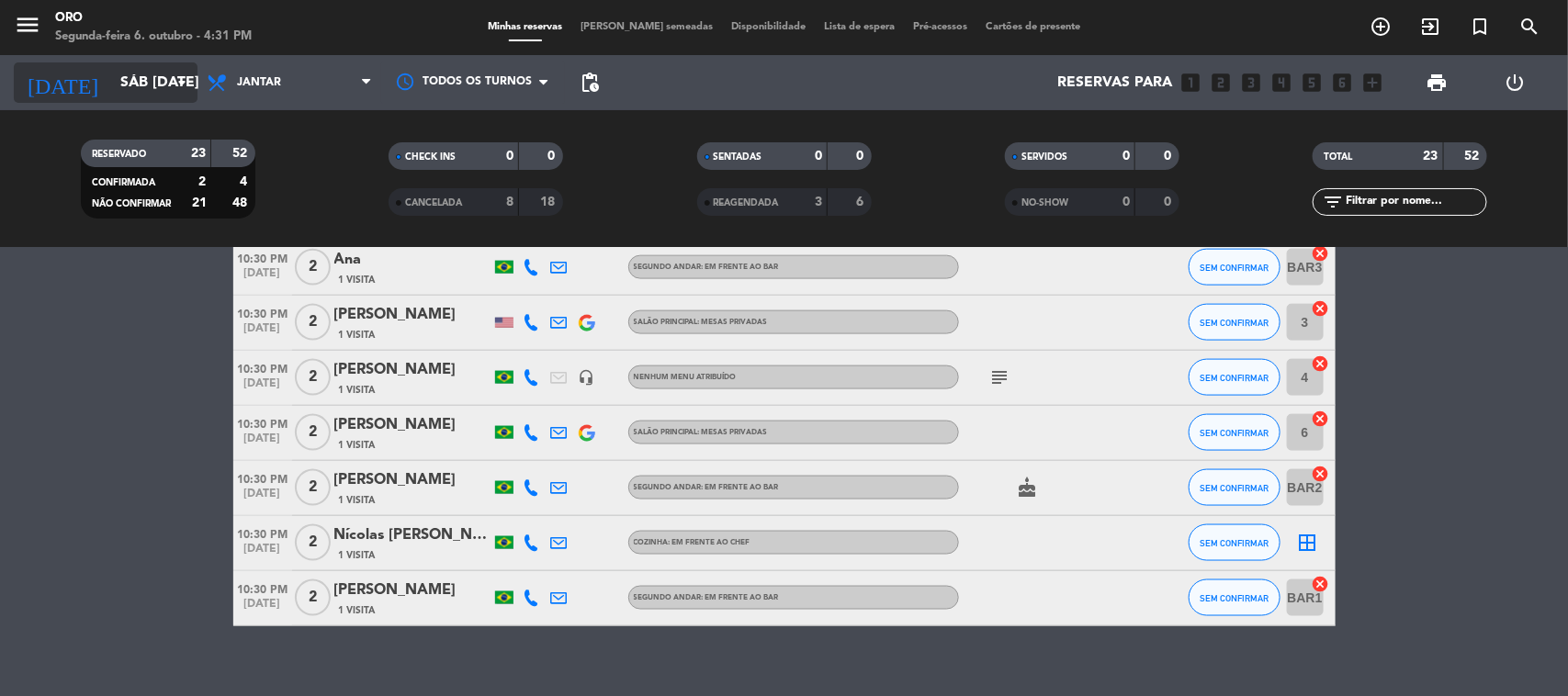
click at [179, 92] on icon "arrow_drop_down" at bounding box center [182, 82] width 22 height 22
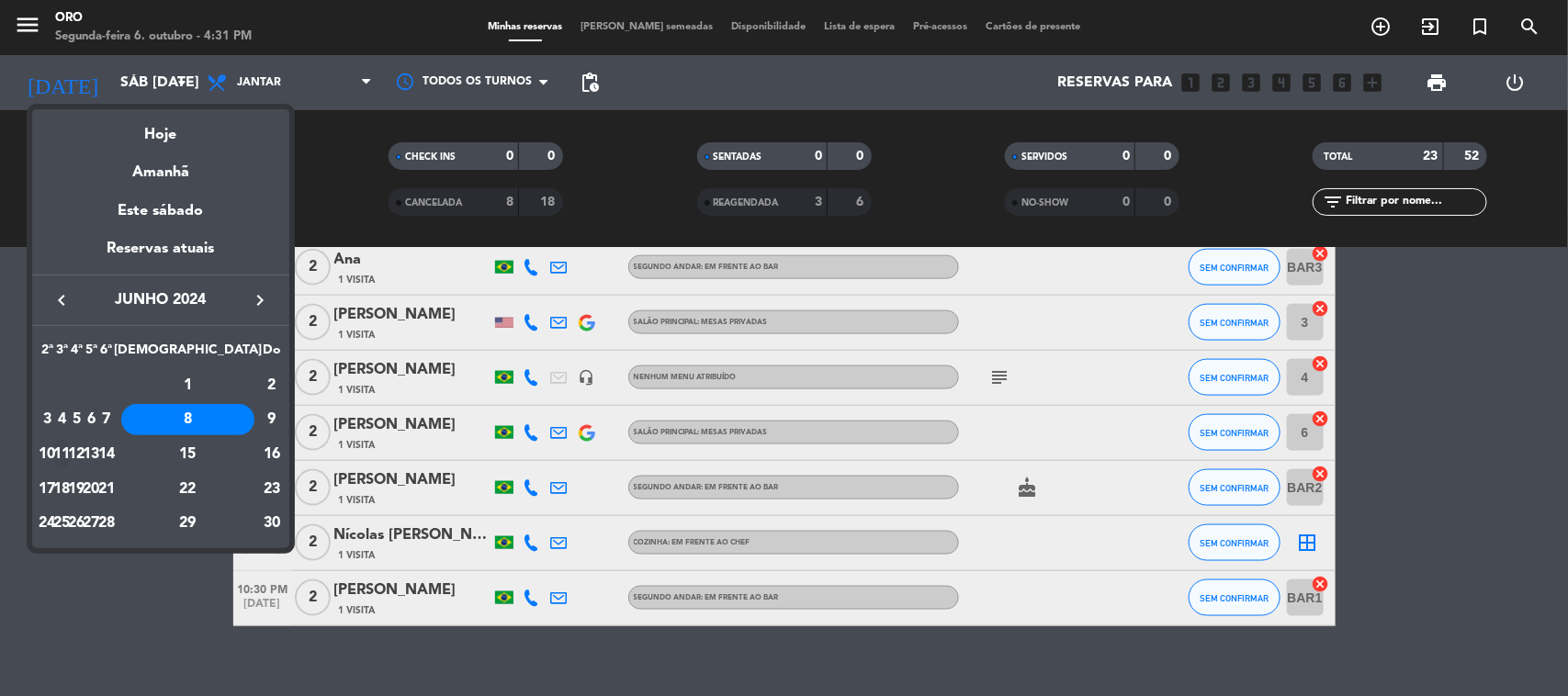
click at [69, 460] on div "11" at bounding box center [62, 454] width 13 height 31
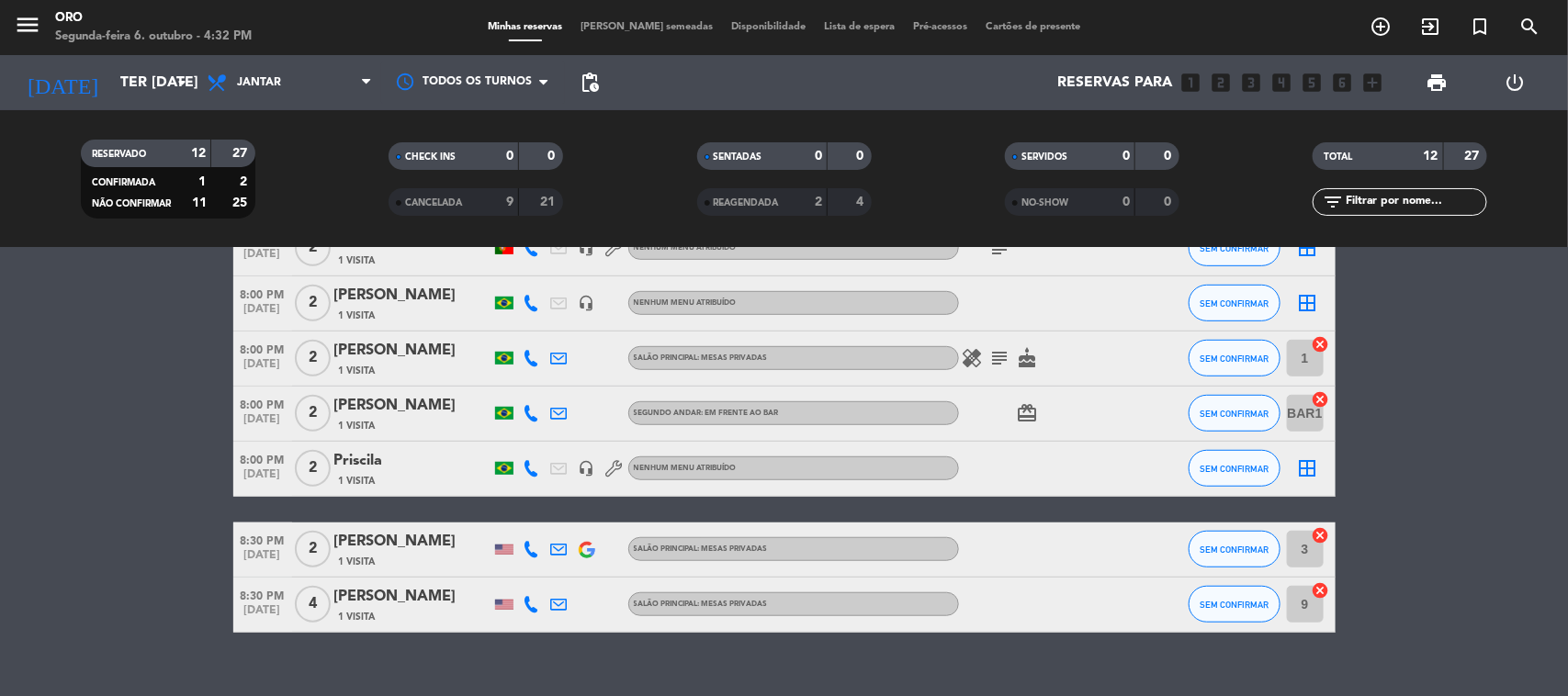
scroll to position [537, 0]
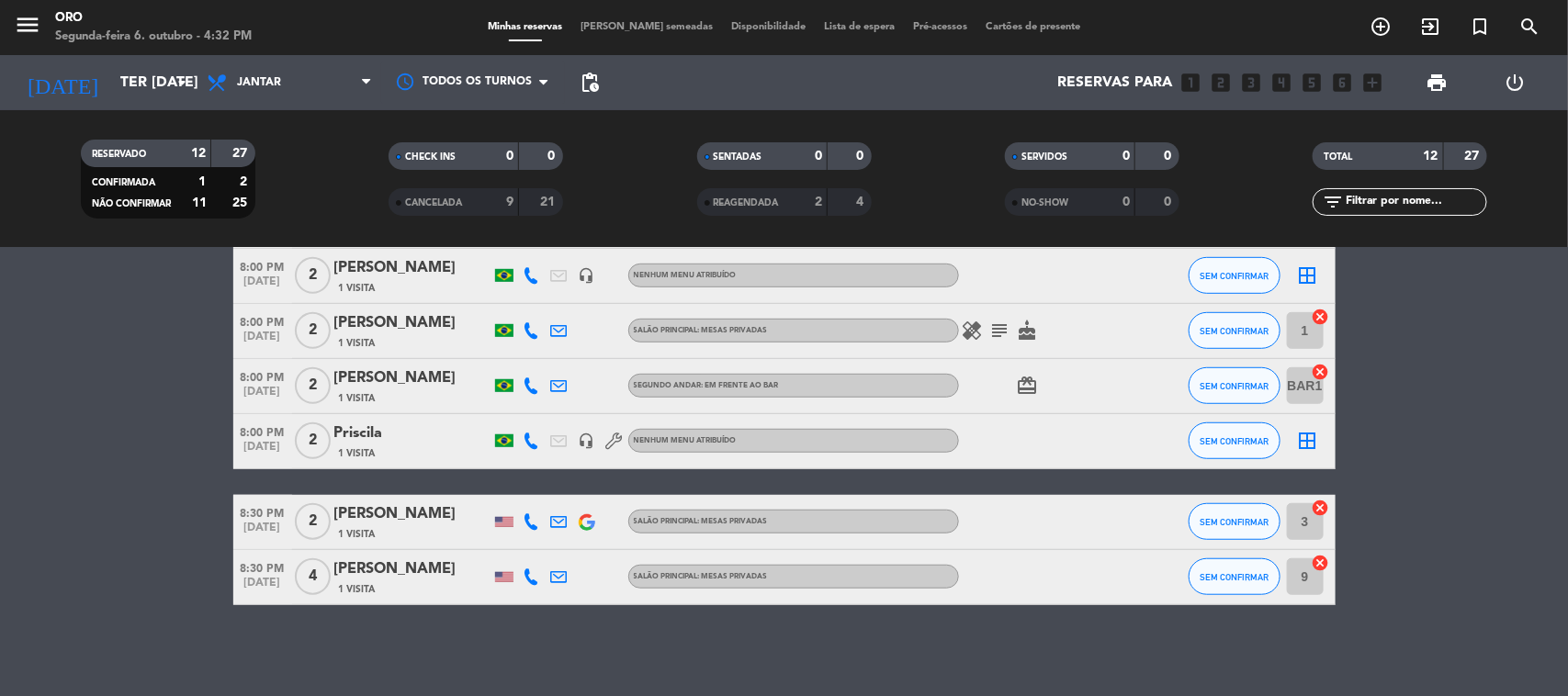
click at [138, 125] on div "RESERVADO 12 27 CONFIRMADA 1 2 NÃO CONFIRMAR 11 25 CHECK INS 0 0 CANCELADA 9 21…" at bounding box center [784, 179] width 1568 height 137
click at [144, 97] on input "Ter [DATE]" at bounding box center [209, 83] width 194 height 36
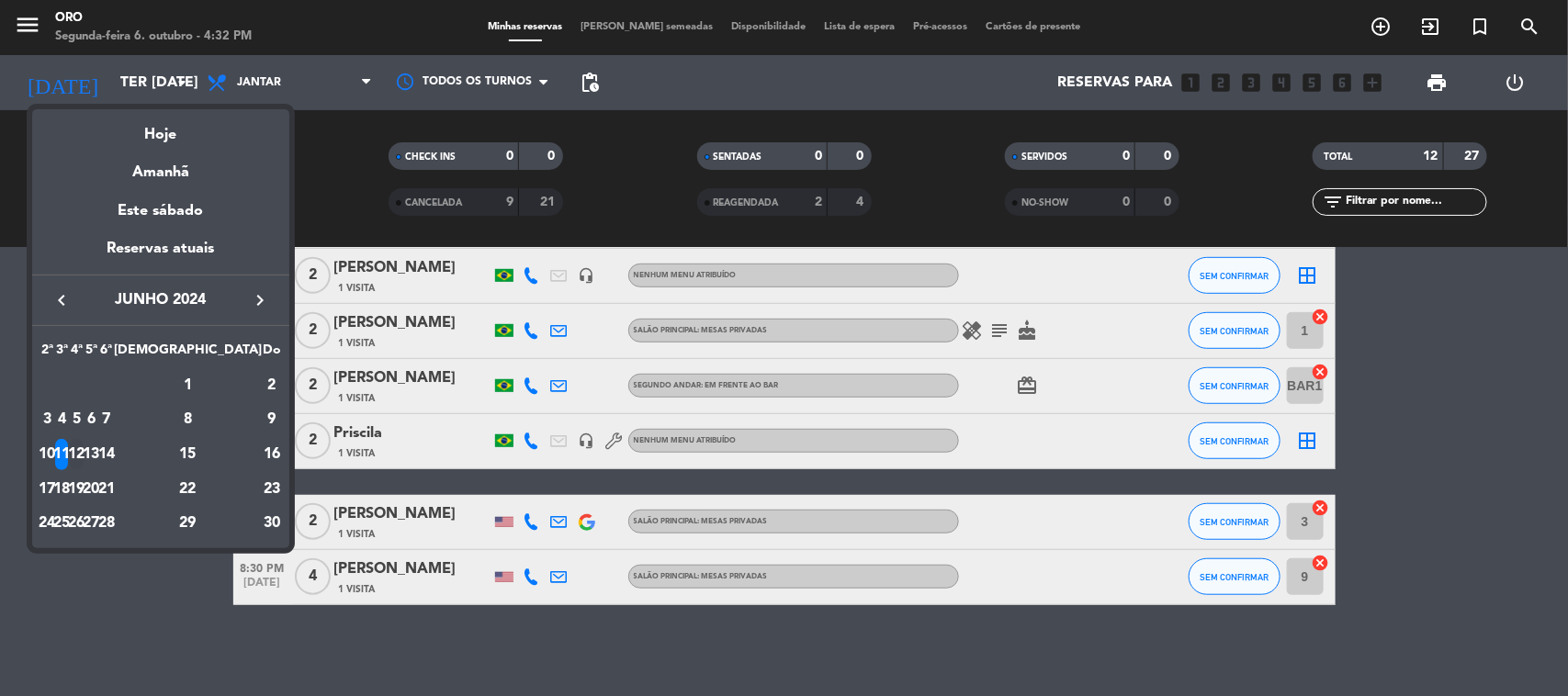
click at [84, 442] on div "12" at bounding box center [77, 454] width 13 height 31
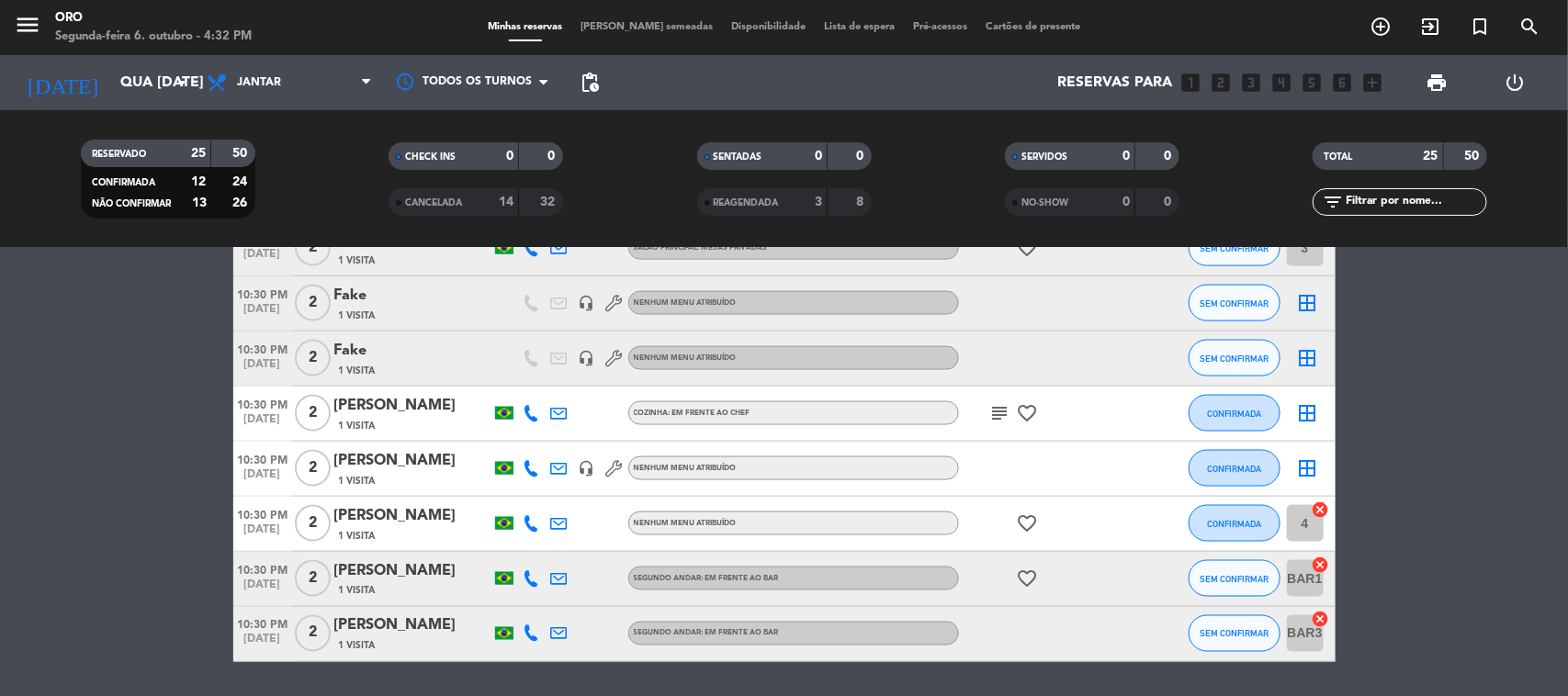
scroll to position [1279, 0]
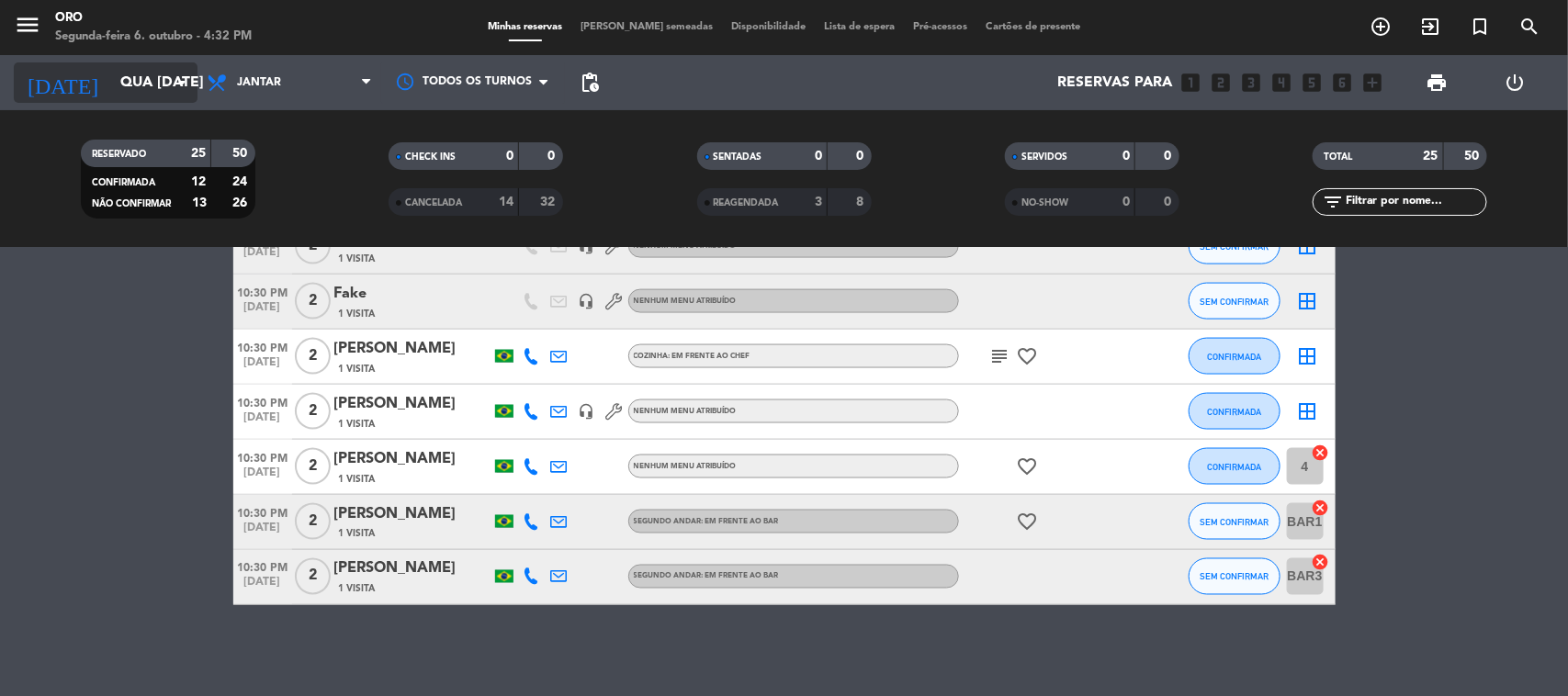
click at [153, 88] on input "Qua [DATE]" at bounding box center [209, 83] width 194 height 36
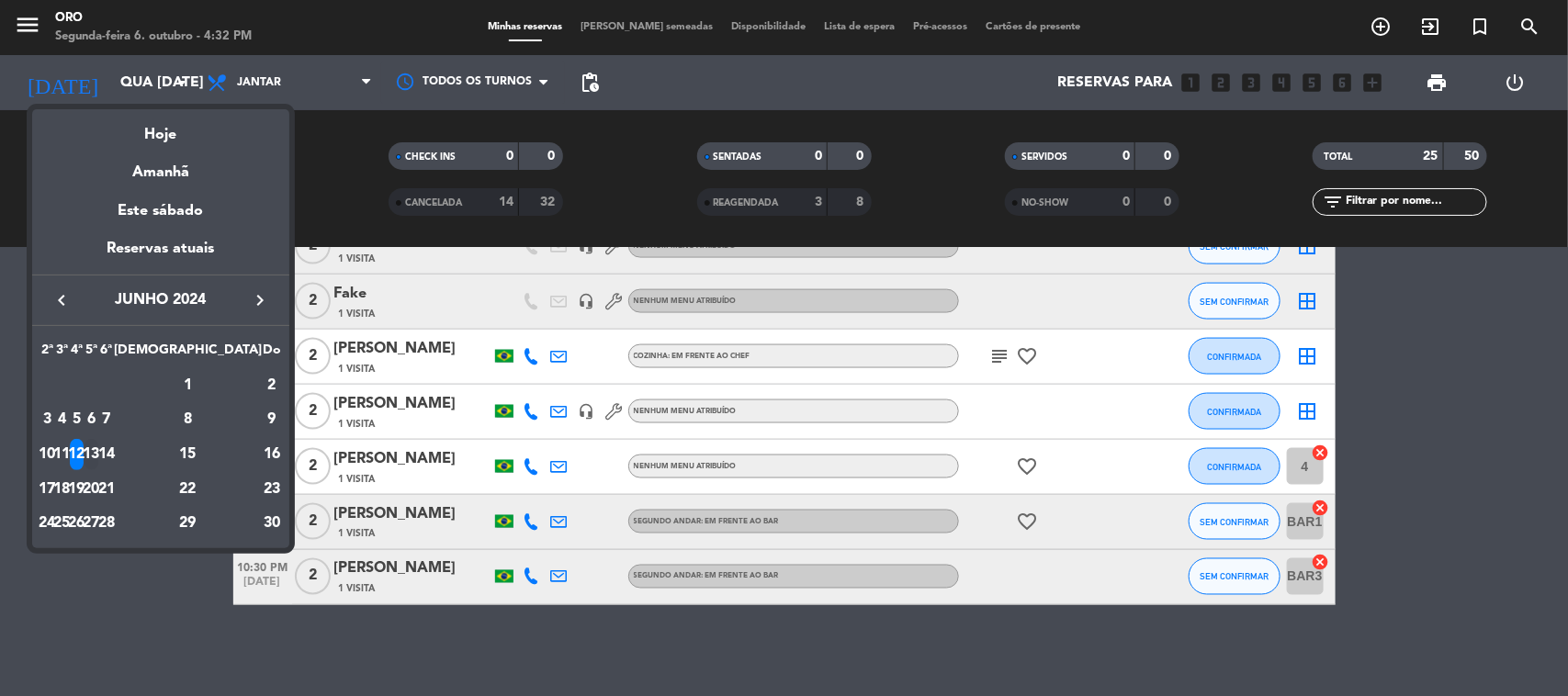
click at [98, 441] on div "13" at bounding box center [91, 454] width 13 height 31
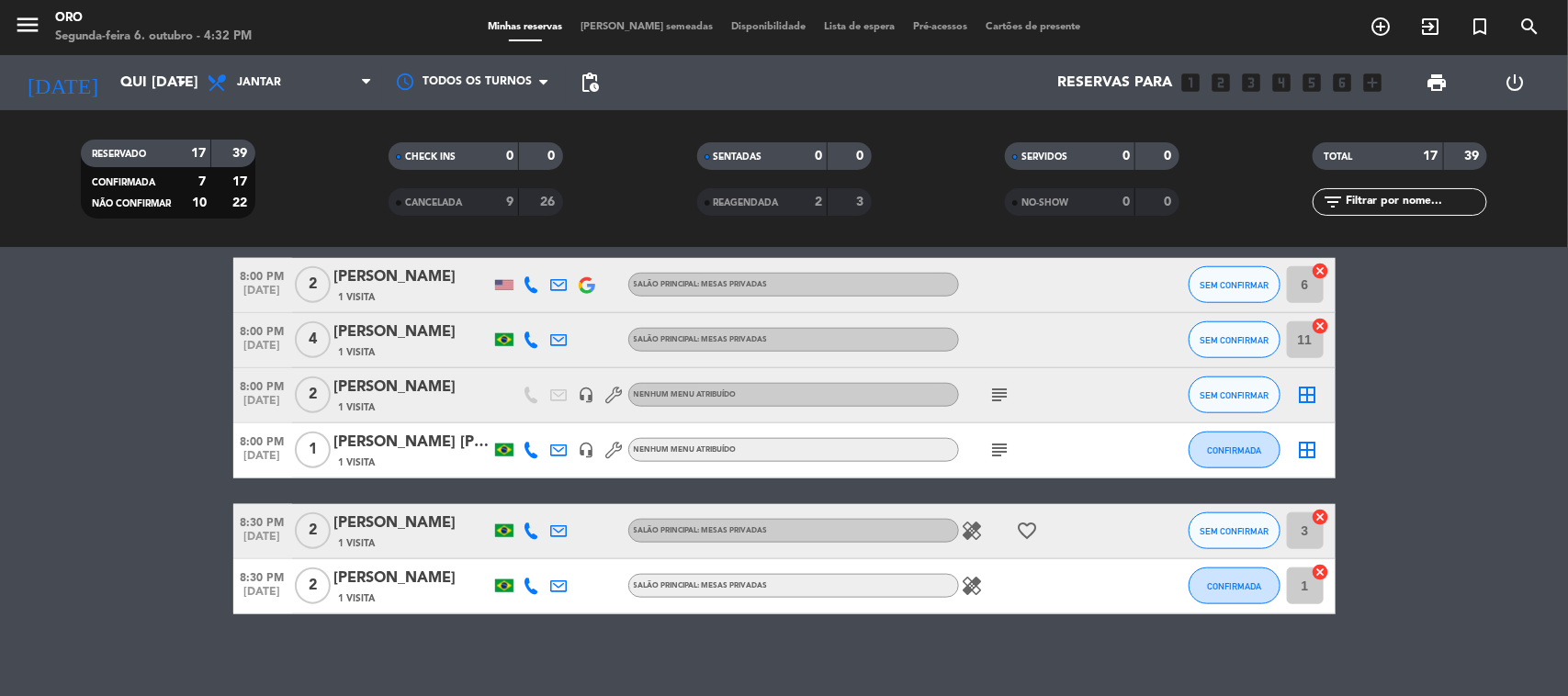
scroll to position [812, 0]
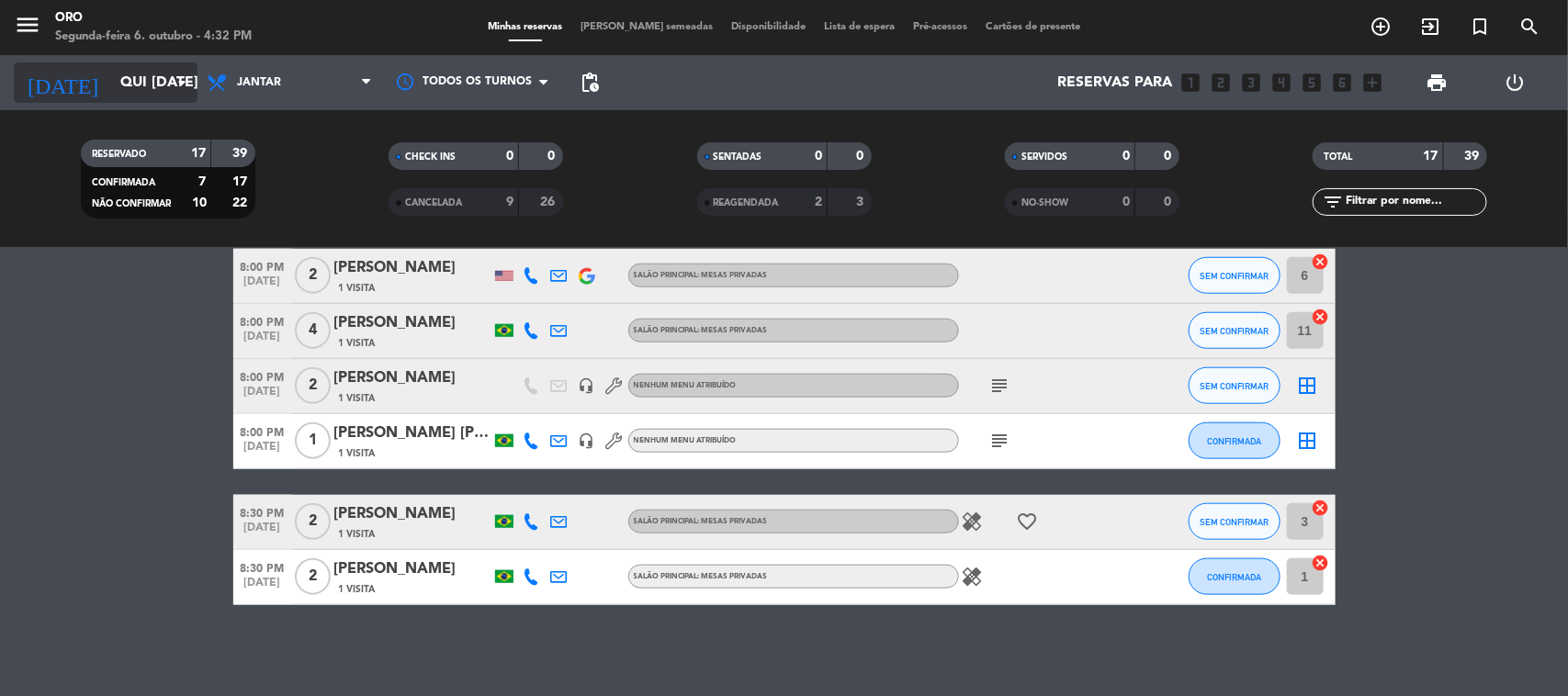
click at [161, 96] on input "Qui [DATE]" at bounding box center [209, 83] width 194 height 36
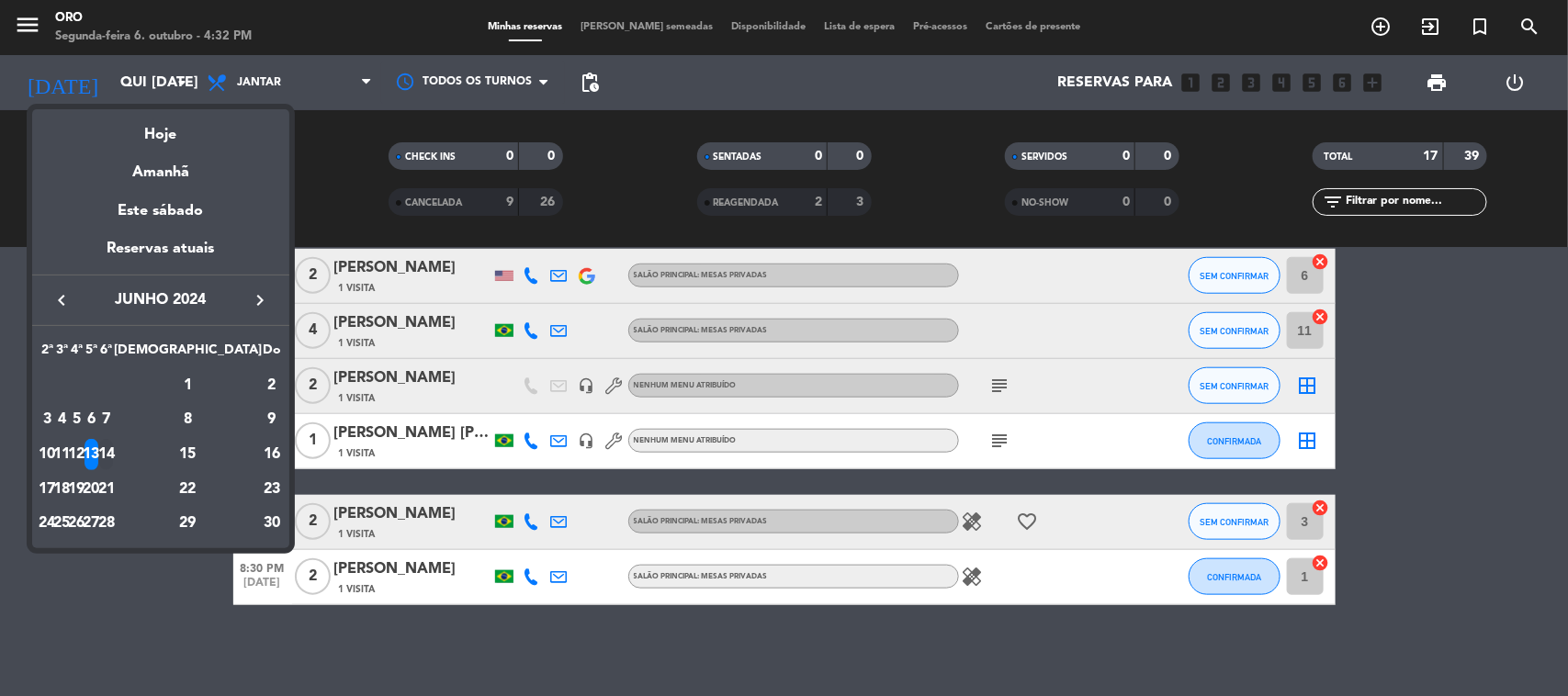
click at [113, 452] on div "14" at bounding box center [106, 454] width 13 height 31
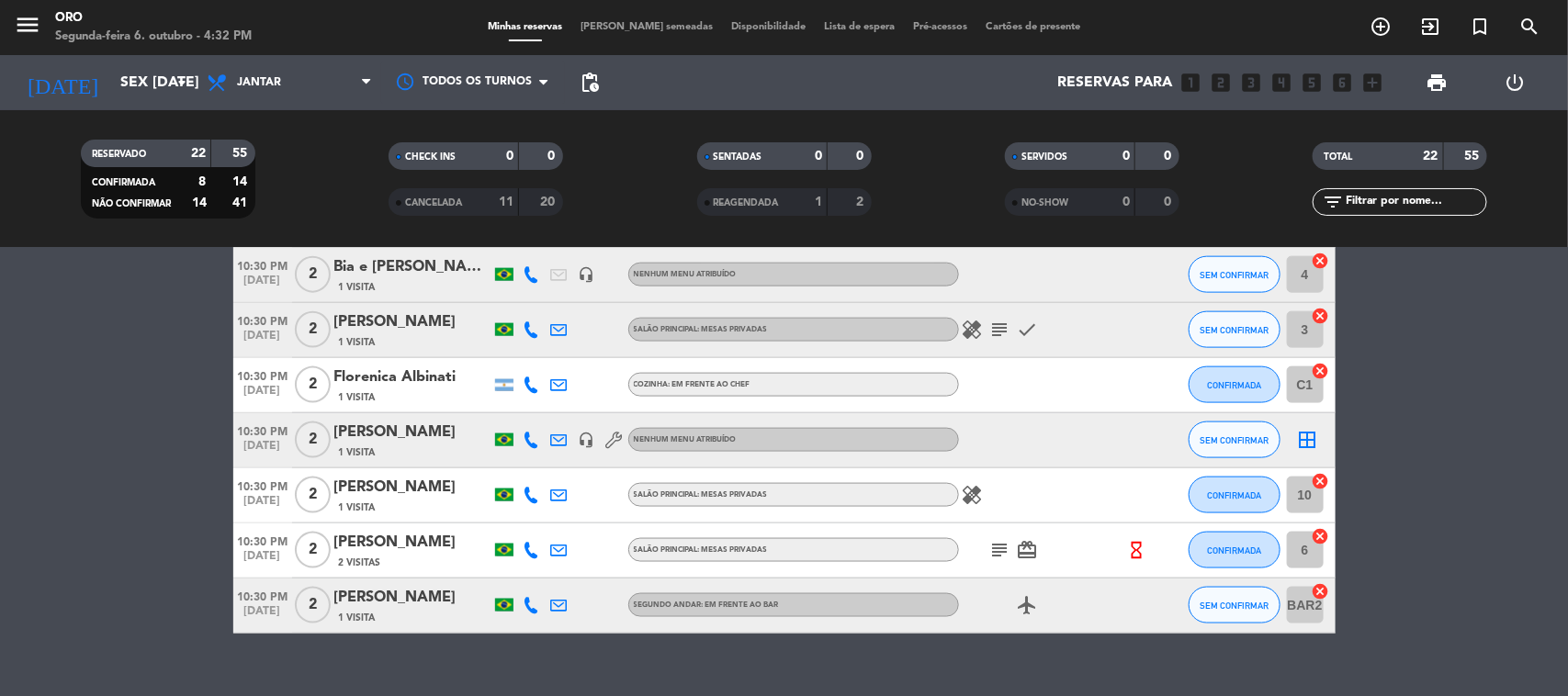
scroll to position [1113, 0]
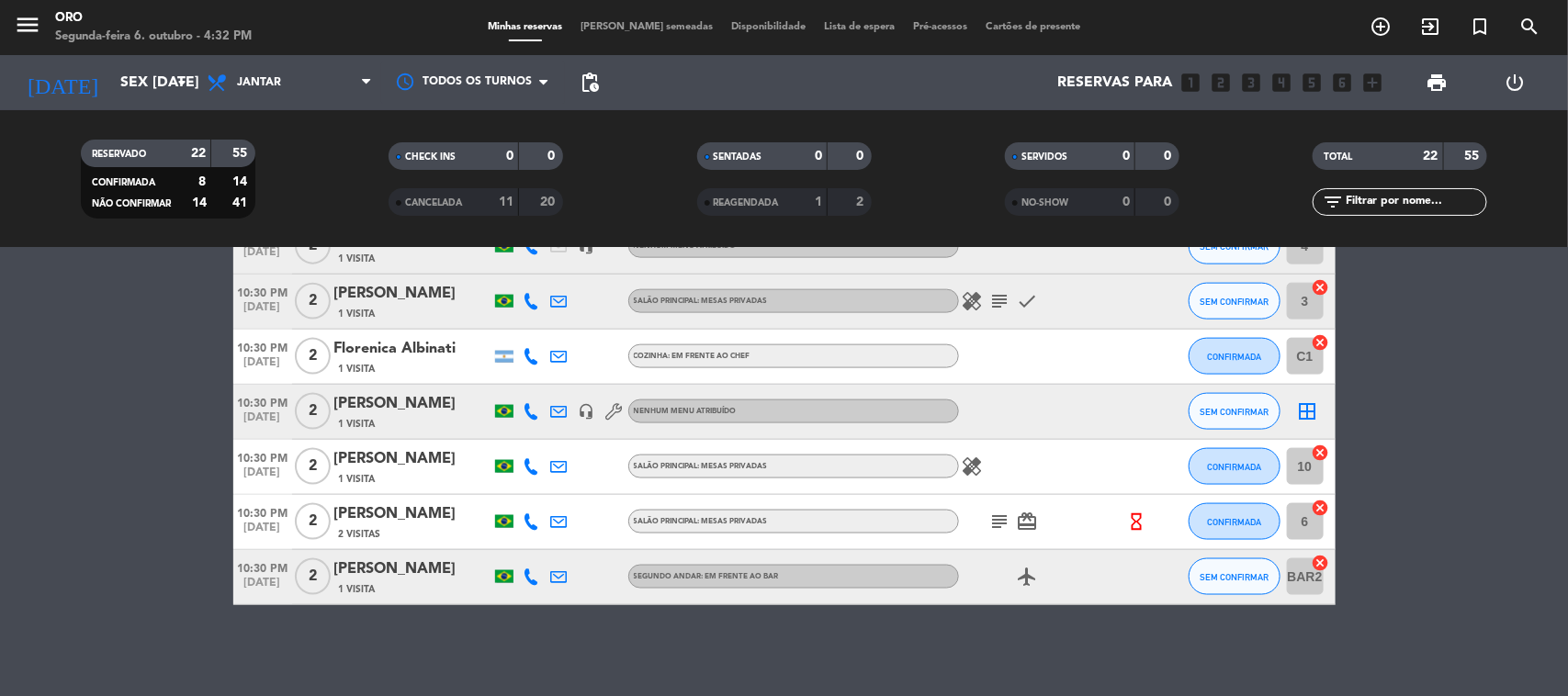
click at [125, 112] on div "RESERVADO 22 55 CONFIRMADA 8 14 NÃO CONFIRMAR 14 41 CHECK INS 0 0 CANCELADA 11 …" at bounding box center [784, 179] width 1568 height 137
click at [139, 74] on input "Sex [DATE]" at bounding box center [209, 83] width 194 height 36
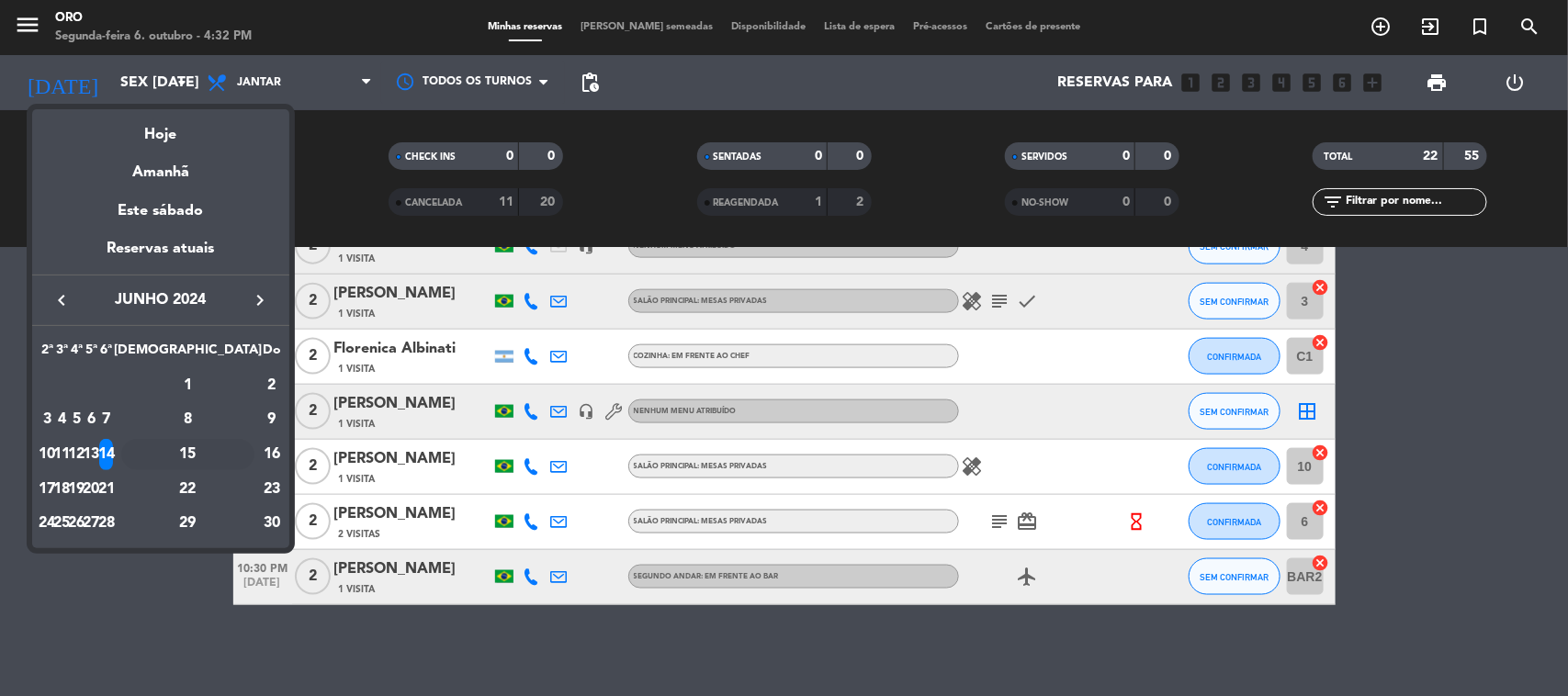
click at [227, 453] on div "15" at bounding box center [188, 454] width 133 height 31
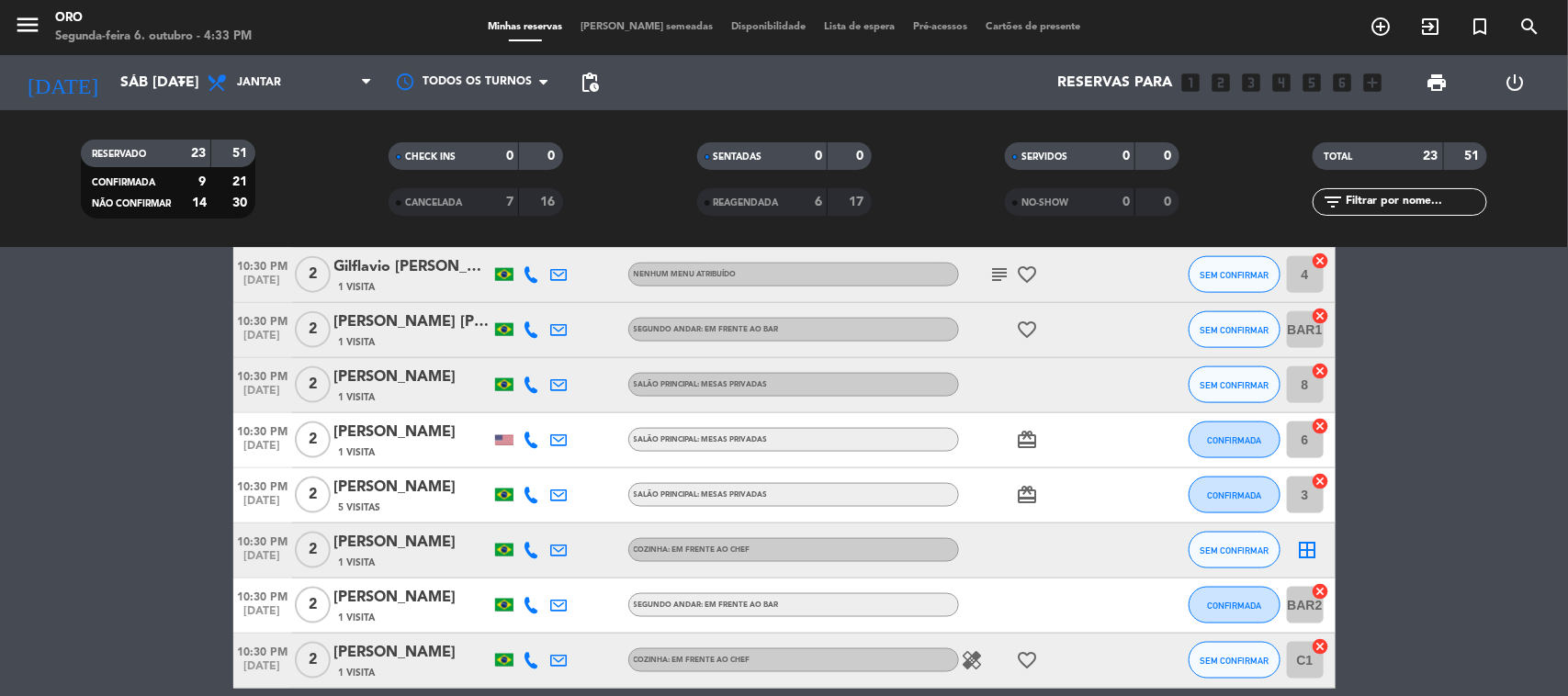
scroll to position [1169, 0]
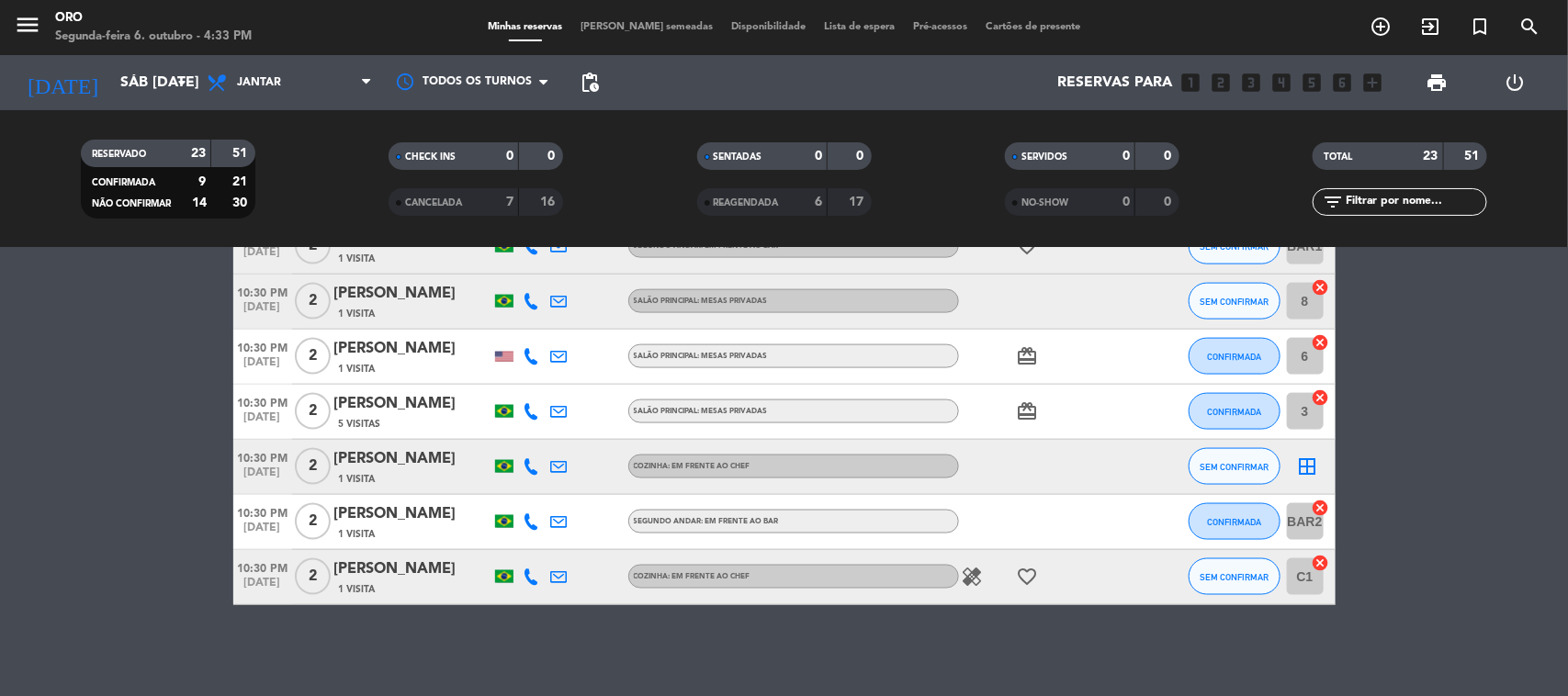
click at [181, 104] on div "[DATE] Sáb [DATE] arrow_drop_down" at bounding box center [105, 82] width 184 height 55
click at [179, 101] on div "[DATE] Sáb [DATE] arrow_drop_down" at bounding box center [105, 83] width 184 height 40
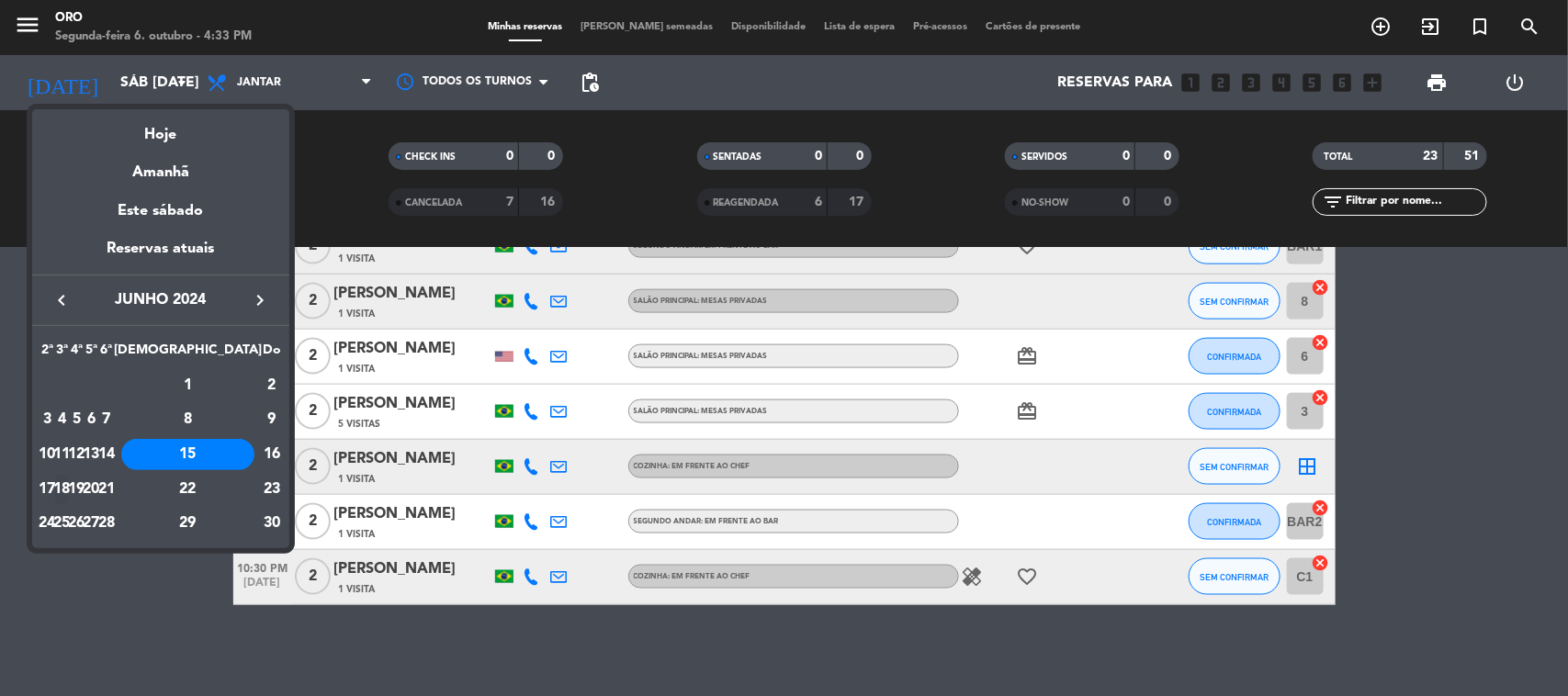
click at [69, 480] on div "18" at bounding box center [62, 489] width 13 height 31
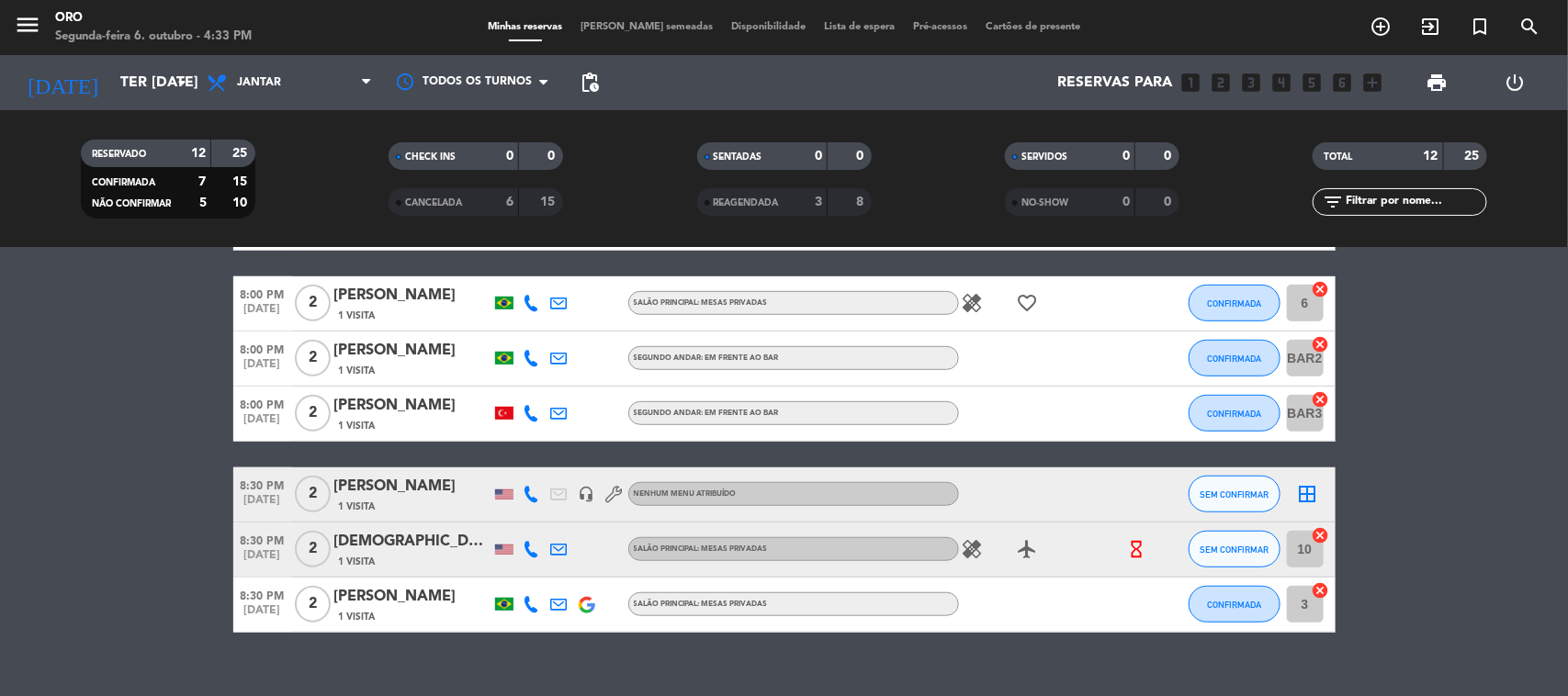
scroll to position [537, 0]
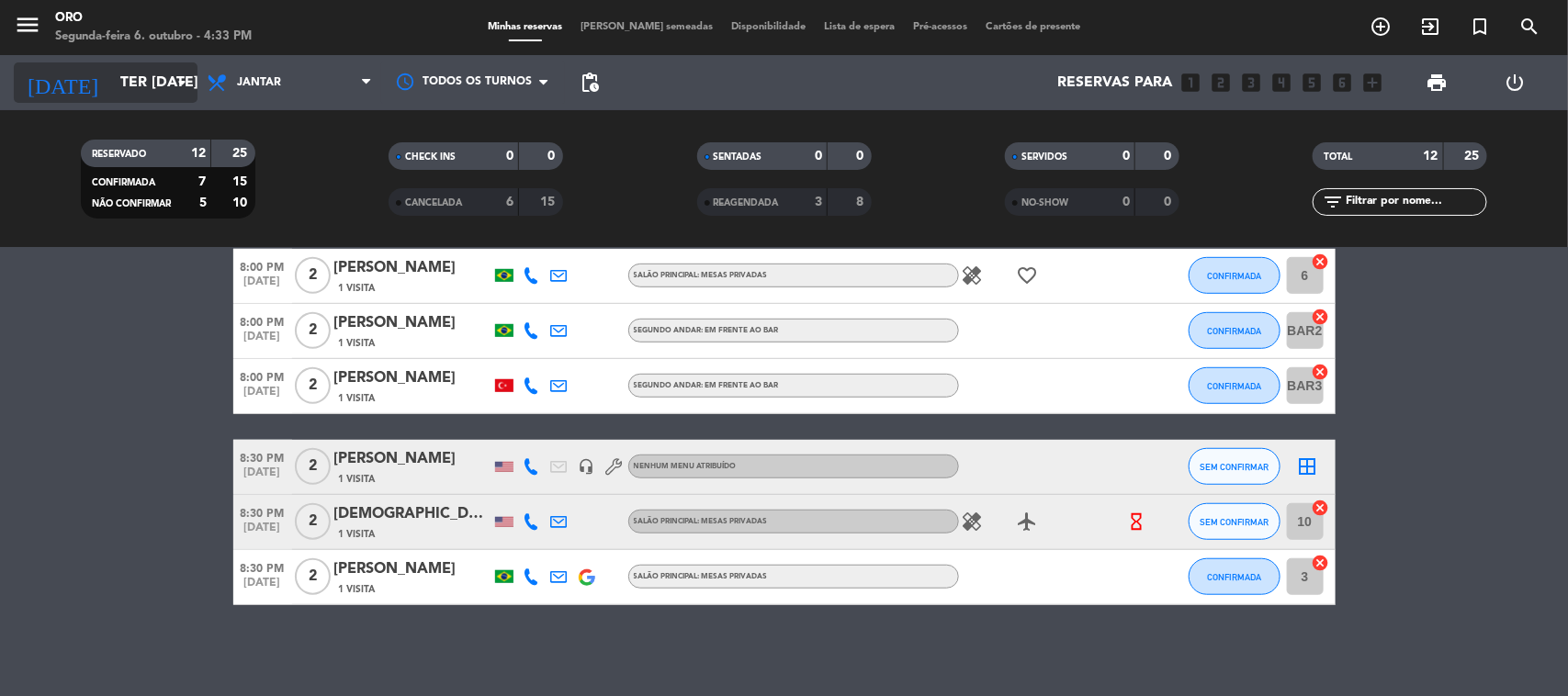
click at [150, 66] on input "Ter [DATE]" at bounding box center [209, 83] width 194 height 36
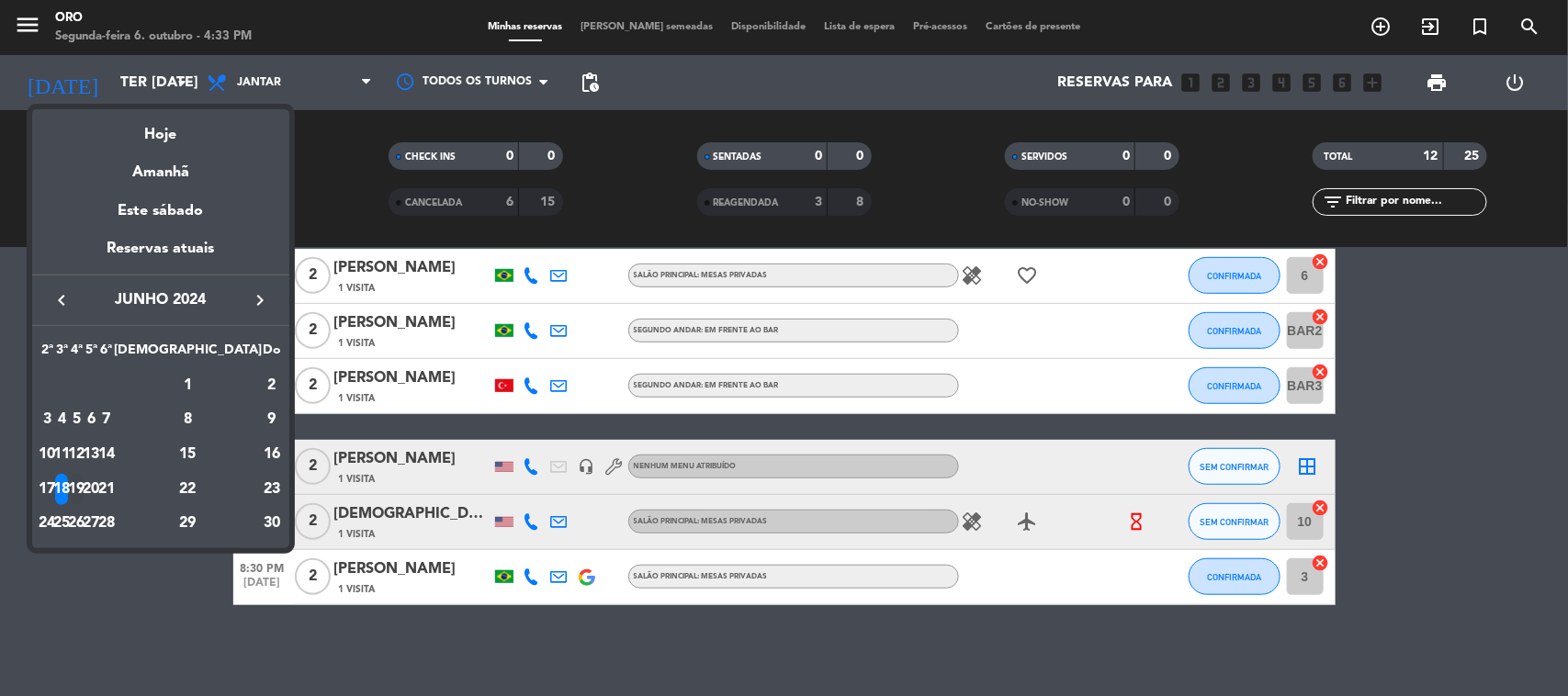
click at [84, 475] on div "19" at bounding box center [77, 489] width 13 height 31
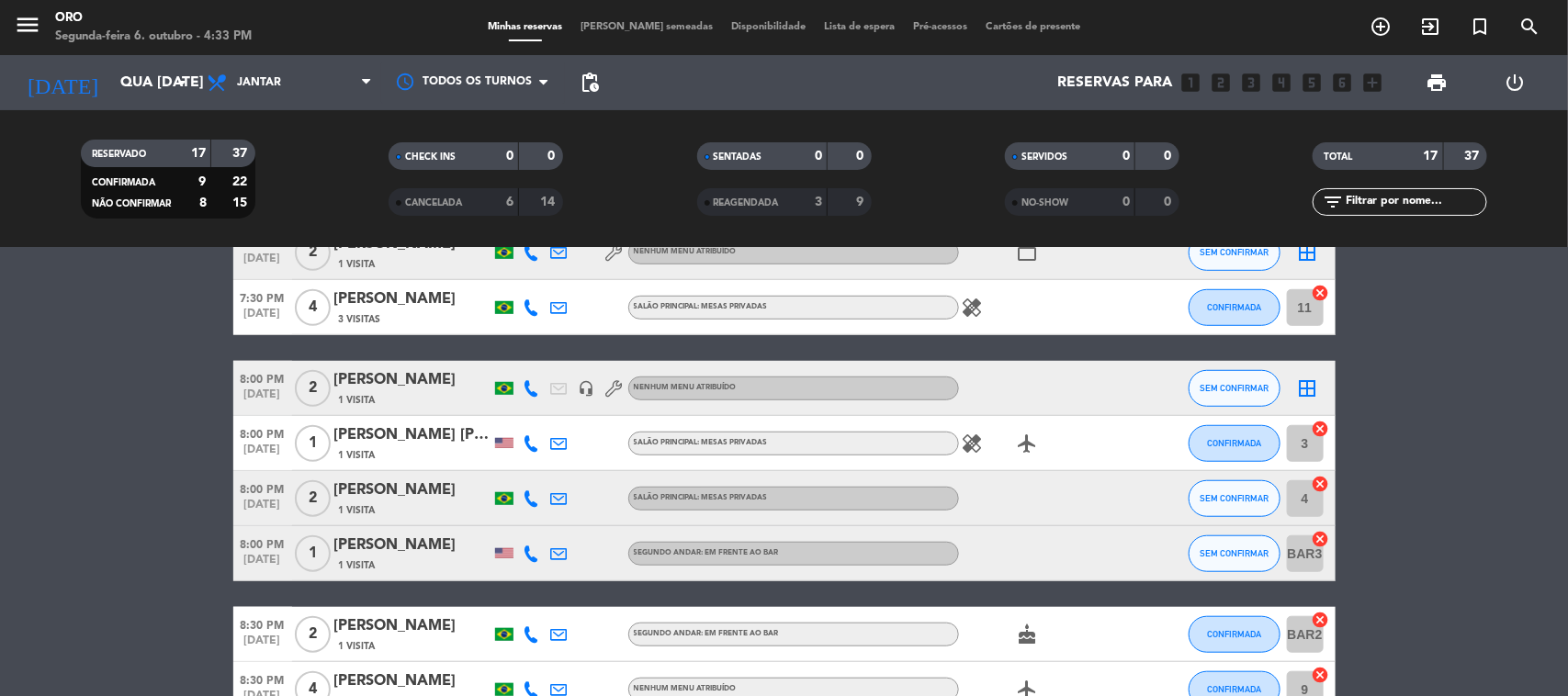
scroll to position [688, 0]
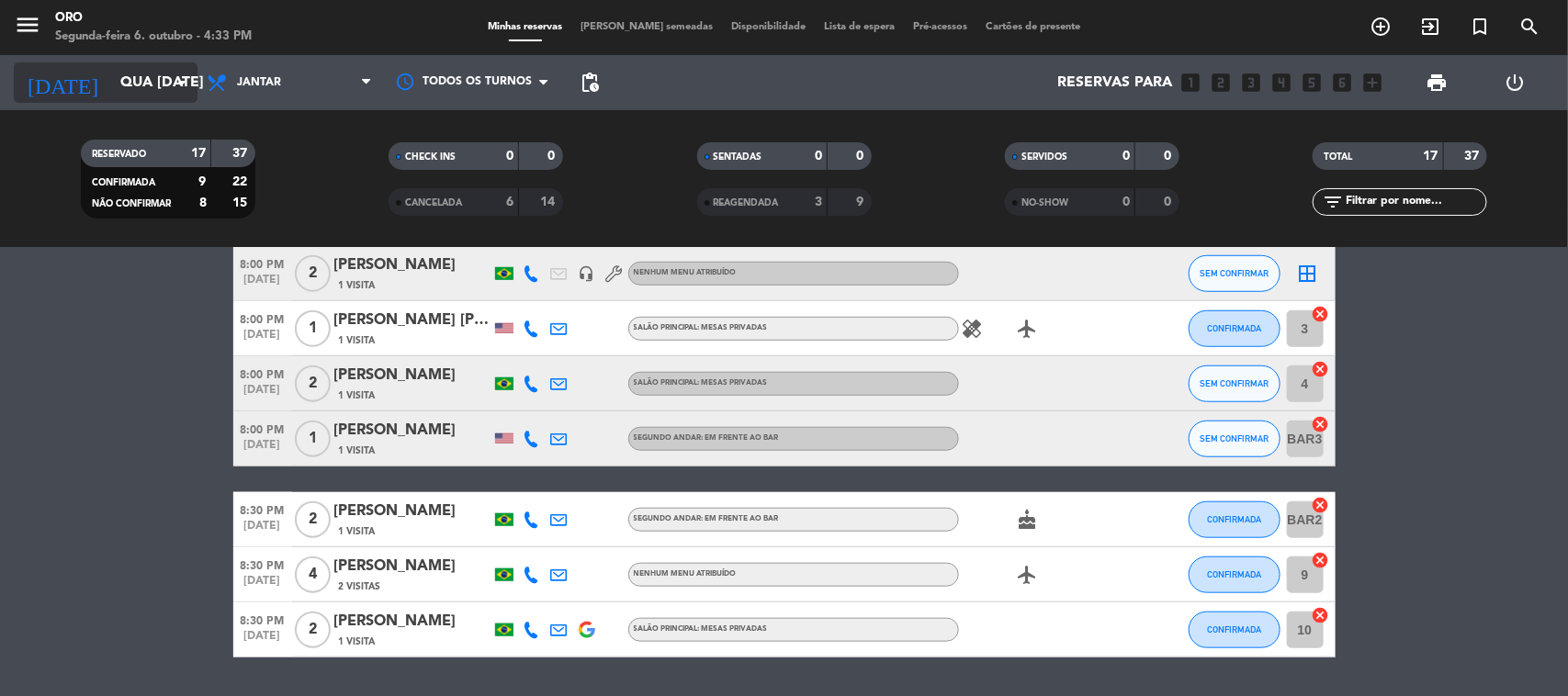
drag, startPoint x: 98, startPoint y: 60, endPoint x: 119, endPoint y: 96, distance: 41.7
click at [98, 62] on div "[DATE] Qua [DATE] arrow_drop_down" at bounding box center [105, 82] width 184 height 55
click at [145, 87] on input "Qua [DATE]" at bounding box center [209, 83] width 194 height 36
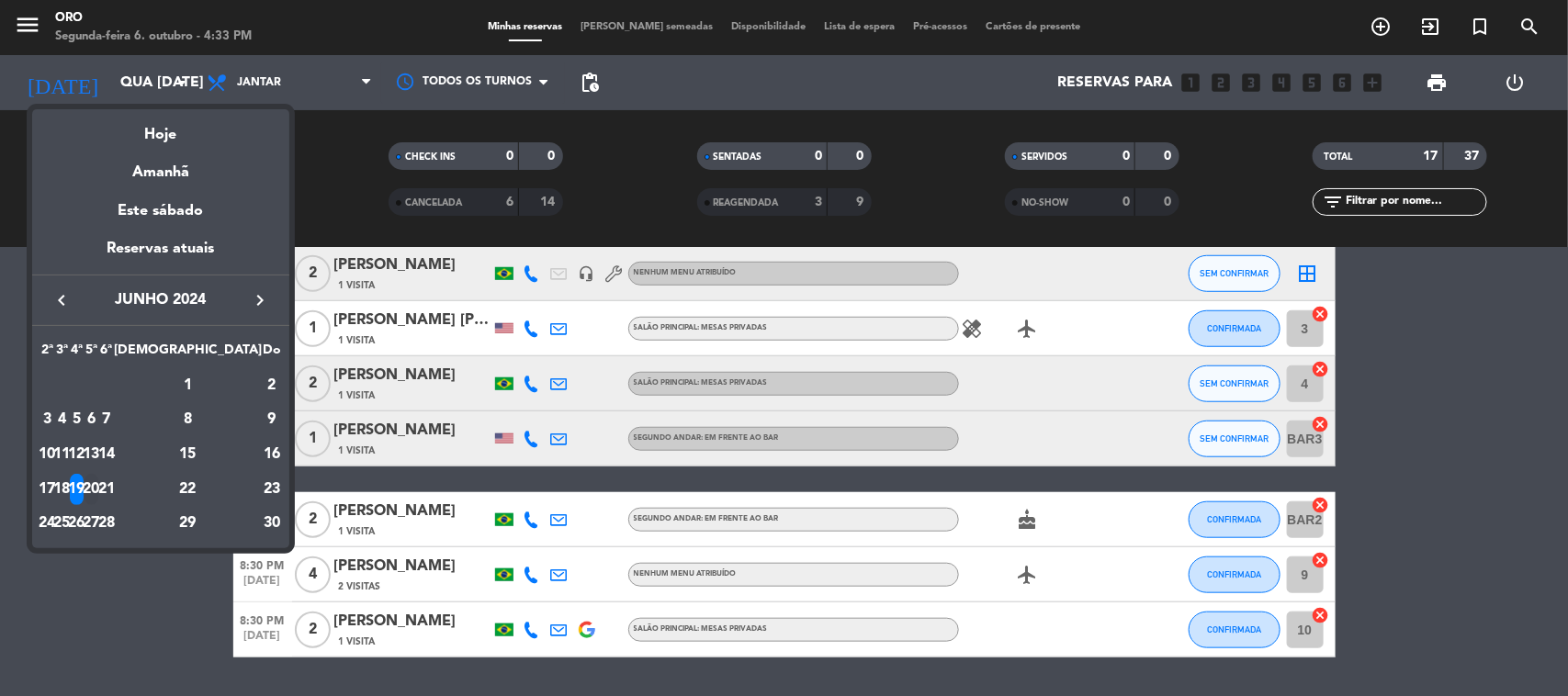
click at [98, 493] on div "20" at bounding box center [91, 489] width 13 height 31
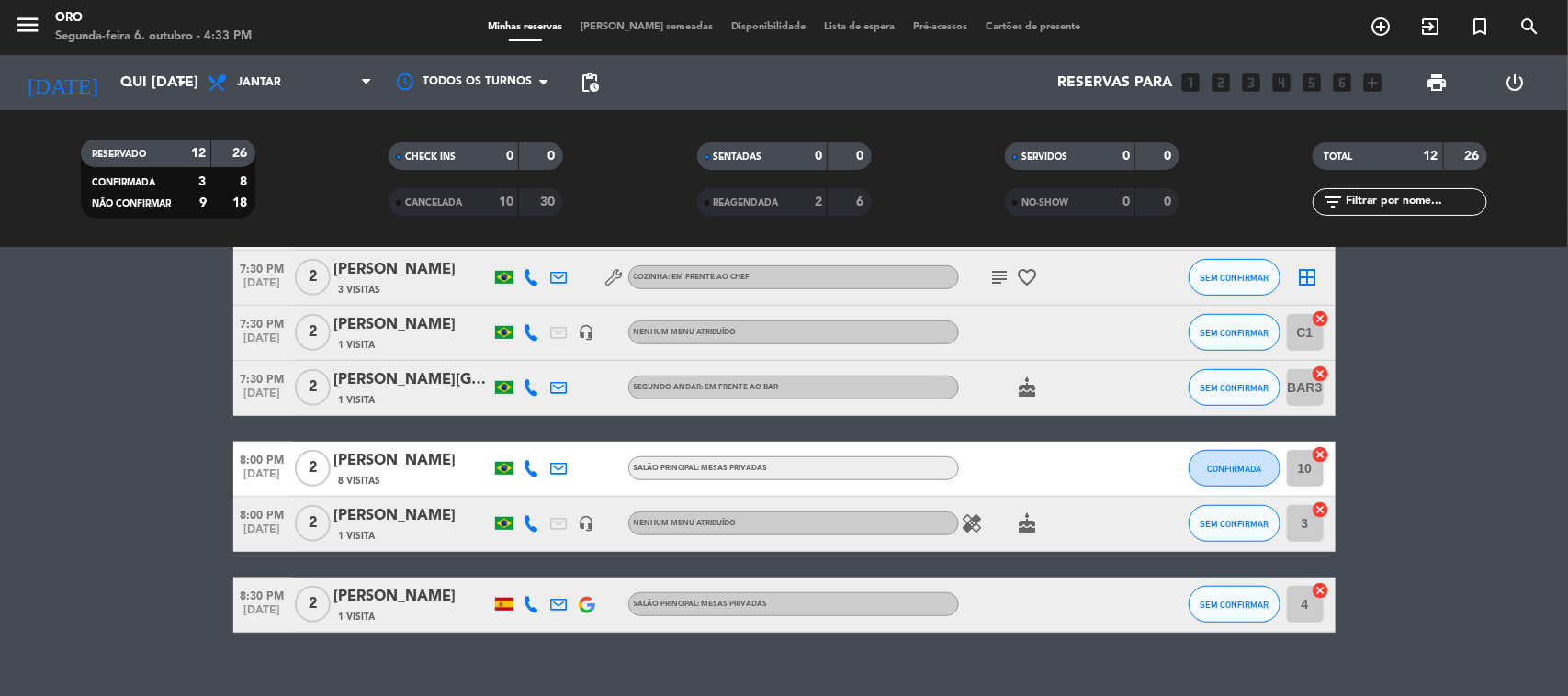
scroll to position [537, 0]
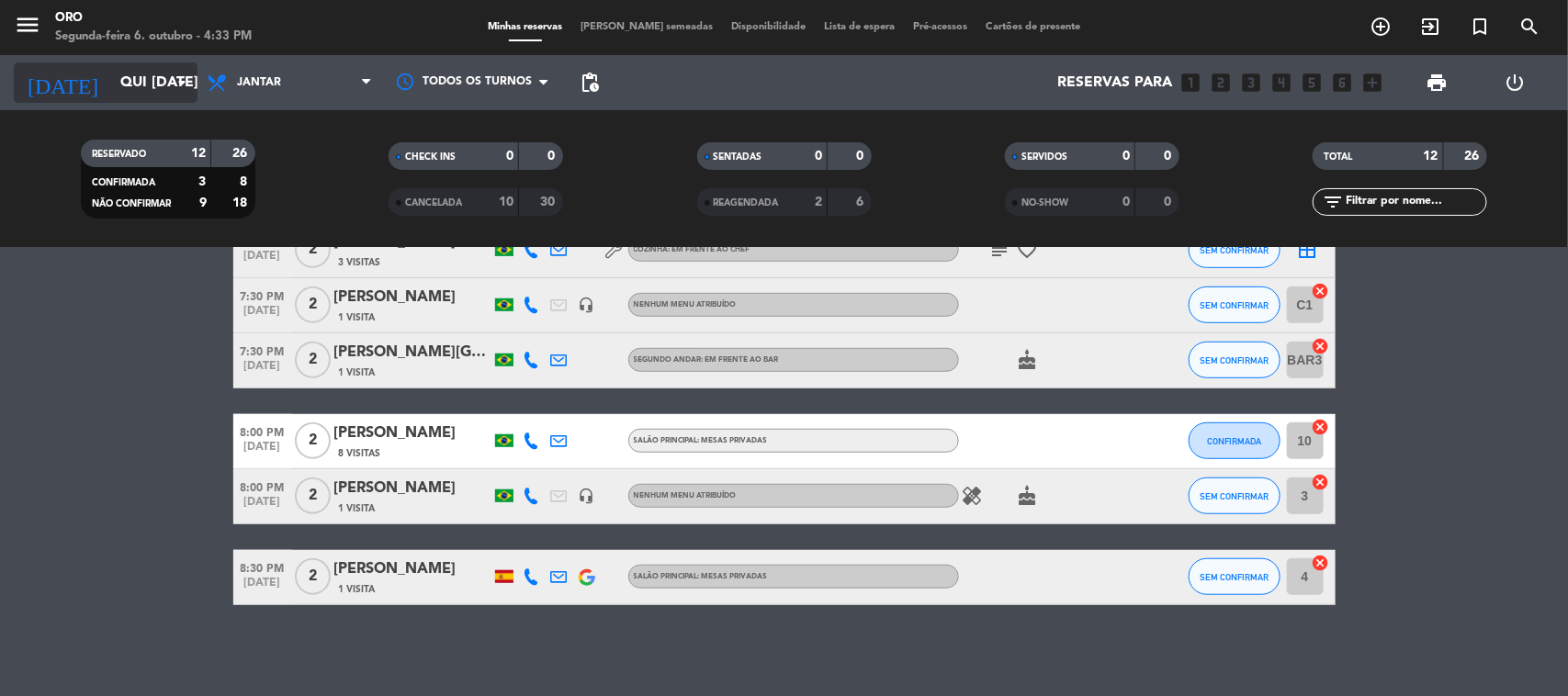
click at [148, 90] on input "Qui [DATE]" at bounding box center [209, 83] width 194 height 36
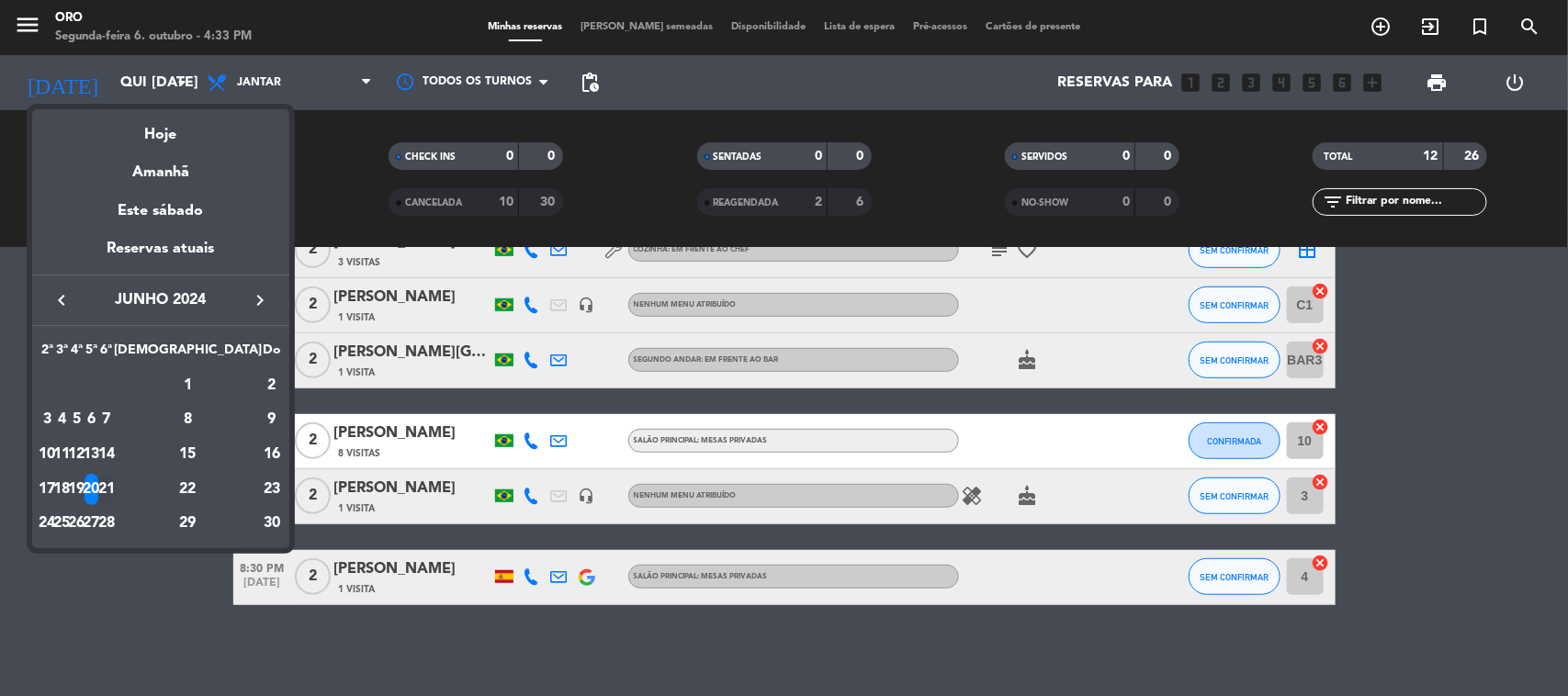
click at [113, 486] on div "21" at bounding box center [106, 489] width 13 height 31
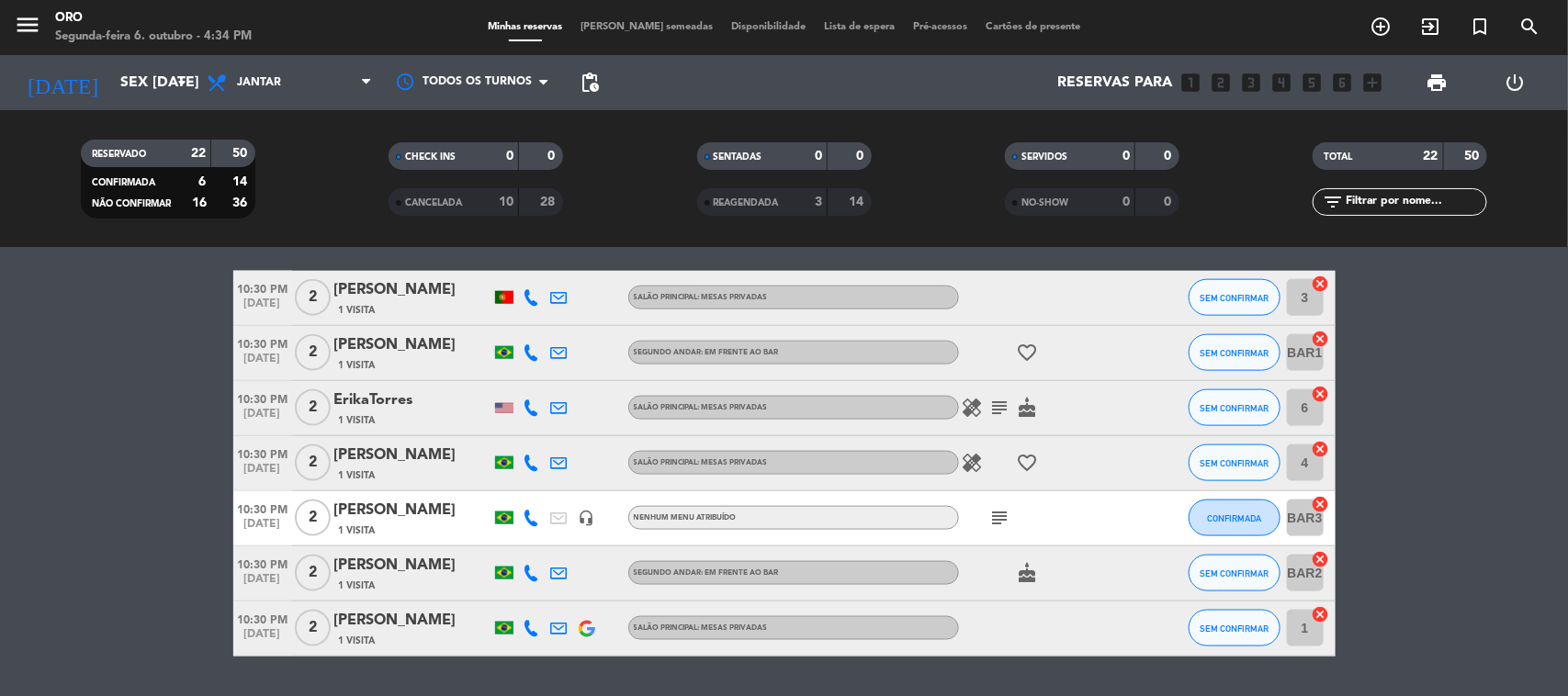
scroll to position [1113, 0]
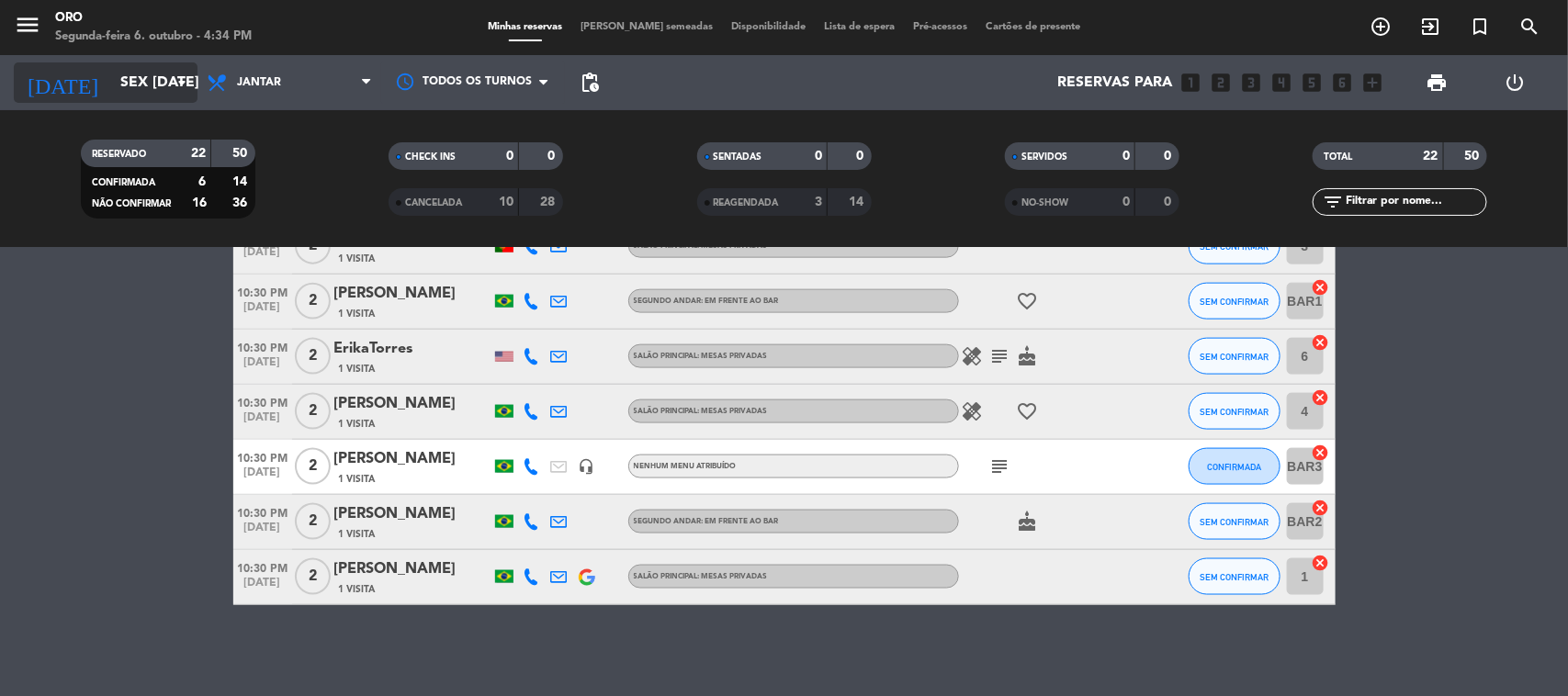
click at [145, 93] on input "Sex [DATE]" at bounding box center [209, 83] width 194 height 36
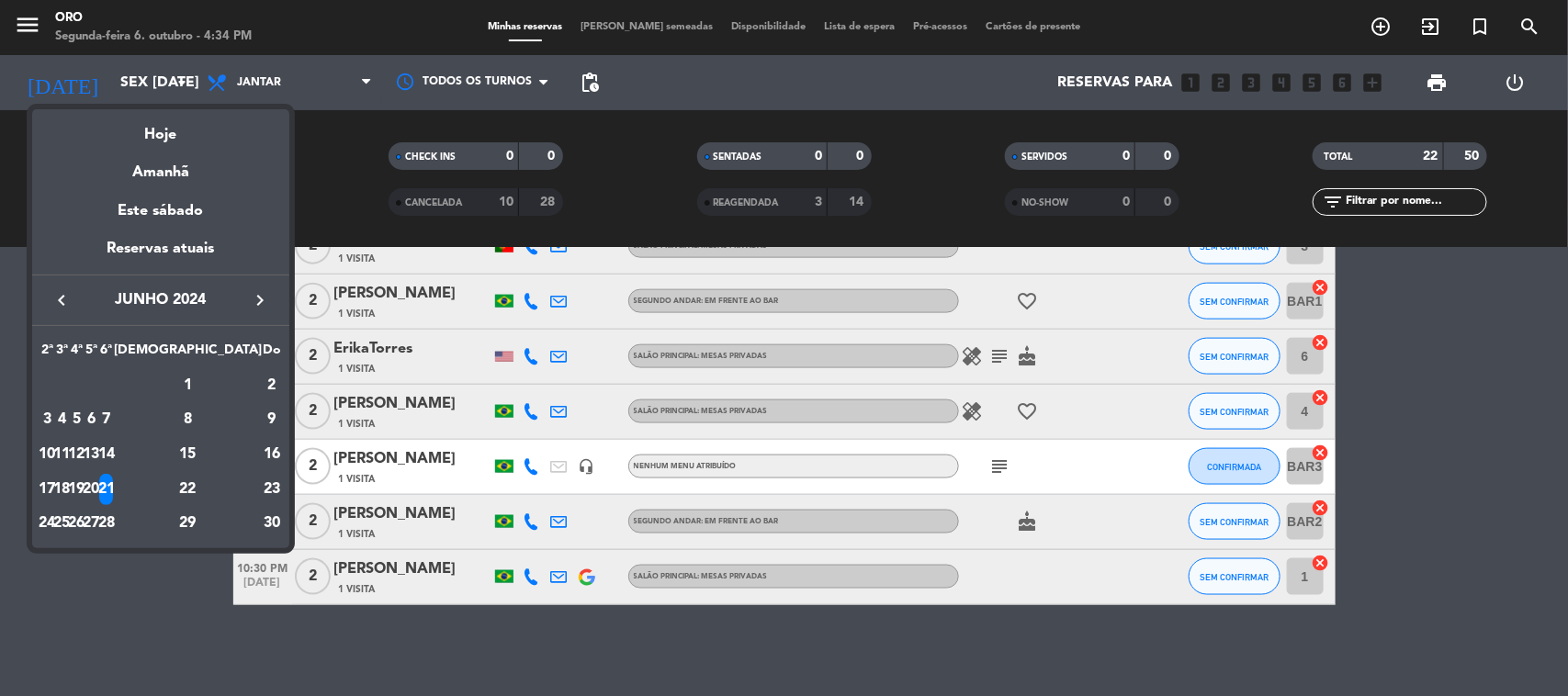
click at [228, 479] on div "22" at bounding box center [188, 489] width 133 height 31
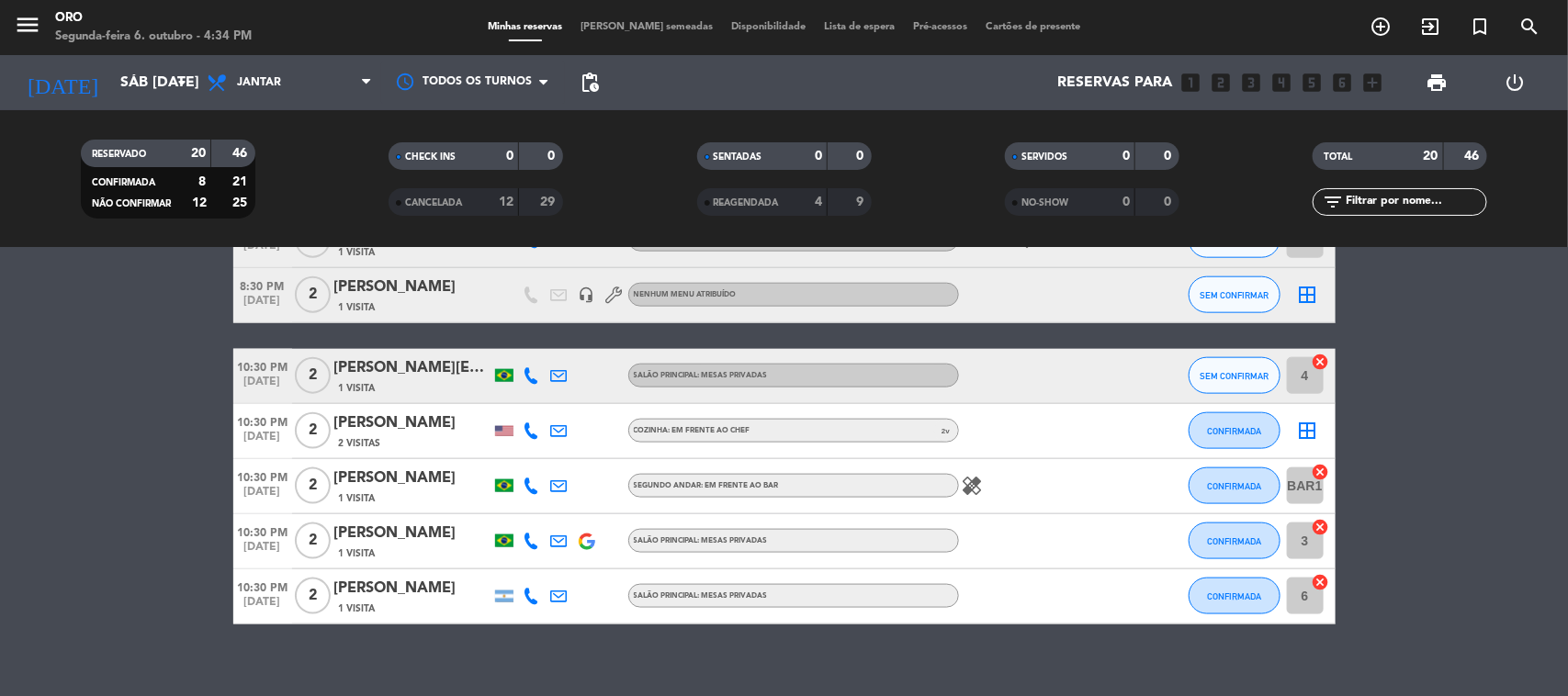
scroll to position [1004, 0]
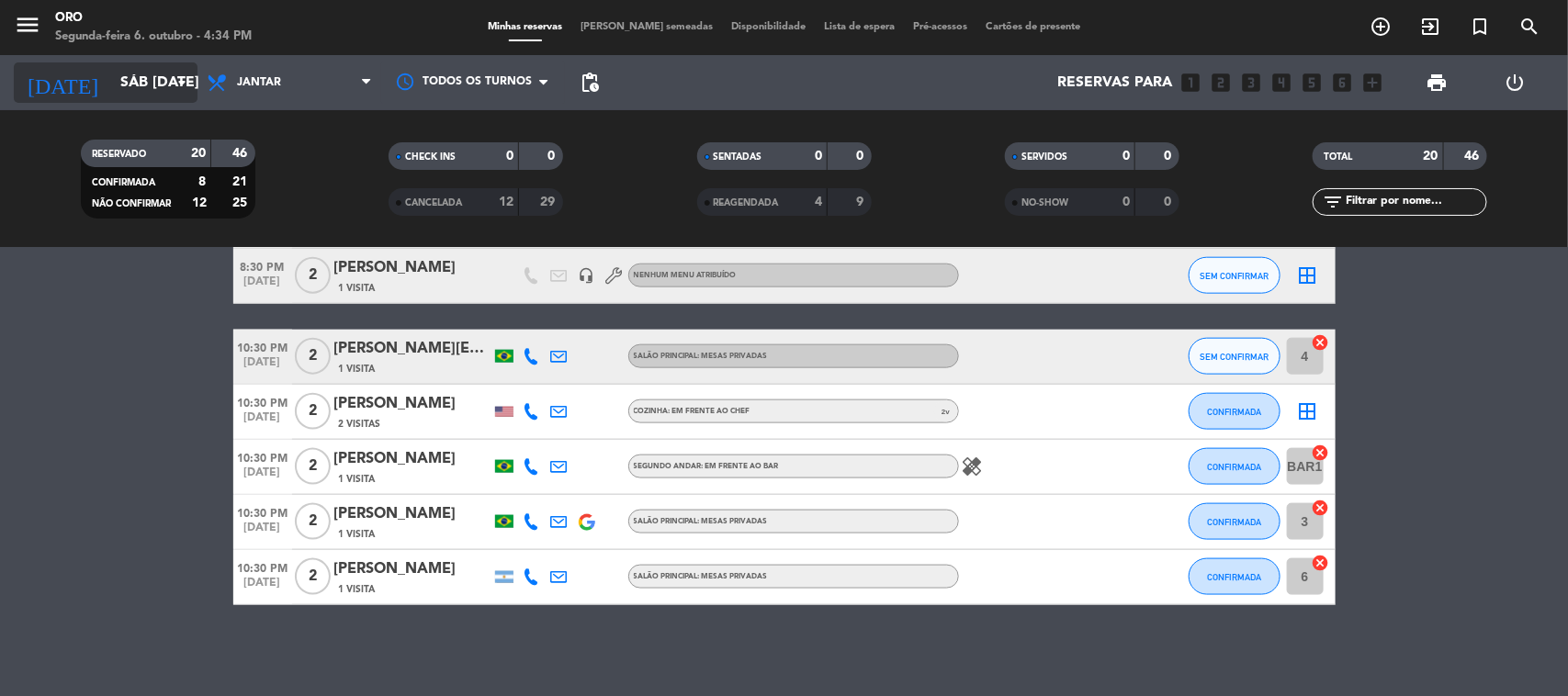
click at [156, 71] on input "Sáb [DATE]" at bounding box center [209, 83] width 194 height 36
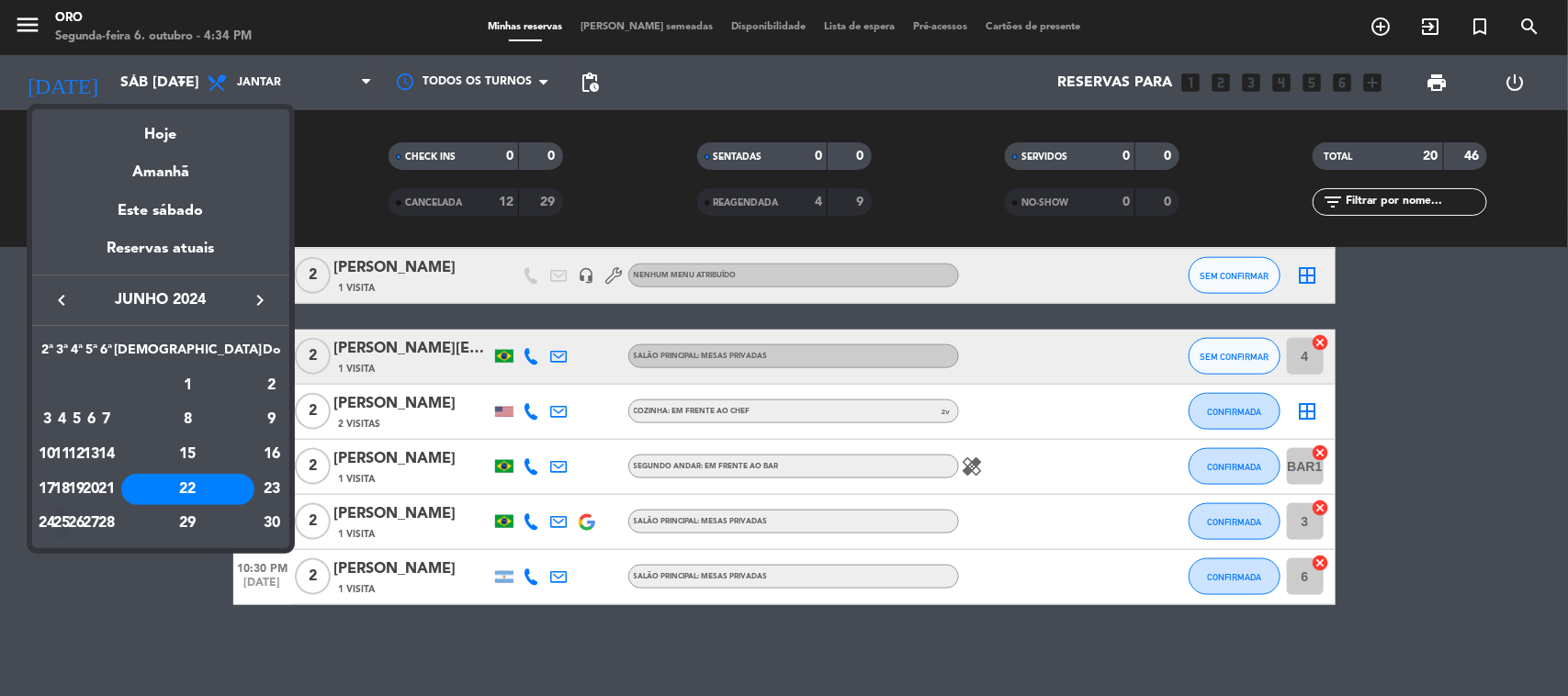
click at [69, 533] on div "25" at bounding box center [62, 523] width 13 height 31
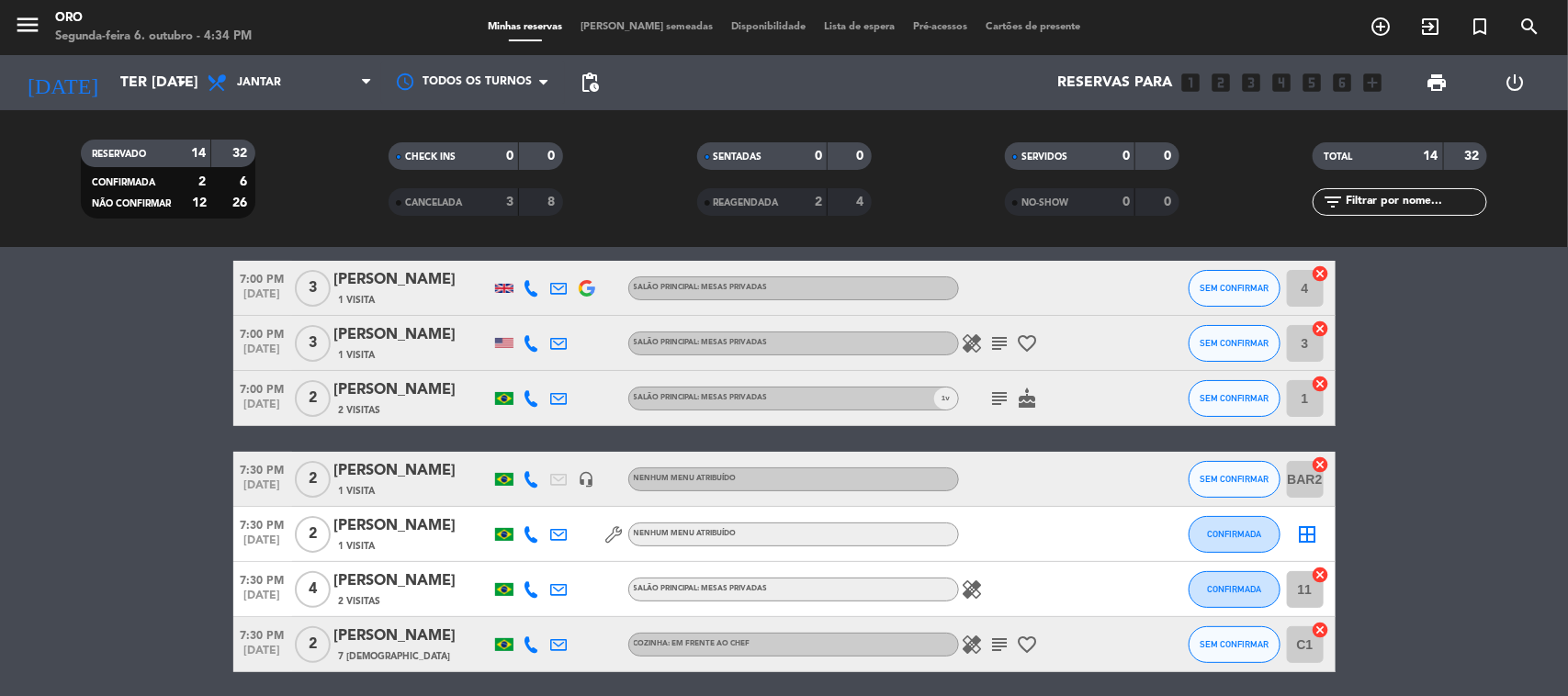
scroll to position [0, 0]
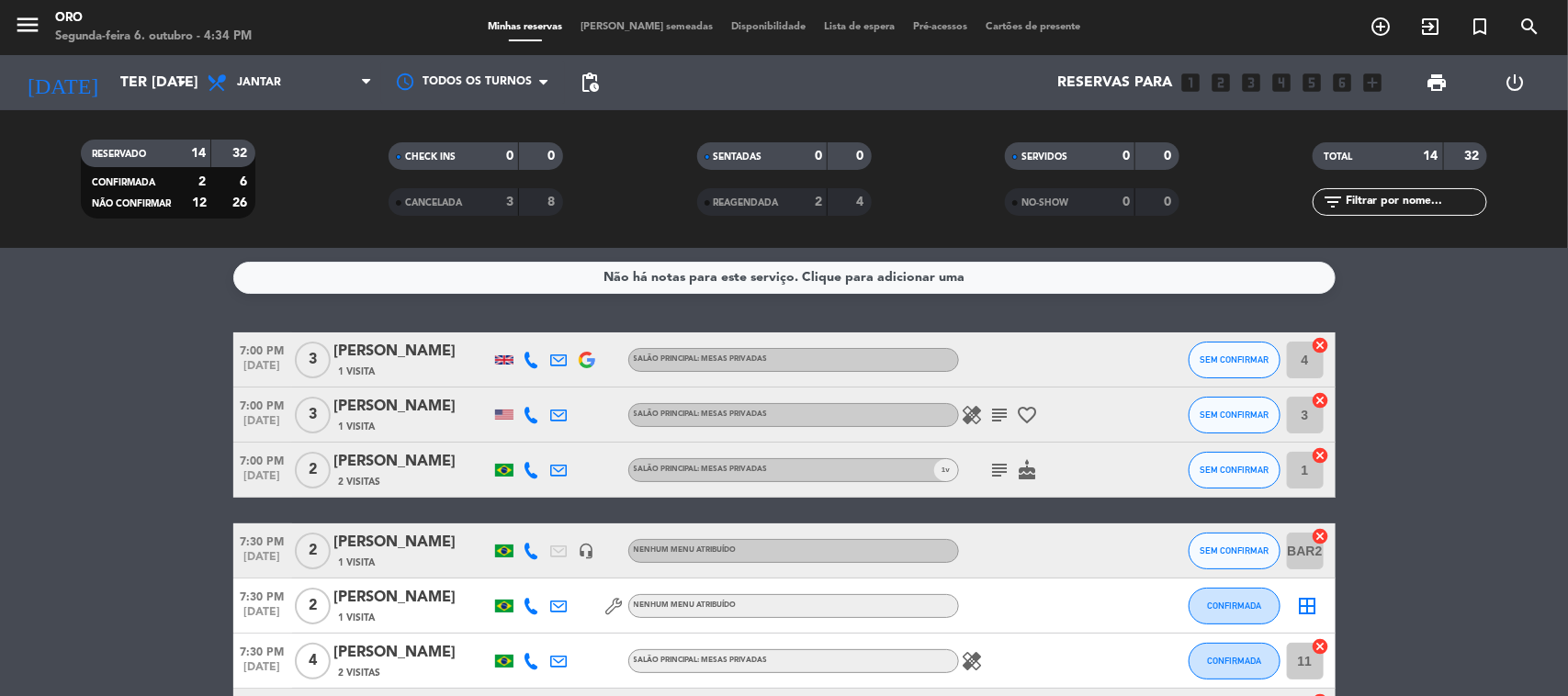
drag, startPoint x: 159, startPoint y: 135, endPoint x: 152, endPoint y: 116, distance: 20.2
click at [159, 134] on div "RESERVADO 14 32 CONFIRMADA 2 6 NÃO CONFIRMAR 12 26" at bounding box center [167, 179] width 308 height 101
click at [144, 98] on input "Ter [DATE]" at bounding box center [209, 83] width 194 height 36
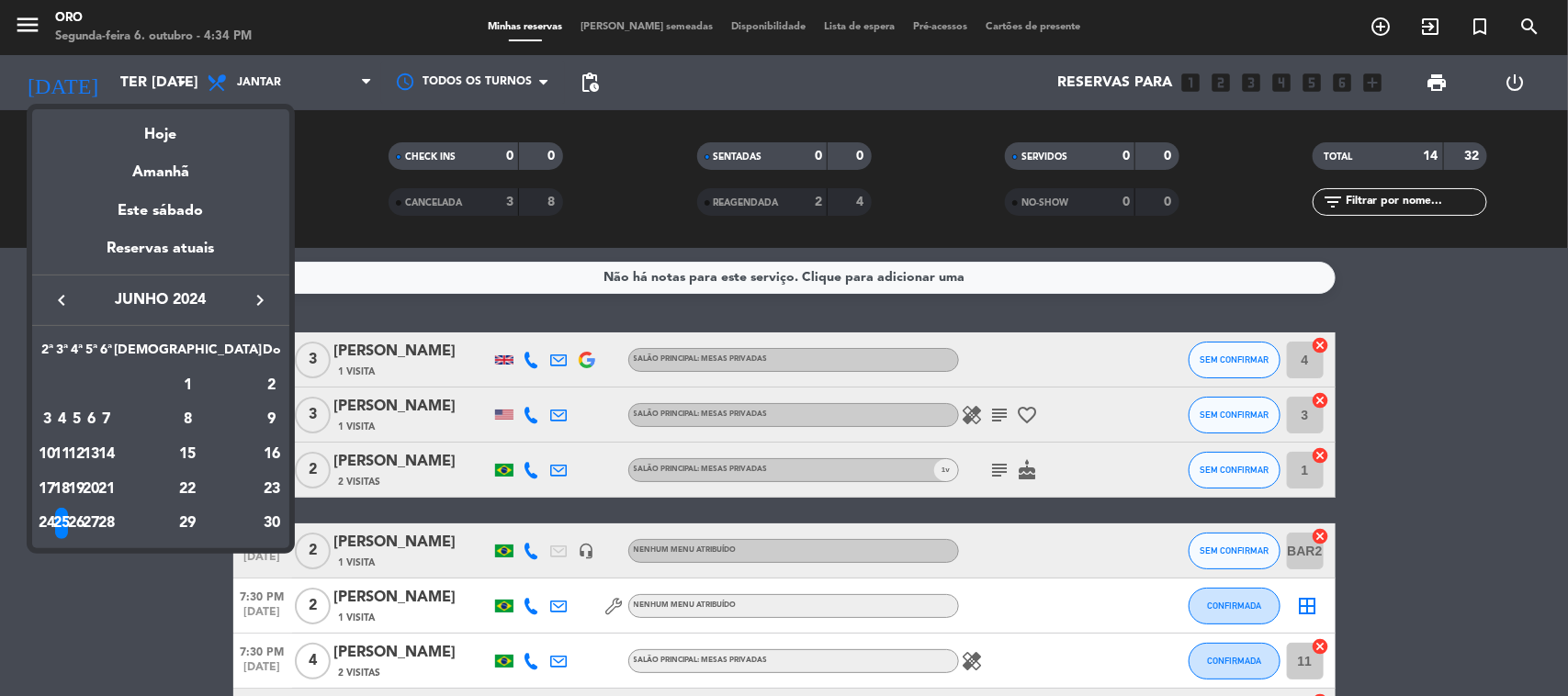
click at [84, 534] on div "26" at bounding box center [77, 523] width 13 height 31
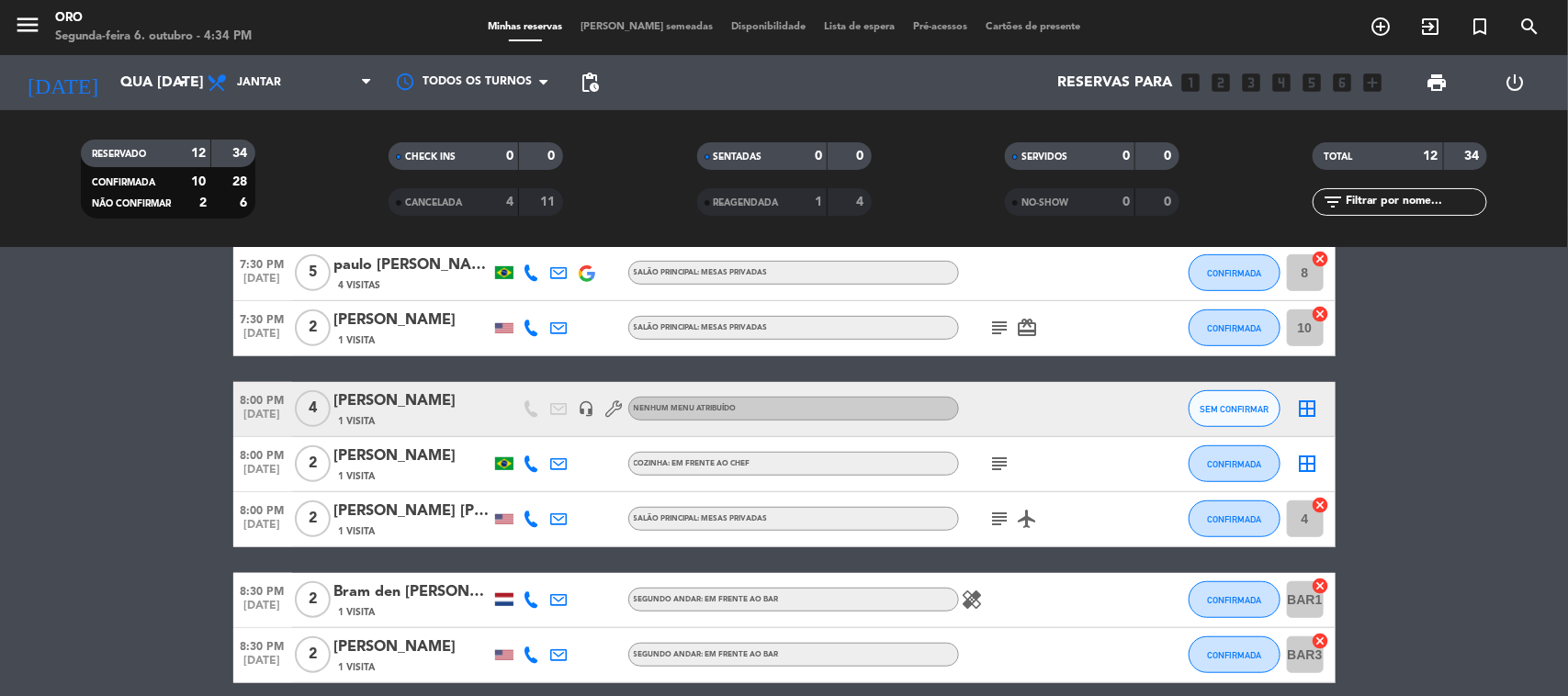
scroll to position [537, 0]
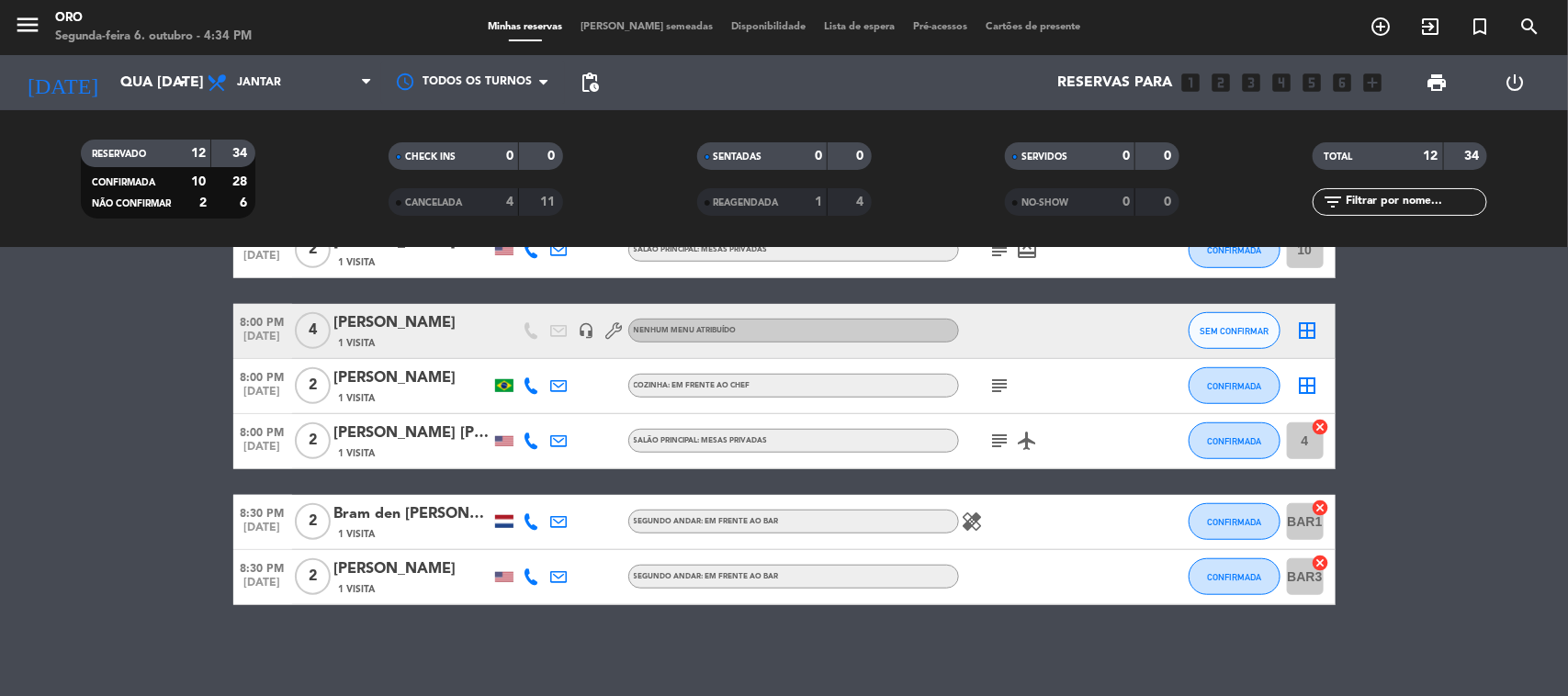
click at [121, 111] on div "RESERVADO 12 34 CONFIRMADA 10 28 NÃO CONFIRMAR 2 6 CHECK INS 0 0 CANCELADA 4 11…" at bounding box center [784, 179] width 1568 height 137
click at [125, 98] on input "Qua [DATE]" at bounding box center [209, 83] width 194 height 36
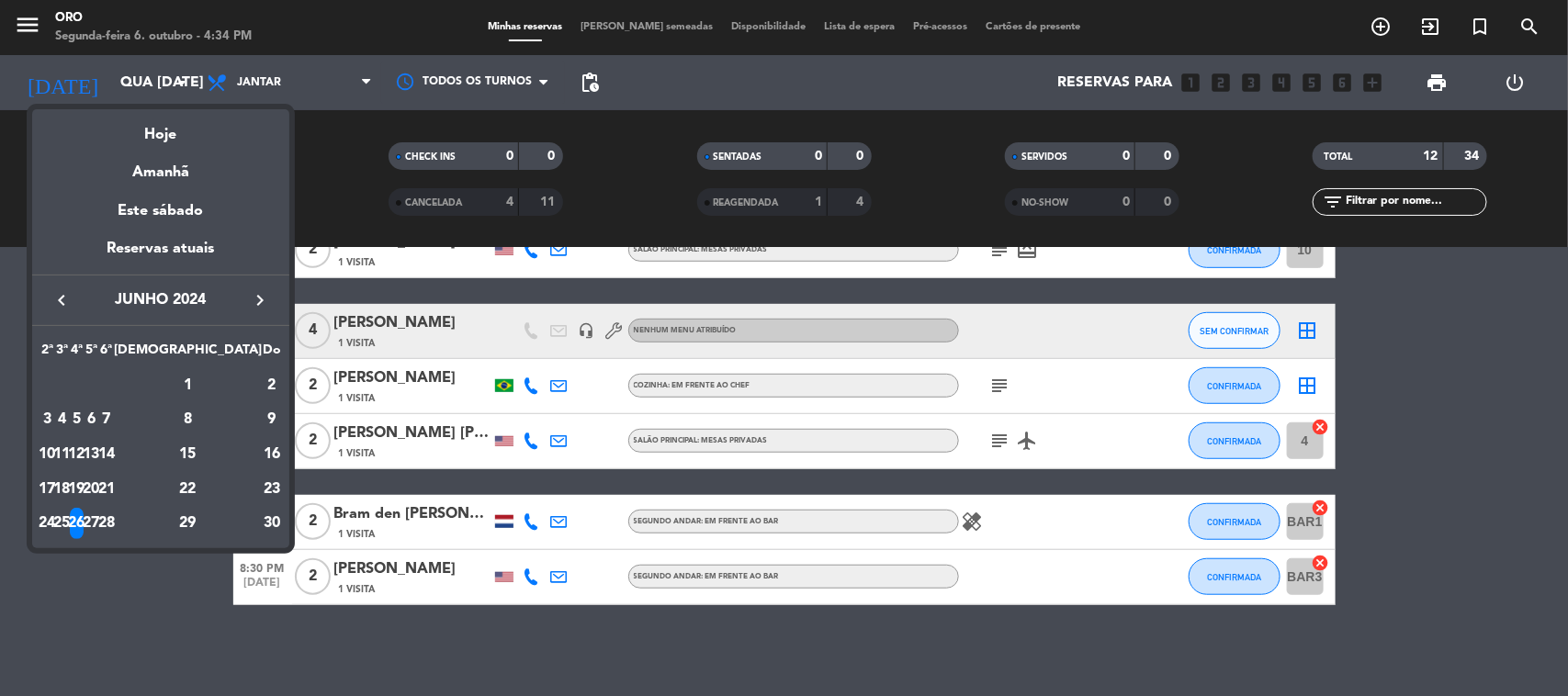
click at [98, 515] on div "27" at bounding box center [91, 523] width 13 height 31
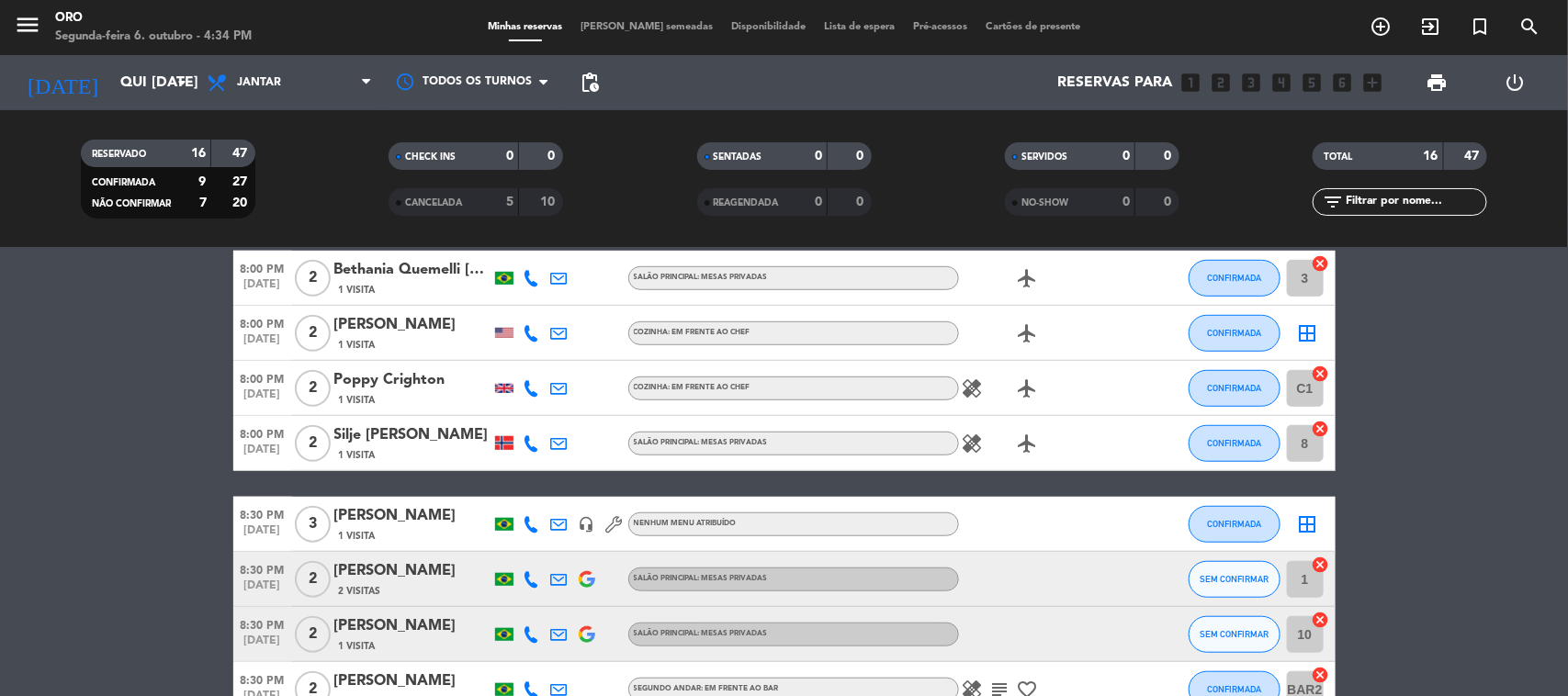
scroll to position [685, 0]
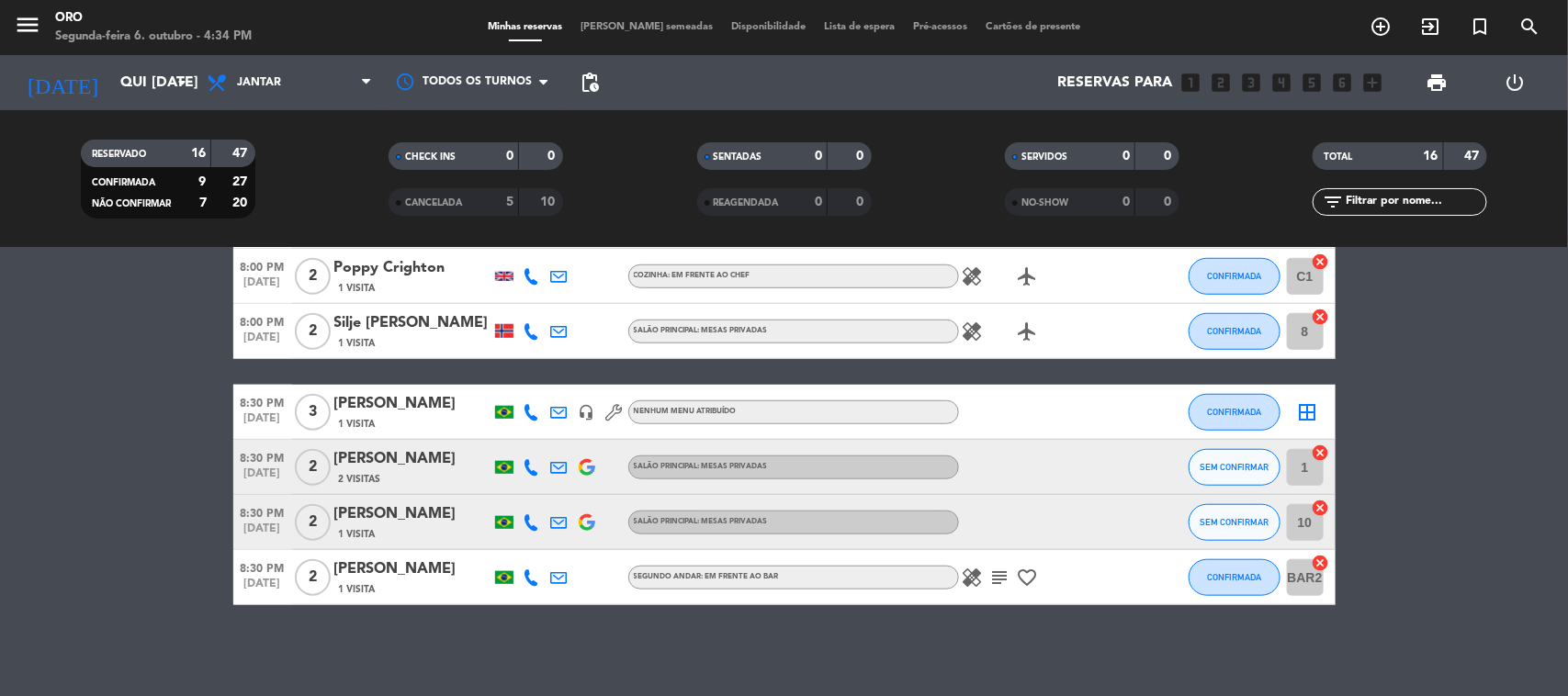
click at [122, 104] on div "[DATE] Qui [DATE] arrow_drop_down" at bounding box center [105, 82] width 184 height 55
click at [125, 97] on input "Qui [DATE]" at bounding box center [209, 83] width 194 height 36
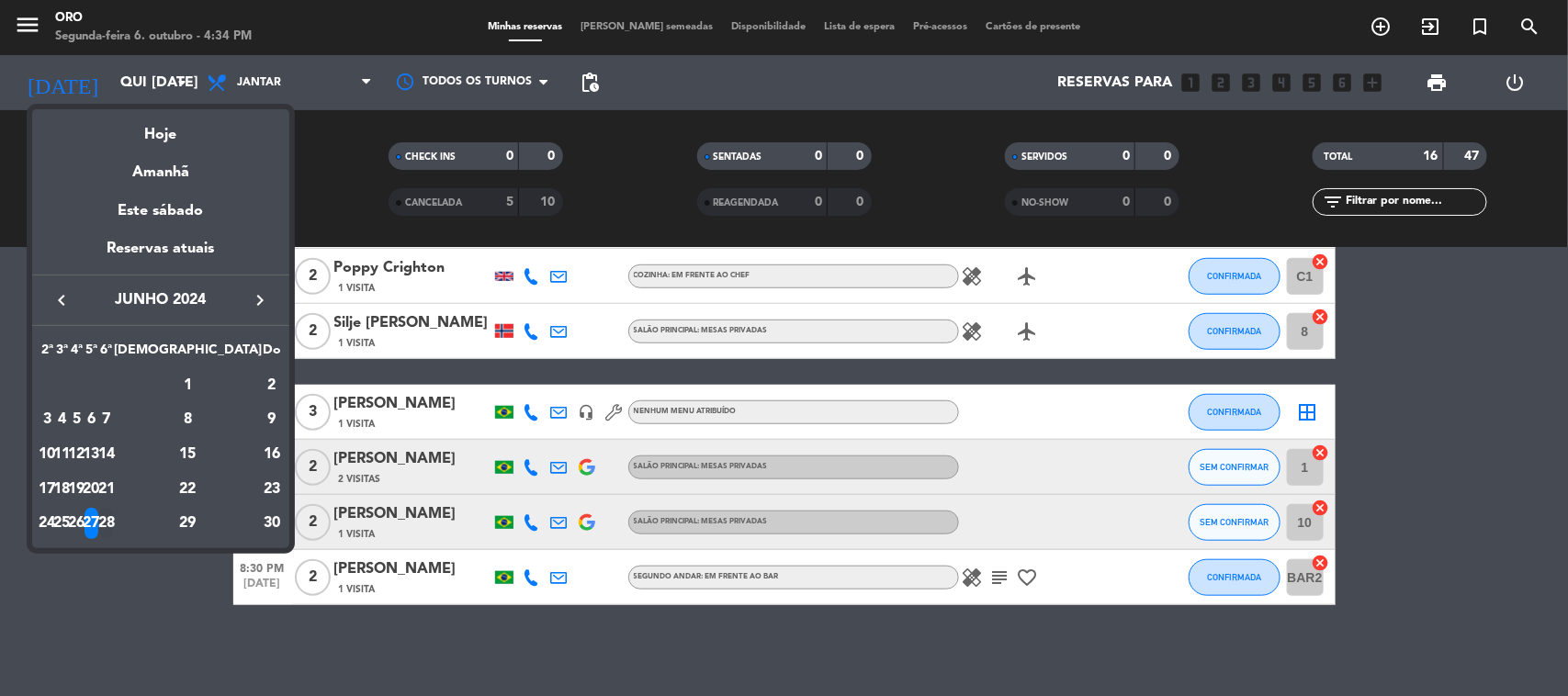
click at [113, 519] on div "28" at bounding box center [106, 523] width 13 height 31
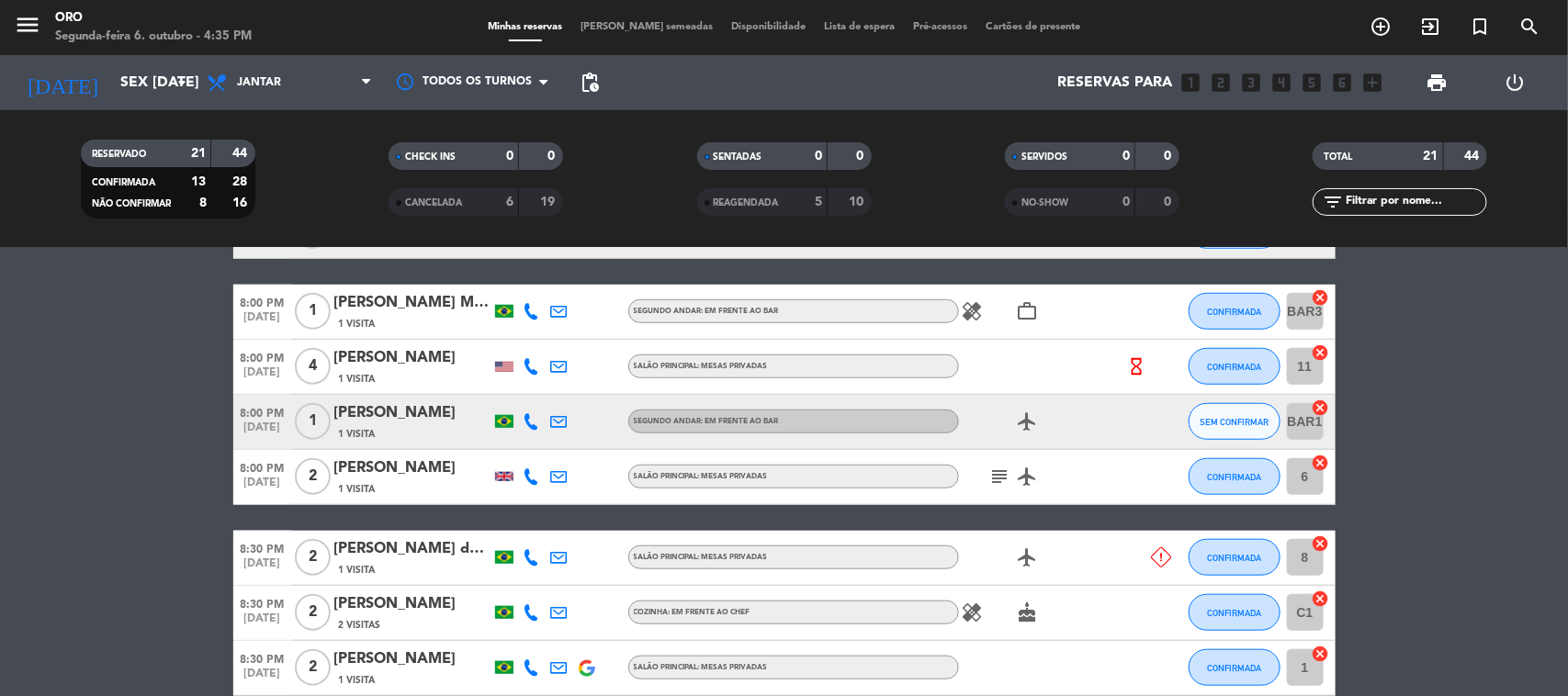
scroll to position [804, 0]
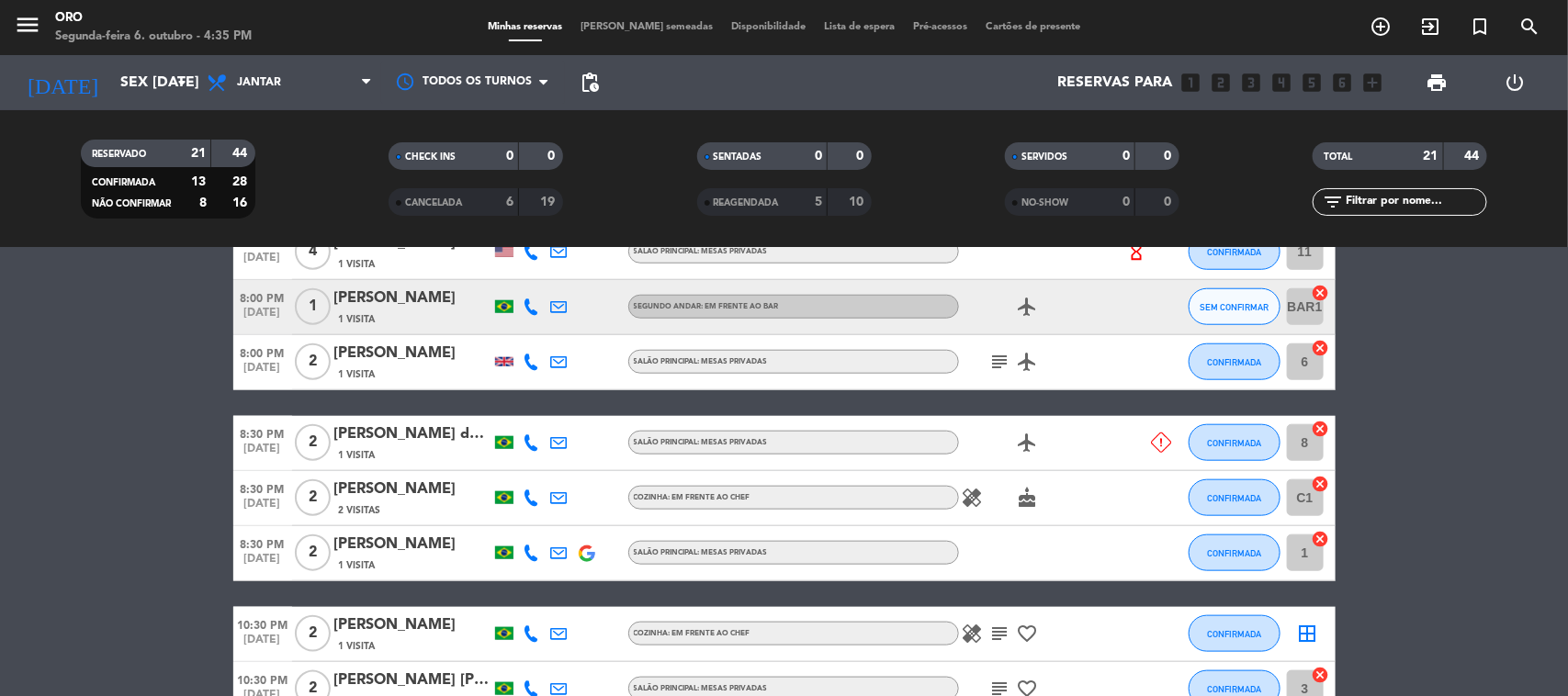
click at [1162, 435] on icon at bounding box center [1161, 442] width 20 height 20
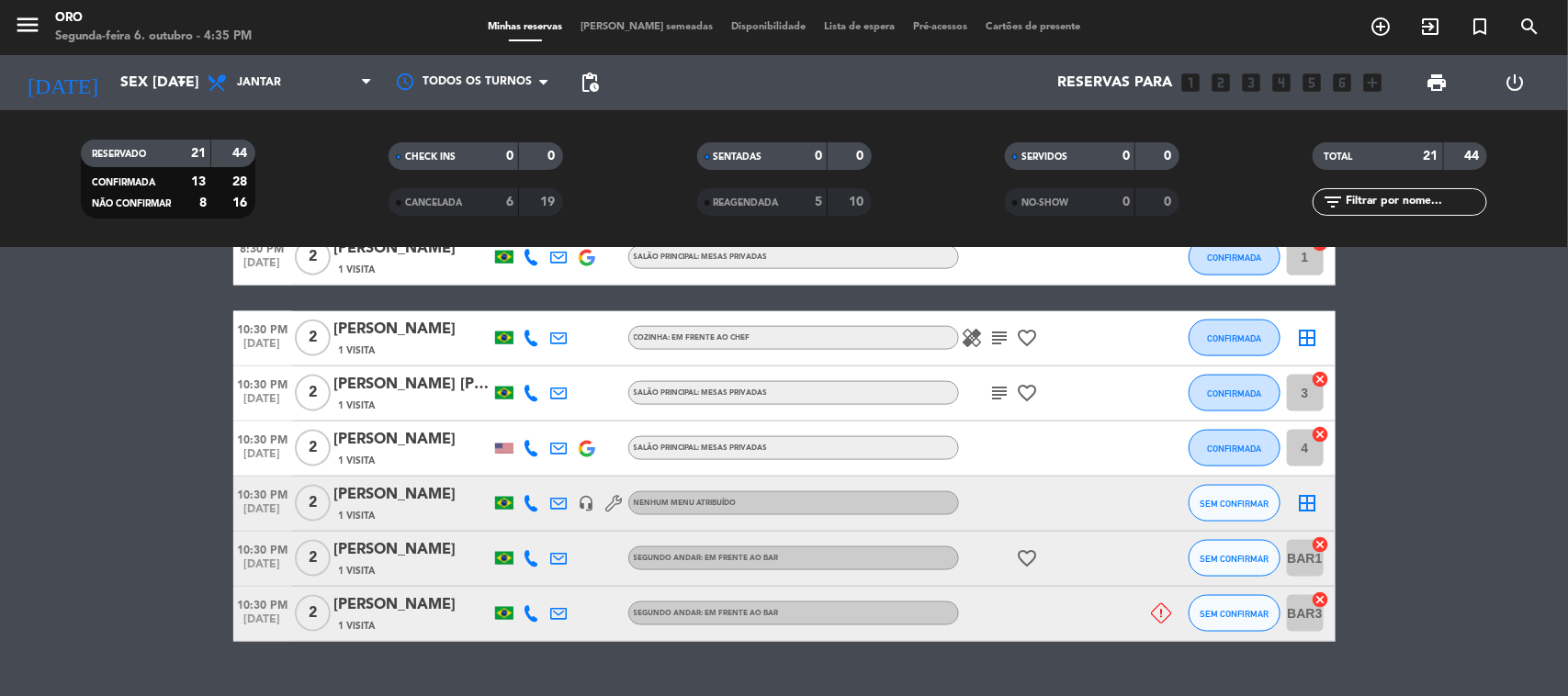
scroll to position [1135, 0]
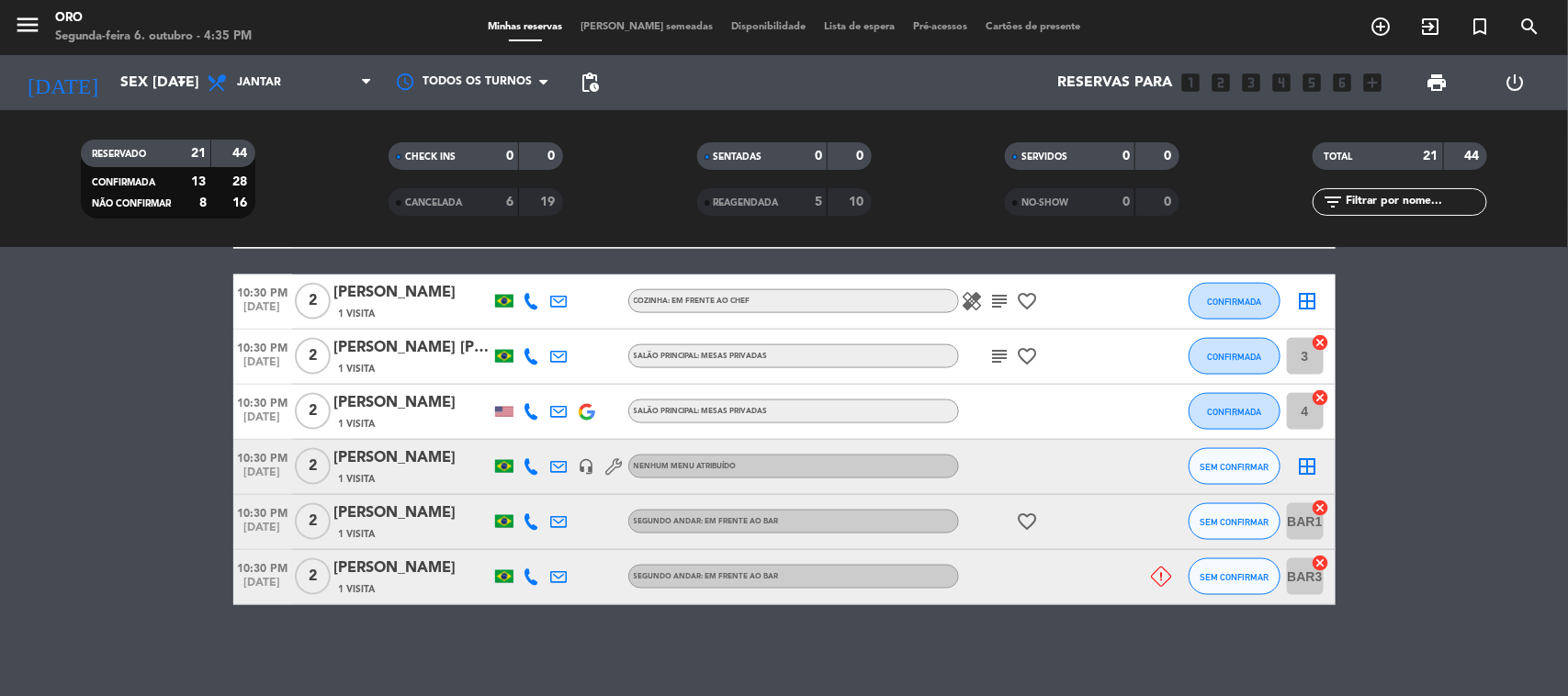
click at [135, 112] on div "RESERVADO 21 44 CONFIRMADA 13 28 NÃO CONFIRMAR 8 16 CHECK INS 0 0 CANCELADA 6 1…" at bounding box center [784, 179] width 1568 height 137
click at [125, 92] on input "Sex [DATE]" at bounding box center [209, 83] width 194 height 36
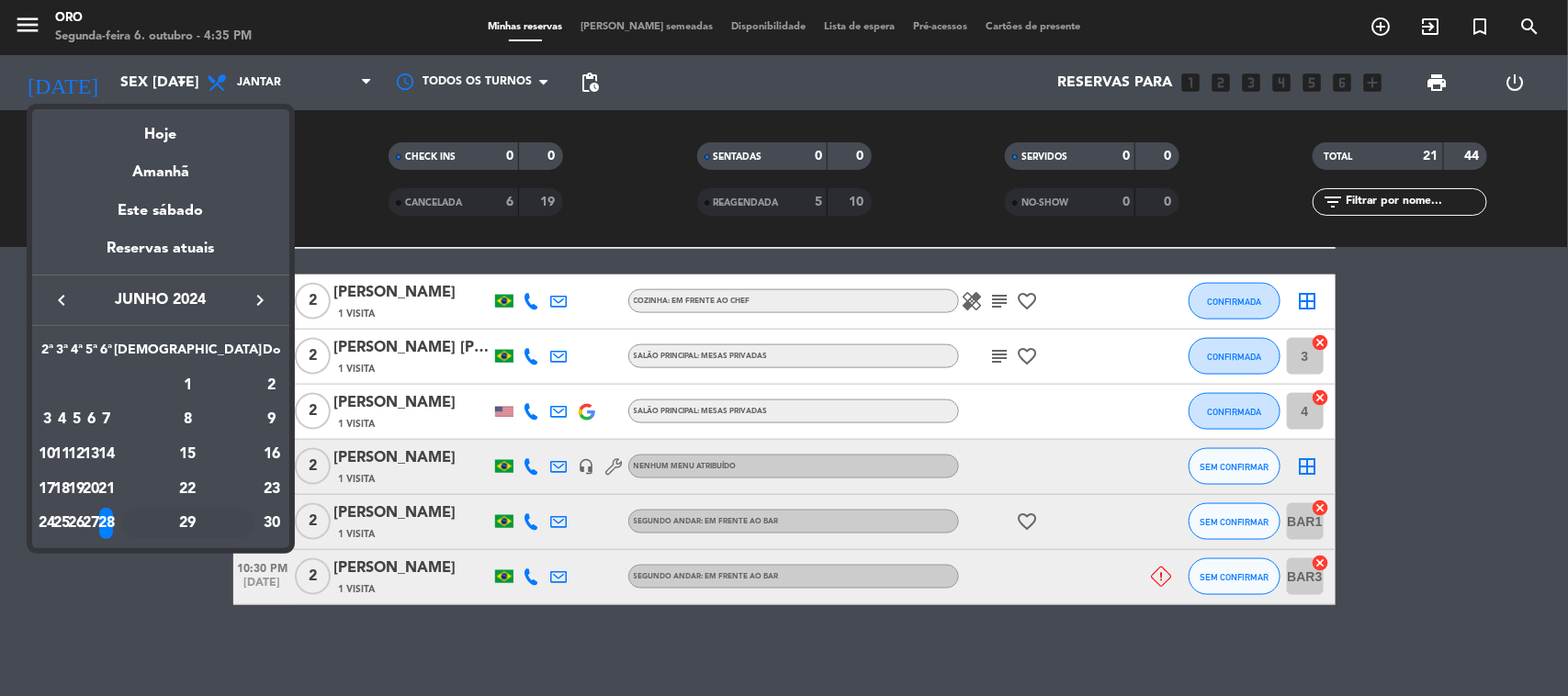
click at [235, 528] on div "29" at bounding box center [188, 523] width 133 height 31
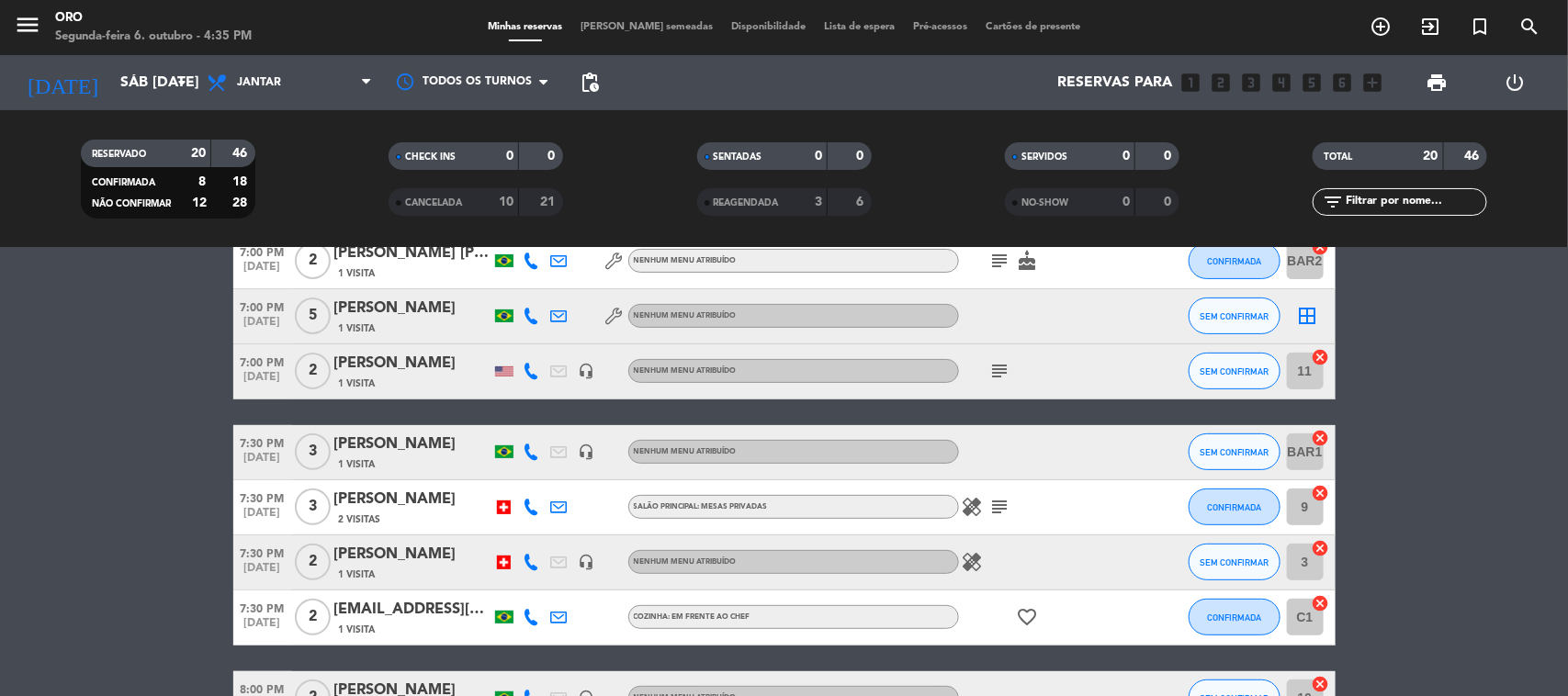
scroll to position [0, 0]
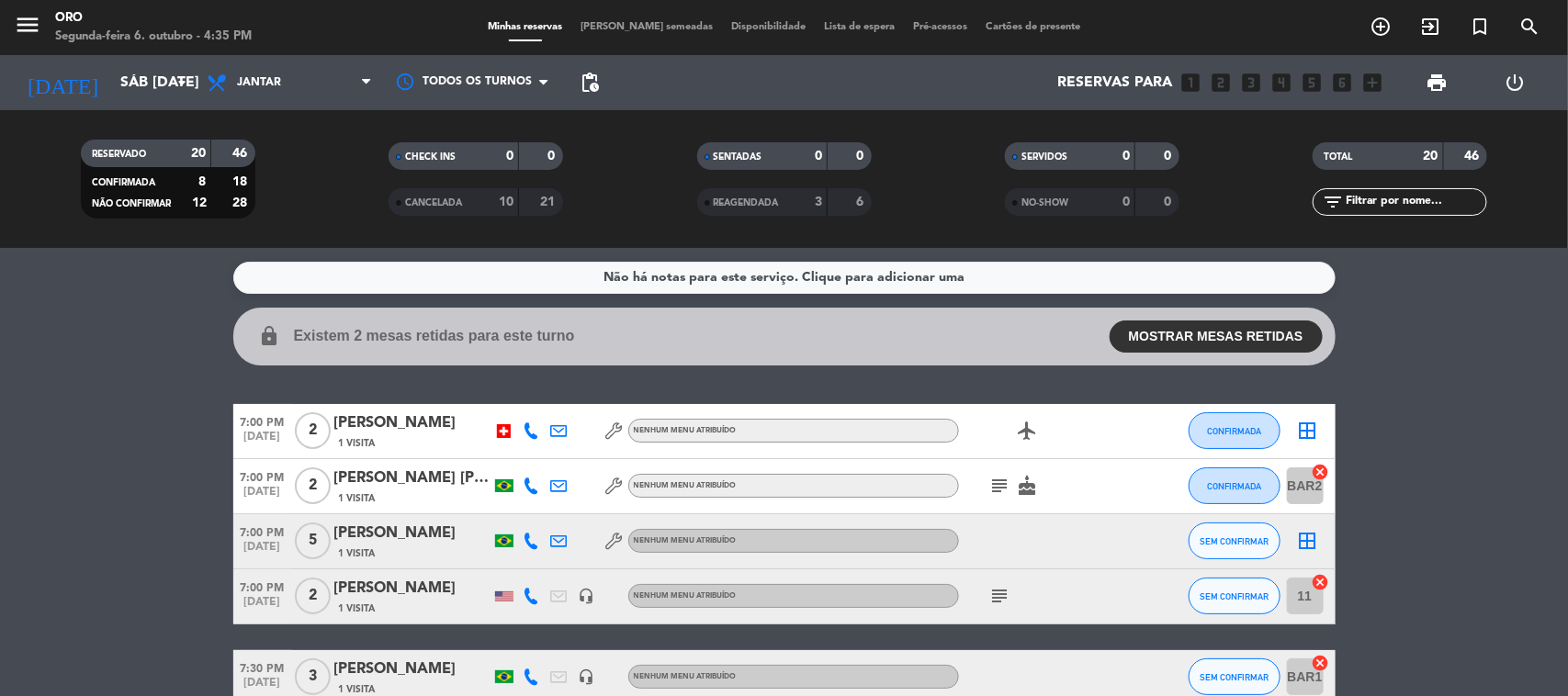
click at [131, 106] on div "[DATE] Sáb [DATE] arrow_drop_down" at bounding box center [105, 82] width 184 height 55
click at [132, 90] on input "Sáb [DATE]" at bounding box center [209, 83] width 194 height 36
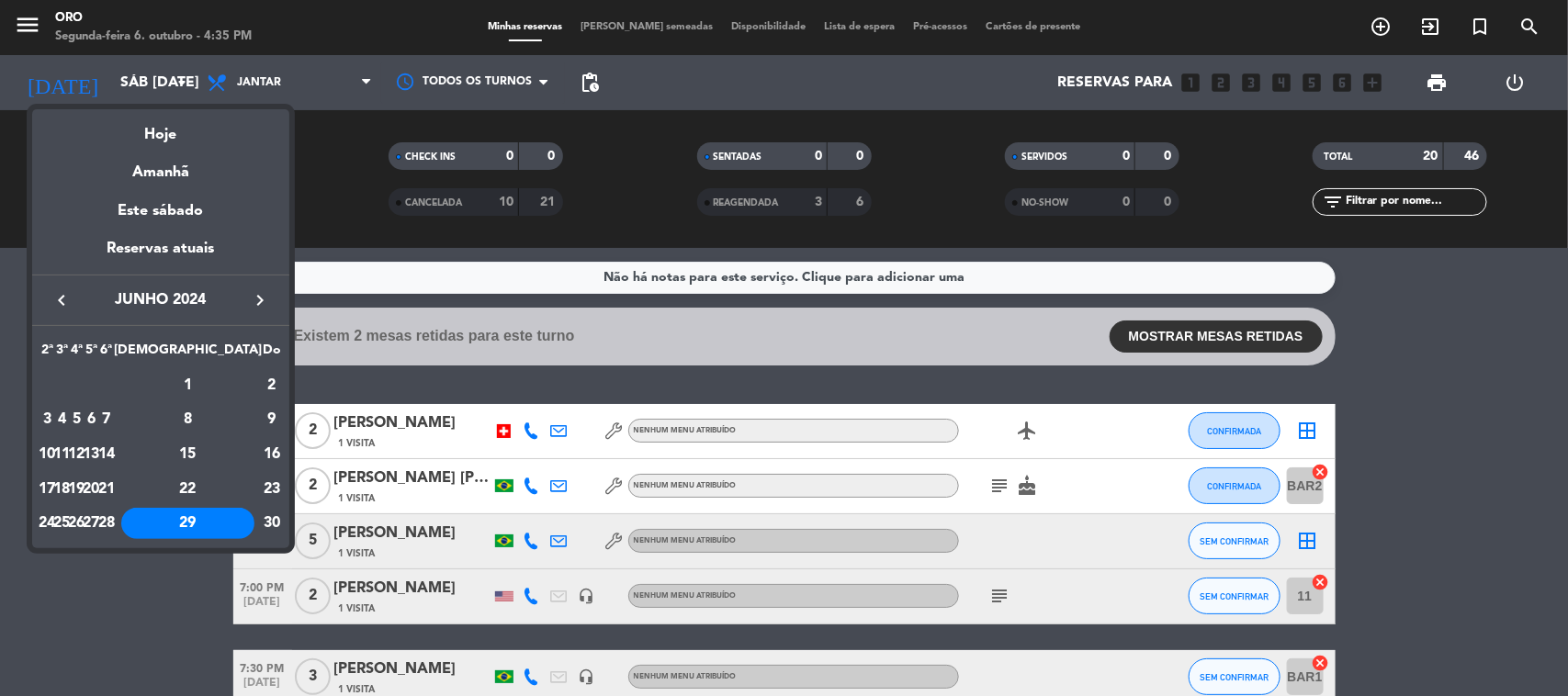
click at [280, 276] on div "keyboard_arrow_left junho 2024 keyboard_arrow_right" at bounding box center [160, 300] width 257 height 51
click at [269, 285] on div "keyboard_arrow_left junho 2024 keyboard_arrow_right" at bounding box center [160, 300] width 257 height 51
click at [265, 296] on icon "keyboard_arrow_right" at bounding box center [260, 300] width 22 height 22
click at [69, 418] on div "2" at bounding box center [62, 419] width 13 height 31
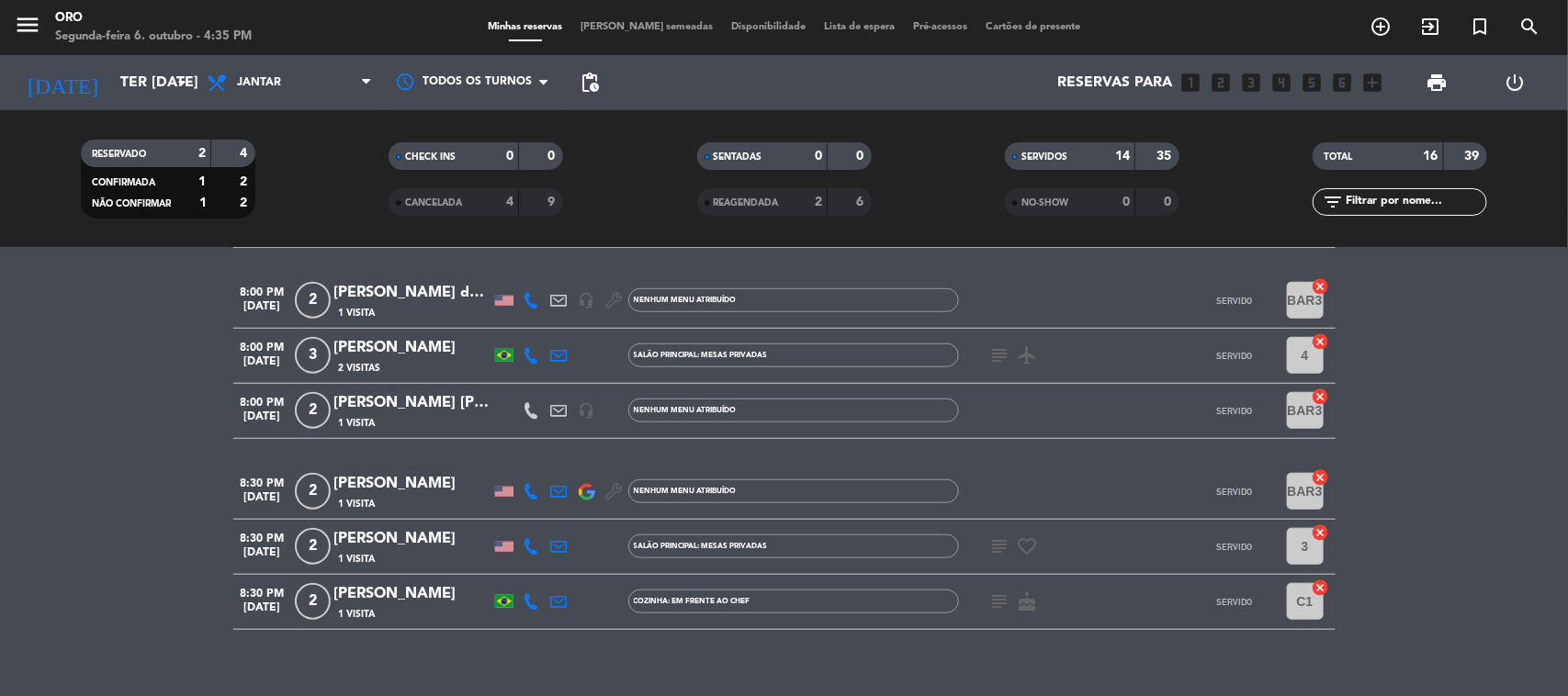
scroll to position [758, 0]
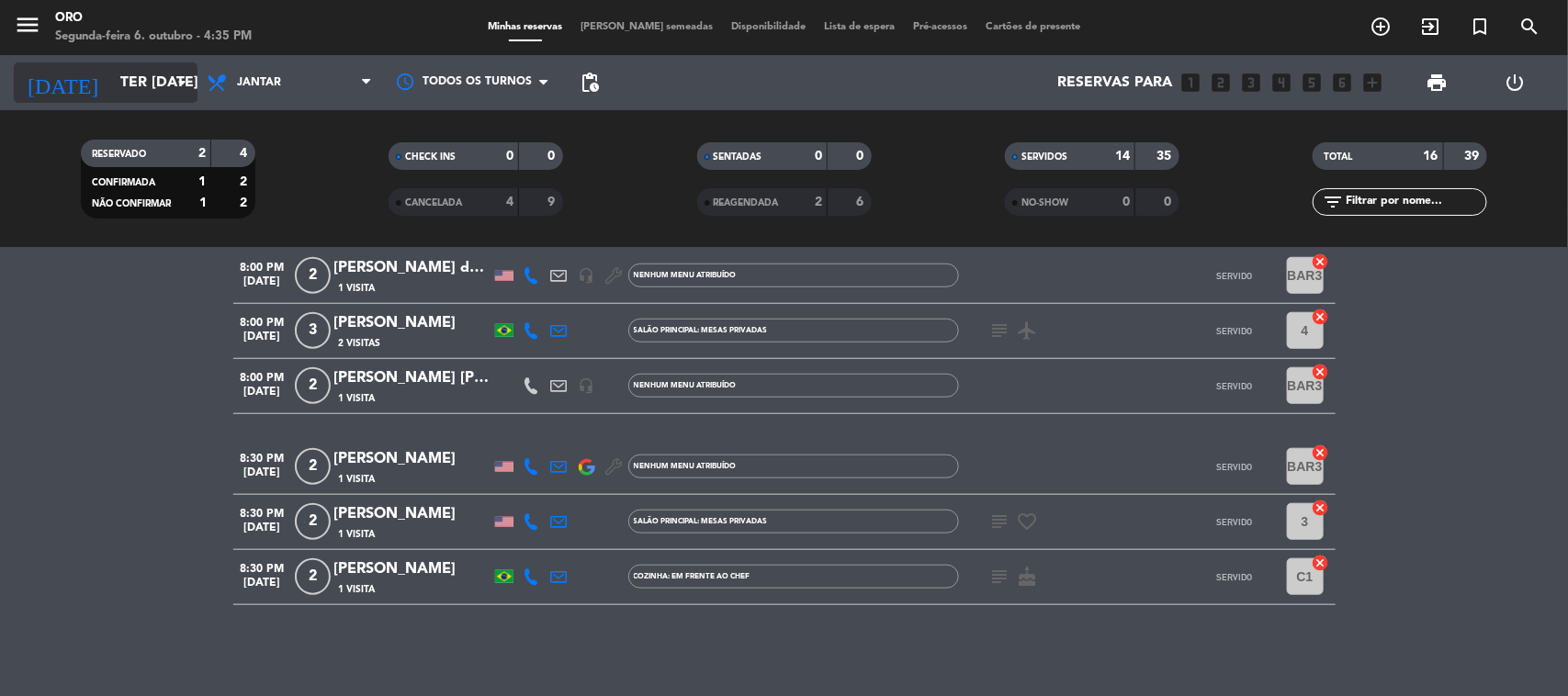
click at [125, 67] on input "Ter [DATE]" at bounding box center [209, 83] width 194 height 36
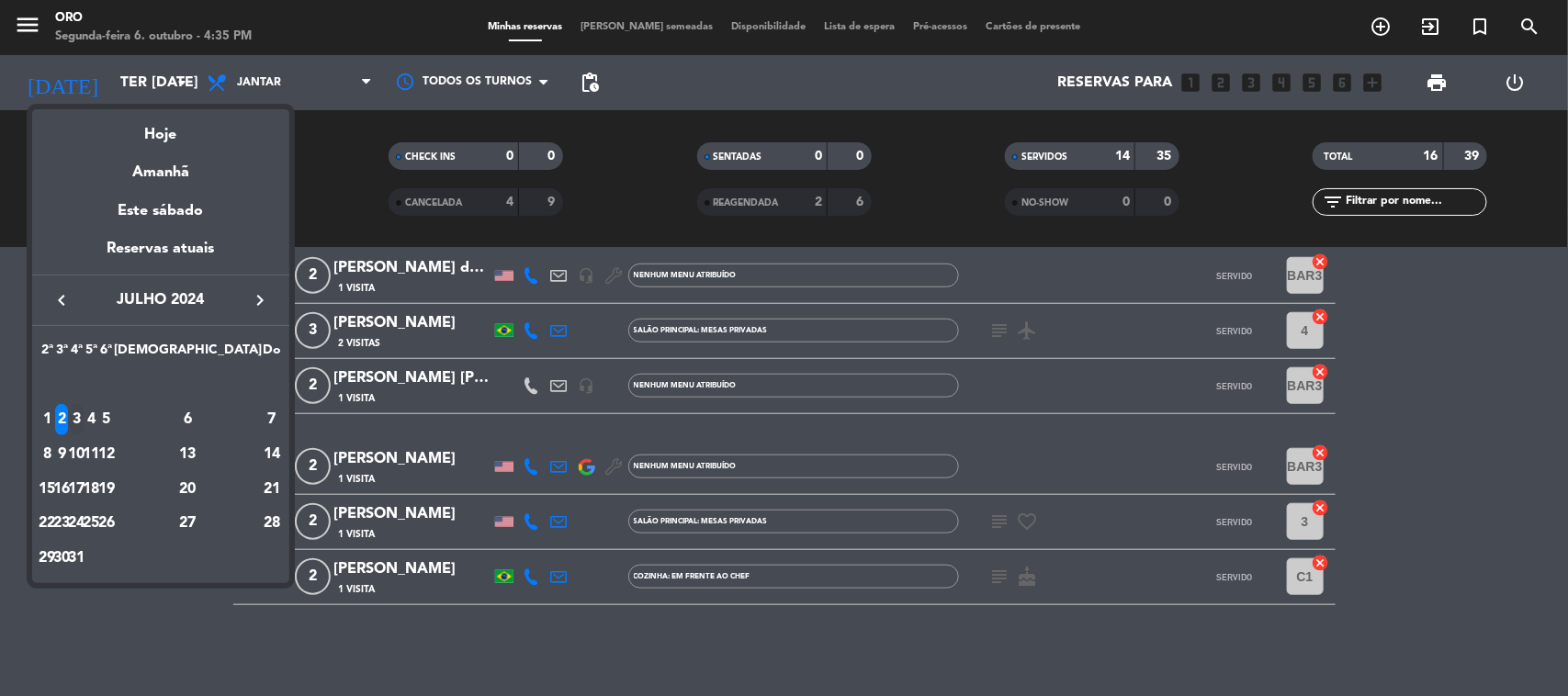
click at [84, 425] on div "3" at bounding box center [77, 419] width 13 height 31
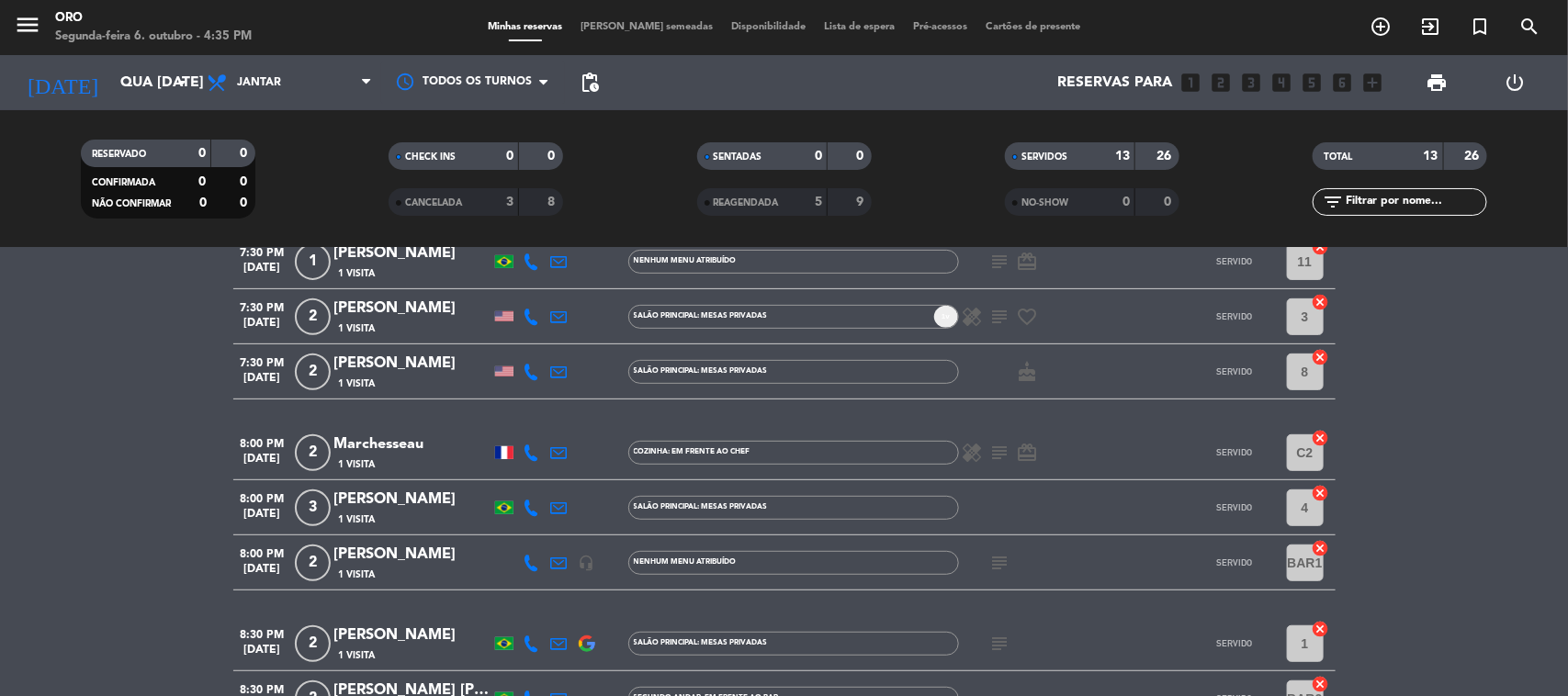
scroll to position [460, 0]
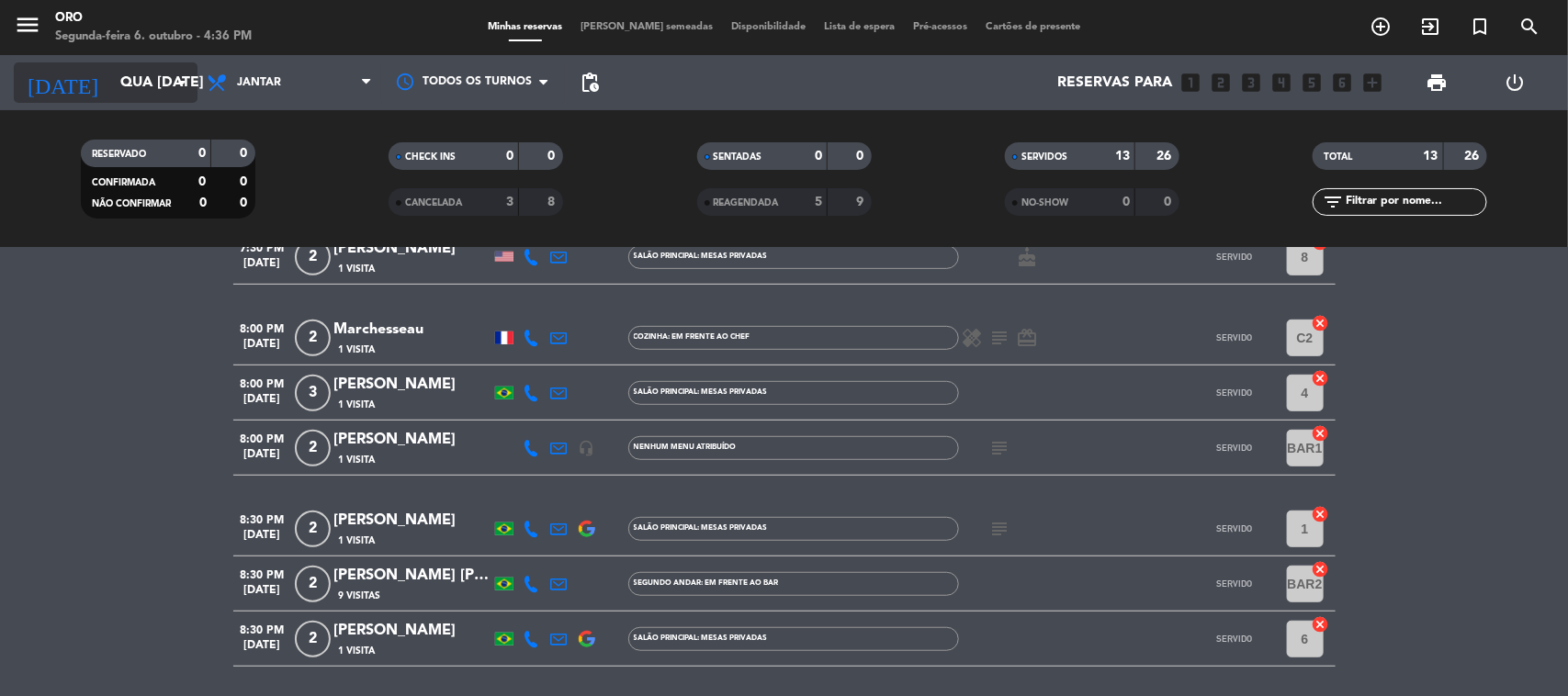
click at [126, 84] on input "Qua [DATE]" at bounding box center [209, 83] width 194 height 36
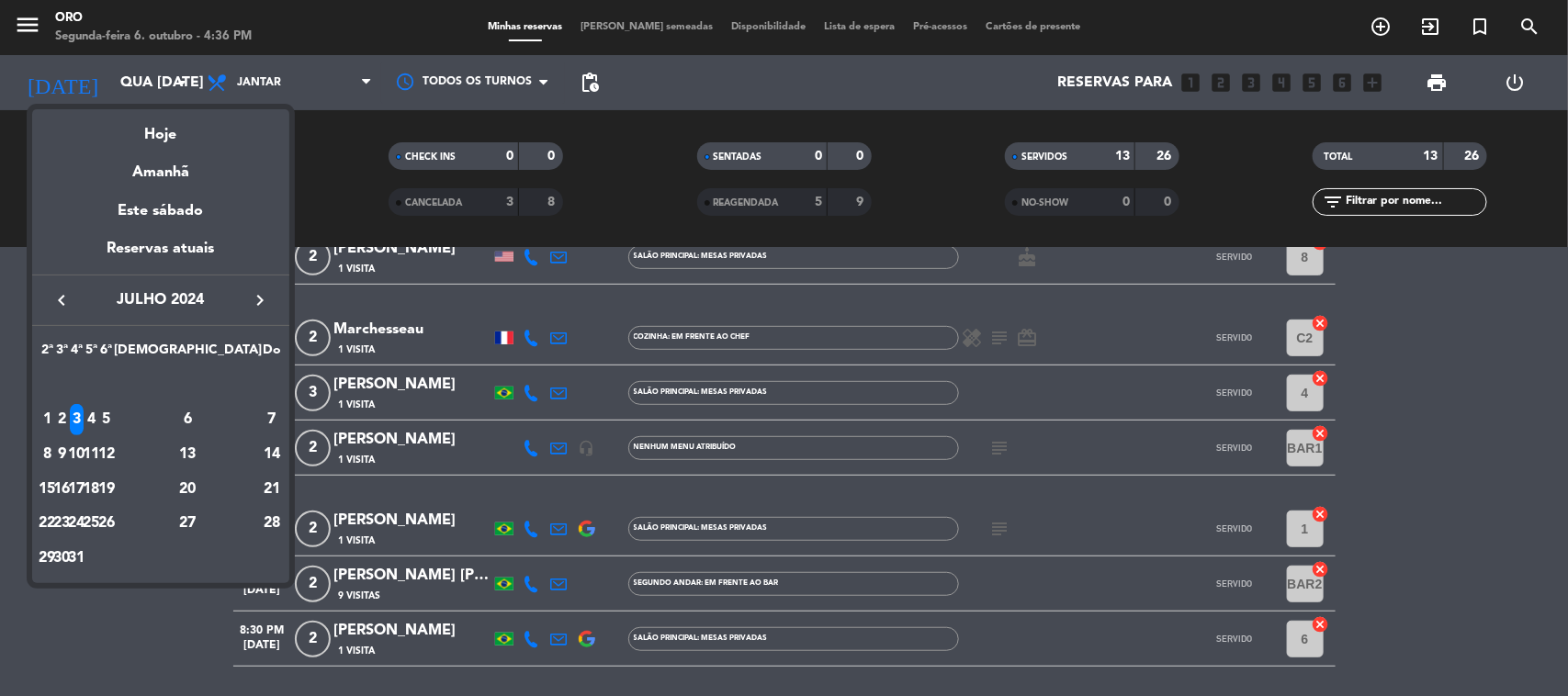
click at [84, 420] on div "3" at bounding box center [77, 419] width 13 height 31
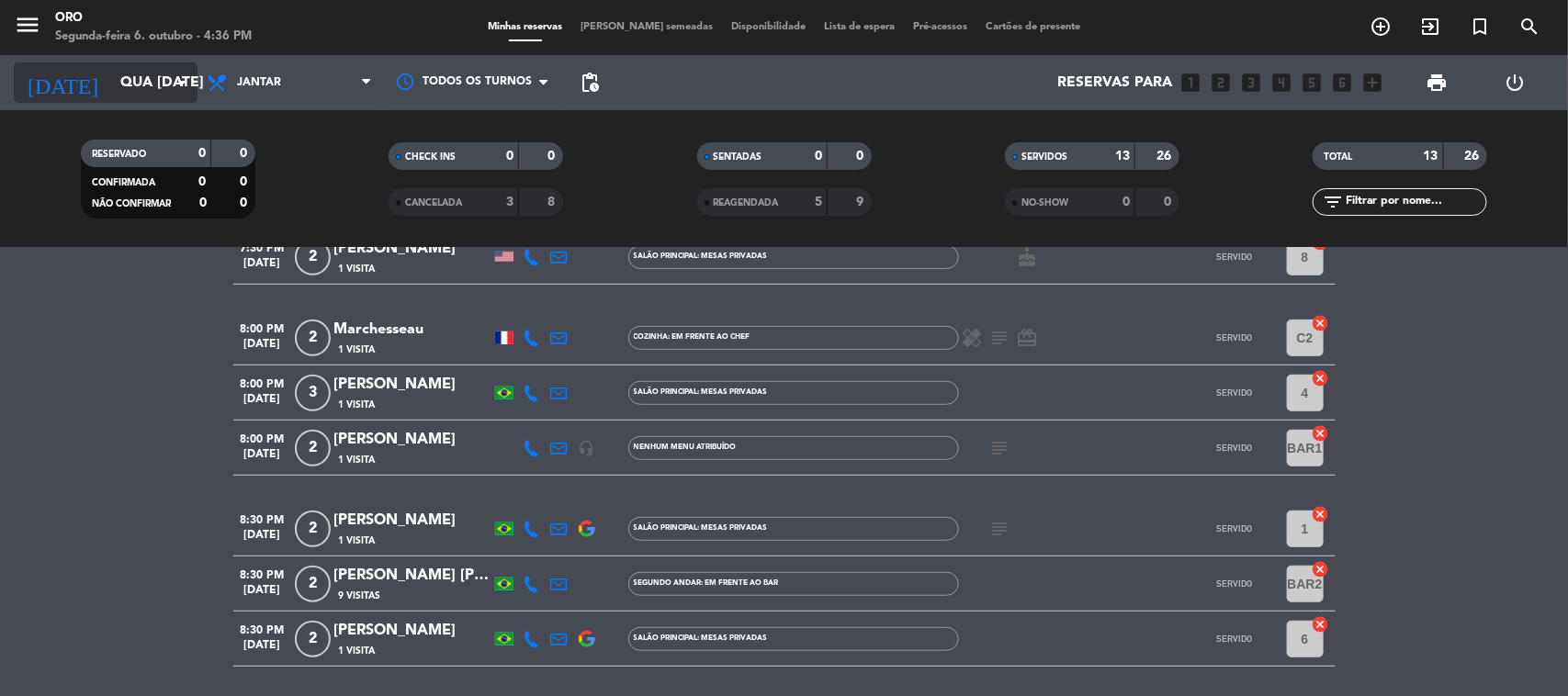
click at [135, 62] on div "[DATE] Qua [DATE] arrow_drop_down" at bounding box center [105, 83] width 184 height 40
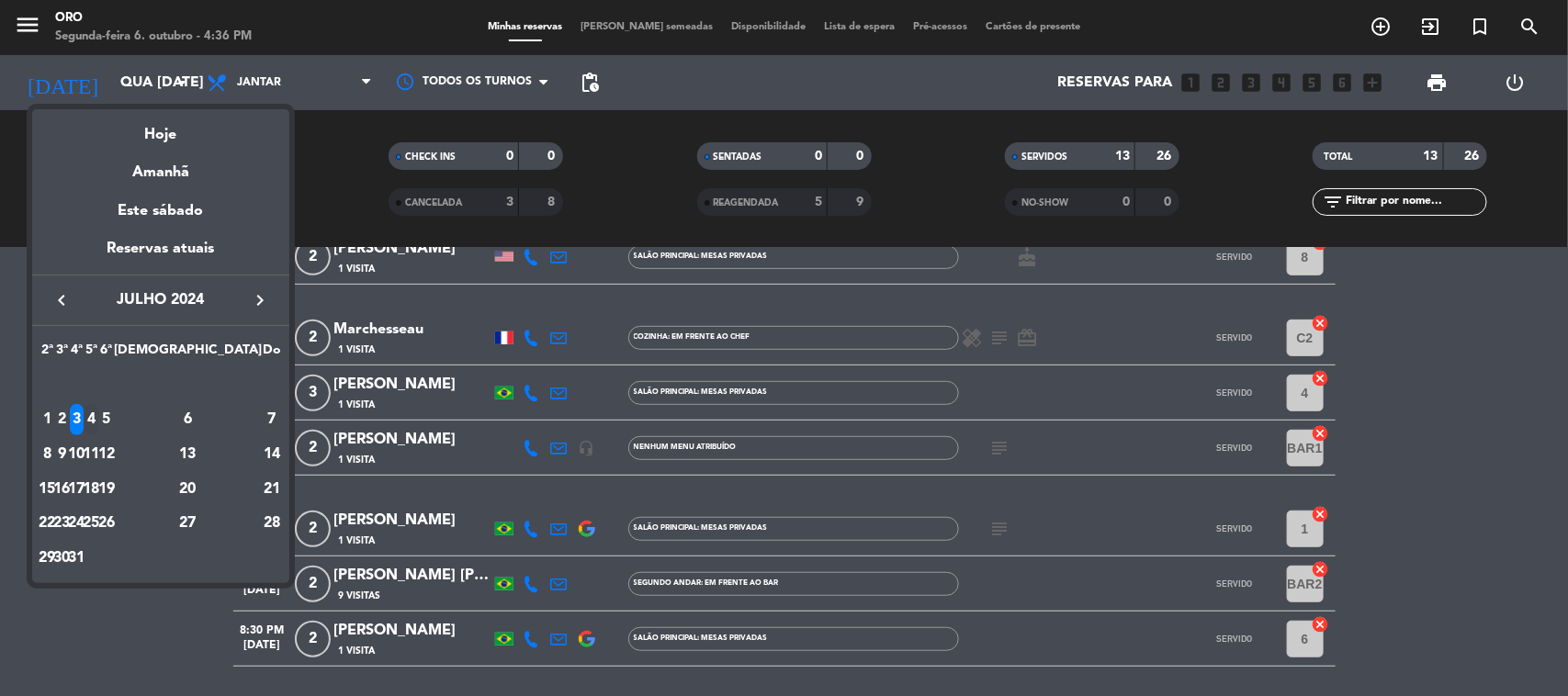
click at [98, 423] on div "4" at bounding box center [91, 419] width 13 height 31
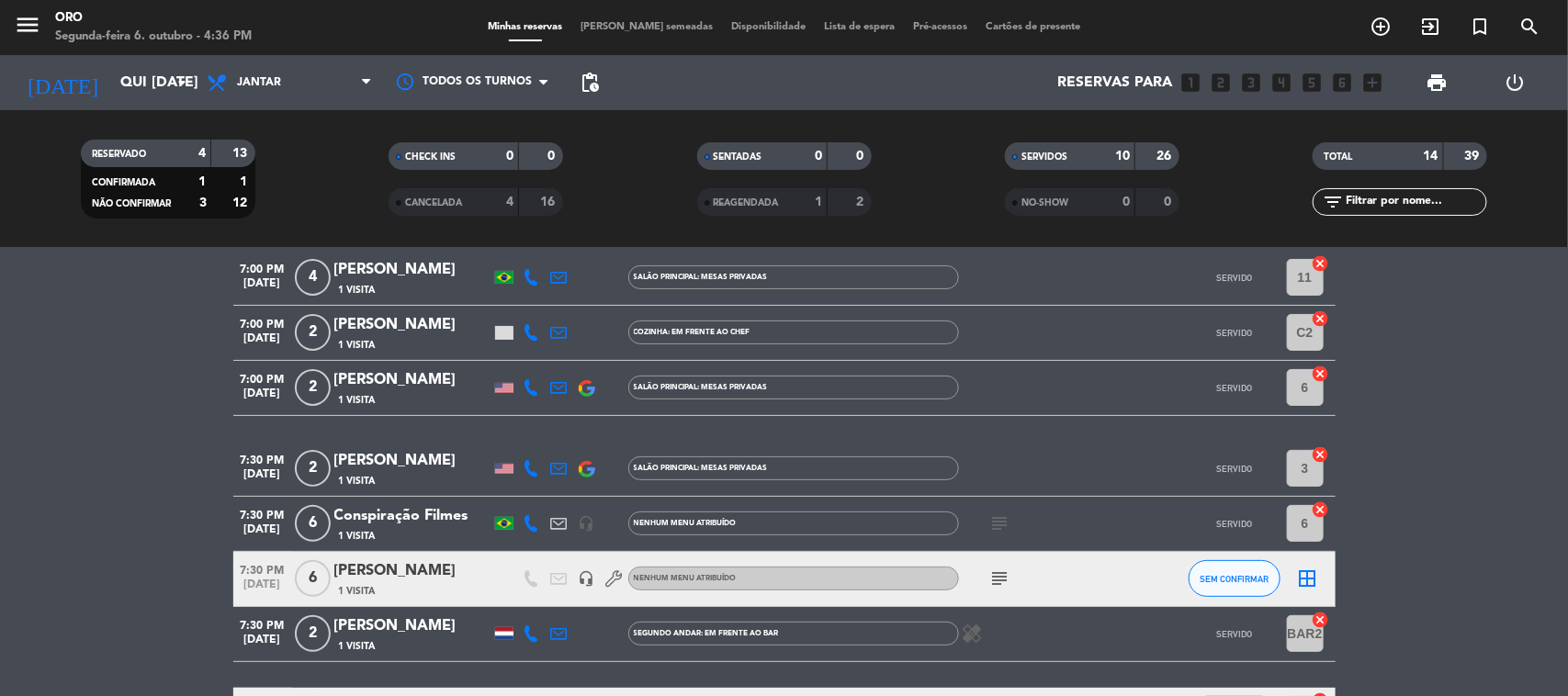
scroll to position [0, 0]
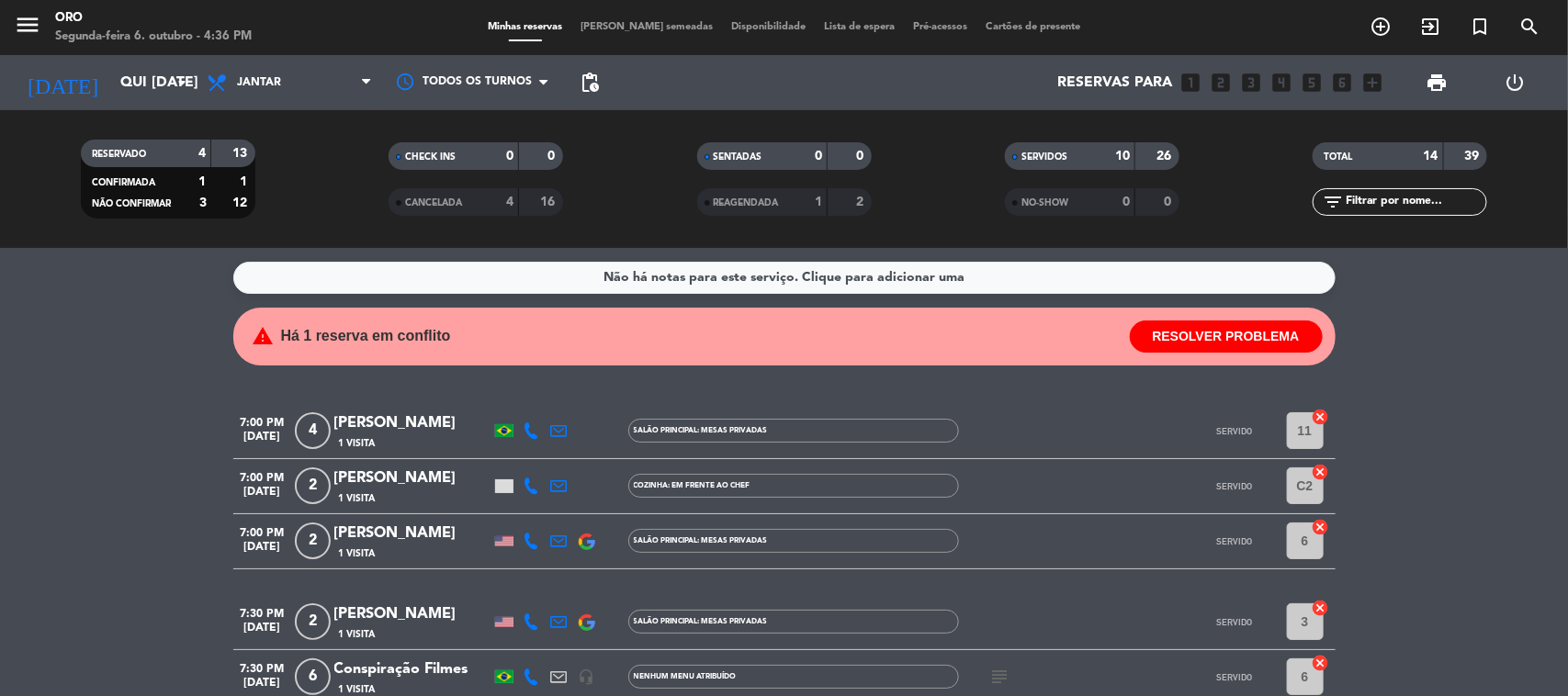
click at [355, 414] on div "[PERSON_NAME]" at bounding box center [413, 423] width 156 height 24
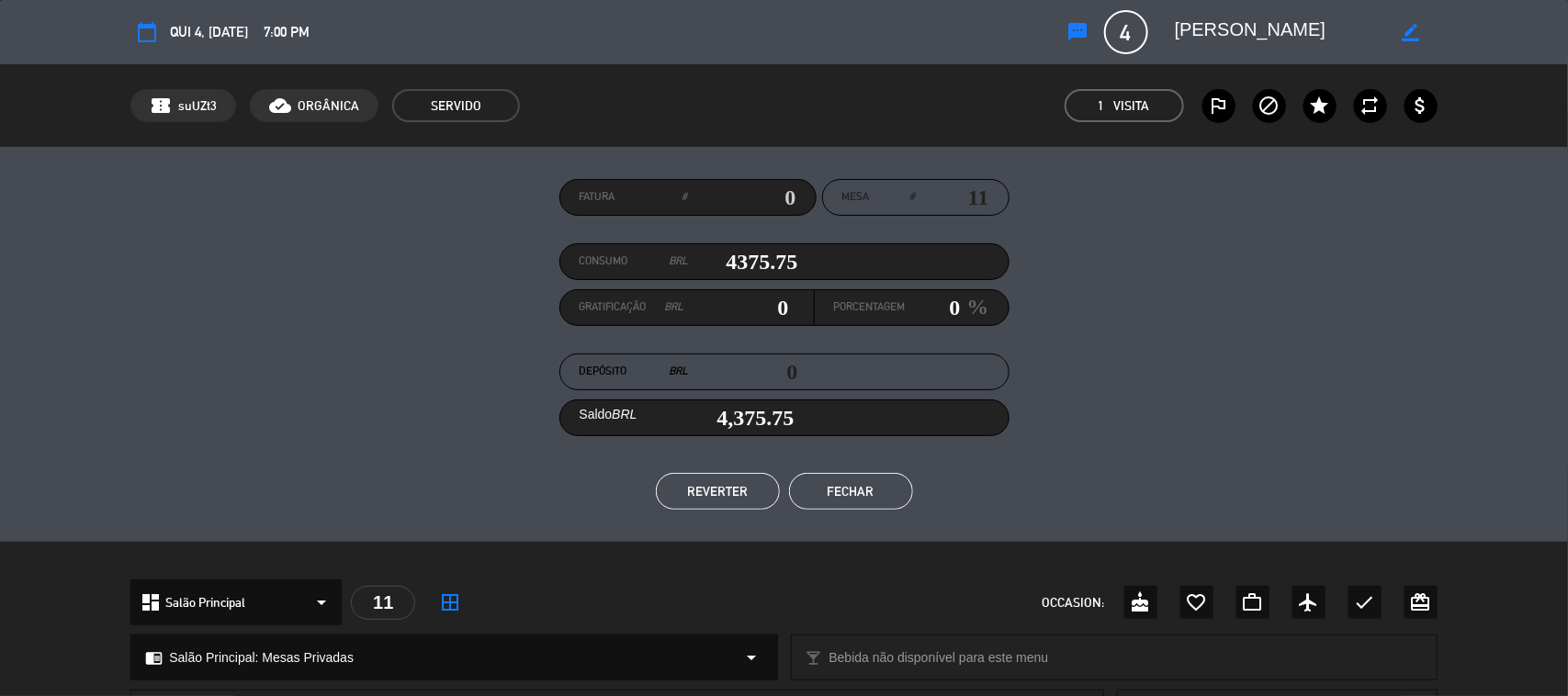
click at [879, 479] on button "Fechar" at bounding box center [850, 491] width 124 height 37
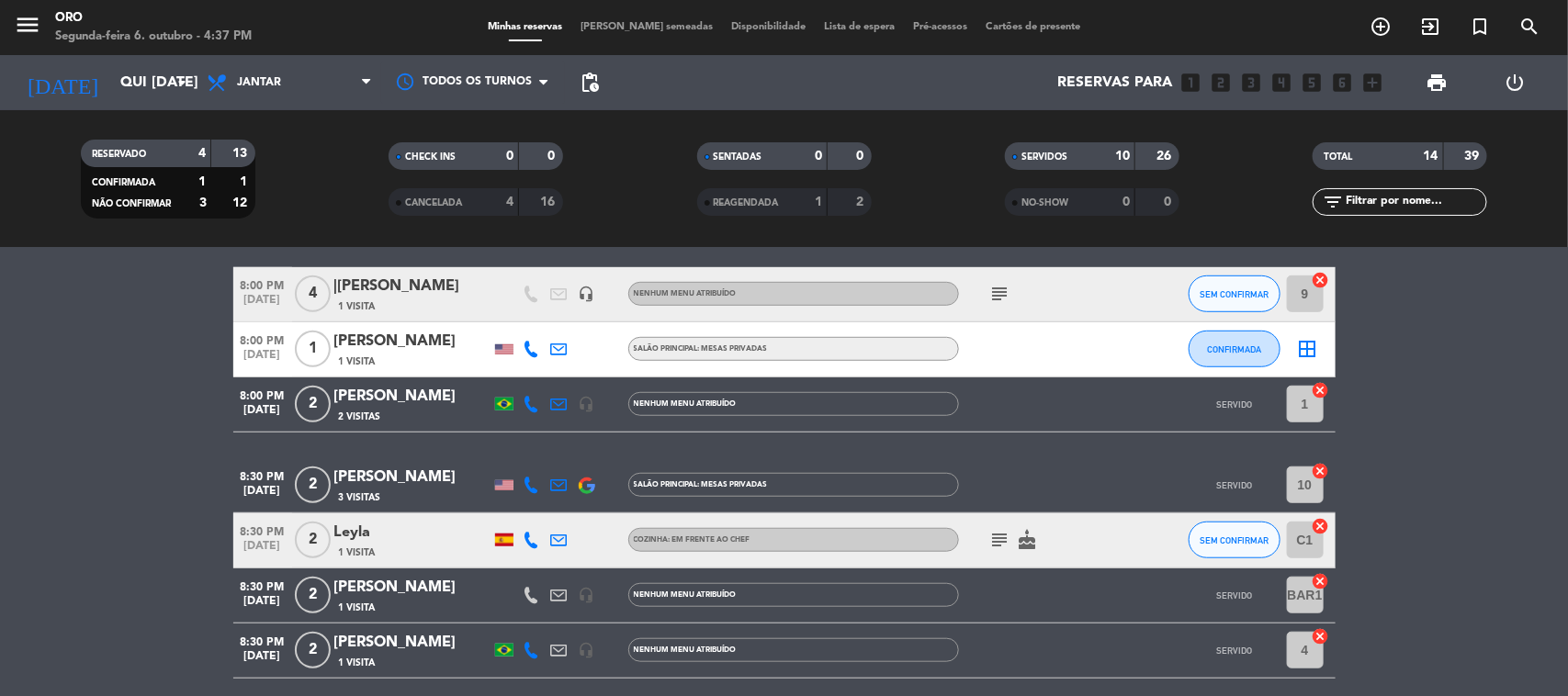
scroll to position [647, 0]
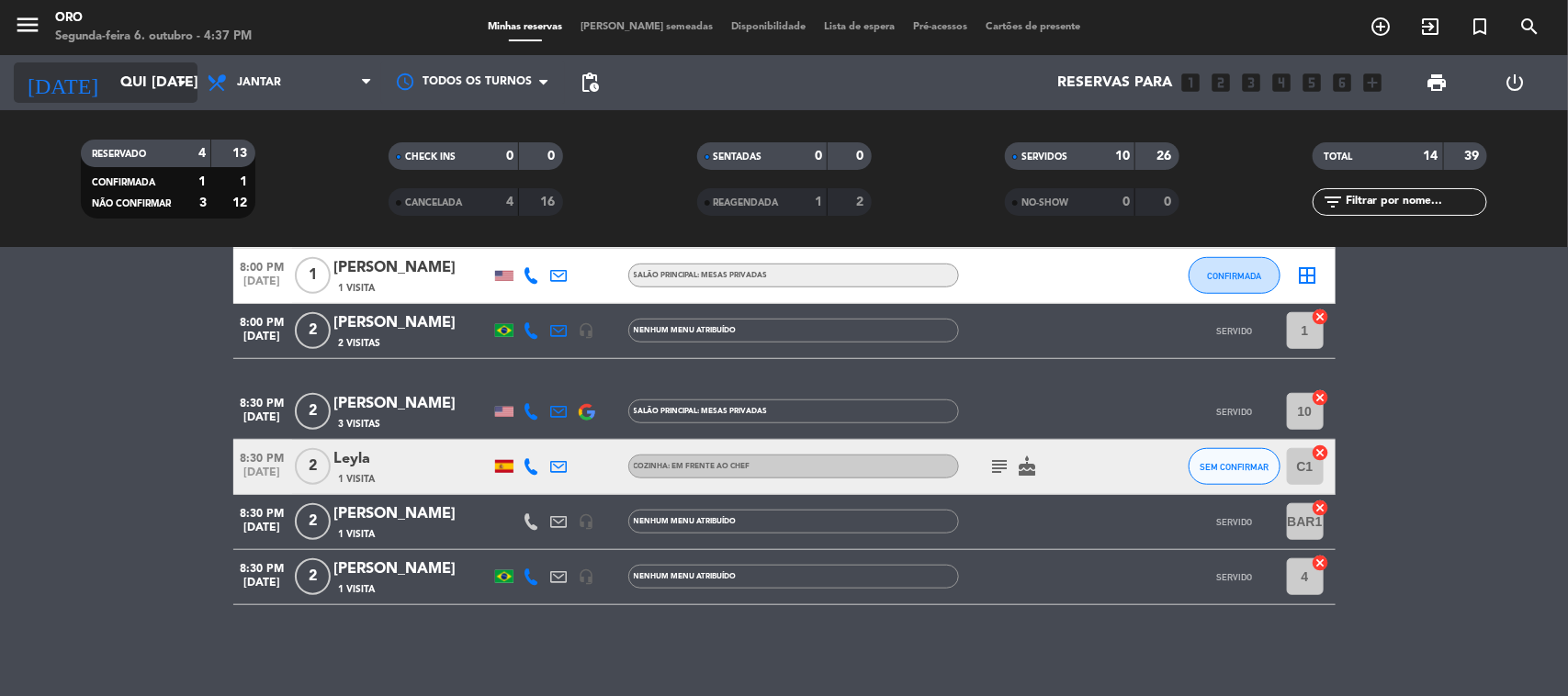
click at [150, 92] on input "Qui [DATE]" at bounding box center [209, 83] width 194 height 36
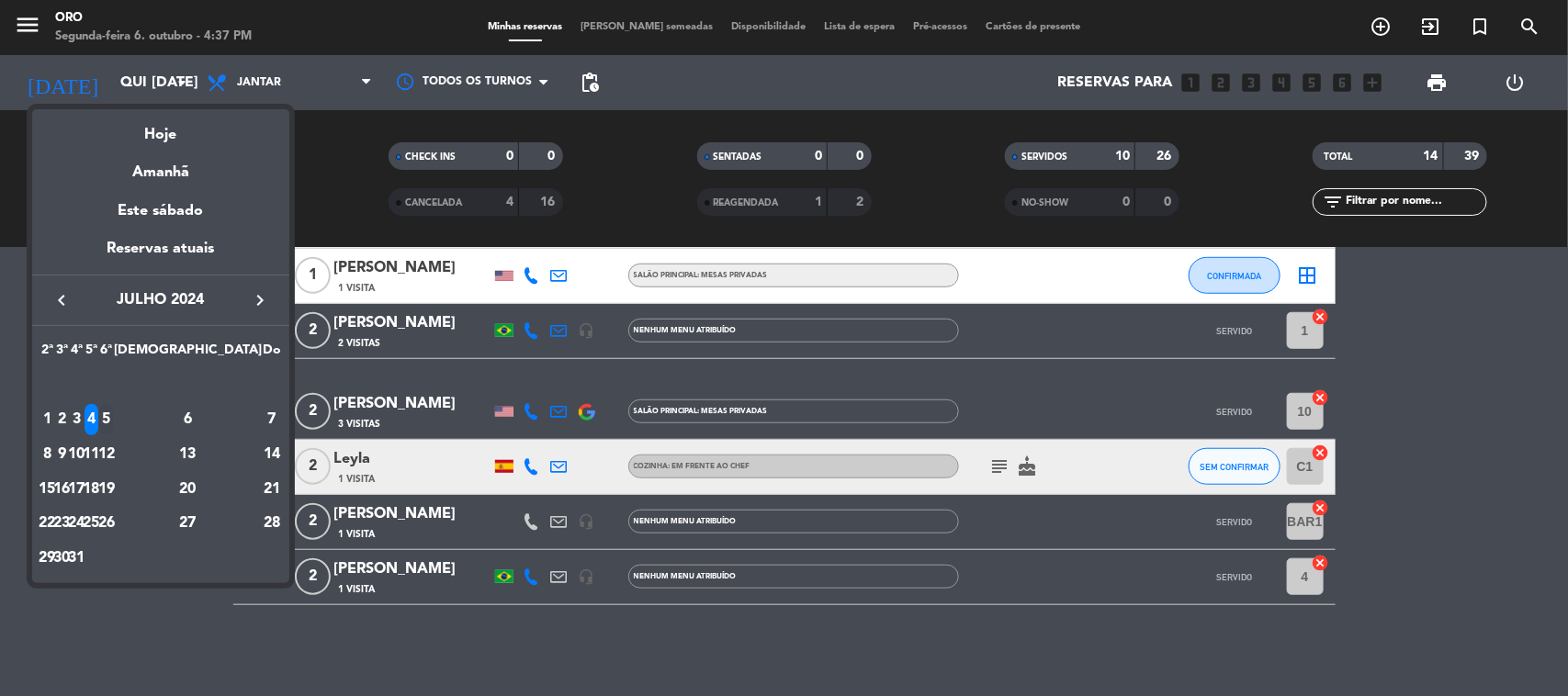
click at [113, 419] on div "5" at bounding box center [106, 419] width 13 height 31
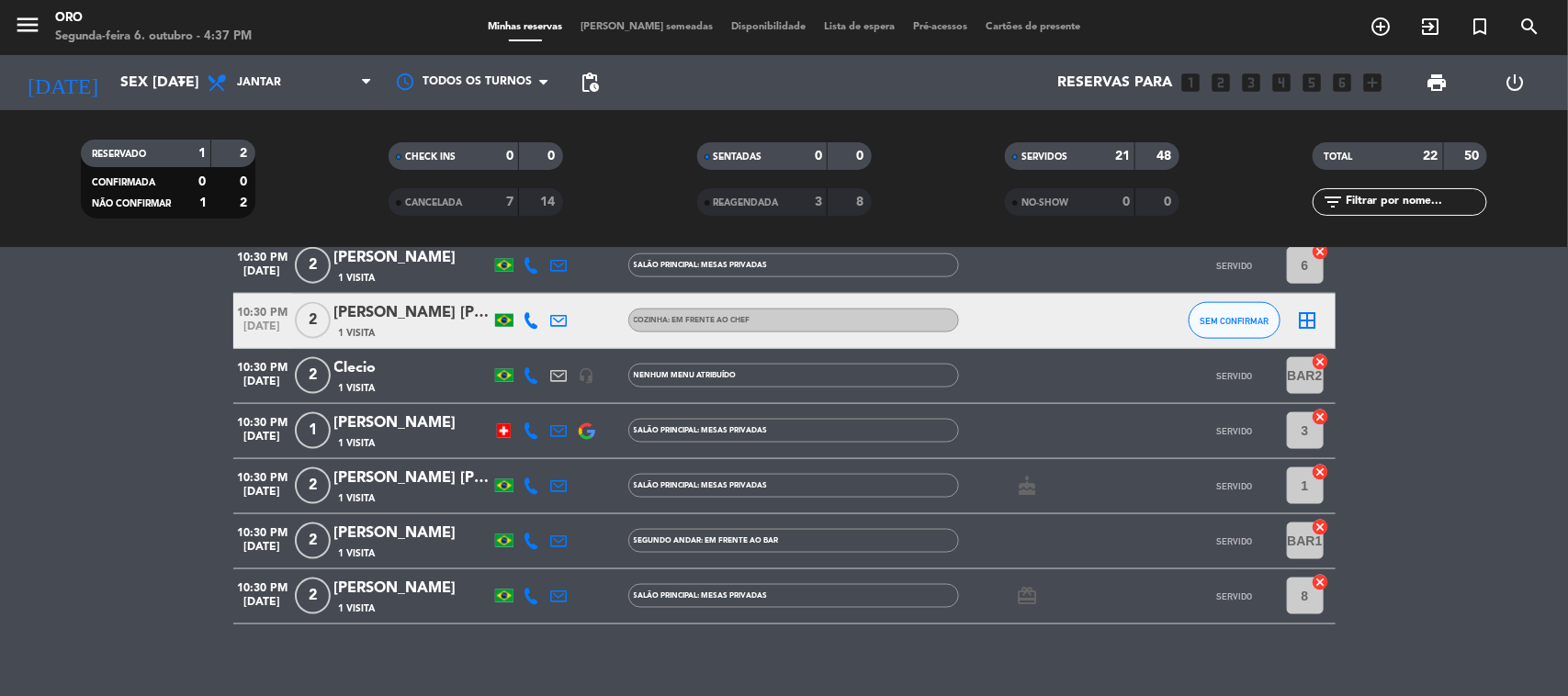
scroll to position [1139, 0]
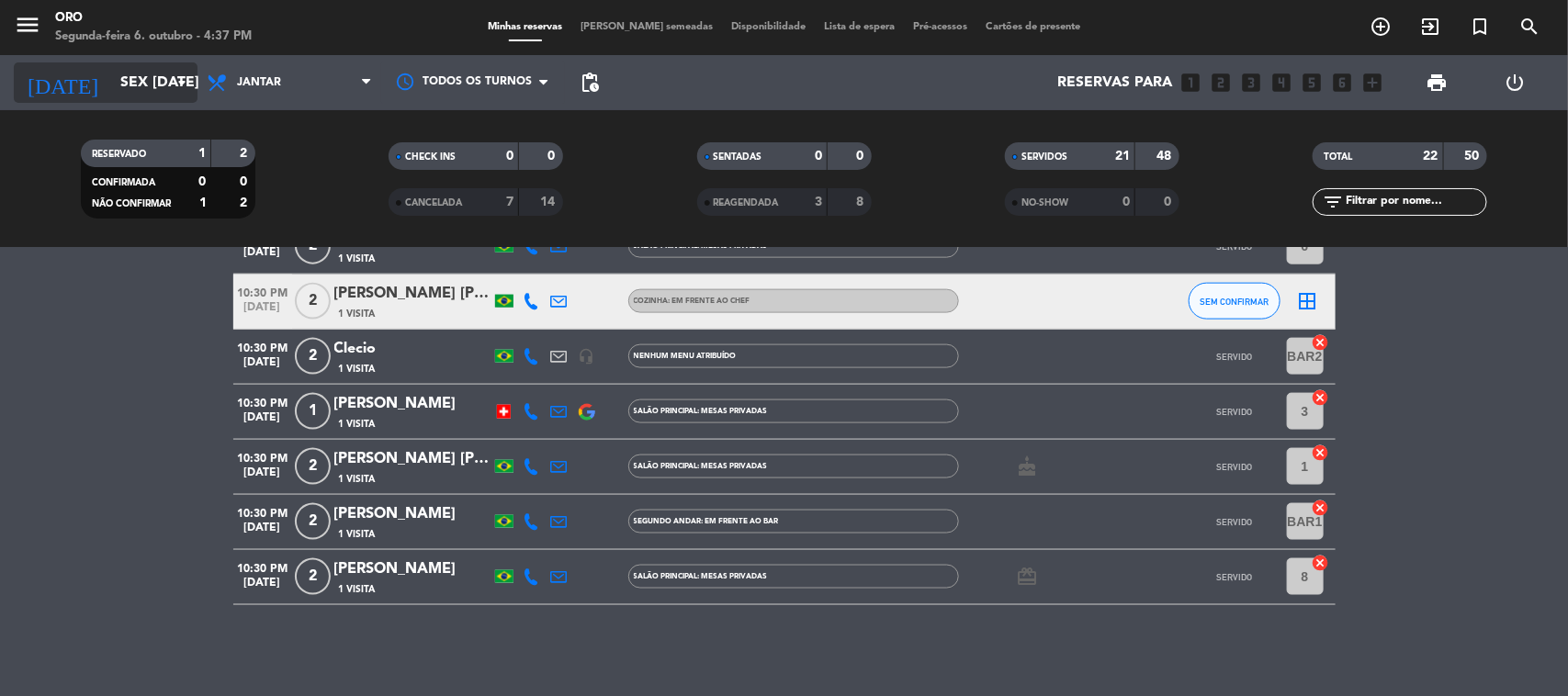
click at [129, 94] on input "Sex [DATE]" at bounding box center [209, 83] width 194 height 36
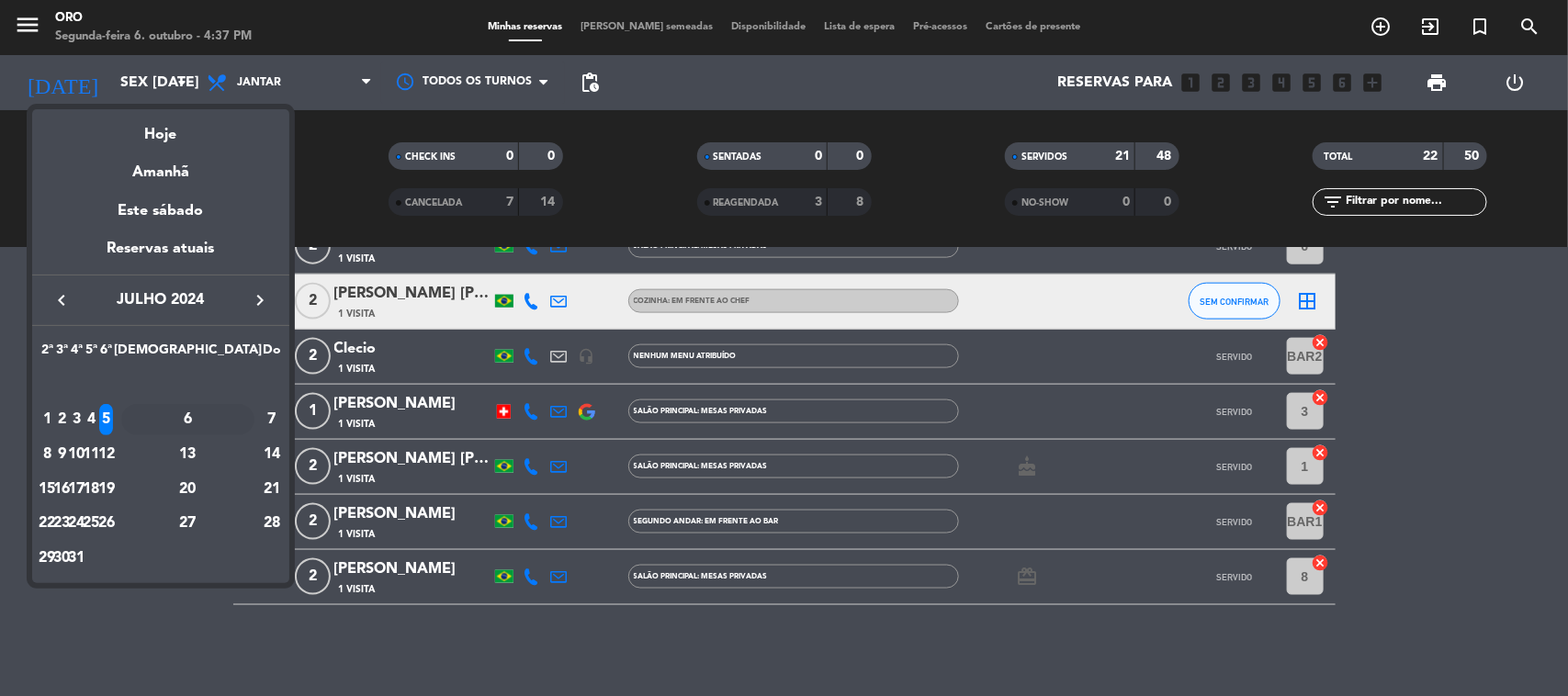
click at [239, 411] on div "6" at bounding box center [188, 419] width 133 height 31
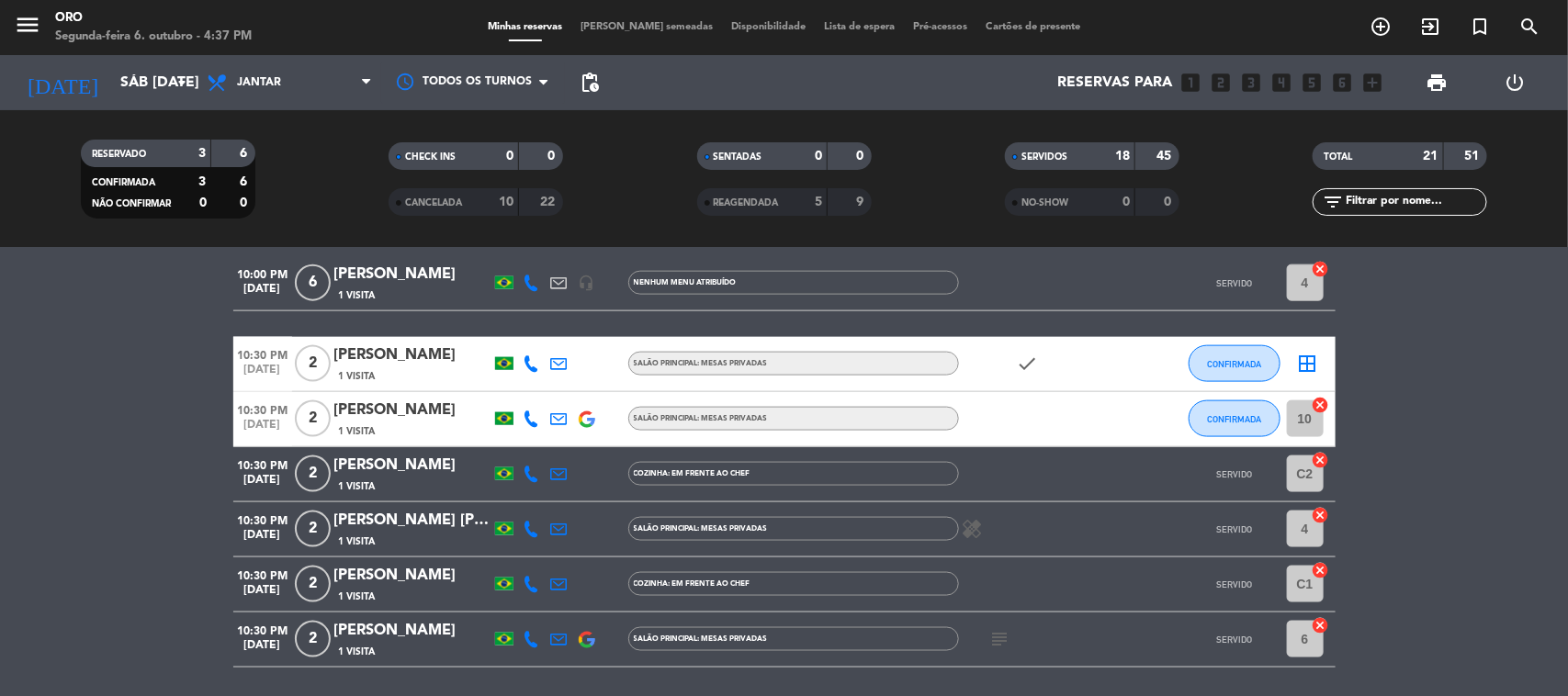
scroll to position [1162, 0]
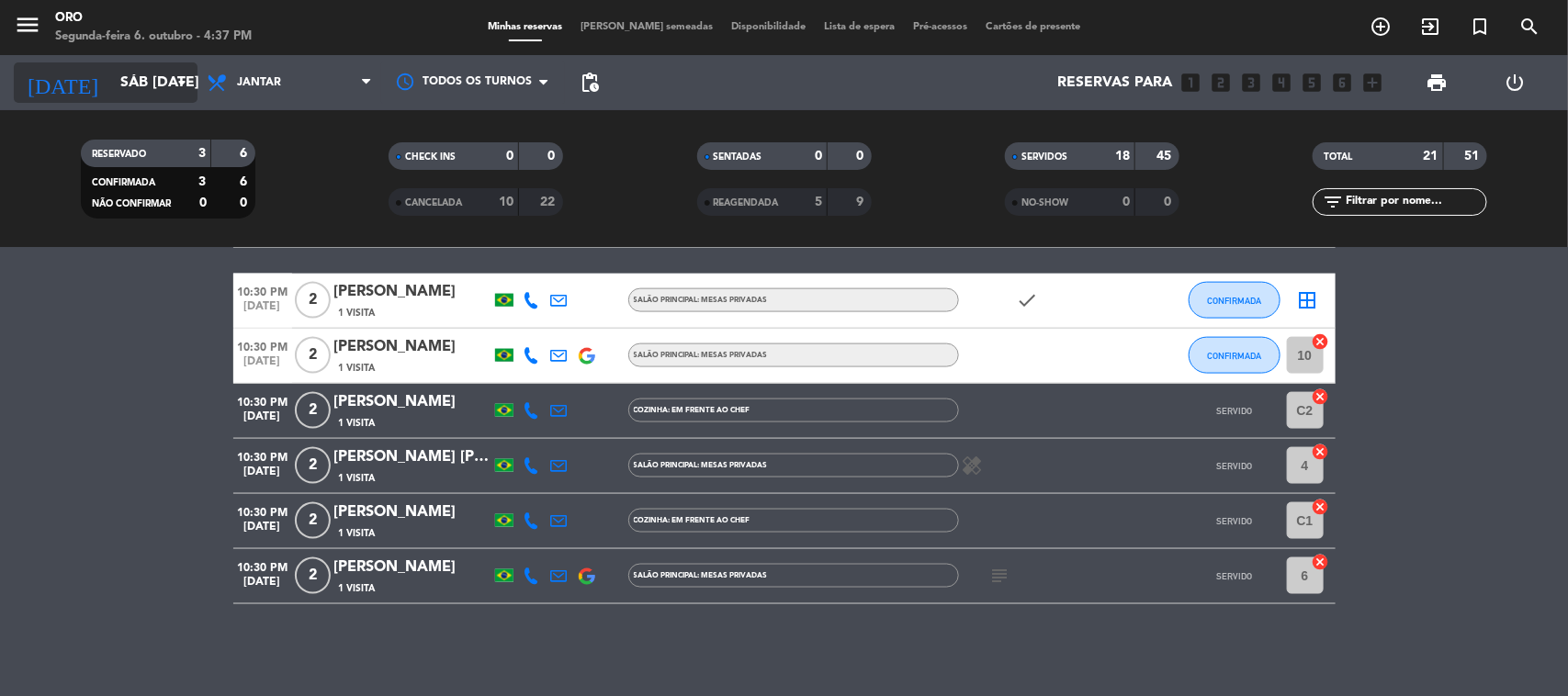
click at [145, 80] on input "Sáb [DATE]" at bounding box center [209, 83] width 194 height 36
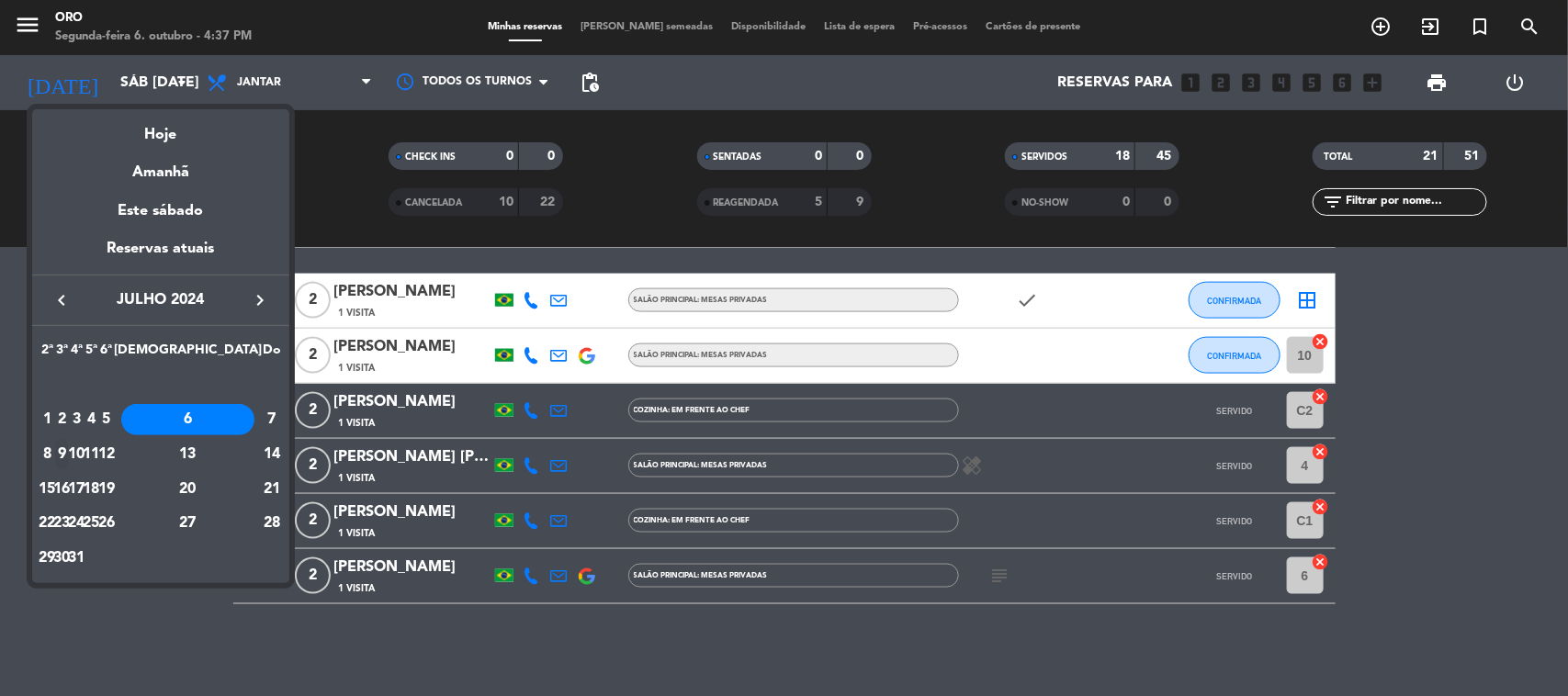
click at [69, 450] on div "9" at bounding box center [62, 454] width 13 height 31
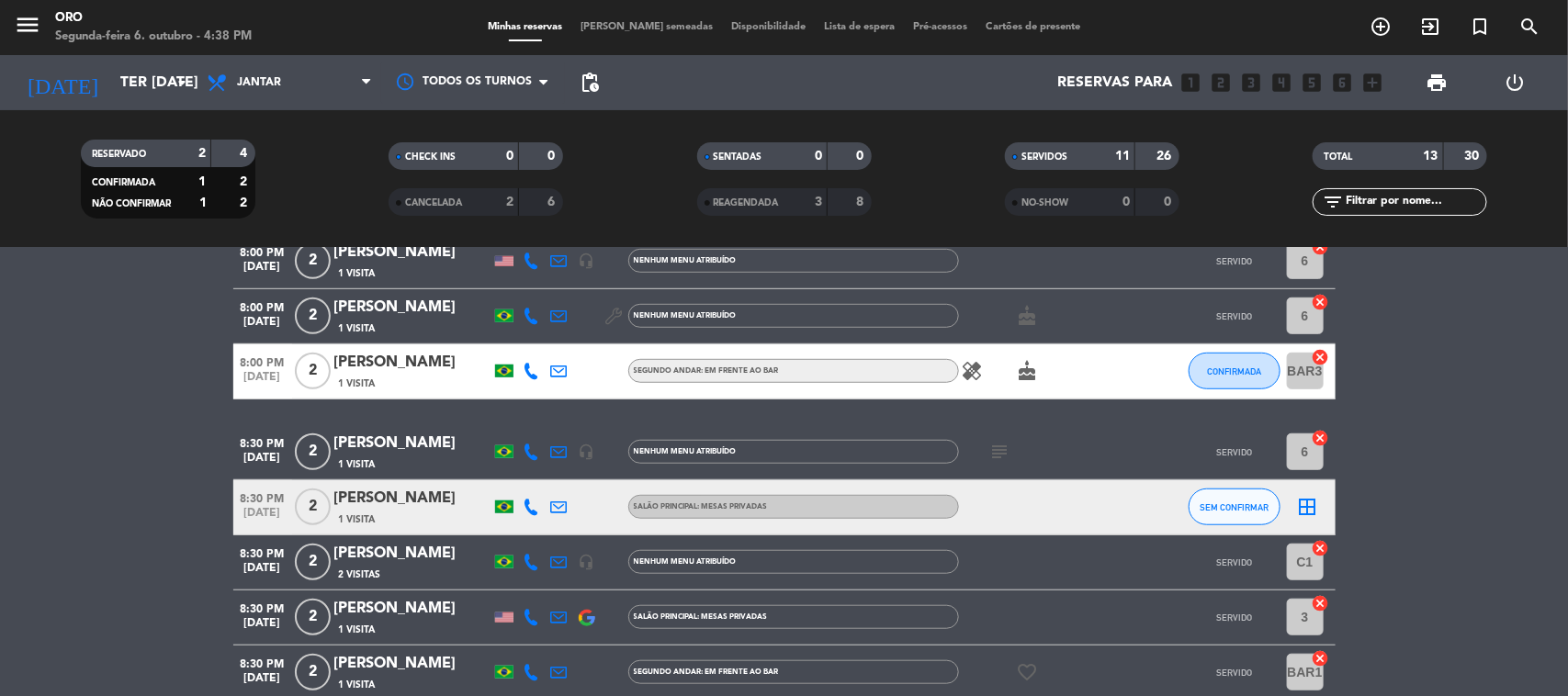
scroll to position [670, 0]
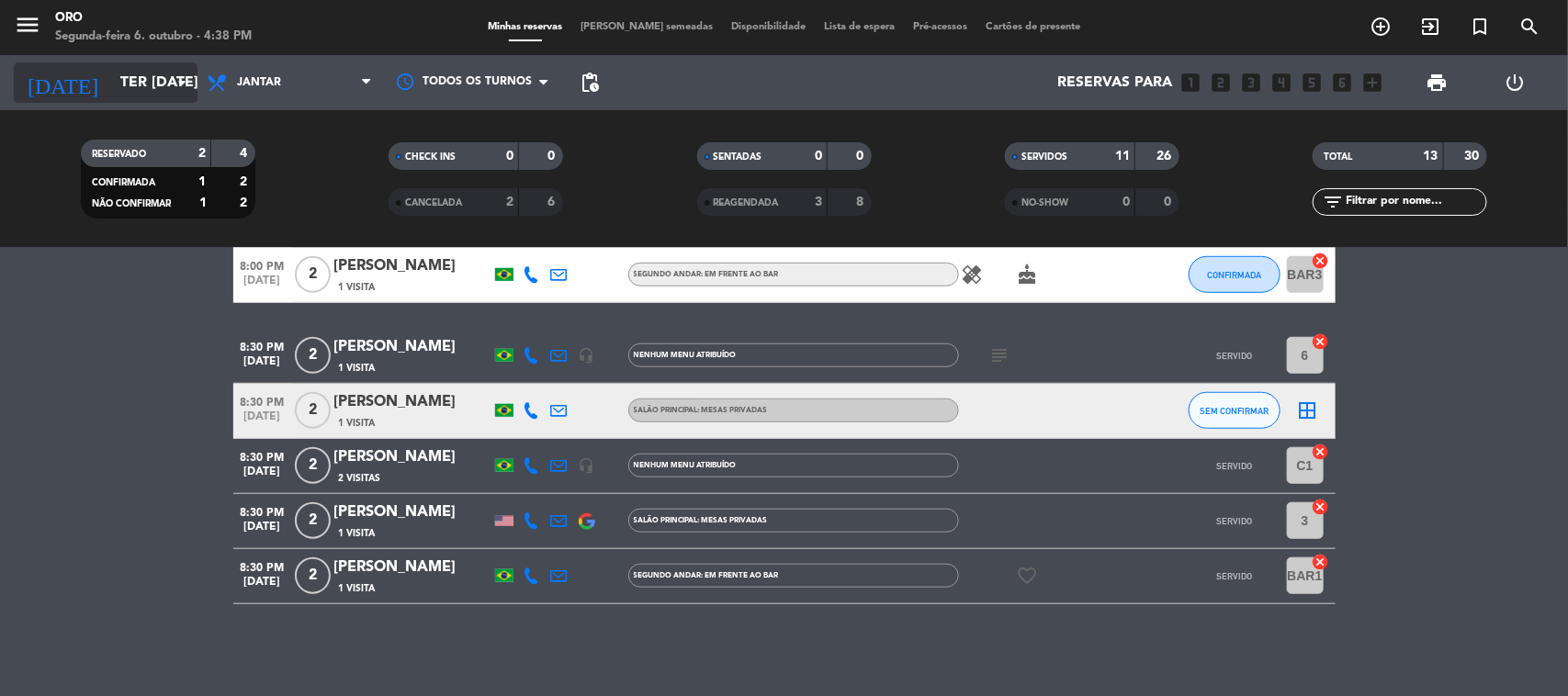
click at [166, 90] on input "Ter [DATE]" at bounding box center [209, 83] width 194 height 36
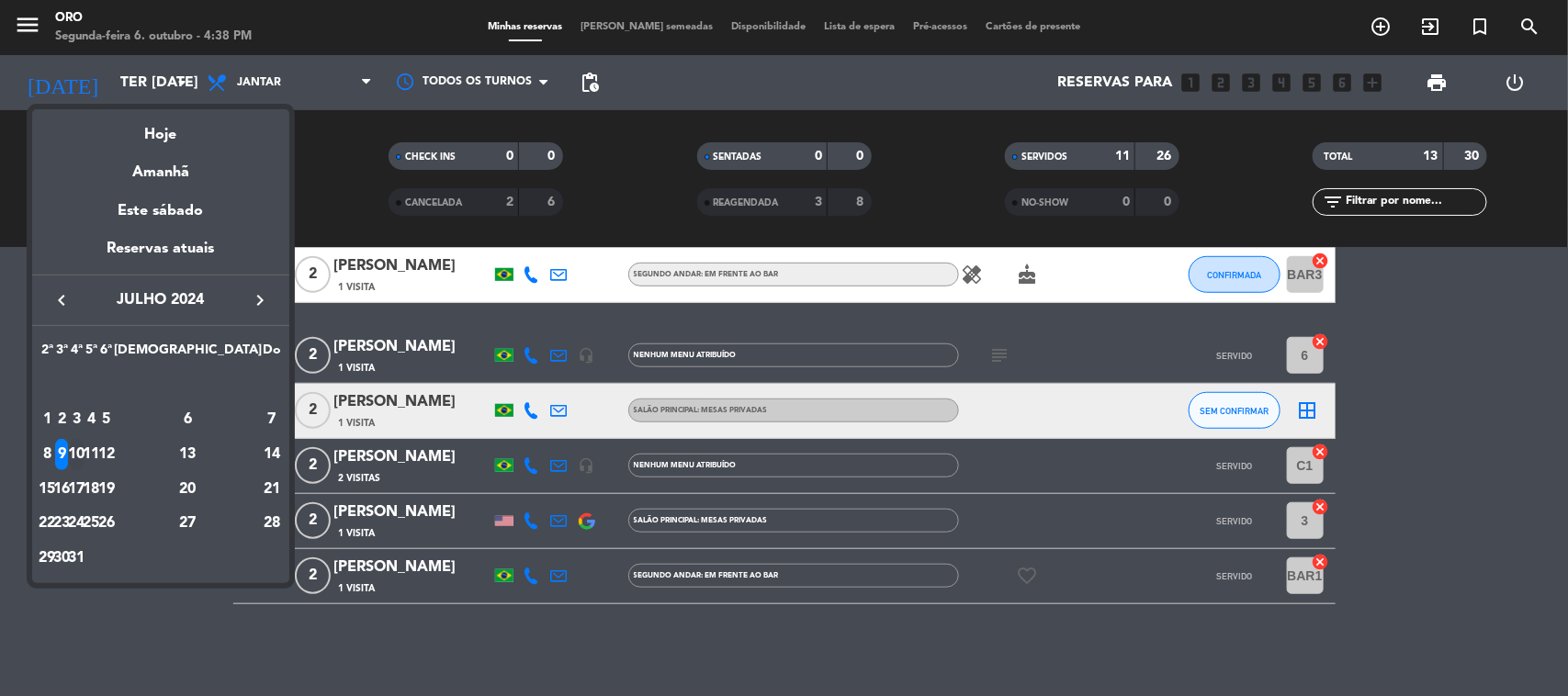
click at [84, 455] on div "10" at bounding box center [77, 454] width 13 height 31
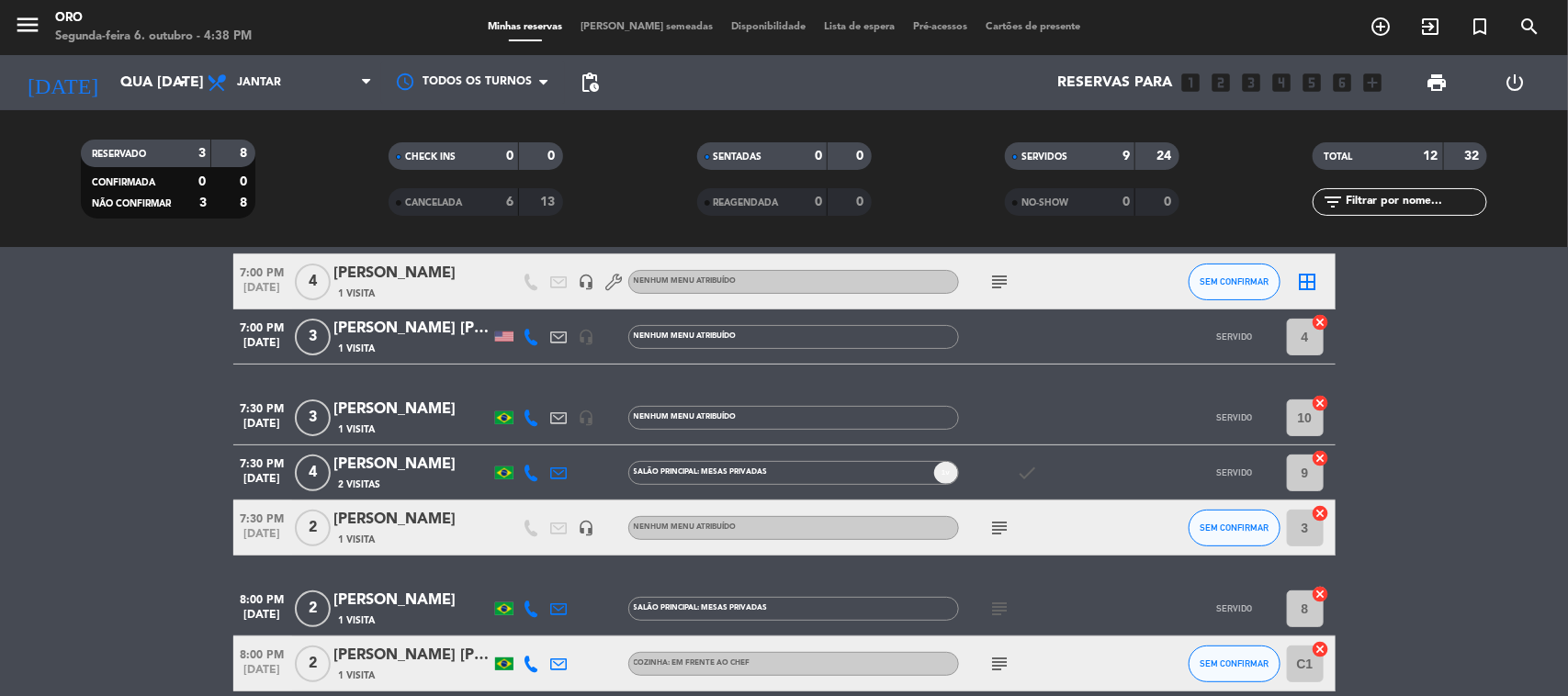
scroll to position [0, 0]
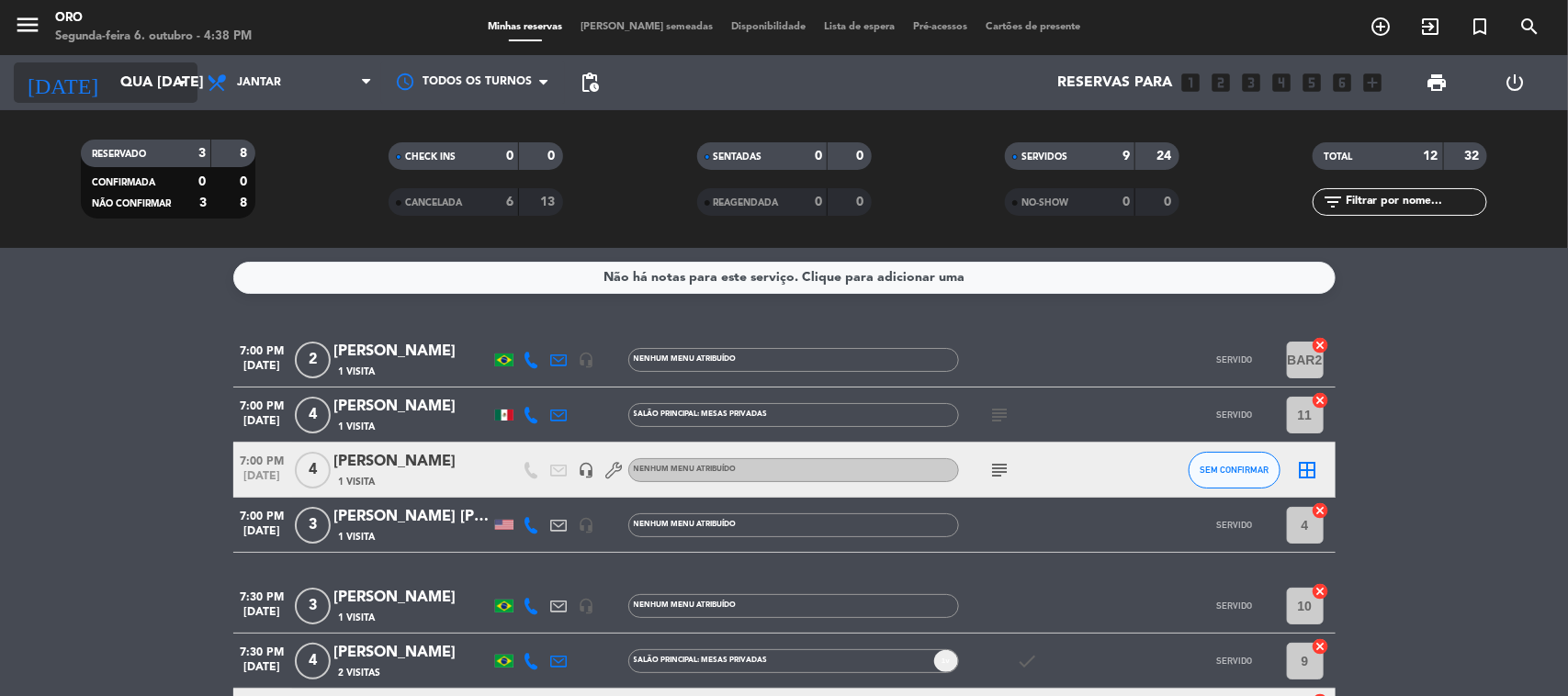
click at [157, 85] on input "Qua [DATE]" at bounding box center [209, 83] width 194 height 36
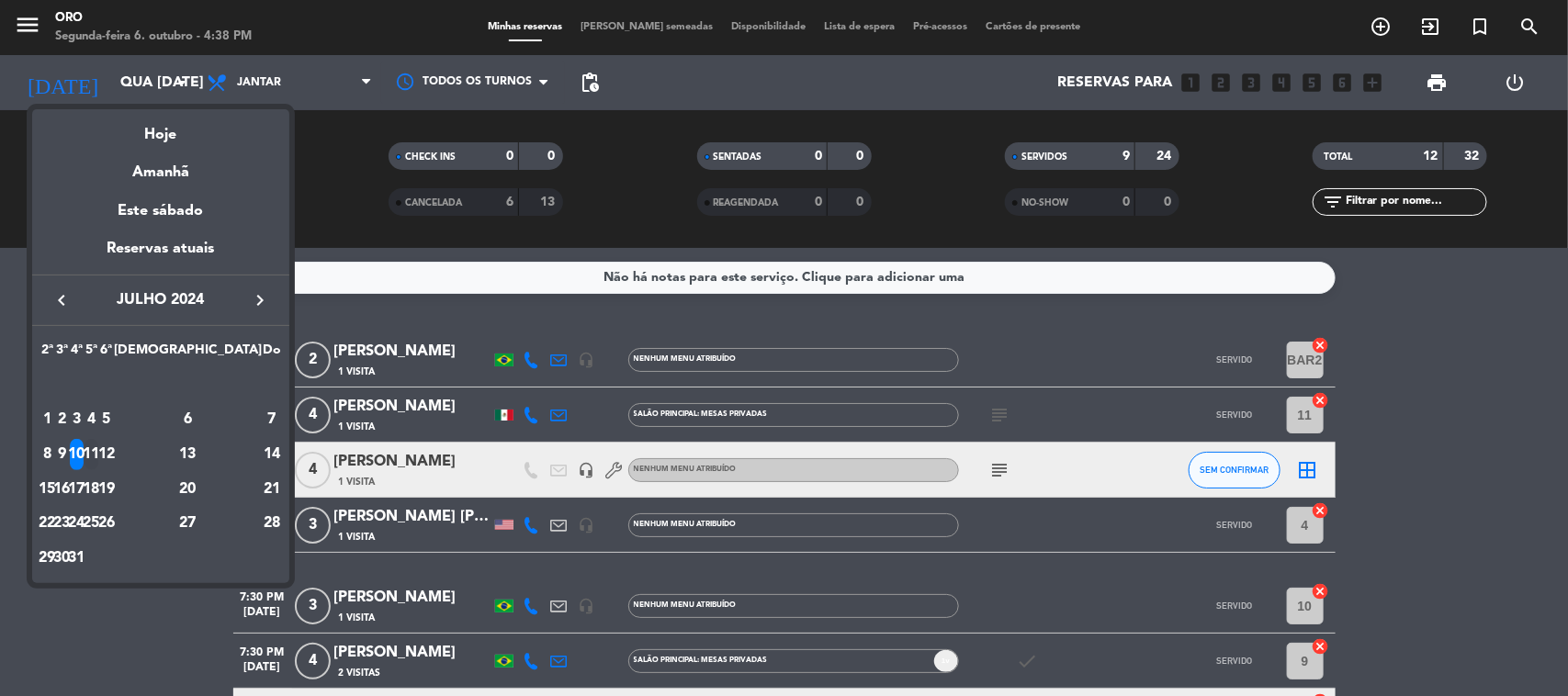
click at [98, 460] on div "11" at bounding box center [91, 454] width 13 height 31
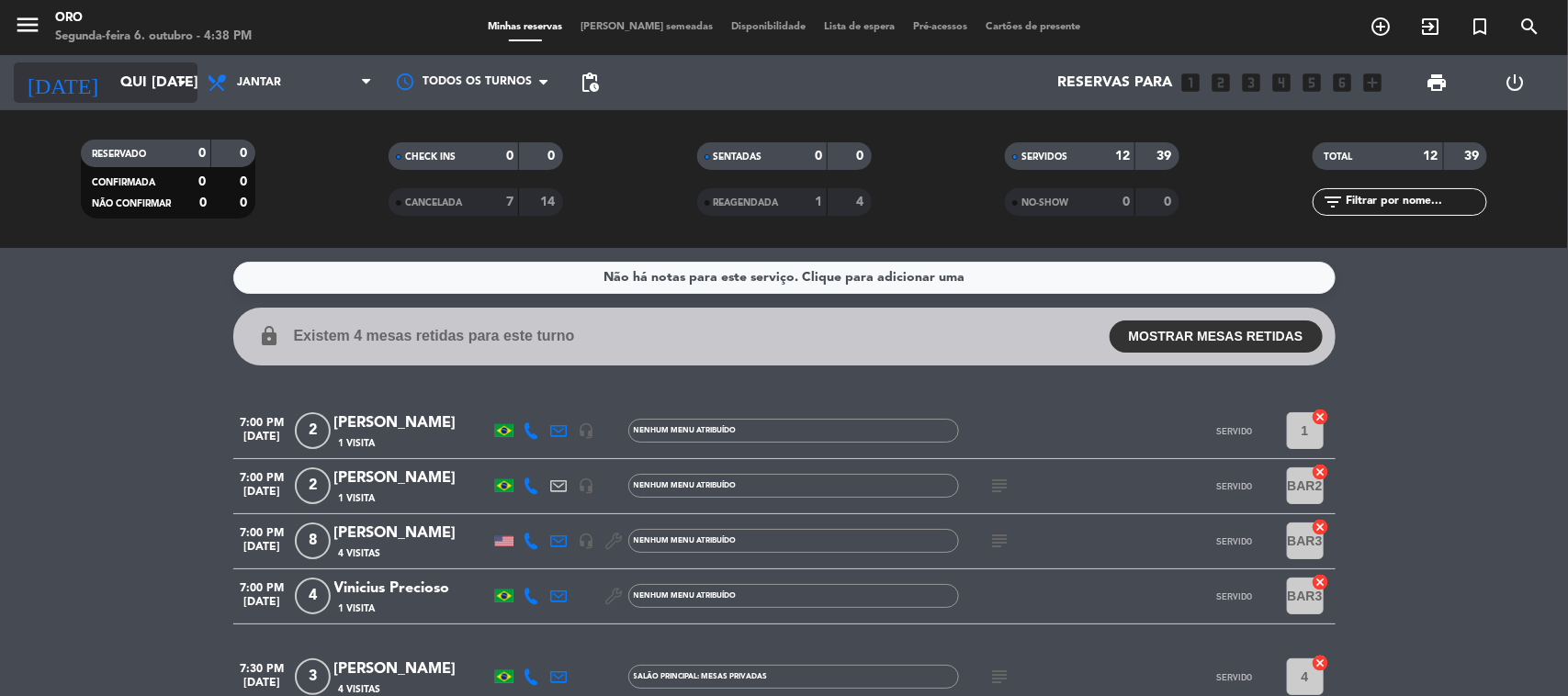
click at [135, 78] on input "Qui [DATE]" at bounding box center [209, 83] width 194 height 36
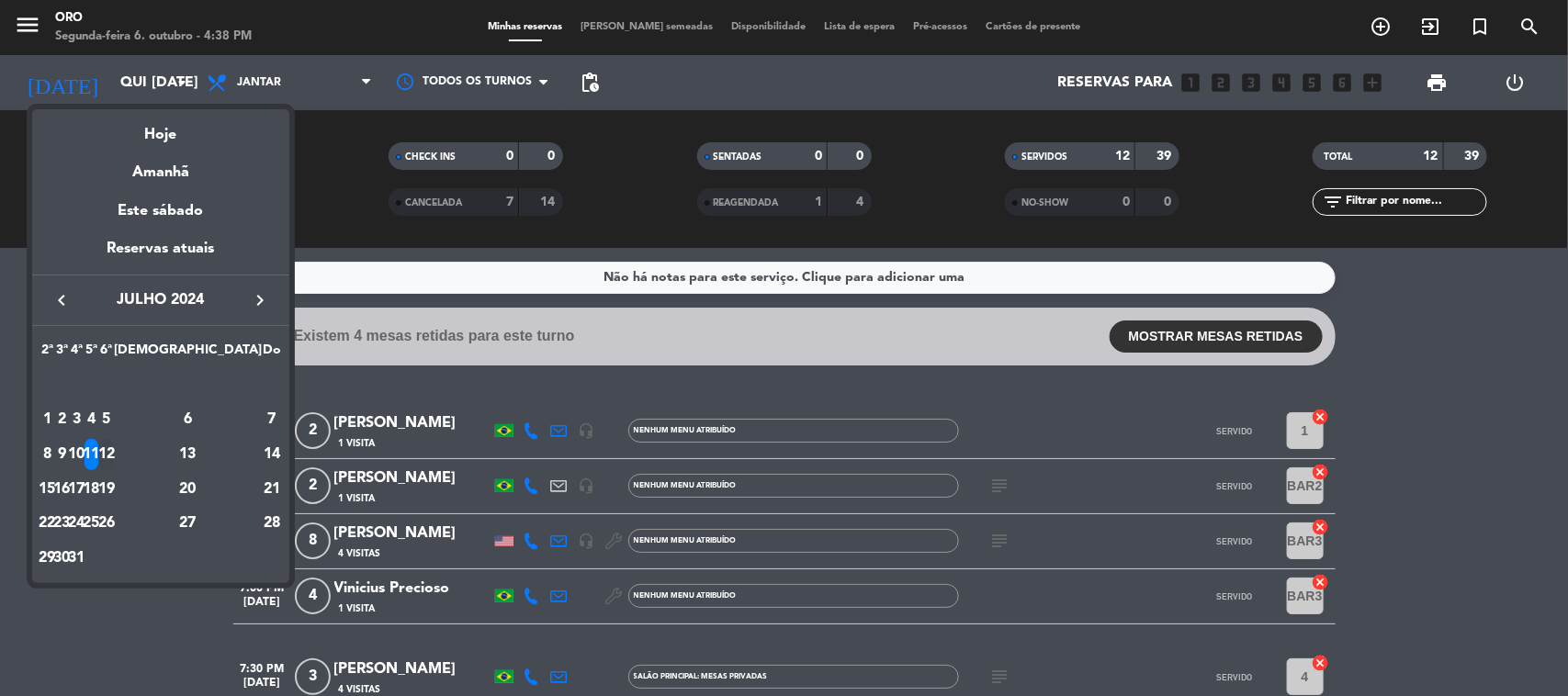
click at [113, 440] on div "12" at bounding box center [106, 454] width 13 height 31
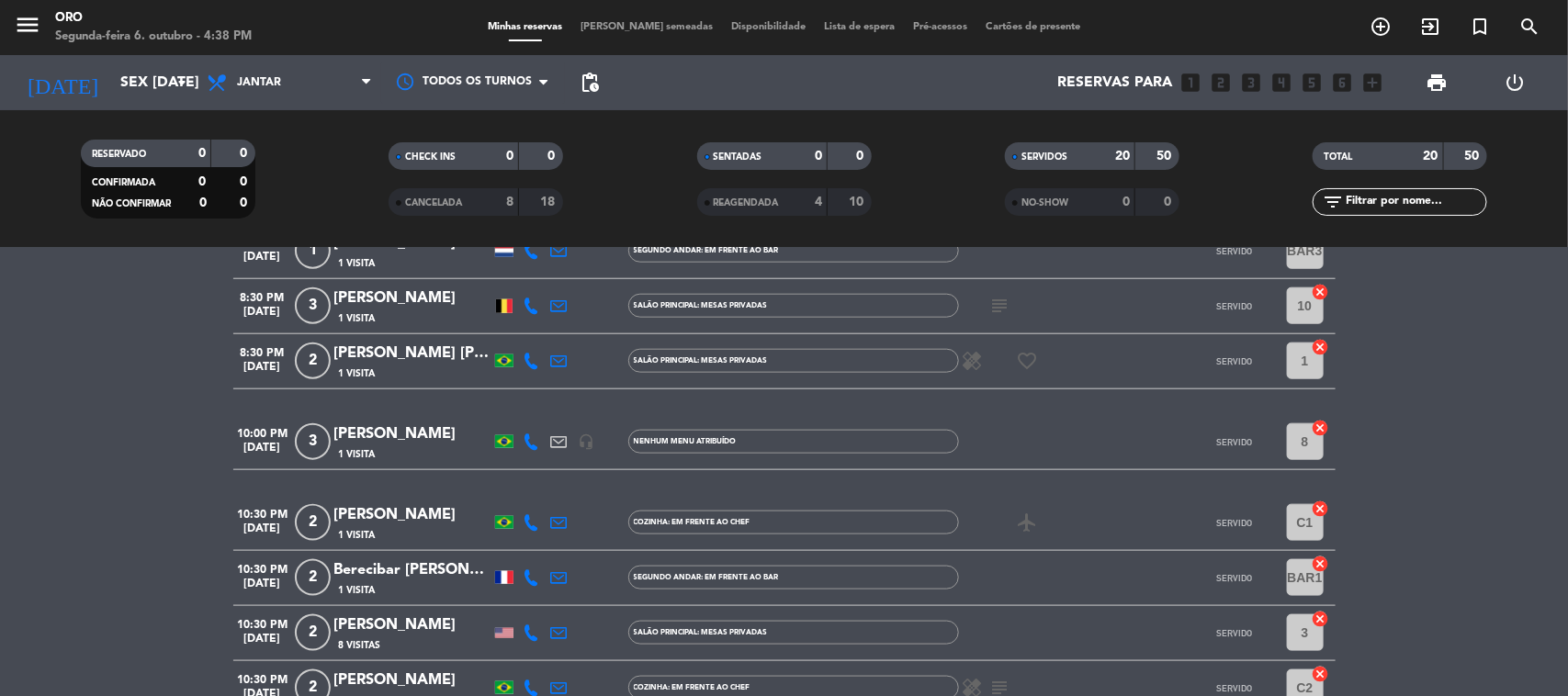
scroll to position [1030, 0]
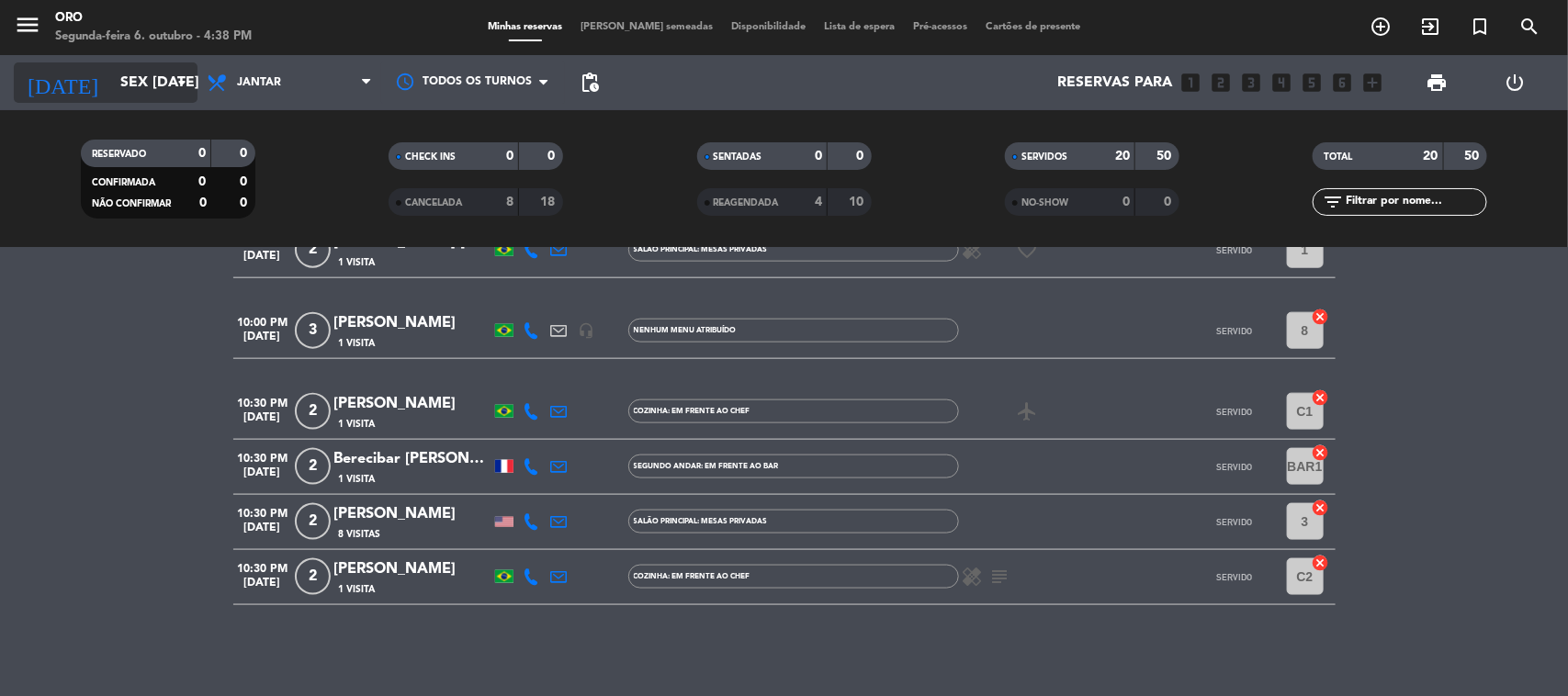
click at [154, 97] on input "Sex [DATE]" at bounding box center [209, 83] width 194 height 36
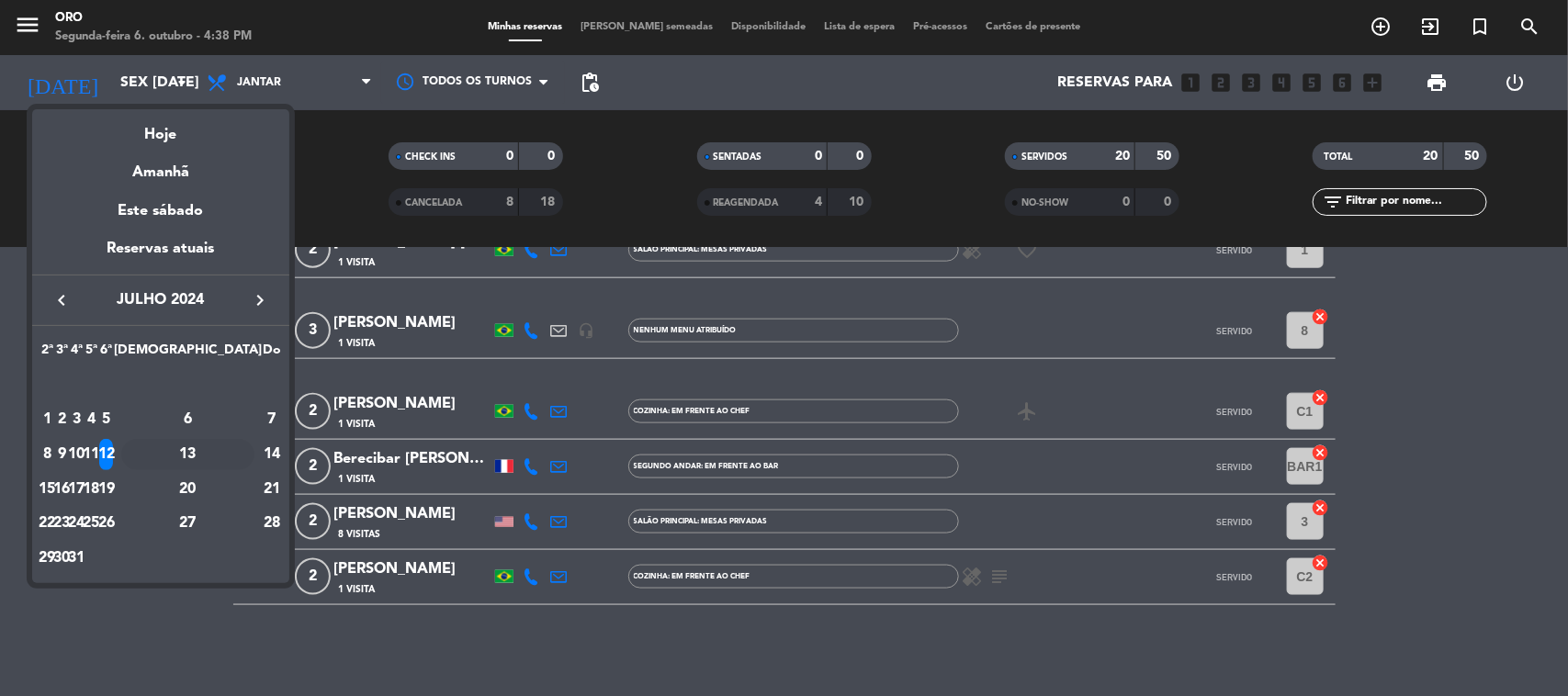
click at [232, 460] on div "13" at bounding box center [188, 454] width 133 height 31
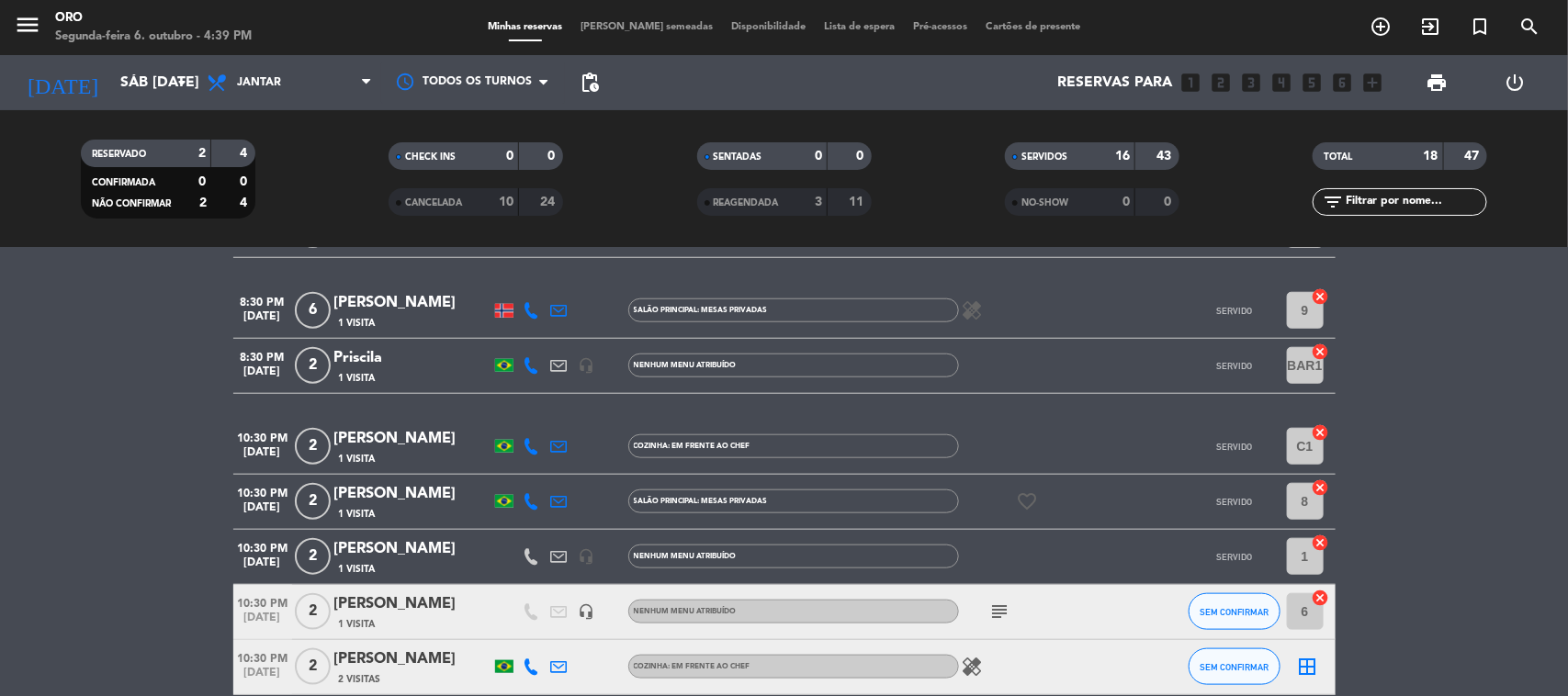
scroll to position [893, 0]
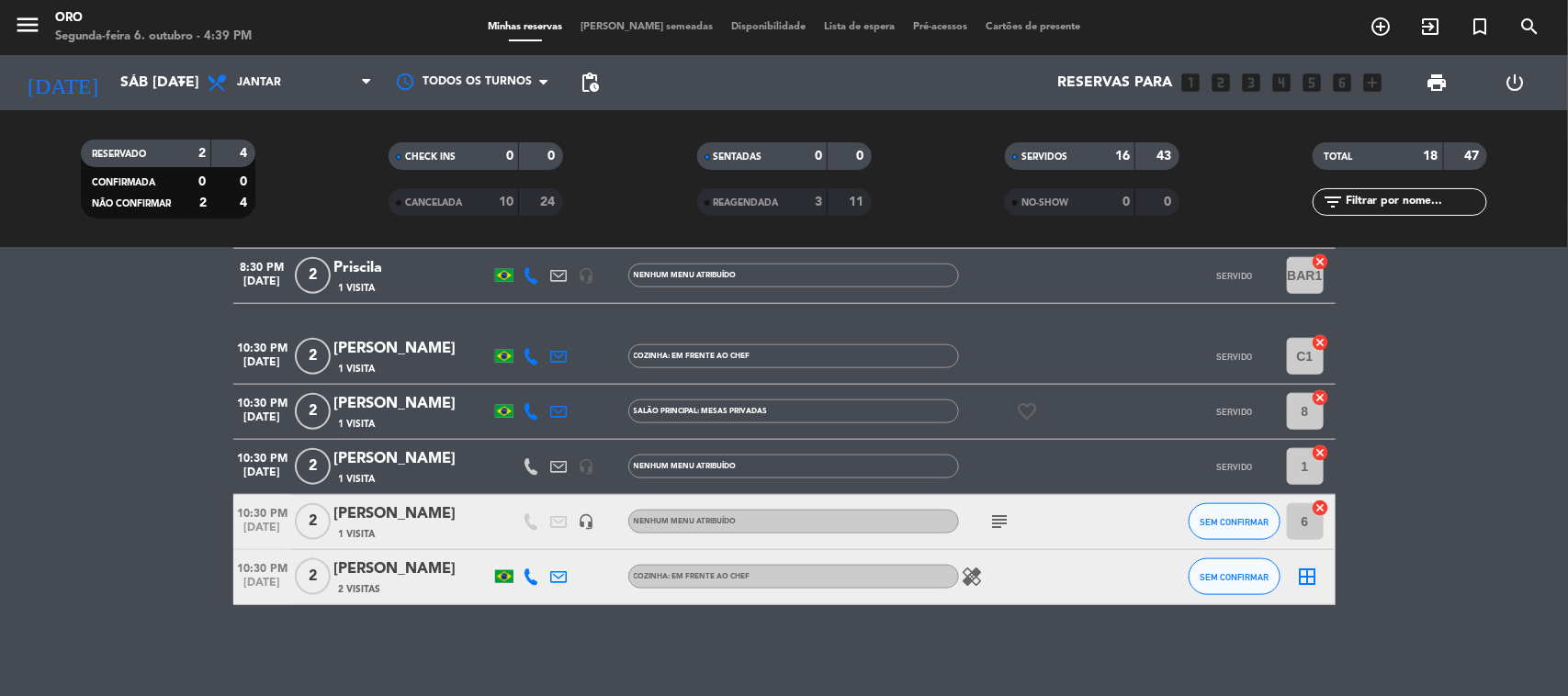
click at [373, 514] on div "[PERSON_NAME]" at bounding box center [413, 513] width 156 height 24
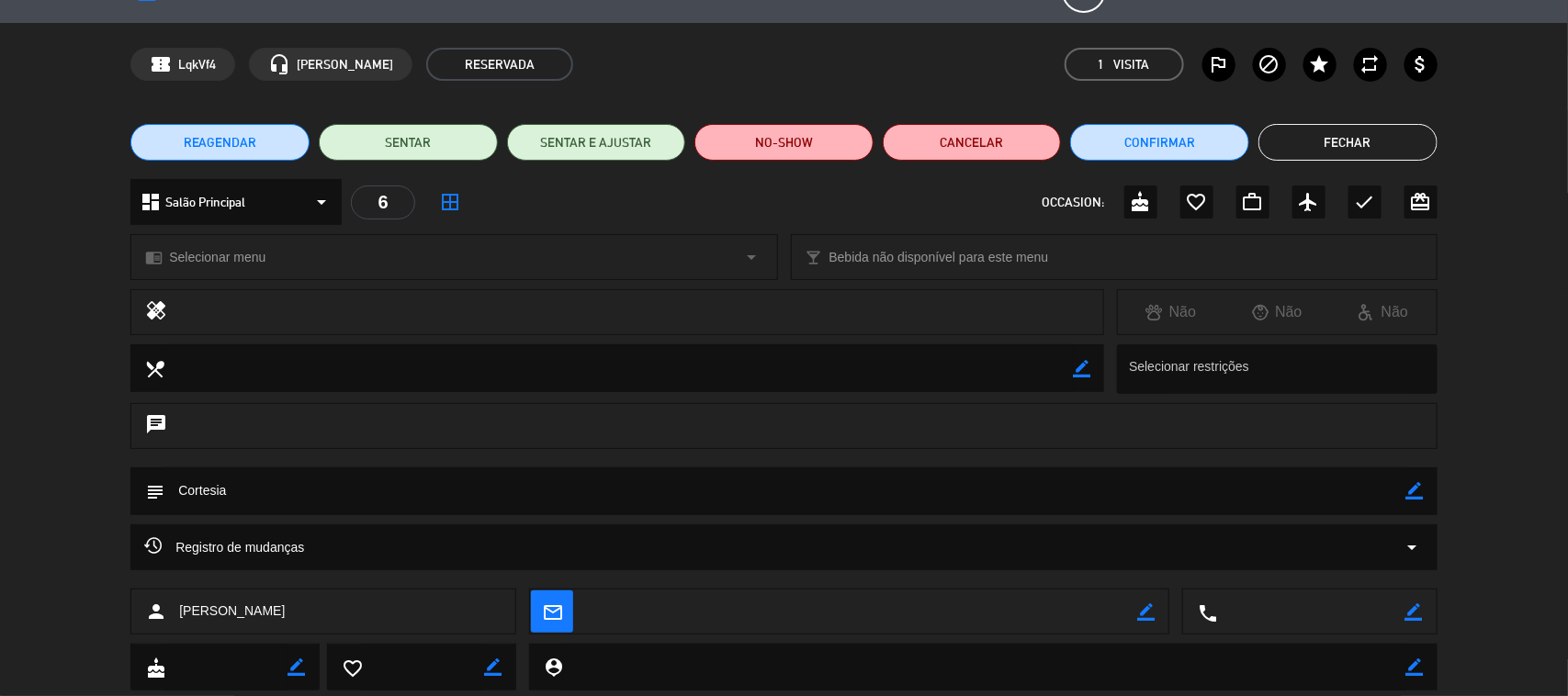
scroll to position [0, 0]
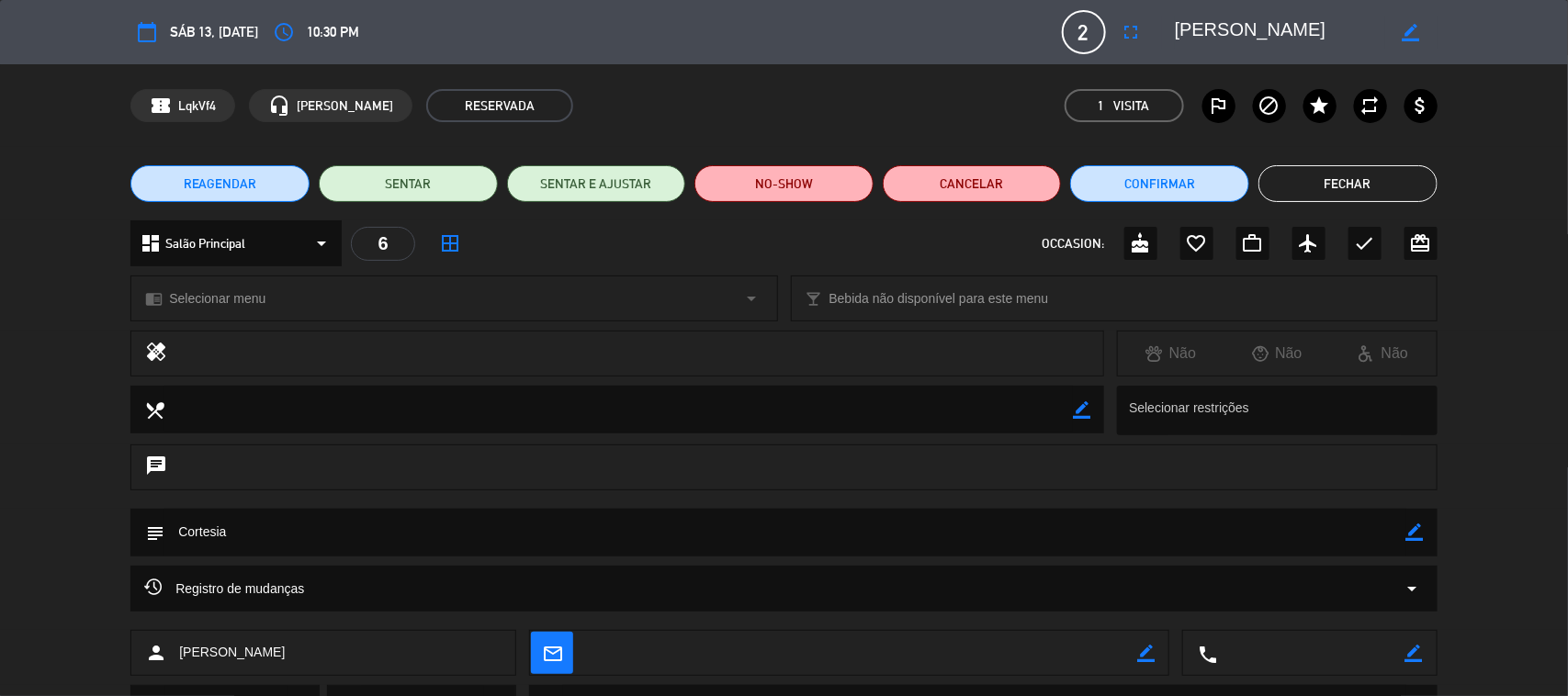
click at [1364, 186] on button "Fechar" at bounding box center [1348, 184] width 179 height 37
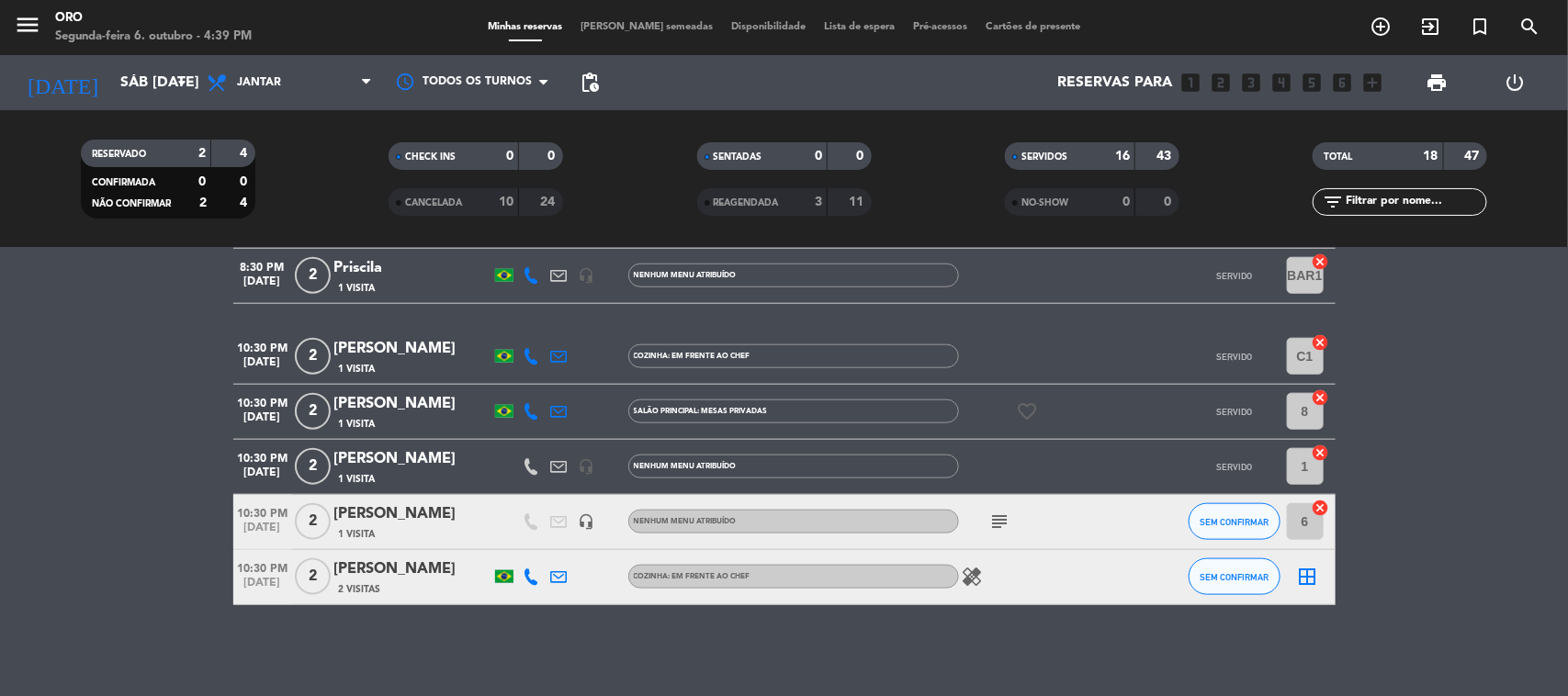
click at [1001, 521] on icon "subject" at bounding box center [1000, 521] width 22 height 22
click at [1454, 503] on bookings-row "7:00 PM [DATE] 2 [PERSON_NAME] 1 Visita Salão Principal: Mesas Privadas favorit…" at bounding box center [784, 58] width 1568 height 1094
click at [168, 66] on input "Sáb [DATE]" at bounding box center [209, 83] width 194 height 36
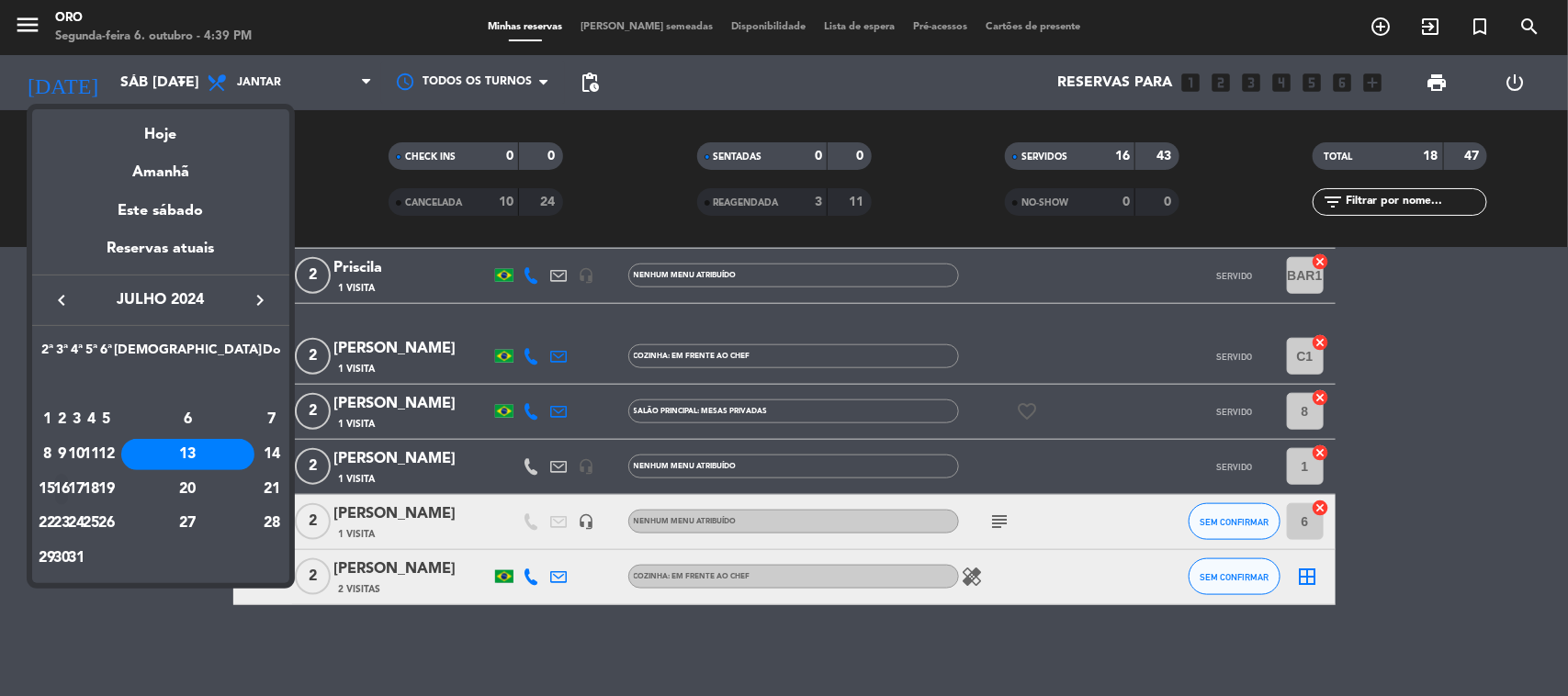
click at [69, 485] on div "16" at bounding box center [62, 489] width 13 height 31
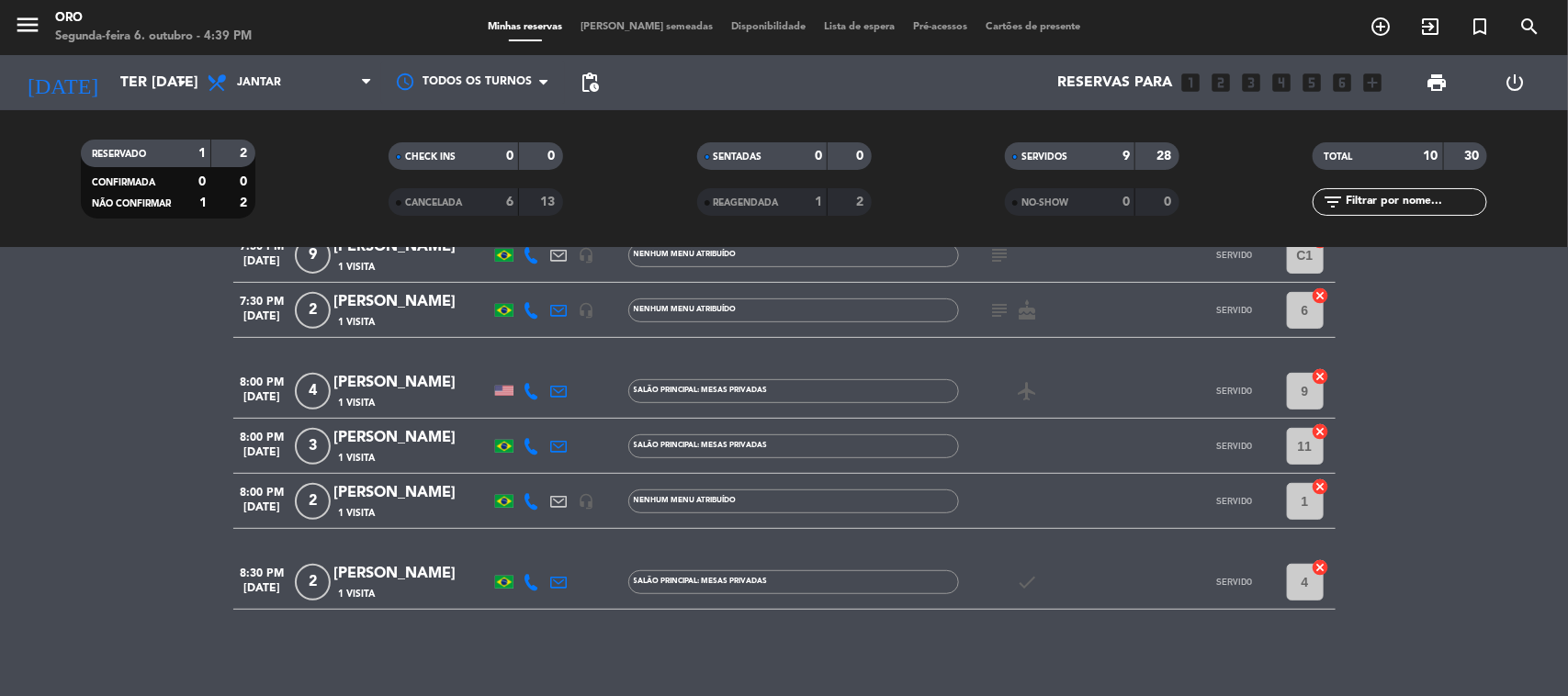
scroll to position [356, 0]
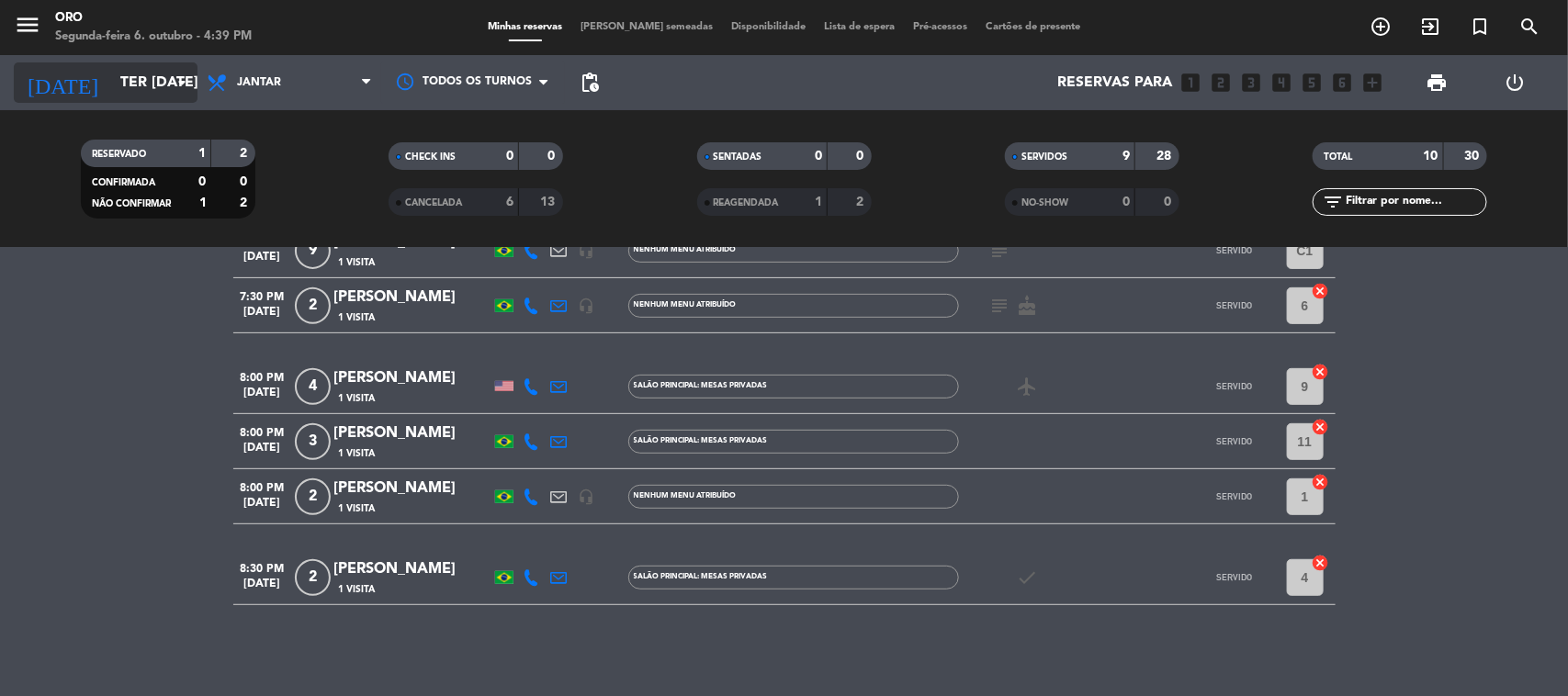
click at [134, 80] on input "Ter [DATE]" at bounding box center [209, 83] width 194 height 36
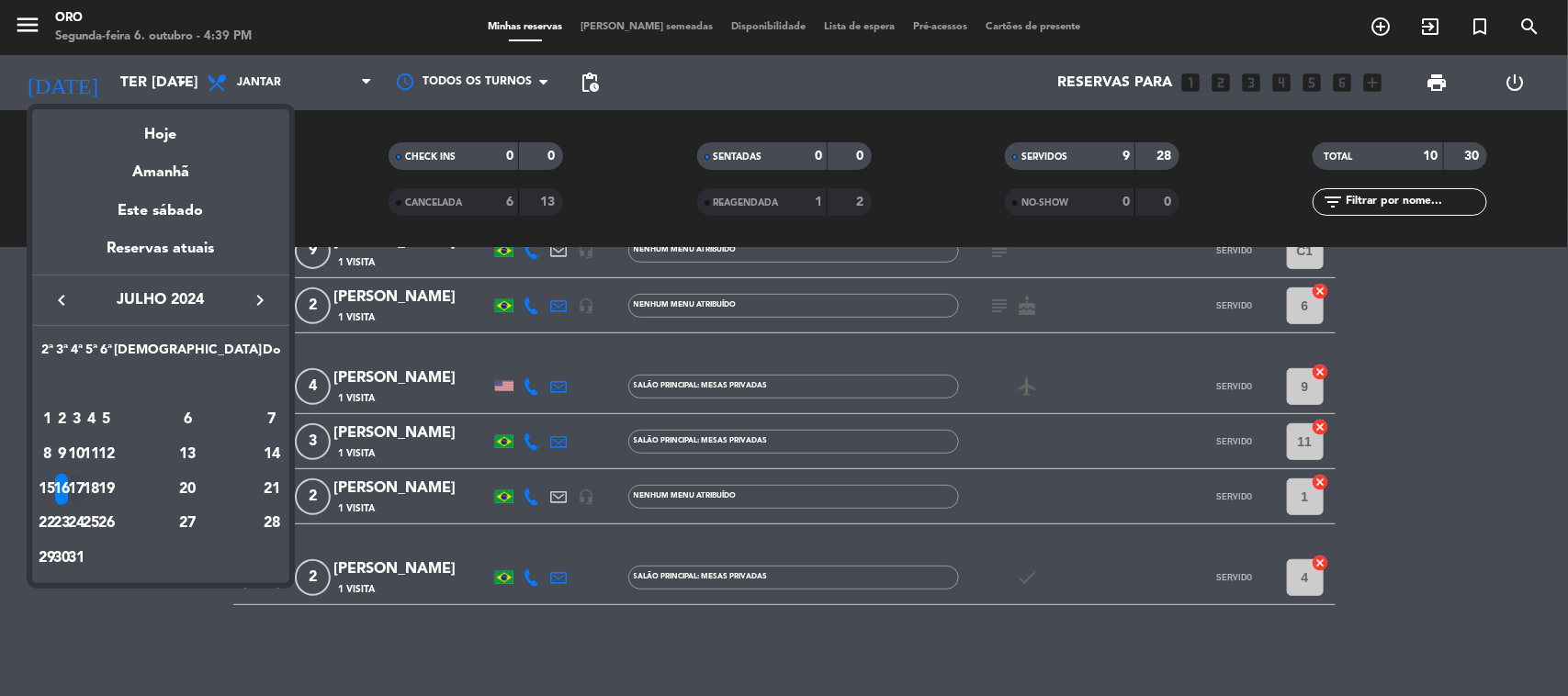
click at [84, 484] on div "17" at bounding box center [77, 489] width 13 height 31
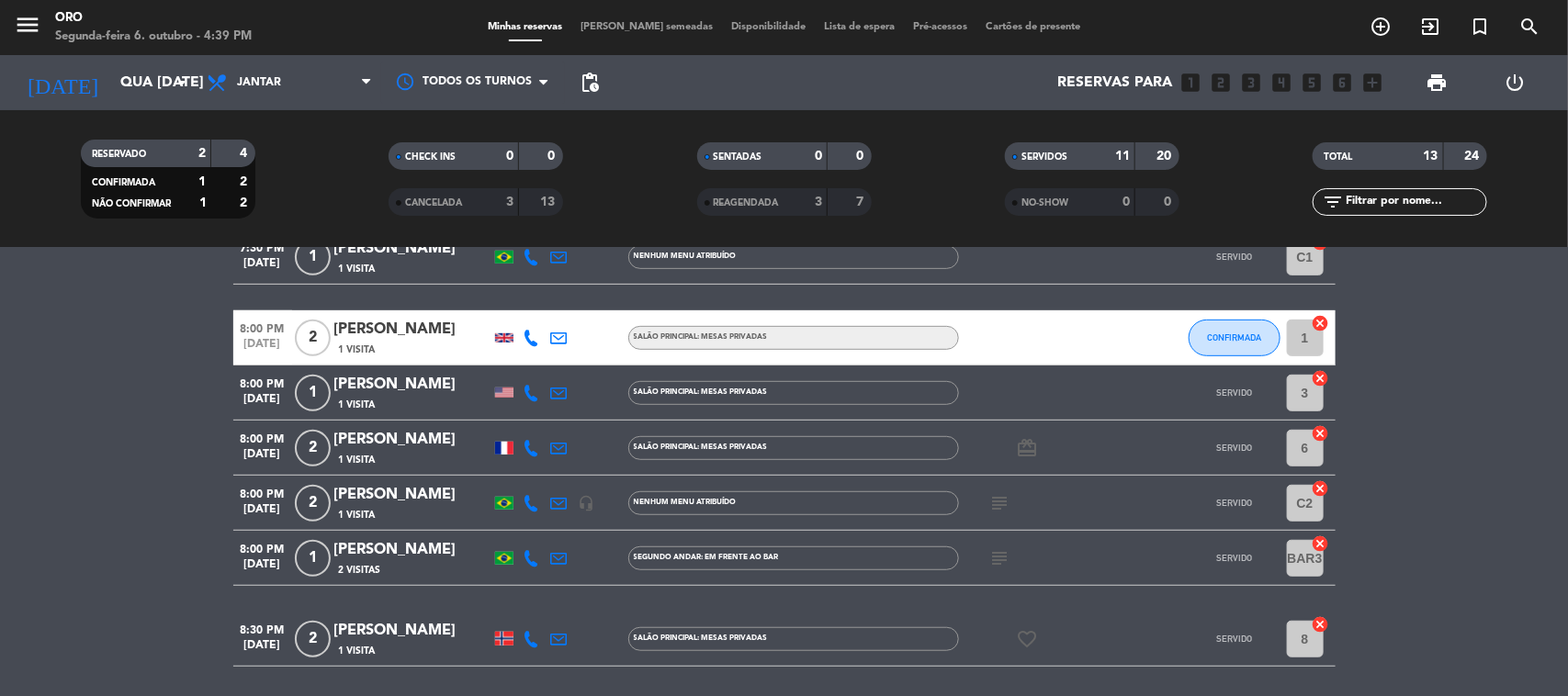
scroll to position [520, 0]
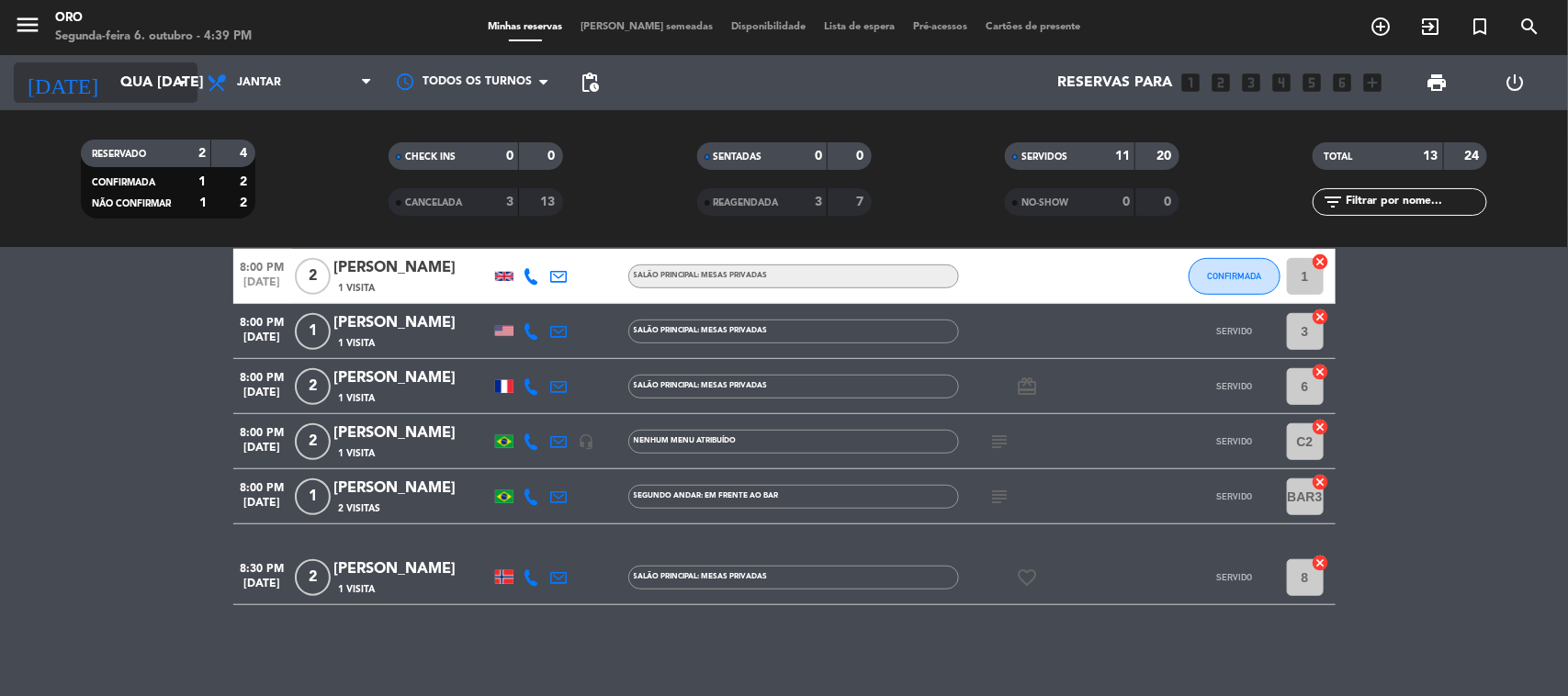
click at [112, 97] on input "Qua [DATE]" at bounding box center [209, 83] width 194 height 36
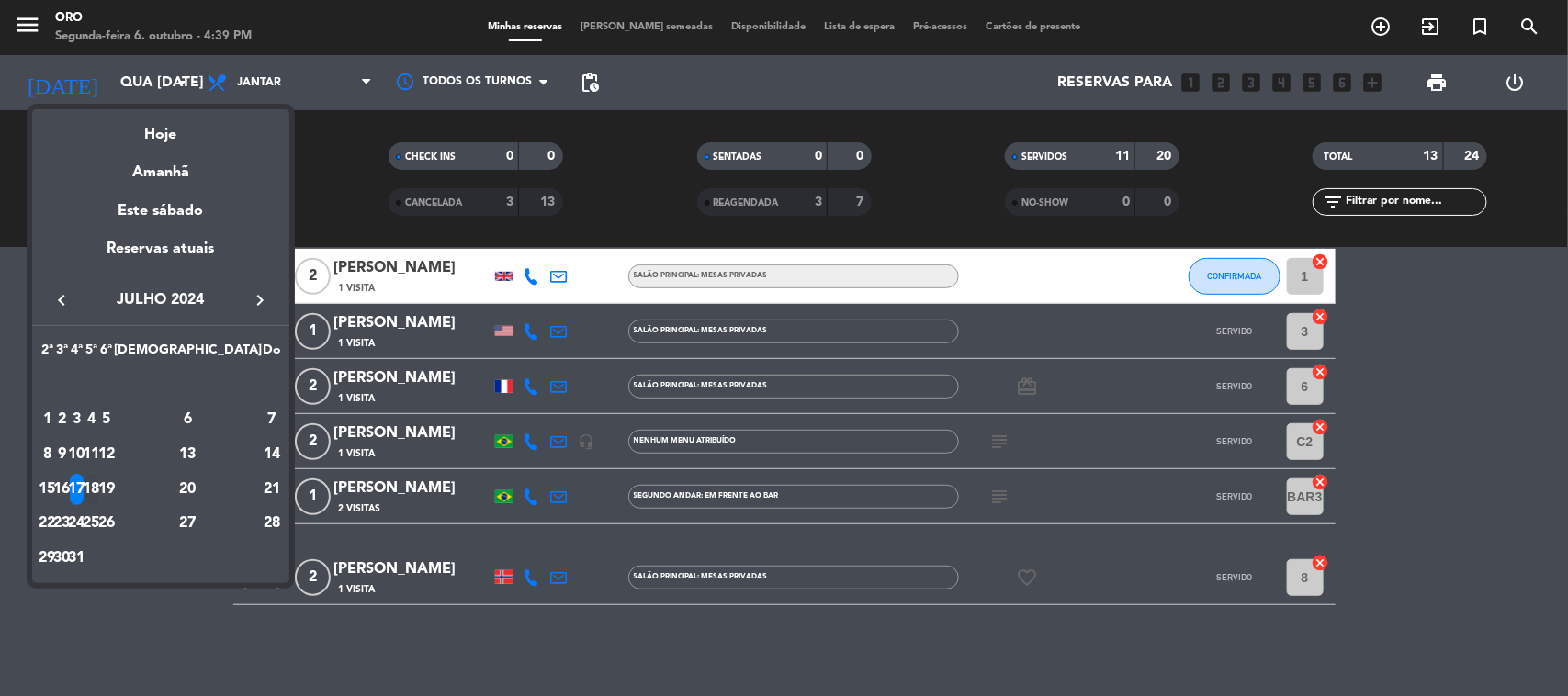
click at [98, 488] on div "18" at bounding box center [91, 489] width 13 height 31
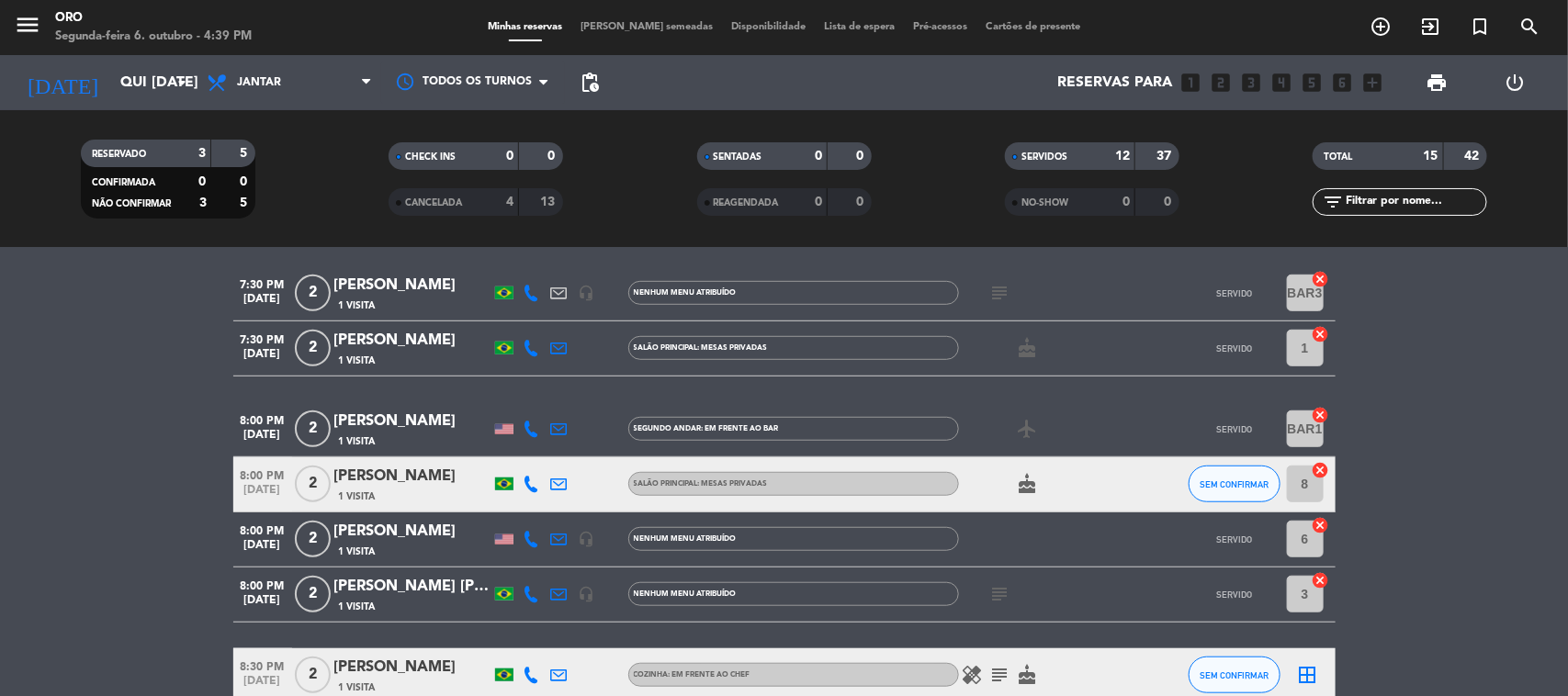
scroll to position [688, 0]
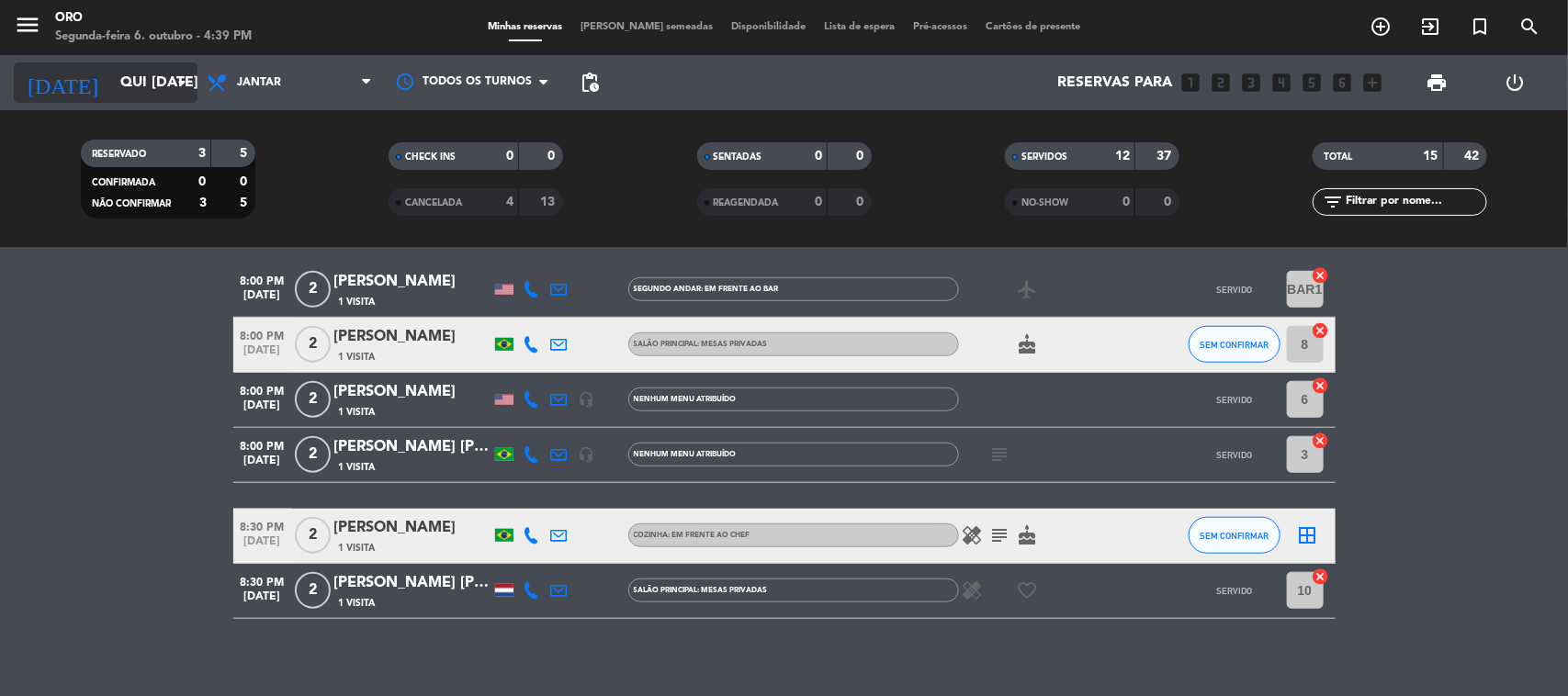
click at [140, 84] on input "Qui [DATE]" at bounding box center [209, 83] width 194 height 36
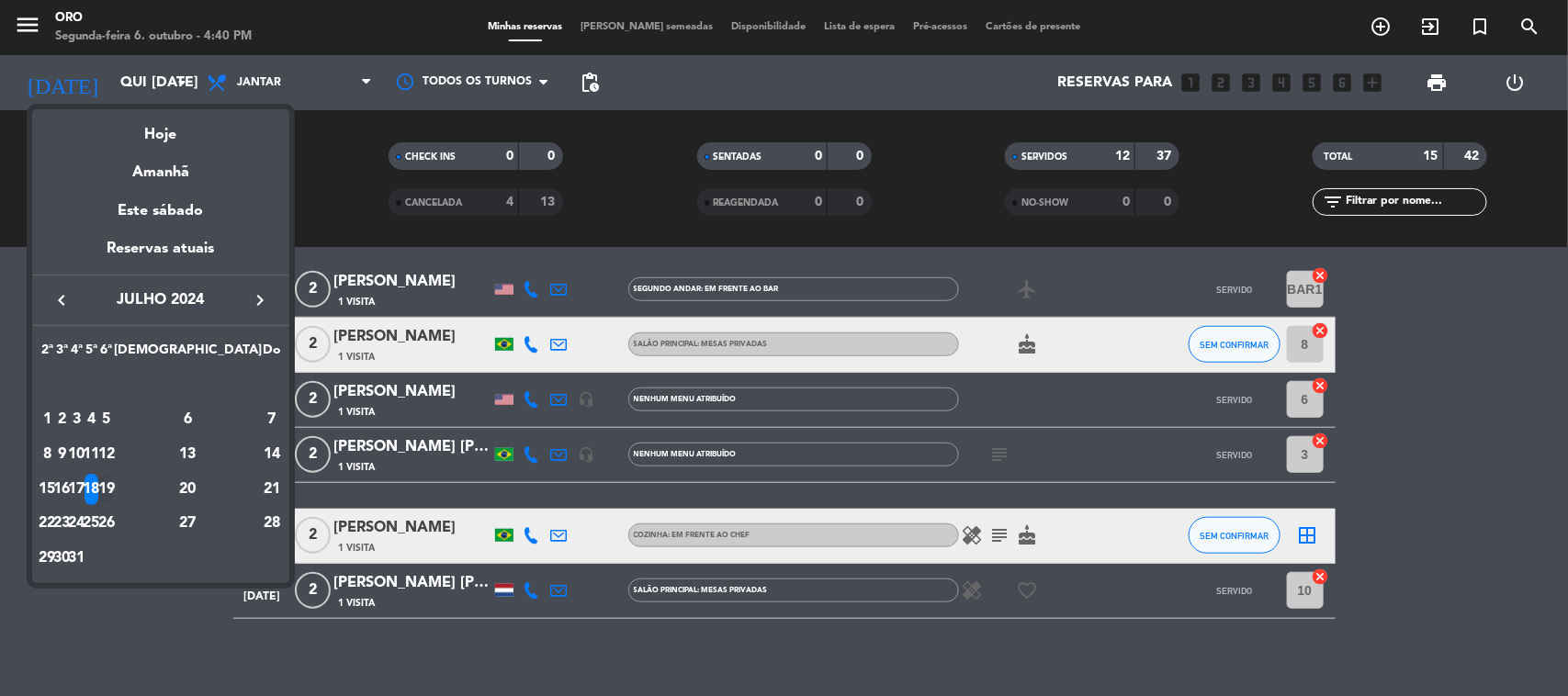
click at [113, 493] on div "19" at bounding box center [106, 489] width 13 height 31
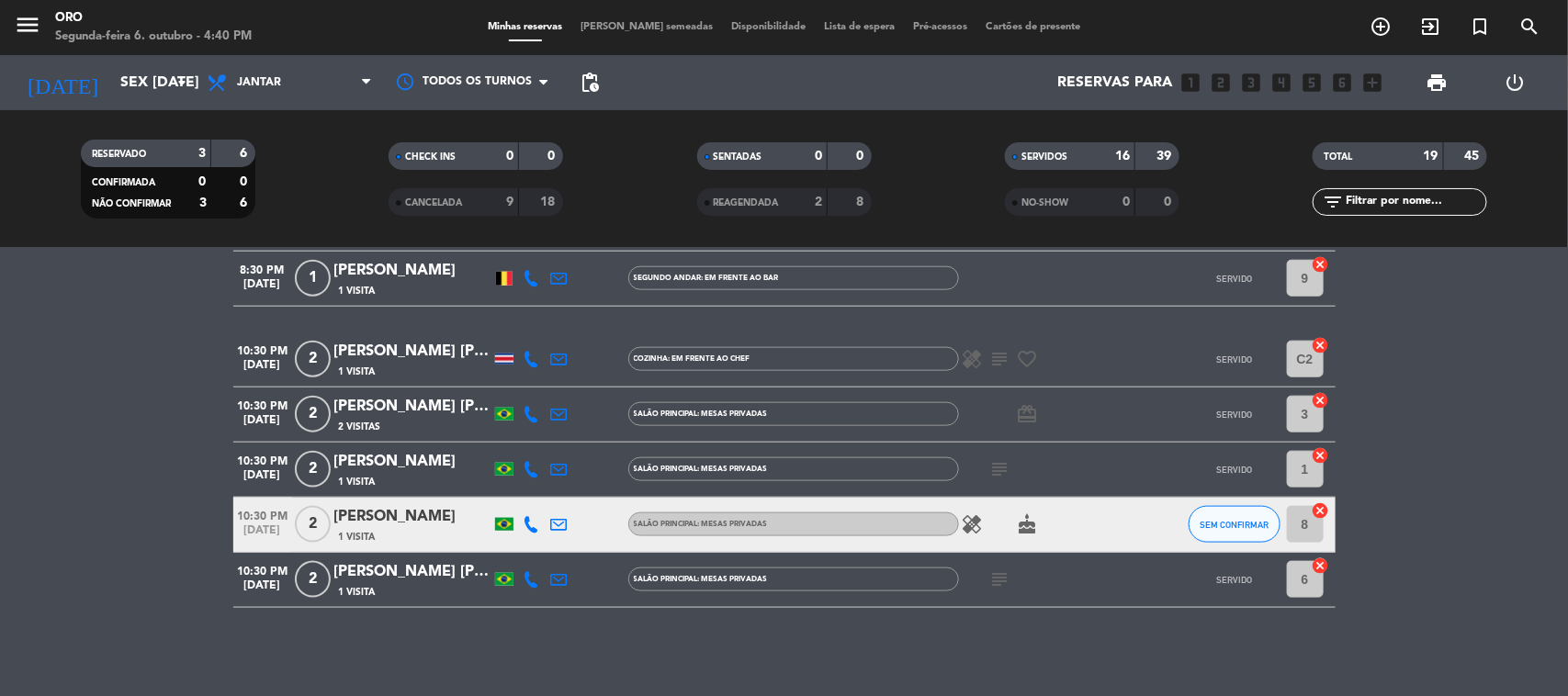
scroll to position [949, 0]
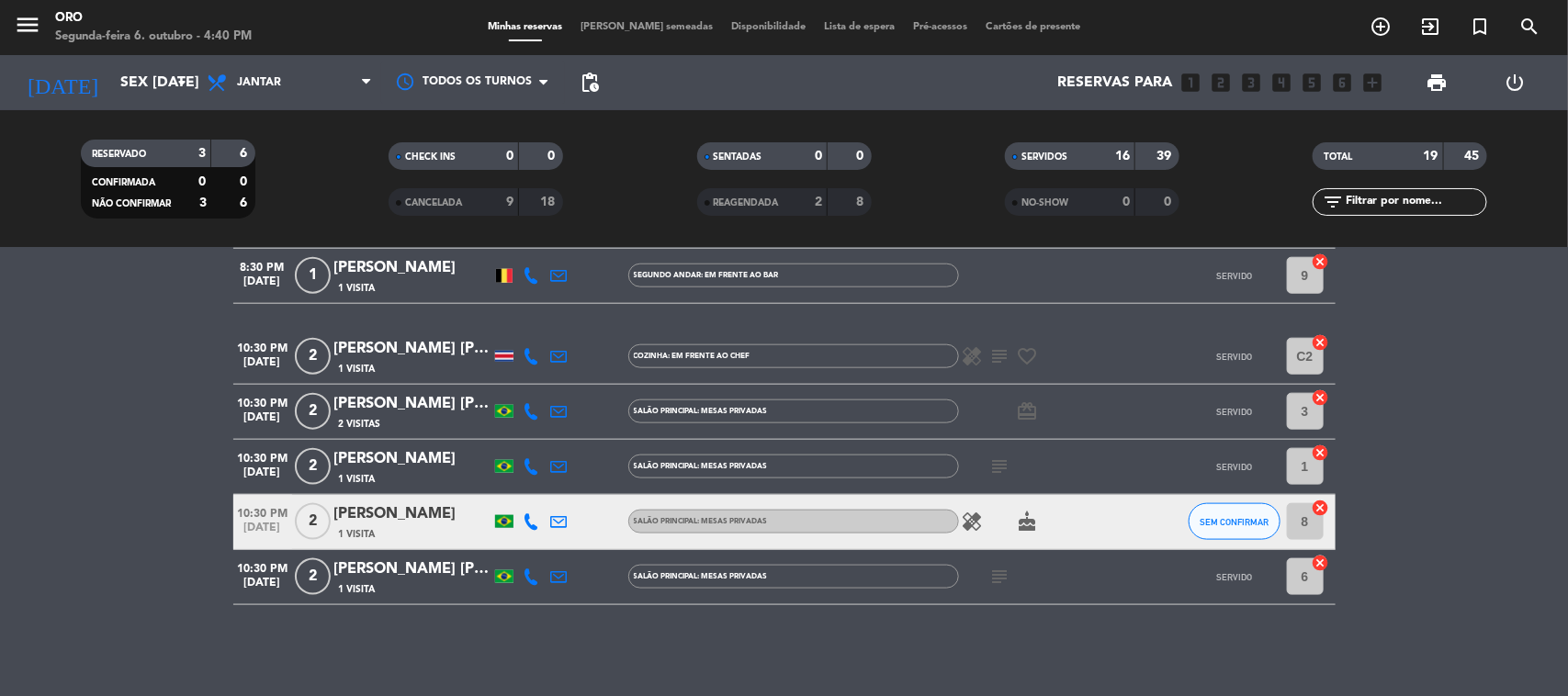
click at [94, 41] on div "Segunda-feira 6. outubro - 4:40 PM" at bounding box center [153, 37] width 196 height 18
click at [112, 74] on input "Sex [DATE]" at bounding box center [209, 83] width 194 height 36
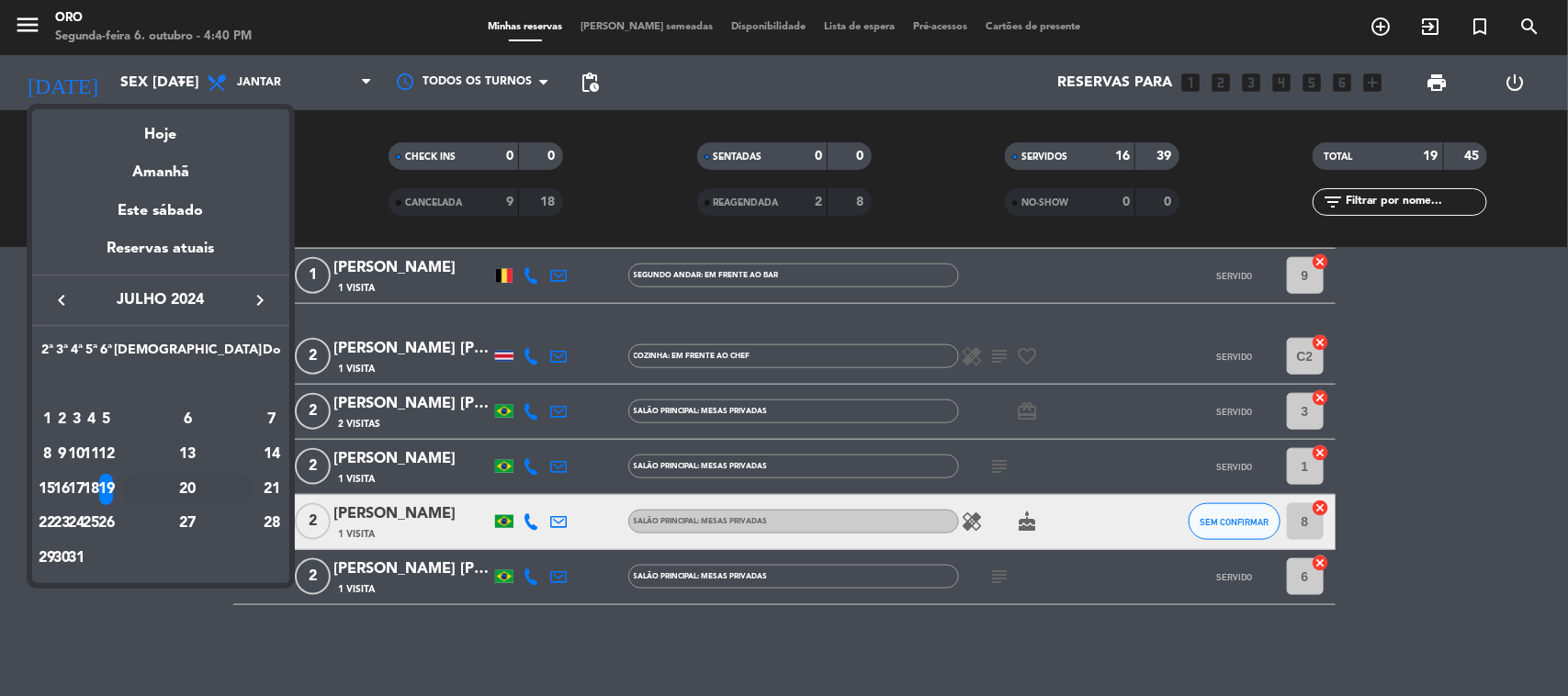
click at [230, 487] on div "20" at bounding box center [188, 489] width 133 height 31
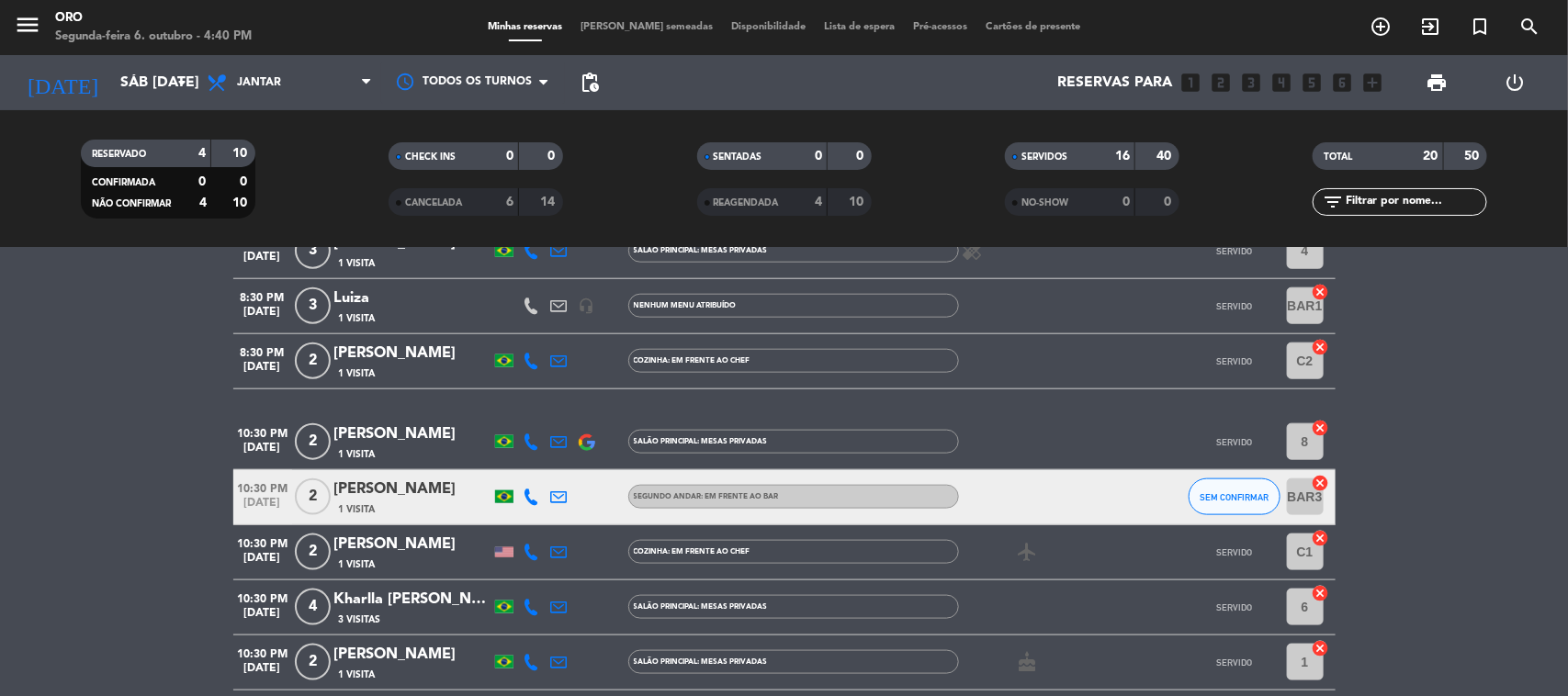
scroll to position [1004, 0]
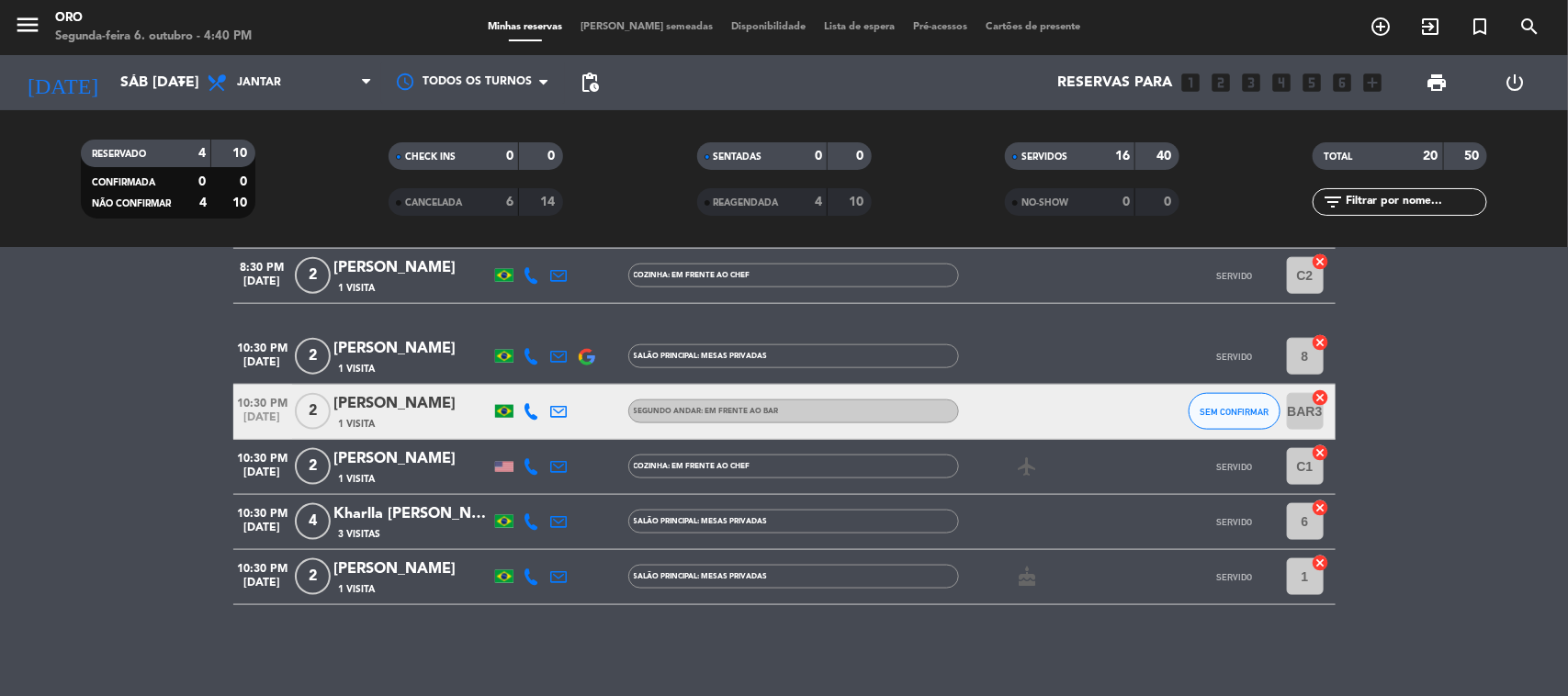
click at [94, 112] on div "RESERVADO 4 10 CONFIRMADA 0 0 NÃO CONFIRMAR 4 10 CHECK INS 0 0 CANCELADA 6 14 S…" at bounding box center [784, 179] width 1568 height 137
click at [112, 80] on input "Sáb [DATE]" at bounding box center [209, 83] width 194 height 36
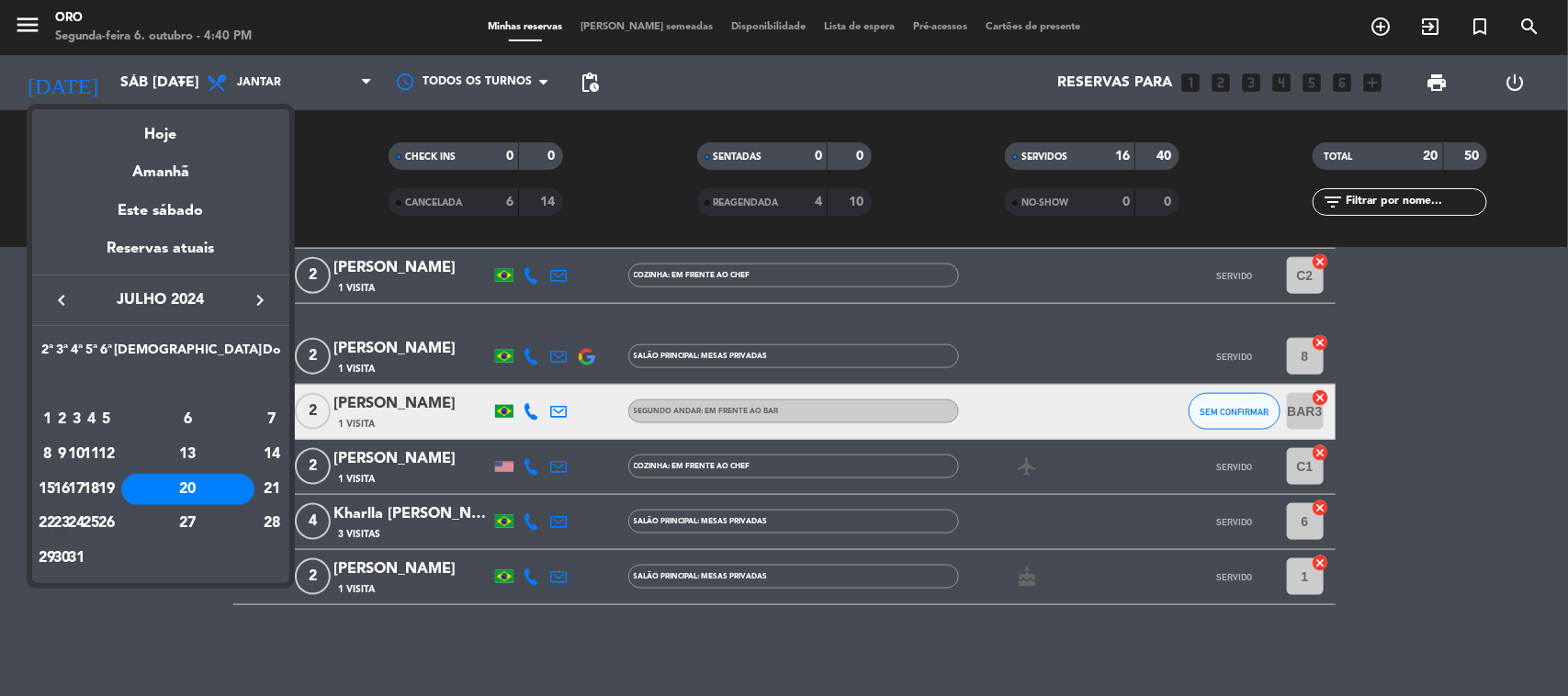
click at [69, 520] on div "23" at bounding box center [62, 523] width 13 height 31
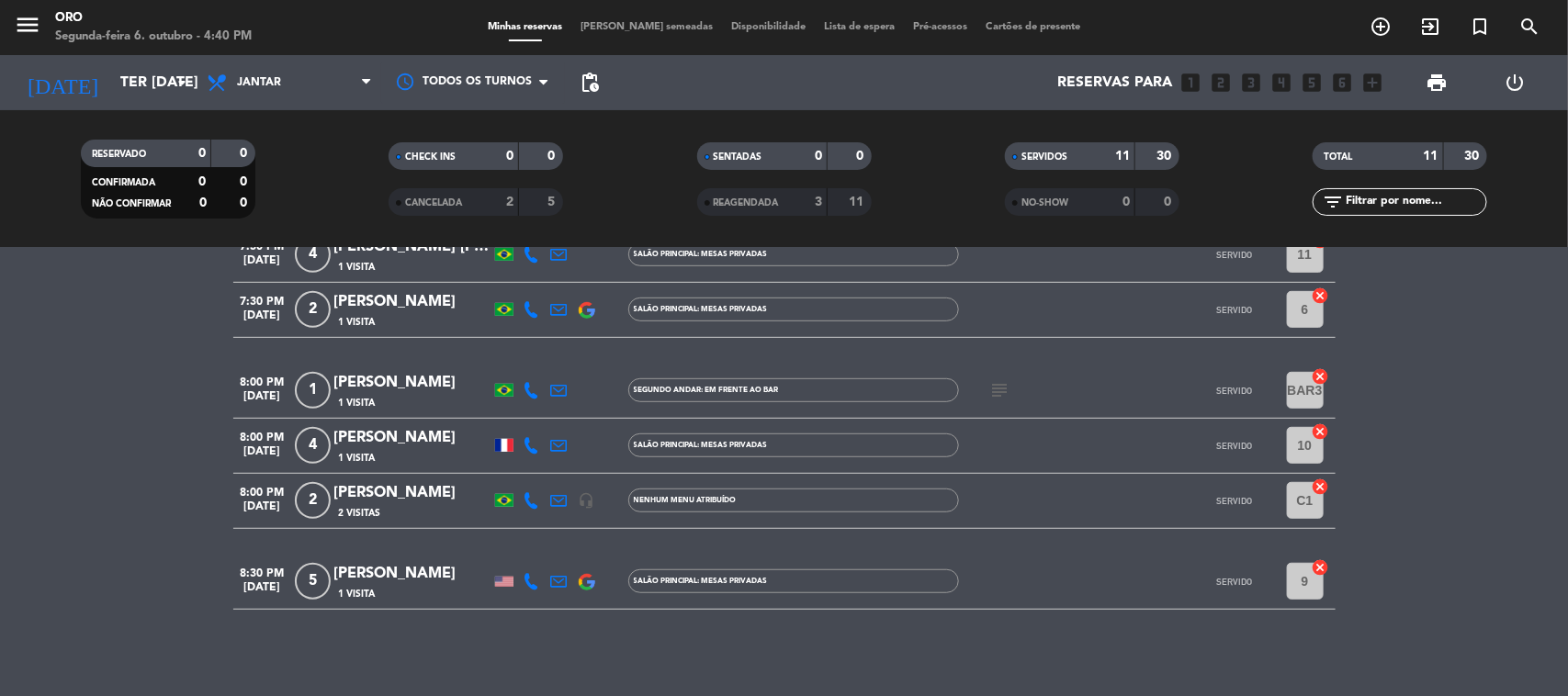
scroll to position [482, 0]
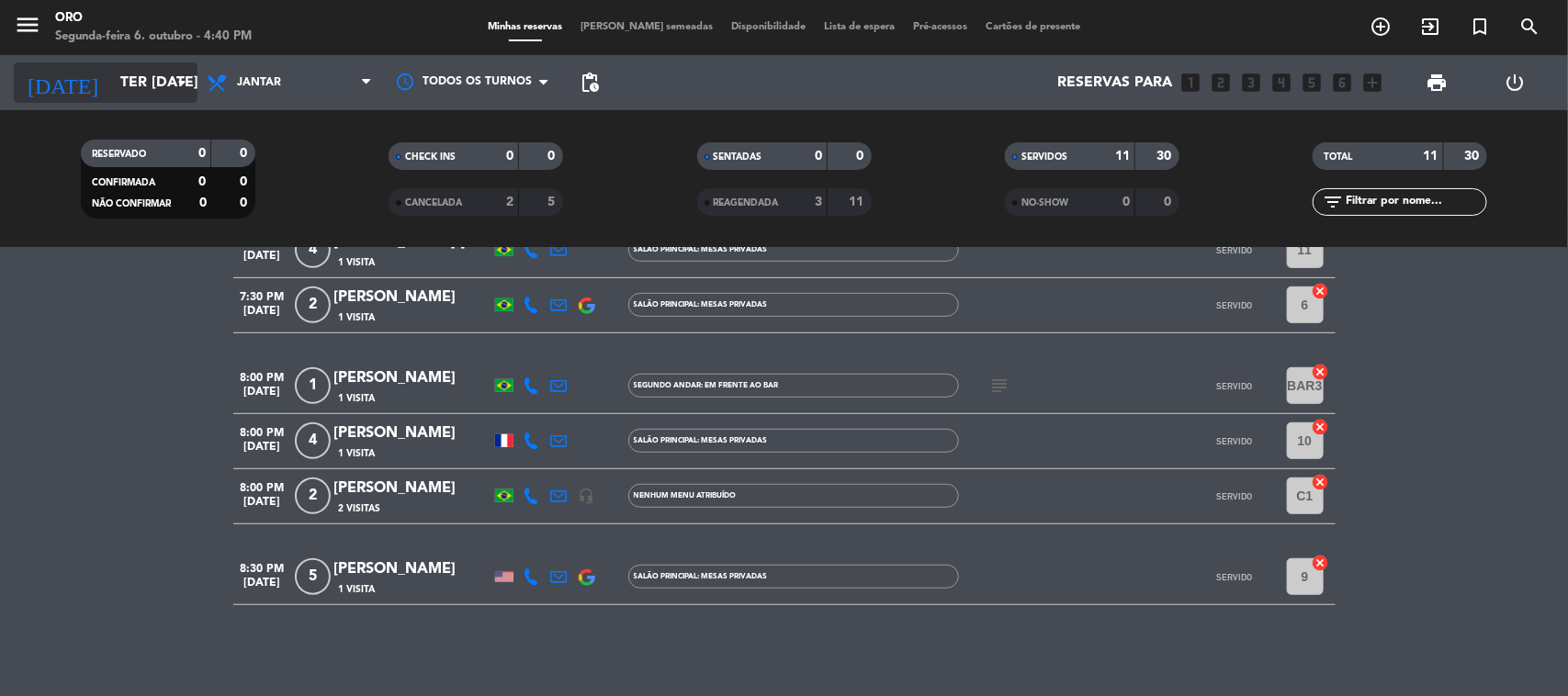
click at [156, 102] on div "[DATE] Ter [DATE] arrow_drop_down" at bounding box center [105, 82] width 184 height 55
click at [153, 96] on input "Ter [DATE]" at bounding box center [209, 83] width 194 height 36
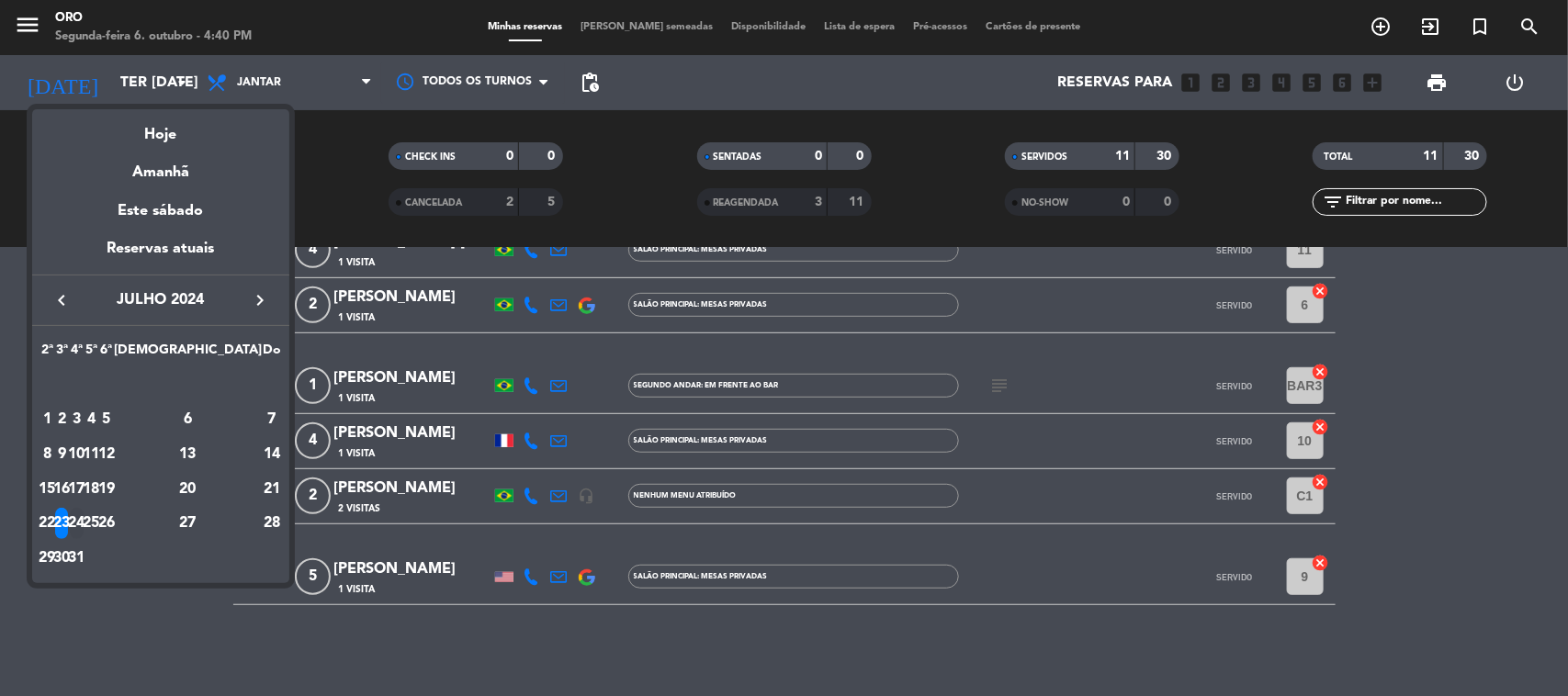
click at [84, 524] on div "24" at bounding box center [77, 523] width 13 height 31
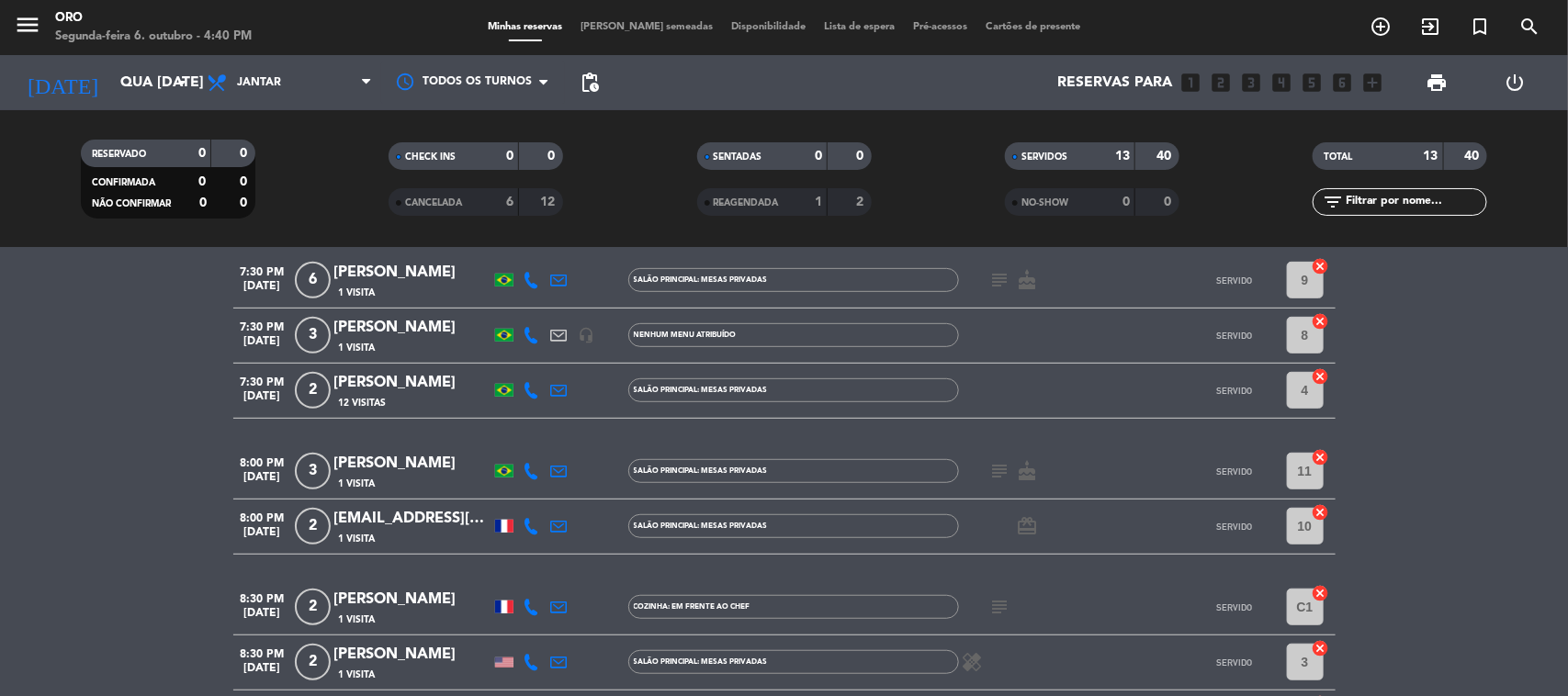
scroll to position [592, 0]
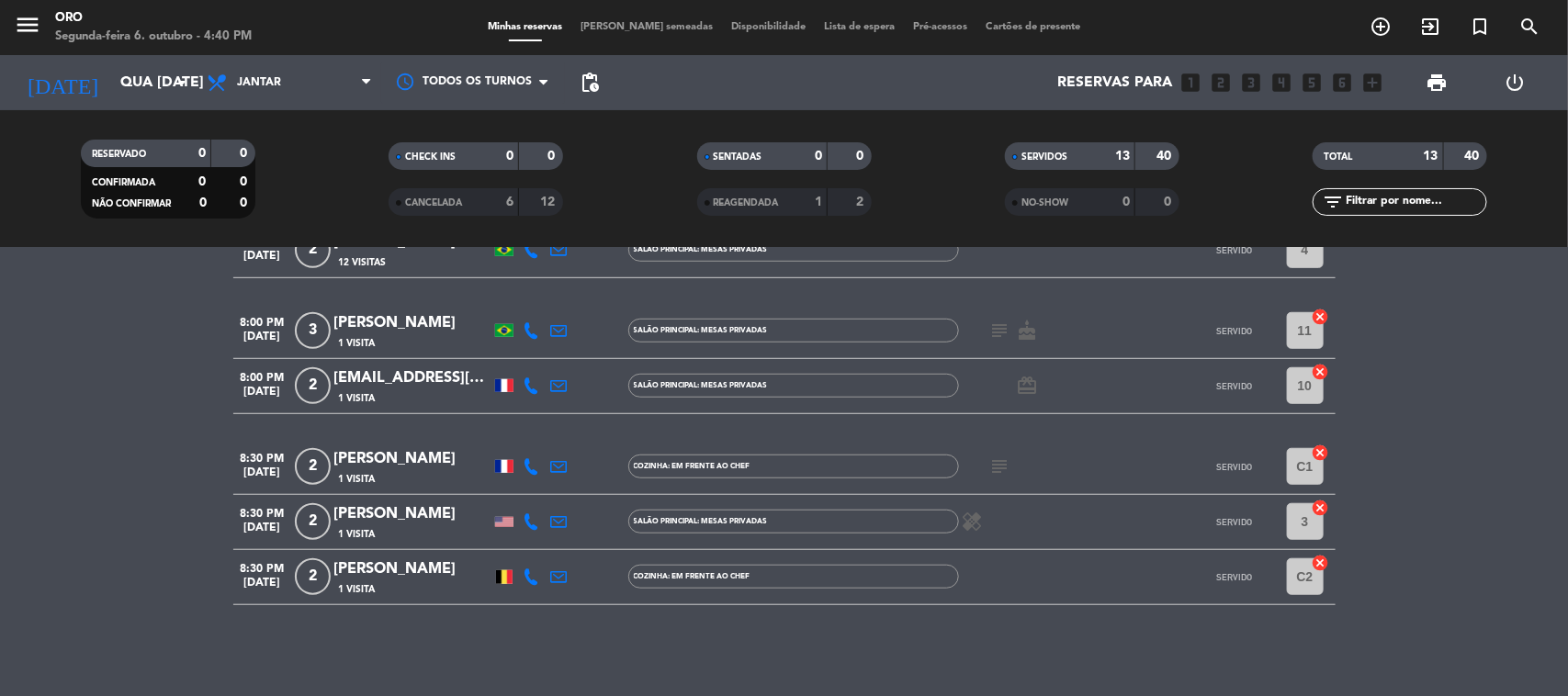
click at [150, 103] on div "[DATE] Qua [DATE] arrow_drop_down" at bounding box center [105, 82] width 184 height 55
click at [149, 93] on input "Qua [DATE]" at bounding box center [209, 83] width 194 height 36
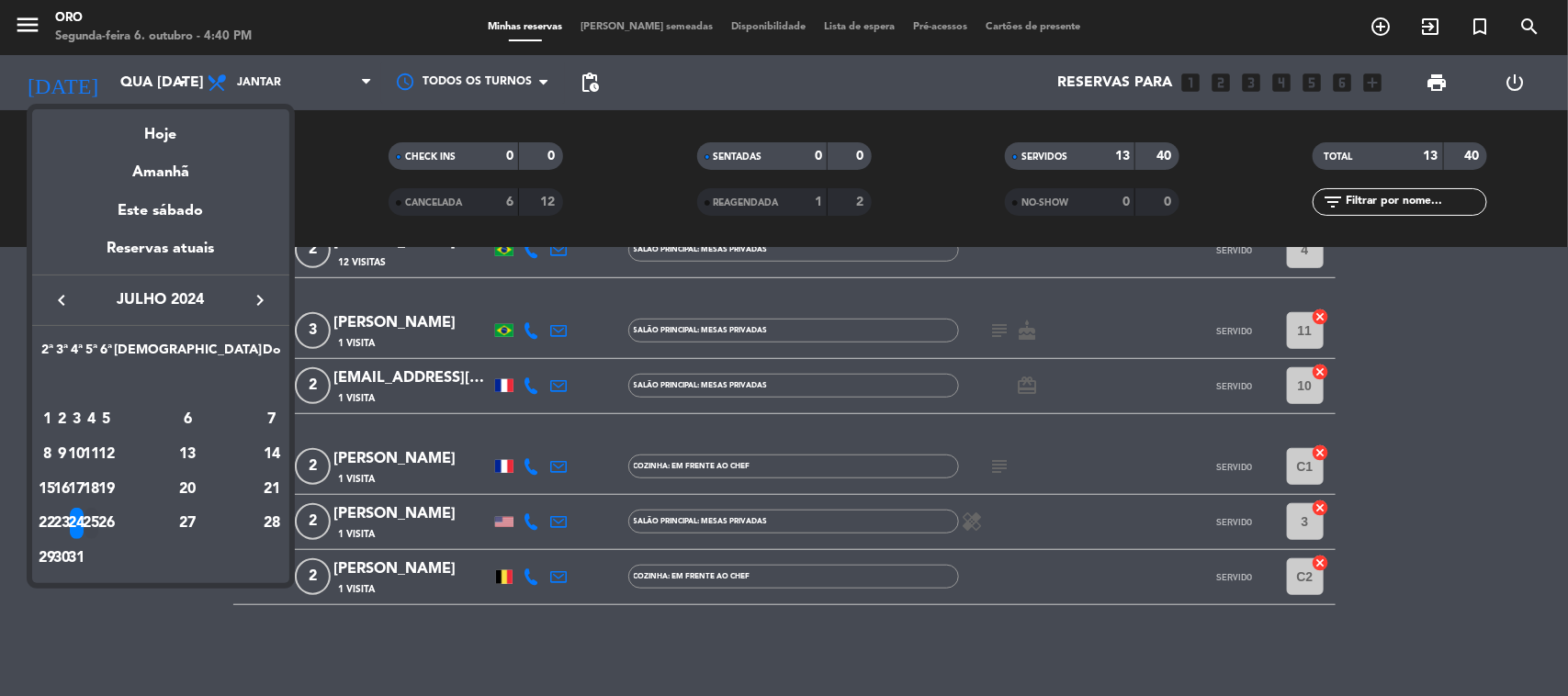
click at [98, 519] on div "25" at bounding box center [91, 523] width 13 height 31
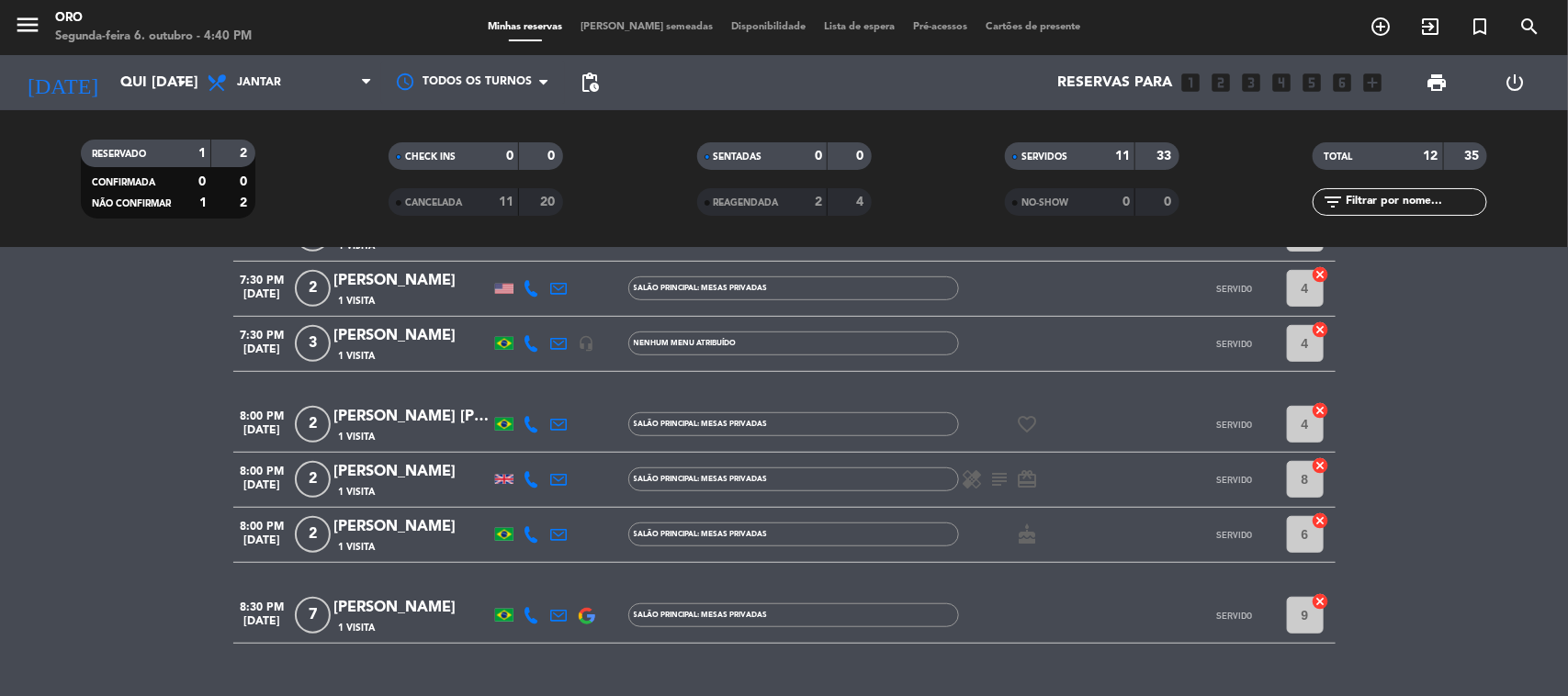
scroll to position [537, 0]
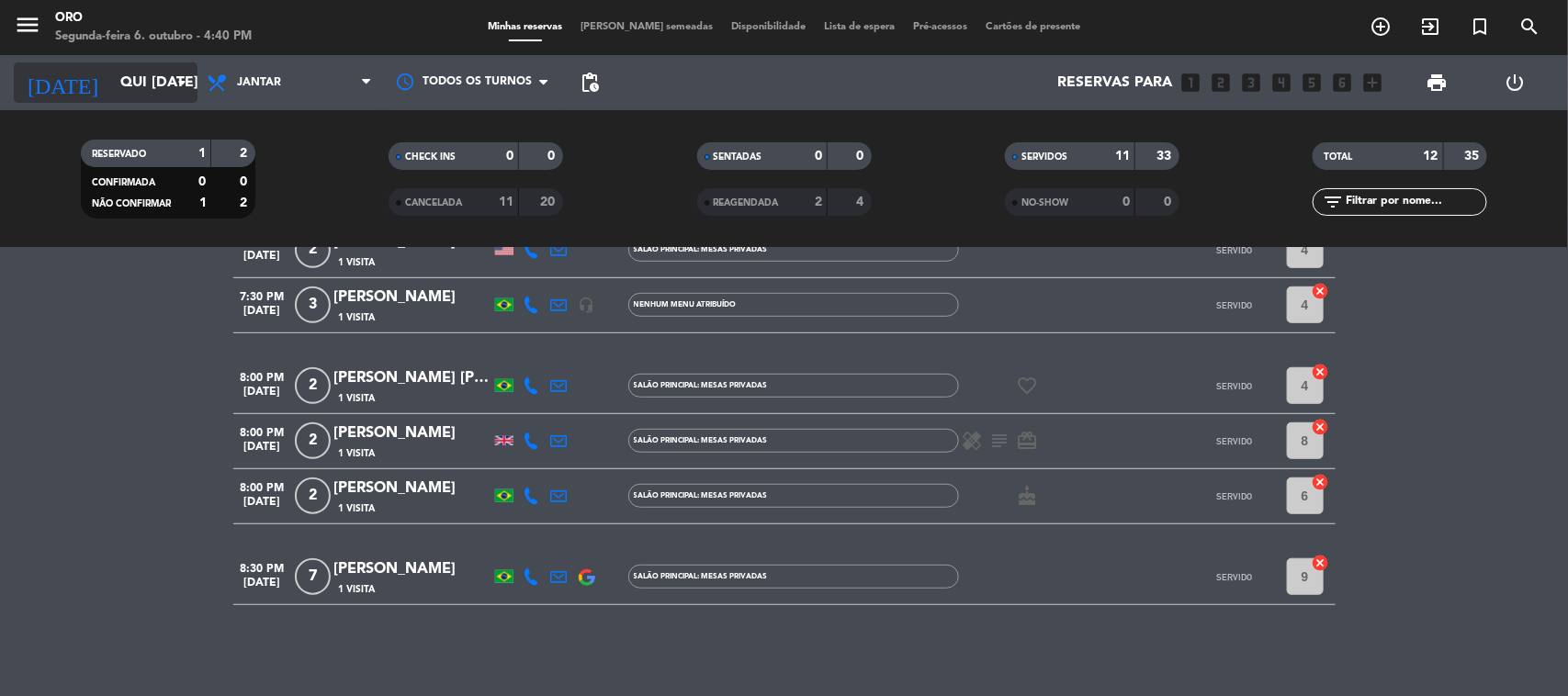
click at [125, 85] on input "Qui [DATE]" at bounding box center [209, 83] width 194 height 36
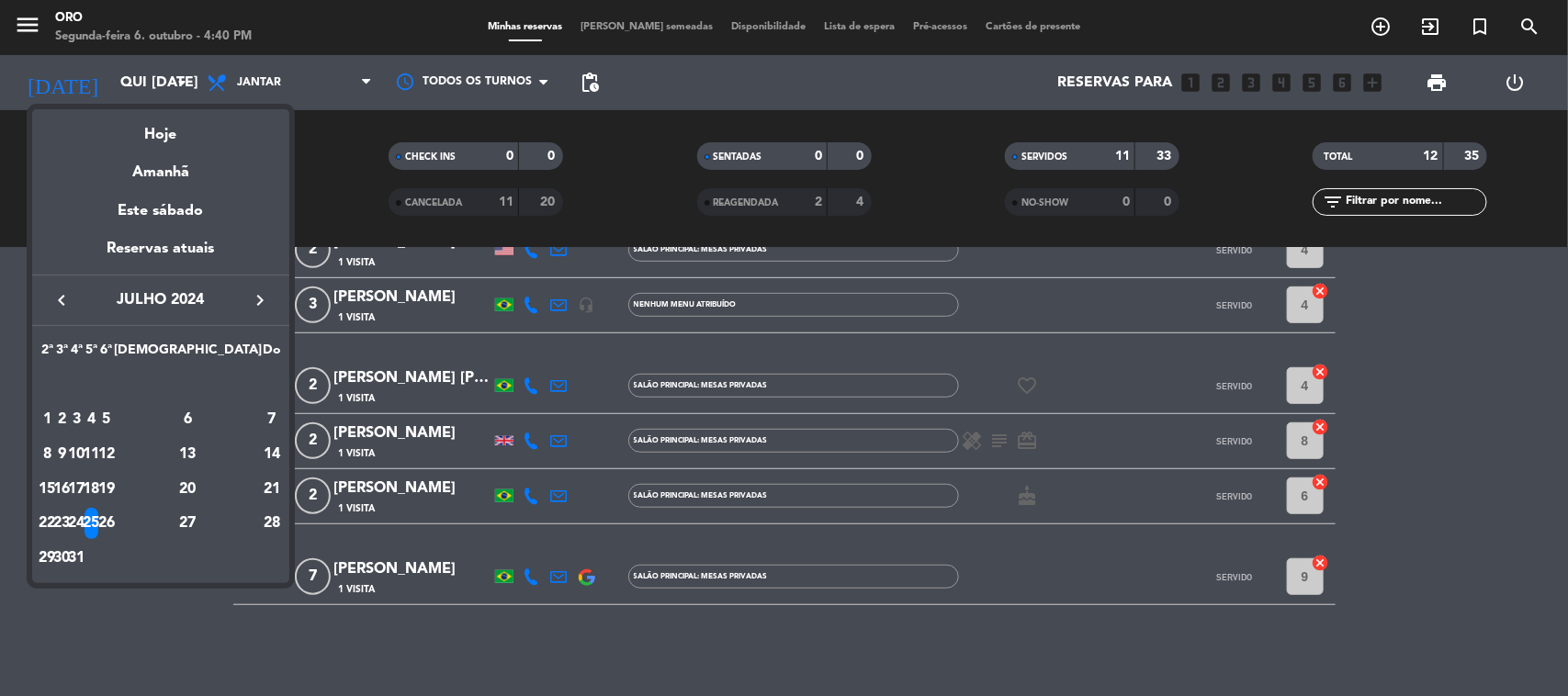
click at [113, 519] on div "26" at bounding box center [106, 523] width 13 height 31
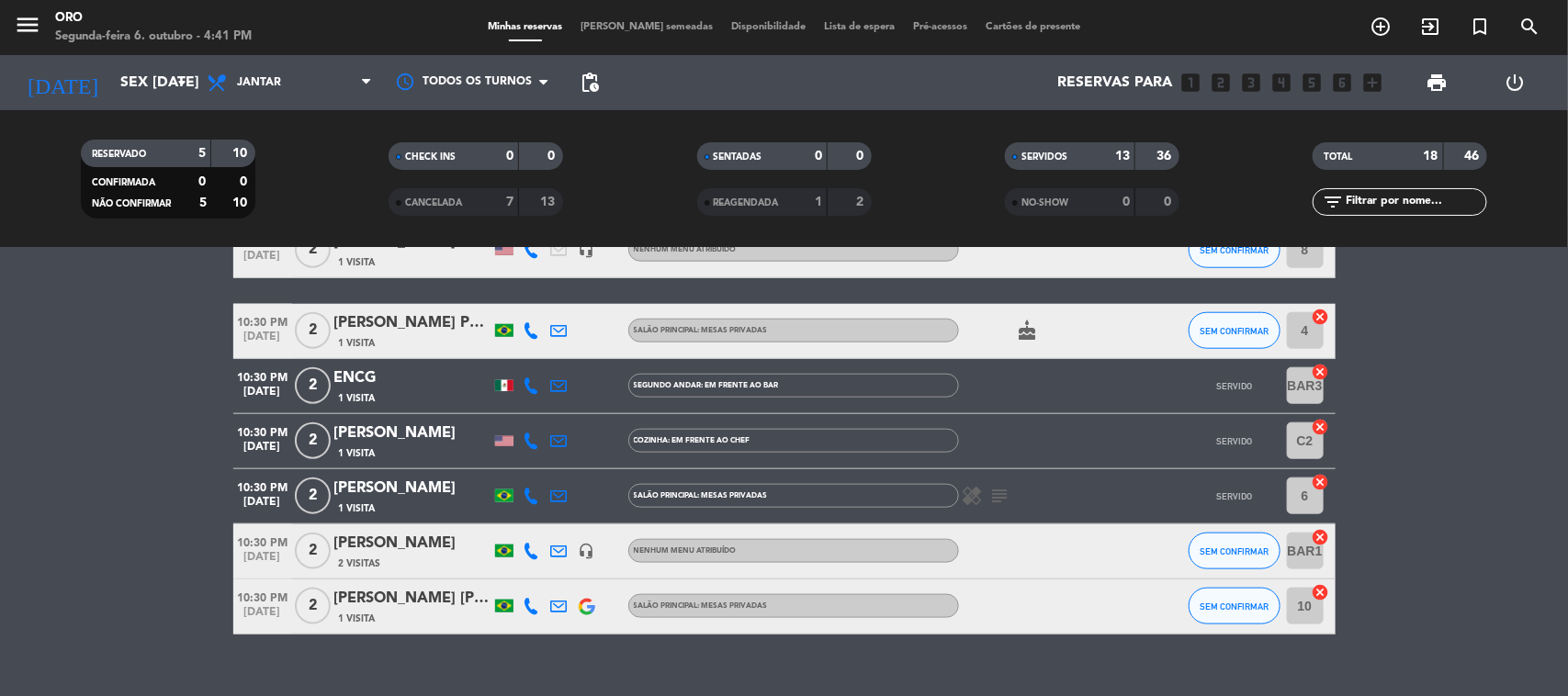
scroll to position [893, 0]
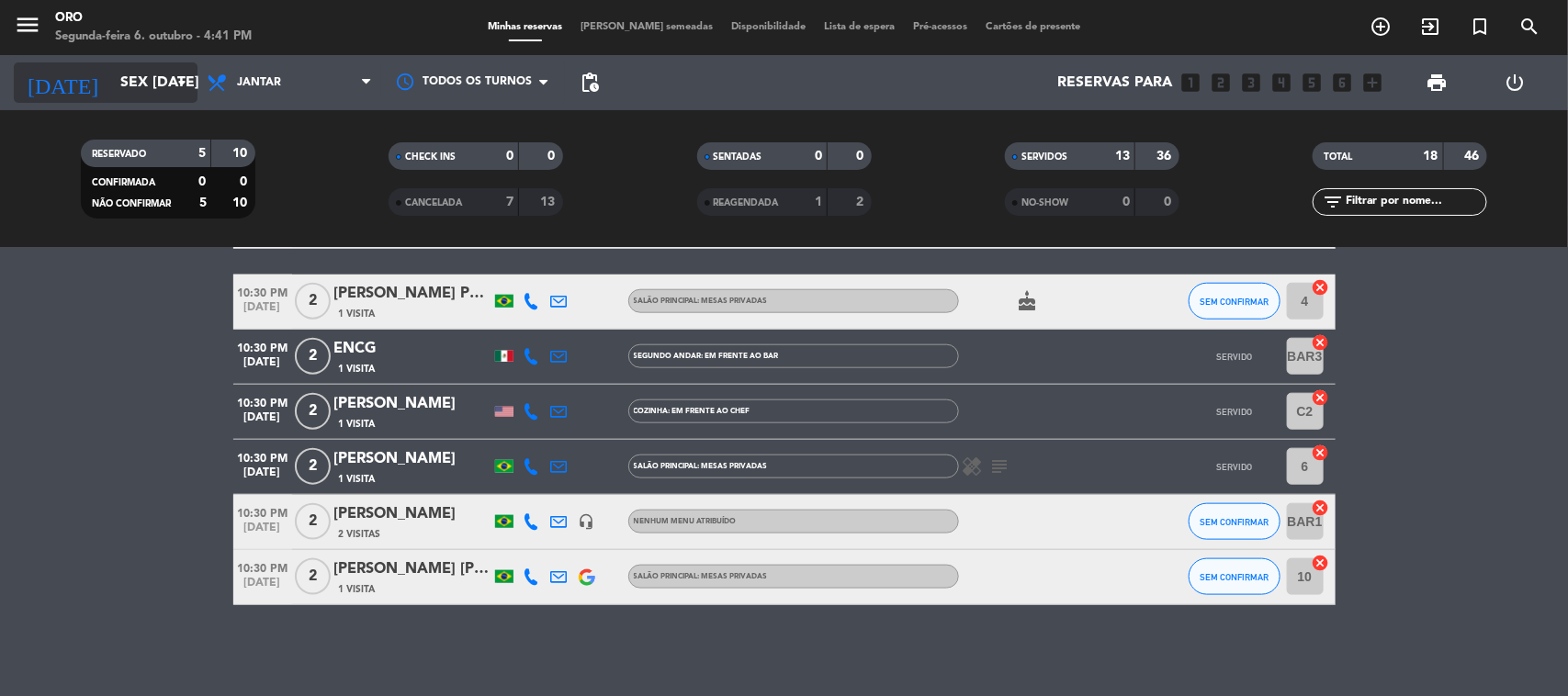
click at [135, 78] on input "Sex [DATE]" at bounding box center [209, 83] width 194 height 36
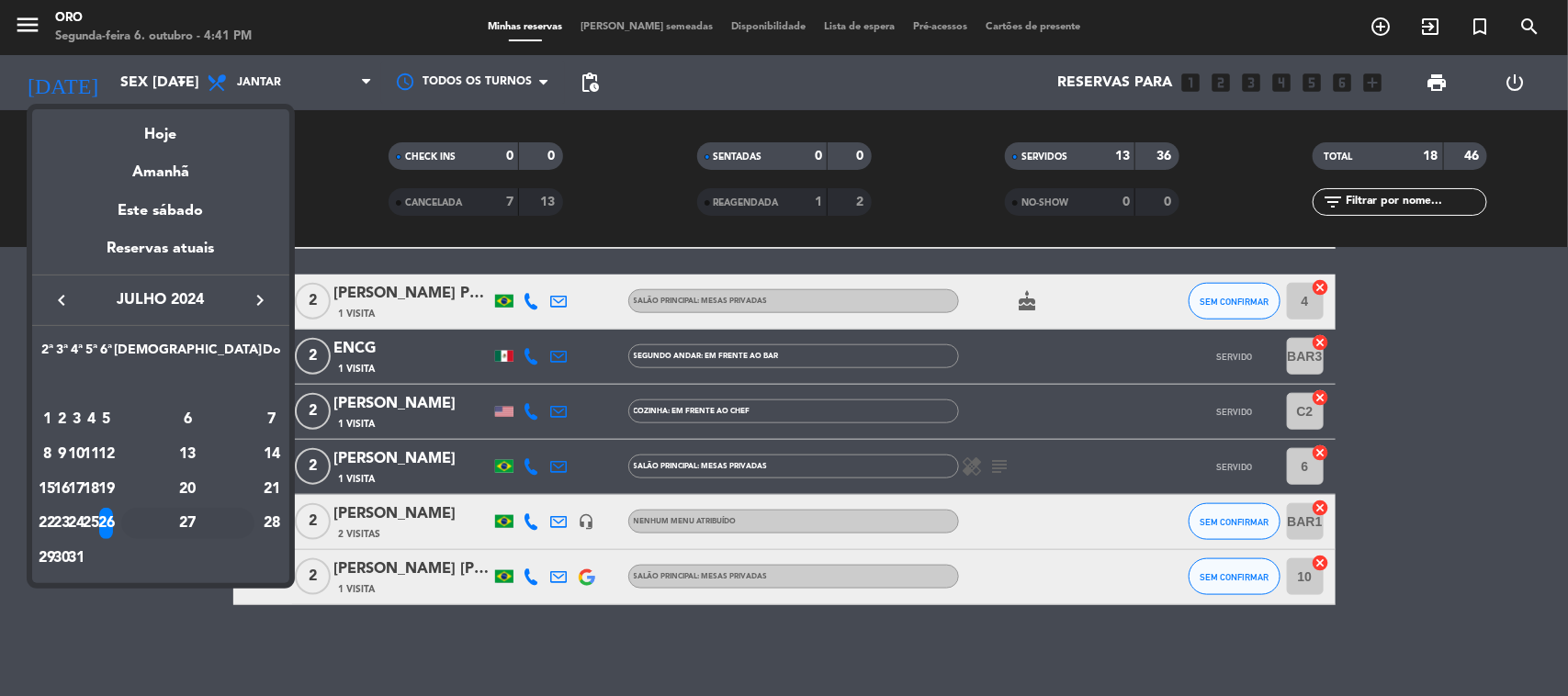
click at [231, 520] on div "27" at bounding box center [188, 523] width 133 height 31
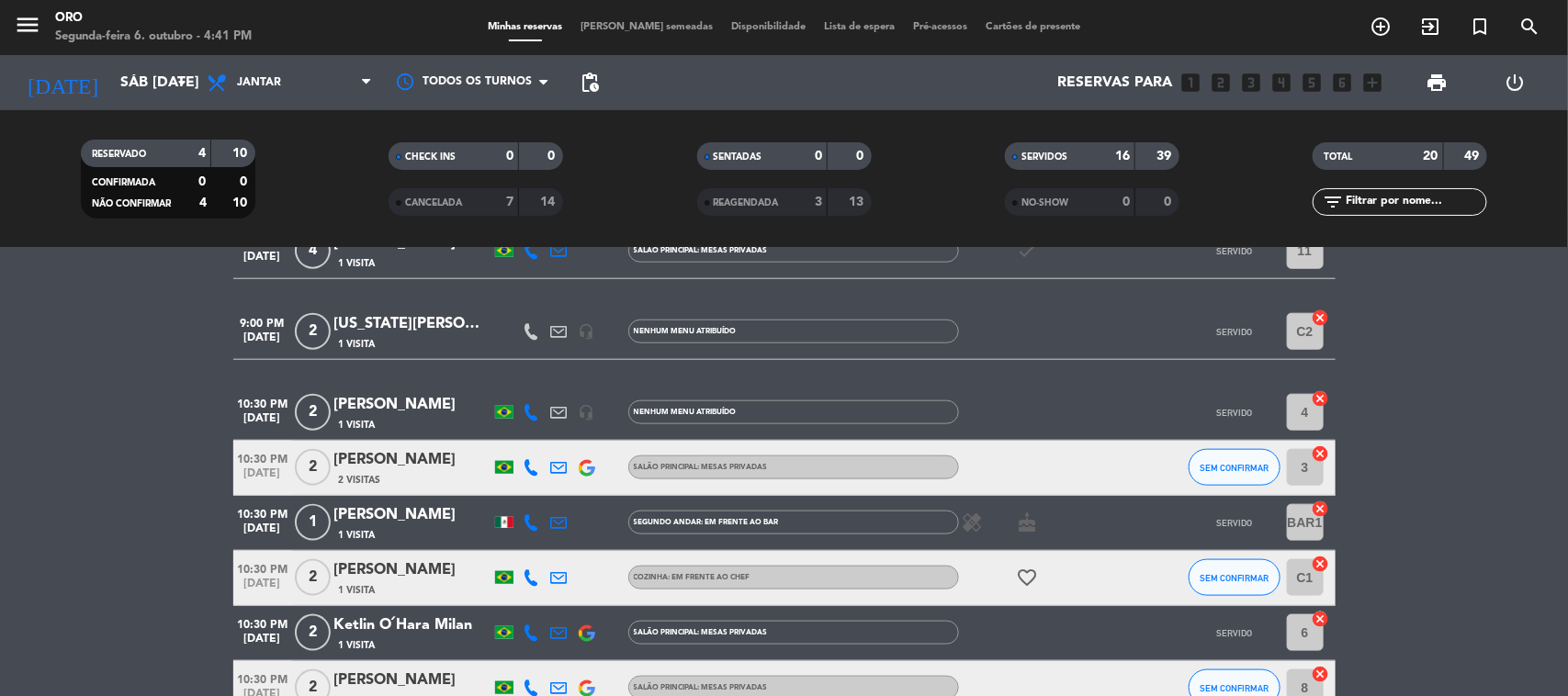
scroll to position [1030, 0]
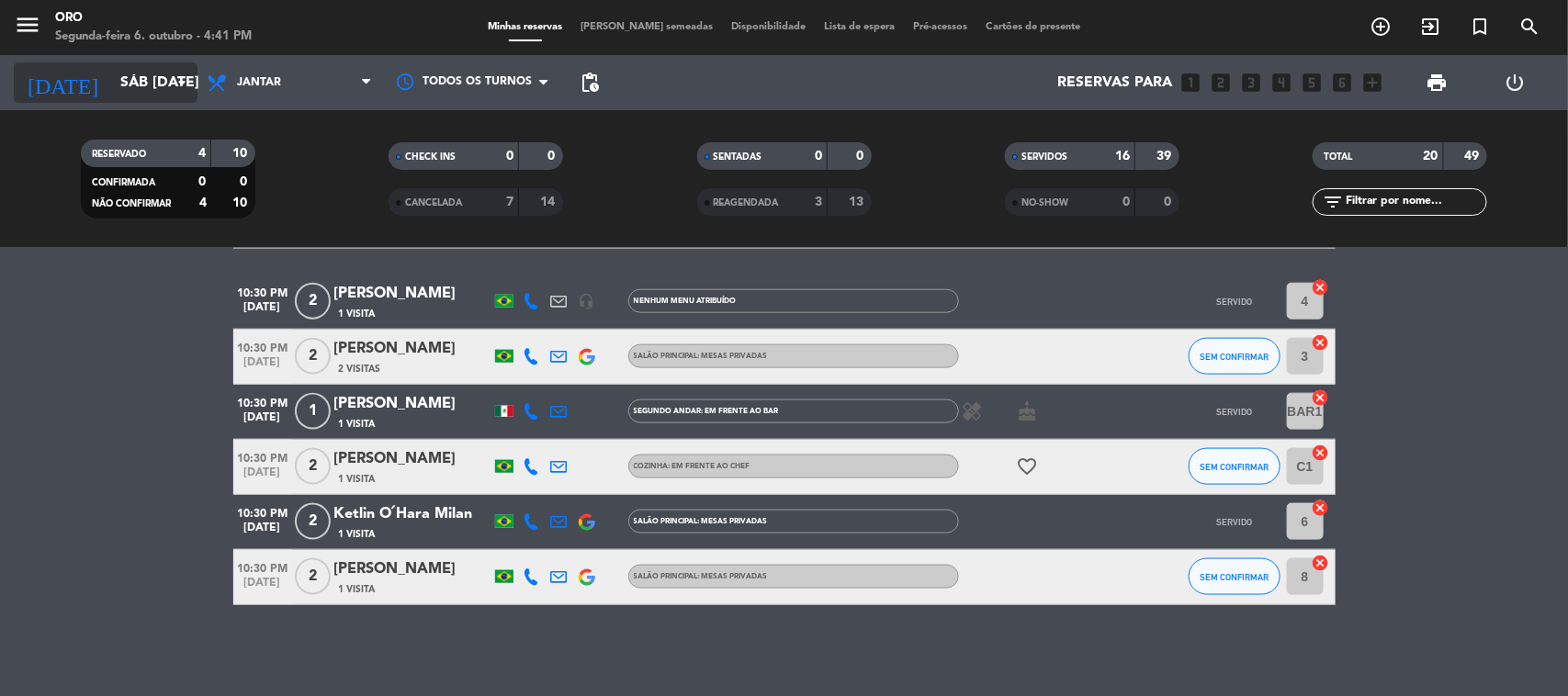
click at [149, 99] on input "Sáb [DATE]" at bounding box center [209, 83] width 194 height 36
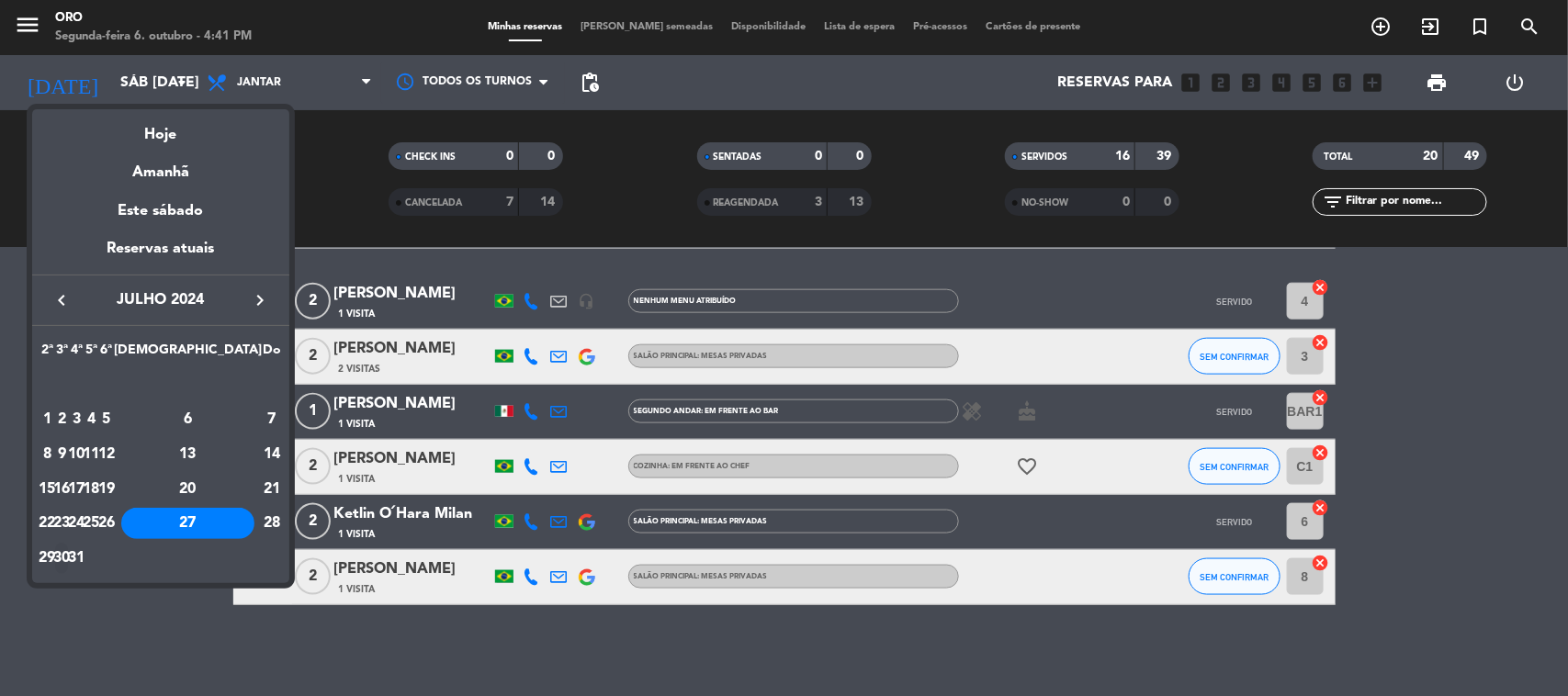
click at [69, 564] on div "30" at bounding box center [62, 558] width 13 height 31
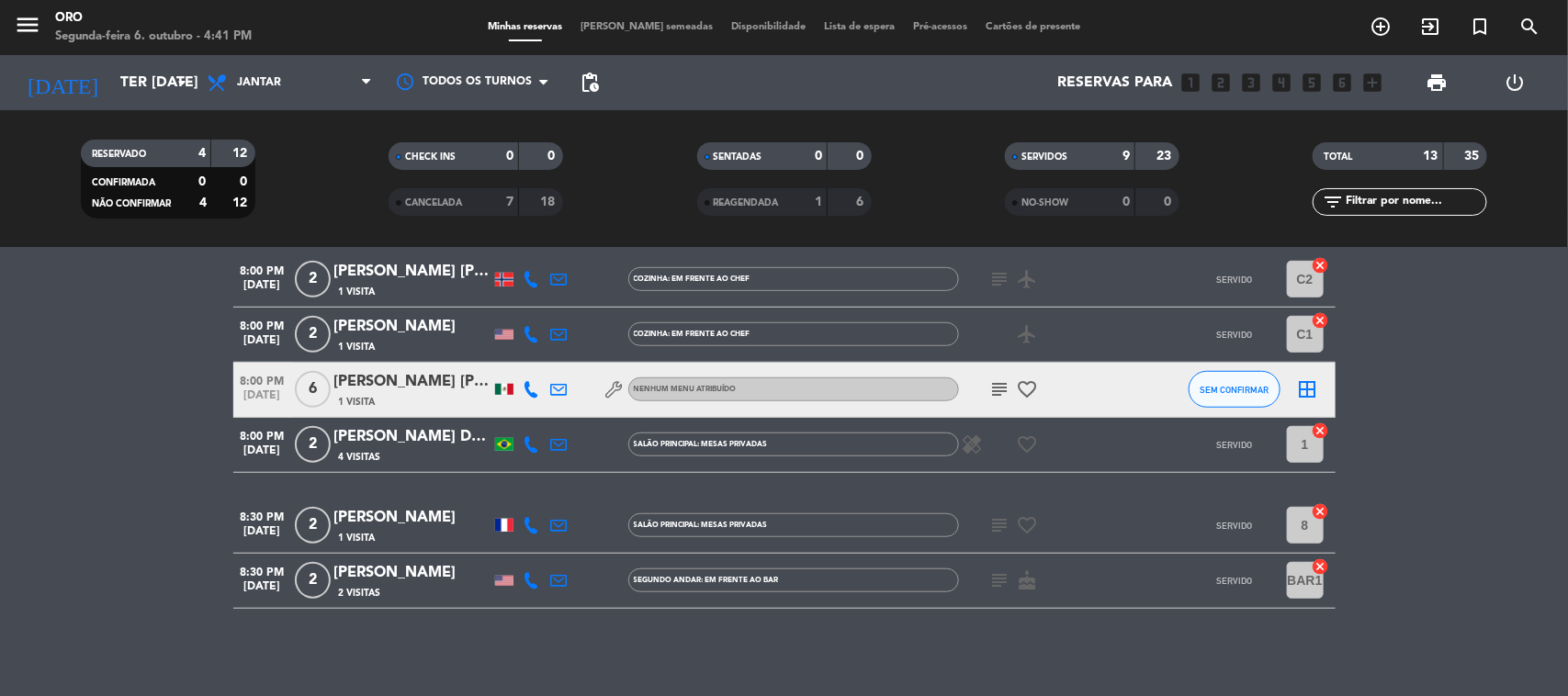
scroll to position [592, 0]
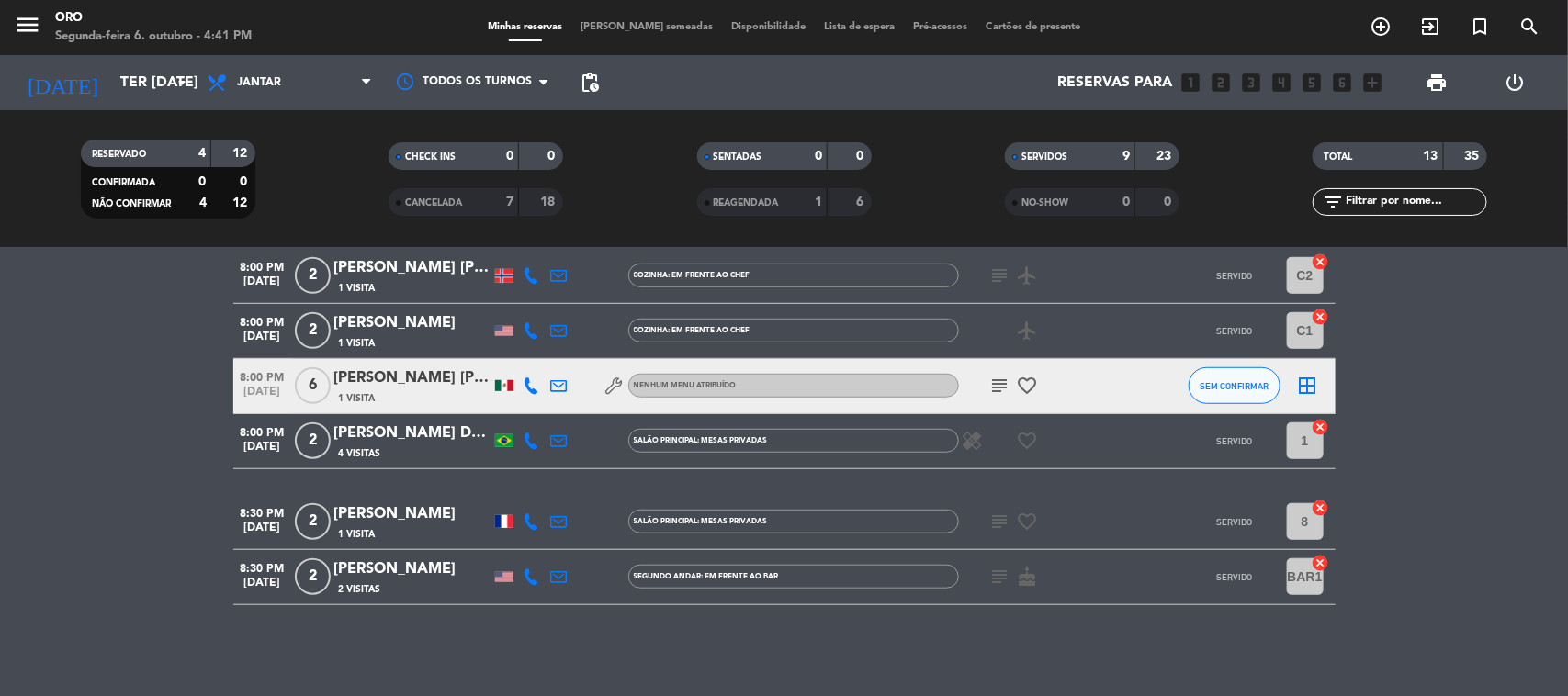
click at [194, 106] on div "[DATE] Ter [DATE] arrow_drop_down" at bounding box center [105, 82] width 184 height 55
click at [173, 106] on div "[DATE] Ter [DATE] arrow_drop_down" at bounding box center [105, 82] width 184 height 55
click at [174, 84] on icon "arrow_drop_down" at bounding box center [182, 82] width 22 height 22
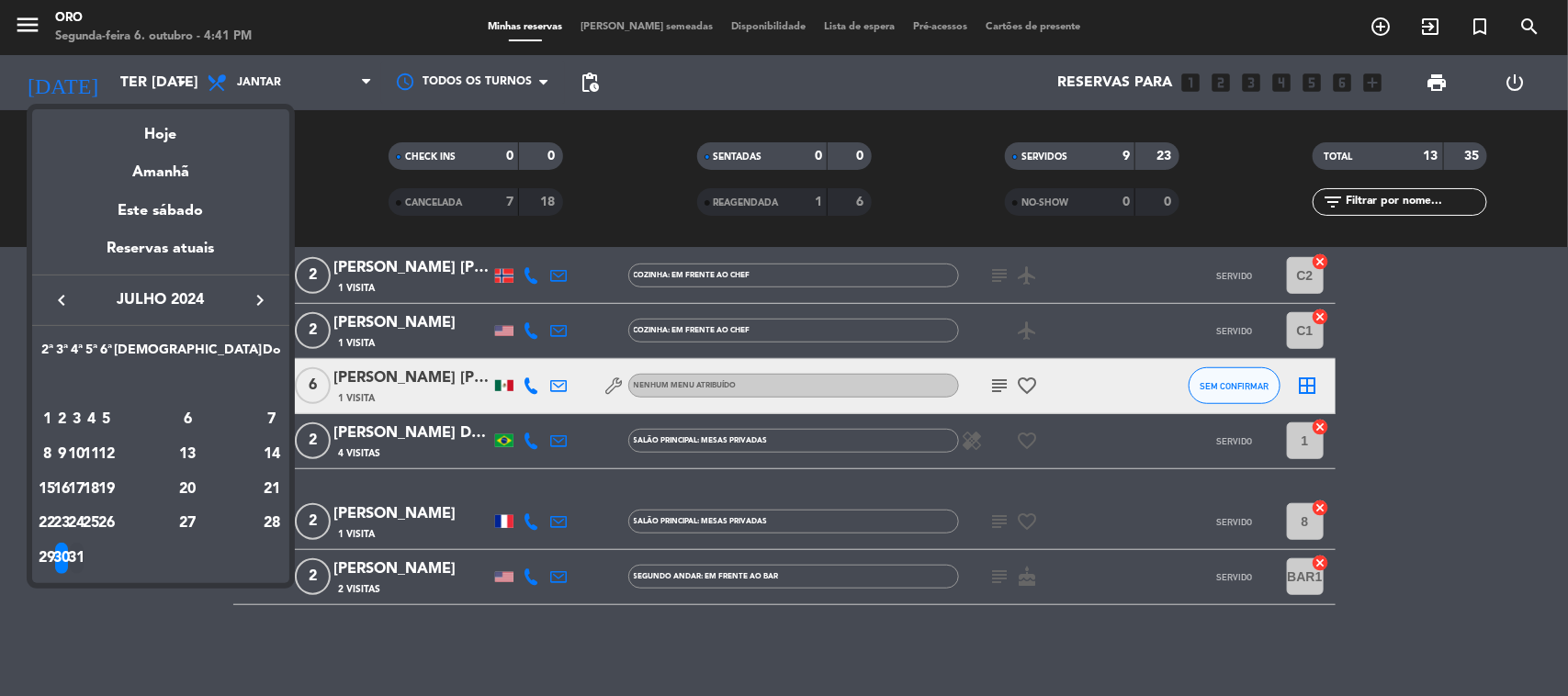
click at [84, 553] on div "31" at bounding box center [77, 558] width 13 height 31
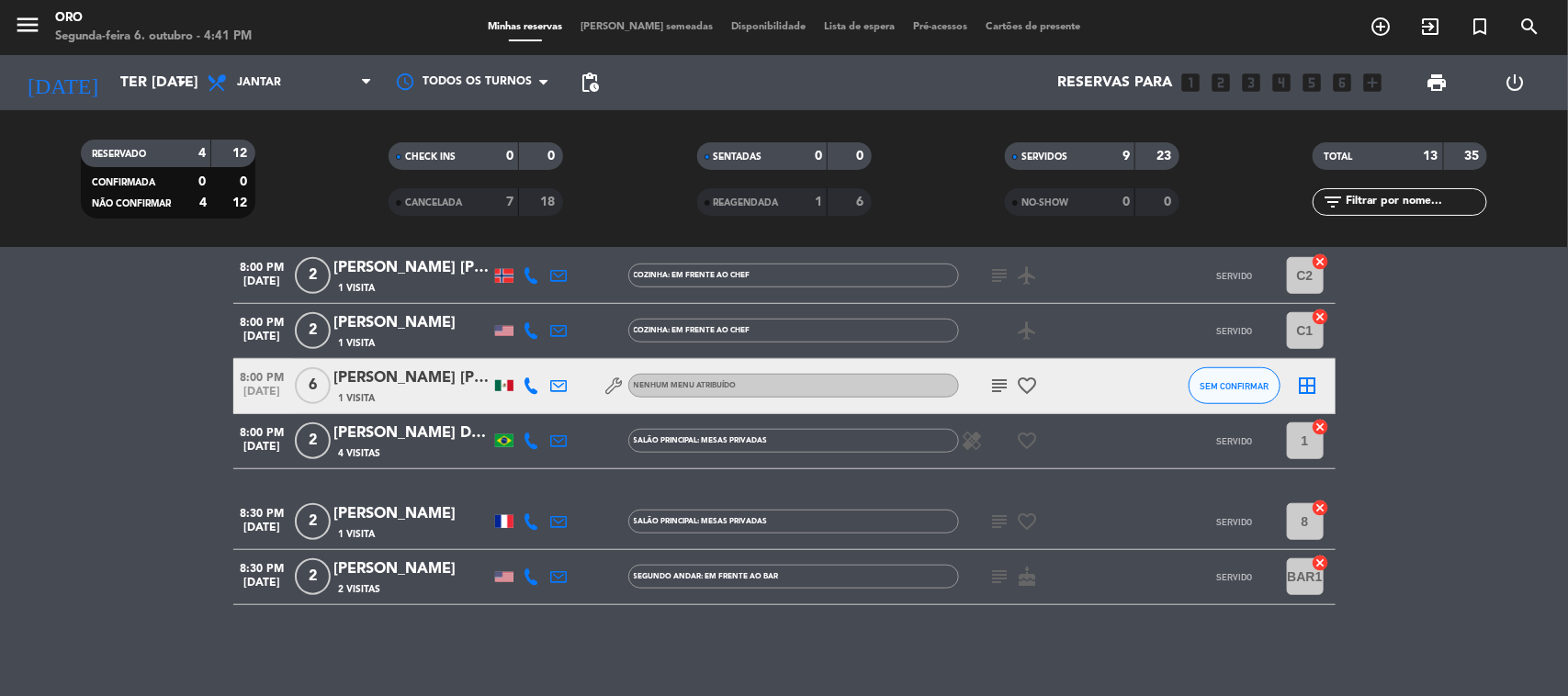
type input "Qua [DATE]"
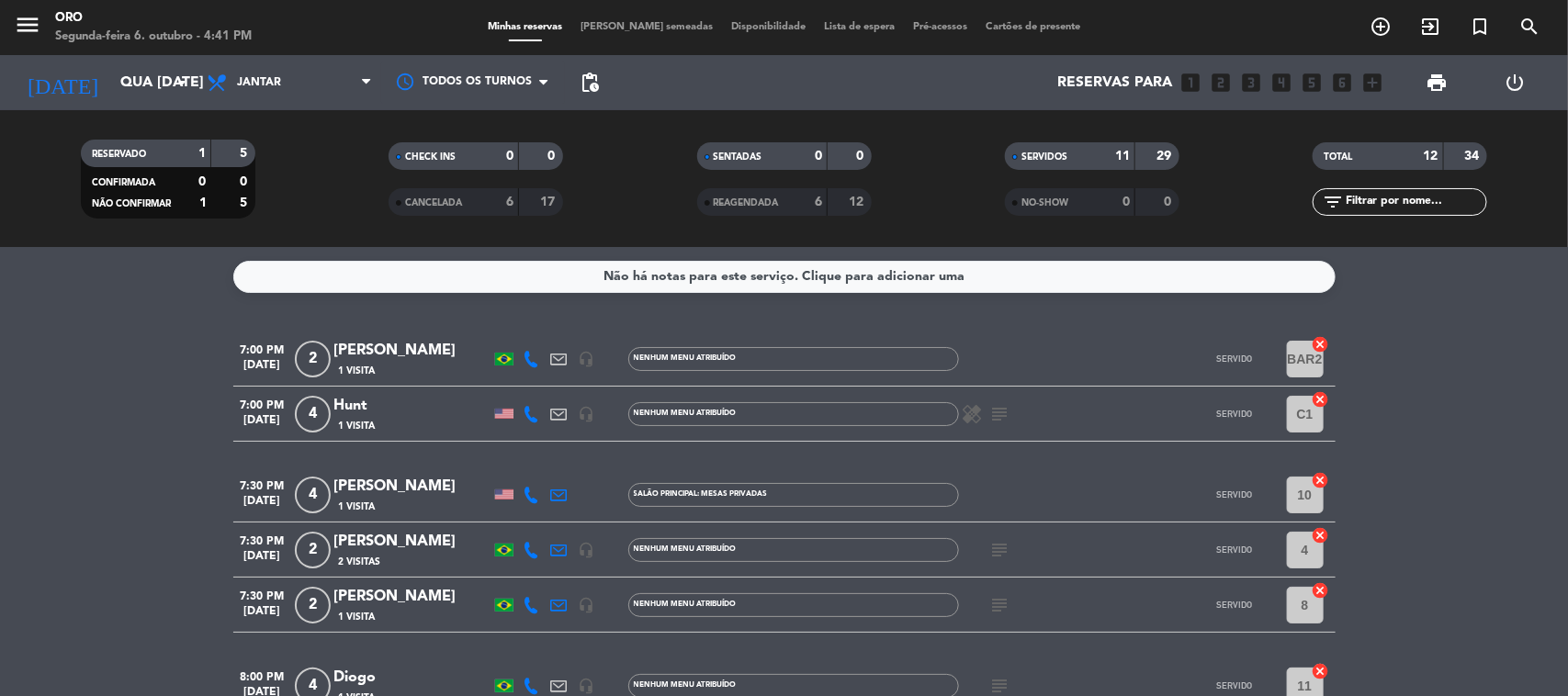
scroll to position [0, 0]
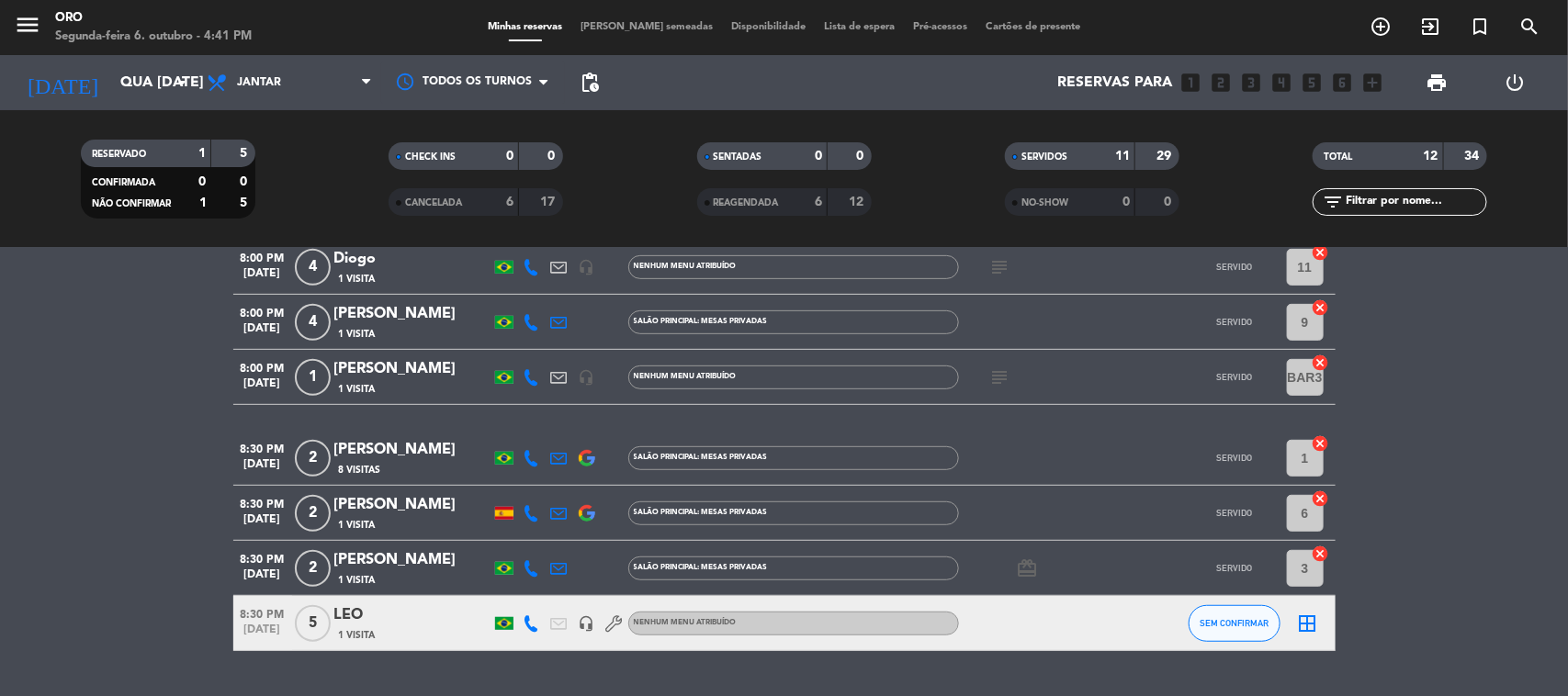
scroll to position [460, 0]
